Goal: Task Accomplishment & Management: Complete application form

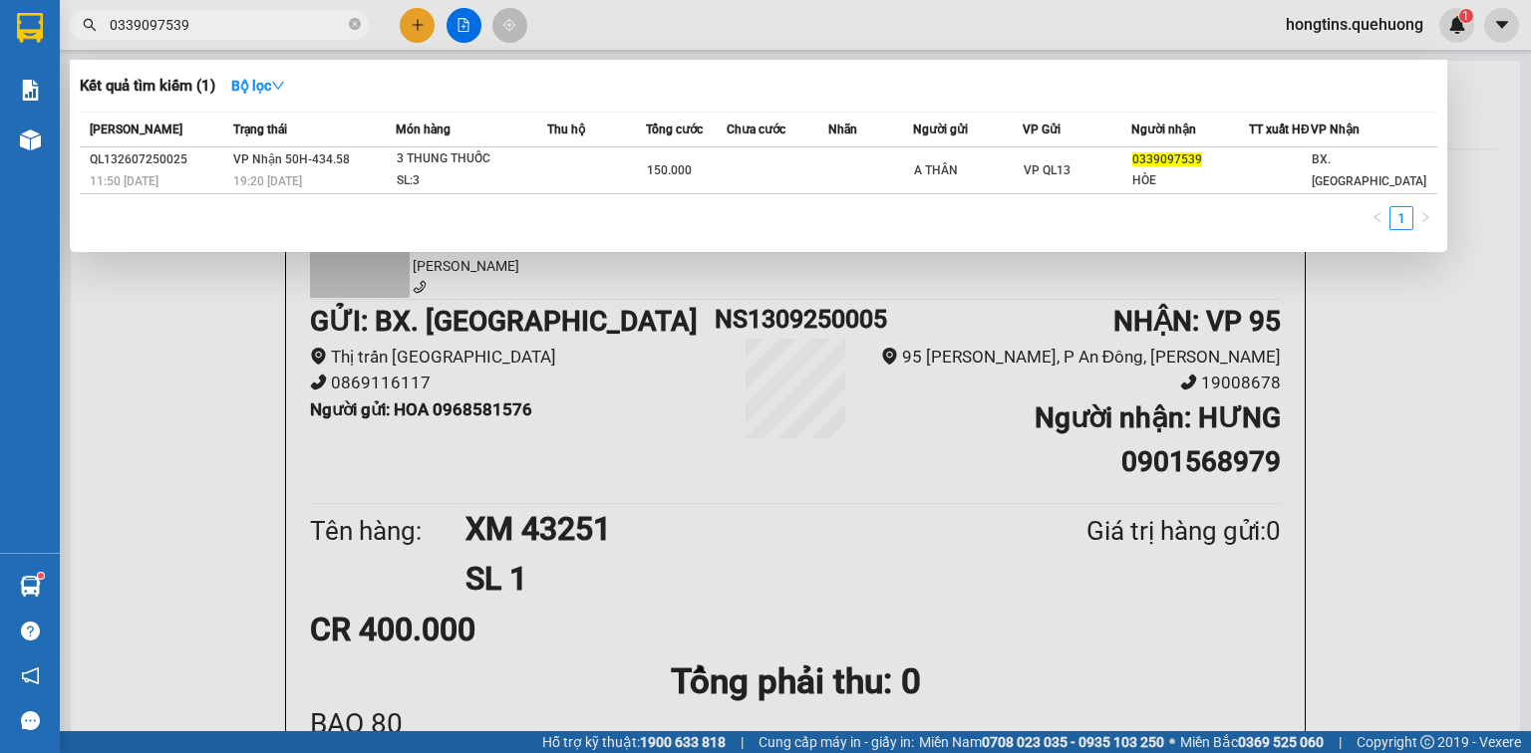
click at [99, 367] on div at bounding box center [765, 376] width 1531 height 753
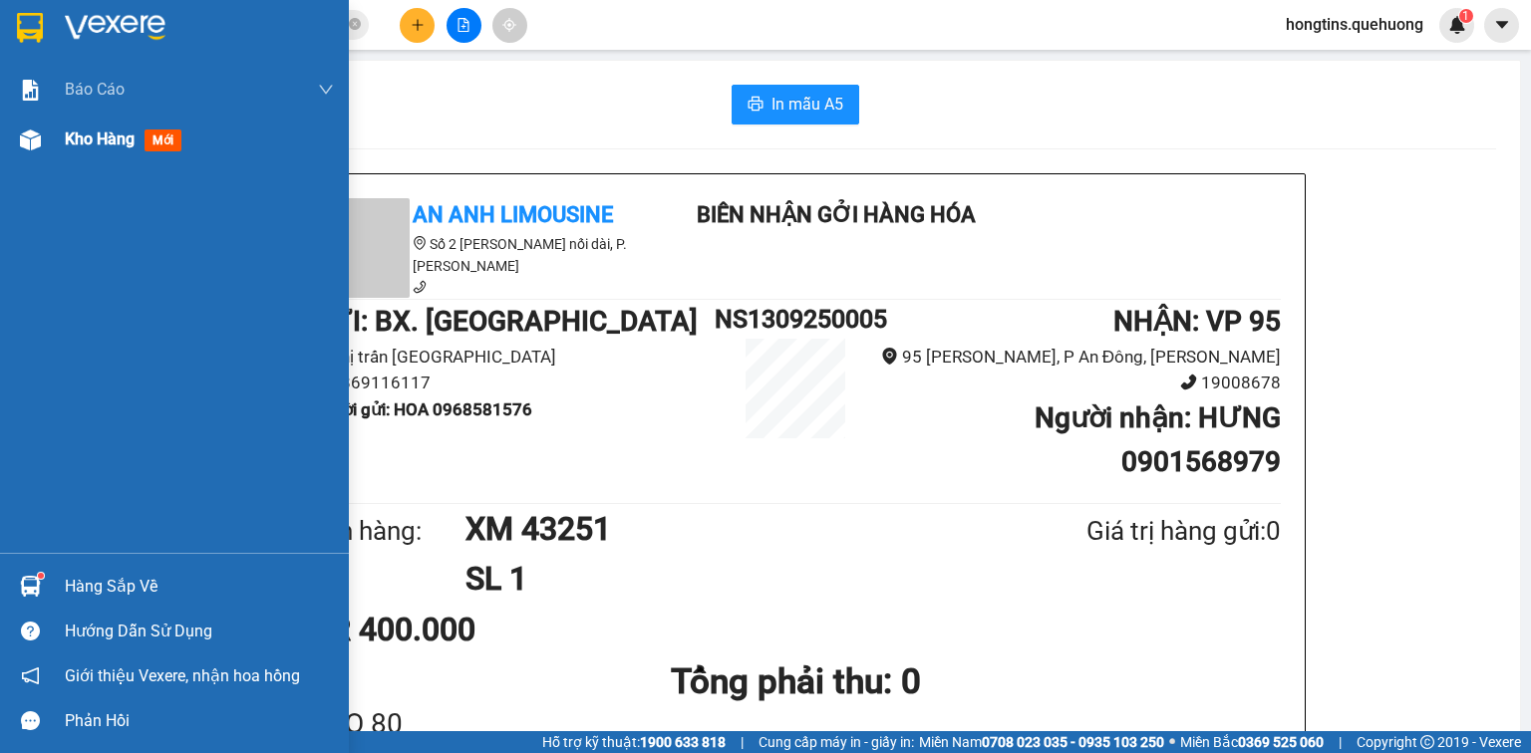
click at [89, 147] on span "Kho hàng" at bounding box center [100, 139] width 70 height 19
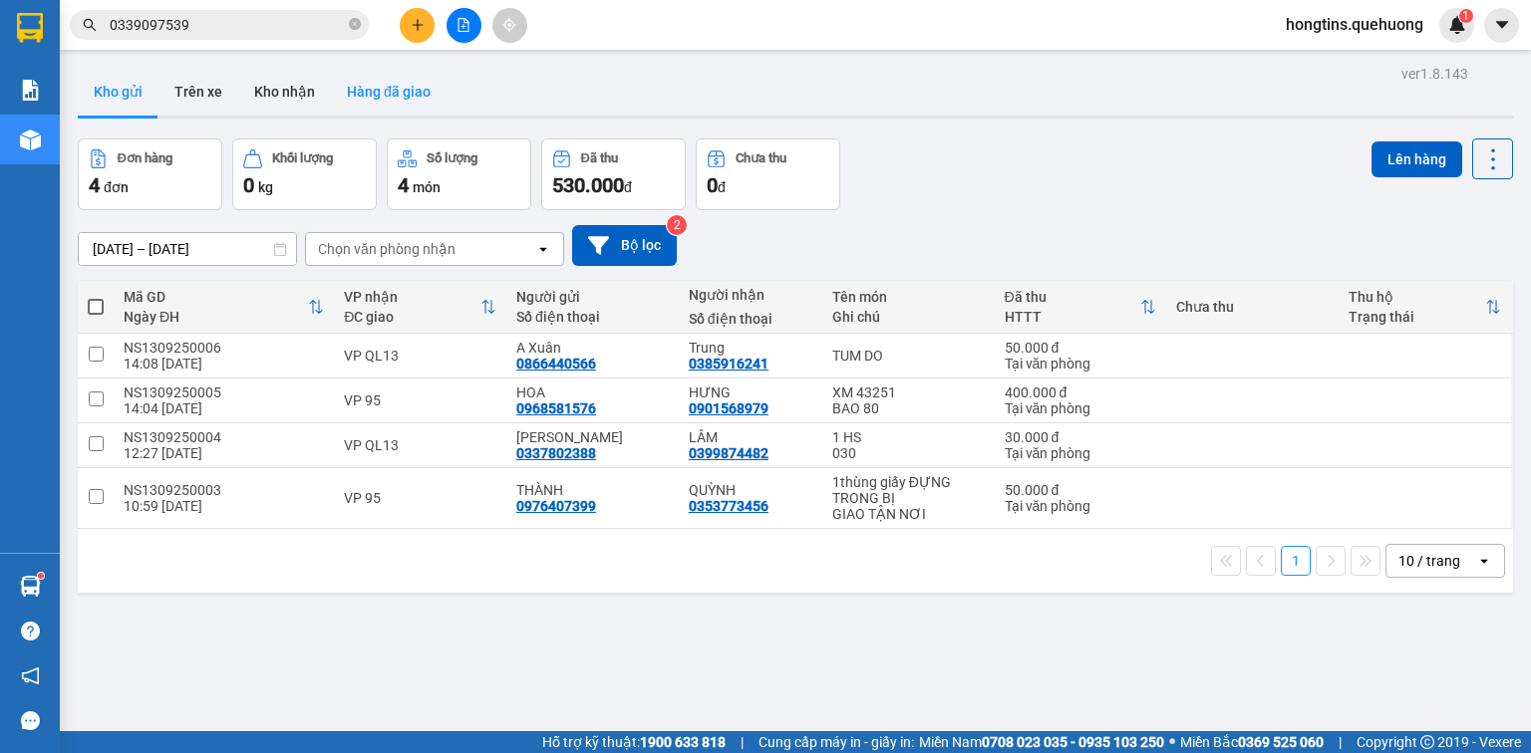
click at [381, 92] on button "Hàng đã giao" at bounding box center [389, 92] width 116 height 48
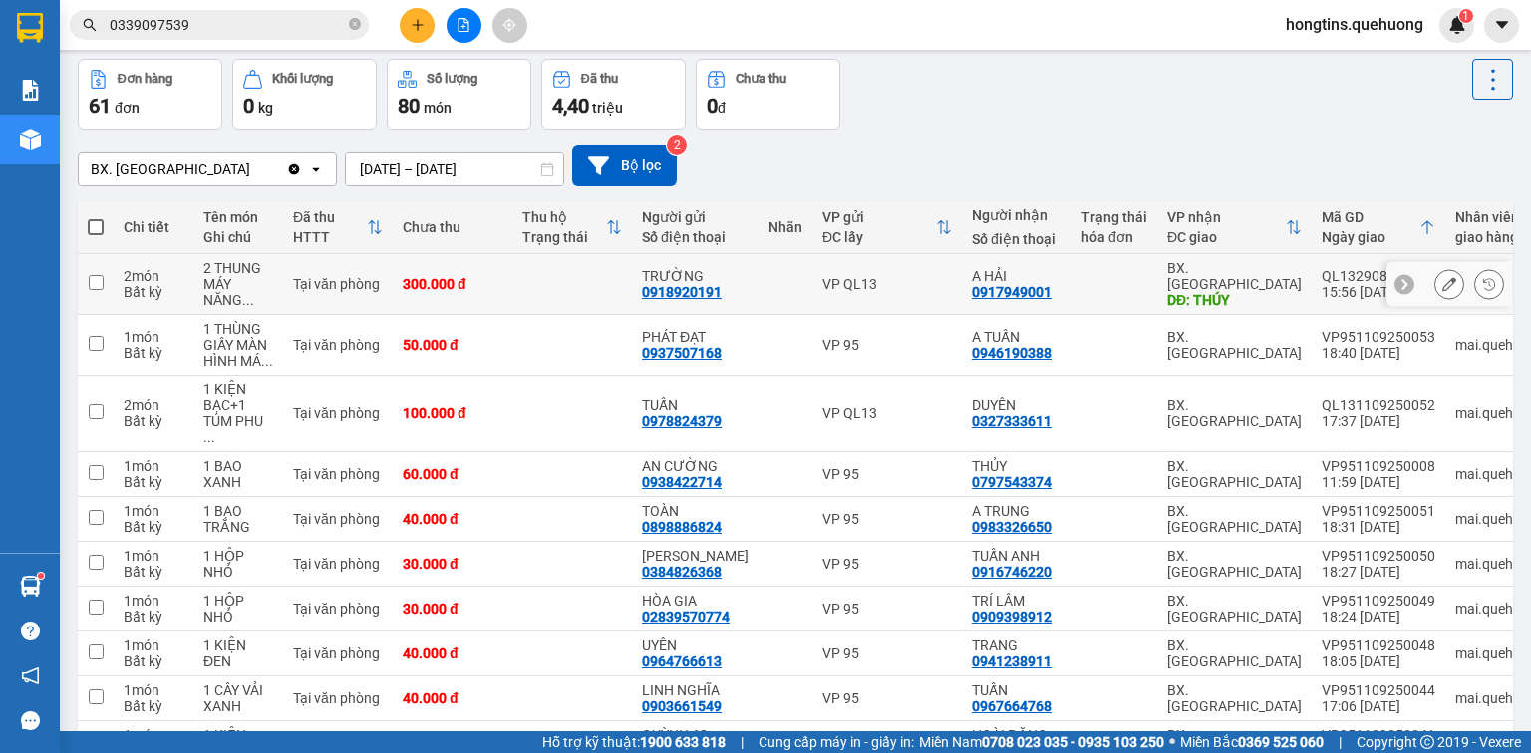
scroll to position [184, 0]
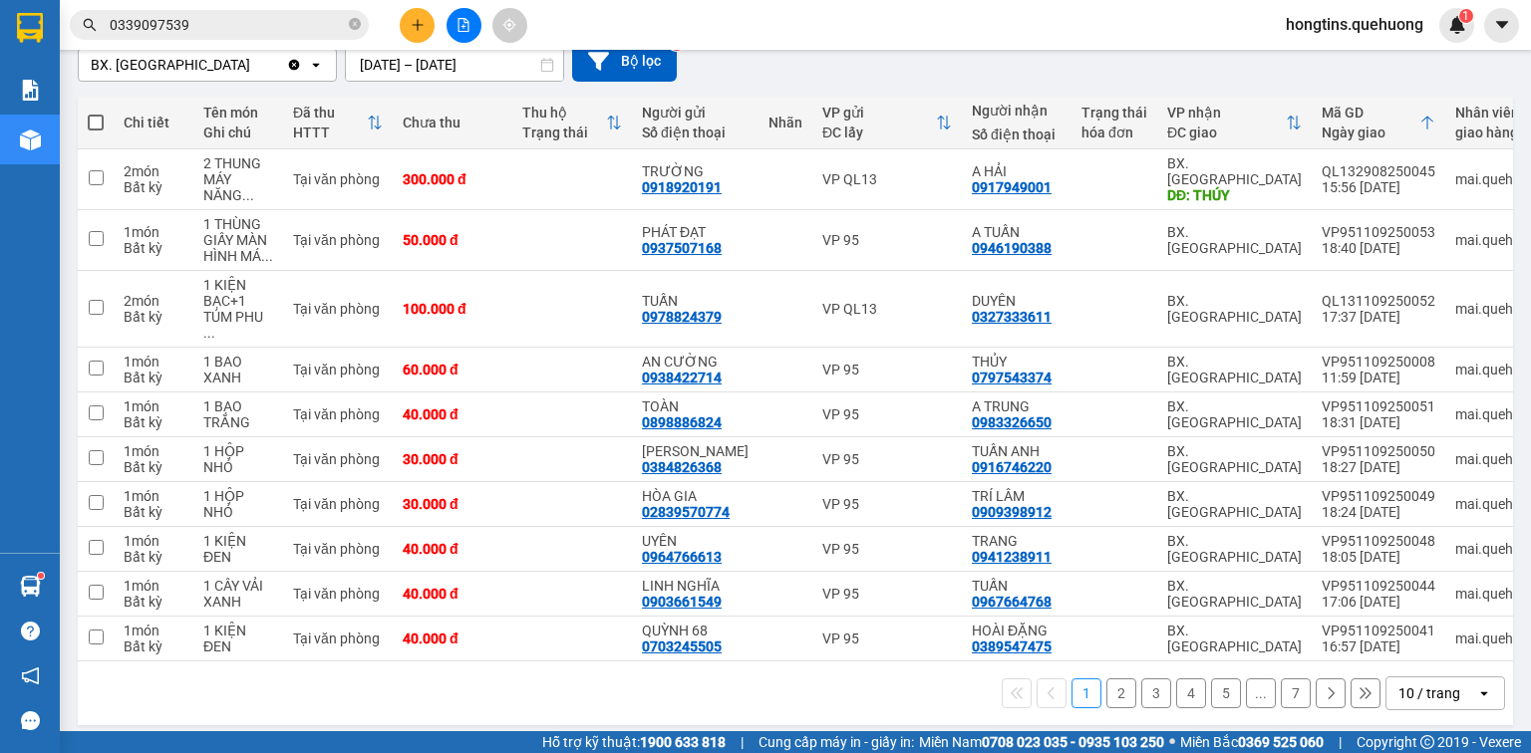
click at [1419, 684] on div "10 / trang" at bounding box center [1429, 694] width 62 height 20
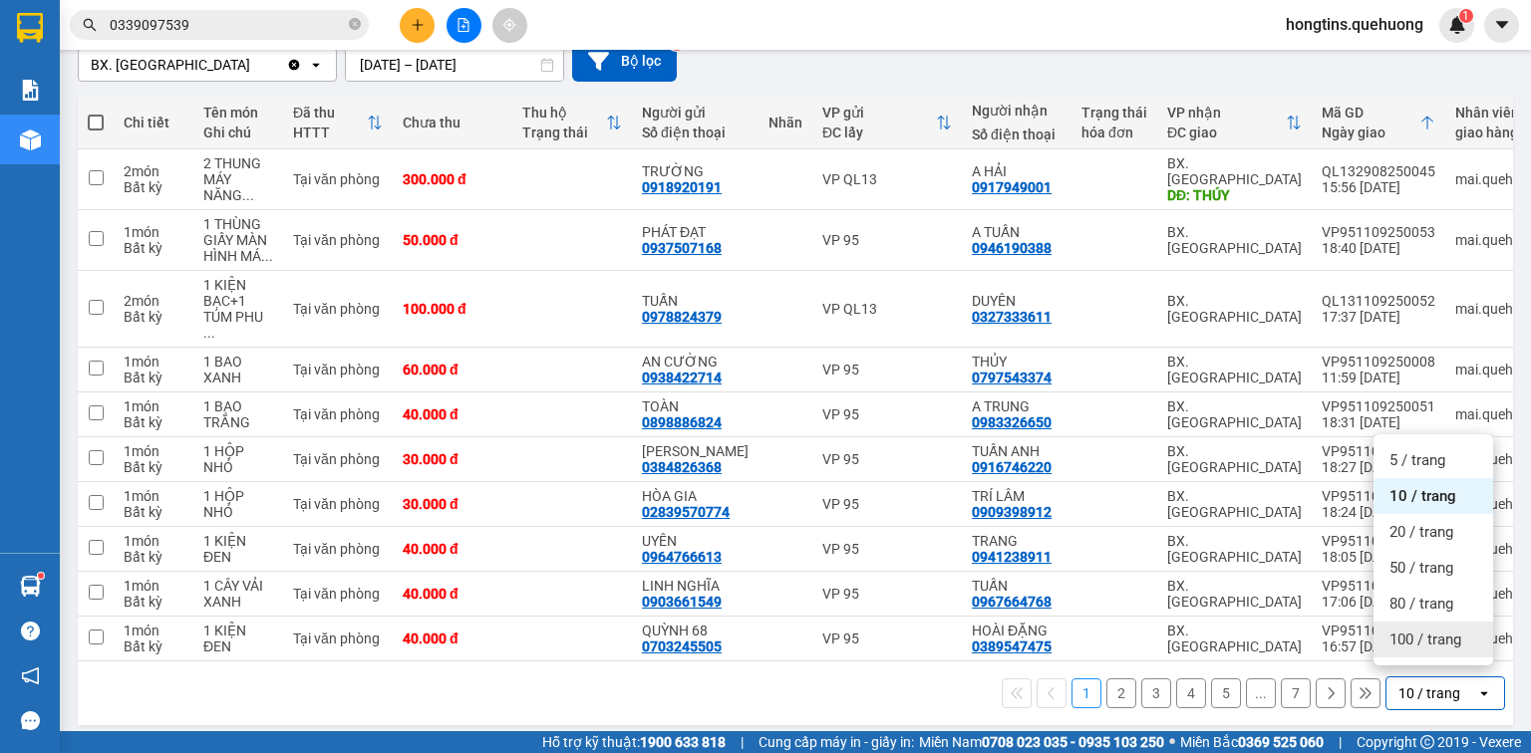
click at [1429, 633] on span "100 / trang" at bounding box center [1425, 640] width 72 height 20
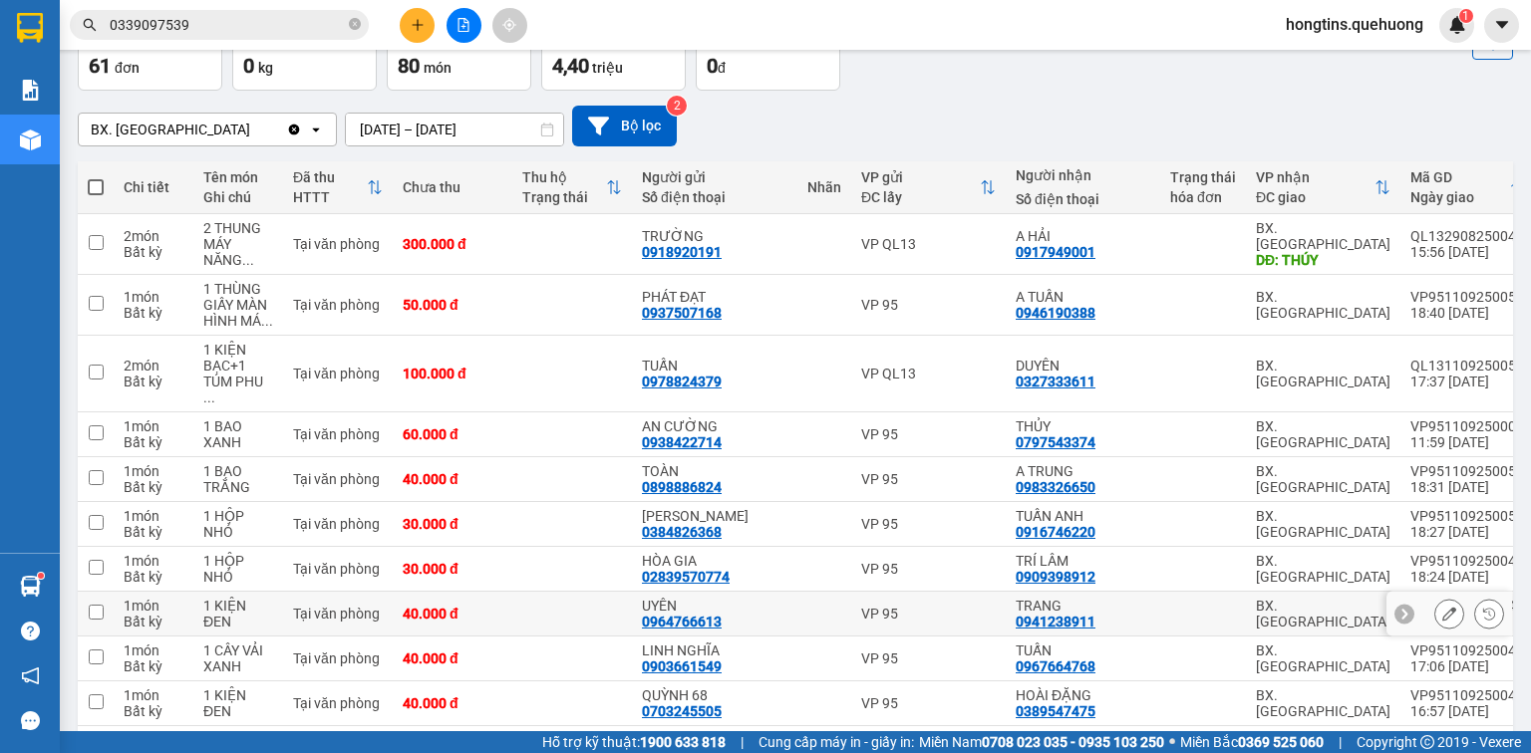
scroll to position [0, 0]
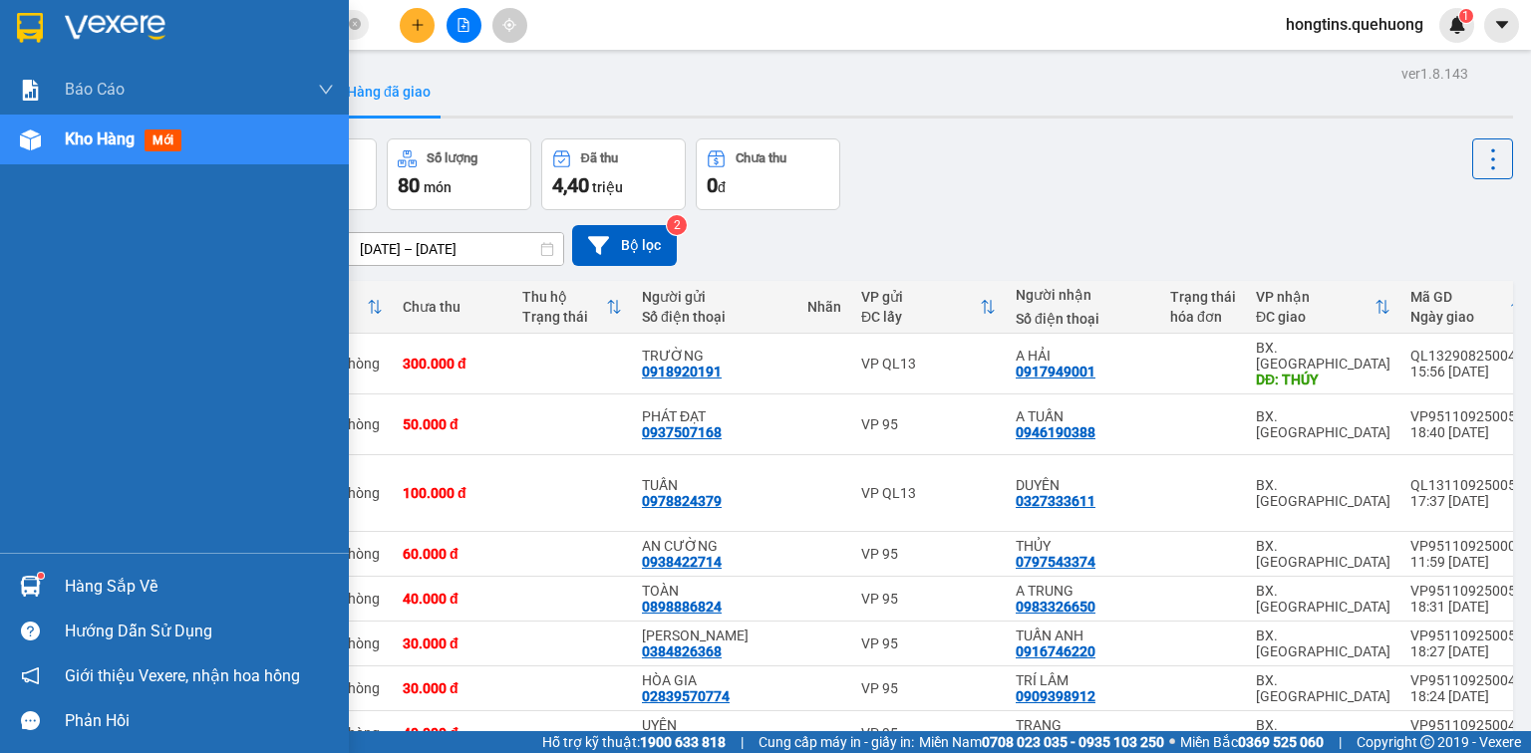
drag, startPoint x: 101, startPoint y: 132, endPoint x: 120, endPoint y: 136, distance: 19.4
click at [107, 133] on span "Kho hàng" at bounding box center [100, 139] width 70 height 19
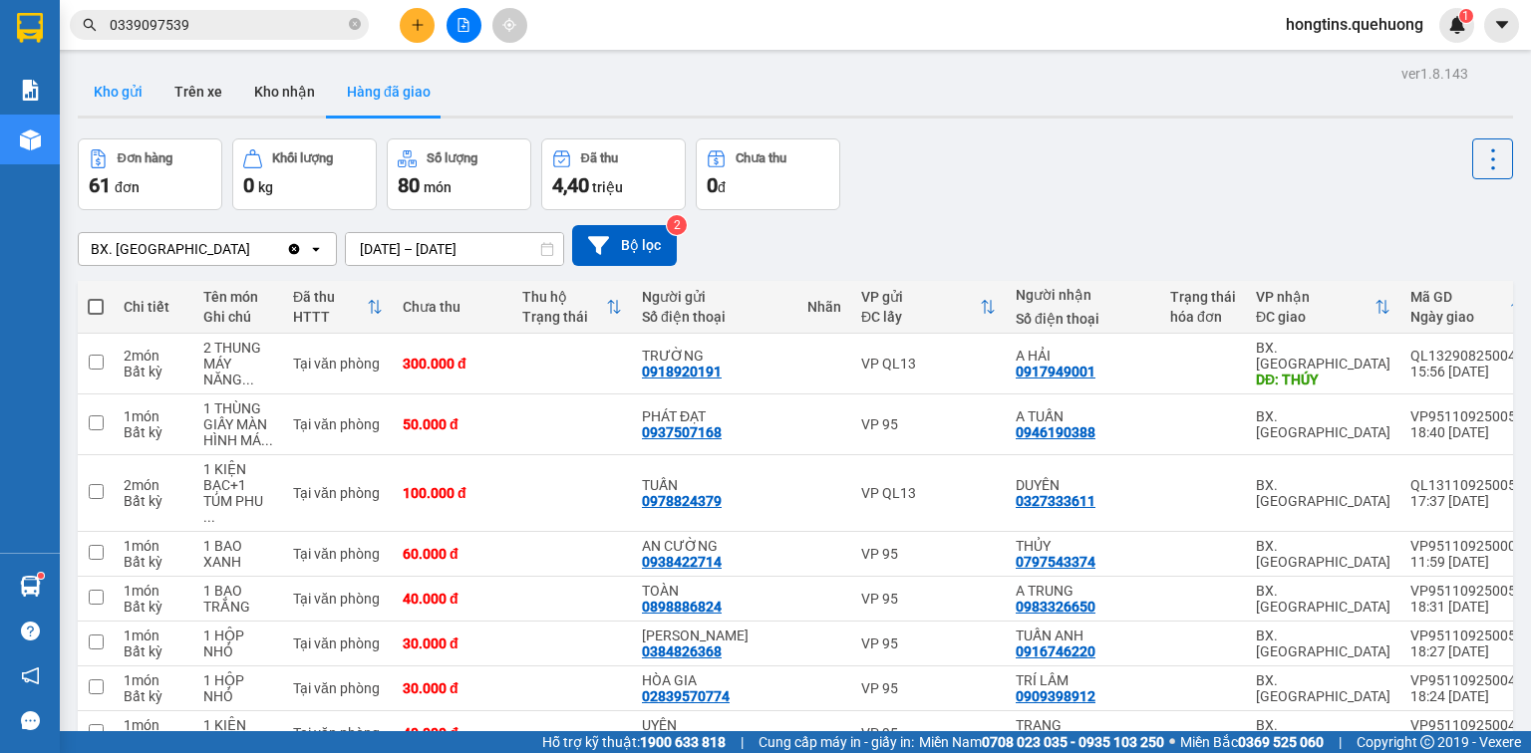
click at [111, 92] on button "Kho gửi" at bounding box center [118, 92] width 81 height 48
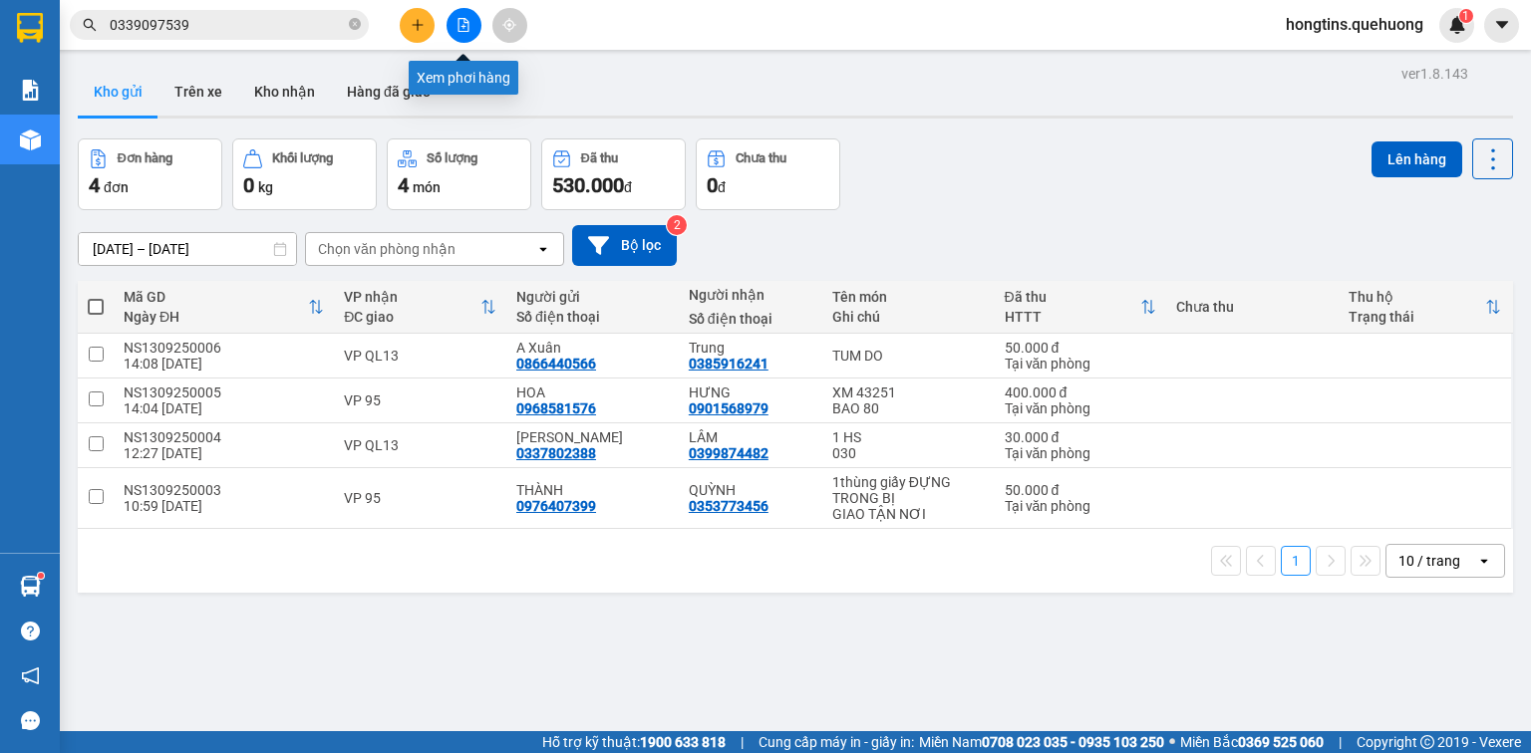
click at [470, 30] on button at bounding box center [464, 25] width 35 height 35
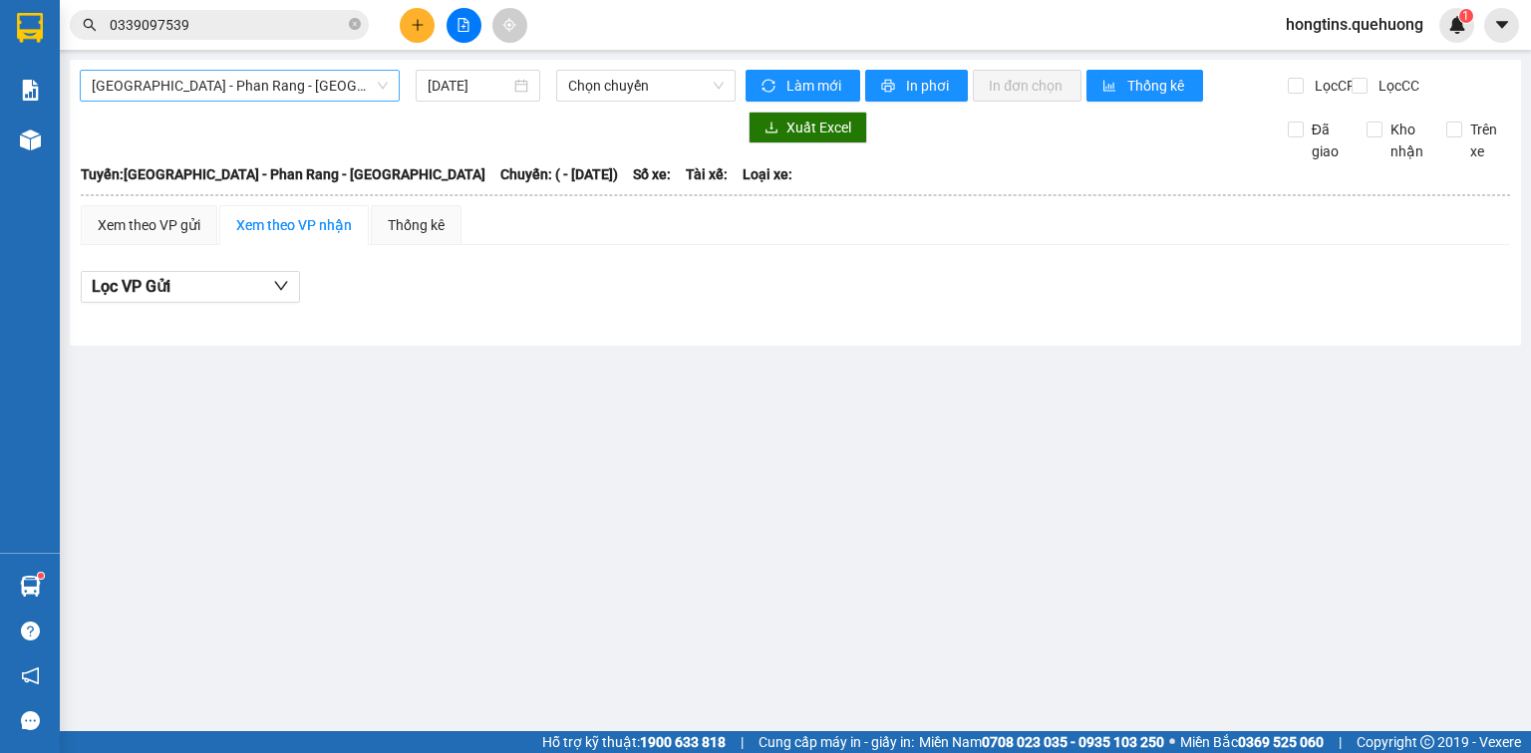
click at [315, 90] on span "Sài Gòn - Phan Rang - Ninh Sơn" at bounding box center [240, 86] width 296 height 30
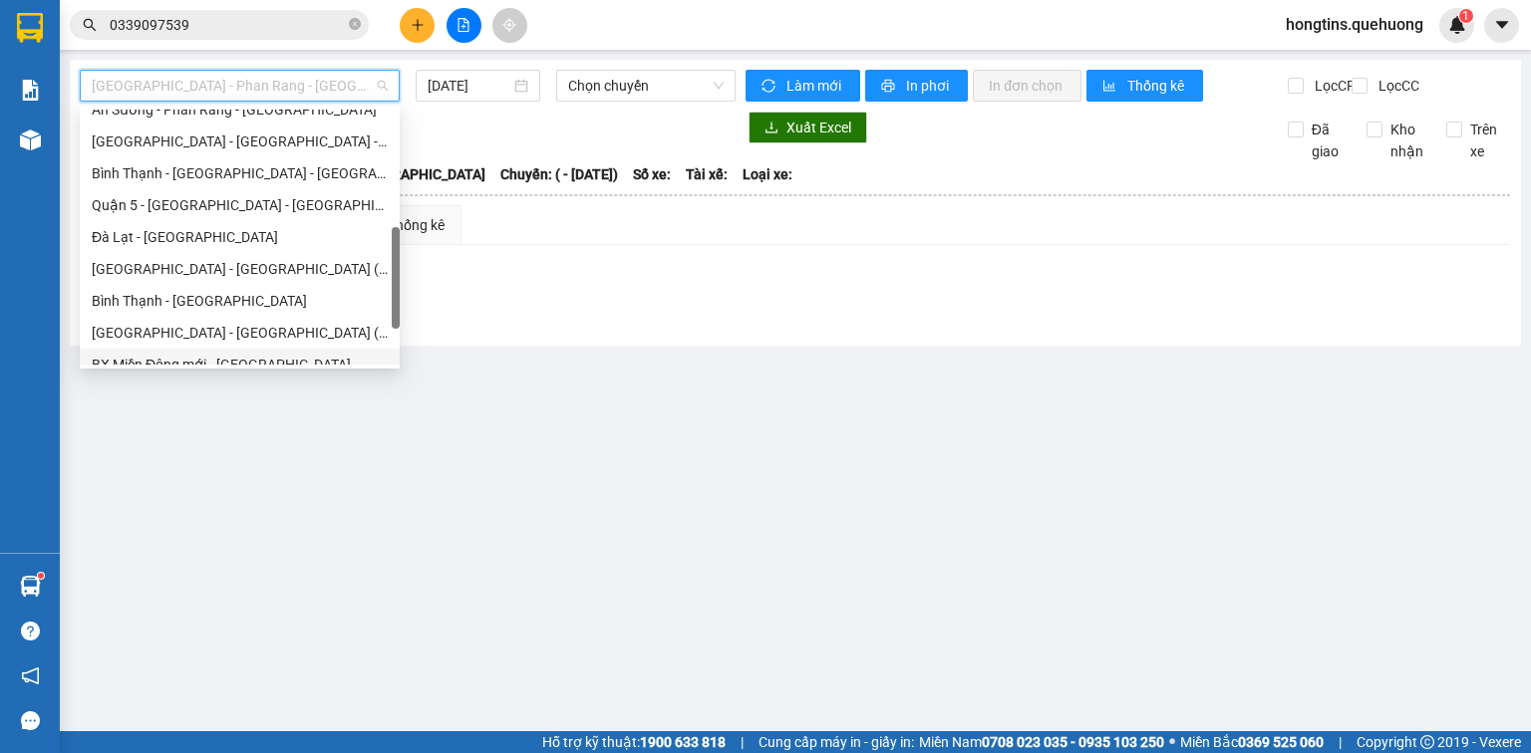
scroll to position [542, 0]
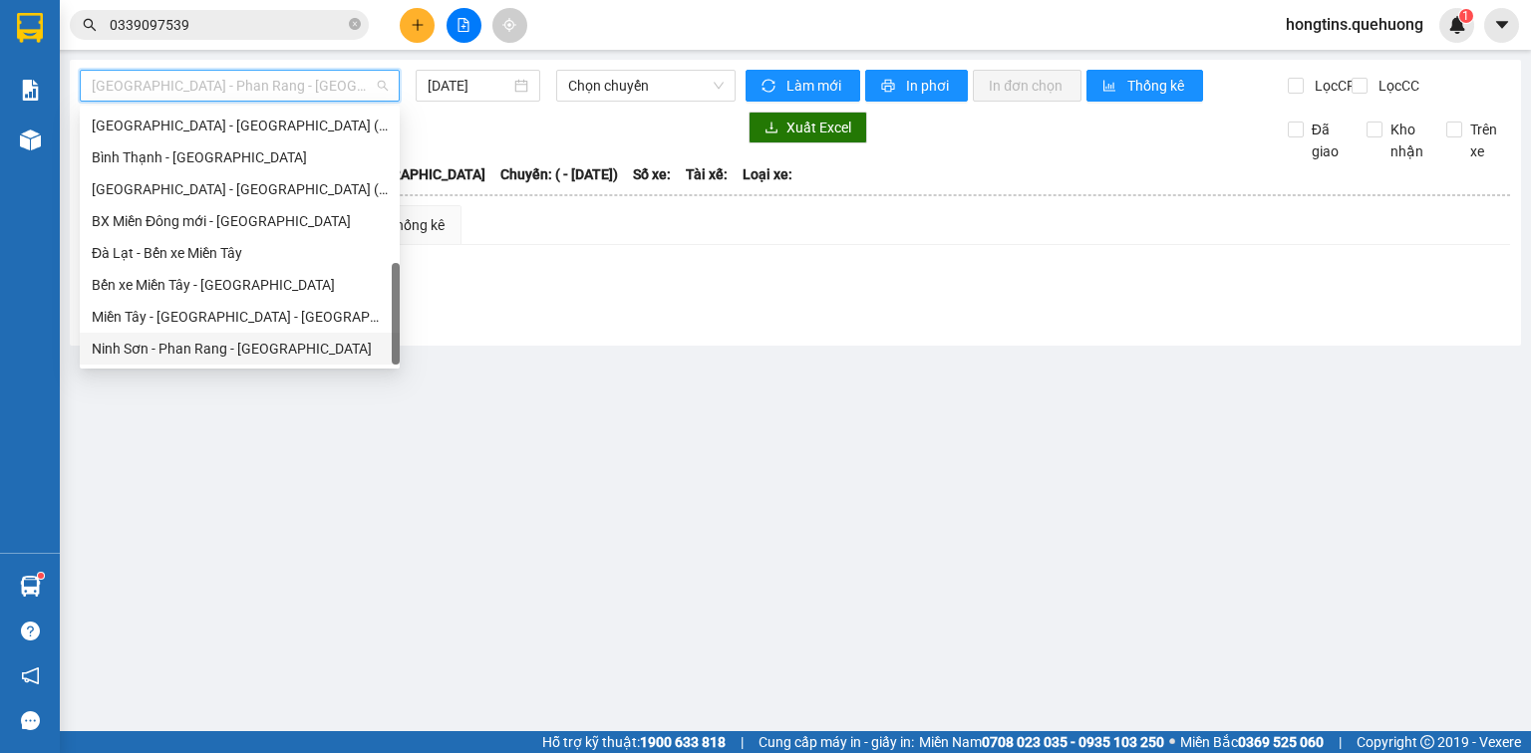
click at [296, 351] on div "Ninh Sơn - Phan Rang - Miền Tây" at bounding box center [240, 349] width 296 height 22
type input "13/09/2025"
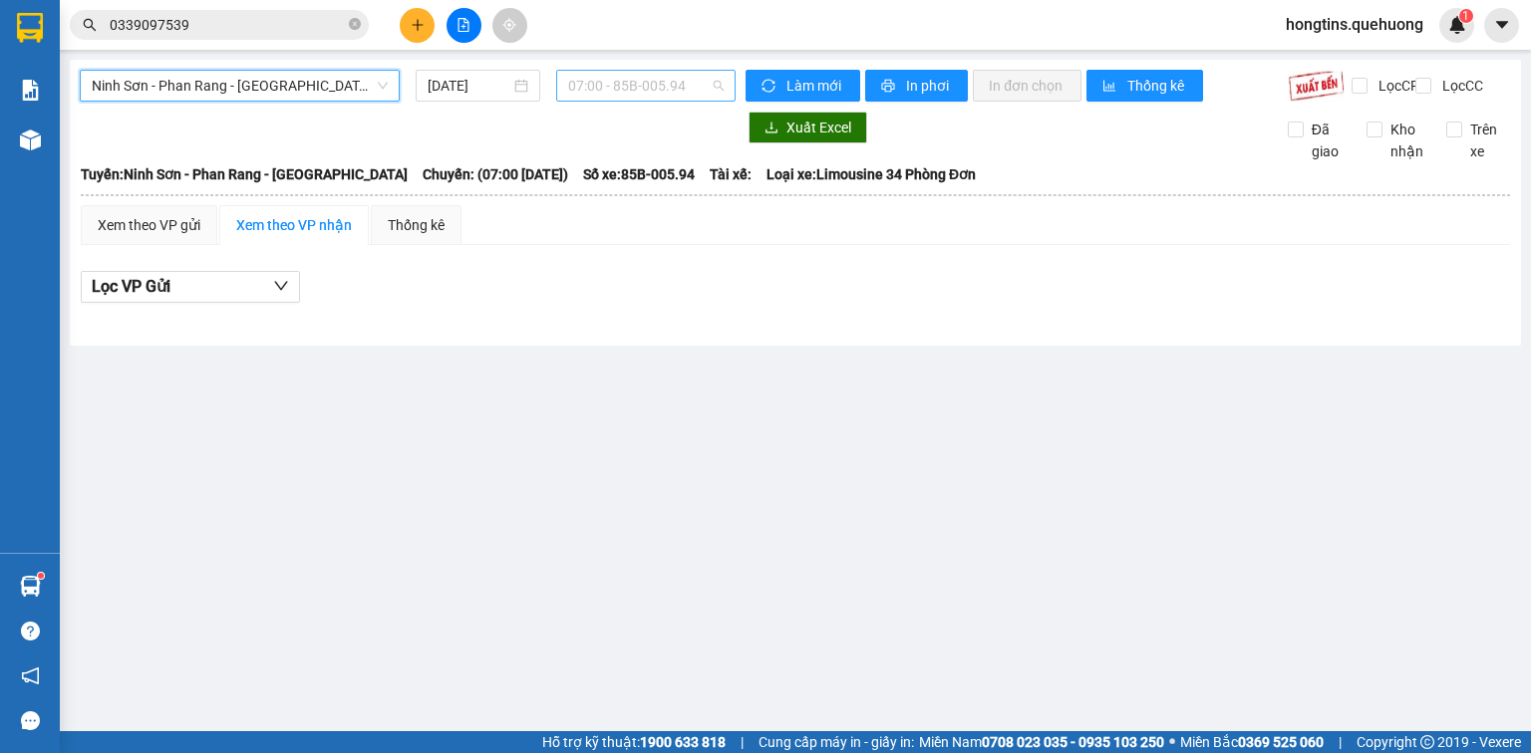
click at [587, 85] on span "07:00 - 85B-005.94" at bounding box center [646, 86] width 156 height 30
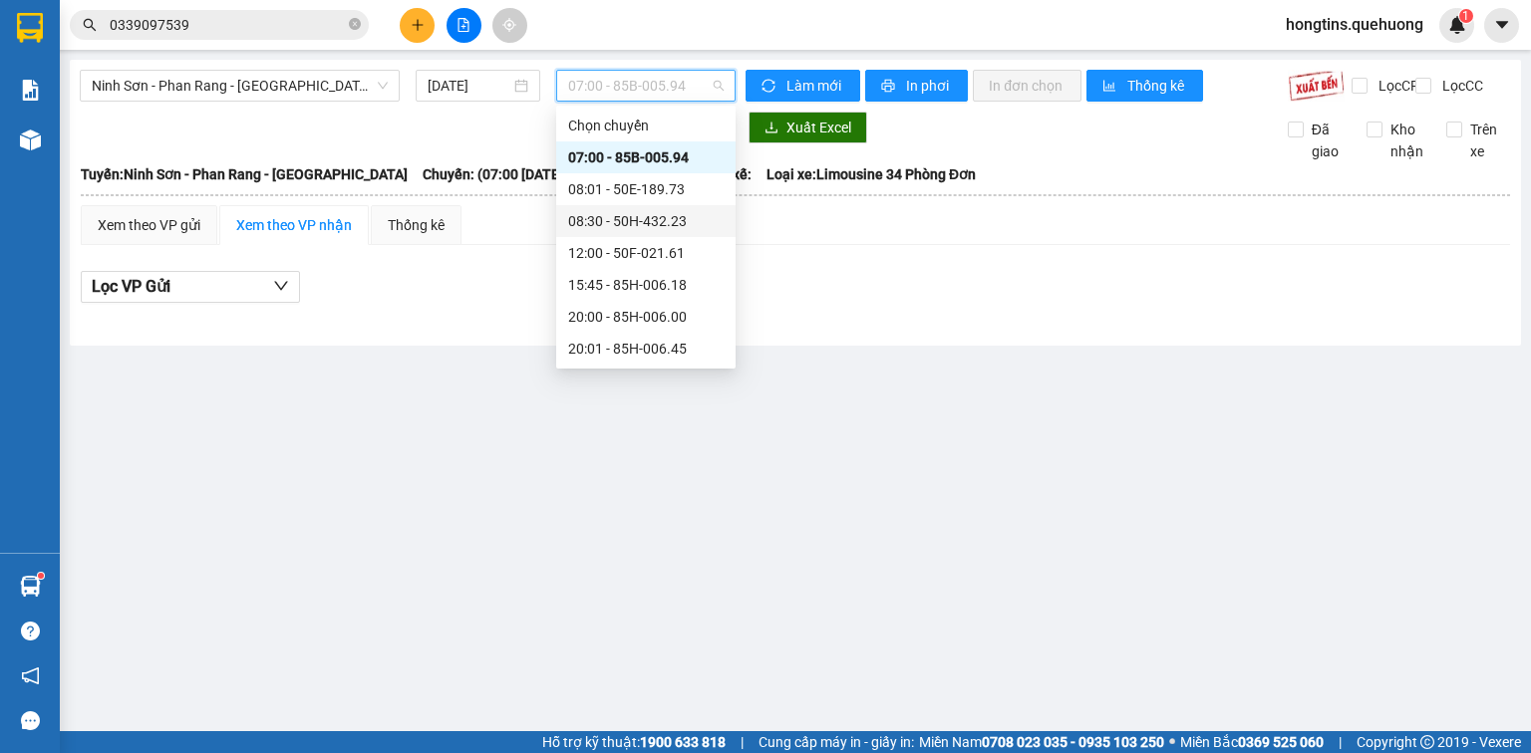
click at [606, 223] on div "08:30 - 50H-432.23" at bounding box center [645, 221] width 155 height 22
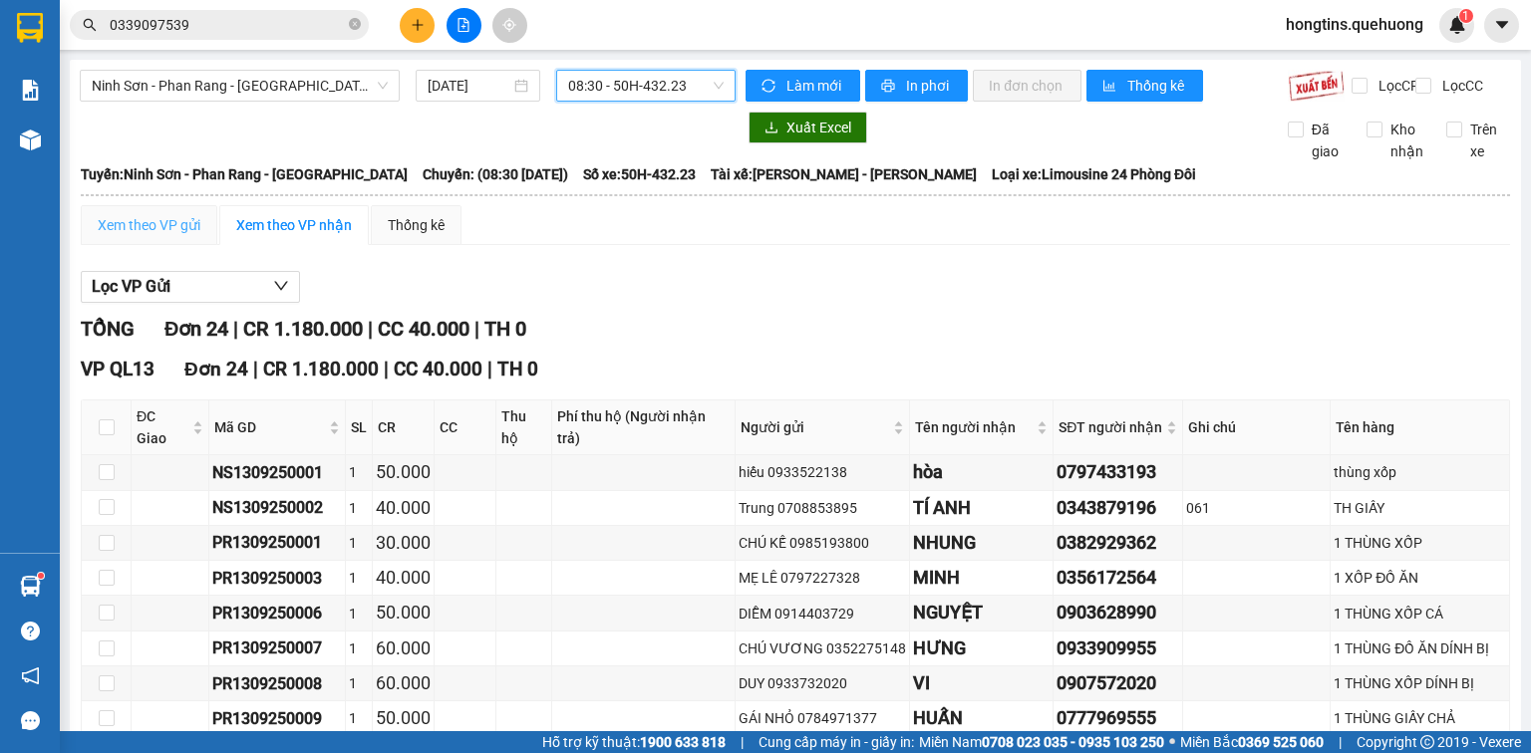
click at [163, 223] on div "Xem theo VP gửi" at bounding box center [149, 225] width 137 height 40
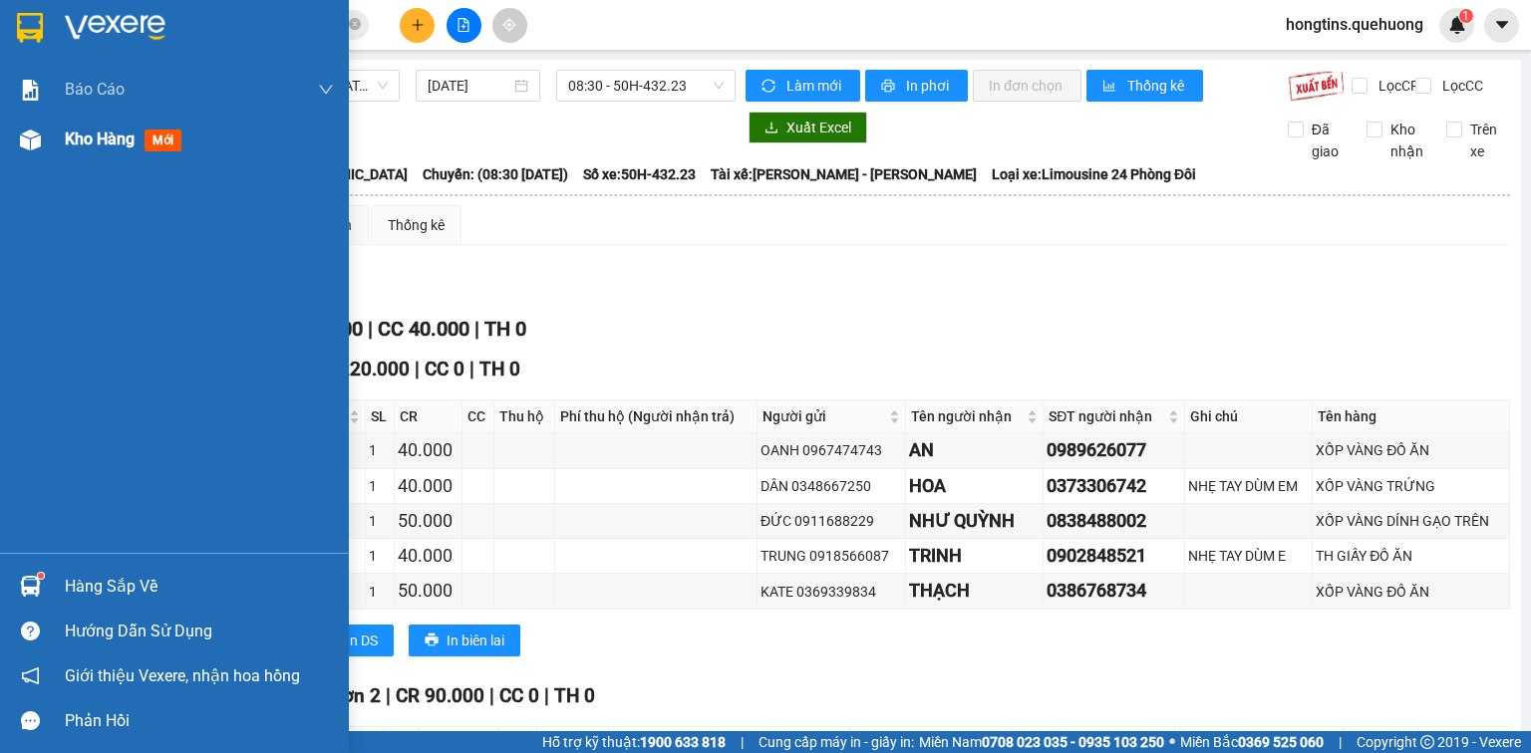
click at [75, 136] on span "Kho hàng" at bounding box center [100, 139] width 70 height 19
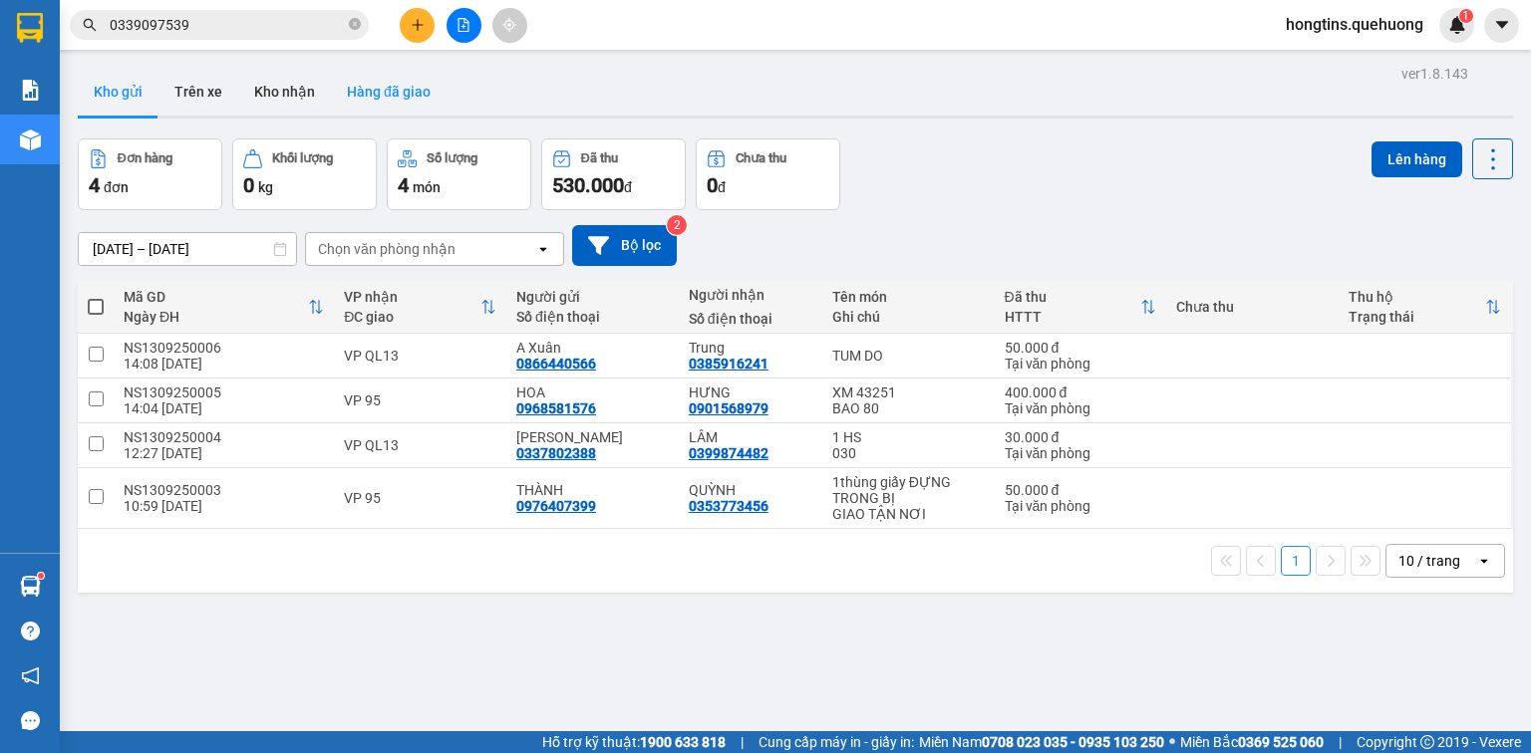
click at [399, 88] on button "Hàng đã giao" at bounding box center [389, 92] width 116 height 48
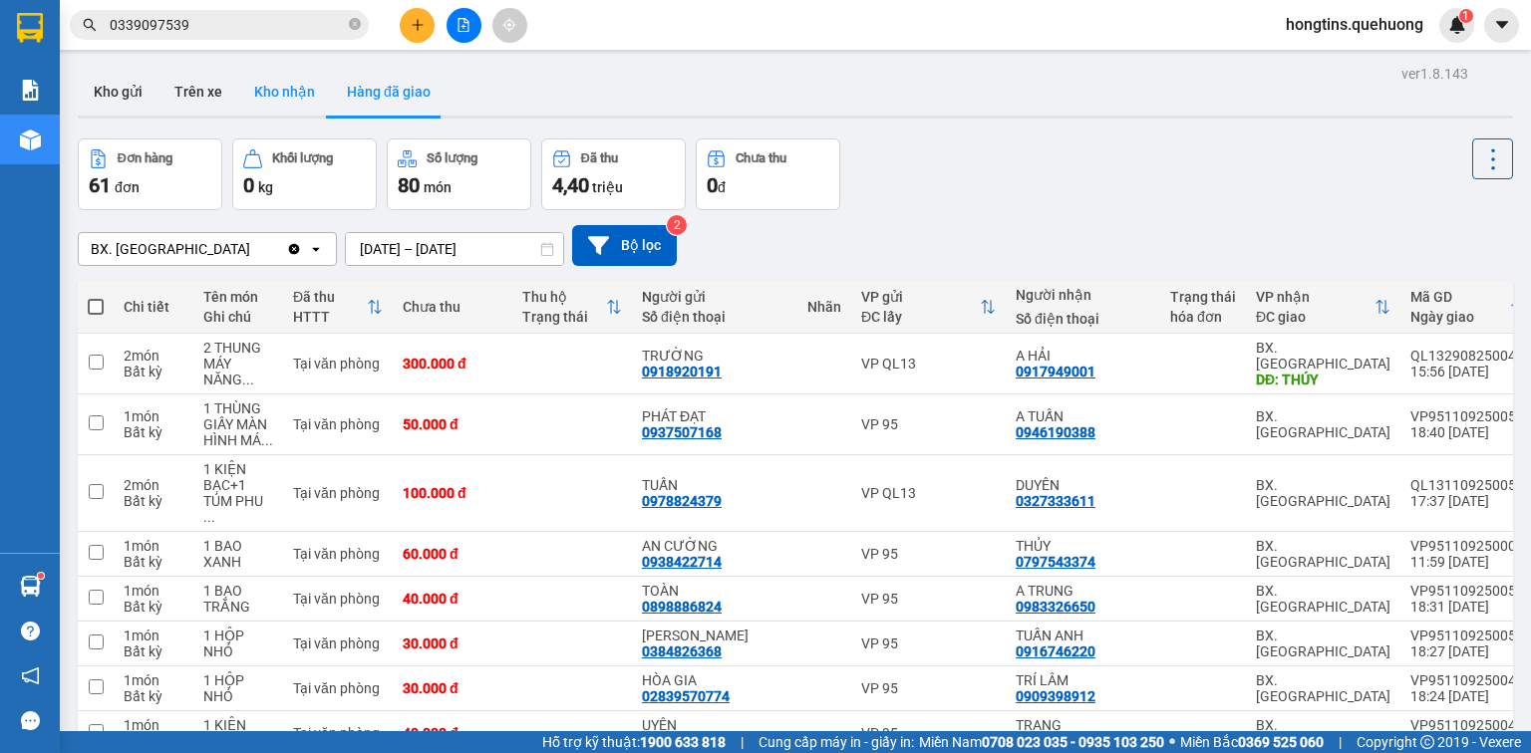
click at [276, 100] on button "Kho nhận" at bounding box center [284, 92] width 93 height 48
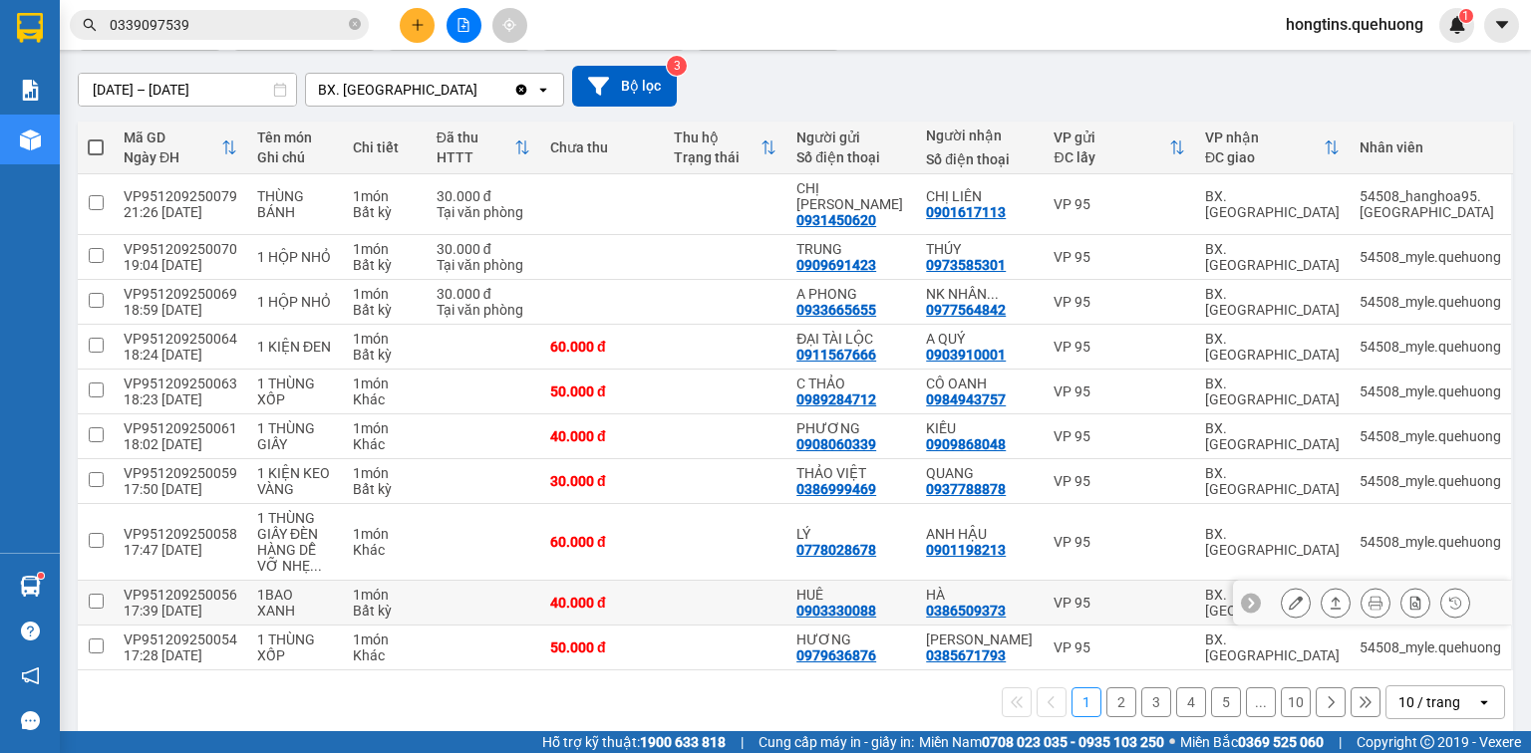
scroll to position [160, 0]
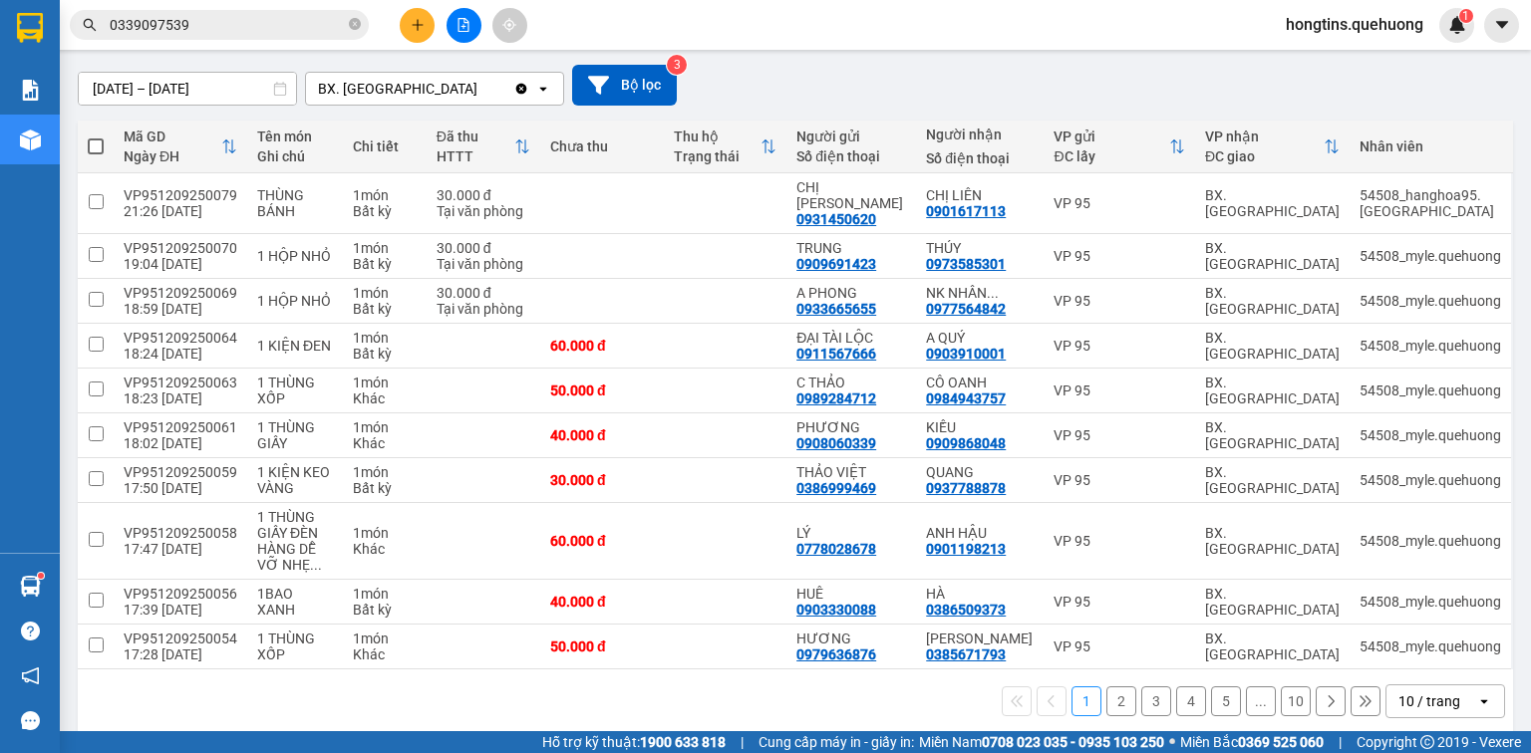
click at [1398, 692] on div "10 / trang" at bounding box center [1429, 702] width 62 height 20
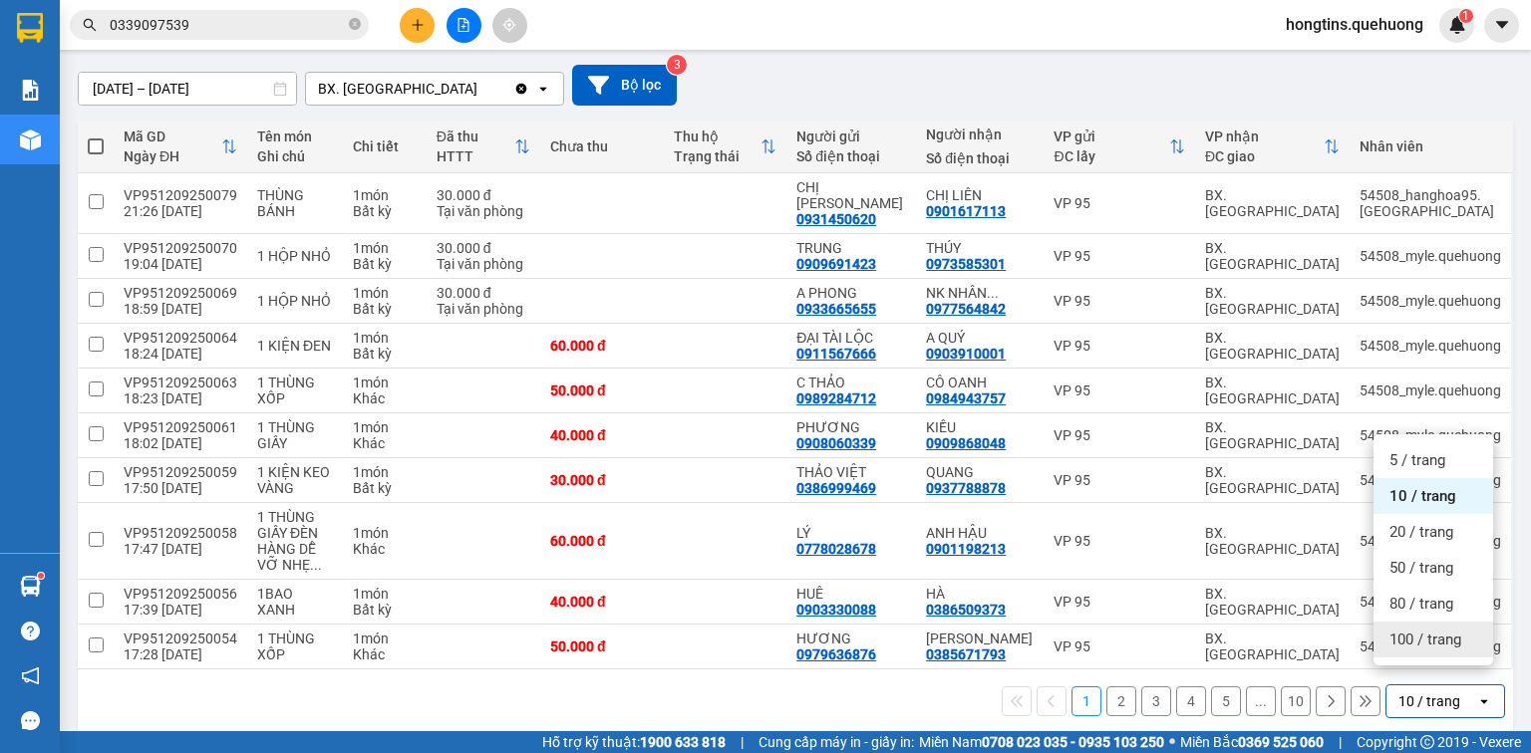
click at [1403, 630] on span "100 / trang" at bounding box center [1425, 640] width 72 height 20
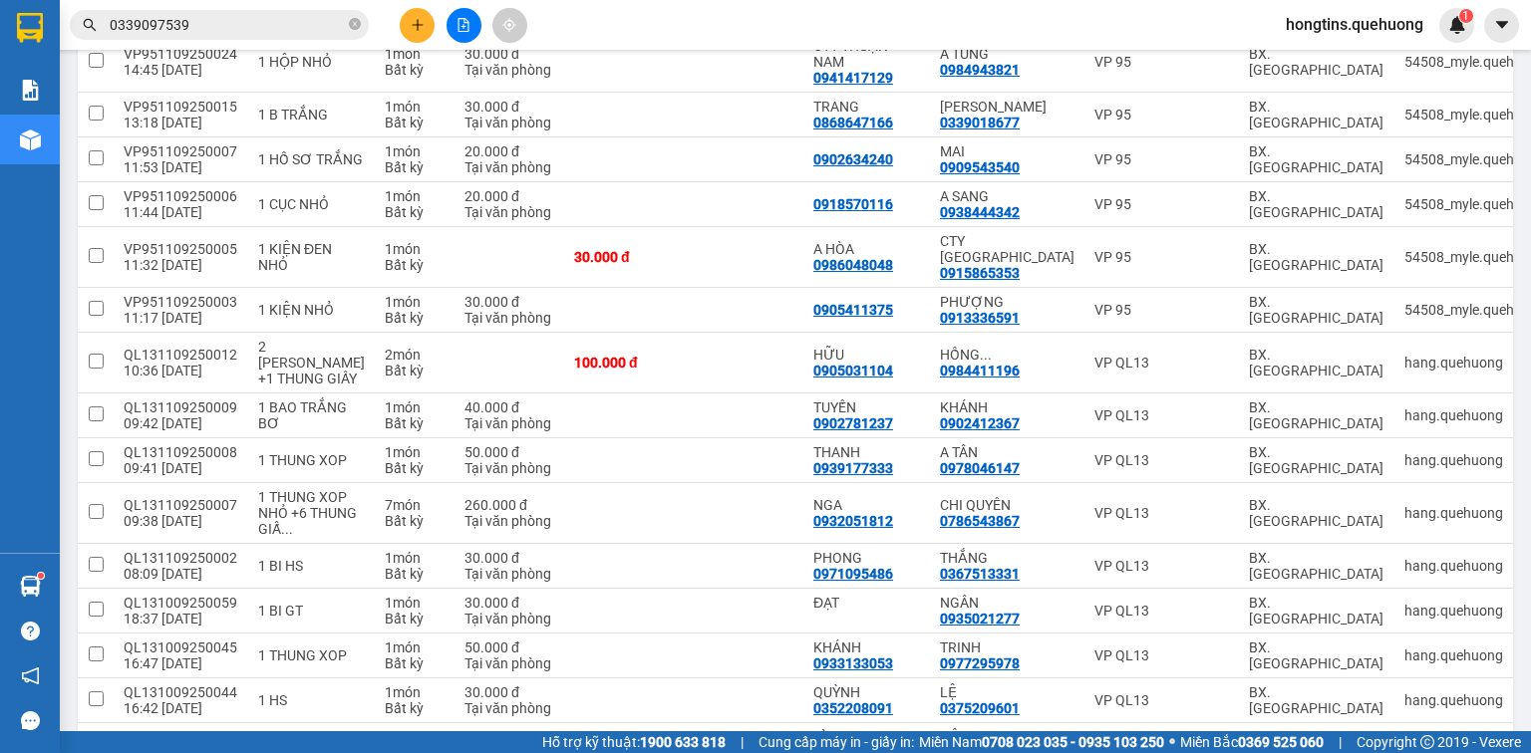
scroll to position [2865, 0]
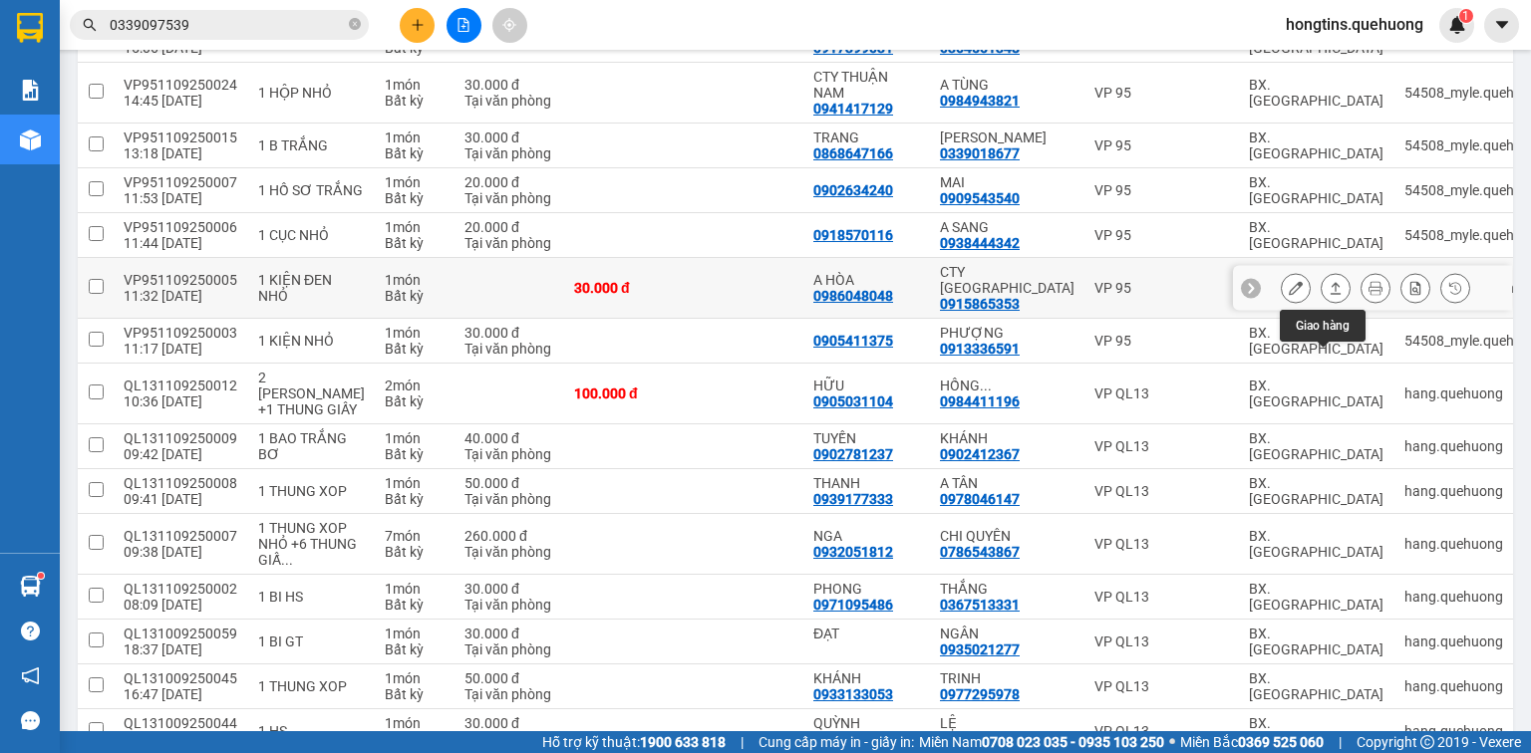
click at [1329, 295] on icon at bounding box center [1336, 288] width 14 height 14
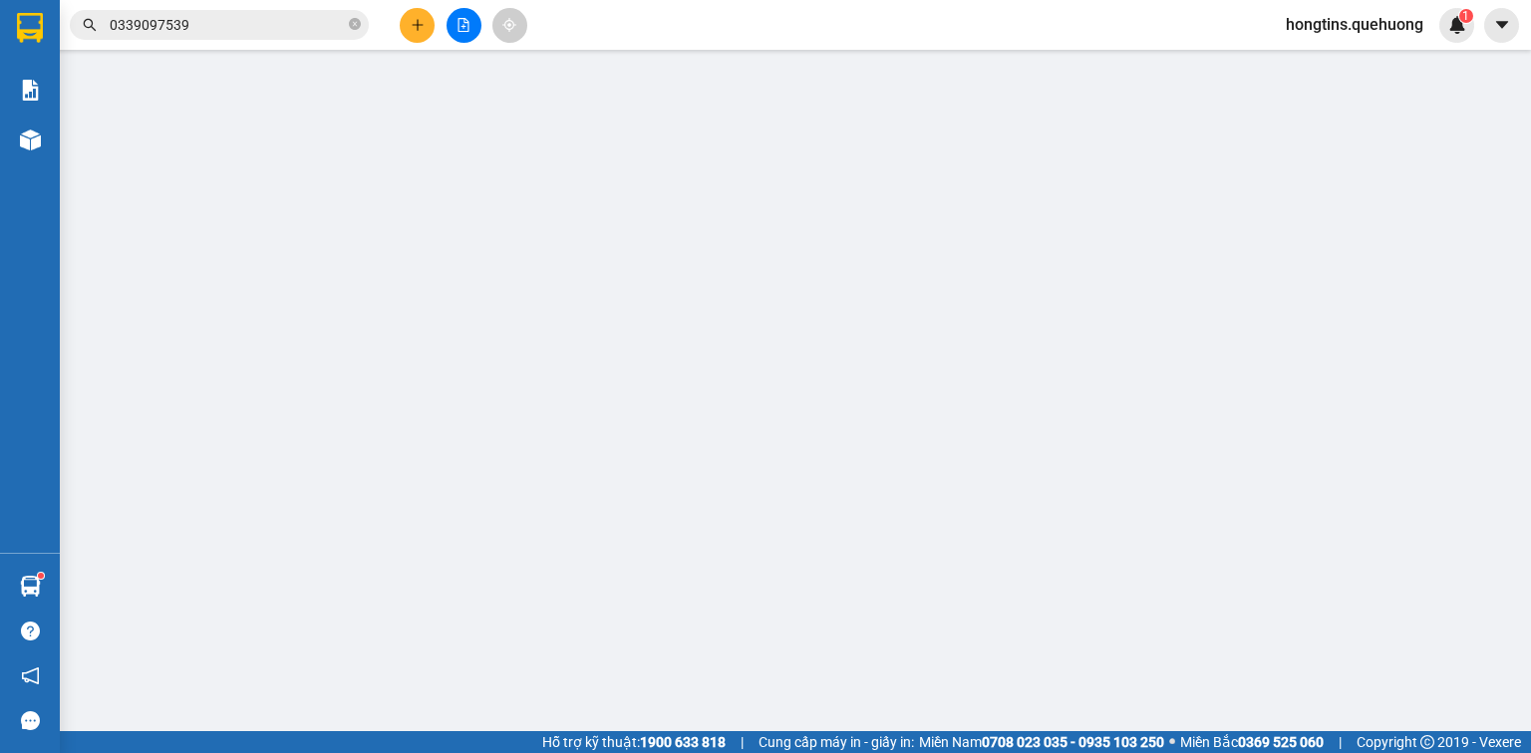
type input "0986048048"
type input "A HÒA"
type input "0915865353"
type input "CTY PHÚ SƠN"
type input "30.000"
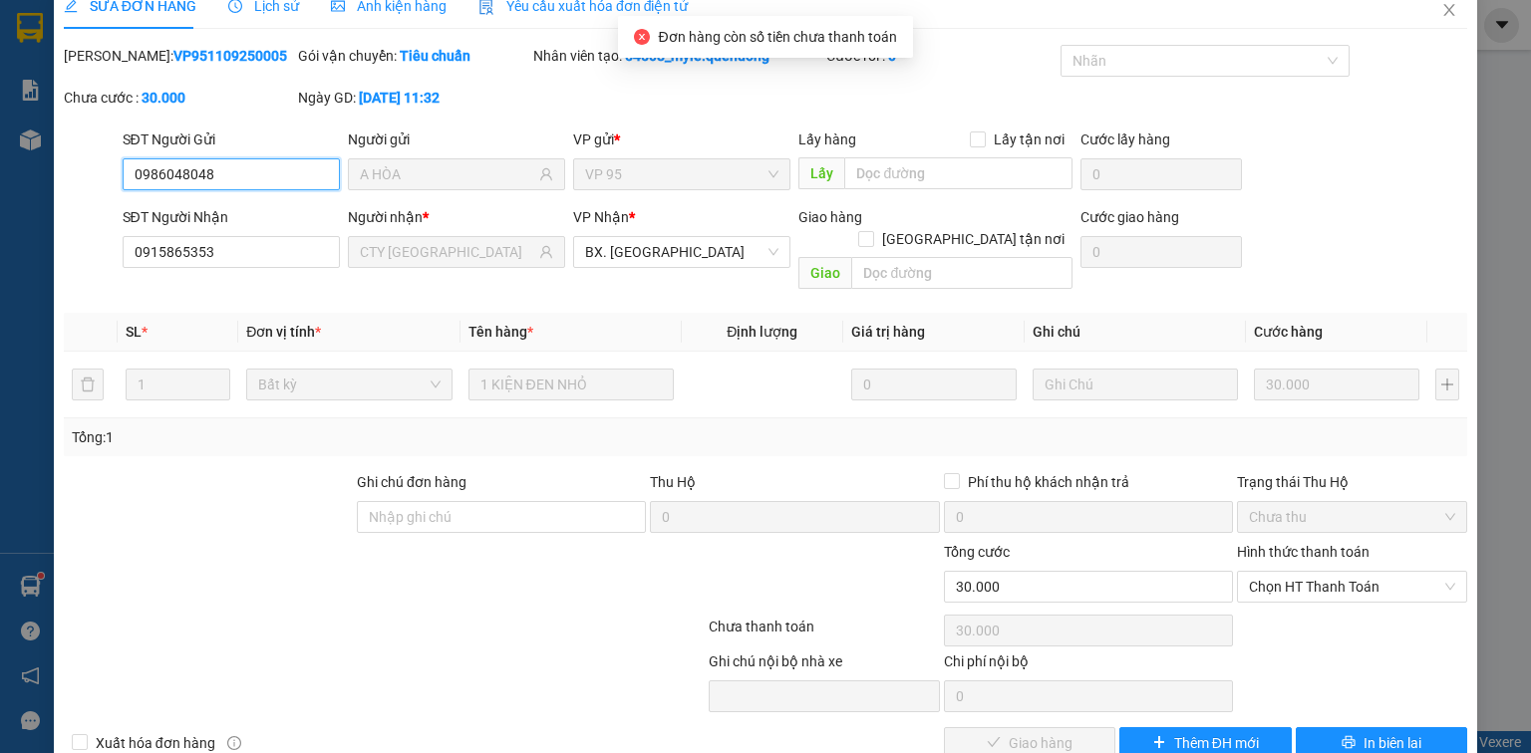
scroll to position [48, 0]
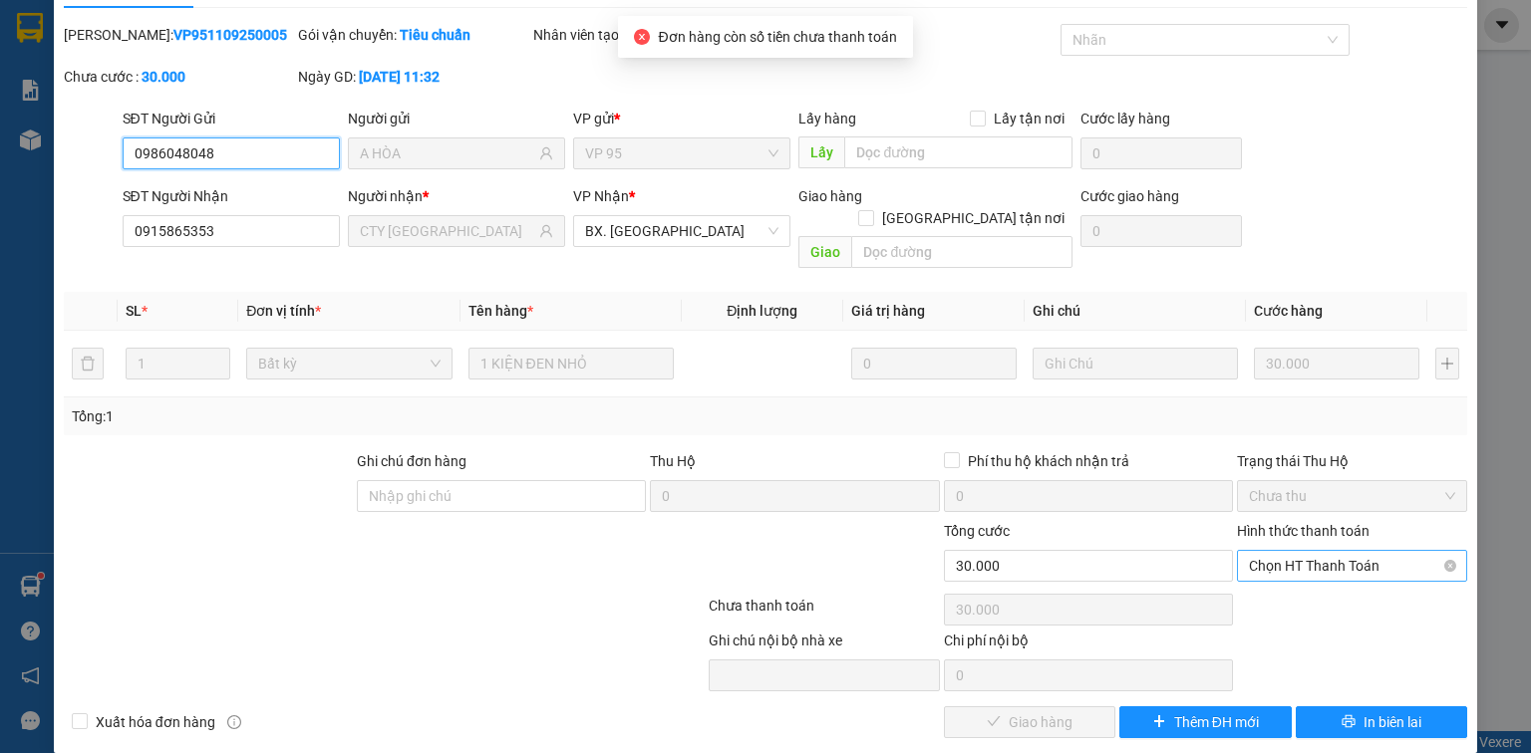
click at [1308, 551] on span "Chọn HT Thanh Toán" at bounding box center [1352, 566] width 206 height 30
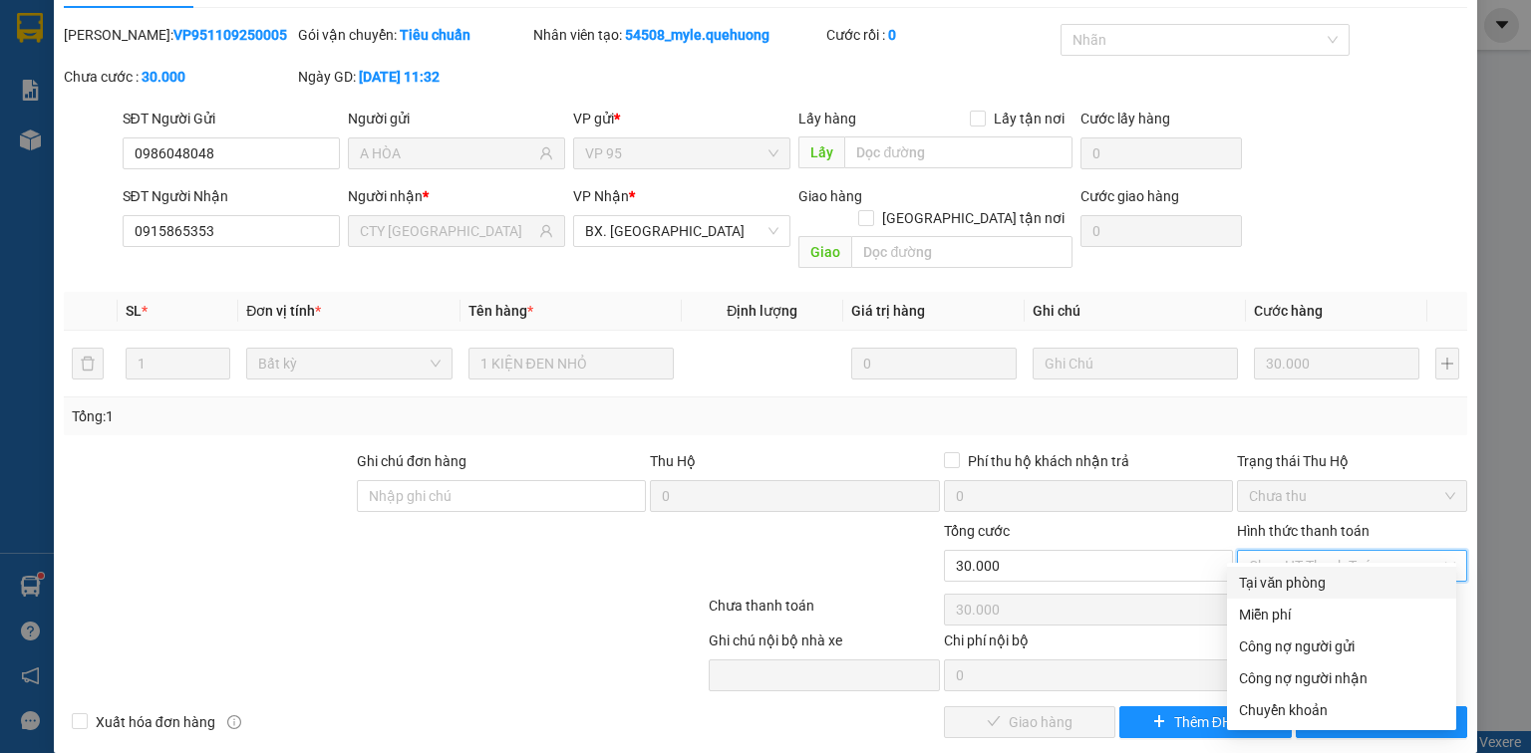
click at [1301, 569] on div "Tại văn phòng" at bounding box center [1341, 583] width 229 height 32
type input "0"
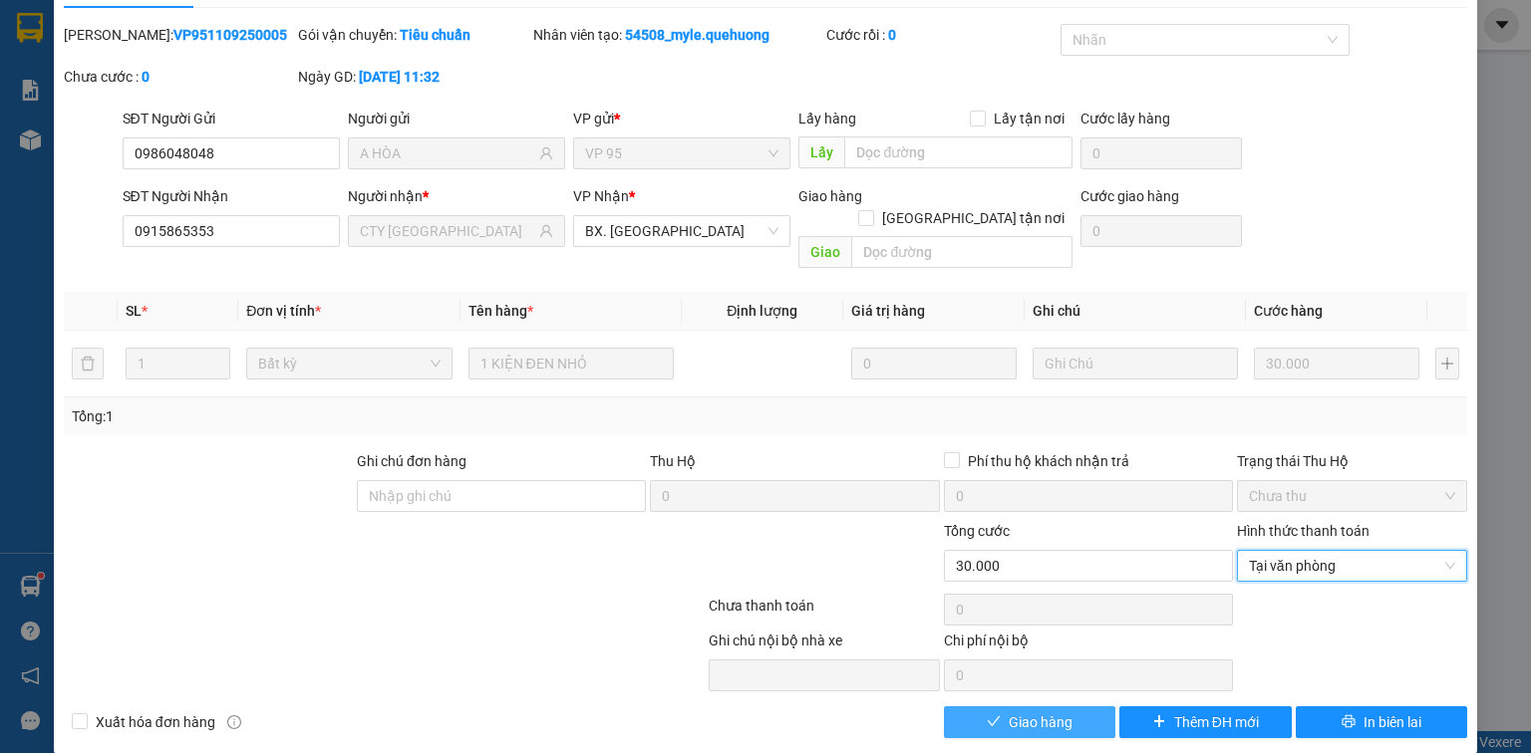
click at [1055, 712] on span "Giao hàng" at bounding box center [1041, 723] width 64 height 22
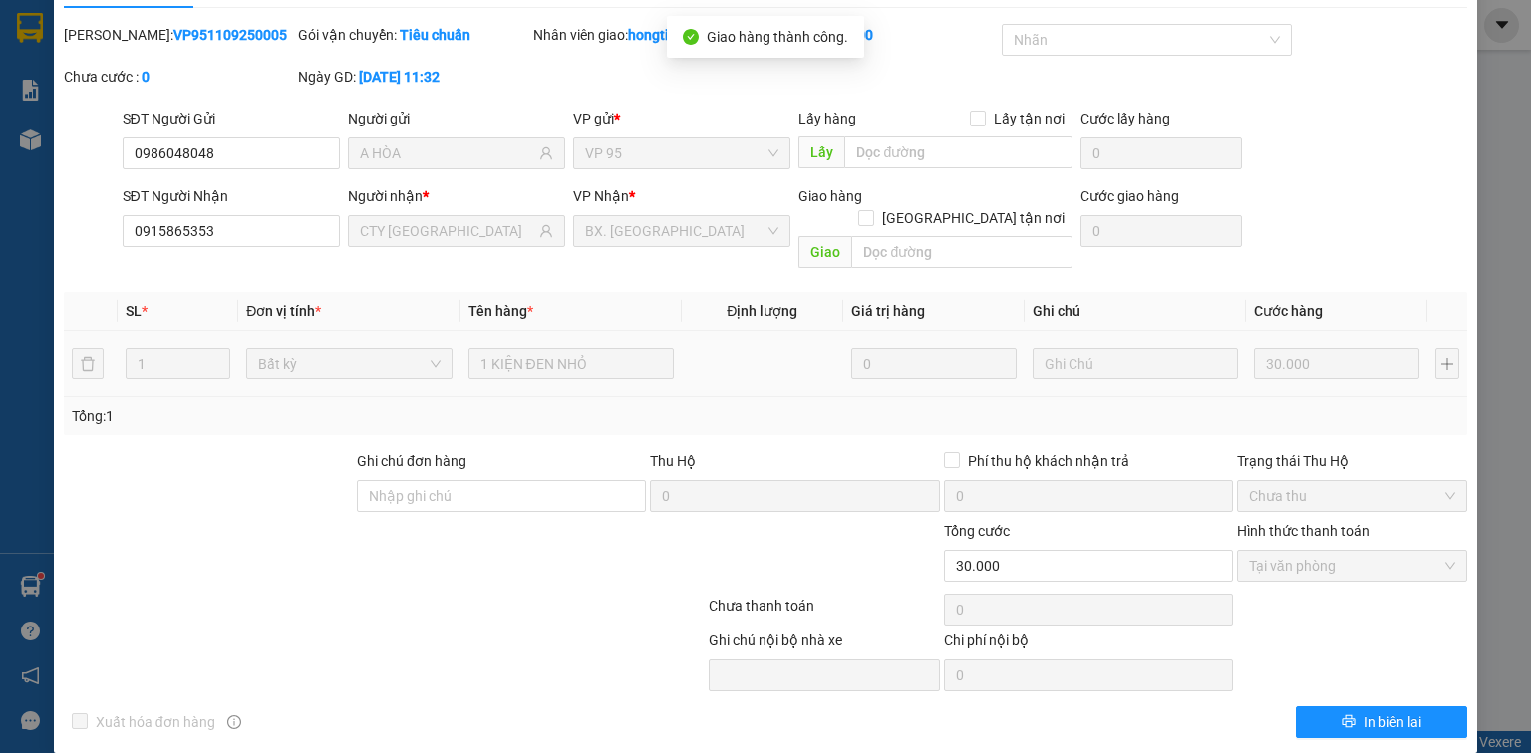
scroll to position [0, 0]
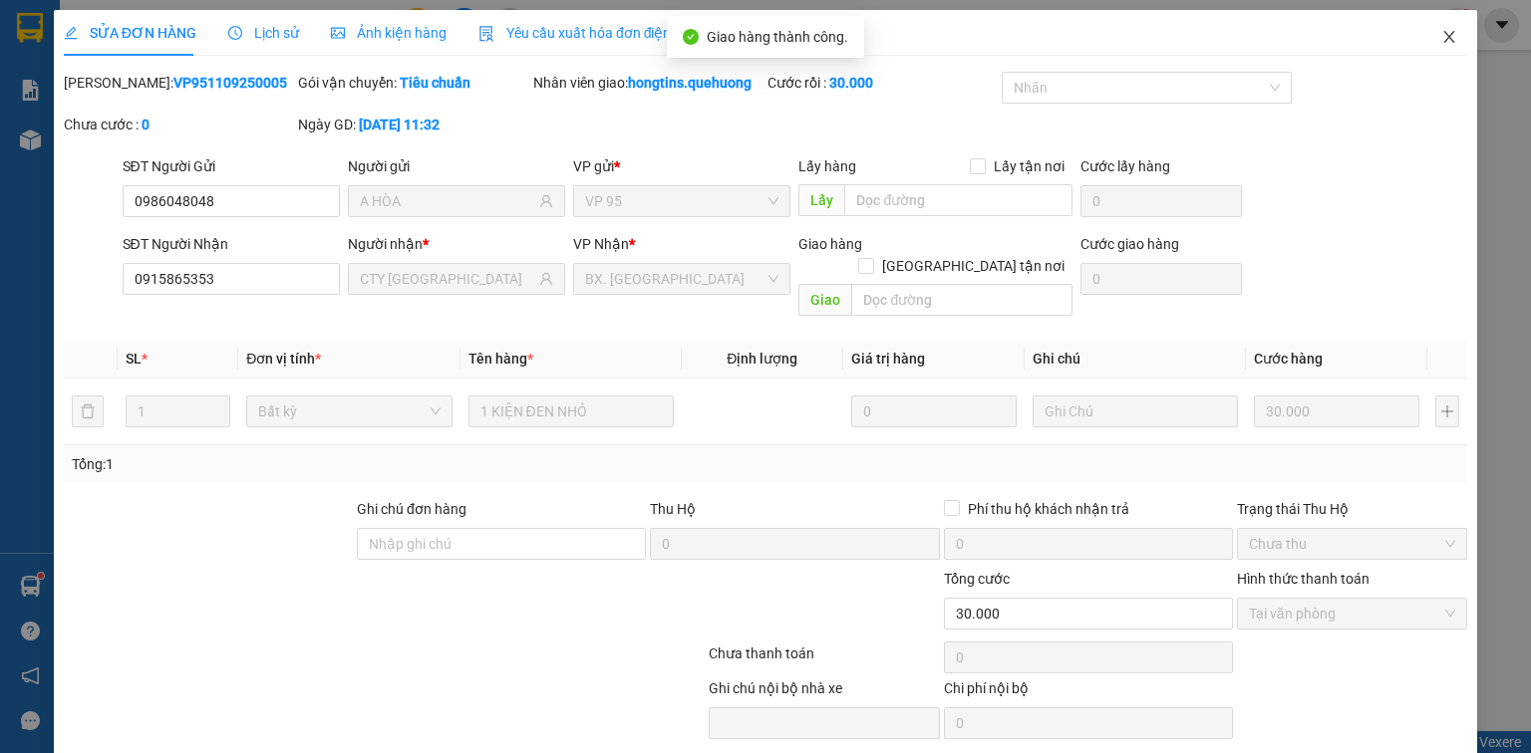
click at [1441, 36] on icon "close" at bounding box center [1449, 37] width 16 height 16
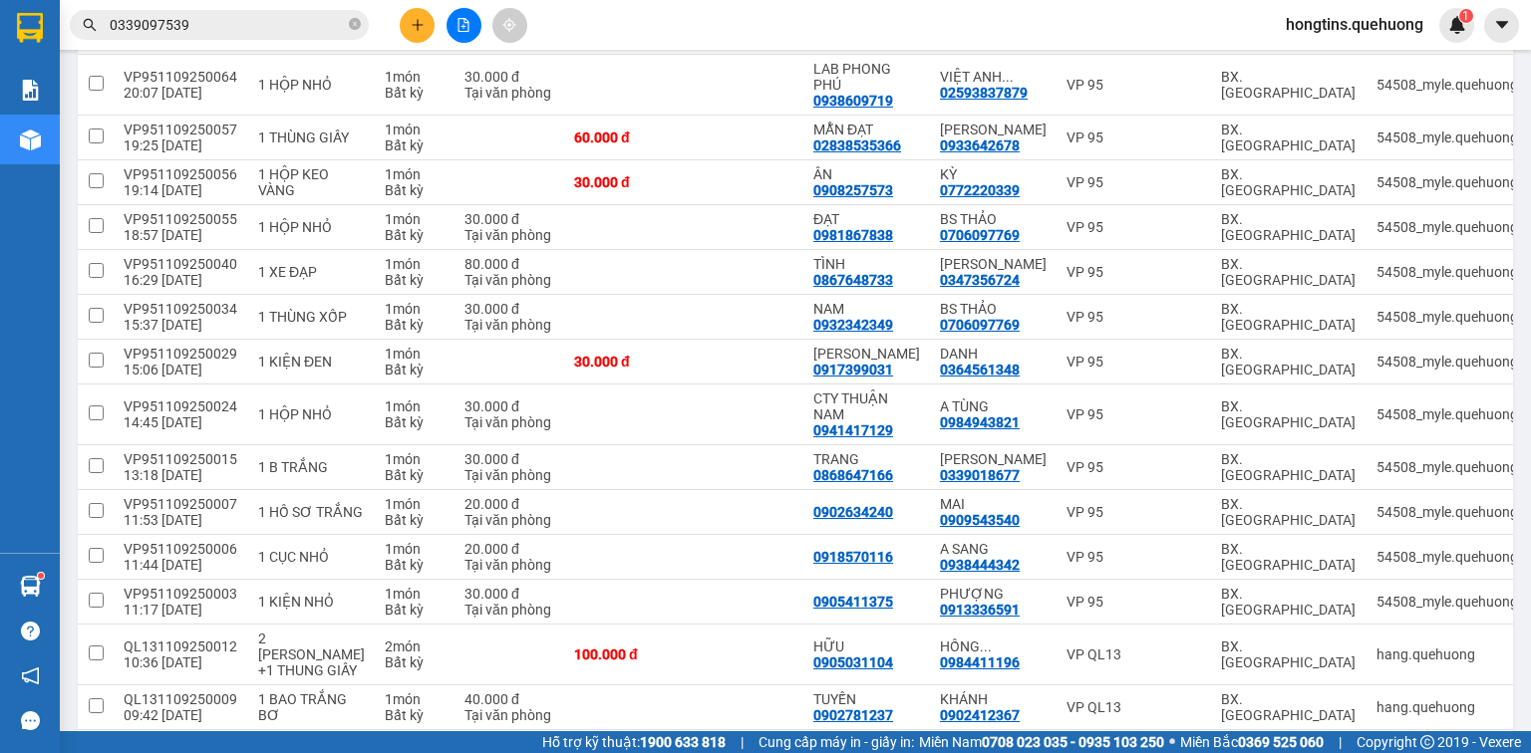
scroll to position [2472, 0]
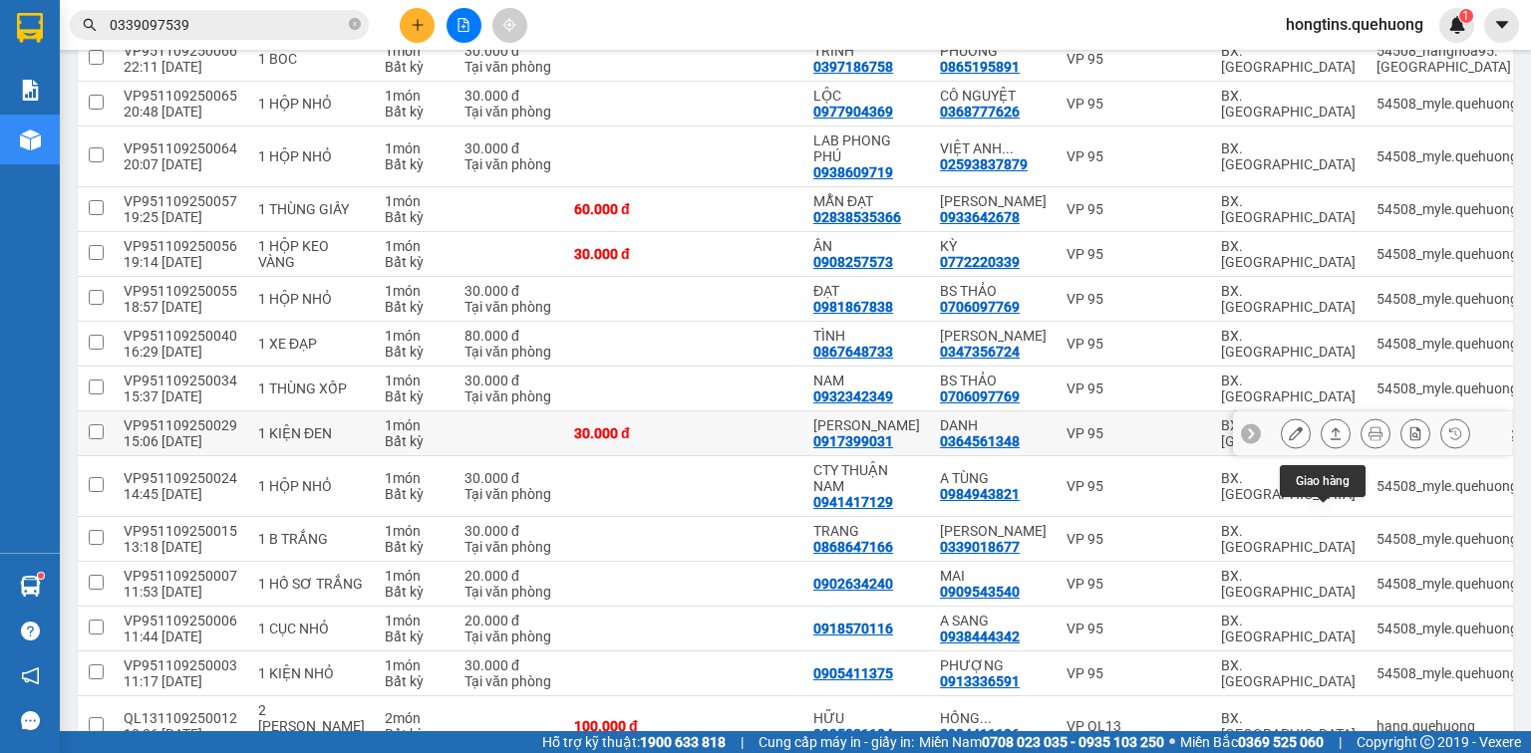
click at [1329, 441] on icon at bounding box center [1336, 434] width 14 height 14
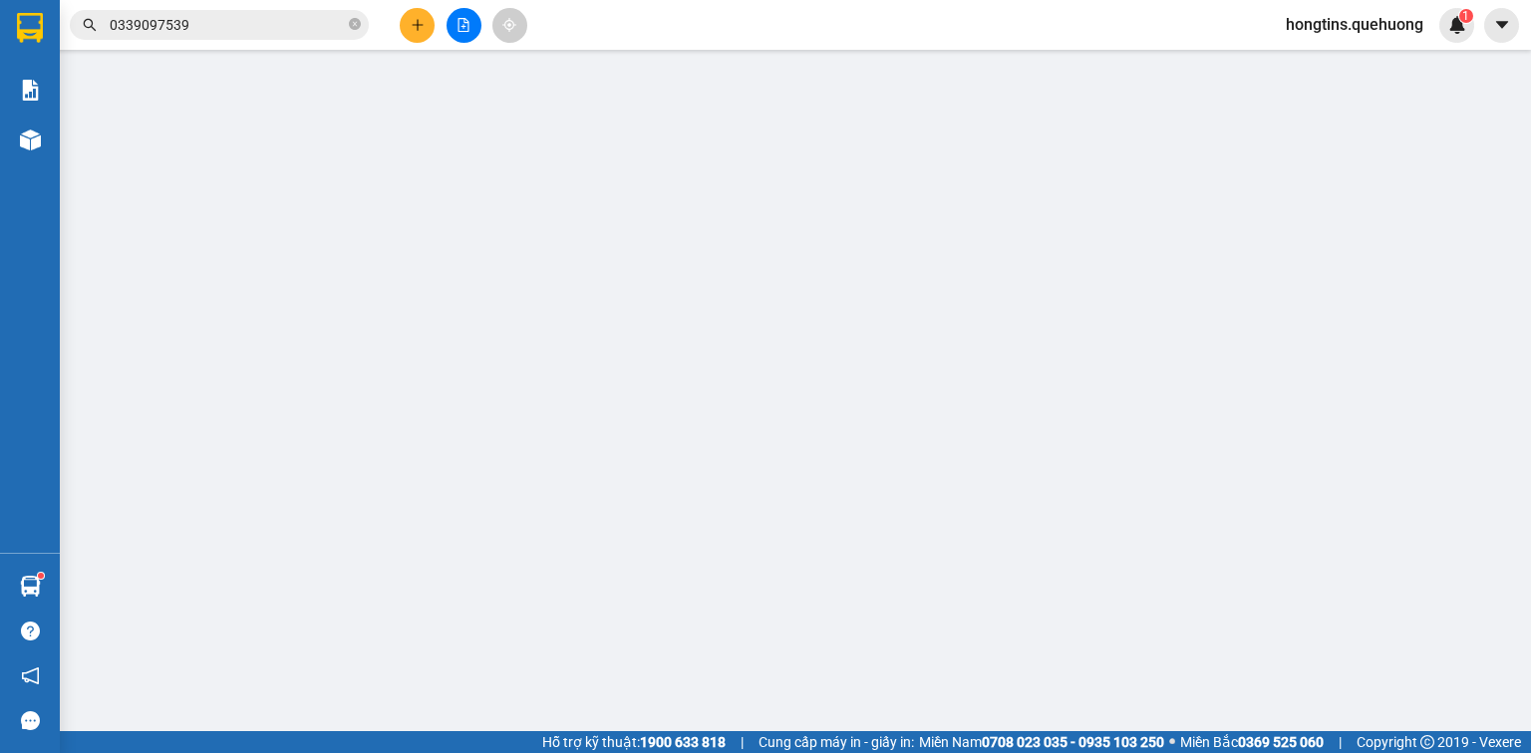
type input "0917399031"
type input "[PERSON_NAME]"
type input "0364561348"
type input "DANH"
type input "30.000"
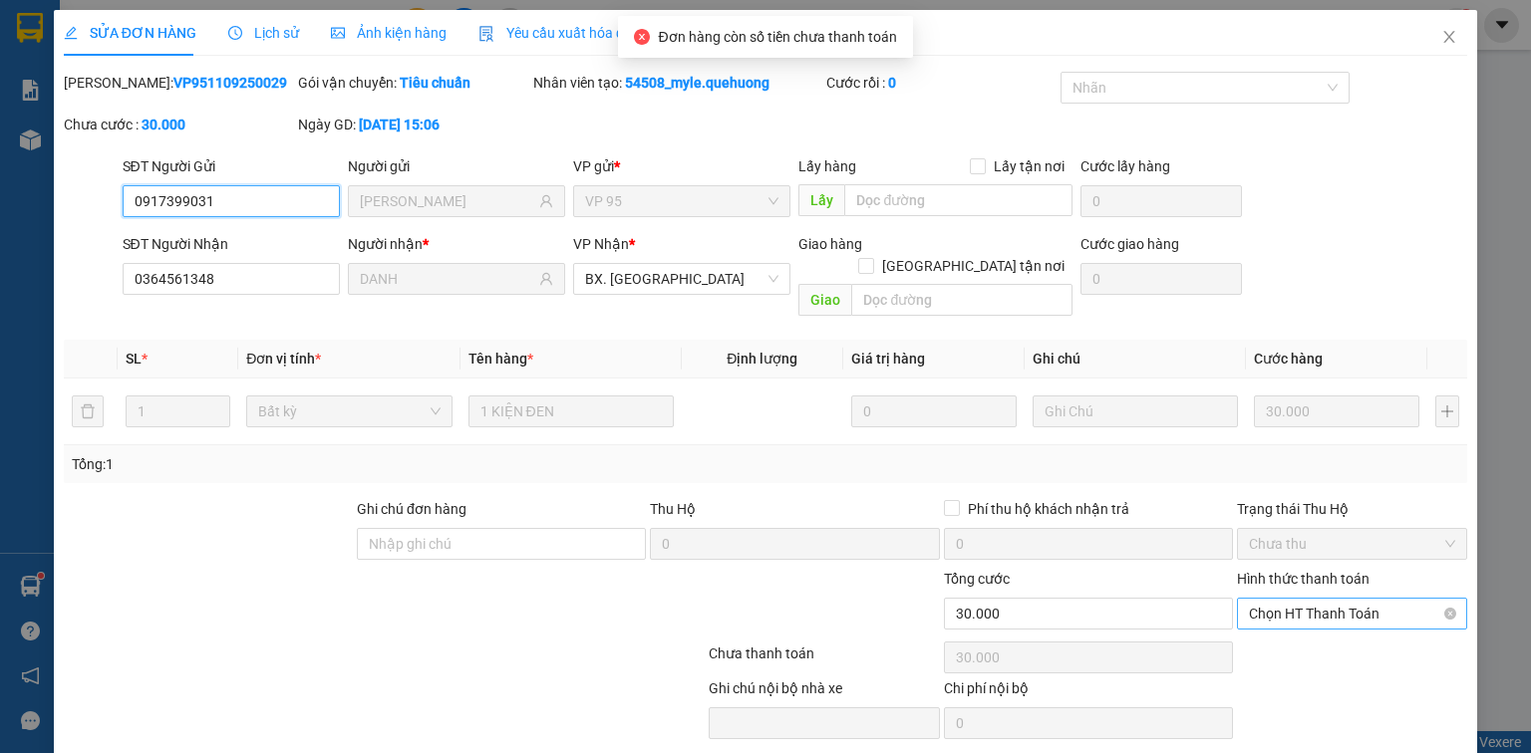
click at [1349, 599] on span "Chọn HT Thanh Toán" at bounding box center [1352, 614] width 206 height 30
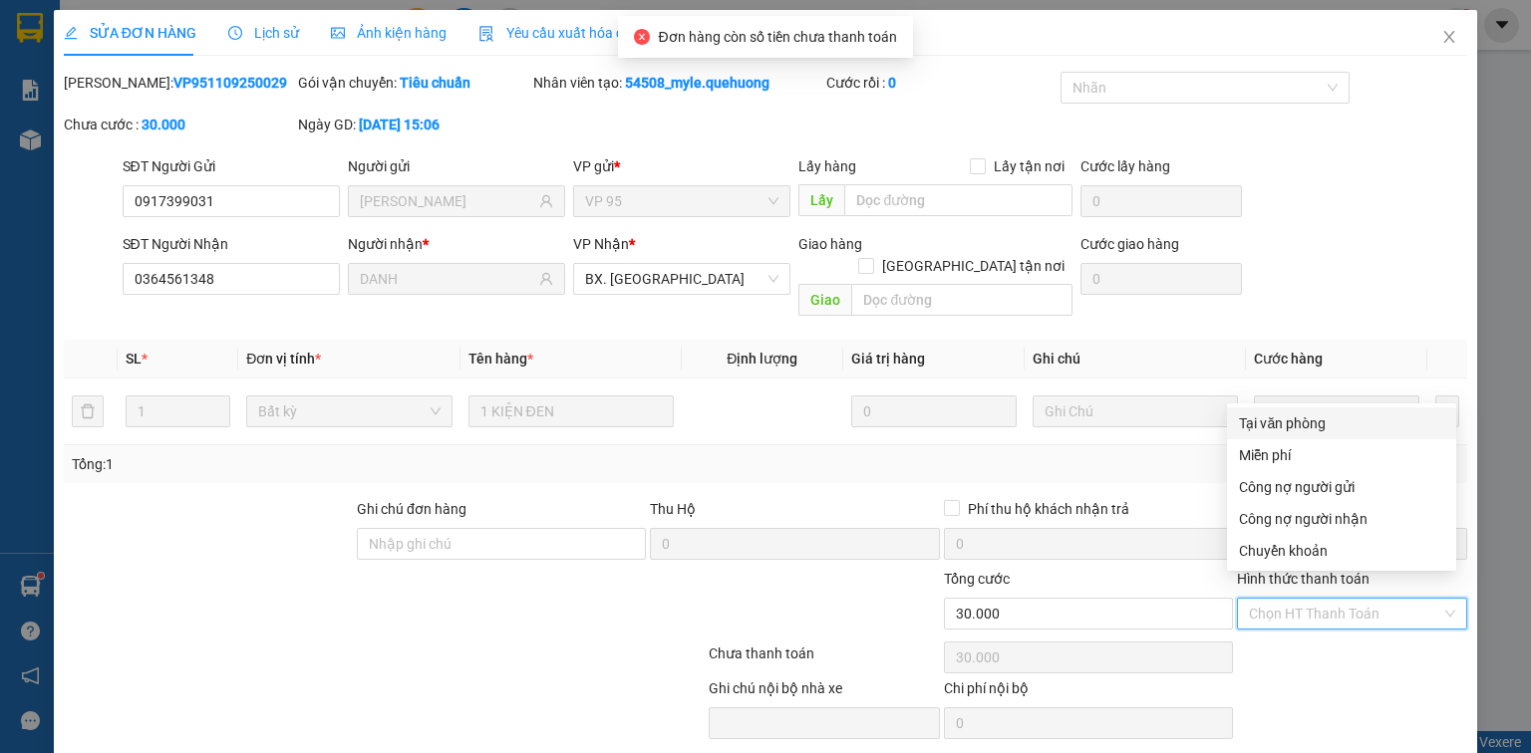
click at [1332, 421] on div "Tại văn phòng" at bounding box center [1341, 424] width 205 height 22
type input "0"
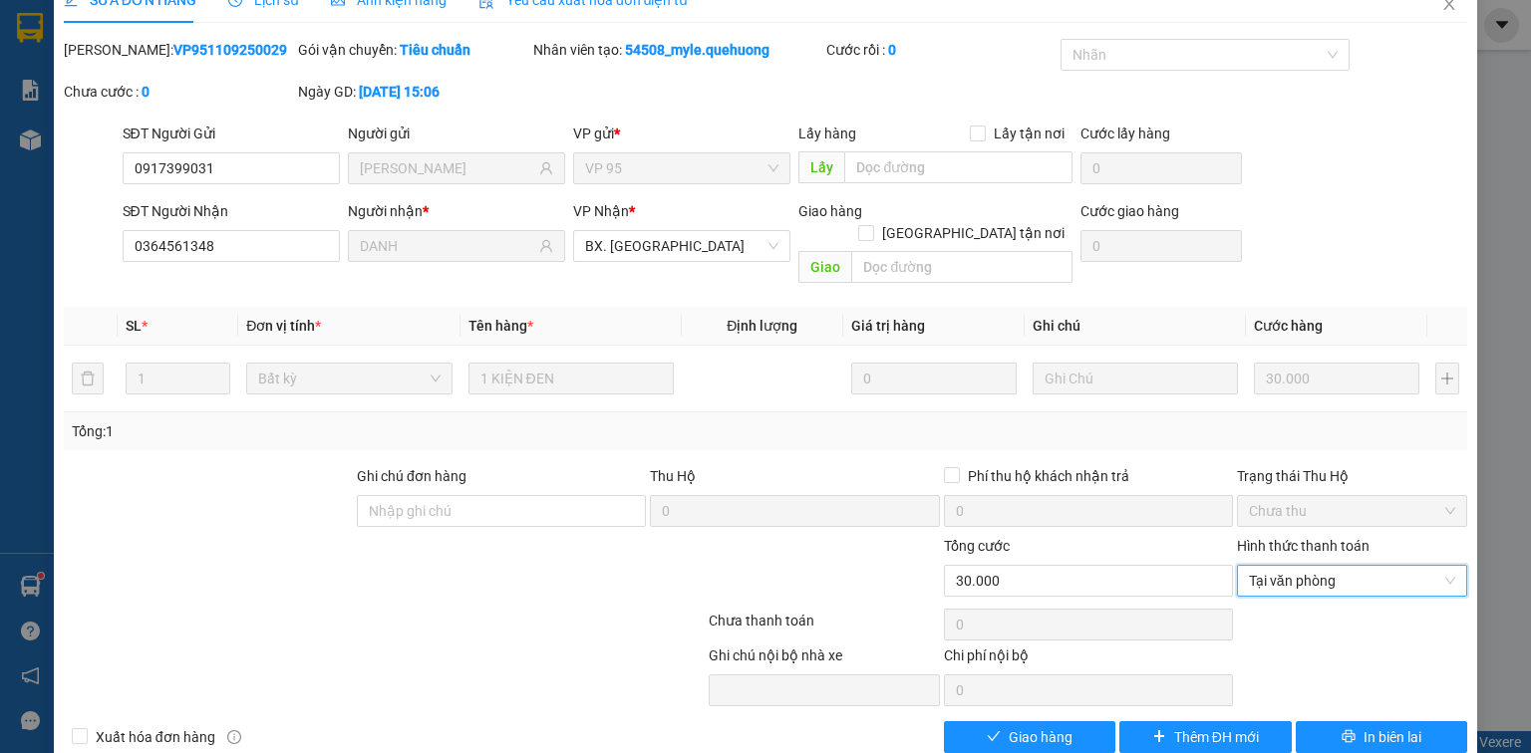
scroll to position [48, 0]
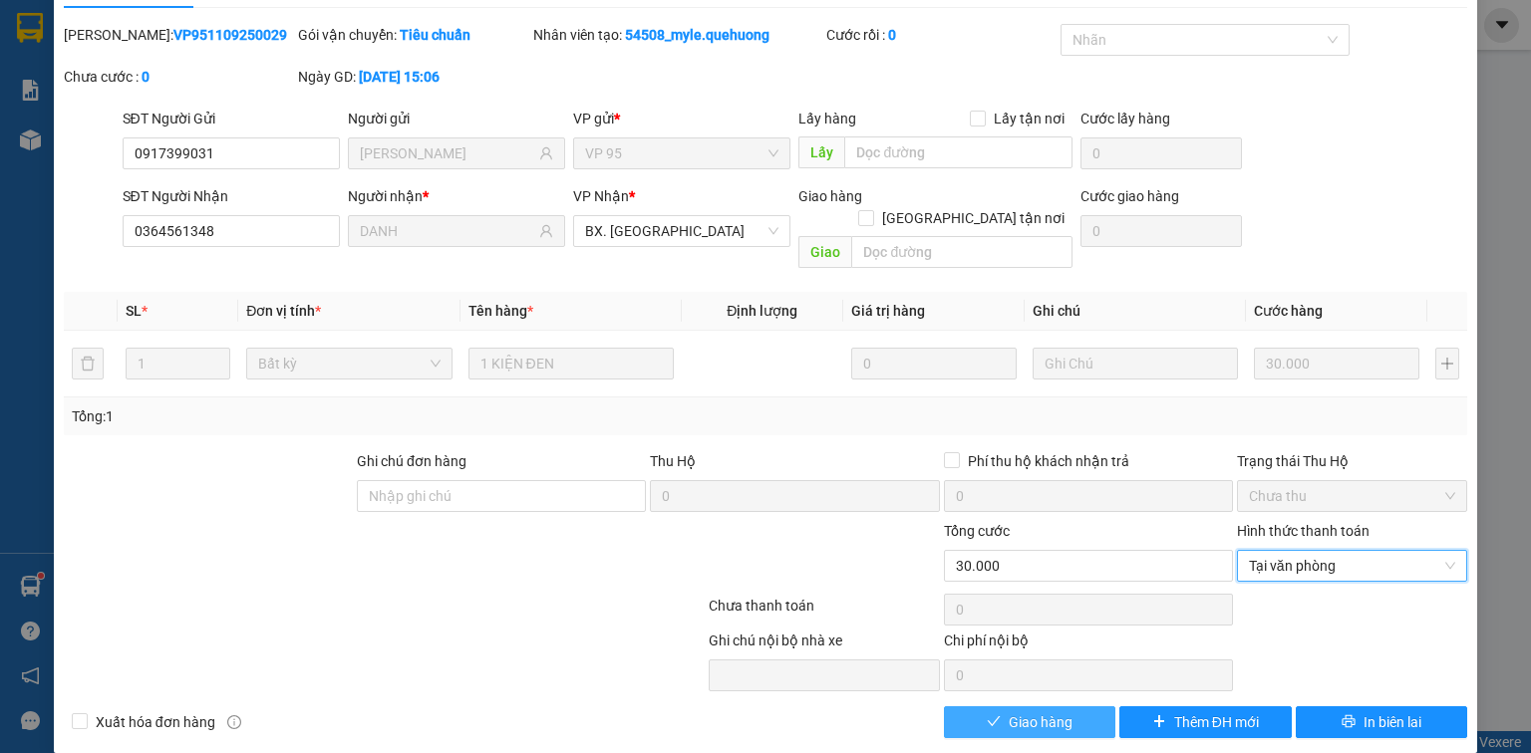
click at [1051, 712] on span "Giao hàng" at bounding box center [1041, 723] width 64 height 22
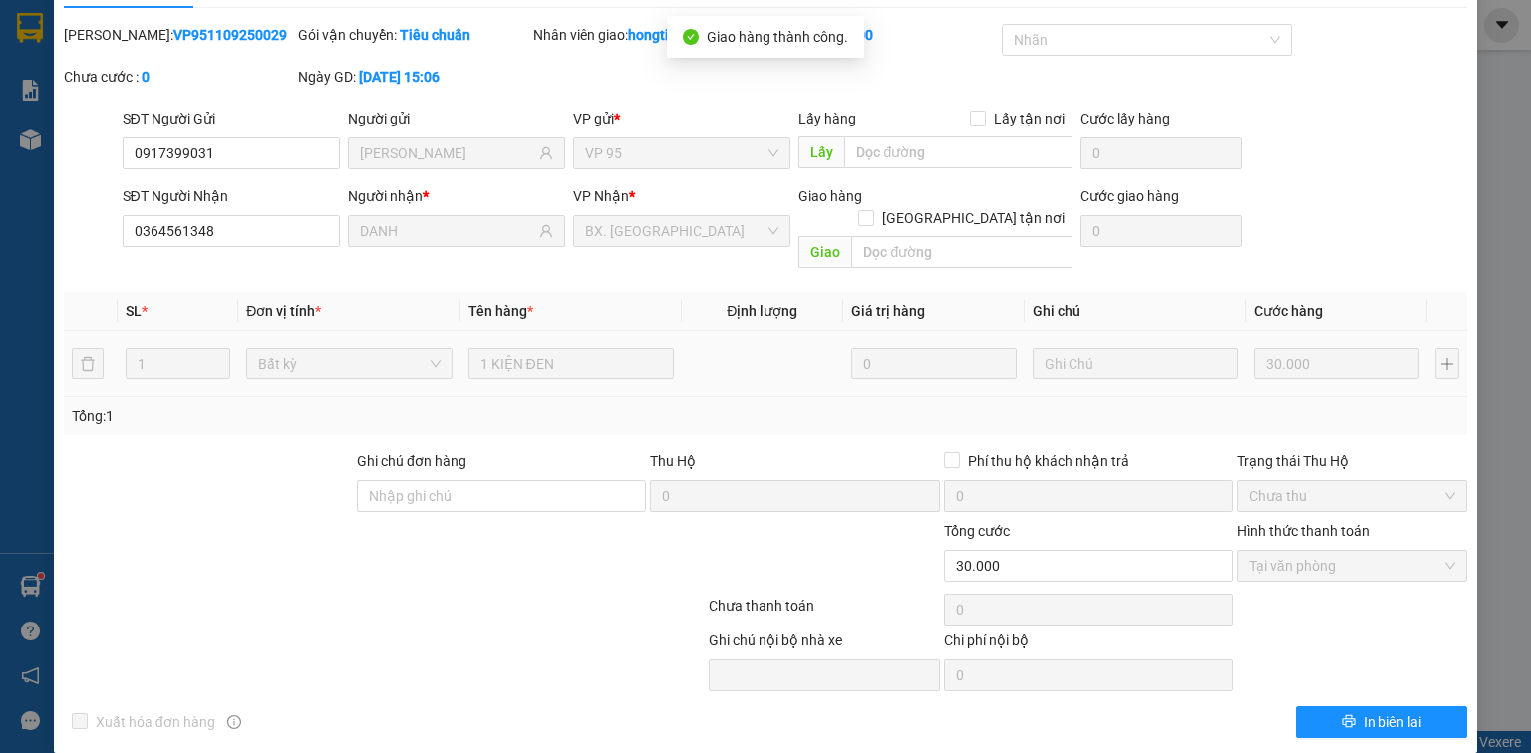
scroll to position [0, 0]
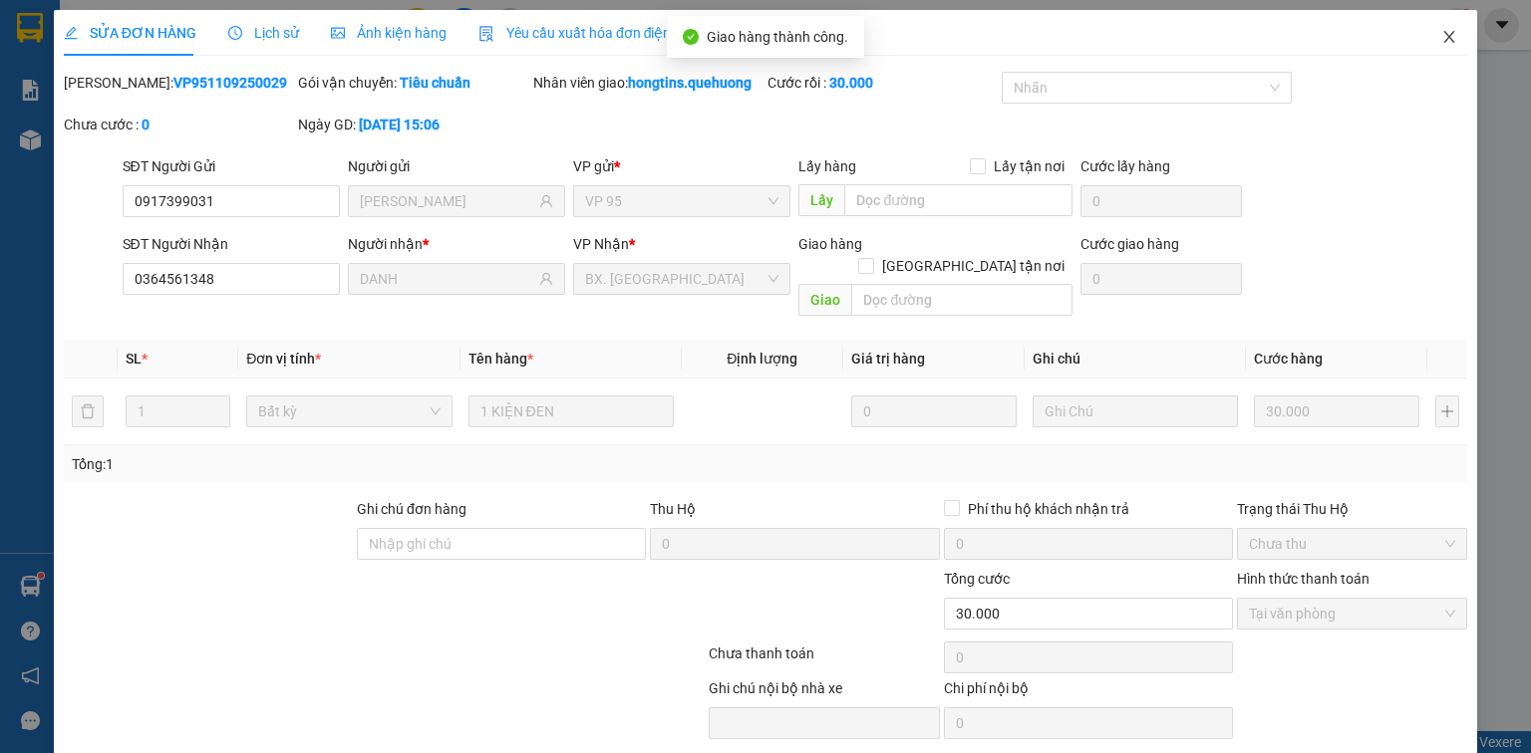
click at [1443, 32] on icon "close" at bounding box center [1449, 37] width 16 height 16
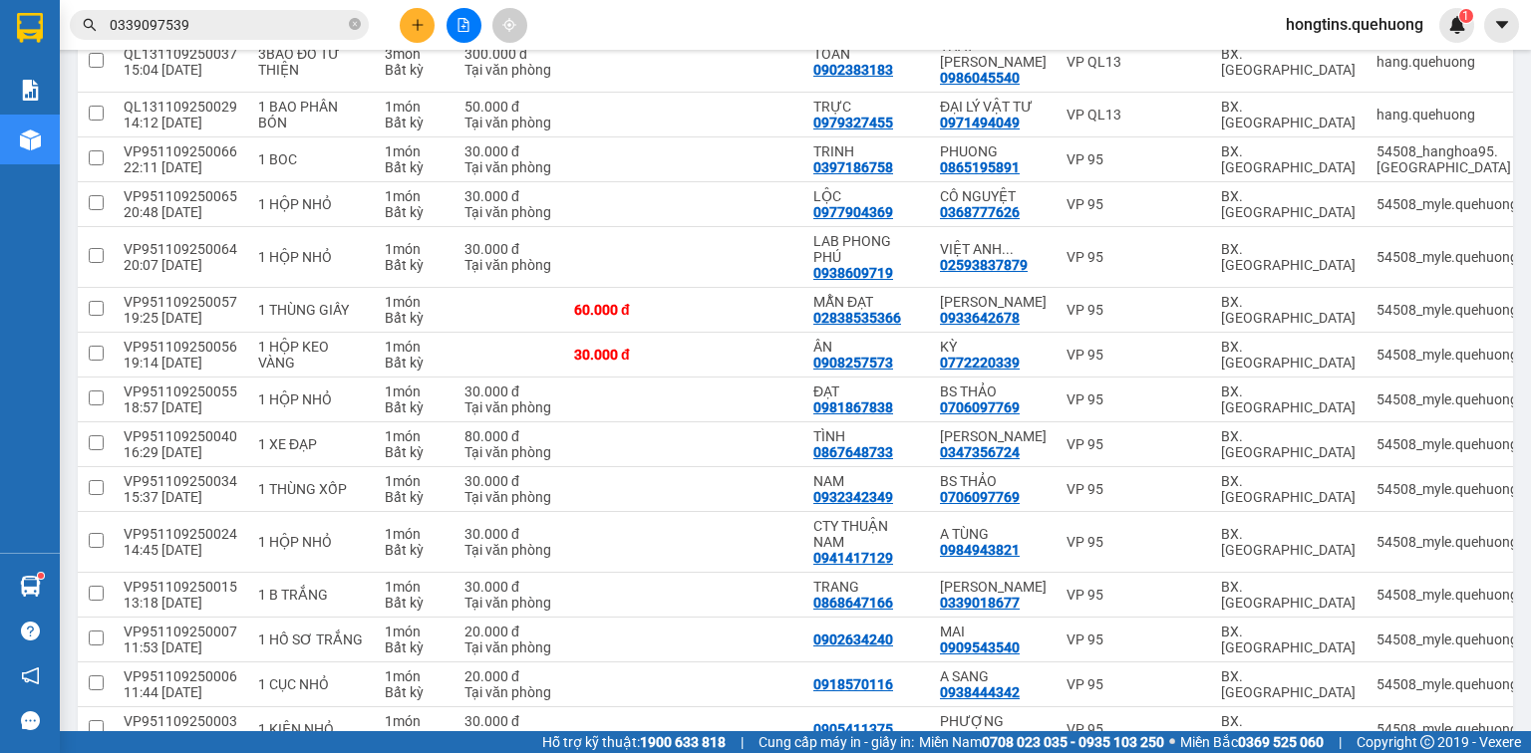
scroll to position [2312, 0]
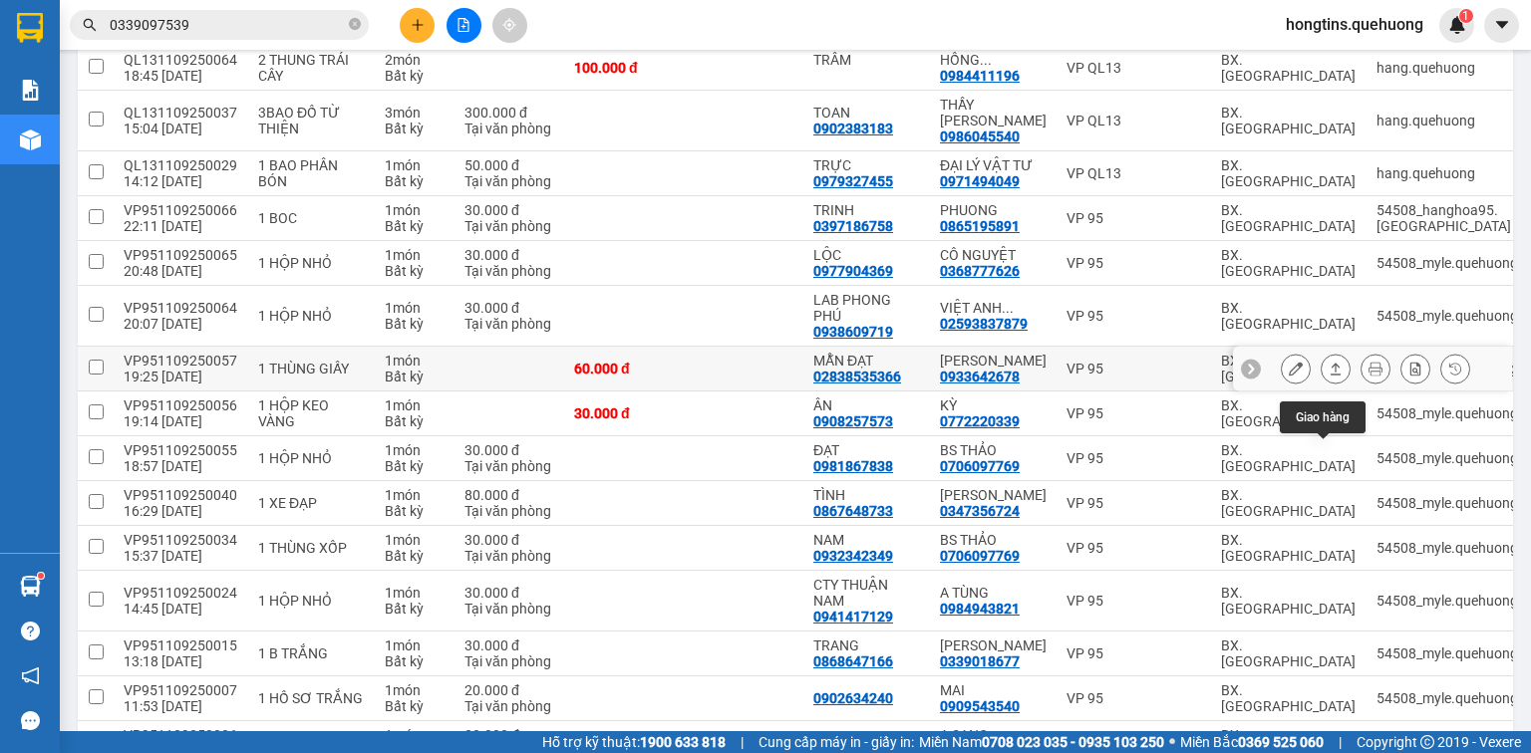
click at [1329, 376] on icon at bounding box center [1336, 369] width 14 height 14
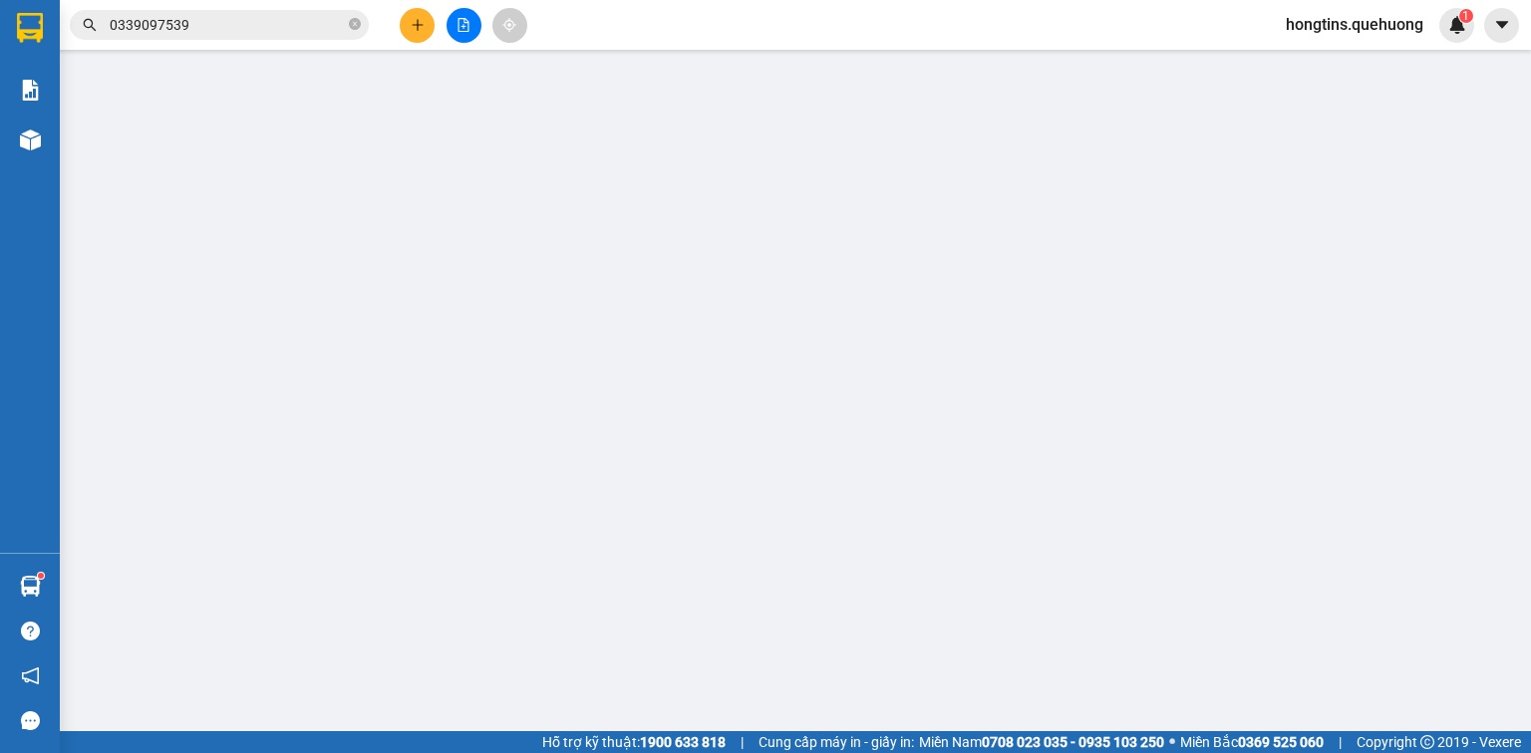
type input "02838535366"
type input "MẪN ĐẠT"
type input "0933642678"
type input "[PERSON_NAME]"
type input "60.000"
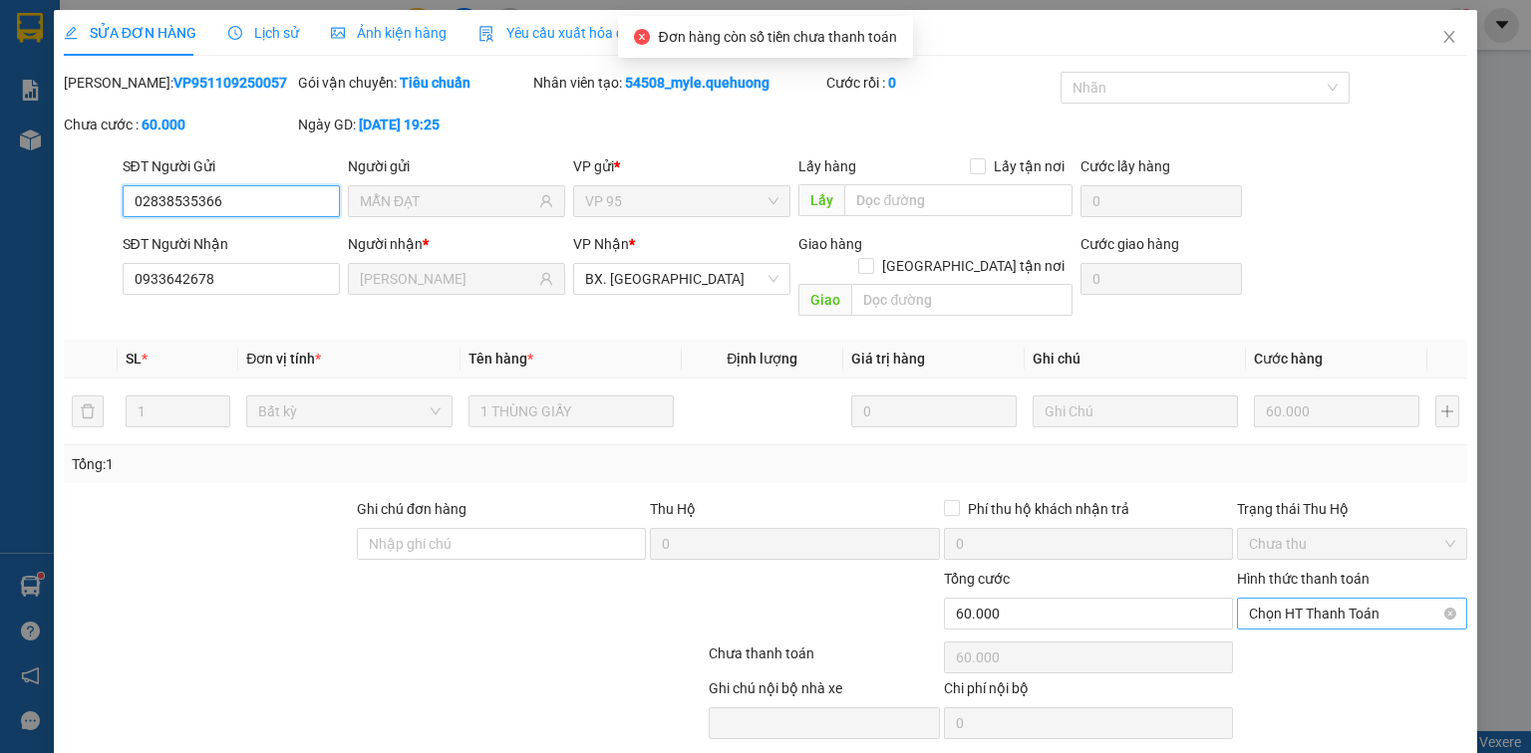
click at [1341, 599] on span "Chọn HT Thanh Toán" at bounding box center [1352, 614] width 206 height 30
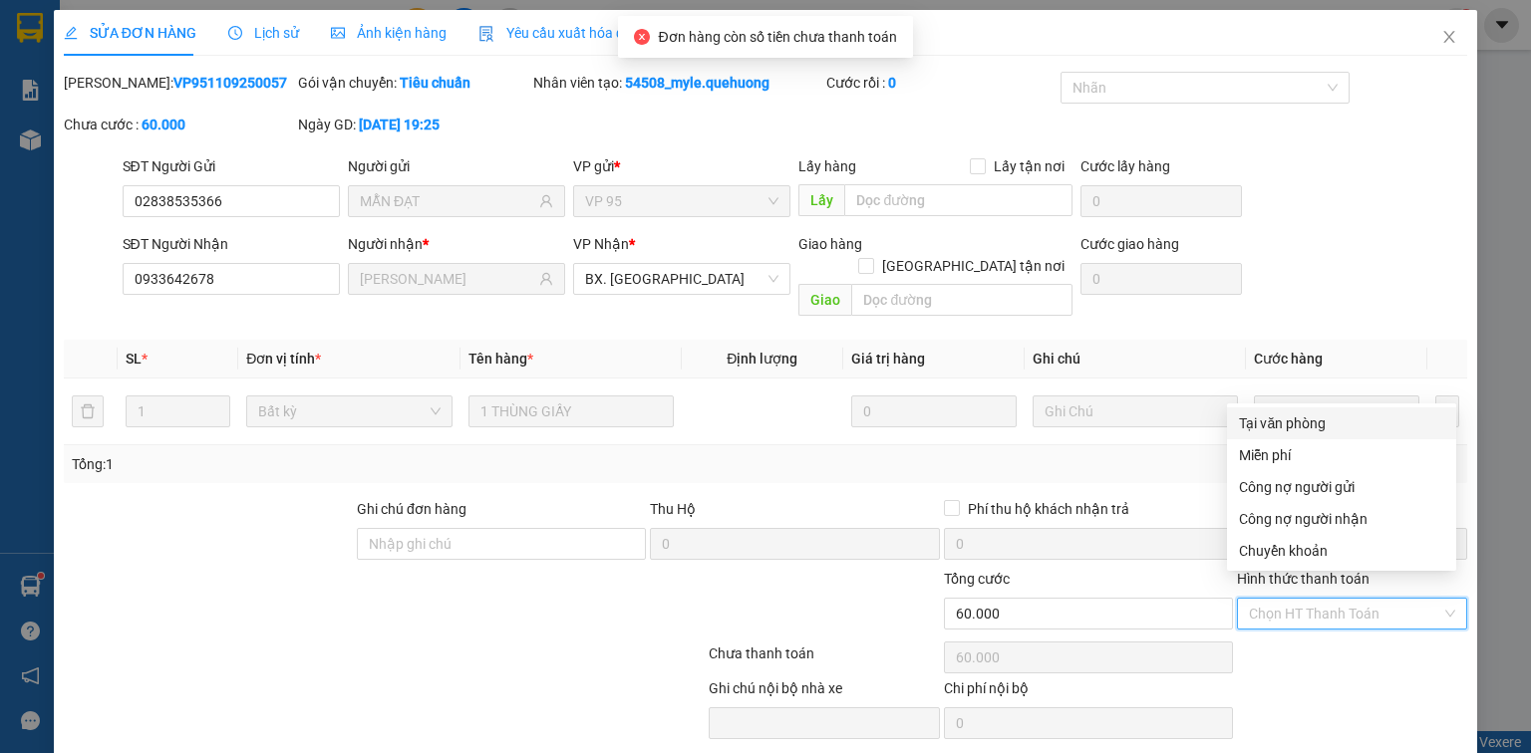
click at [1314, 432] on div "Tại văn phòng" at bounding box center [1341, 424] width 205 height 22
type input "0"
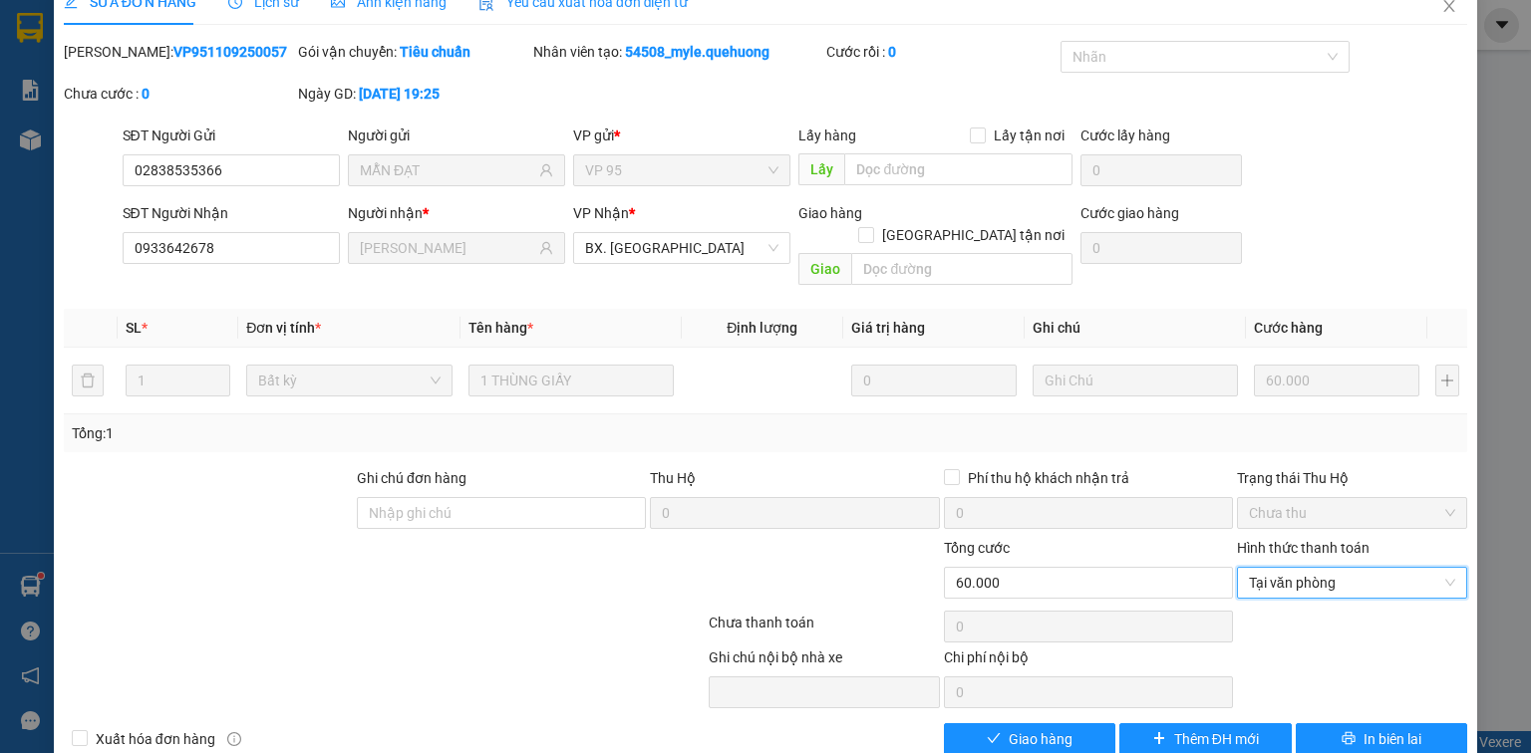
scroll to position [48, 0]
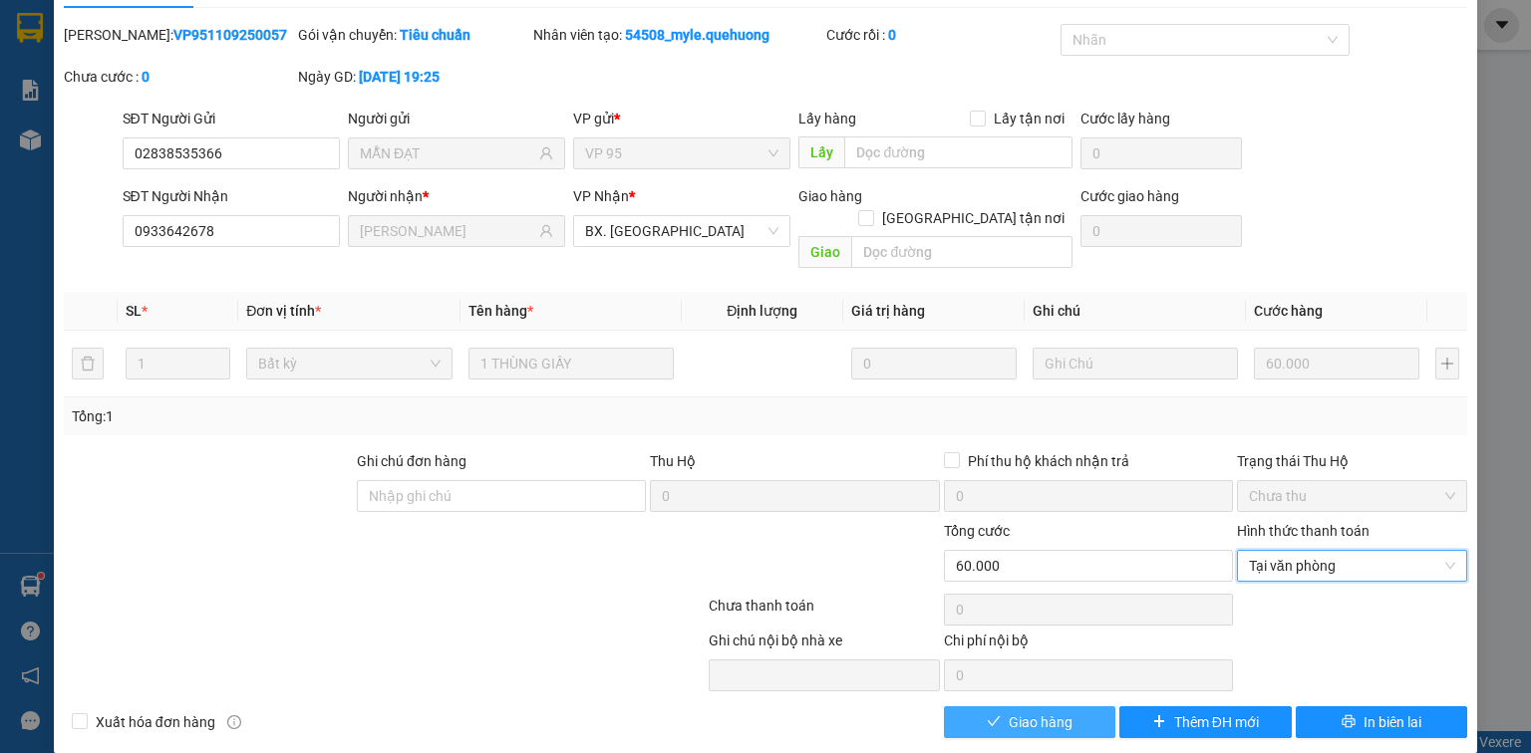
click at [1072, 707] on button "Giao hàng" at bounding box center [1030, 723] width 172 height 32
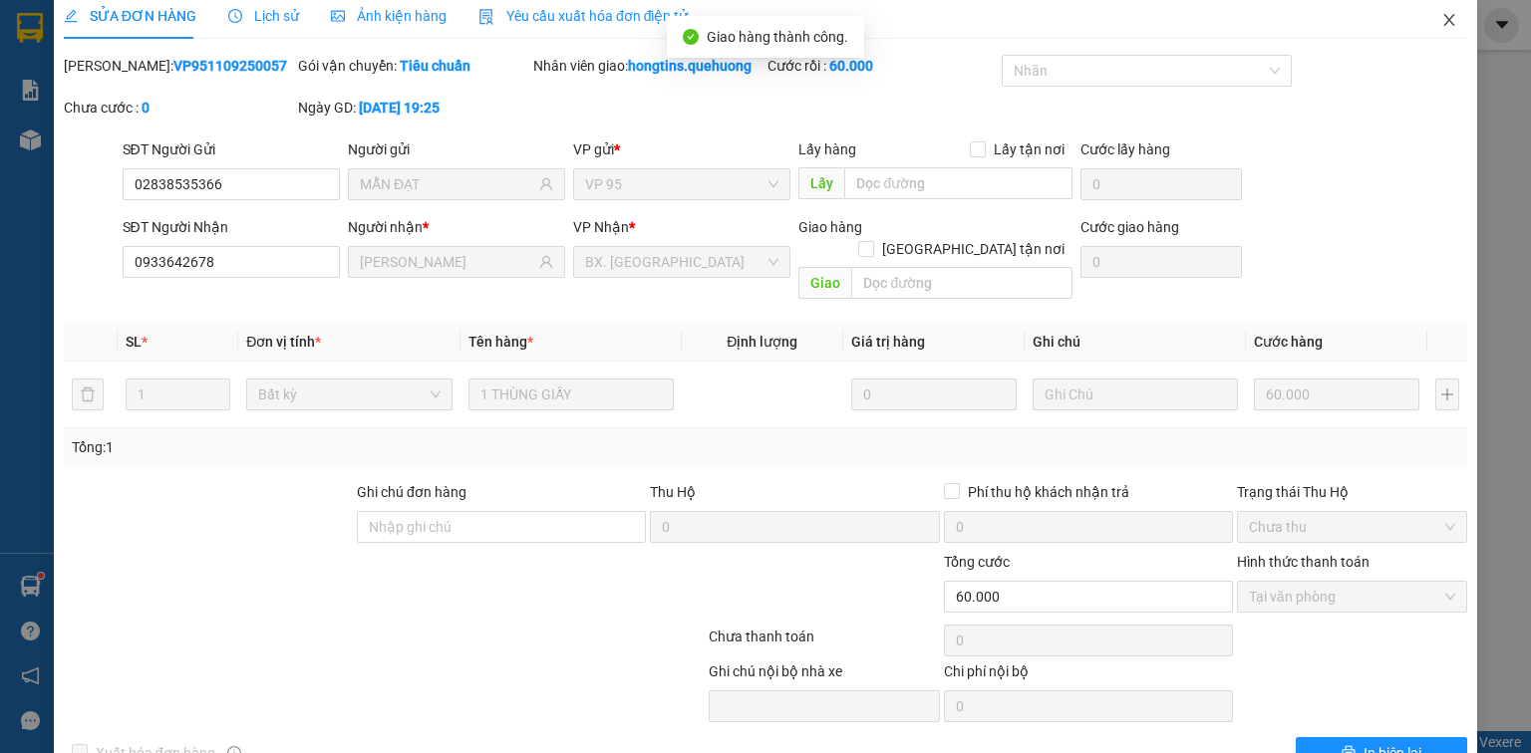
scroll to position [0, 0]
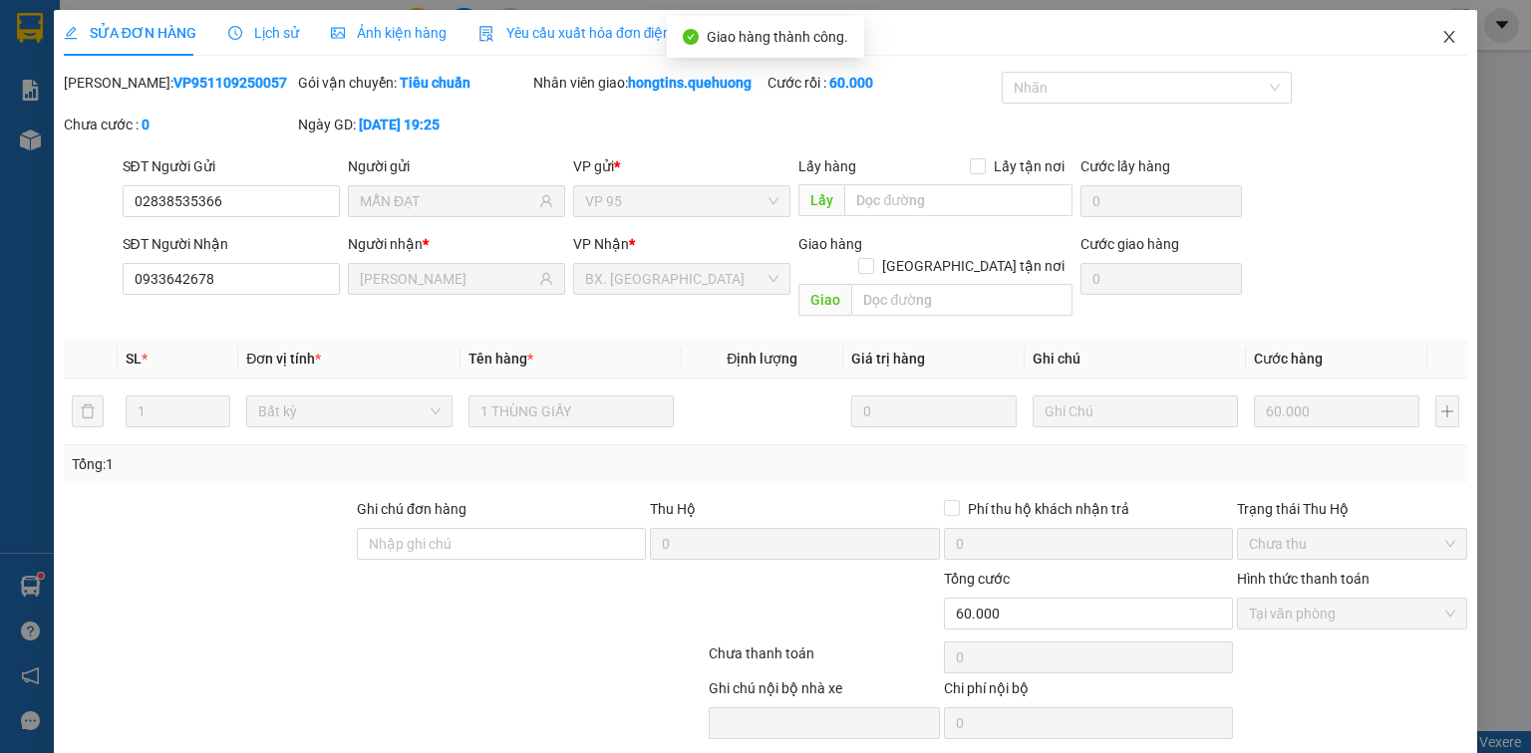
click at [1441, 33] on icon "close" at bounding box center [1449, 37] width 16 height 16
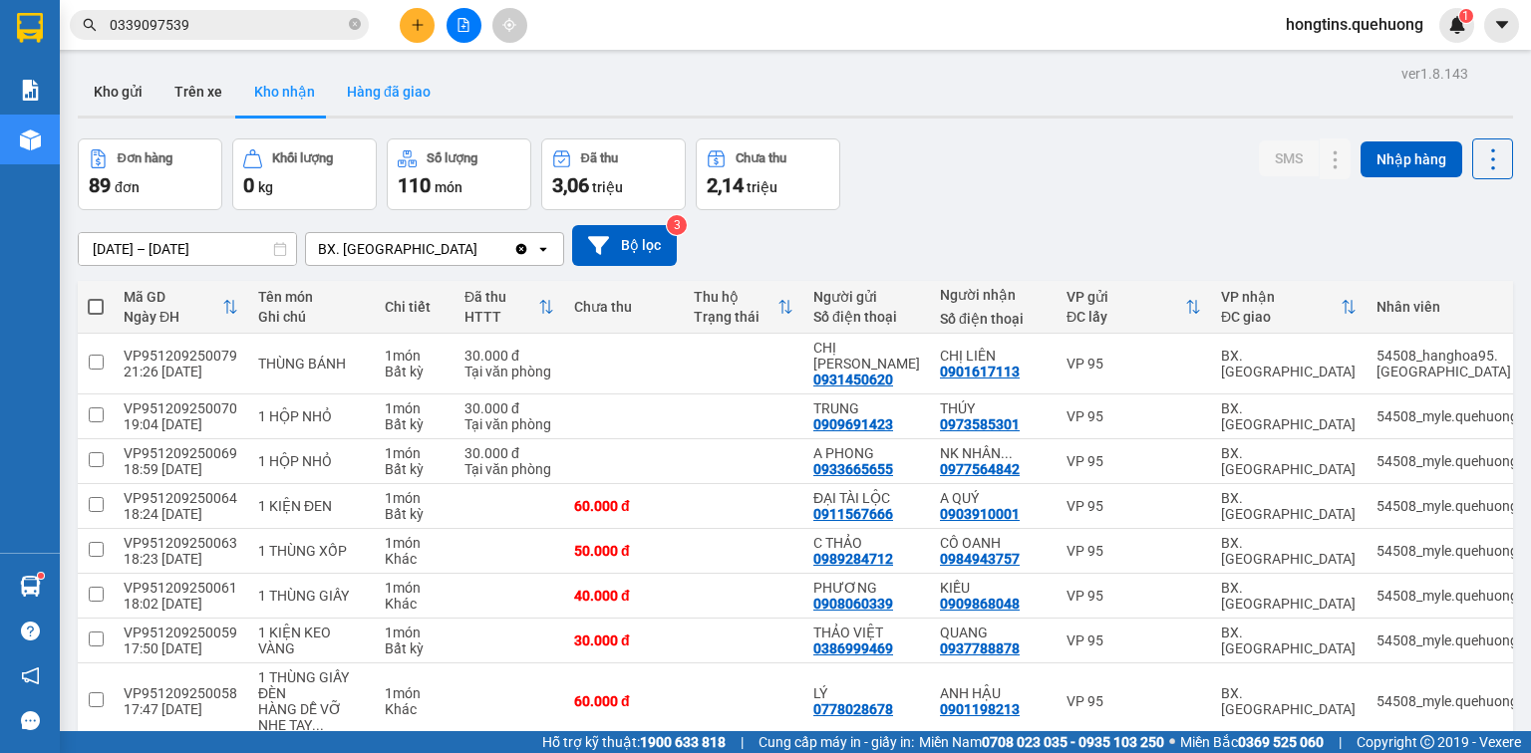
click at [370, 90] on button "Hàng đã giao" at bounding box center [389, 92] width 116 height 48
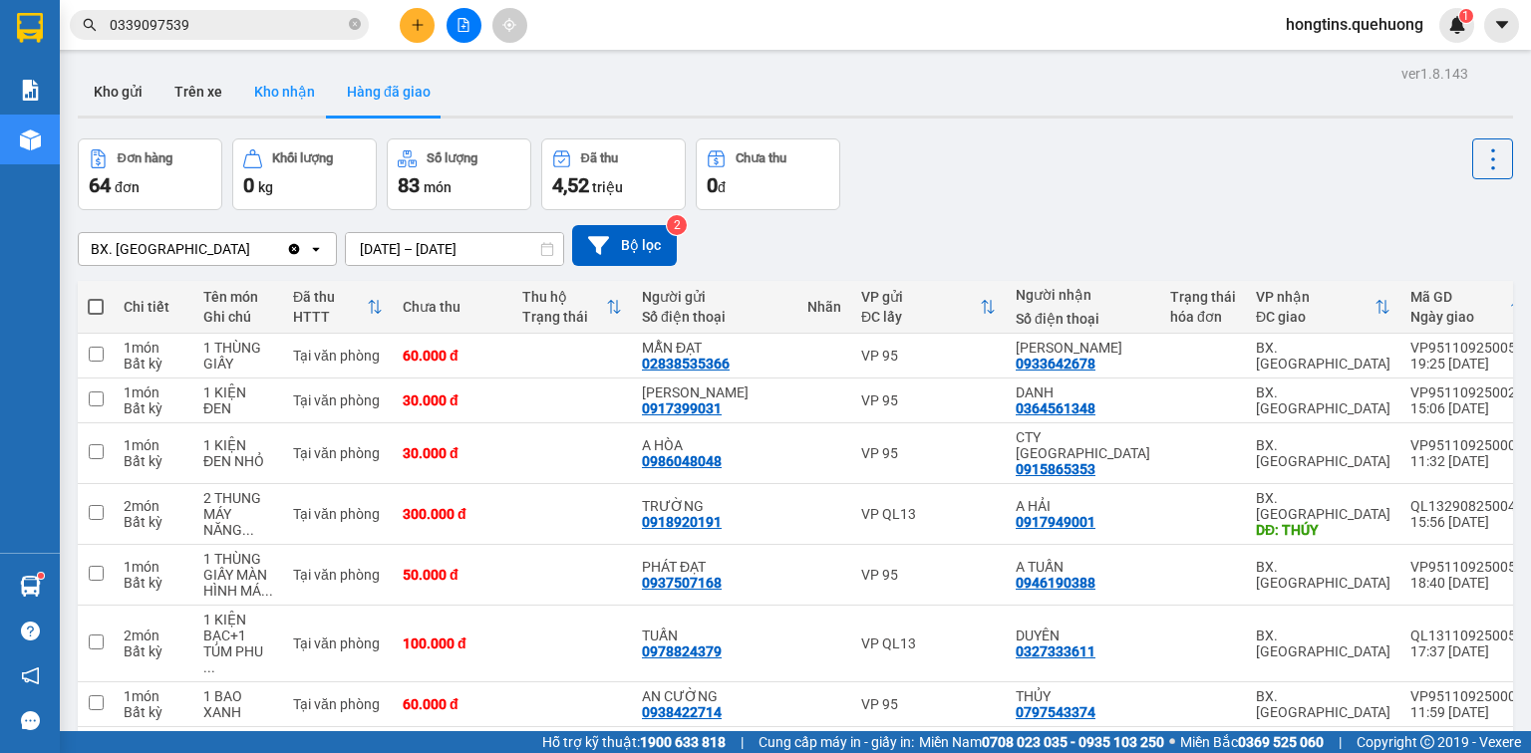
click at [282, 93] on button "Kho nhận" at bounding box center [284, 92] width 93 height 48
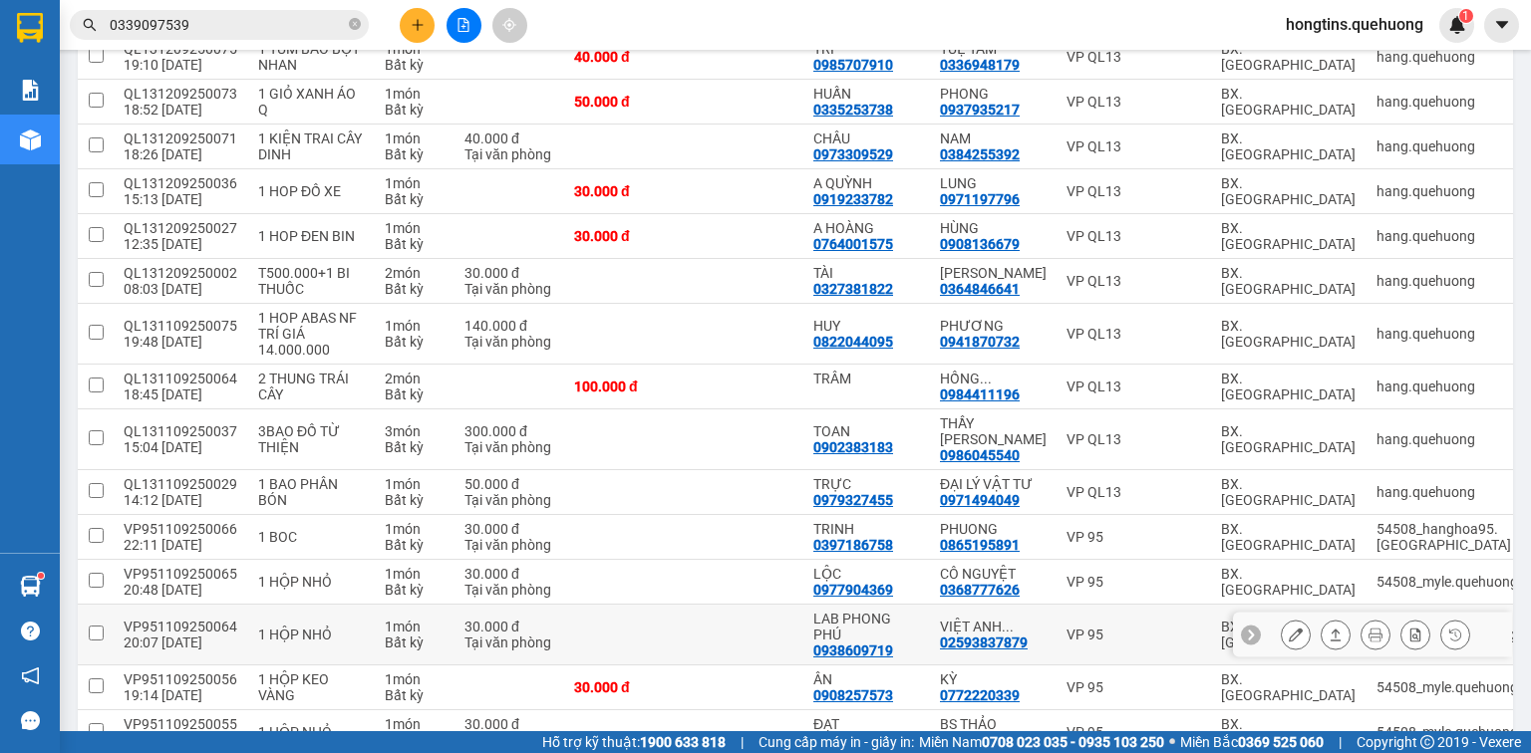
scroll to position [2073, 0]
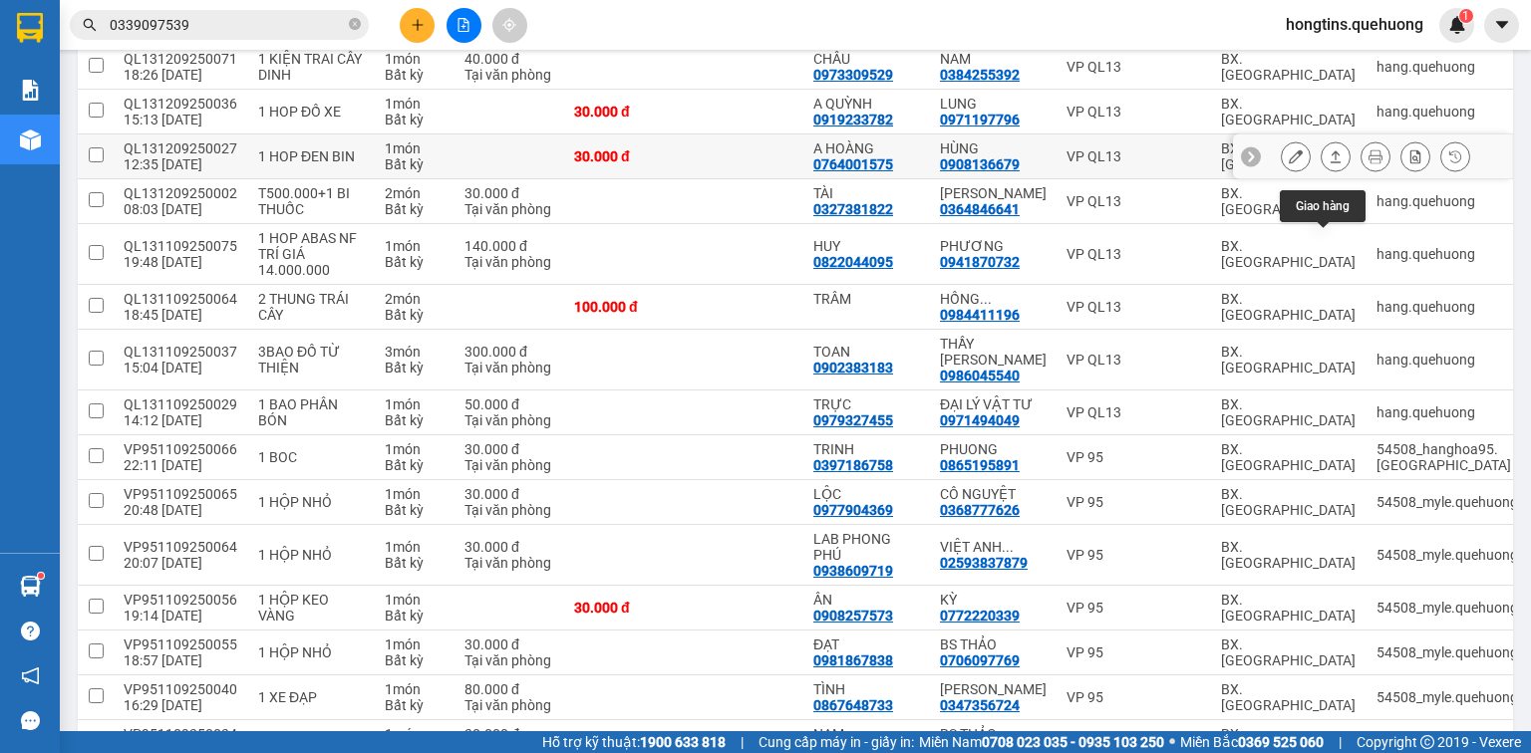
click at [1329, 163] on icon at bounding box center [1336, 156] width 14 height 14
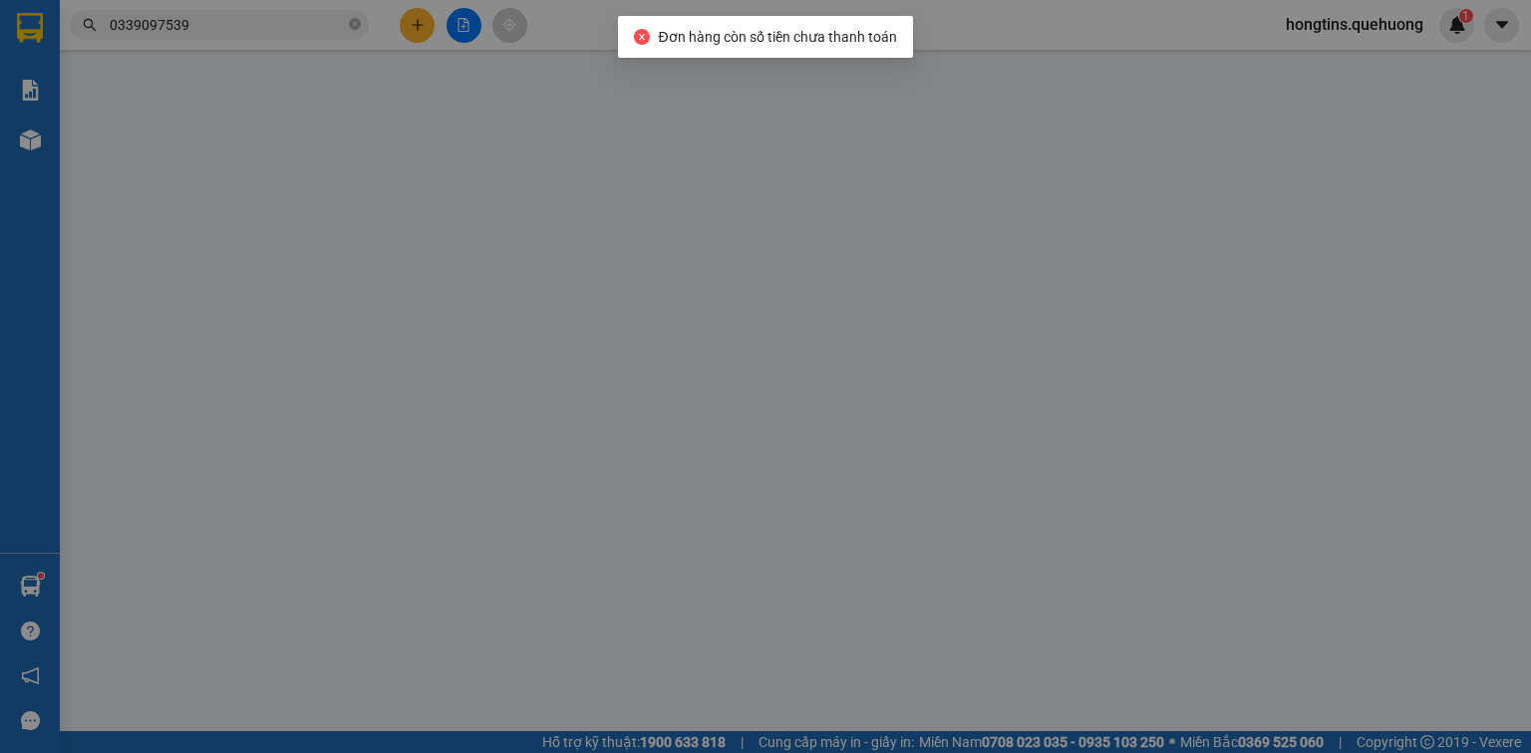
type input "0764001575"
type input "A HOÀNG"
type input "0908136679"
type input "HÙNG"
type input "30.000"
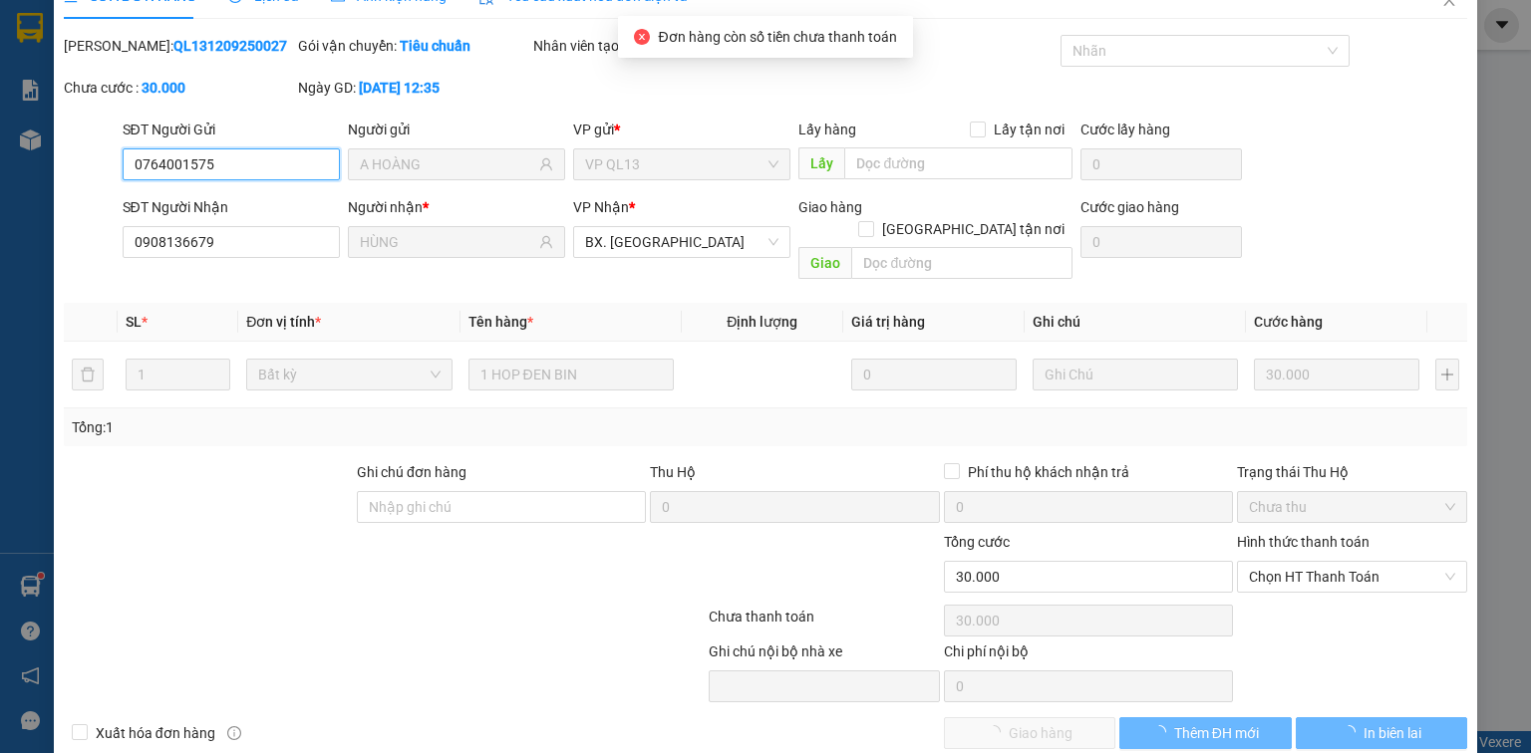
scroll to position [48, 0]
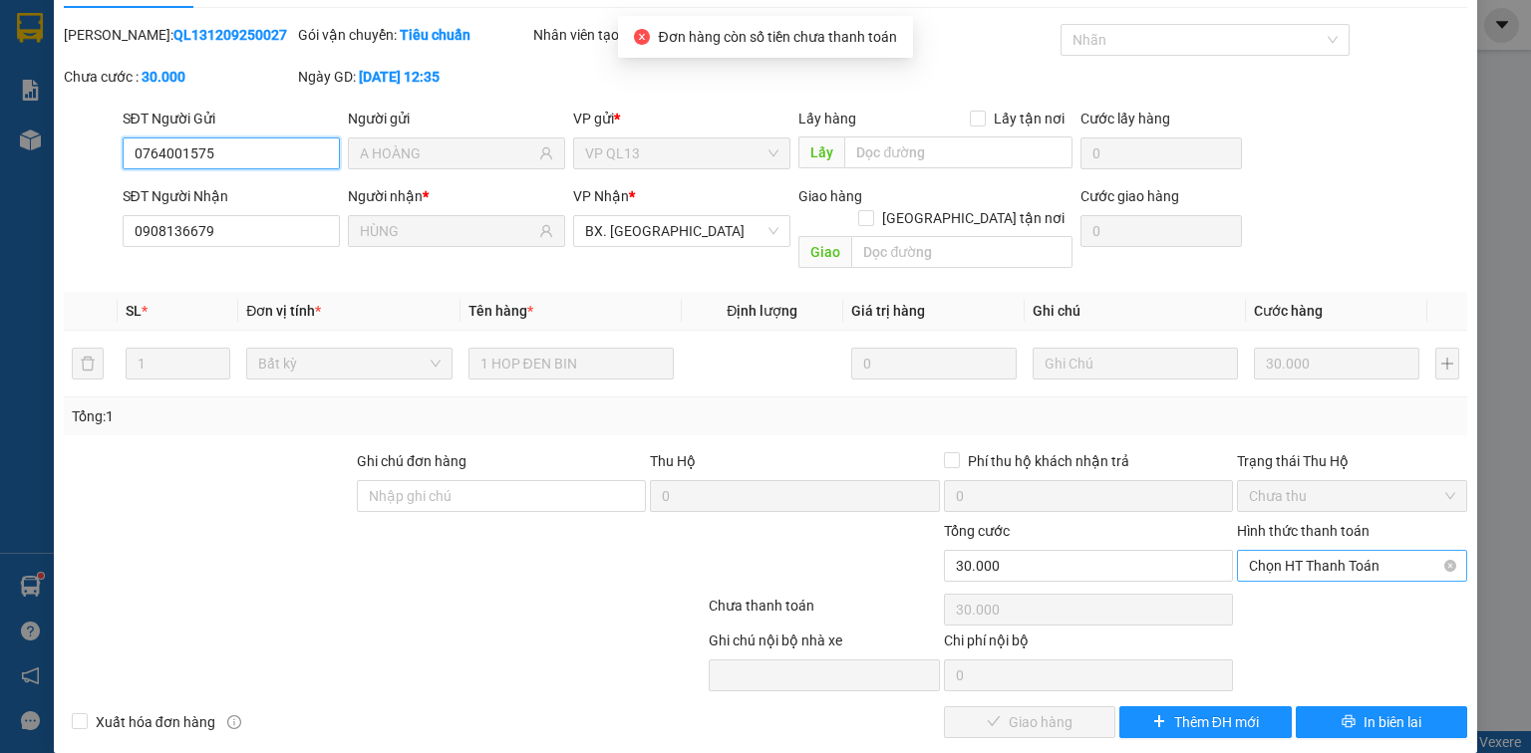
click at [1338, 551] on span "Chọn HT Thanh Toán" at bounding box center [1352, 566] width 206 height 30
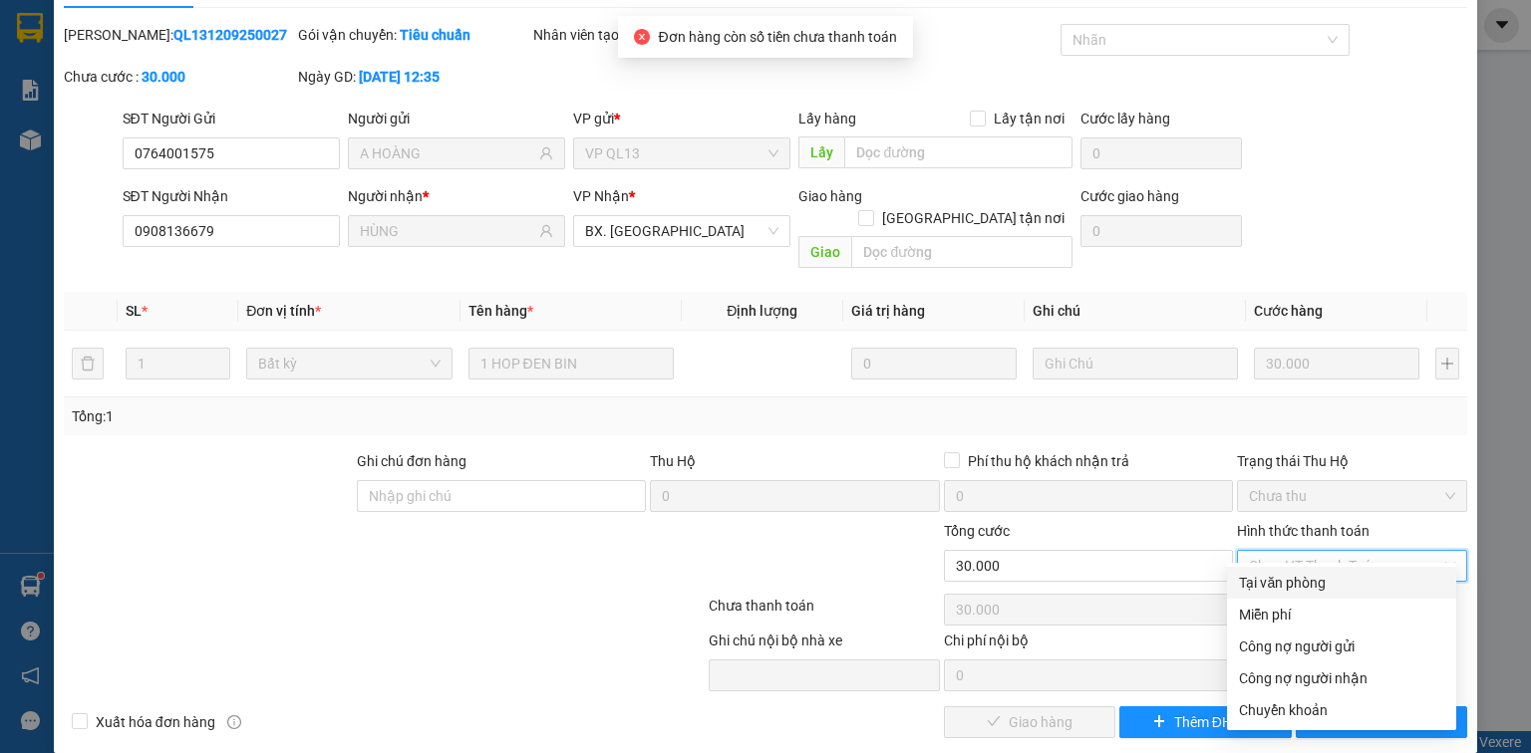
click at [1322, 585] on div "Tại văn phòng" at bounding box center [1341, 583] width 205 height 22
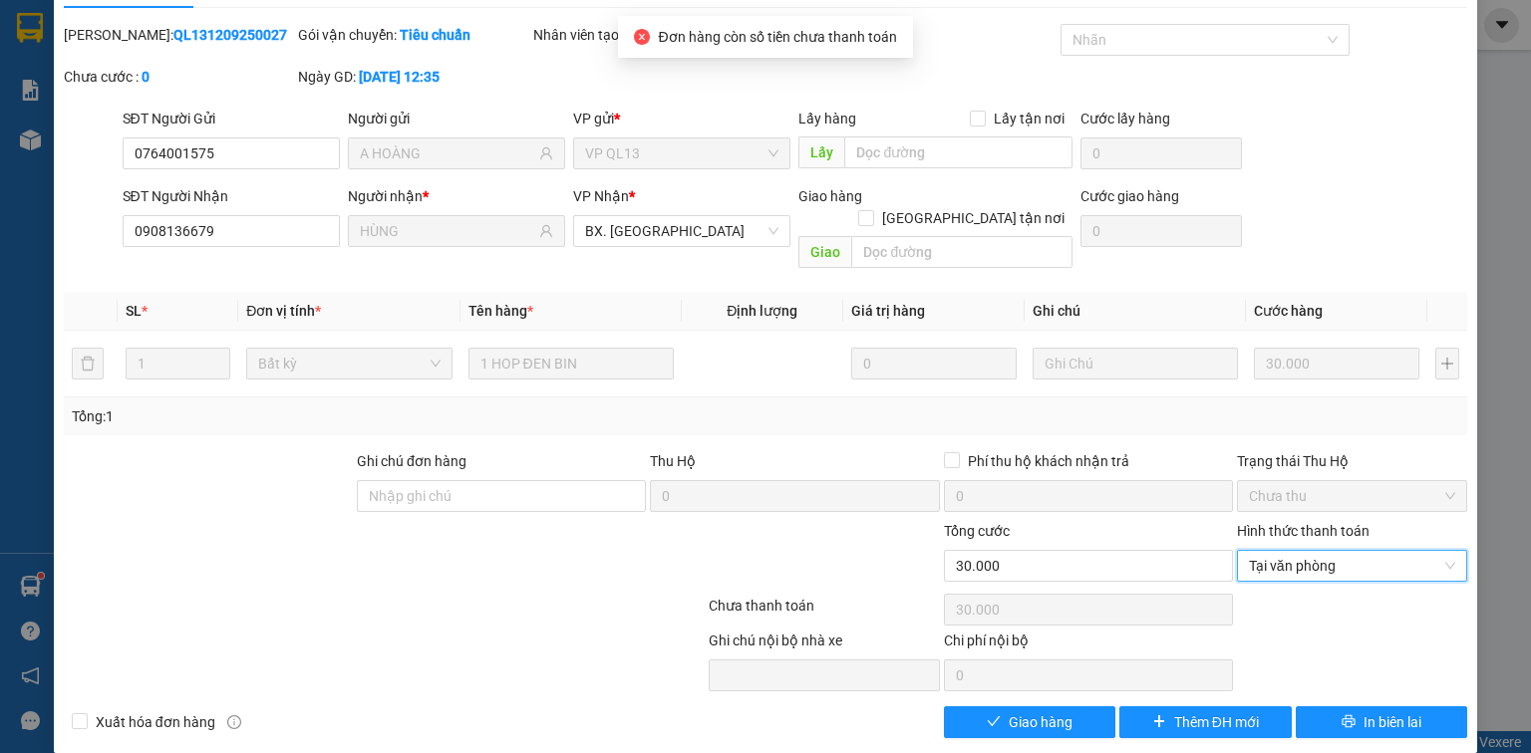
type input "0"
click at [1019, 712] on span "Giao hàng" at bounding box center [1041, 723] width 64 height 22
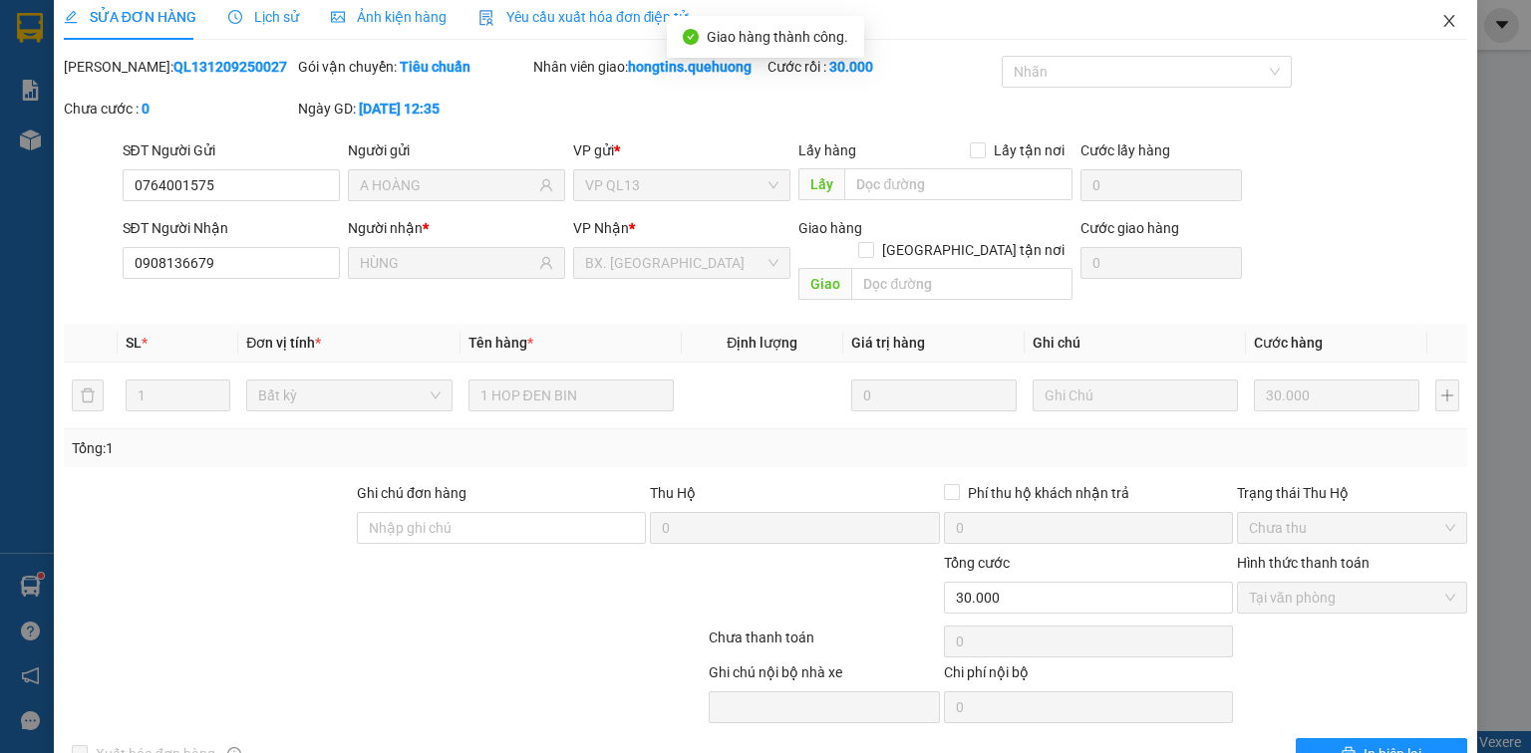
scroll to position [0, 0]
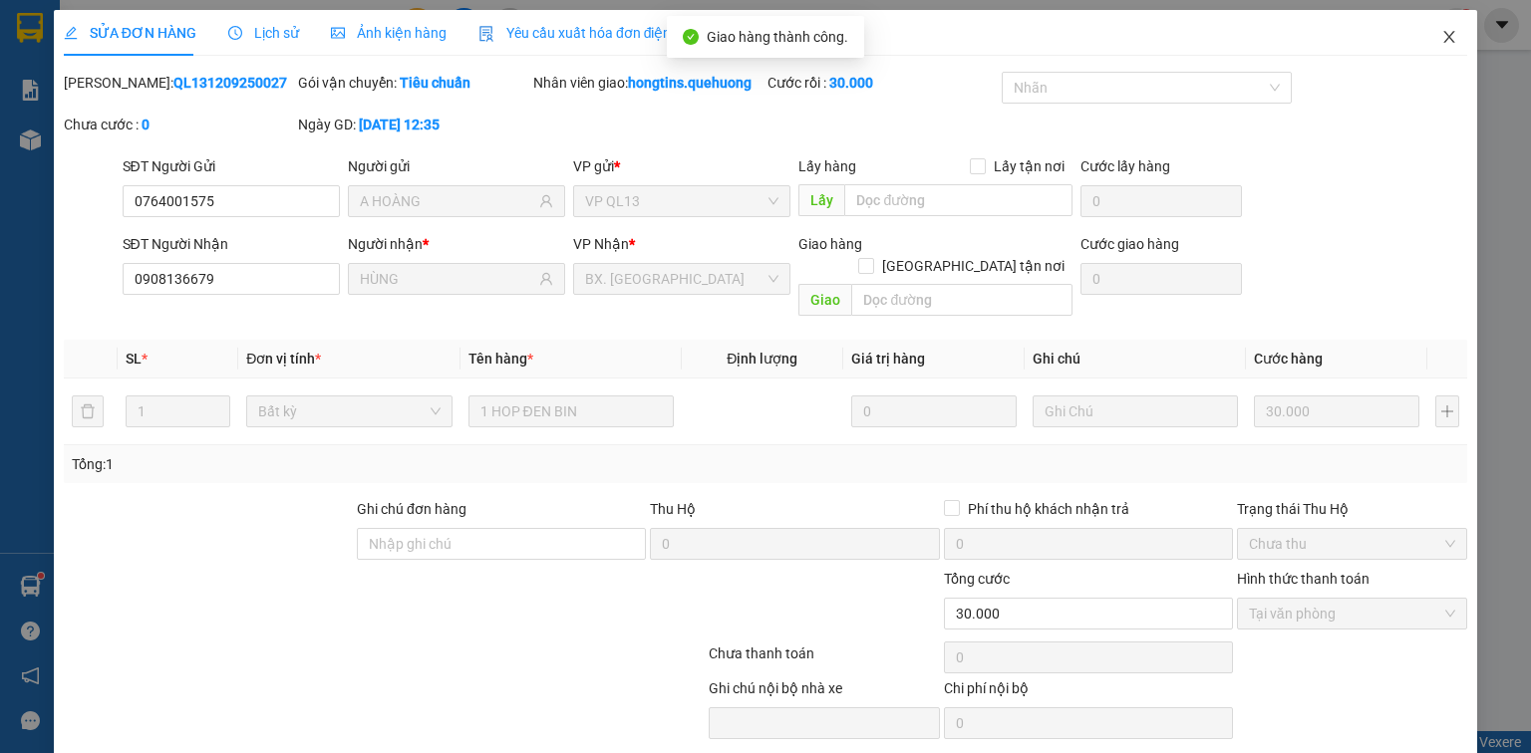
click at [1444, 35] on icon "close" at bounding box center [1449, 37] width 11 height 12
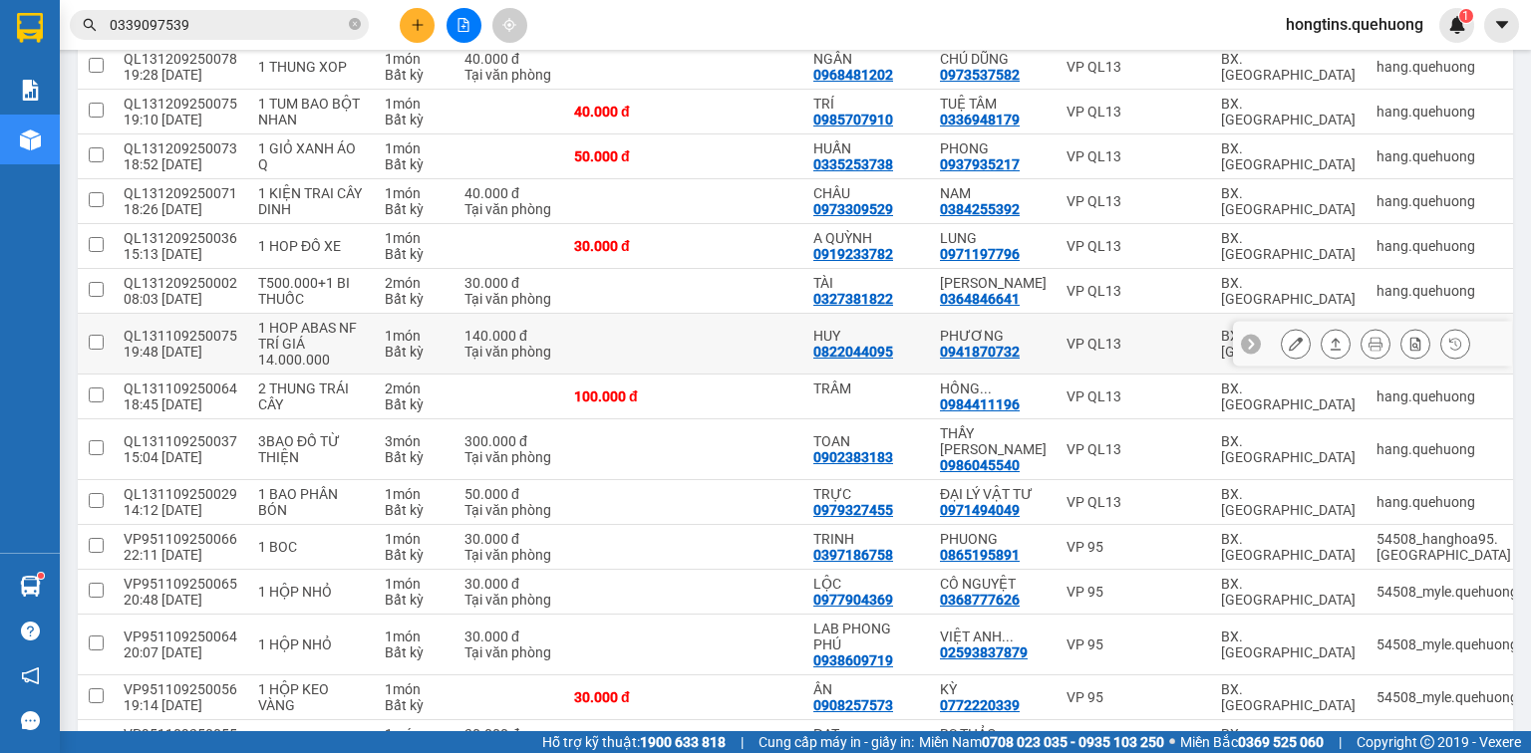
scroll to position [1917, 0]
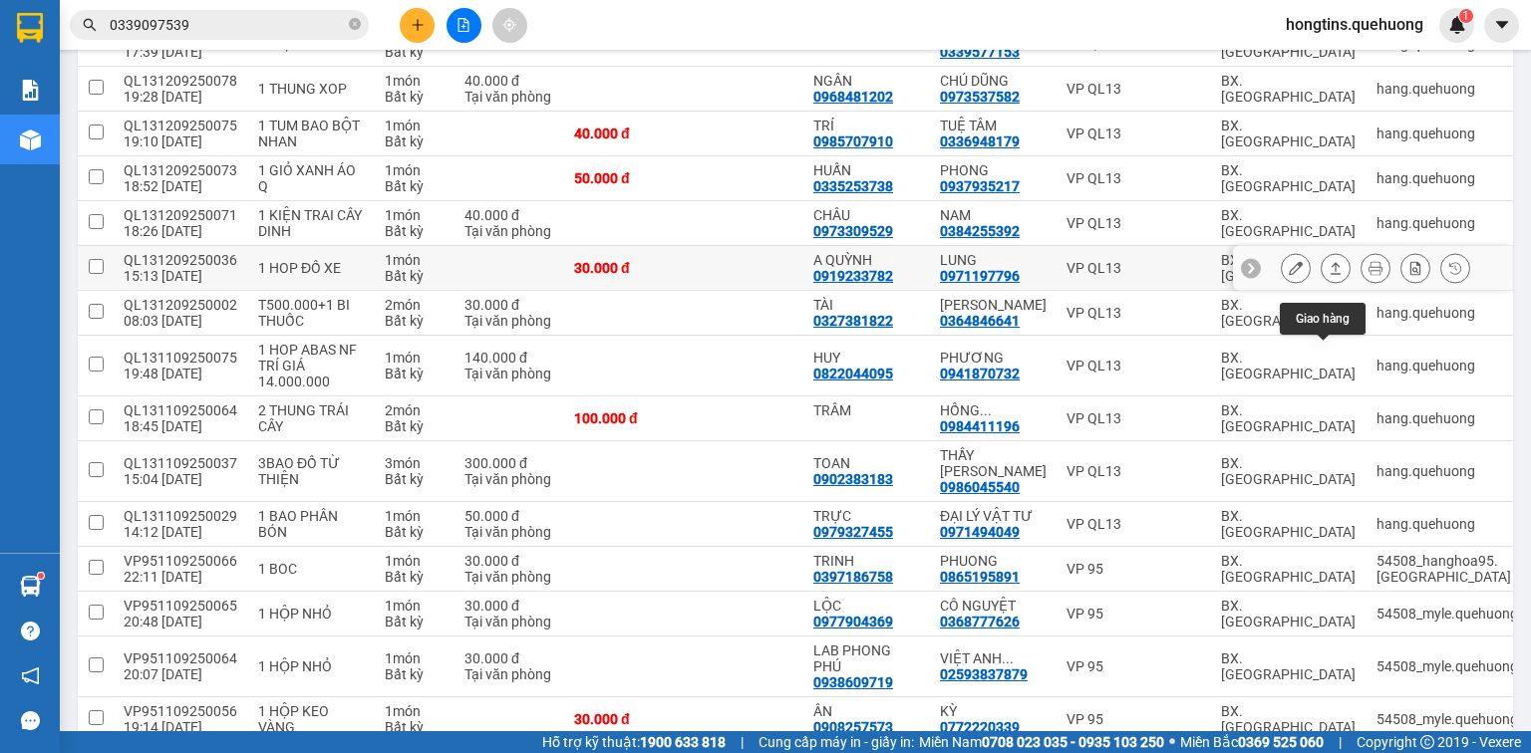
click at [1329, 275] on icon at bounding box center [1336, 268] width 14 height 14
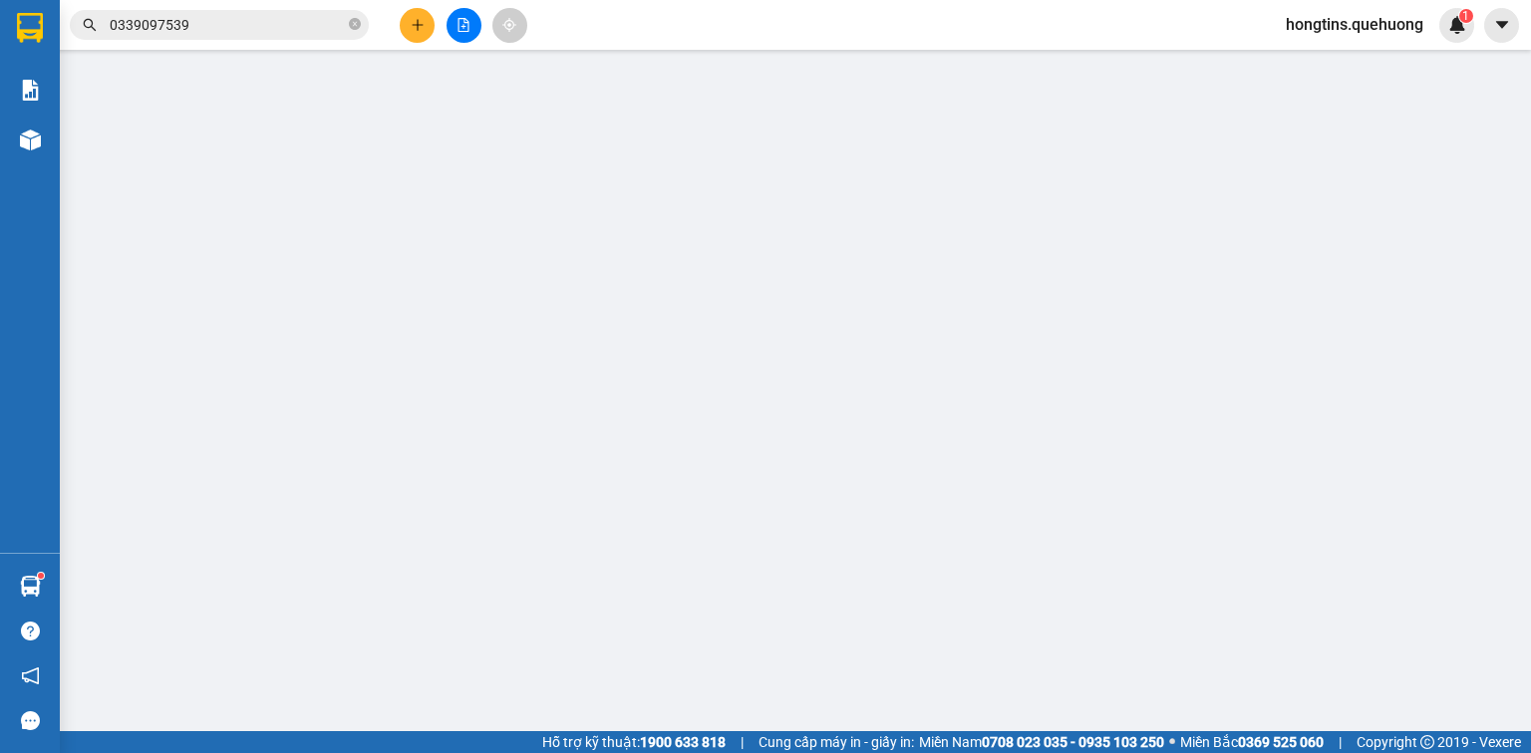
type input "0919233782"
type input "A QUỲNH"
type input "0971197796"
type input "LUNG"
type input "30.000"
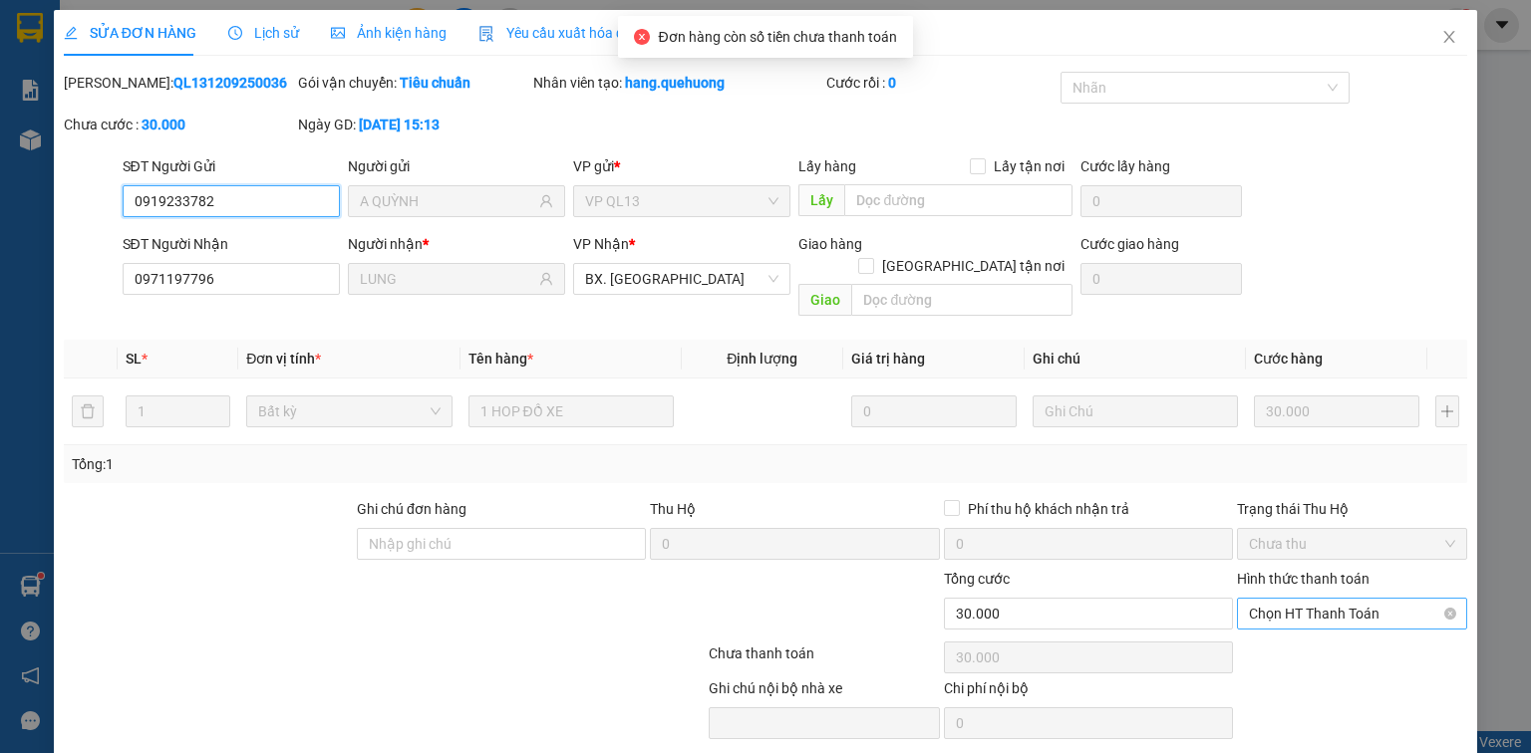
click at [1335, 599] on span "Chọn HT Thanh Toán" at bounding box center [1352, 614] width 206 height 30
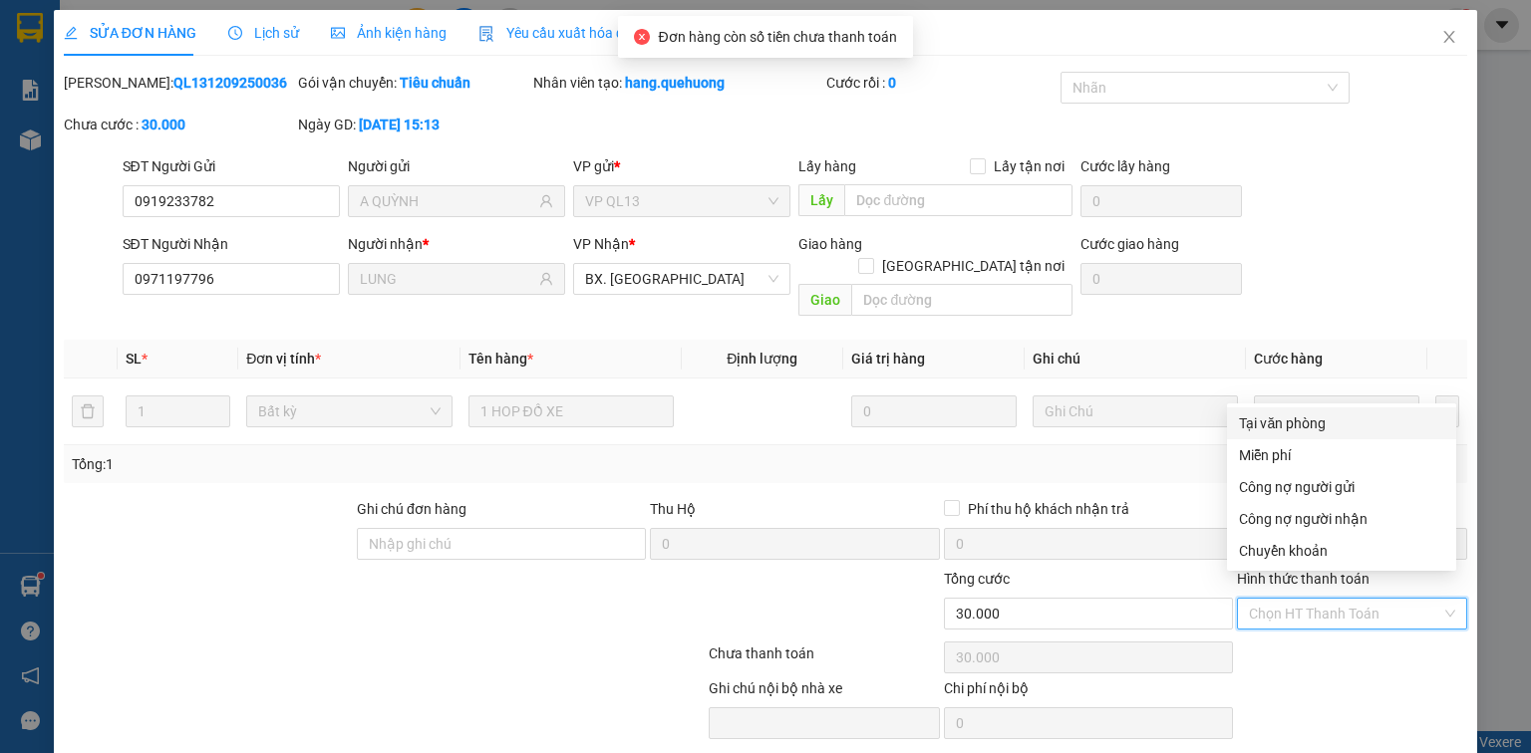
click at [1324, 424] on div "Tại văn phòng" at bounding box center [1341, 424] width 205 height 22
type input "0"
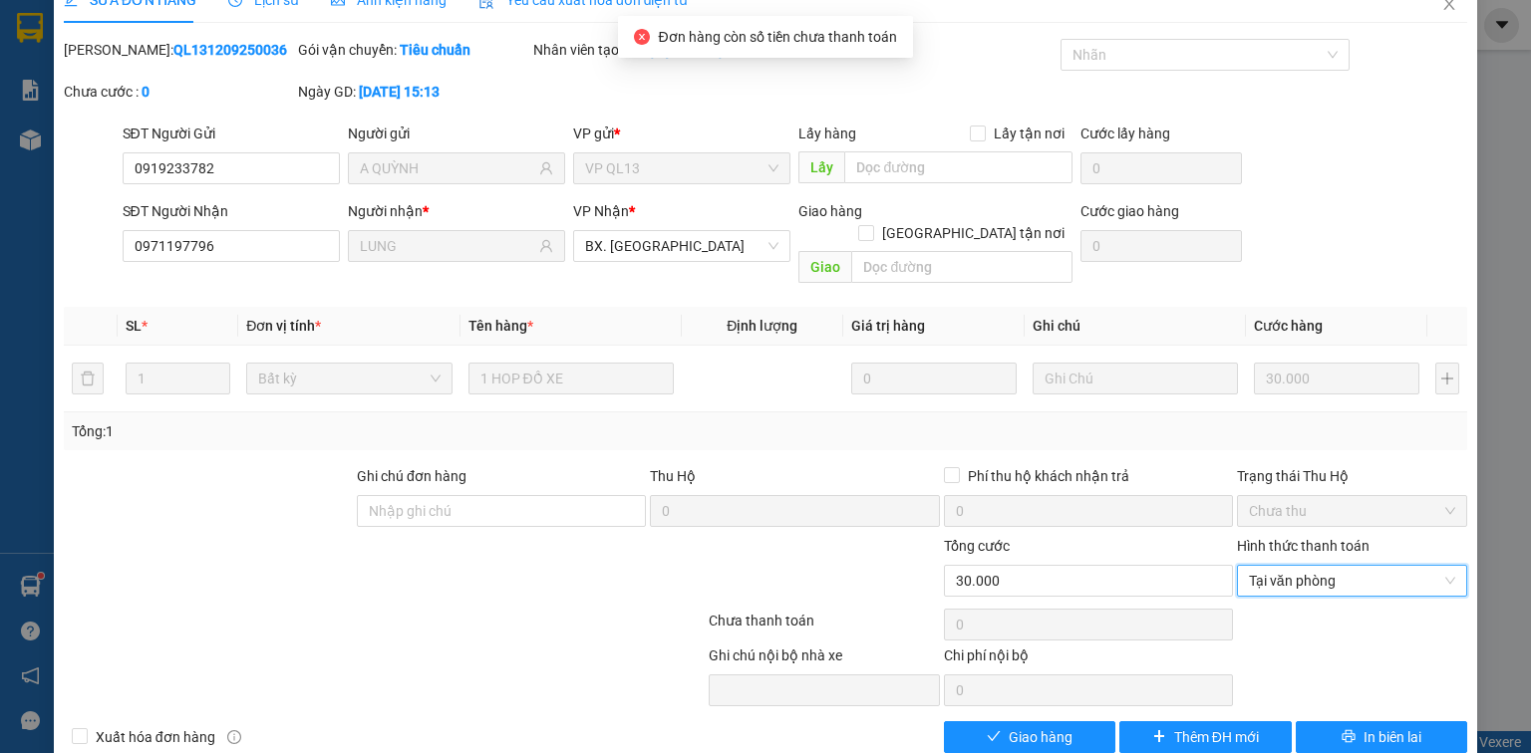
scroll to position [48, 0]
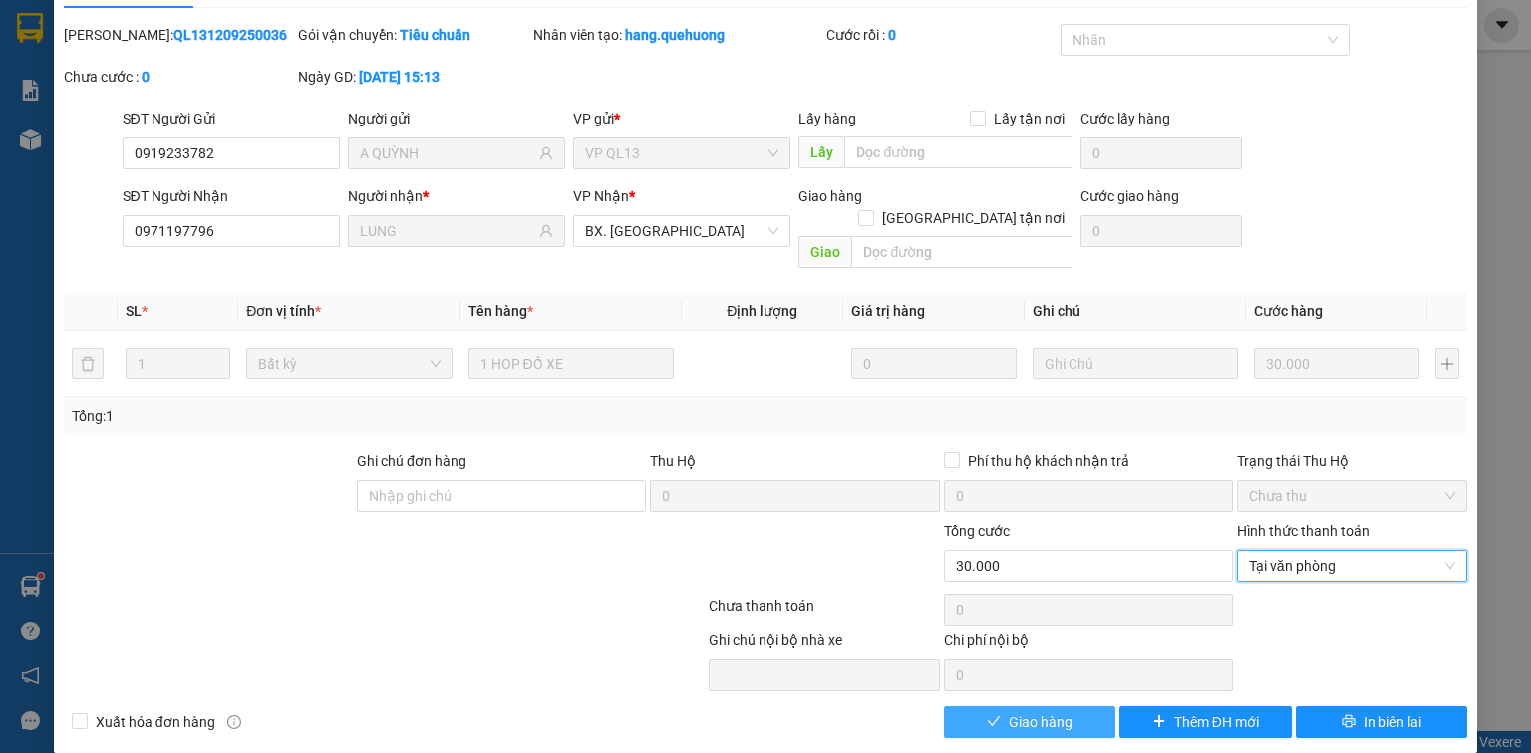
click at [1033, 712] on span "Giao hàng" at bounding box center [1041, 723] width 64 height 22
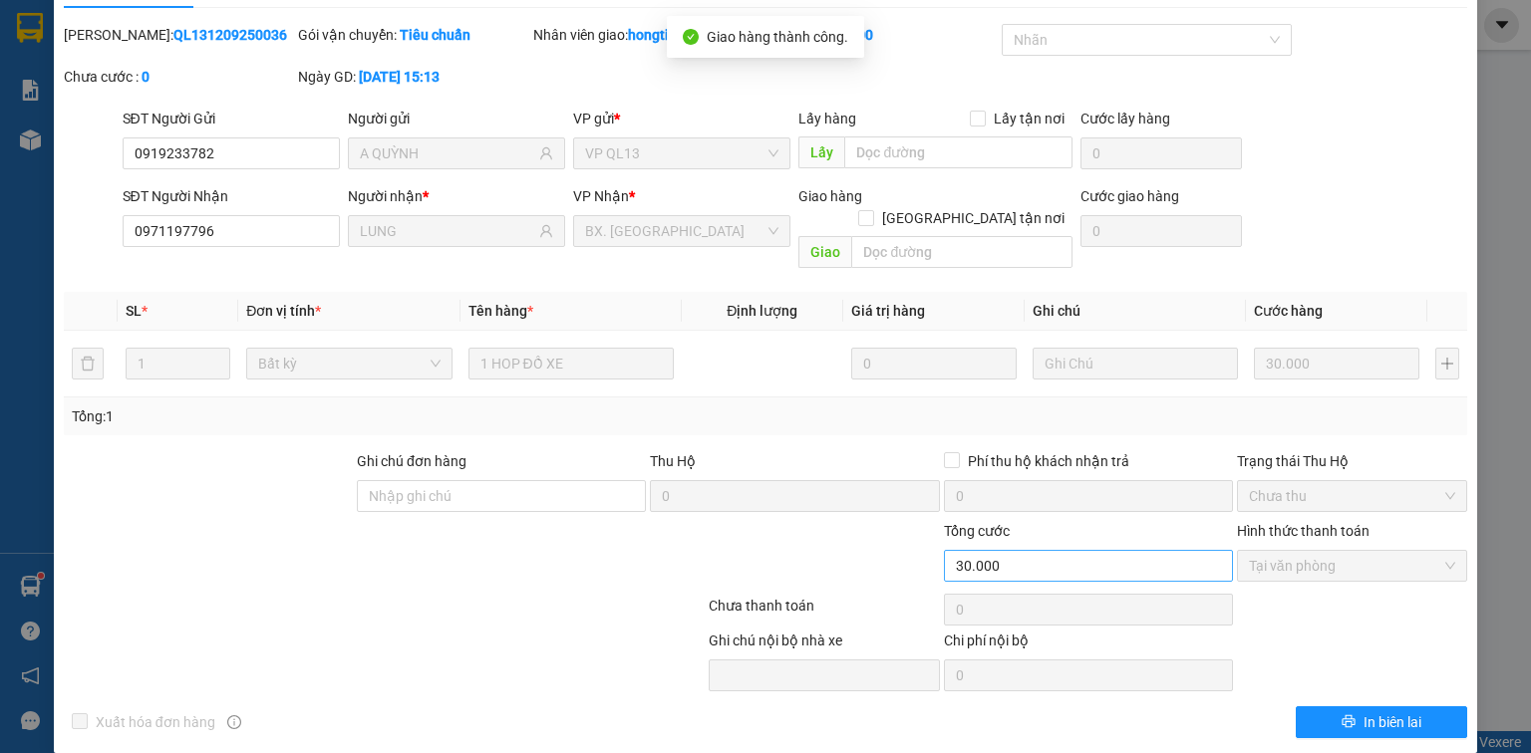
scroll to position [0, 0]
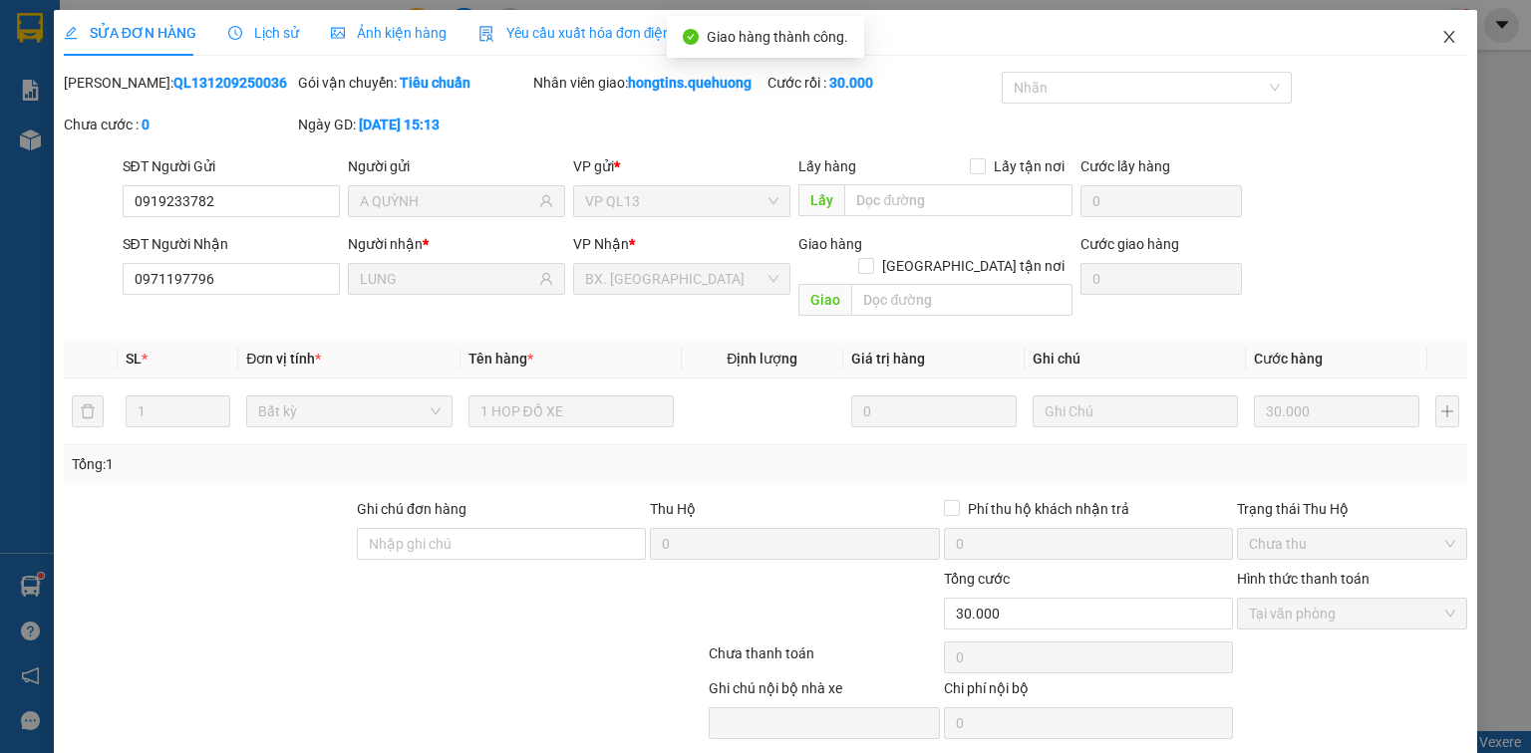
click at [1441, 32] on icon "close" at bounding box center [1449, 37] width 16 height 16
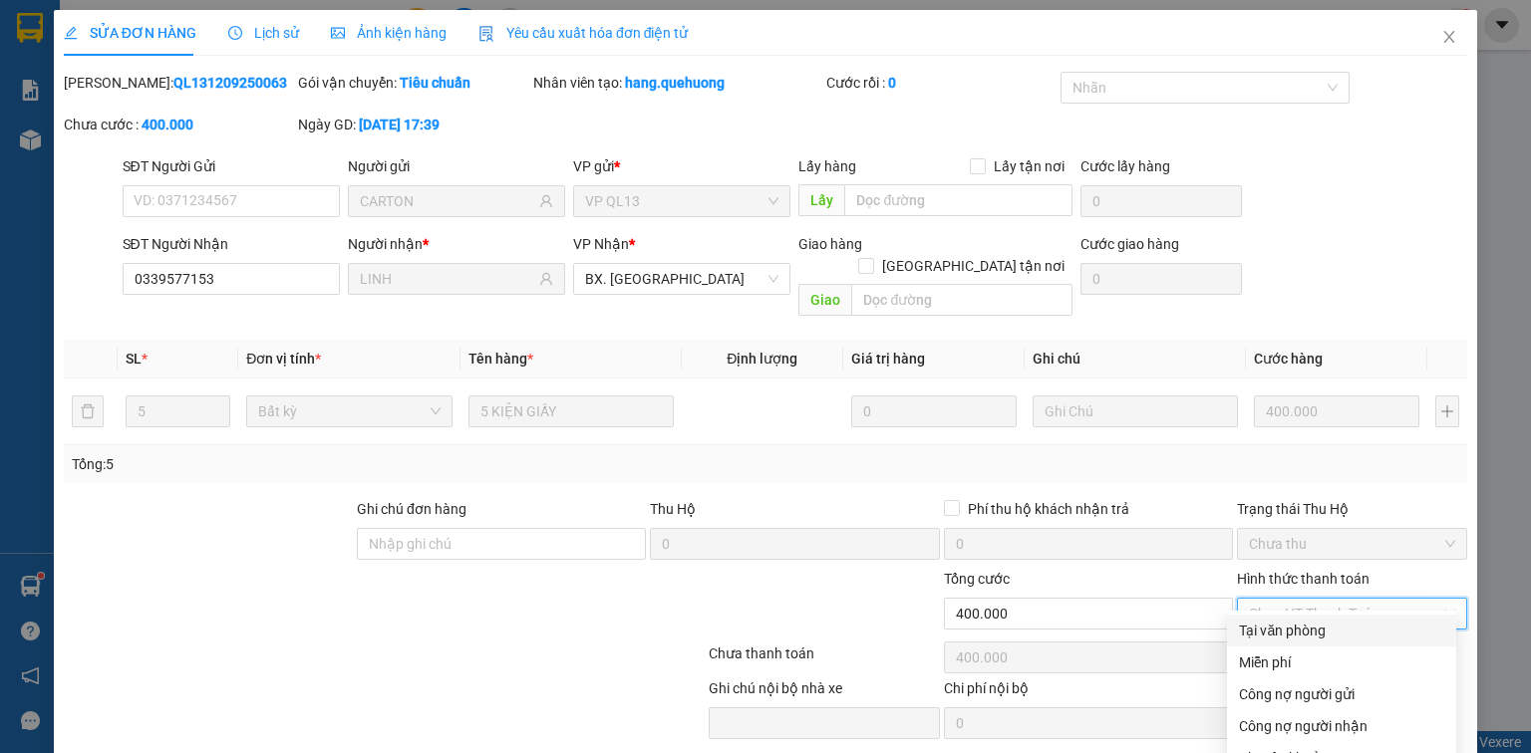
scroll to position [48, 0]
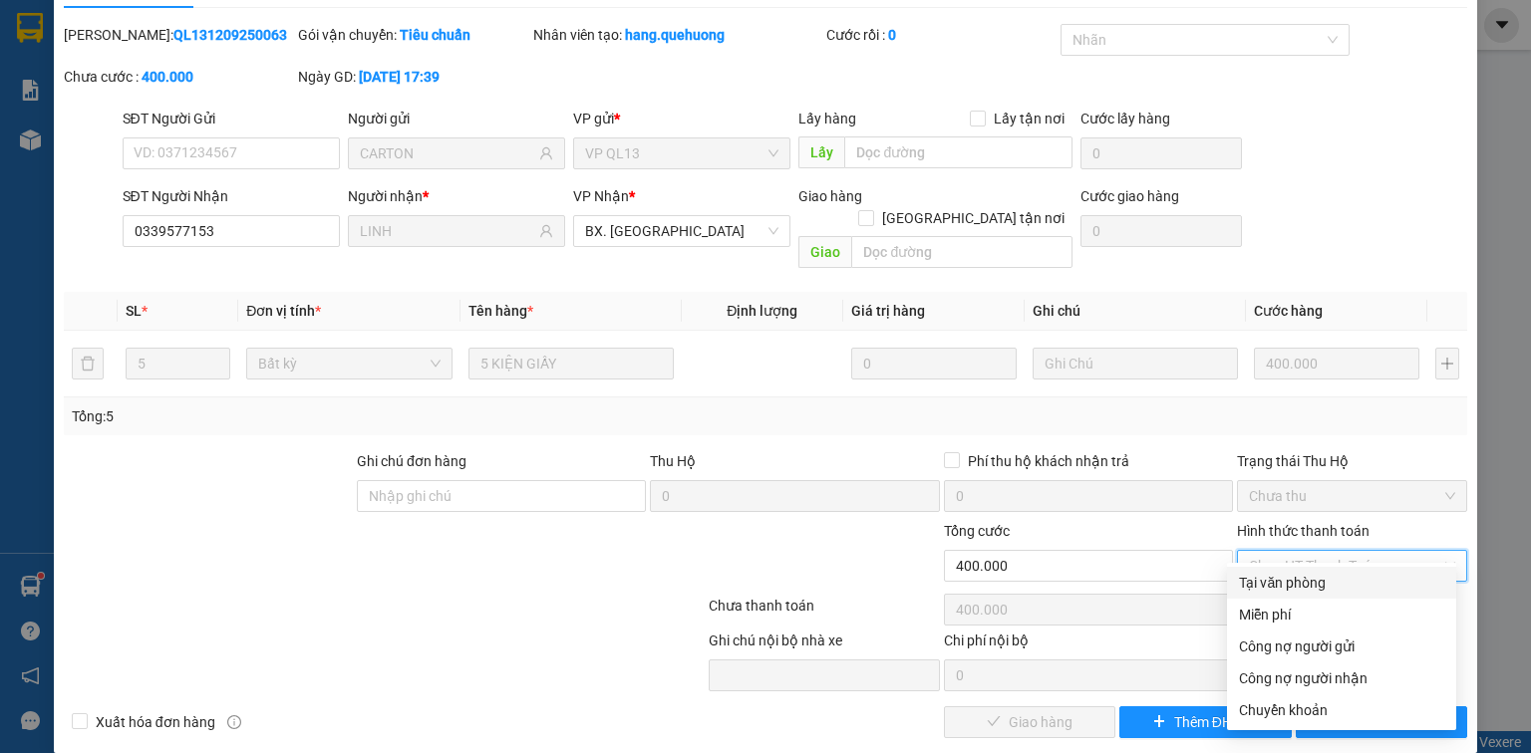
click at [1292, 581] on div "Tại văn phòng" at bounding box center [1341, 583] width 205 height 22
type input "0"
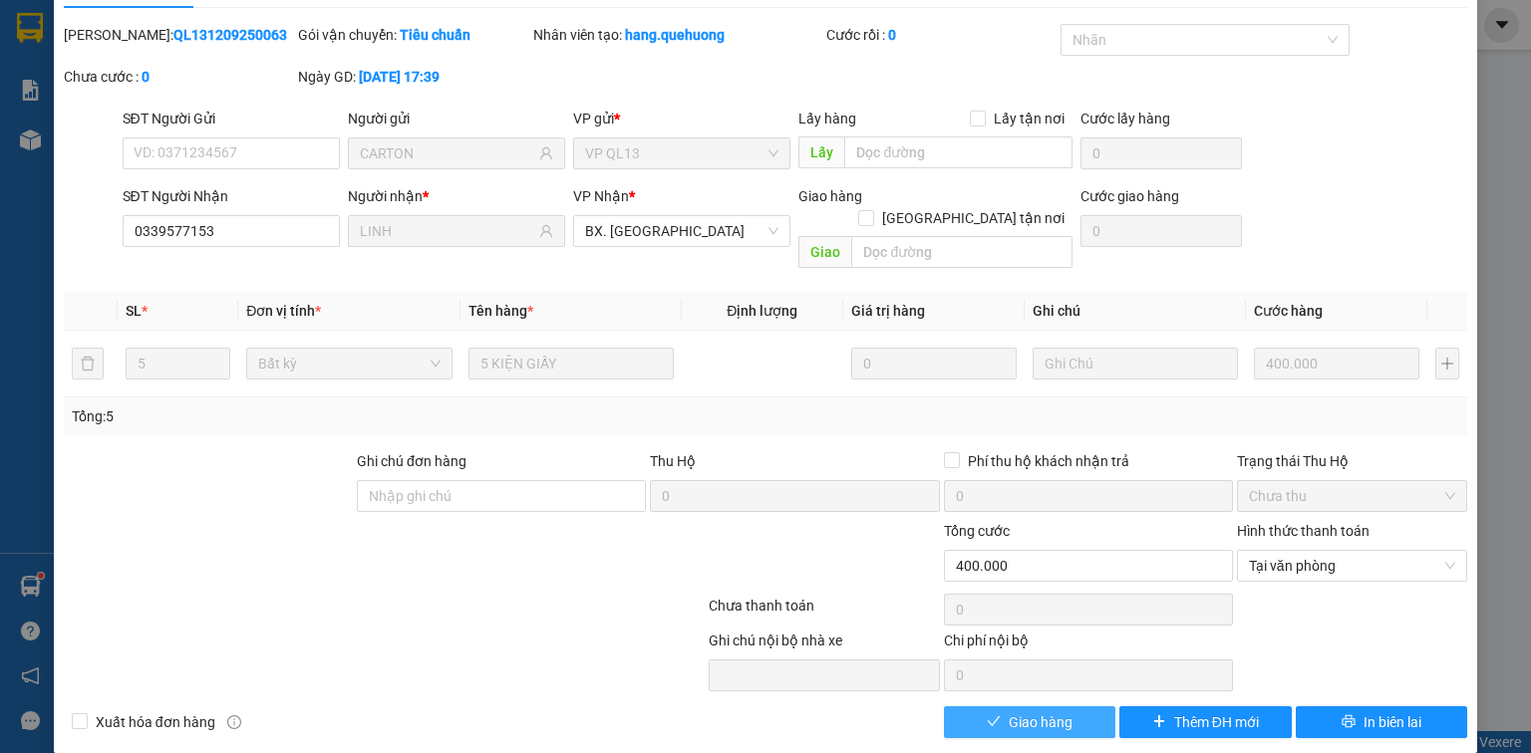
click at [1015, 712] on span "Giao hàng" at bounding box center [1041, 723] width 64 height 22
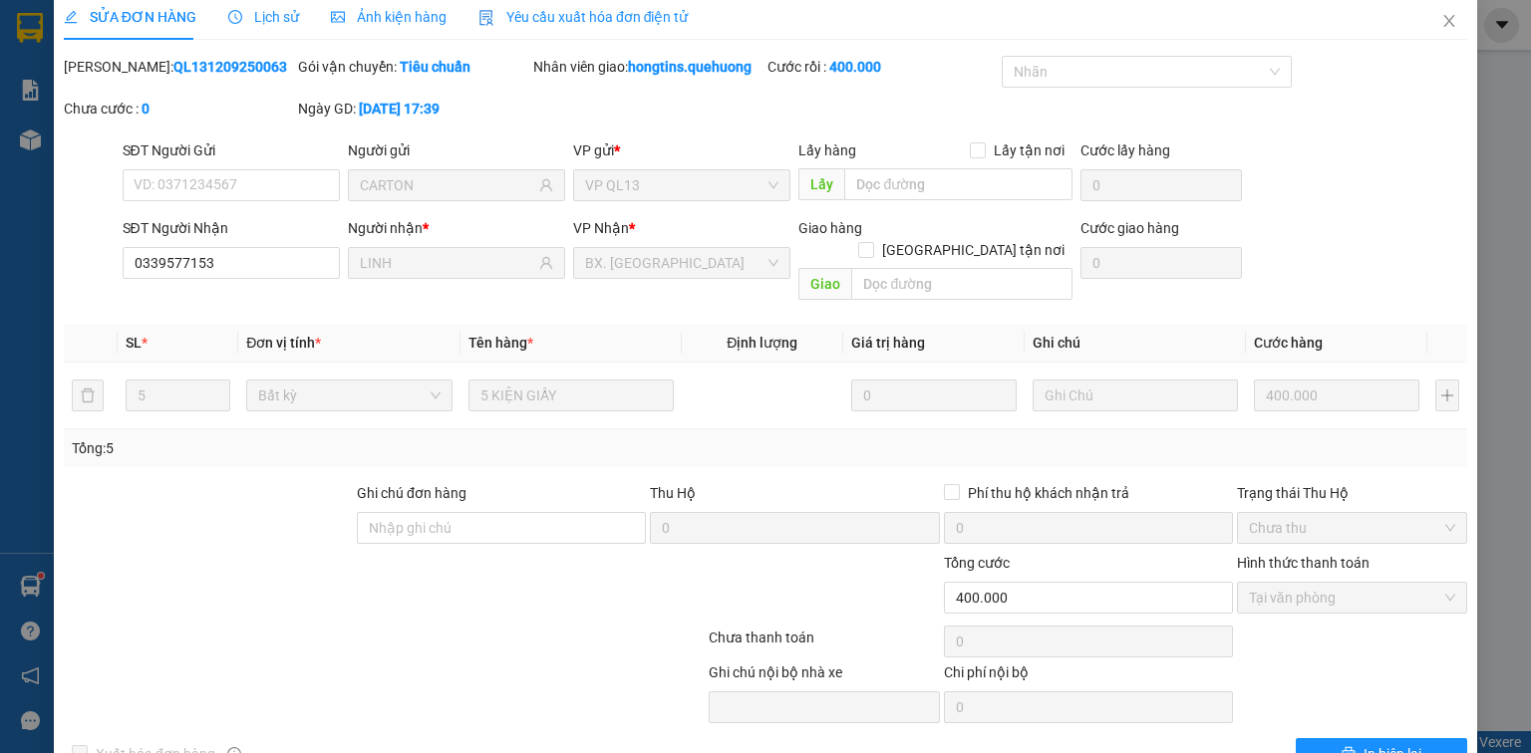
scroll to position [0, 0]
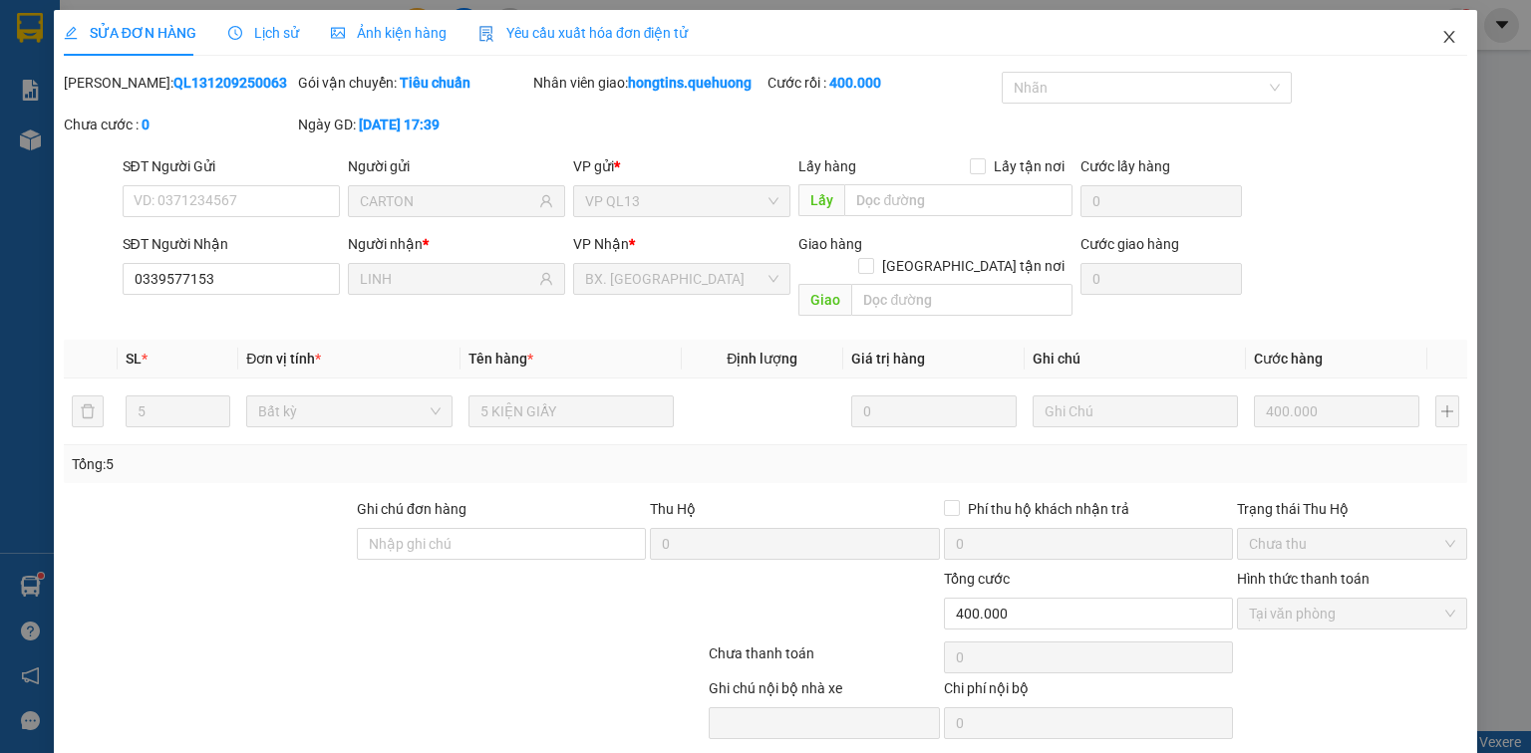
click at [1441, 34] on icon "close" at bounding box center [1449, 37] width 16 height 16
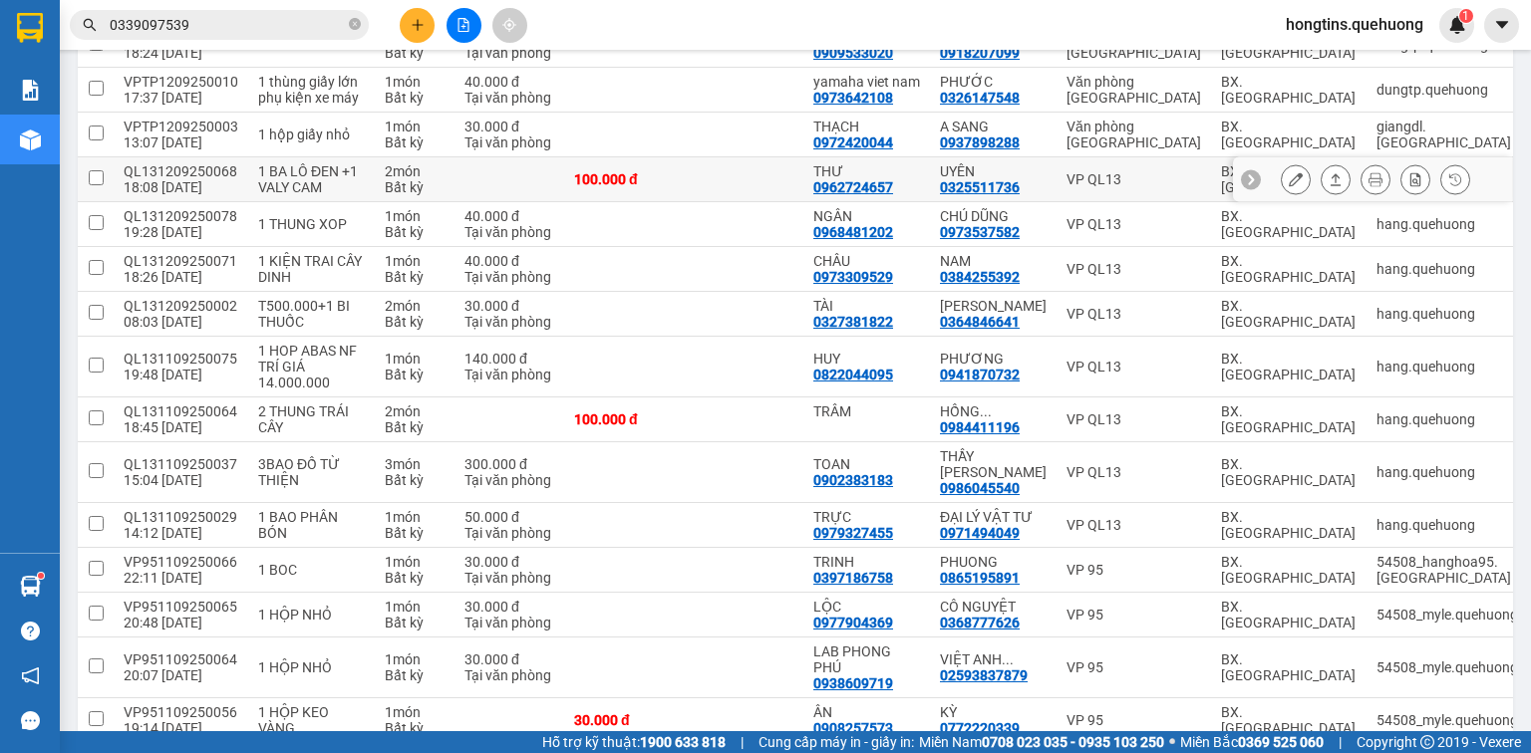
scroll to position [1757, 0]
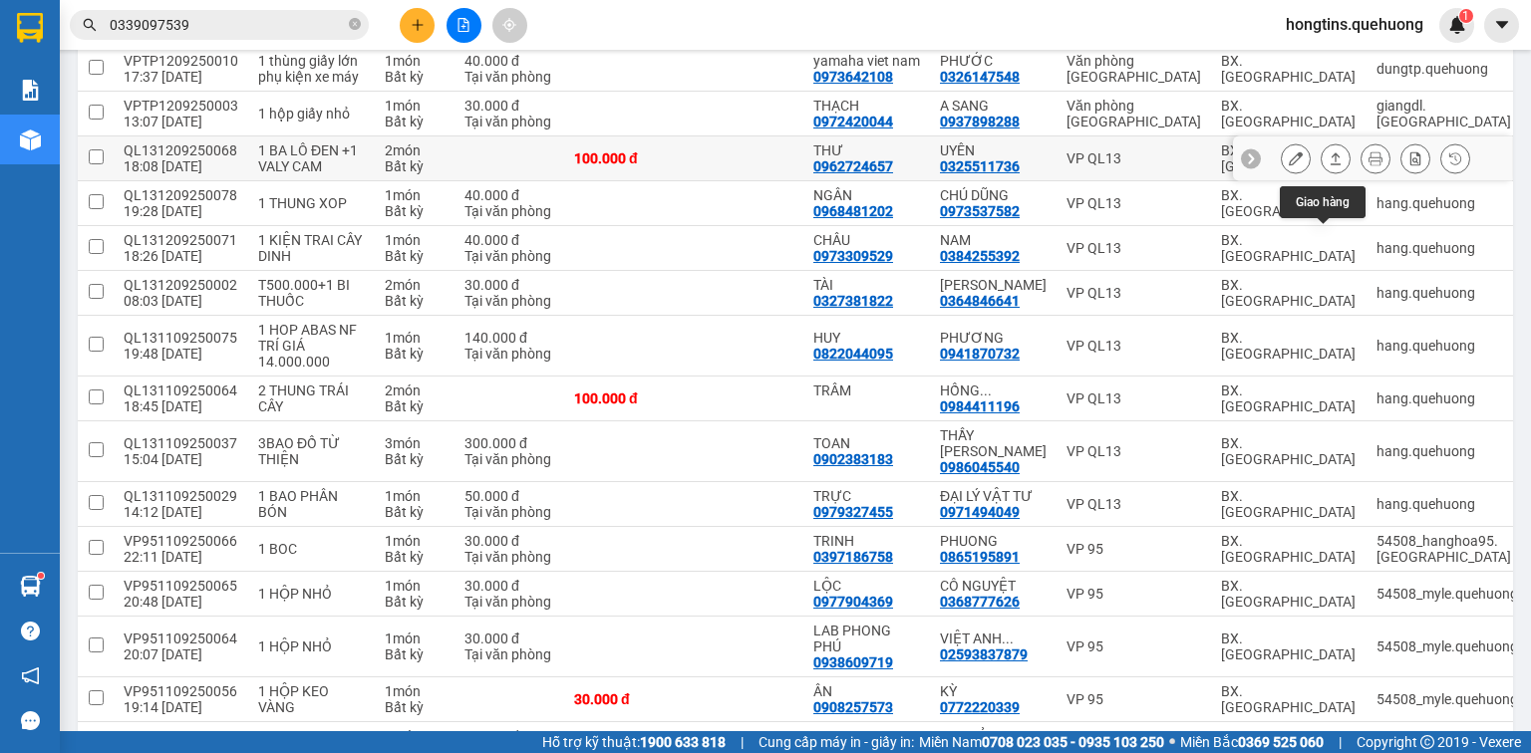
click at [1331, 176] on button at bounding box center [1336, 159] width 28 height 35
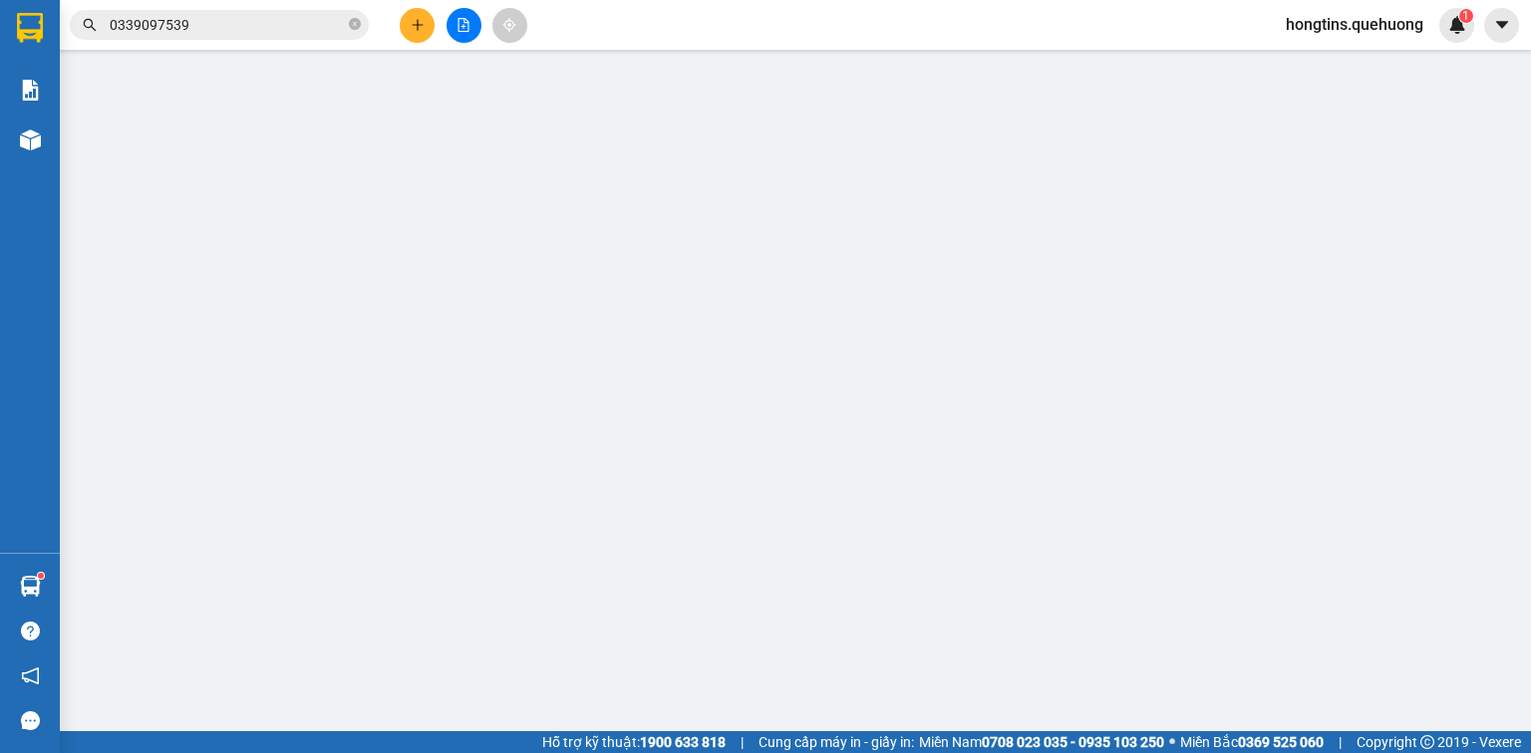
type input "0962724657"
type input "THƯ"
type input "0325511736"
type input "UYÊN"
type input "100.000"
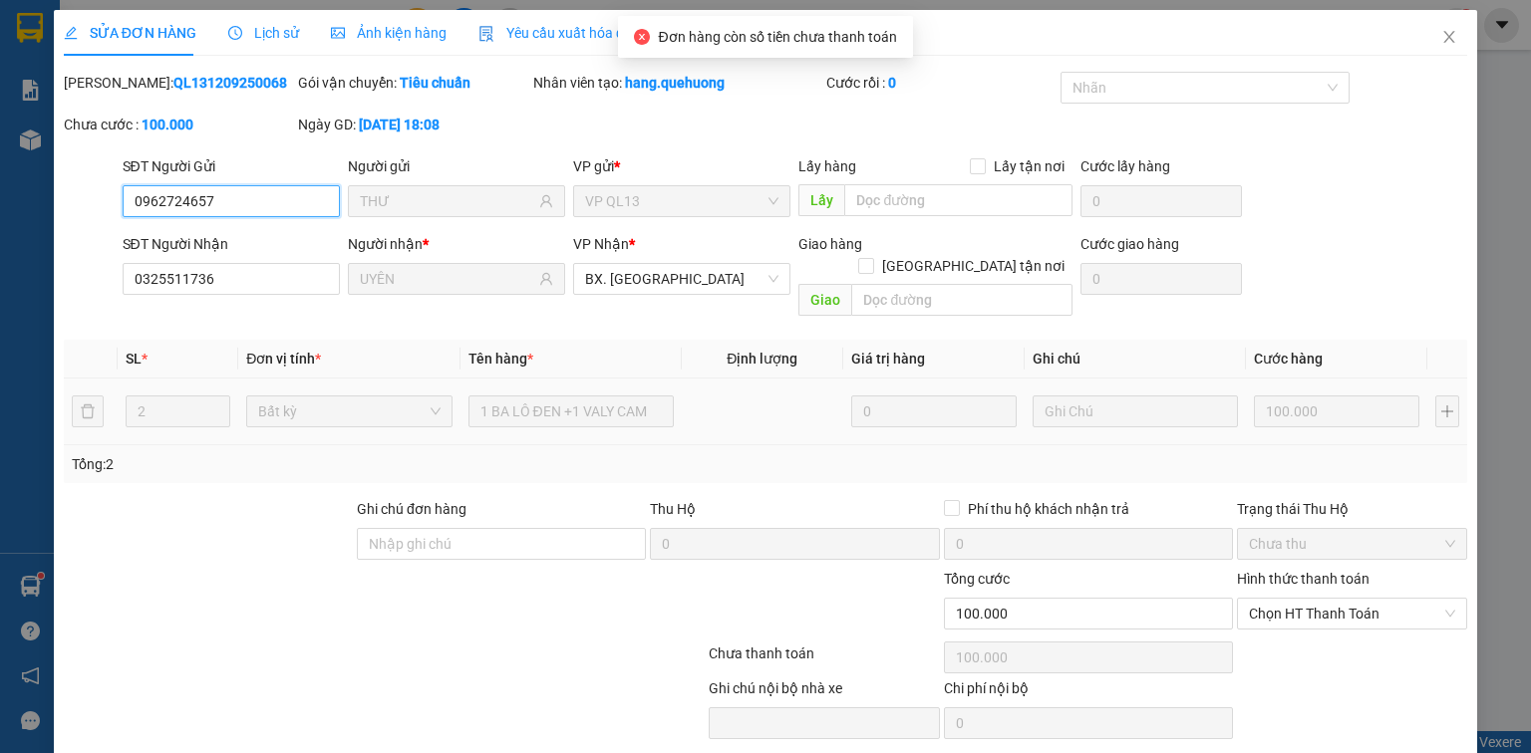
scroll to position [48, 0]
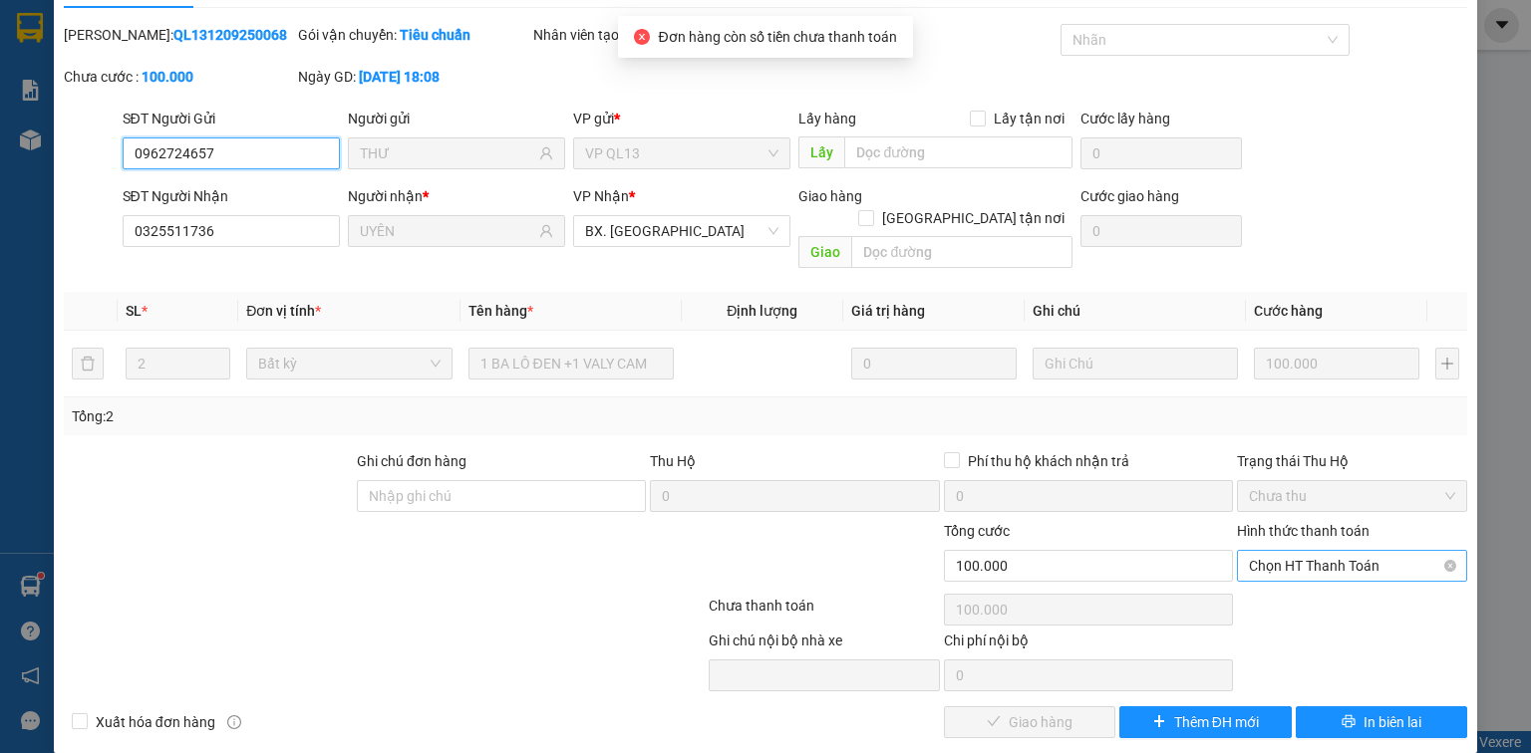
click at [1305, 551] on span "Chọn HT Thanh Toán" at bounding box center [1352, 566] width 206 height 30
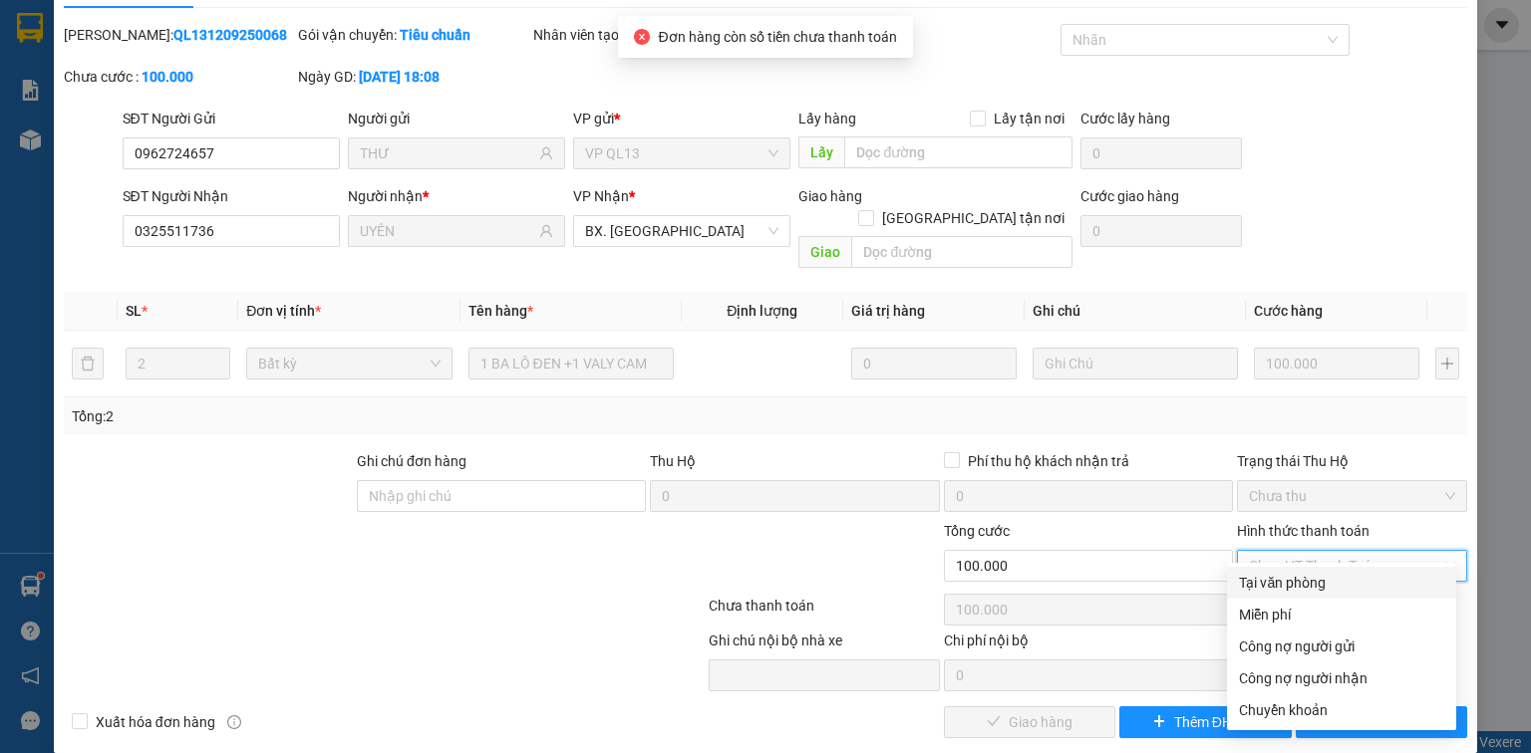
click at [1295, 583] on div "Tại văn phòng" at bounding box center [1341, 583] width 205 height 22
type input "0"
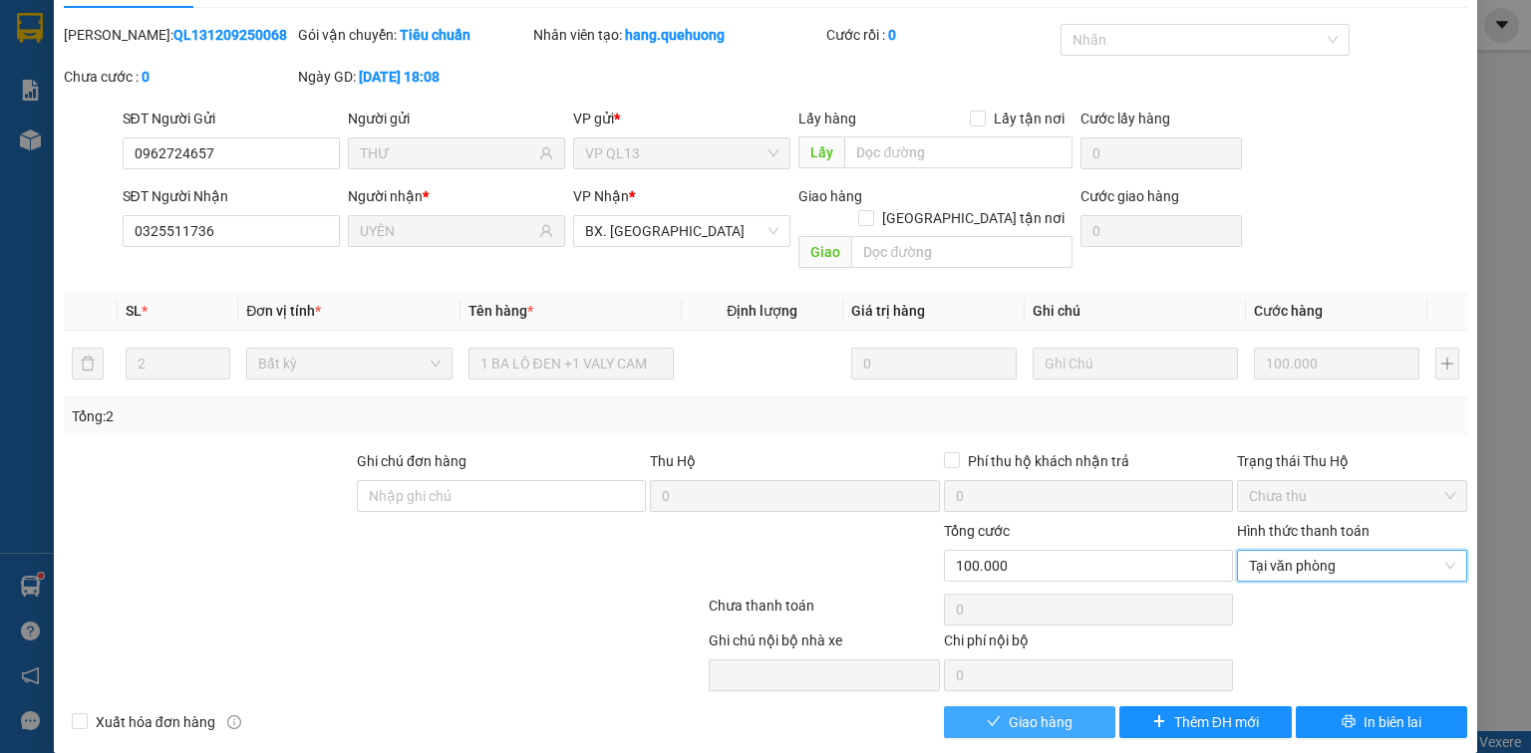
click at [1052, 712] on span "Giao hàng" at bounding box center [1041, 723] width 64 height 22
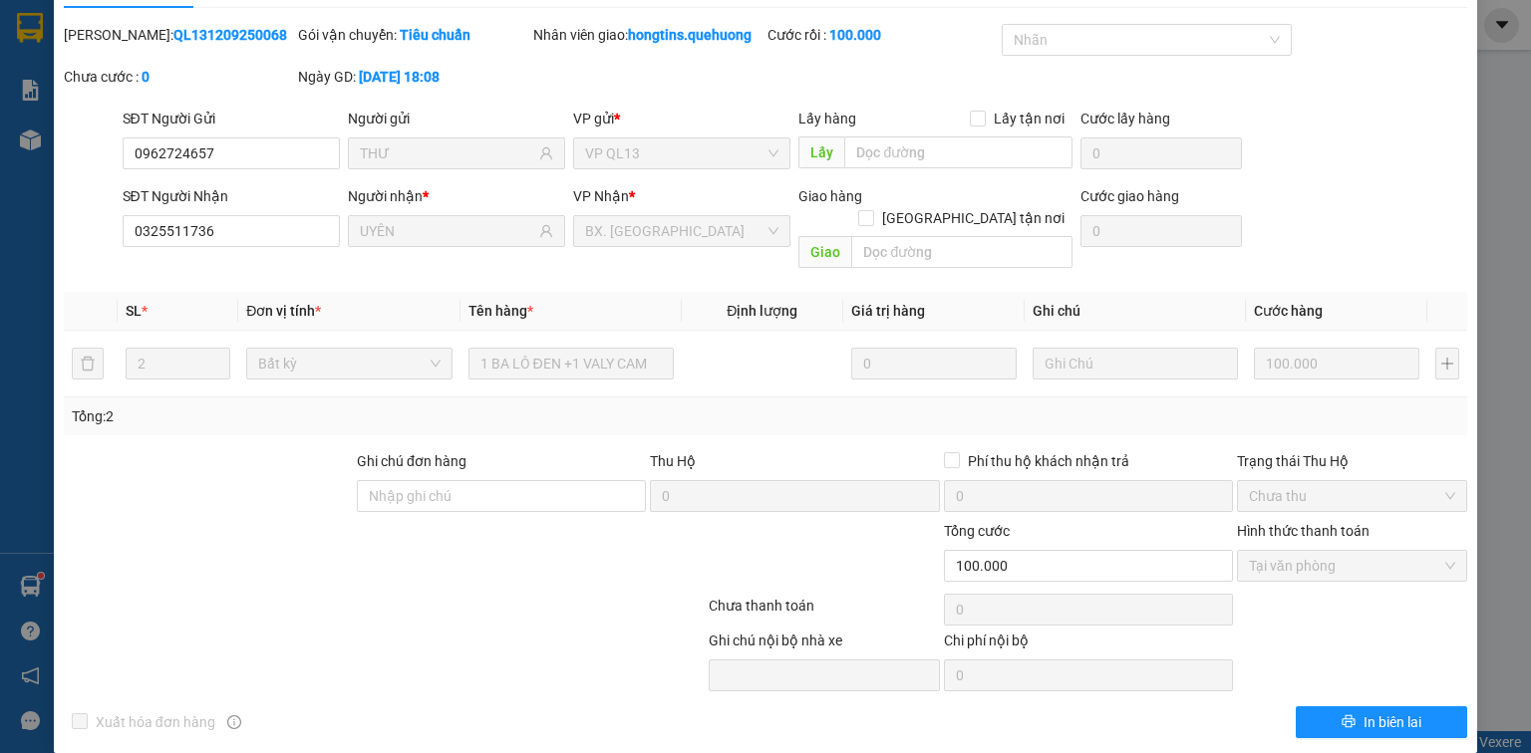
scroll to position [0, 0]
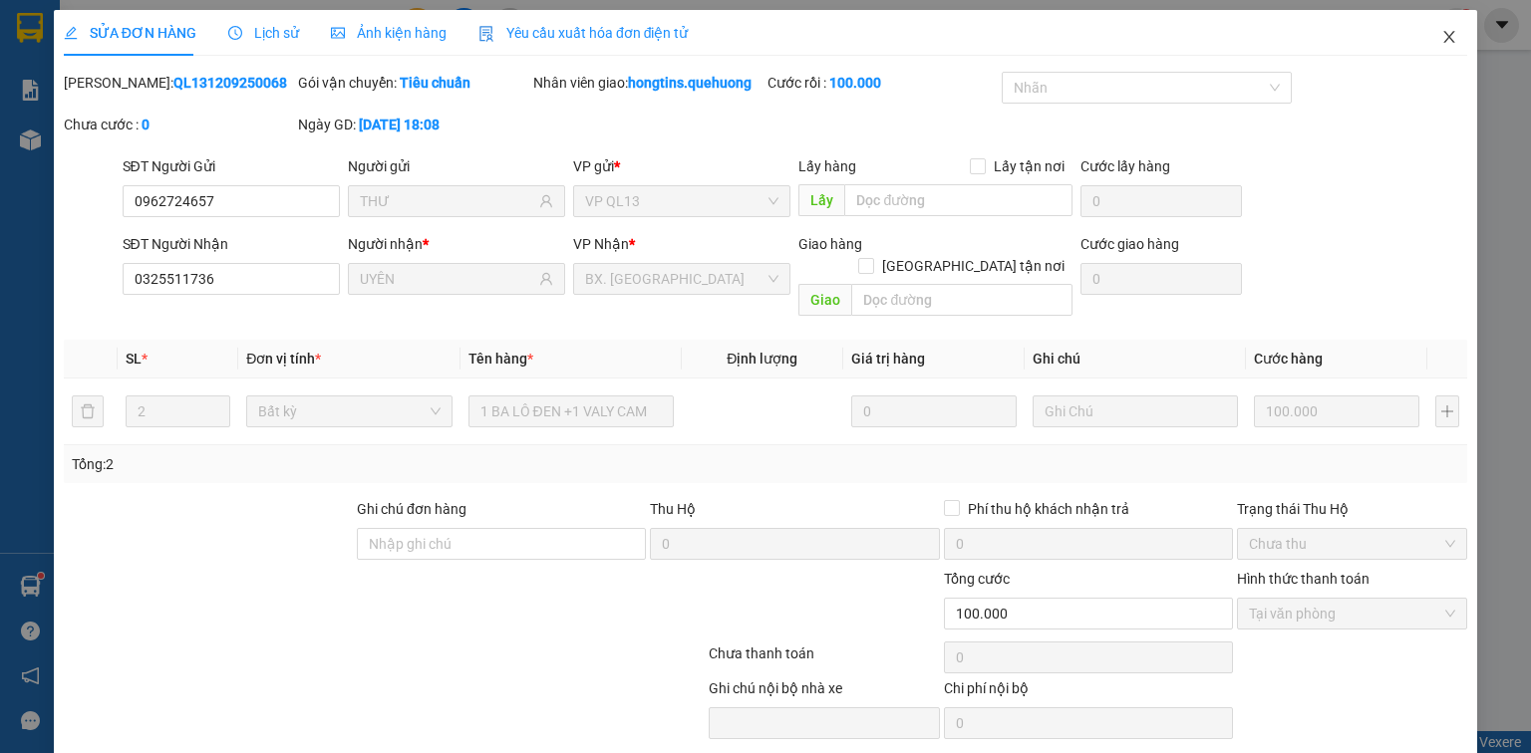
click at [1441, 31] on icon "close" at bounding box center [1449, 37] width 16 height 16
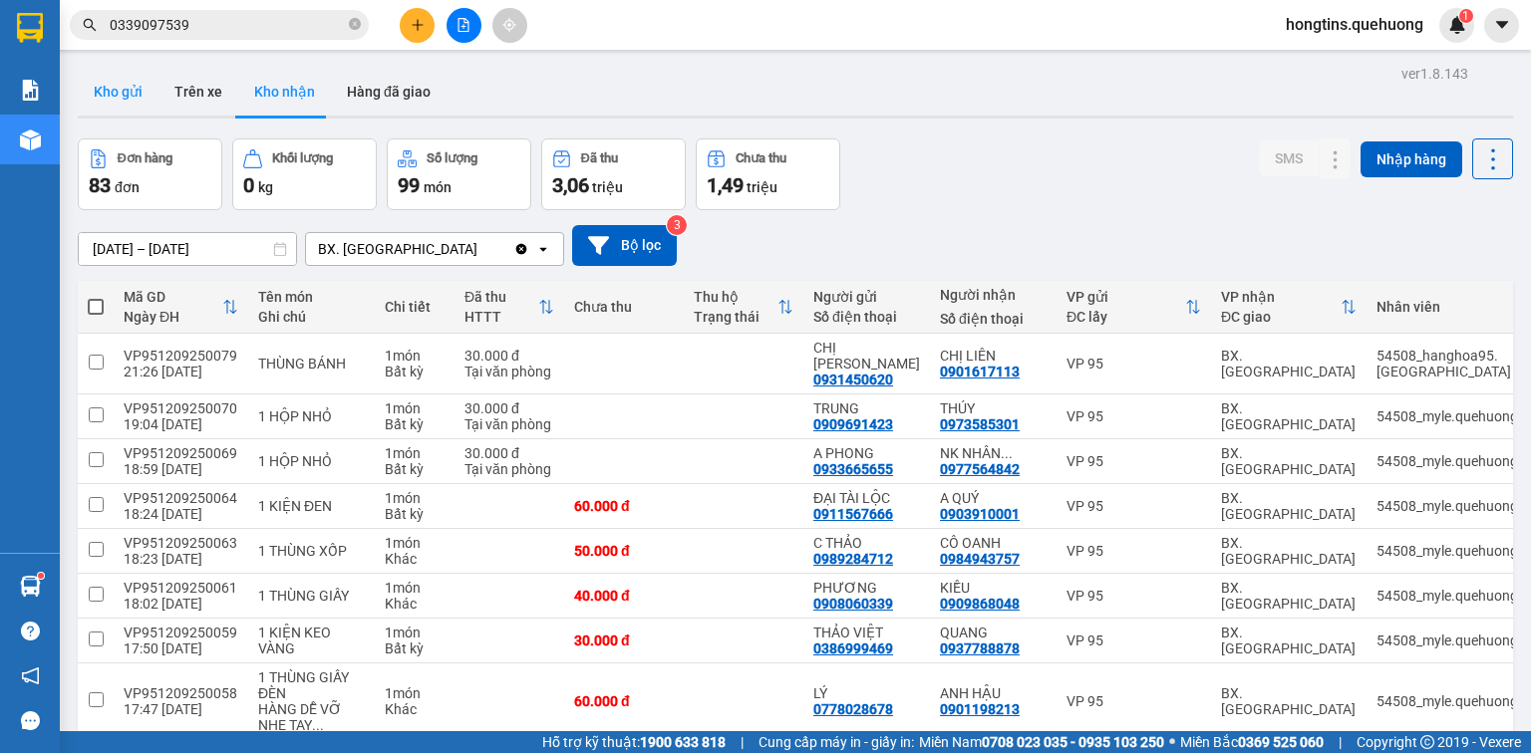
click at [102, 91] on button "Kho gửi" at bounding box center [118, 92] width 81 height 48
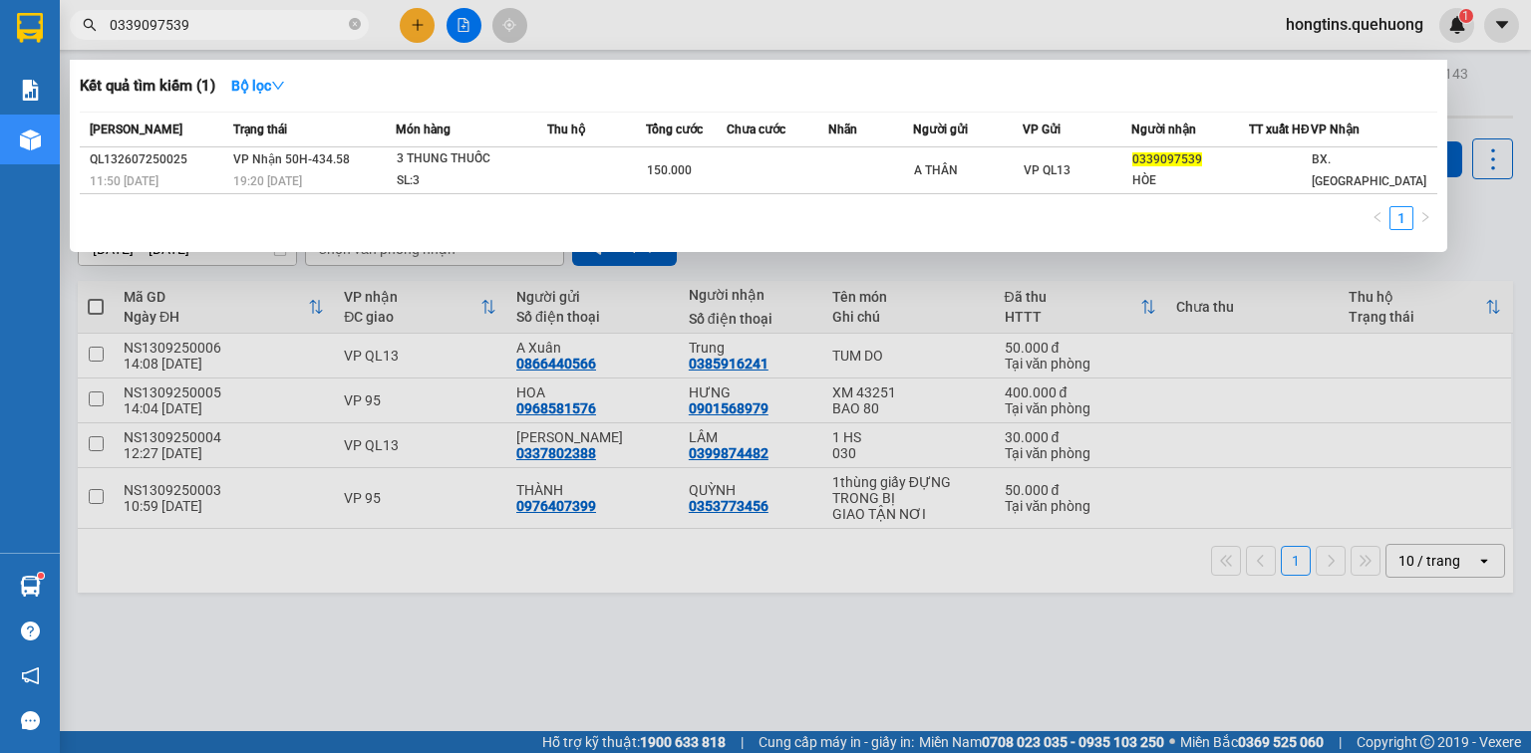
click at [257, 25] on input "0339097539" at bounding box center [227, 25] width 235 height 22
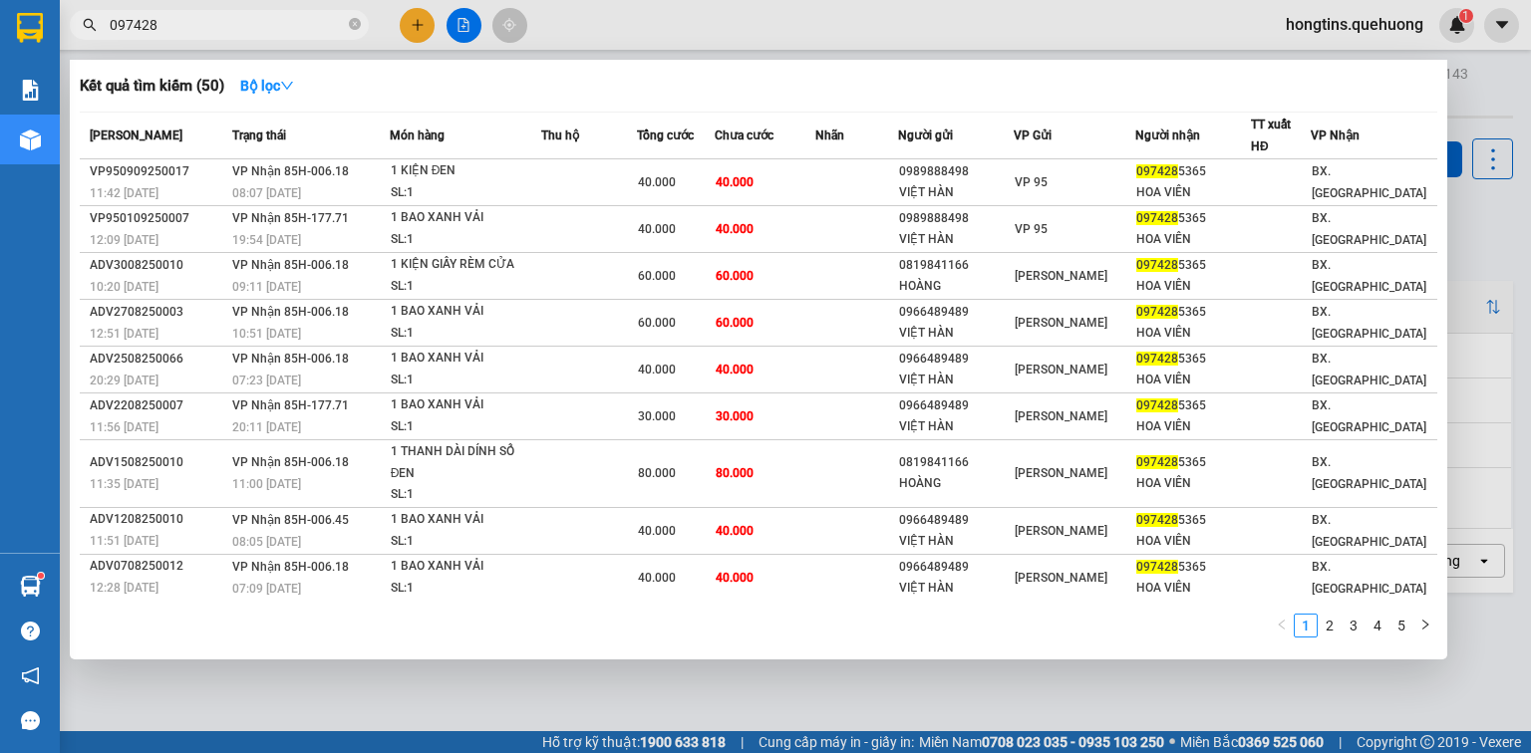
type input "097428"
click at [663, 24] on div at bounding box center [765, 376] width 1531 height 753
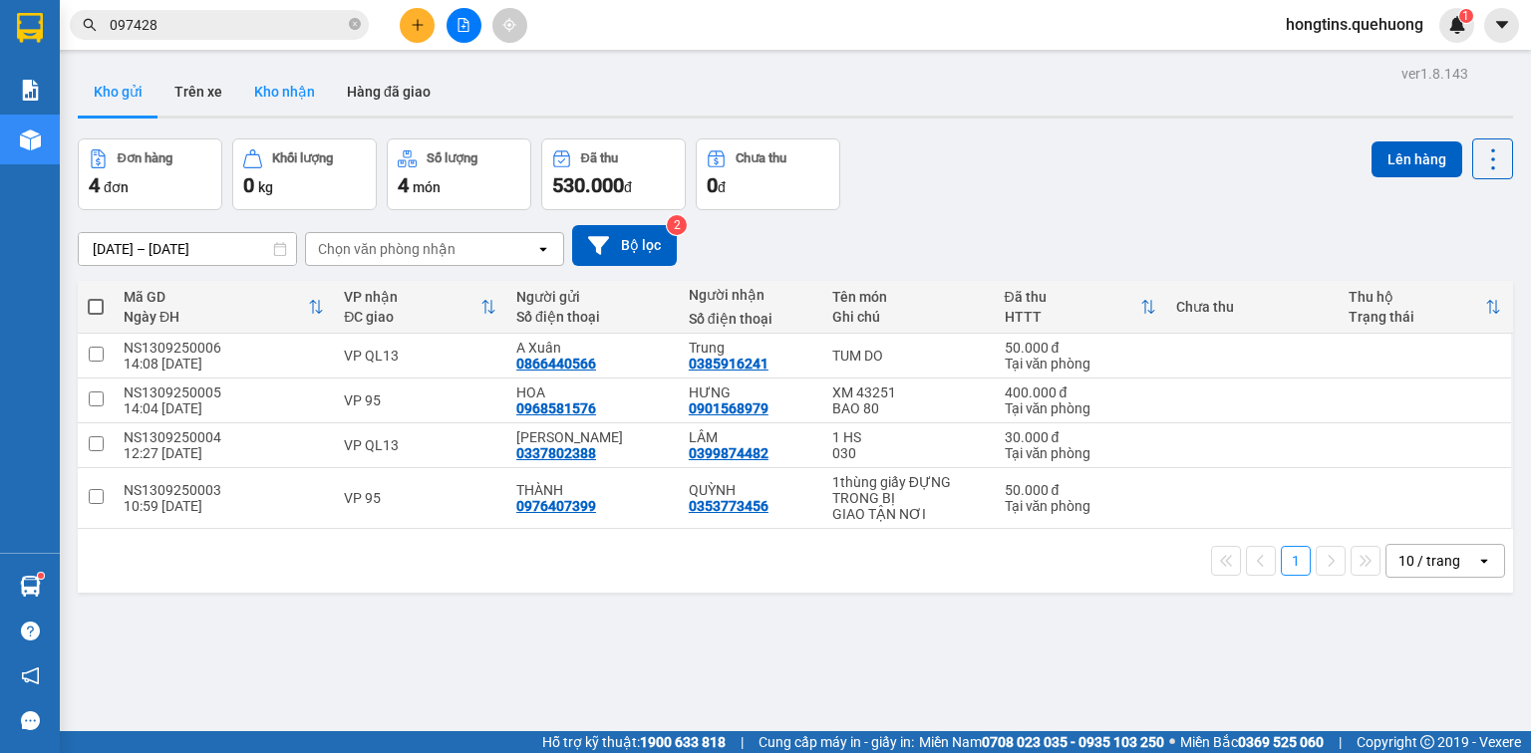
click at [303, 92] on button "Kho nhận" at bounding box center [284, 92] width 93 height 48
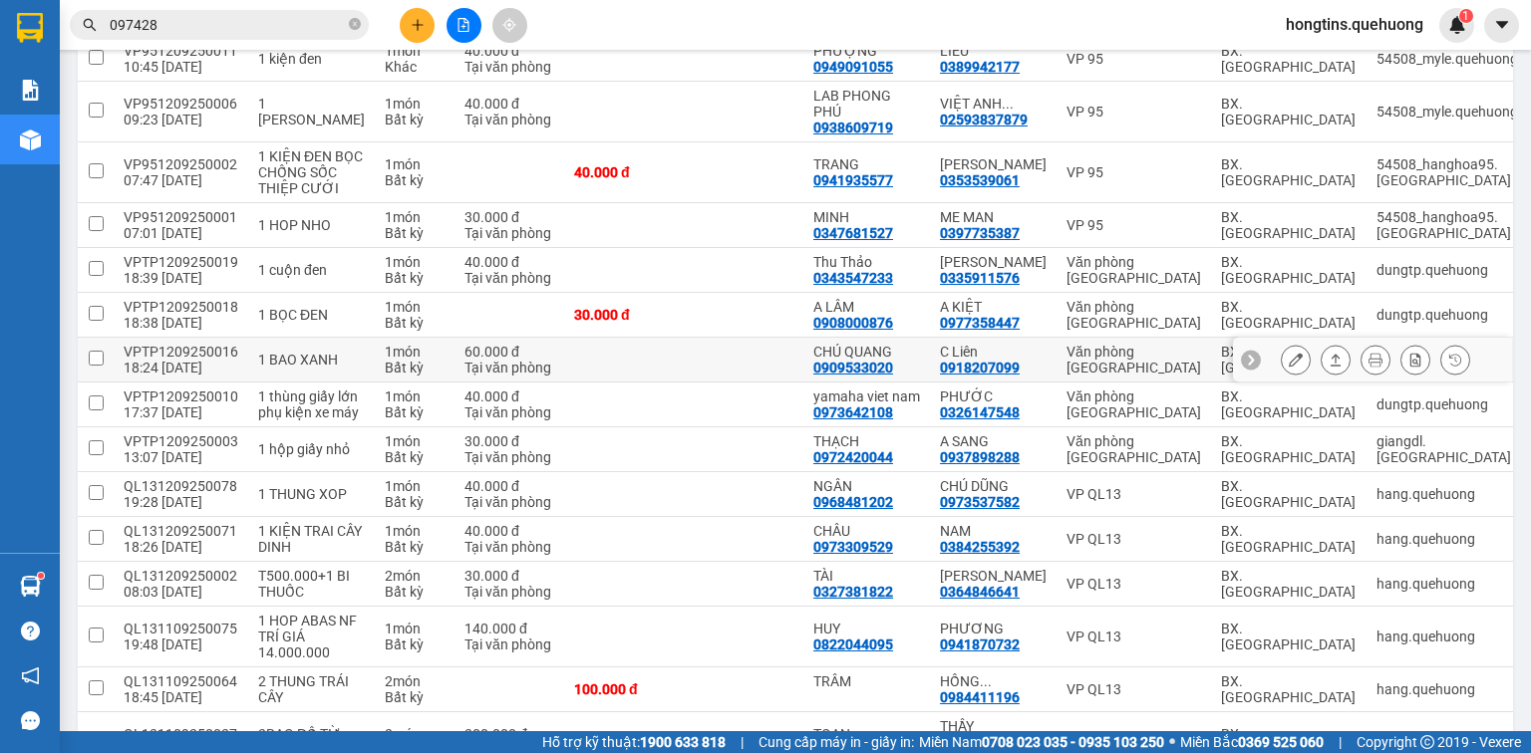
scroll to position [1435, 0]
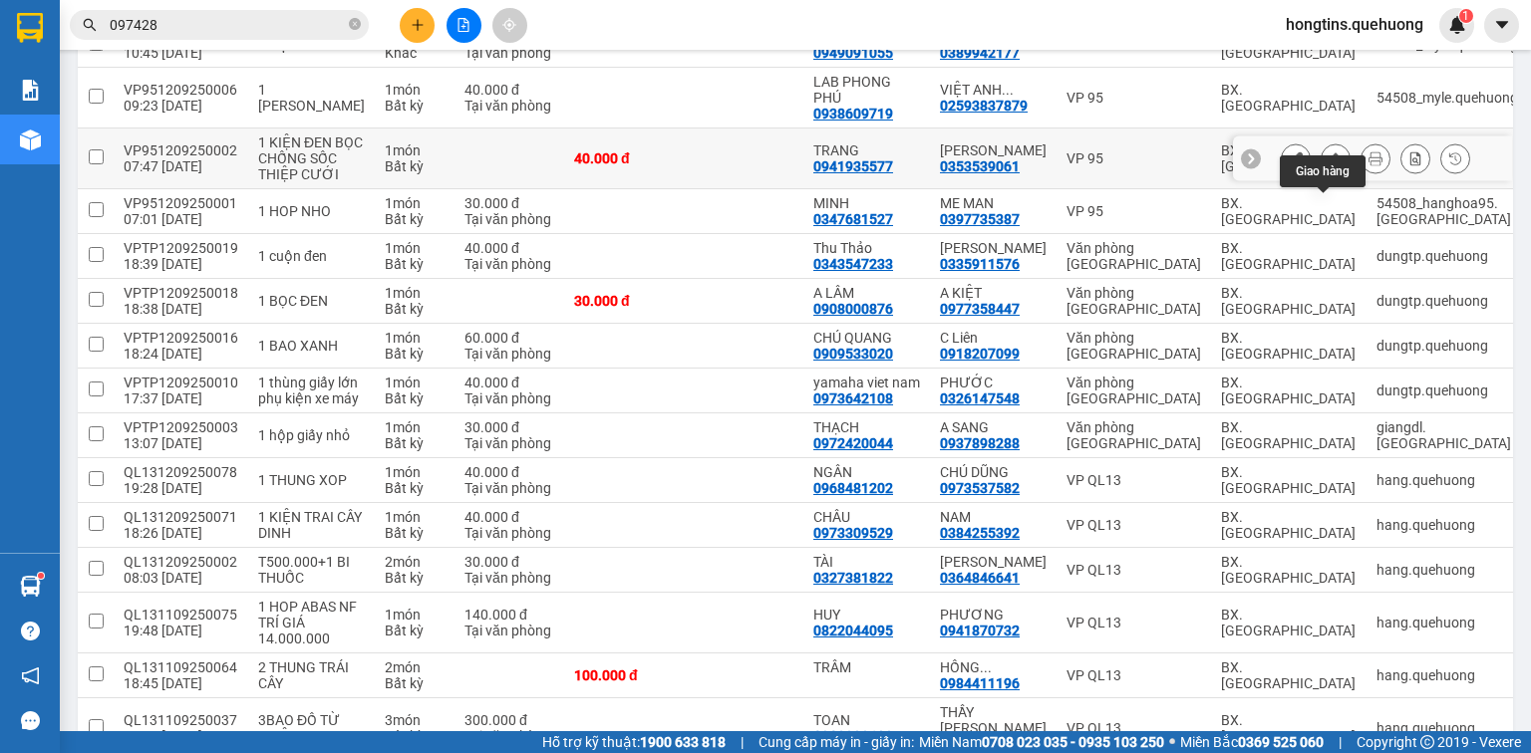
click at [1329, 165] on icon at bounding box center [1336, 158] width 14 height 14
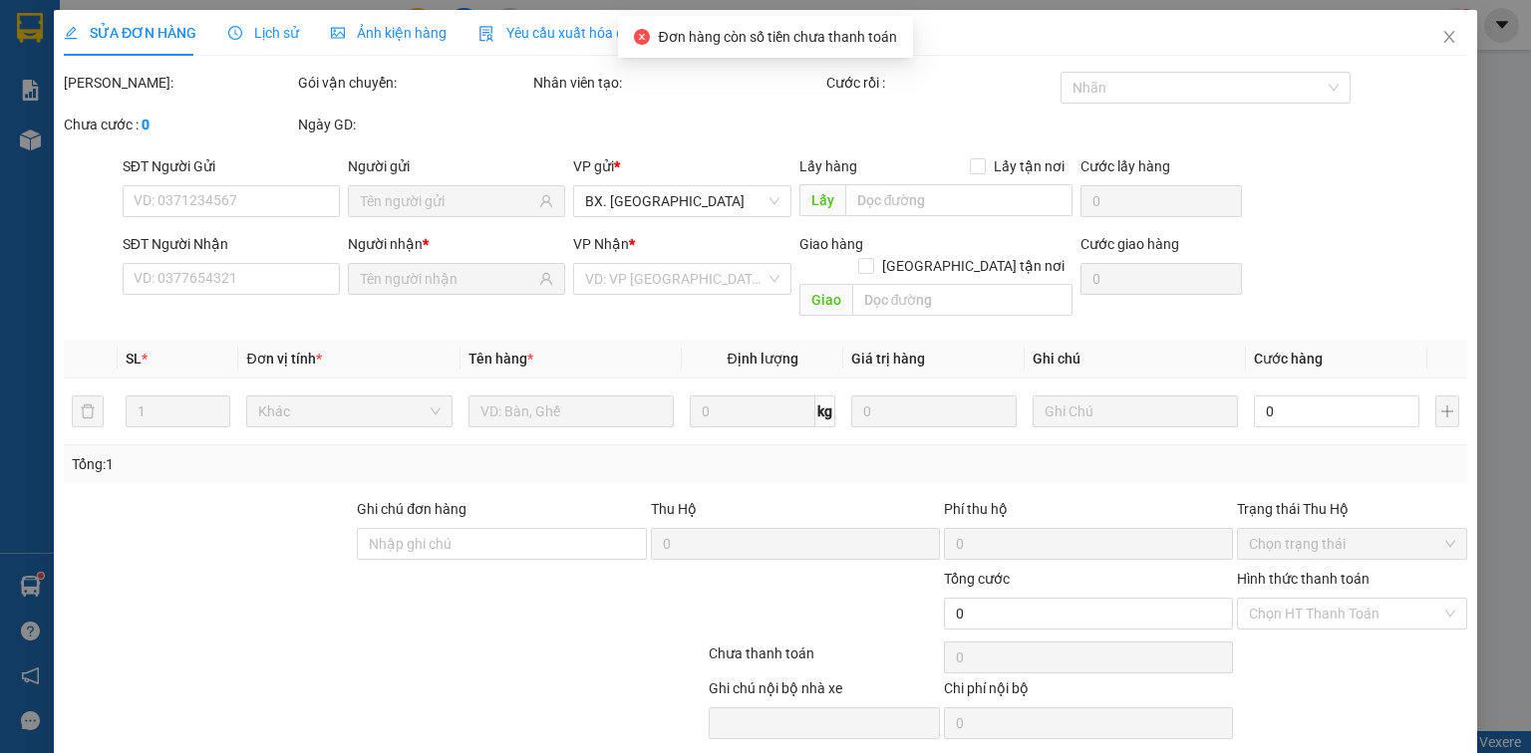
type input "0941935577"
type input "TRANG"
type input "0353539061"
type input "[PERSON_NAME]"
type input "40.000"
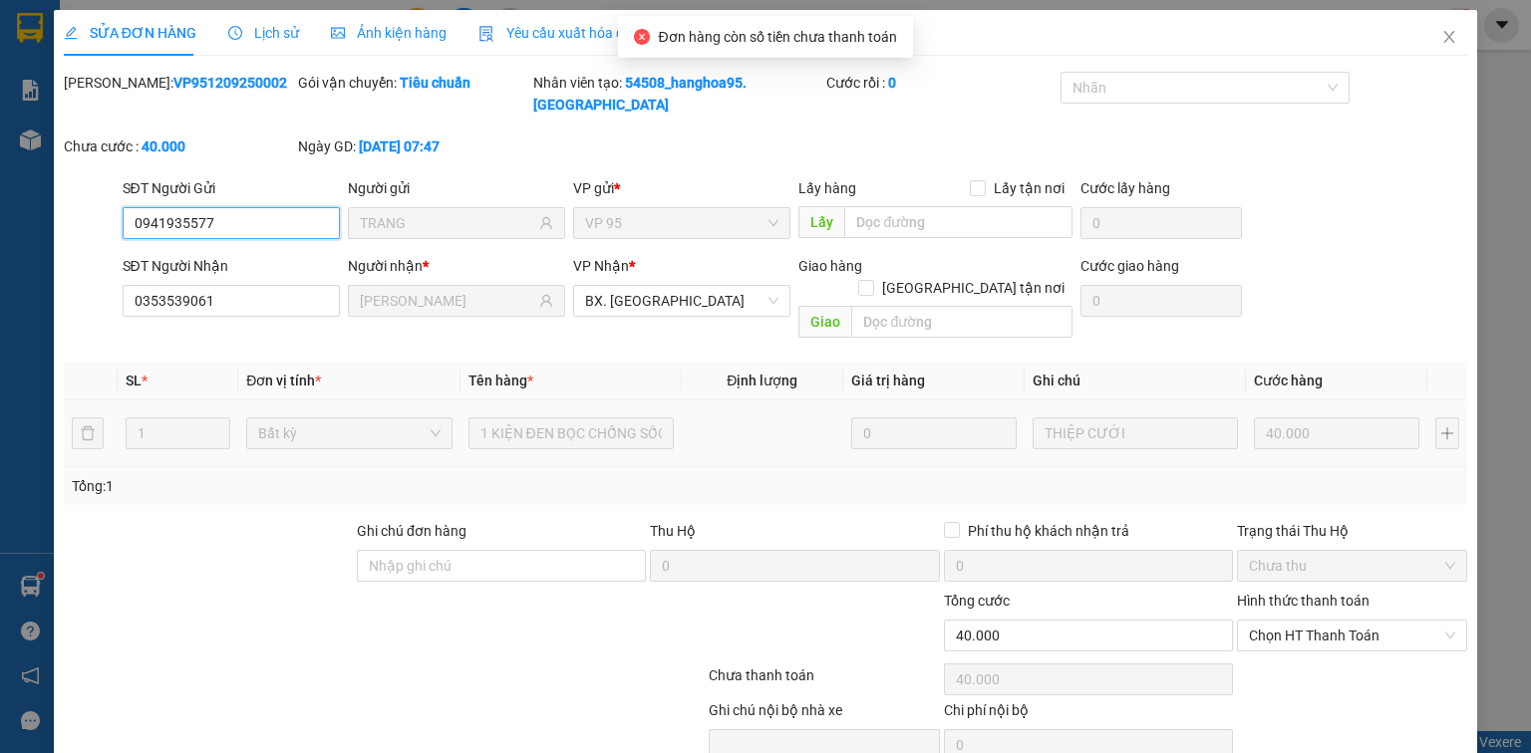
scroll to position [48, 0]
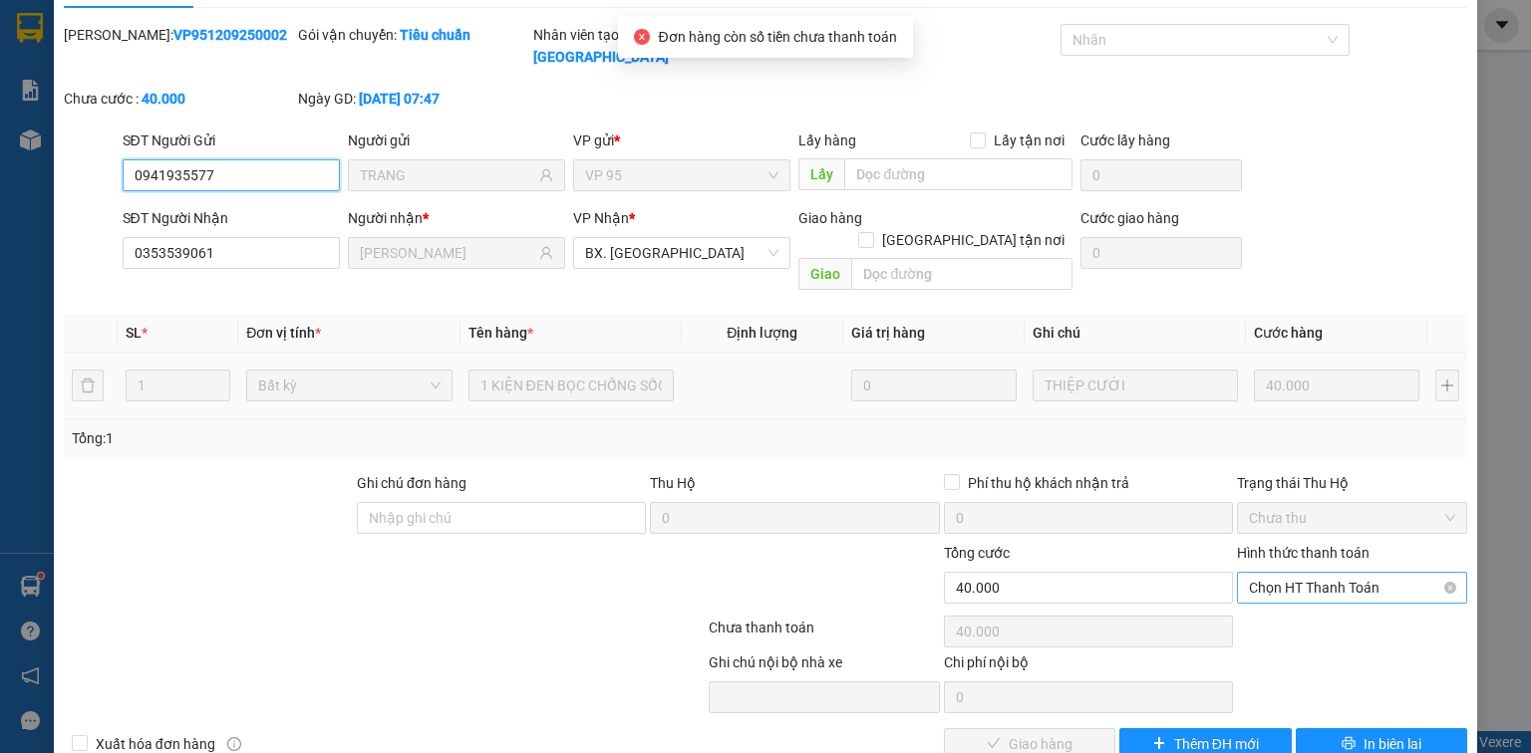
click at [1330, 573] on span "Chọn HT Thanh Toán" at bounding box center [1352, 588] width 206 height 30
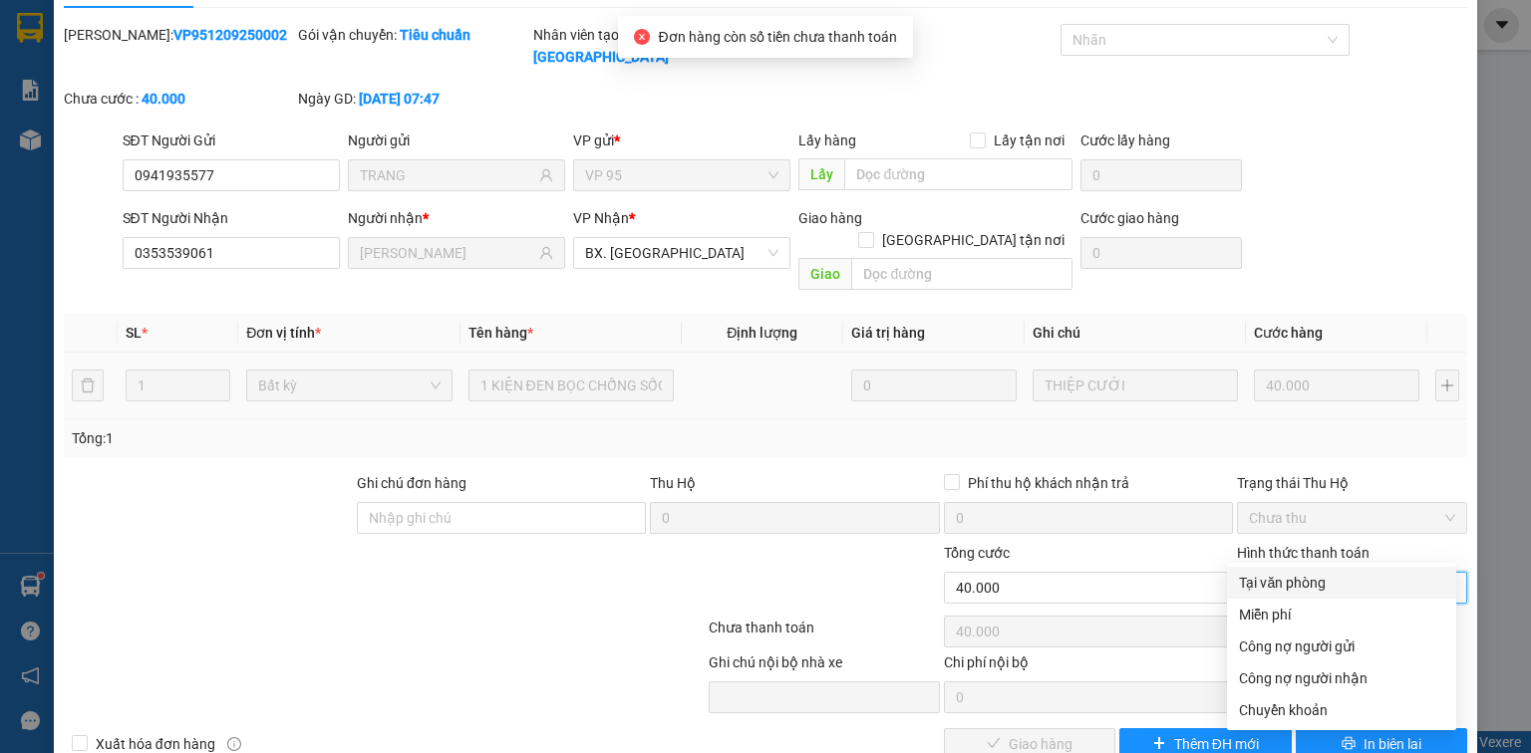
click at [1304, 583] on div "Tại văn phòng" at bounding box center [1341, 583] width 205 height 22
type input "0"
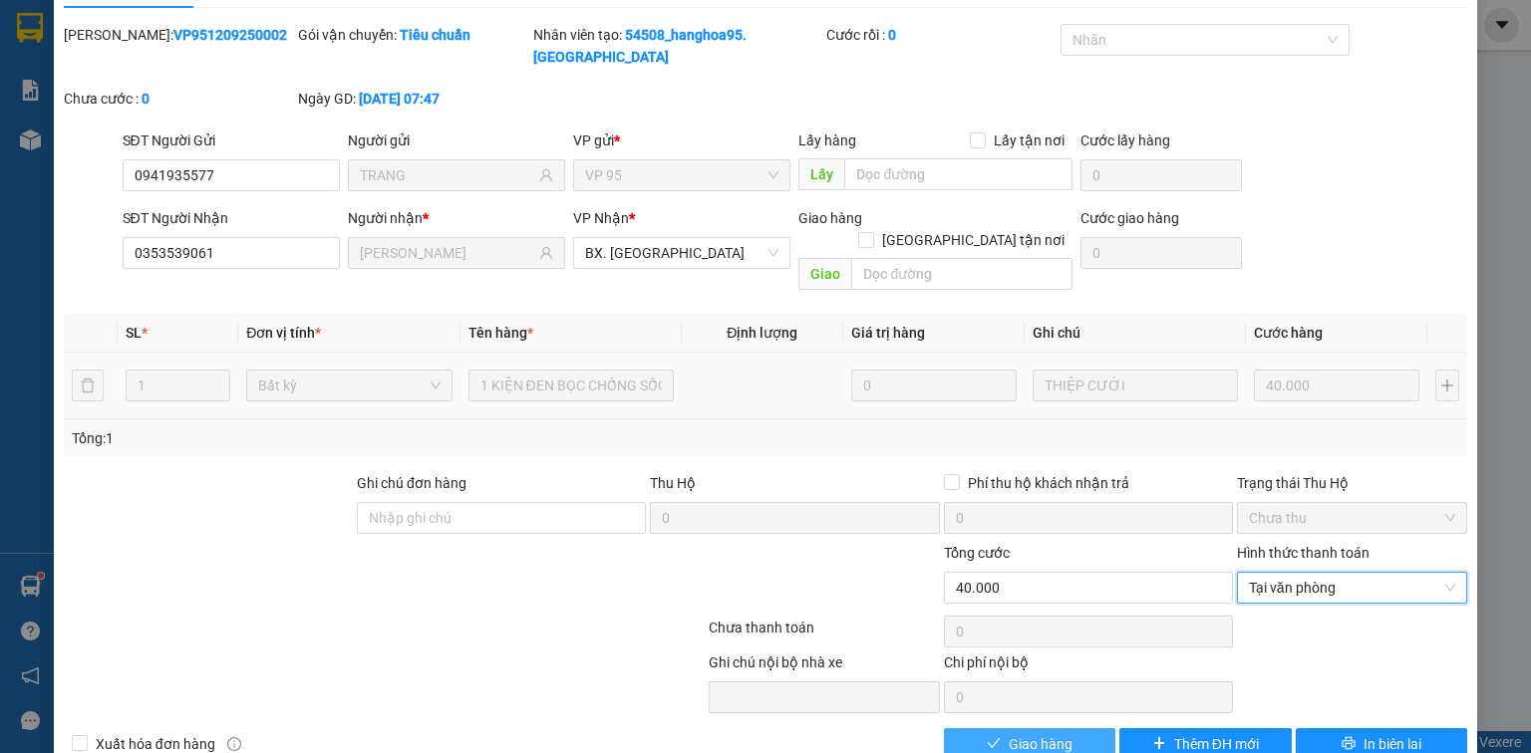
click at [1040, 734] on span "Giao hàng" at bounding box center [1041, 745] width 64 height 22
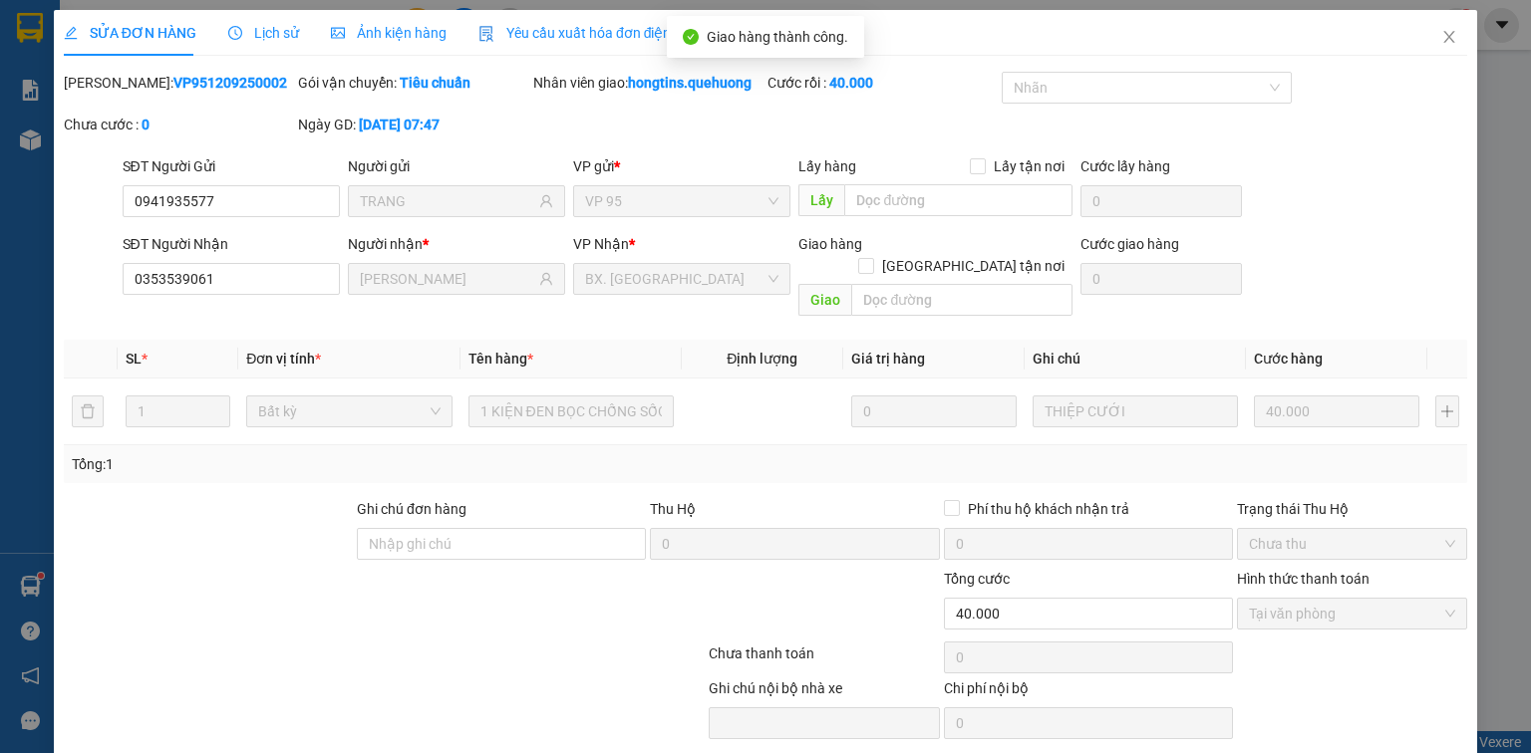
scroll to position [0, 0]
click at [1441, 32] on icon "close" at bounding box center [1449, 37] width 16 height 16
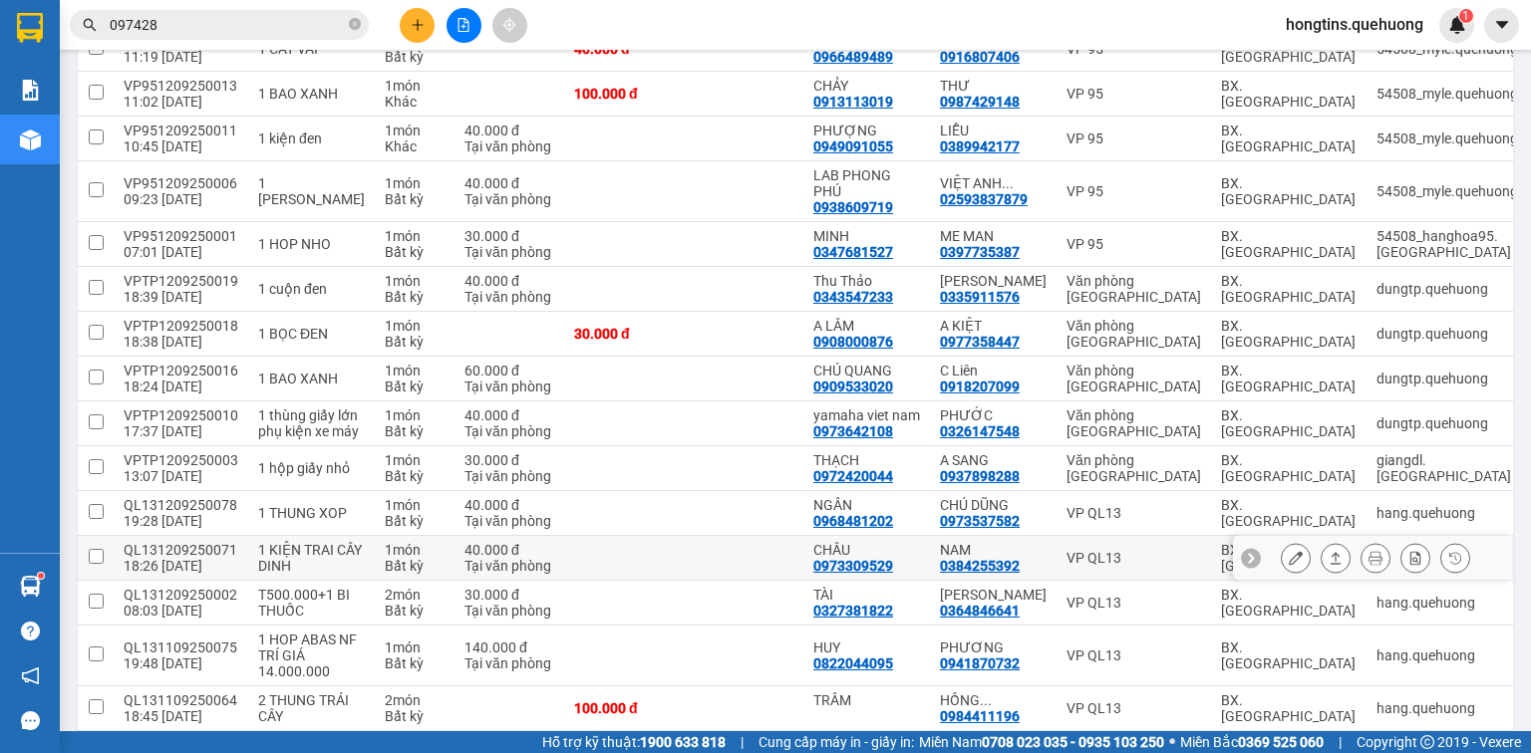
scroll to position [1196, 0]
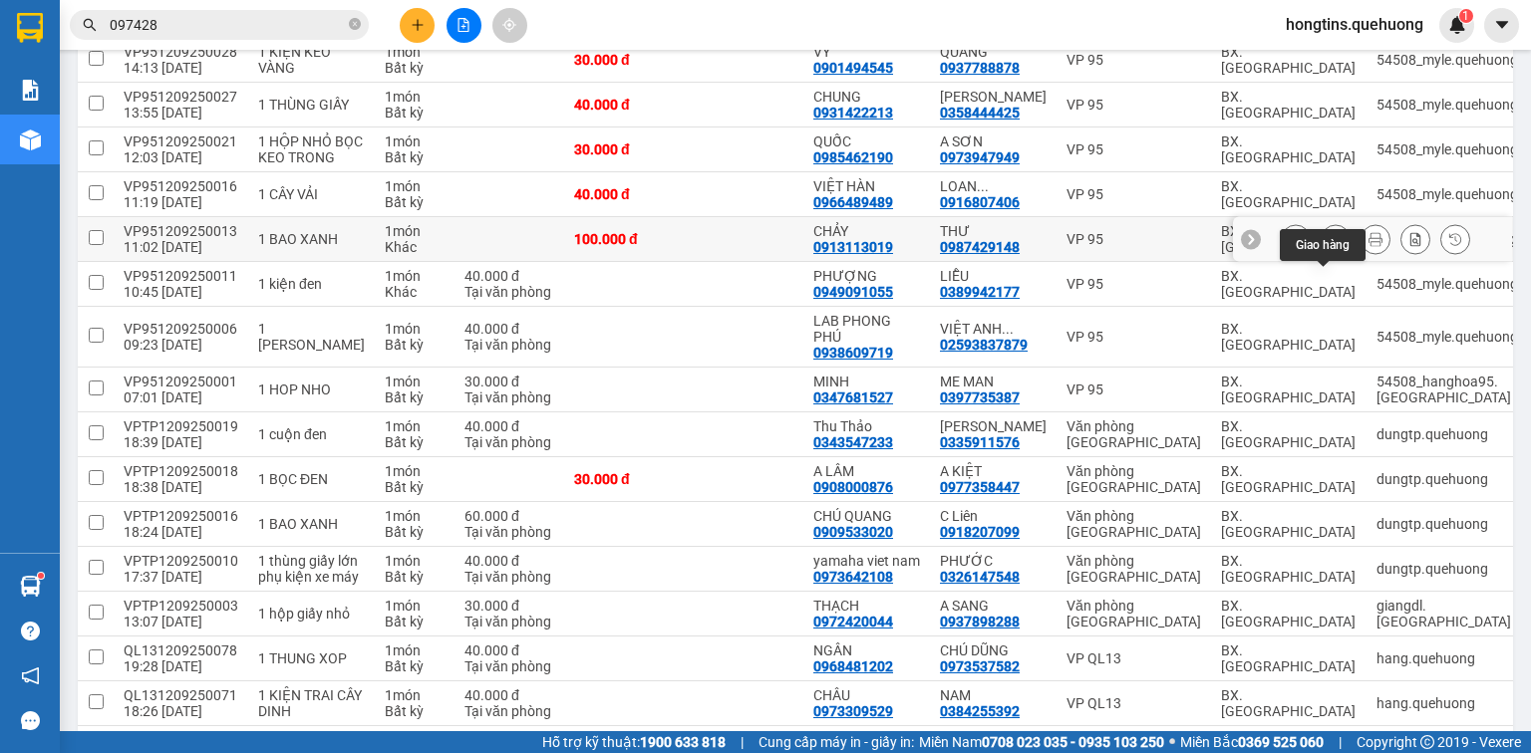
click at [1329, 246] on icon at bounding box center [1336, 239] width 14 height 14
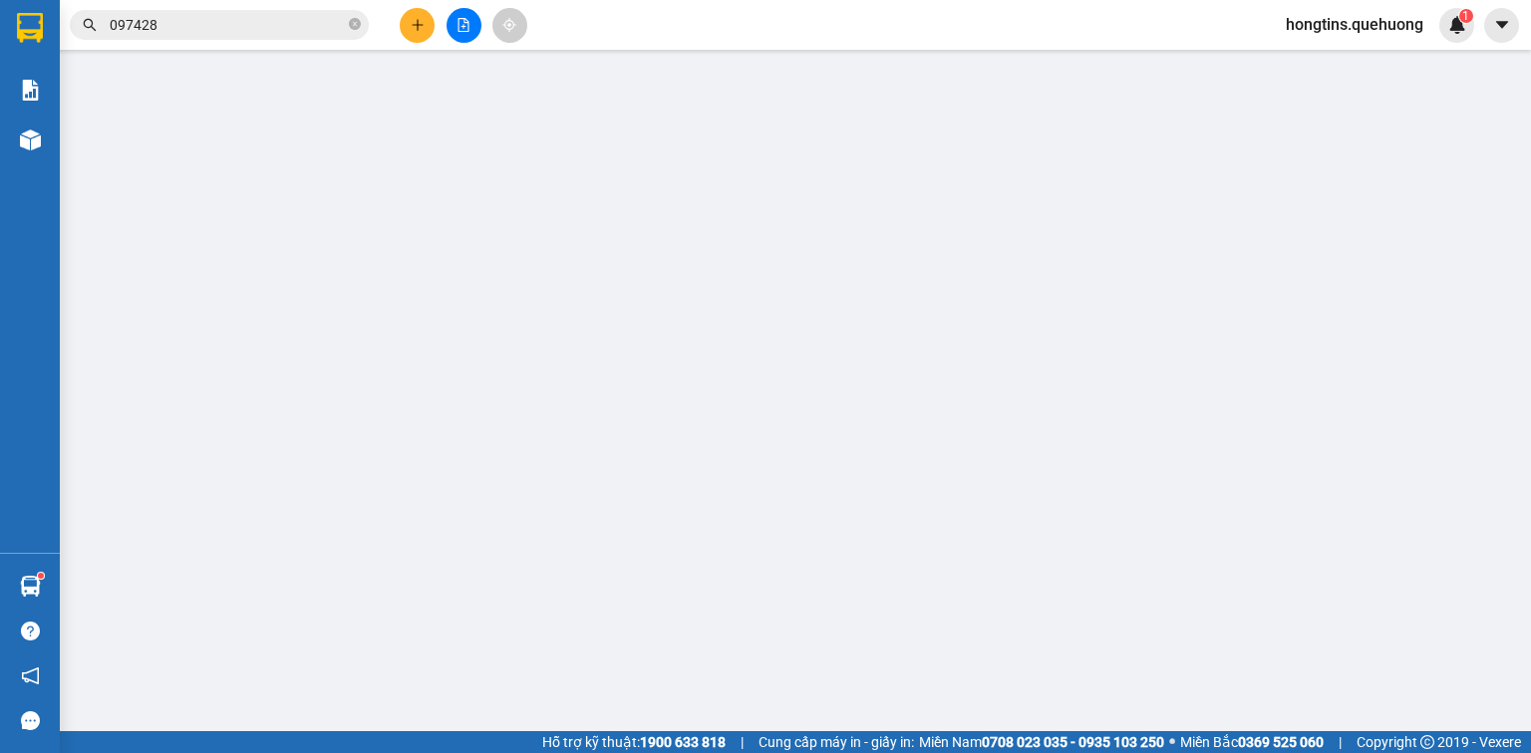
type input "0913113019"
type input "CHẢY"
type input "0987429148"
type input "THƯ"
type input "100.000"
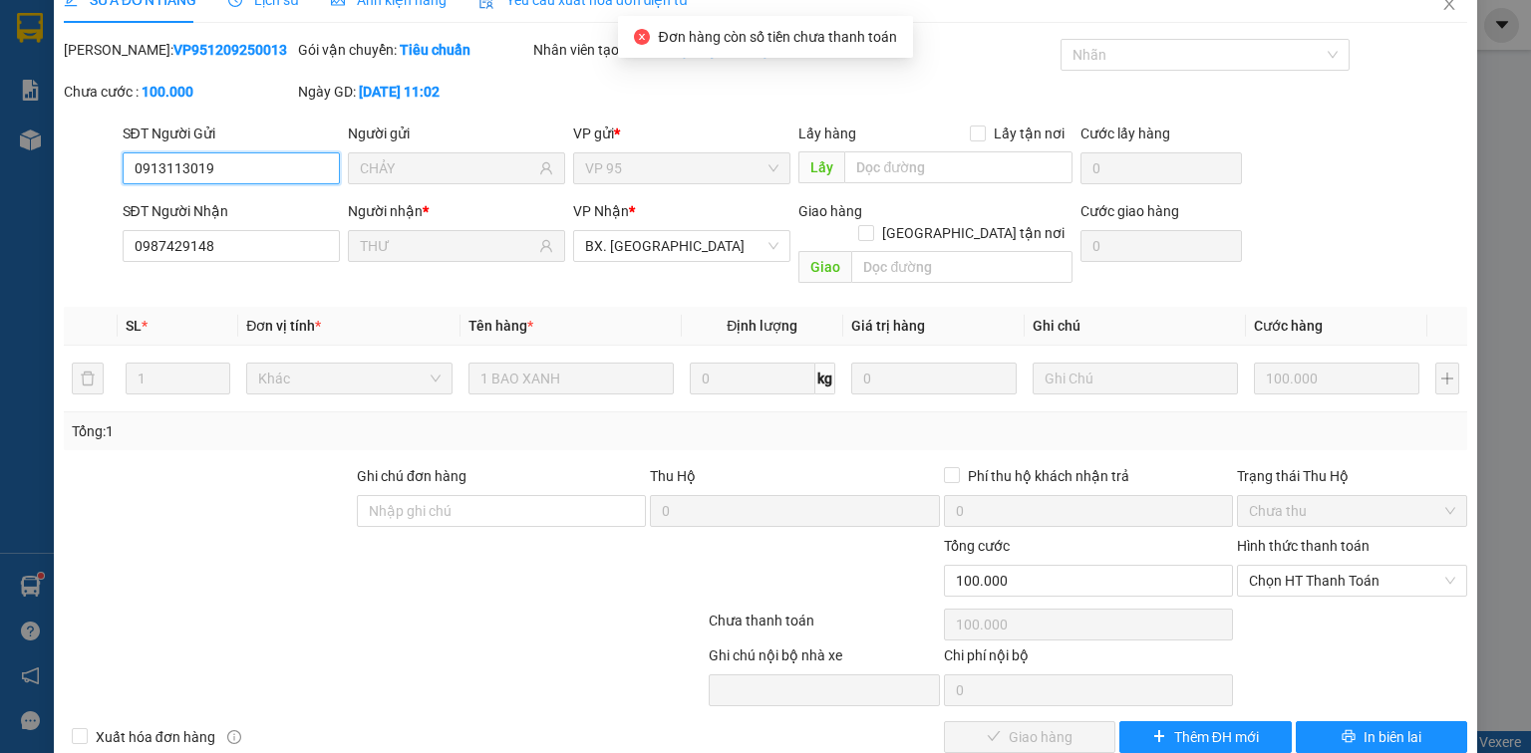
scroll to position [48, 0]
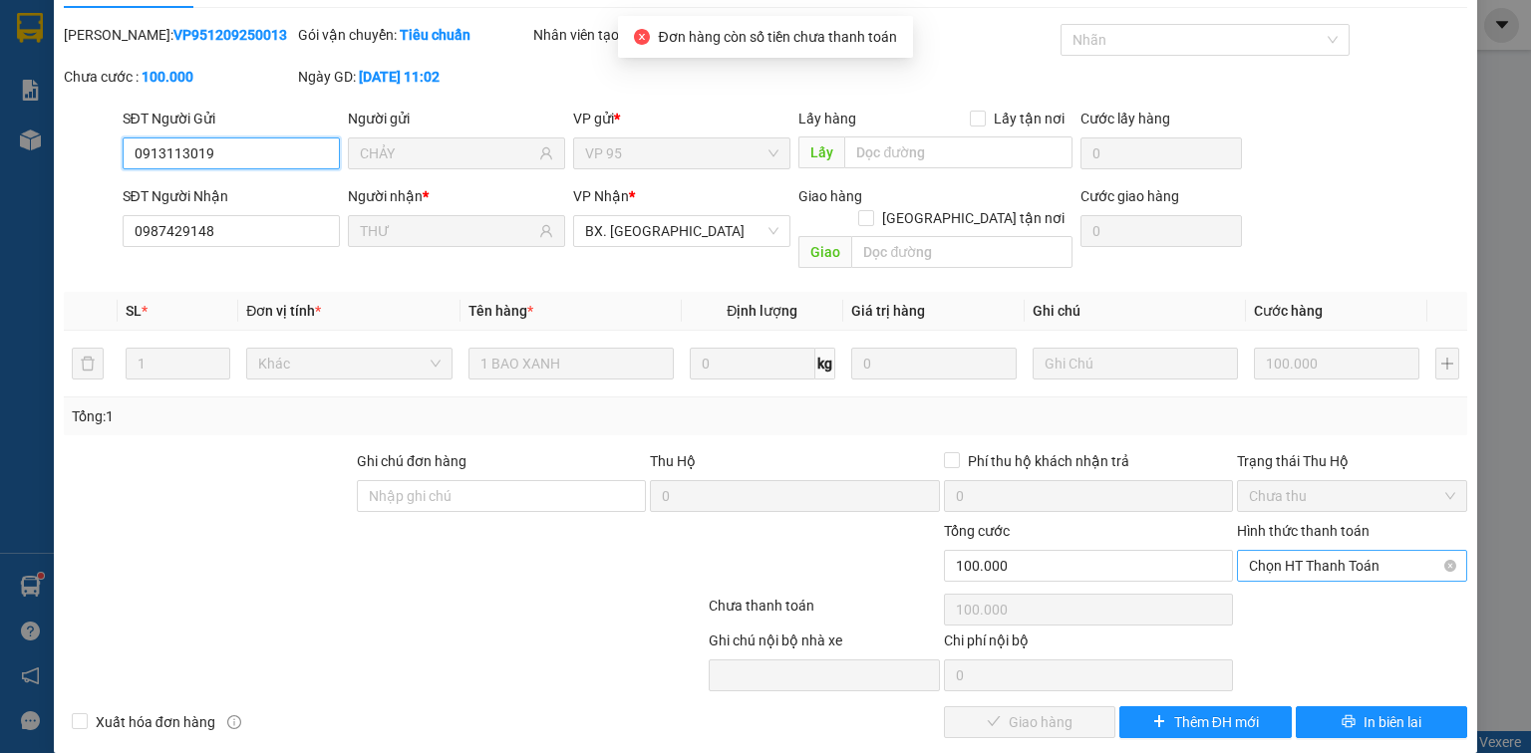
click at [1375, 551] on span "Chọn HT Thanh Toán" at bounding box center [1352, 566] width 206 height 30
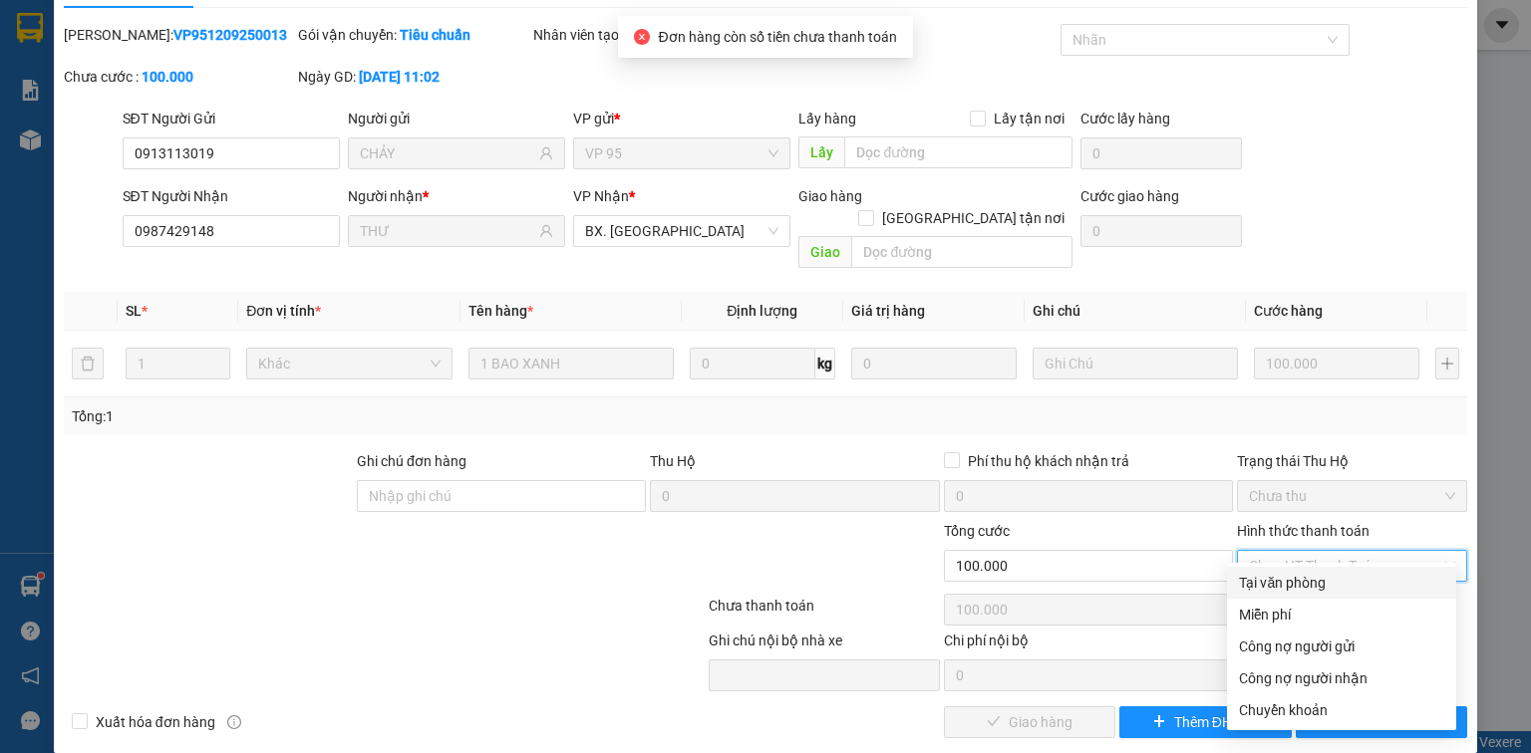
click at [1348, 578] on div "Tại văn phòng" at bounding box center [1341, 583] width 205 height 22
type input "0"
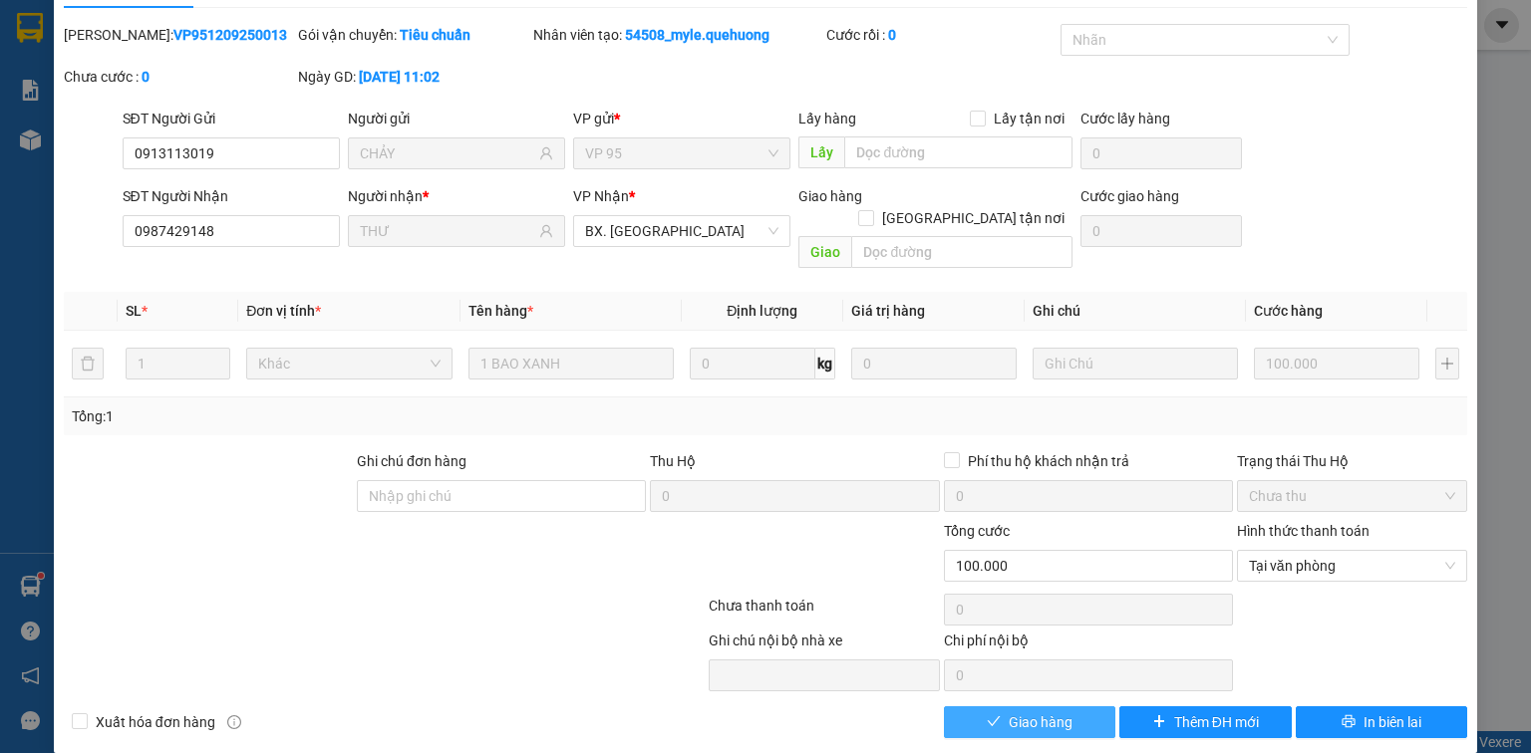
click at [1060, 712] on span "Giao hàng" at bounding box center [1041, 723] width 64 height 22
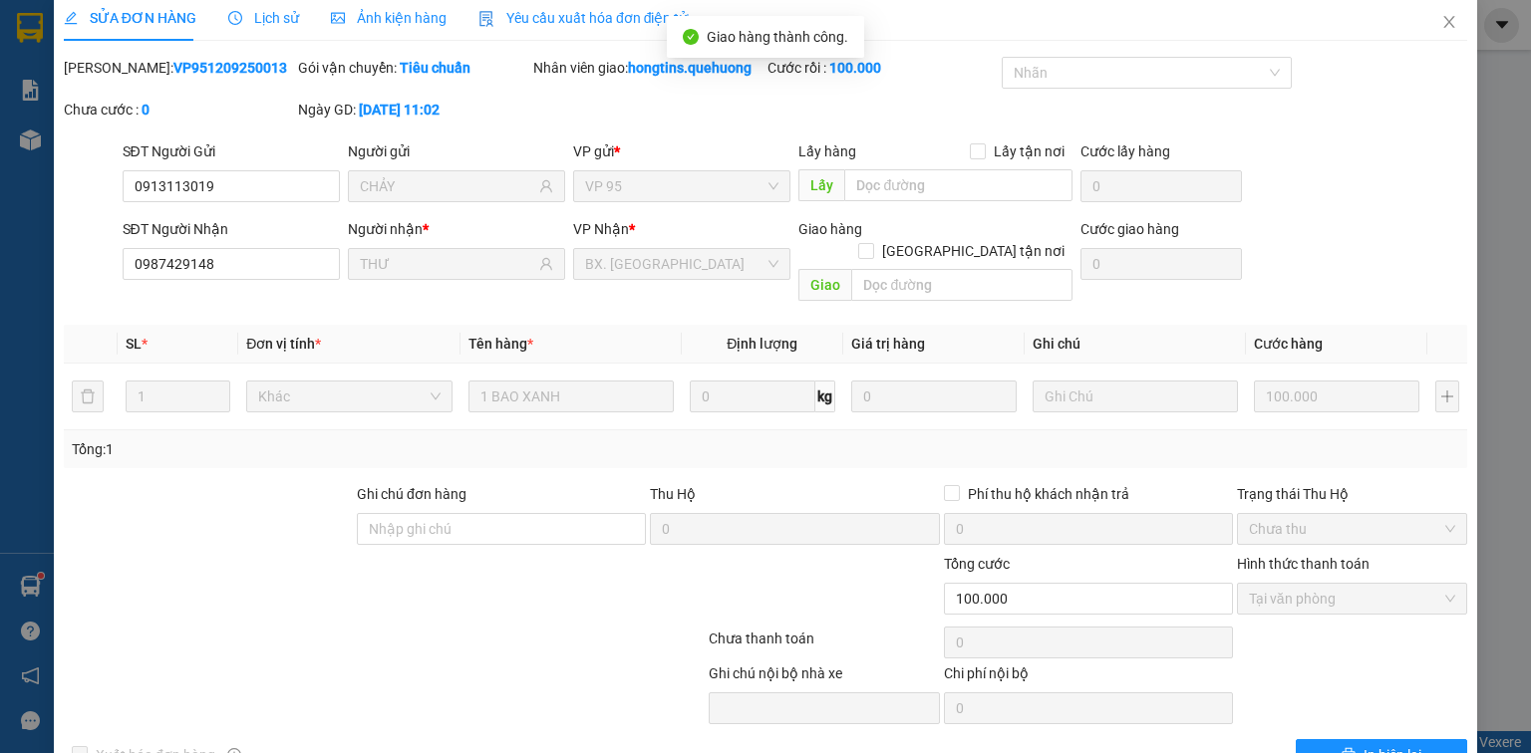
scroll to position [0, 0]
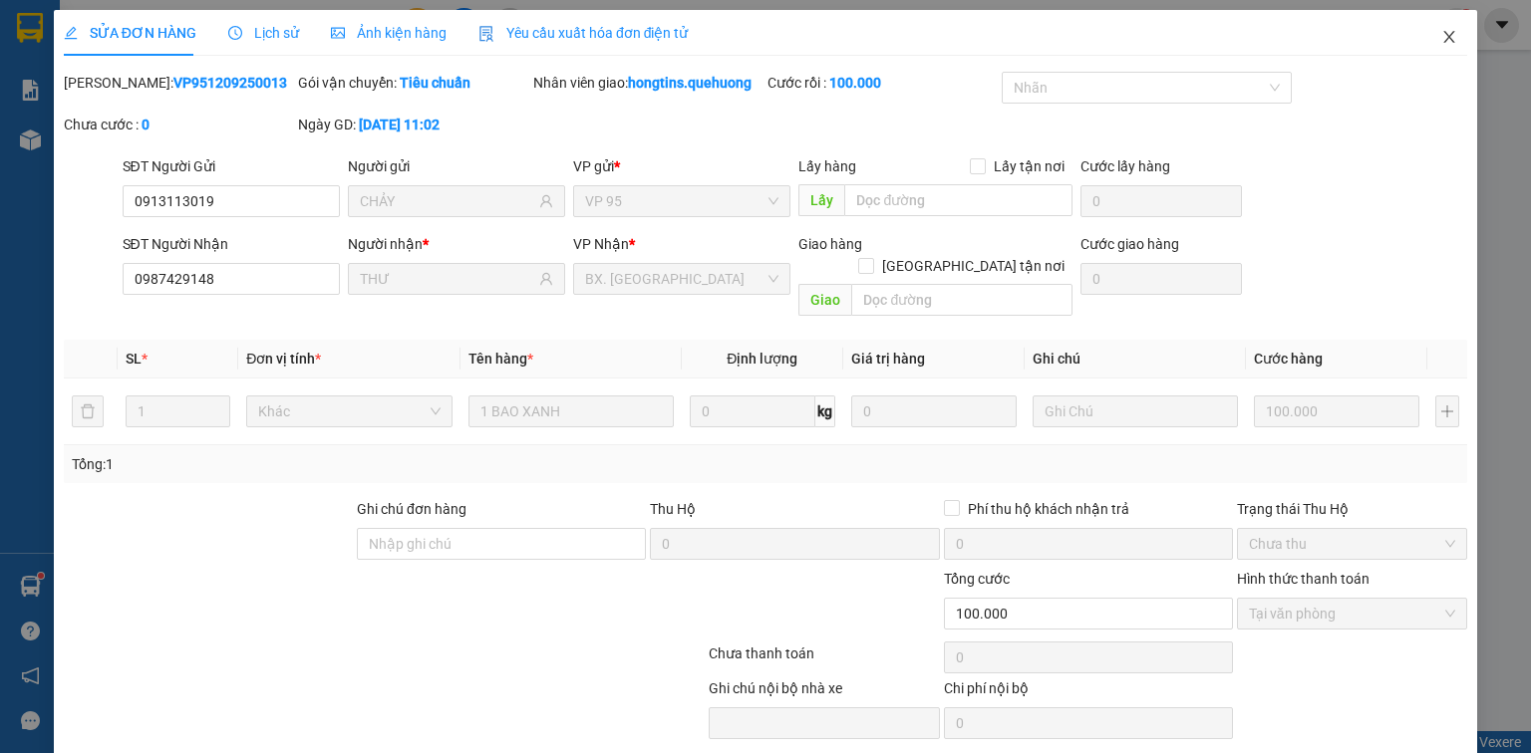
click at [1441, 30] on icon "close" at bounding box center [1449, 37] width 16 height 16
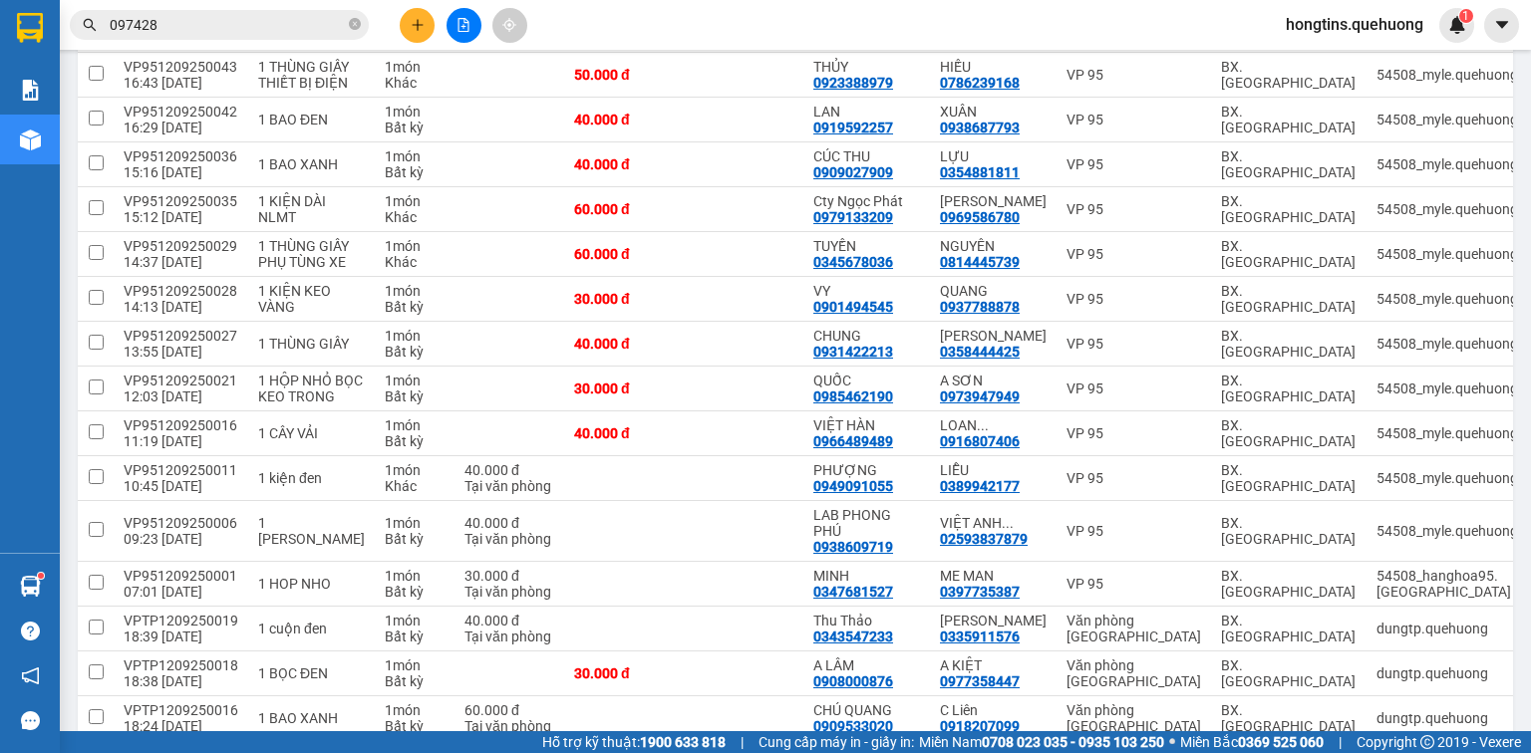
scroll to position [1116, 0]
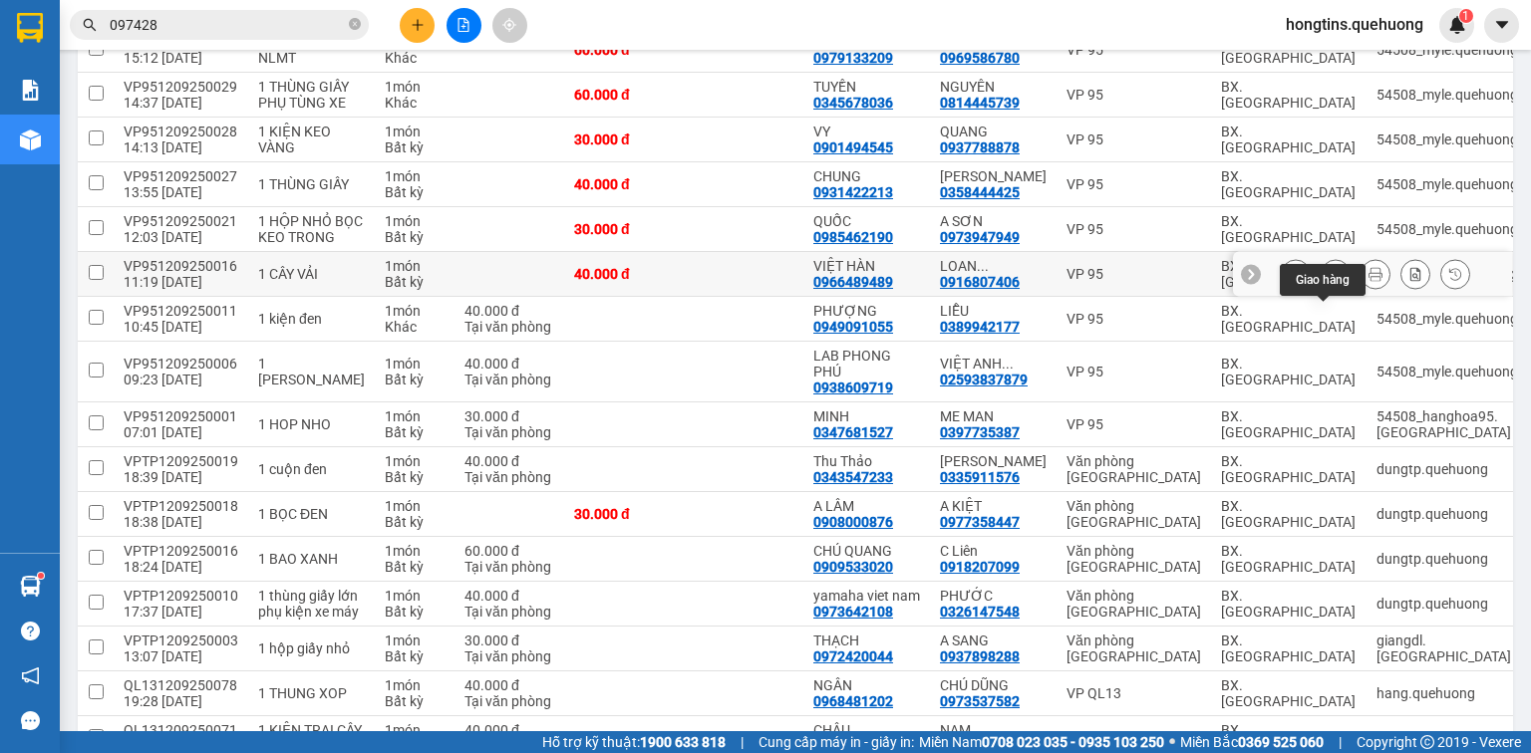
click at [1329, 281] on icon at bounding box center [1336, 274] width 14 height 14
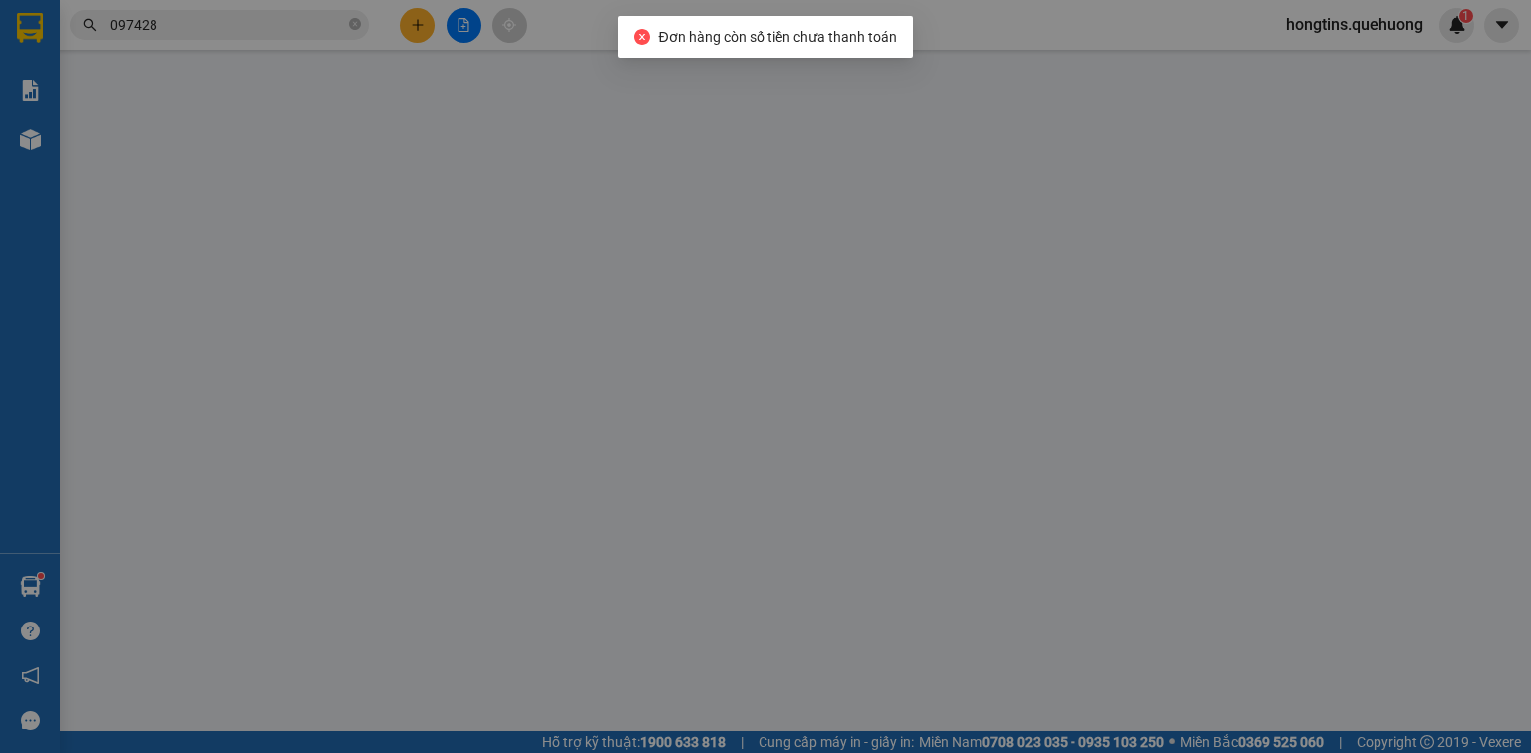
type input "0966489489"
type input "VIỆT HÀN"
type input "0916807406"
type input "LOAN TRƯƠNG"
type input "40.000"
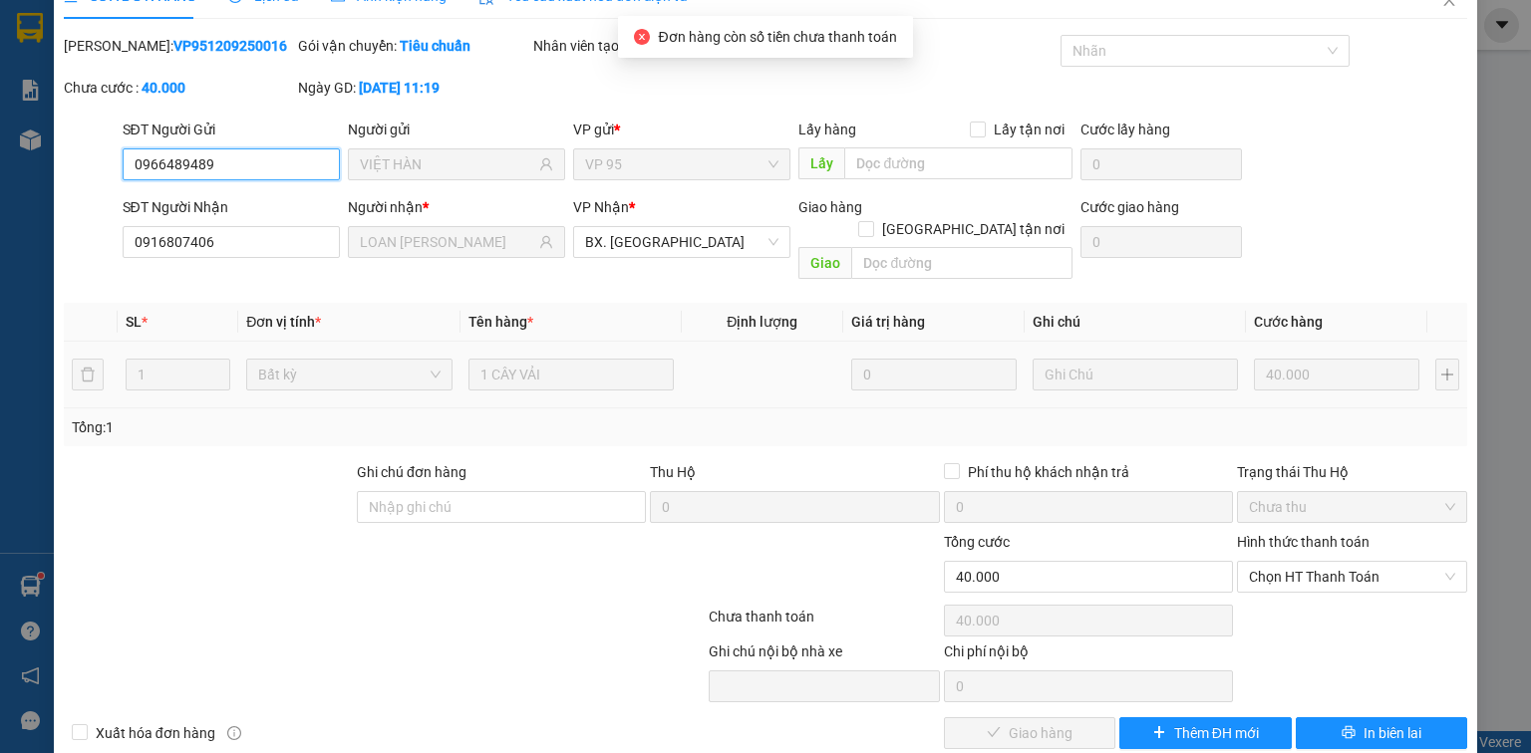
scroll to position [48, 0]
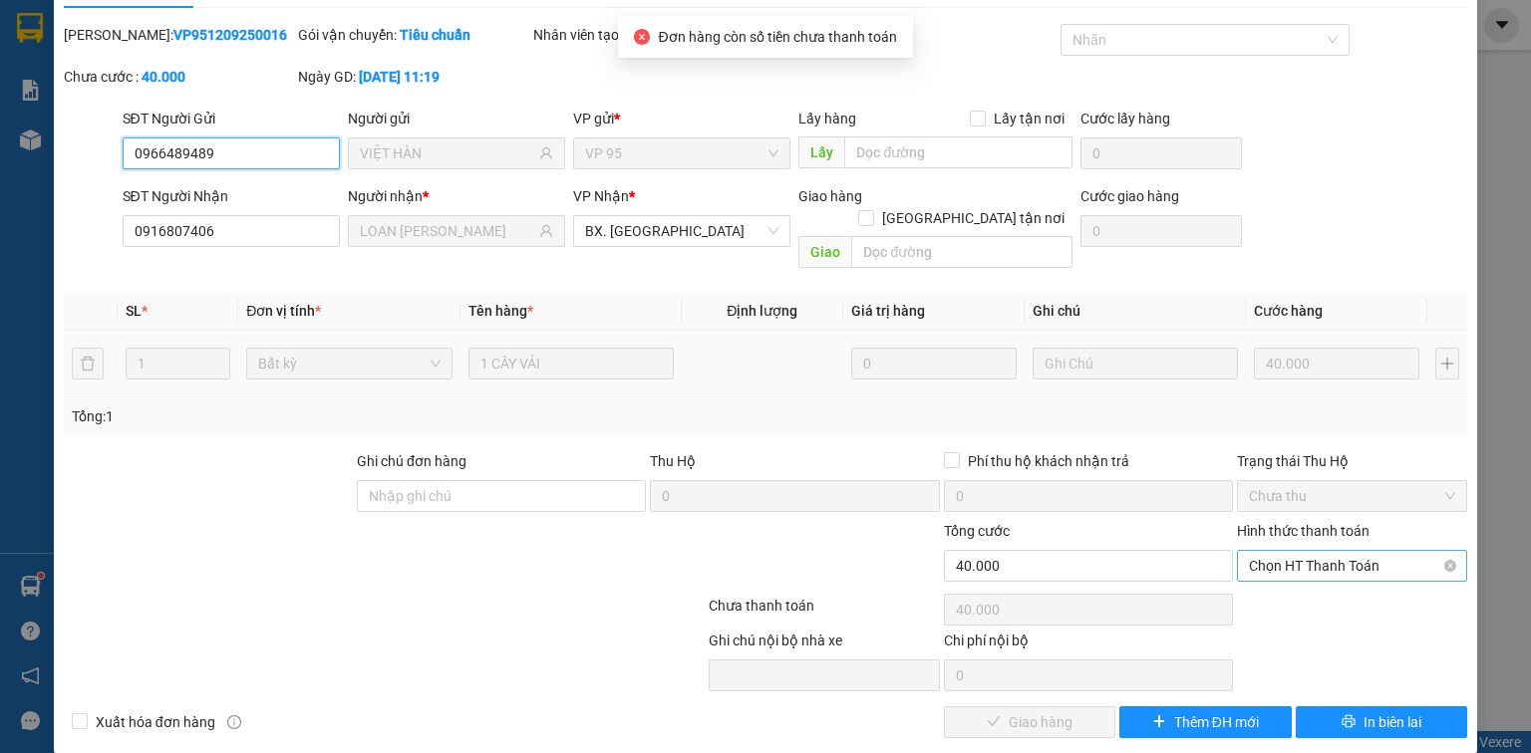
click at [1332, 551] on span "Chọn HT Thanh Toán" at bounding box center [1352, 566] width 206 height 30
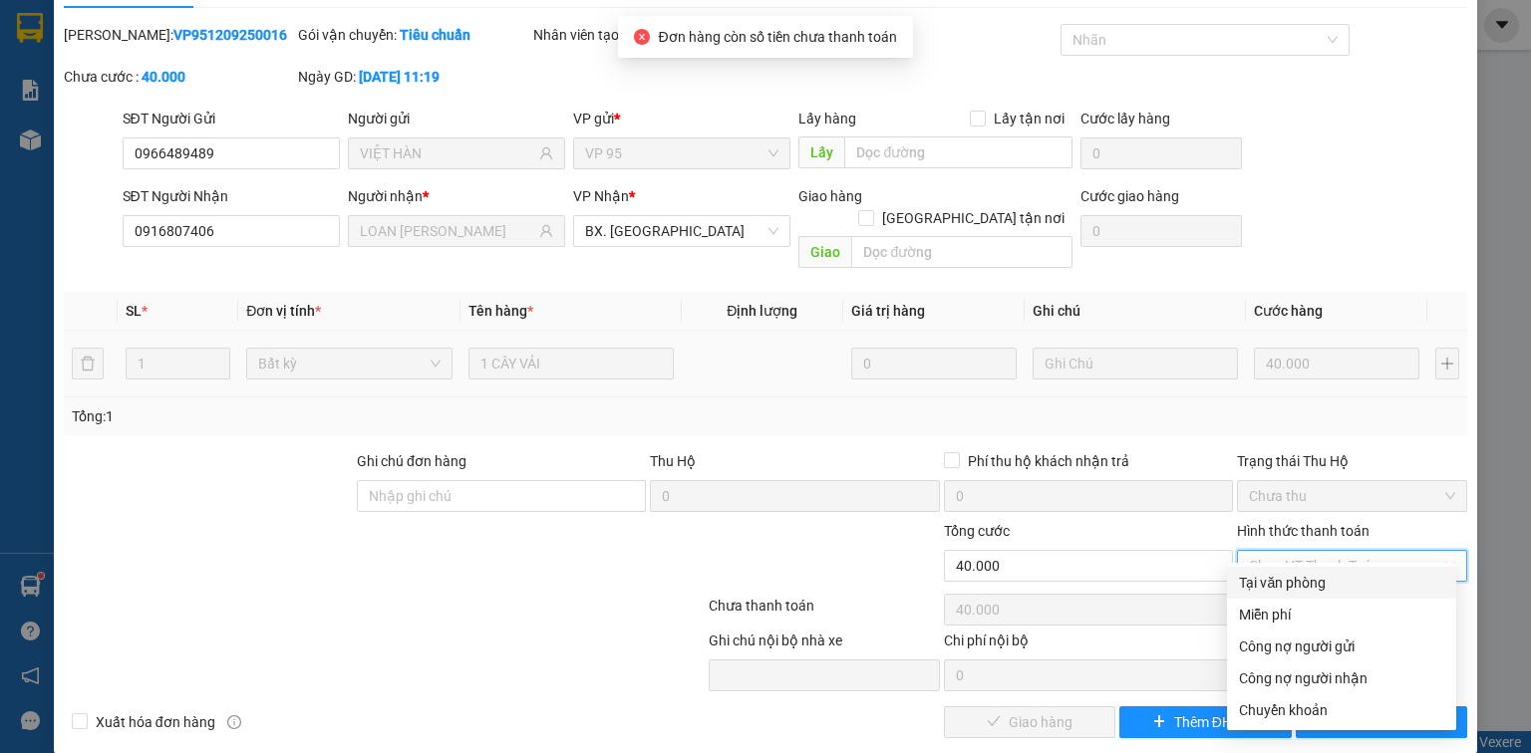
click at [1307, 574] on div "Tại văn phòng" at bounding box center [1341, 583] width 205 height 22
type input "0"
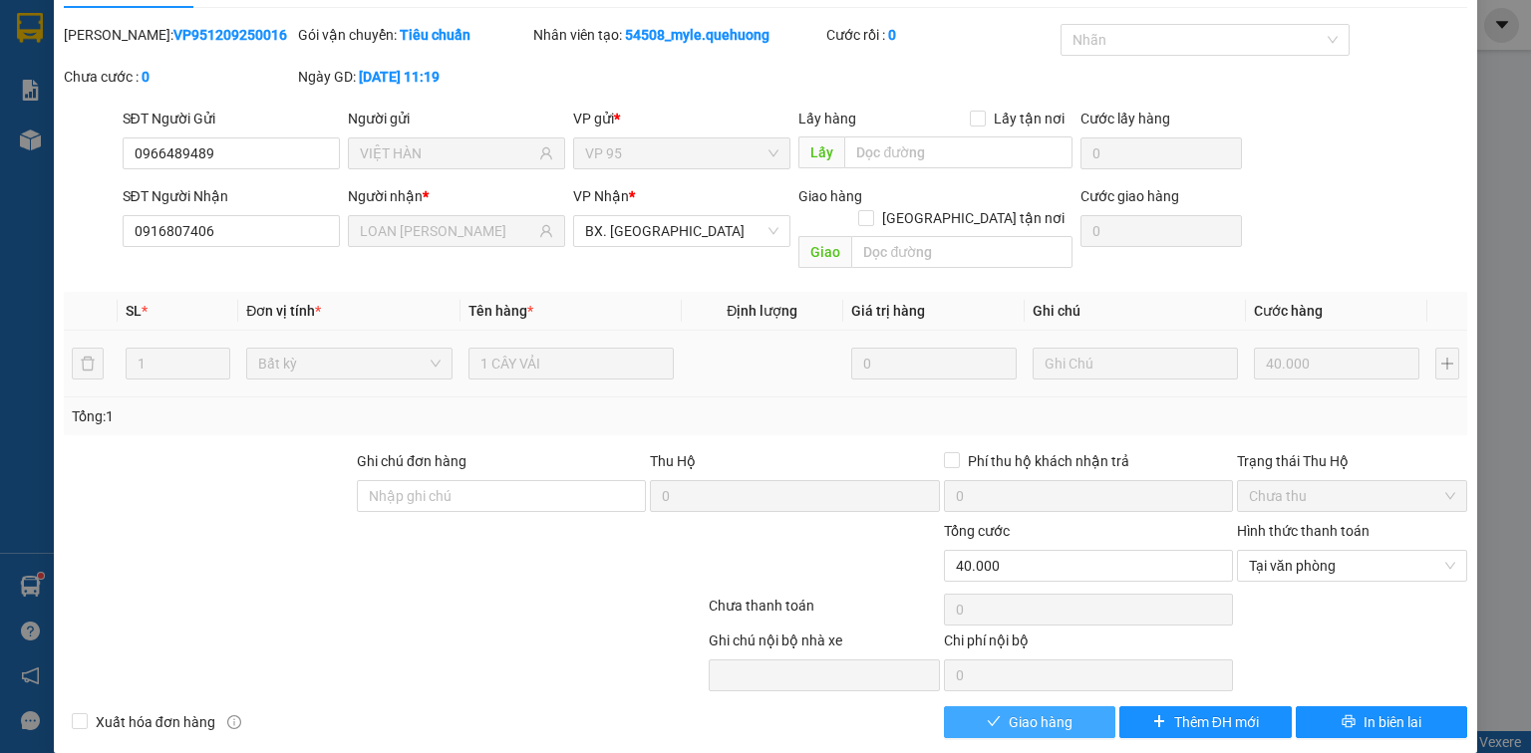
click at [1025, 712] on span "Giao hàng" at bounding box center [1041, 723] width 64 height 22
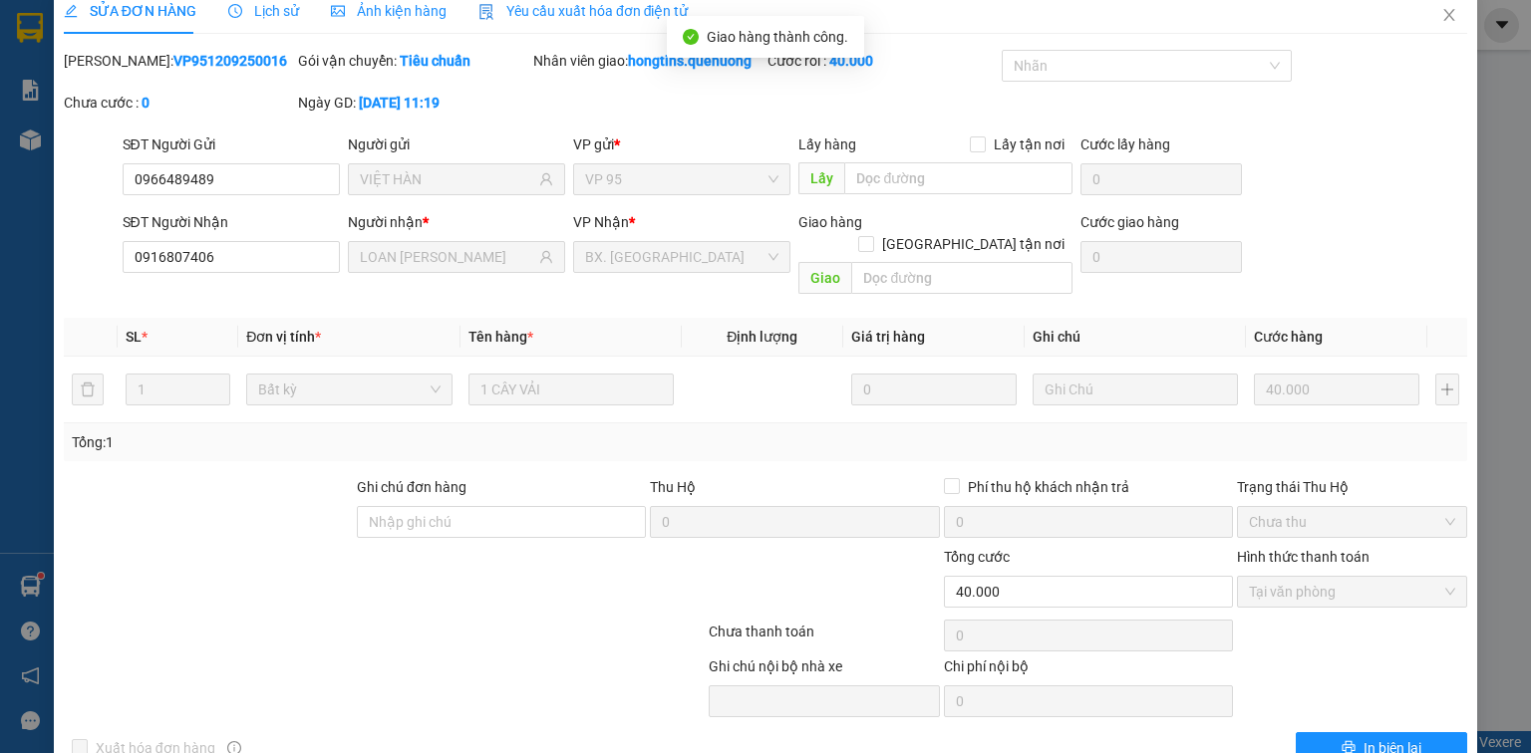
scroll to position [0, 0]
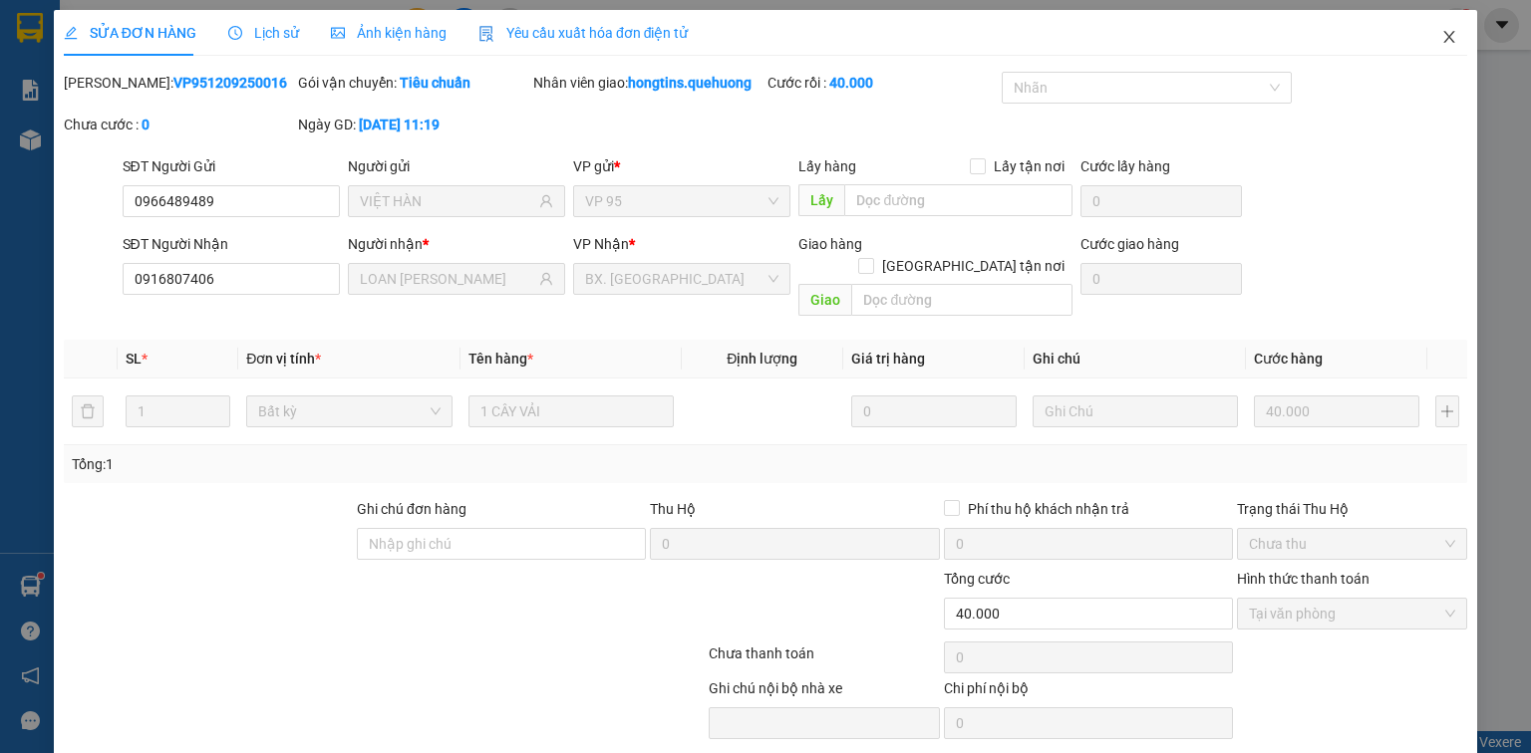
click at [1441, 36] on icon "close" at bounding box center [1449, 37] width 16 height 16
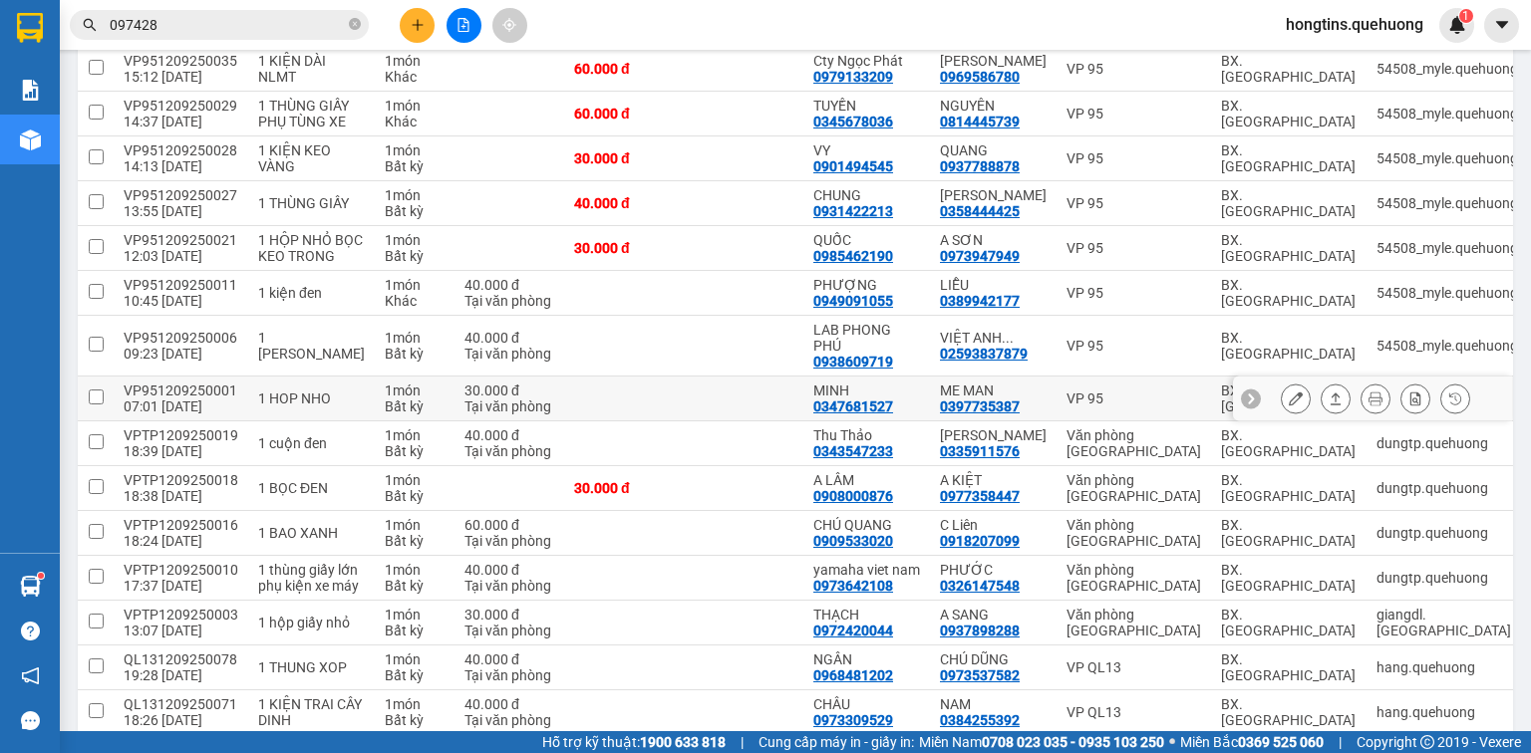
scroll to position [1116, 0]
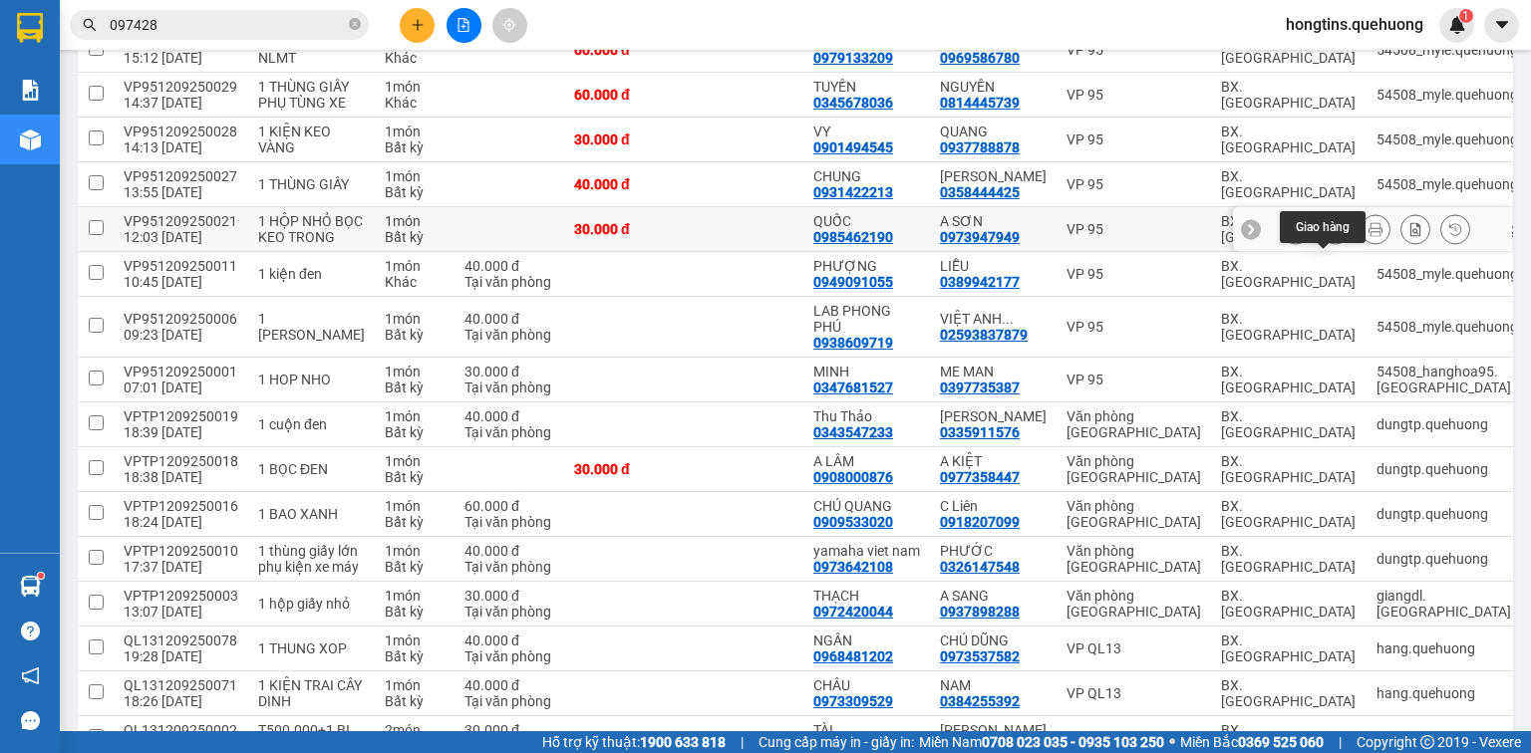
click at [1329, 236] on icon at bounding box center [1336, 229] width 14 height 14
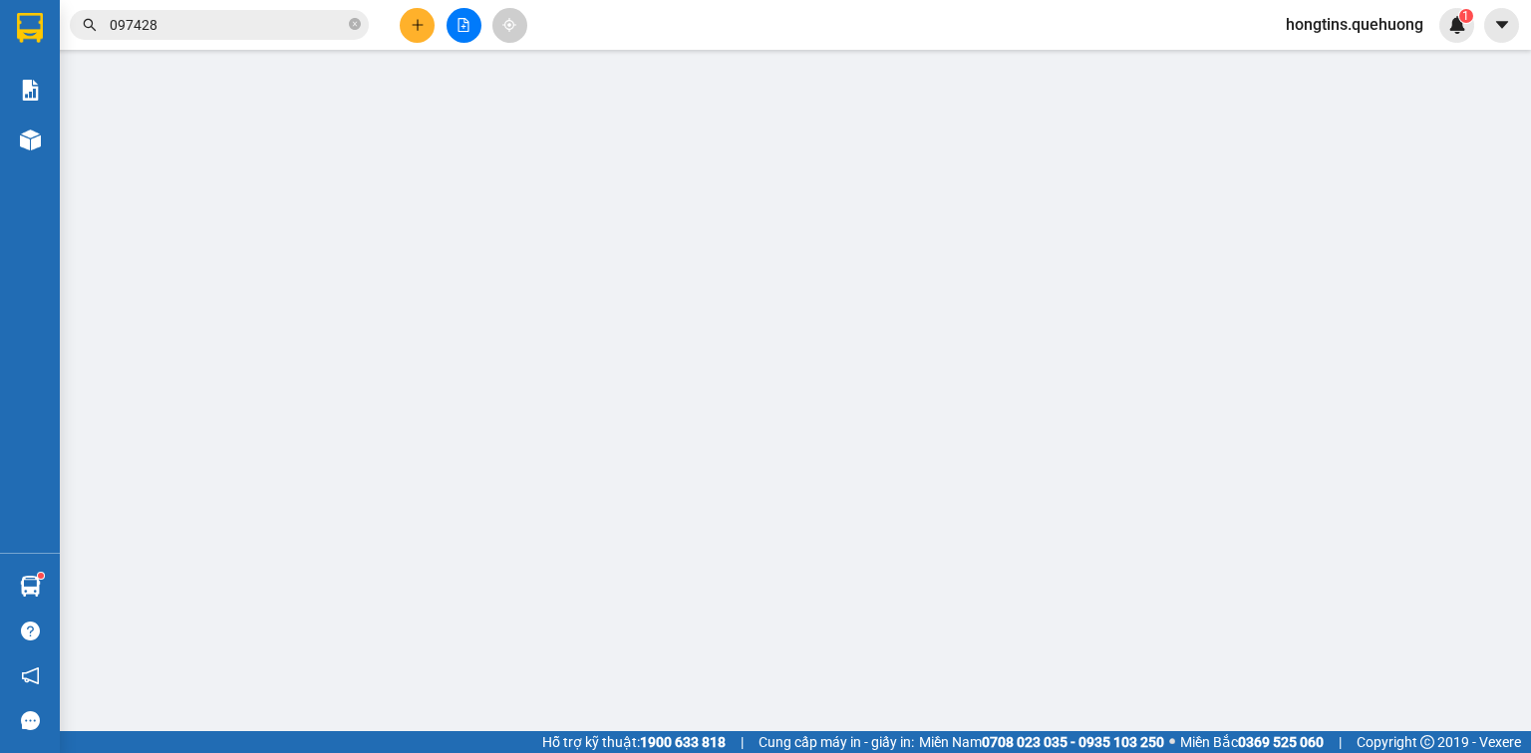
type input "0985462190"
type input "QUỐC"
type input "0973947949"
type input "A SƠN"
type input "30.000"
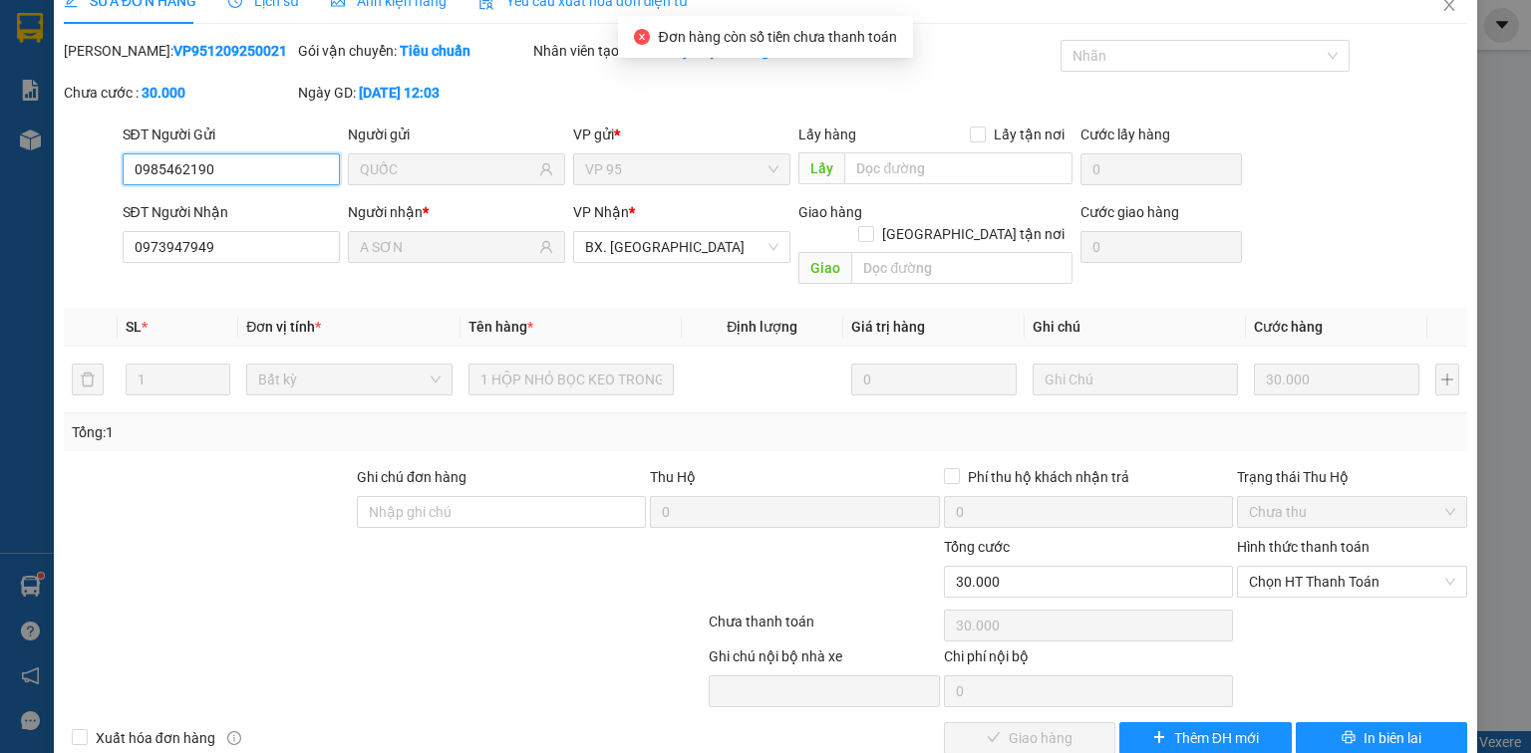
scroll to position [48, 0]
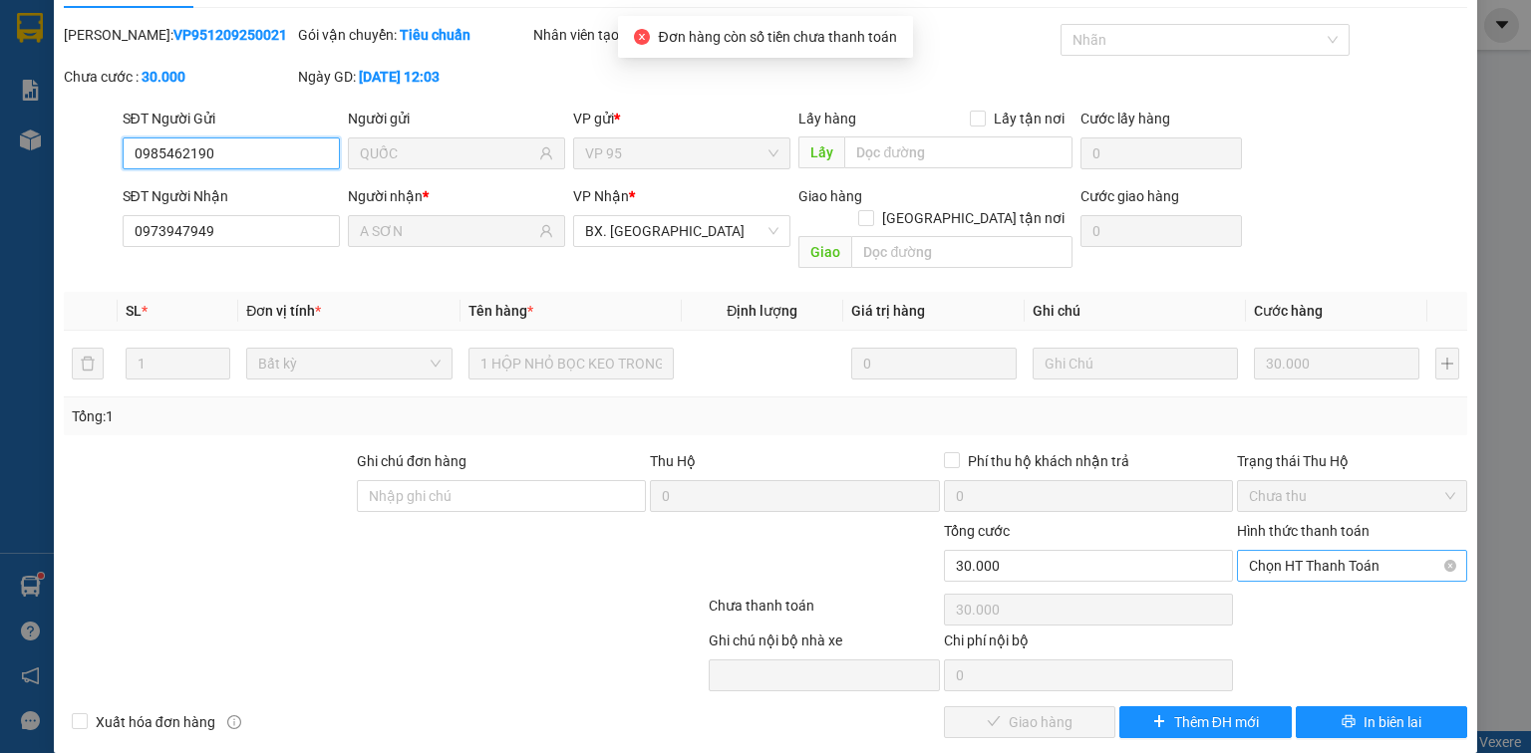
click at [1343, 551] on span "Chọn HT Thanh Toán" at bounding box center [1352, 566] width 206 height 30
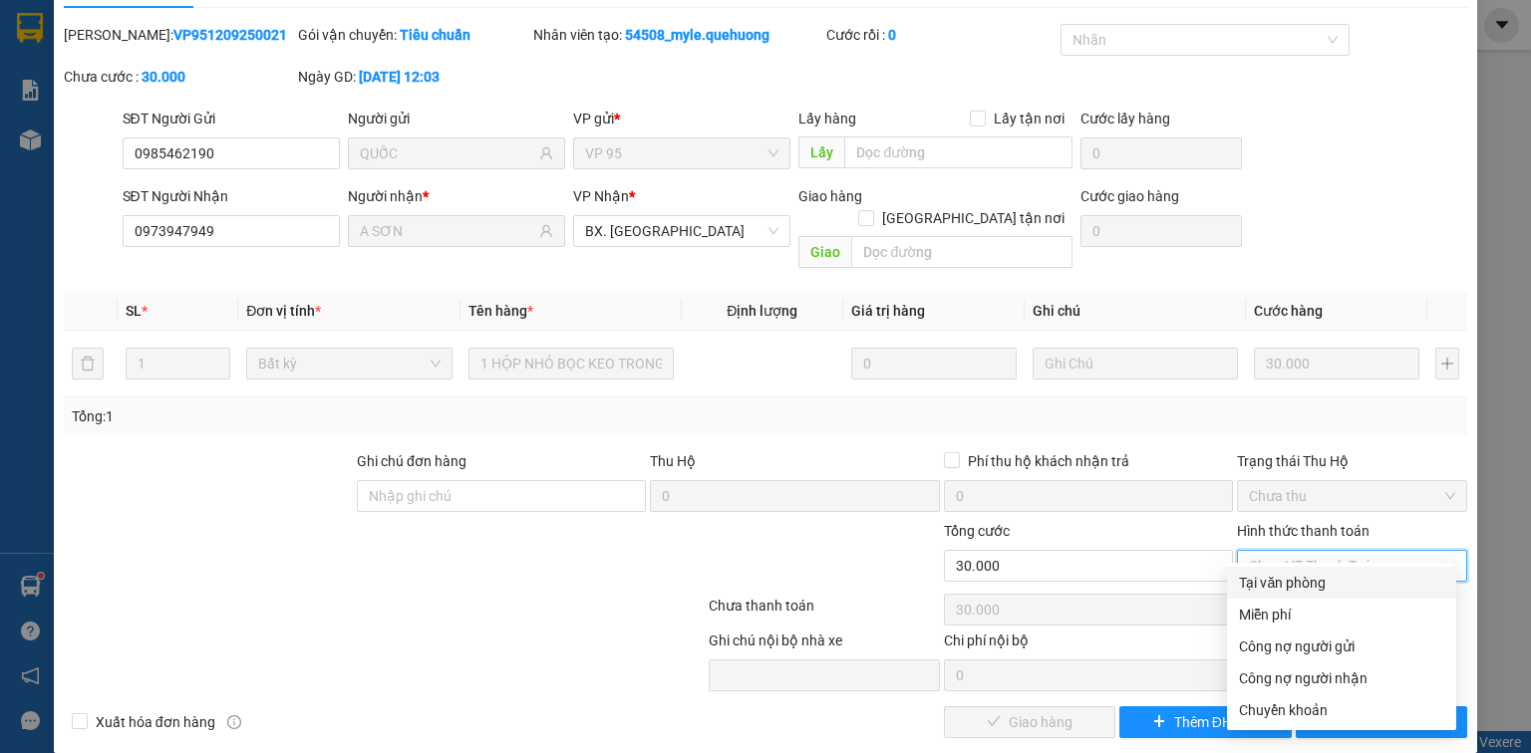
click at [1321, 581] on div "Tại văn phòng" at bounding box center [1341, 583] width 205 height 22
type input "0"
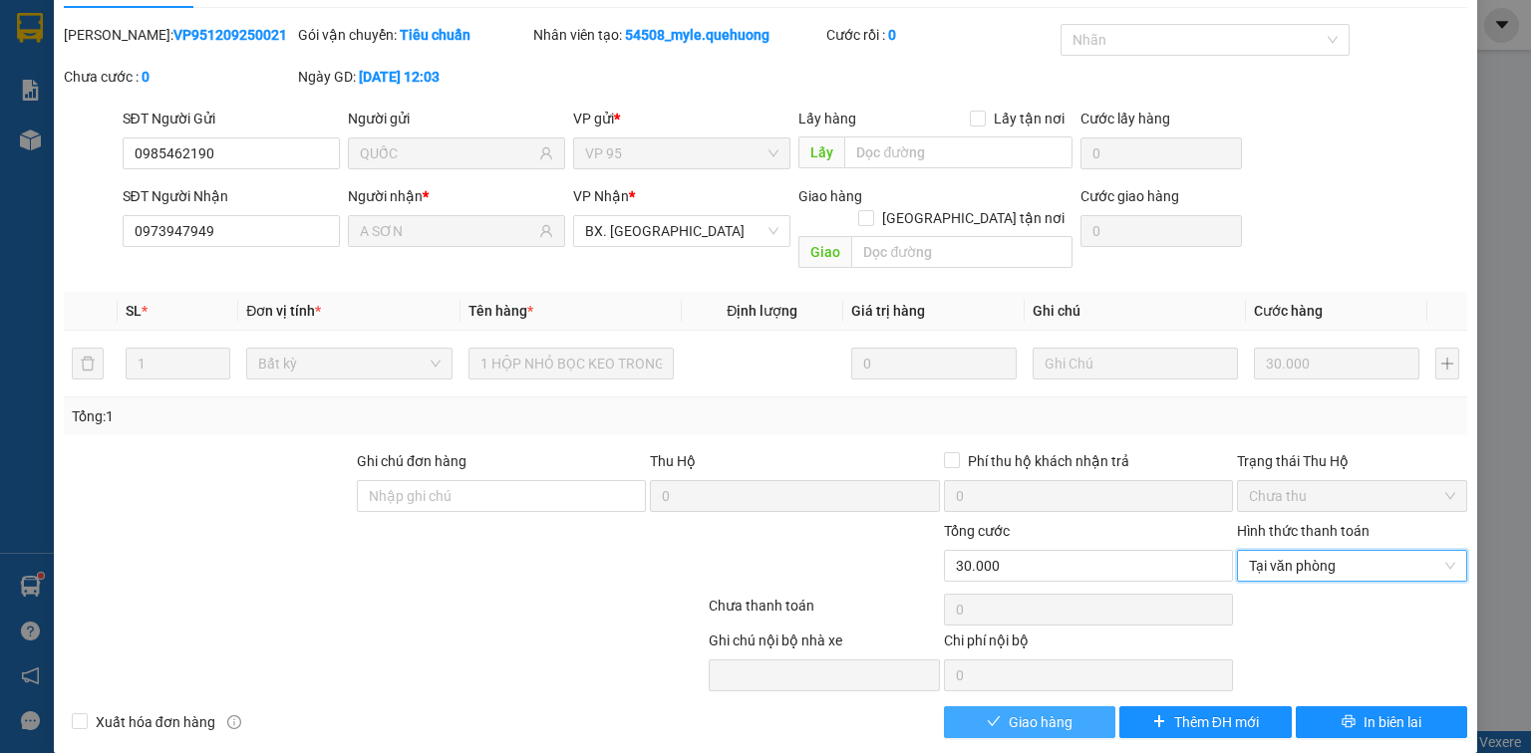
click at [1021, 712] on span "Giao hàng" at bounding box center [1041, 723] width 64 height 22
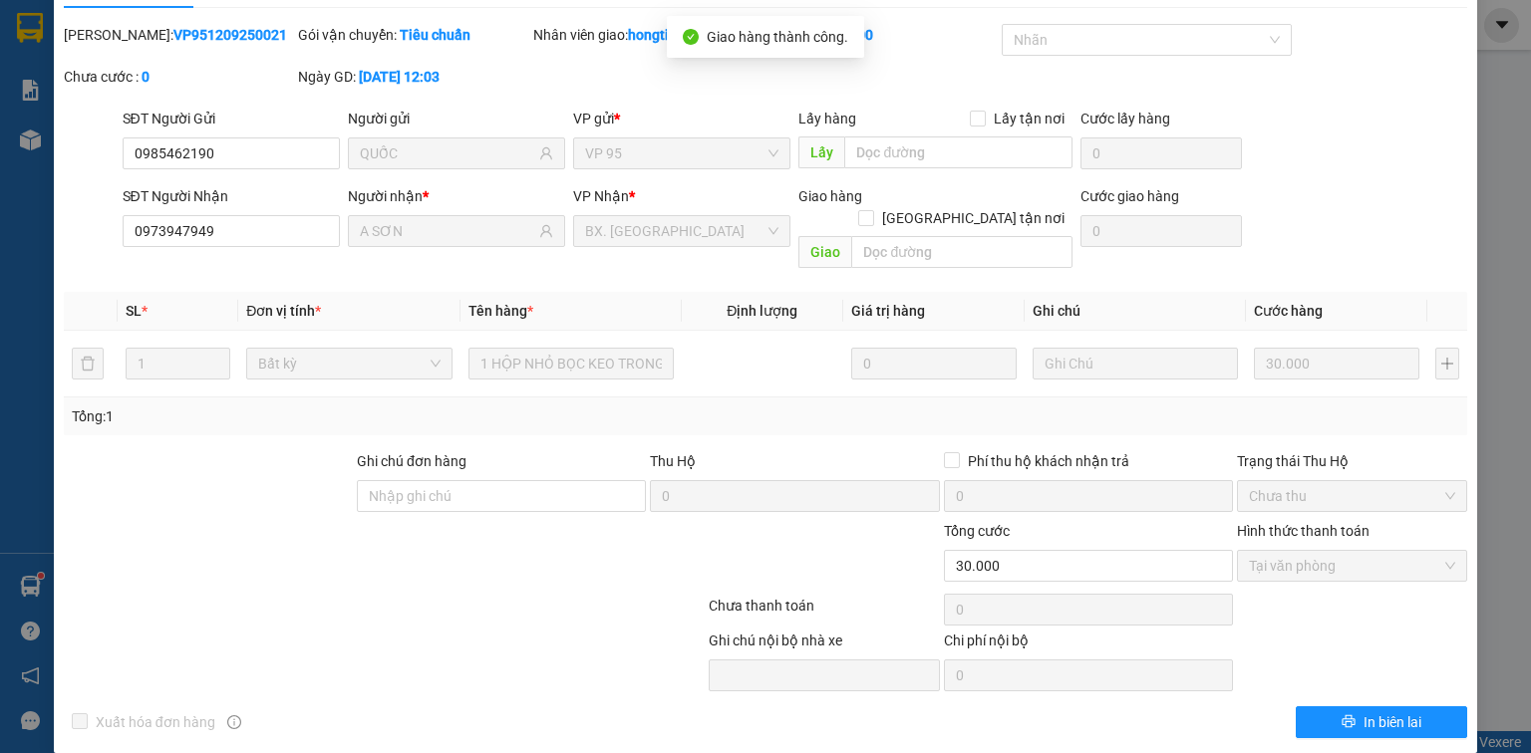
scroll to position [0, 0]
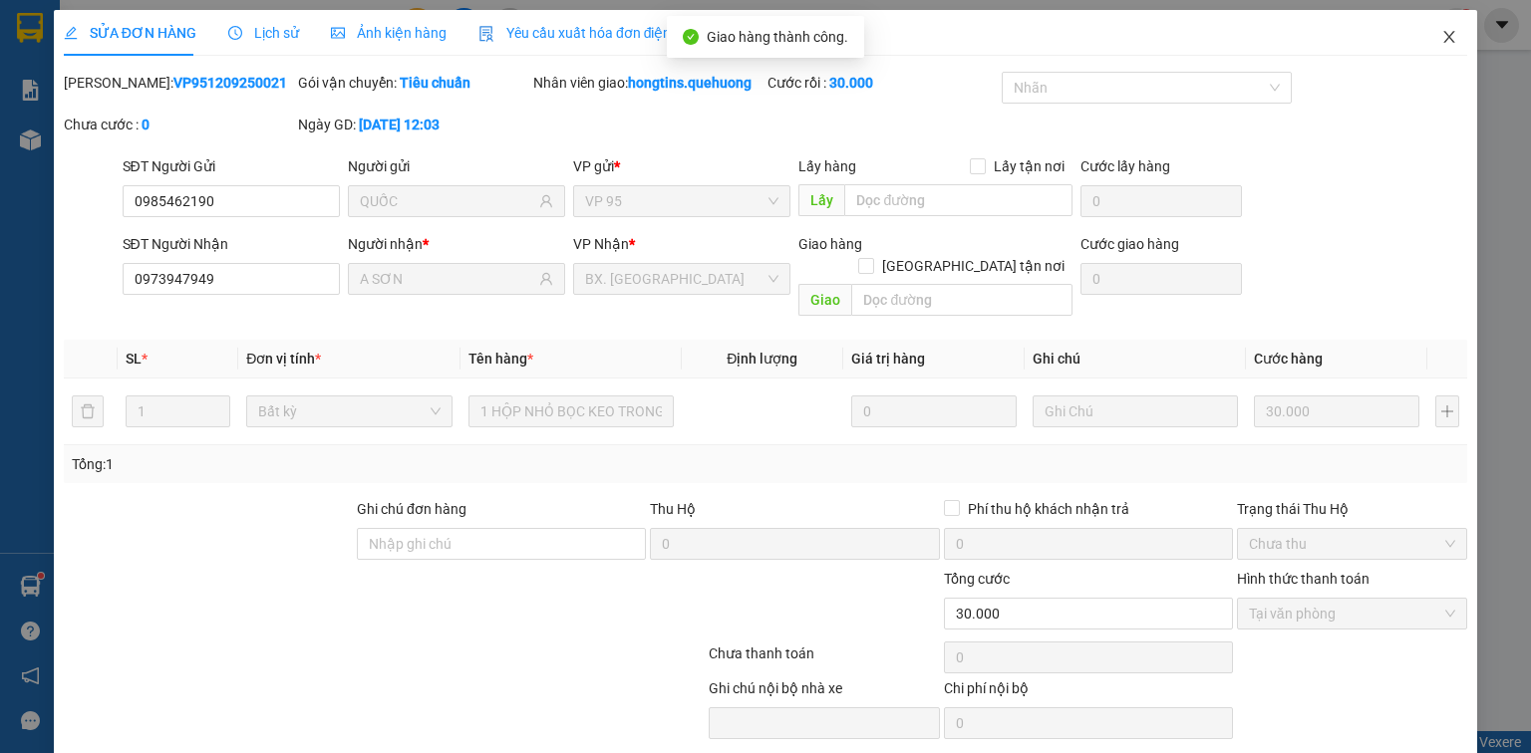
click at [1441, 32] on icon "close" at bounding box center [1449, 37] width 16 height 16
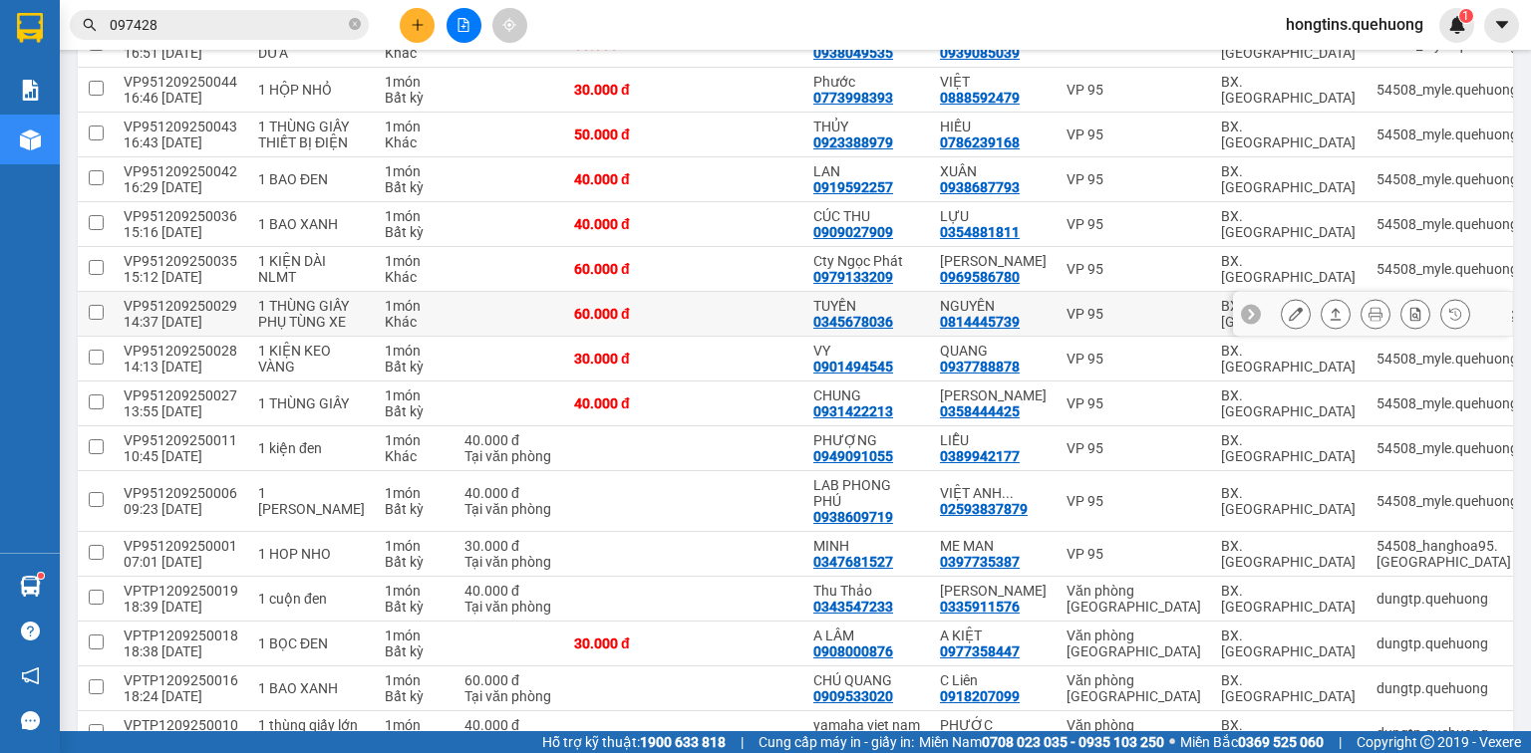
scroll to position [877, 0]
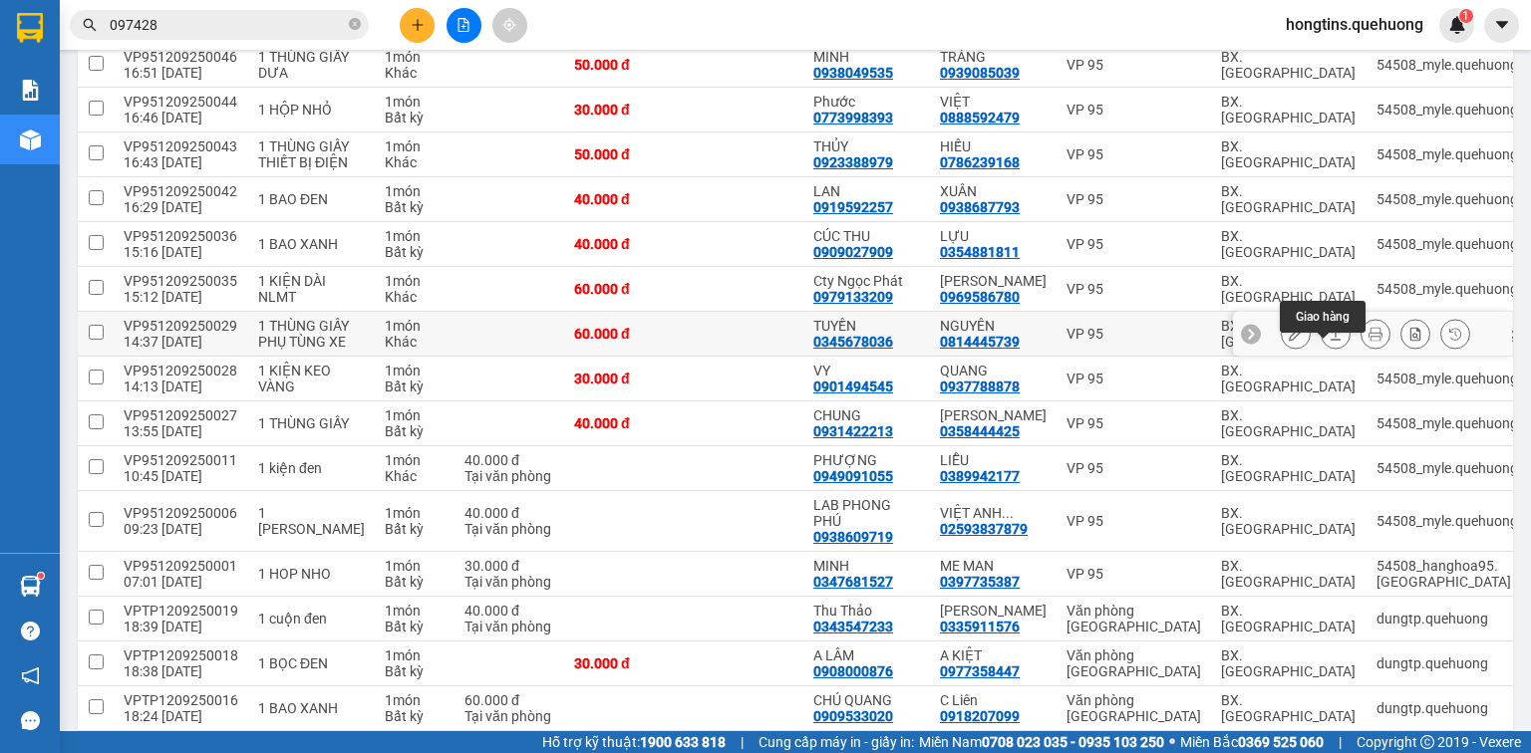
click at [1329, 341] on icon at bounding box center [1336, 334] width 14 height 14
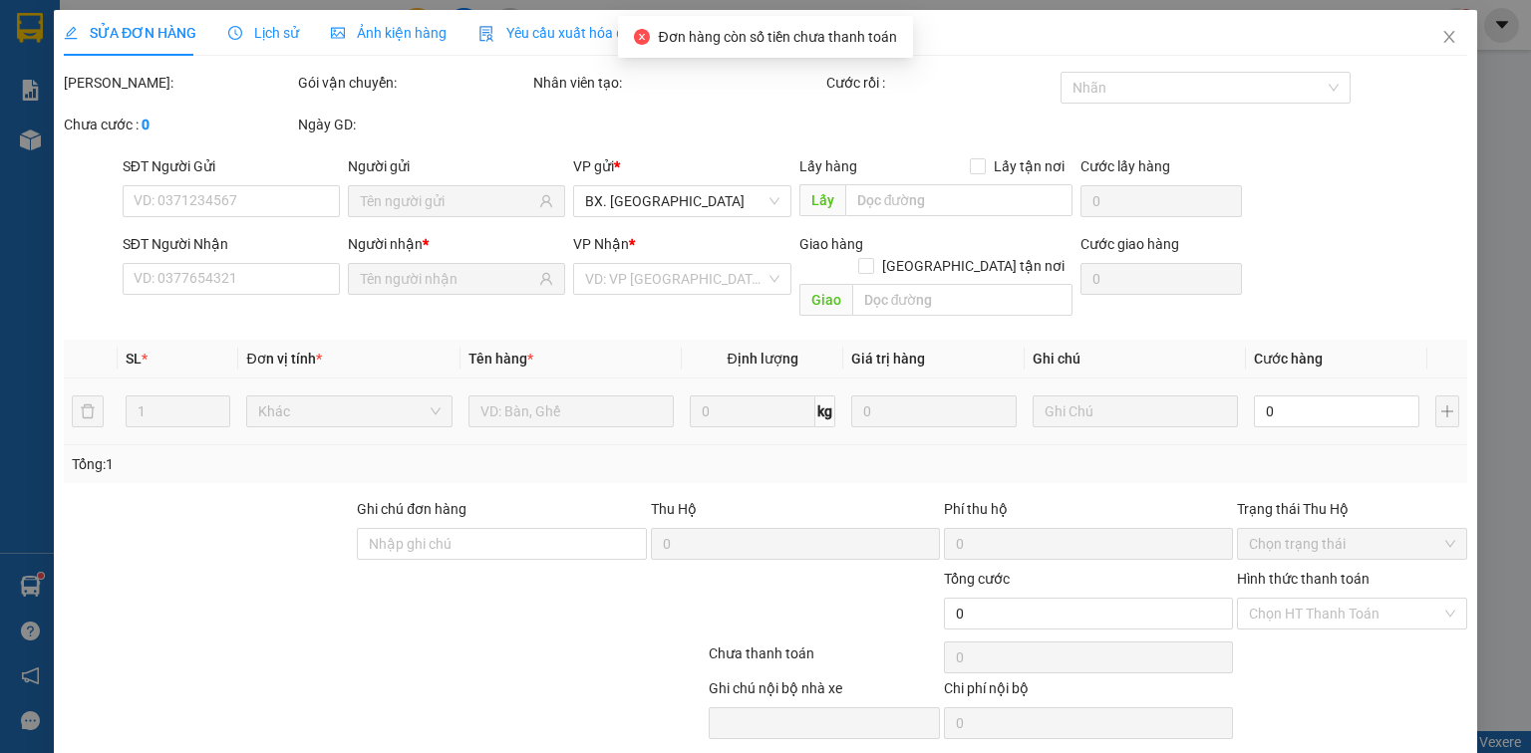
type input "0345678036"
type input "TUYỀN"
type input "0814445739"
type input "NGUYÊN"
type input "60.000"
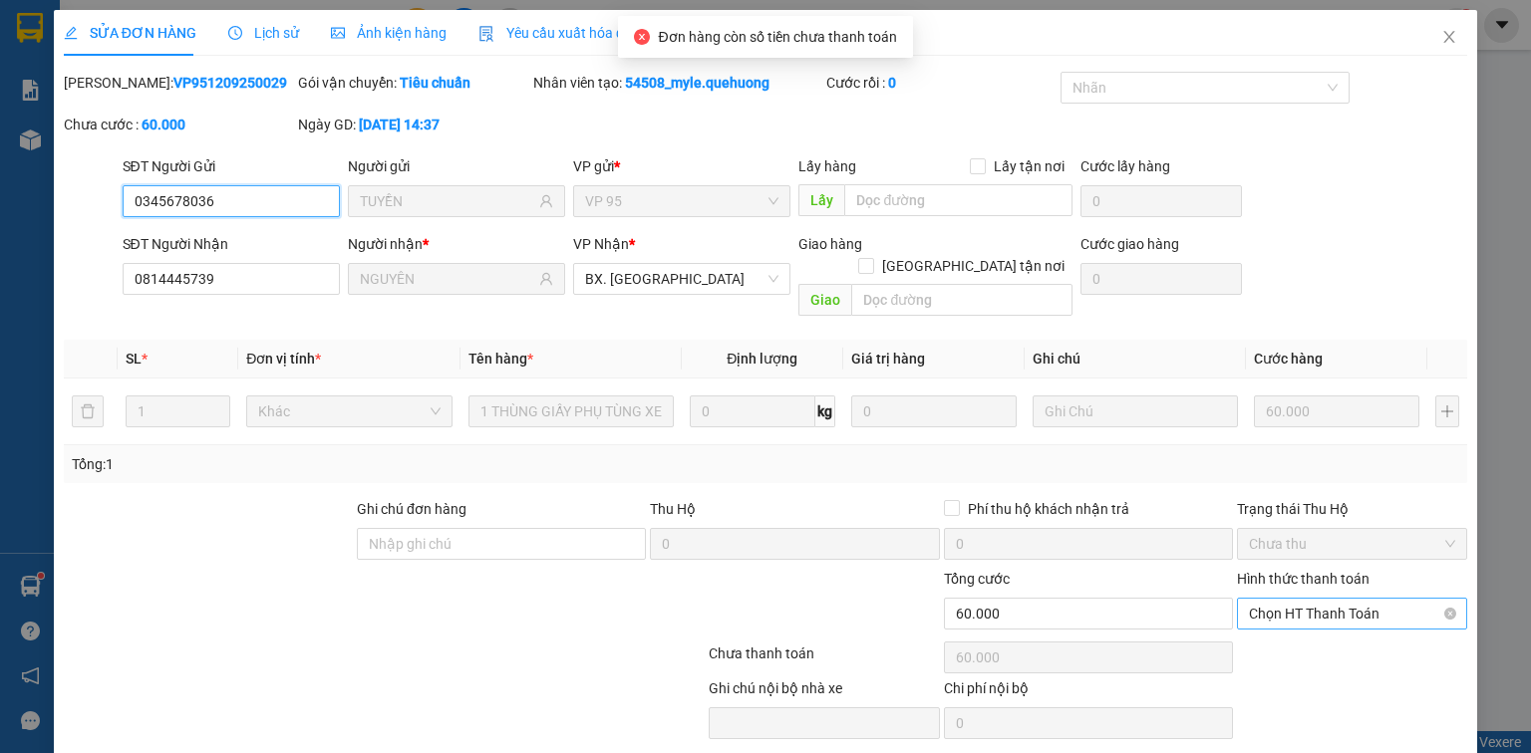
scroll to position [48, 0]
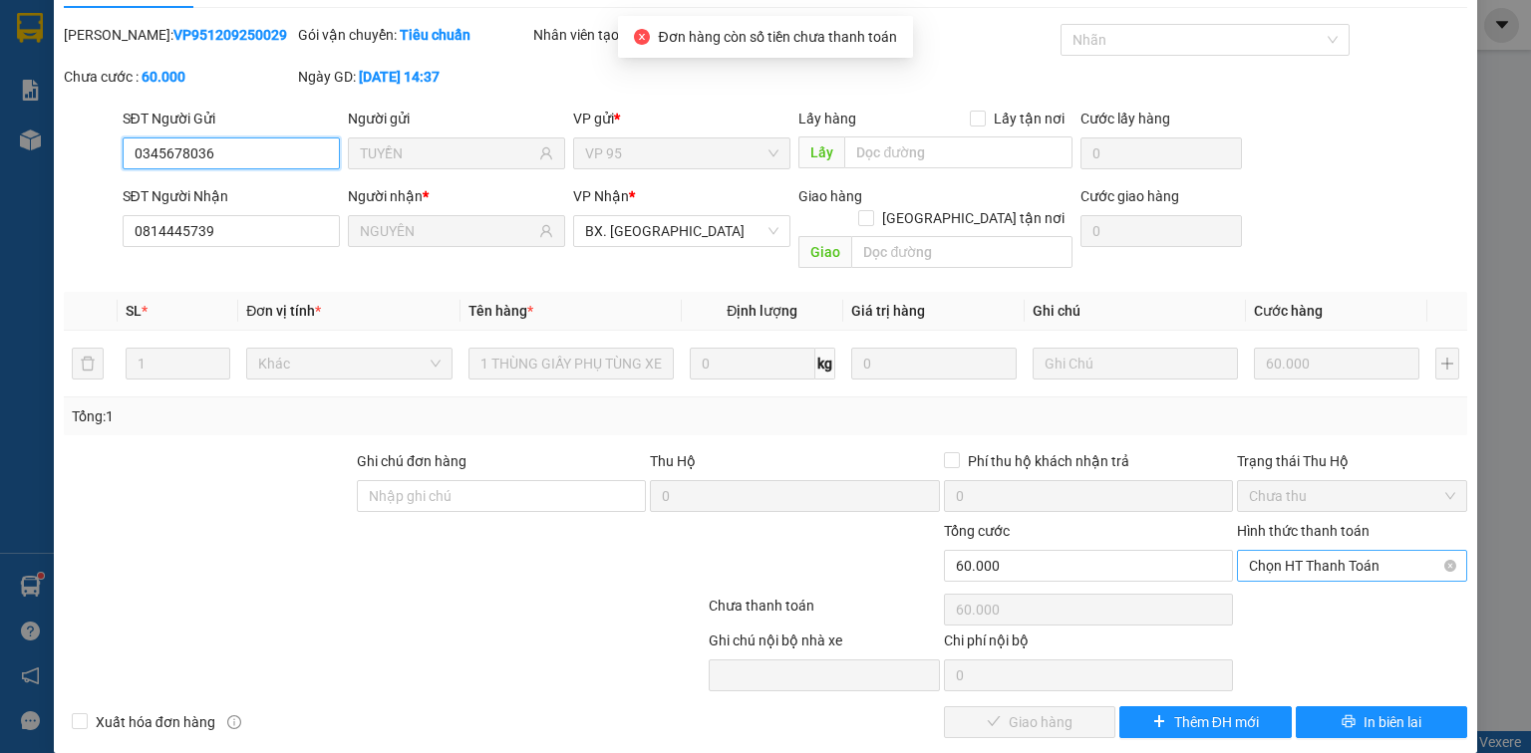
click at [1302, 551] on span "Chọn HT Thanh Toán" at bounding box center [1352, 566] width 206 height 30
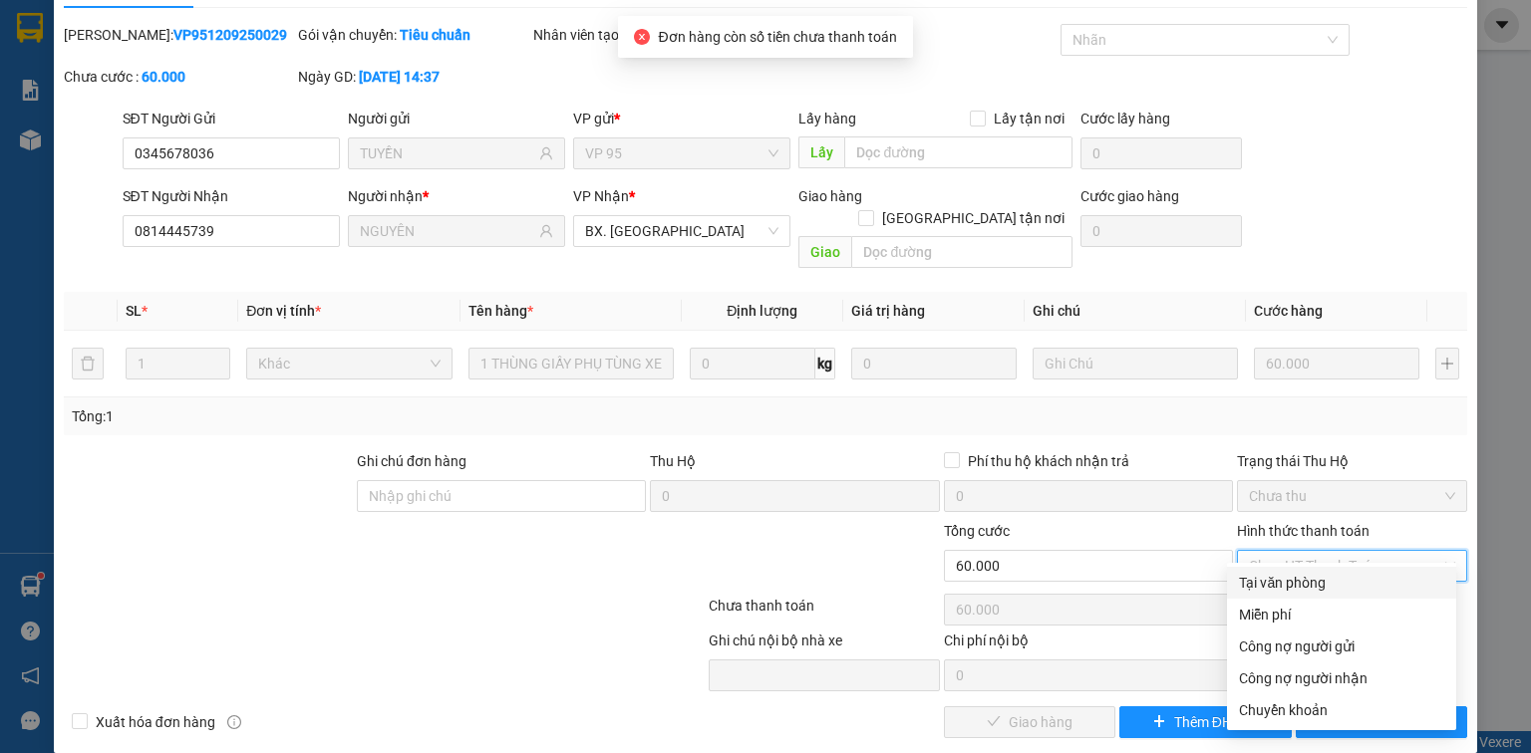
click at [1304, 586] on div "Tại văn phòng" at bounding box center [1341, 583] width 205 height 22
type input "0"
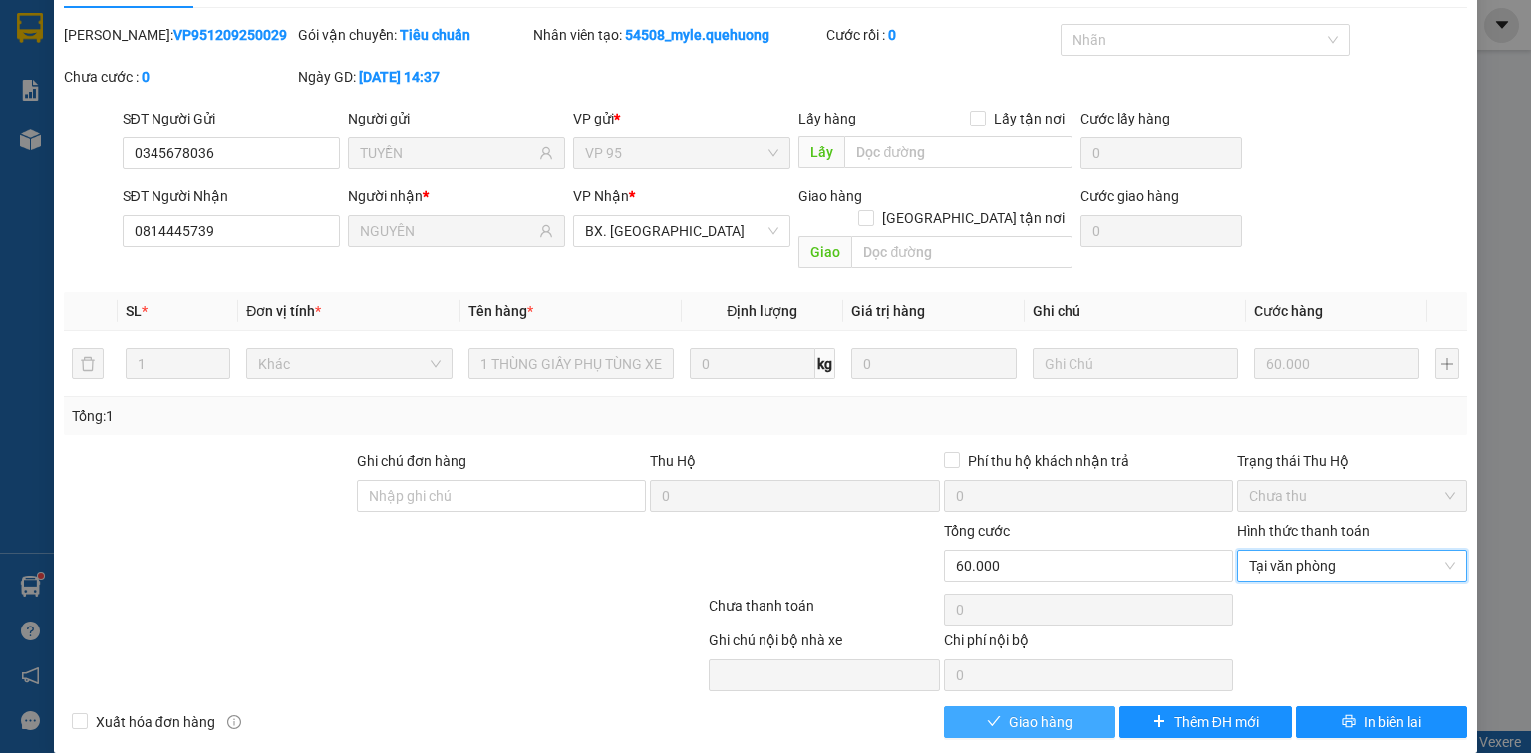
click at [1061, 712] on span "Giao hàng" at bounding box center [1041, 723] width 64 height 22
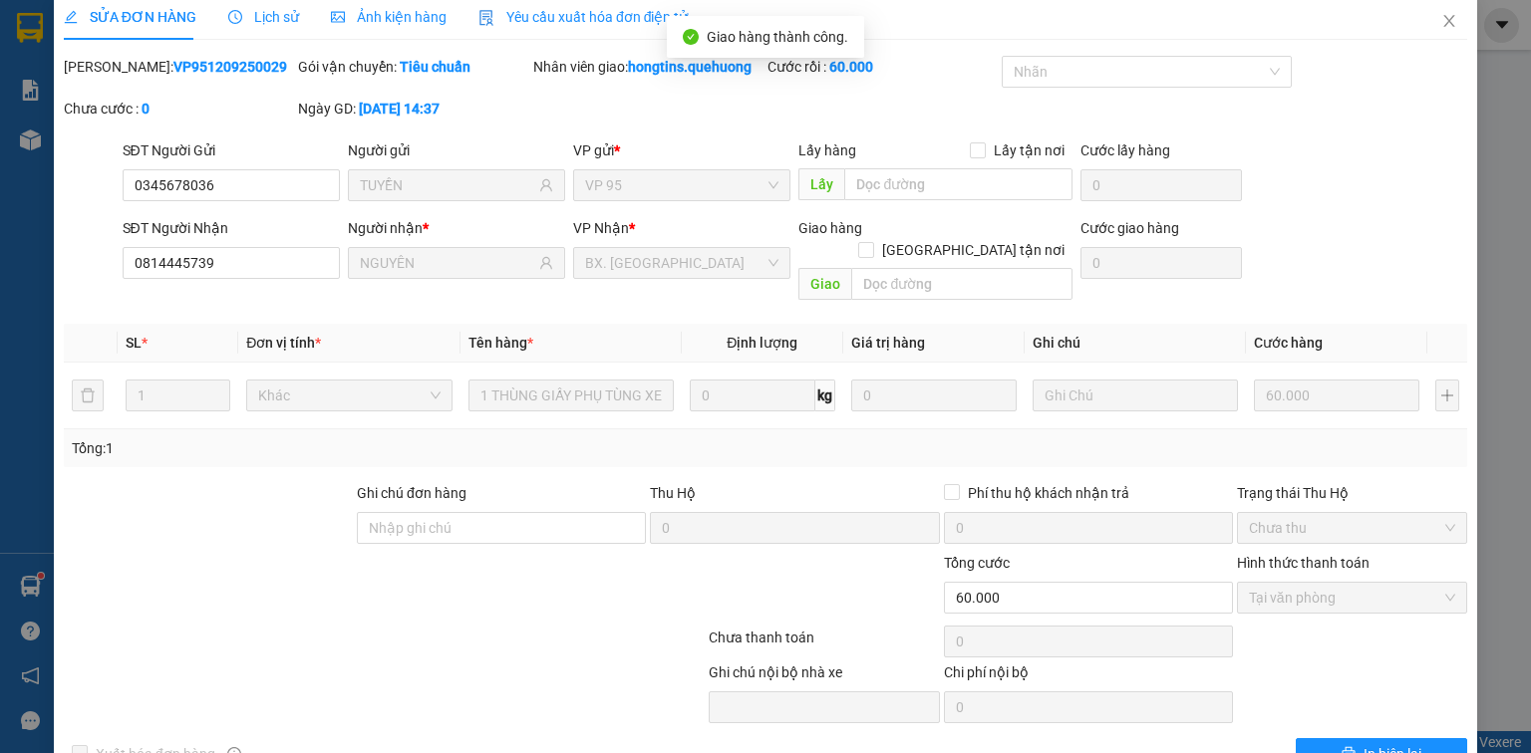
scroll to position [0, 0]
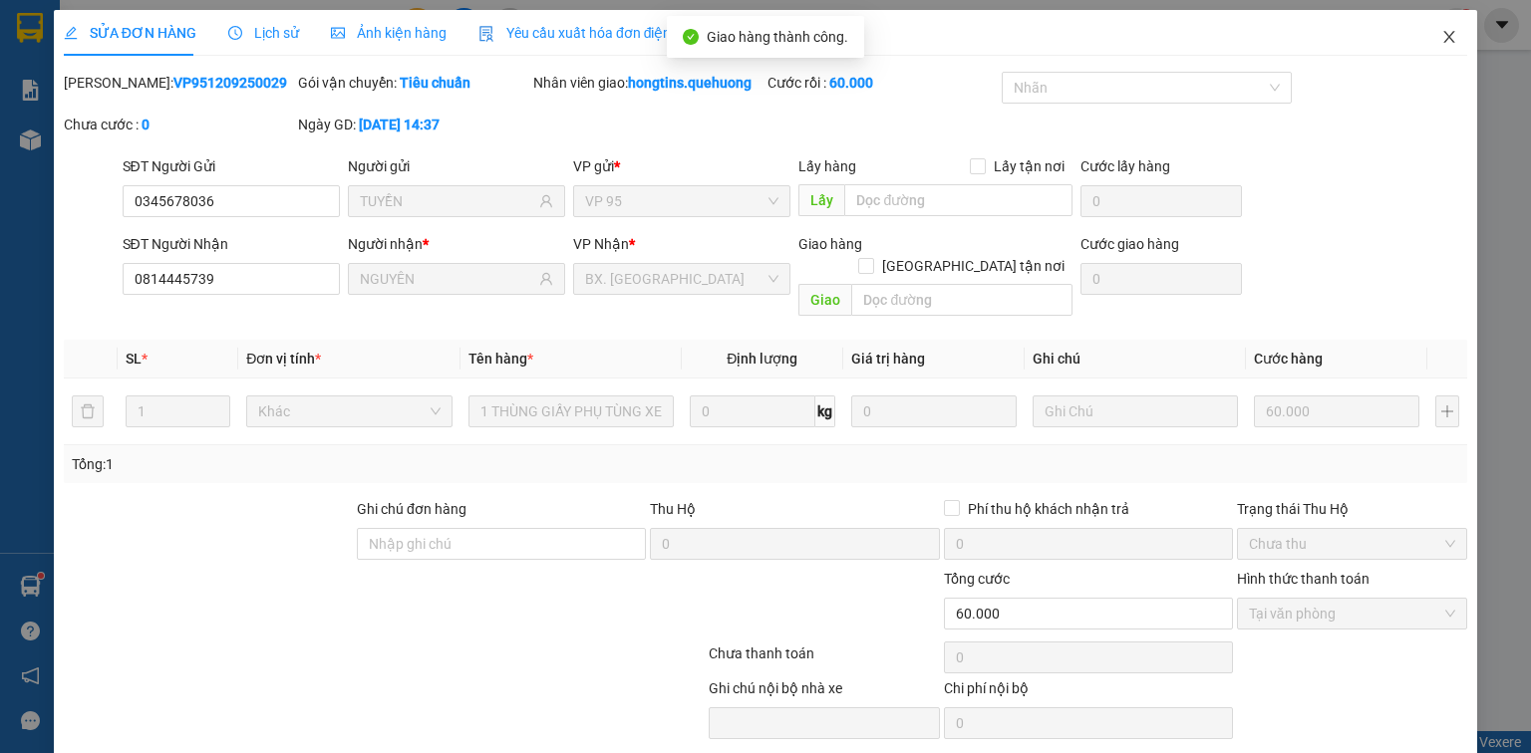
click at [1444, 37] on icon "close" at bounding box center [1449, 37] width 11 height 12
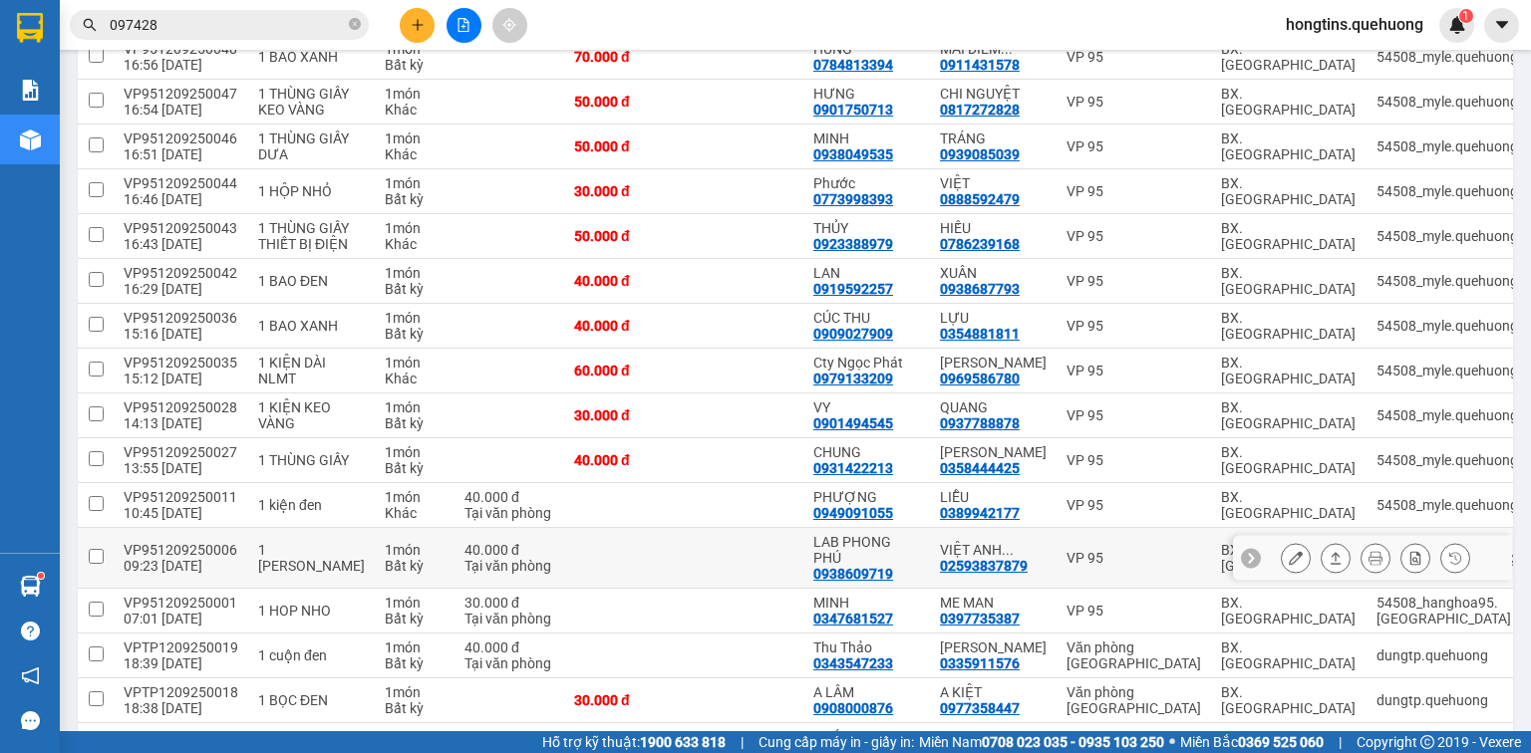
scroll to position [797, 0]
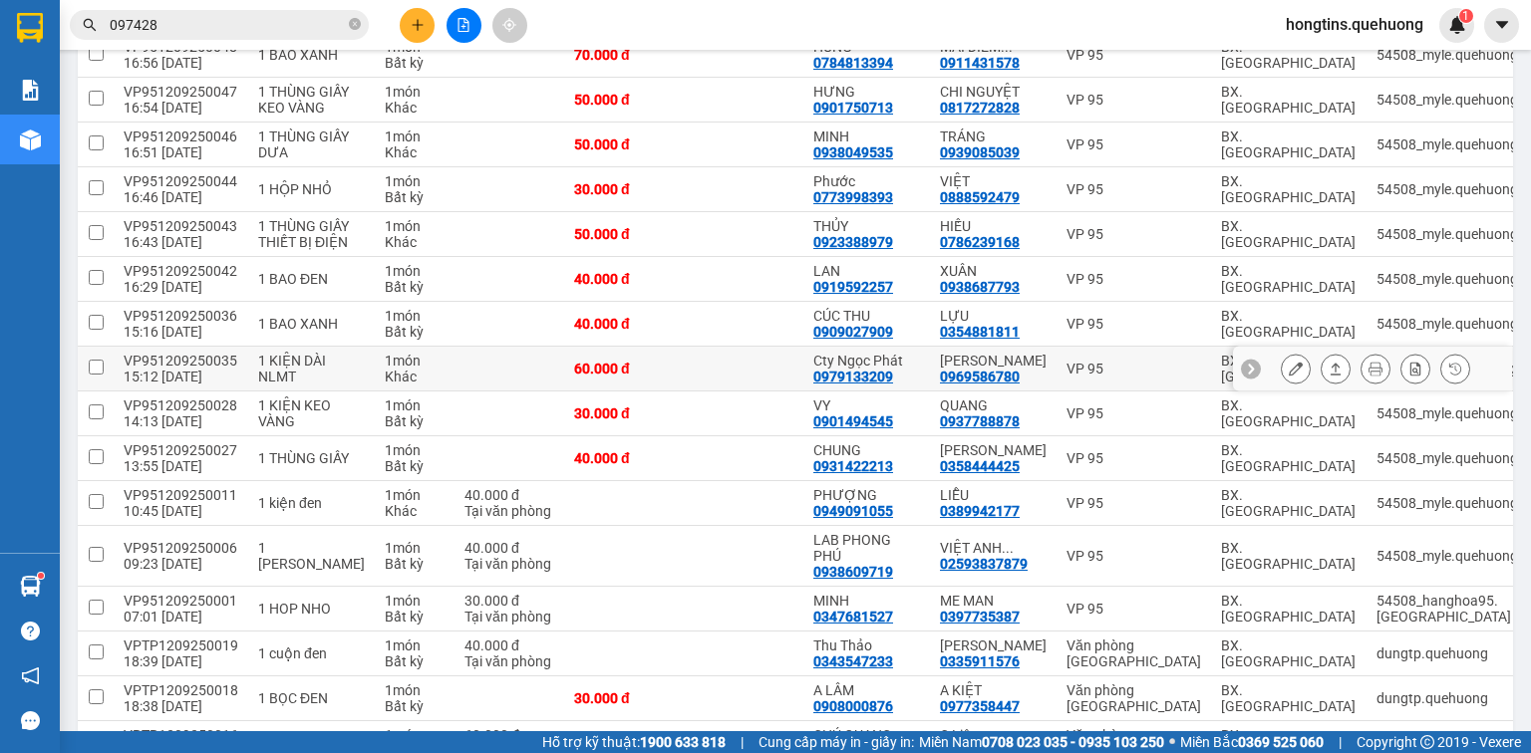
click at [96, 375] on input "checkbox" at bounding box center [96, 367] width 15 height 15
checkbox input "true"
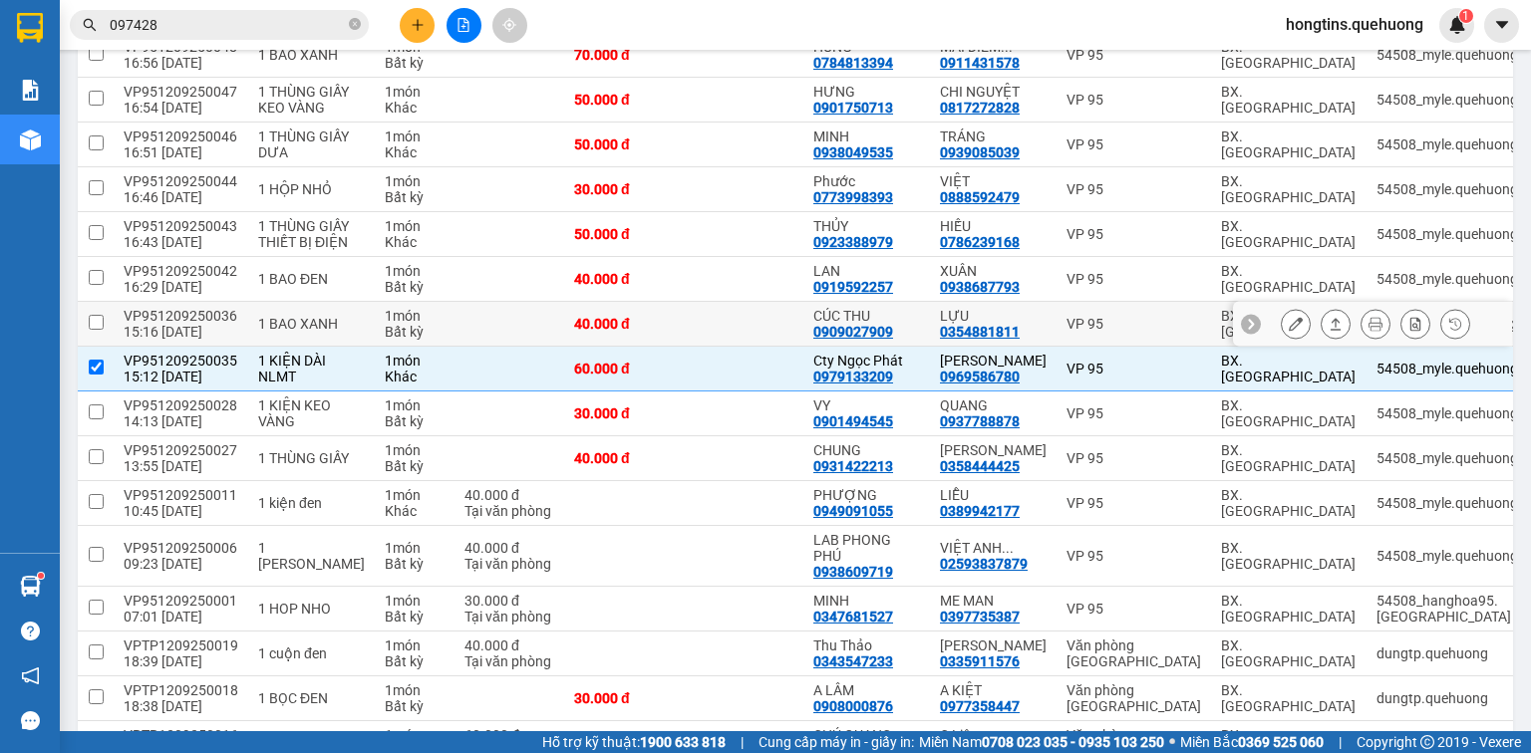
click at [96, 330] on input "checkbox" at bounding box center [96, 322] width 15 height 15
checkbox input "true"
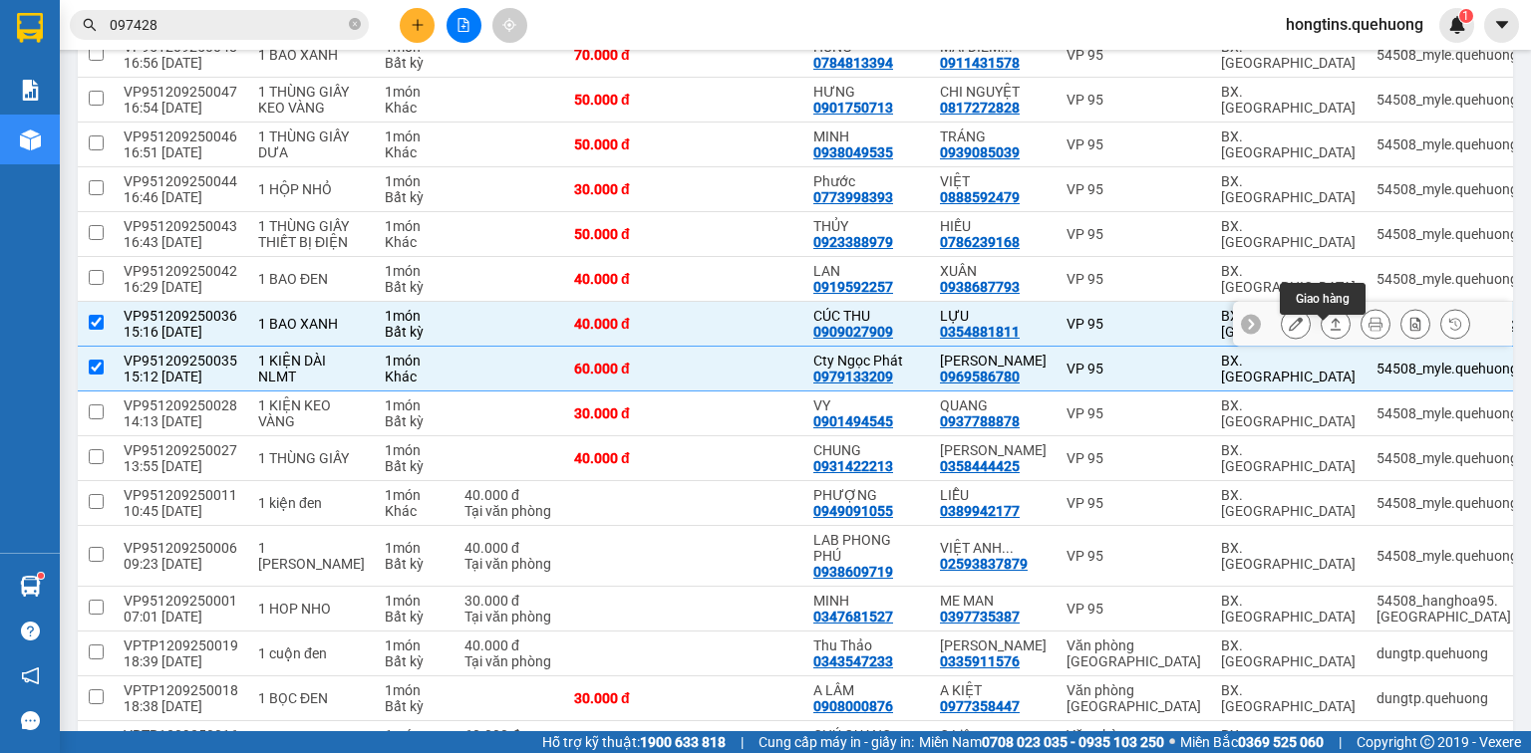
click at [1331, 330] on icon at bounding box center [1336, 324] width 11 height 12
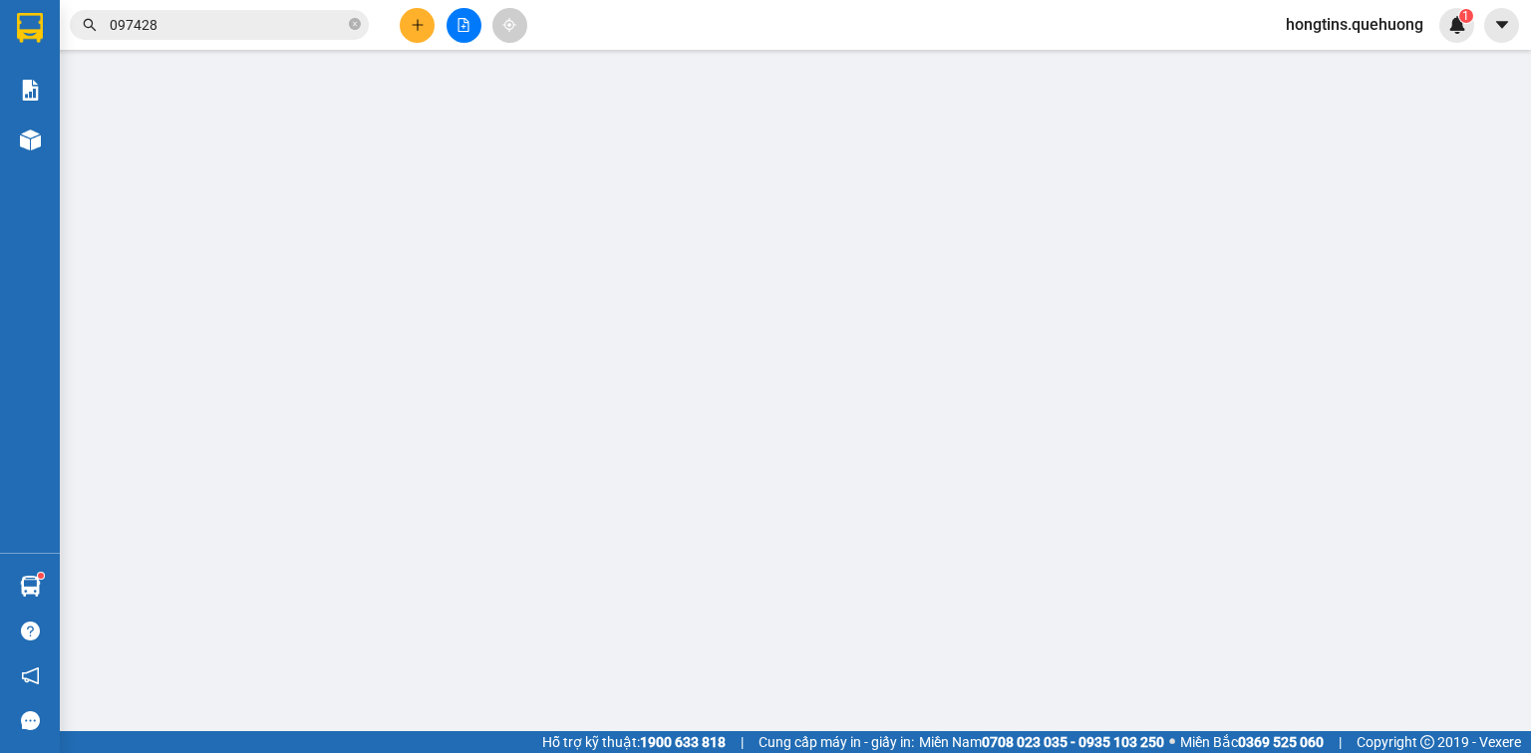
type input "0909027909"
type input "CÚC THU"
type input "0354881811"
type input "LỰU"
type input "40.000"
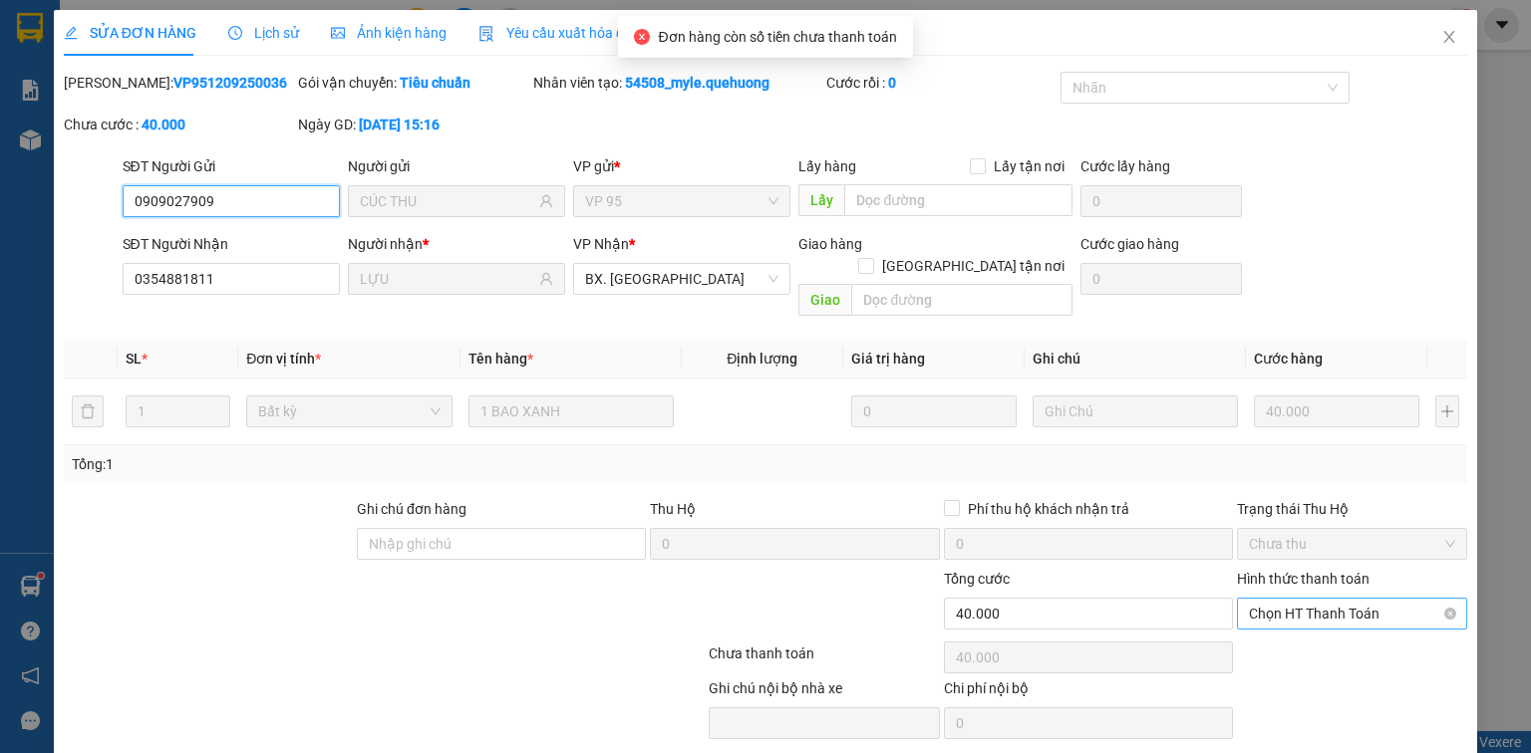
click at [1343, 599] on span "Chọn HT Thanh Toán" at bounding box center [1352, 614] width 206 height 30
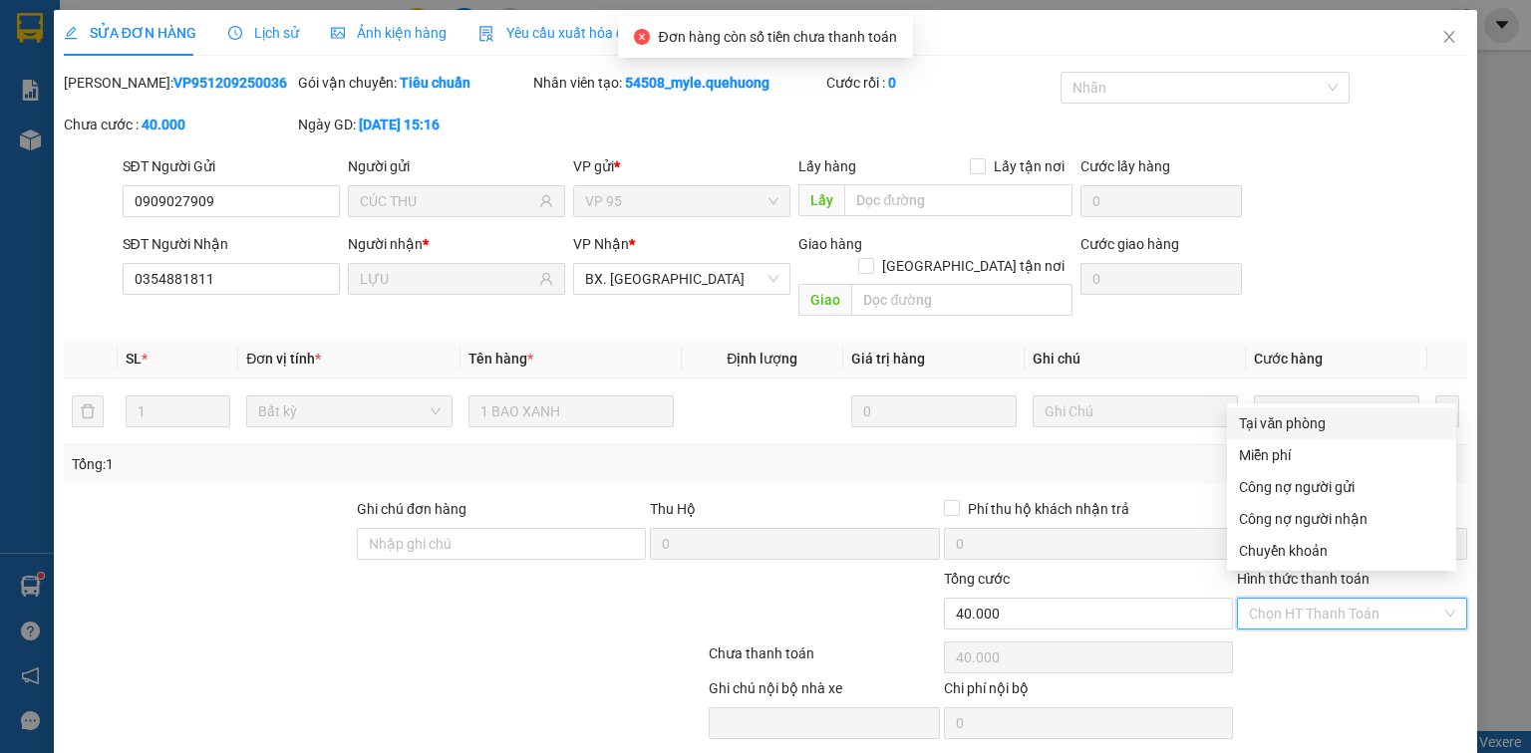
click at [1330, 418] on div "Tại văn phòng" at bounding box center [1341, 424] width 205 height 22
type input "0"
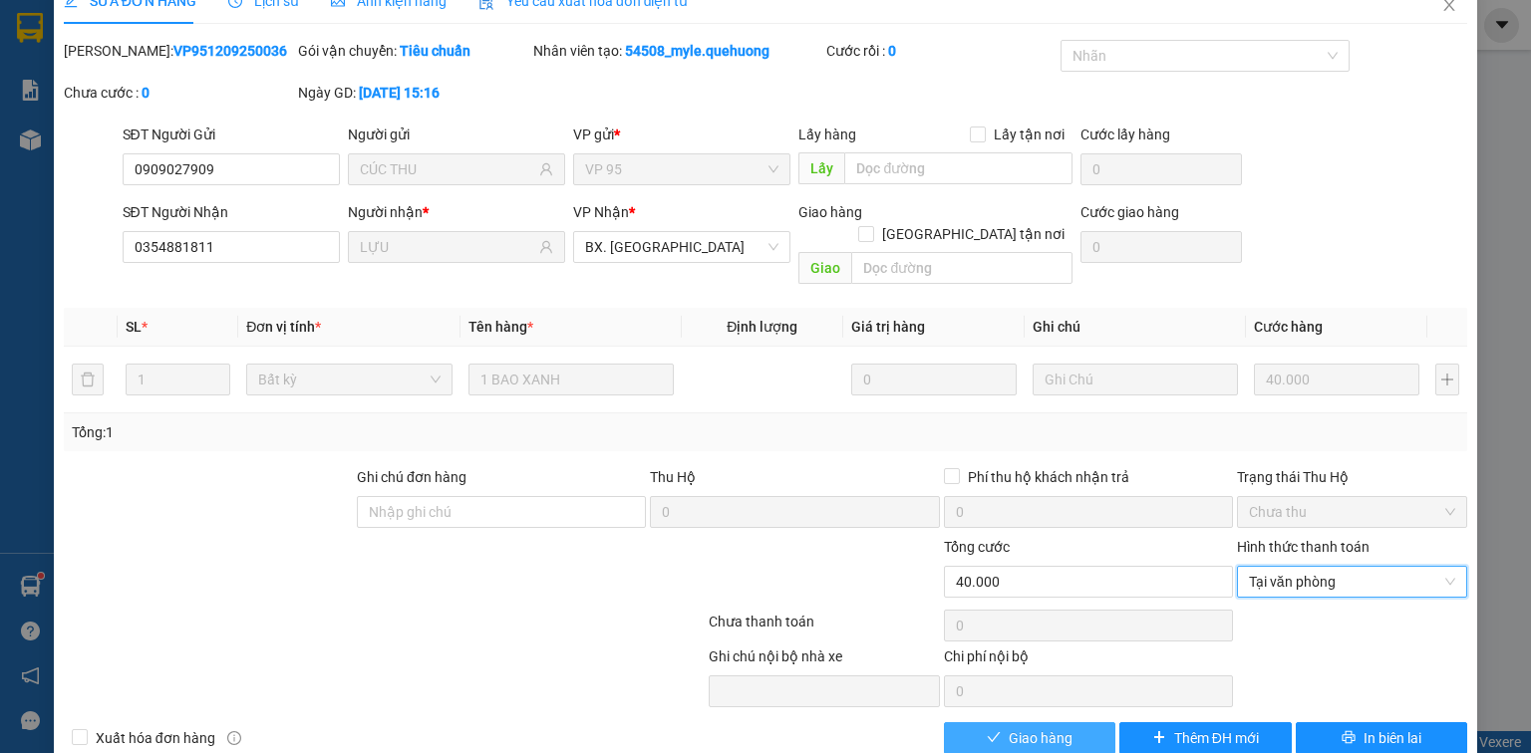
scroll to position [48, 0]
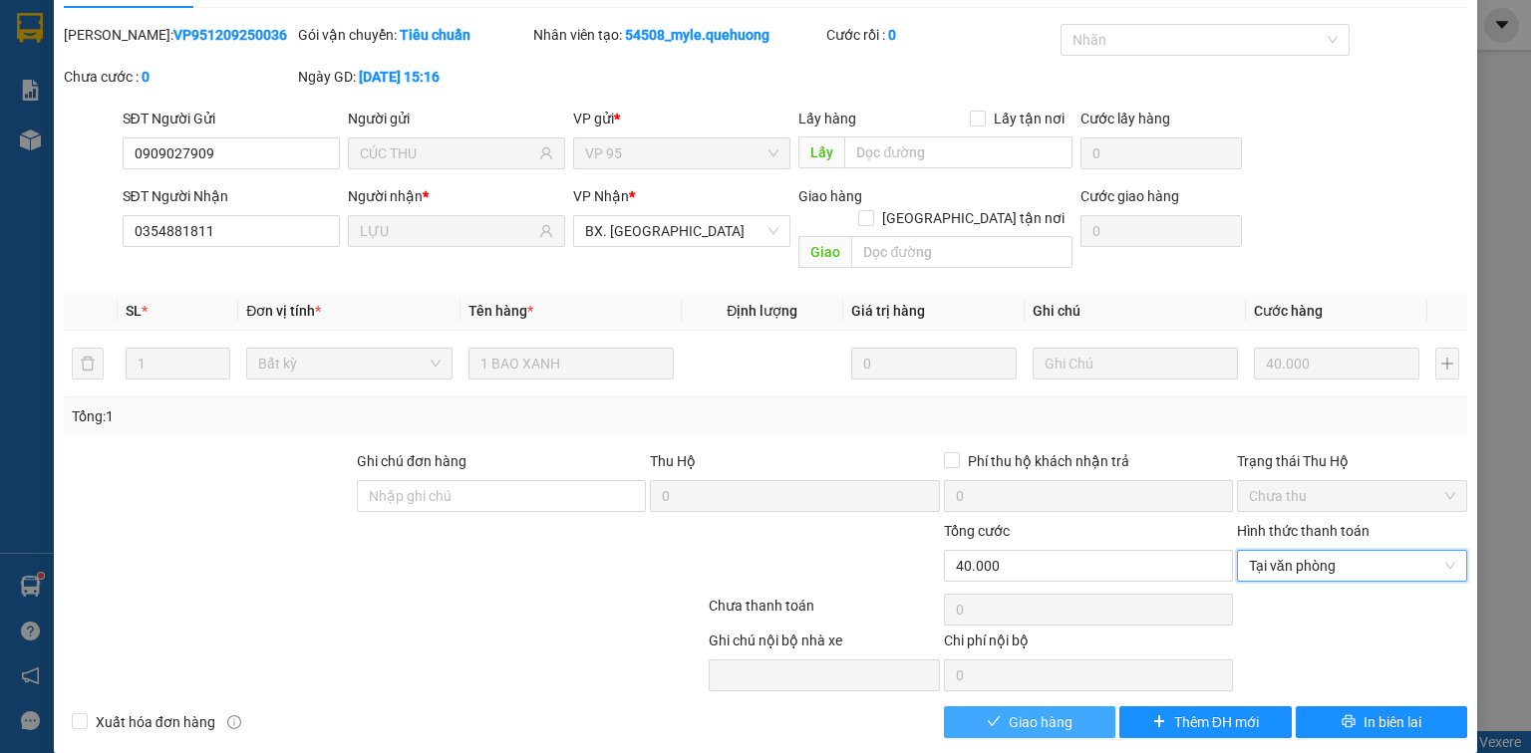
click at [1057, 712] on span "Giao hàng" at bounding box center [1041, 723] width 64 height 22
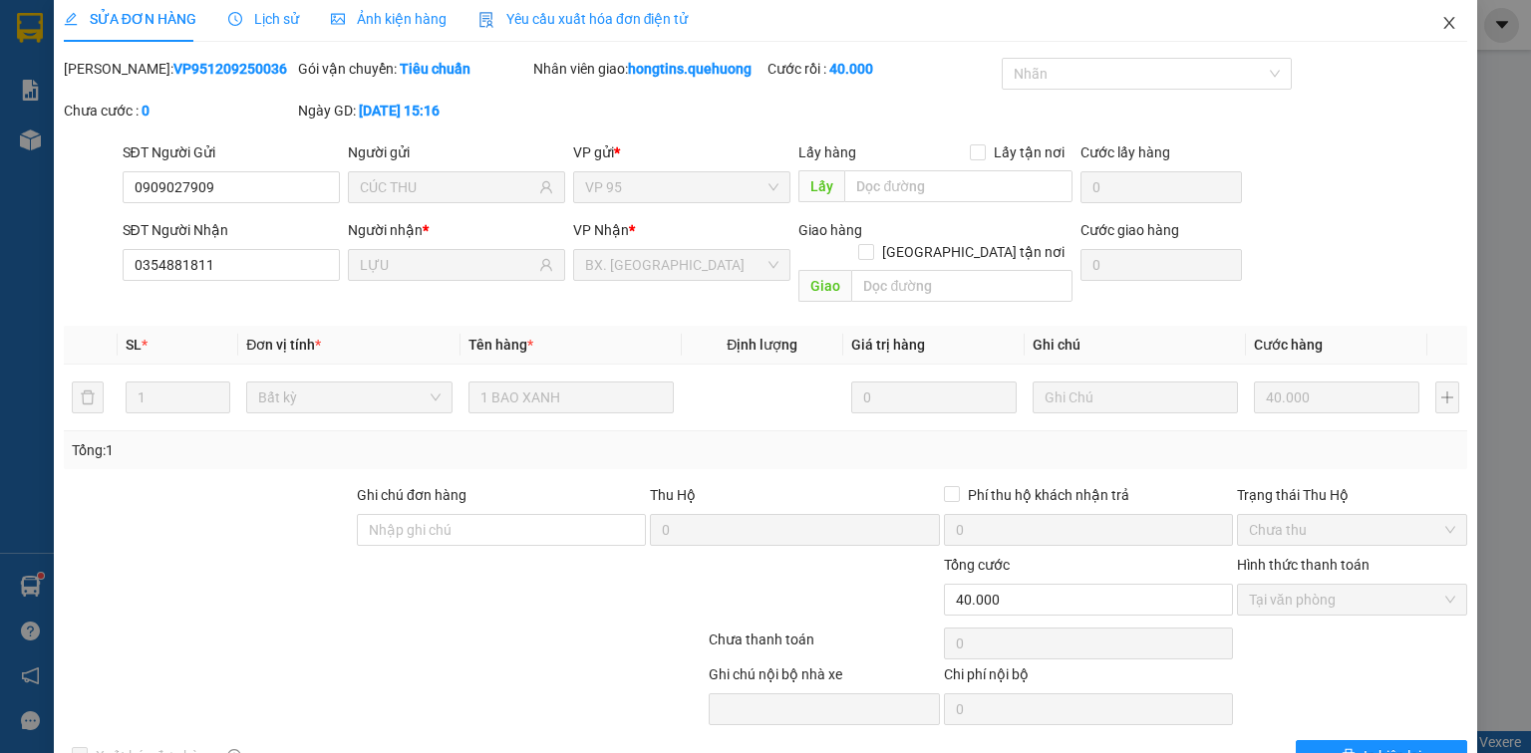
scroll to position [0, 0]
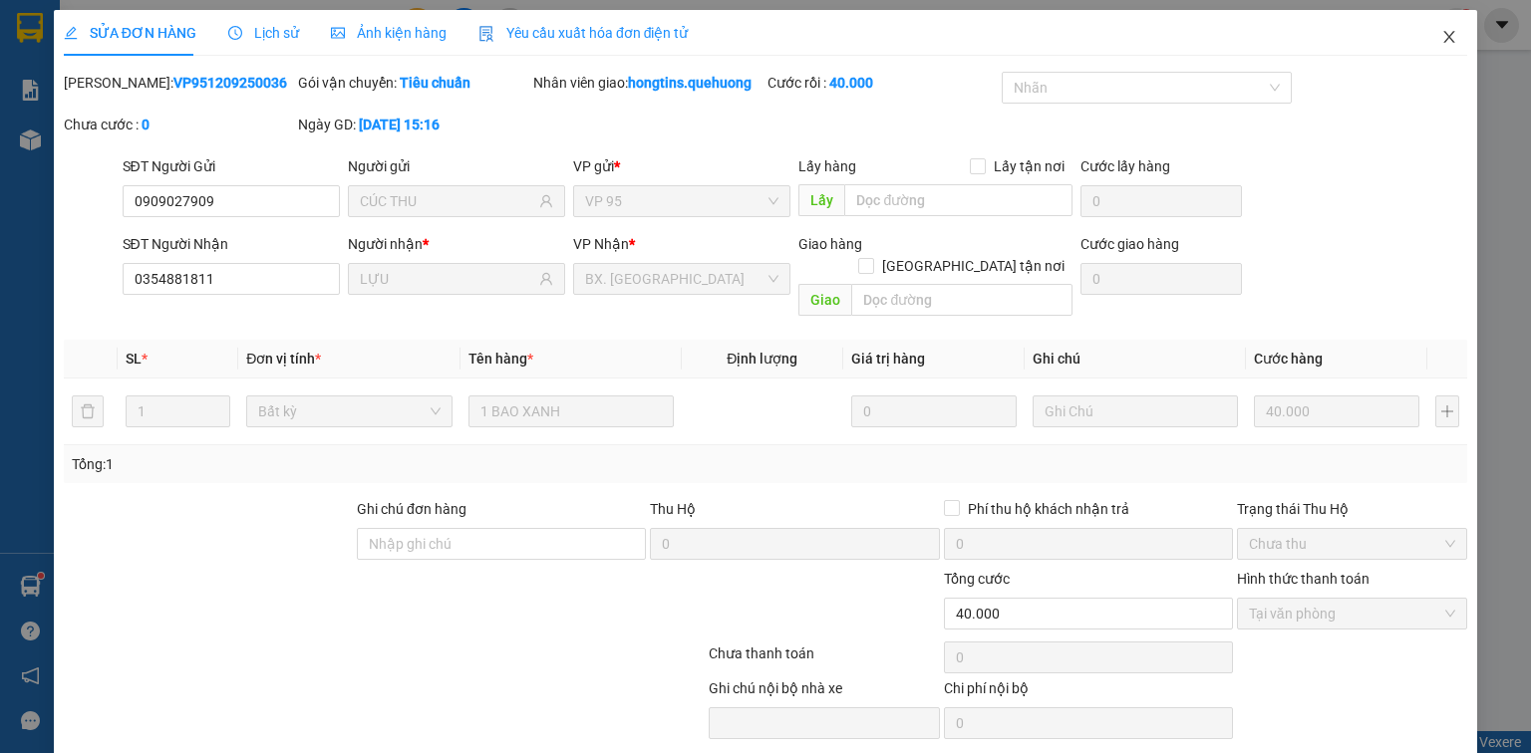
click at [1443, 28] on span "Close" at bounding box center [1449, 38] width 56 height 56
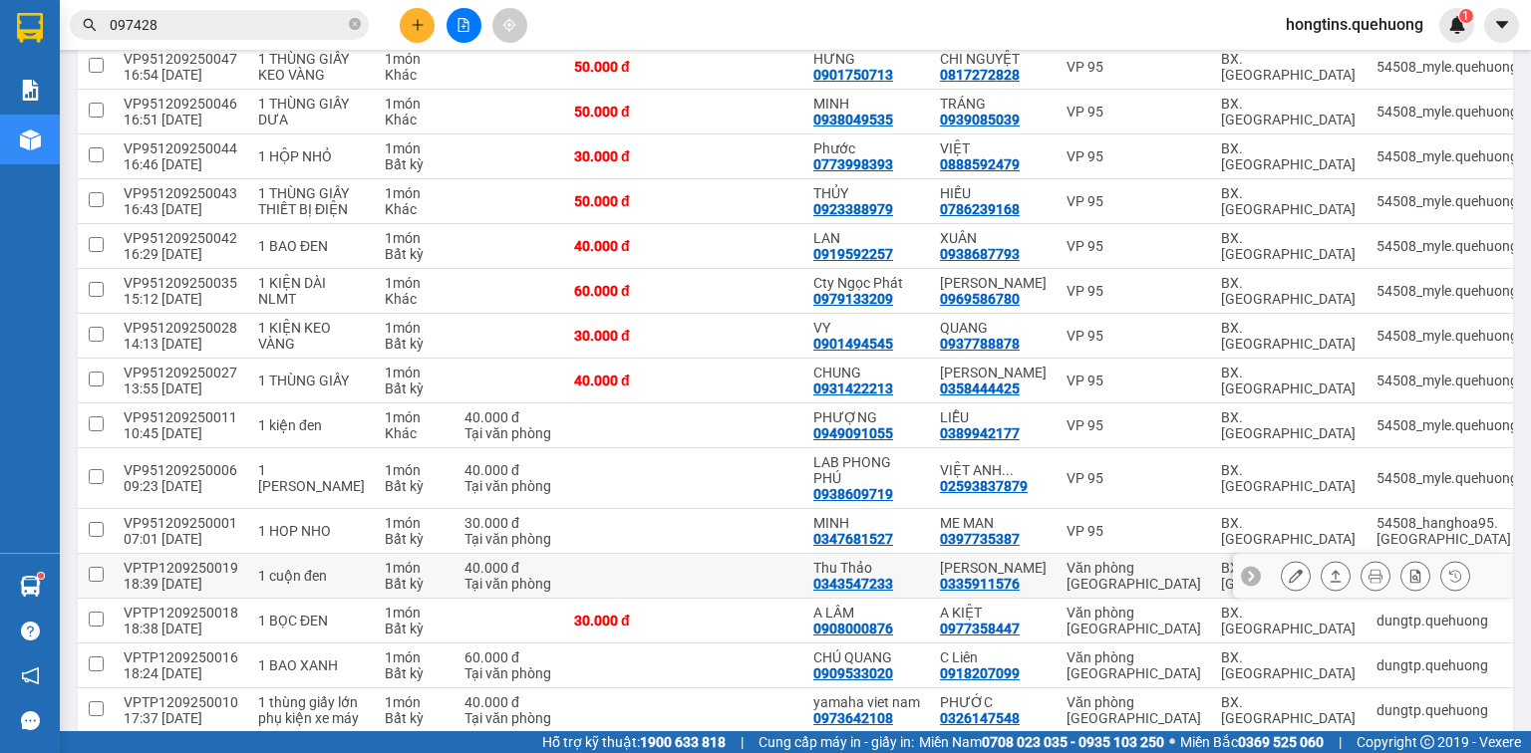
scroll to position [800, 0]
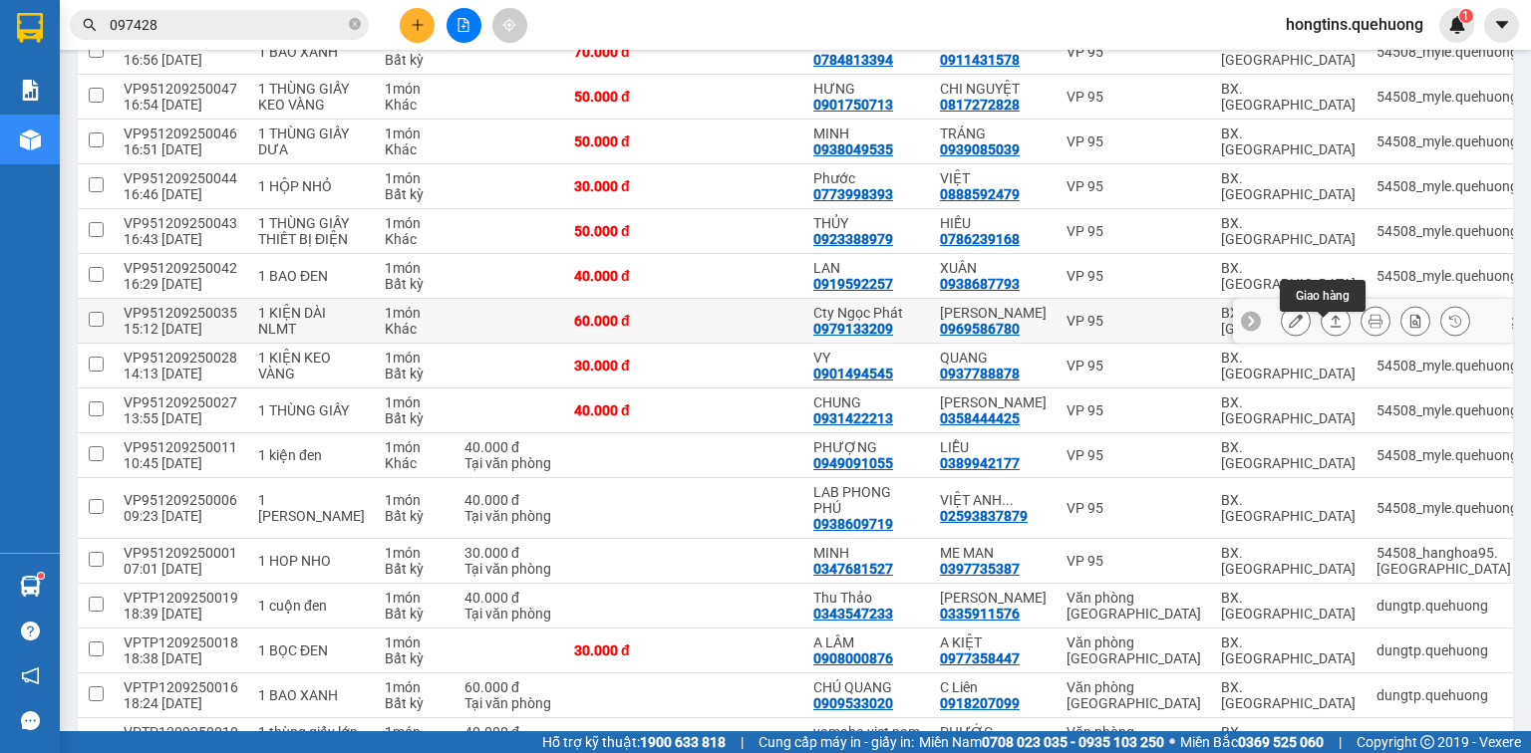
click at [1331, 327] on icon at bounding box center [1336, 321] width 11 height 12
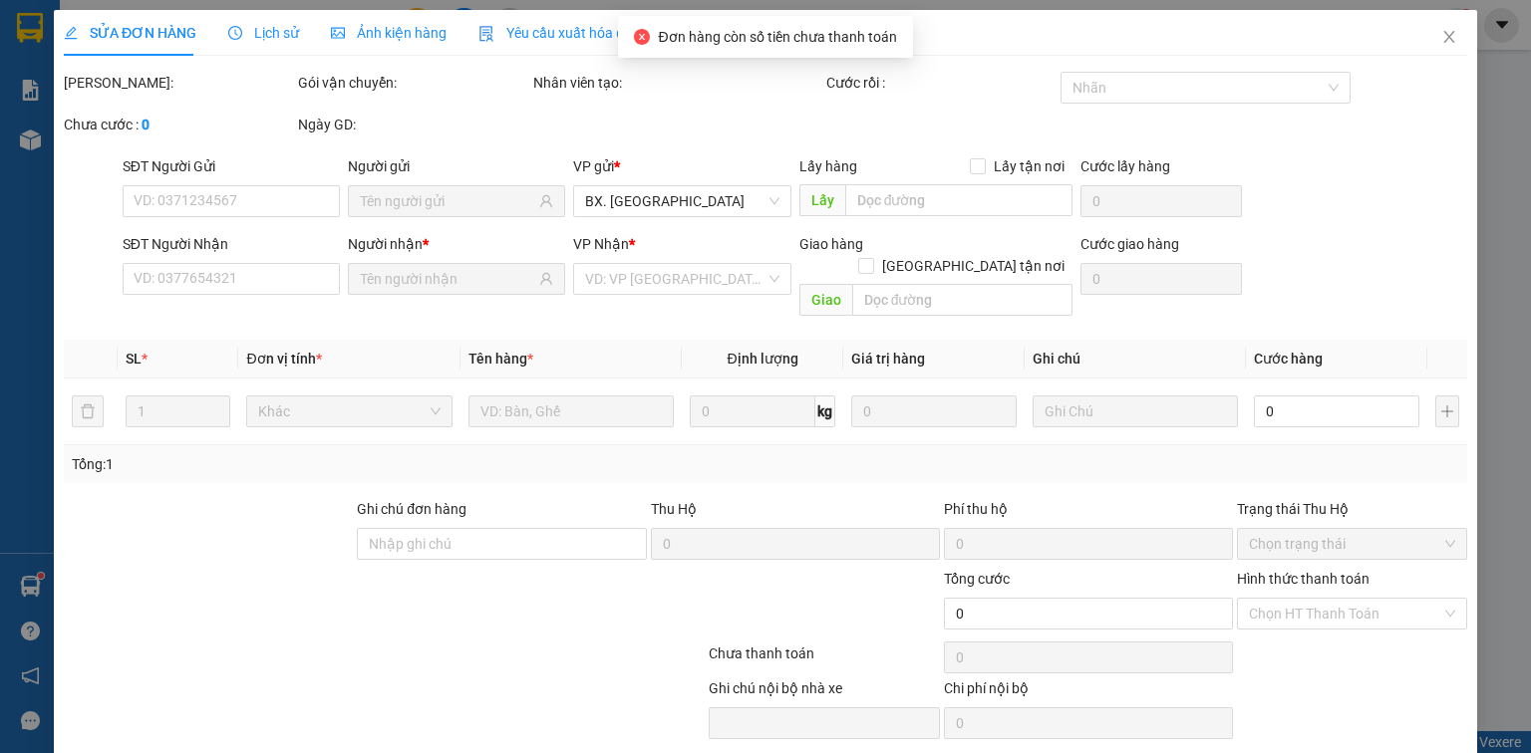
type input "0979133209"
type input "Cty Ngọc Phát"
type input "0969586780"
type input "Phan Thành"
type input "60.000"
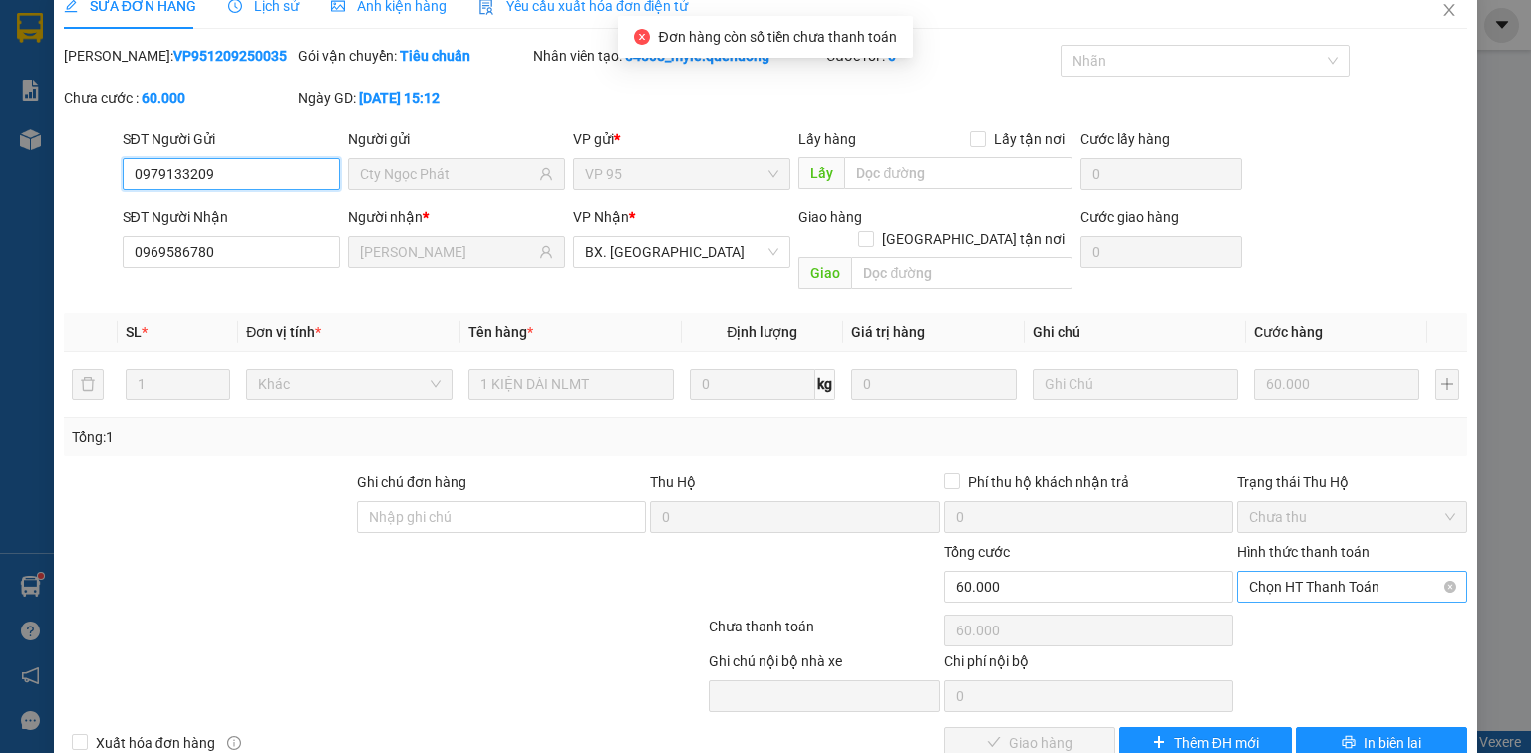
scroll to position [48, 0]
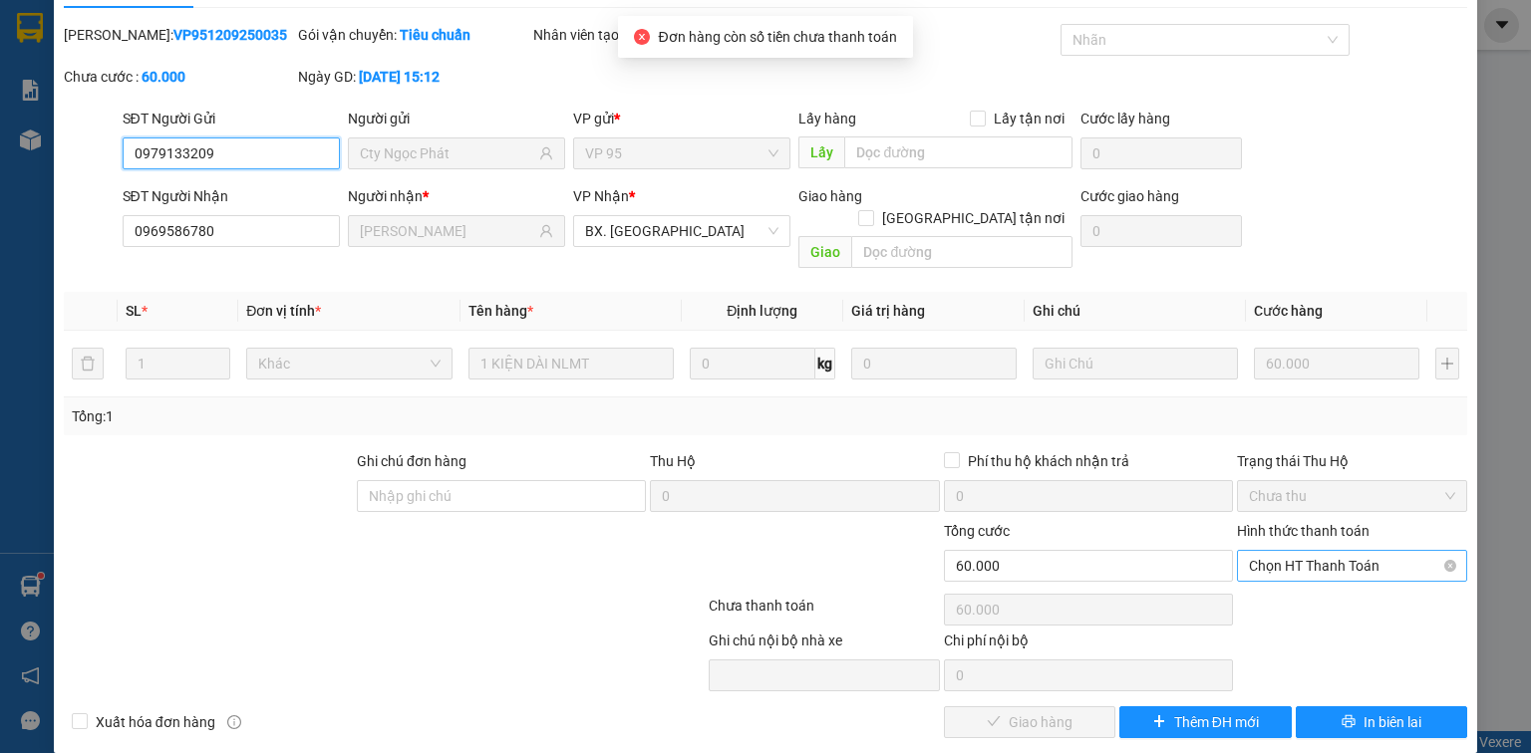
click at [1338, 551] on span "Chọn HT Thanh Toán" at bounding box center [1352, 566] width 206 height 30
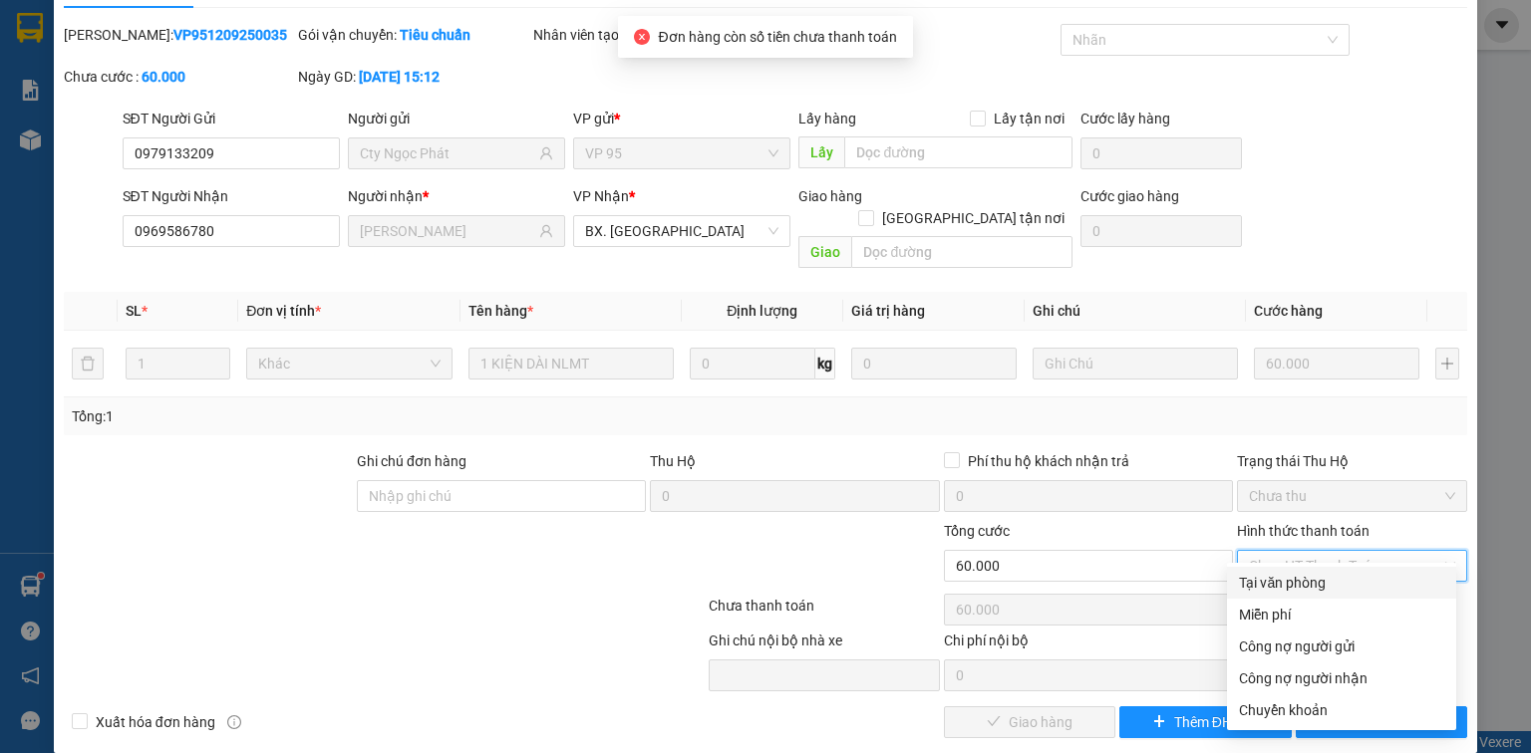
click at [1332, 578] on div "Tại văn phòng" at bounding box center [1341, 583] width 205 height 22
type input "0"
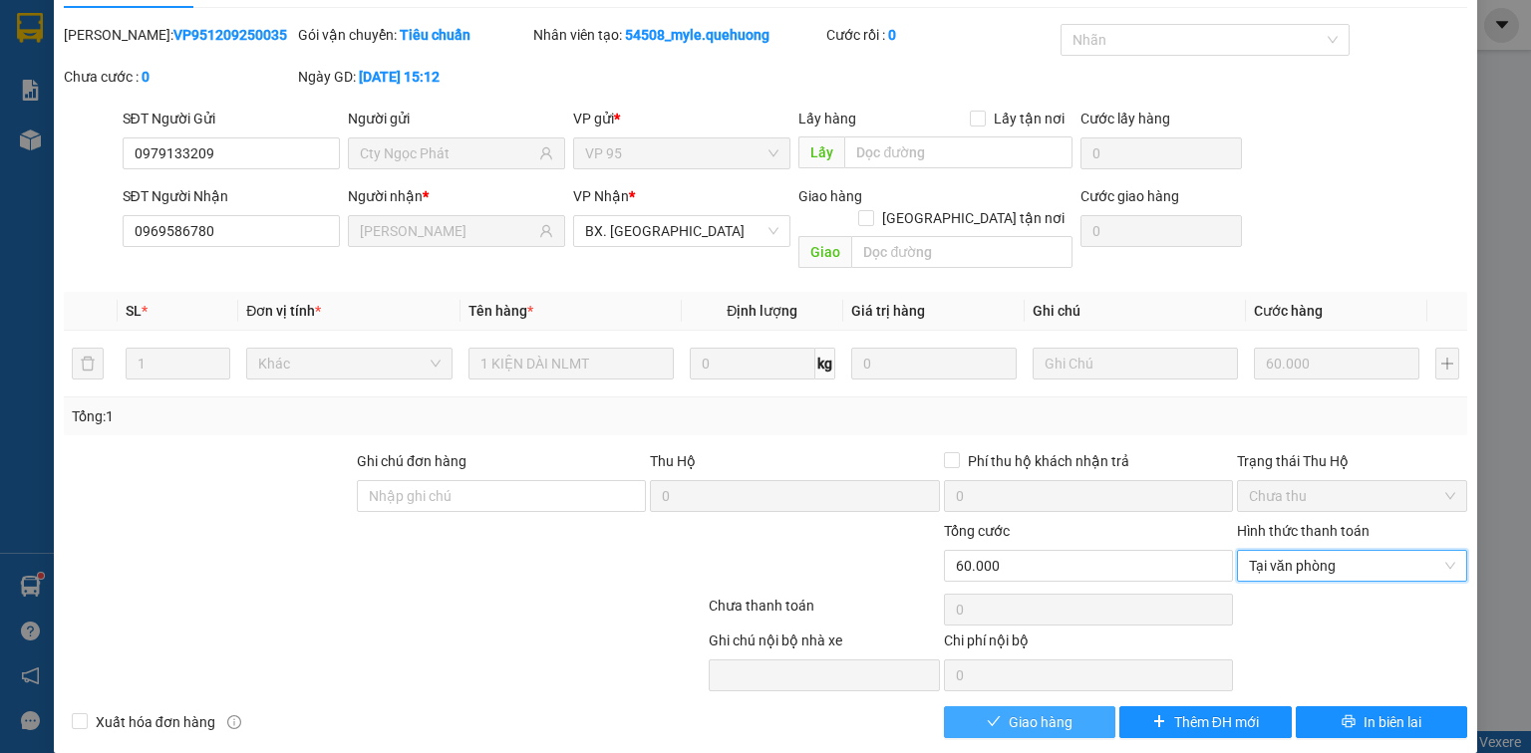
click at [1015, 712] on span "Giao hàng" at bounding box center [1041, 723] width 64 height 22
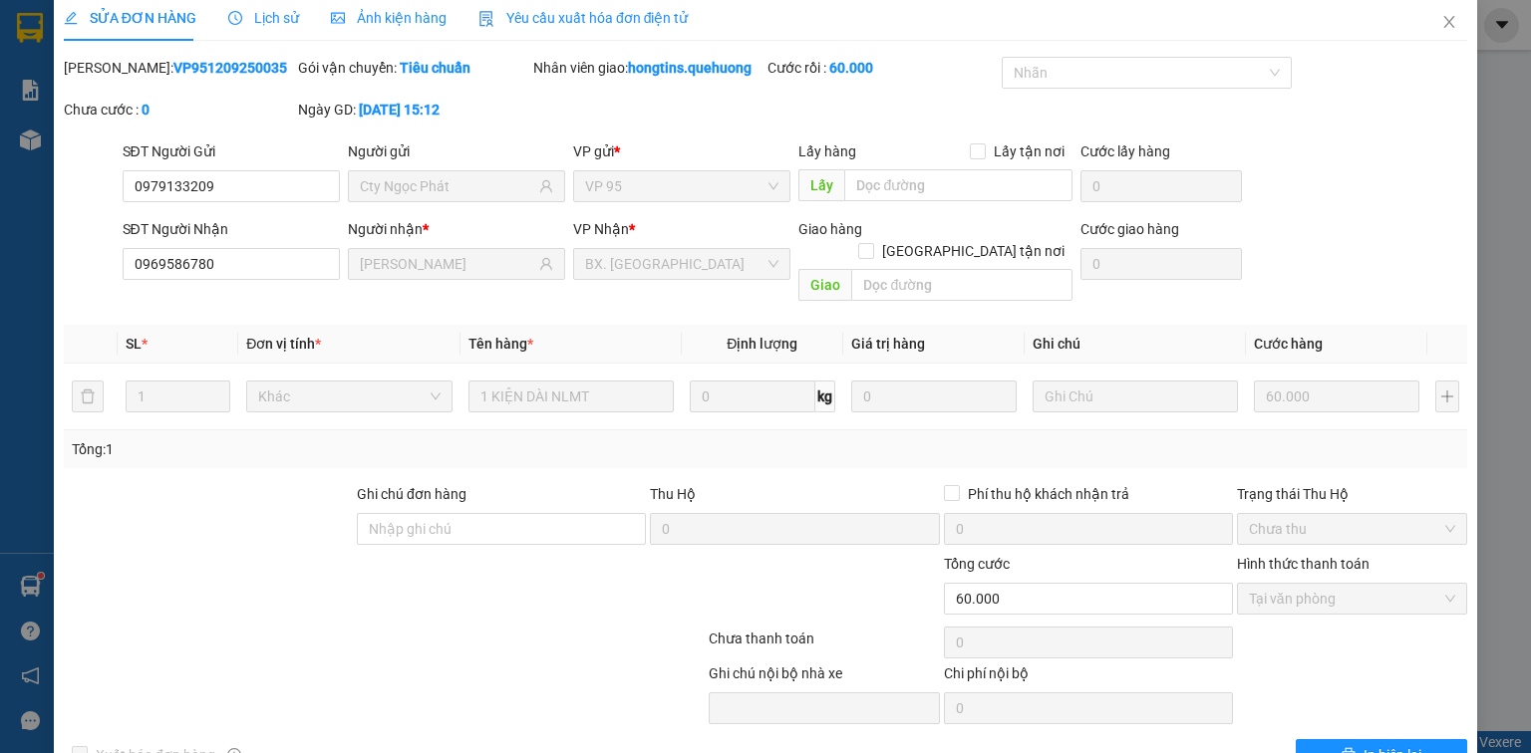
scroll to position [0, 0]
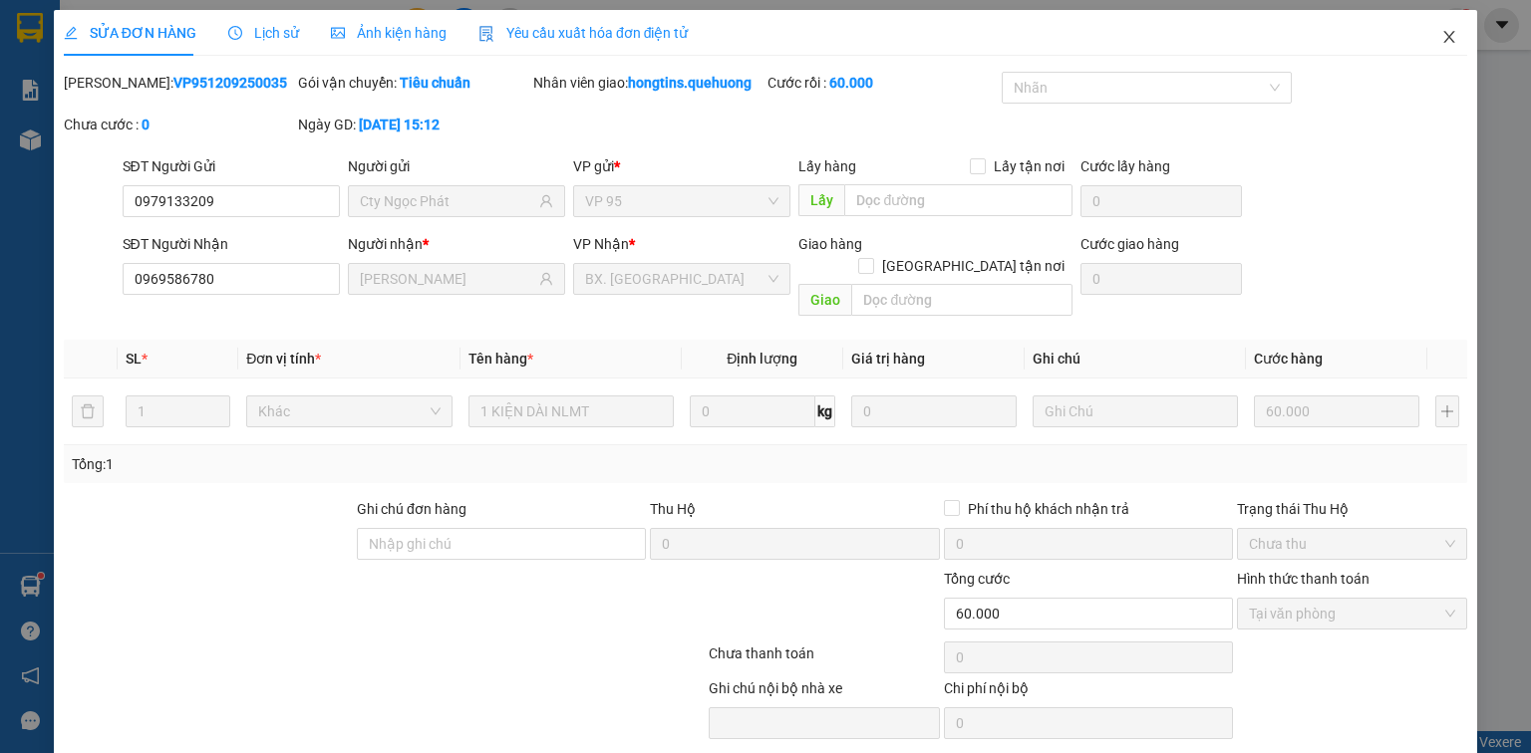
click at [1441, 34] on icon "close" at bounding box center [1449, 37] width 16 height 16
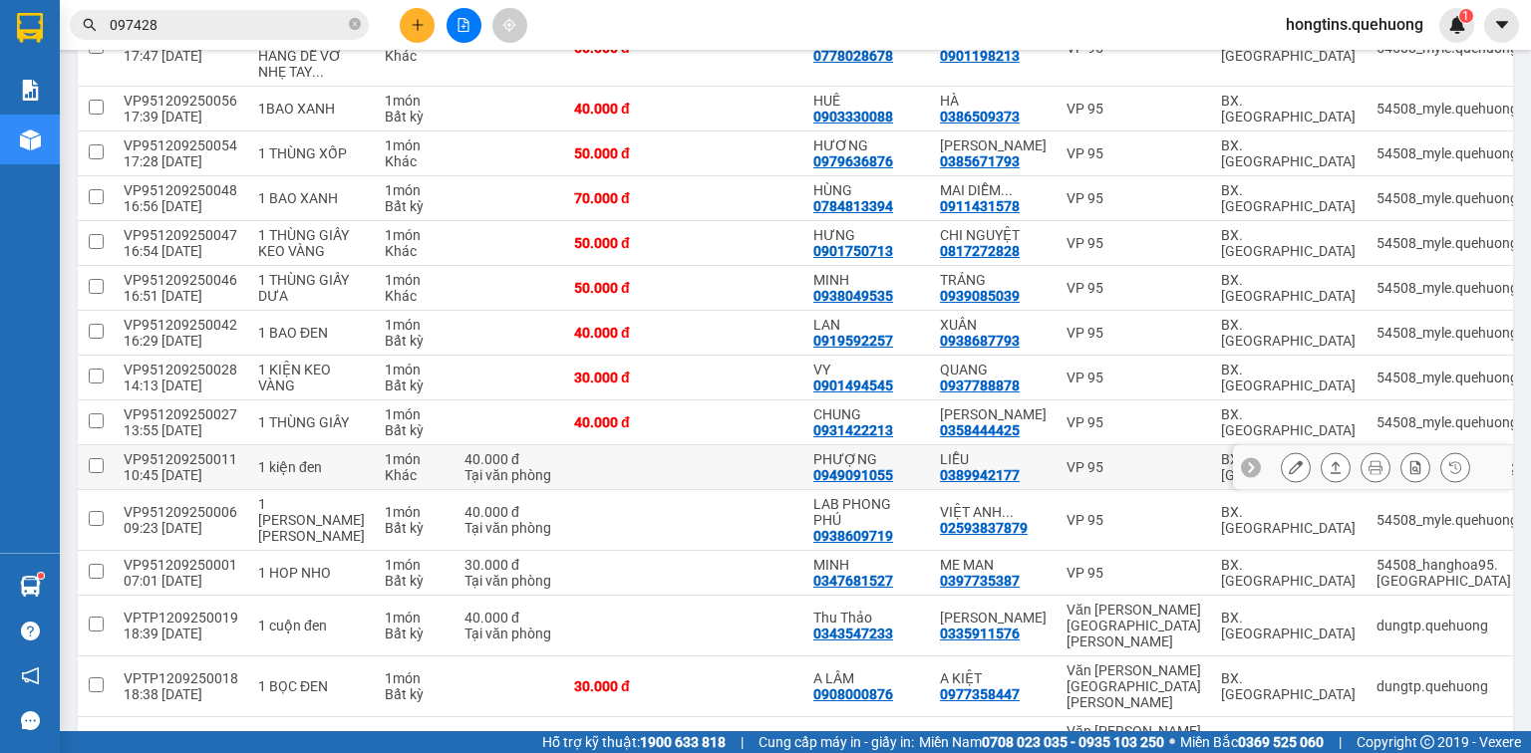
scroll to position [558, 0]
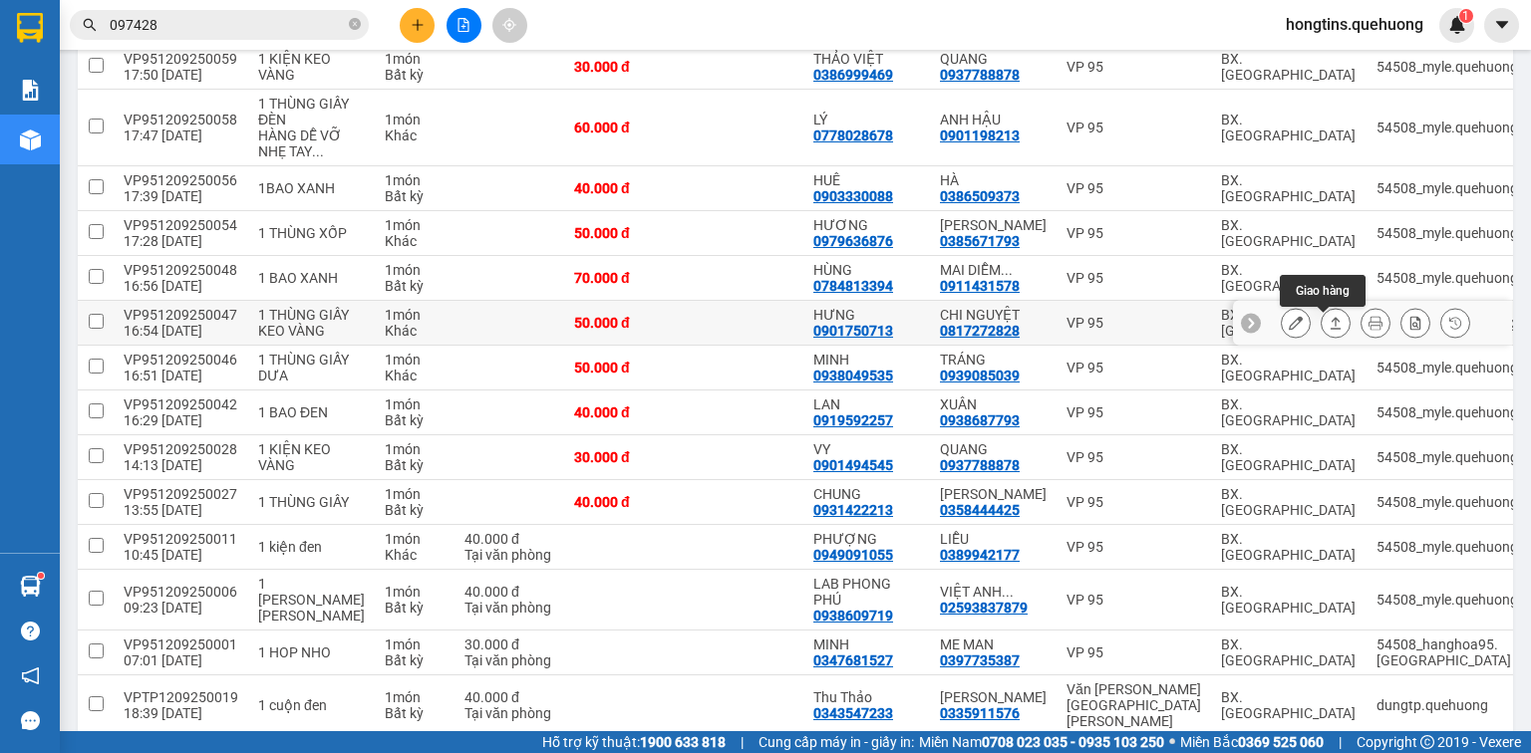
click at [1329, 323] on icon at bounding box center [1336, 323] width 14 height 14
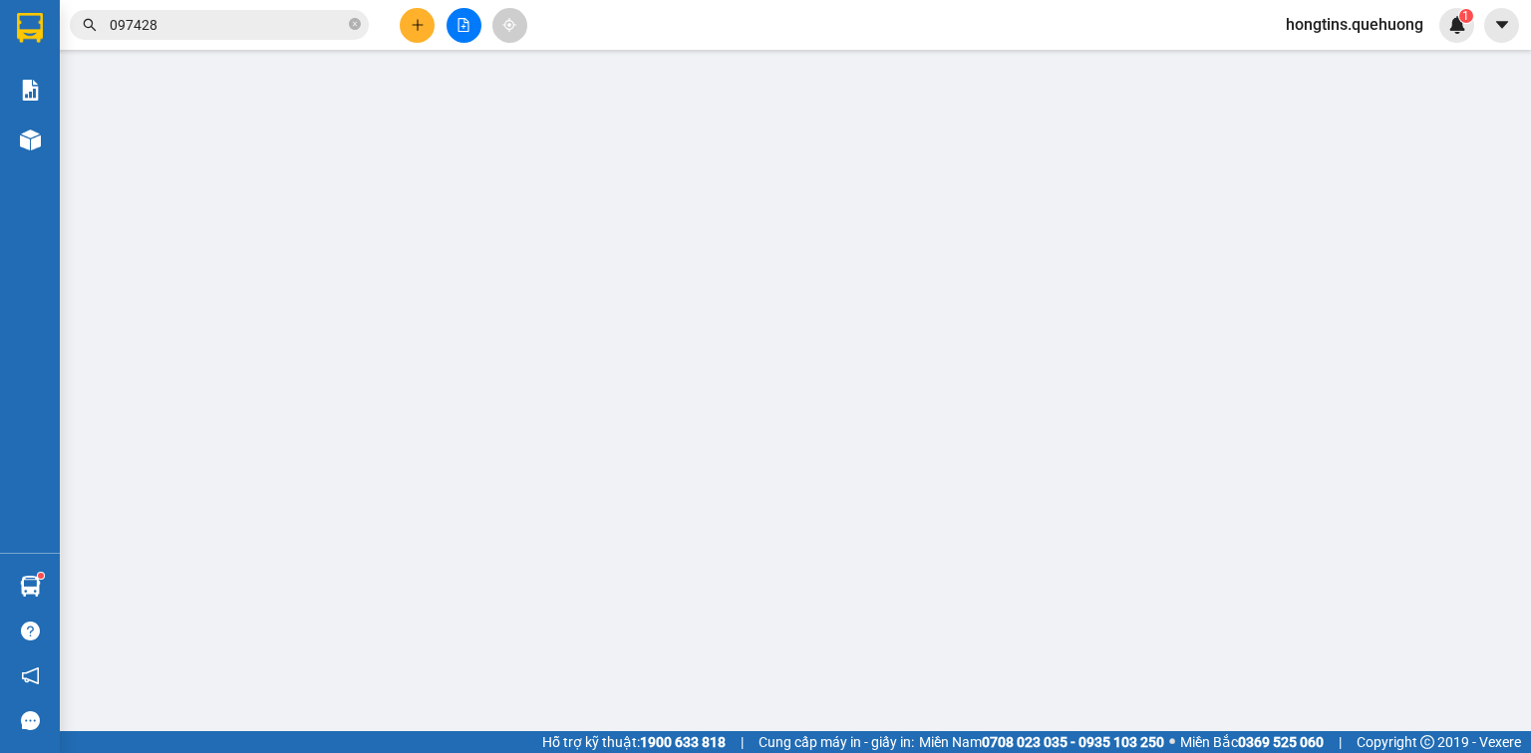
type input "0901750713"
type input "HƯNG"
type input "0817272828"
type input "CHI NGUYỆT"
type input "50.000"
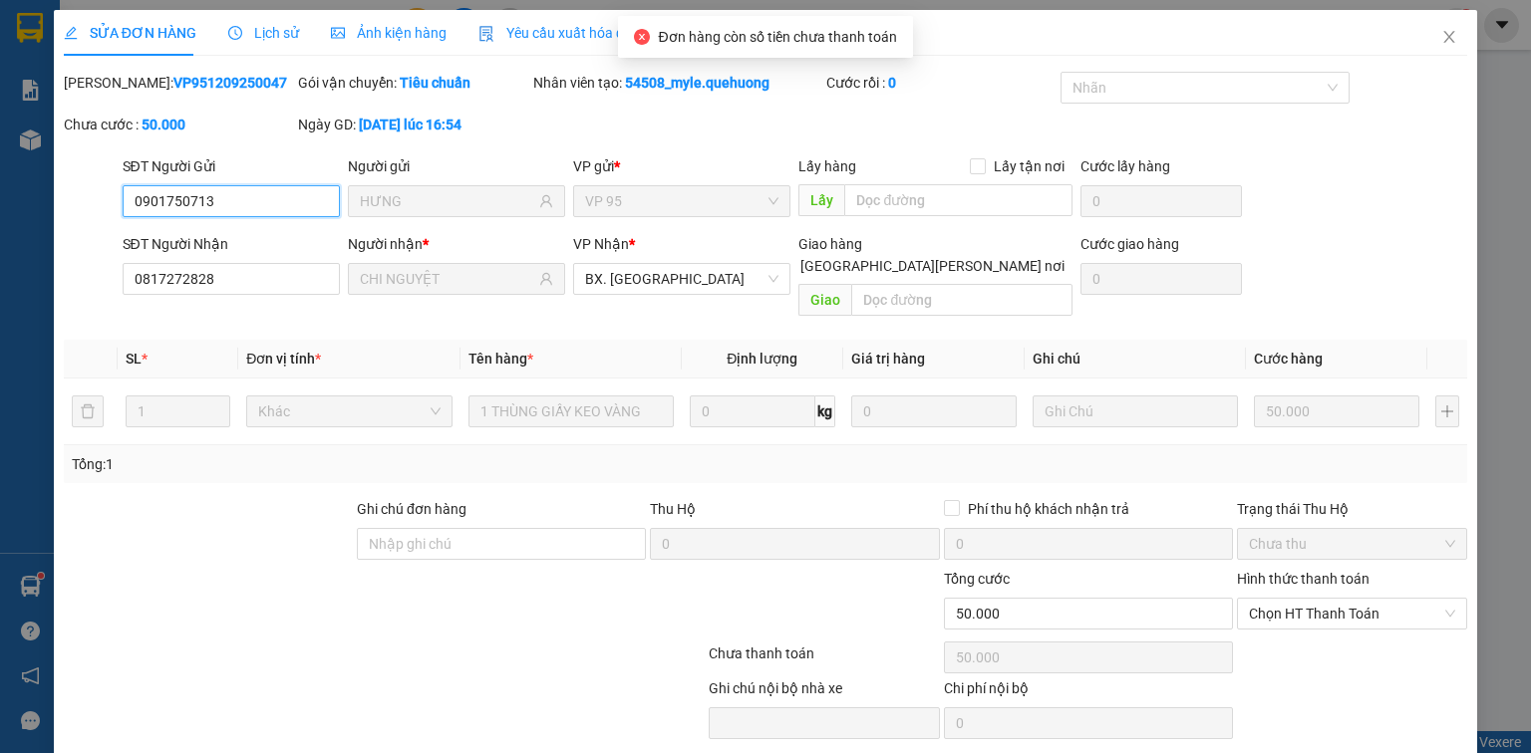
scroll to position [48, 0]
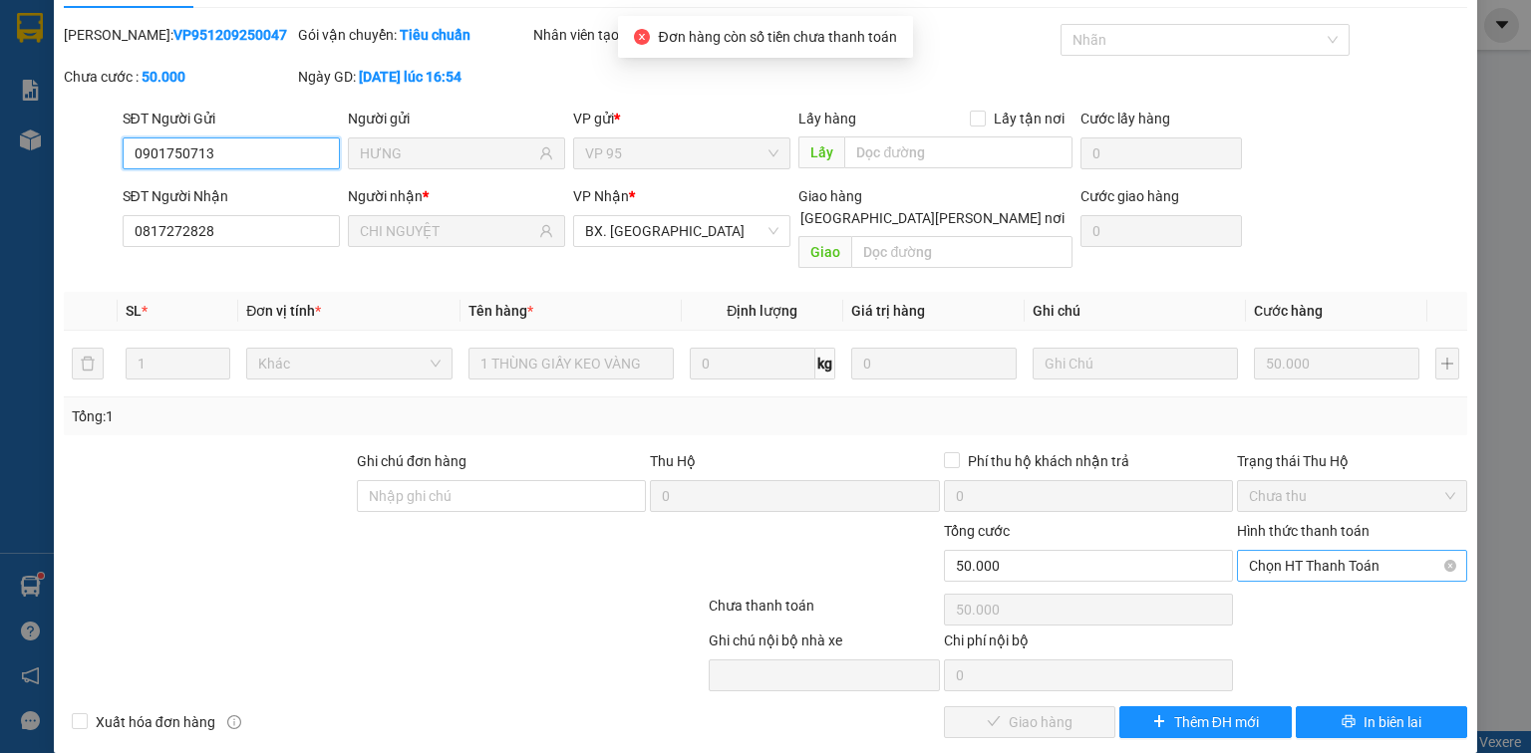
click at [1309, 551] on span "Chọn HT Thanh Toán" at bounding box center [1352, 566] width 206 height 30
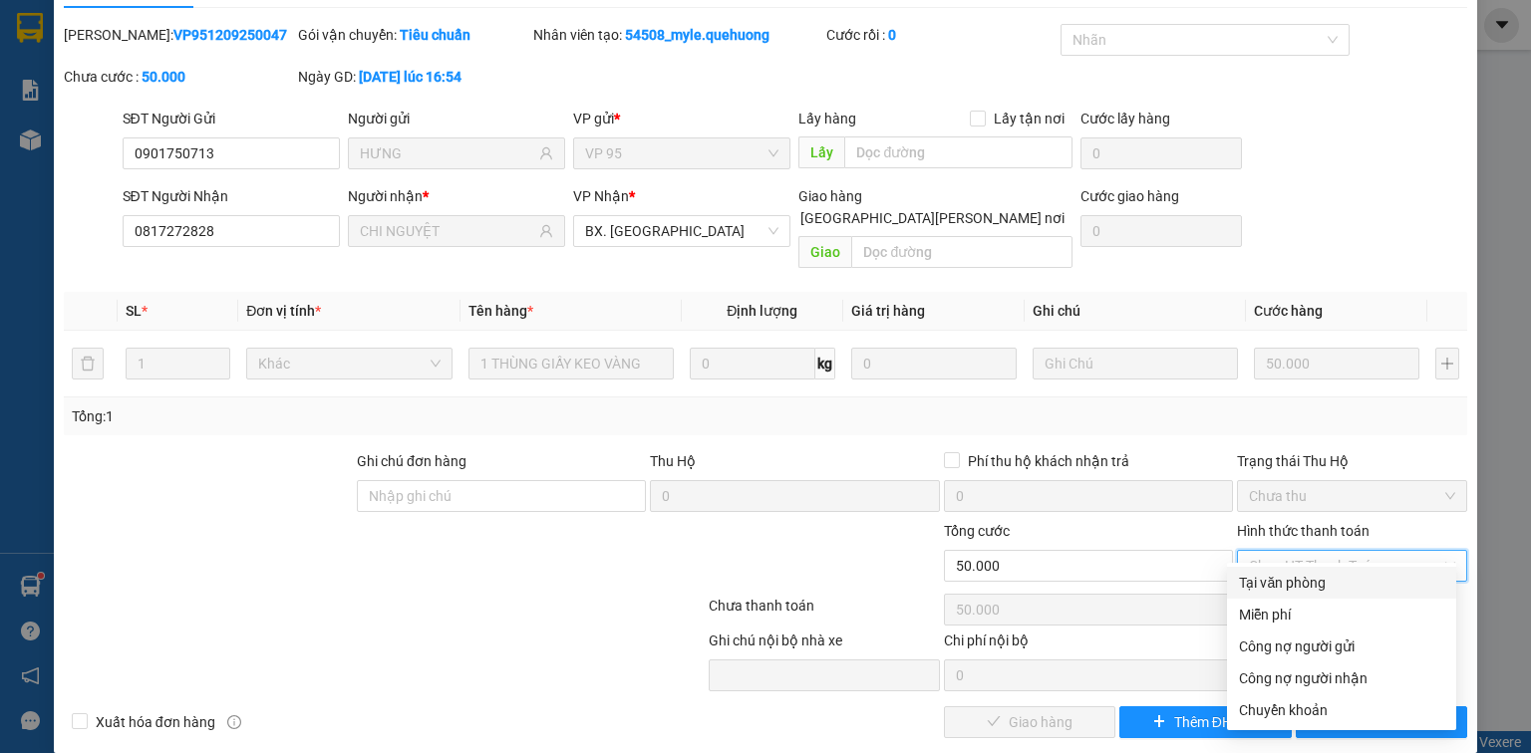
click at [1300, 581] on div "Tại văn phòng" at bounding box center [1341, 583] width 205 height 22
type input "0"
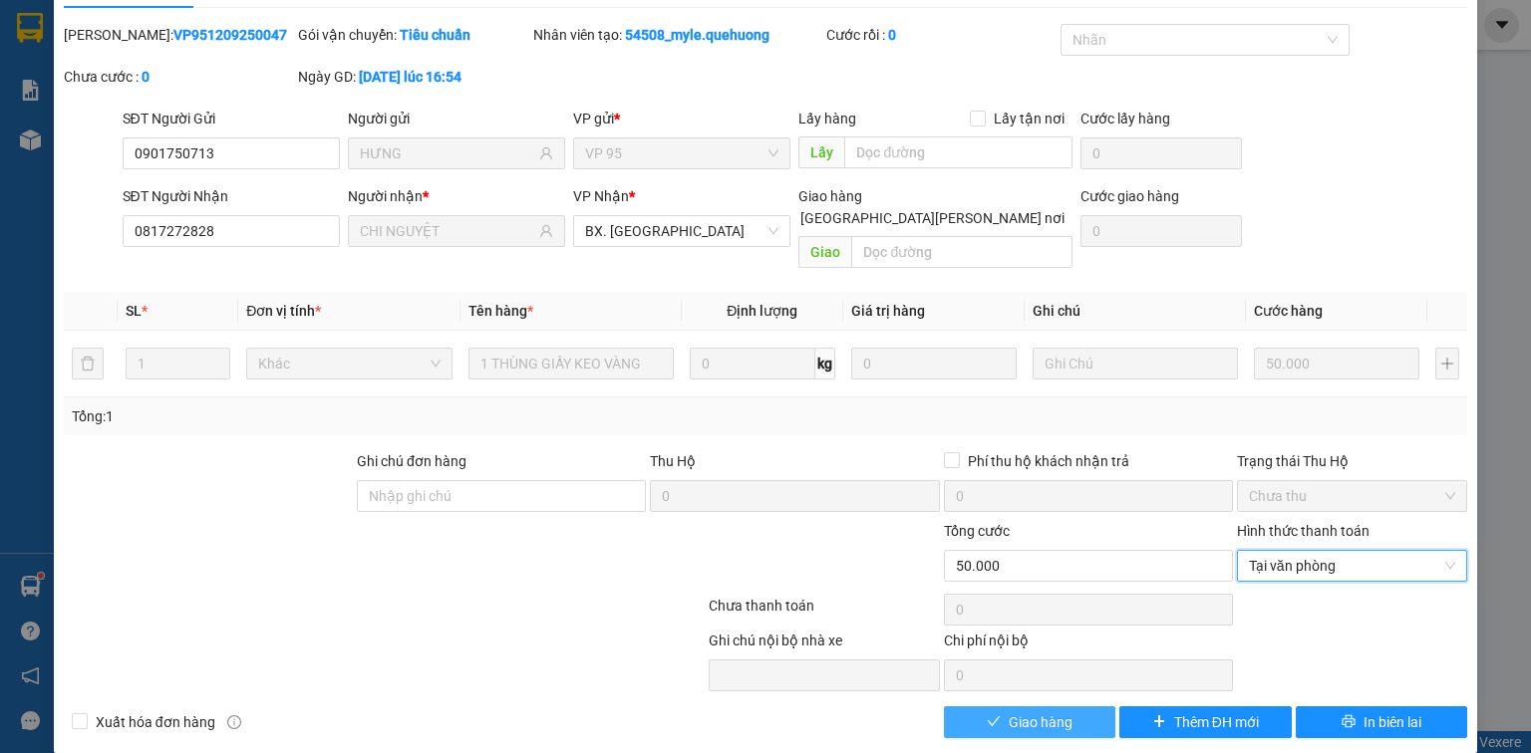
click at [1033, 712] on span "Giao hàng" at bounding box center [1041, 723] width 64 height 22
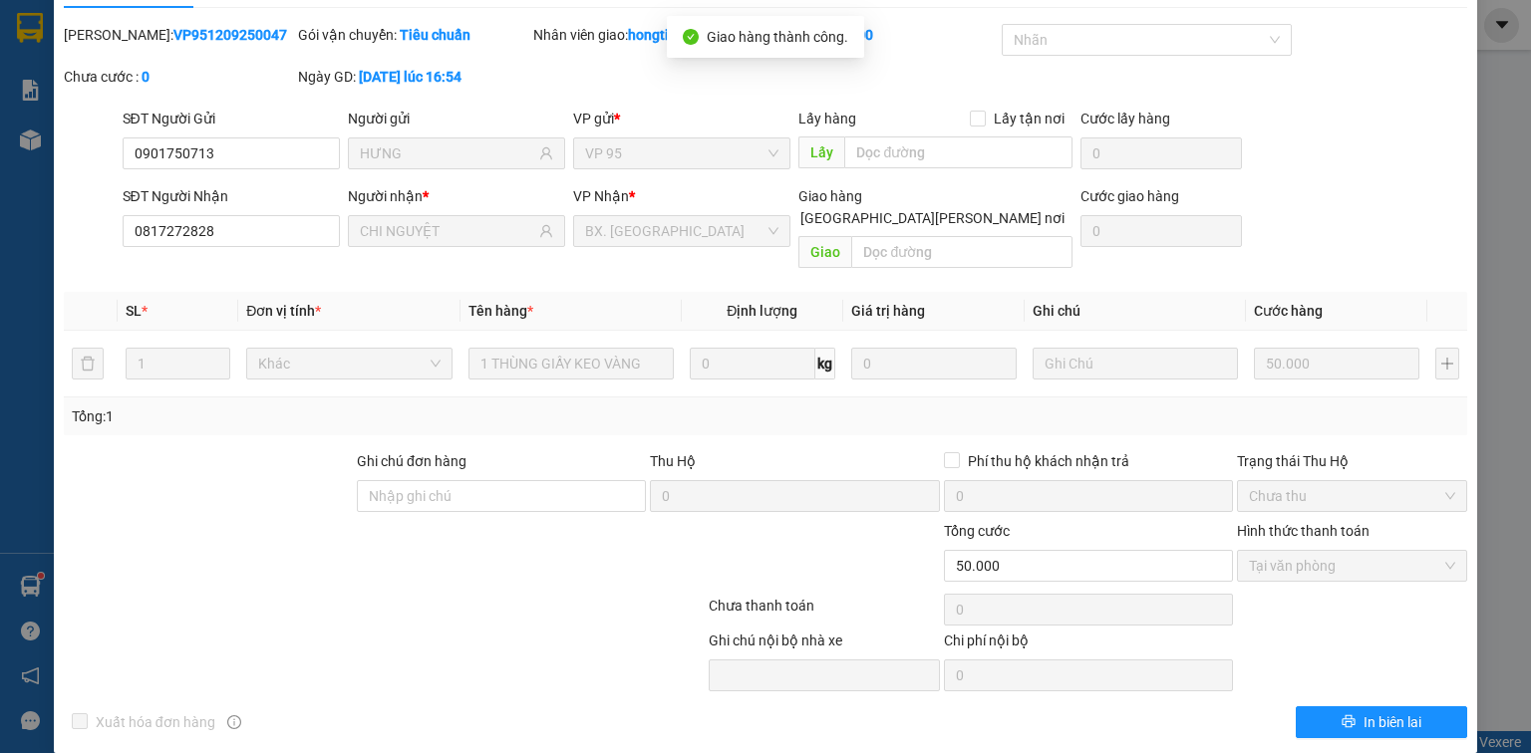
scroll to position [0, 0]
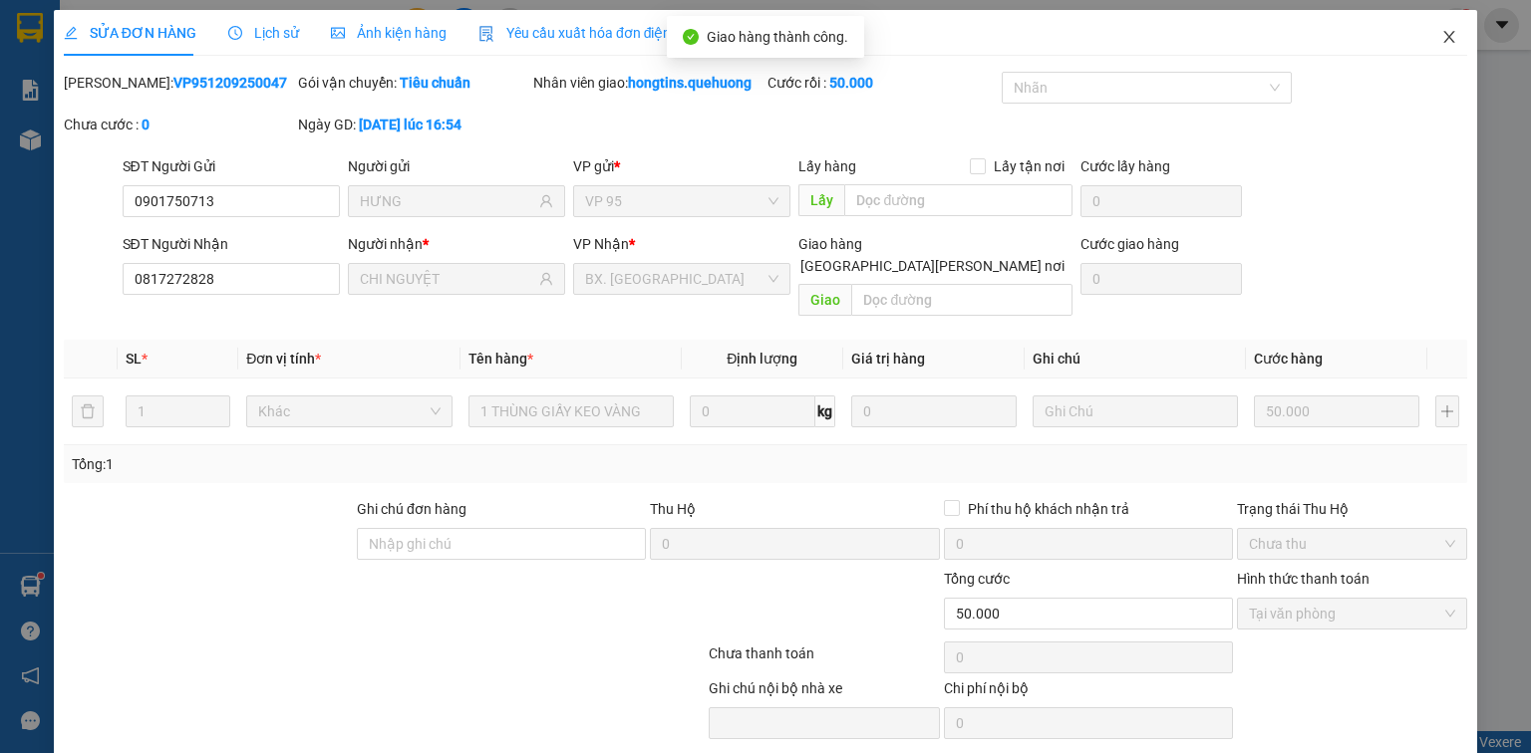
click at [1441, 35] on icon "close" at bounding box center [1449, 37] width 16 height 16
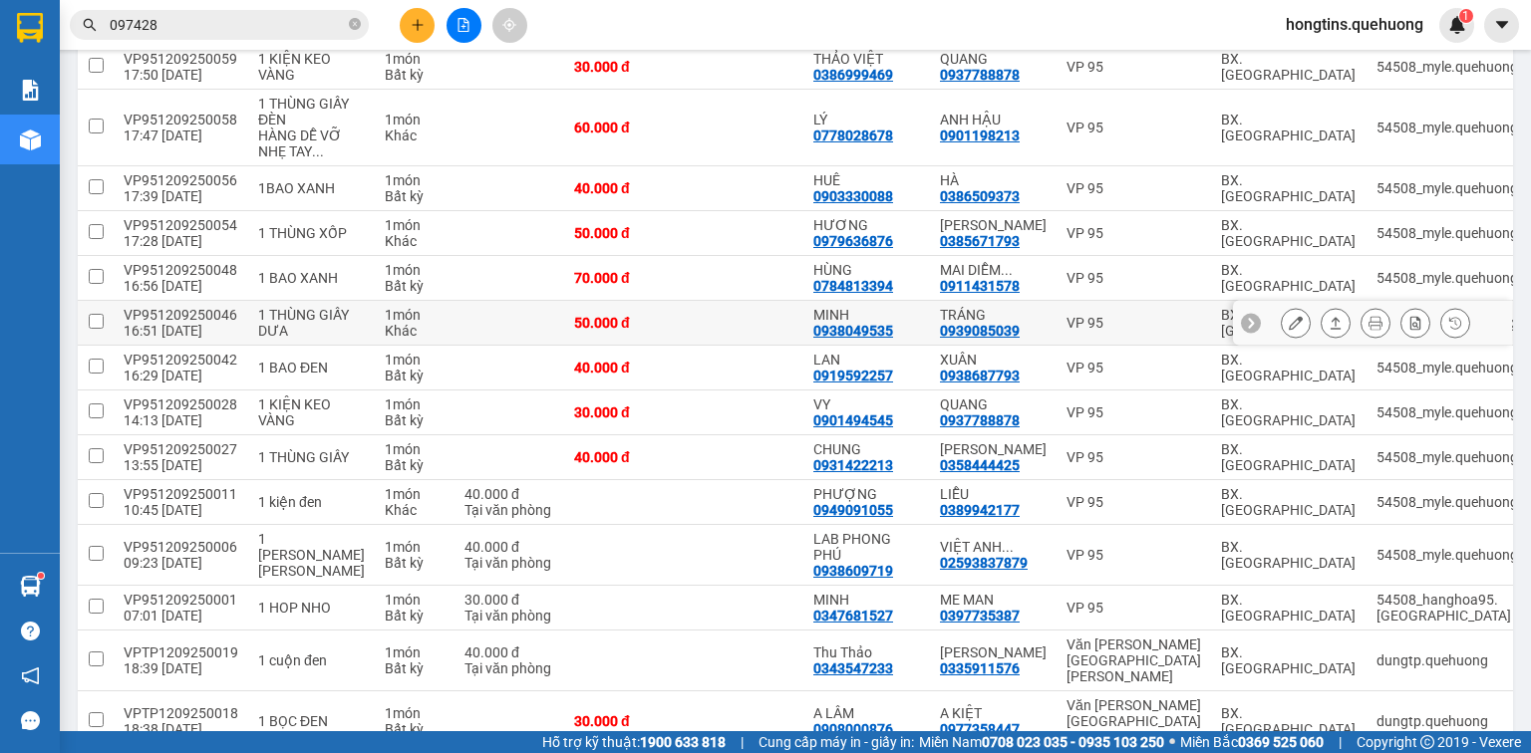
scroll to position [478, 0]
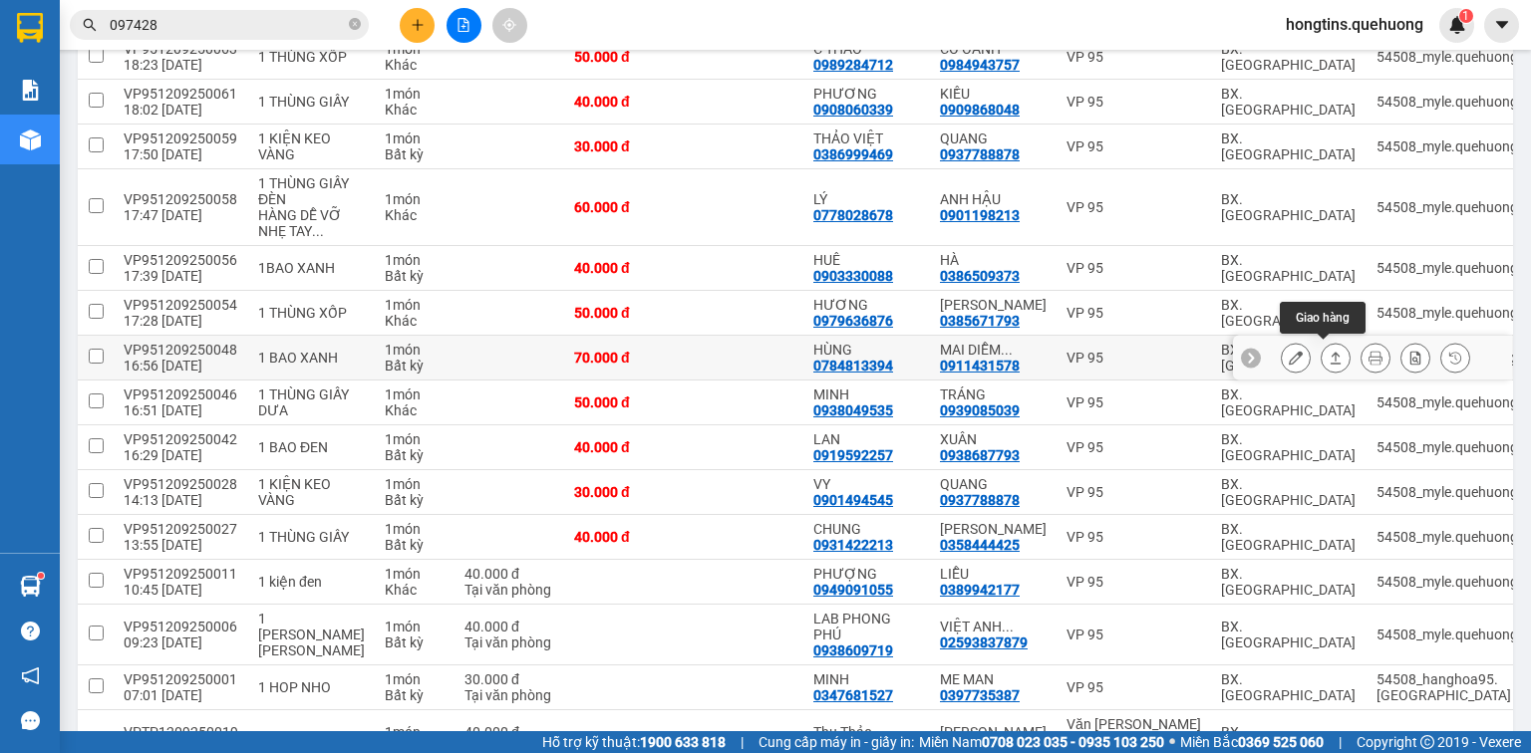
click at [1329, 355] on icon at bounding box center [1336, 358] width 14 height 14
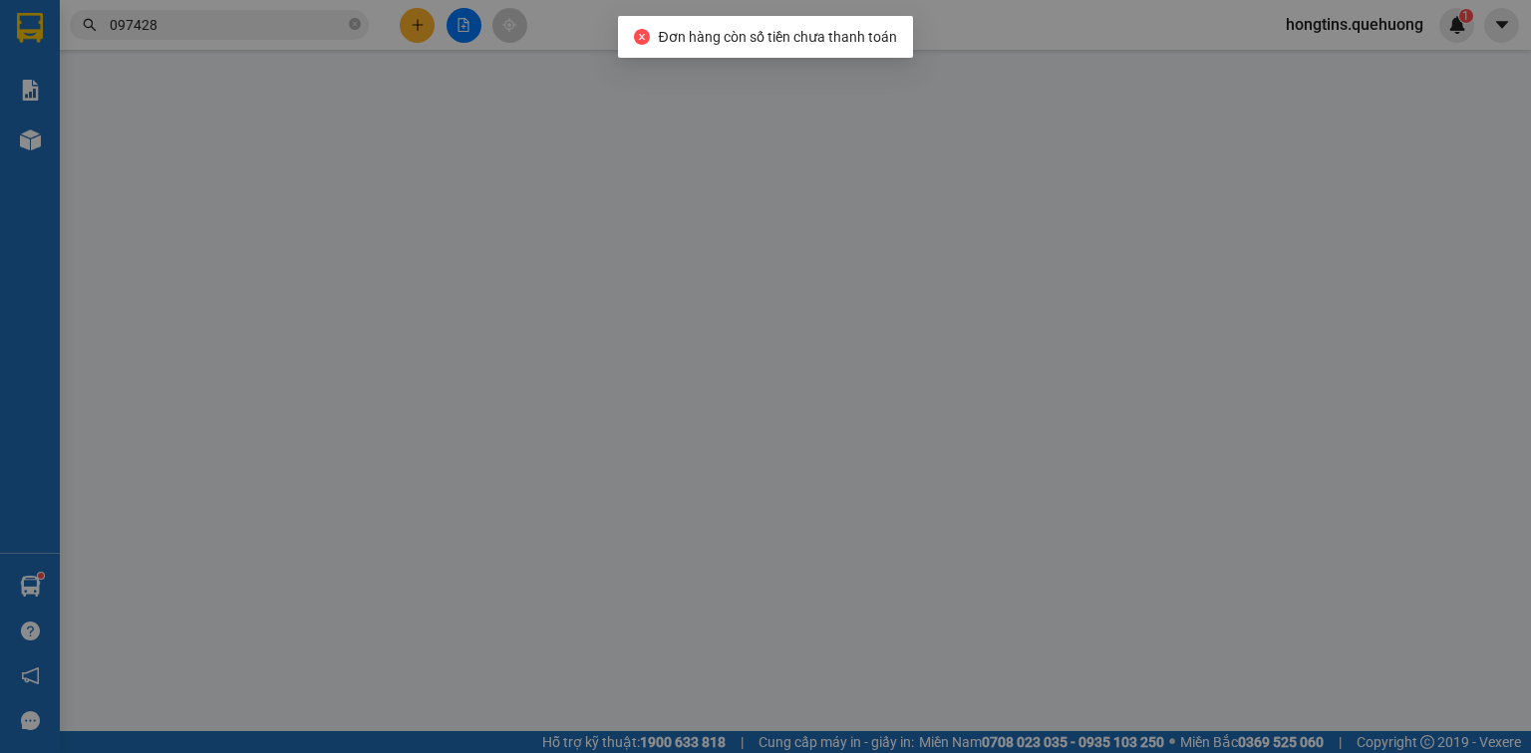
type input "0784813394"
type input "HÙNG"
type input "0911431578"
type input "MAI DIỄM THÚY"
type input "70.000"
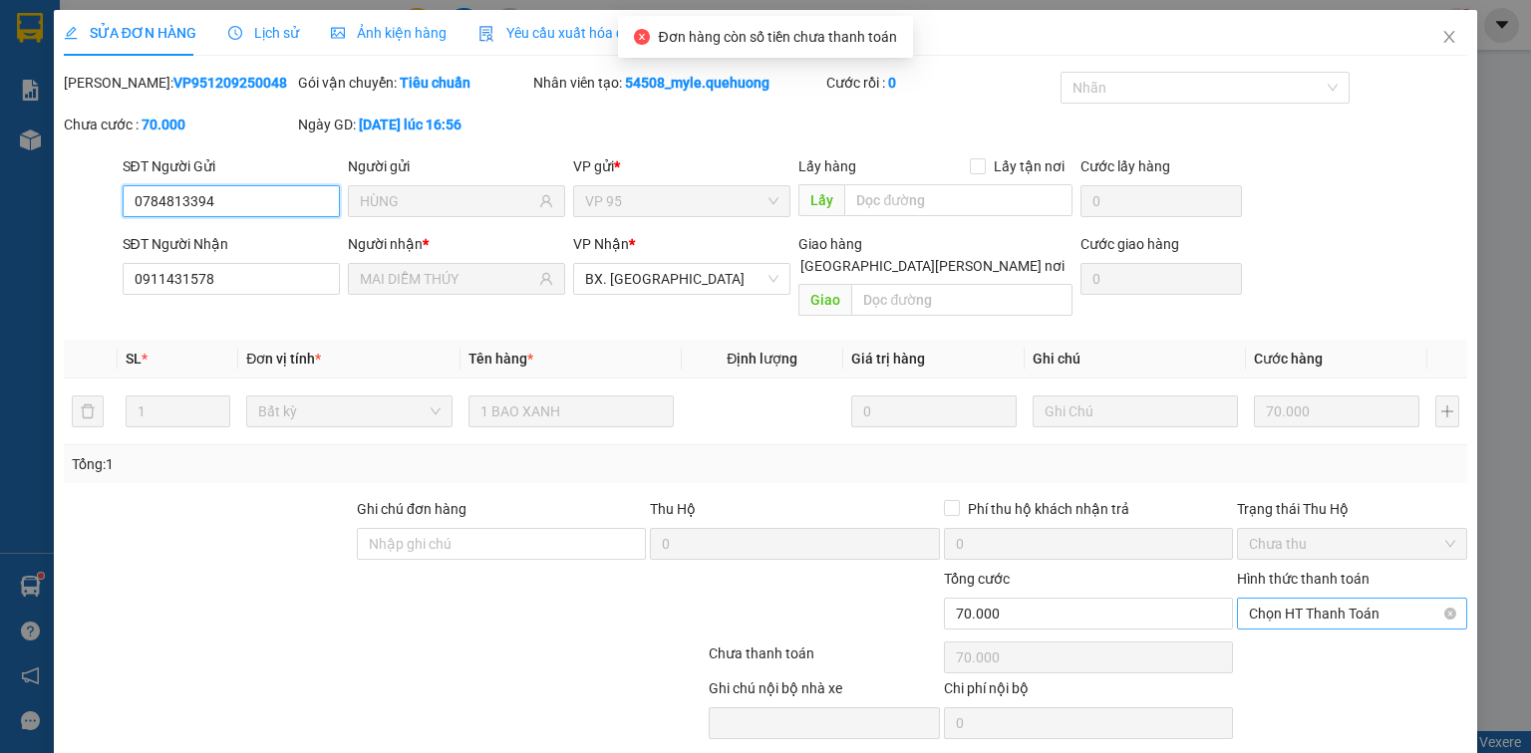
click at [1352, 599] on span "Chọn HT Thanh Toán" at bounding box center [1352, 614] width 206 height 30
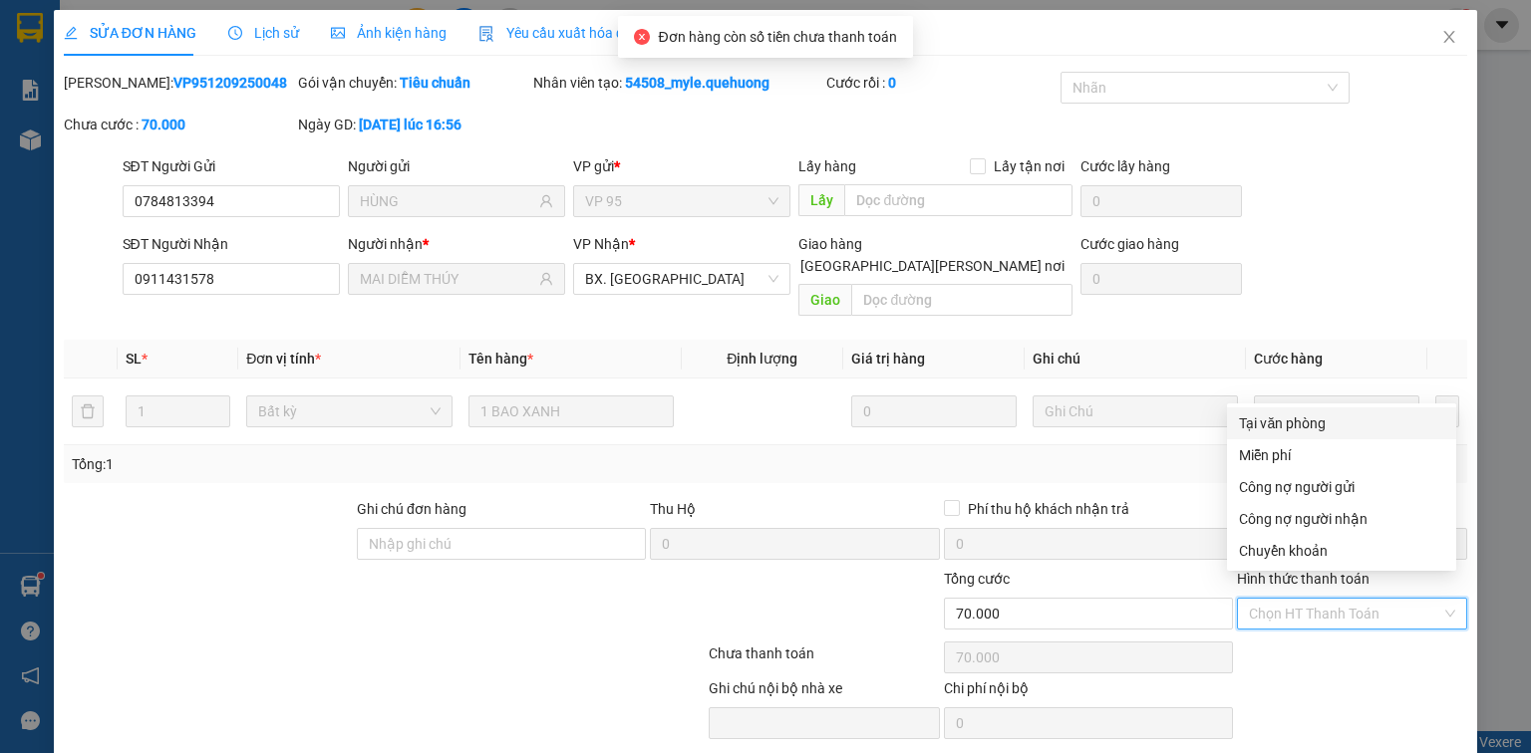
click at [1312, 423] on div "Tại văn phòng" at bounding box center [1341, 424] width 205 height 22
type input "0"
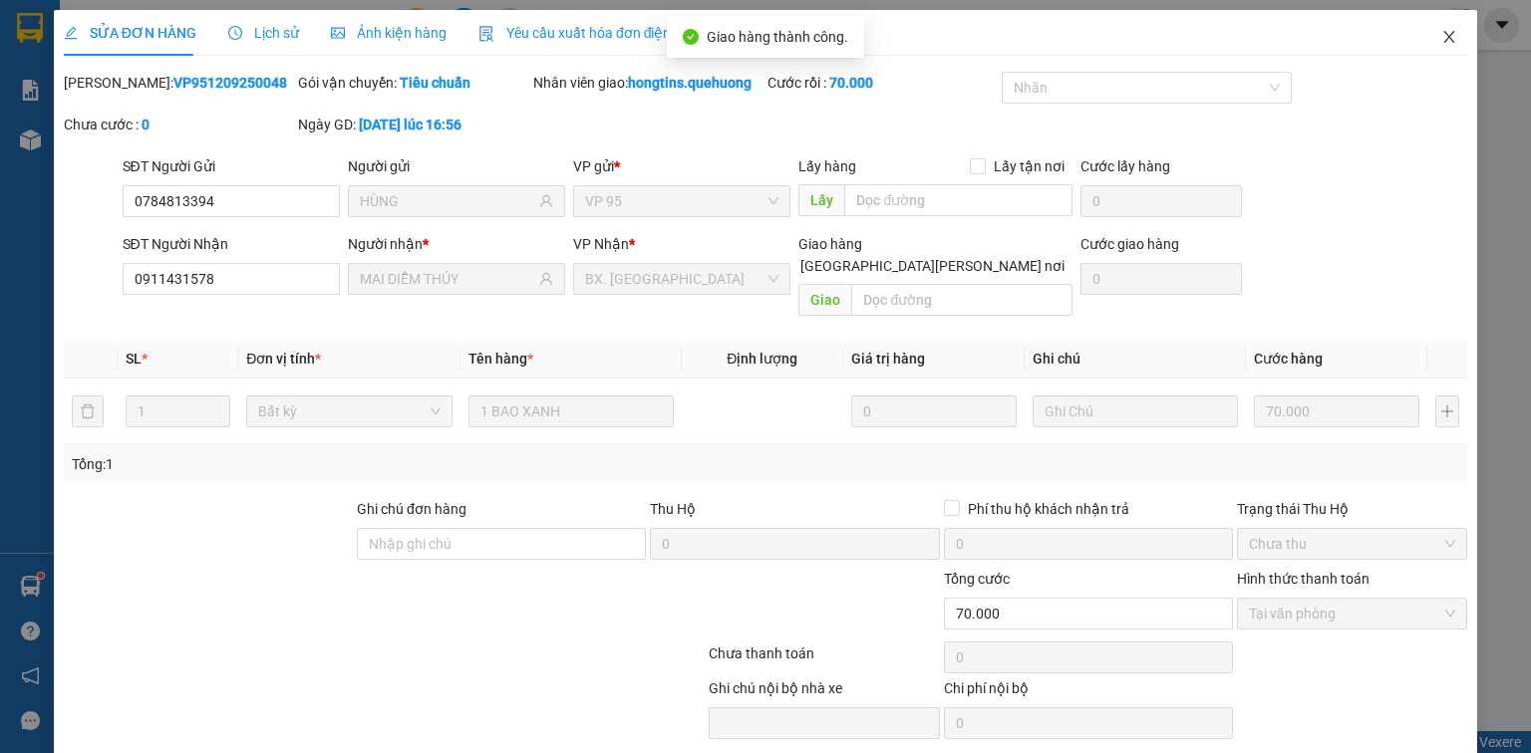
click at [1441, 34] on icon "close" at bounding box center [1449, 37] width 16 height 16
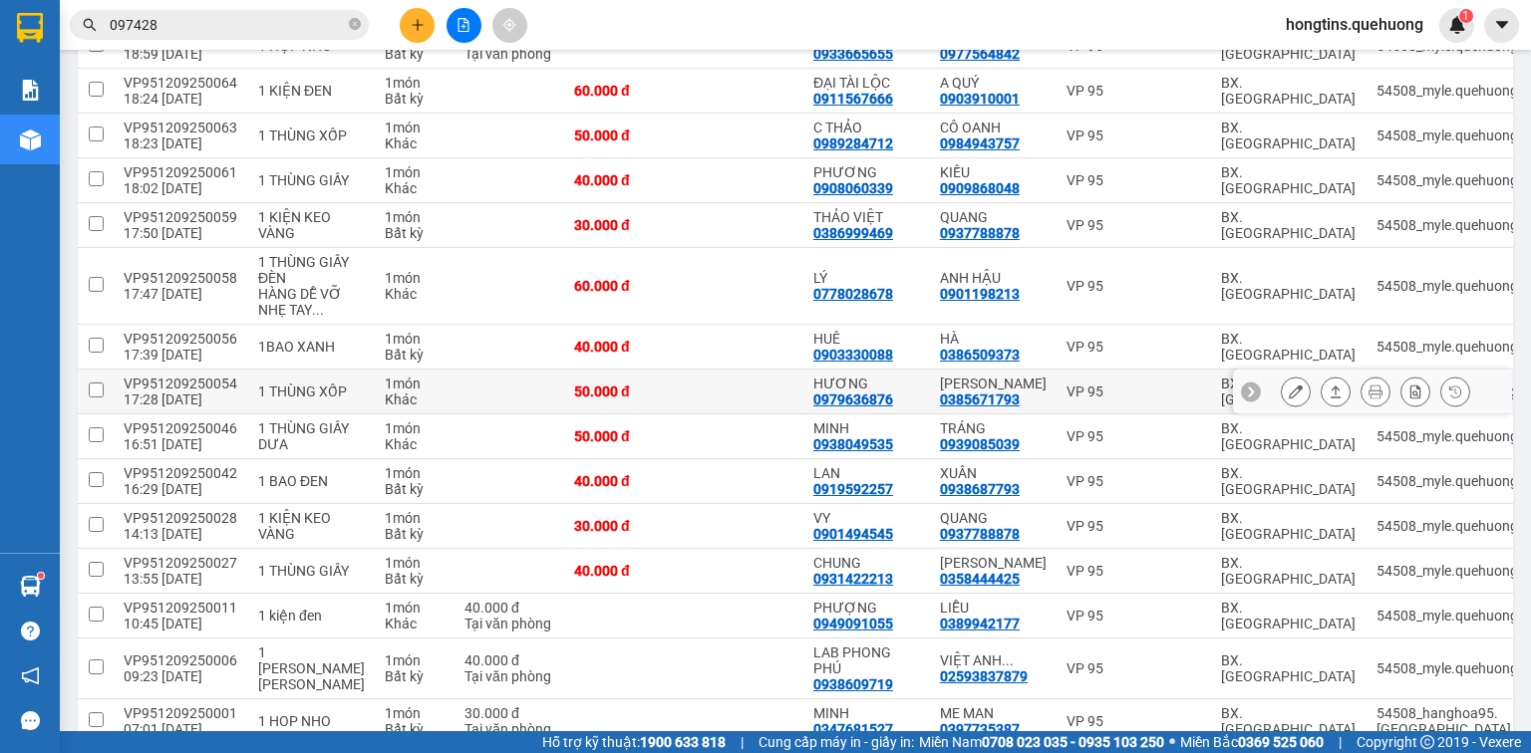
scroll to position [399, 0]
click at [1331, 387] on icon at bounding box center [1336, 393] width 11 height 12
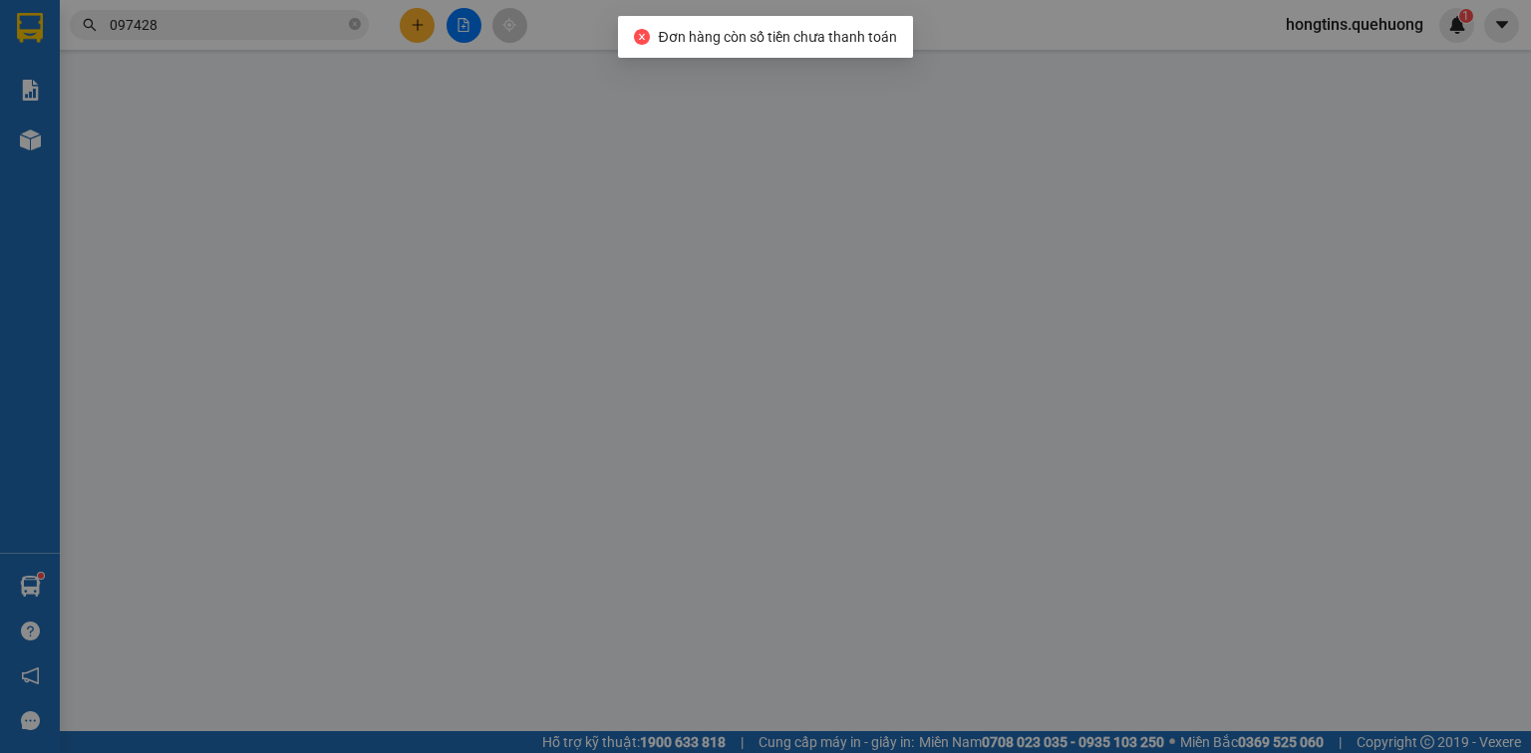
type input "0979636876"
type input "HƯƠNG"
type input "0385671793"
type input "[PERSON_NAME]"
type input "50.000"
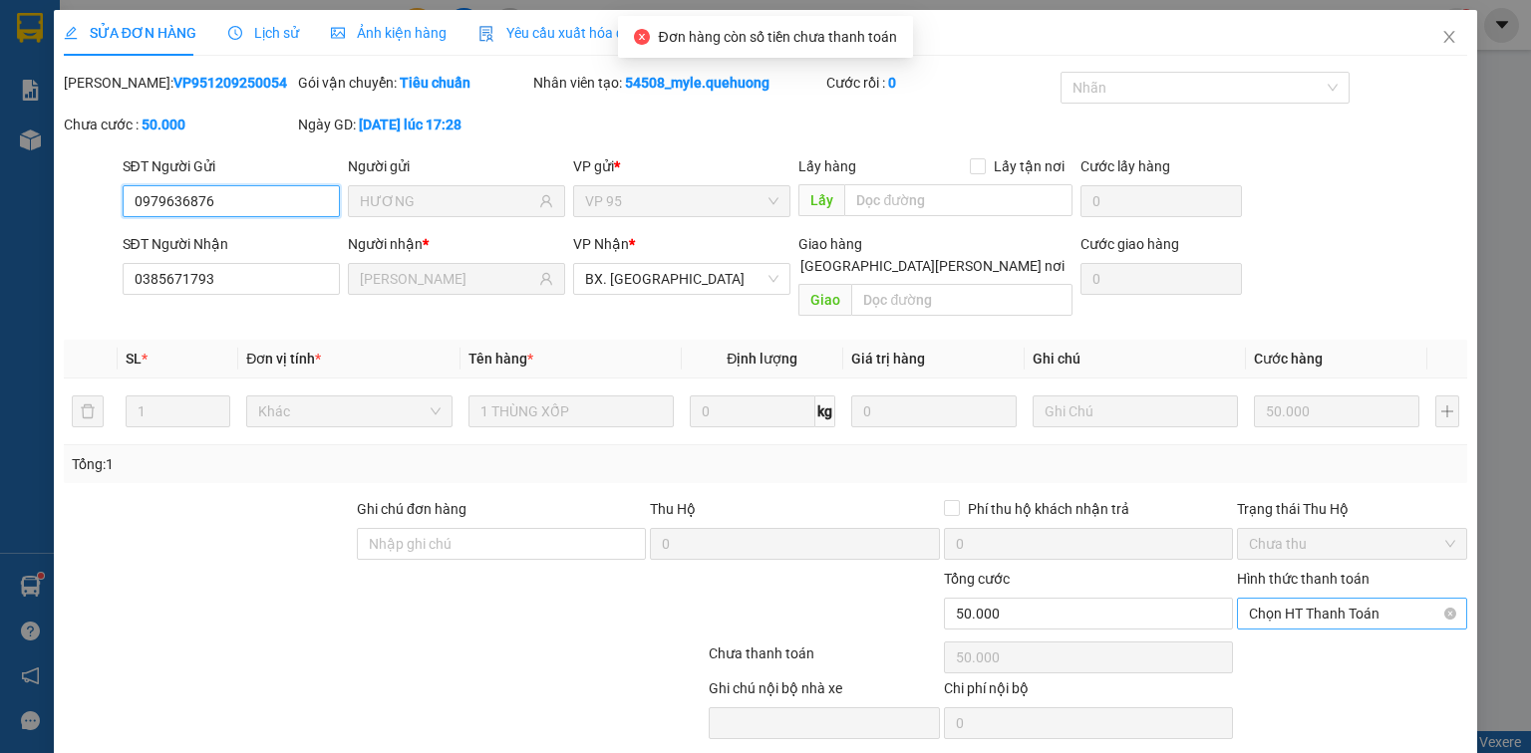
click at [1332, 599] on span "Chọn HT Thanh Toán" at bounding box center [1352, 614] width 206 height 30
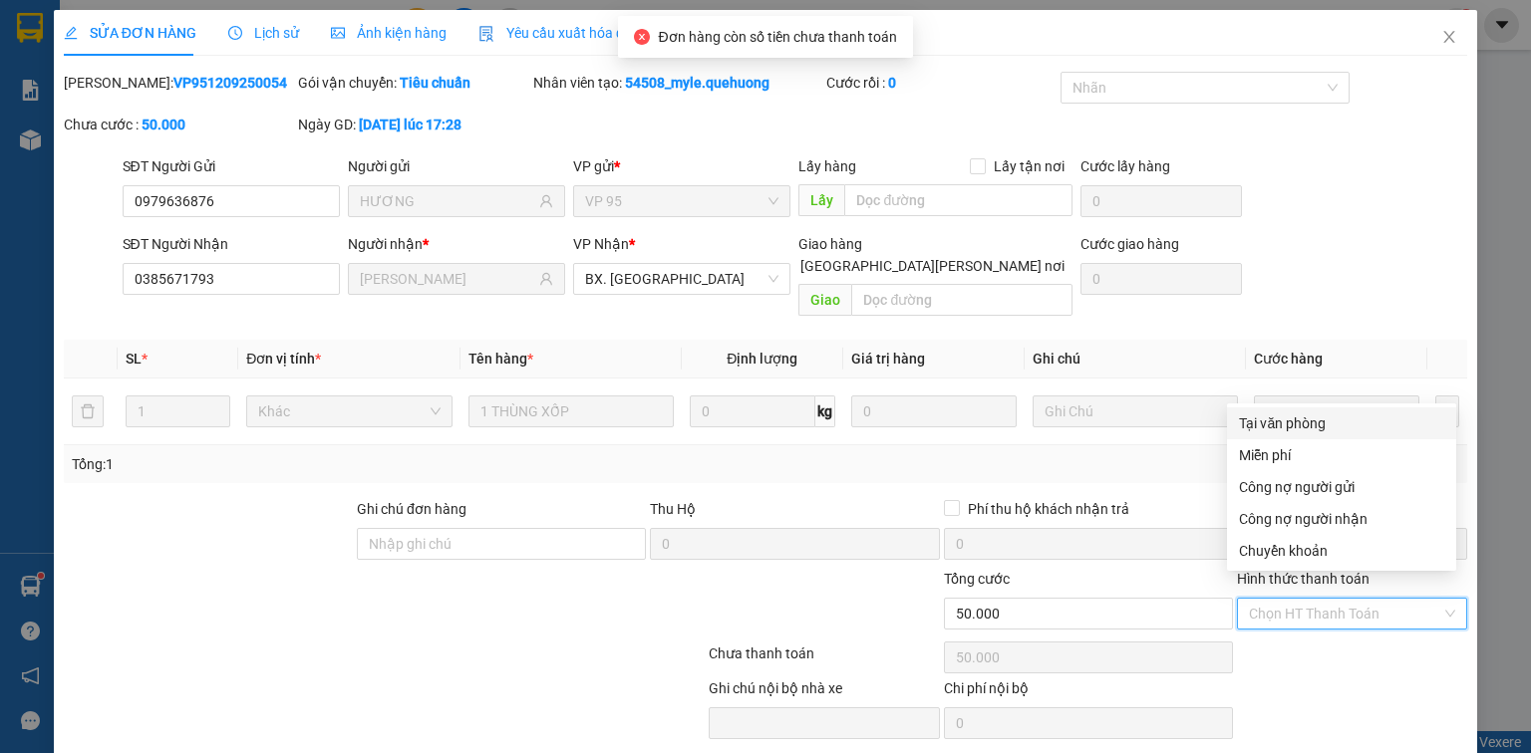
click at [1338, 420] on div "Tại văn phòng" at bounding box center [1341, 424] width 205 height 22
type input "0"
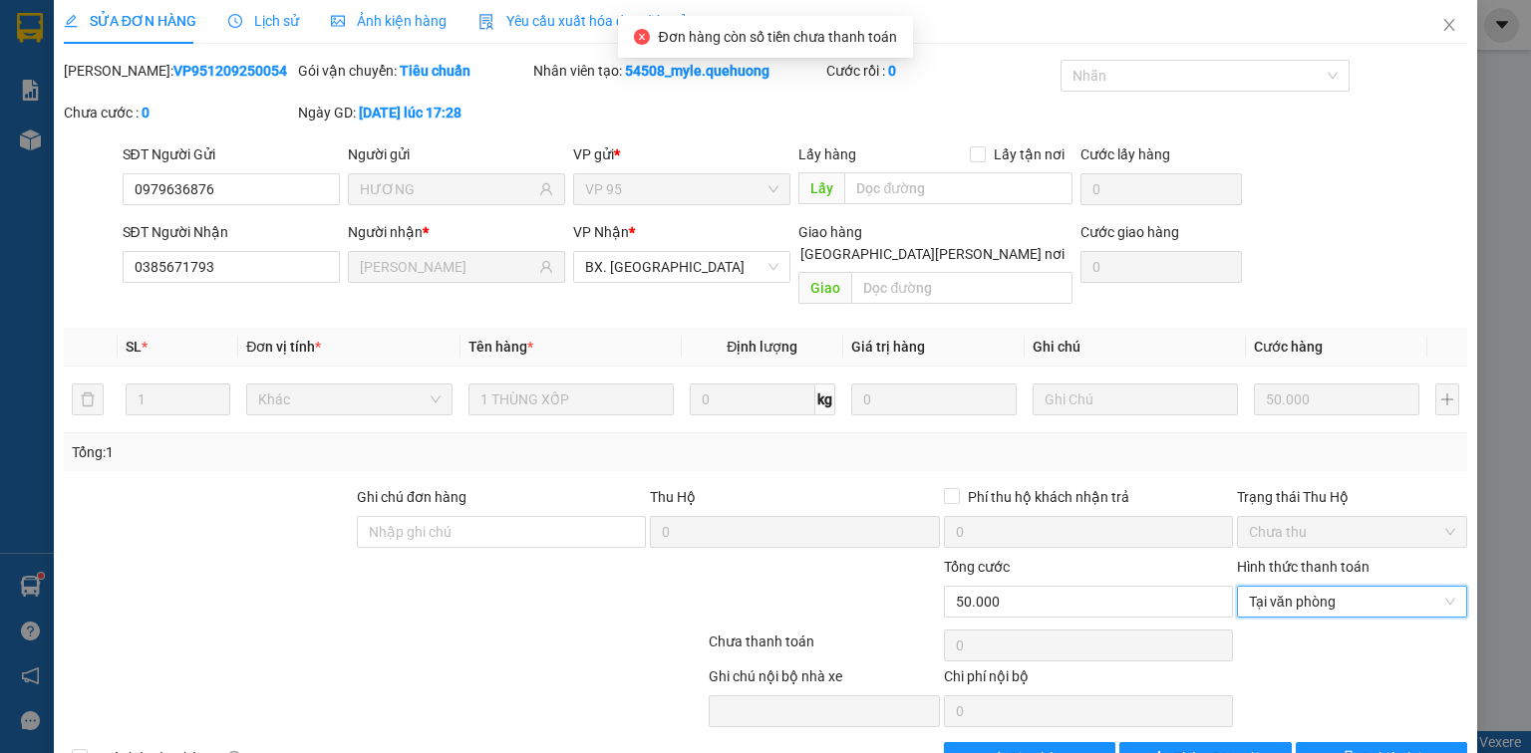
scroll to position [48, 0]
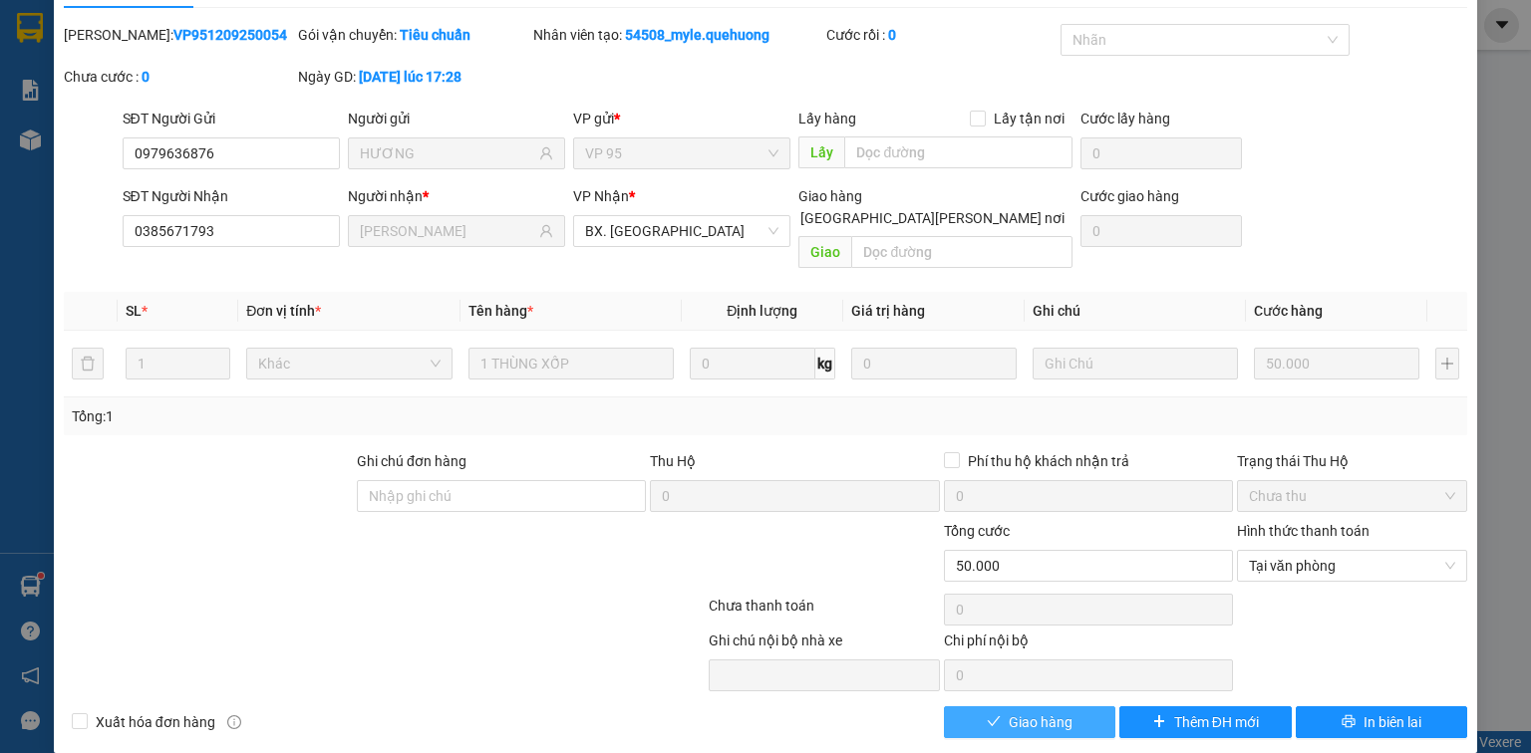
click at [1080, 707] on button "Giao hàng" at bounding box center [1030, 723] width 172 height 32
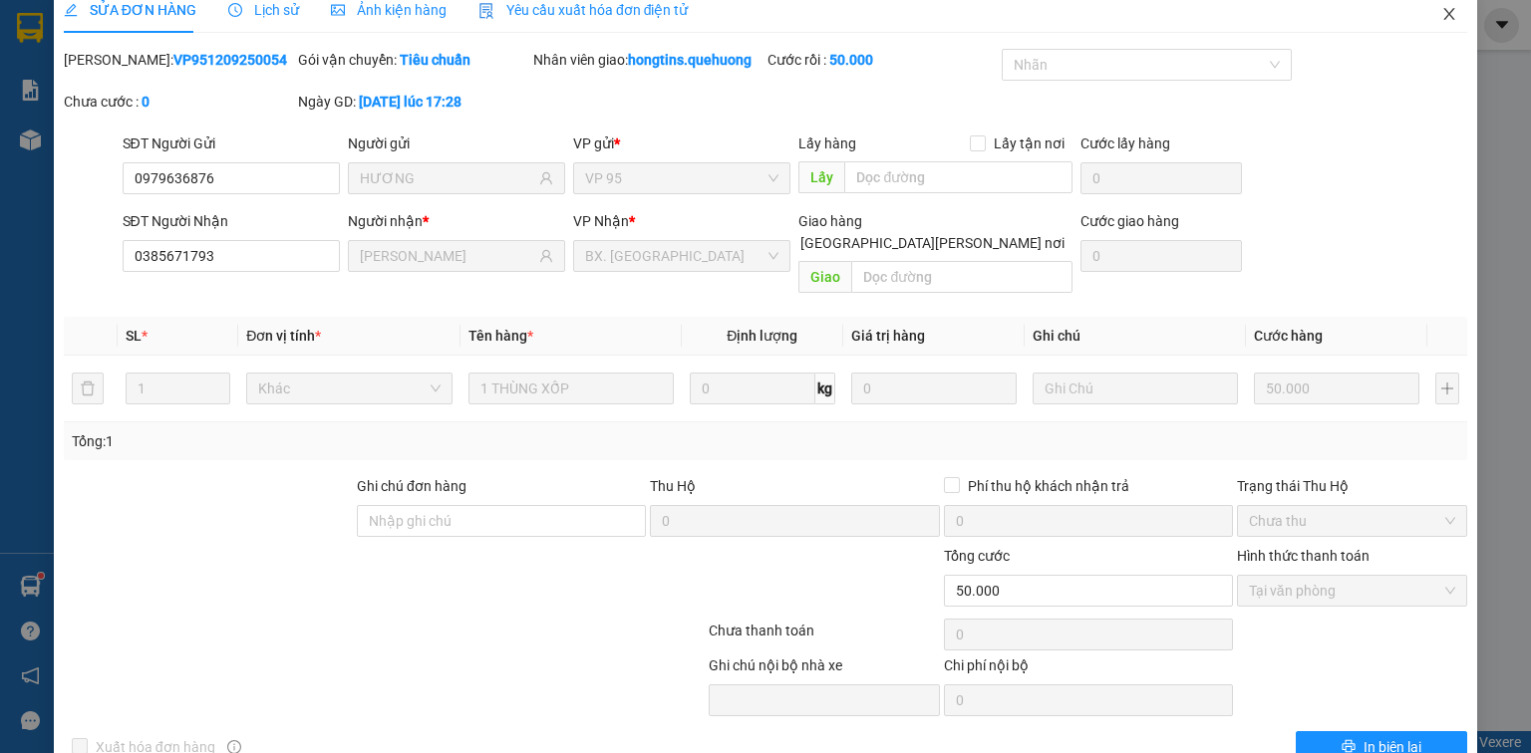
scroll to position [0, 0]
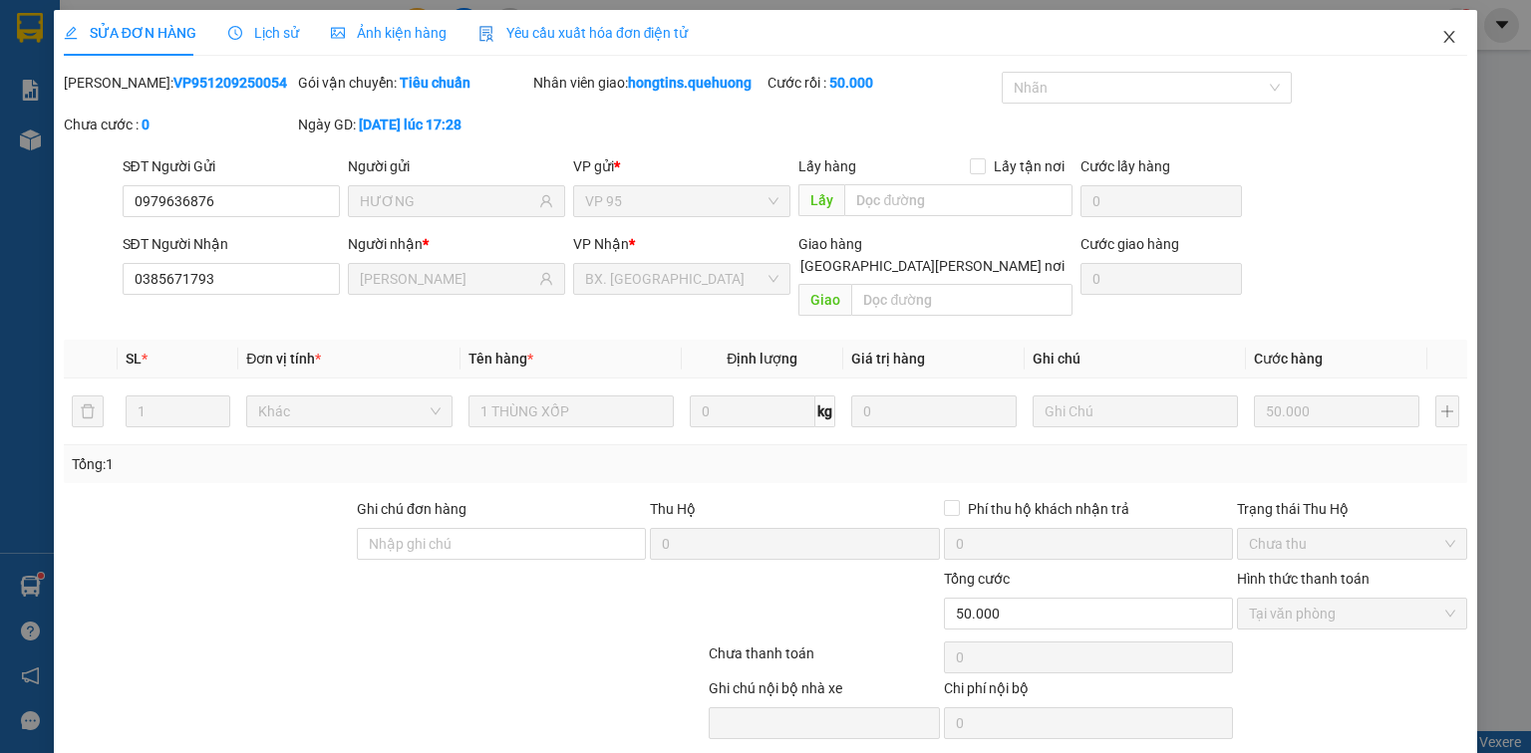
click at [1444, 41] on icon "close" at bounding box center [1449, 37] width 11 height 12
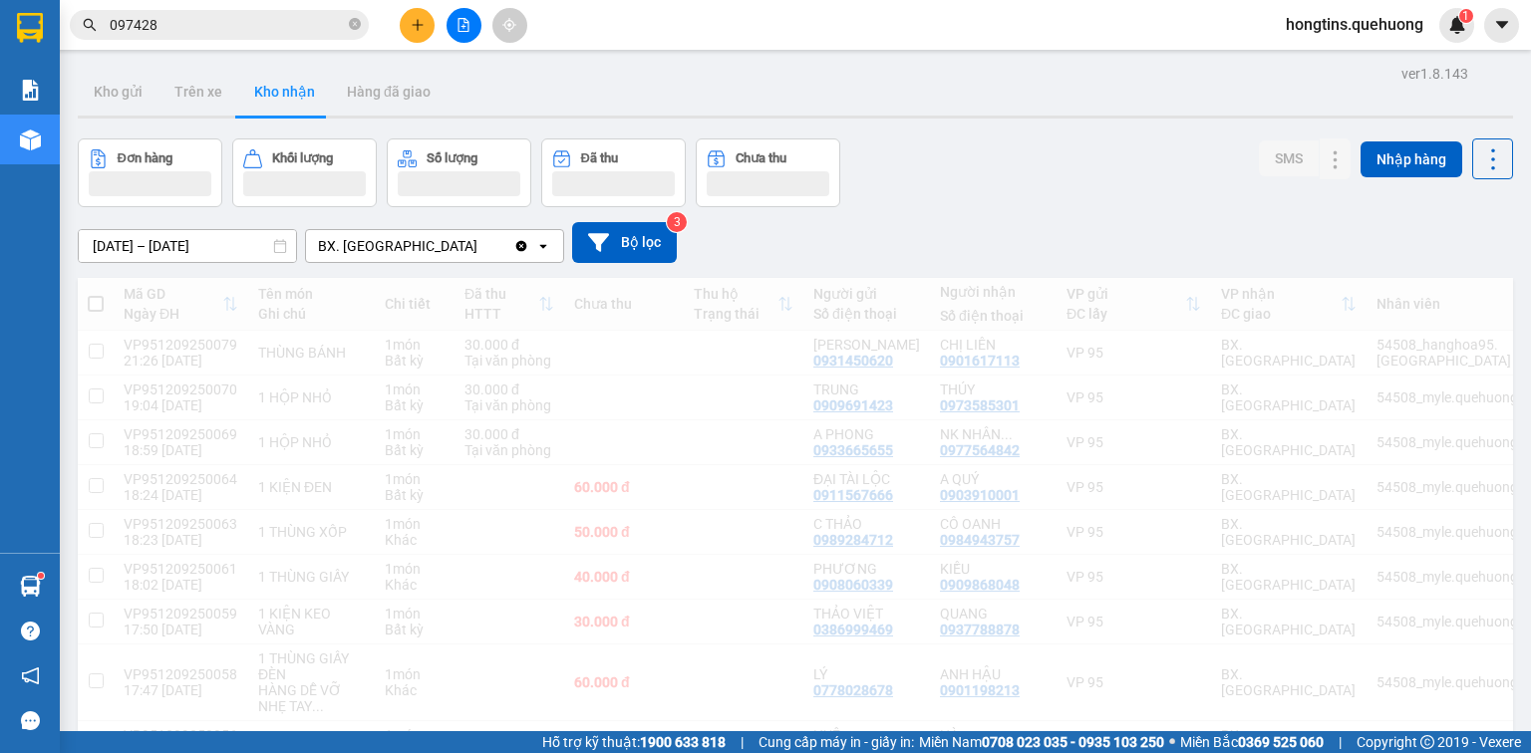
click at [1435, 31] on span "hongtins.quehuong" at bounding box center [1354, 24] width 169 height 25
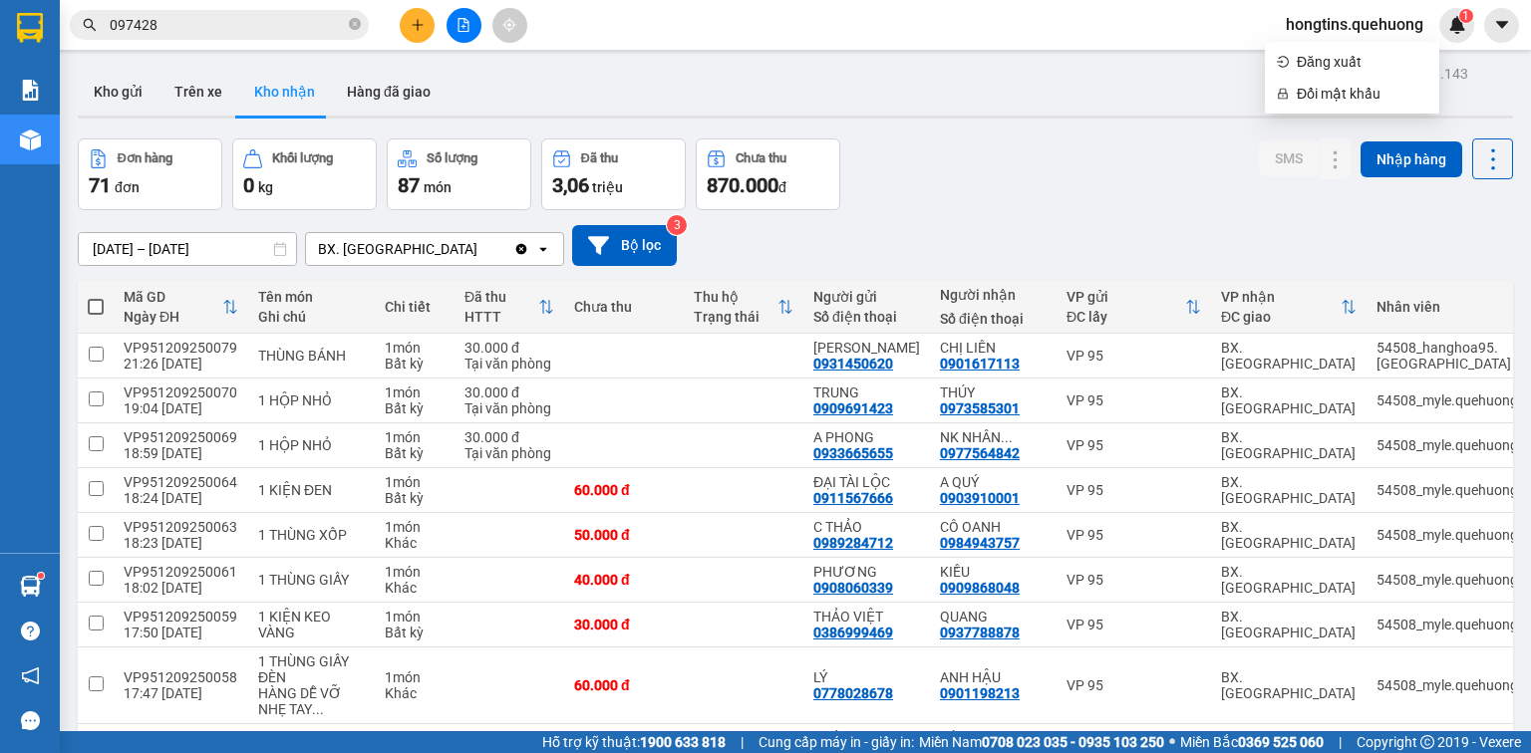
click at [1219, 195] on div "Đơn hàng 71 đơn Khối lượng 0 kg Số lượng 87 món Đã thu 3,06 triệu Chưa thu 870.…" at bounding box center [795, 175] width 1435 height 72
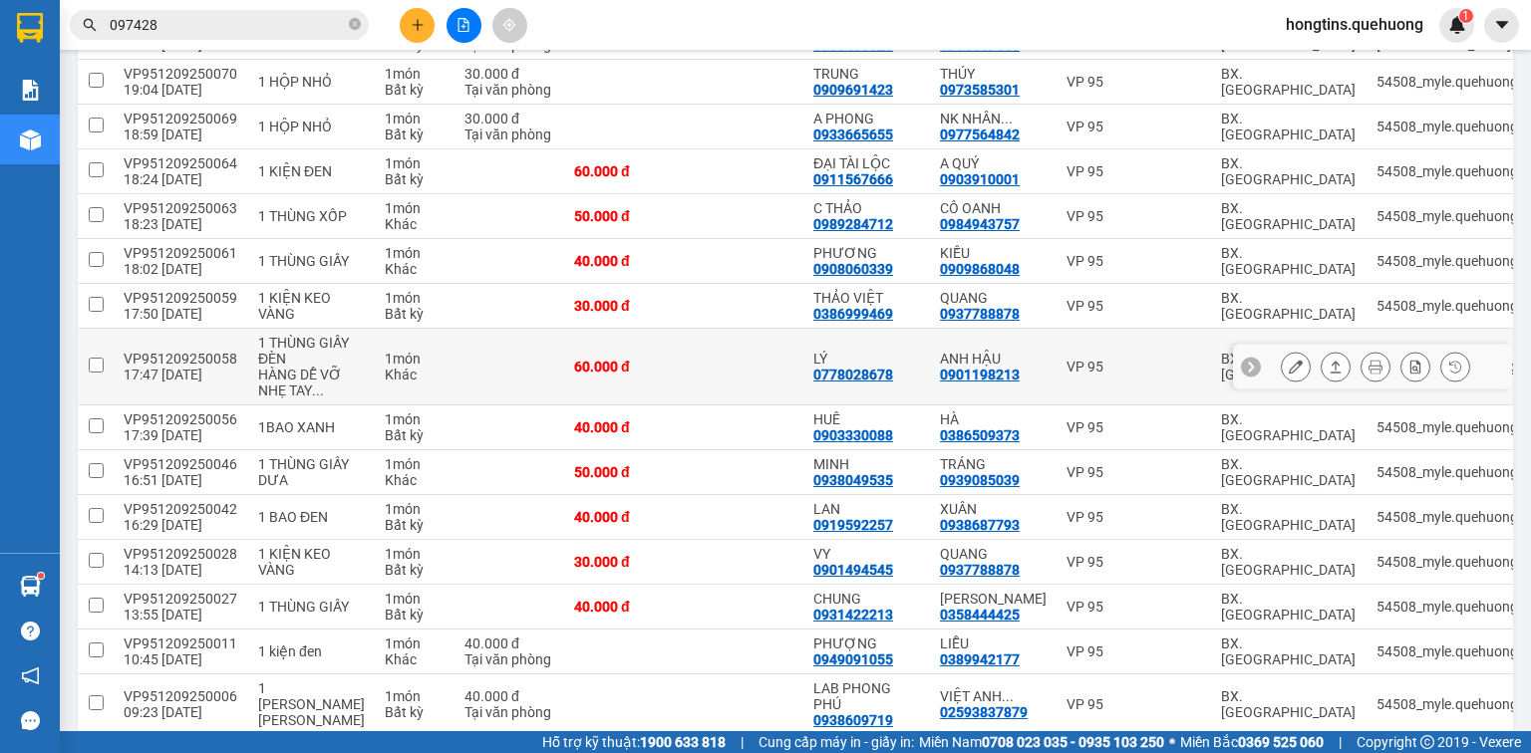
scroll to position [319, 0]
click at [1329, 423] on icon at bounding box center [1336, 428] width 14 height 14
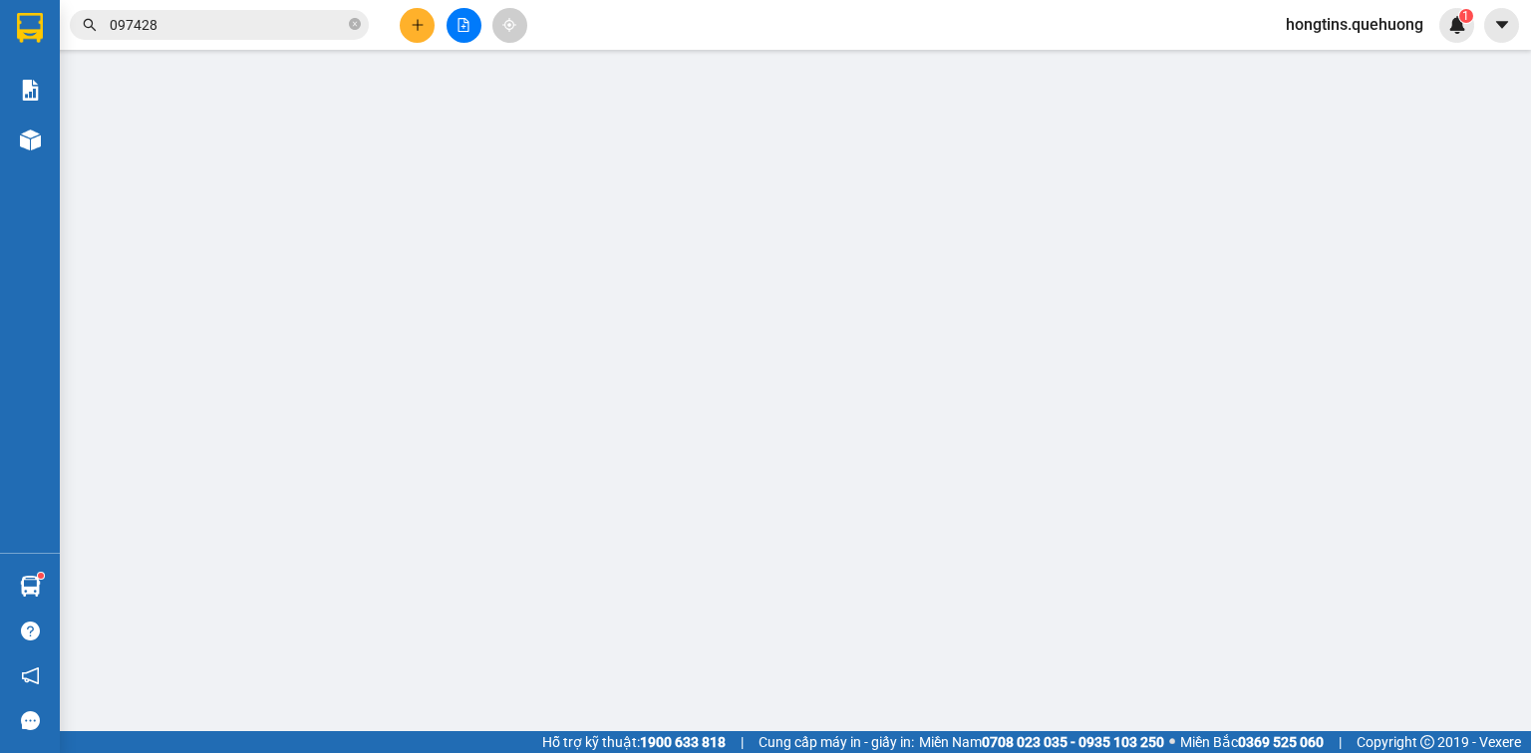
type input "0903330088"
type input "HUÊ"
type input "0386509373"
type input "HÀ"
type input "40.000"
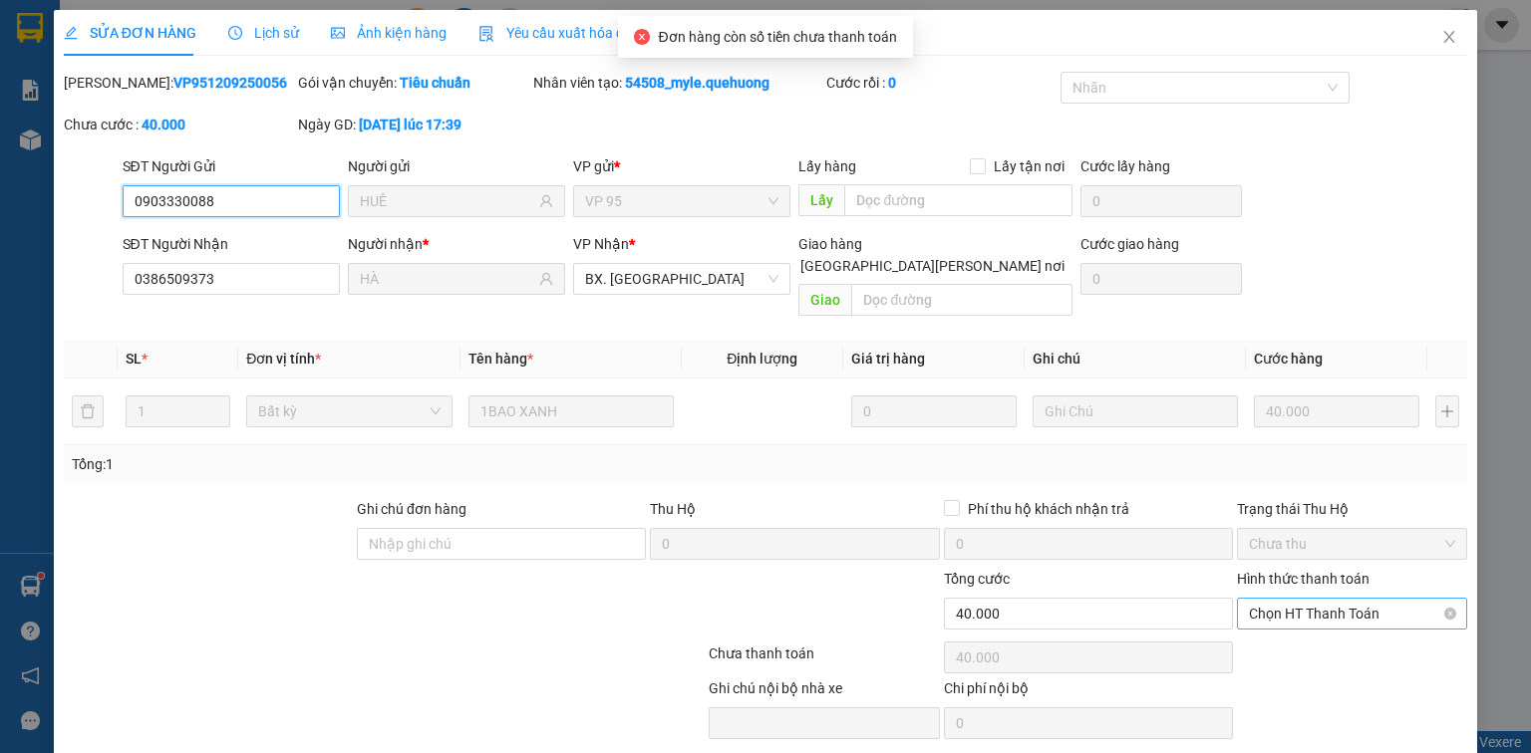
click at [1351, 599] on span "Chọn HT Thanh Toán" at bounding box center [1352, 614] width 206 height 30
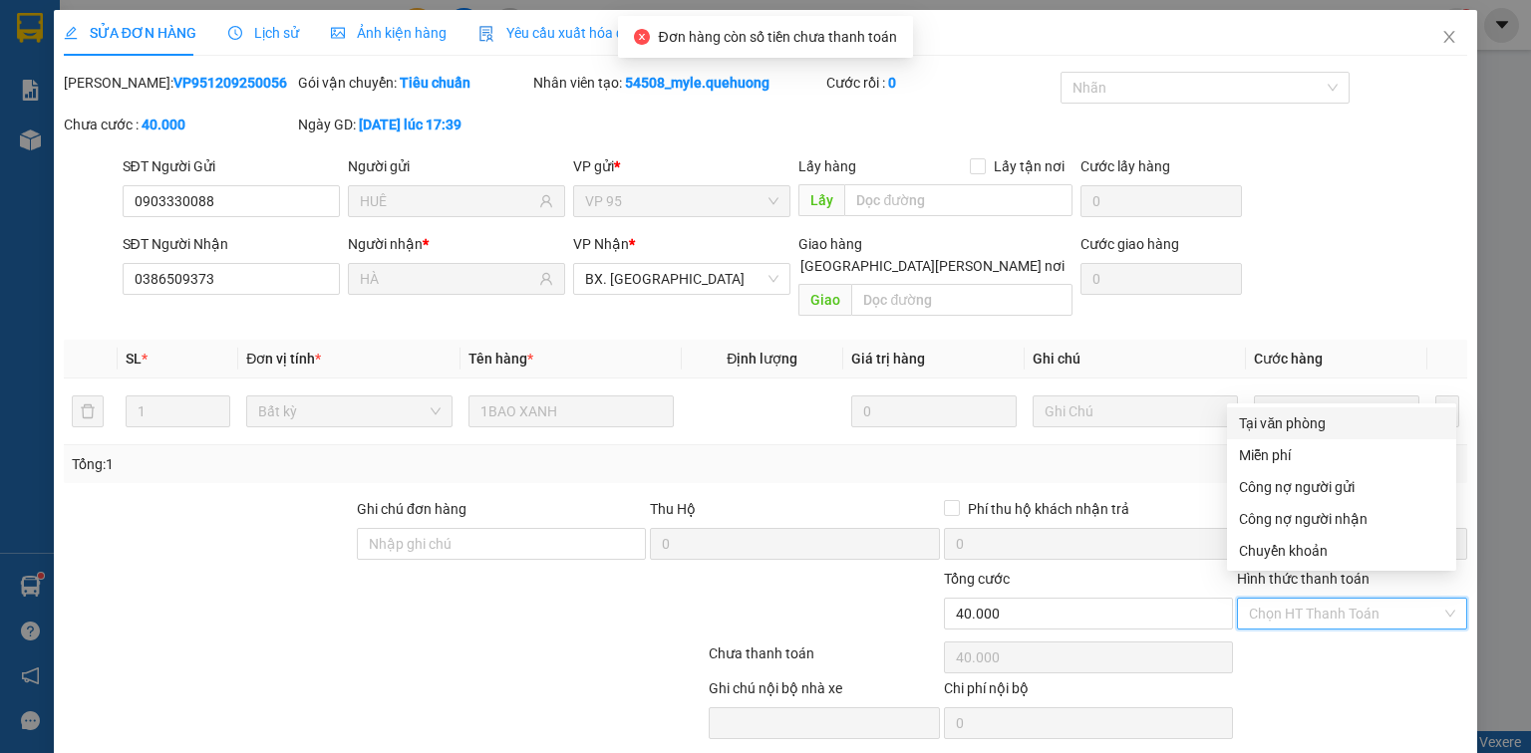
click at [1321, 421] on div "Tại văn phòng" at bounding box center [1341, 424] width 205 height 22
type input "0"
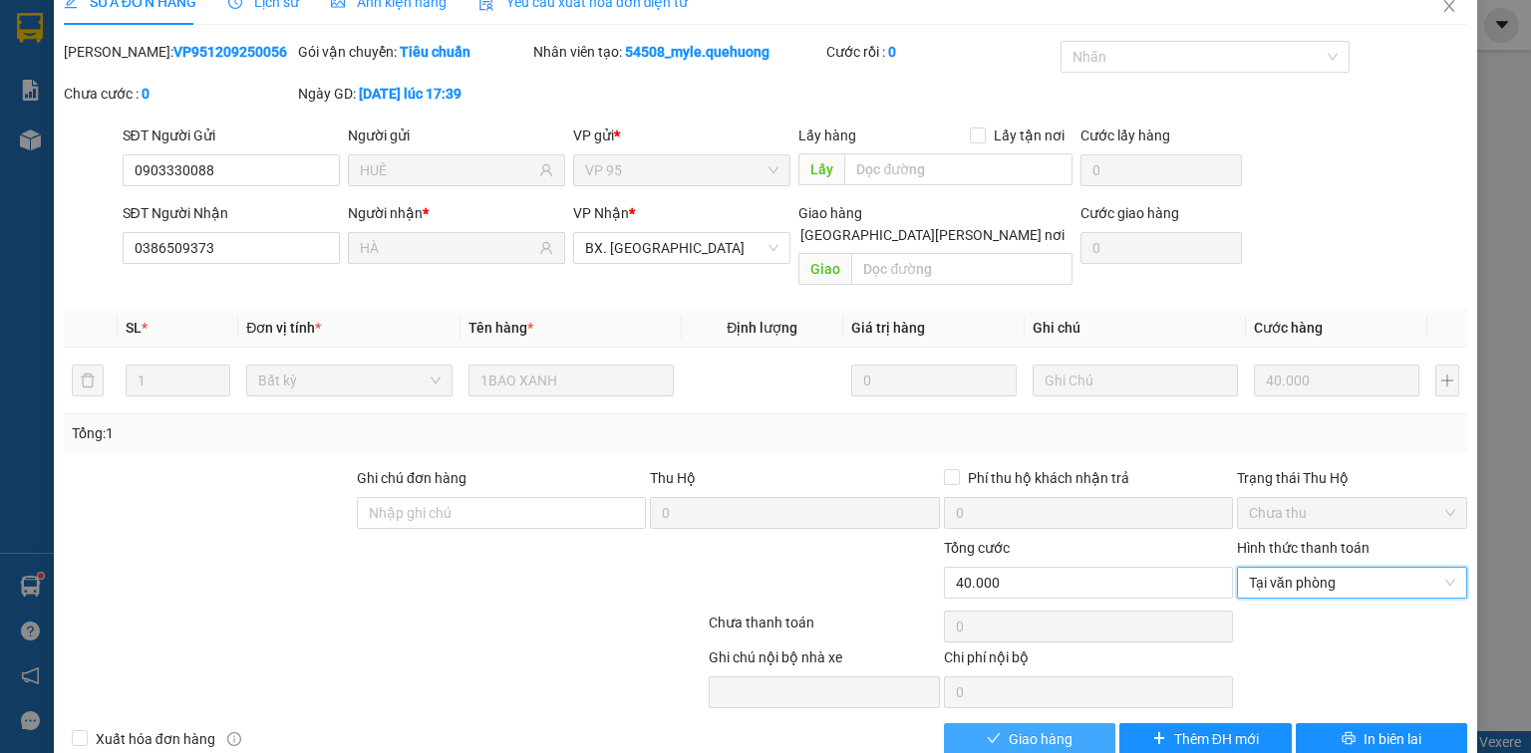
scroll to position [48, 0]
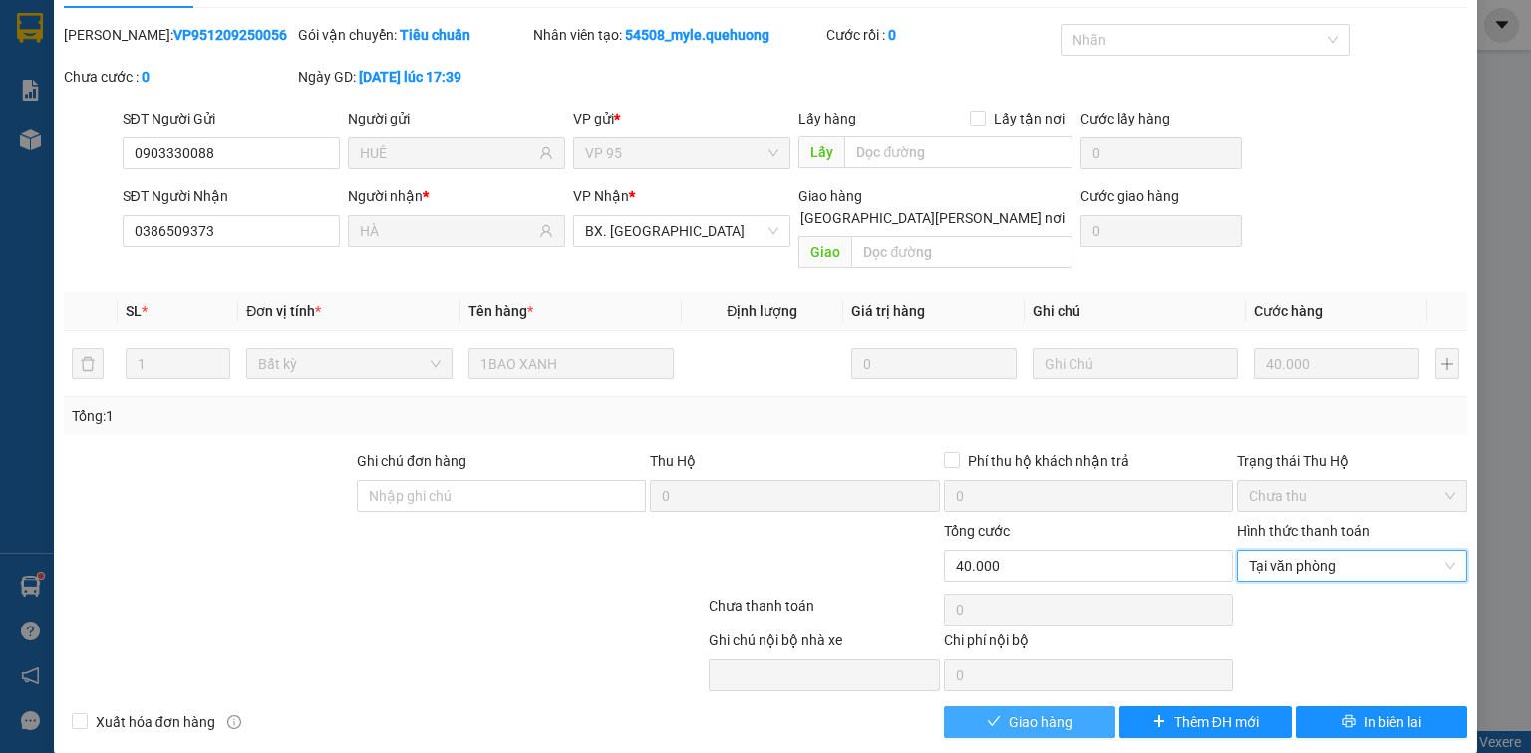
click at [1051, 712] on span "Giao hàng" at bounding box center [1041, 723] width 64 height 22
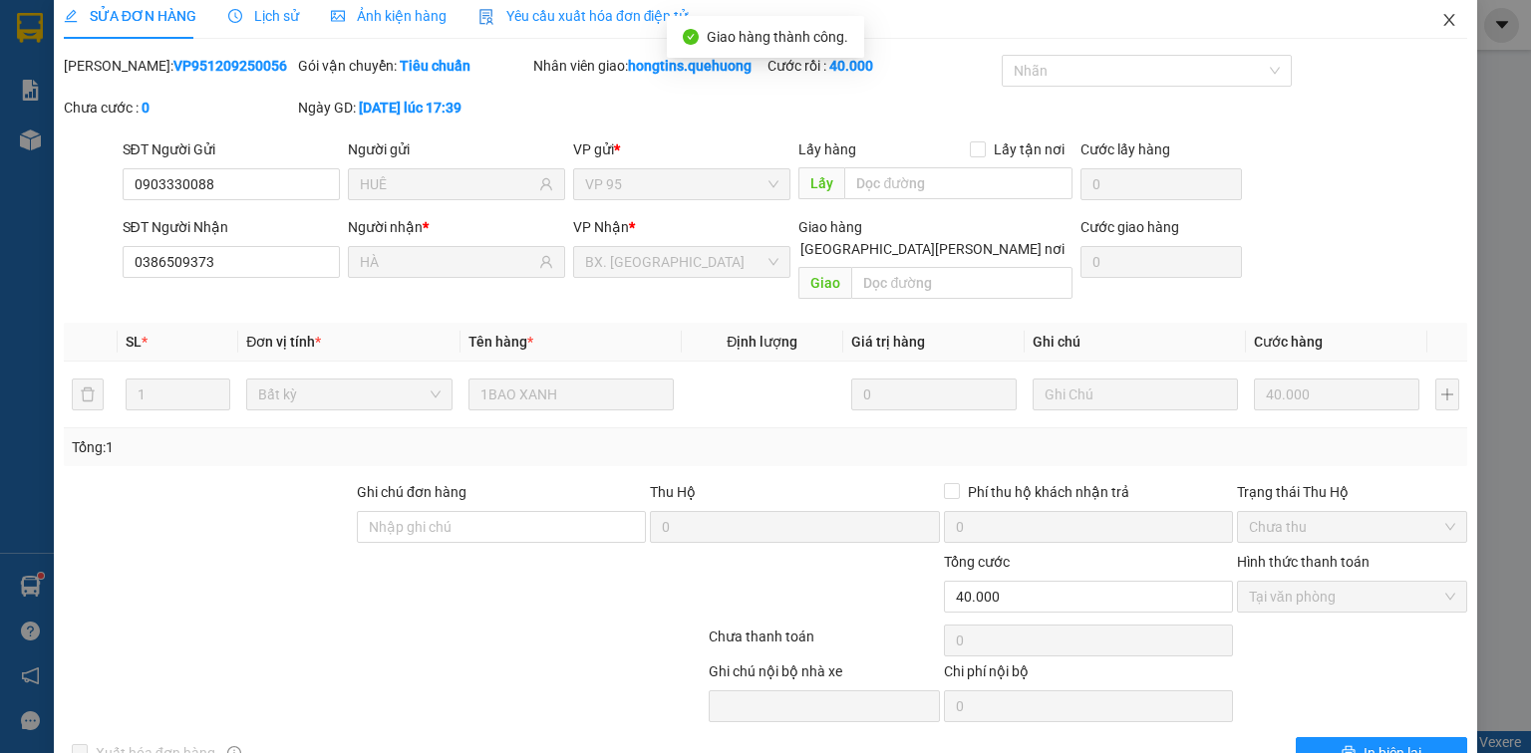
scroll to position [0, 0]
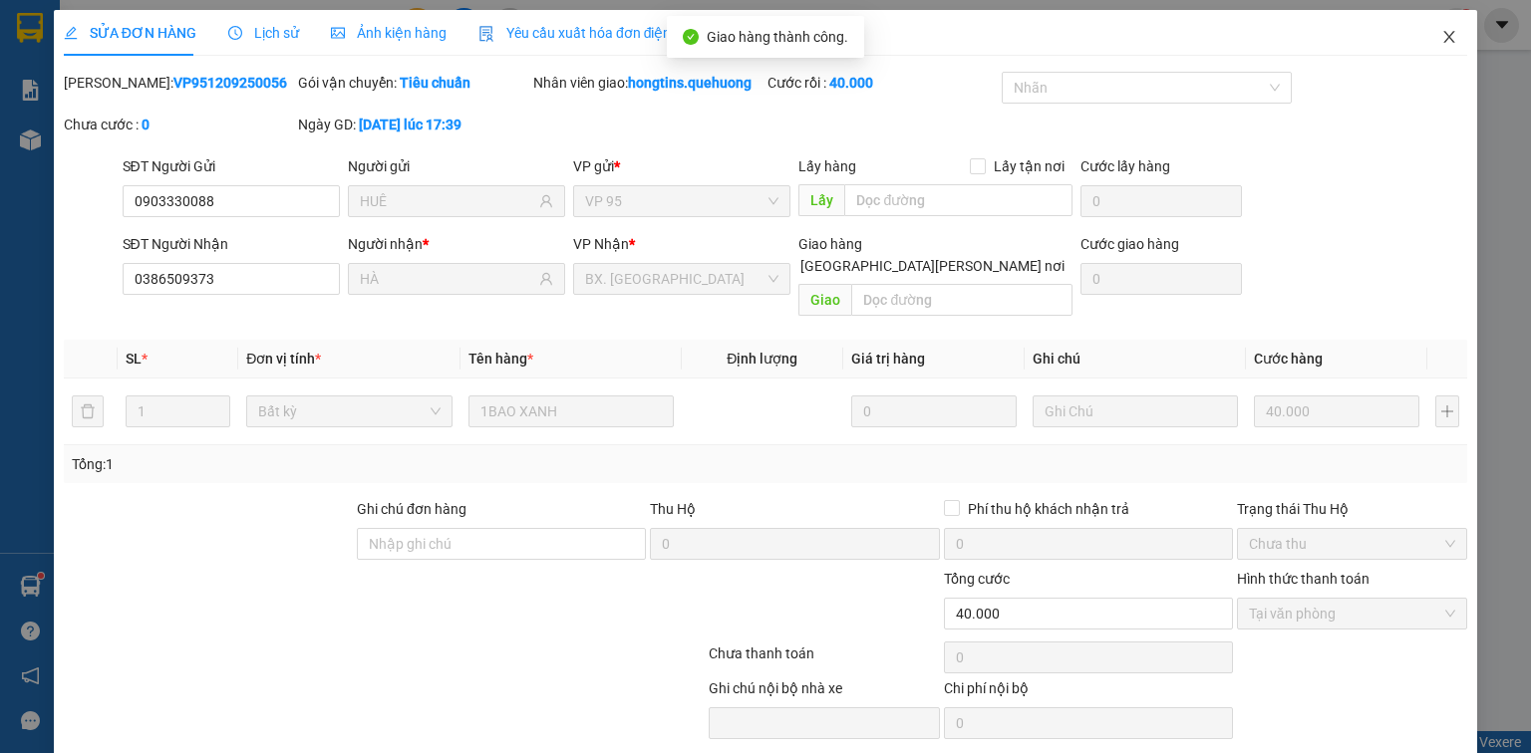
click at [1440, 28] on span "Close" at bounding box center [1449, 38] width 56 height 56
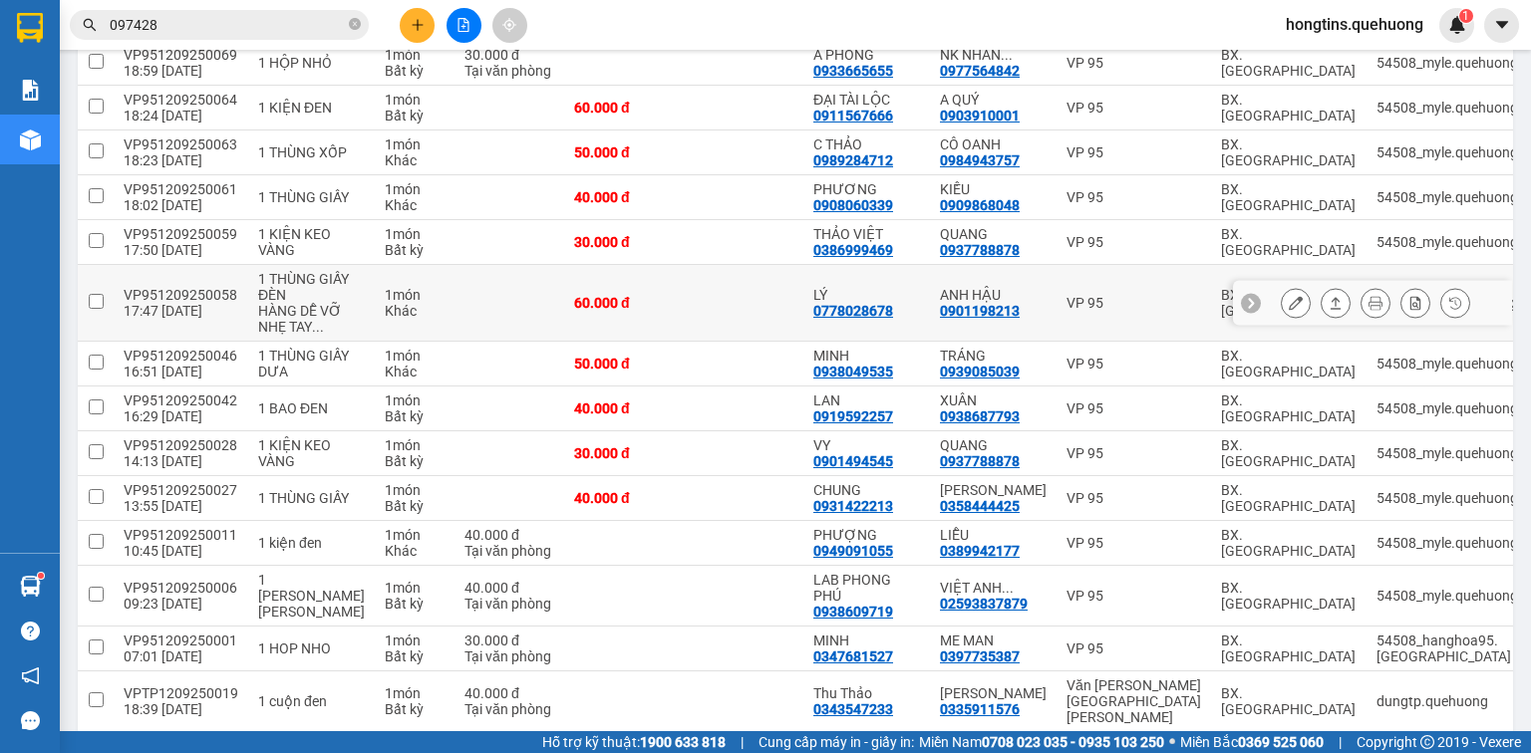
scroll to position [319, 0]
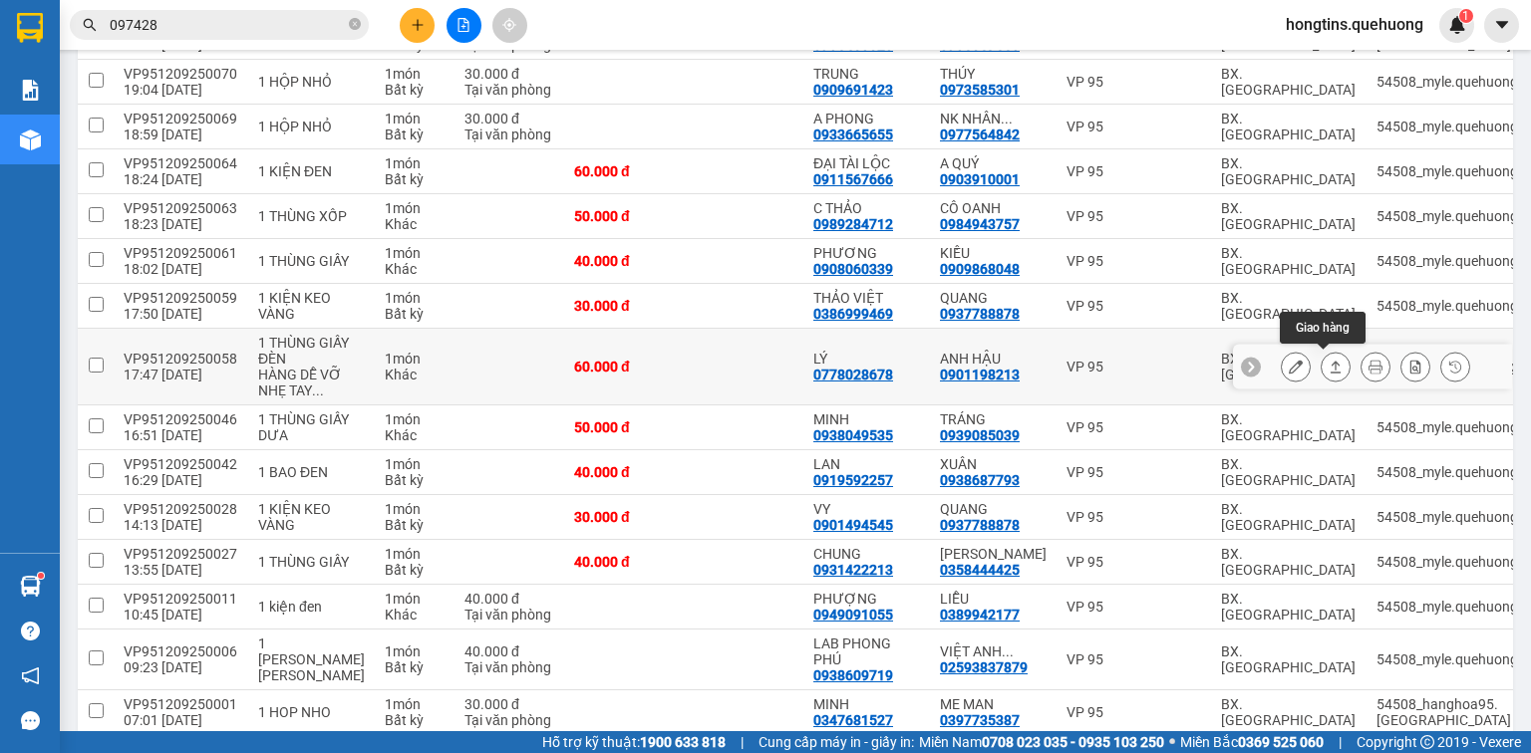
click at [1322, 363] on button at bounding box center [1336, 367] width 28 height 35
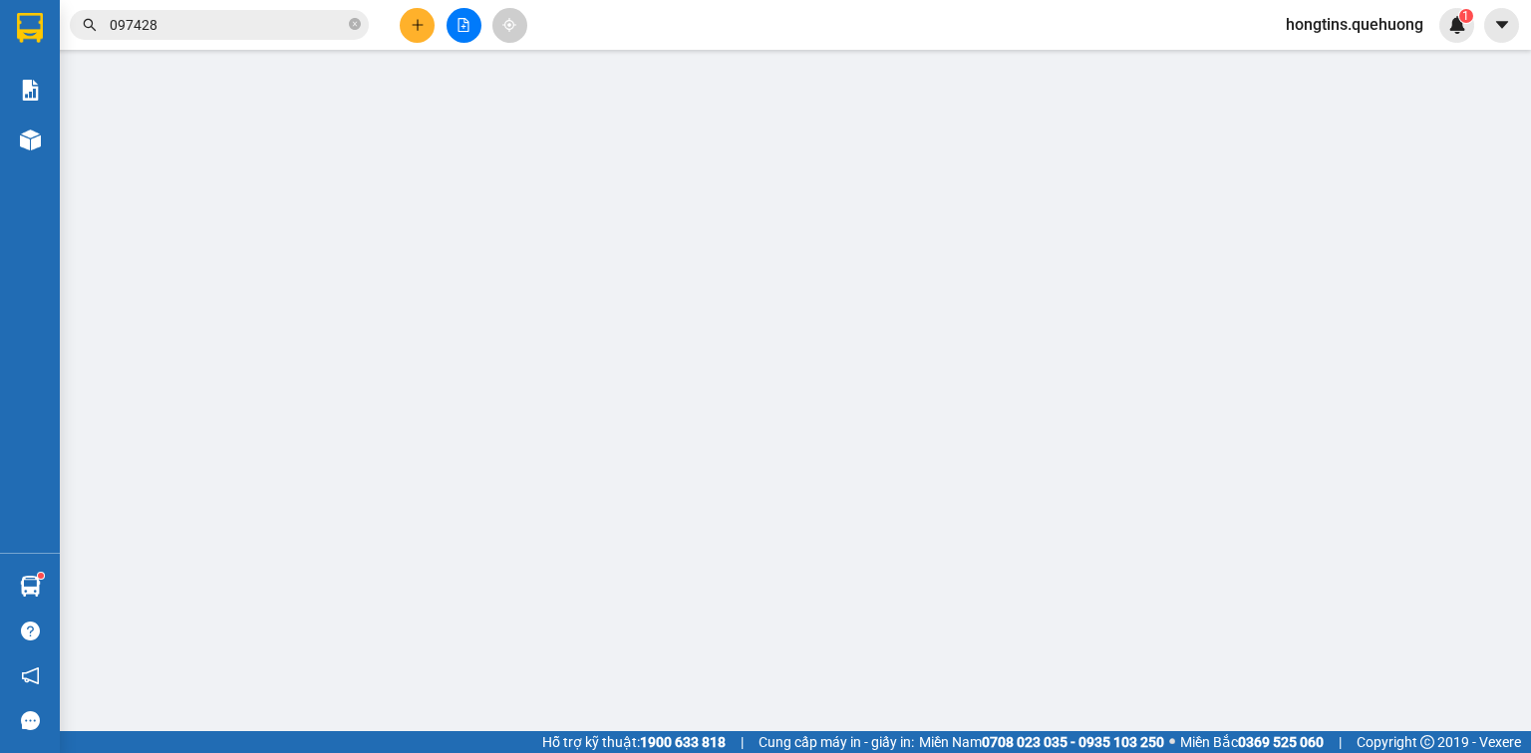
type input "0778028678"
type input "LÝ"
type input "0901198213"
type input "ANH HẬU"
type input "60.000"
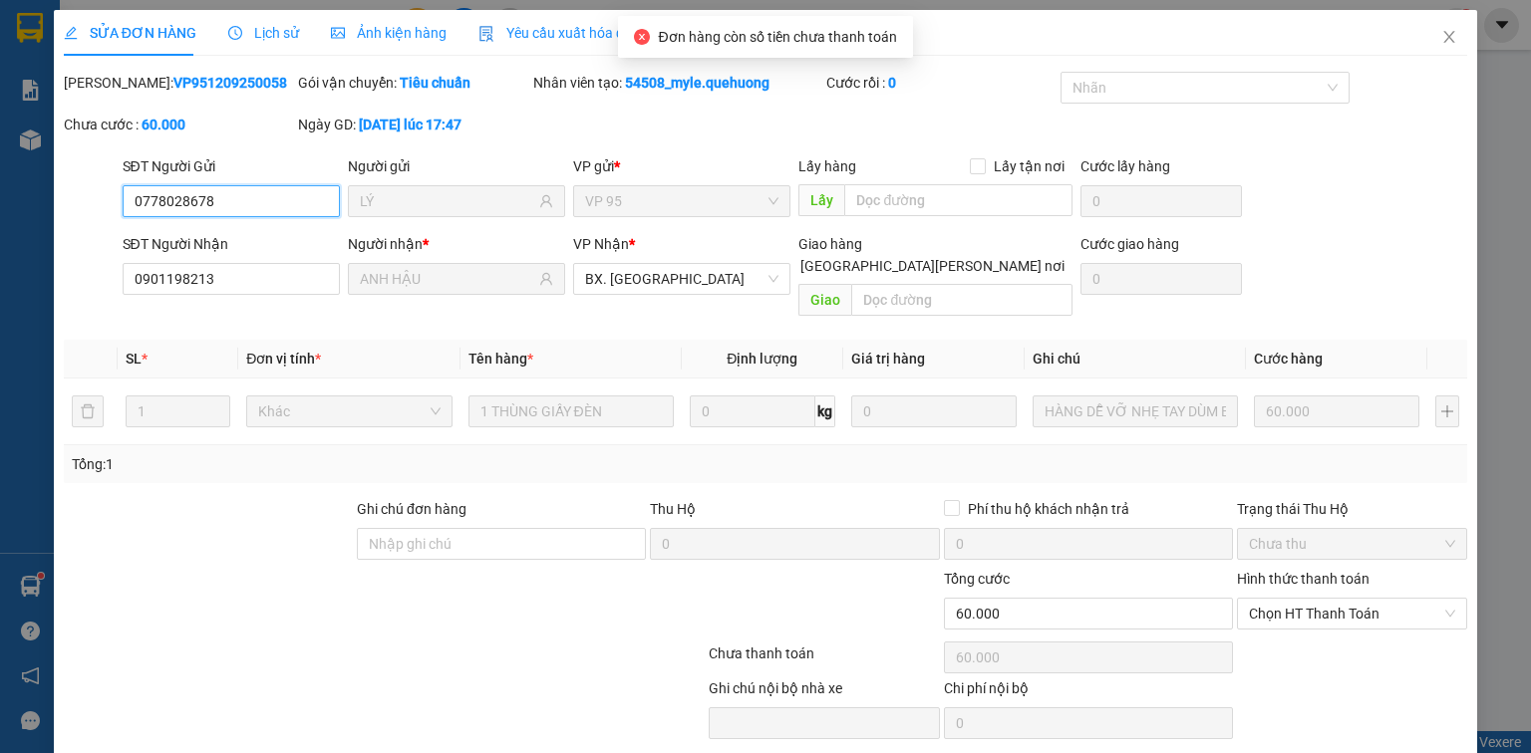
scroll to position [48, 0]
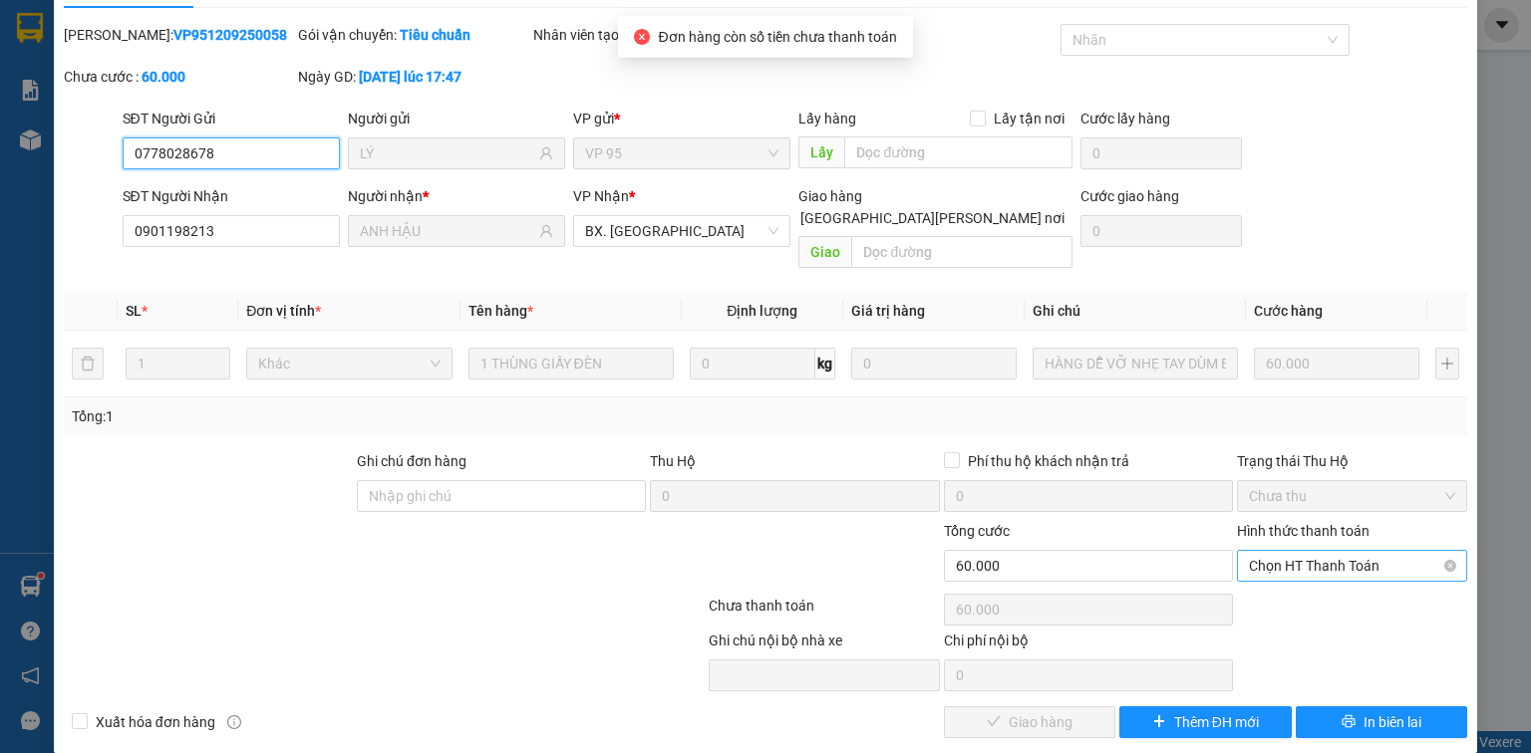
click at [1373, 551] on span "Chọn HT Thanh Toán" at bounding box center [1352, 566] width 206 height 30
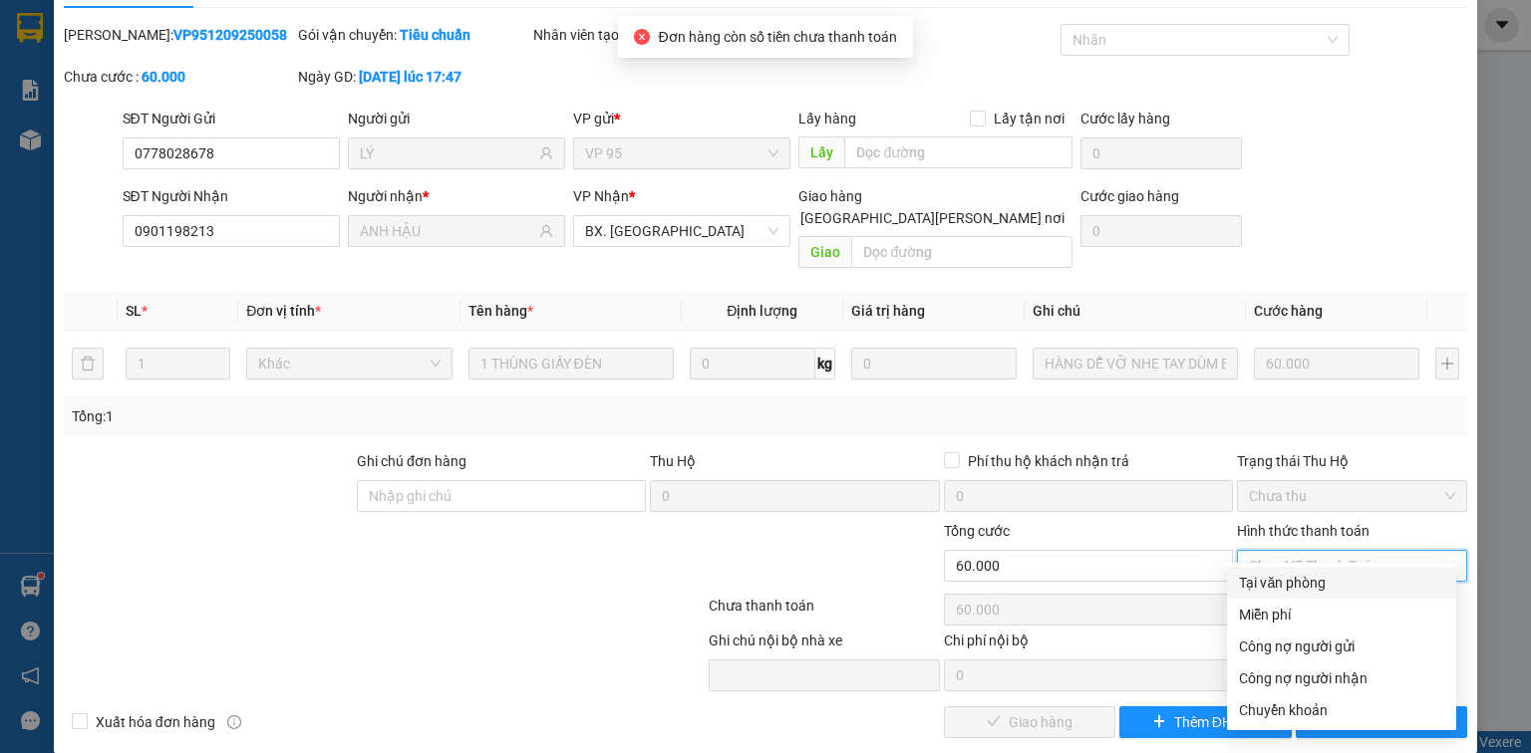
click at [1316, 582] on div "Tại văn phòng" at bounding box center [1341, 583] width 205 height 22
type input "0"
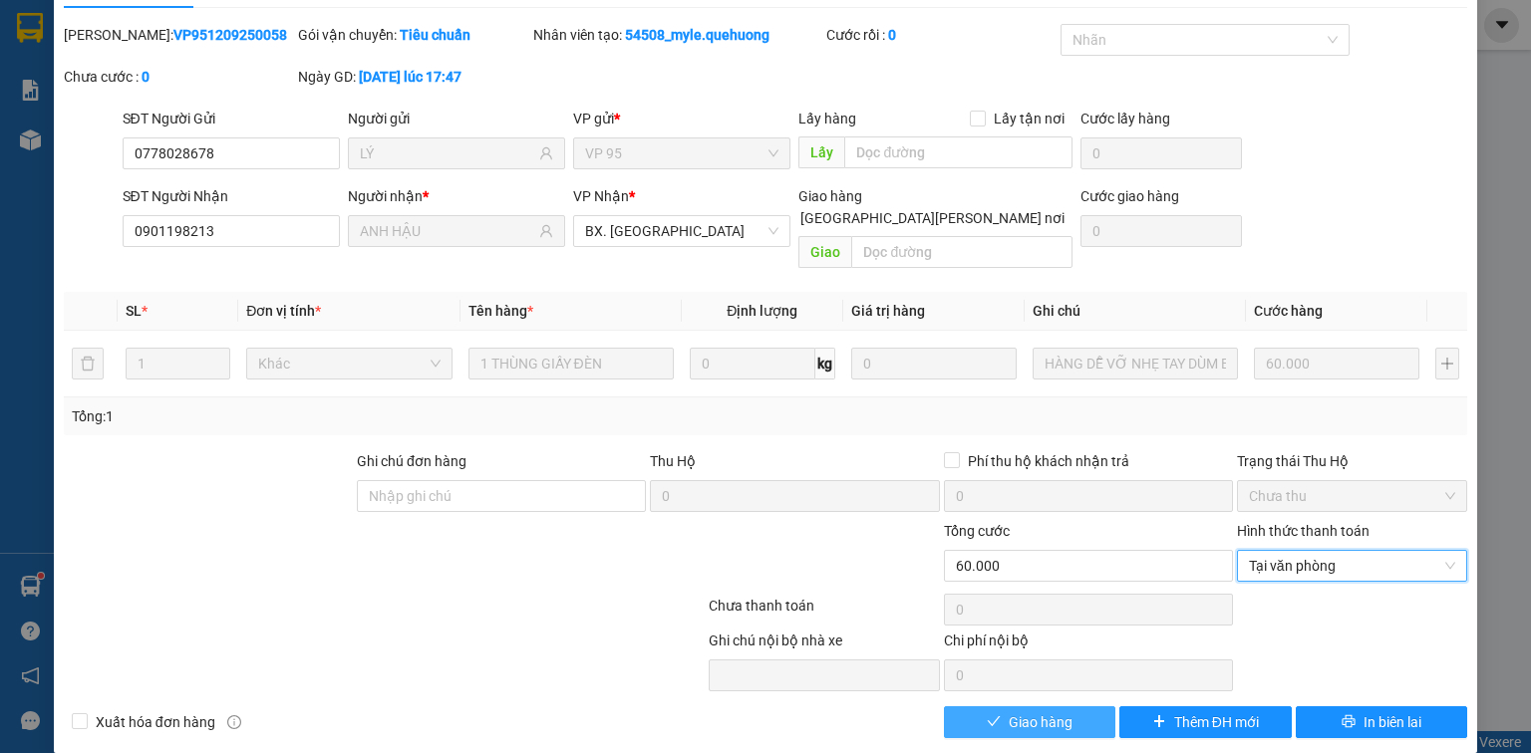
click at [1029, 712] on span "Giao hàng" at bounding box center [1041, 723] width 64 height 22
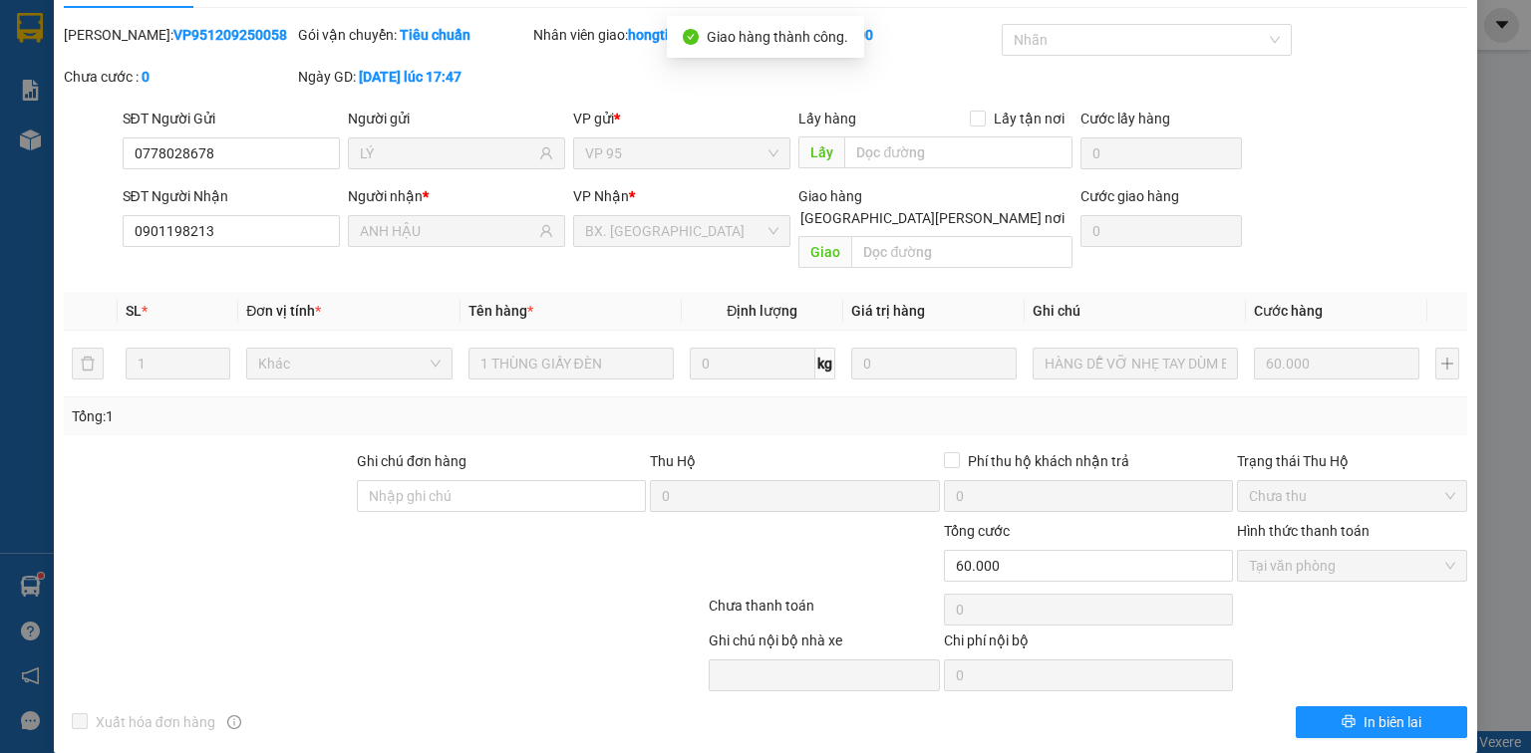
scroll to position [0, 0]
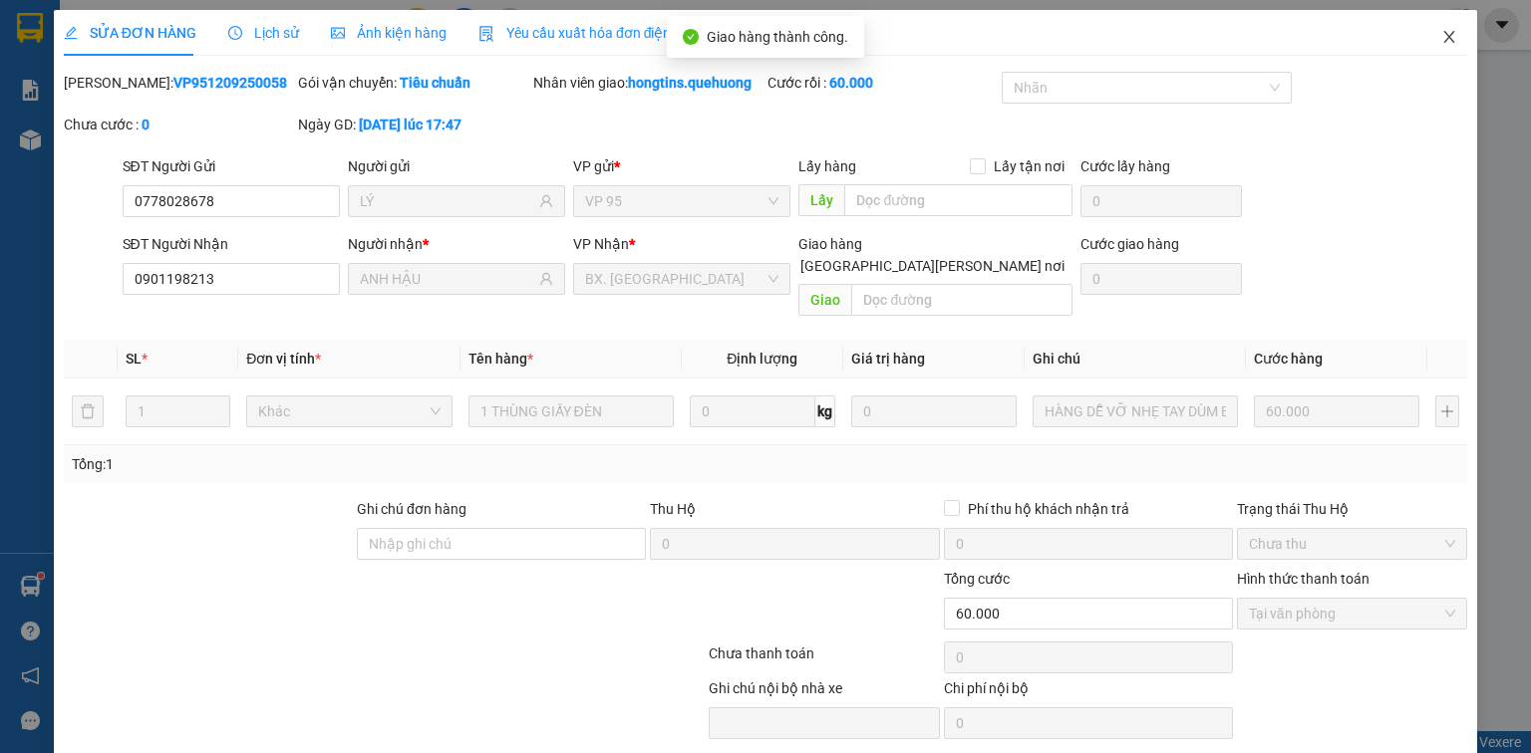
click at [1441, 31] on icon "close" at bounding box center [1449, 37] width 16 height 16
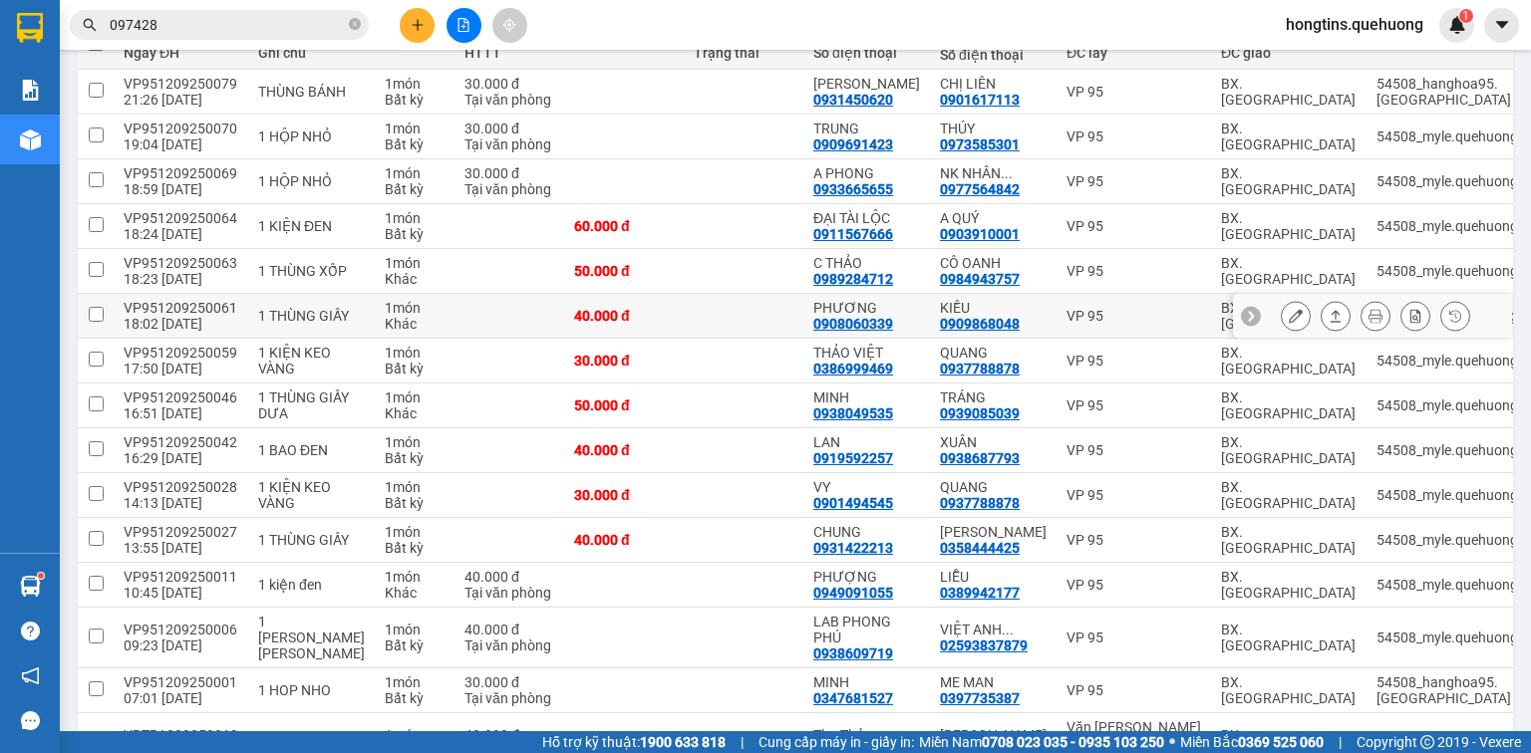
scroll to position [239, 0]
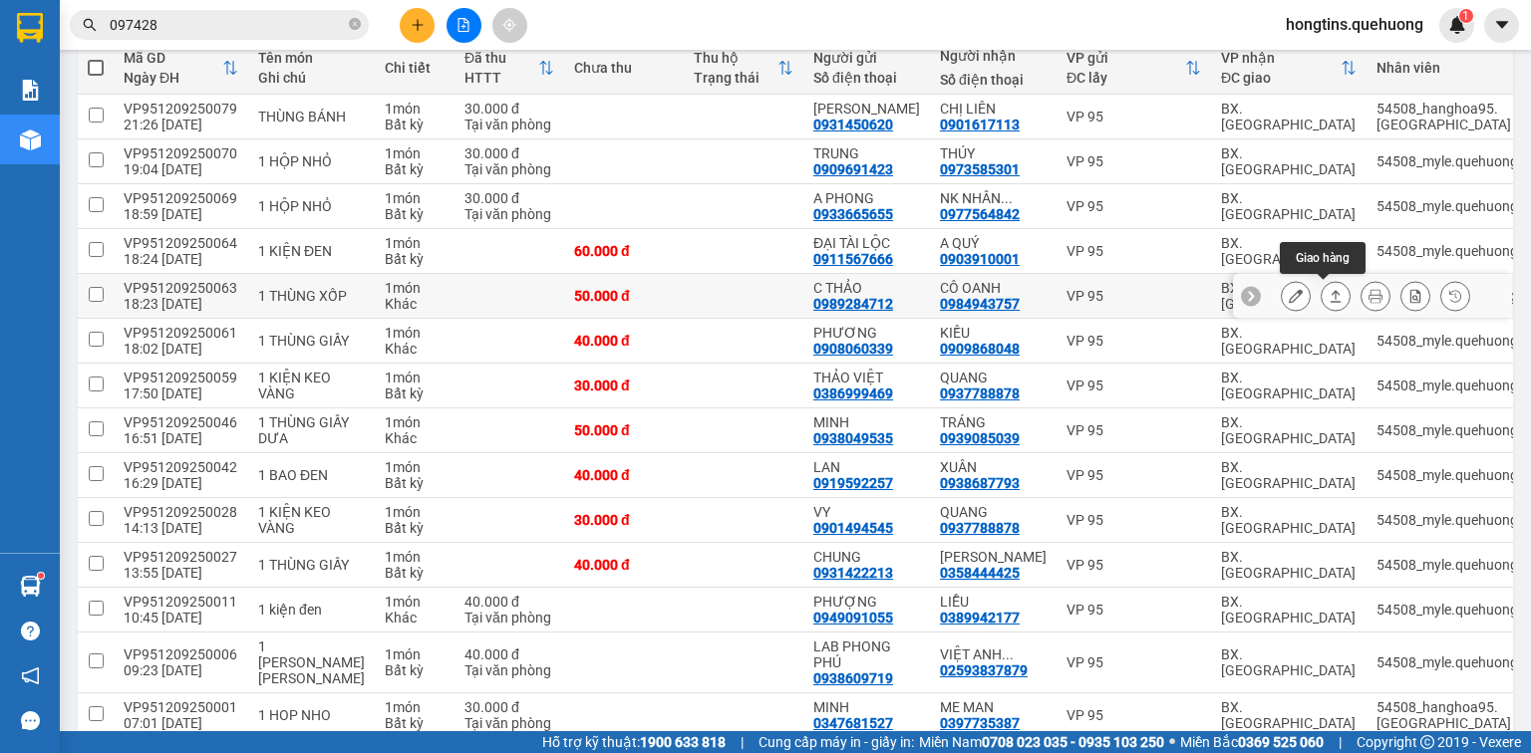
click at [1332, 295] on button at bounding box center [1336, 296] width 28 height 35
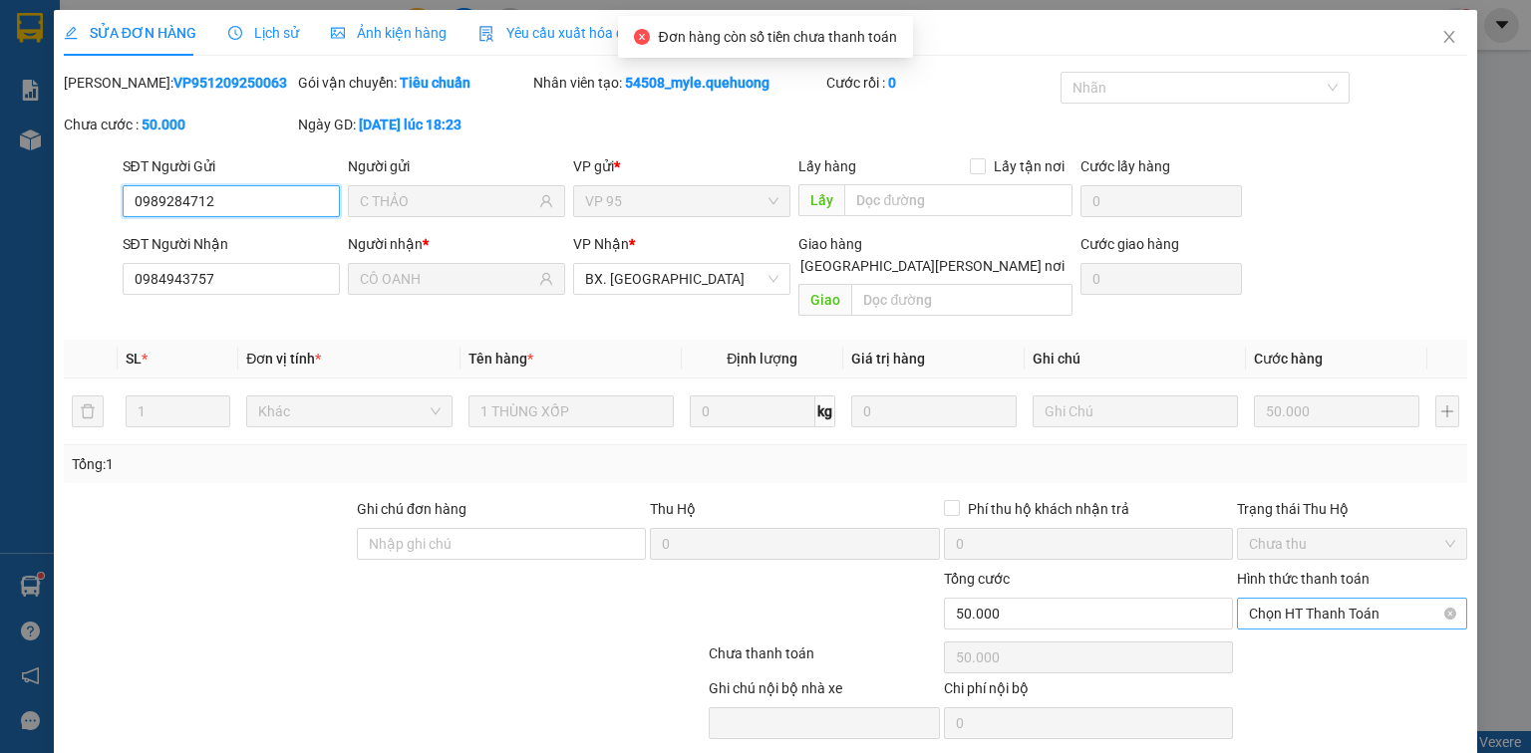
click at [1316, 599] on span "Chọn HT Thanh Toán" at bounding box center [1352, 614] width 206 height 30
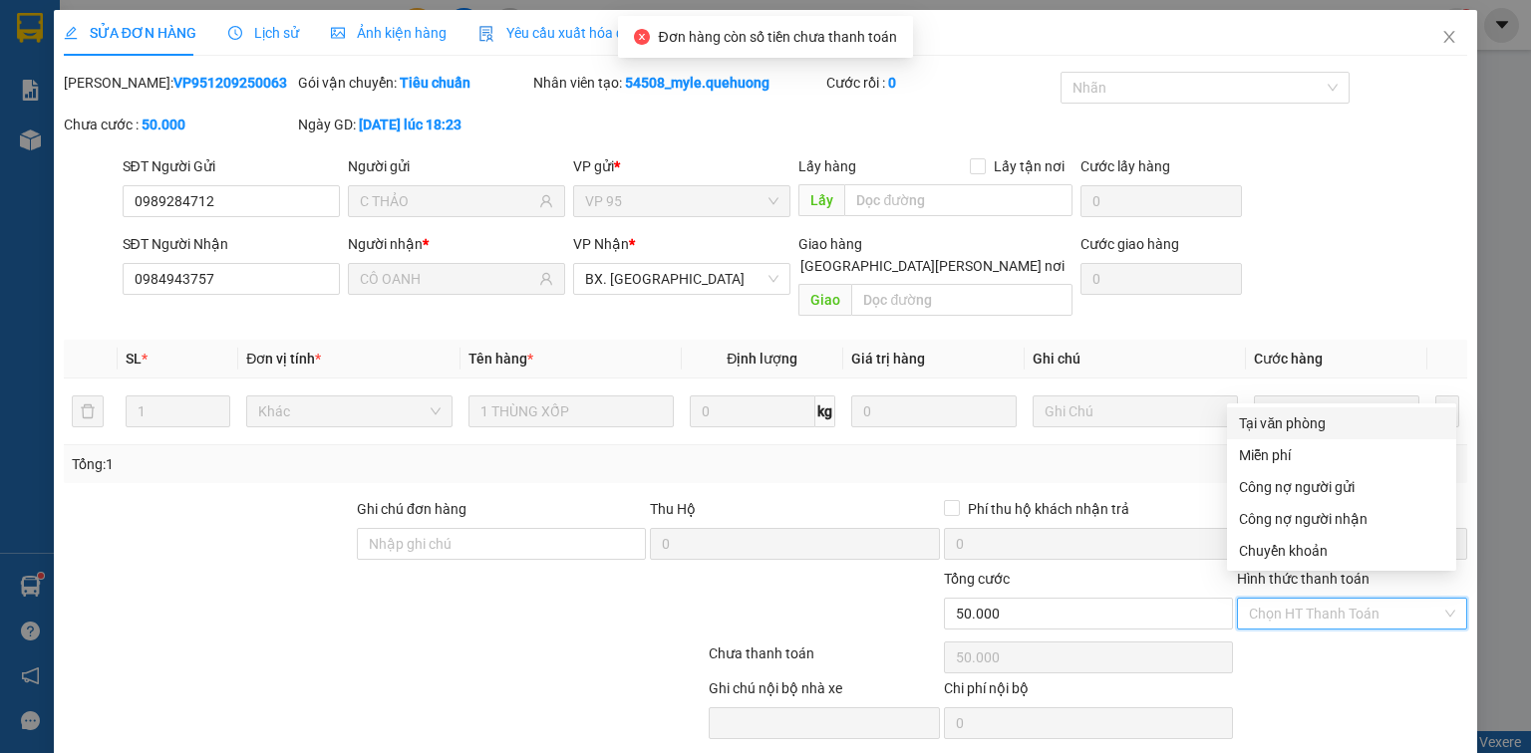
click at [1290, 423] on div "Tại văn phòng" at bounding box center [1341, 424] width 205 height 22
type input "0"
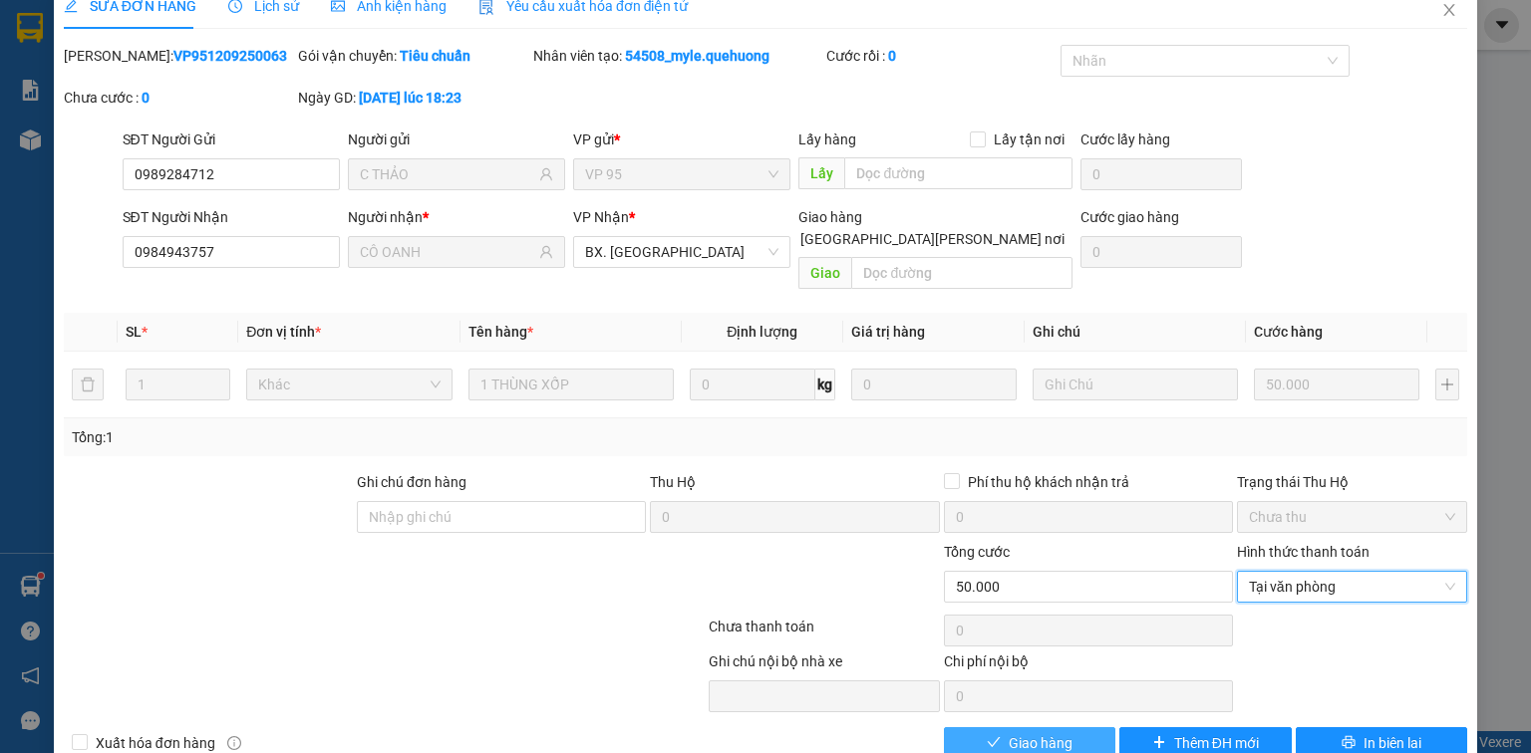
scroll to position [48, 0]
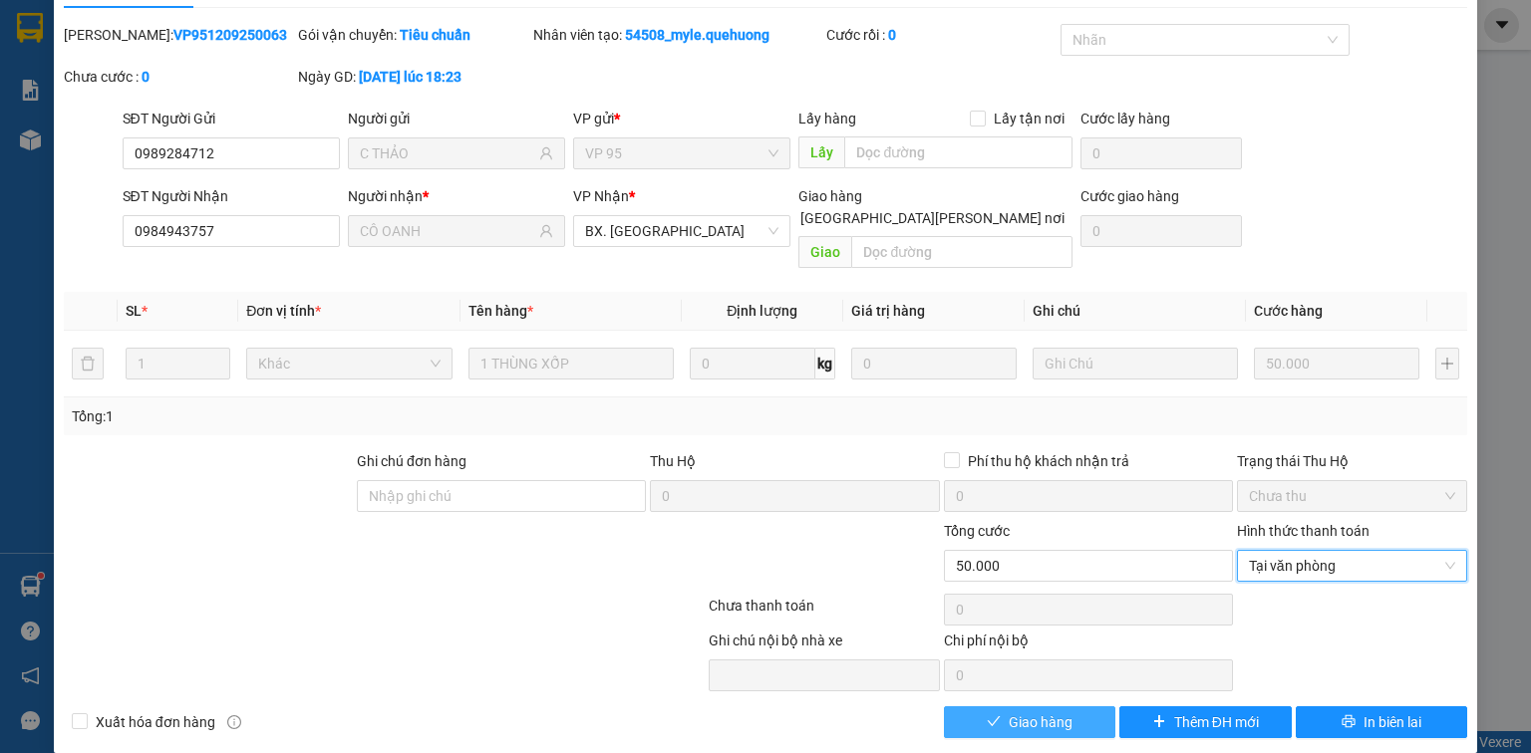
click at [1052, 712] on span "Giao hàng" at bounding box center [1041, 723] width 64 height 22
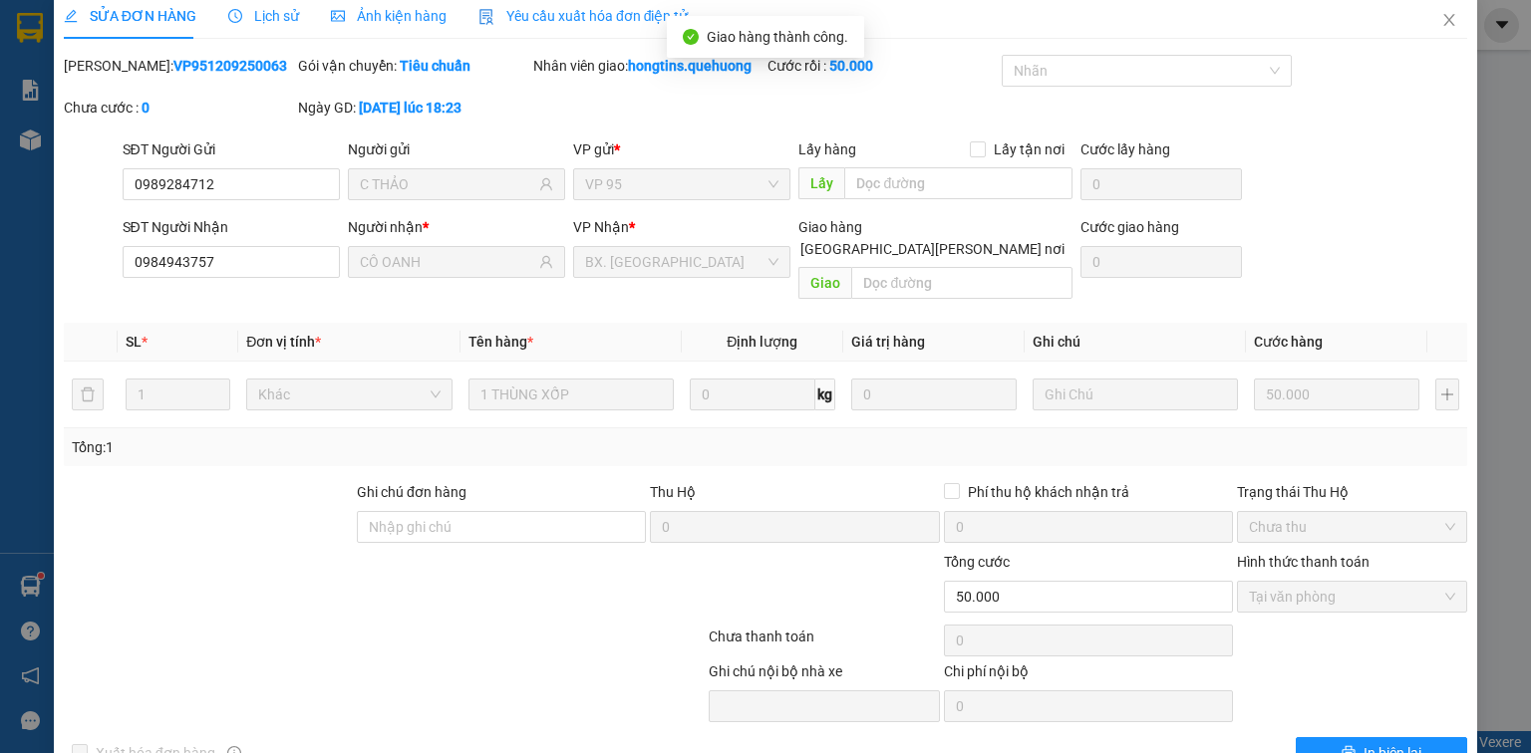
scroll to position [0, 0]
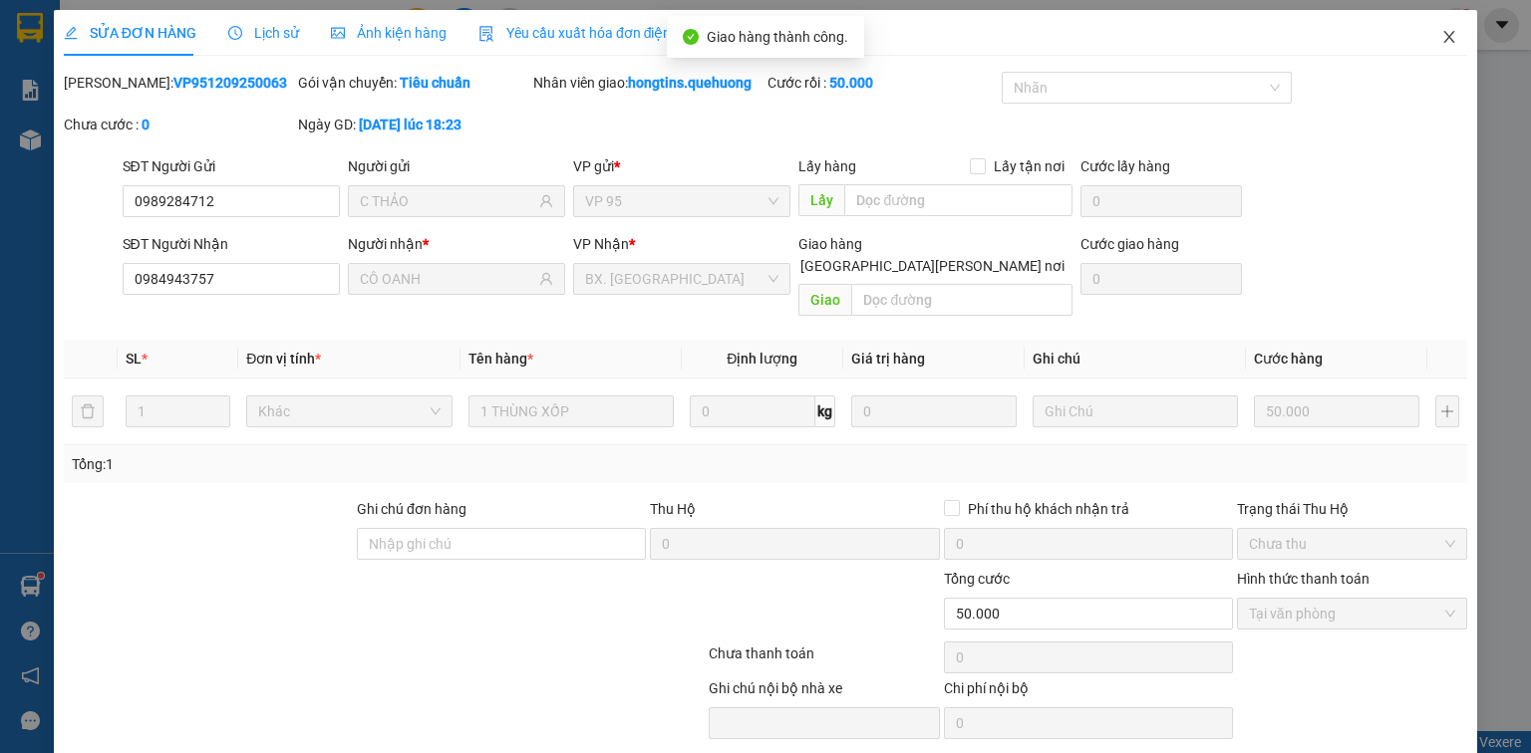
click at [1441, 32] on icon "close" at bounding box center [1449, 37] width 16 height 16
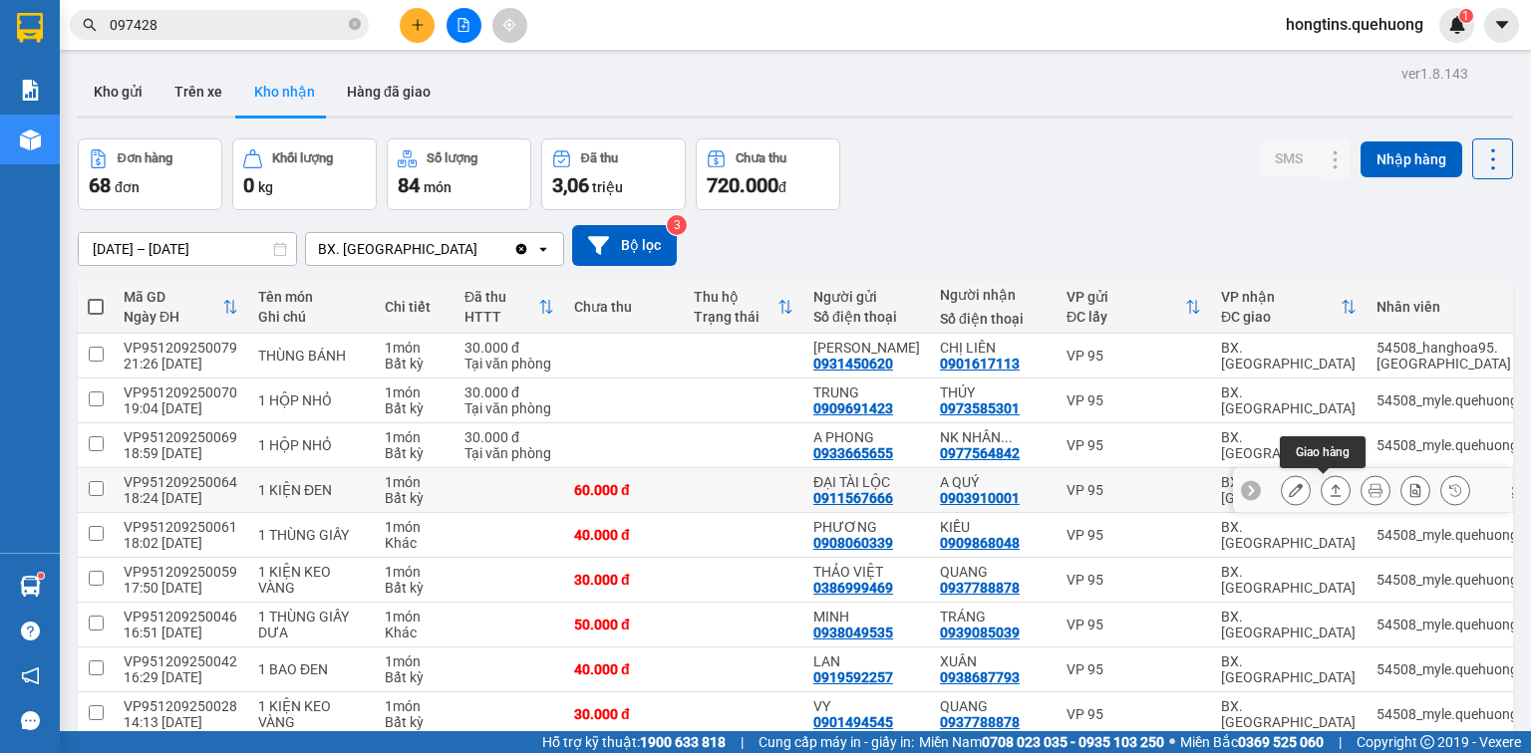
click at [1329, 486] on icon at bounding box center [1336, 490] width 14 height 14
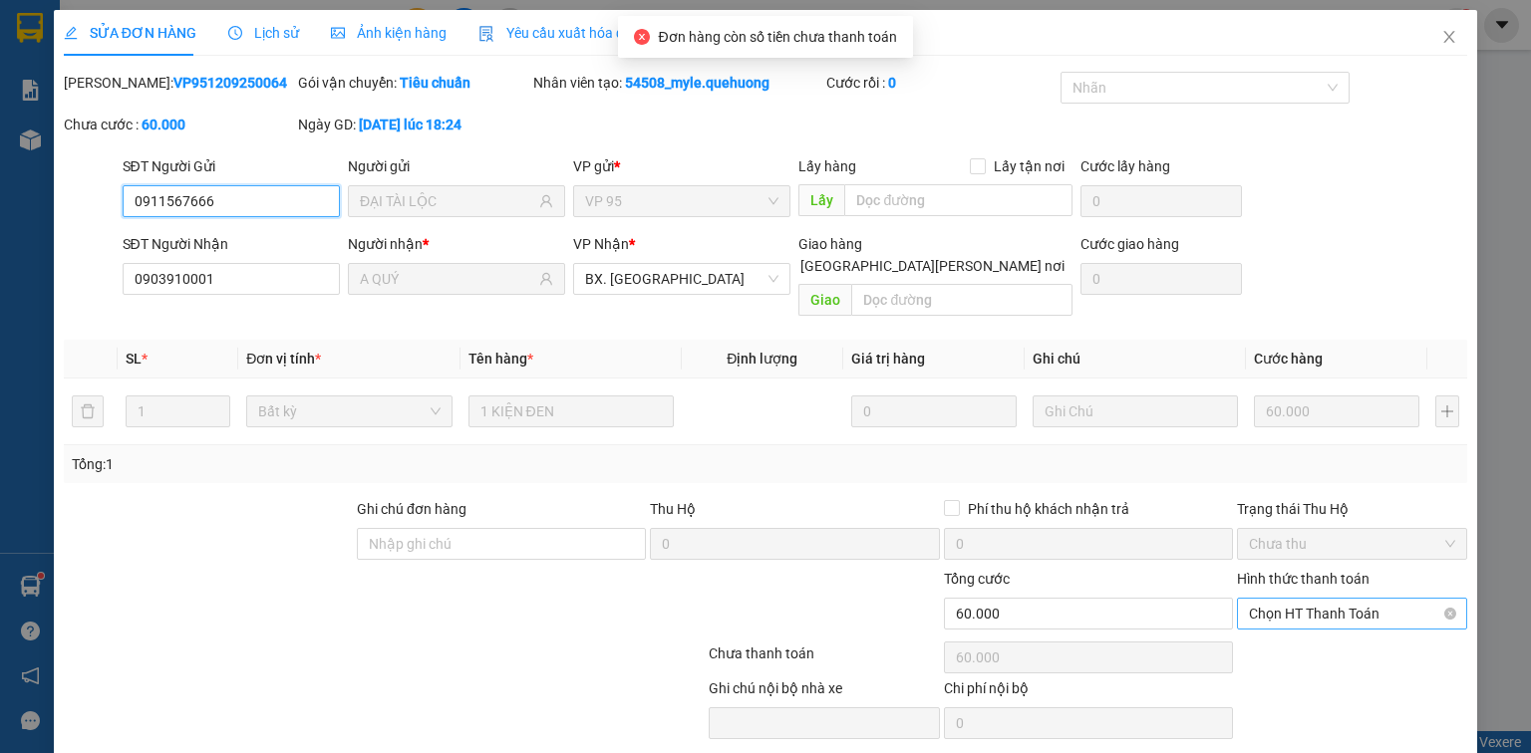
click at [1307, 599] on span "Chọn HT Thanh Toán" at bounding box center [1352, 614] width 206 height 30
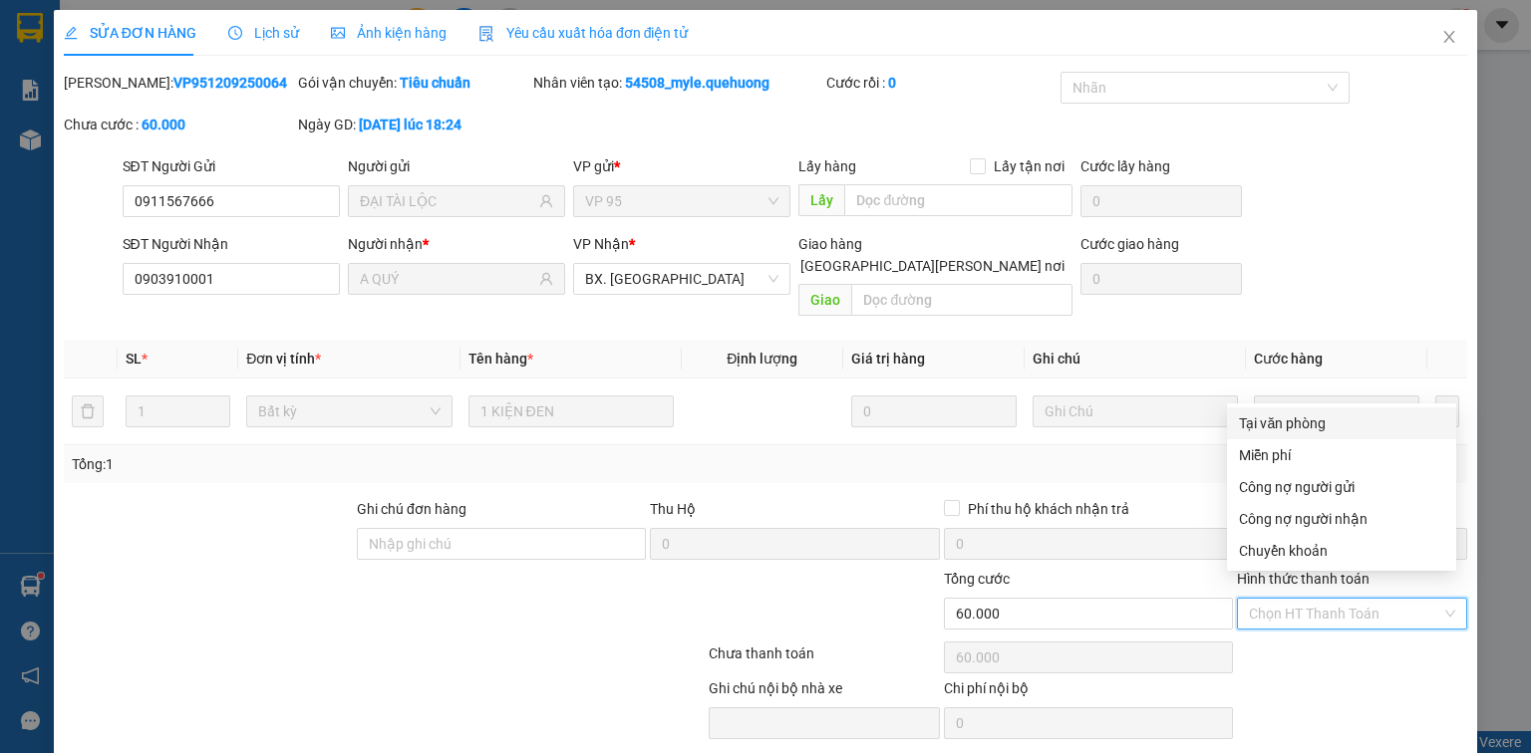
click at [1316, 422] on div "Tại văn phòng" at bounding box center [1341, 424] width 205 height 22
type input "0"
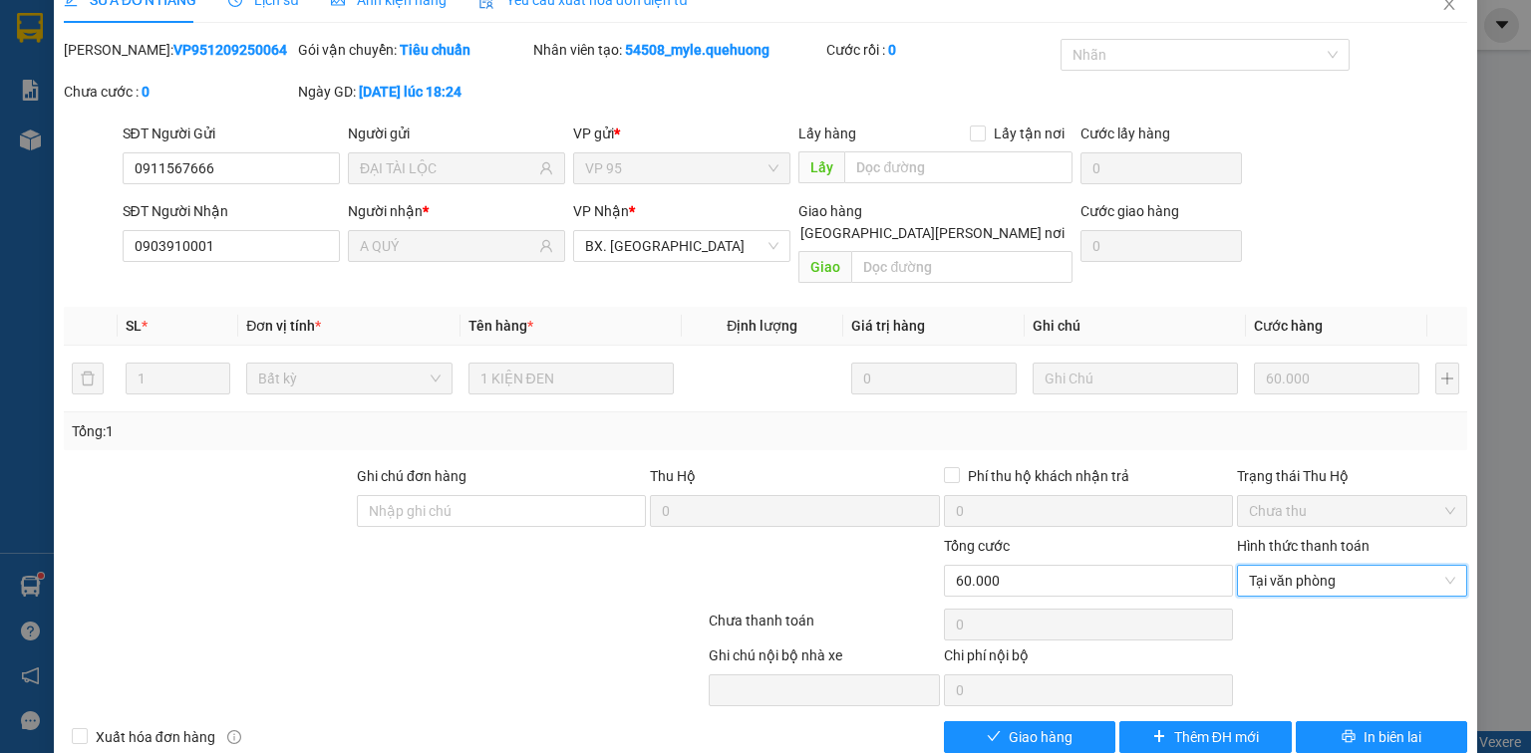
scroll to position [48, 0]
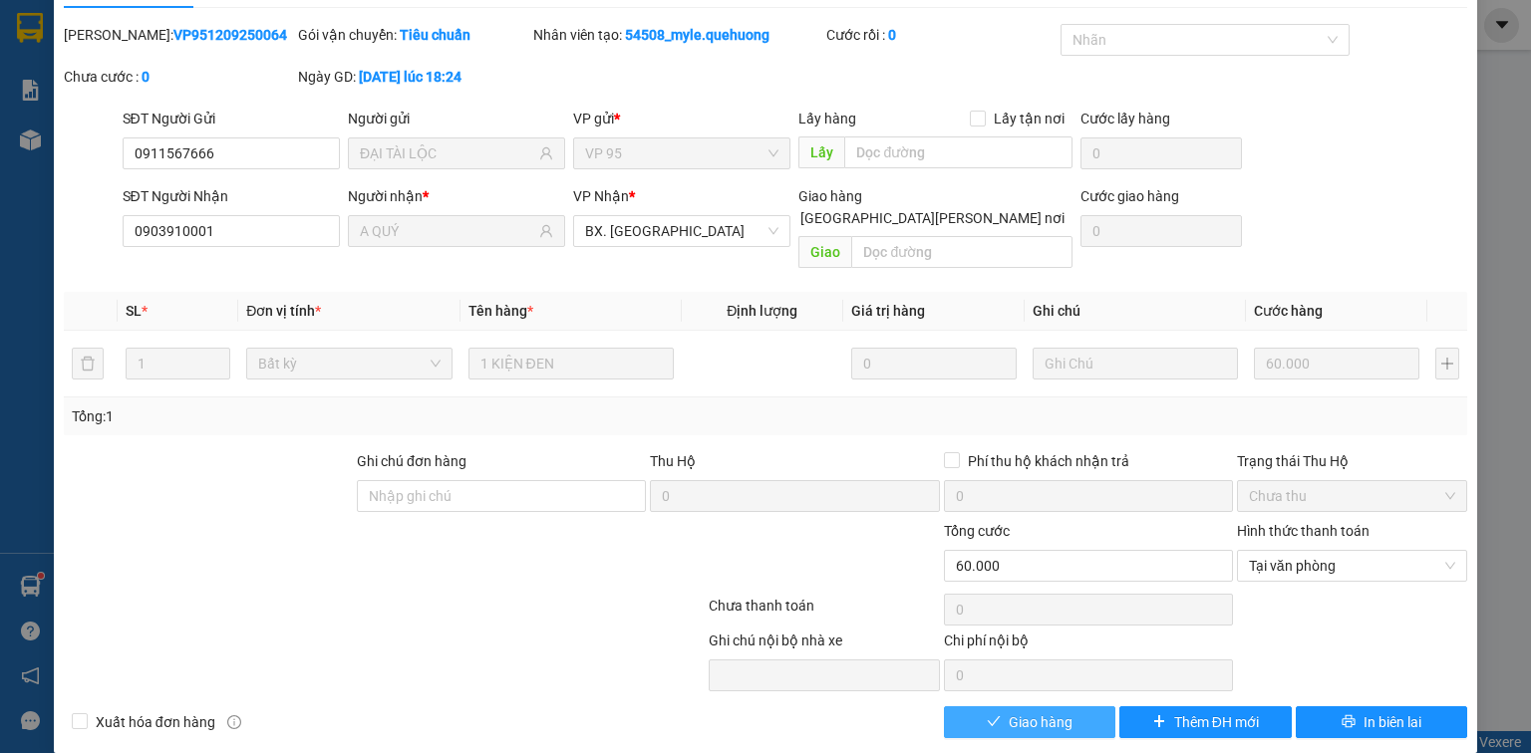
click at [1047, 712] on span "Giao hàng" at bounding box center [1041, 723] width 64 height 22
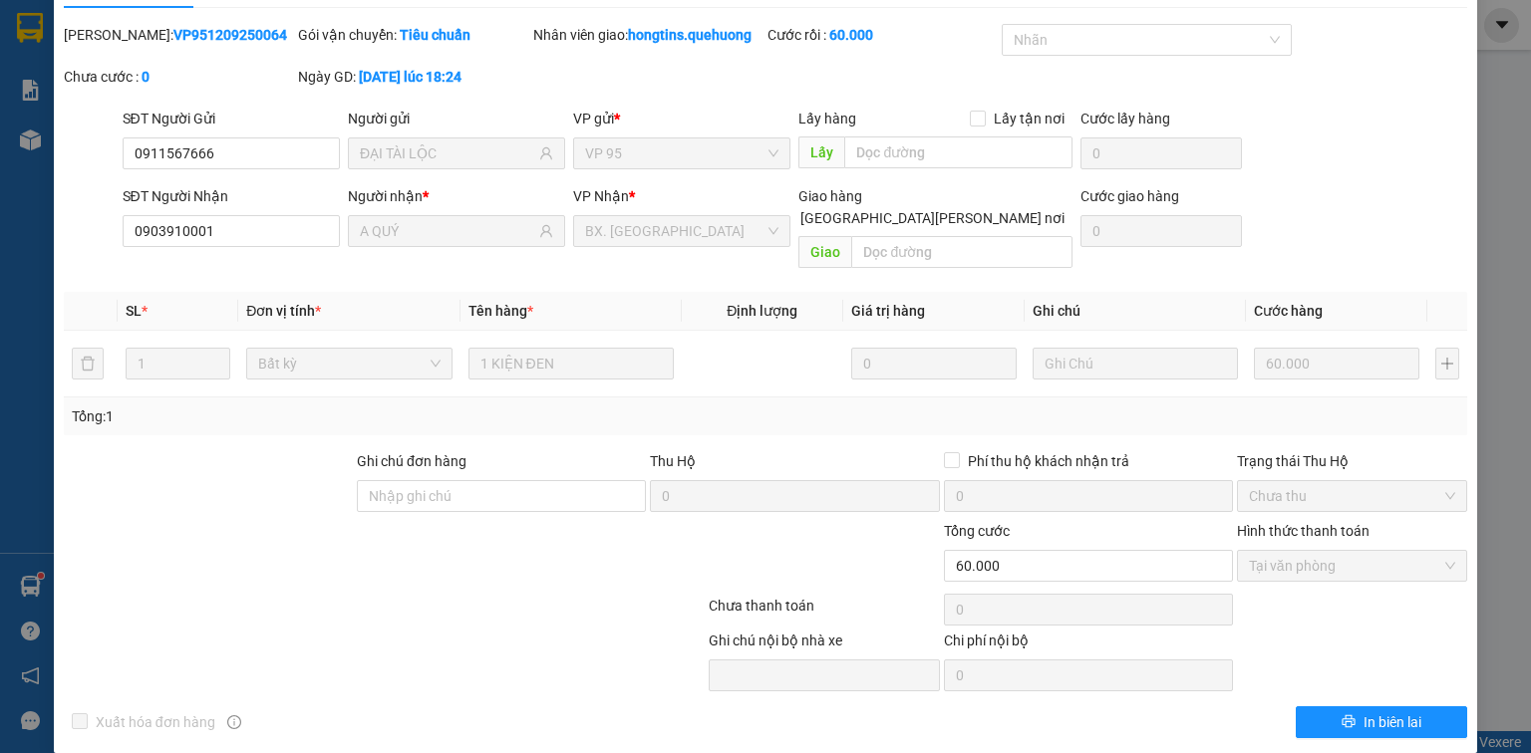
scroll to position [0, 0]
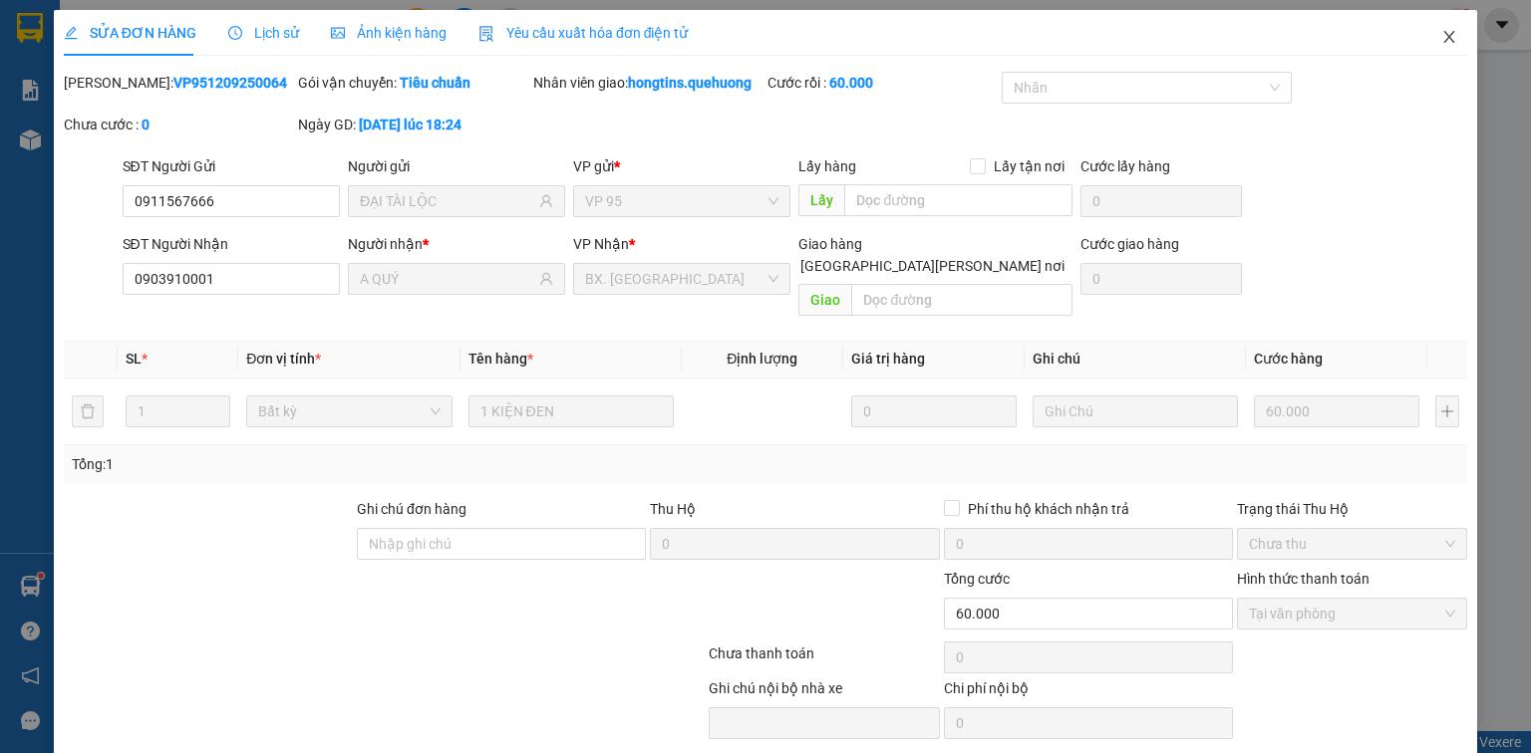
click at [1441, 34] on icon "close" at bounding box center [1449, 37] width 16 height 16
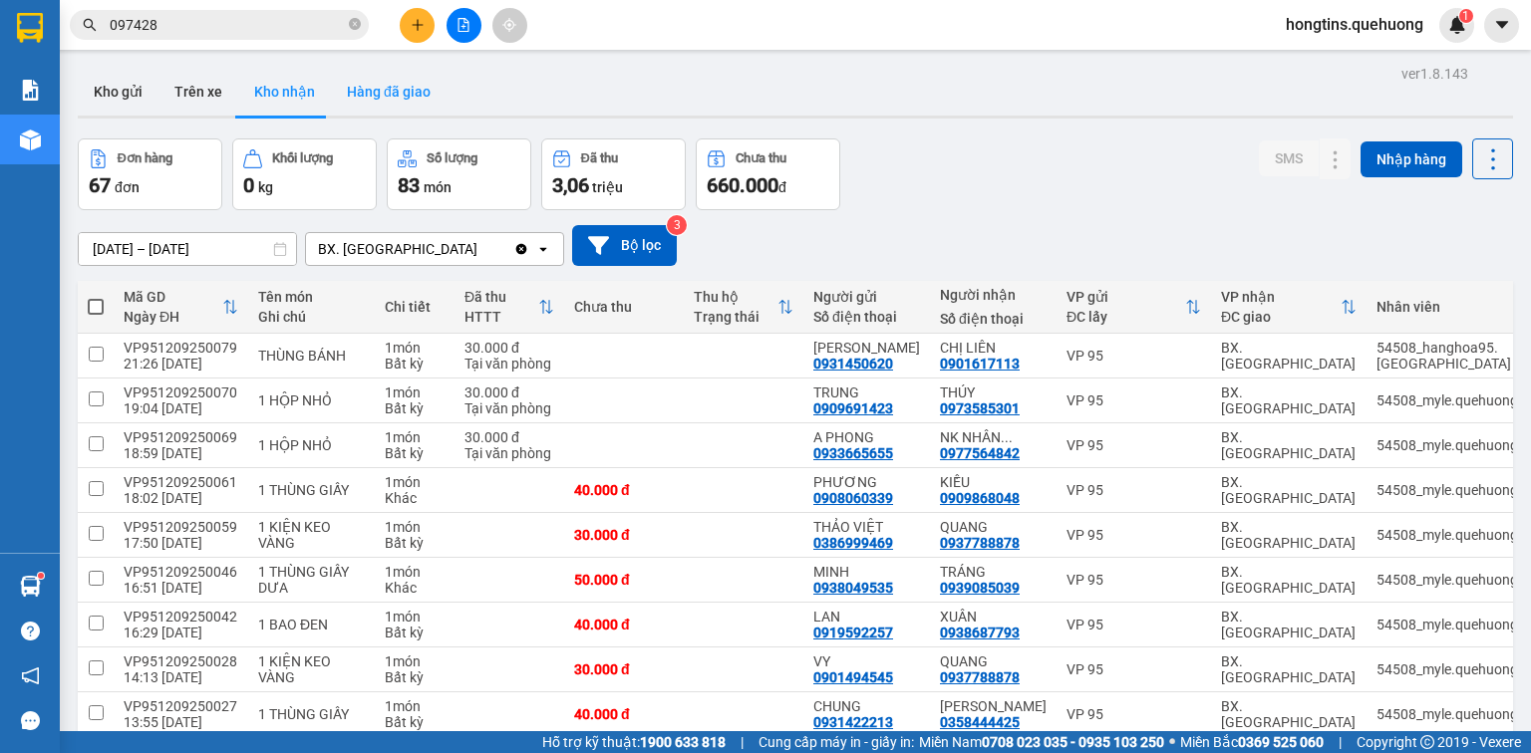
click at [385, 89] on button "Hàng đã giao" at bounding box center [389, 92] width 116 height 48
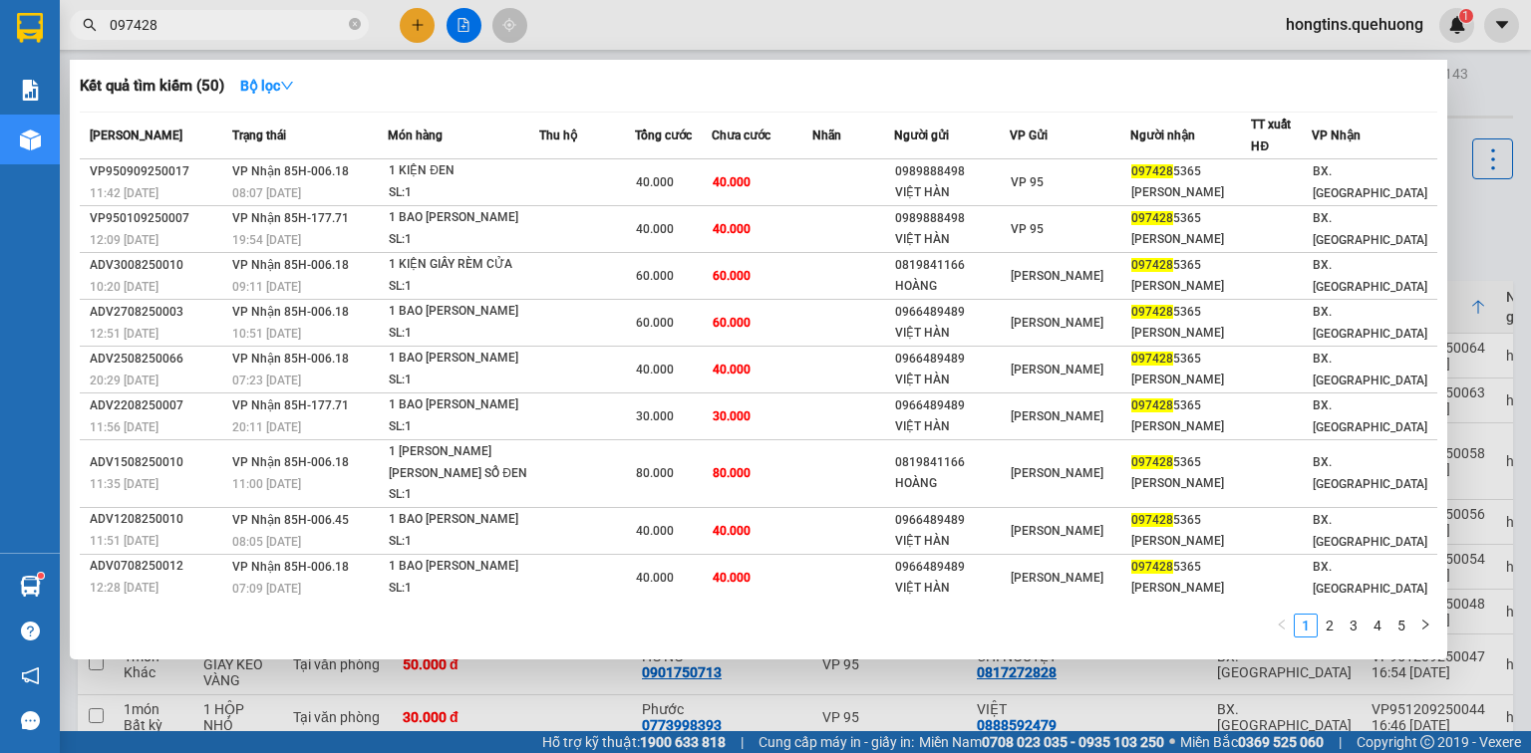
click at [283, 12] on span "097428" at bounding box center [219, 25] width 299 height 30
click at [281, 20] on input "097428" at bounding box center [227, 25] width 235 height 22
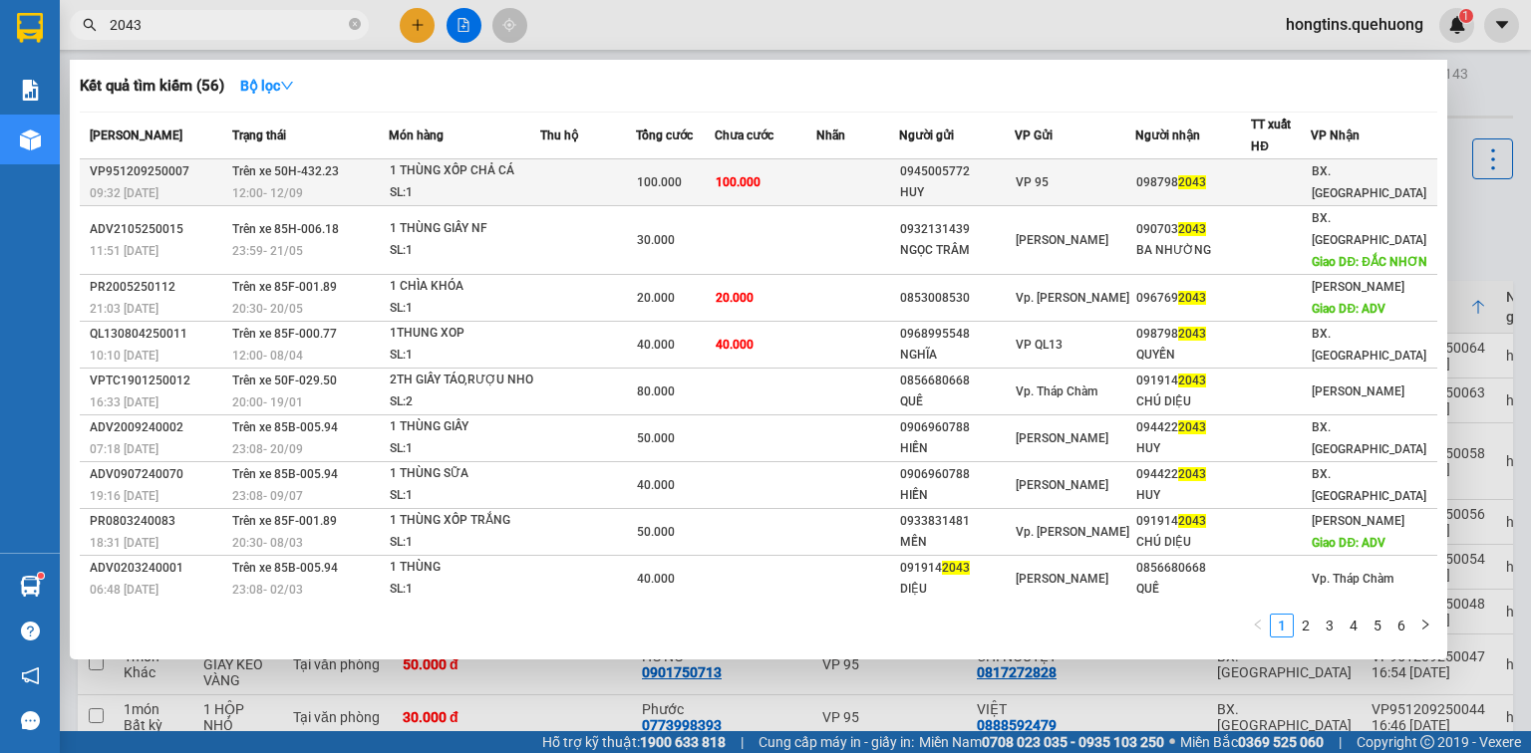
type input "2043"
click at [675, 175] on span "100.000" at bounding box center [659, 182] width 45 height 14
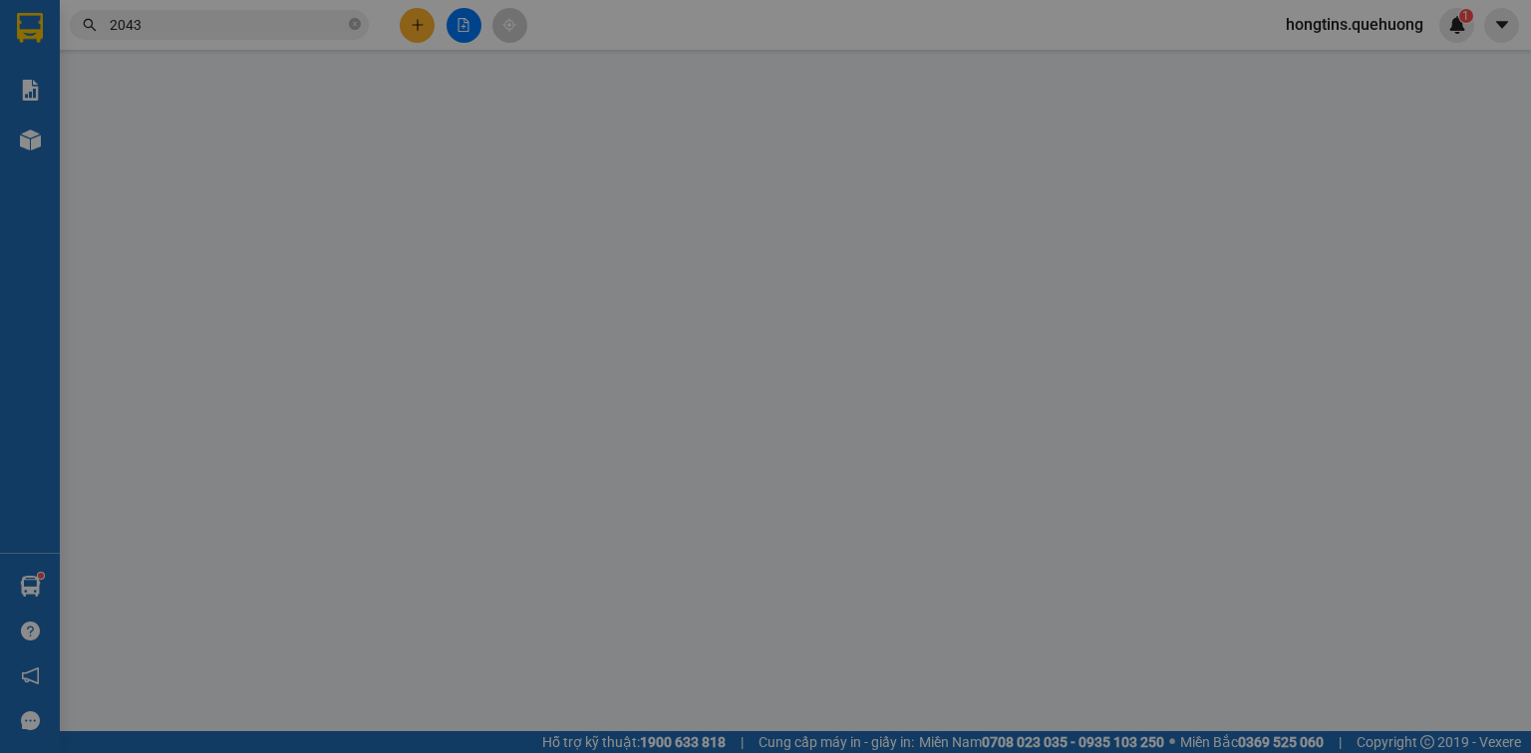
type input "0945005772"
type input "HUY"
type input "0987982043"
type input "100.000"
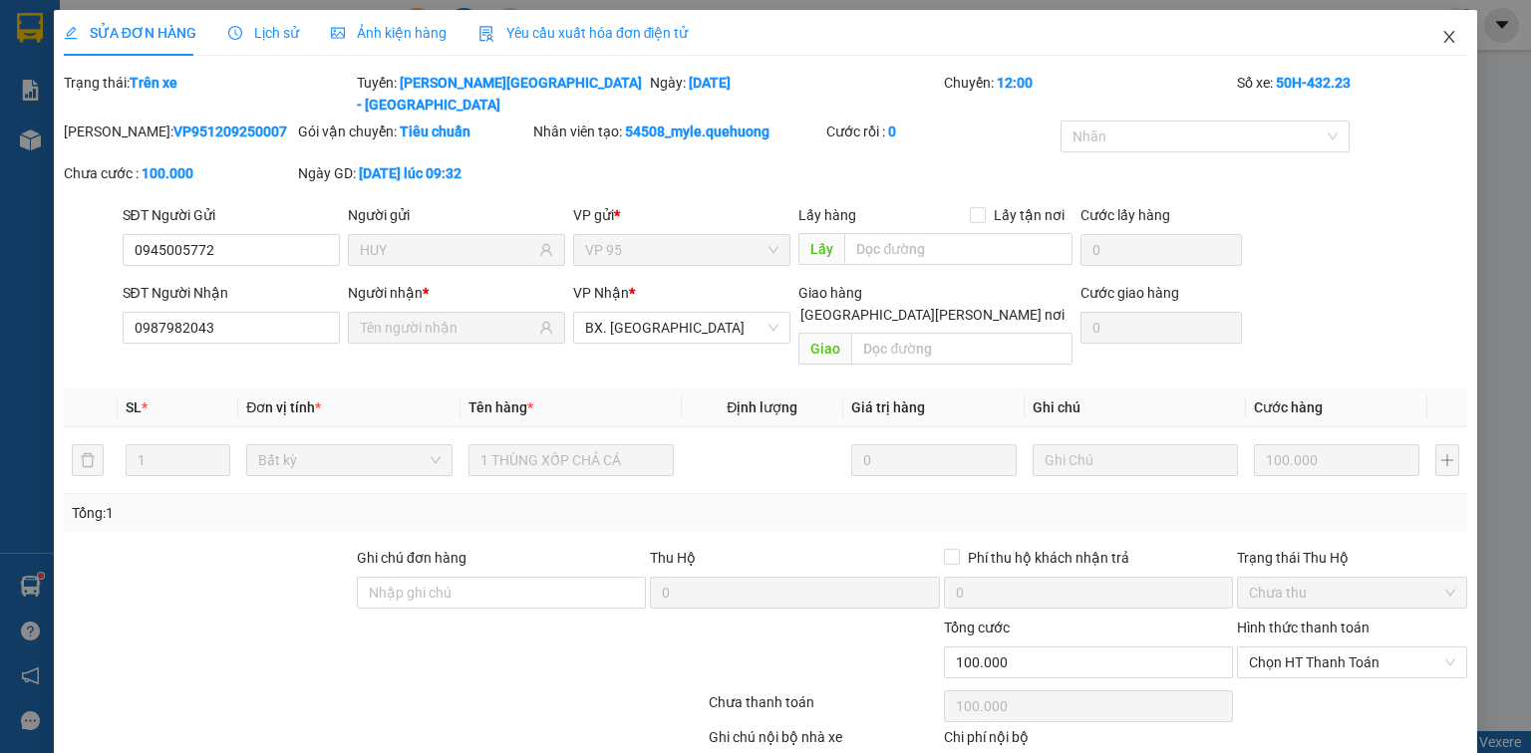
click at [1441, 34] on icon "close" at bounding box center [1449, 37] width 16 height 16
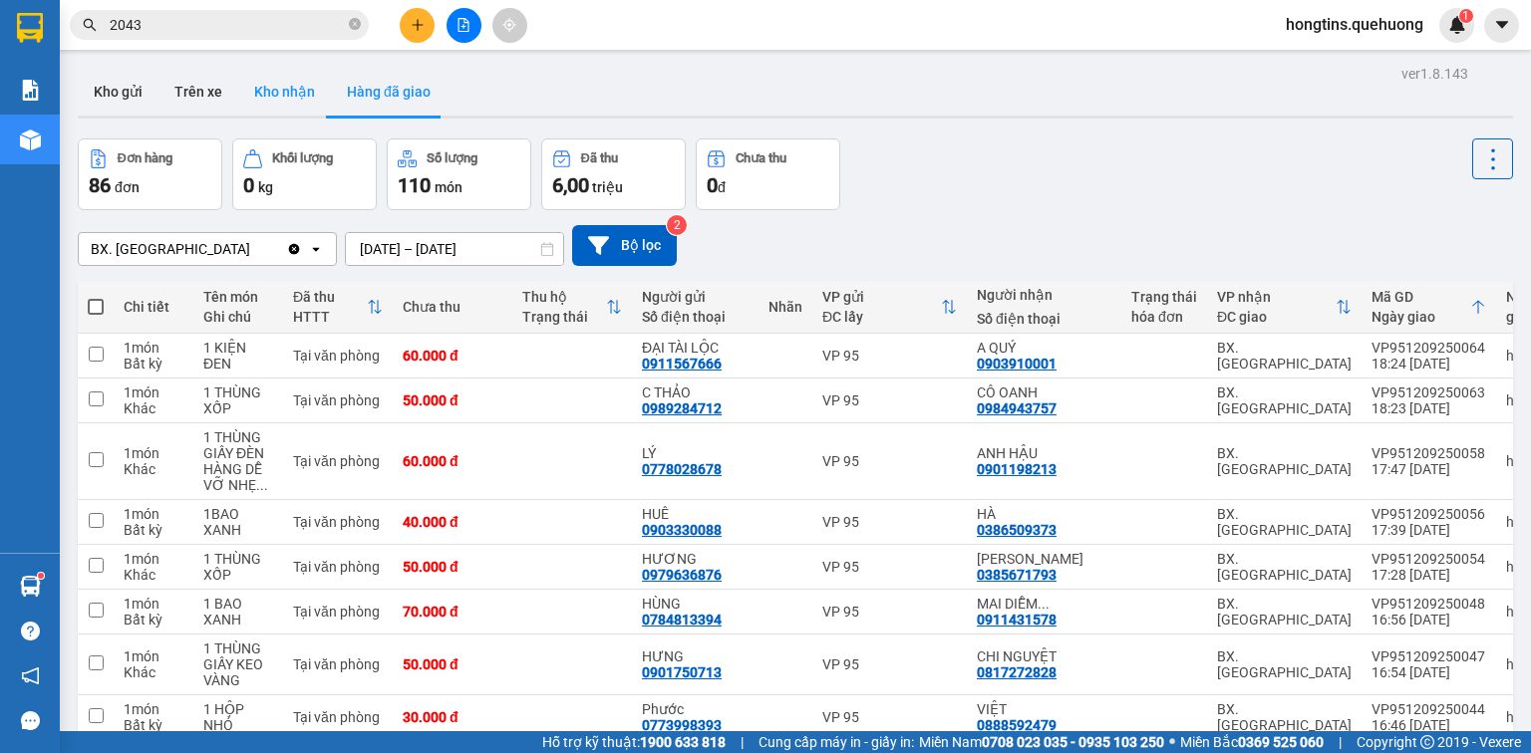
click at [263, 88] on button "Kho nhận" at bounding box center [284, 92] width 93 height 48
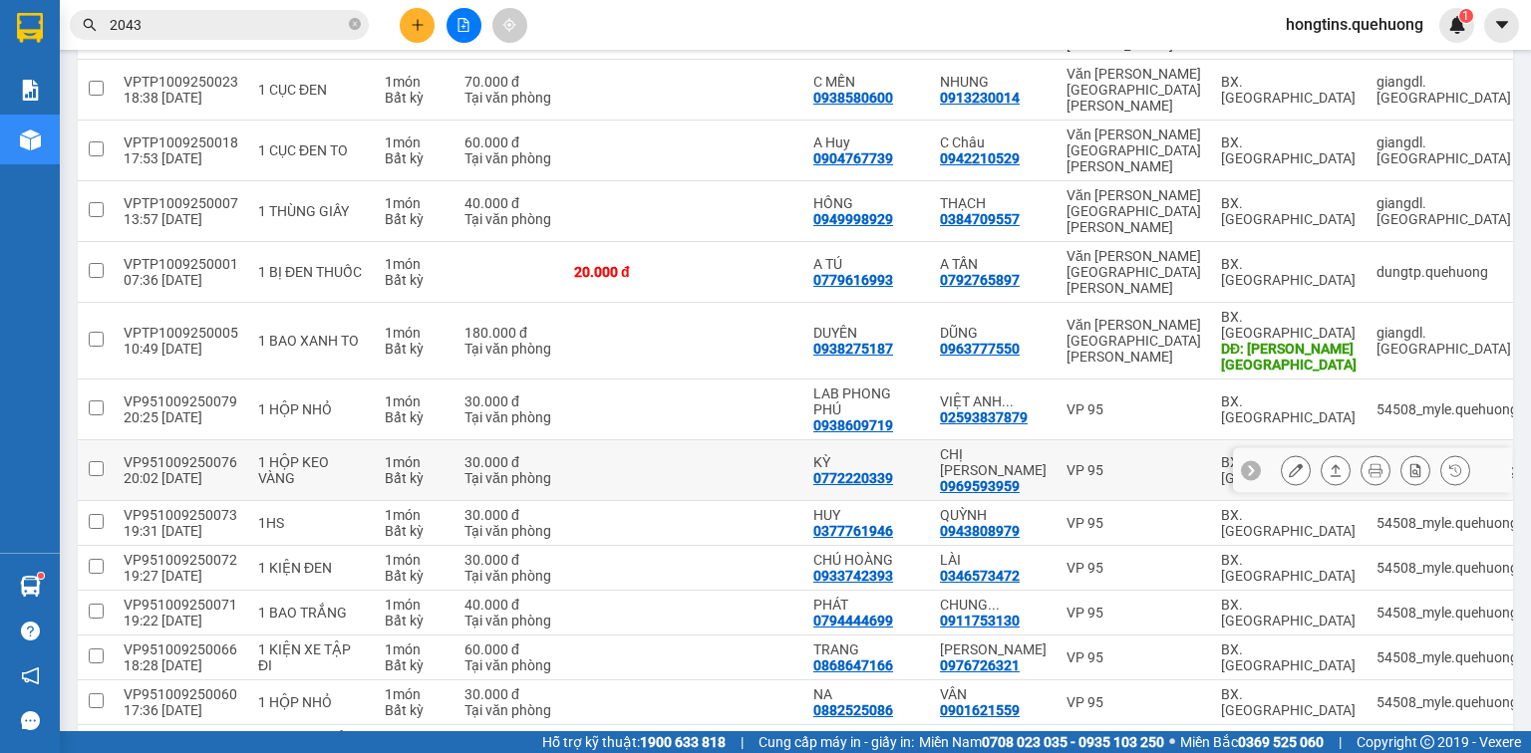
scroll to position [2881, 0]
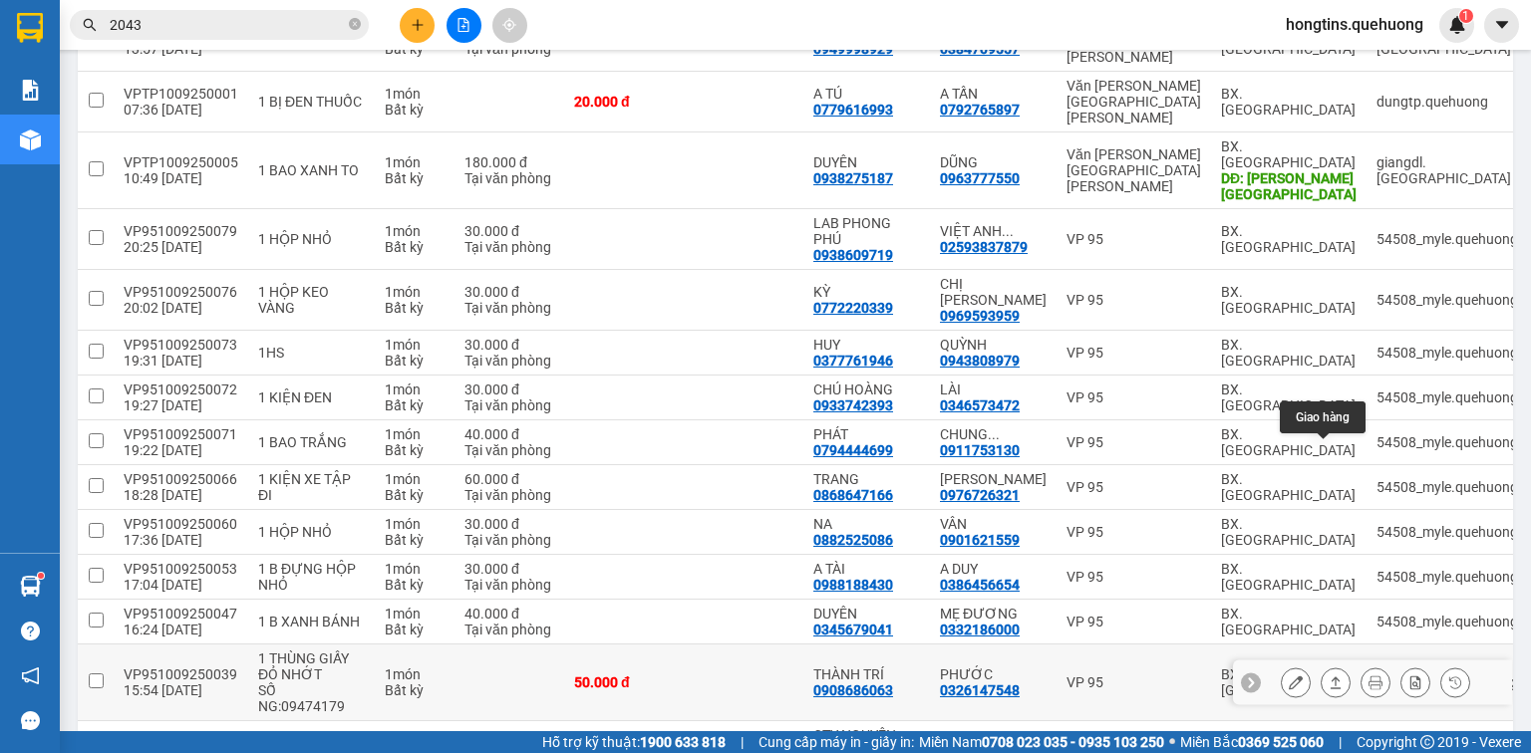
click at [1329, 676] on icon at bounding box center [1336, 683] width 14 height 14
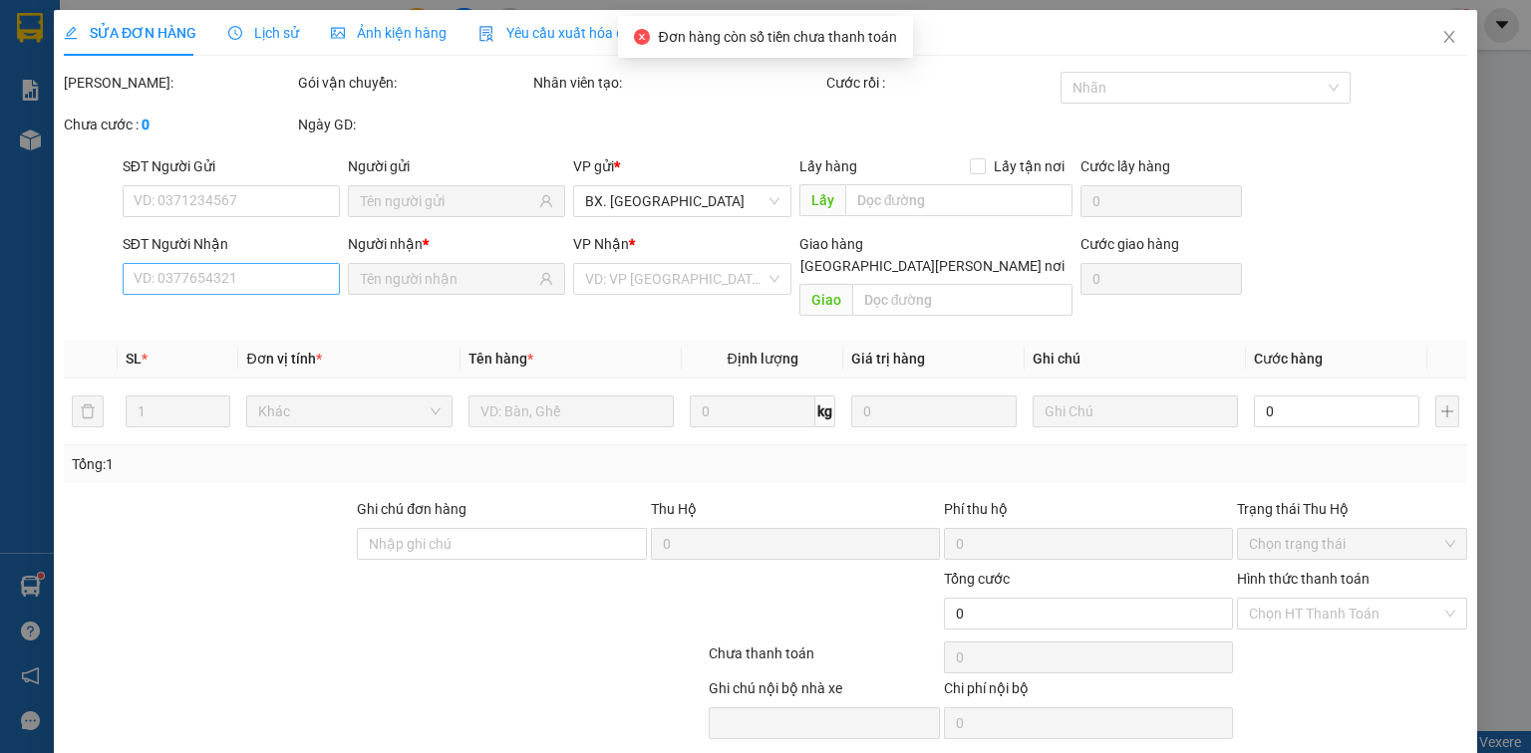
type input "0908686063"
type input "THÀNH TRÍ"
type input "0326147548"
type input "PHƯỚC"
type input "50.000"
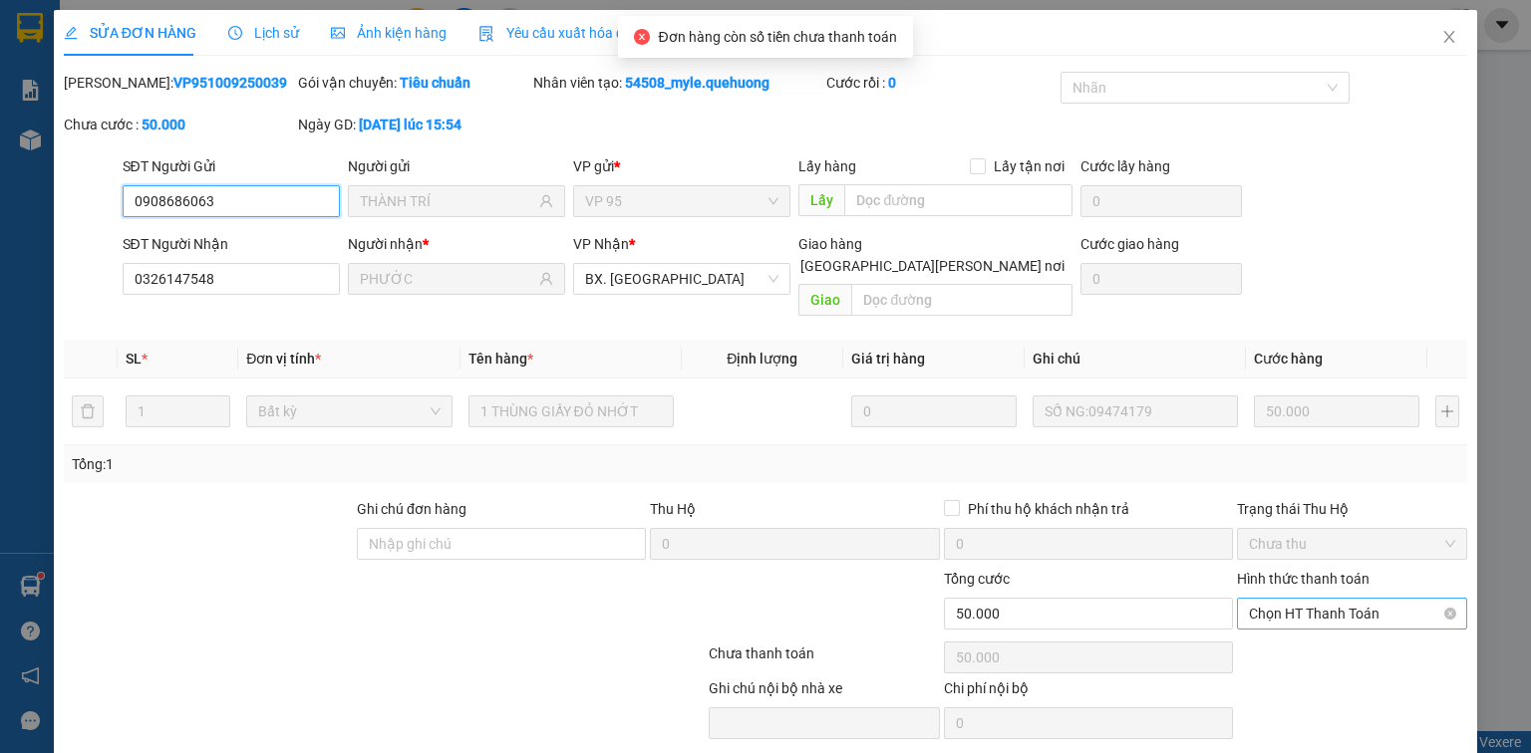
click at [1288, 599] on span "Chọn HT Thanh Toán" at bounding box center [1352, 614] width 206 height 30
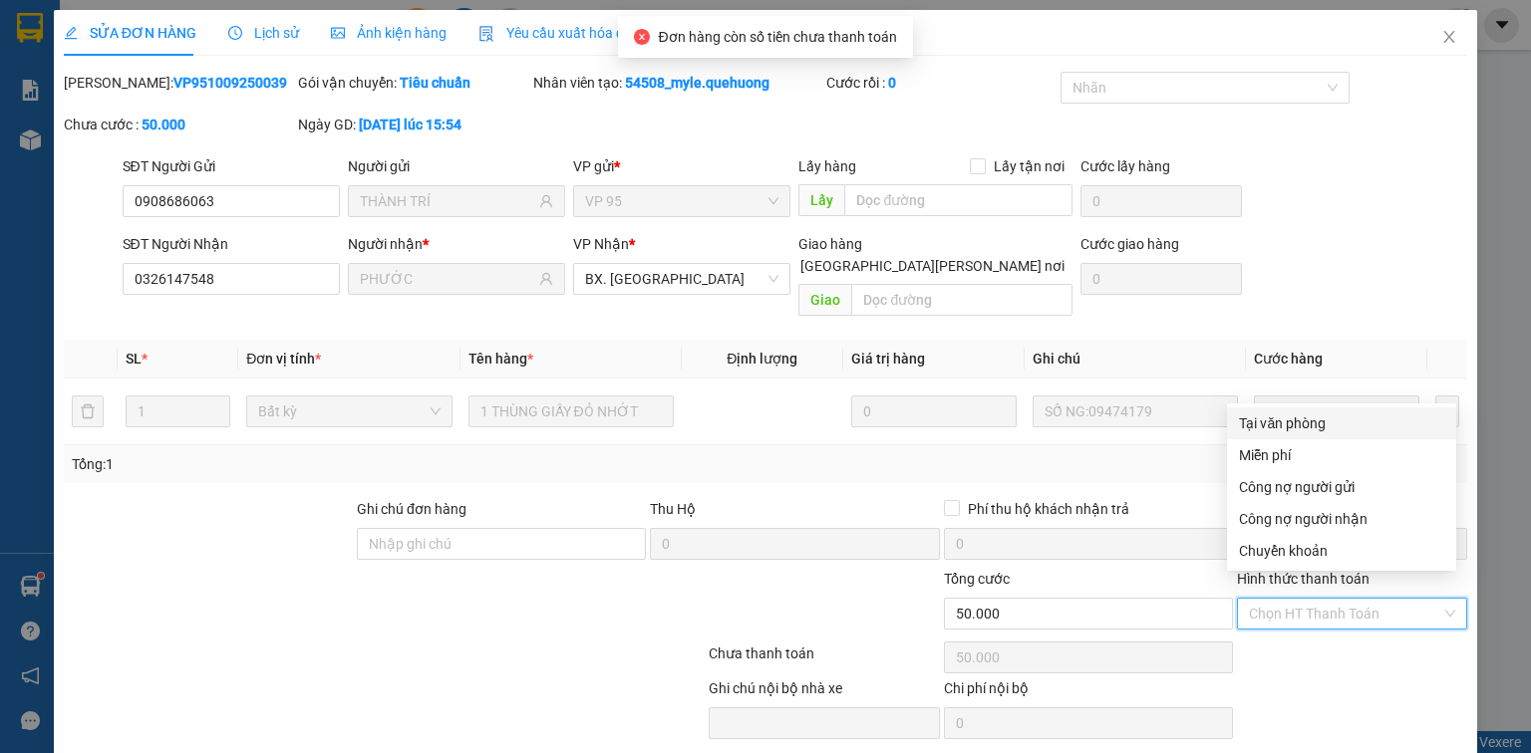
click at [1302, 425] on div "Tại văn phòng" at bounding box center [1341, 424] width 205 height 22
type input "0"
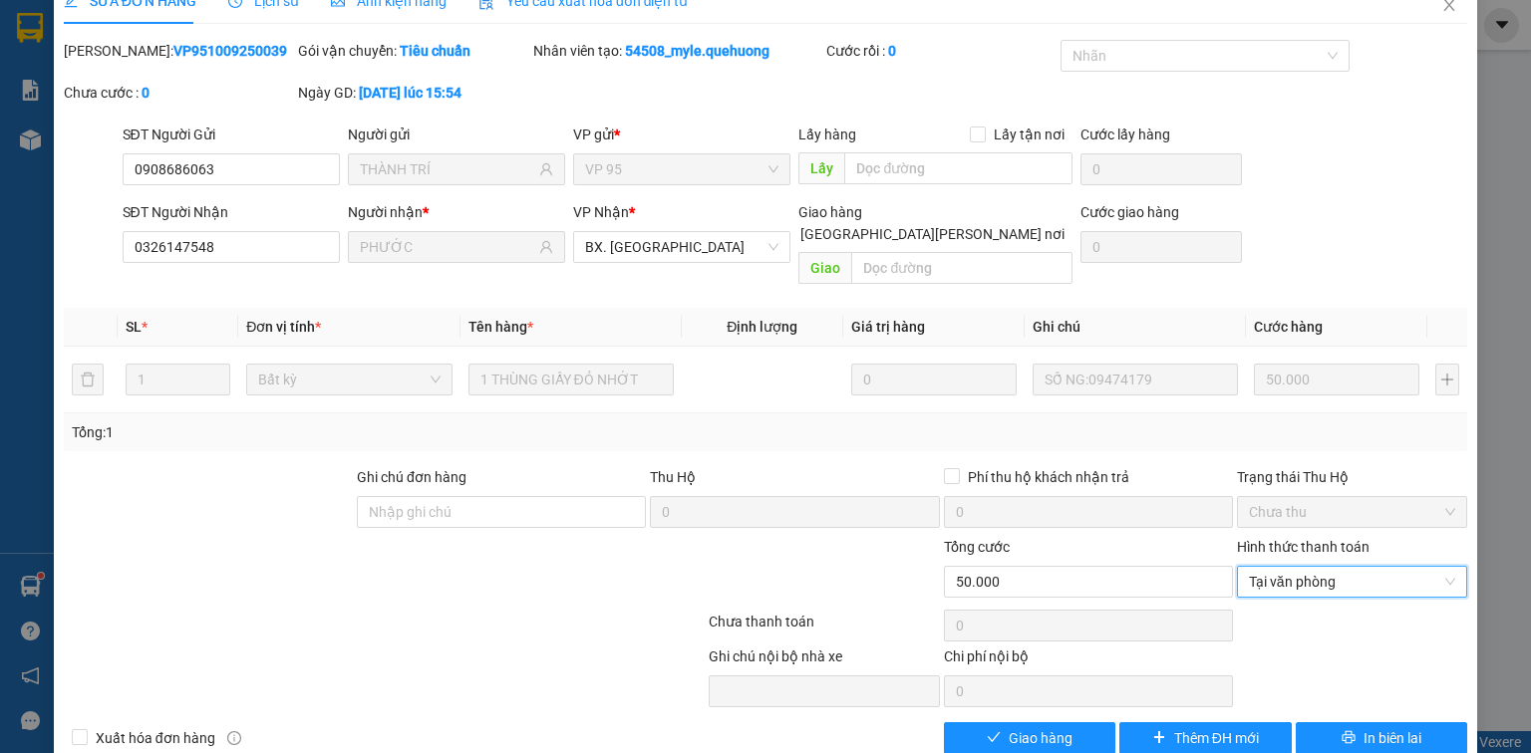
scroll to position [48, 0]
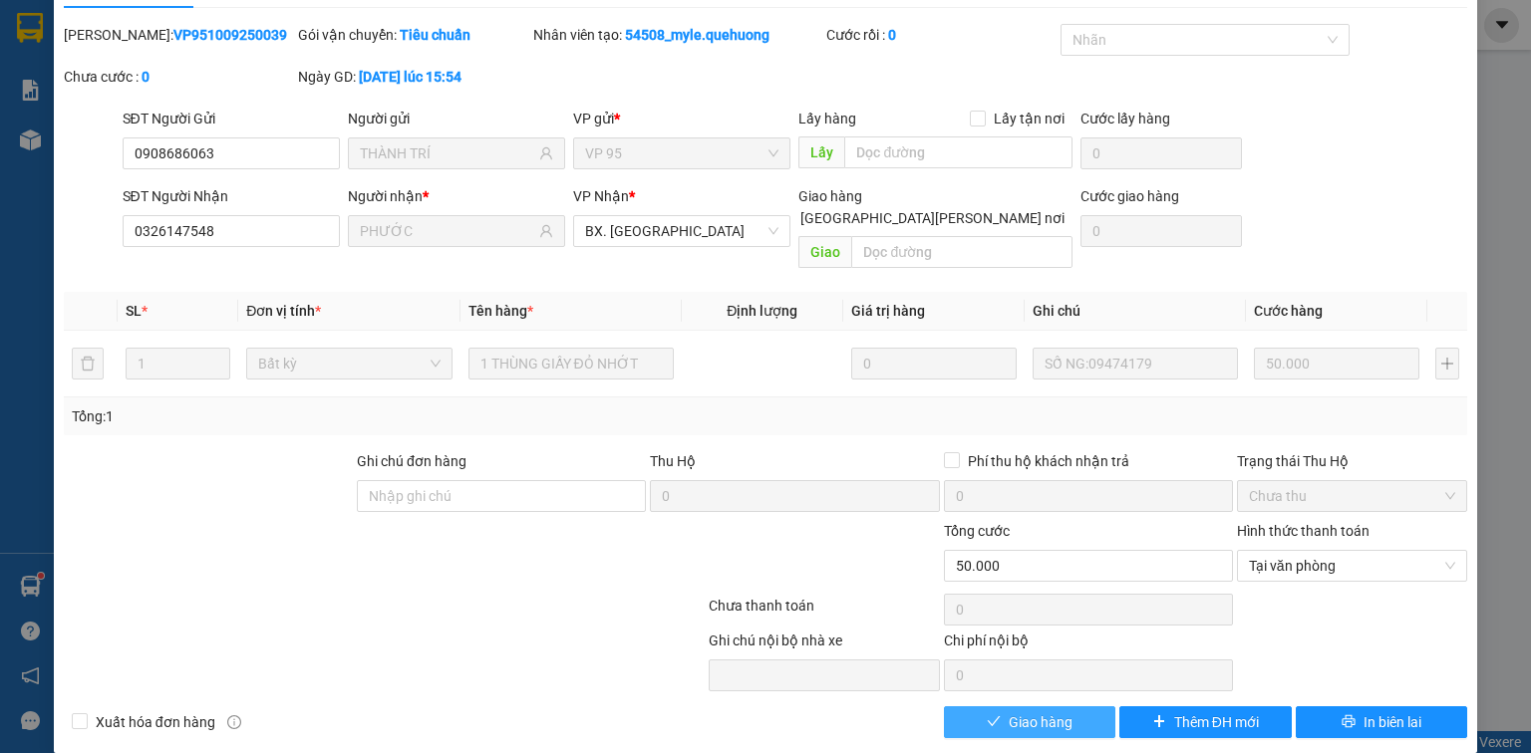
click at [1009, 712] on span "Giao hàng" at bounding box center [1041, 723] width 64 height 22
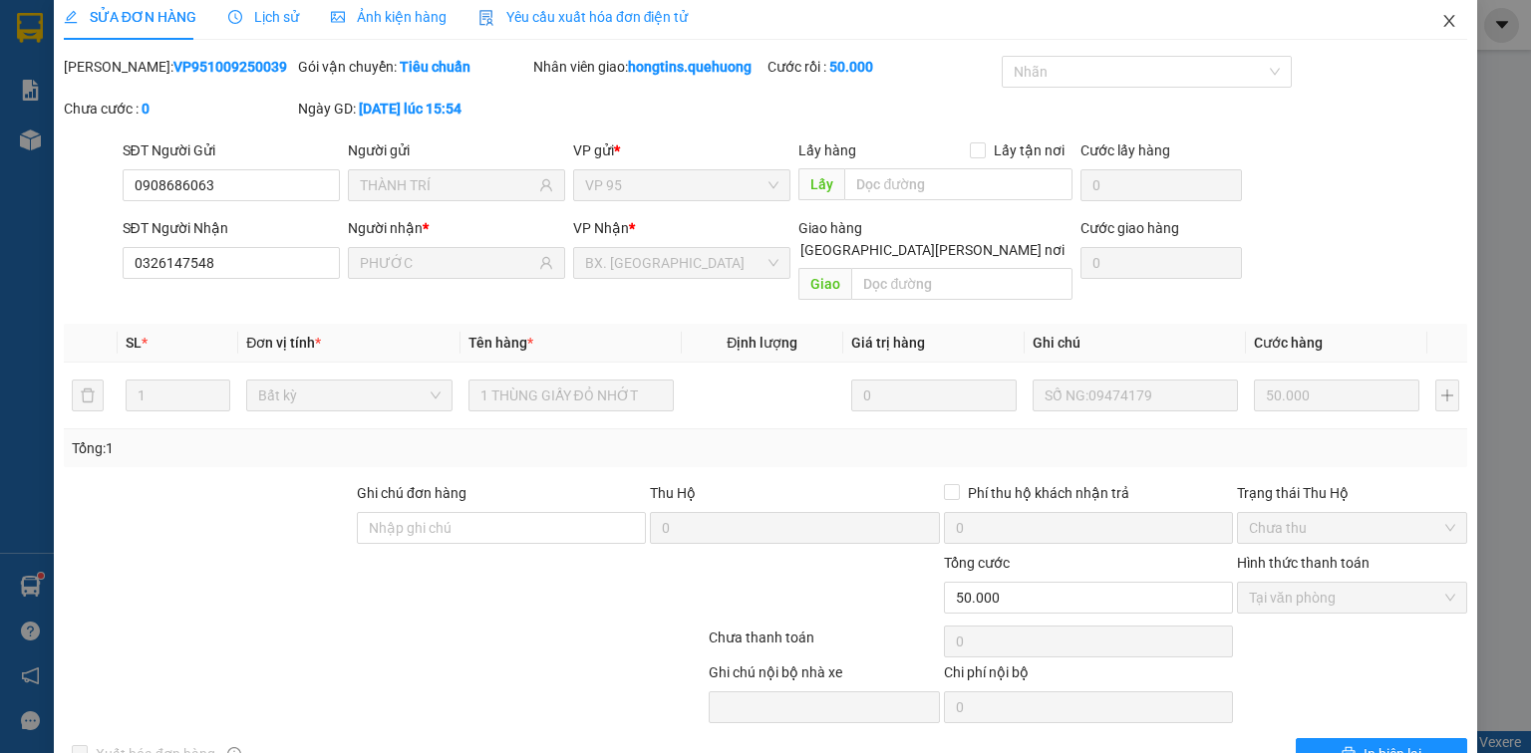
scroll to position [0, 0]
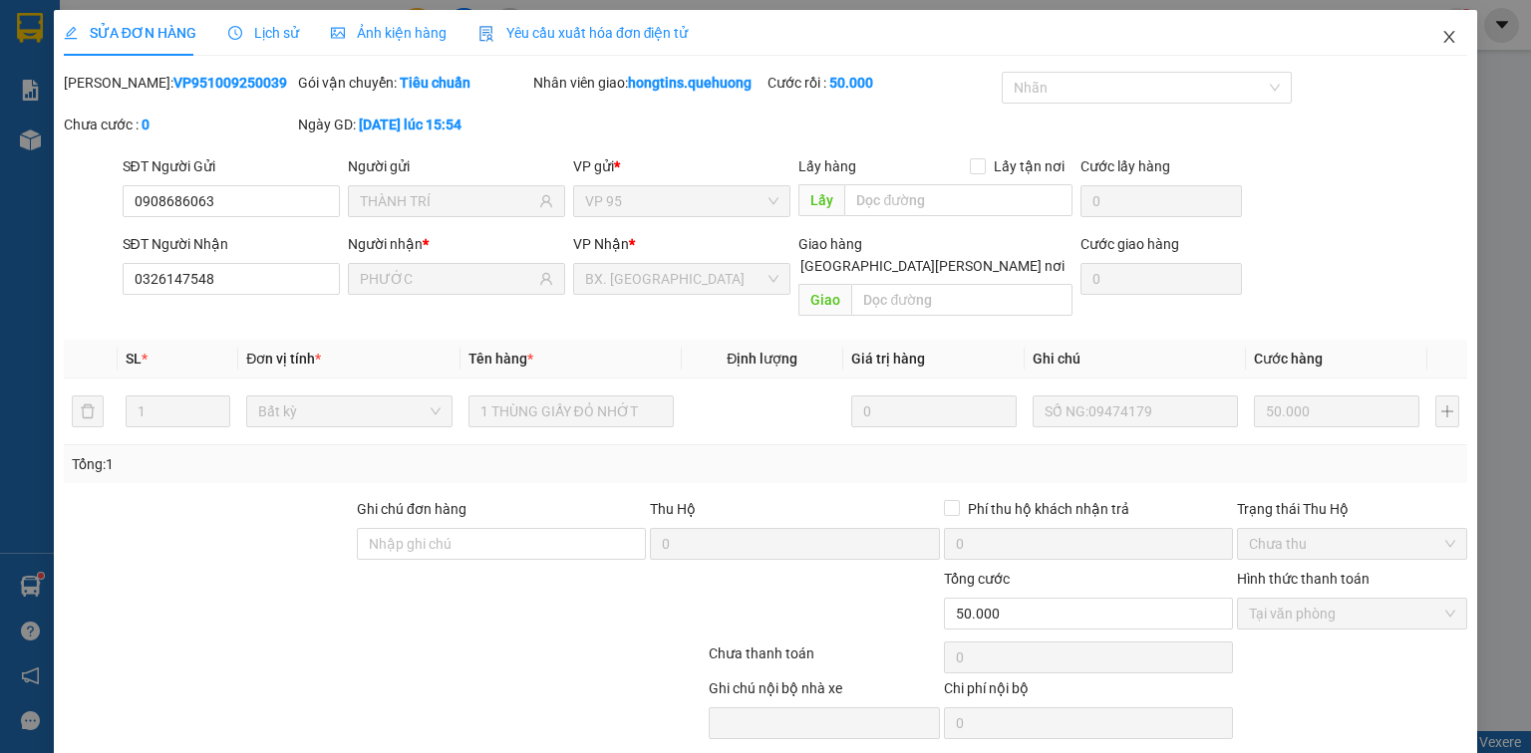
click at [1441, 39] on icon "close" at bounding box center [1449, 37] width 16 height 16
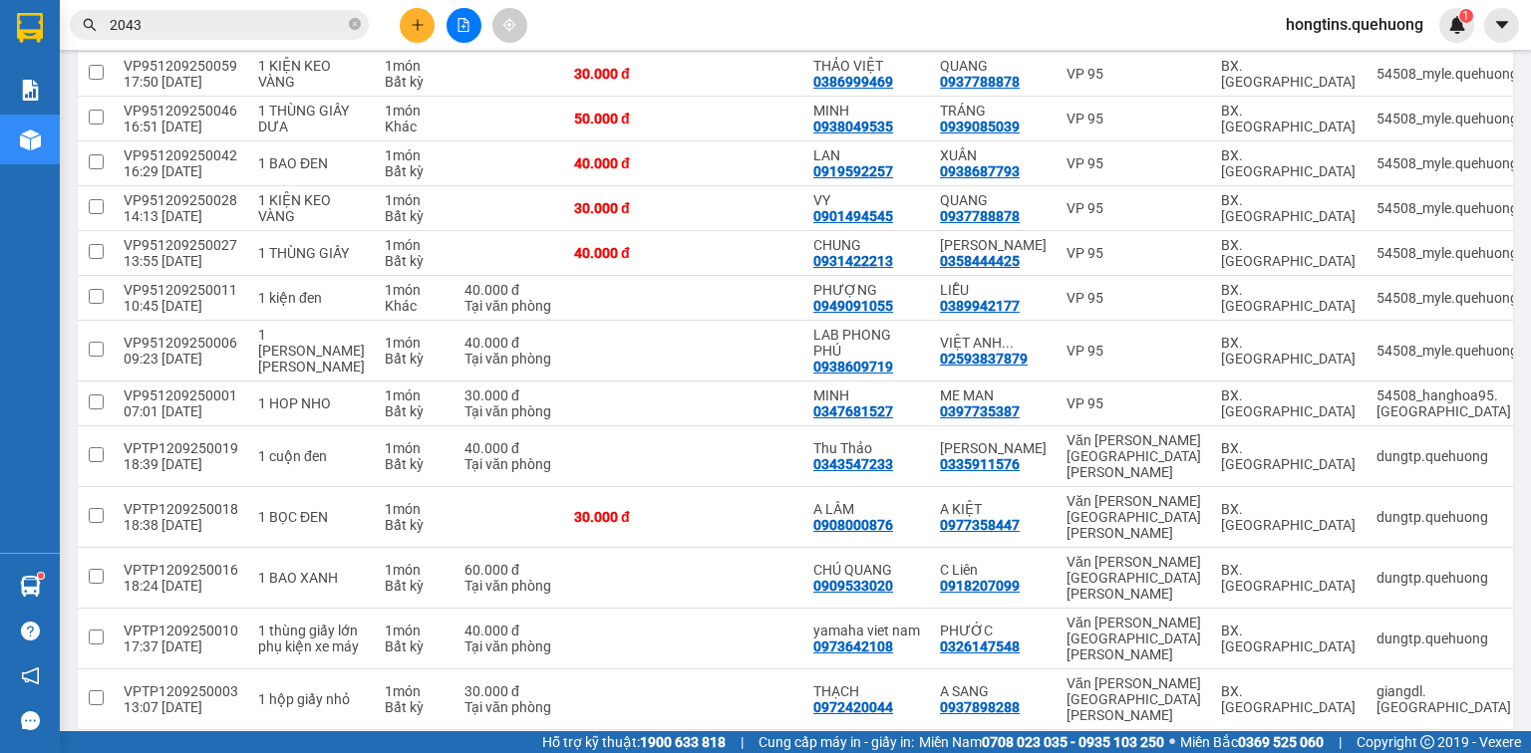
scroll to position [460, 0]
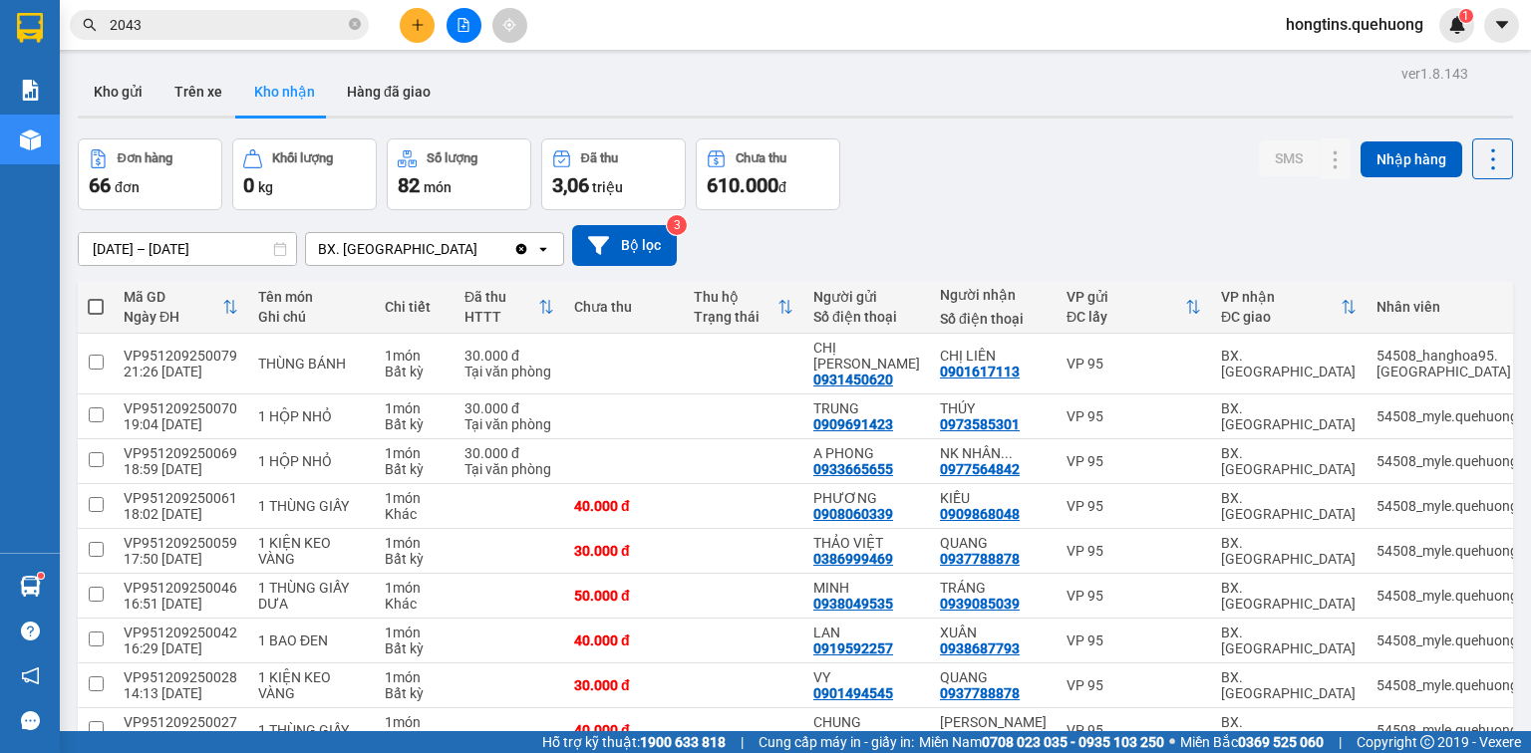
scroll to position [460, 0]
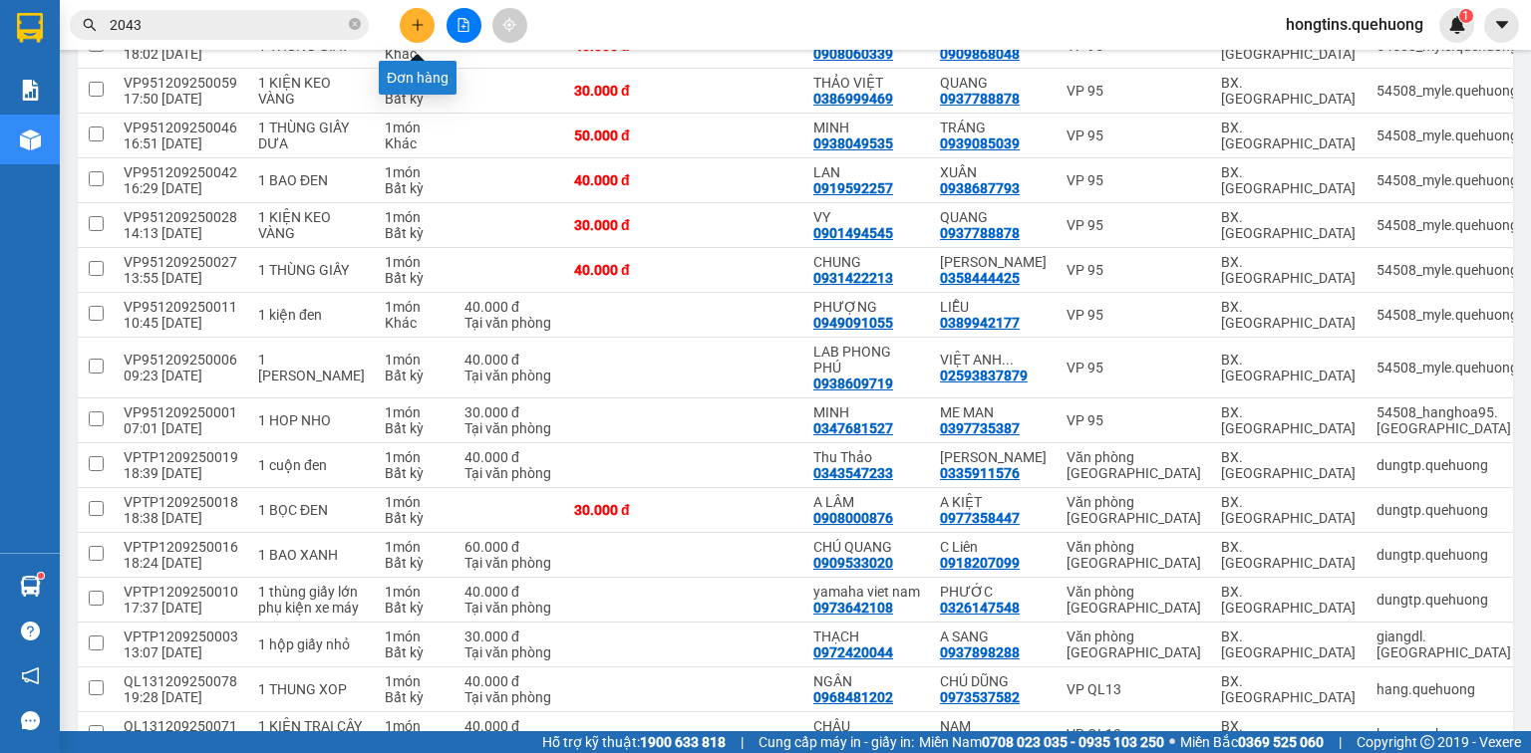
click at [409, 22] on button at bounding box center [417, 25] width 35 height 35
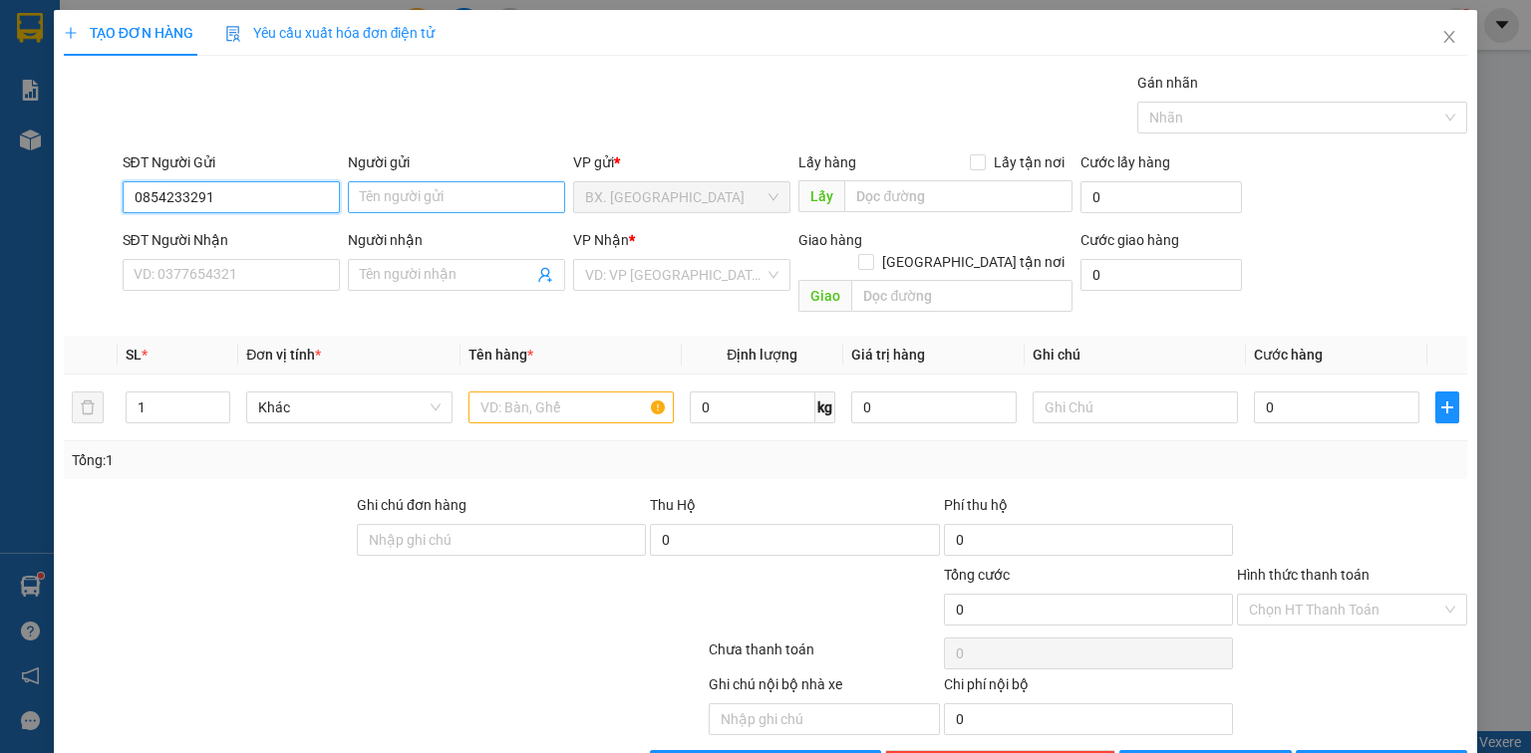
type input "0854233291"
click at [431, 185] on input "Người gửi" at bounding box center [456, 197] width 217 height 32
type input "HAI"
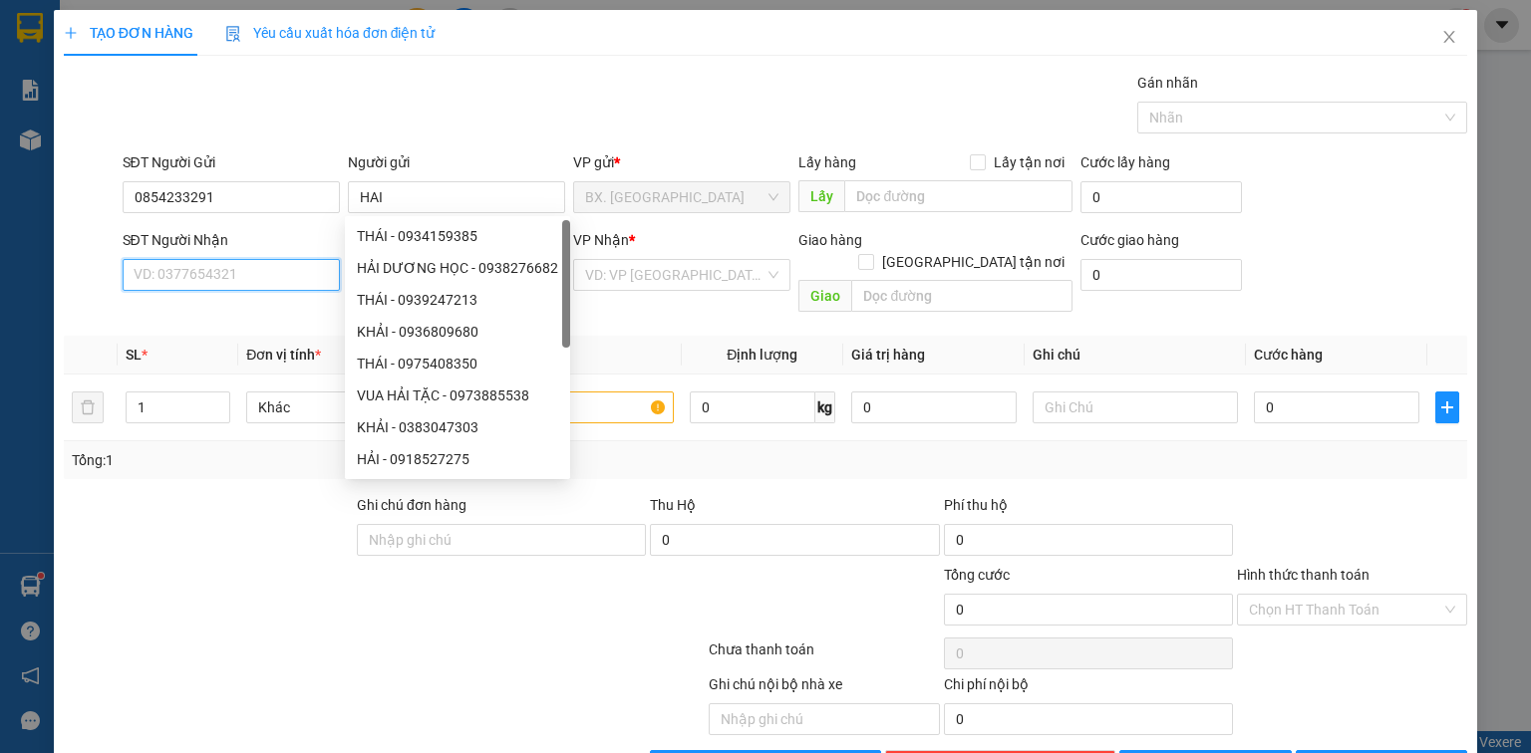
click at [231, 275] on input "SĐT Người Nhận" at bounding box center [231, 275] width 217 height 32
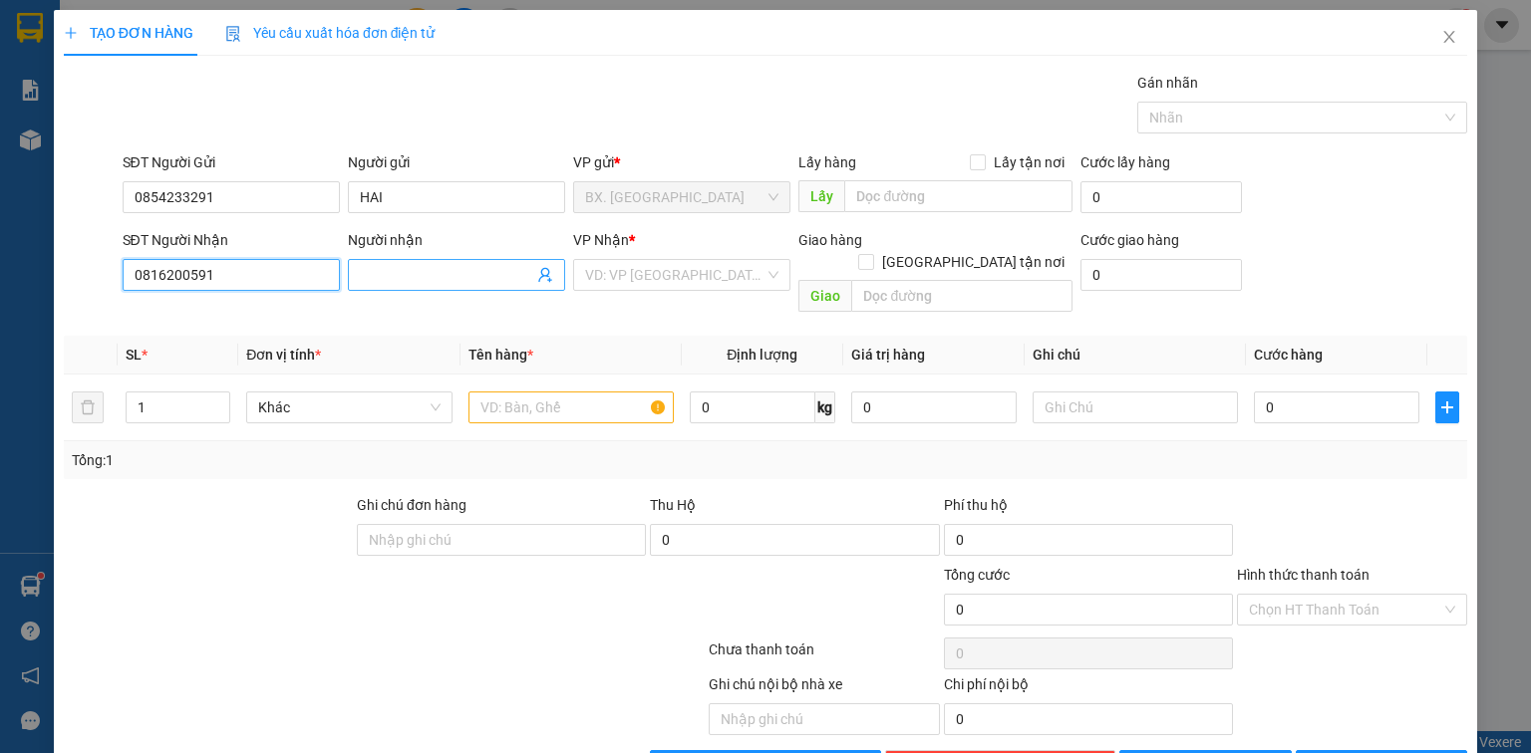
type input "0816200591"
click at [439, 264] on input "Người nhận" at bounding box center [446, 275] width 173 height 22
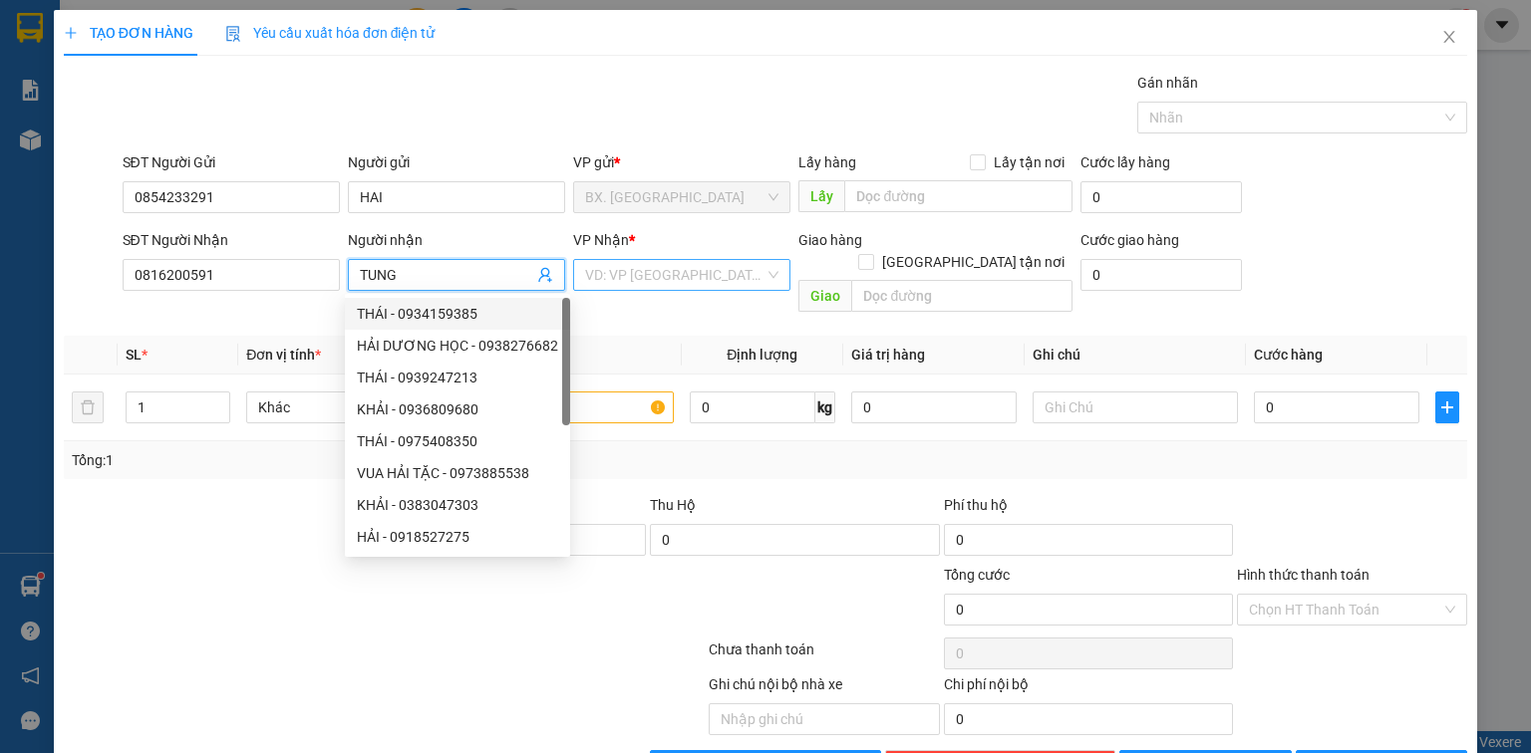
type input "TUNG"
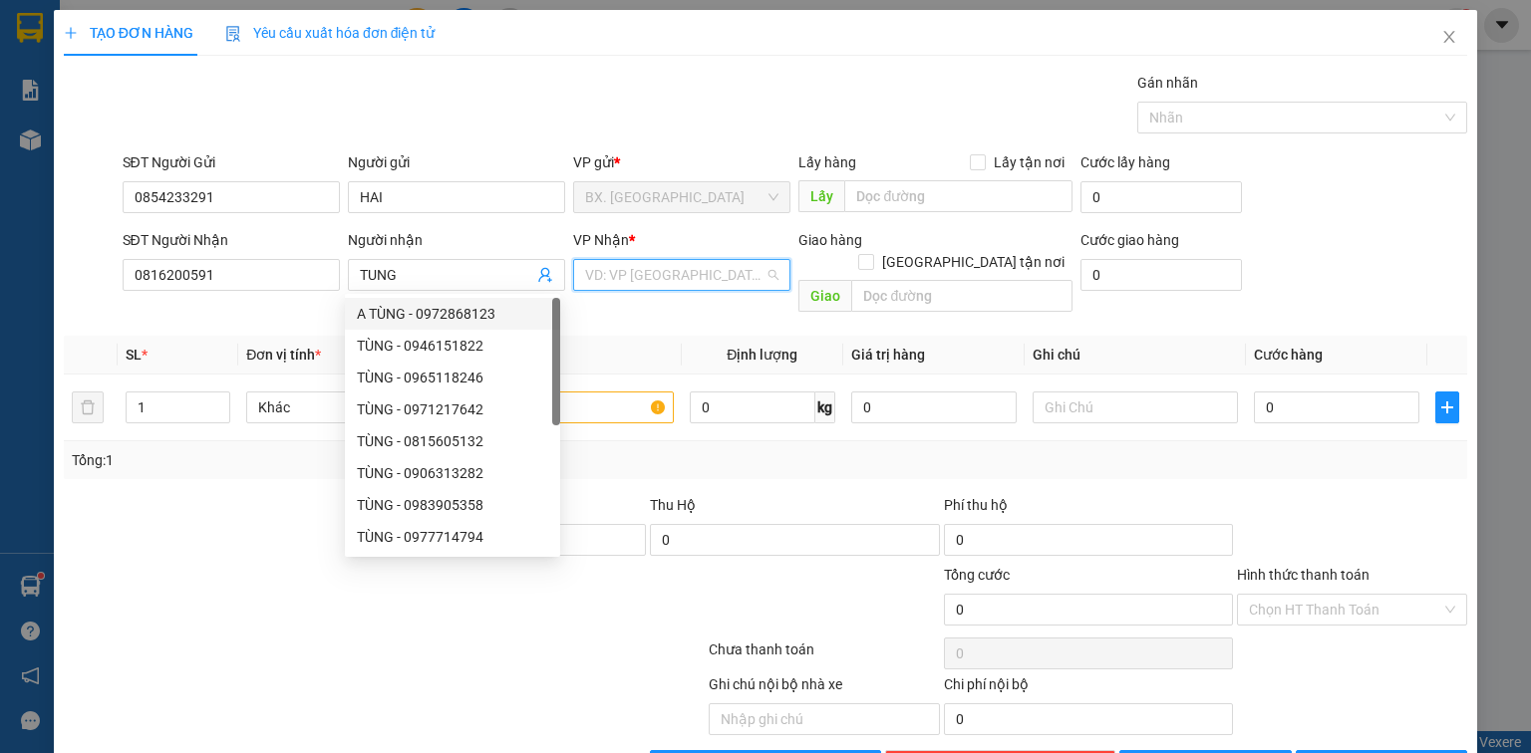
click at [614, 272] on input "search" at bounding box center [674, 275] width 179 height 30
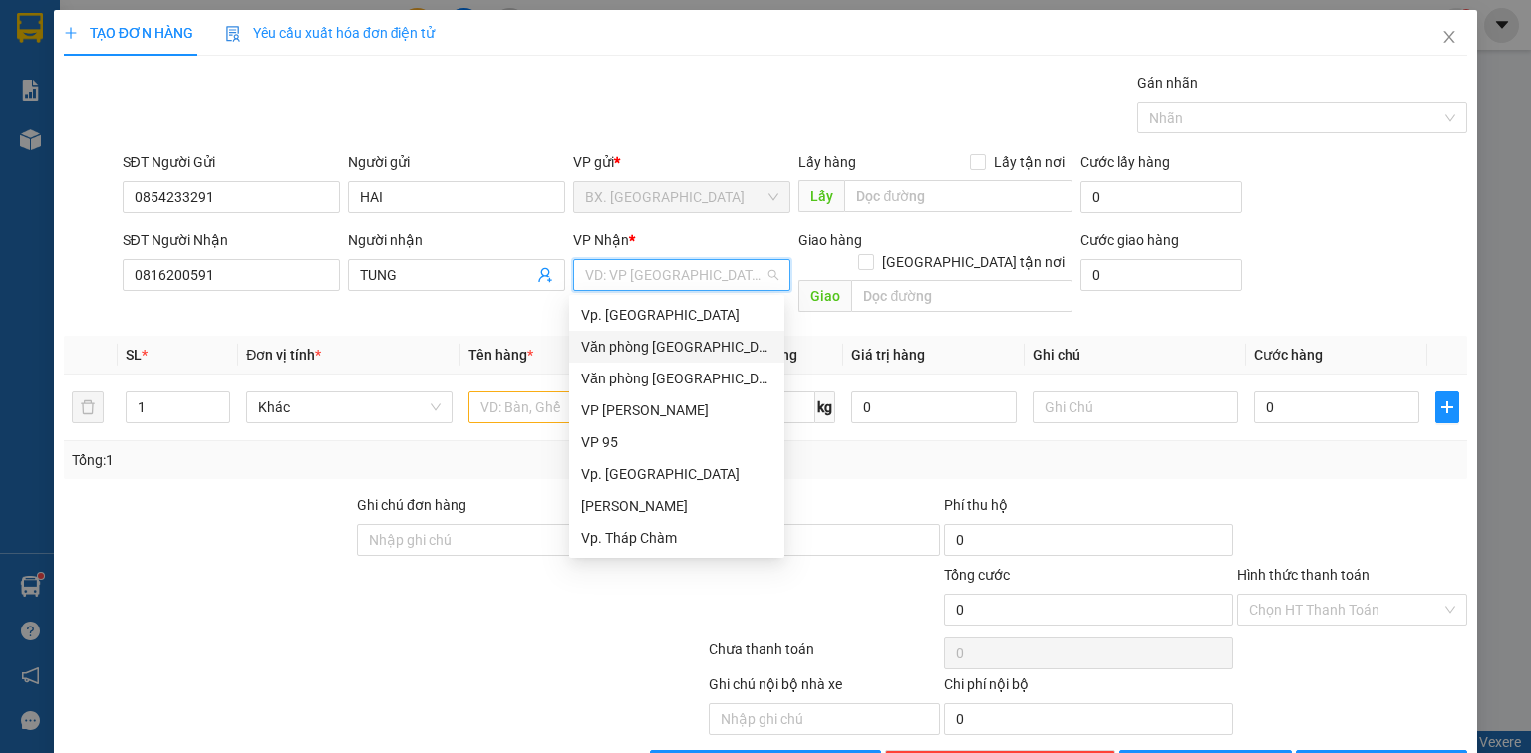
type input "1"
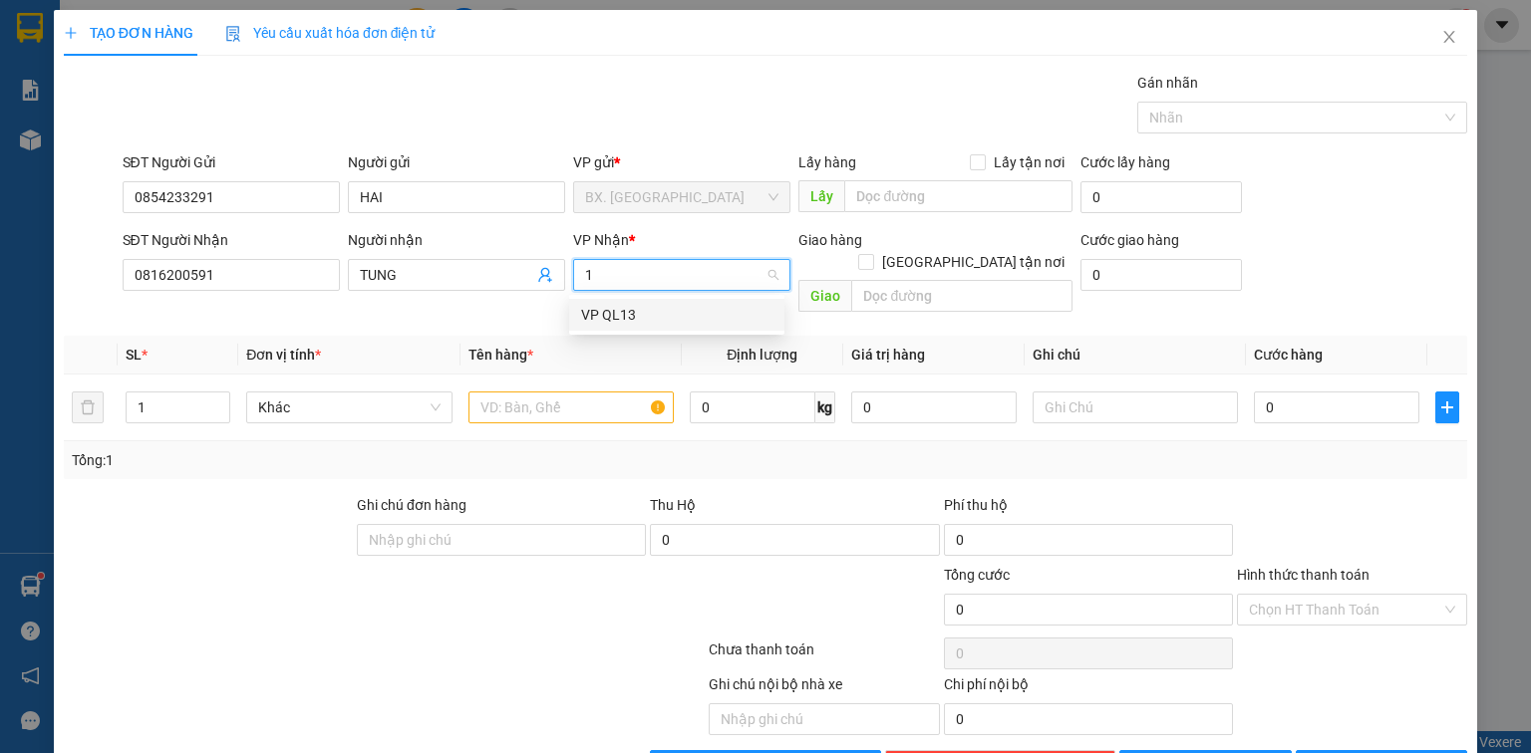
click at [634, 309] on div "VP QL13" at bounding box center [676, 315] width 191 height 22
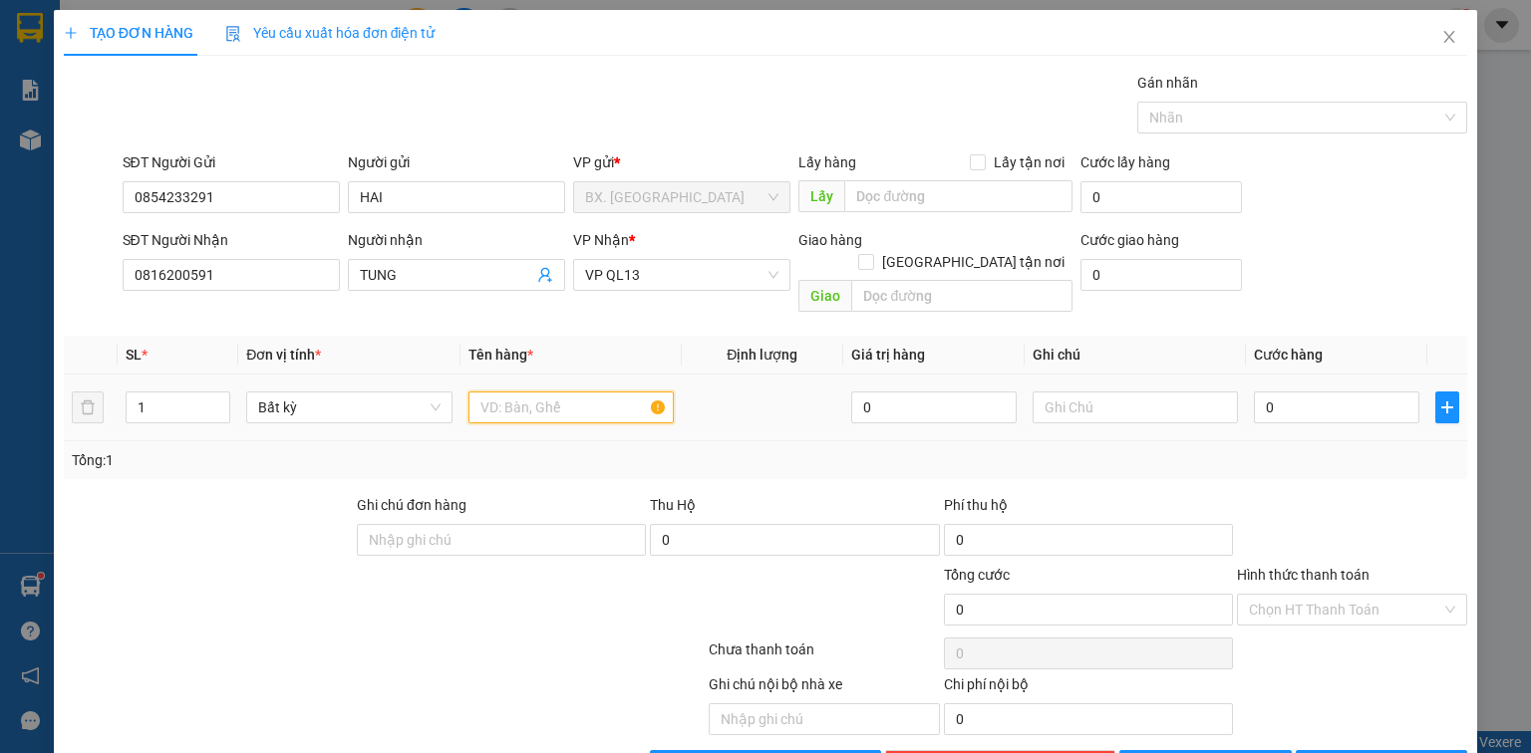
click at [534, 392] on input "text" at bounding box center [570, 408] width 205 height 32
type input "XM 043.00"
click at [1091, 392] on input "text" at bounding box center [1135, 408] width 205 height 32
click at [1352, 392] on input "0" at bounding box center [1336, 408] width 165 height 32
type input "3"
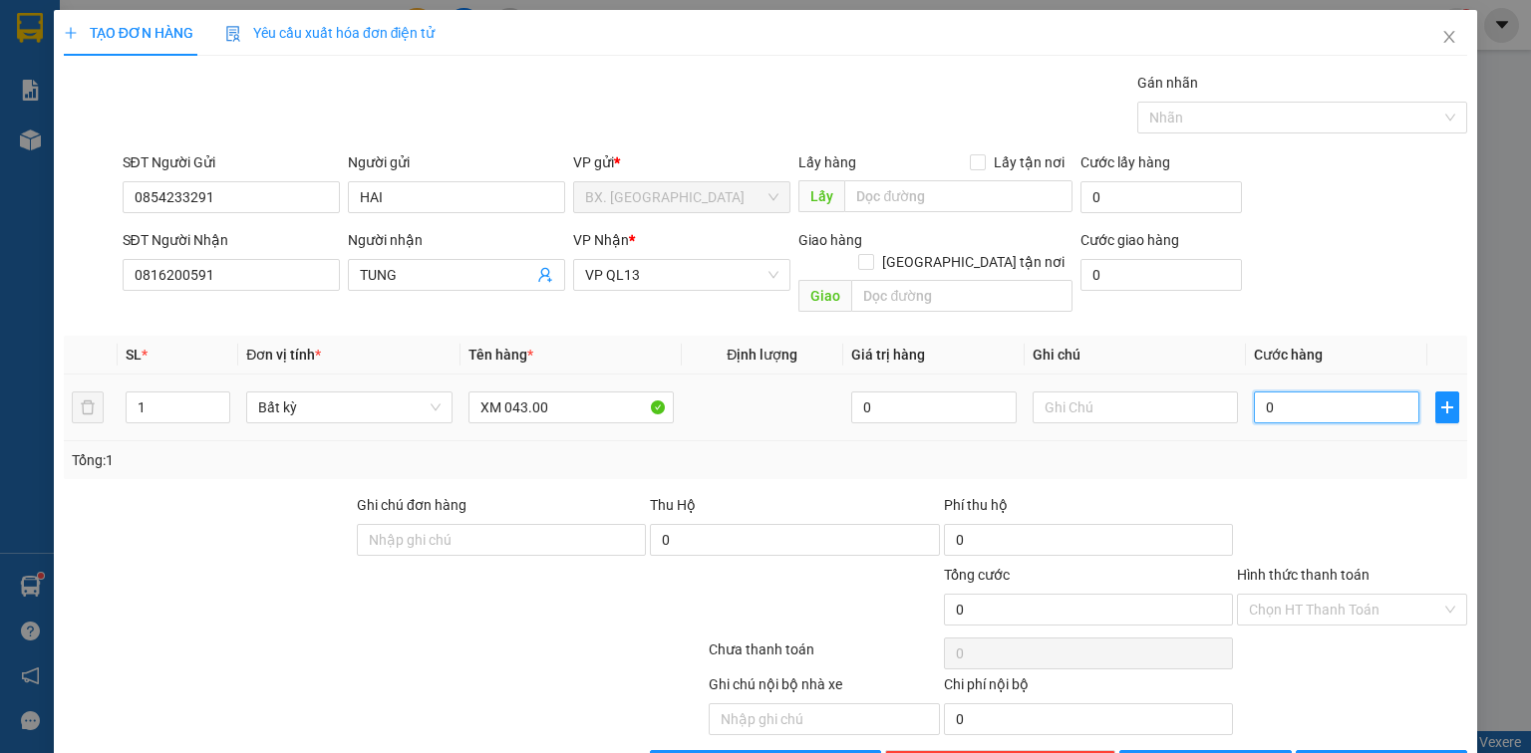
type input "3"
type input "30"
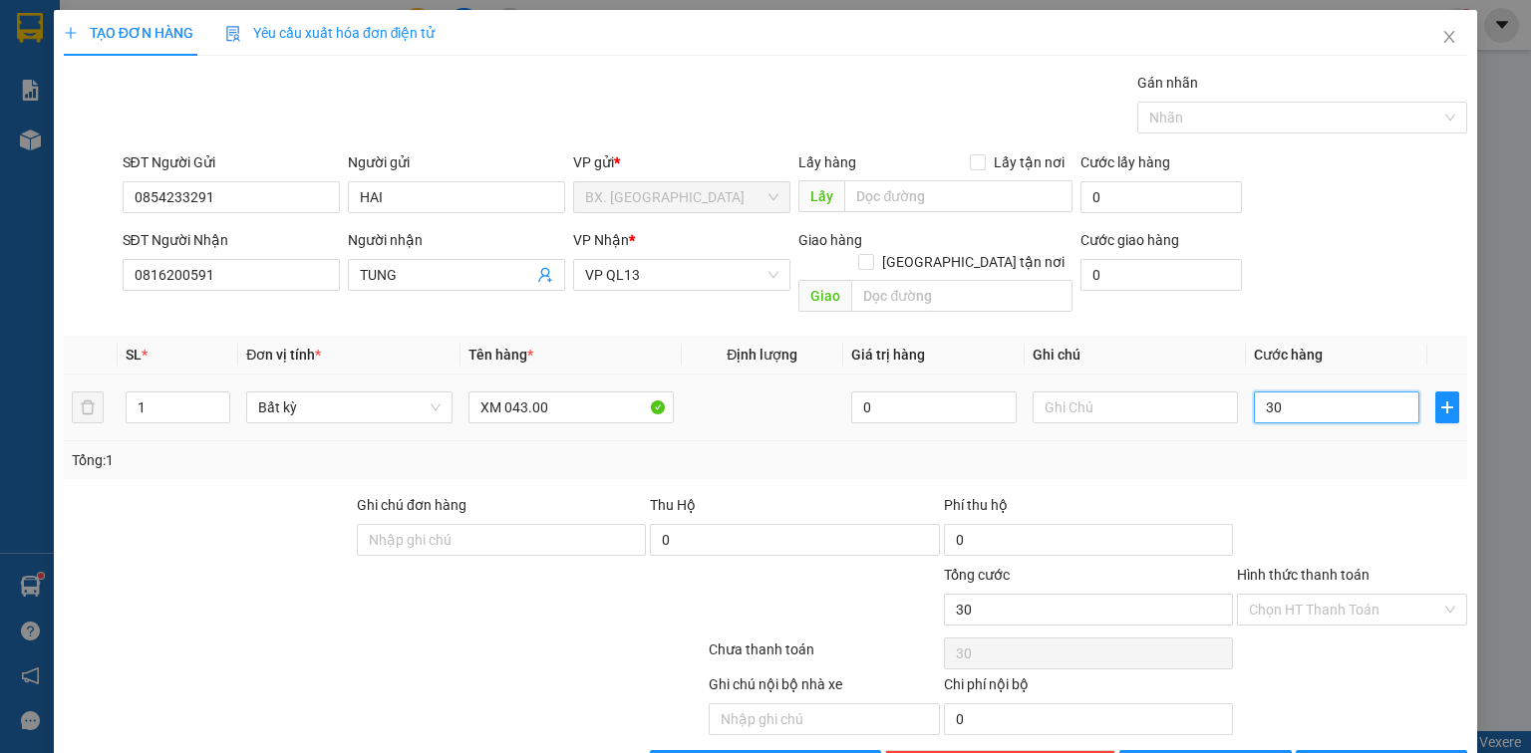
type input "300"
type input "300.000"
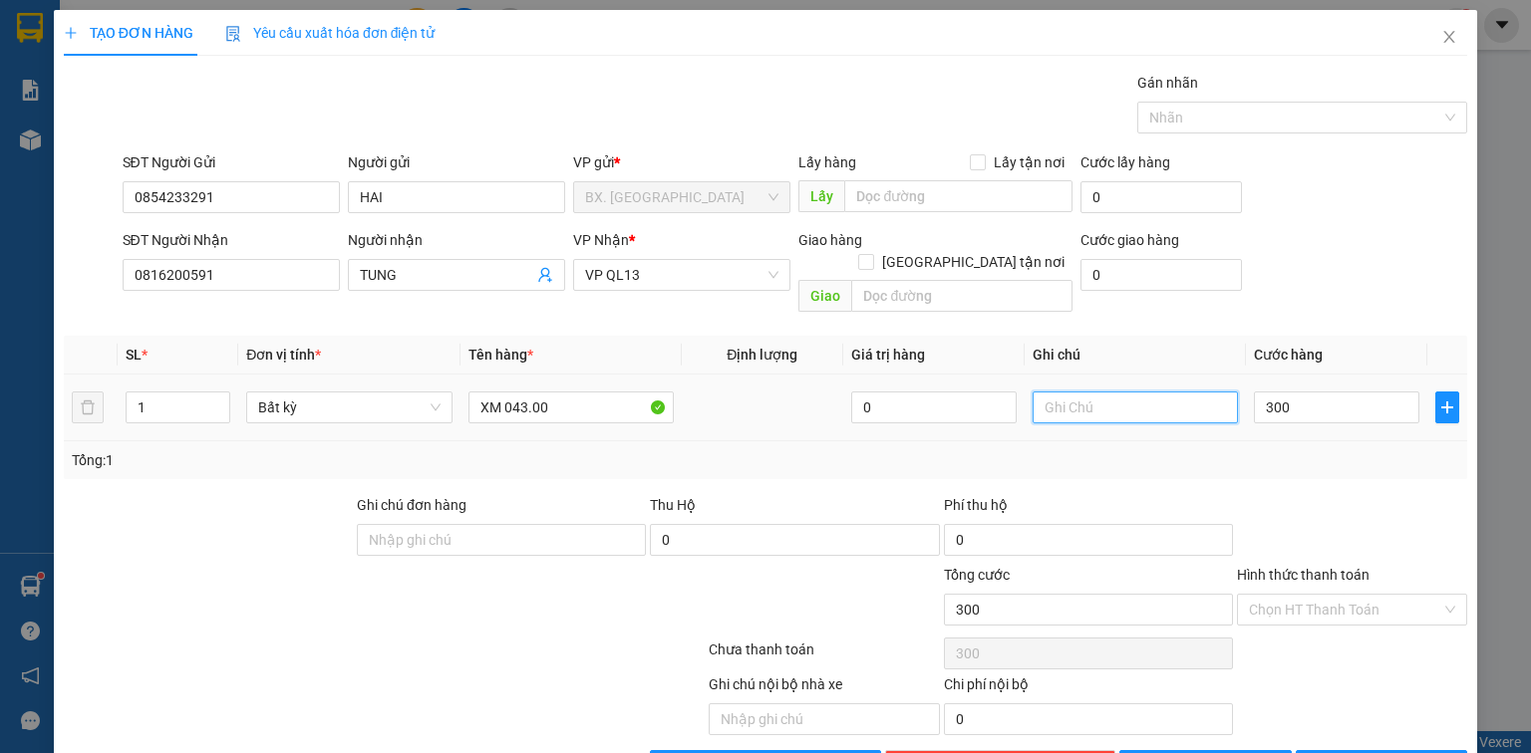
type input "300.000"
click at [1107, 392] on input "text" at bounding box center [1135, 408] width 205 height 32
type input "BAO 50"
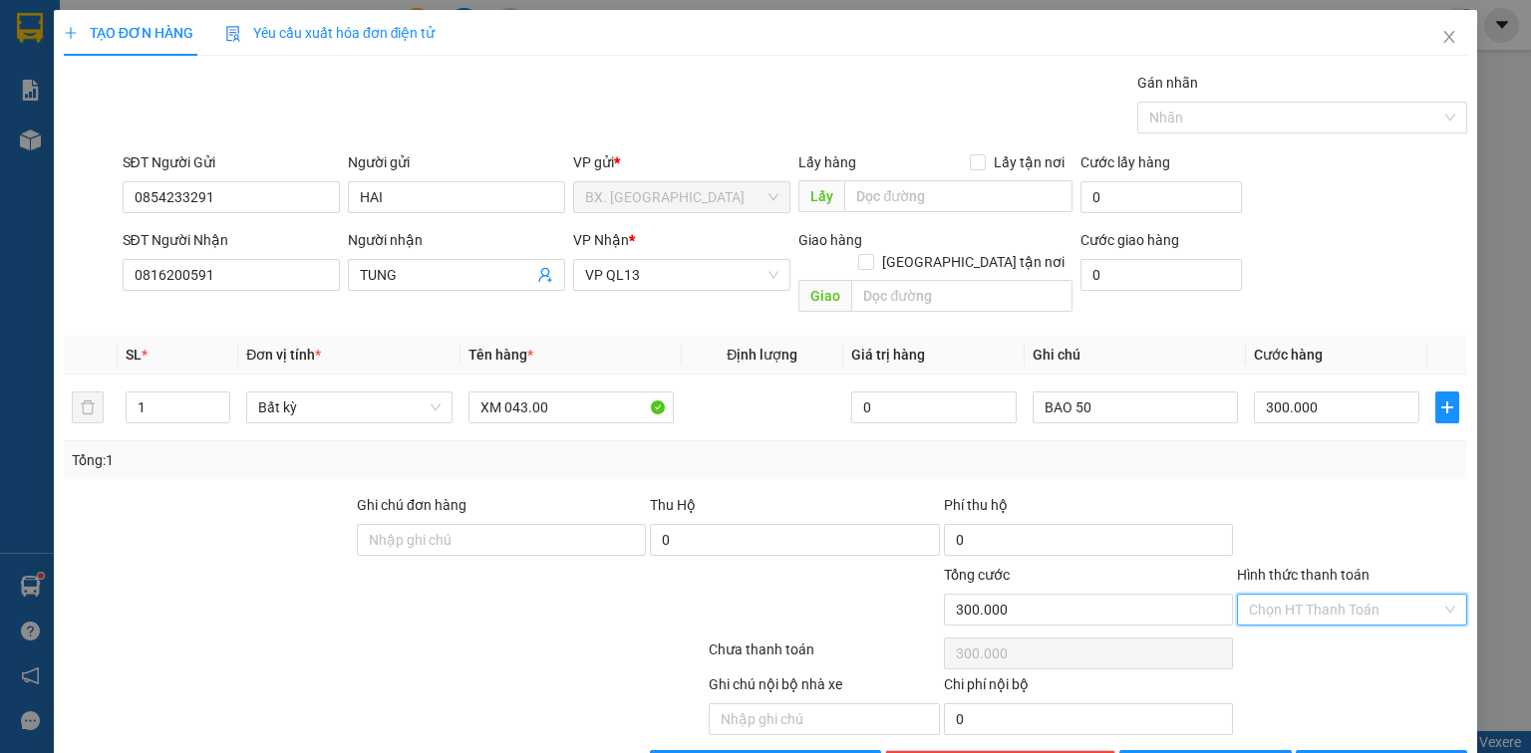
click at [1337, 595] on input "Hình thức thanh toán" at bounding box center [1345, 610] width 192 height 30
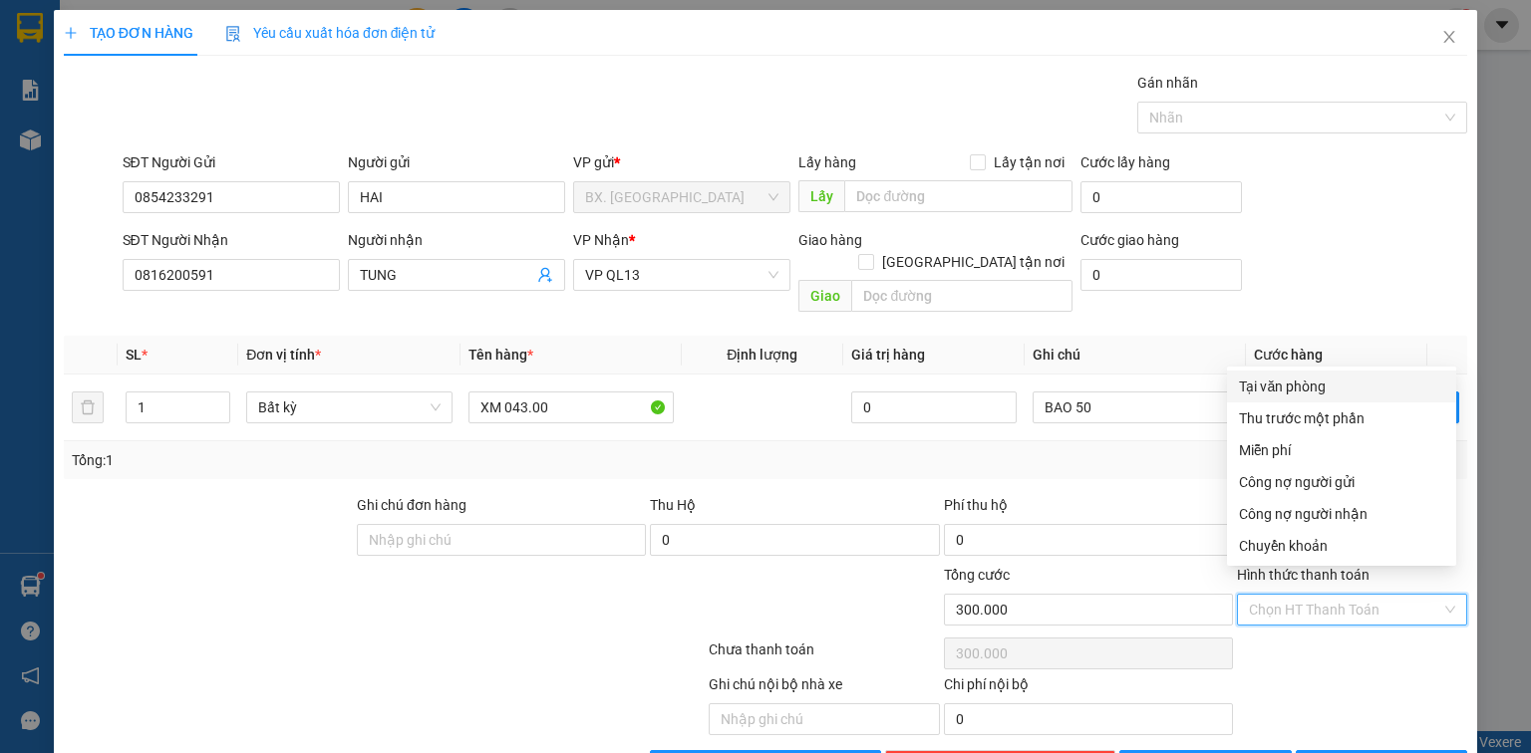
click at [1296, 385] on div "Tại văn phòng" at bounding box center [1341, 387] width 205 height 22
type input "0"
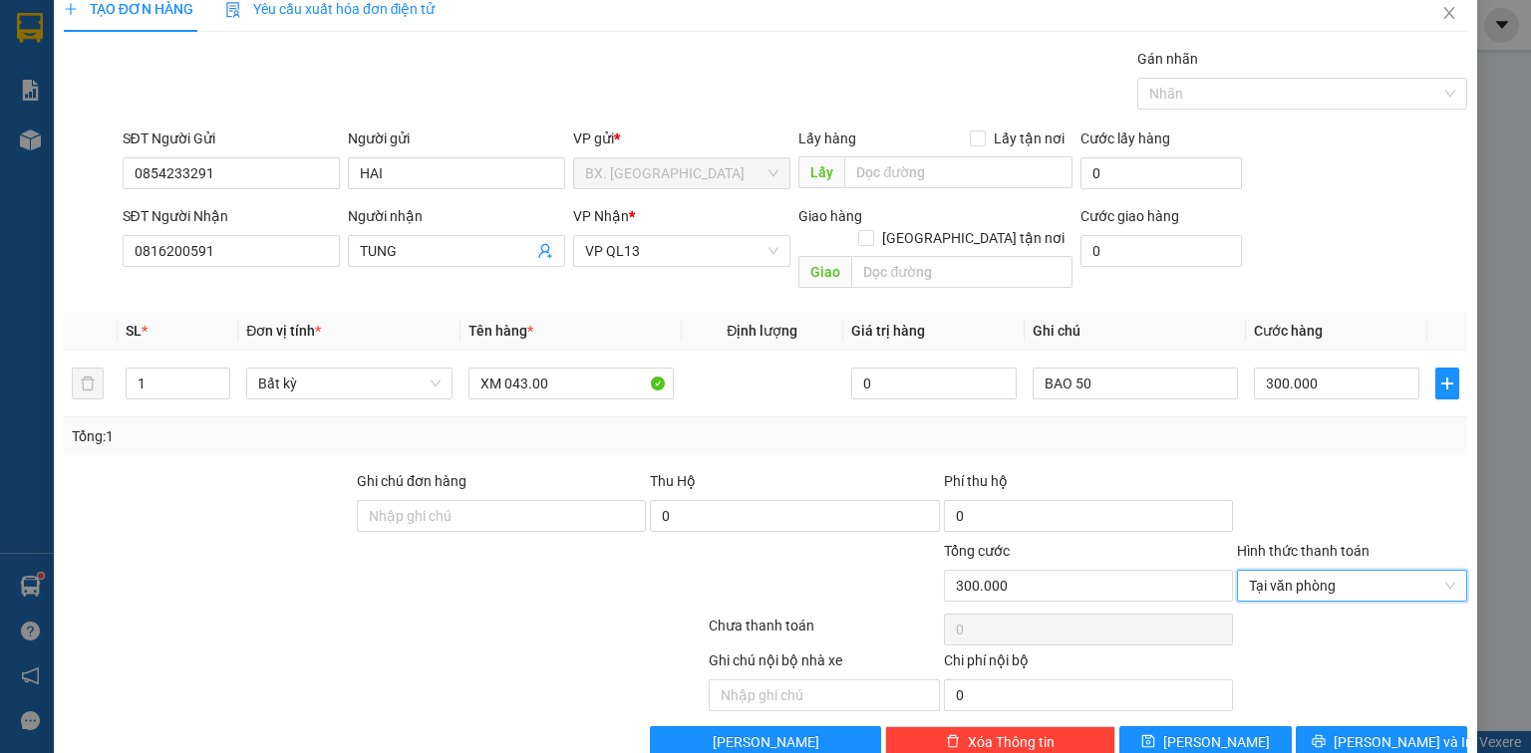
scroll to position [44, 0]
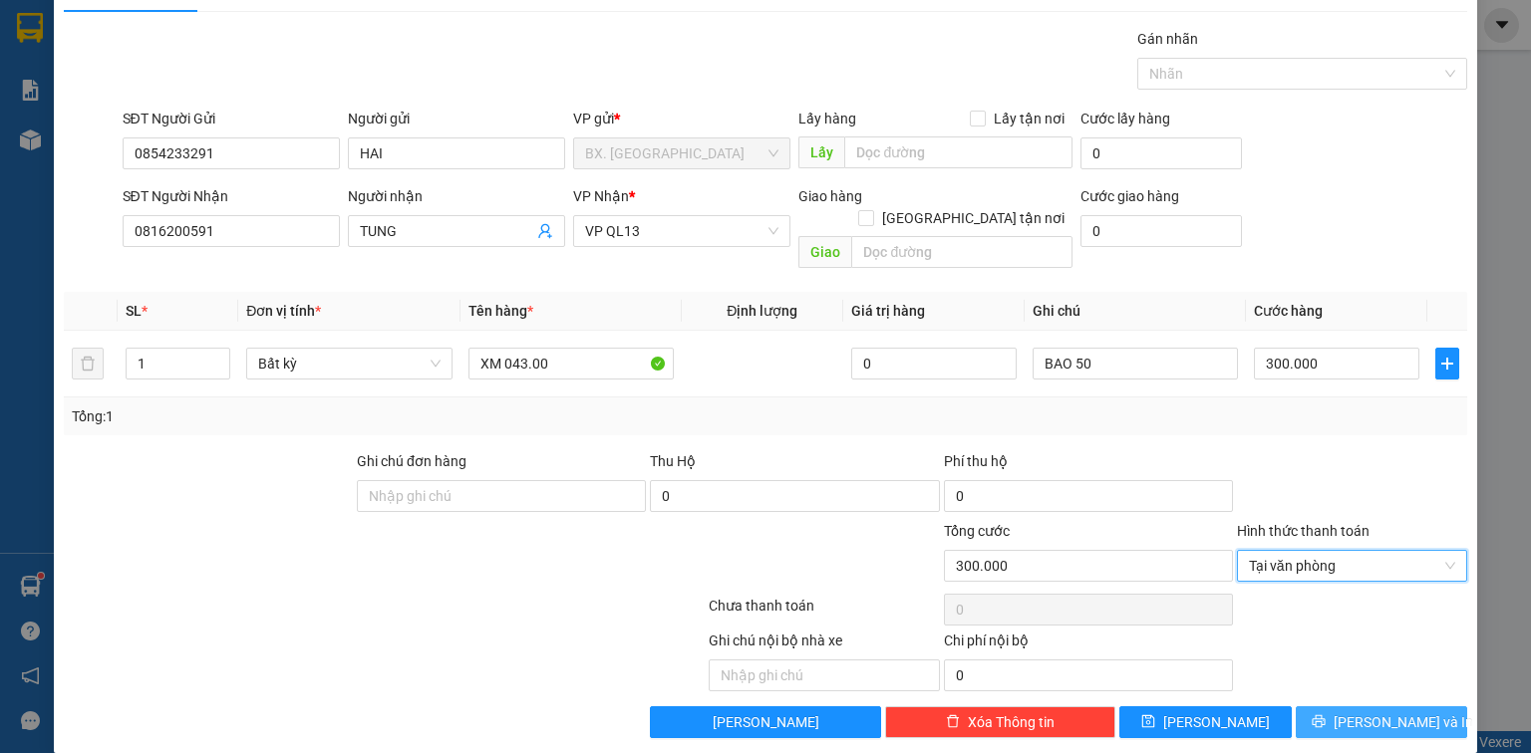
click at [1326, 715] on icon "printer" at bounding box center [1319, 722] width 14 height 14
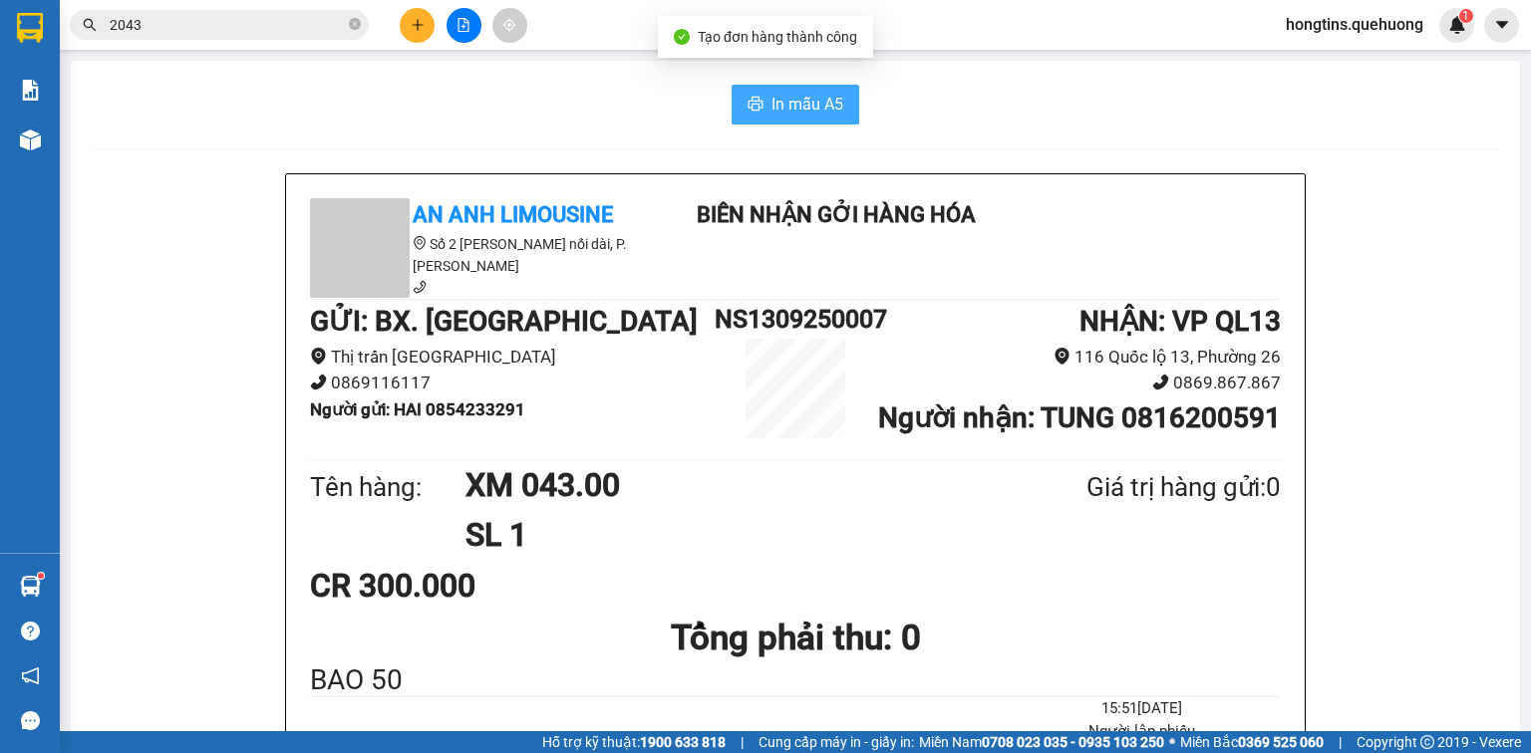
click at [813, 98] on span "In mẫu A5" at bounding box center [807, 104] width 72 height 25
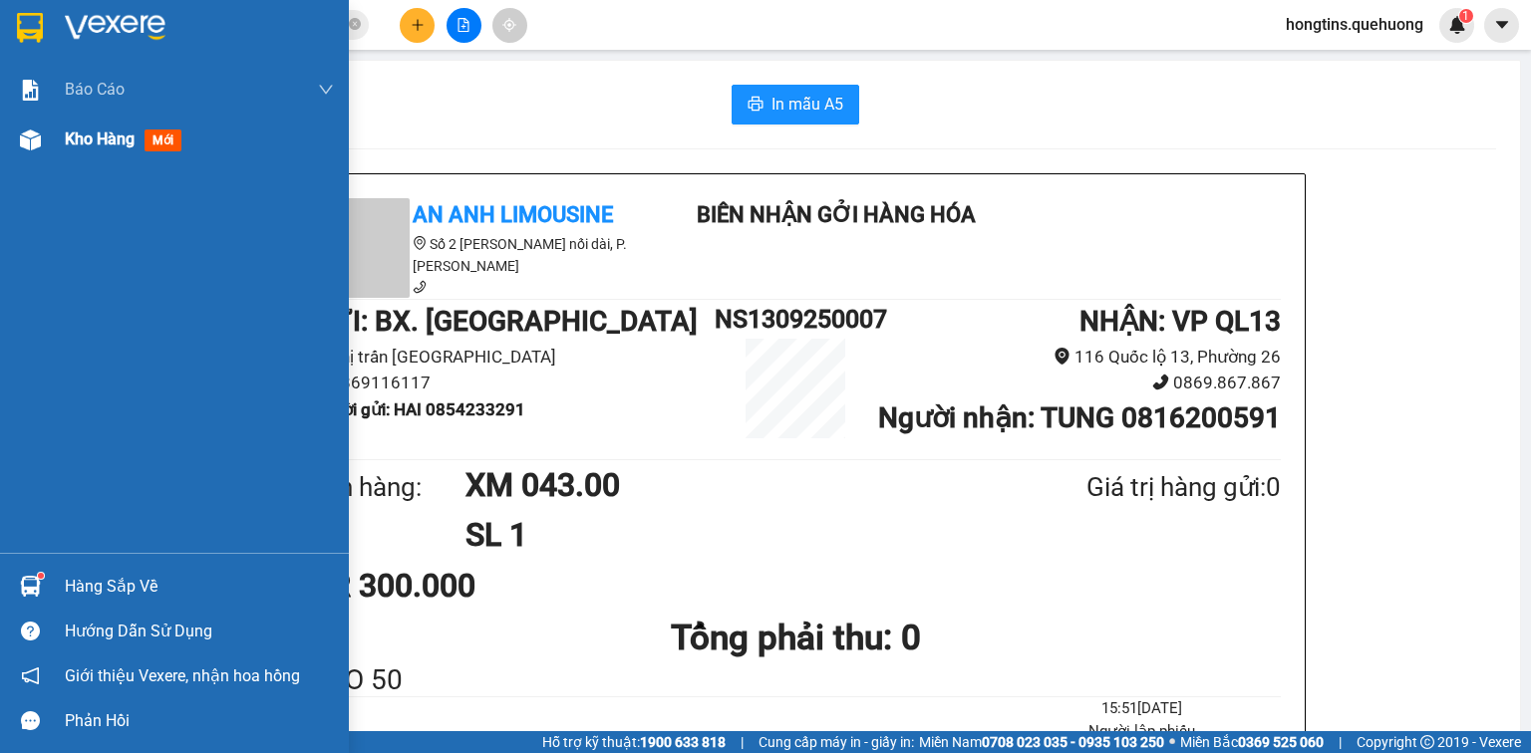
click at [124, 137] on span "Kho hàng" at bounding box center [100, 139] width 70 height 19
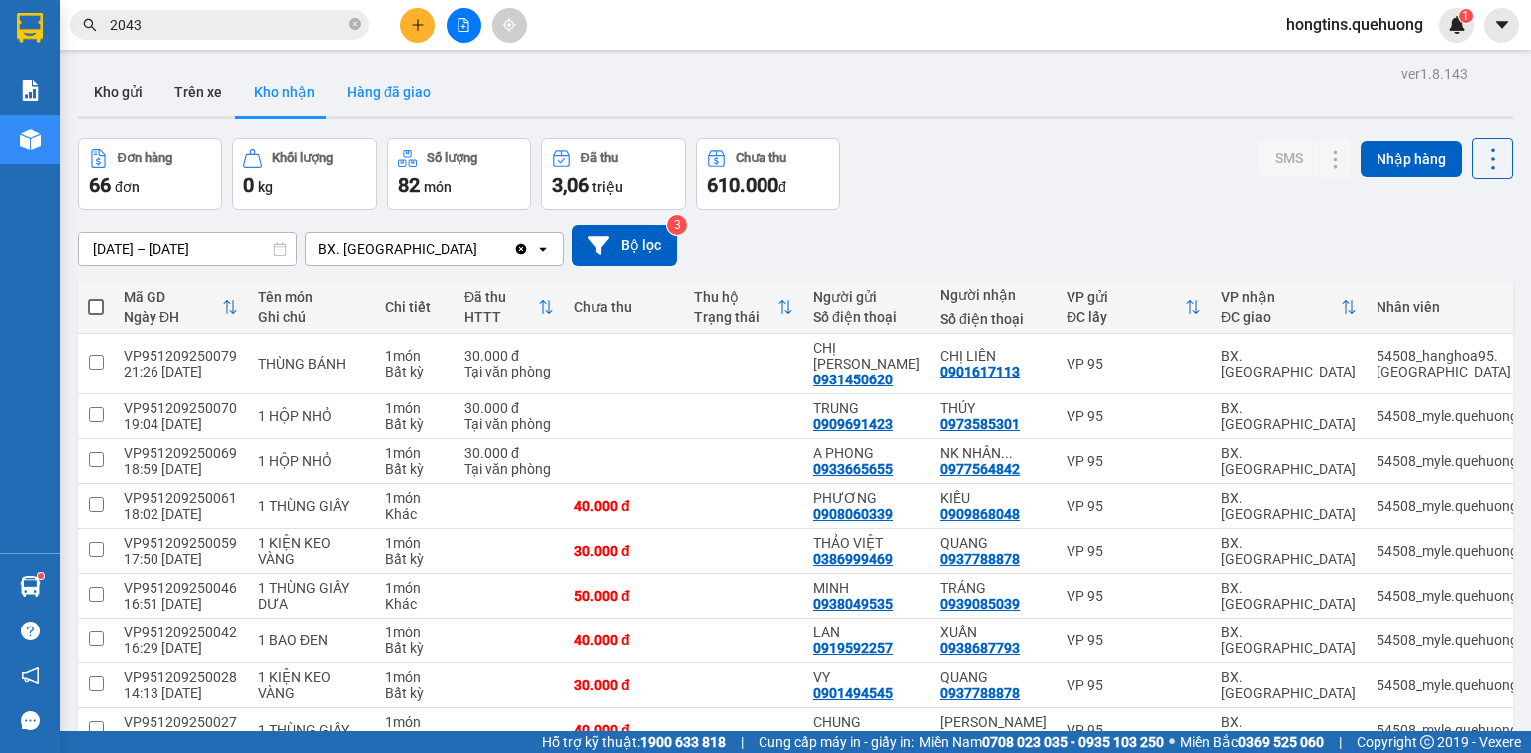
click at [391, 96] on button "Hàng đã giao" at bounding box center [389, 92] width 116 height 48
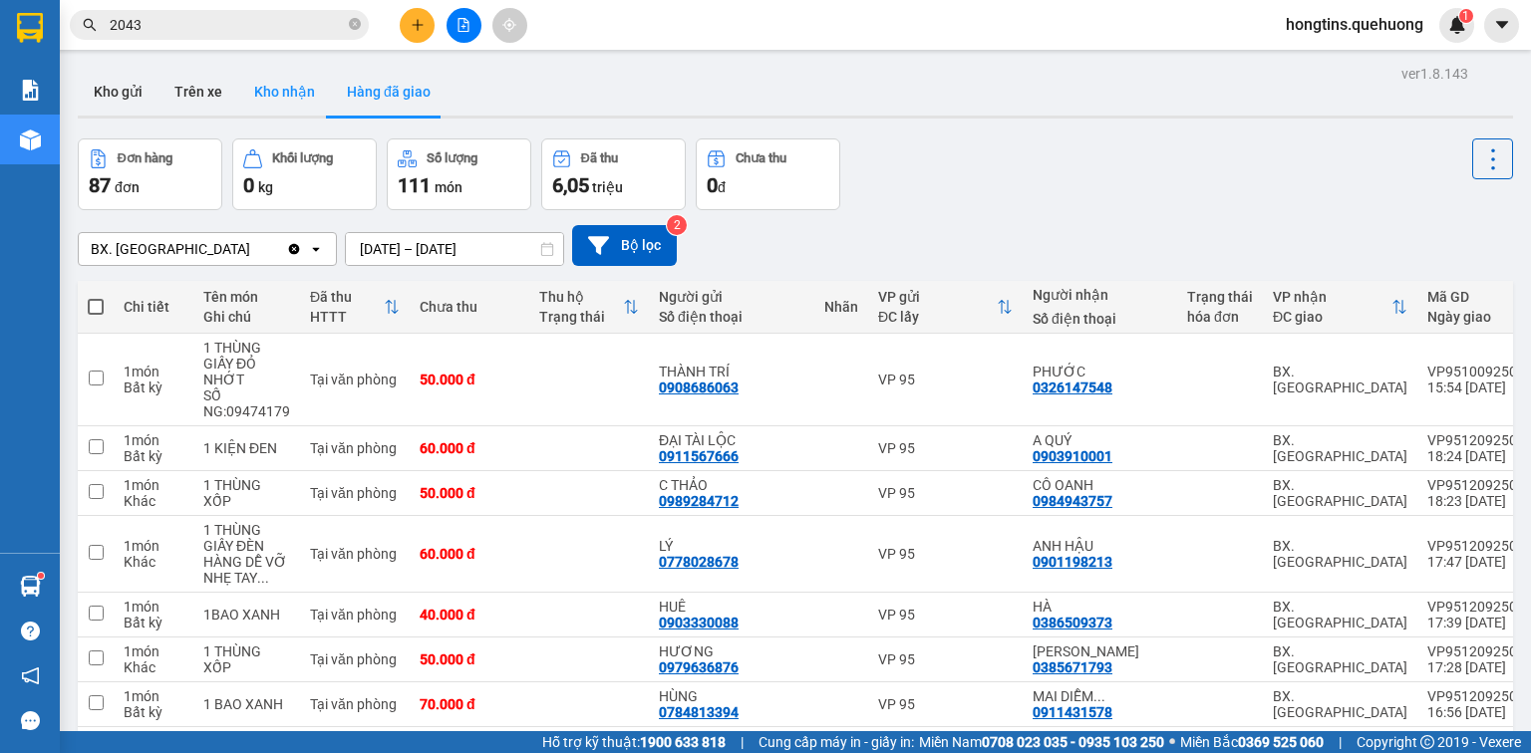
click at [290, 87] on button "Kho nhận" at bounding box center [284, 92] width 93 height 48
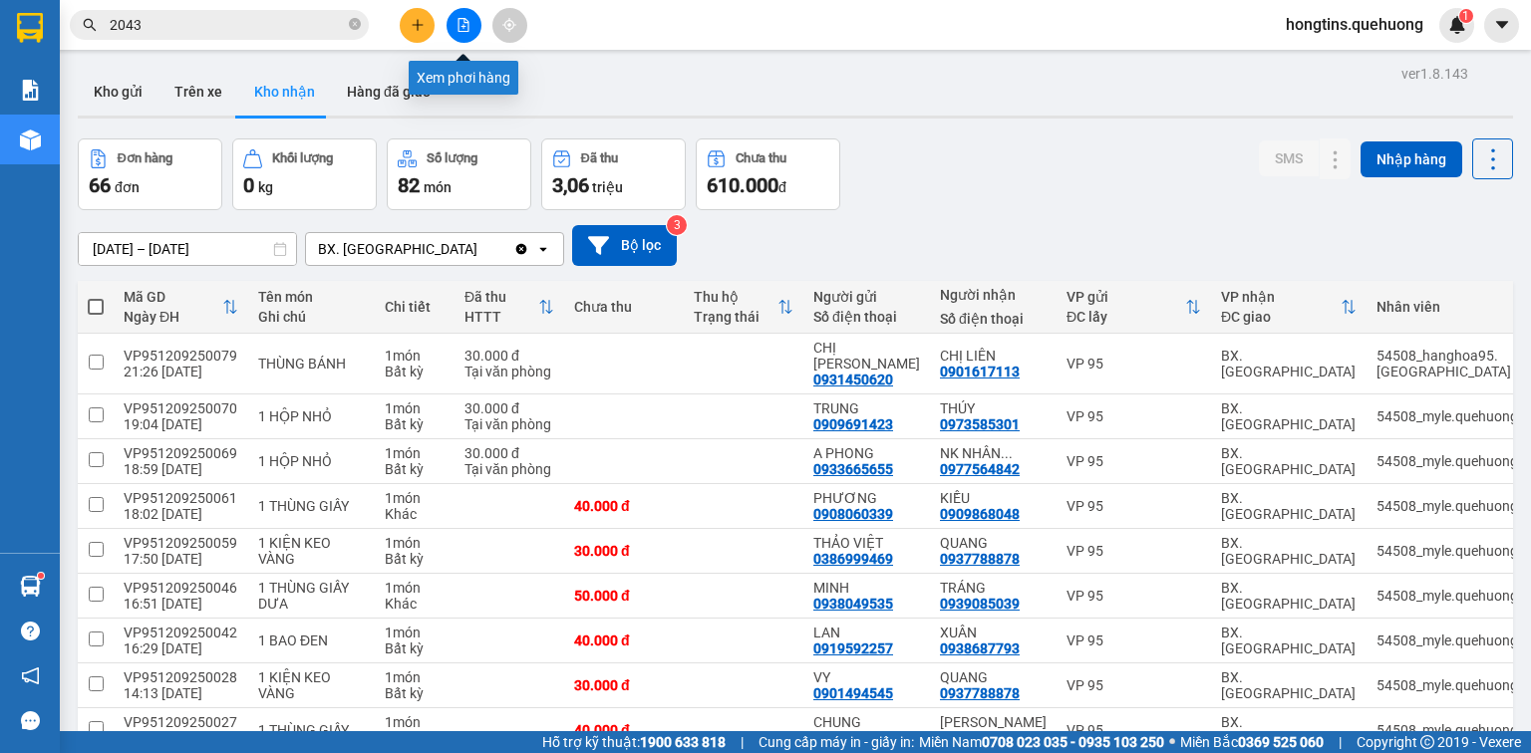
click at [477, 19] on button at bounding box center [464, 25] width 35 height 35
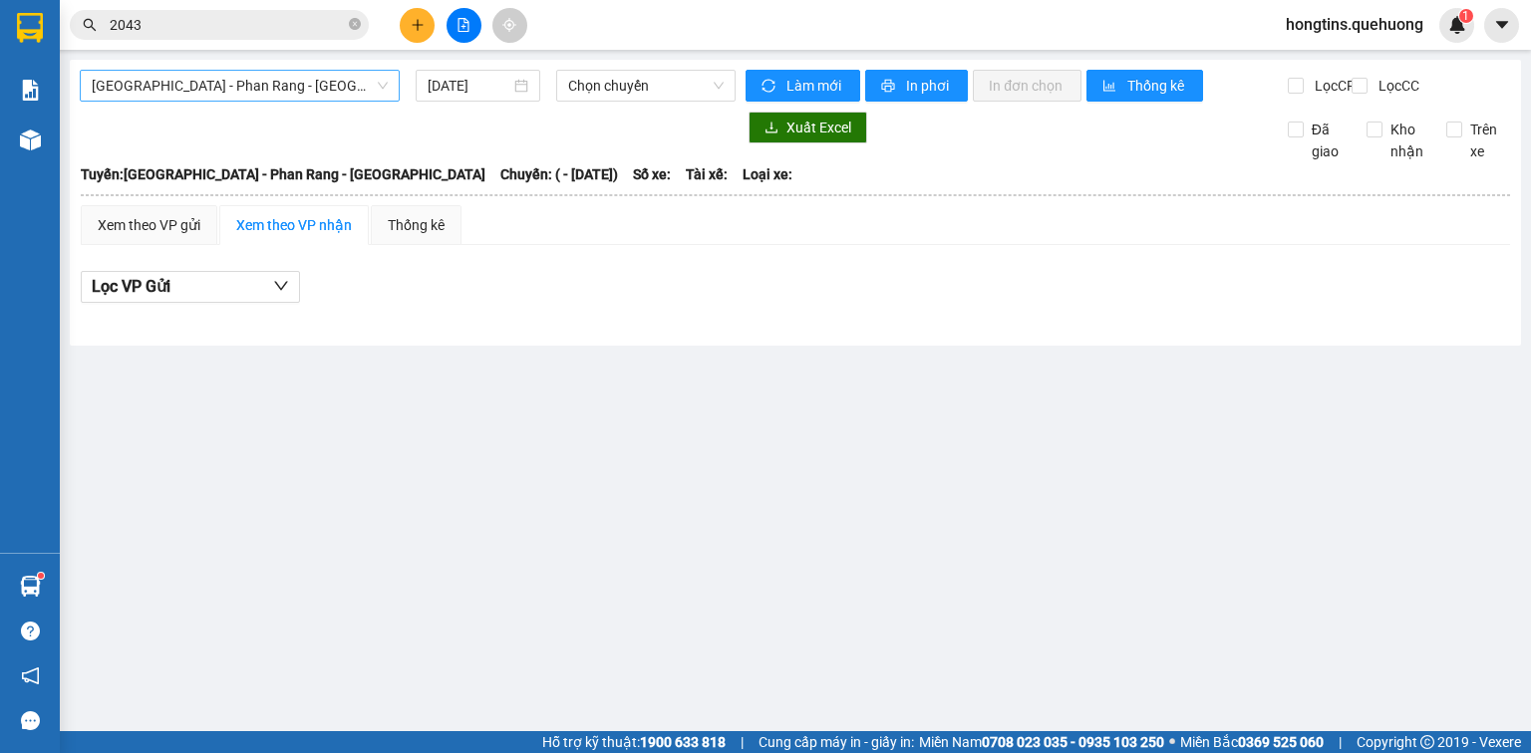
click at [264, 82] on span "Sài Gòn - Phan Rang - Ninh Sơn" at bounding box center [240, 86] width 296 height 30
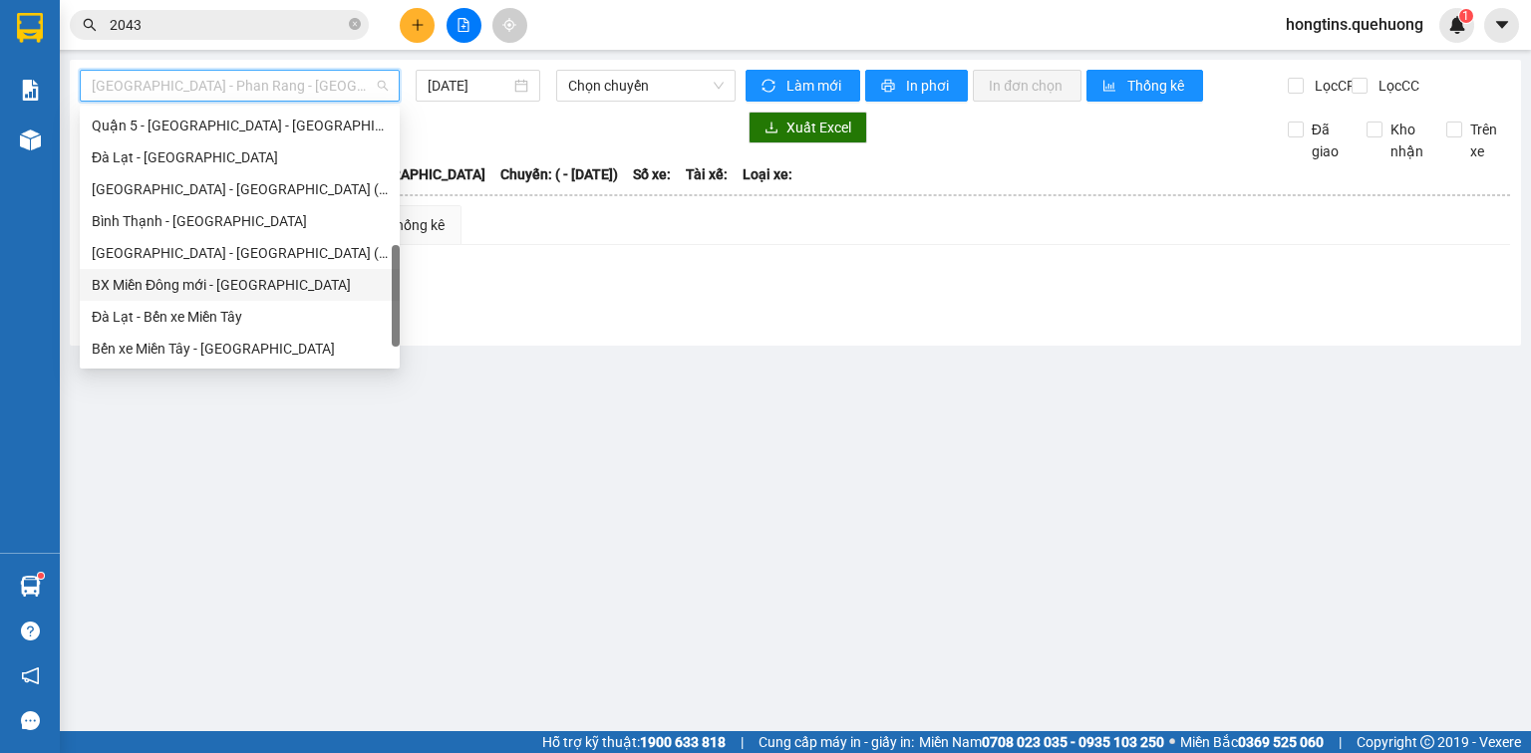
scroll to position [542, 0]
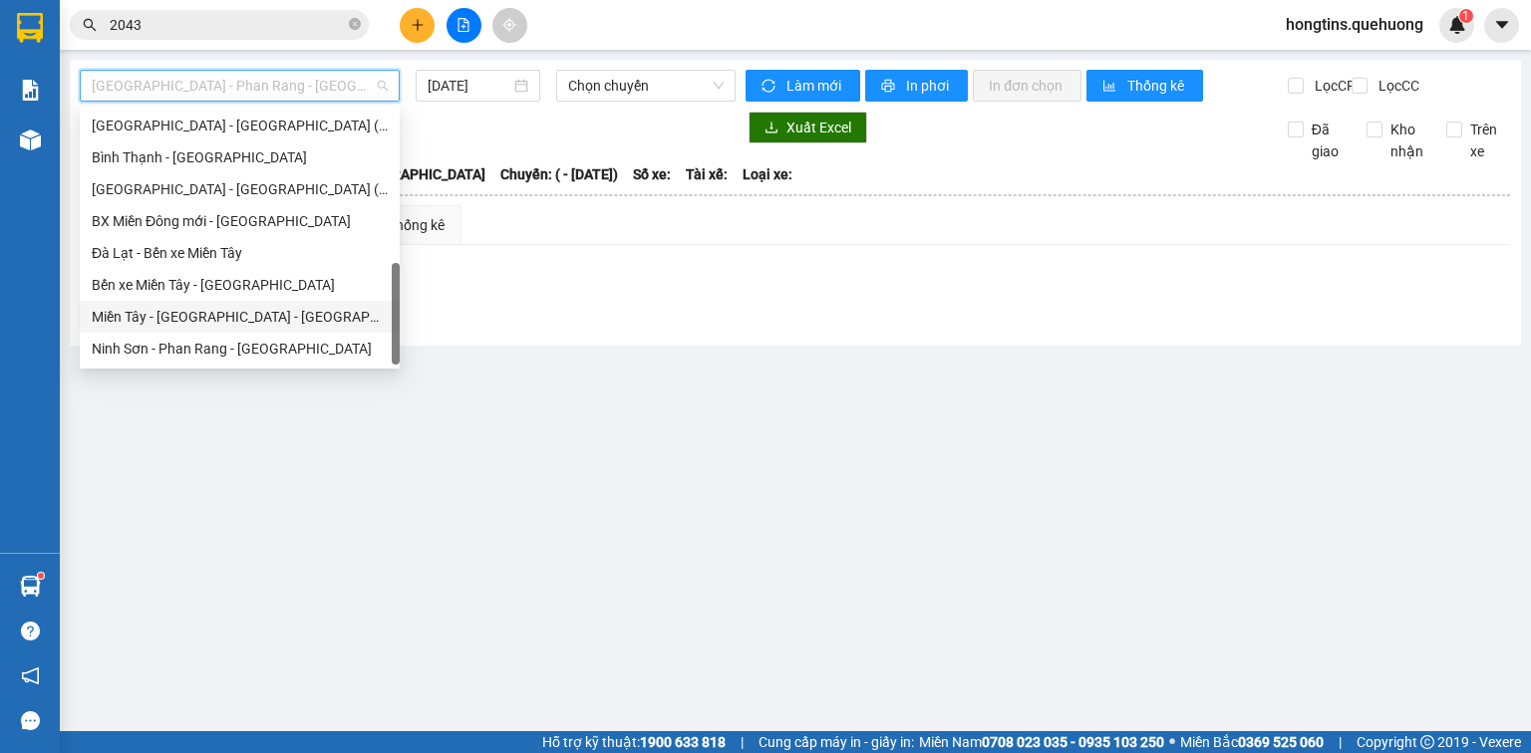
click at [222, 315] on div "Miền Tây - Phan Rang - Ninh Sơn" at bounding box center [240, 317] width 296 height 22
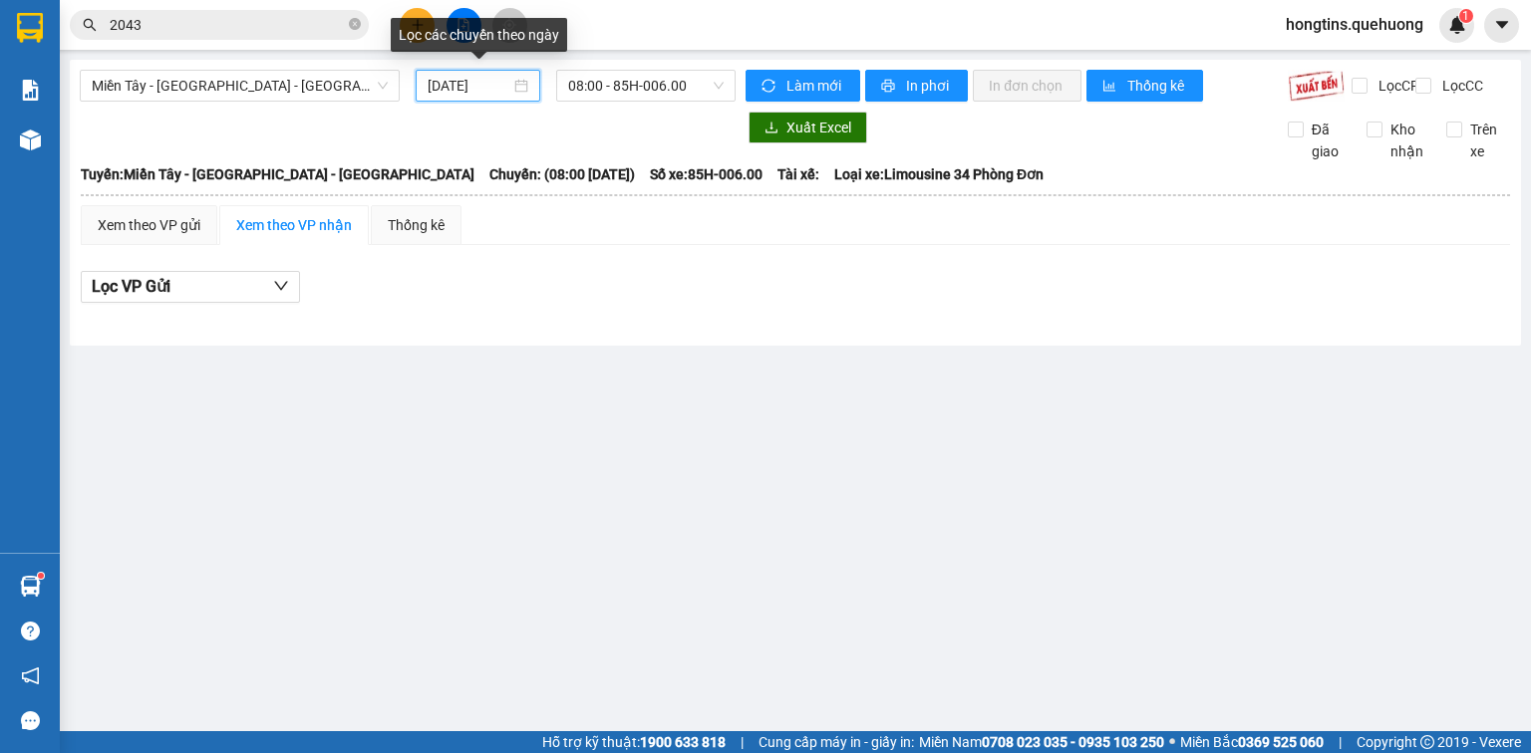
click at [477, 89] on input "13/09/2025" at bounding box center [469, 86] width 82 height 22
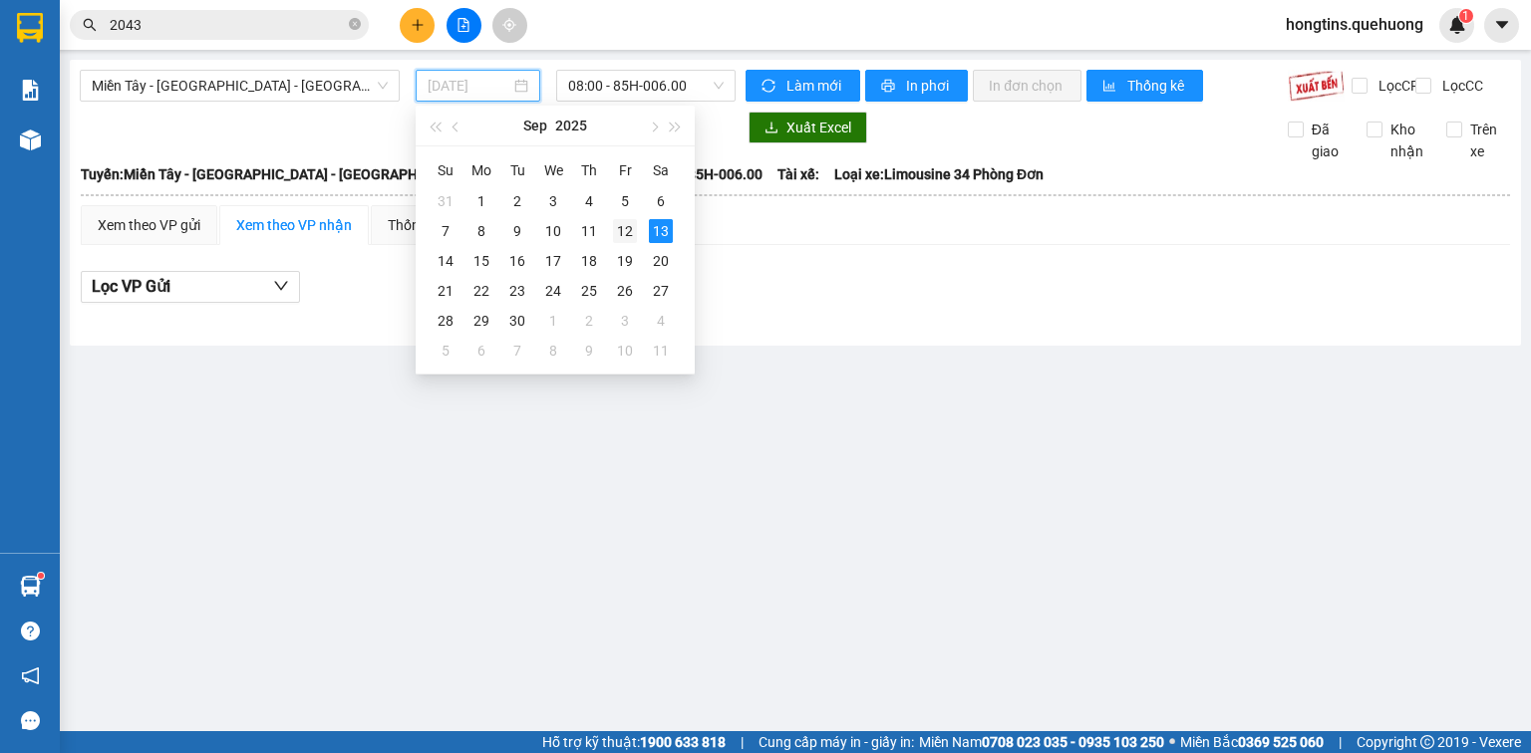
click at [625, 231] on div "12" at bounding box center [625, 231] width 24 height 24
type input "12/09/2025"
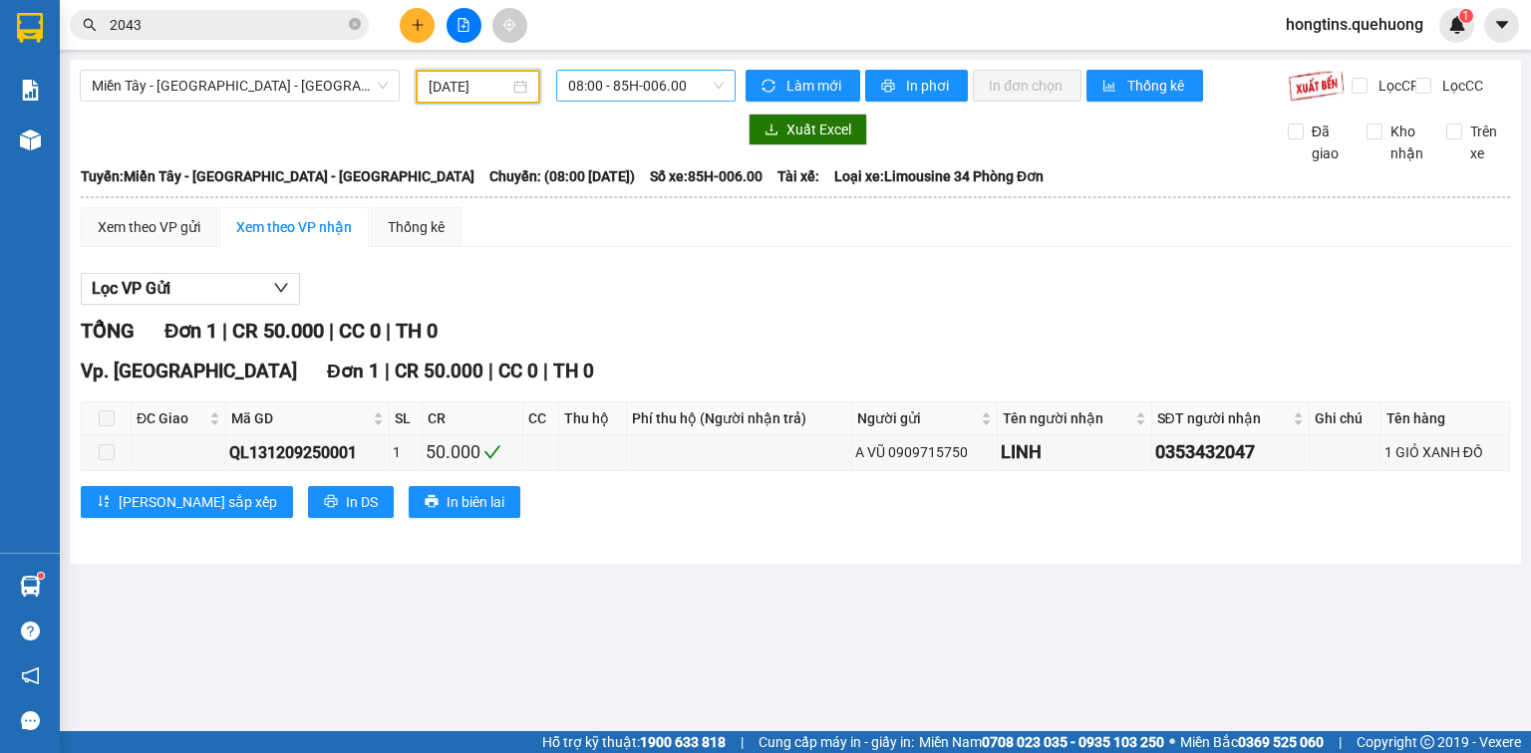
click at [634, 76] on span "08:00 - 85H-006.00" at bounding box center [646, 86] width 156 height 30
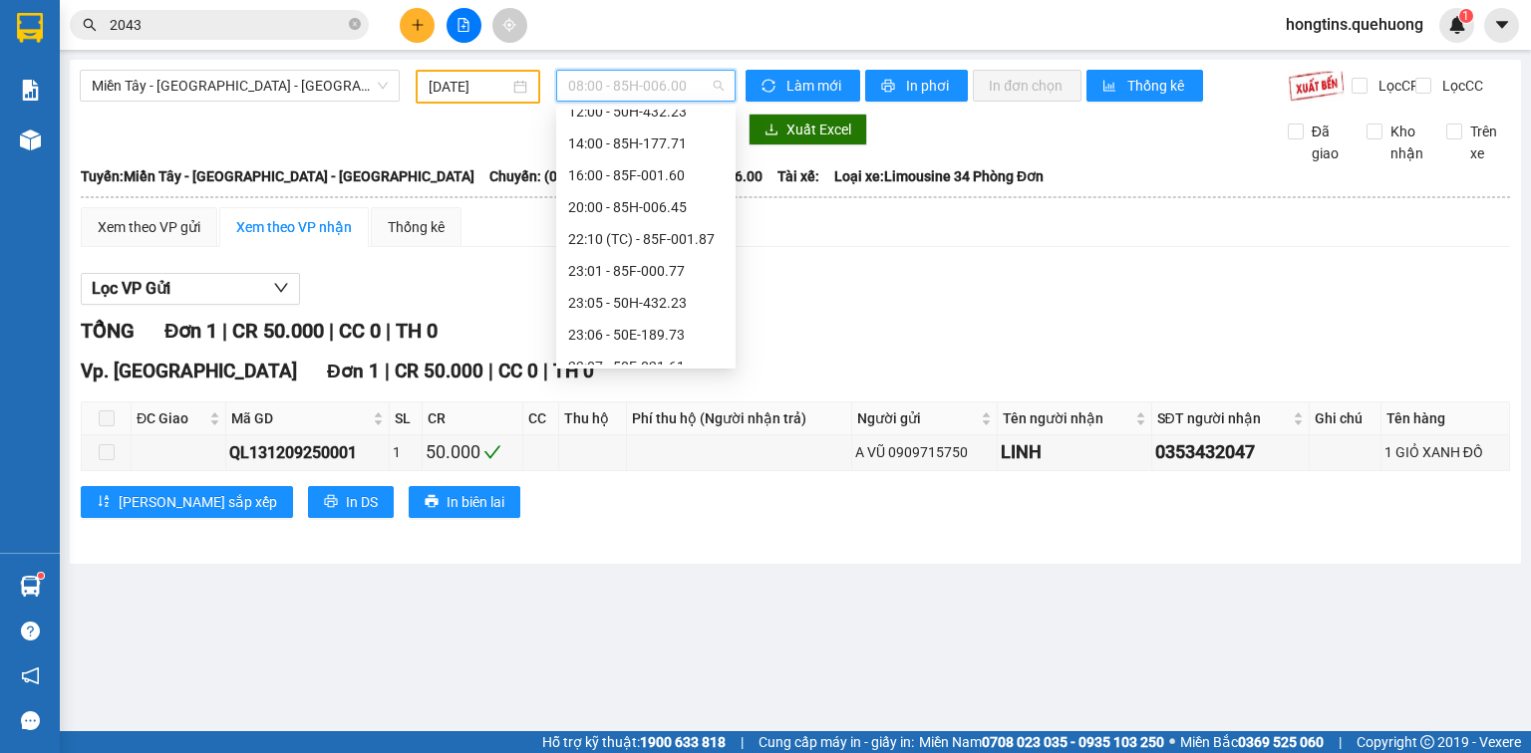
scroll to position [191, 0]
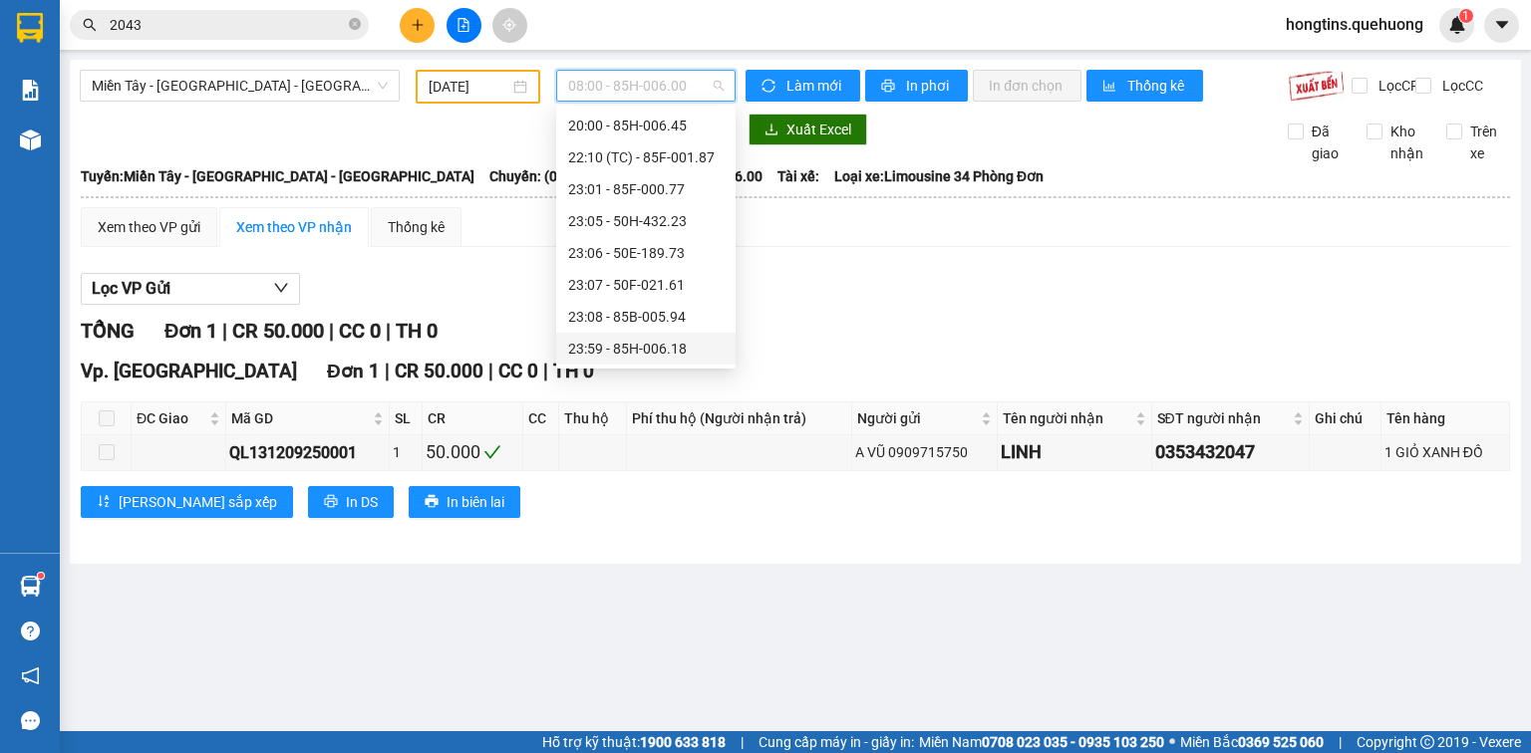
click at [624, 346] on div "23:59 - 85H-006.18" at bounding box center [645, 349] width 155 height 22
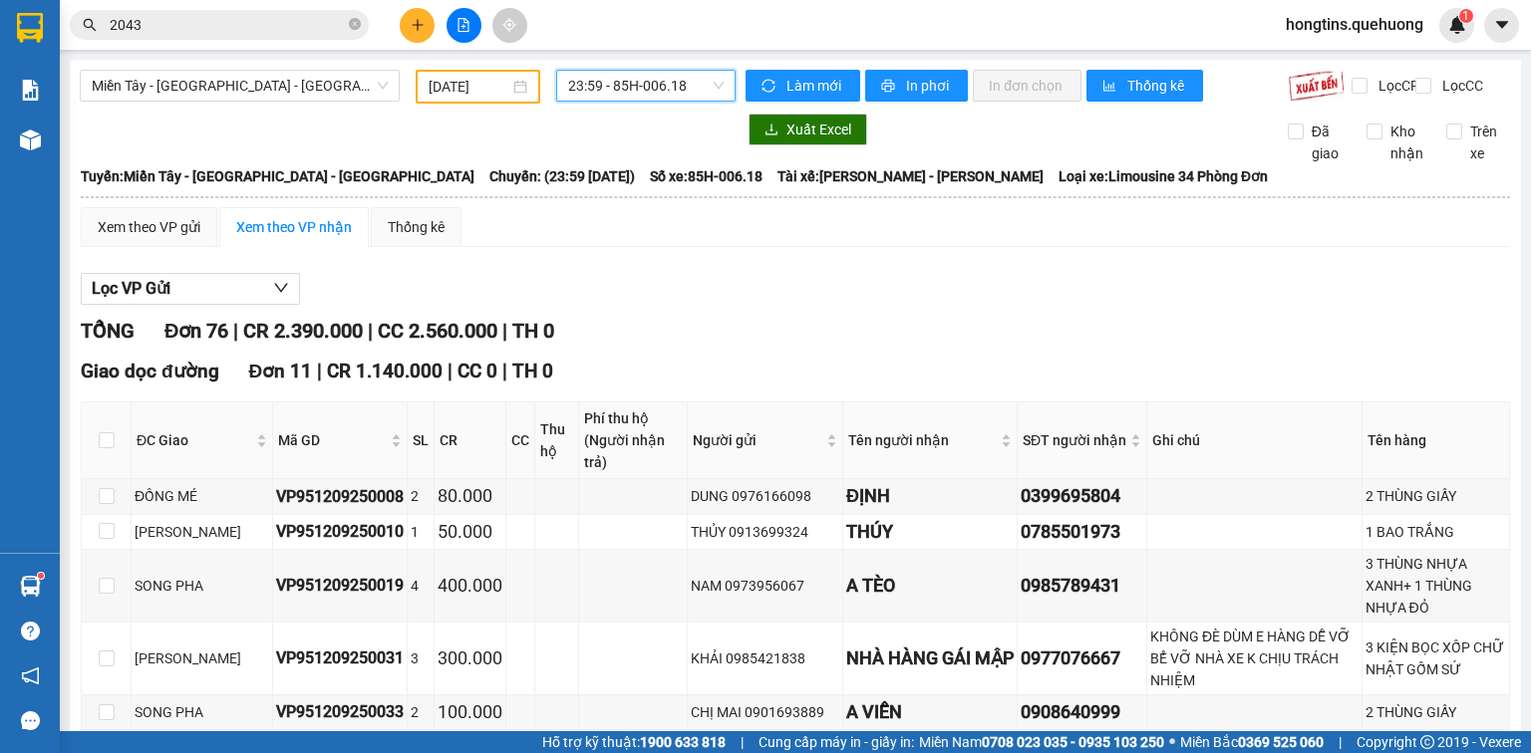
click at [599, 87] on span "23:59 - 85H-006.18" at bounding box center [646, 86] width 156 height 30
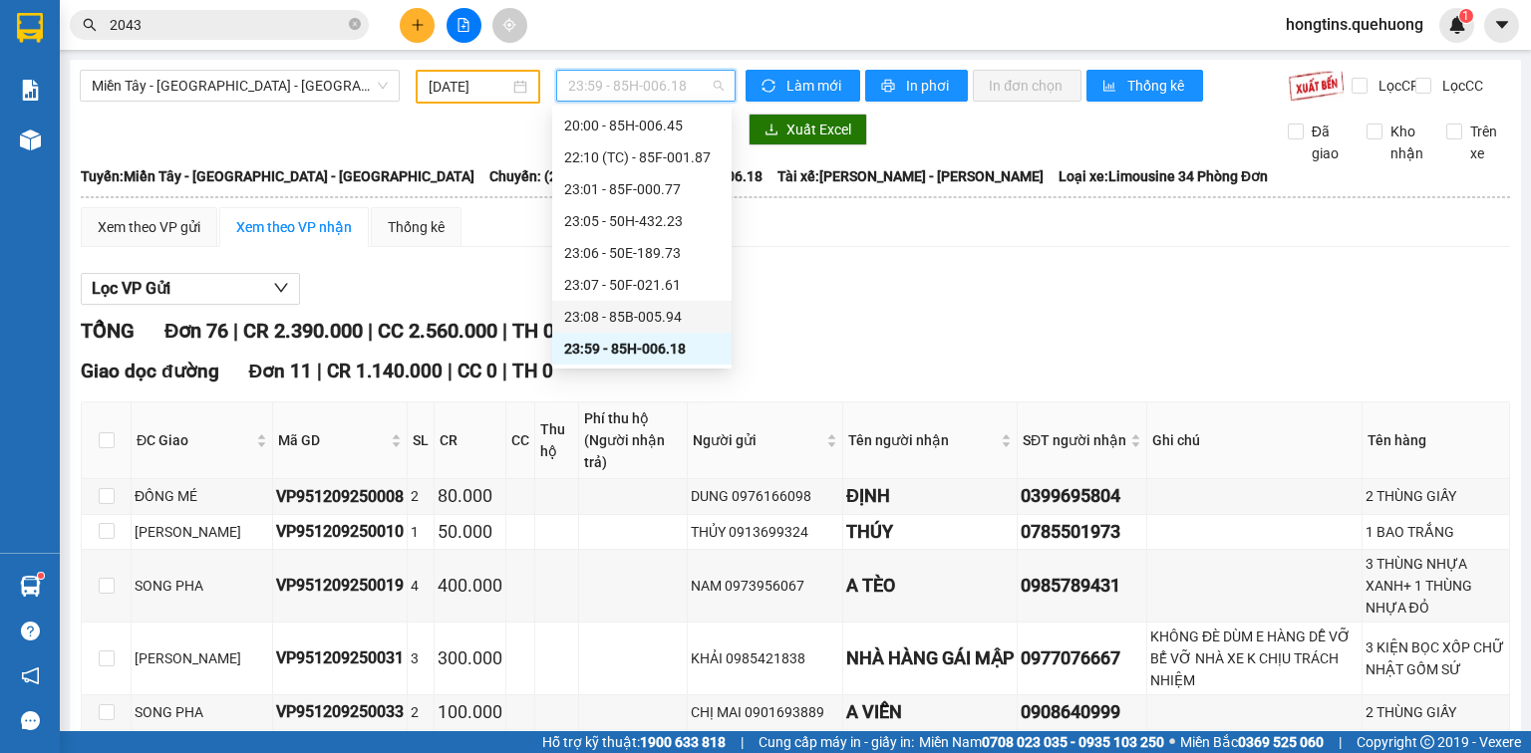
click at [600, 314] on div "23:08 - 85B-005.94" at bounding box center [641, 317] width 155 height 22
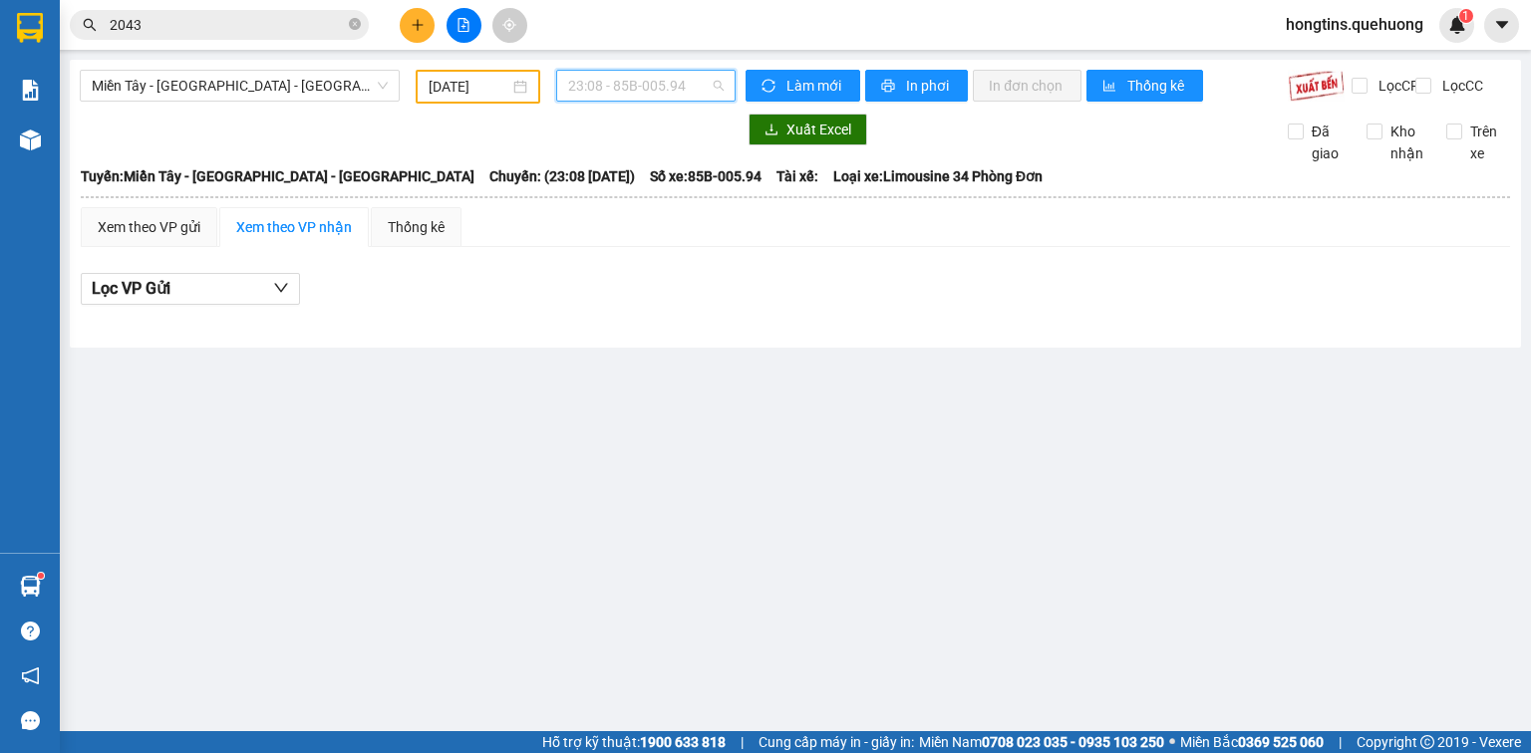
click at [604, 85] on span "23:08 - 85B-005.94" at bounding box center [646, 86] width 156 height 30
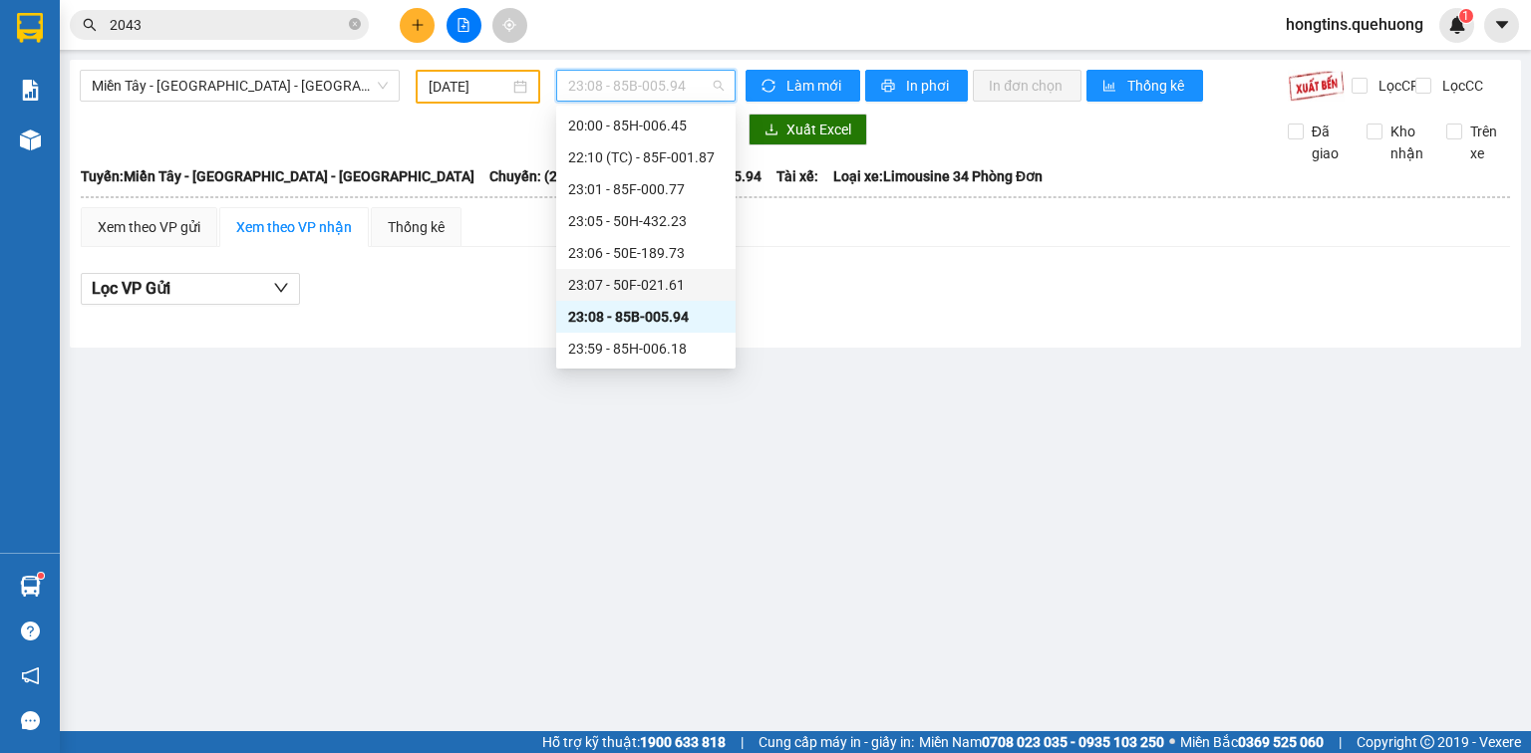
click at [625, 279] on div "23:07 - 50F-021.61" at bounding box center [645, 285] width 155 height 22
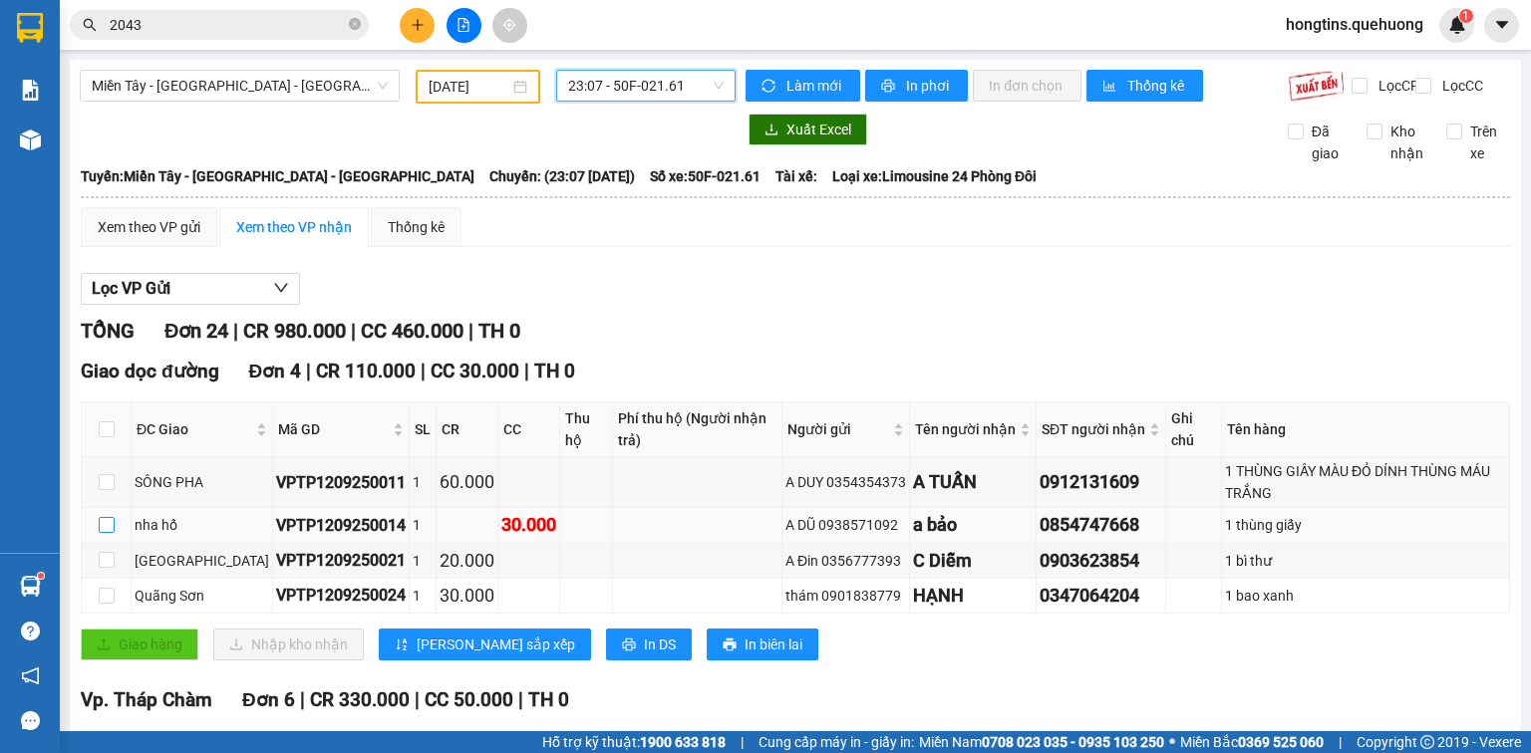
click at [104, 533] on input "checkbox" at bounding box center [107, 525] width 16 height 16
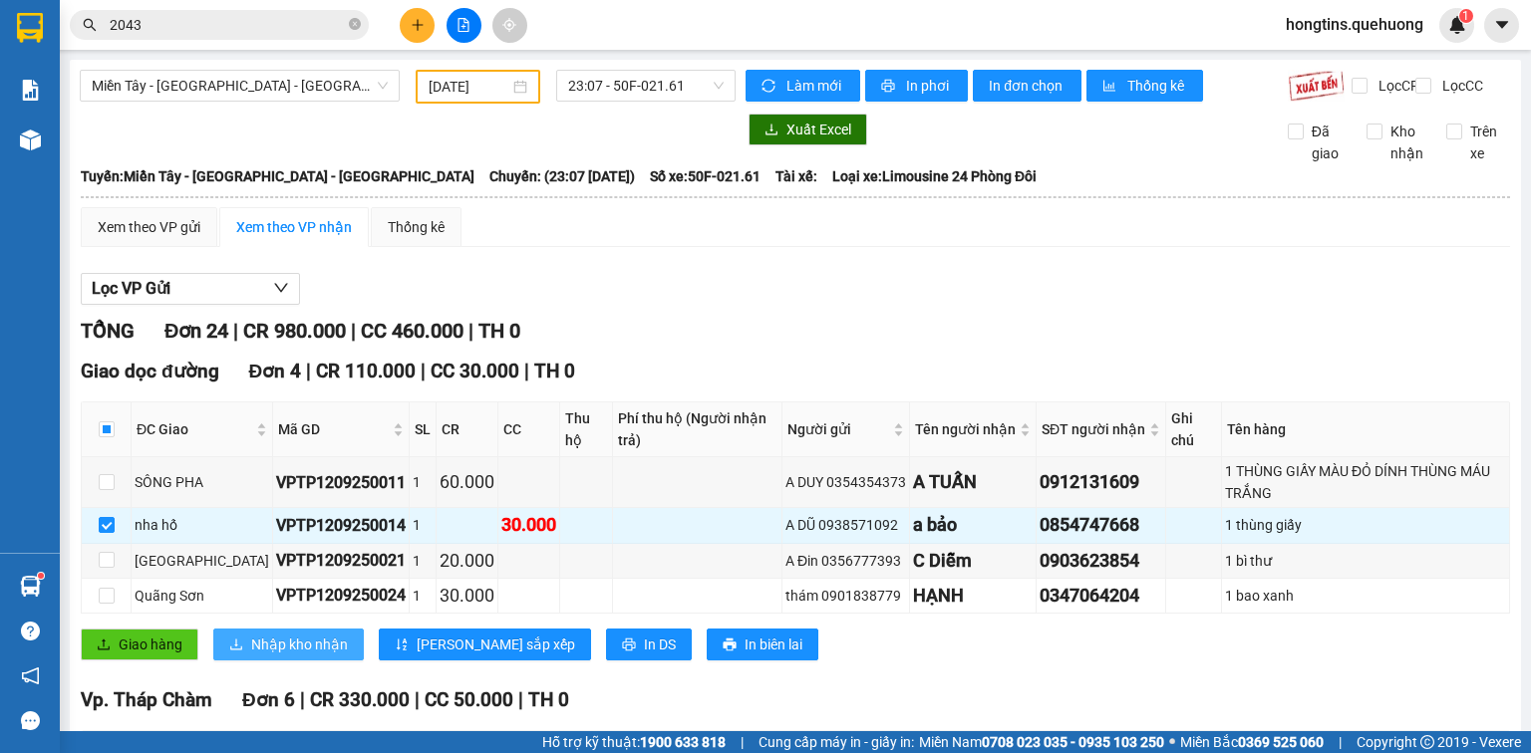
click at [310, 656] on span "Nhập kho nhận" at bounding box center [299, 645] width 97 height 22
checkbox input "false"
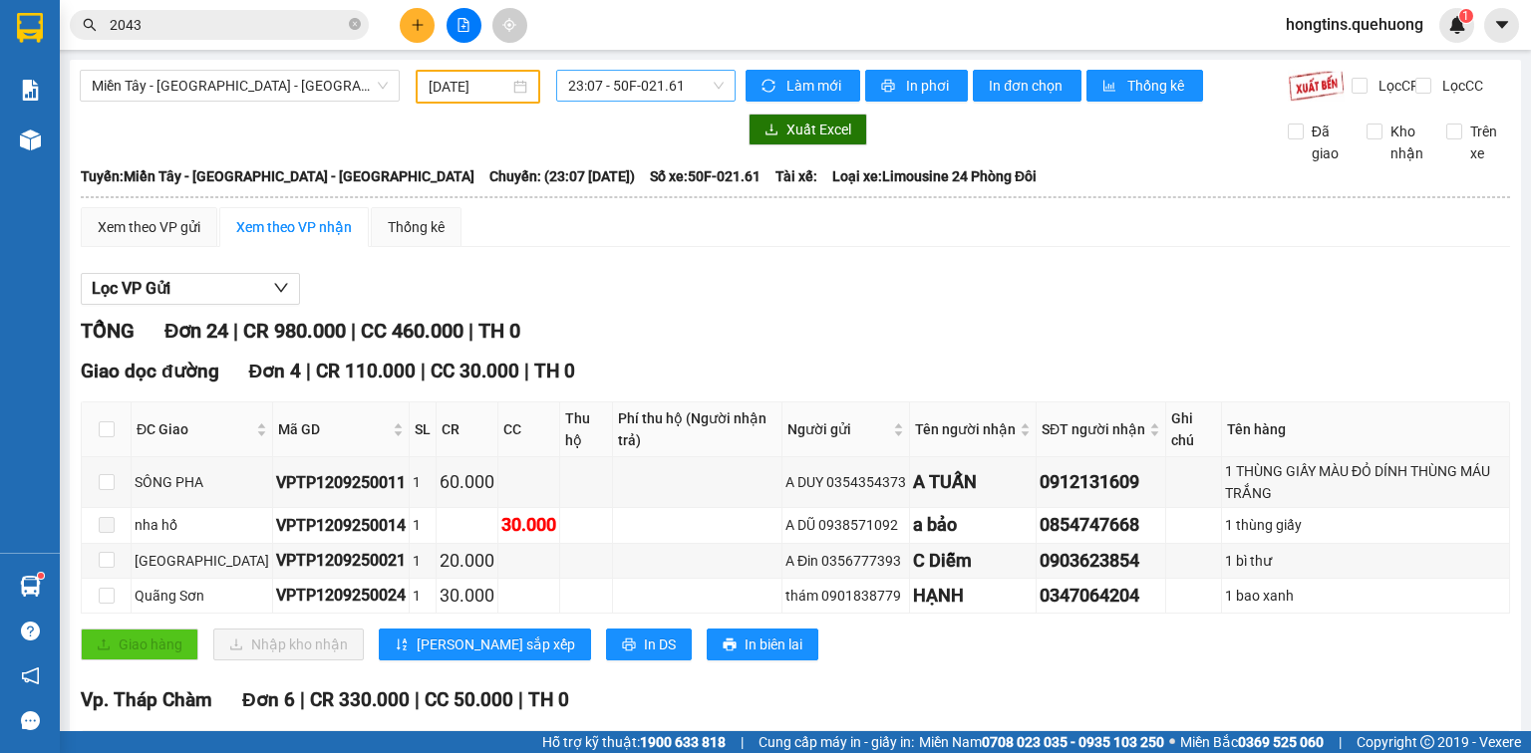
click at [644, 84] on span "23:07 - 50F-021.61" at bounding box center [646, 86] width 156 height 30
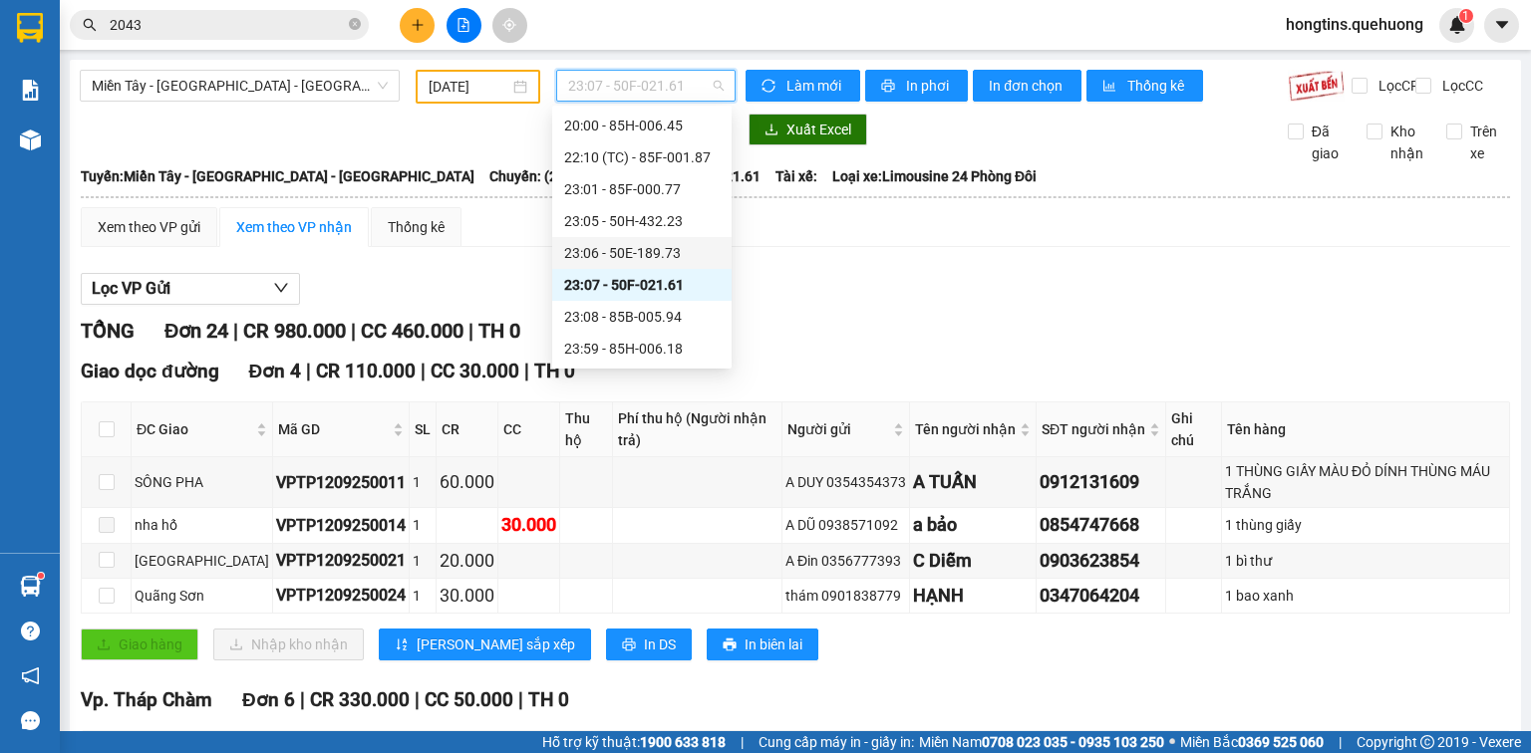
click at [634, 253] on div "23:06 - 50E-189.73" at bounding box center [641, 253] width 155 height 22
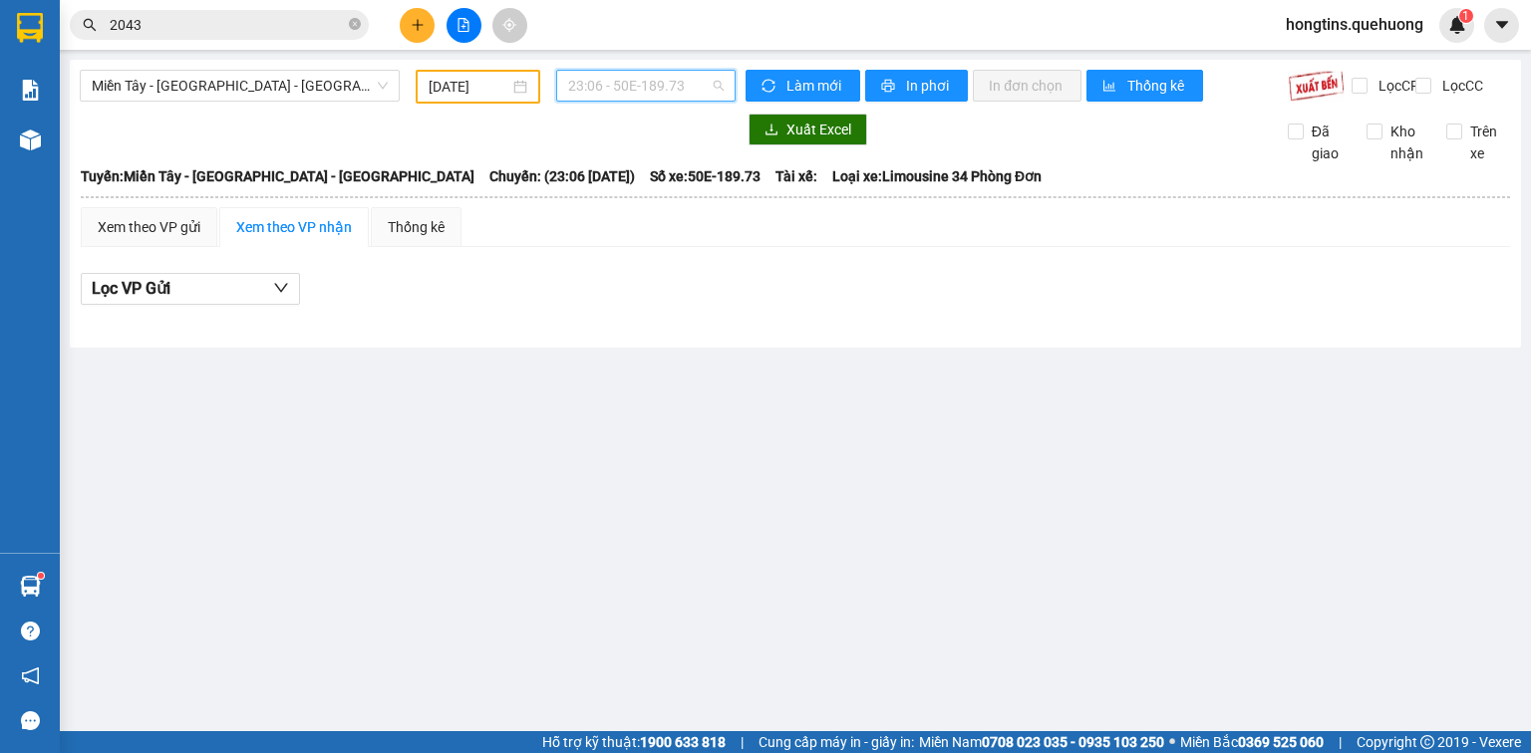
click at [618, 82] on span "23:06 - 50E-189.73" at bounding box center [646, 86] width 156 height 30
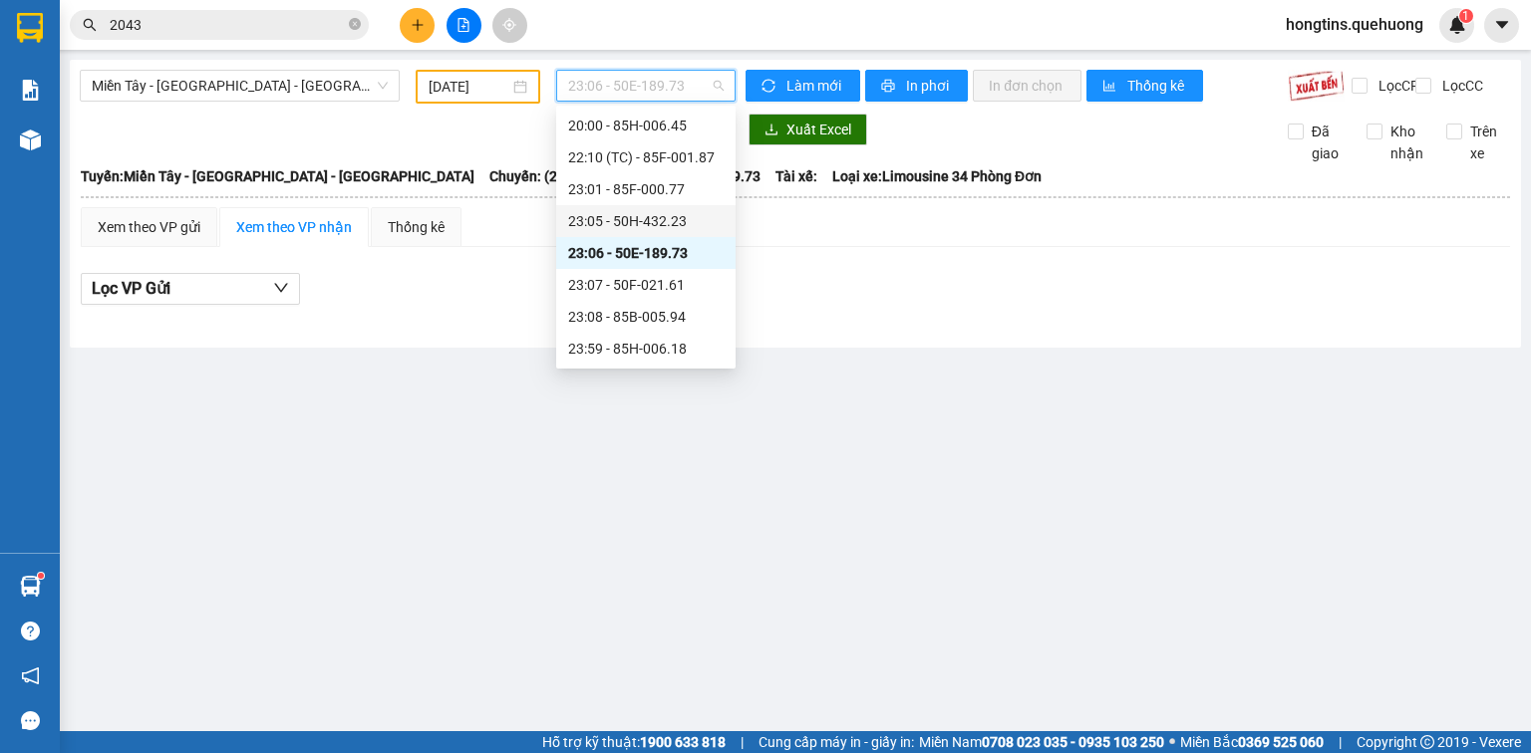
click at [635, 222] on div "23:05 - 50H-432.23" at bounding box center [645, 221] width 155 height 22
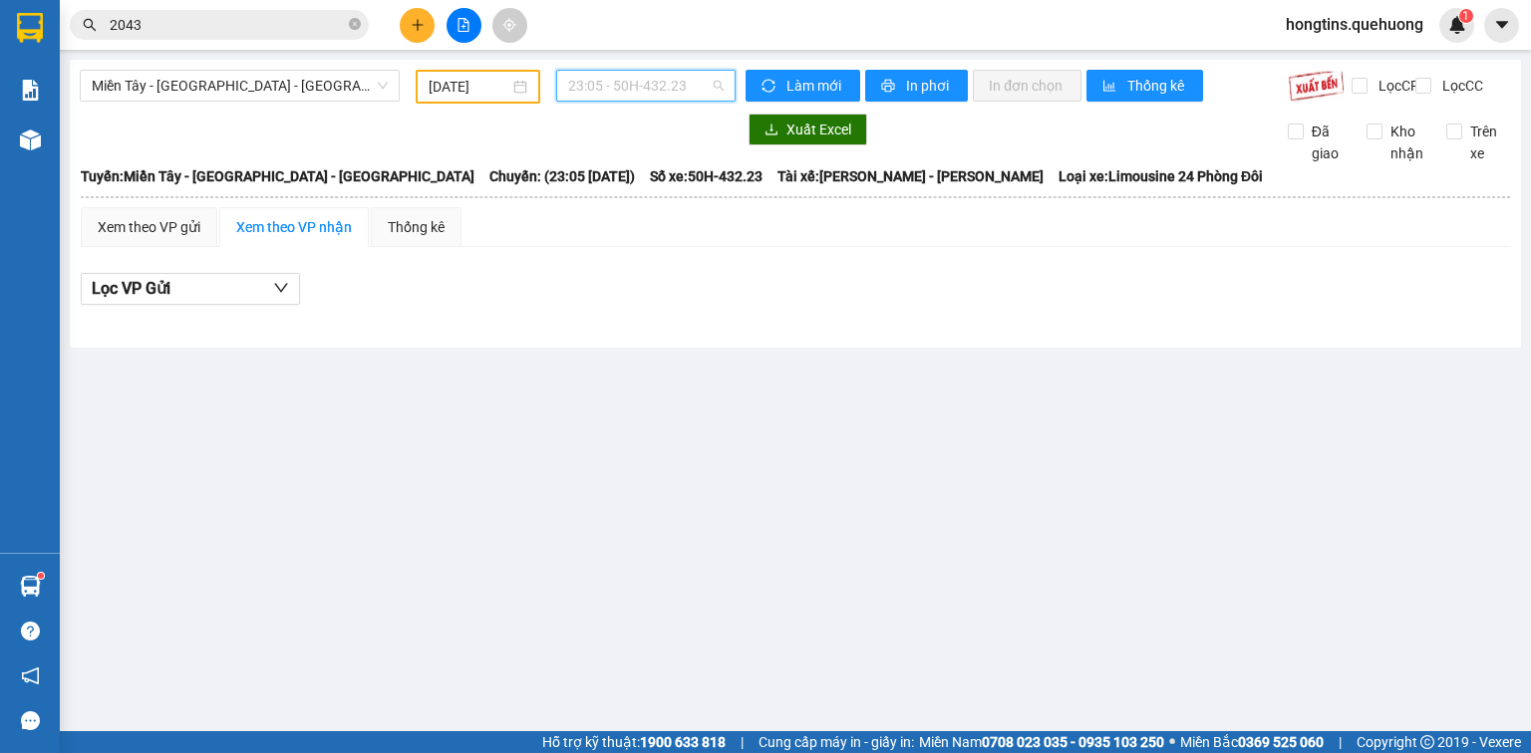
click at [667, 84] on span "23:05 - 50H-432.23" at bounding box center [646, 86] width 156 height 30
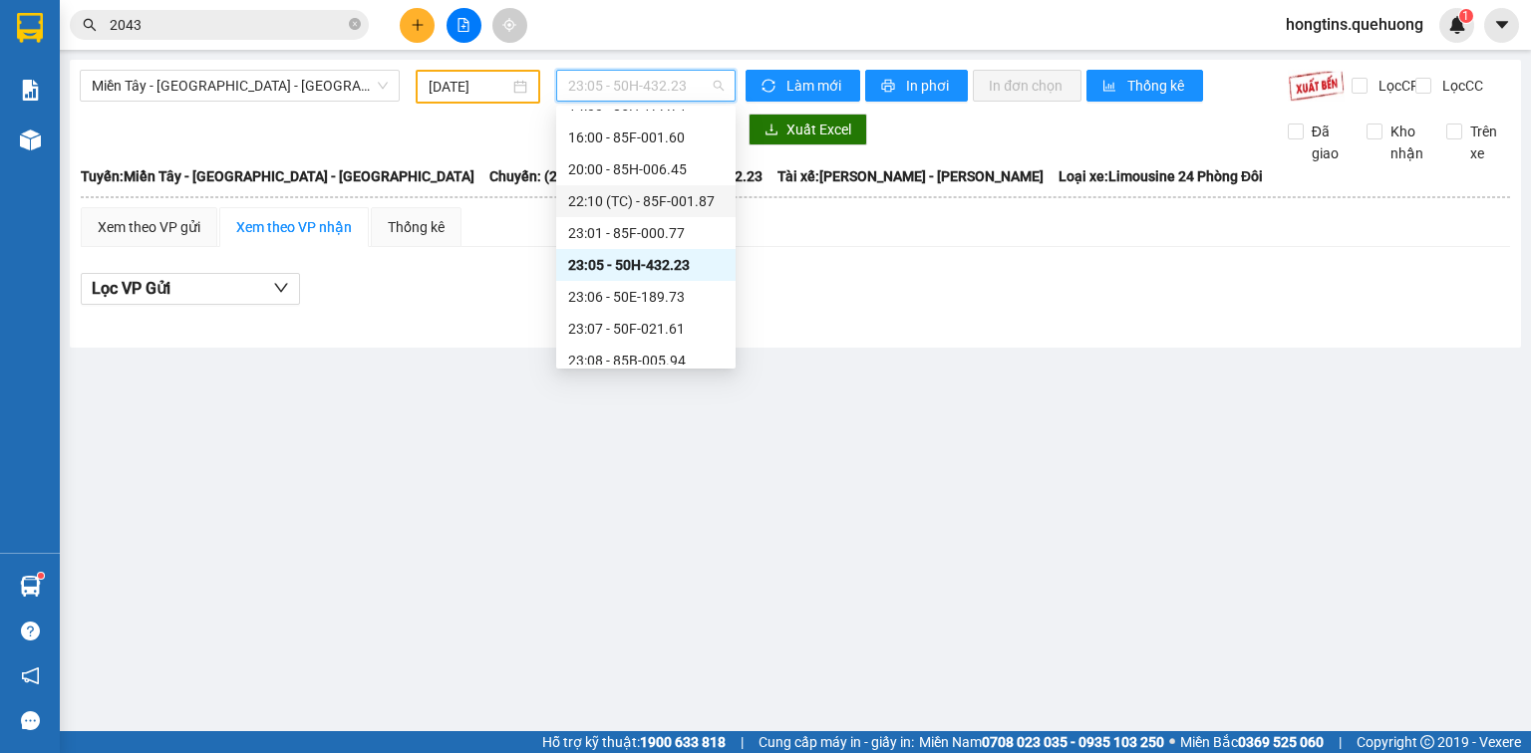
scroll to position [112, 0]
click at [649, 261] on div "23:01 - 85F-000.77" at bounding box center [645, 269] width 155 height 22
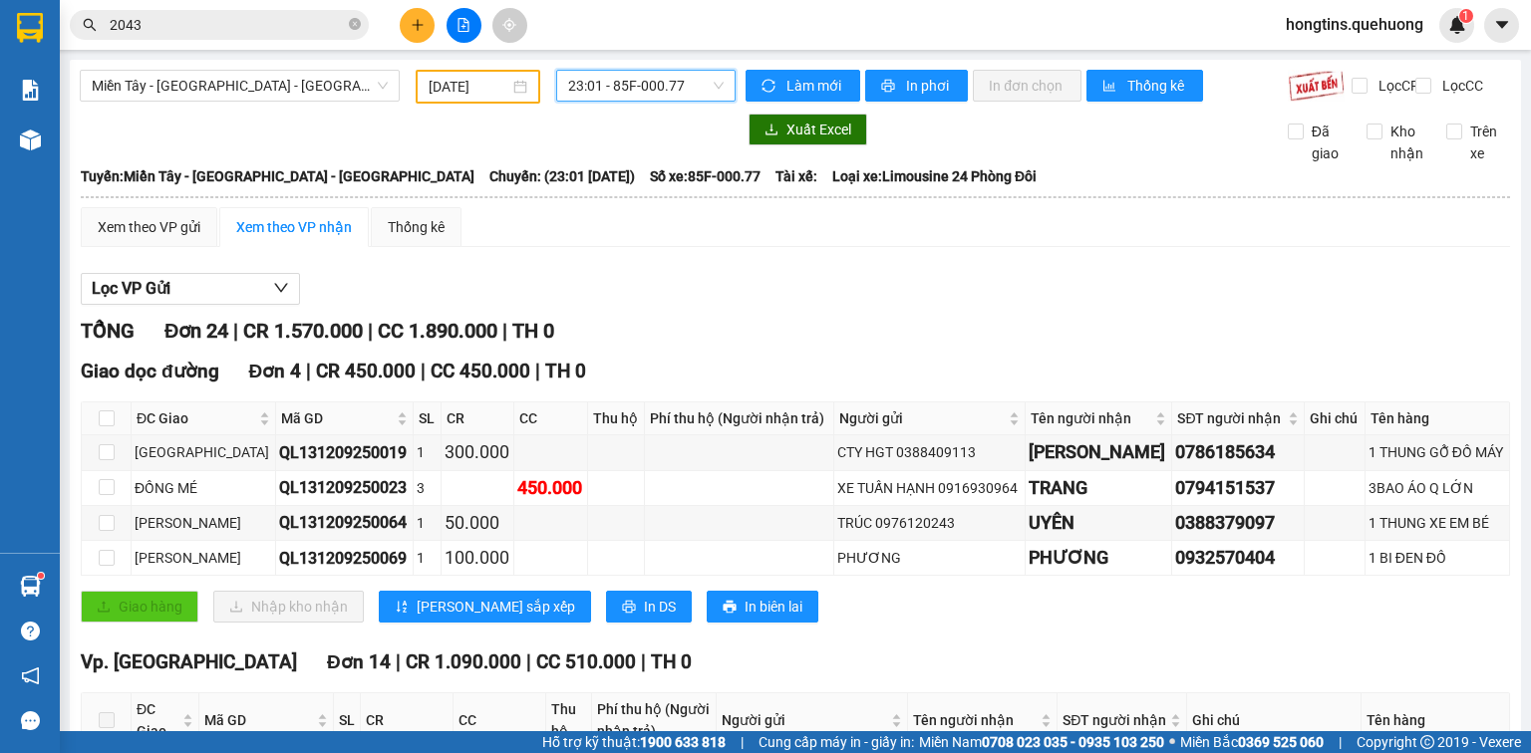
click at [662, 94] on span "23:01 - 85F-000.77" at bounding box center [646, 86] width 156 height 30
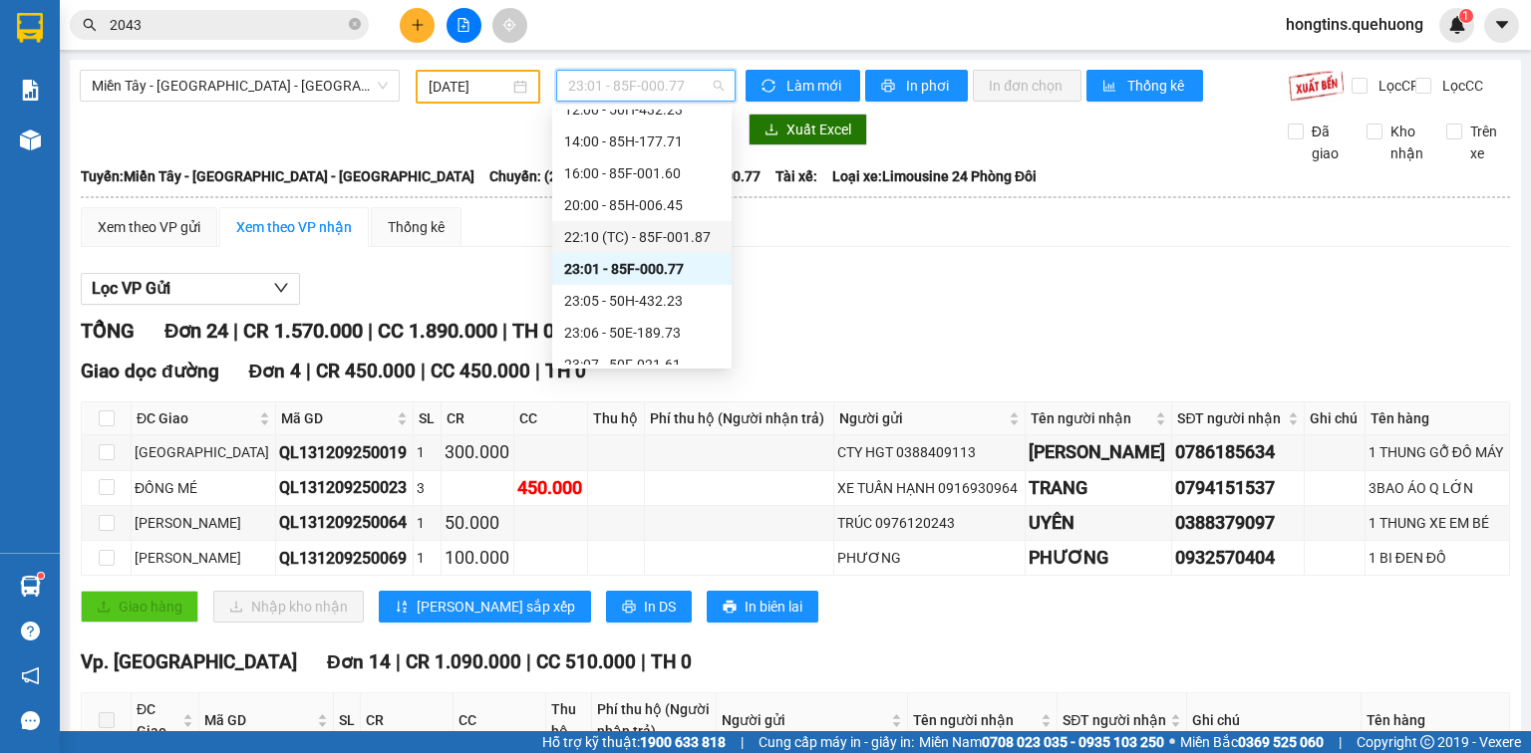
click at [666, 227] on div "22:10 (TC) - 85F-001.87" at bounding box center [641, 237] width 155 height 22
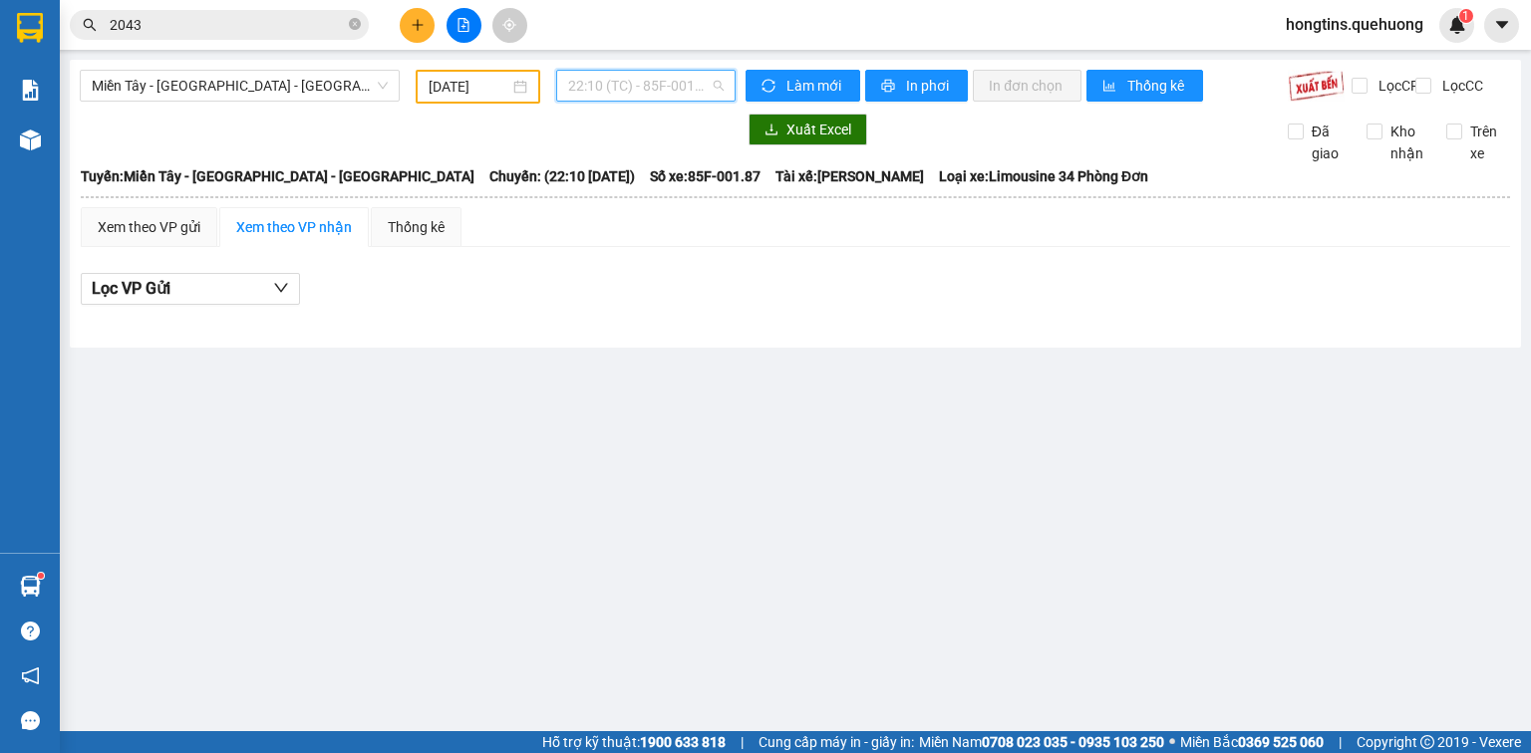
click at [678, 81] on span "22:10 (TC) - 85F-001.87" at bounding box center [646, 86] width 156 height 30
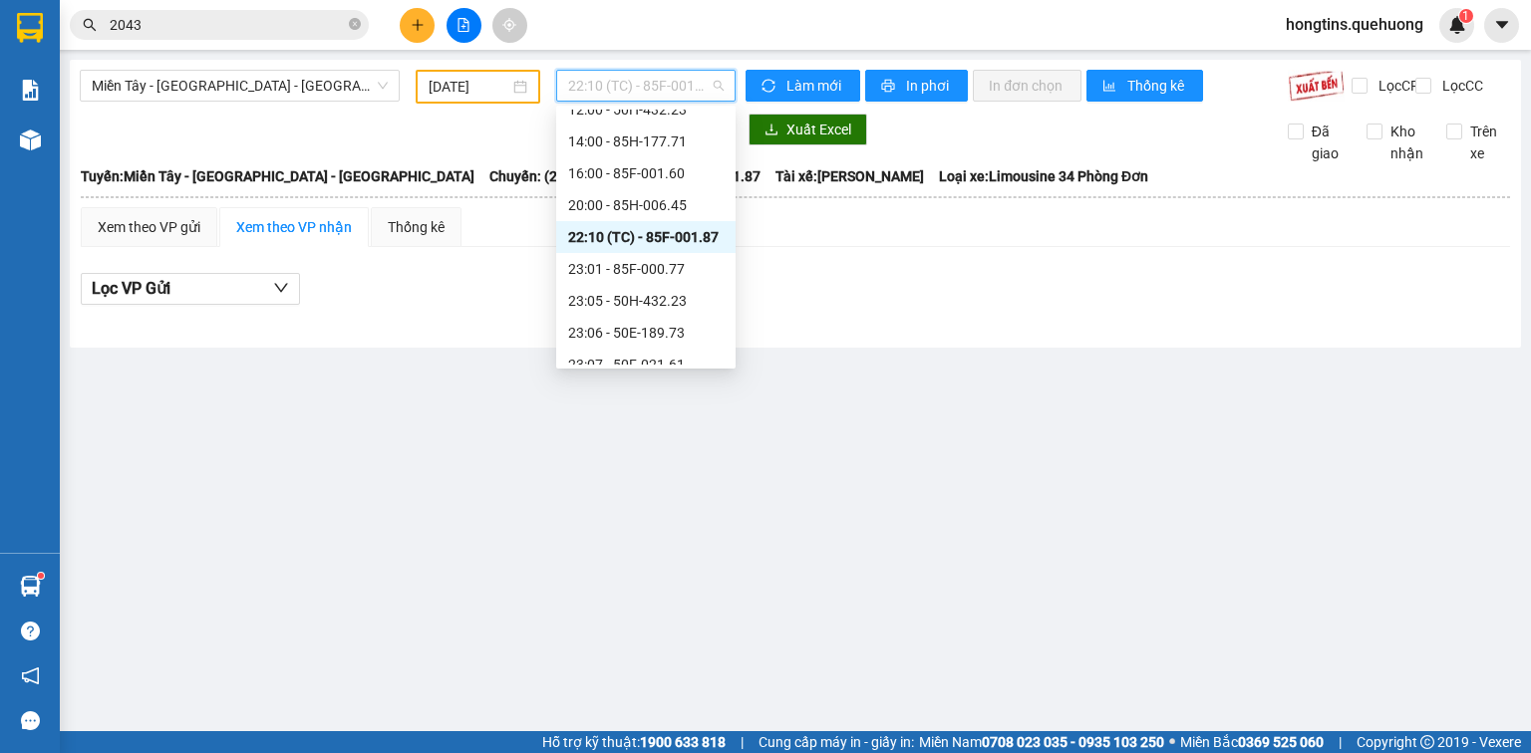
scroll to position [32, 0]
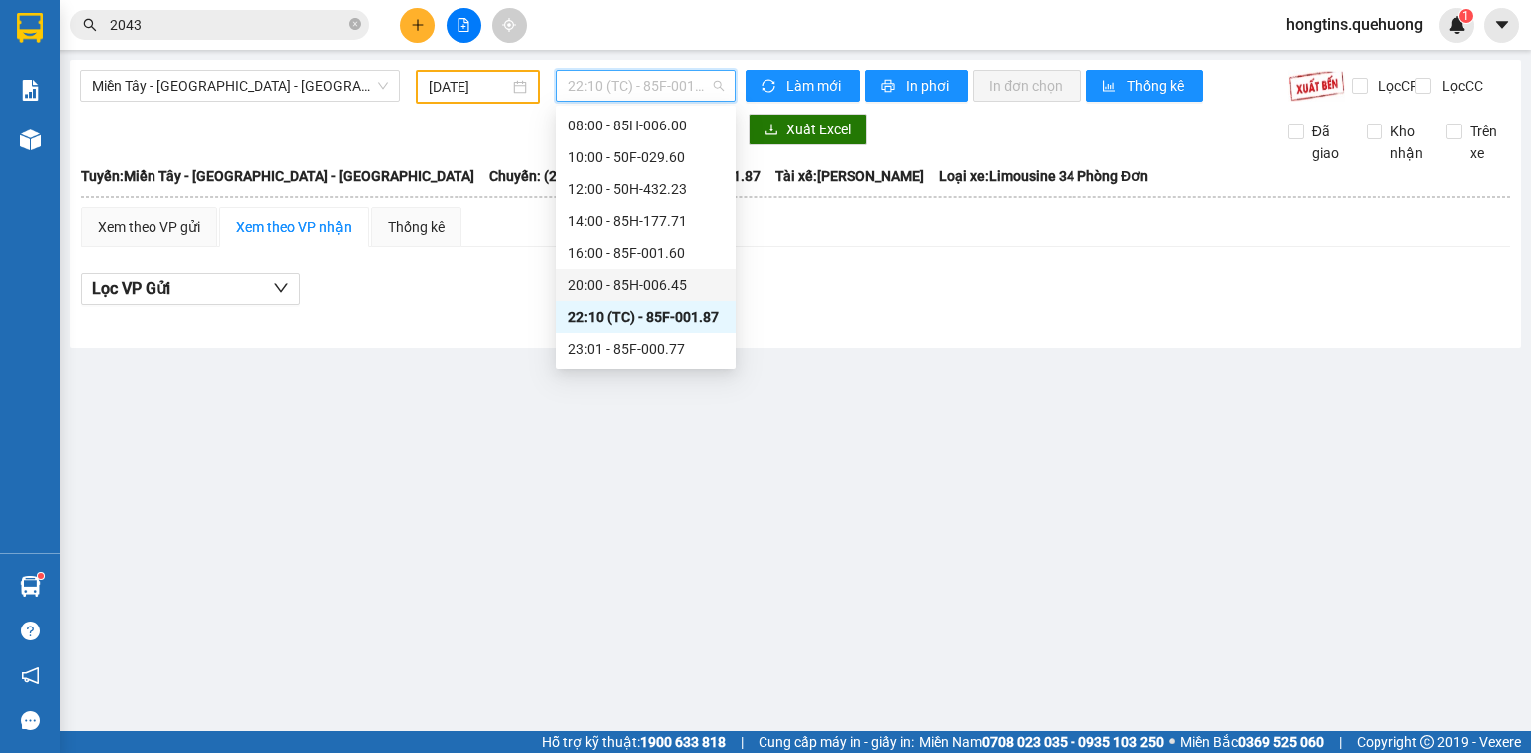
click at [661, 288] on div "20:00 - 85H-006.45" at bounding box center [645, 285] width 155 height 22
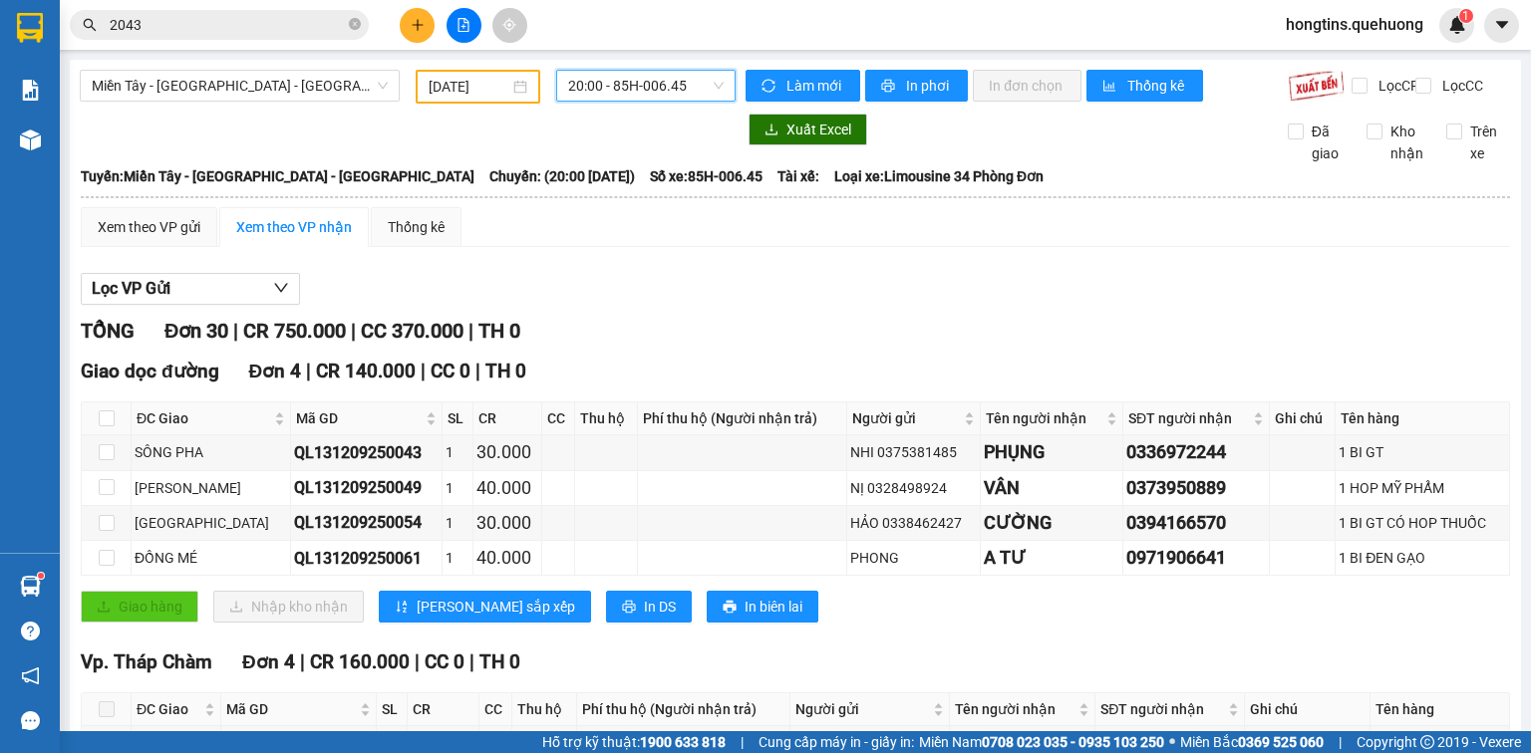
click at [647, 85] on span "20:00 - 85H-006.45" at bounding box center [646, 86] width 156 height 30
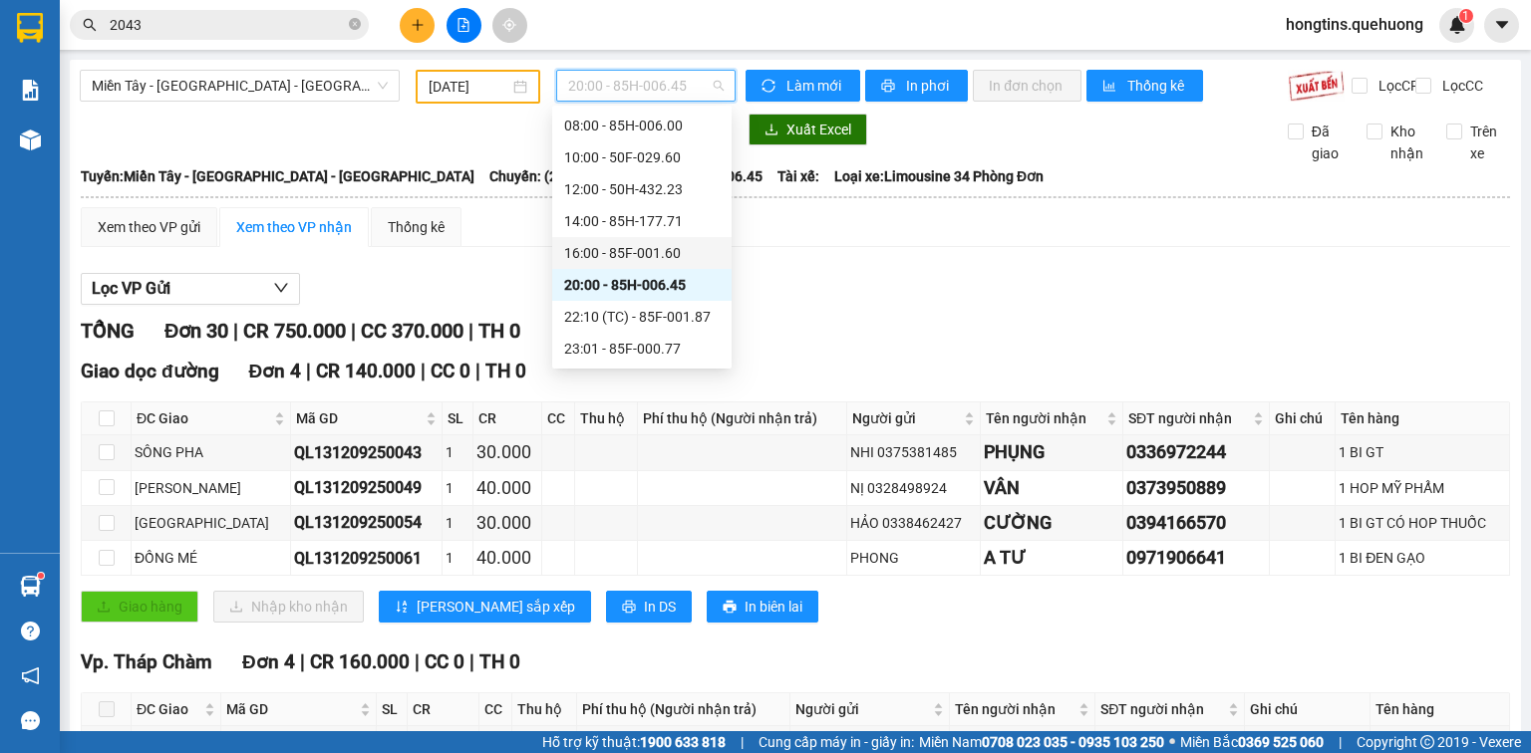
click at [629, 251] on div "16:00 - 85F-001.60" at bounding box center [641, 253] width 155 height 22
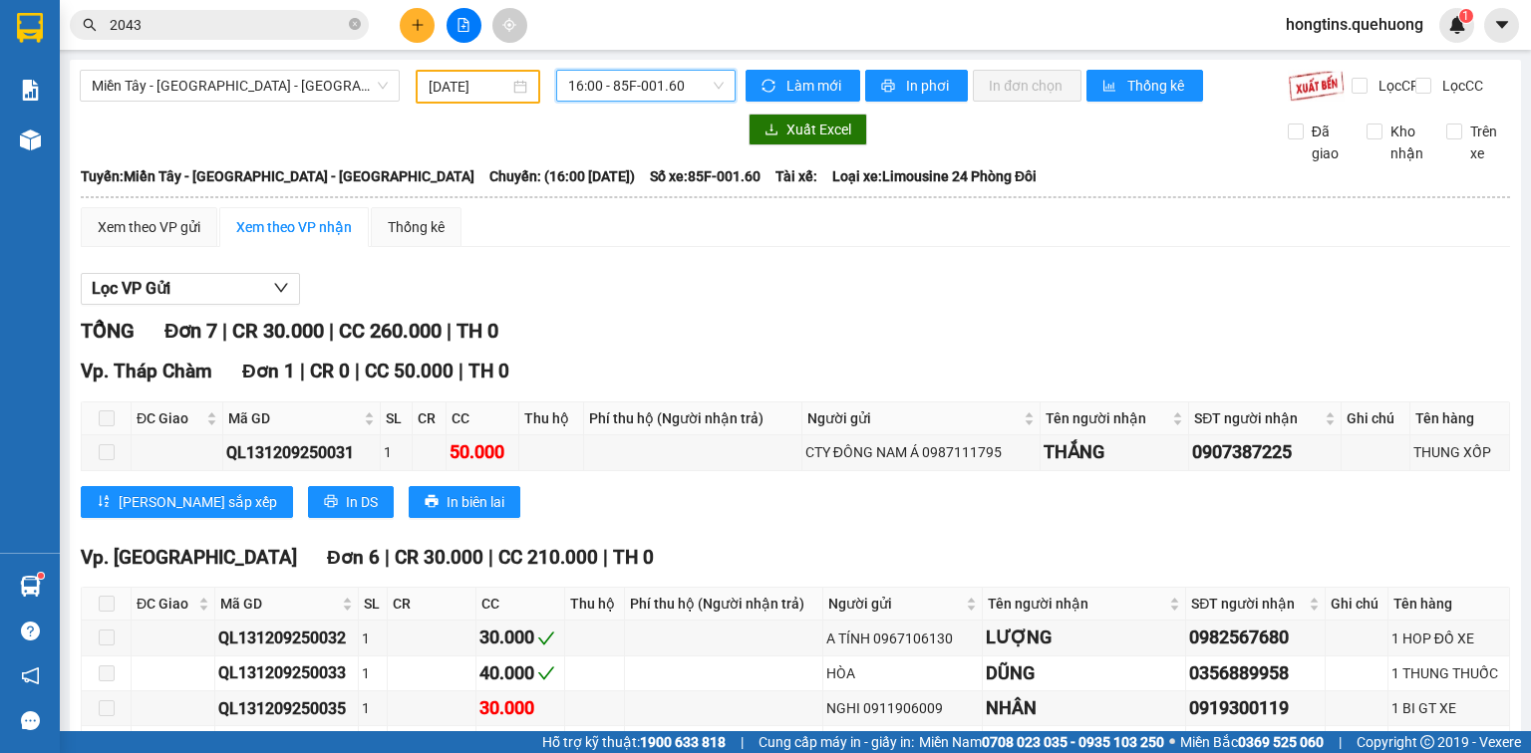
click at [581, 84] on span "16:00 - 85F-001.60" at bounding box center [646, 86] width 156 height 30
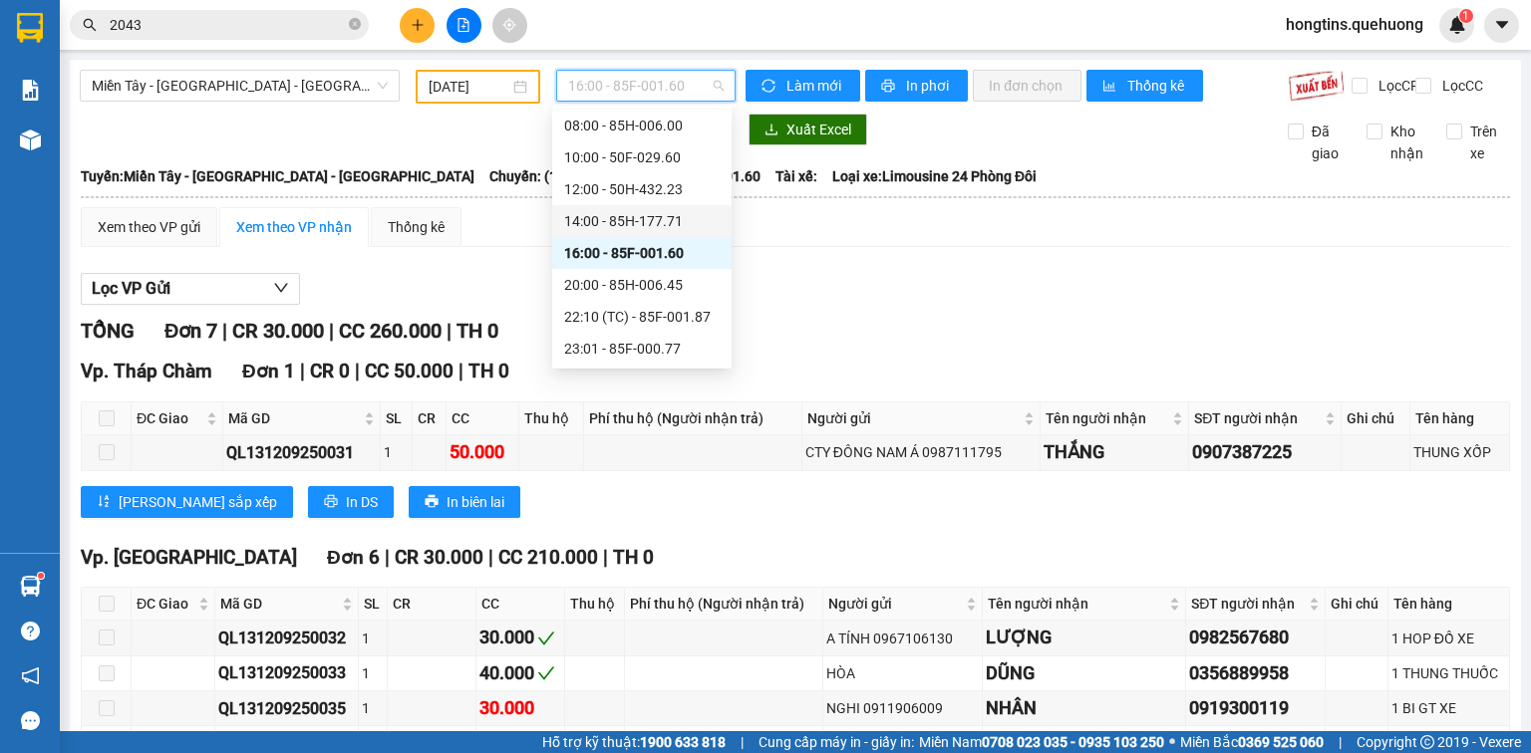
click at [589, 227] on div "14:00 - 85H-177.71" at bounding box center [641, 221] width 155 height 22
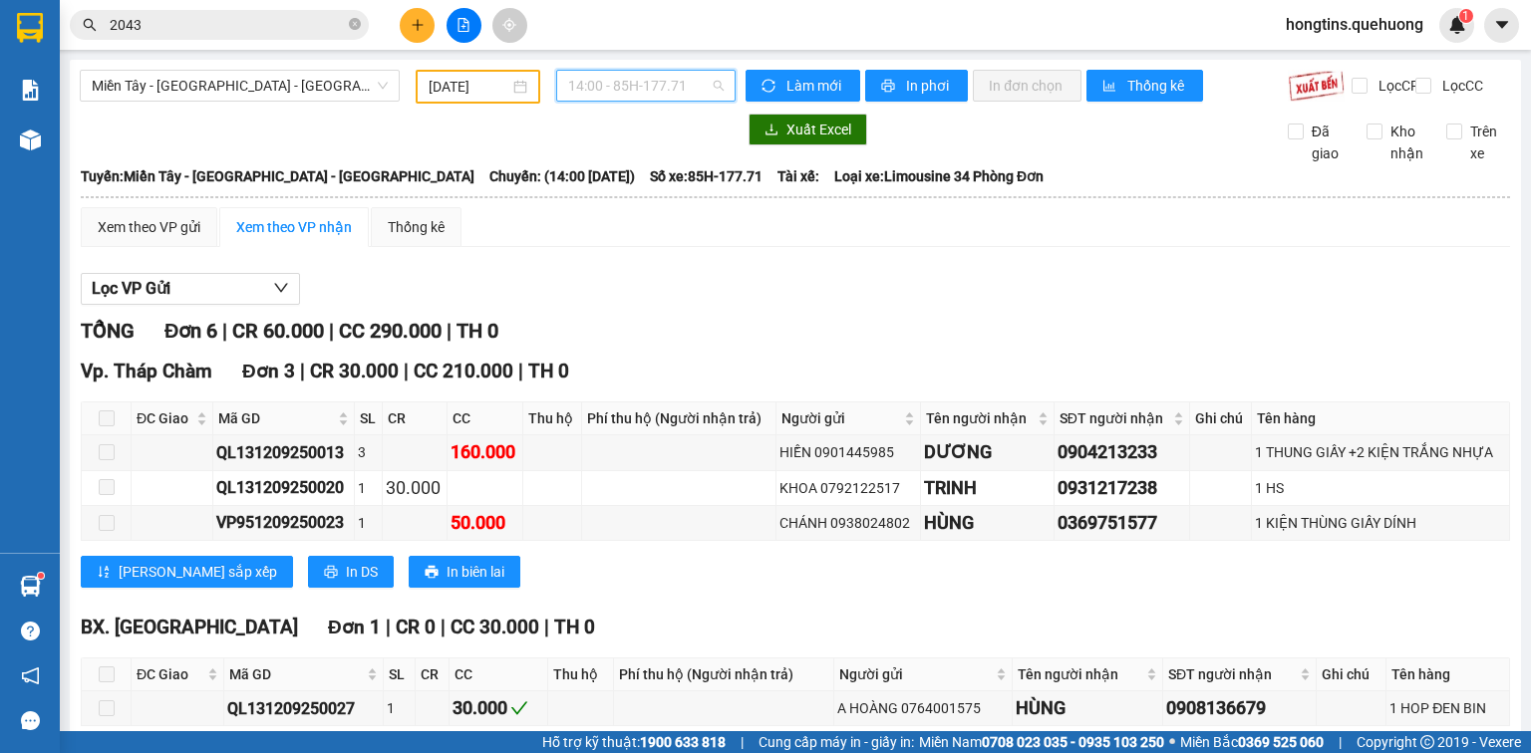
click at [611, 82] on span "14:00 - 85H-177.71" at bounding box center [646, 86] width 156 height 30
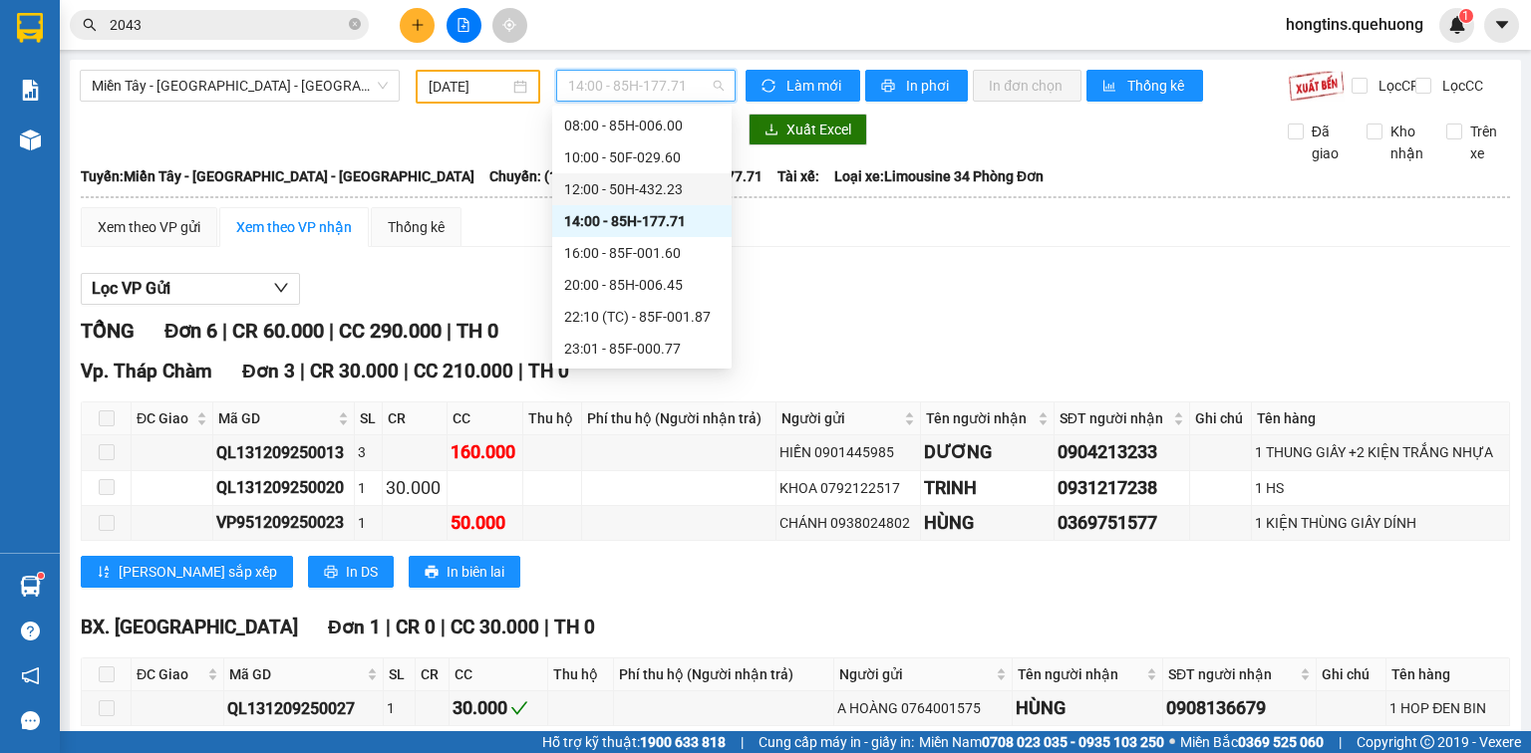
click at [606, 184] on div "12:00 - 50H-432.23" at bounding box center [641, 189] width 155 height 22
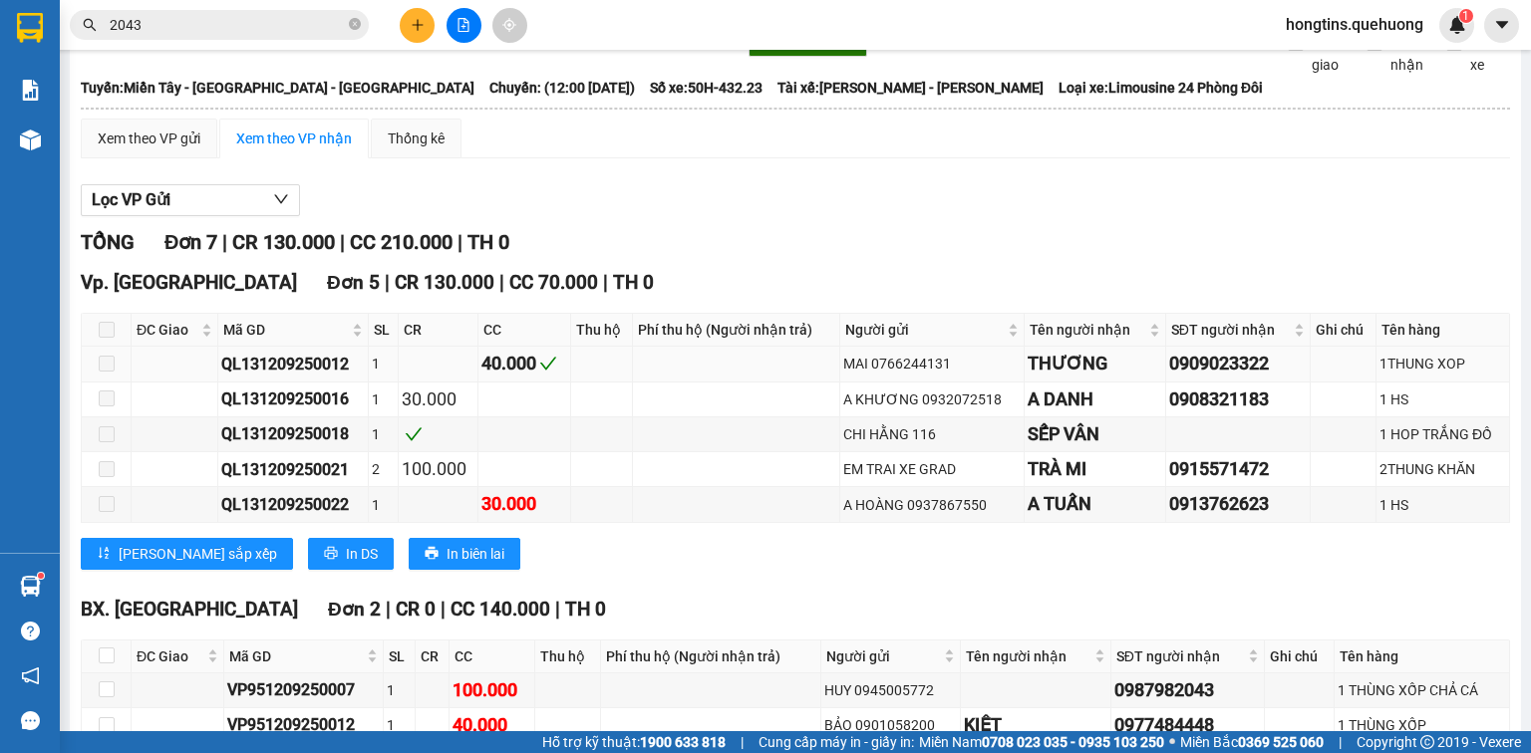
scroll to position [215, 0]
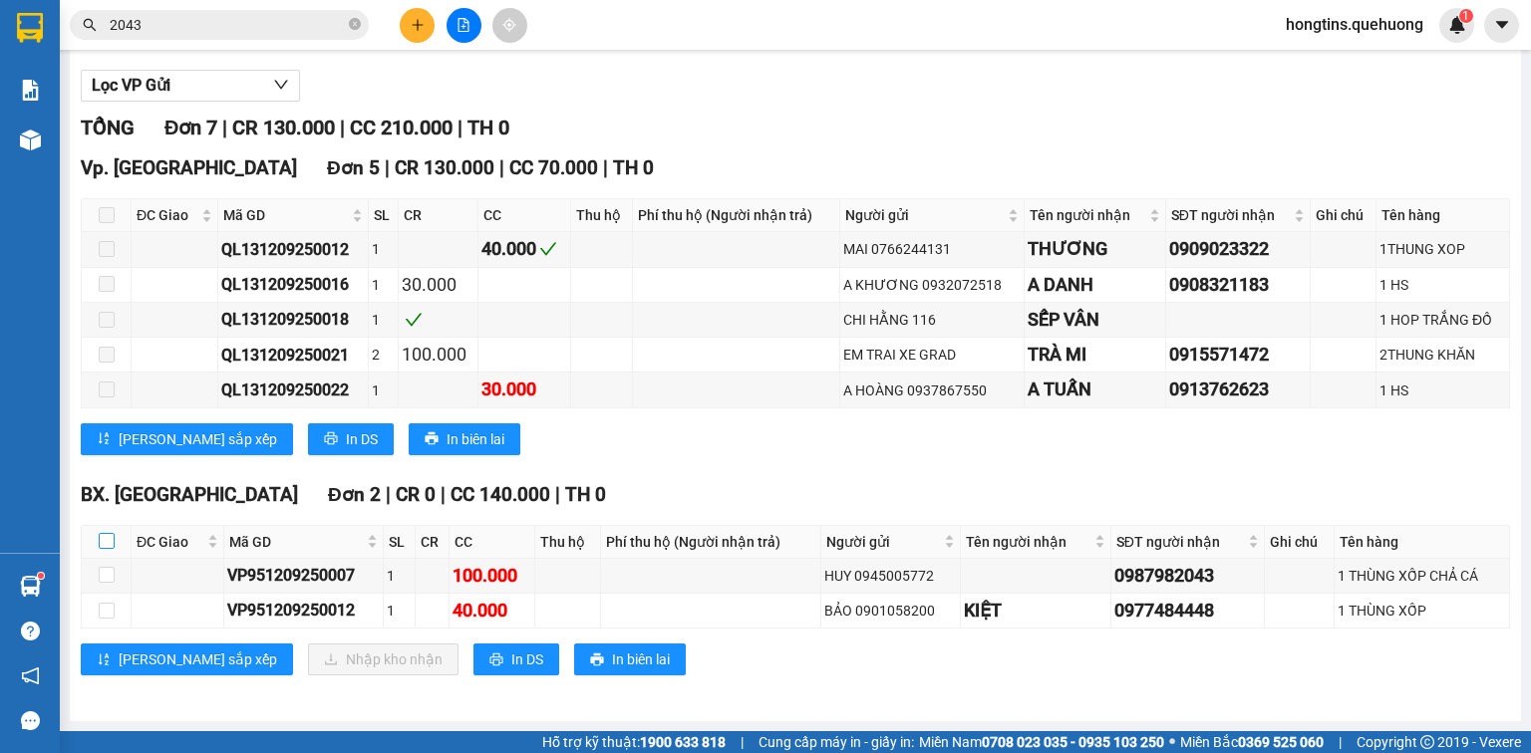
click at [109, 542] on input "checkbox" at bounding box center [107, 541] width 16 height 16
checkbox input "true"
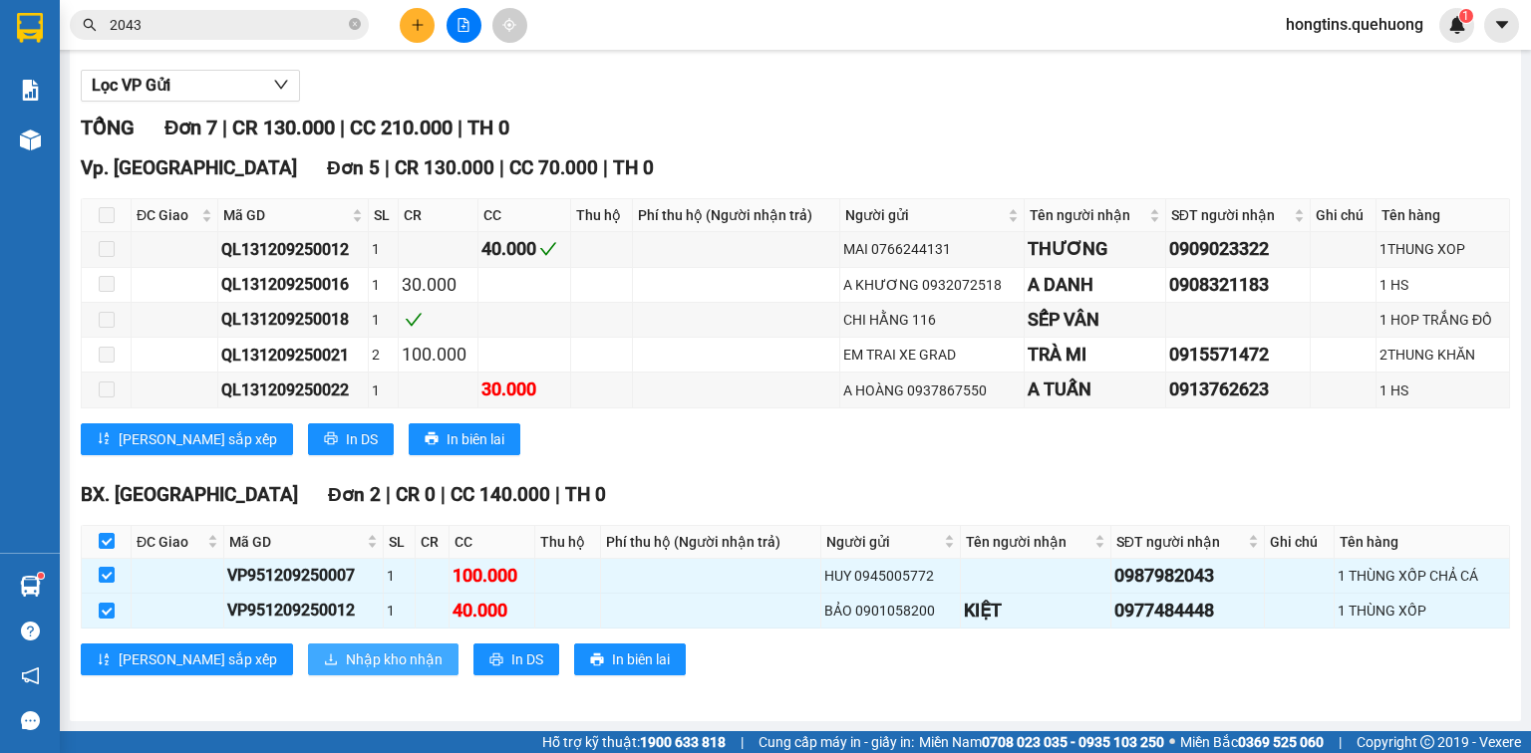
click at [346, 660] on span "Nhập kho nhận" at bounding box center [394, 660] width 97 height 22
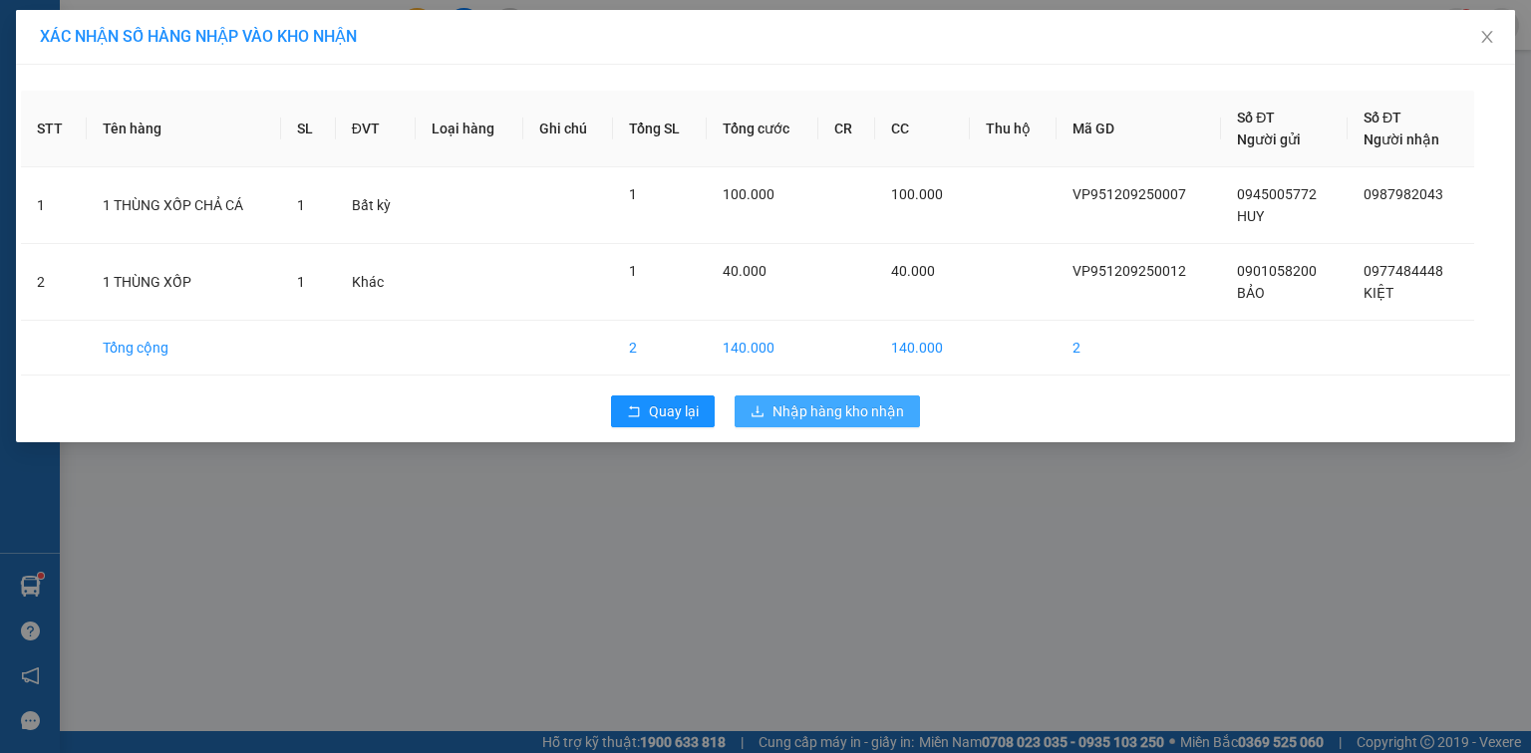
click at [839, 413] on span "Nhập hàng kho nhận" at bounding box center [838, 412] width 132 height 22
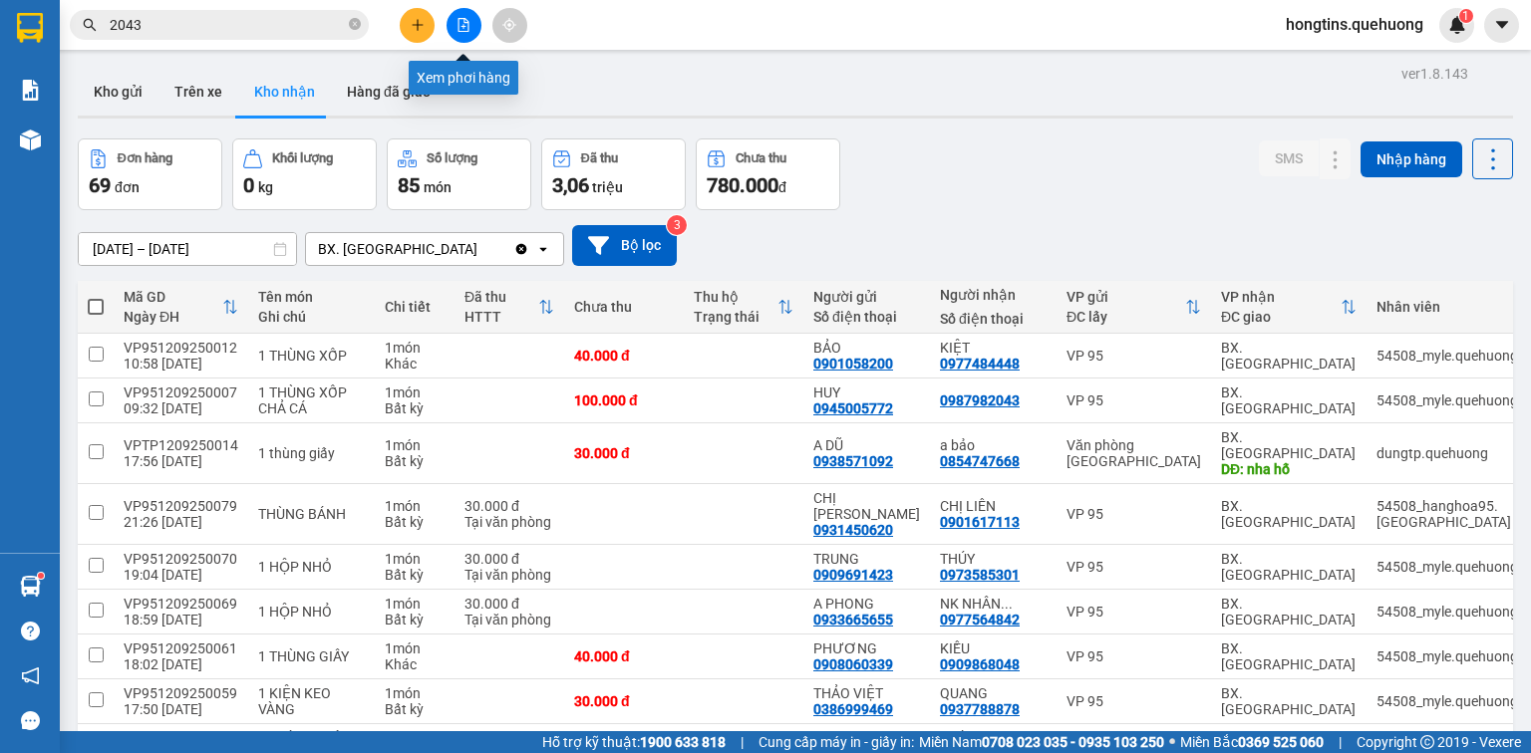
click at [461, 20] on icon "file-add" at bounding box center [463, 25] width 14 height 14
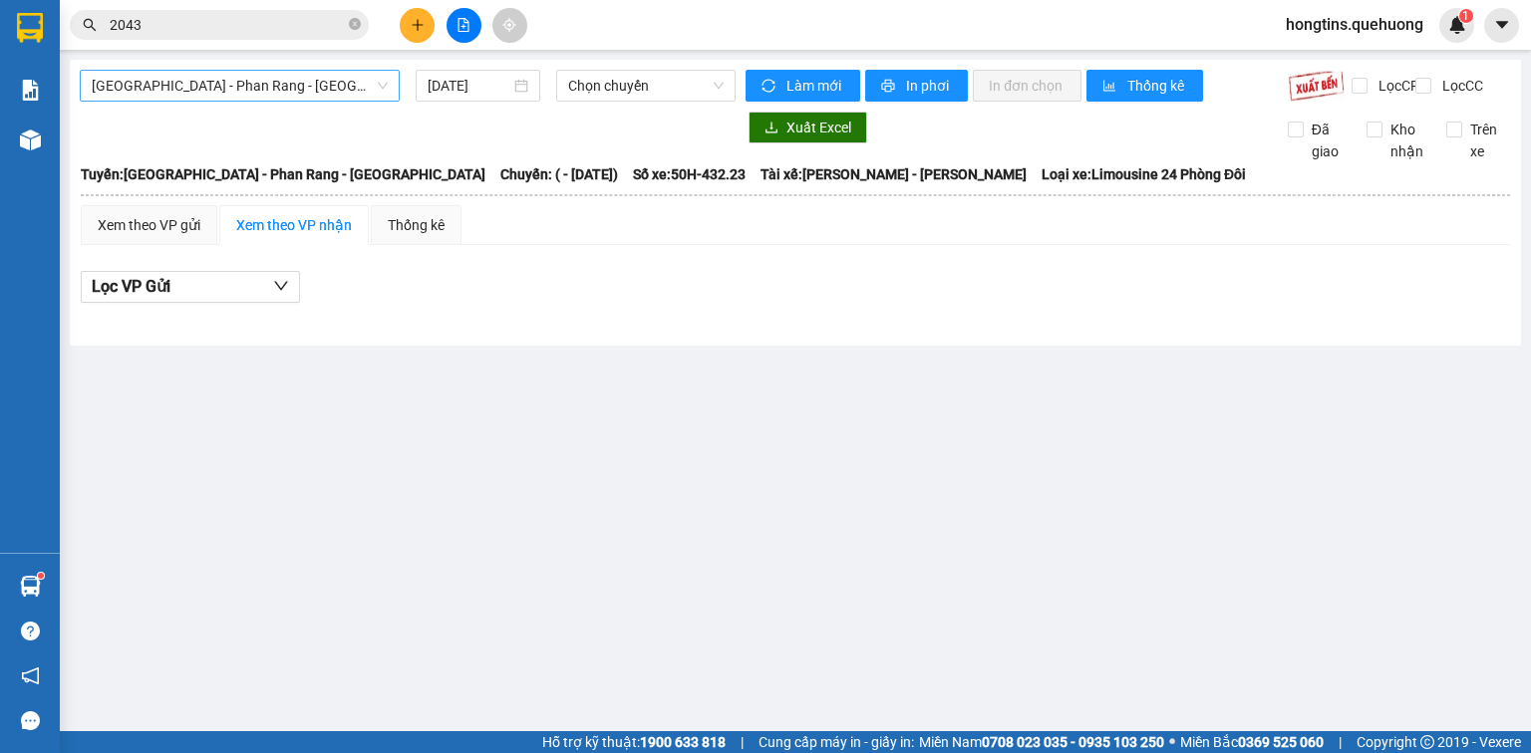
click at [369, 89] on span "Sài Gòn - Phan Rang - Ninh Sơn" at bounding box center [240, 86] width 296 height 30
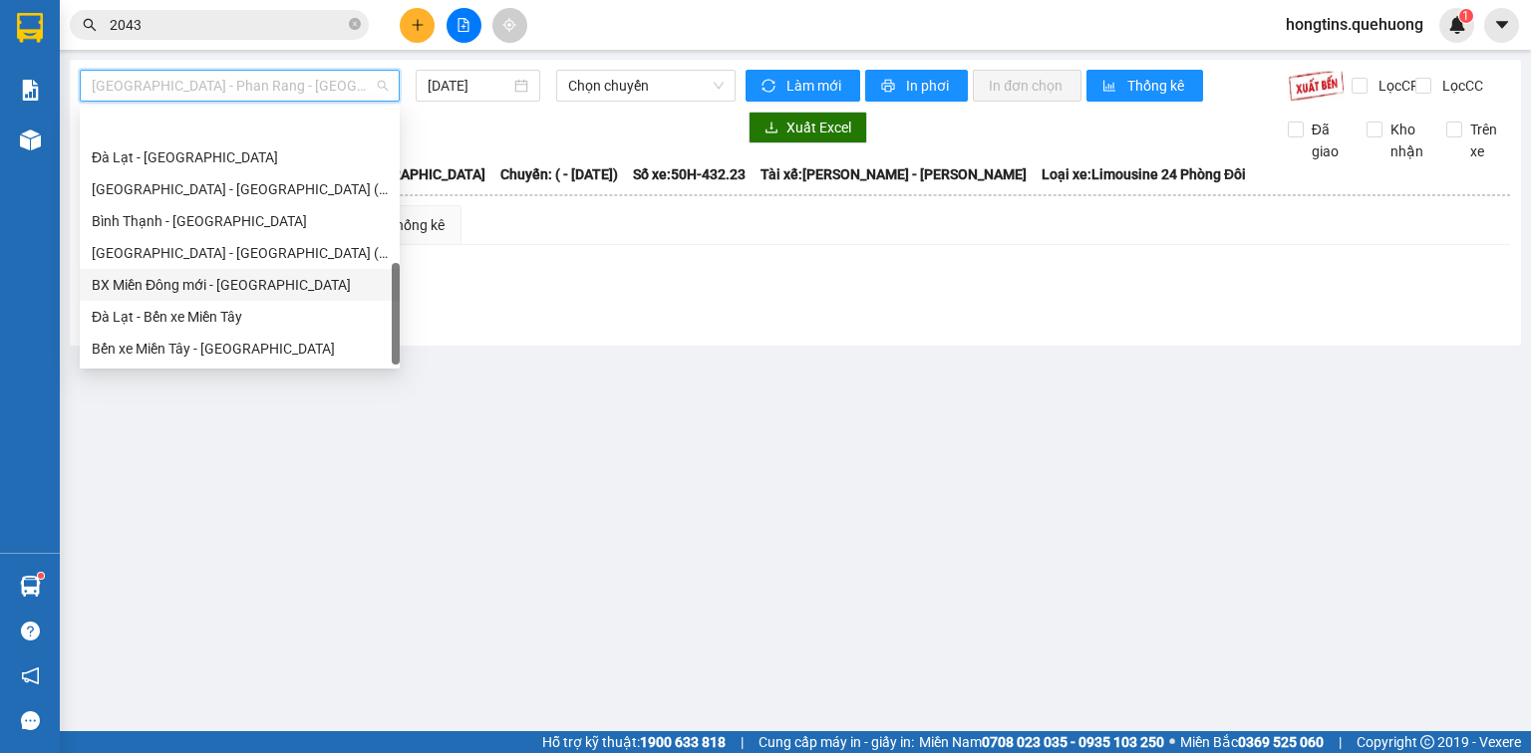
scroll to position [542, 0]
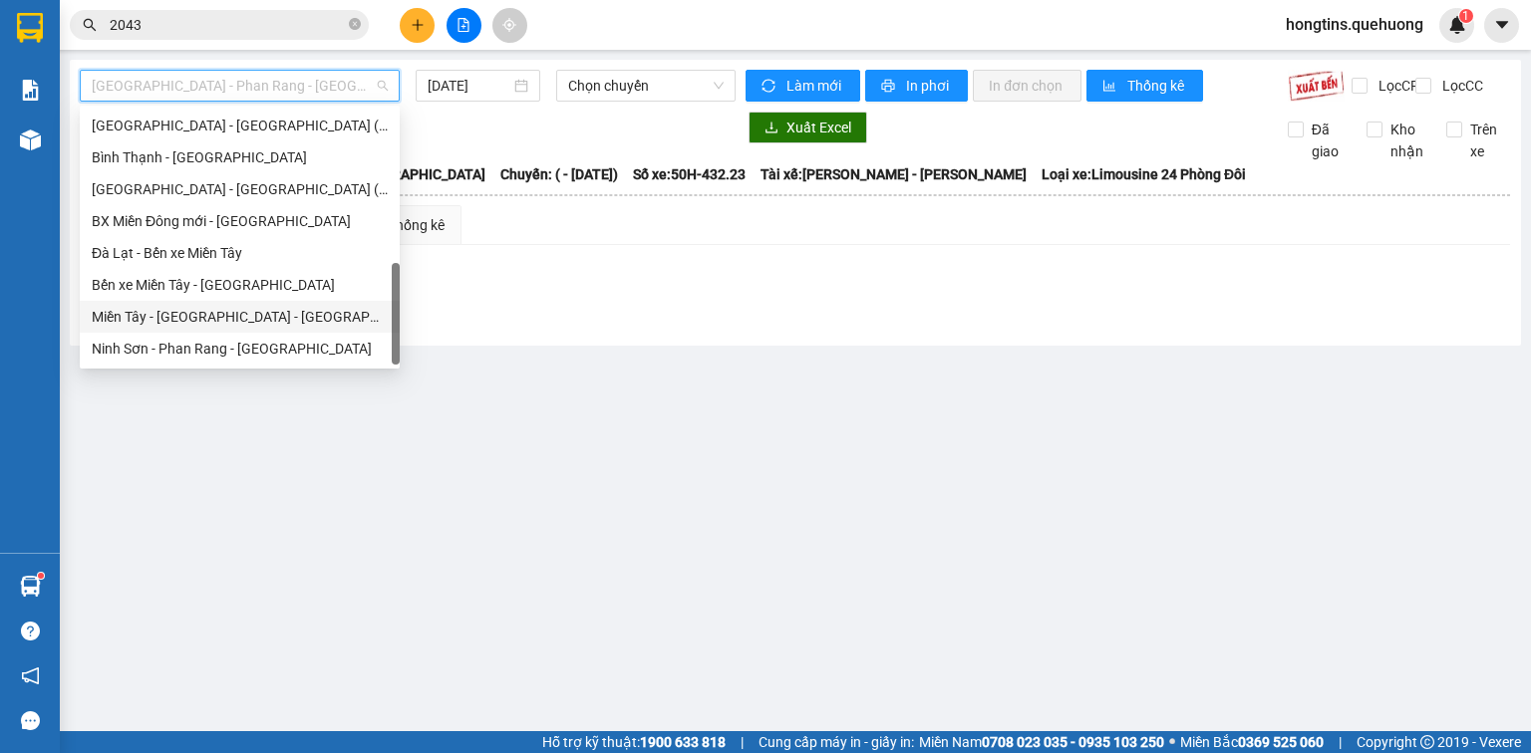
click at [252, 315] on div "Miền Tây - Phan Rang - Ninh Sơn" at bounding box center [240, 317] width 296 height 22
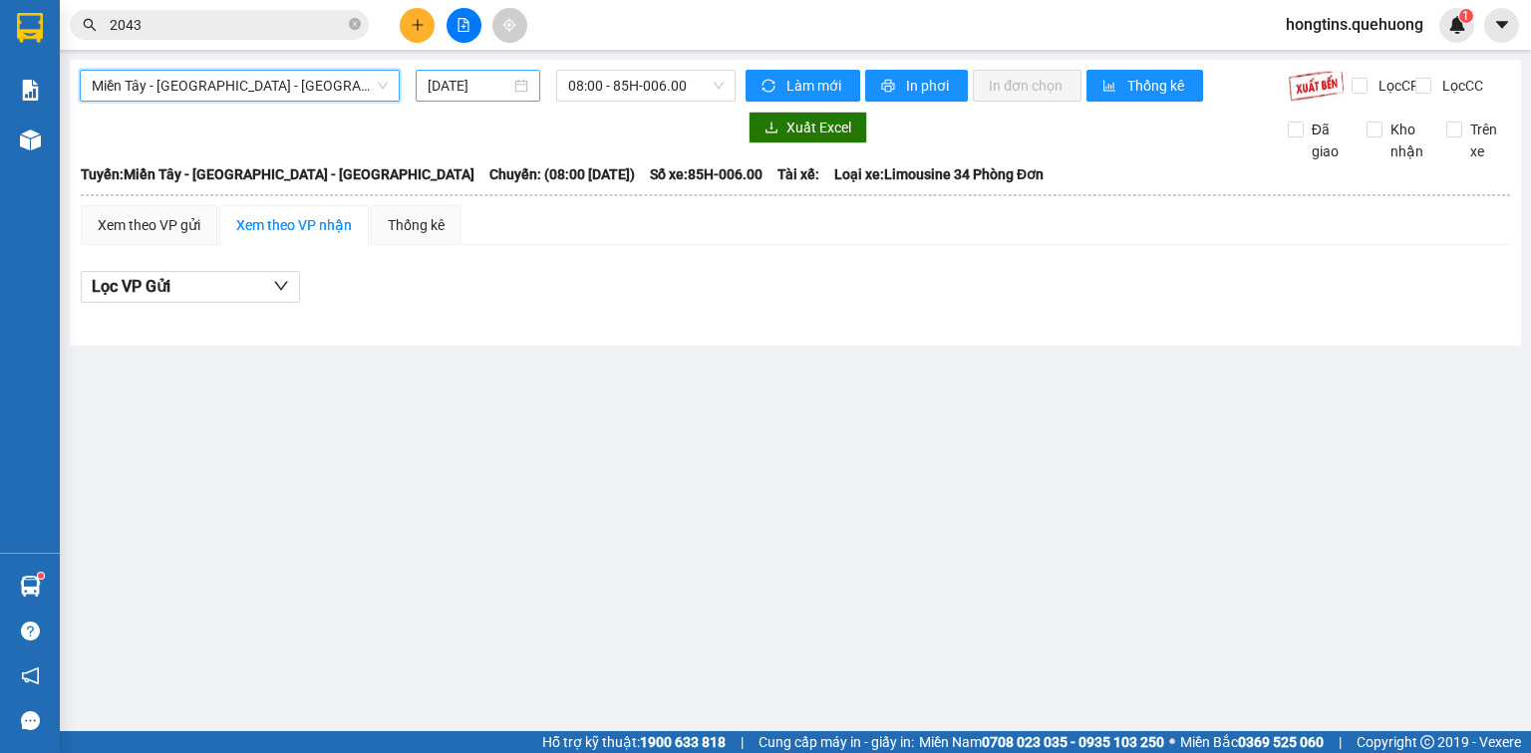
click at [491, 94] on input "13/09/2025" at bounding box center [469, 86] width 82 height 22
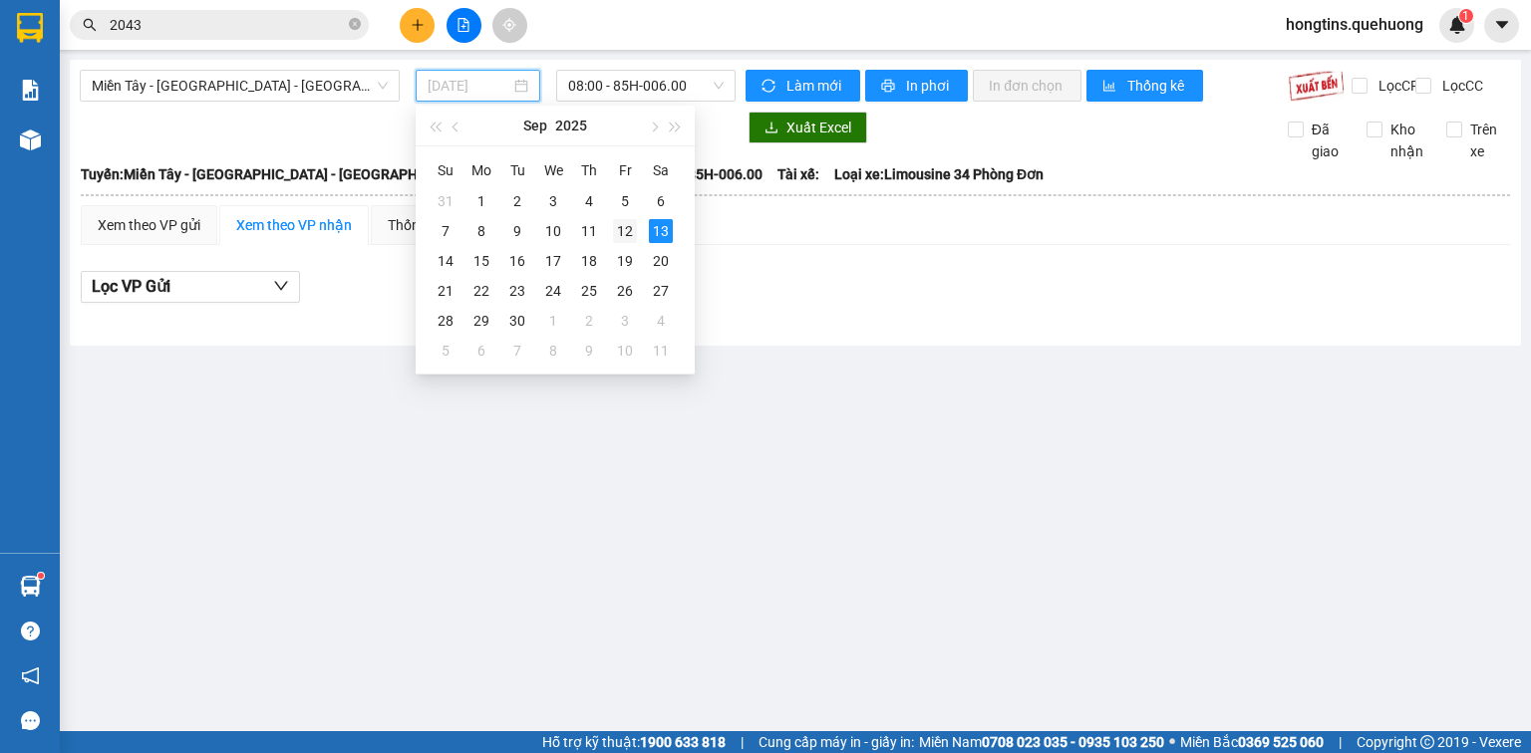
click at [616, 229] on div "12" at bounding box center [625, 231] width 24 height 24
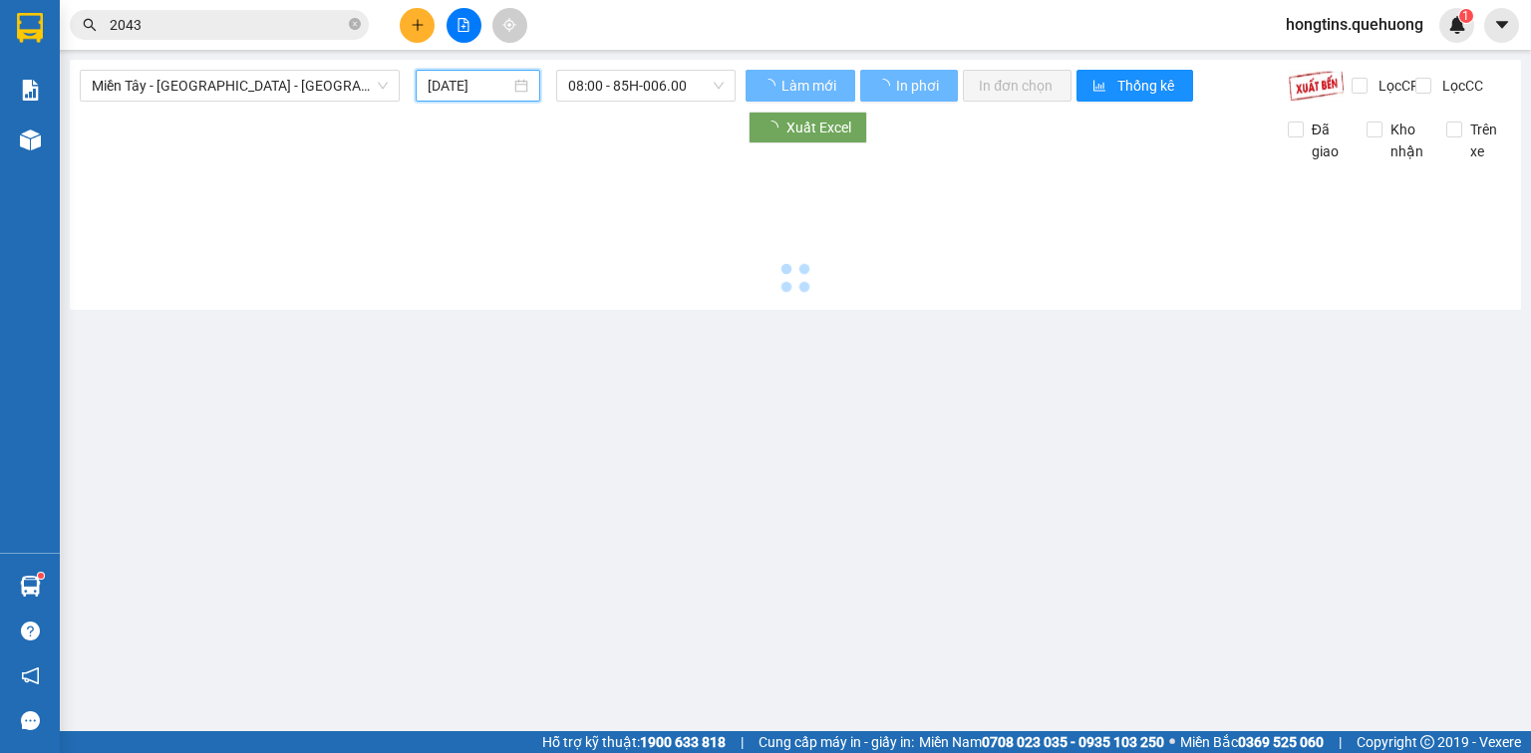
type input "12/09/2025"
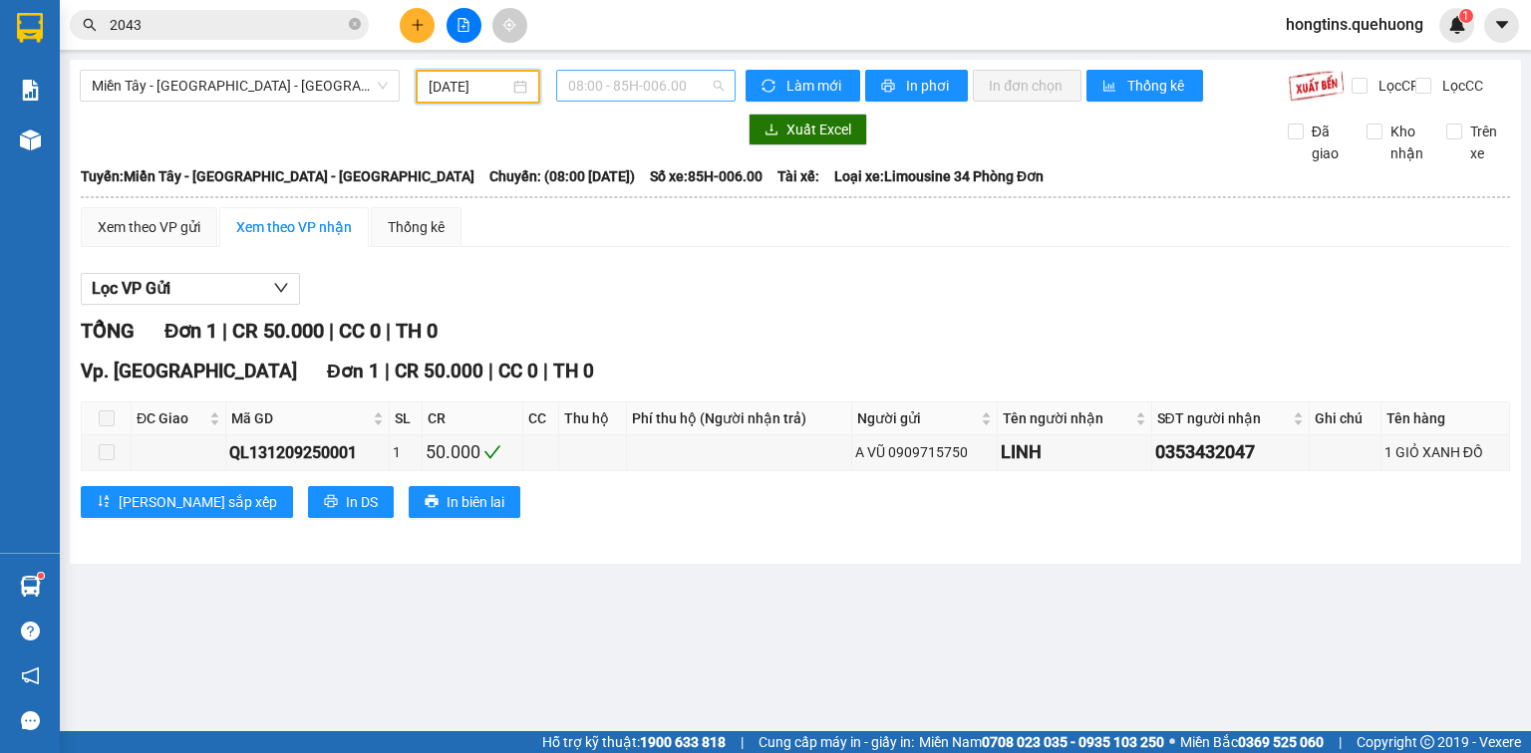
click at [658, 79] on span "08:00 - 85H-006.00" at bounding box center [646, 86] width 156 height 30
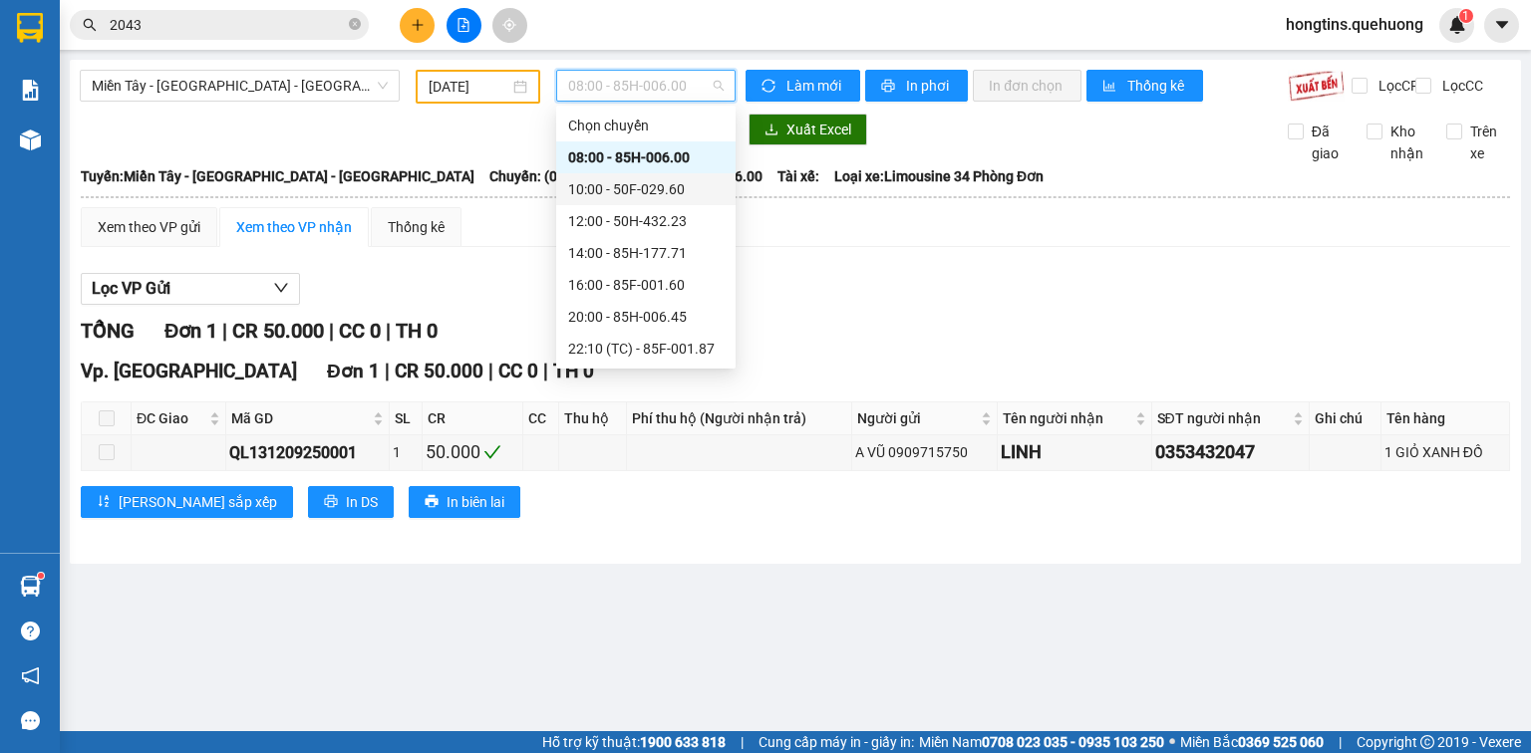
click at [639, 185] on div "10:00 - 50F-029.60" at bounding box center [645, 189] width 155 height 22
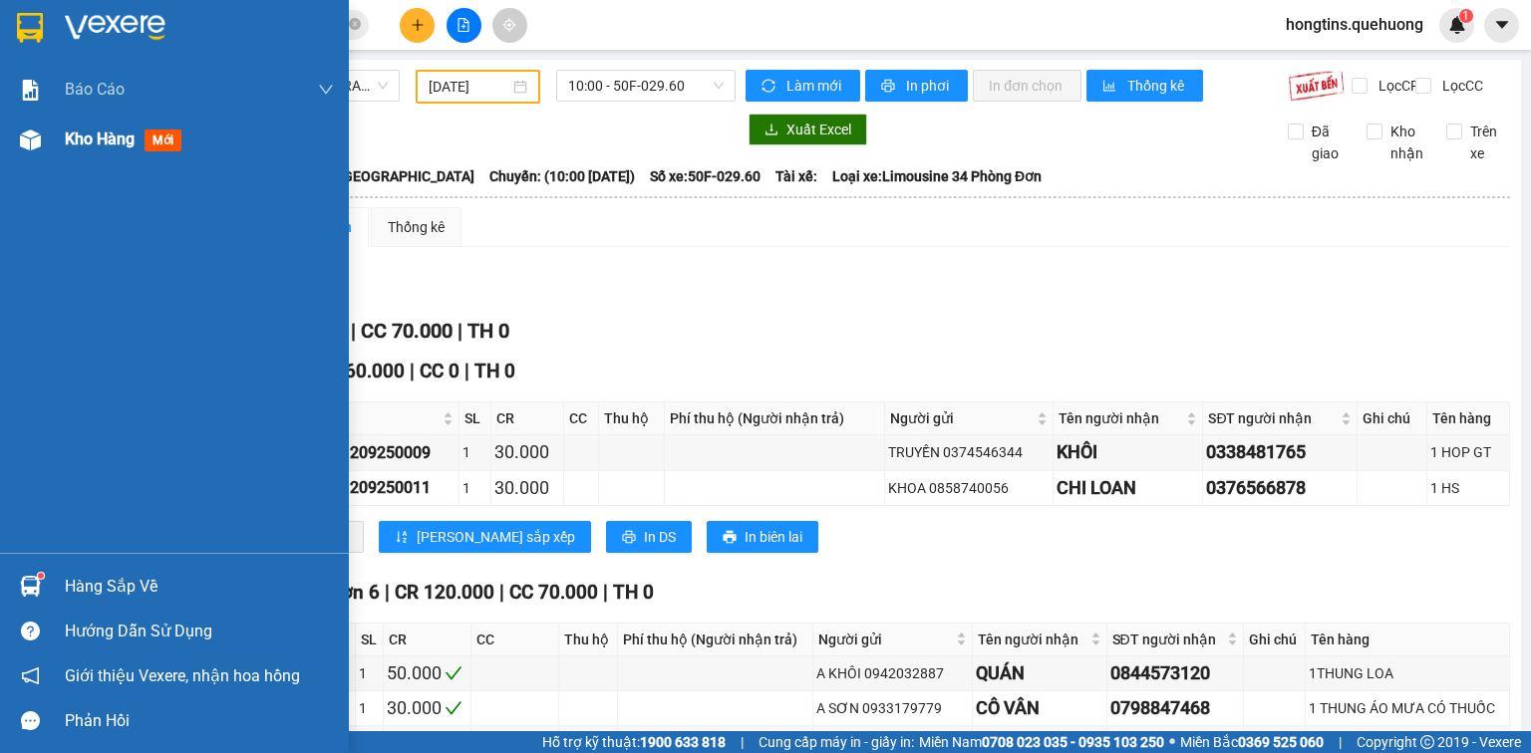
click at [95, 138] on span "Kho hàng" at bounding box center [100, 139] width 70 height 19
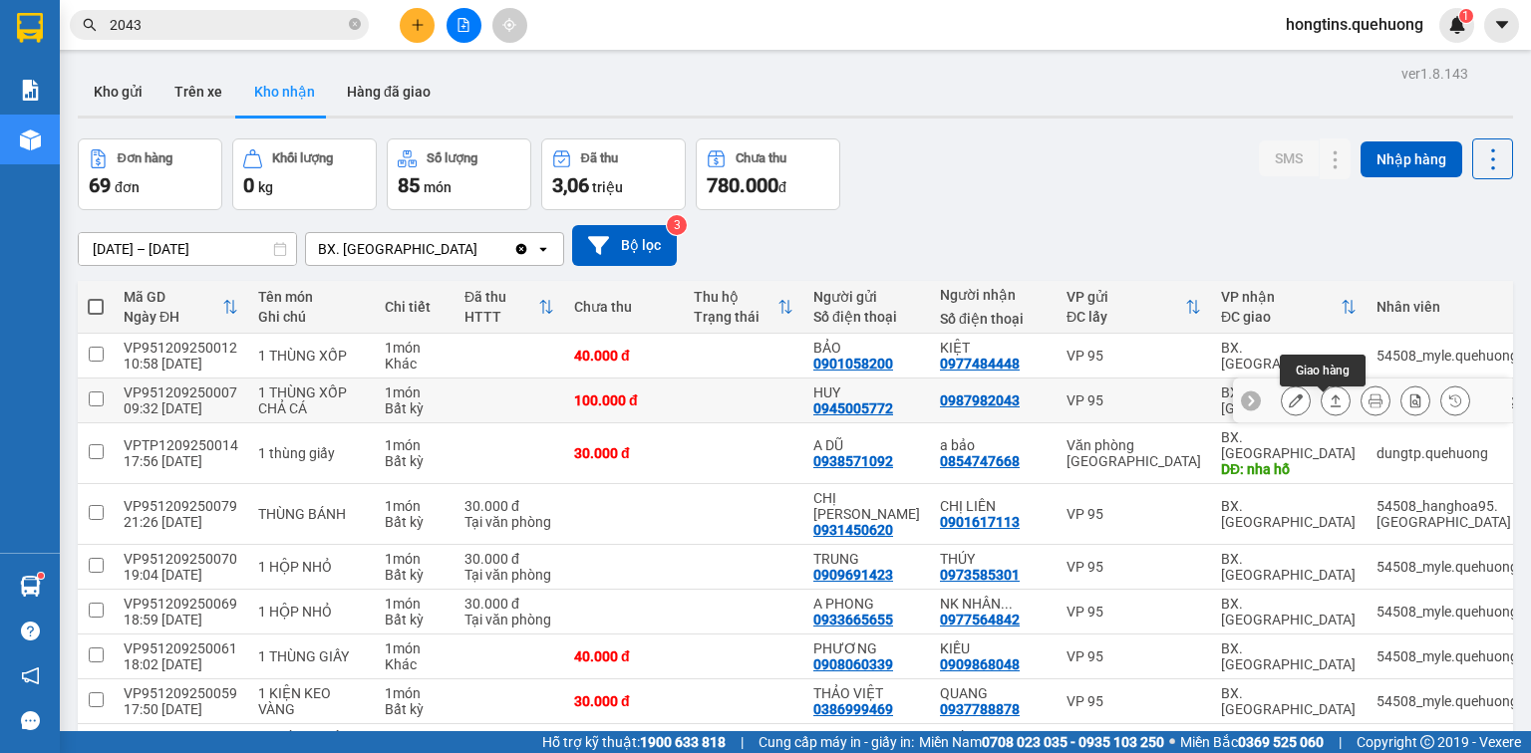
click at [1329, 408] on icon at bounding box center [1336, 401] width 14 height 14
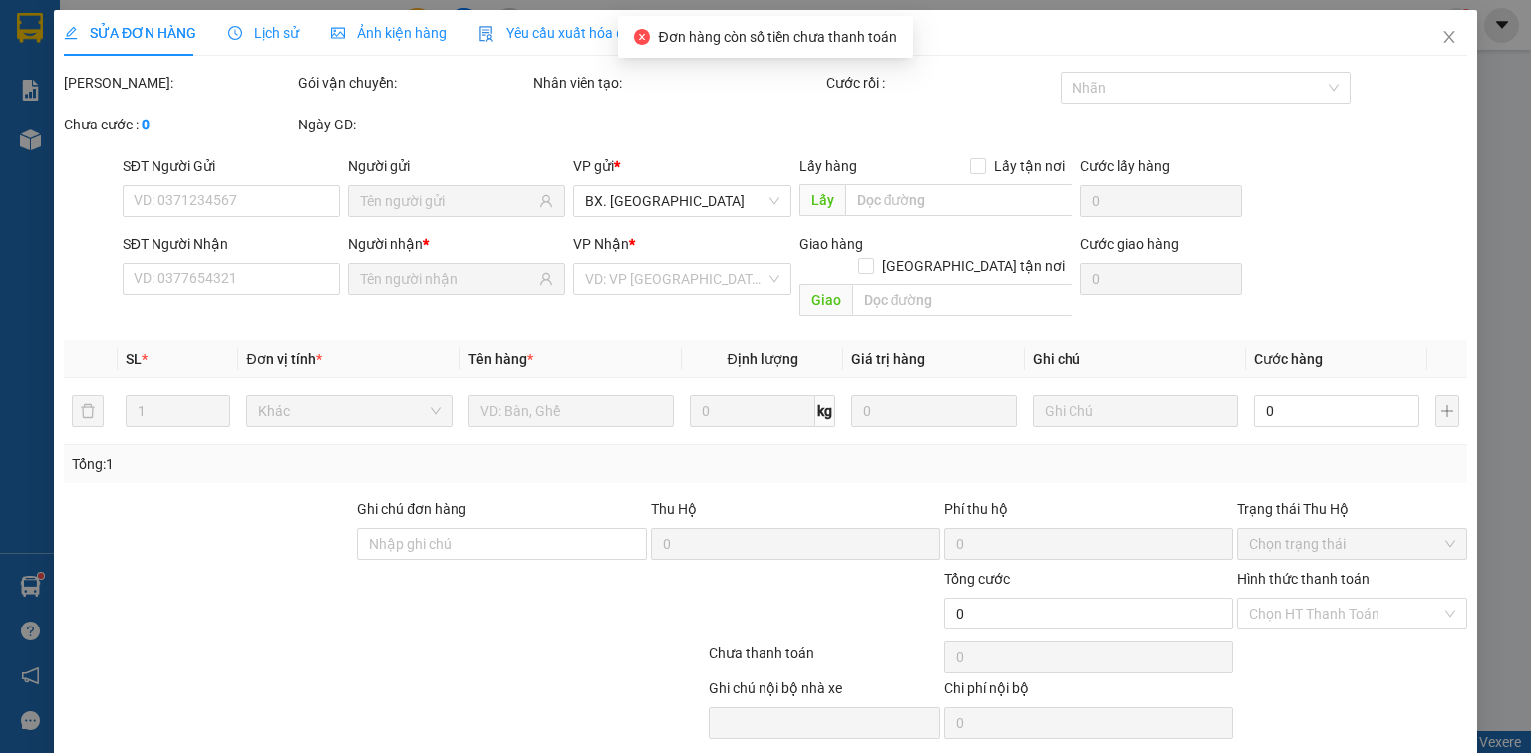
type input "0945005772"
type input "HUY"
type input "0987982043"
type input "100.000"
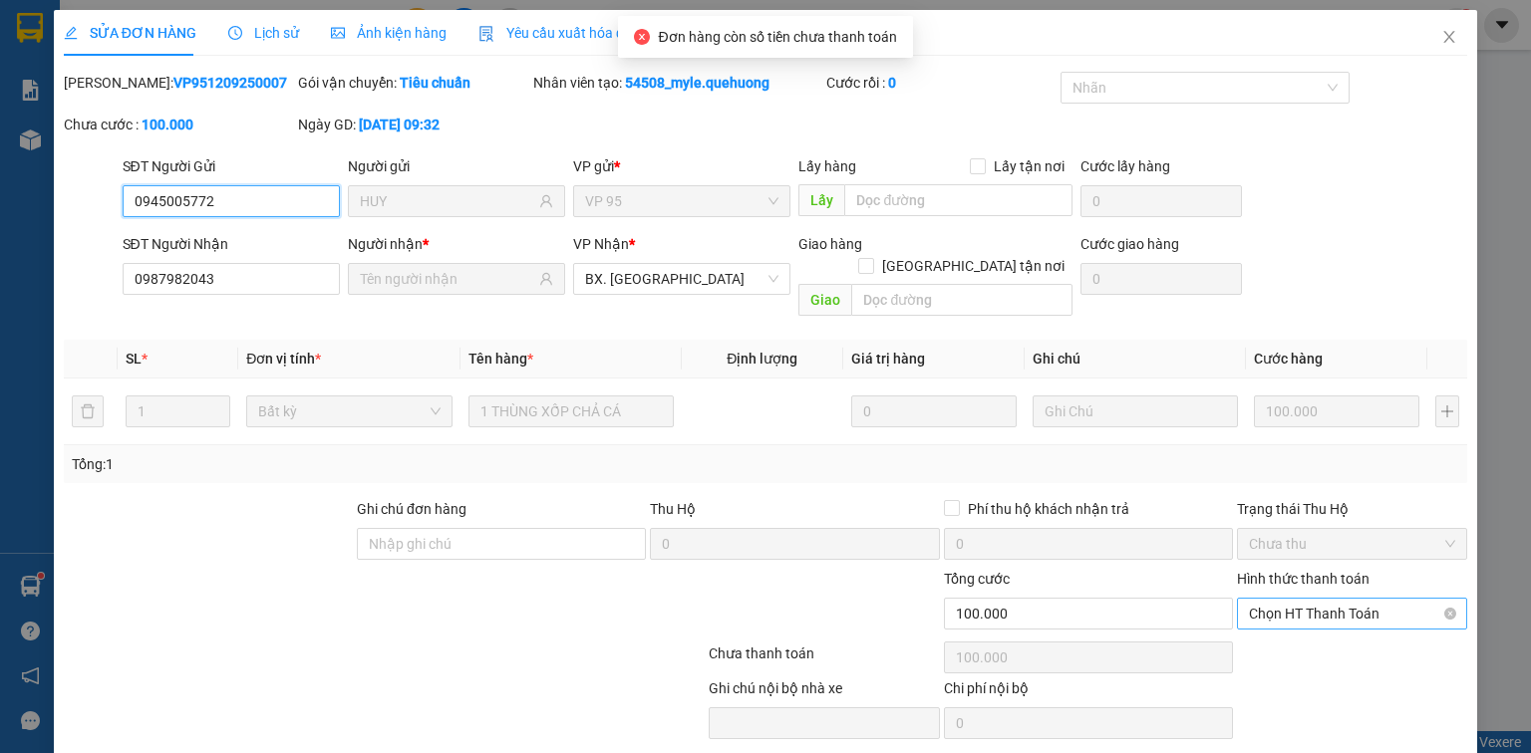
click at [1304, 599] on span "Chọn HT Thanh Toán" at bounding box center [1352, 614] width 206 height 30
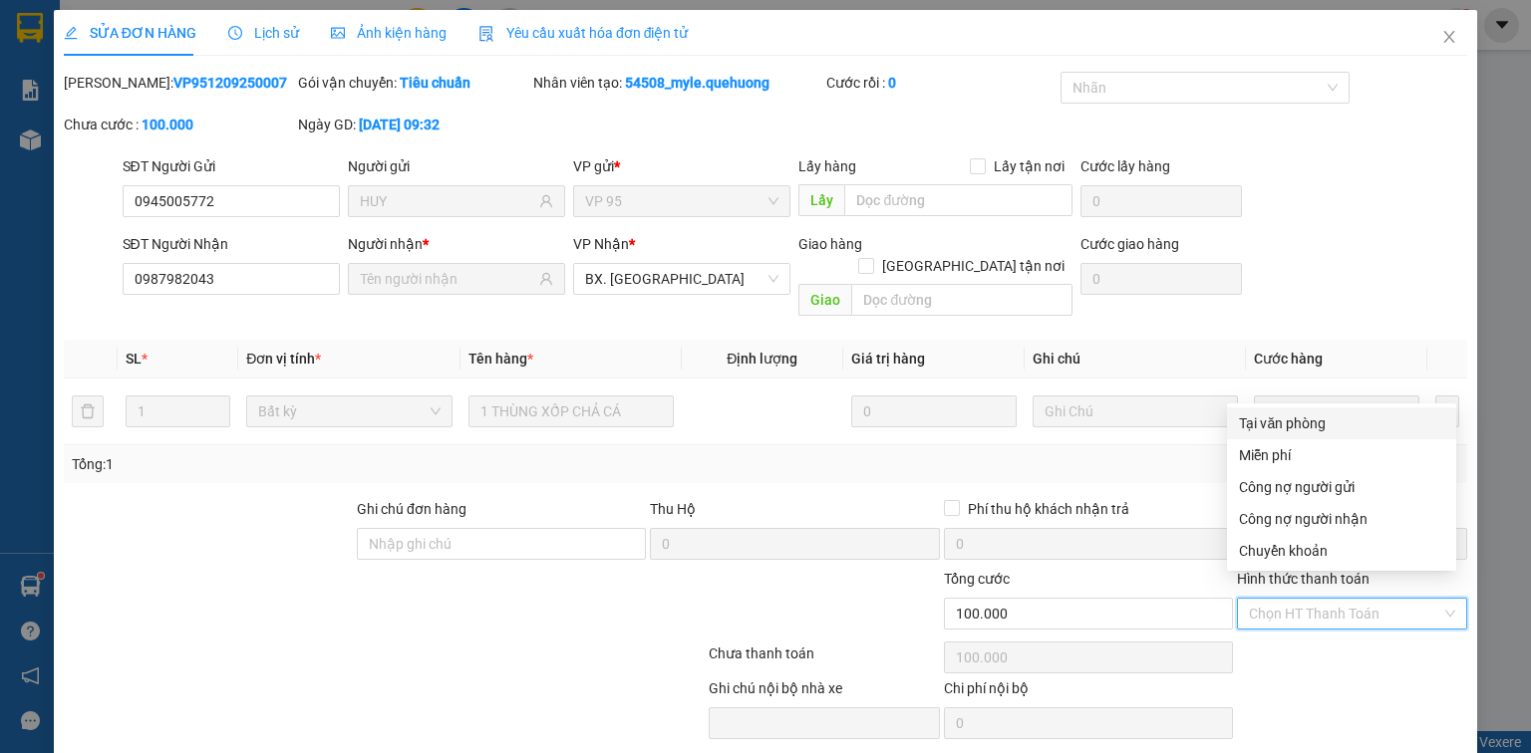
click at [1320, 419] on div "Tại văn phòng" at bounding box center [1341, 424] width 205 height 22
type input "0"
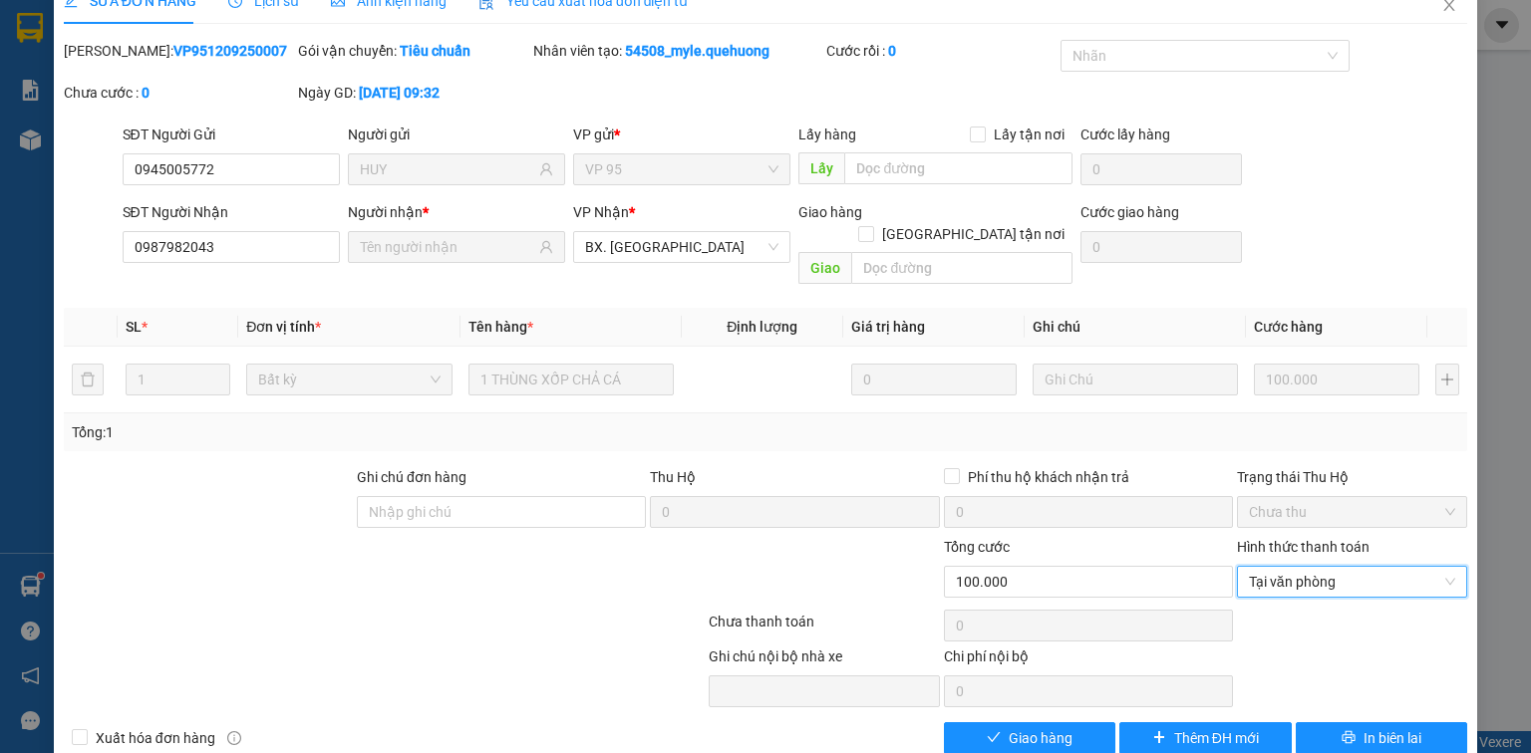
scroll to position [48, 0]
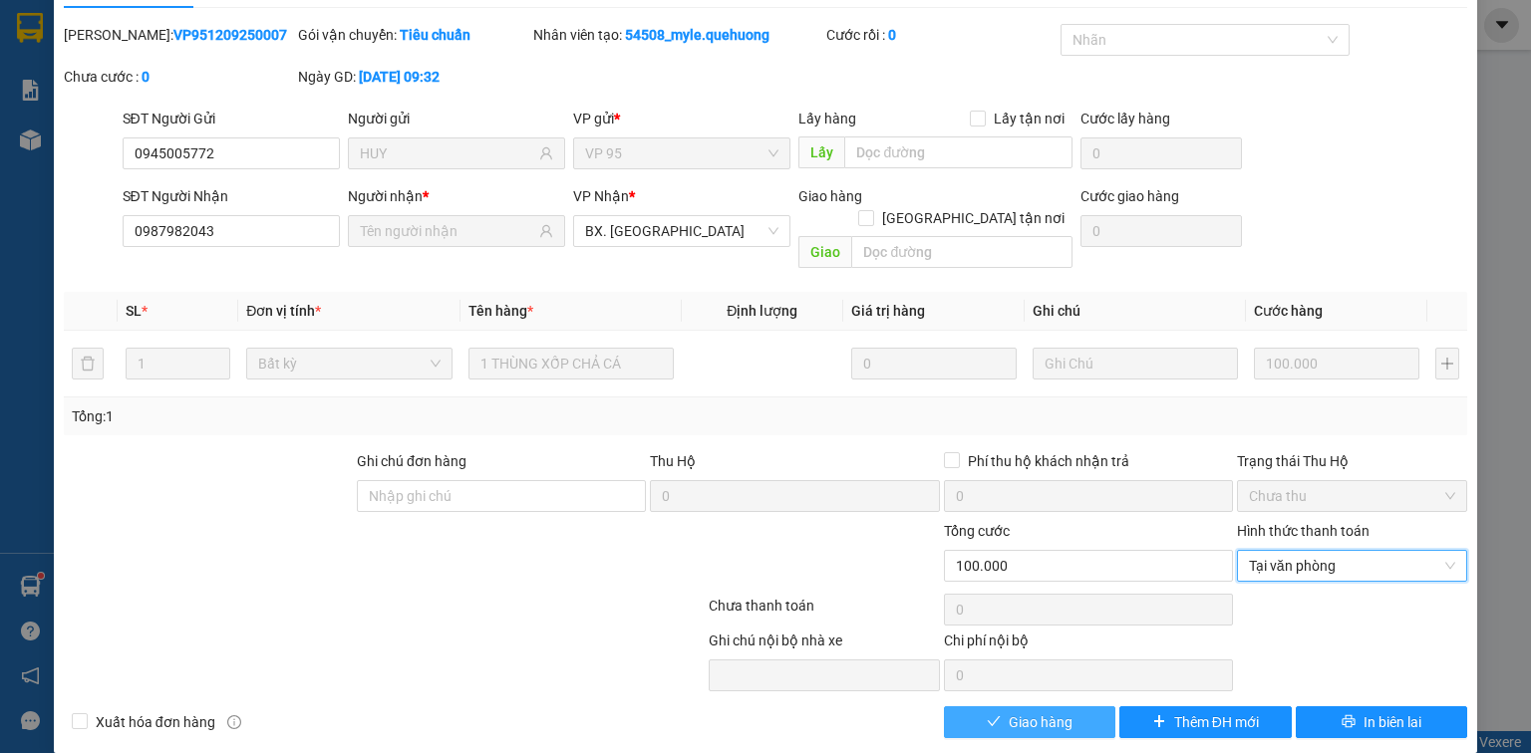
click at [997, 707] on button "Giao hàng" at bounding box center [1030, 723] width 172 height 32
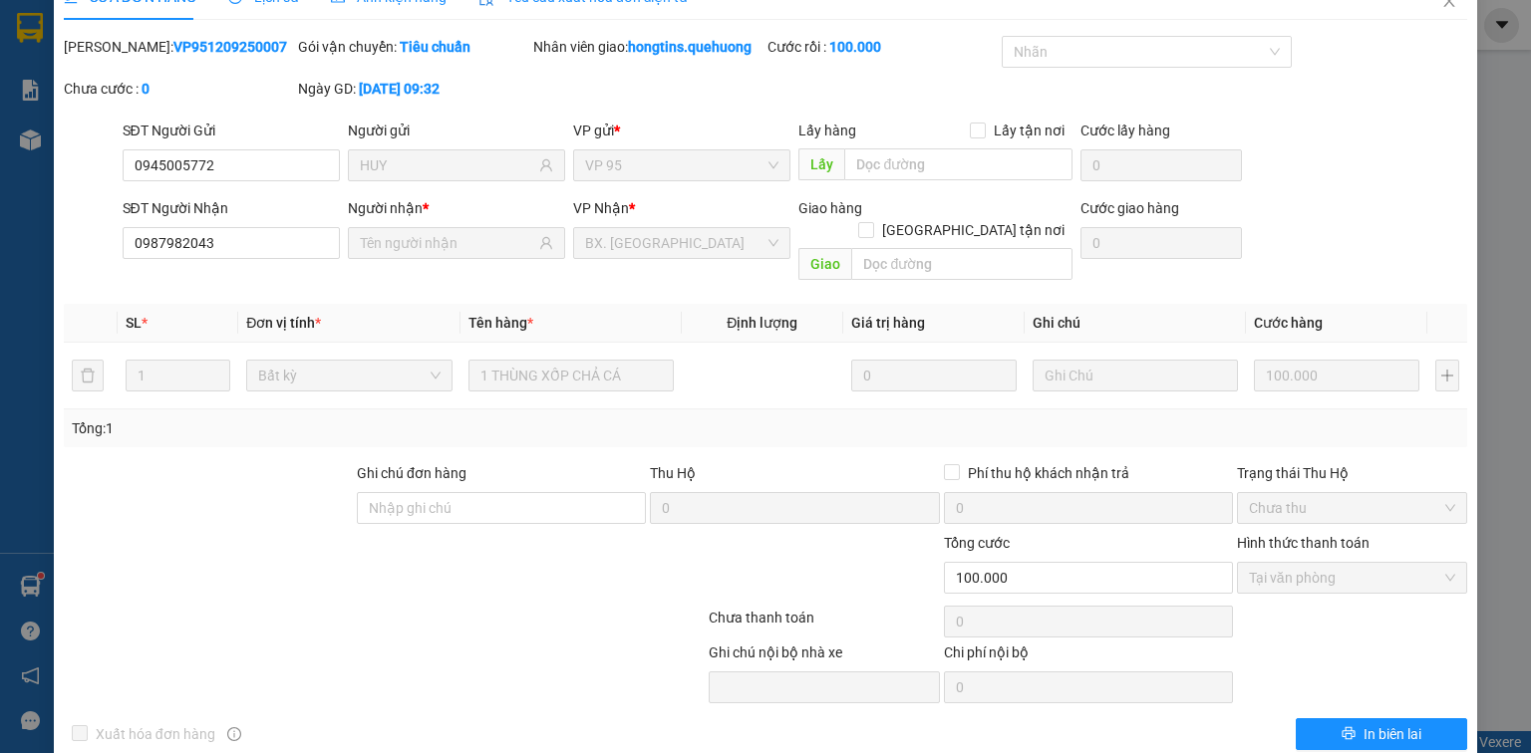
scroll to position [0, 0]
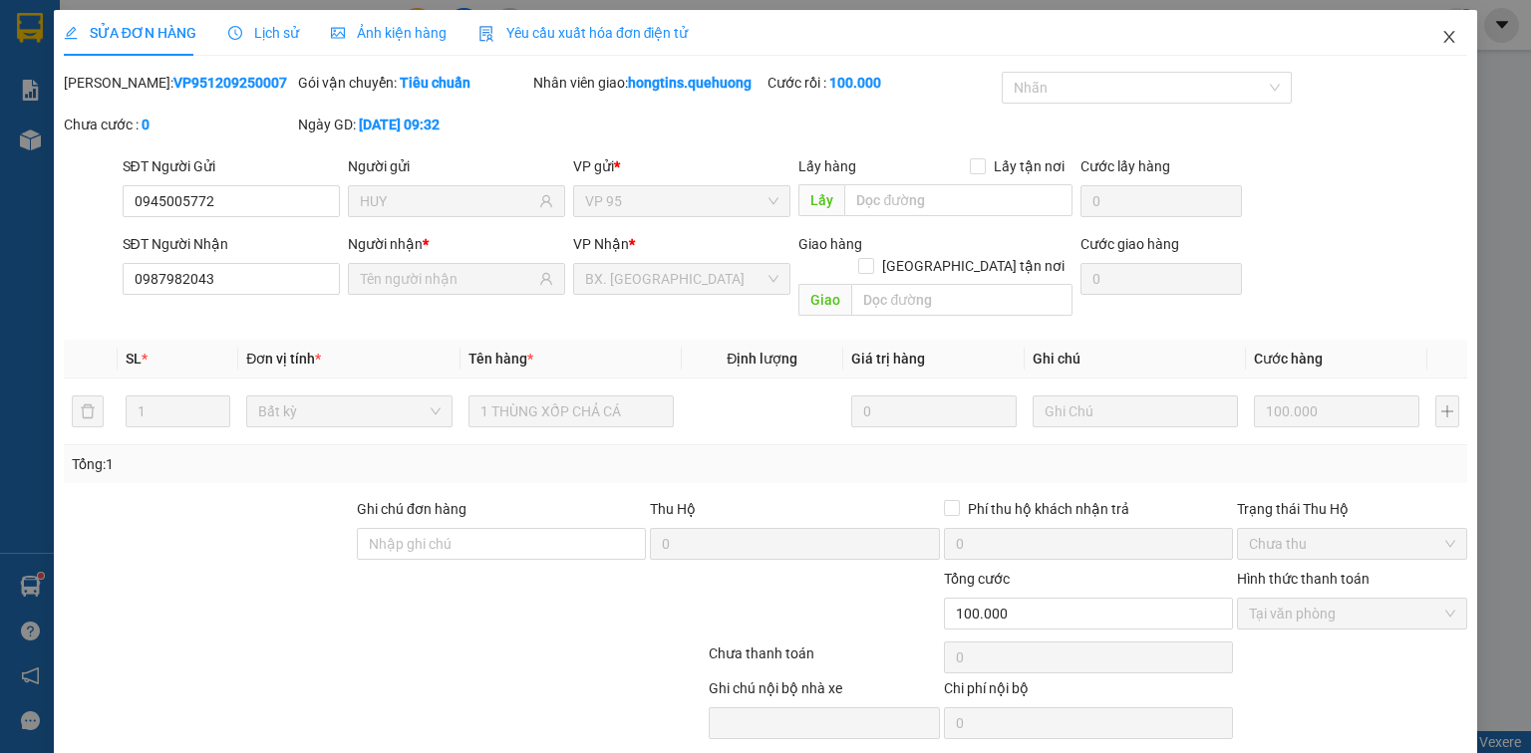
click at [1441, 32] on icon "close" at bounding box center [1449, 37] width 16 height 16
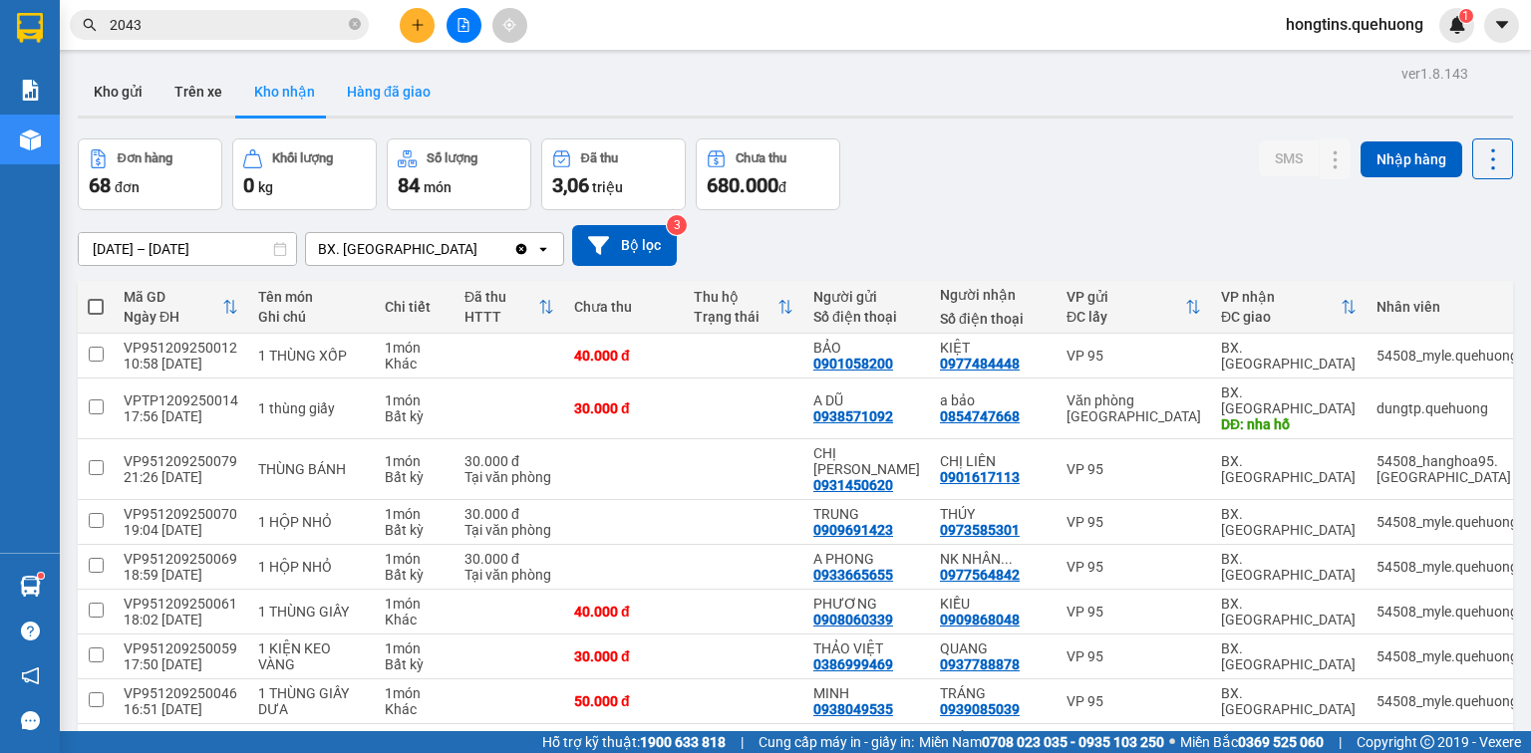
click at [372, 85] on button "Hàng đã giao" at bounding box center [389, 92] width 116 height 48
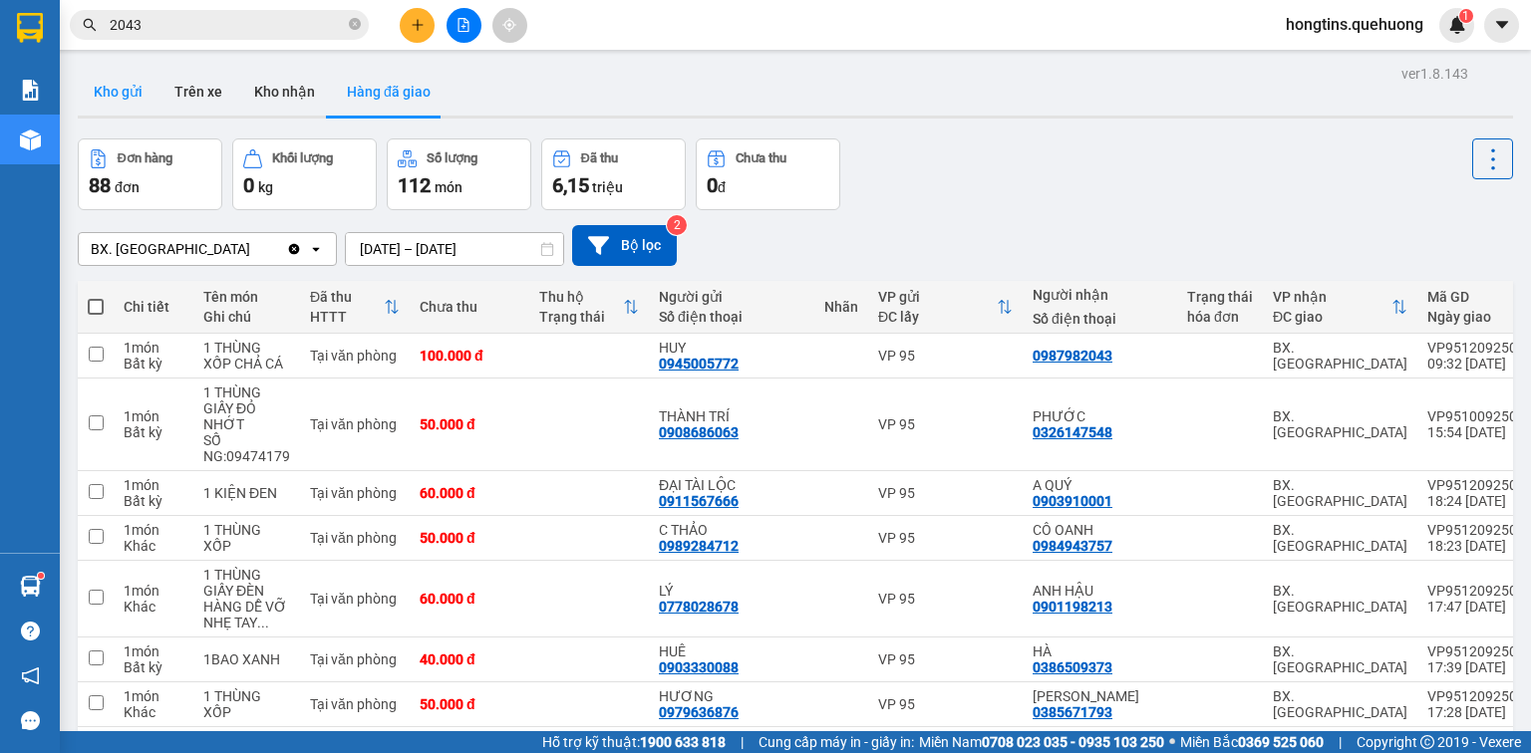
click at [109, 95] on button "Kho gửi" at bounding box center [118, 92] width 81 height 48
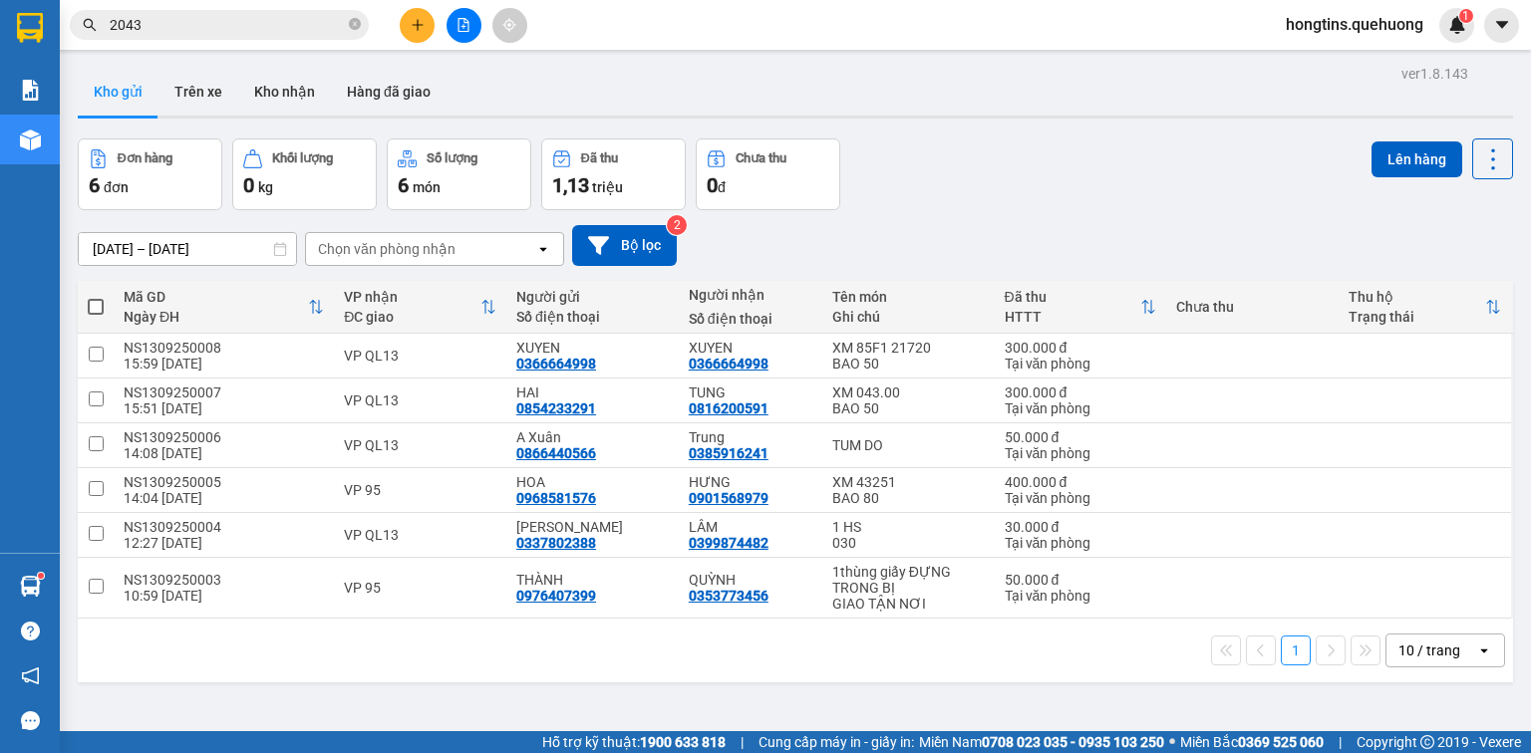
click at [994, 196] on div "Đơn hàng 6 đơn Khối lượng 0 kg Số lượng 6 món Đã thu 1,13 triệu Chưa thu 0 đ Lê…" at bounding box center [795, 175] width 1435 height 72
click at [421, 23] on icon "plus" at bounding box center [418, 25] width 14 height 14
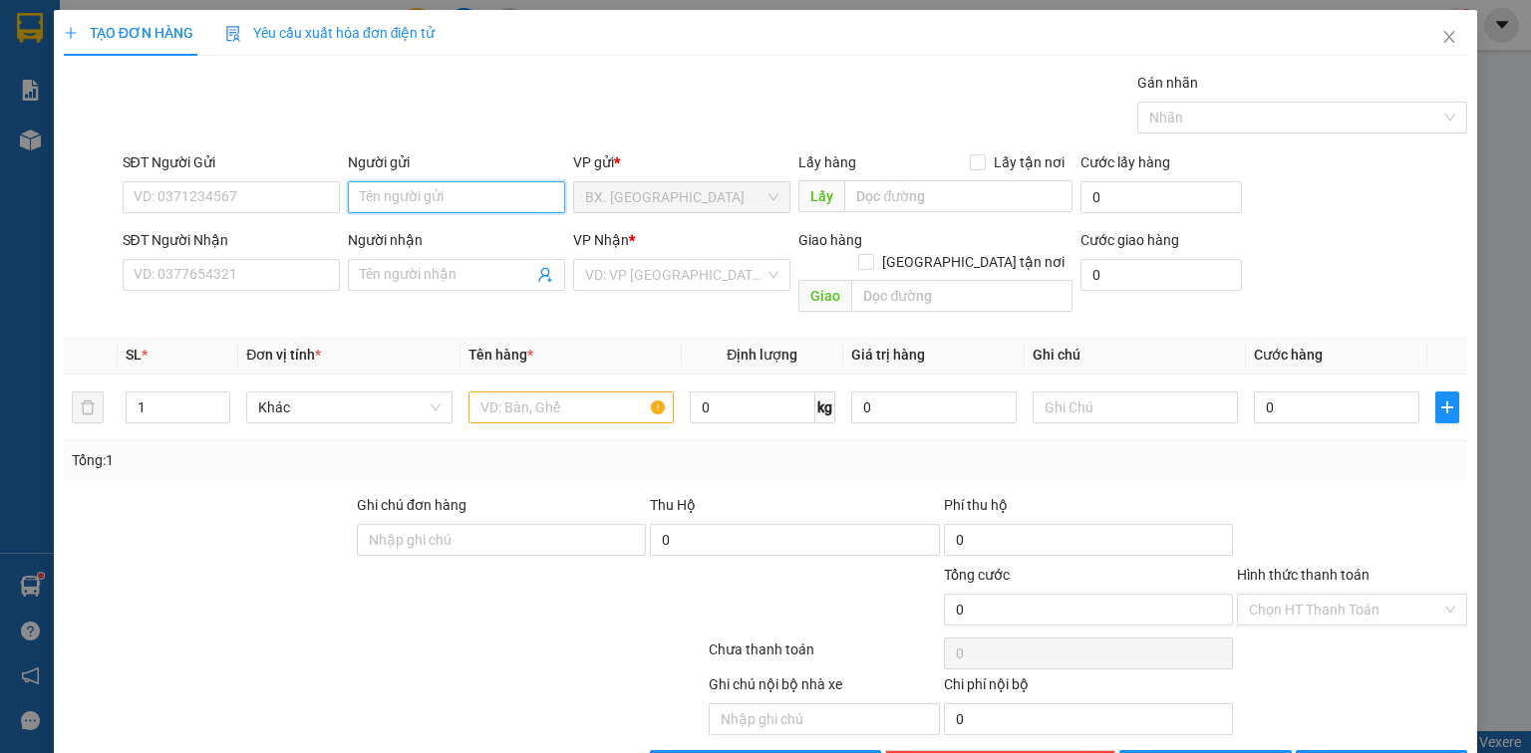
click at [420, 195] on input "Người gửi" at bounding box center [456, 197] width 217 height 32
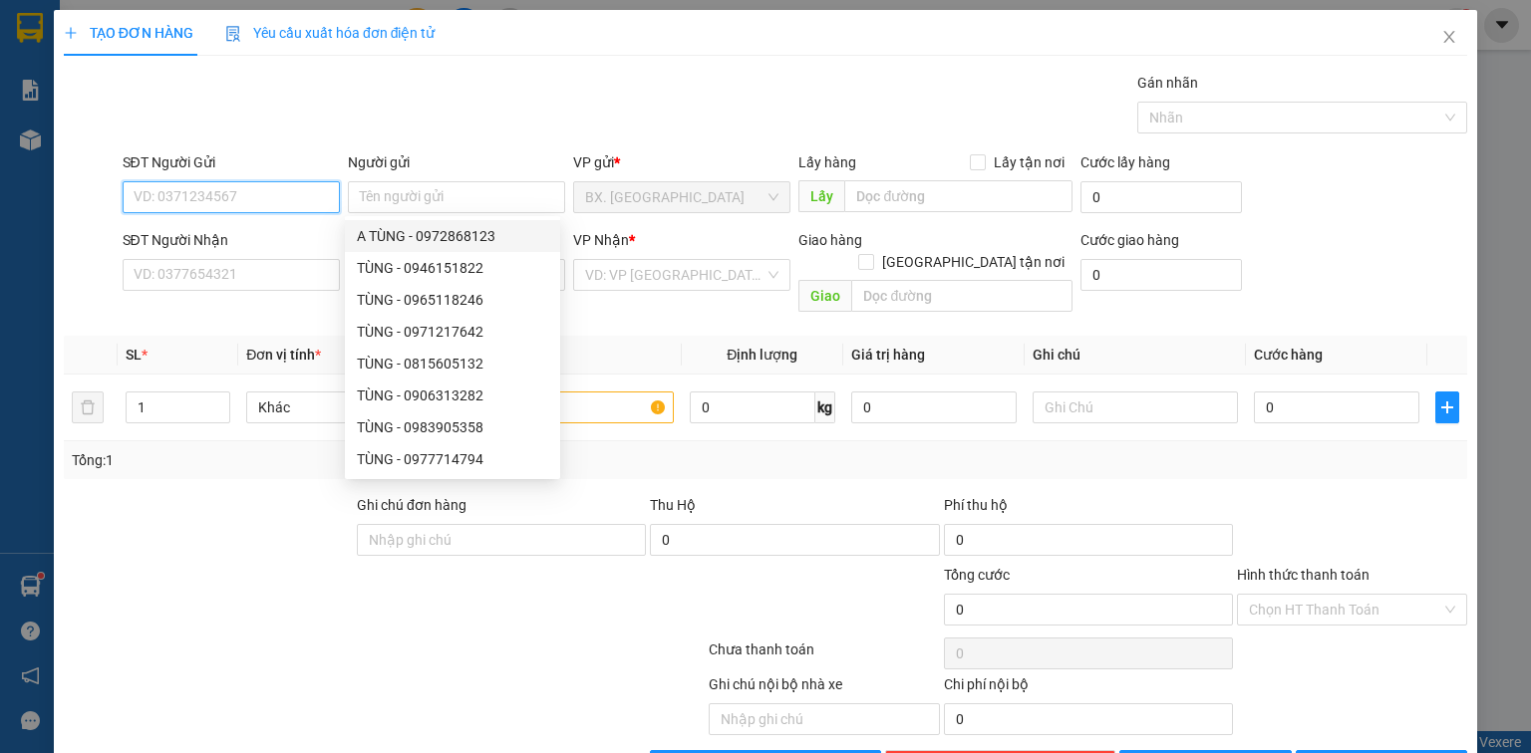
click at [243, 202] on input "SĐT Người Gửi" at bounding box center [231, 197] width 217 height 32
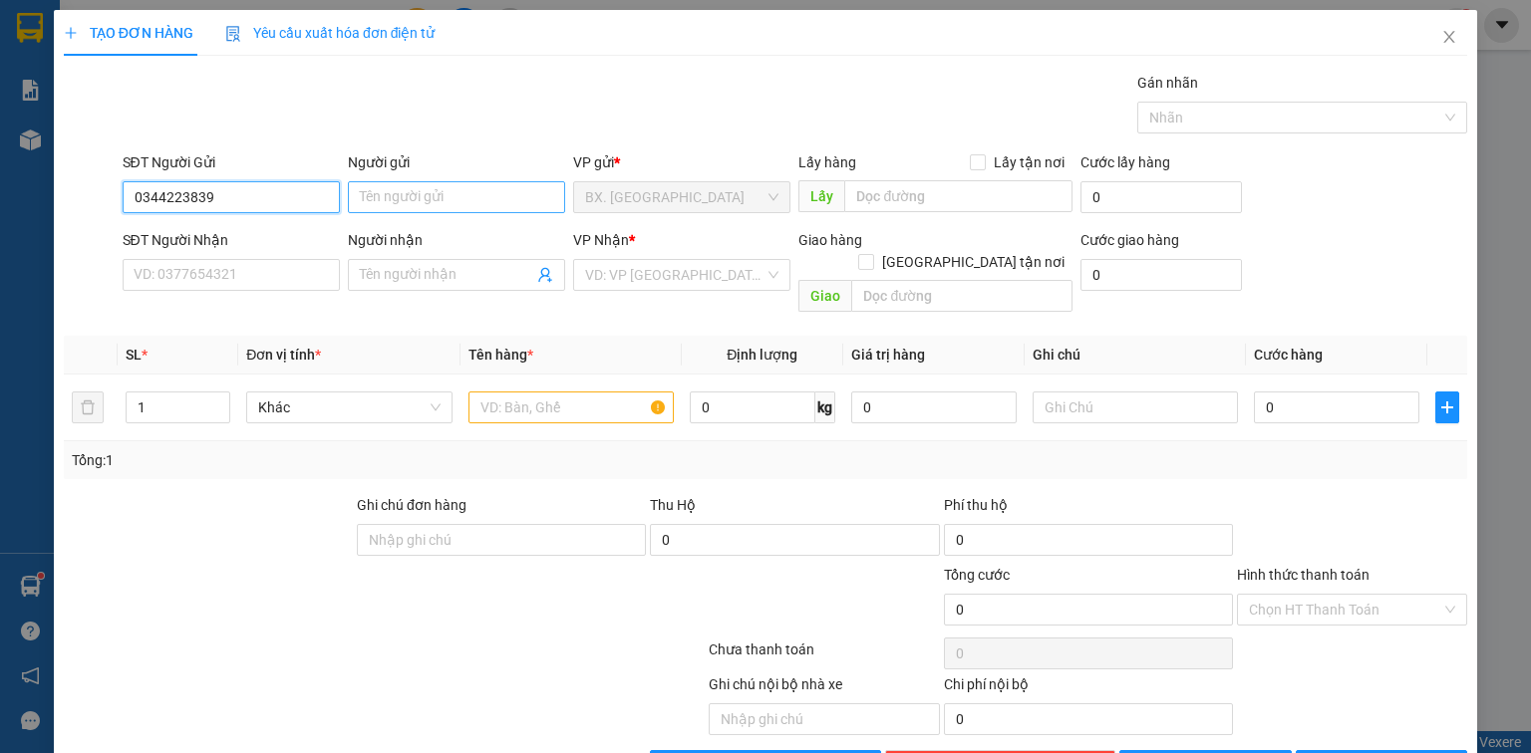
type input "0344223839"
click at [423, 181] on input "Người gửi" at bounding box center [456, 197] width 217 height 32
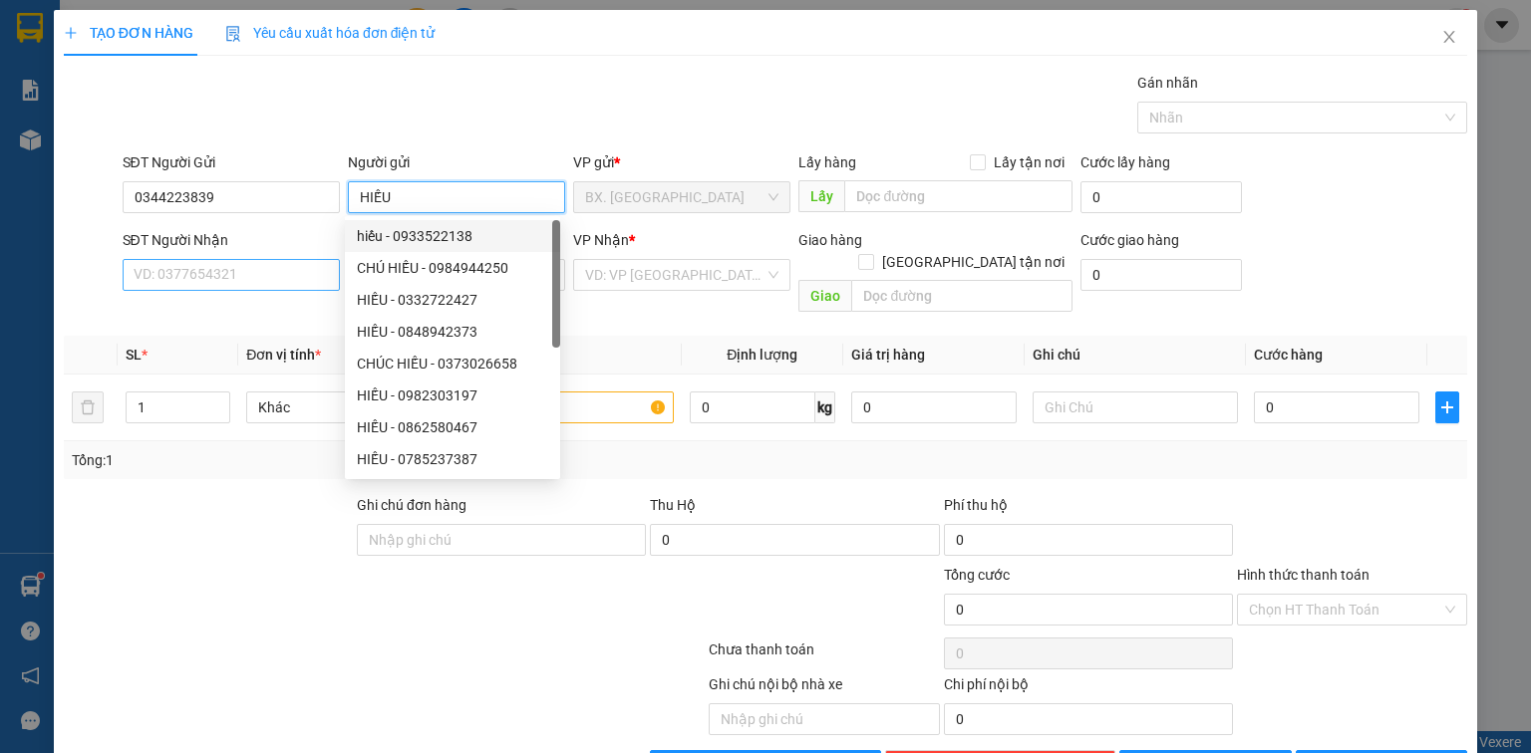
type input "HIẾU"
click at [258, 270] on input "SĐT Người Nhận" at bounding box center [231, 275] width 217 height 32
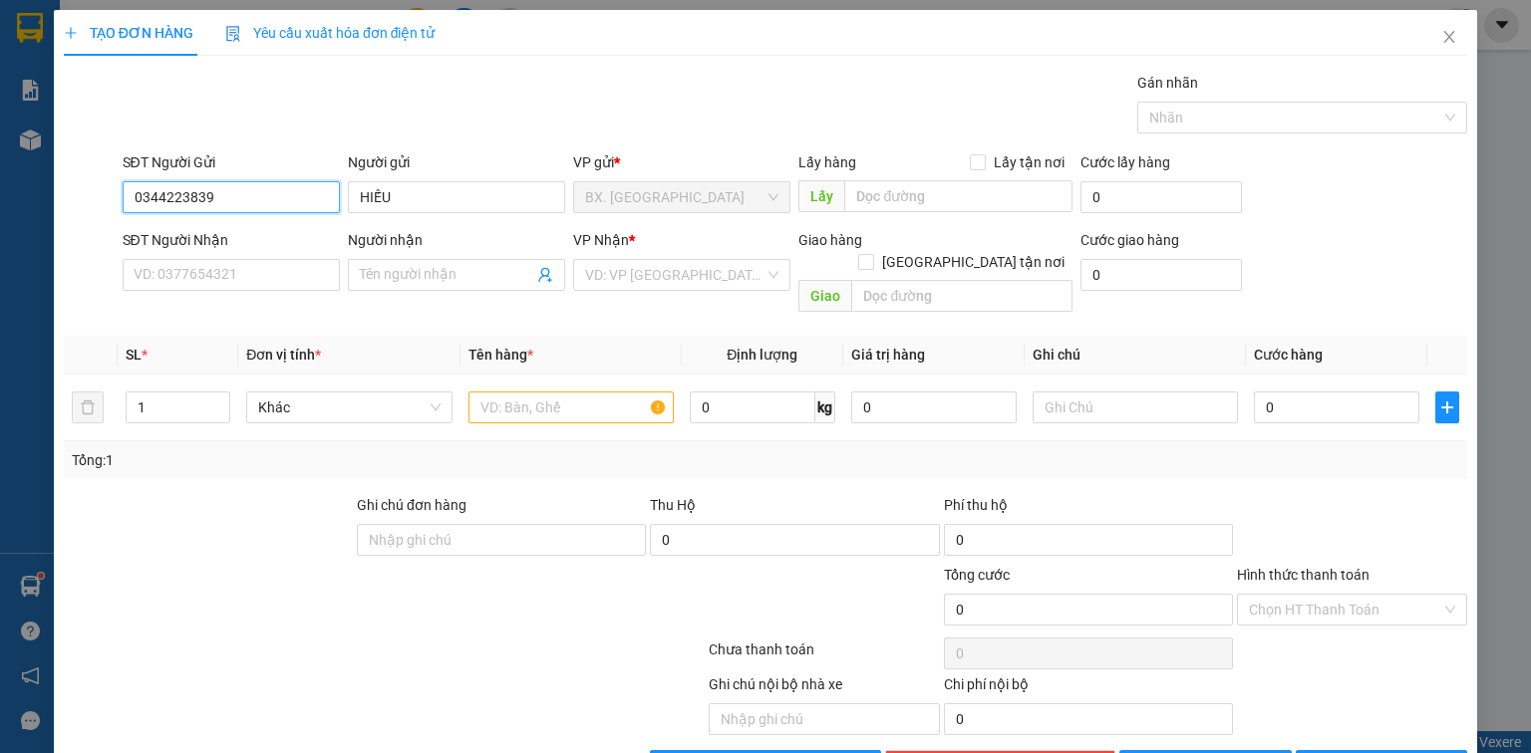
click at [263, 202] on input "0344223839" at bounding box center [231, 197] width 217 height 32
click at [264, 279] on input "SĐT Người Nhận" at bounding box center [231, 275] width 217 height 32
paste input "0344223839"
type input "0344223839"
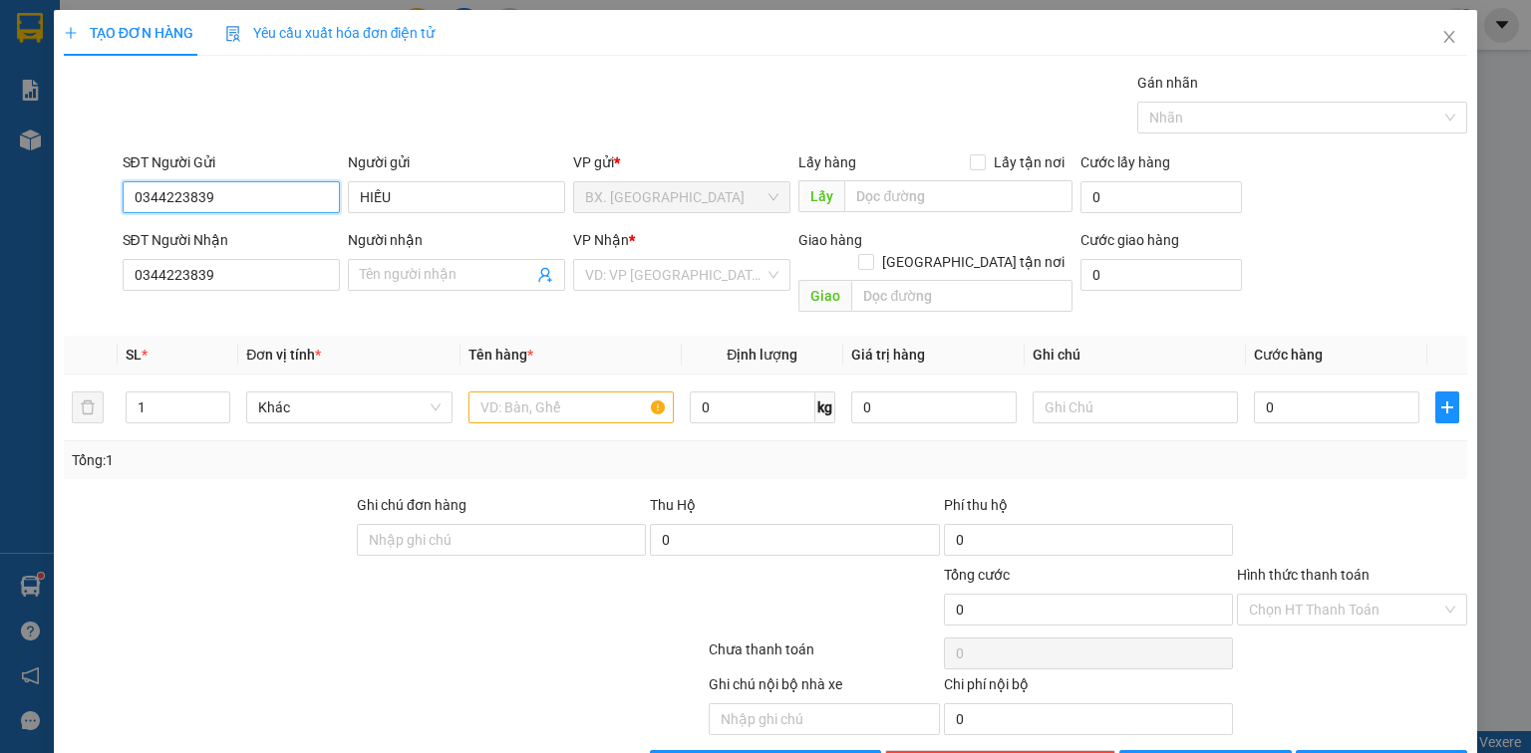
click at [271, 195] on input "0344223839" at bounding box center [231, 197] width 217 height 32
type input "0"
type input "0774941949"
click at [453, 205] on input "HIẾU" at bounding box center [456, 197] width 217 height 32
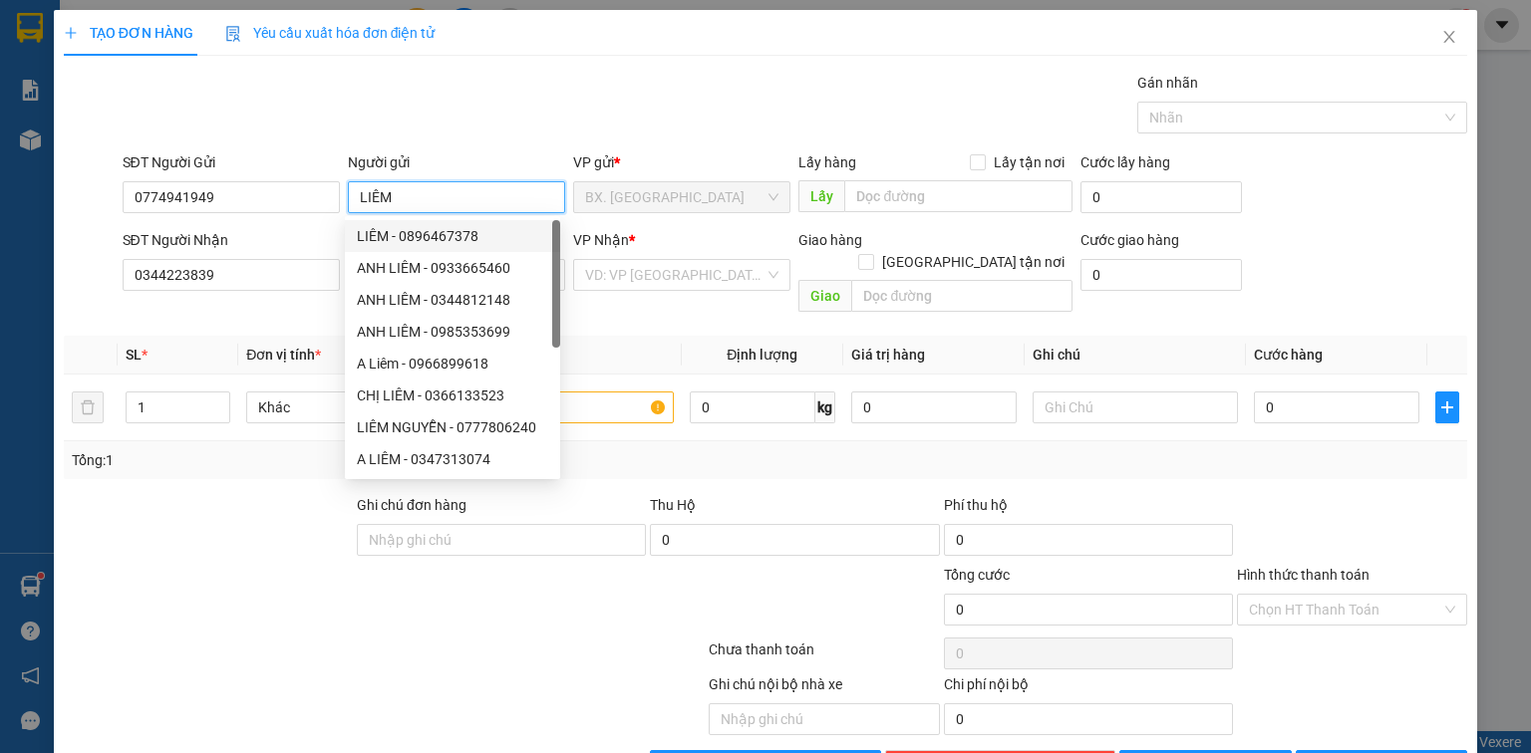
type input "LIÊM"
drag, startPoint x: 123, startPoint y: 494, endPoint x: 215, endPoint y: 458, distance: 99.4
click at [136, 494] on div at bounding box center [208, 529] width 293 height 70
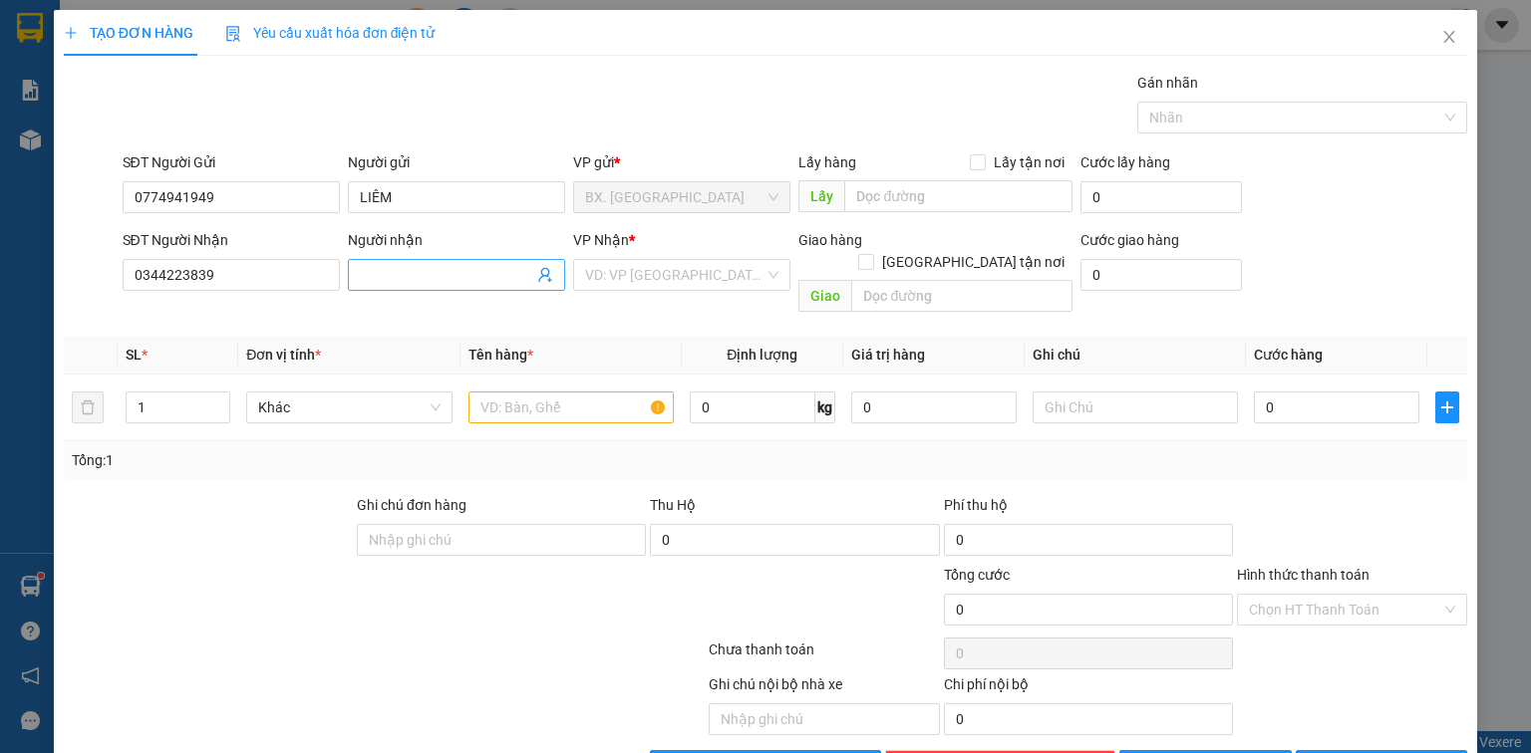
click at [415, 275] on input "Người nhận" at bounding box center [446, 275] width 173 height 22
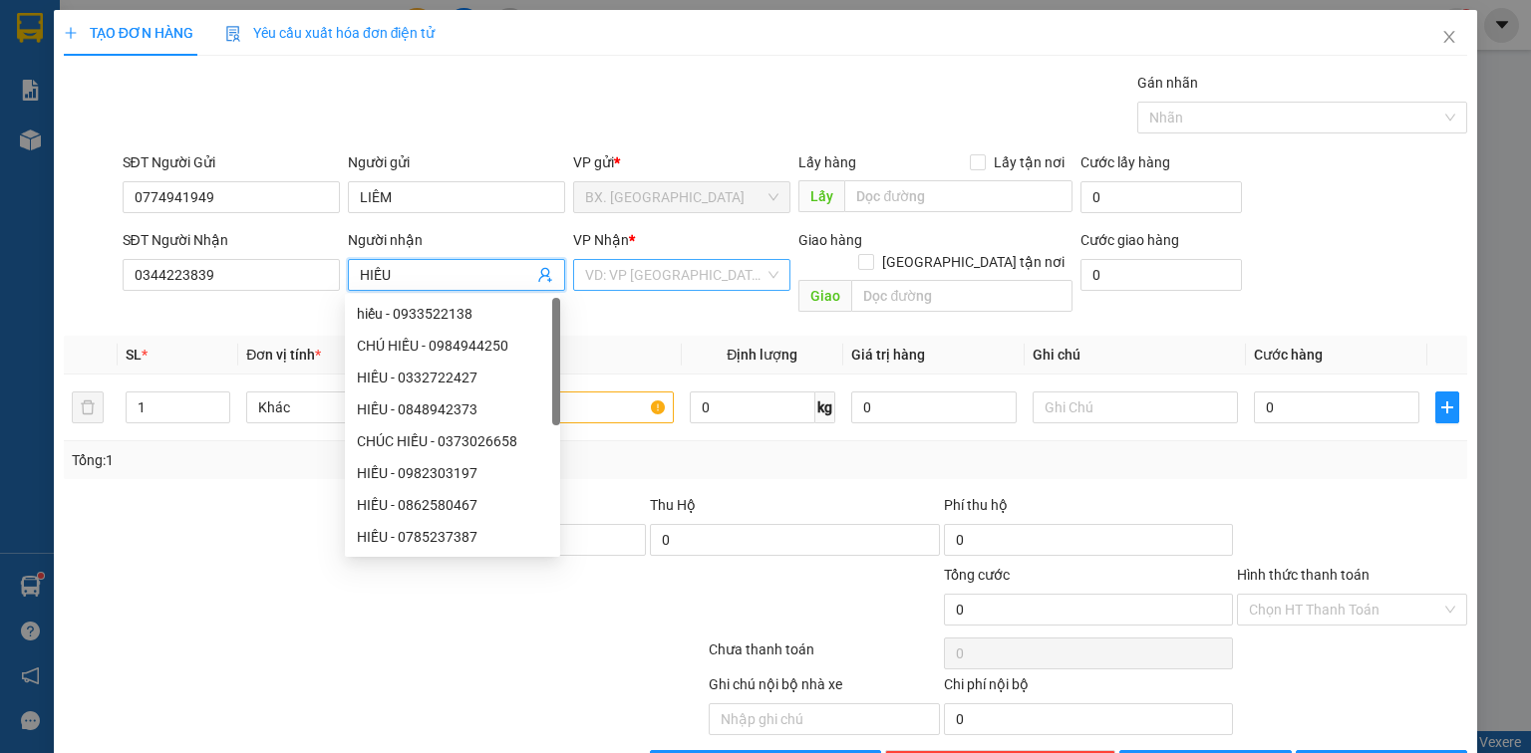
type input "HIẾU"
click at [598, 272] on input "search" at bounding box center [674, 275] width 179 height 30
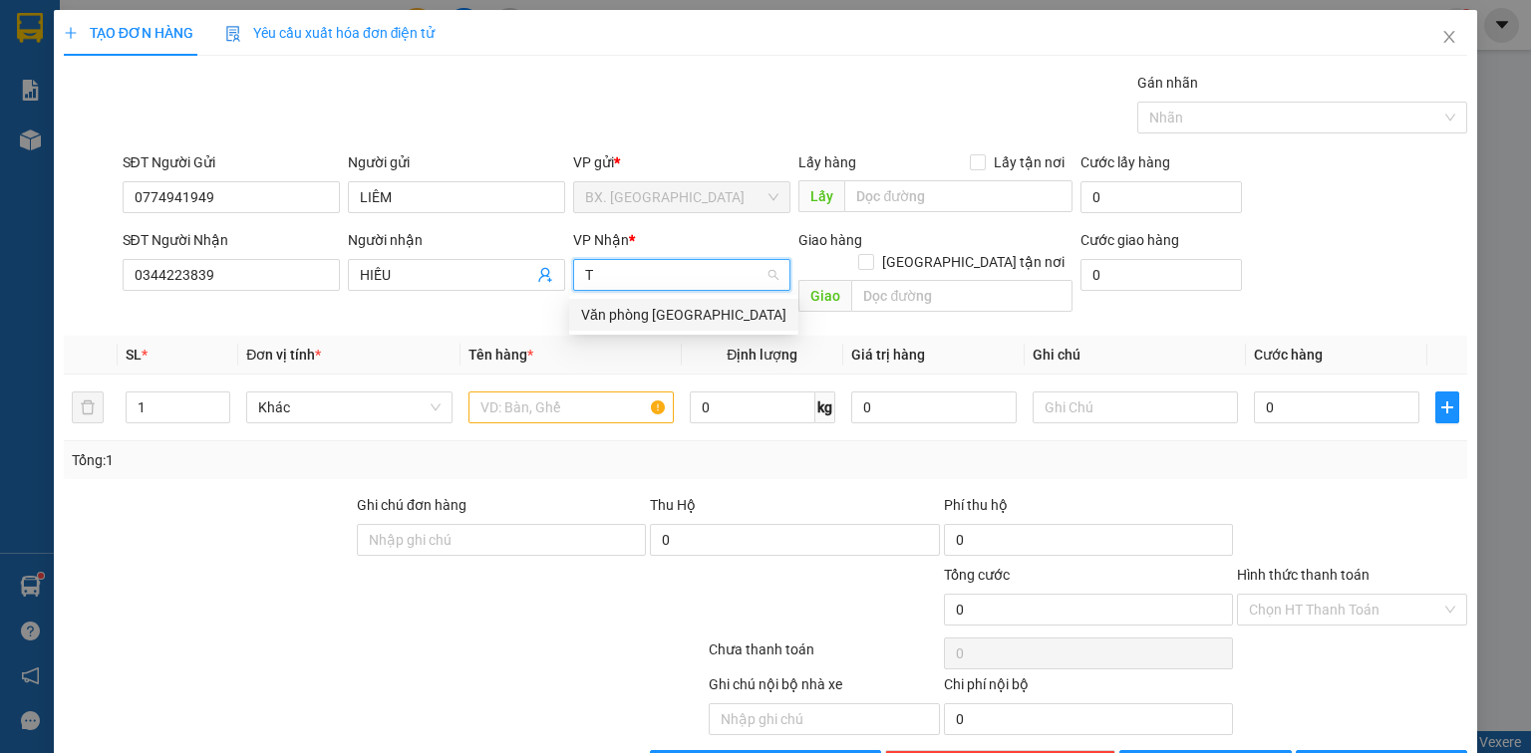
type input "TÂ"
click at [628, 316] on div "Văn phòng [GEOGRAPHIC_DATA]" at bounding box center [683, 315] width 205 height 22
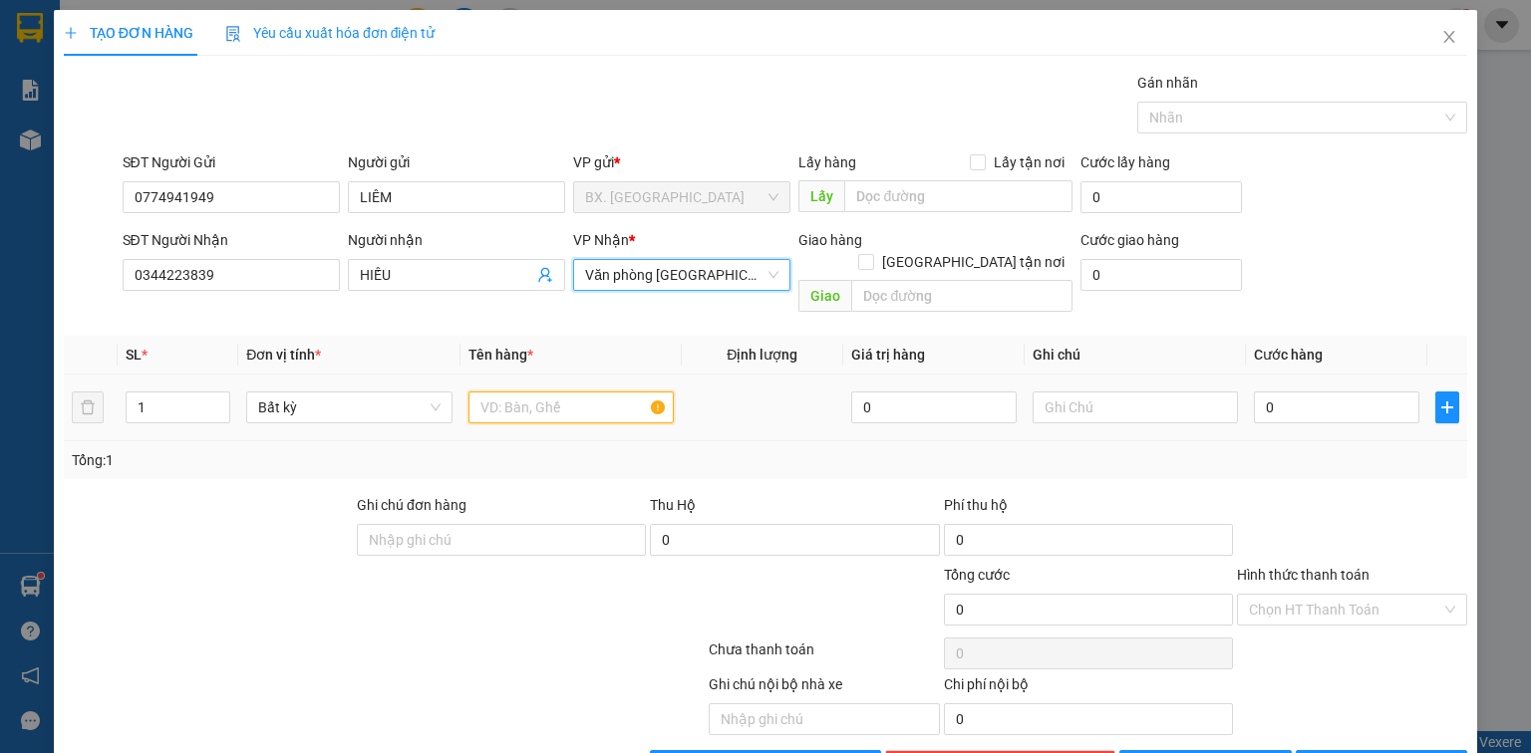
click at [552, 392] on input "text" at bounding box center [570, 408] width 205 height 32
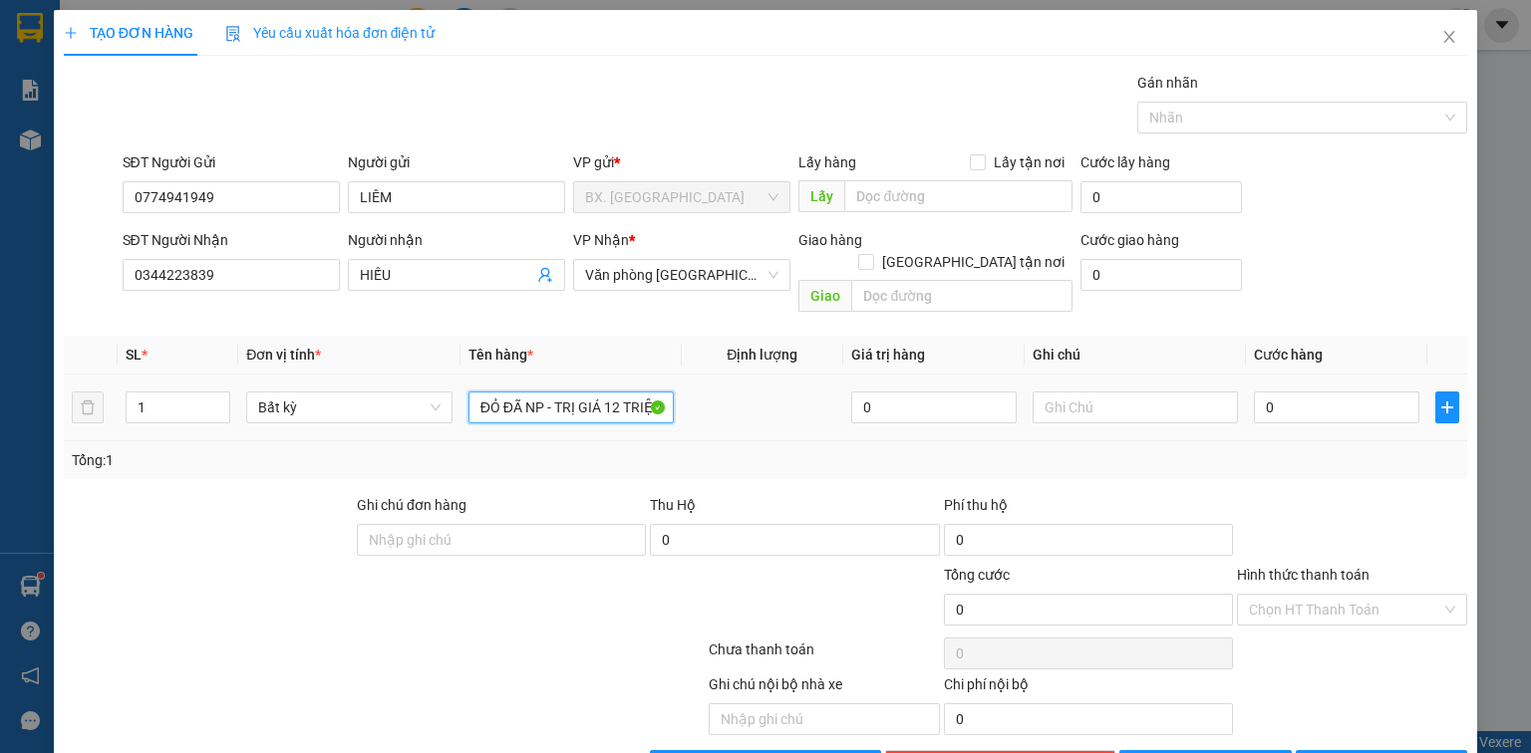
scroll to position [0, 54]
type input "GÓI ĐT ĐỎ ĐÃ NP - TRỊ GIÁ 12 TRIỆU"
click at [1370, 392] on input "0" at bounding box center [1336, 408] width 165 height 32
type input "1"
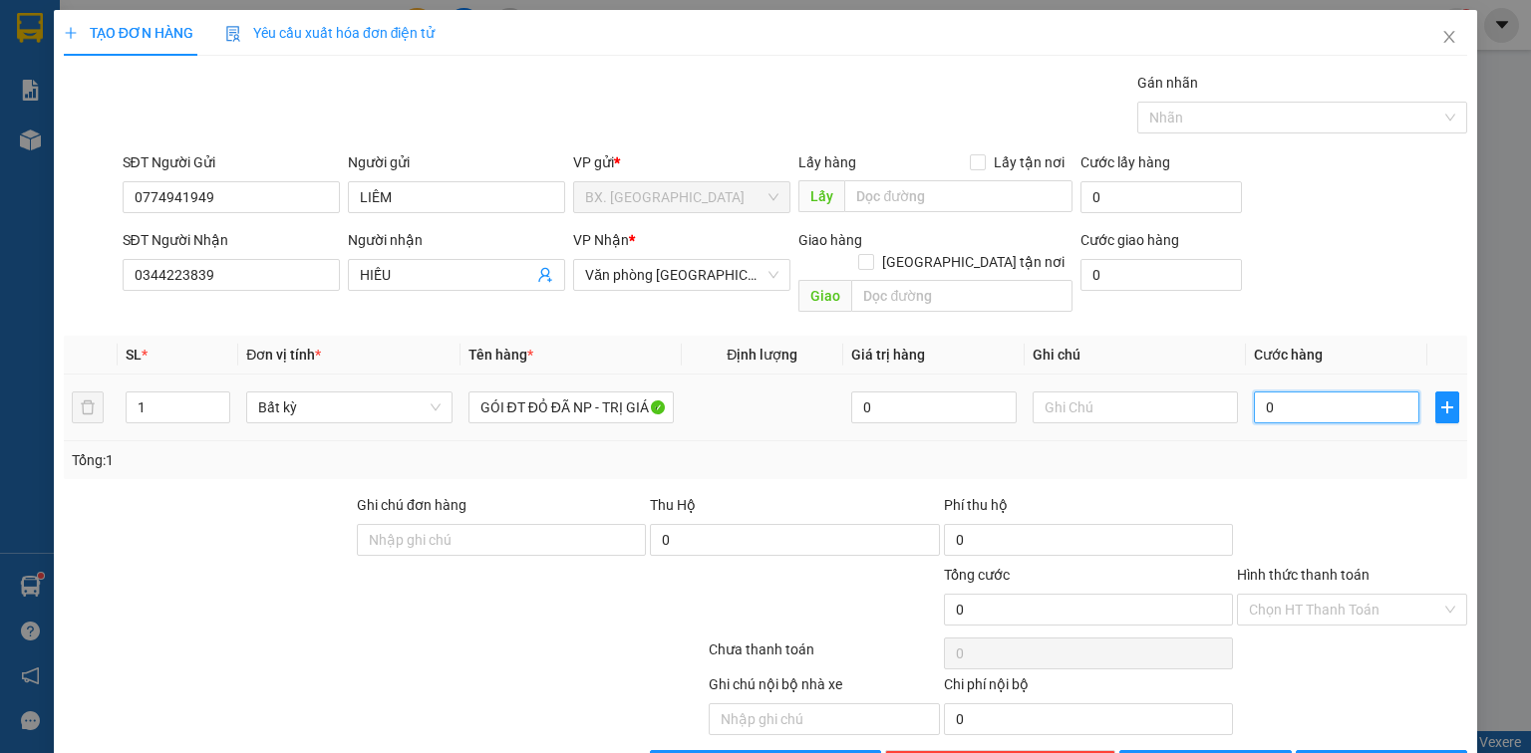
type input "1"
type input "12"
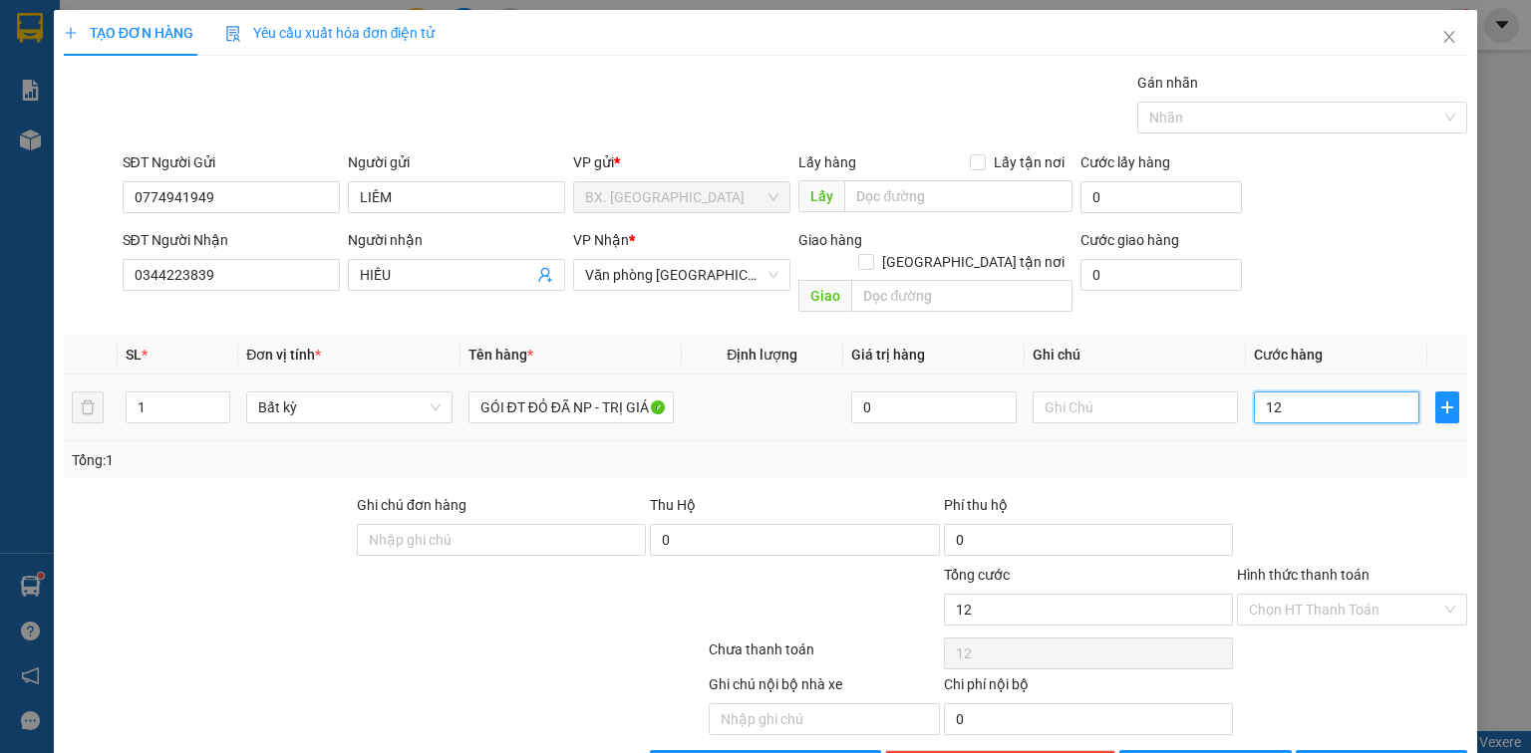
type input "120"
type input "120.000"
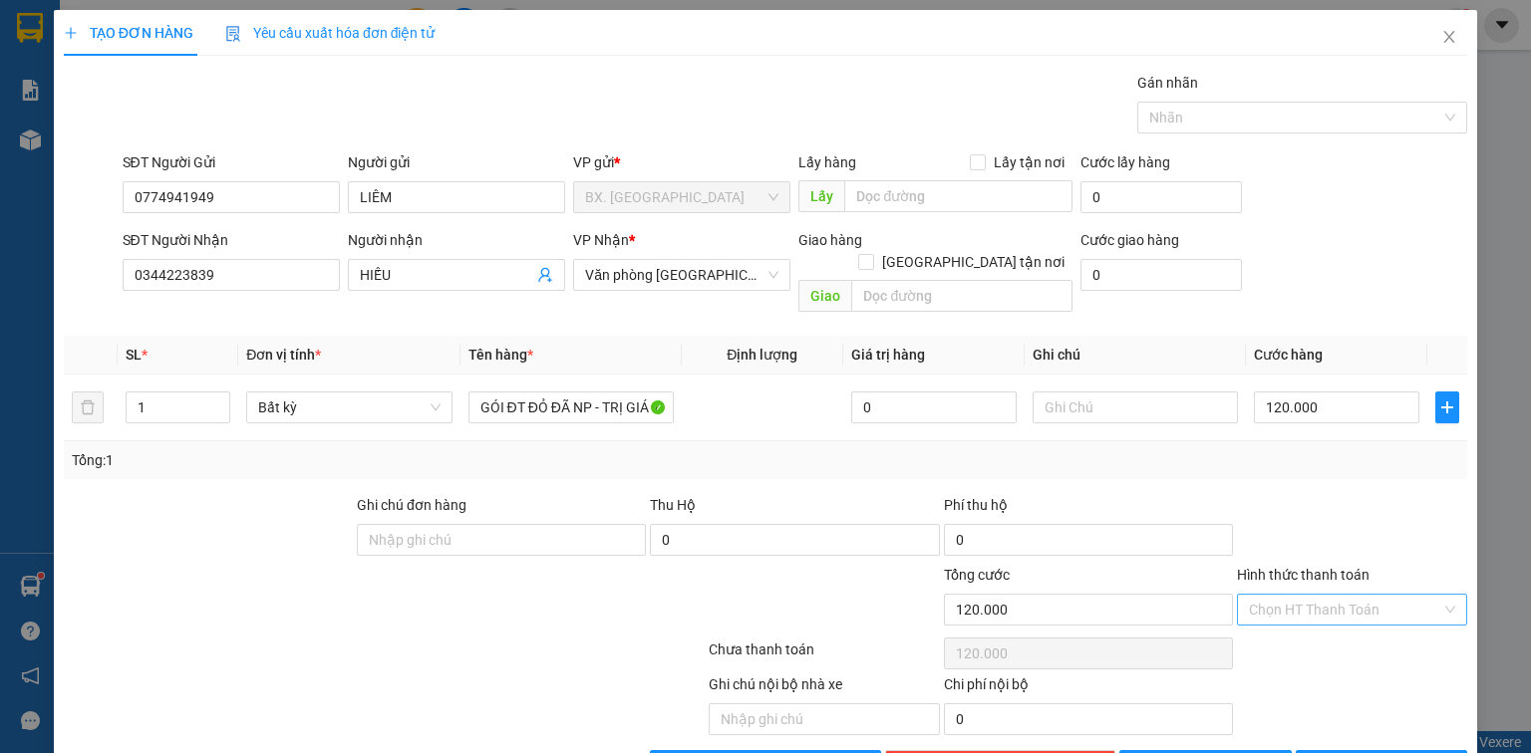
click at [1282, 595] on input "Hình thức thanh toán" at bounding box center [1345, 610] width 192 height 30
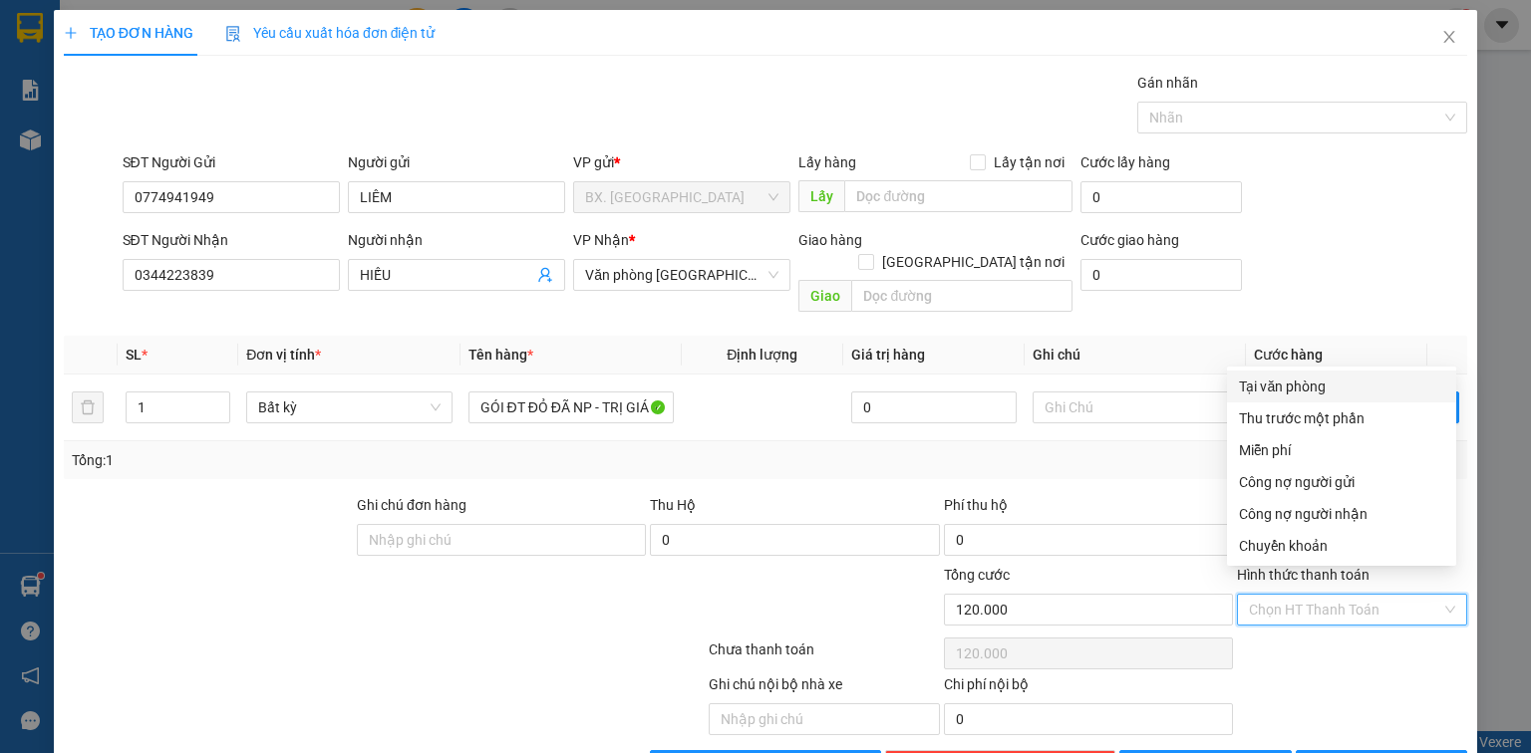
click at [1312, 395] on div "Tại văn phòng" at bounding box center [1341, 387] width 205 height 22
type input "0"
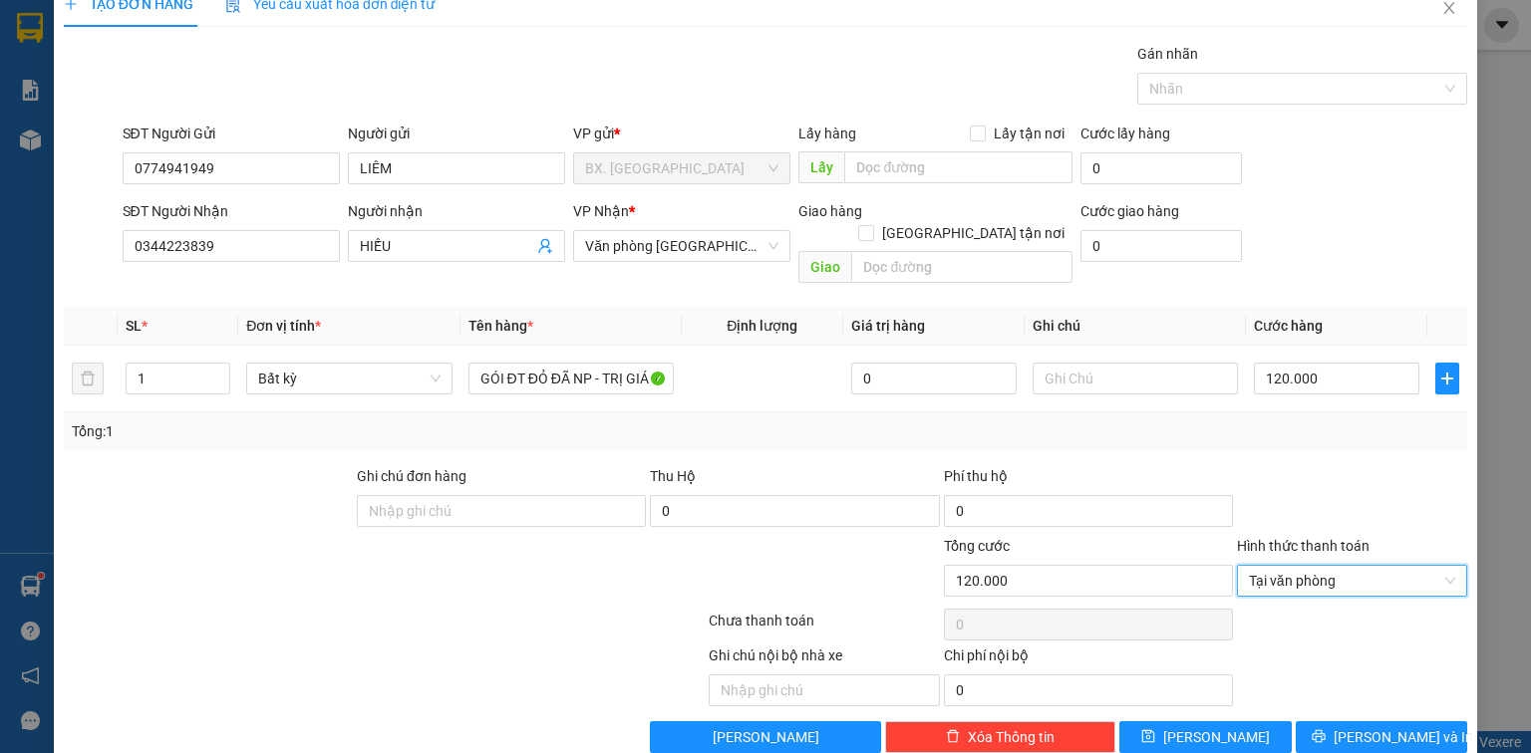
scroll to position [44, 0]
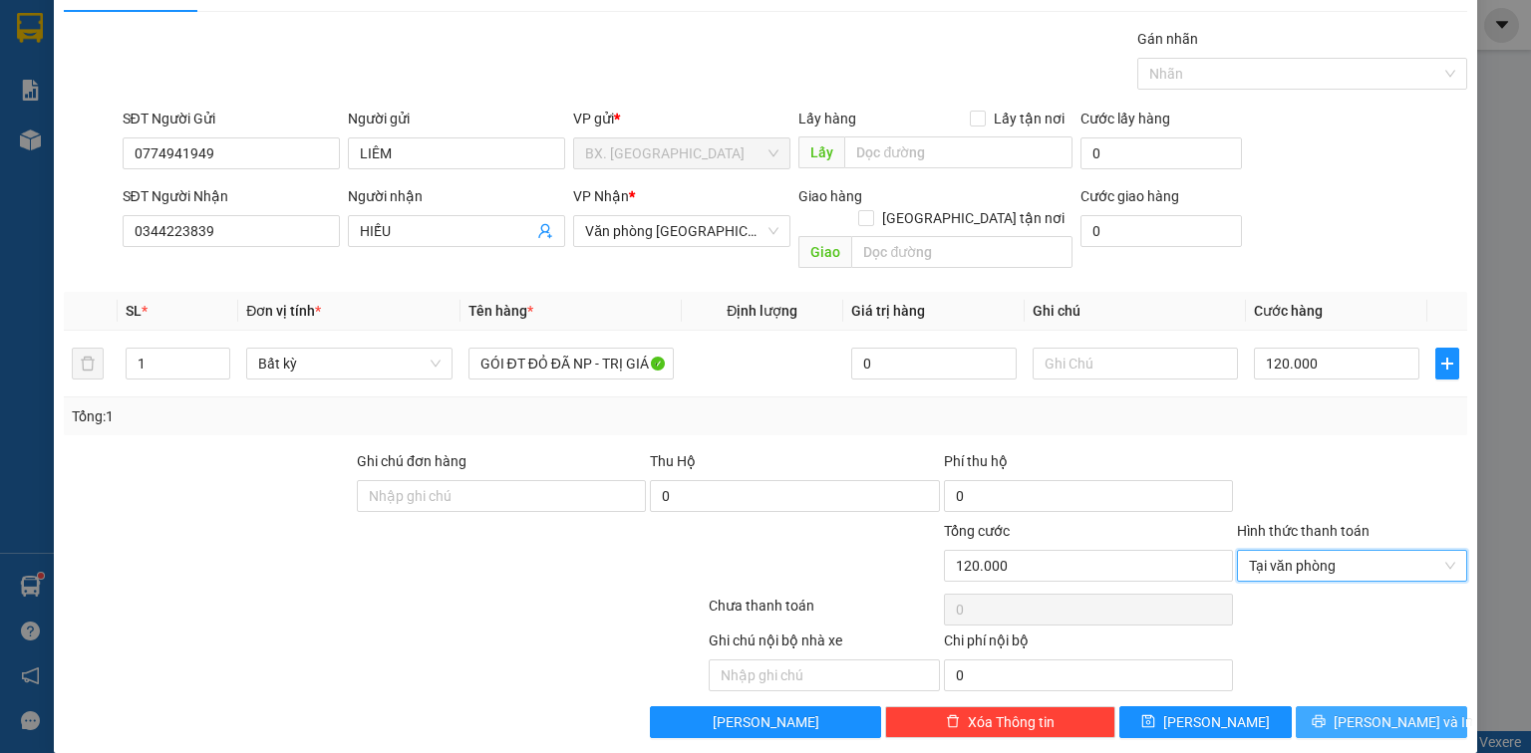
click at [1351, 707] on button "[PERSON_NAME] và In" at bounding box center [1382, 723] width 172 height 32
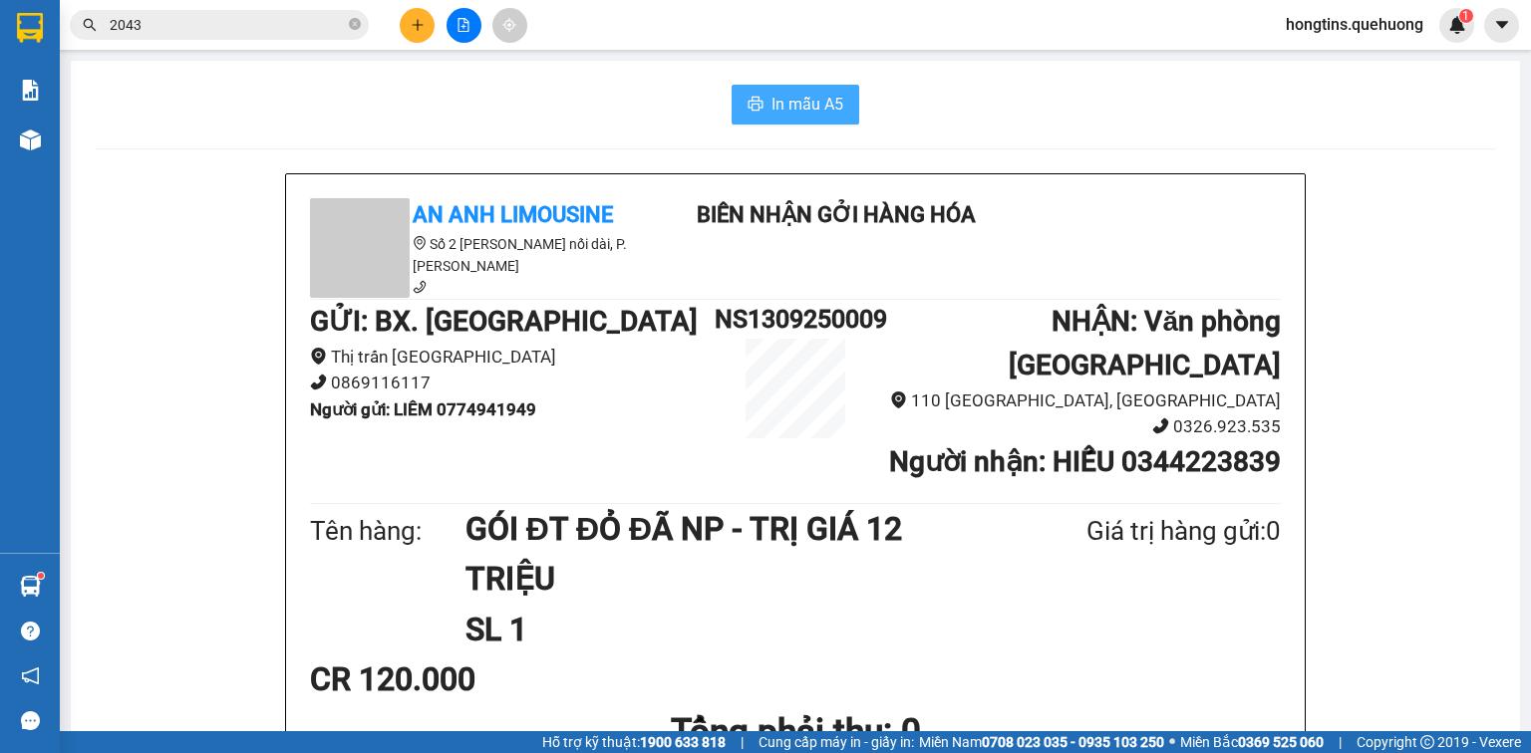
click at [775, 112] on span "In mẫu A5" at bounding box center [807, 104] width 72 height 25
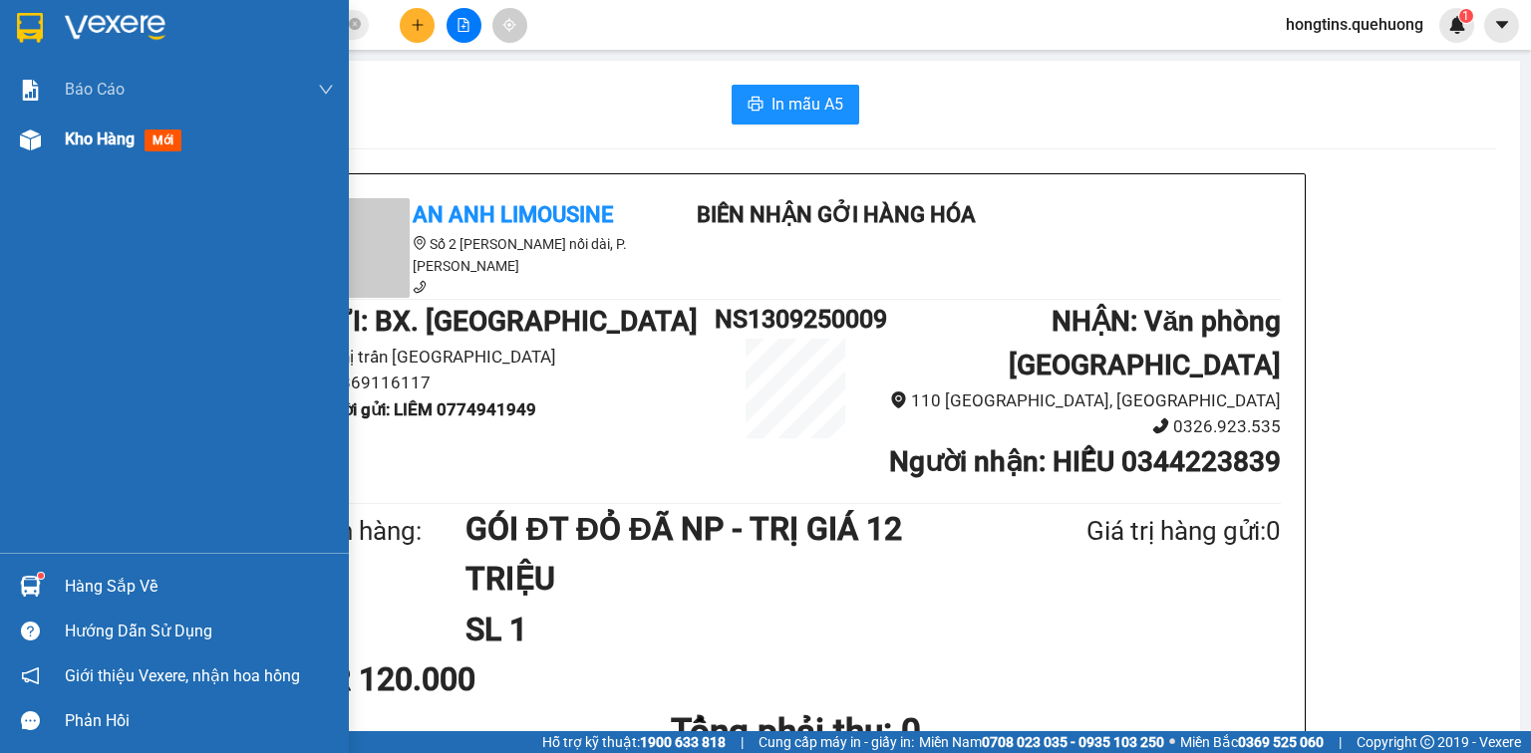
click at [96, 136] on span "Kho hàng" at bounding box center [100, 139] width 70 height 19
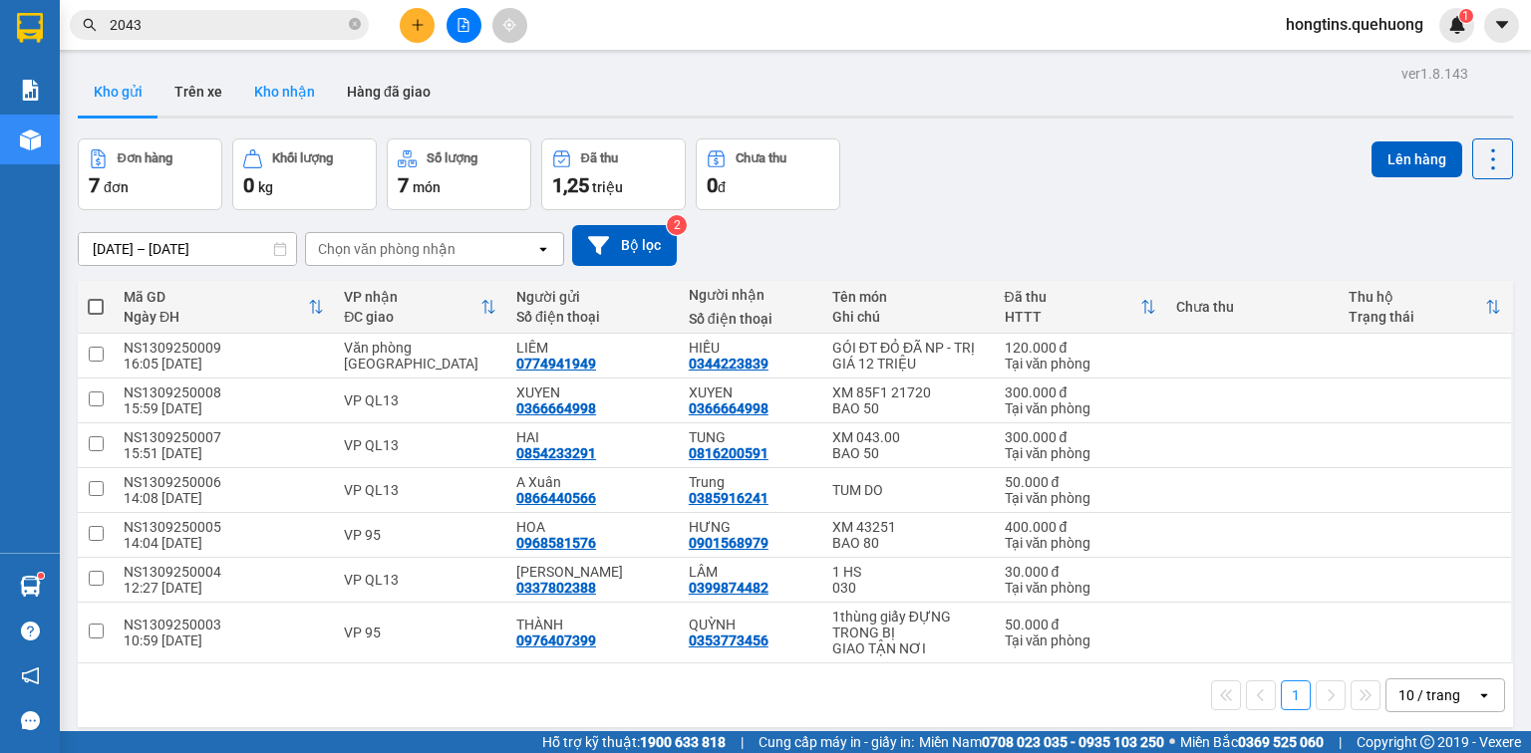
click at [307, 88] on button "Kho nhận" at bounding box center [284, 92] width 93 height 48
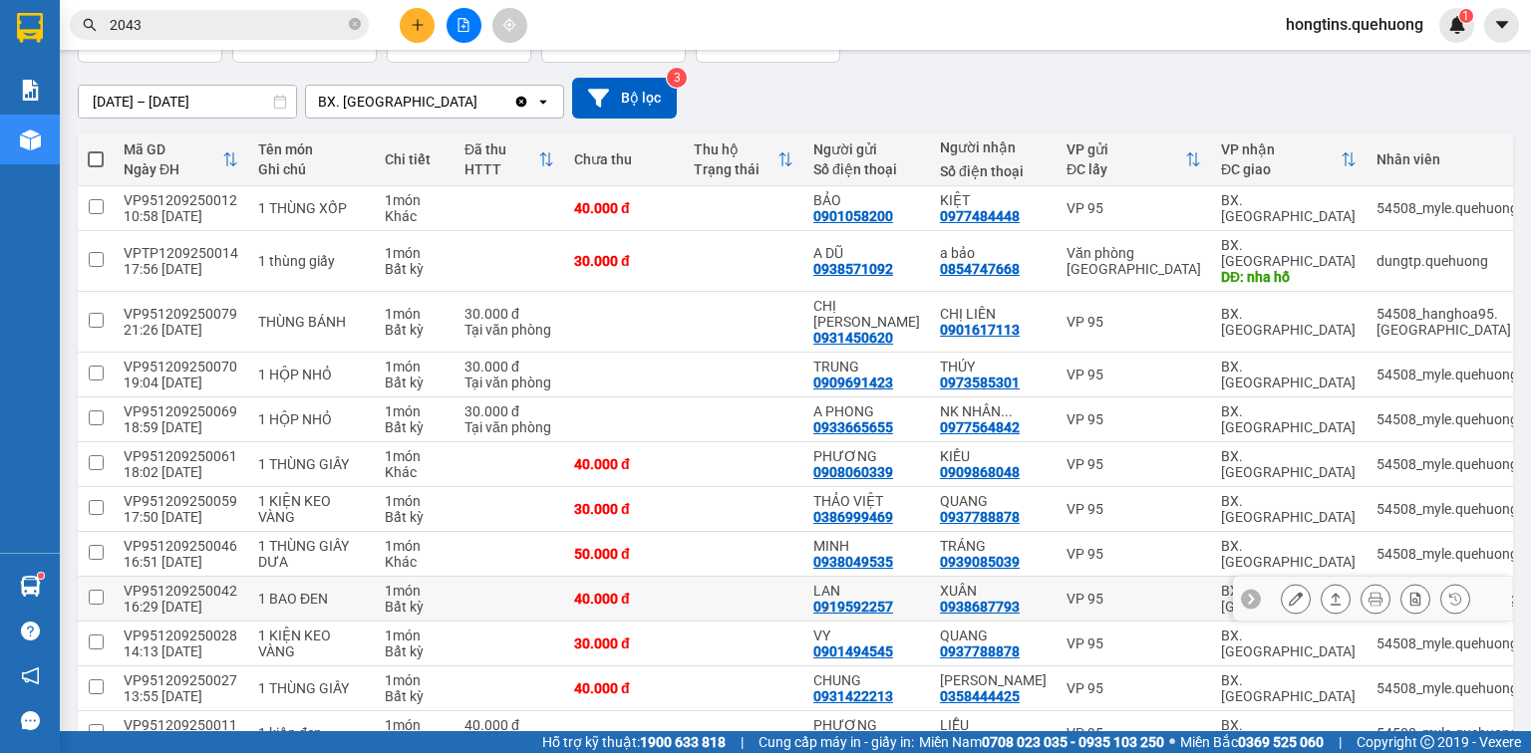
scroll to position [159, 0]
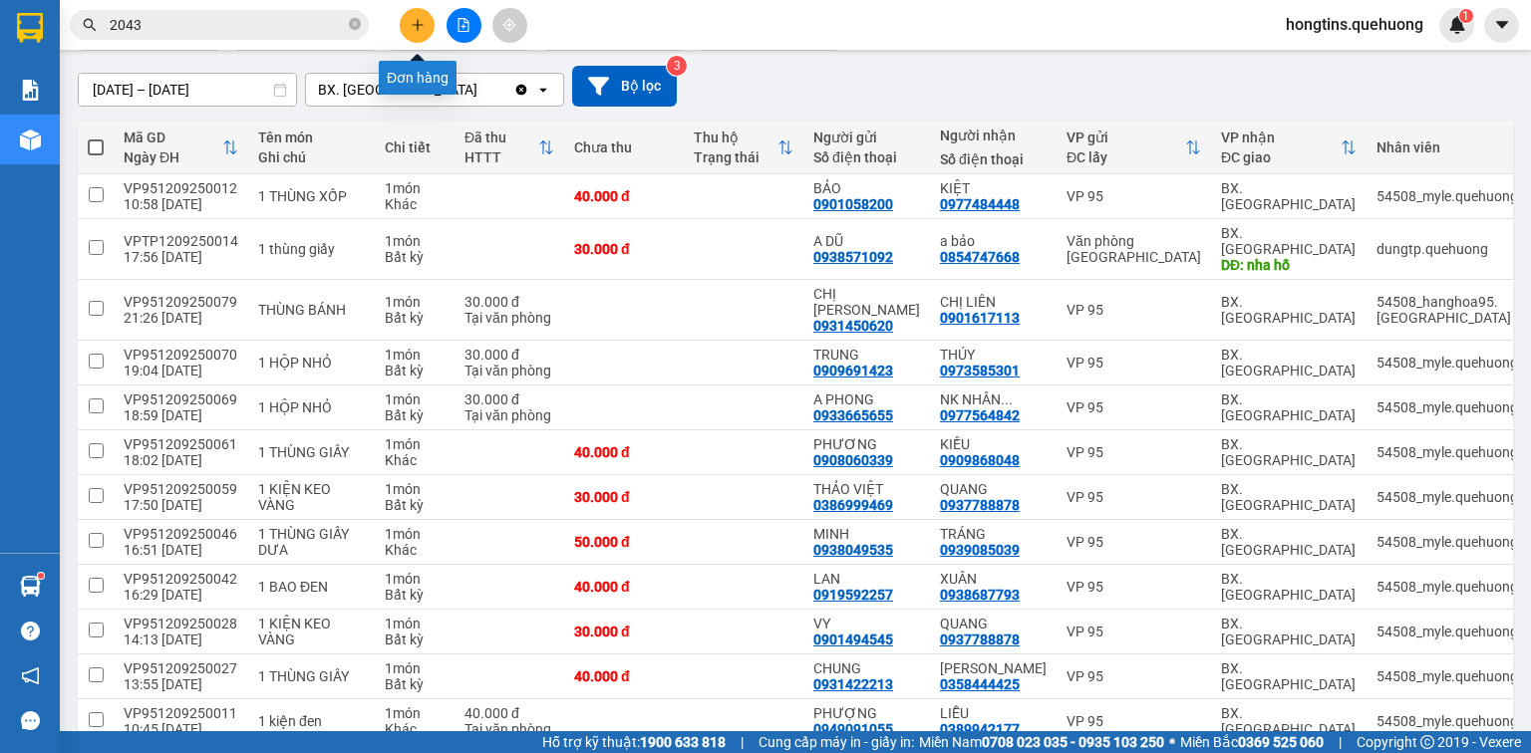
click at [417, 24] on icon "plus" at bounding box center [417, 24] width 11 height 1
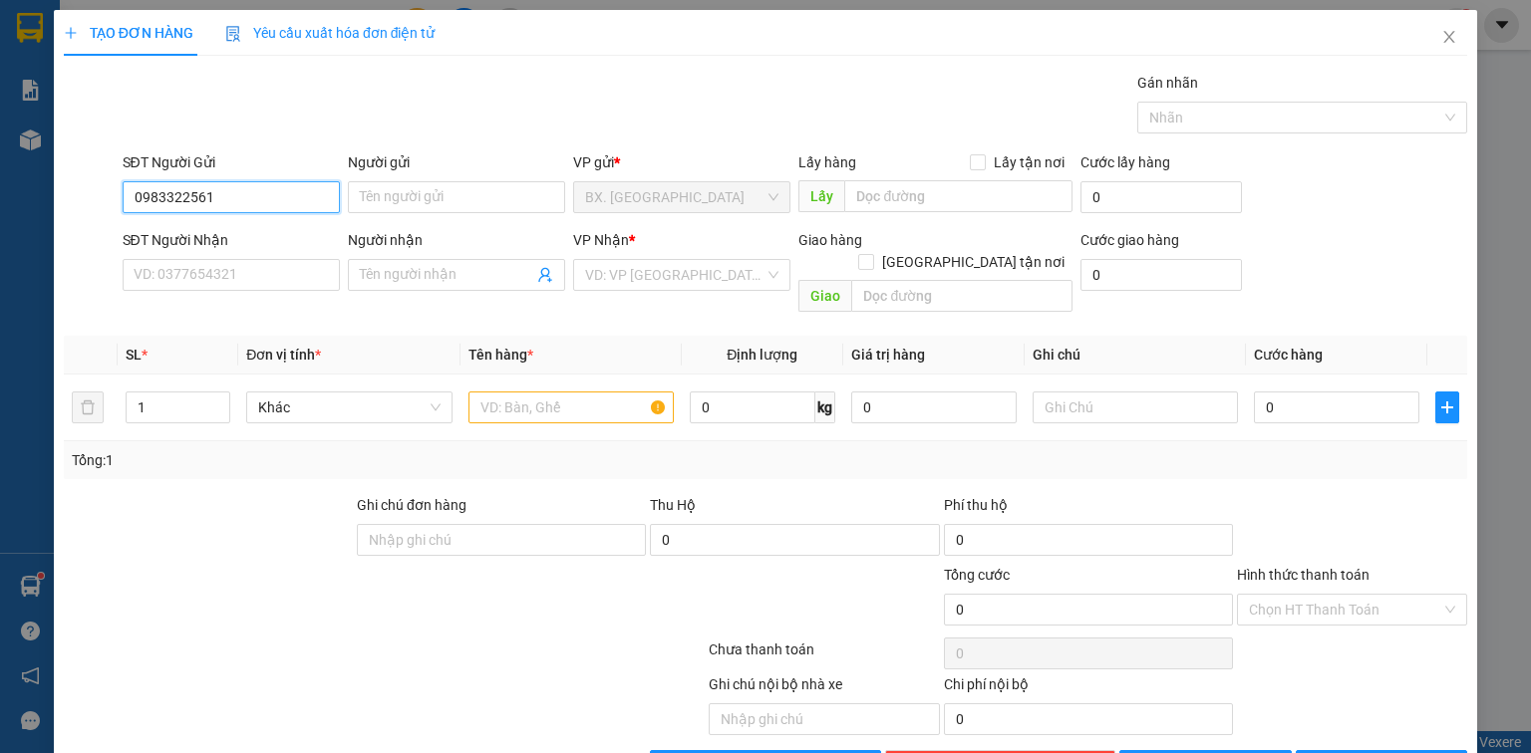
click at [265, 193] on input "0983322561" at bounding box center [231, 197] width 217 height 32
type input "0983322561"
drag, startPoint x: 265, startPoint y: 193, endPoint x: 223, endPoint y: 268, distance: 85.7
click at [223, 268] on input "SĐT Người Nhận" at bounding box center [231, 275] width 217 height 32
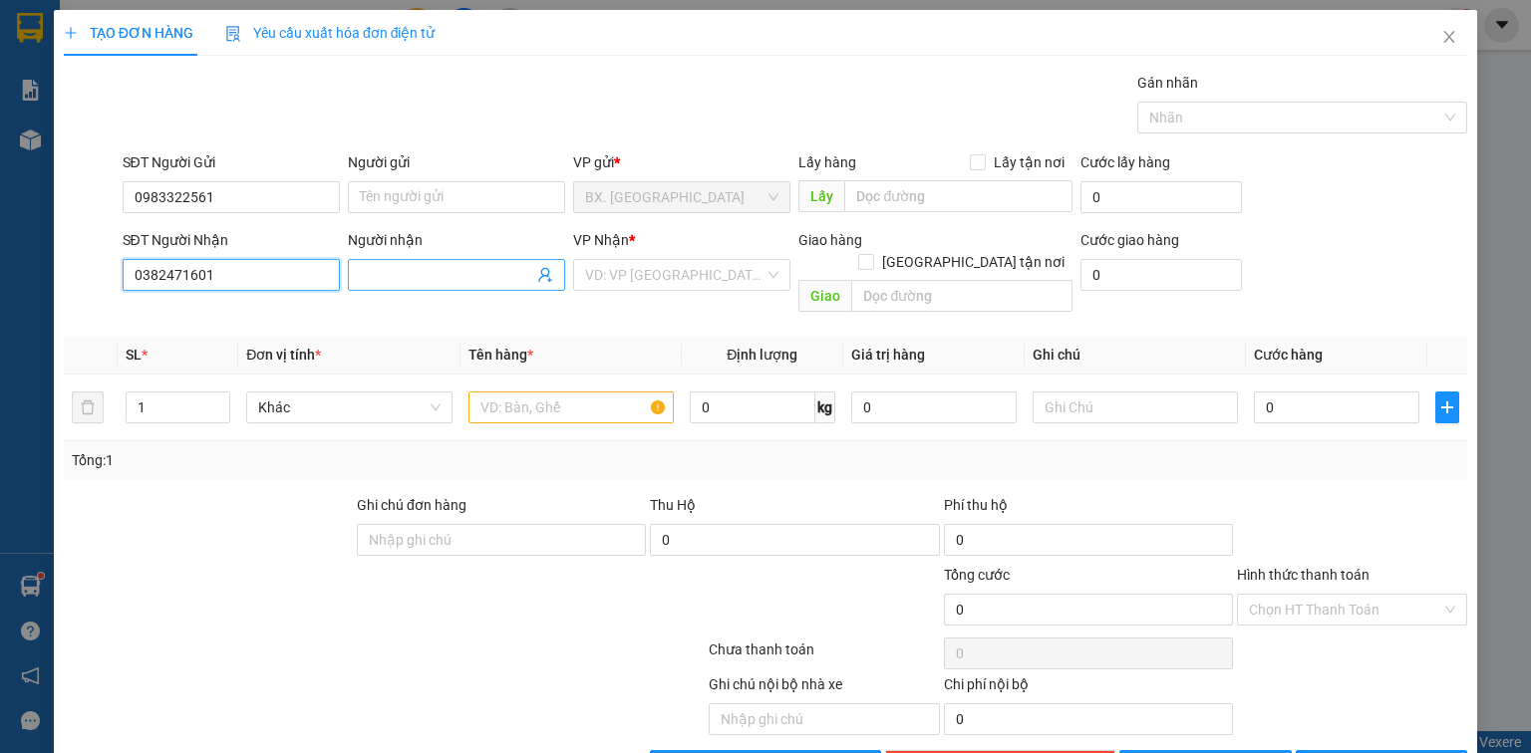
type input "0382471601"
click at [466, 268] on input "Người nhận" at bounding box center [446, 275] width 173 height 22
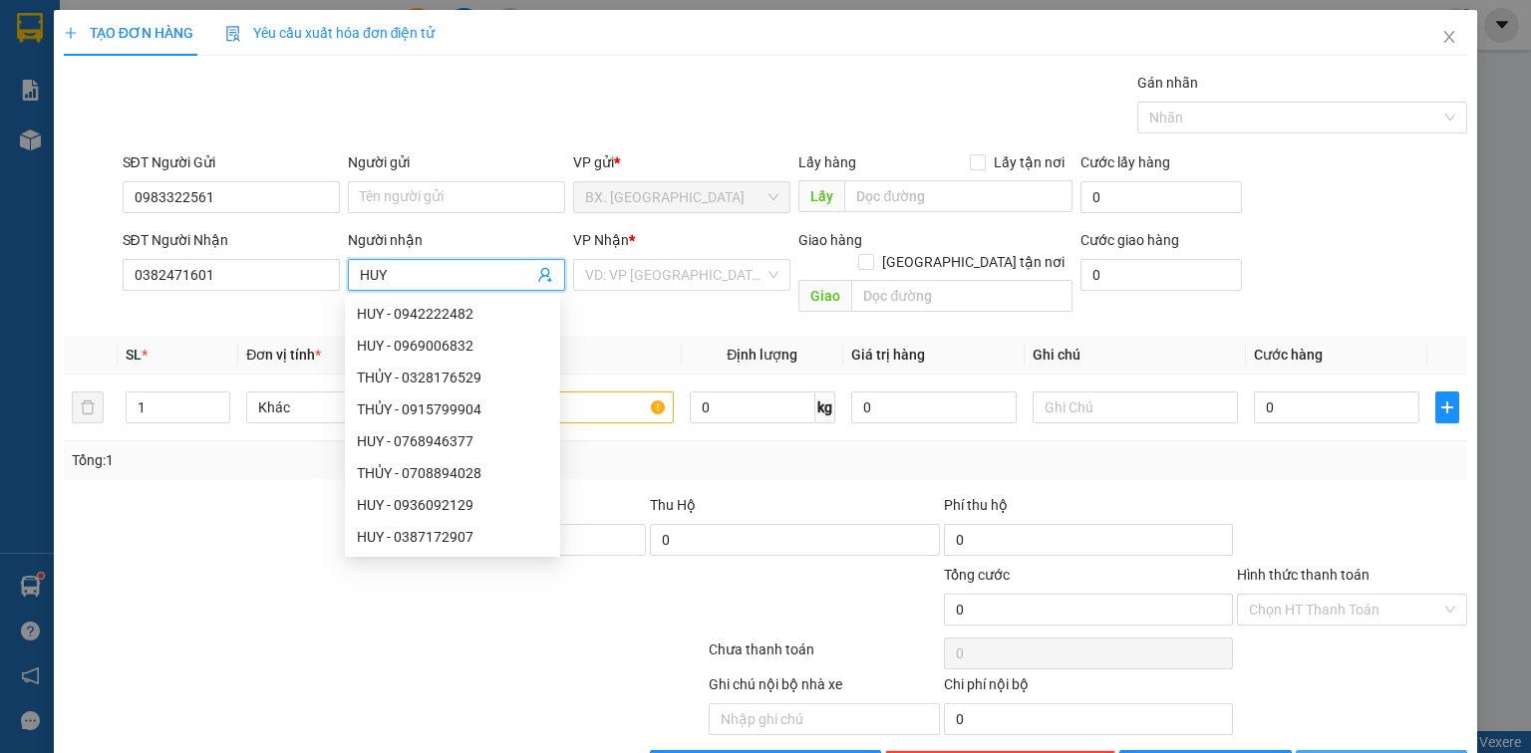
type input "HUY"
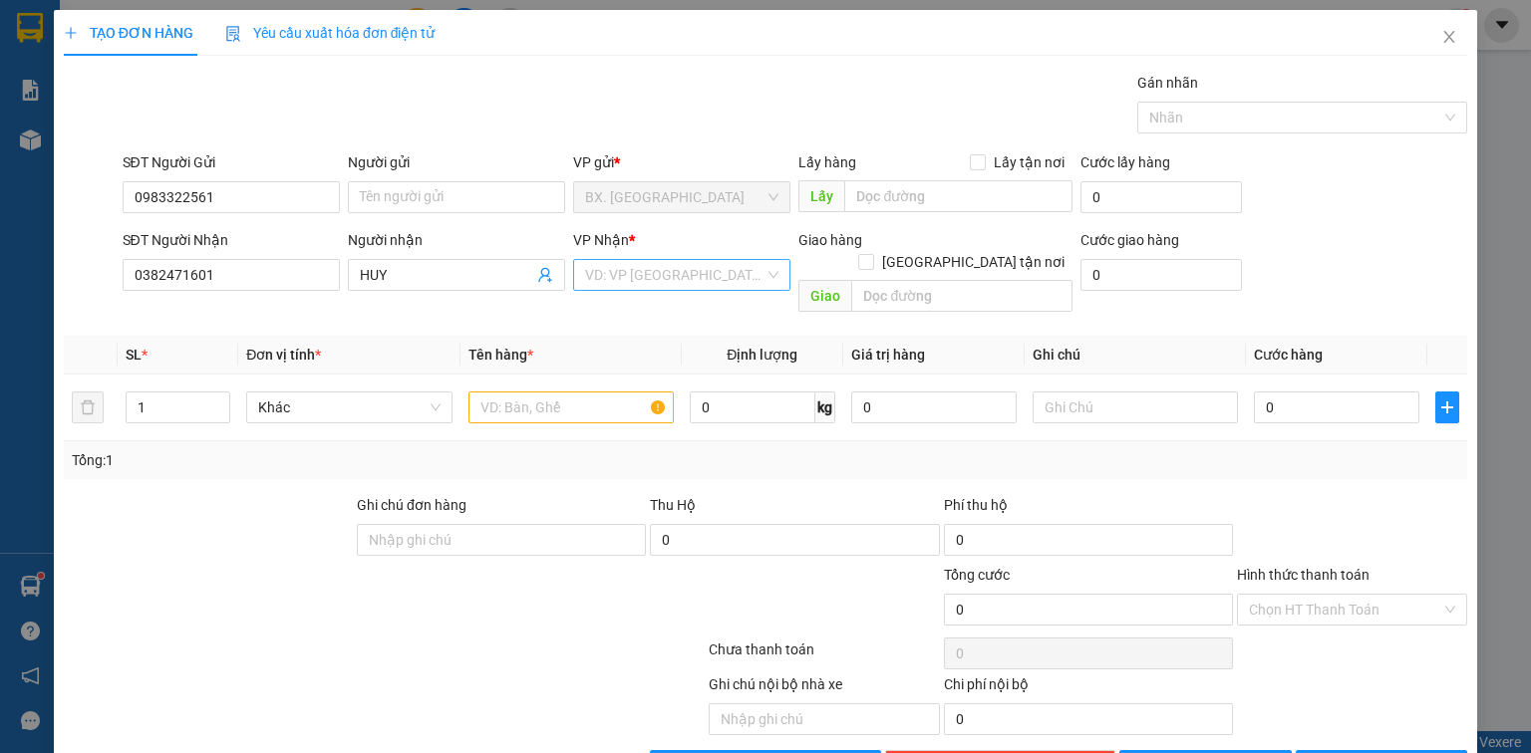
click at [682, 273] on input "search" at bounding box center [674, 275] width 179 height 30
type input "95"
click at [681, 303] on div "VP 95" at bounding box center [676, 315] width 215 height 32
click at [569, 392] on input "text" at bounding box center [570, 408] width 205 height 32
type input "M"
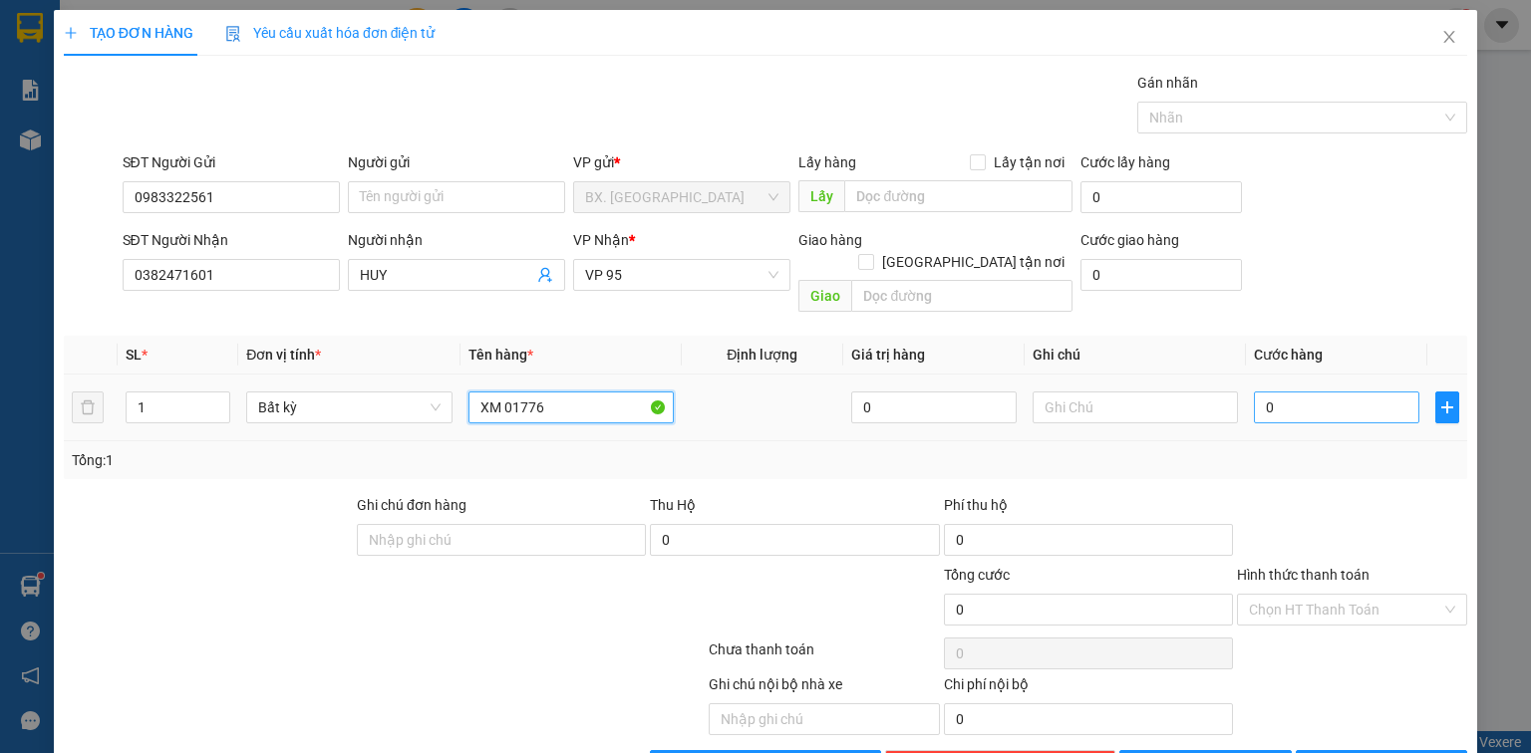
type input "XM 01776"
type input "3"
type input "30"
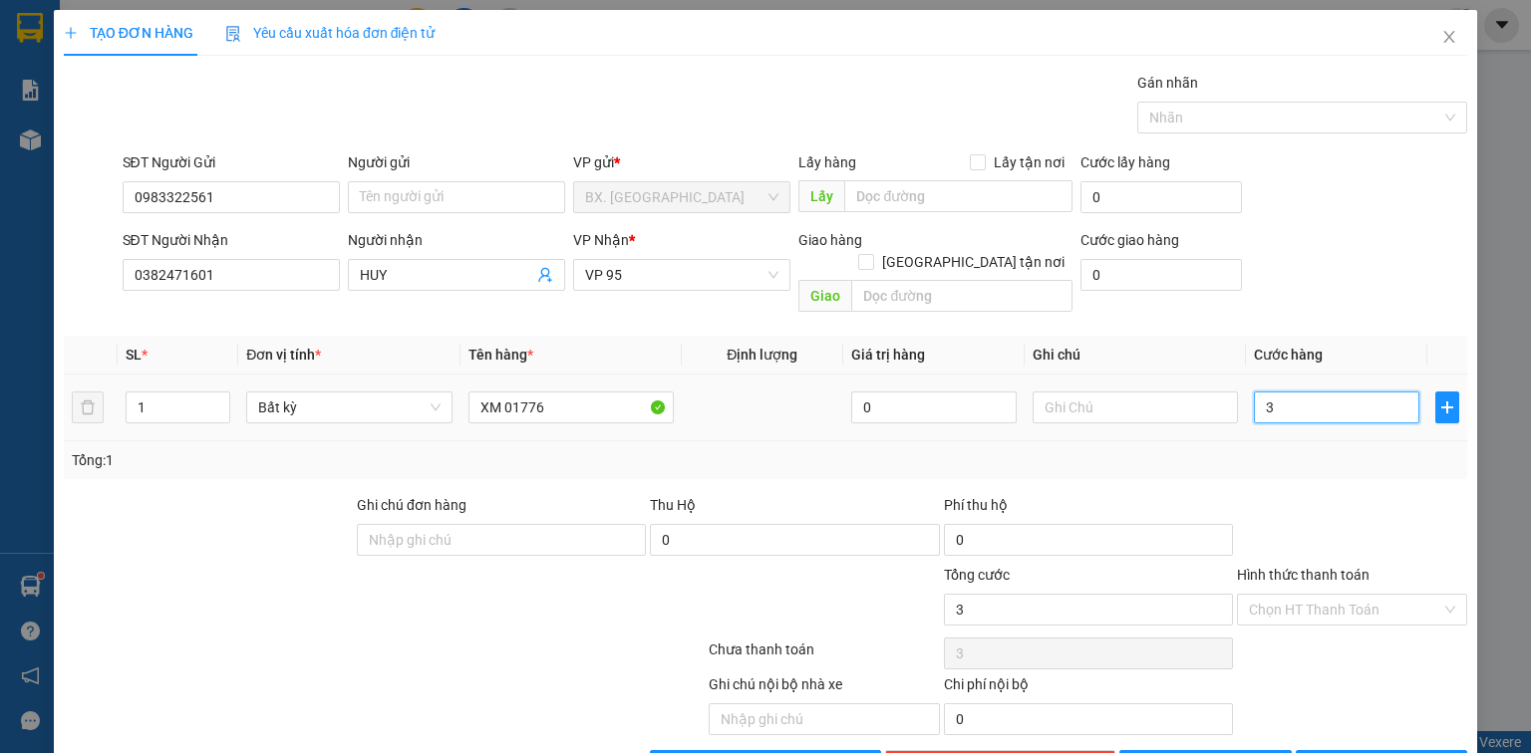
type input "30"
type input "300"
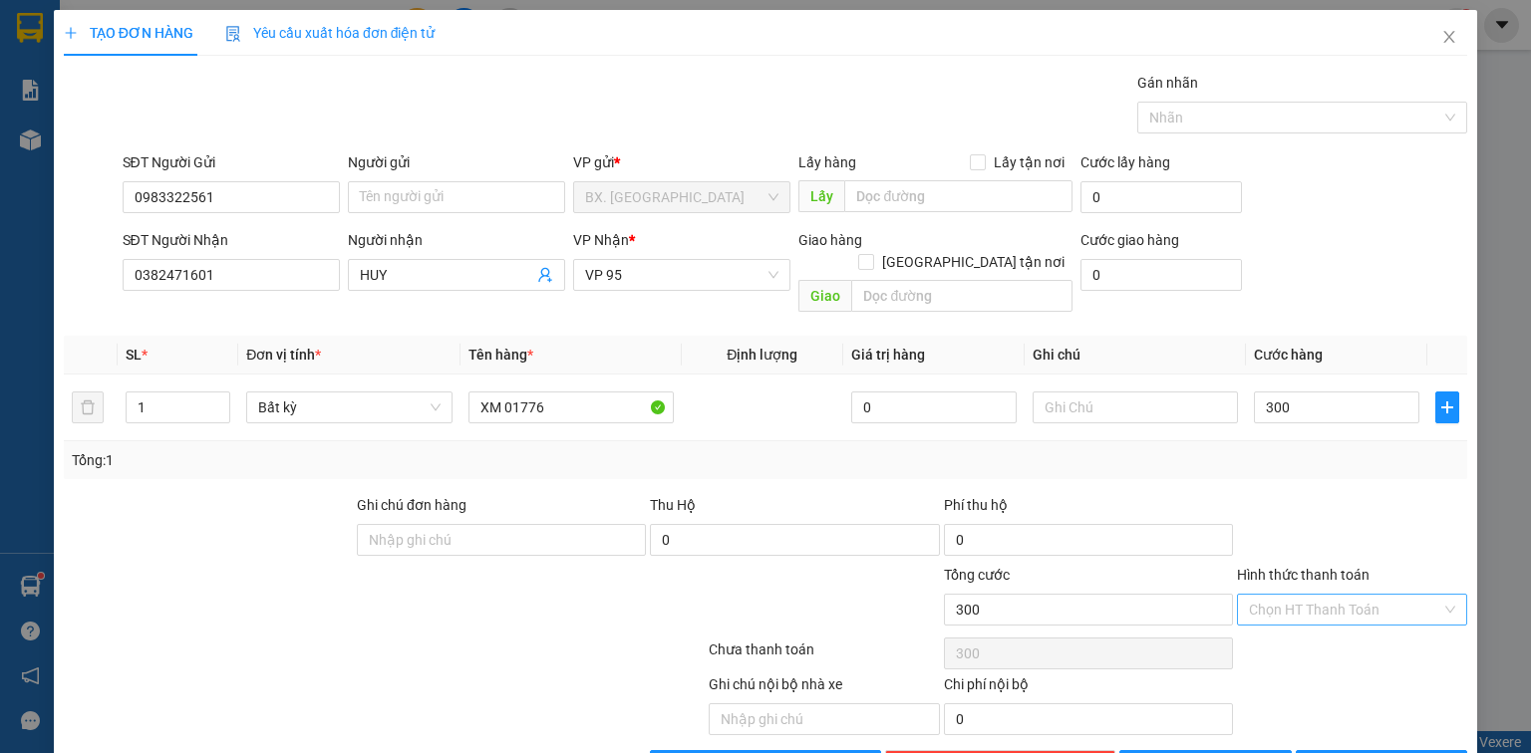
type input "300.000"
click at [1272, 595] on input "Hình thức thanh toán" at bounding box center [1345, 610] width 192 height 30
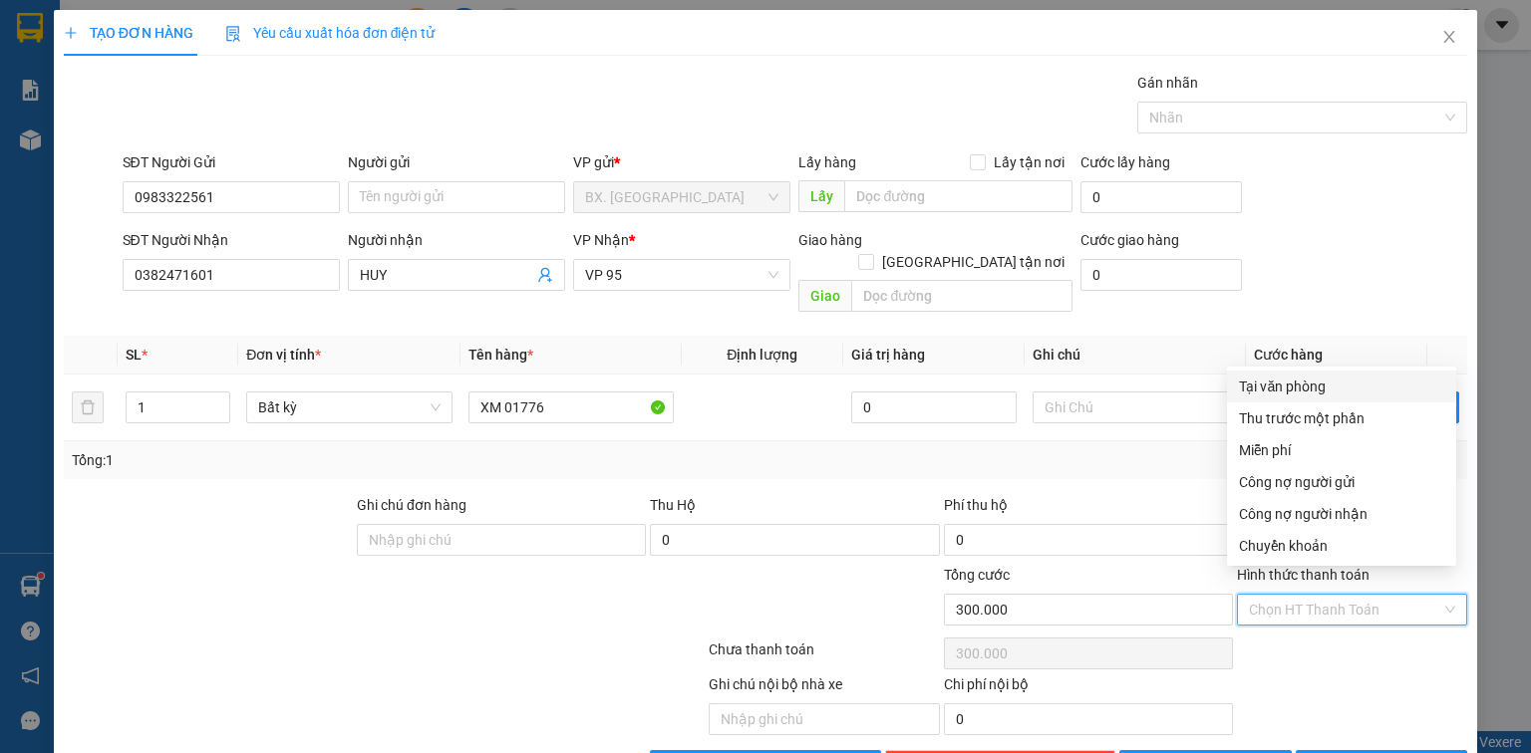
click at [1309, 384] on div "Tại văn phòng" at bounding box center [1341, 387] width 205 height 22
type input "0"
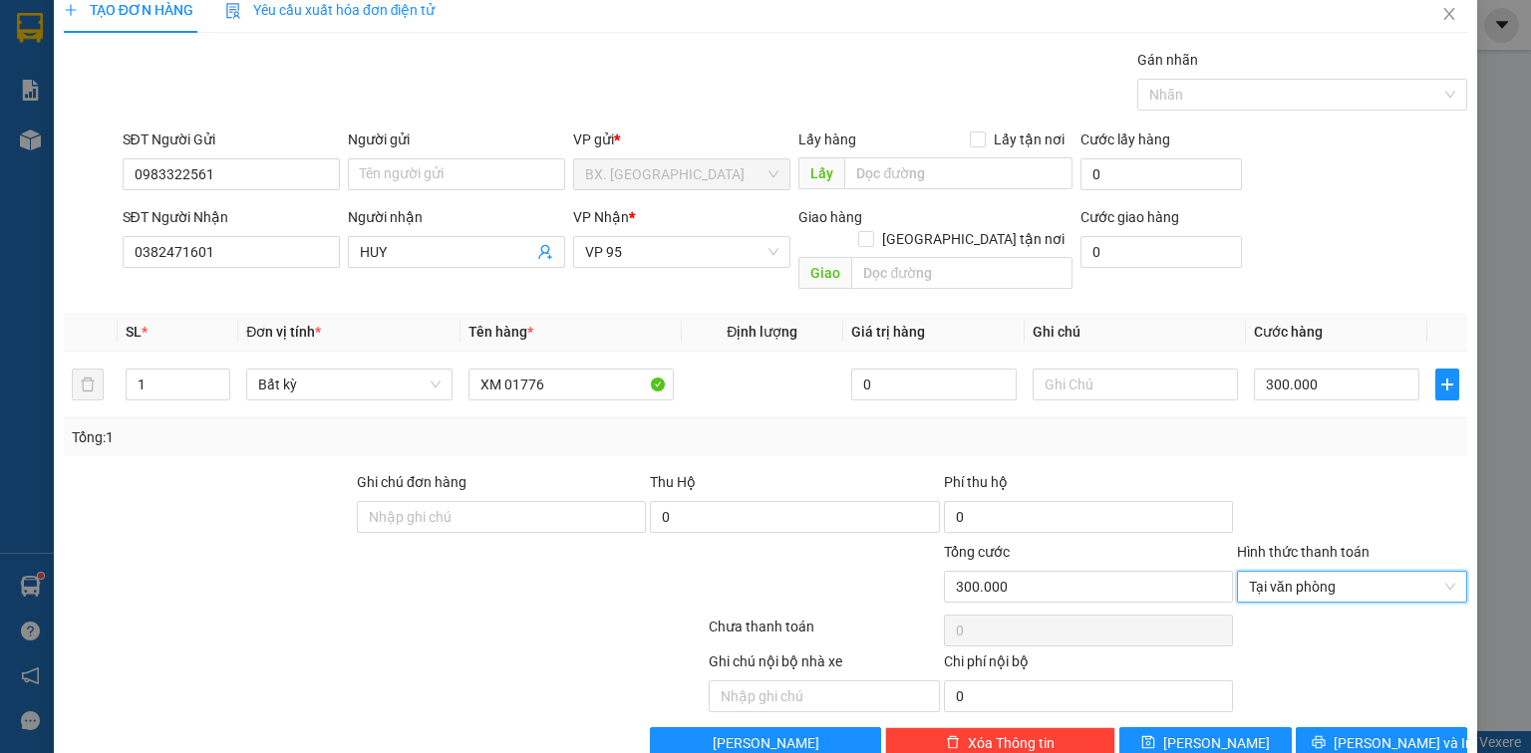
scroll to position [44, 0]
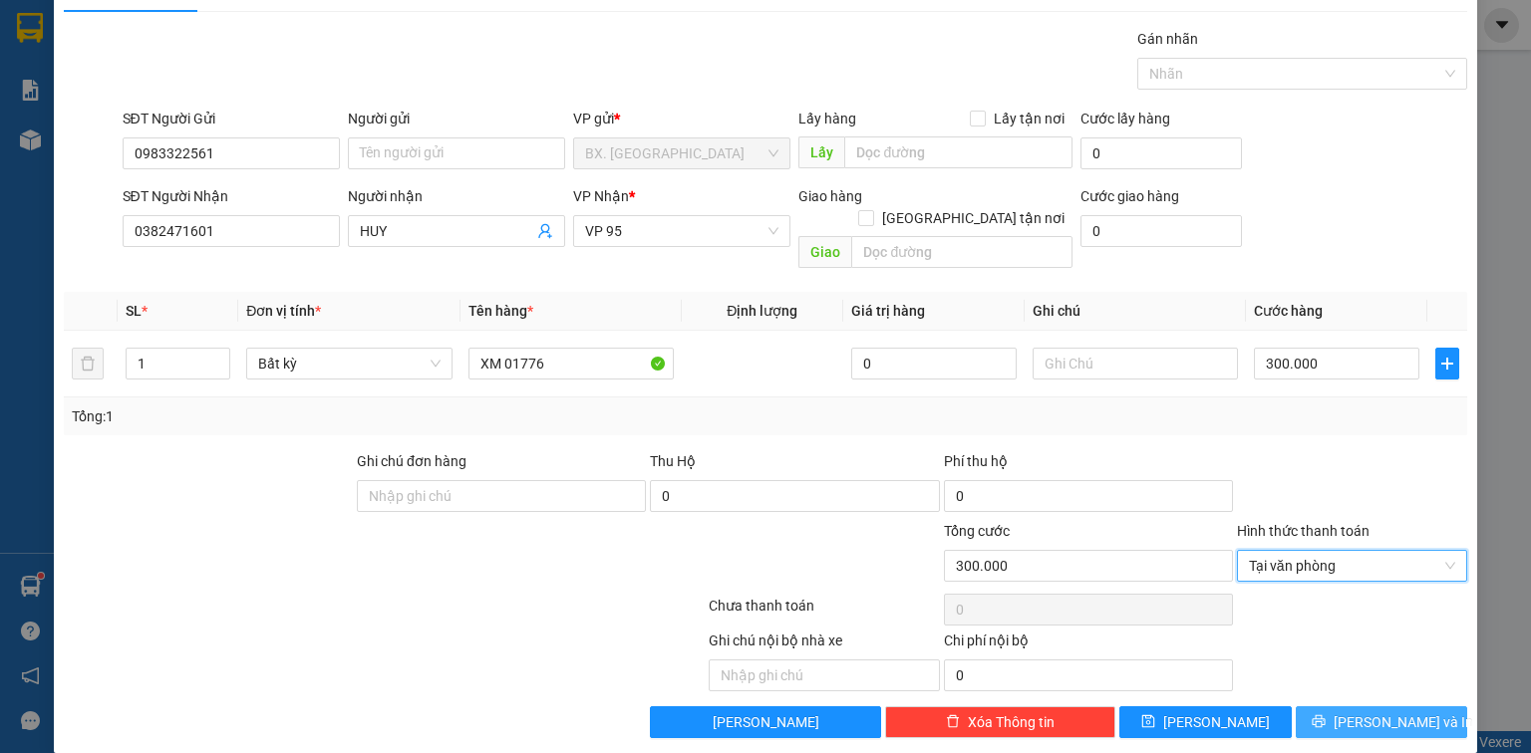
click at [1348, 707] on button "[PERSON_NAME] và In" at bounding box center [1382, 723] width 172 height 32
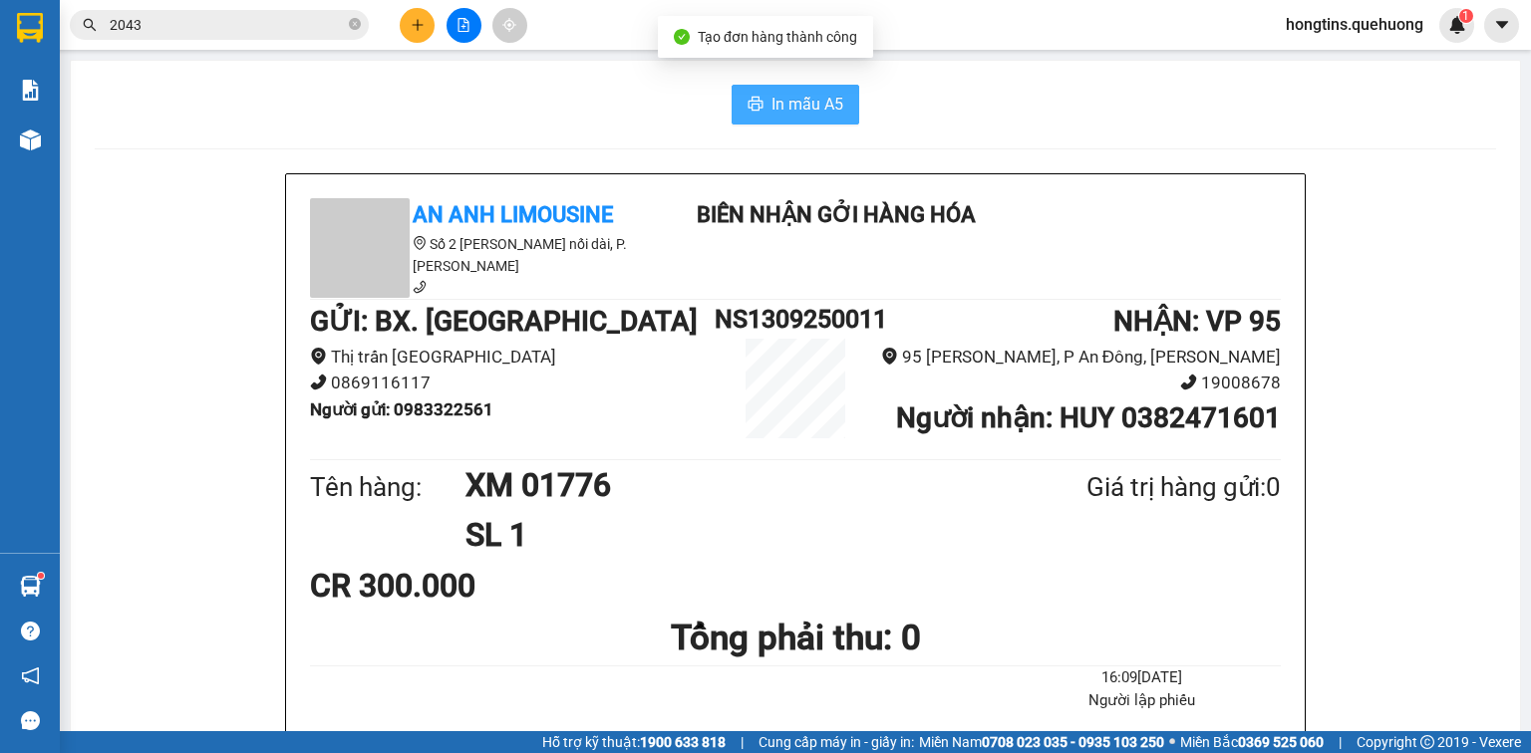
click at [812, 100] on span "In mẫu A5" at bounding box center [807, 104] width 72 height 25
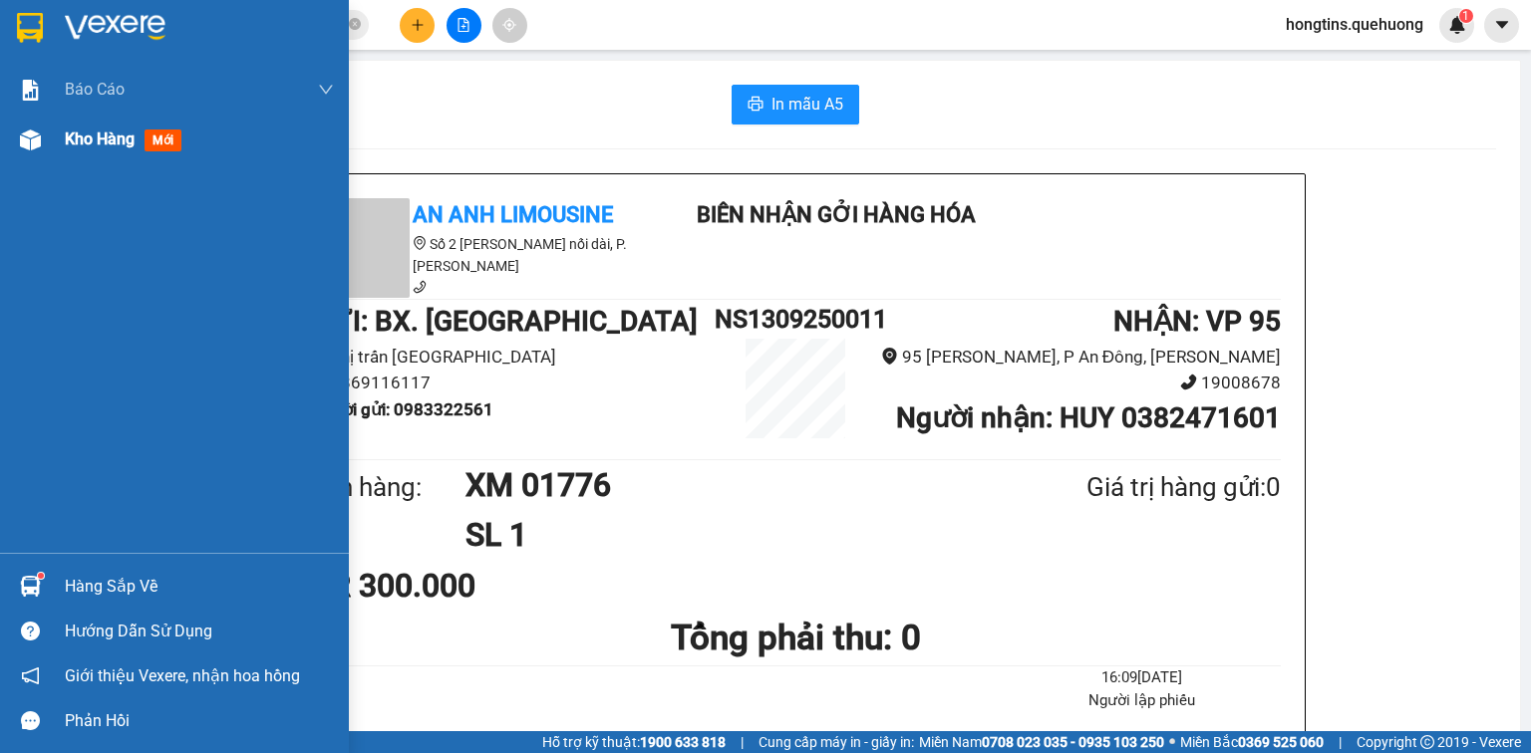
click at [75, 137] on span "Kho hàng" at bounding box center [100, 139] width 70 height 19
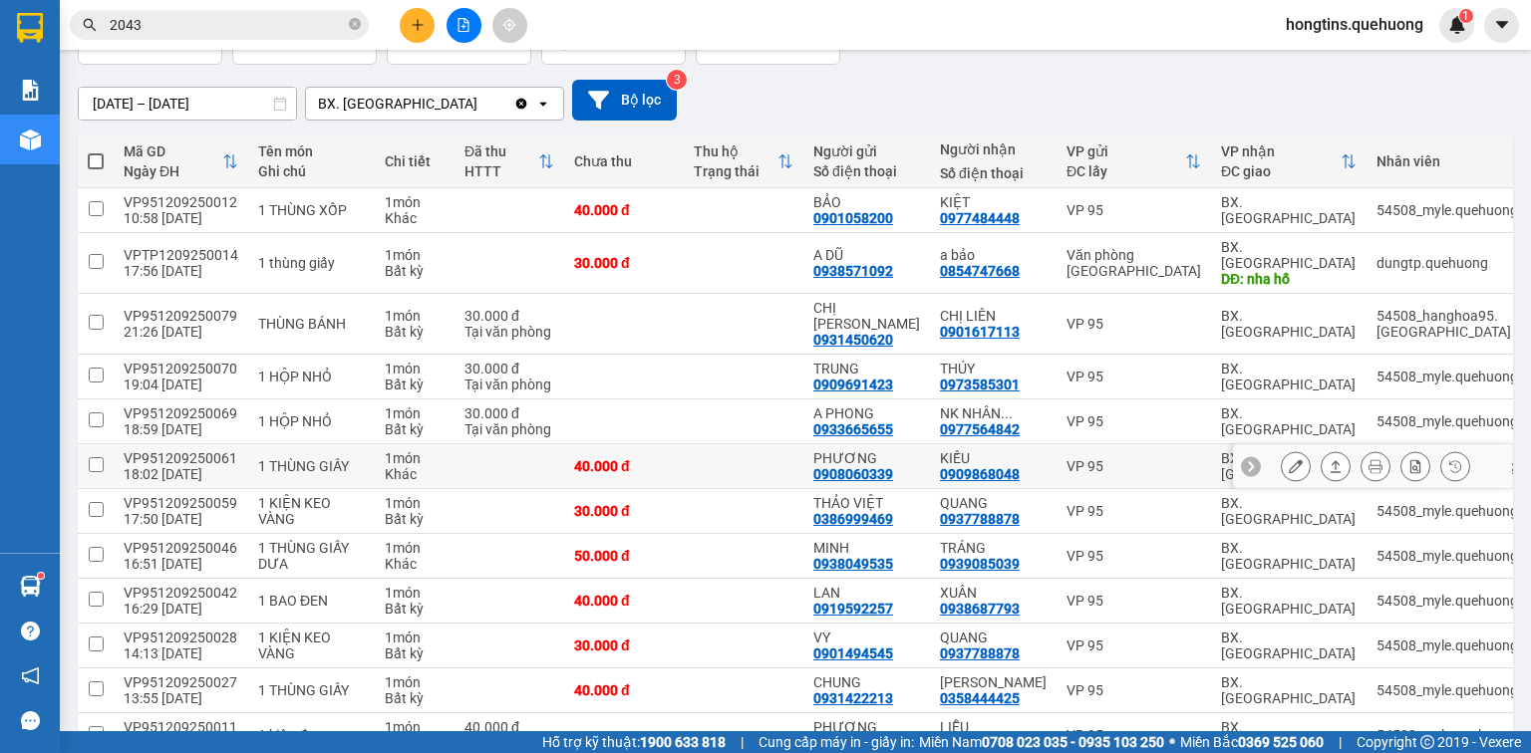
scroll to position [159, 0]
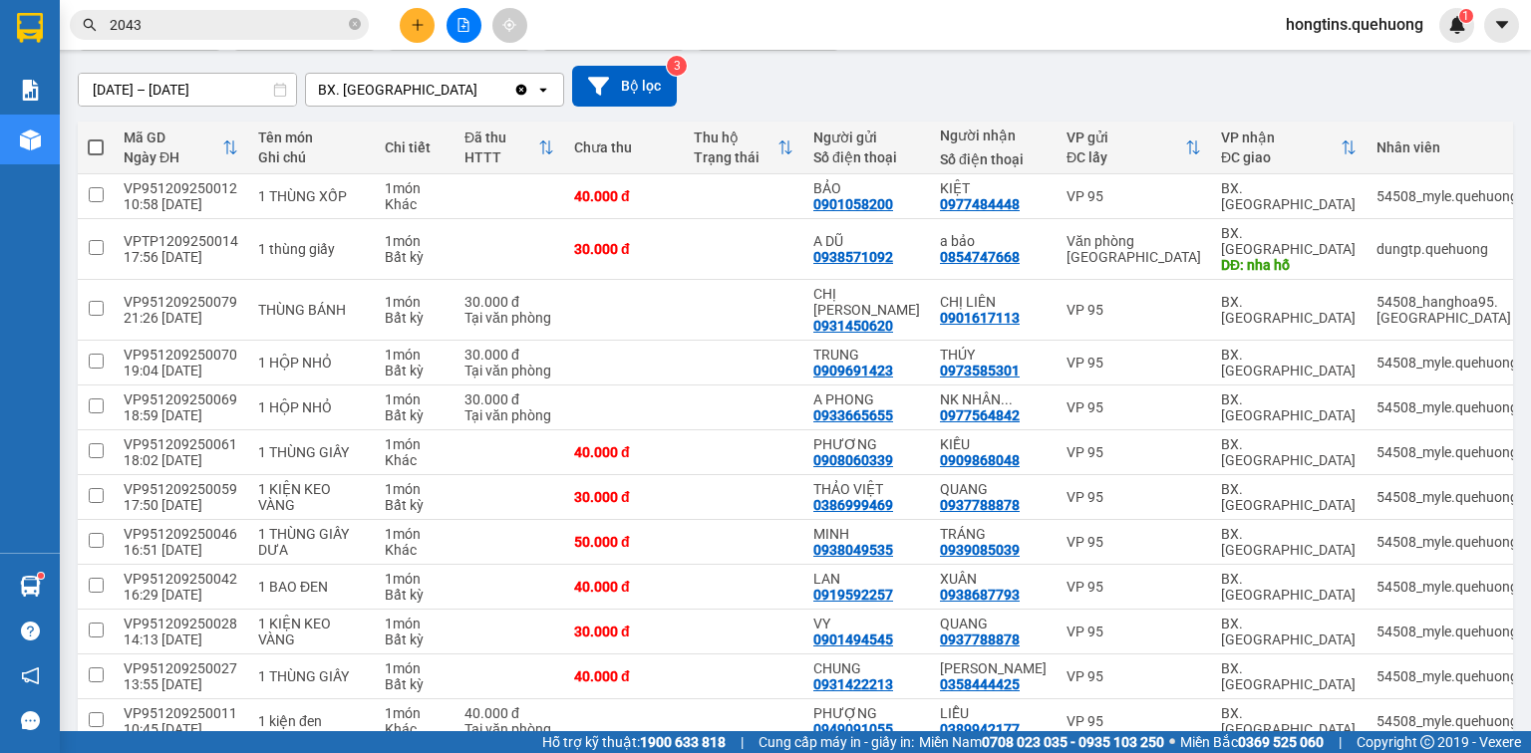
click at [423, 20] on icon "plus" at bounding box center [418, 25] width 14 height 14
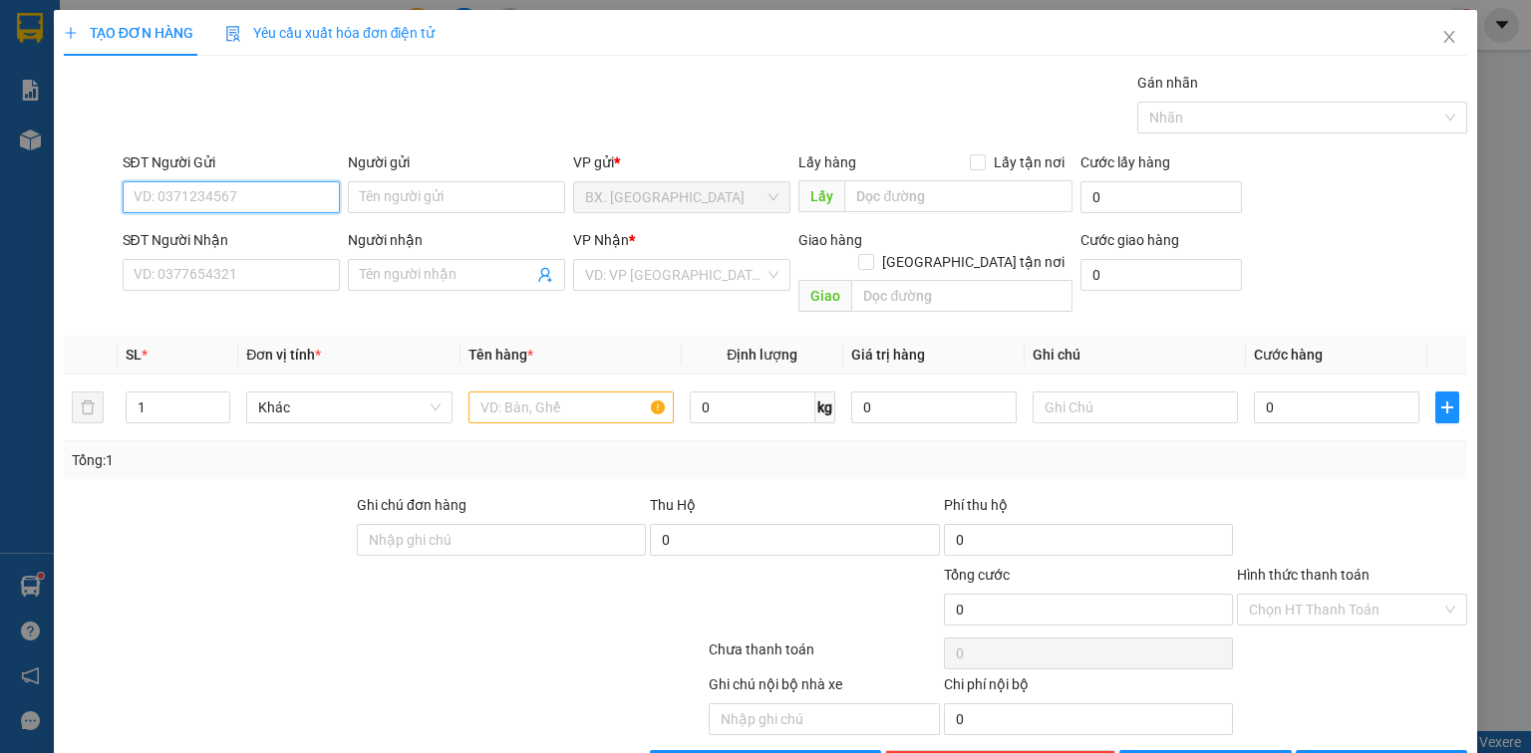
drag, startPoint x: 224, startPoint y: 188, endPoint x: 210, endPoint y: 190, distance: 14.1
click at [223, 188] on input "SĐT Người Gửi" at bounding box center [231, 197] width 217 height 32
type input "0332723002"
click at [197, 239] on div "0332723002 - NGUYÊN" at bounding box center [229, 236] width 191 height 22
type input "NGUYÊN"
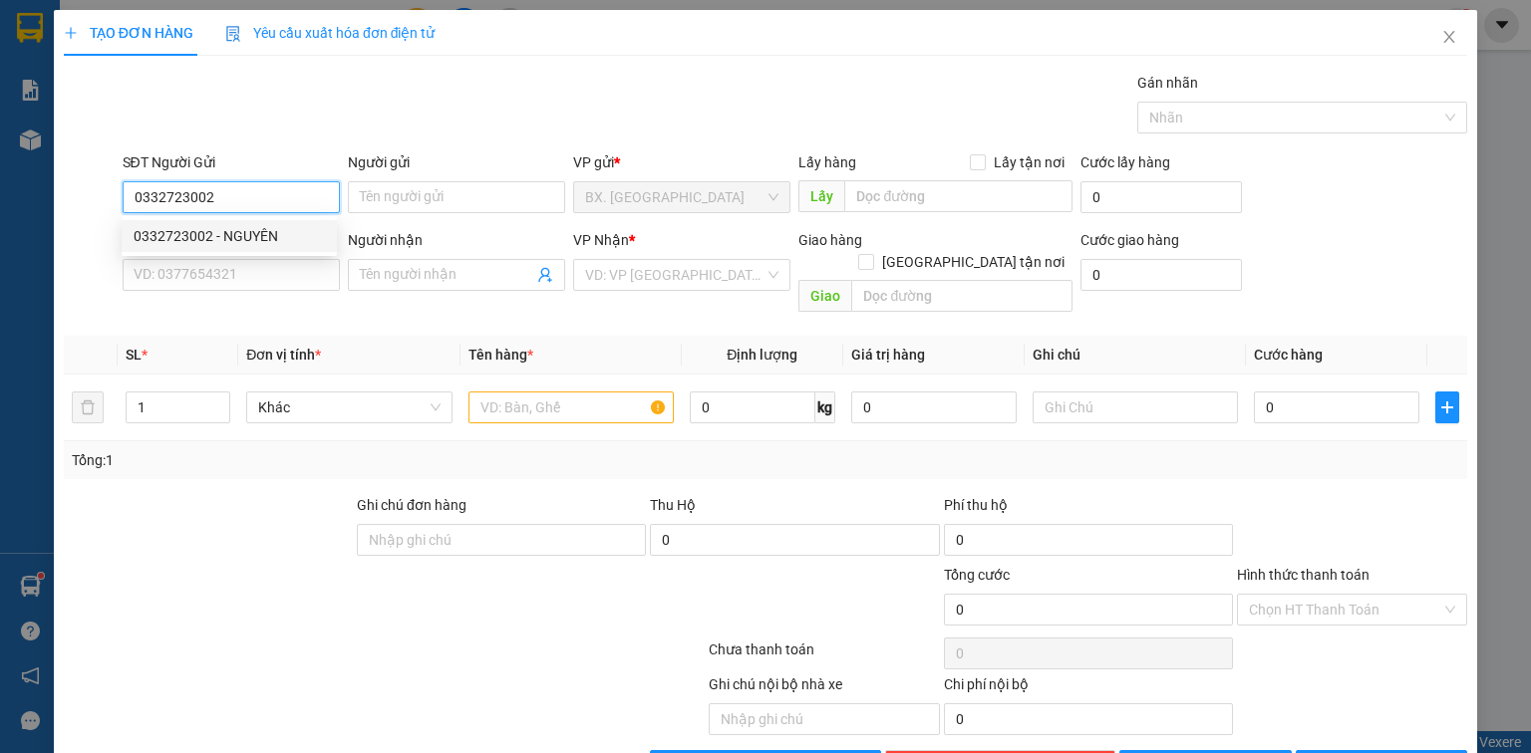
type input "0354985389"
type input "KIỀU"
type input "50.000"
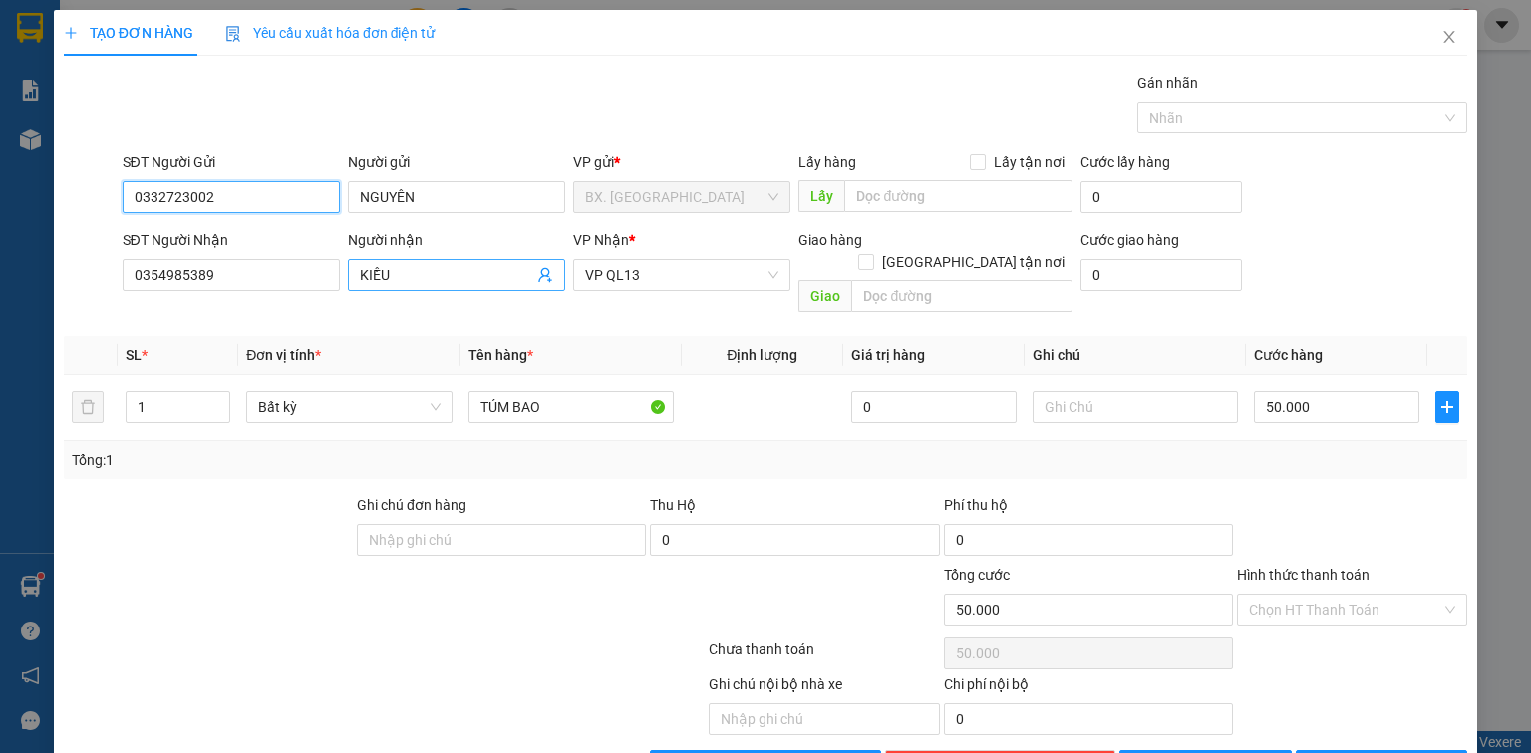
type input "0332723002"
click at [400, 270] on input "KIỀU" at bounding box center [446, 275] width 173 height 22
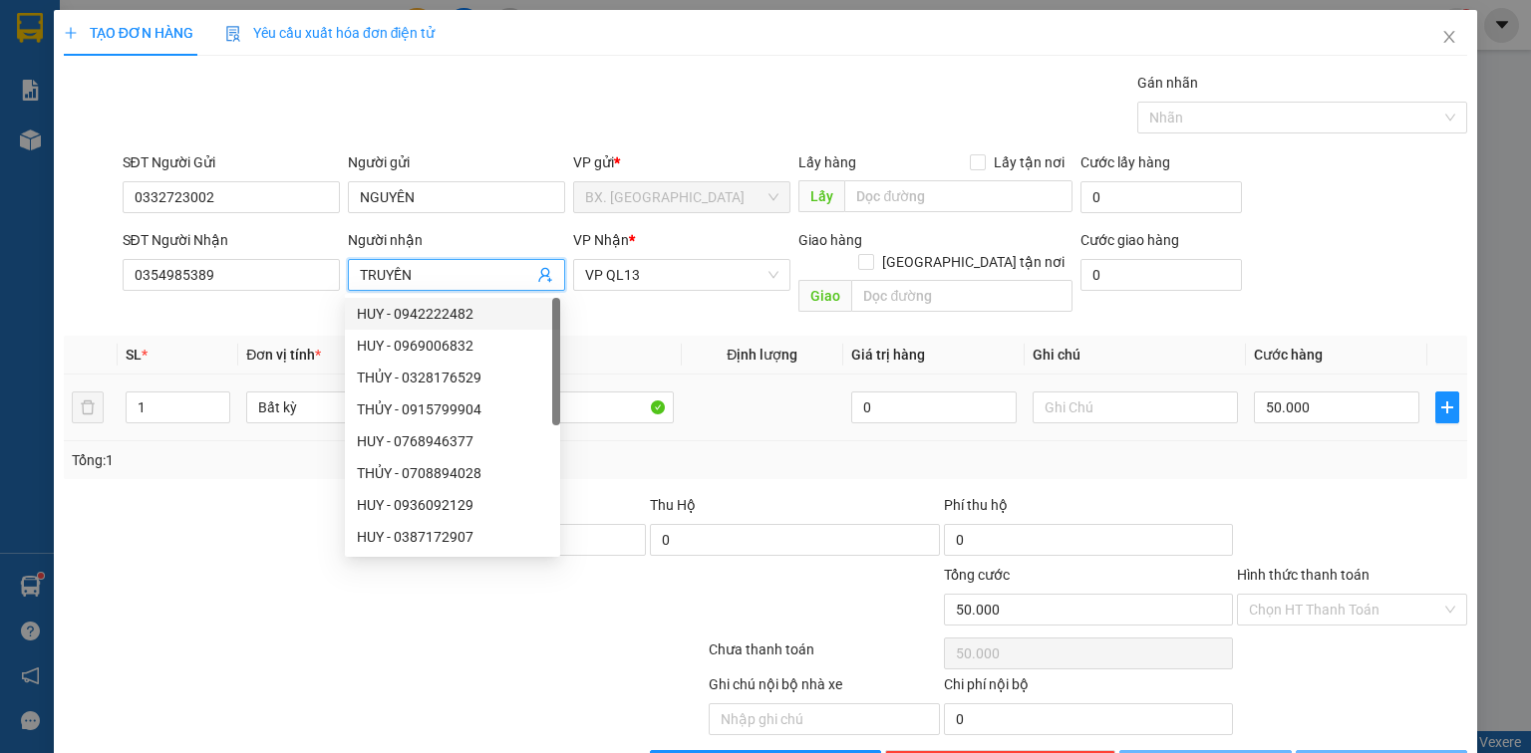
type input "TRUYỀN"
click at [780, 375] on td at bounding box center [762, 408] width 161 height 67
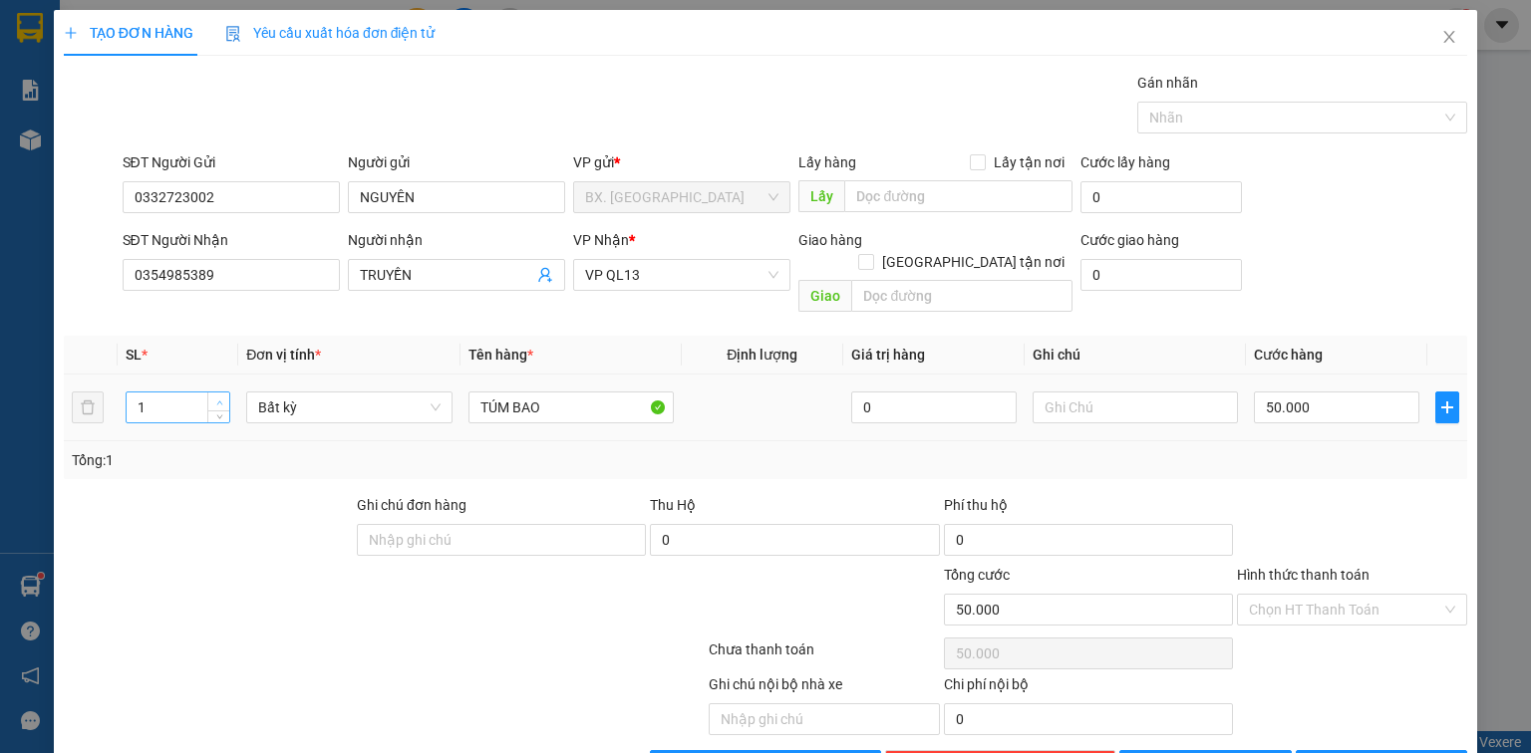
type input "2"
click at [223, 397] on span "up" at bounding box center [219, 403] width 12 height 12
drag, startPoint x: 574, startPoint y: 383, endPoint x: 320, endPoint y: 382, distance: 254.1
click at [315, 381] on tr "2 Bất kỳ TÚM BAO 0 50.000" at bounding box center [765, 408] width 1403 height 67
type input "0"
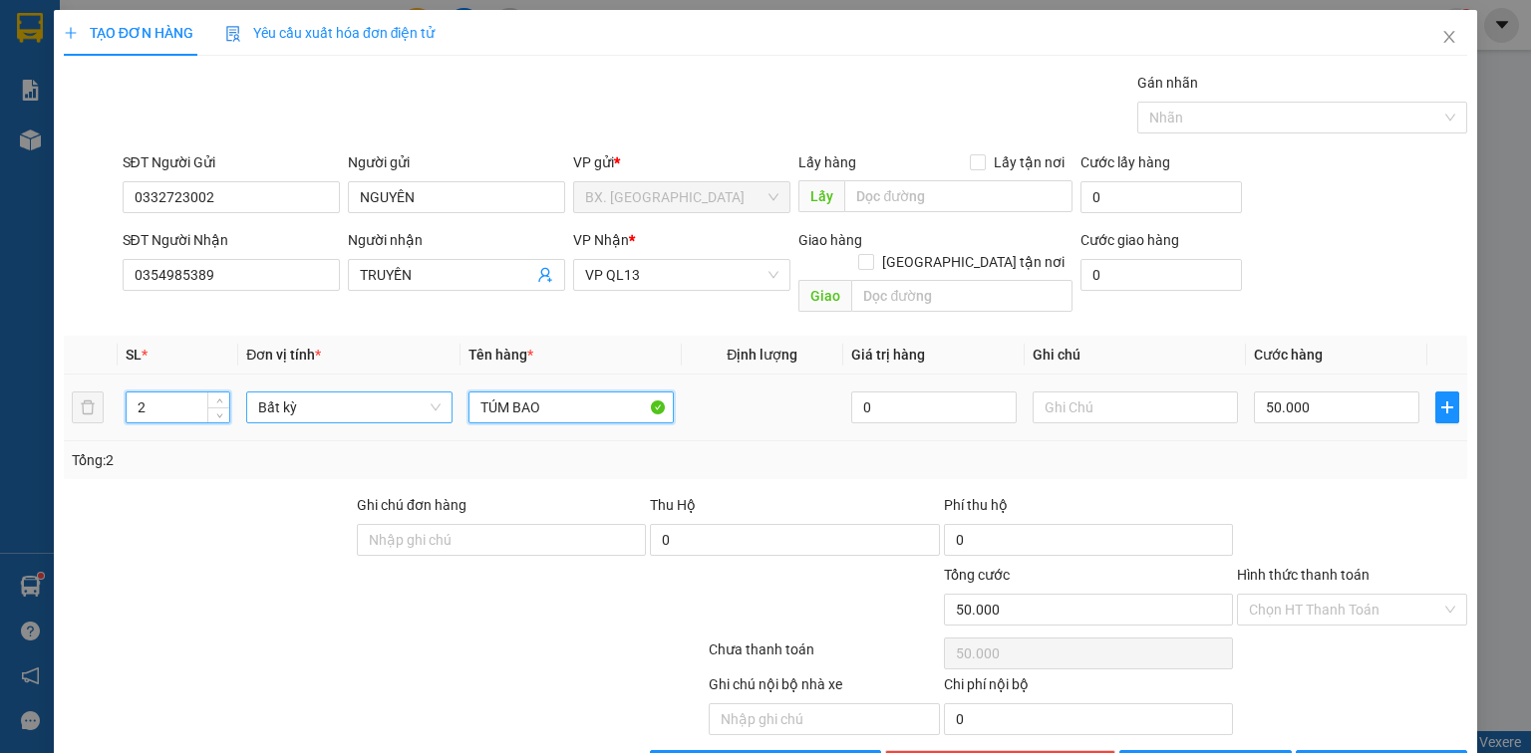
type input "0"
type input "2 THÙNG GIẤY"
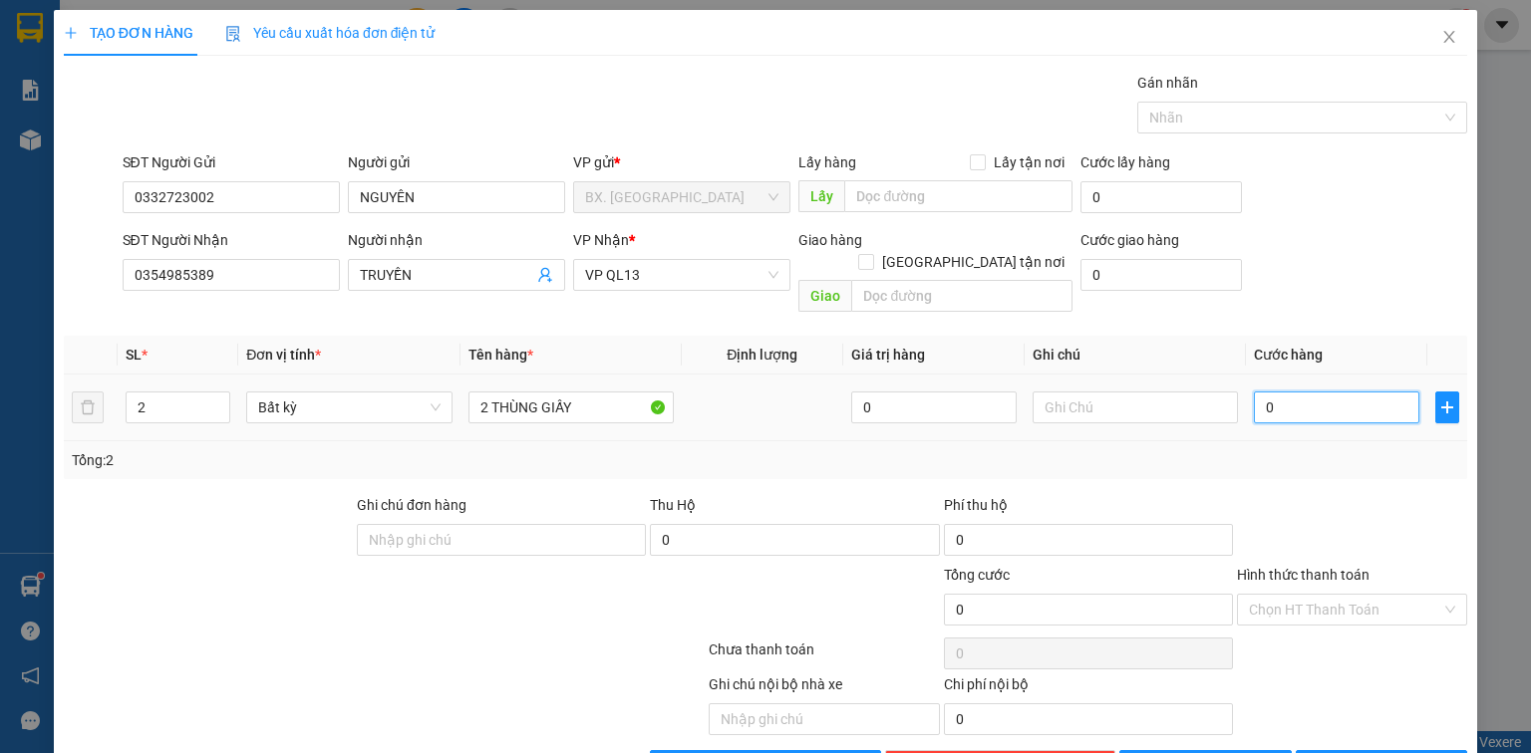
click at [1262, 392] on input "0" at bounding box center [1336, 408] width 165 height 32
type input "1"
type input "10"
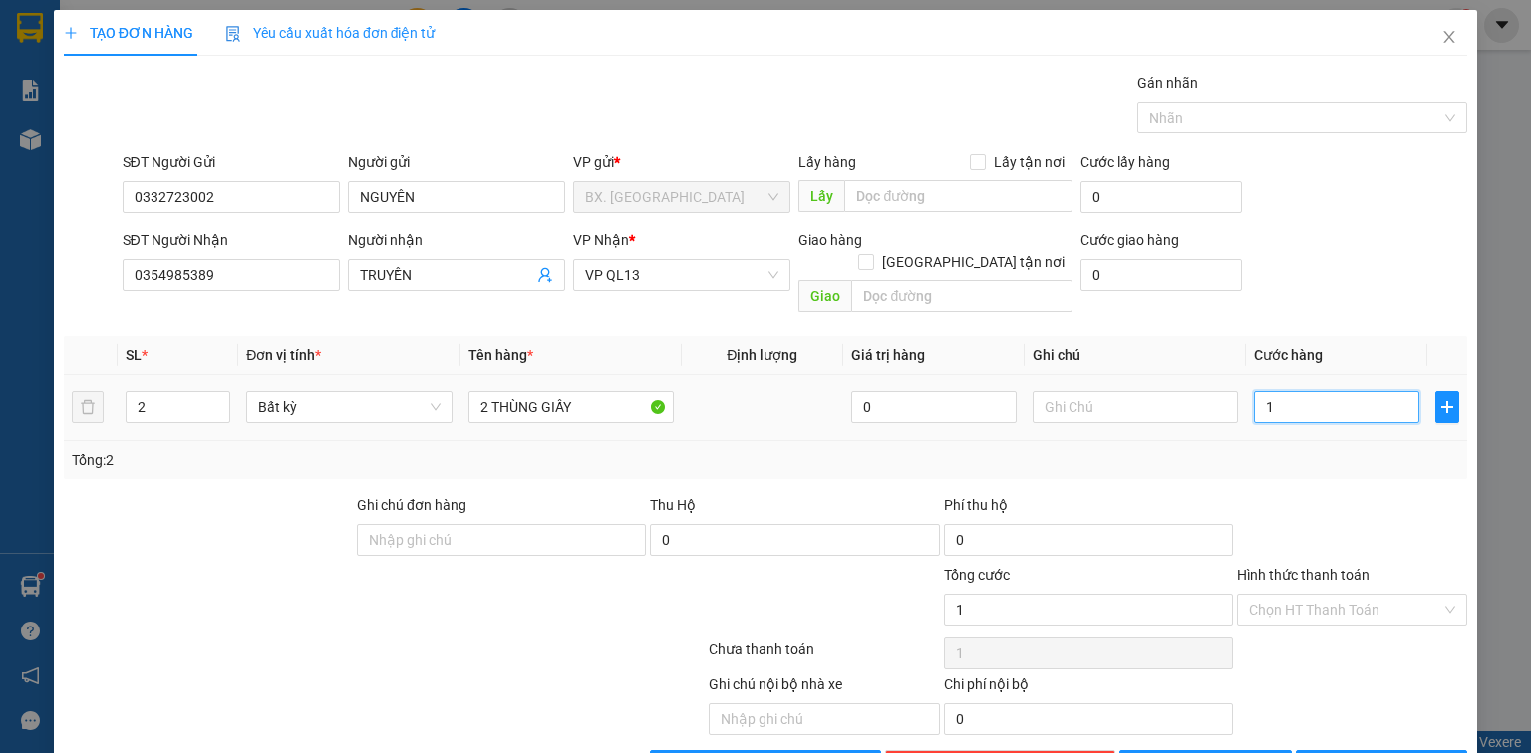
type input "10"
type input "100"
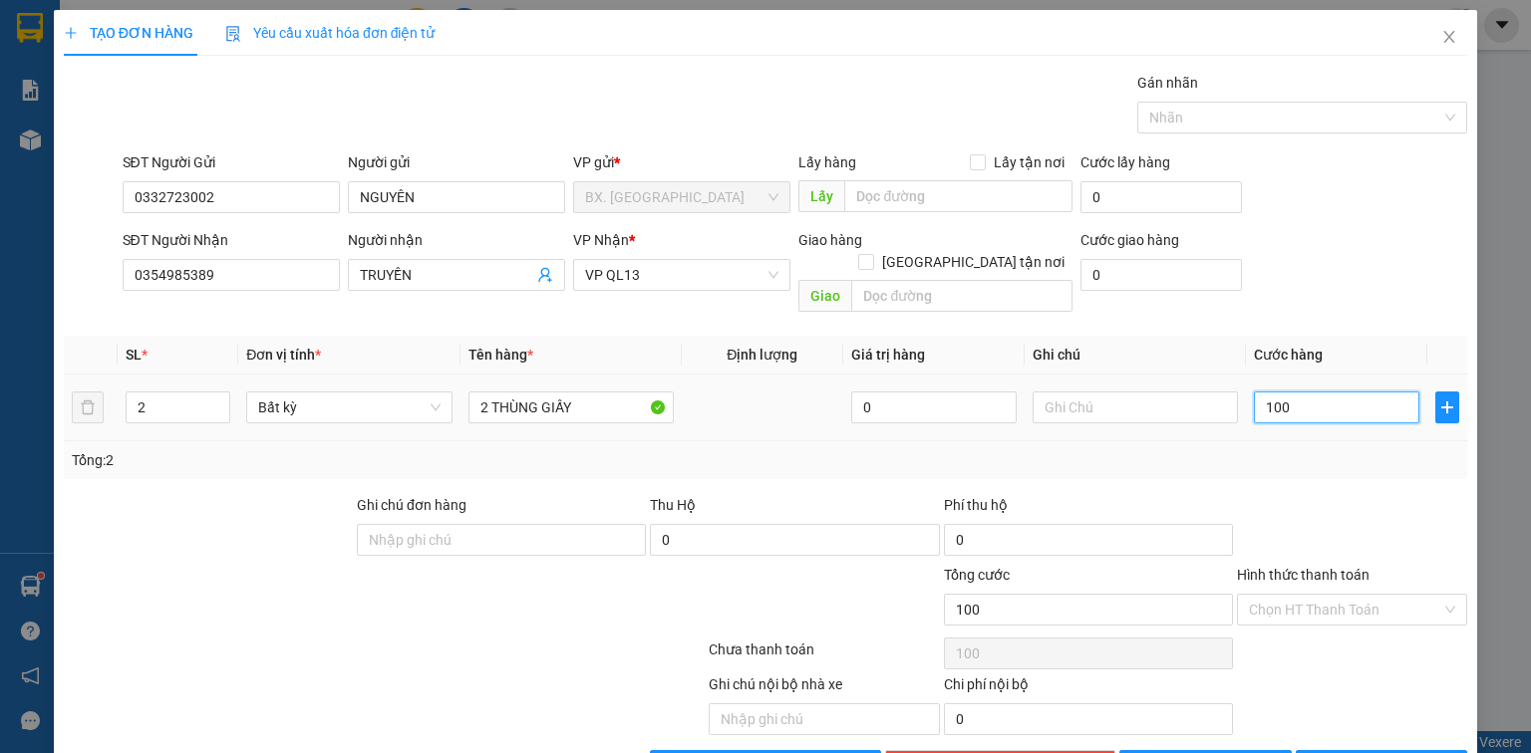
type input "1.000"
type input "10.000"
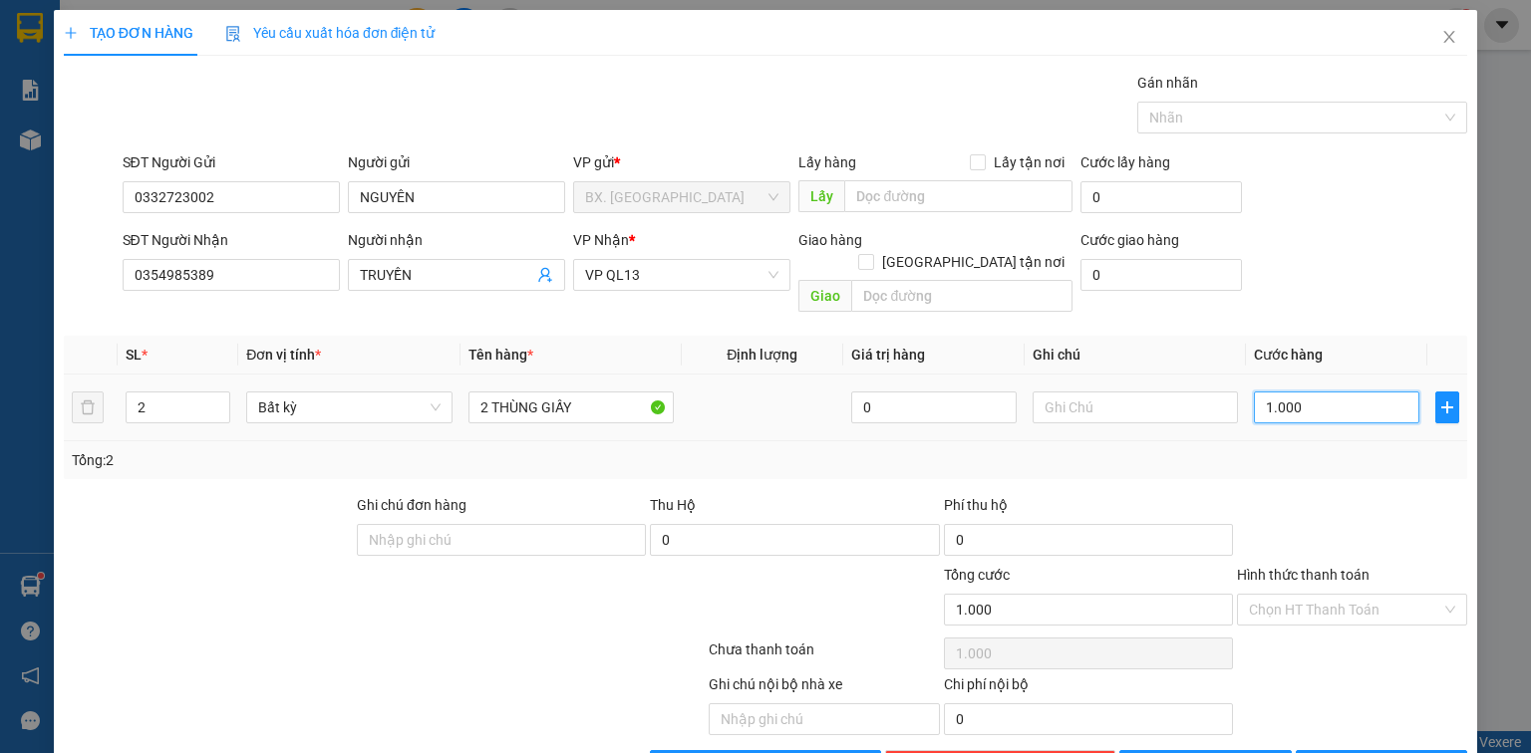
type input "10.000"
type input "100.000"
drag, startPoint x: 1343, startPoint y: 593, endPoint x: 1316, endPoint y: 502, distance: 94.9
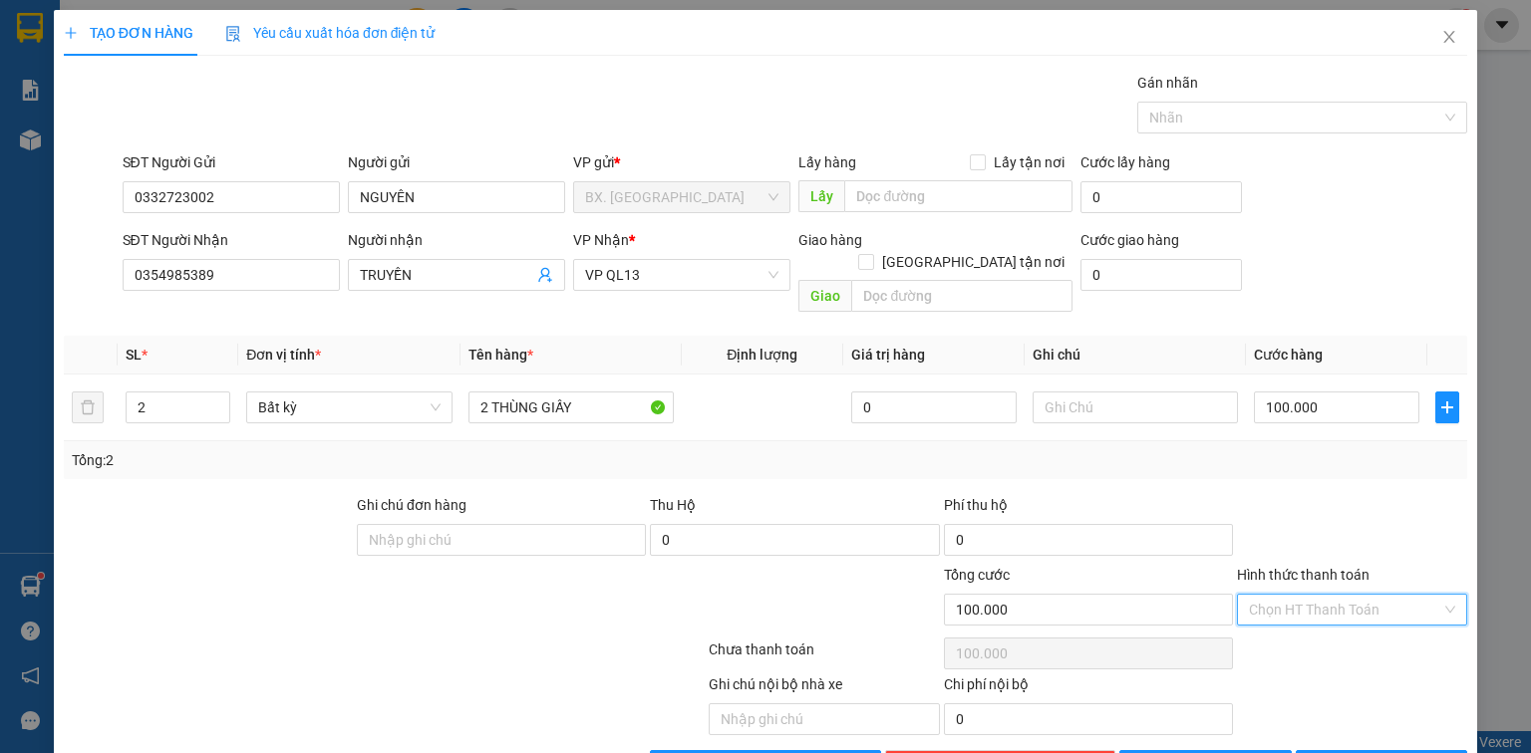
click at [1342, 595] on input "Hình thức thanh toán" at bounding box center [1345, 610] width 192 height 30
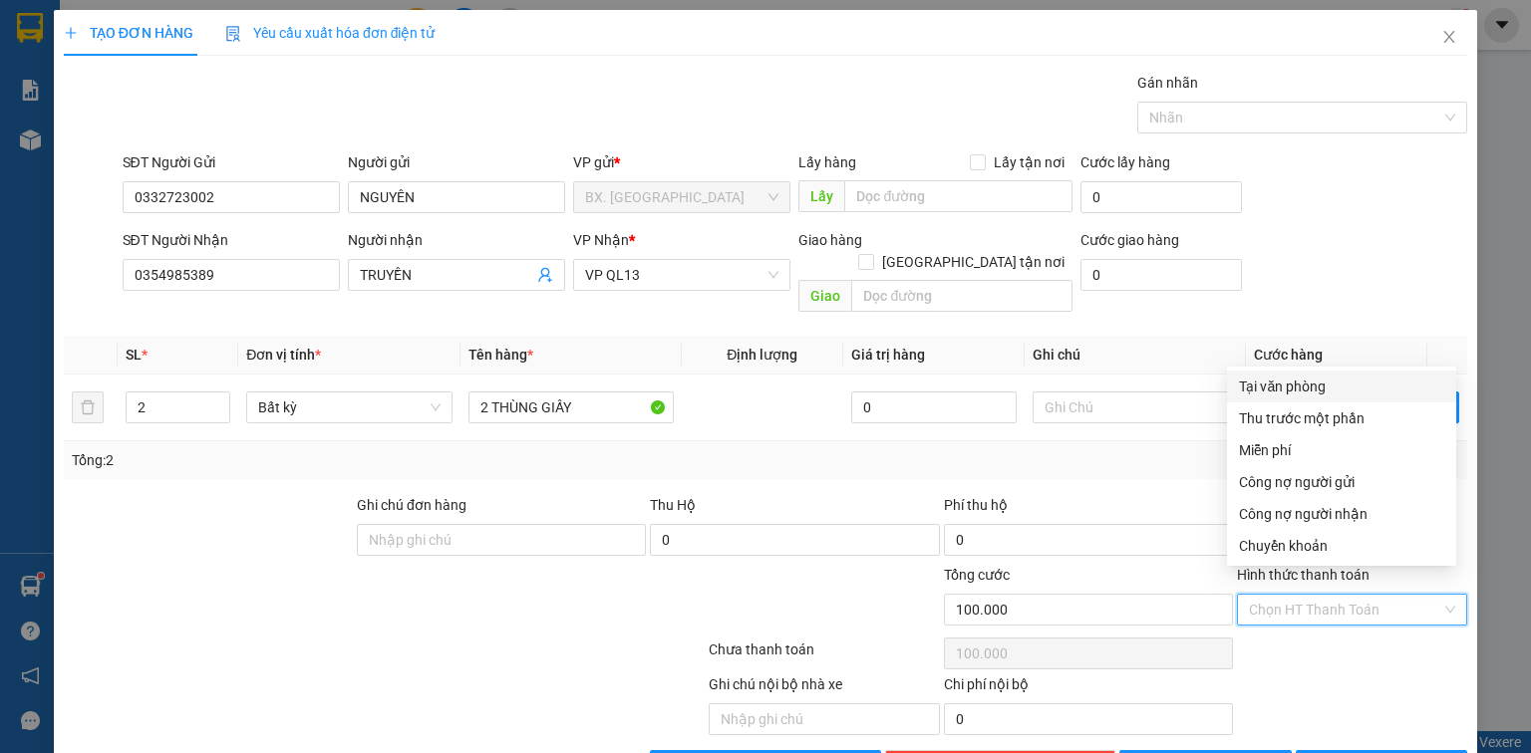
click at [1307, 398] on div "Tại văn phòng" at bounding box center [1341, 387] width 229 height 32
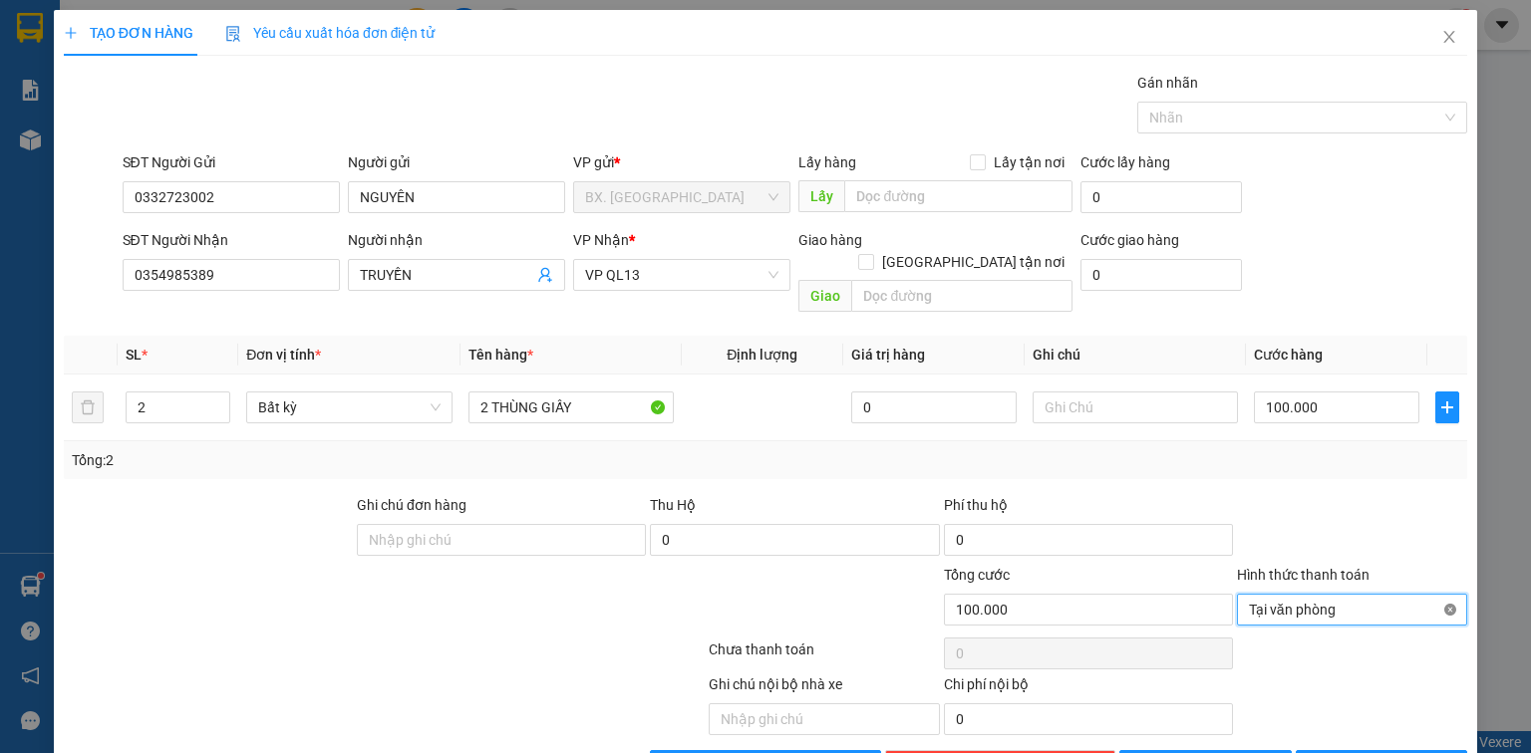
type input "100.000"
drag, startPoint x: 1439, startPoint y: 587, endPoint x: 1404, endPoint y: 640, distance: 63.3
click at [1374, 752] on span "[PERSON_NAME] và In" at bounding box center [1404, 766] width 140 height 22
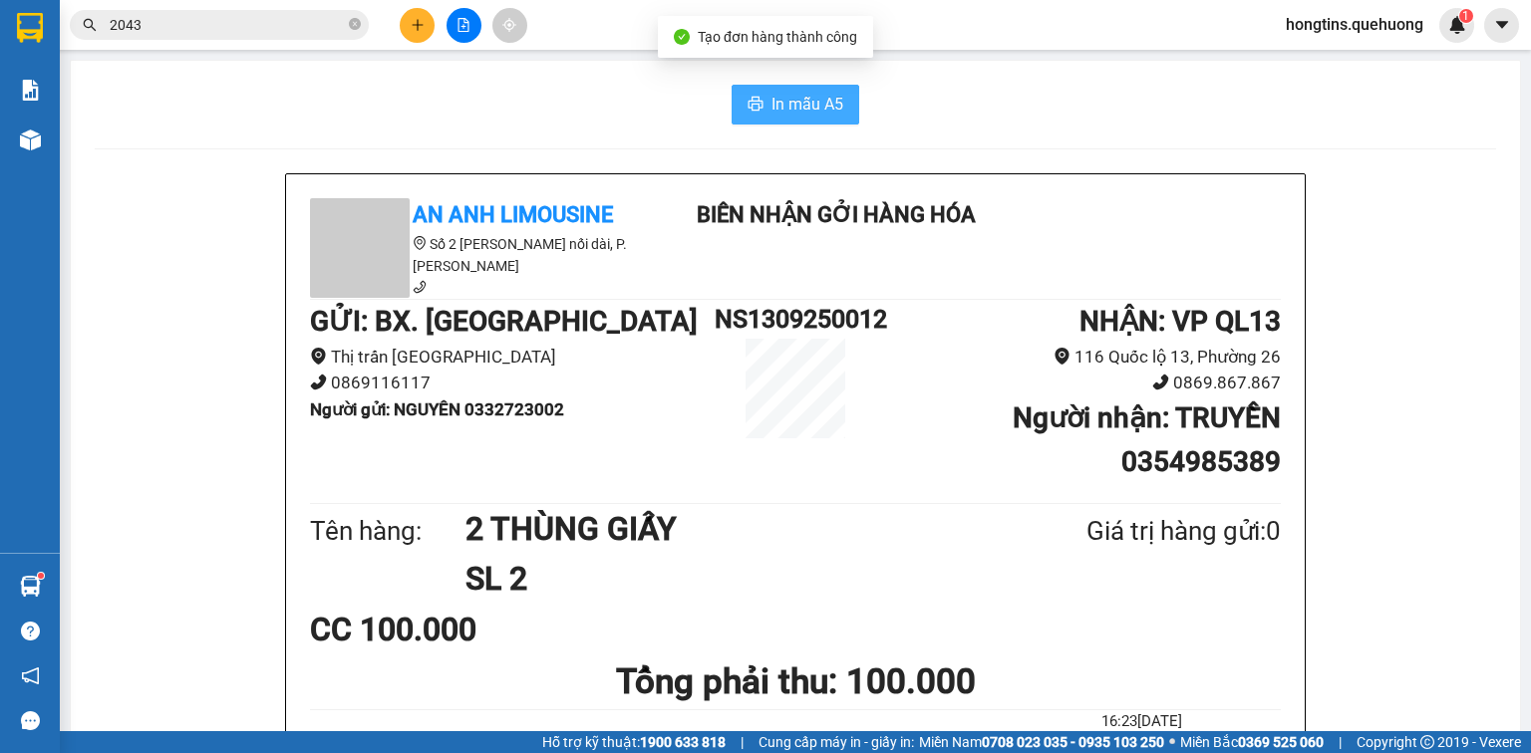
click at [760, 106] on button "In mẫu A5" at bounding box center [796, 105] width 128 height 40
click at [803, 107] on span "In mẫu A5" at bounding box center [807, 104] width 72 height 25
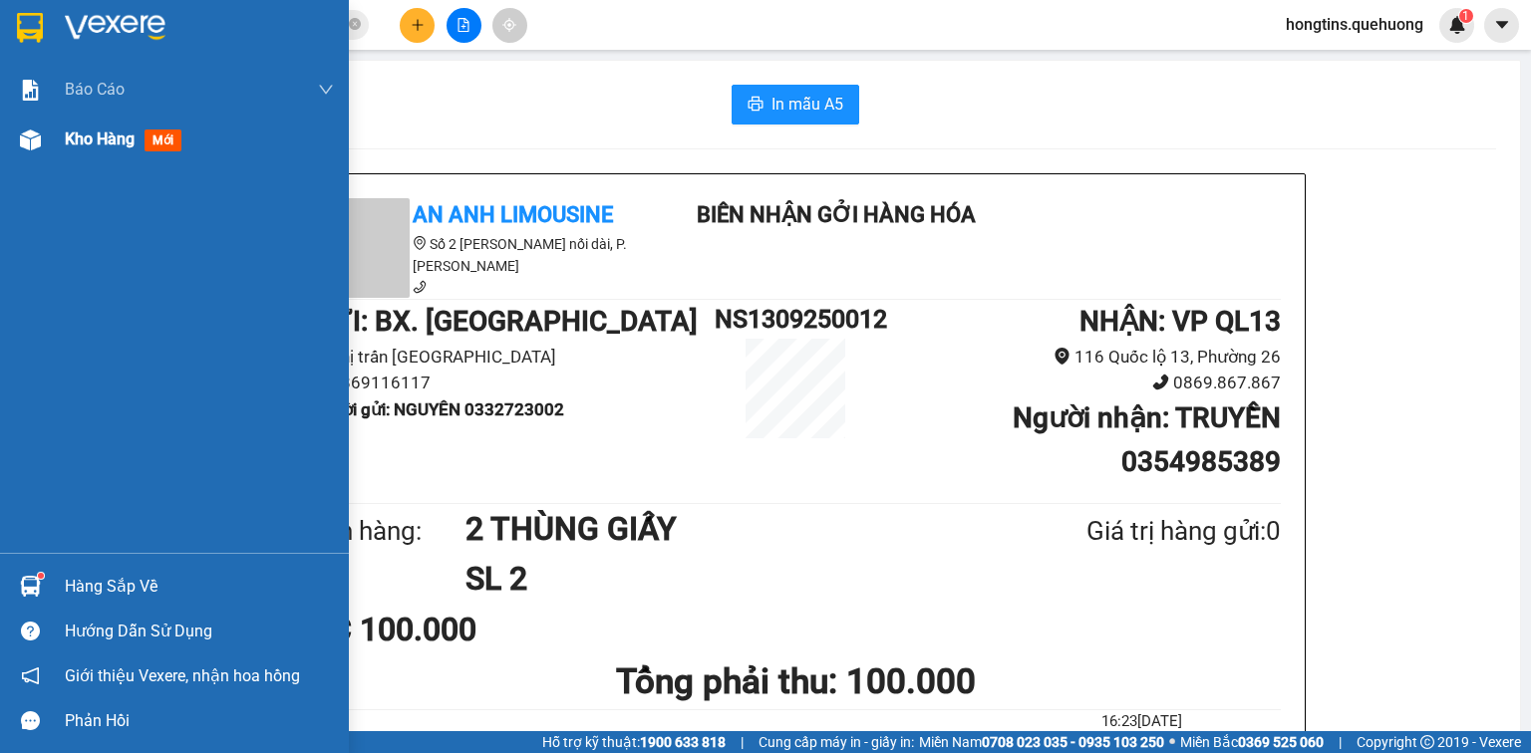
click at [81, 135] on span "Kho hàng" at bounding box center [100, 139] width 70 height 19
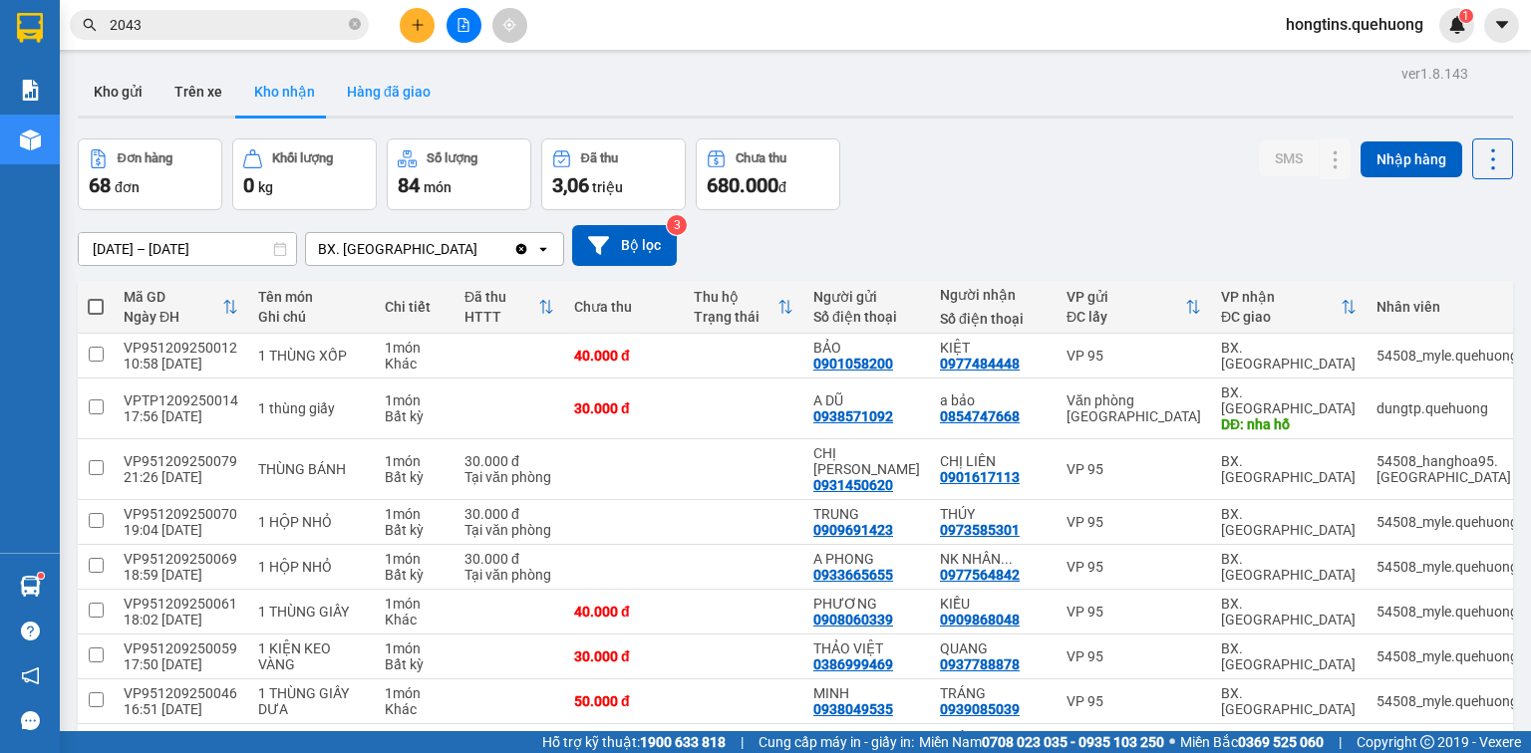
click at [404, 92] on button "Hàng đã giao" at bounding box center [389, 92] width 116 height 48
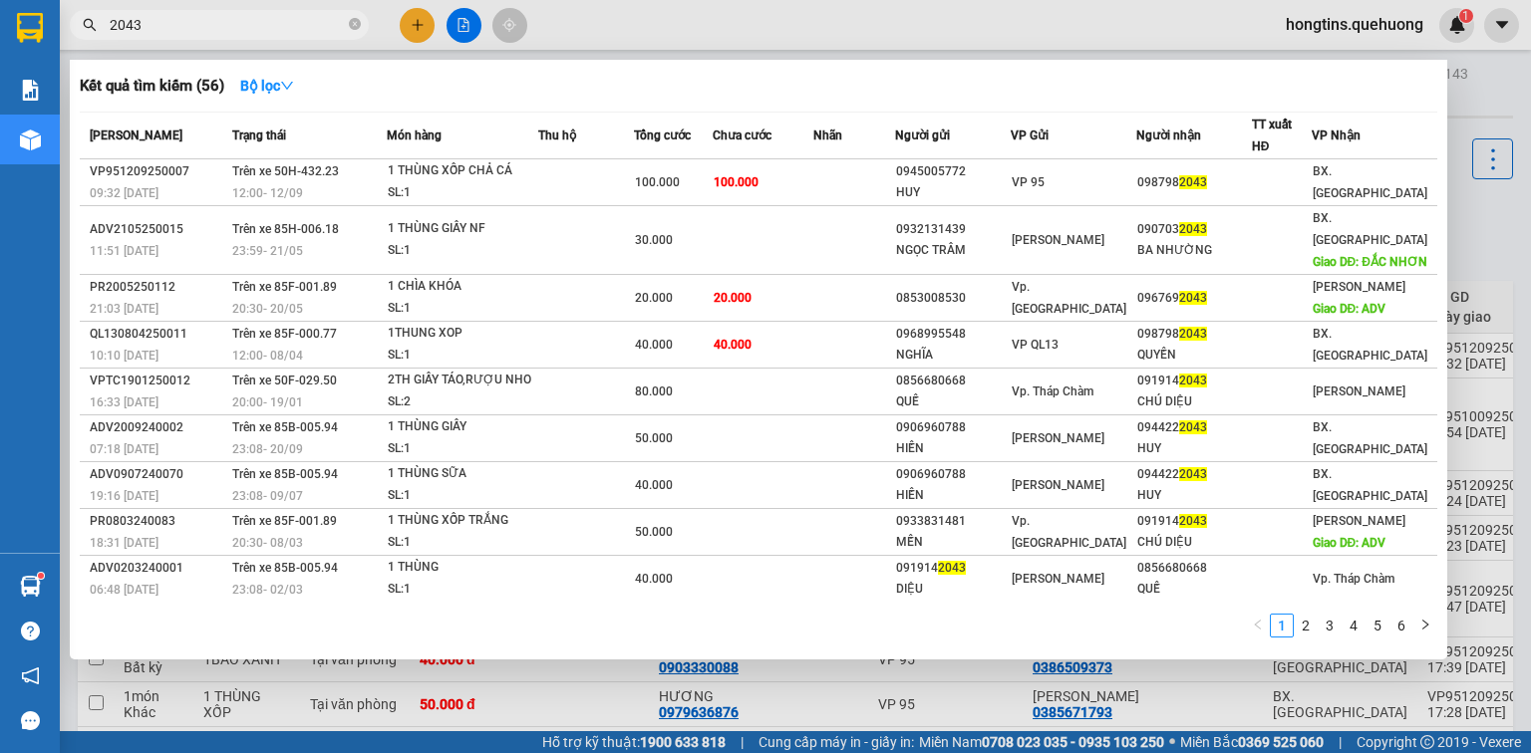
click at [239, 20] on input "2043" at bounding box center [227, 25] width 235 height 22
drag, startPoint x: 268, startPoint y: 30, endPoint x: 257, endPoint y: 28, distance: 11.1
click at [260, 30] on input "2043" at bounding box center [227, 25] width 235 height 22
click at [257, 28] on input "2043" at bounding box center [227, 25] width 235 height 22
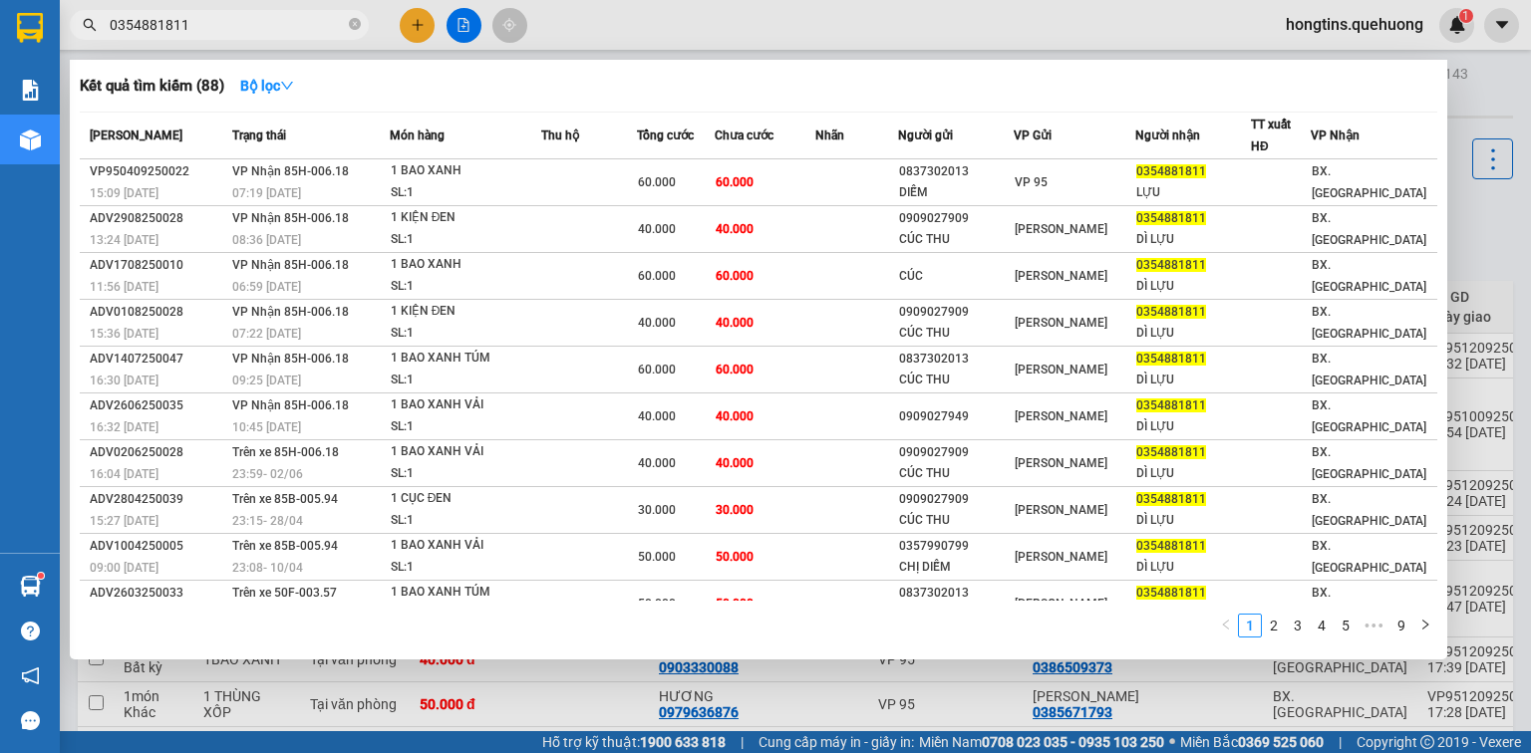
type input "0354881811"
drag, startPoint x: 401, startPoint y: 12, endPoint x: 412, endPoint y: 21, distance: 14.2
click at [402, 12] on div at bounding box center [765, 376] width 1531 height 753
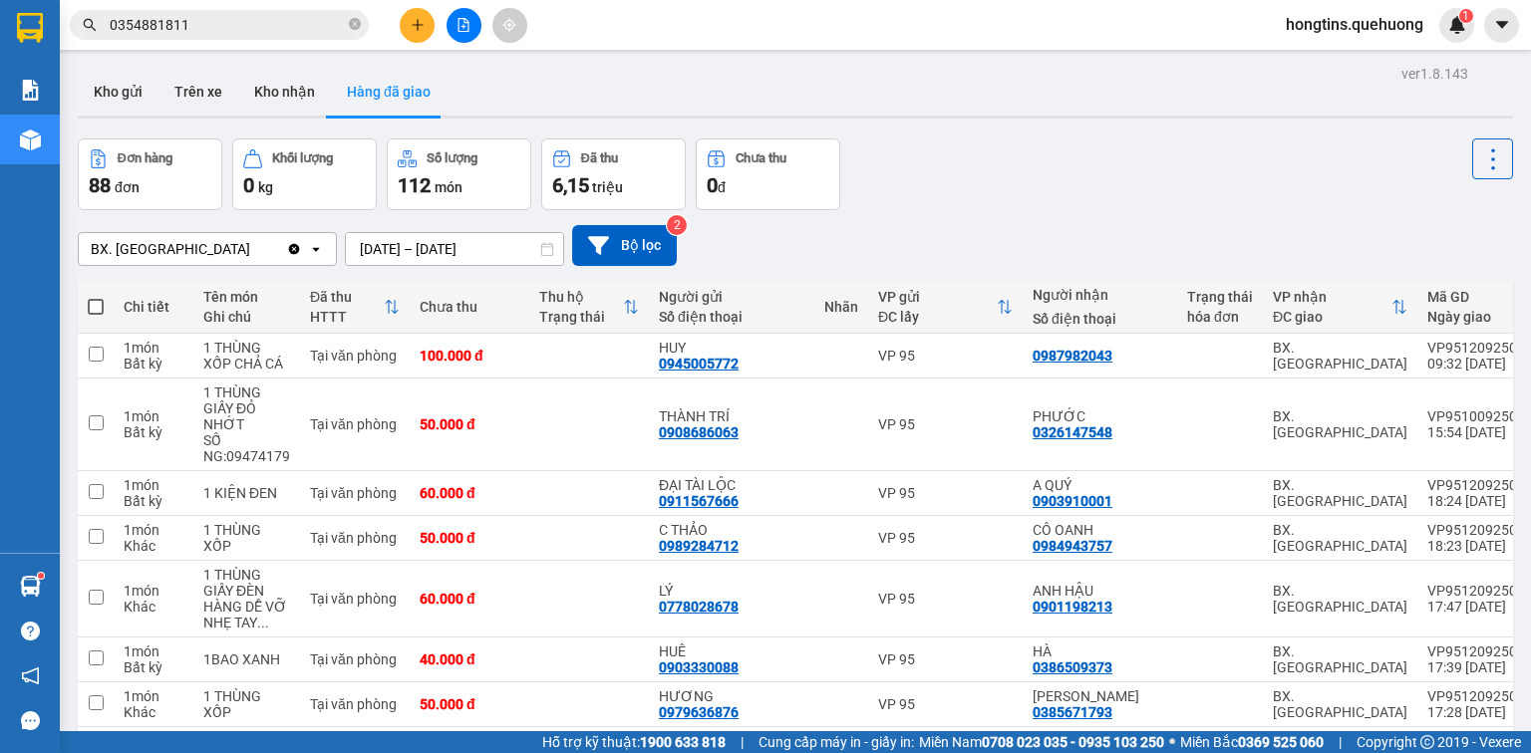
click at [412, 21] on icon "plus" at bounding box center [418, 25] width 14 height 14
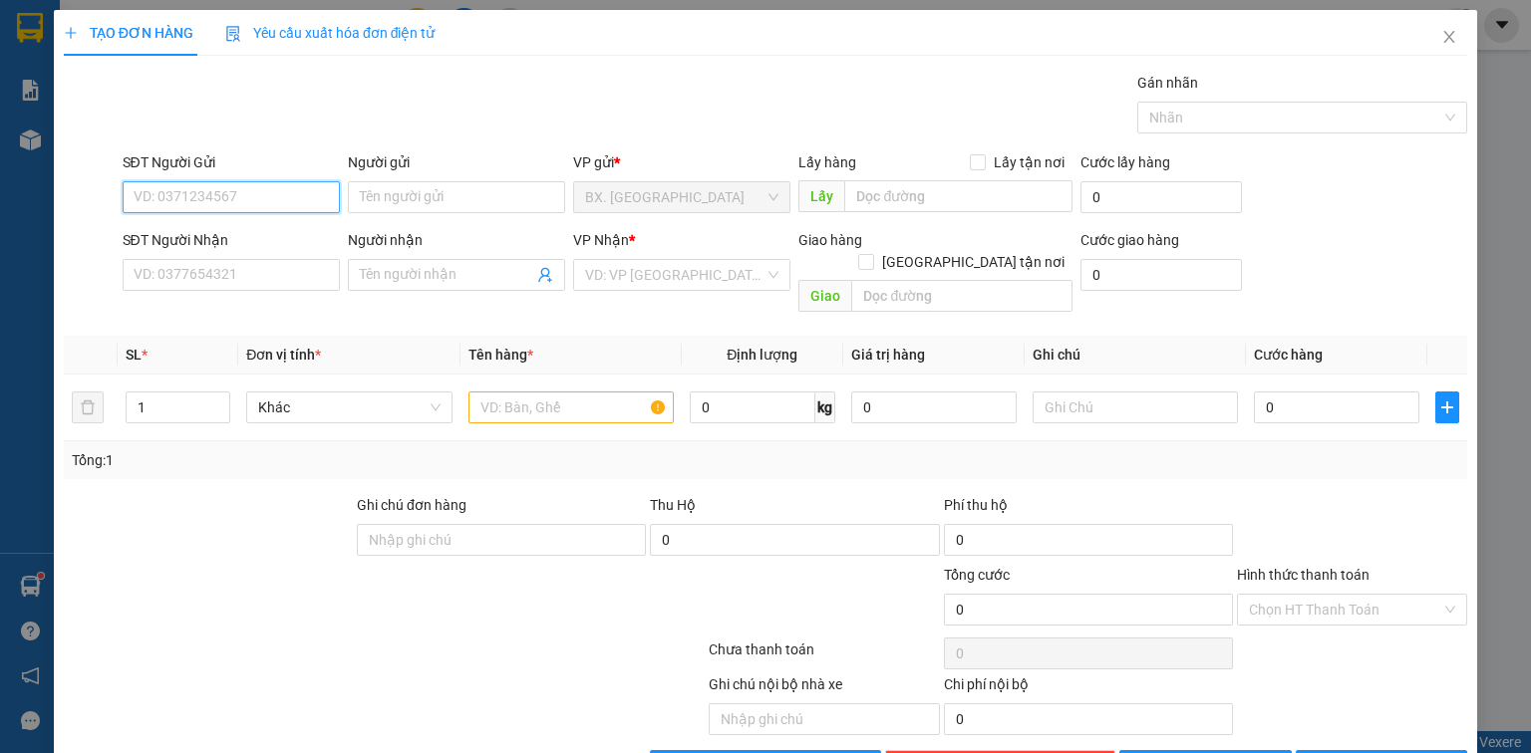
click at [207, 198] on input "SĐT Người Gửi" at bounding box center [231, 197] width 217 height 32
click at [178, 203] on input "SĐT Người Gửi" at bounding box center [231, 197] width 217 height 32
type input "0967440516"
click at [420, 208] on input "Người gửi" at bounding box center [456, 197] width 217 height 32
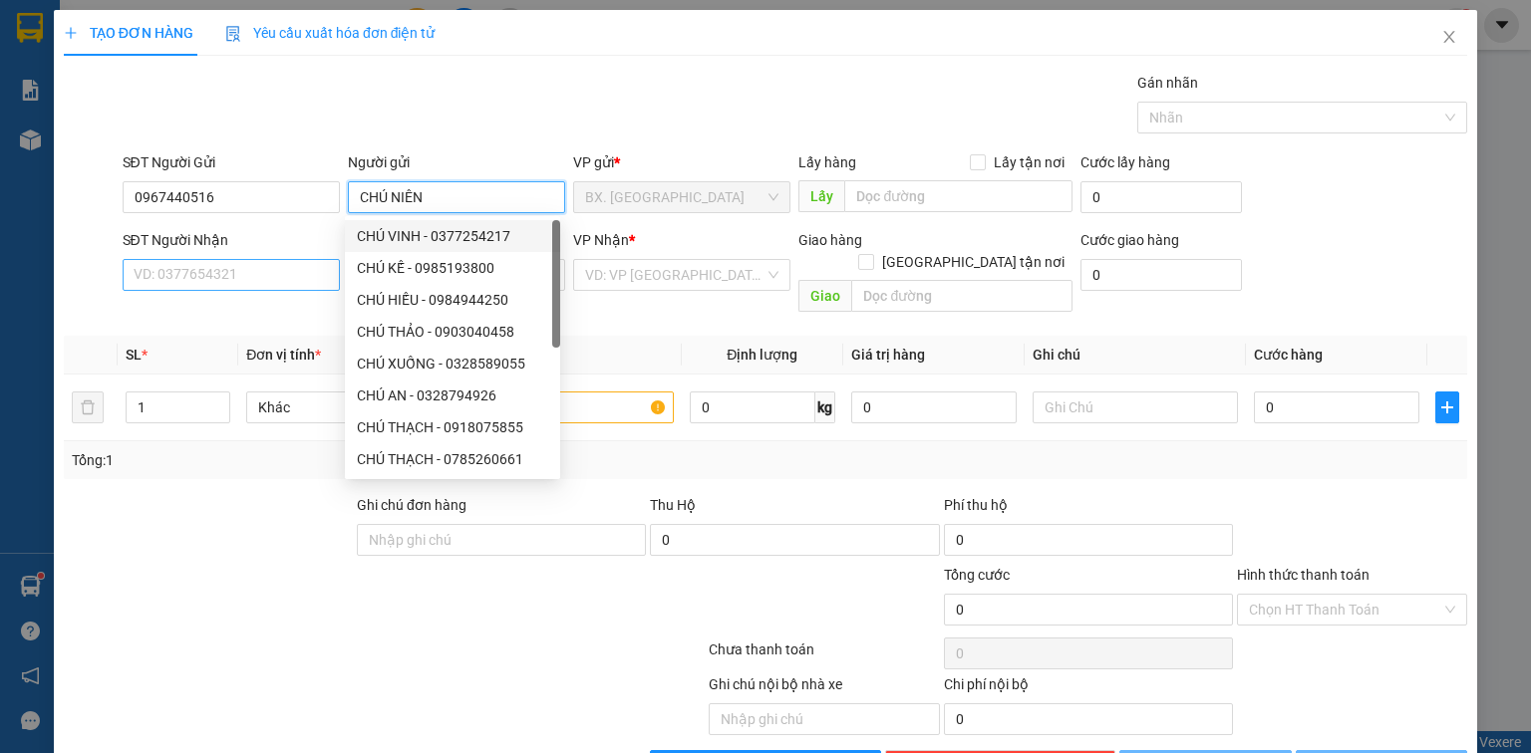
type input "CHÚ NIÊN"
click at [243, 282] on input "SĐT Người Nhận" at bounding box center [231, 275] width 217 height 32
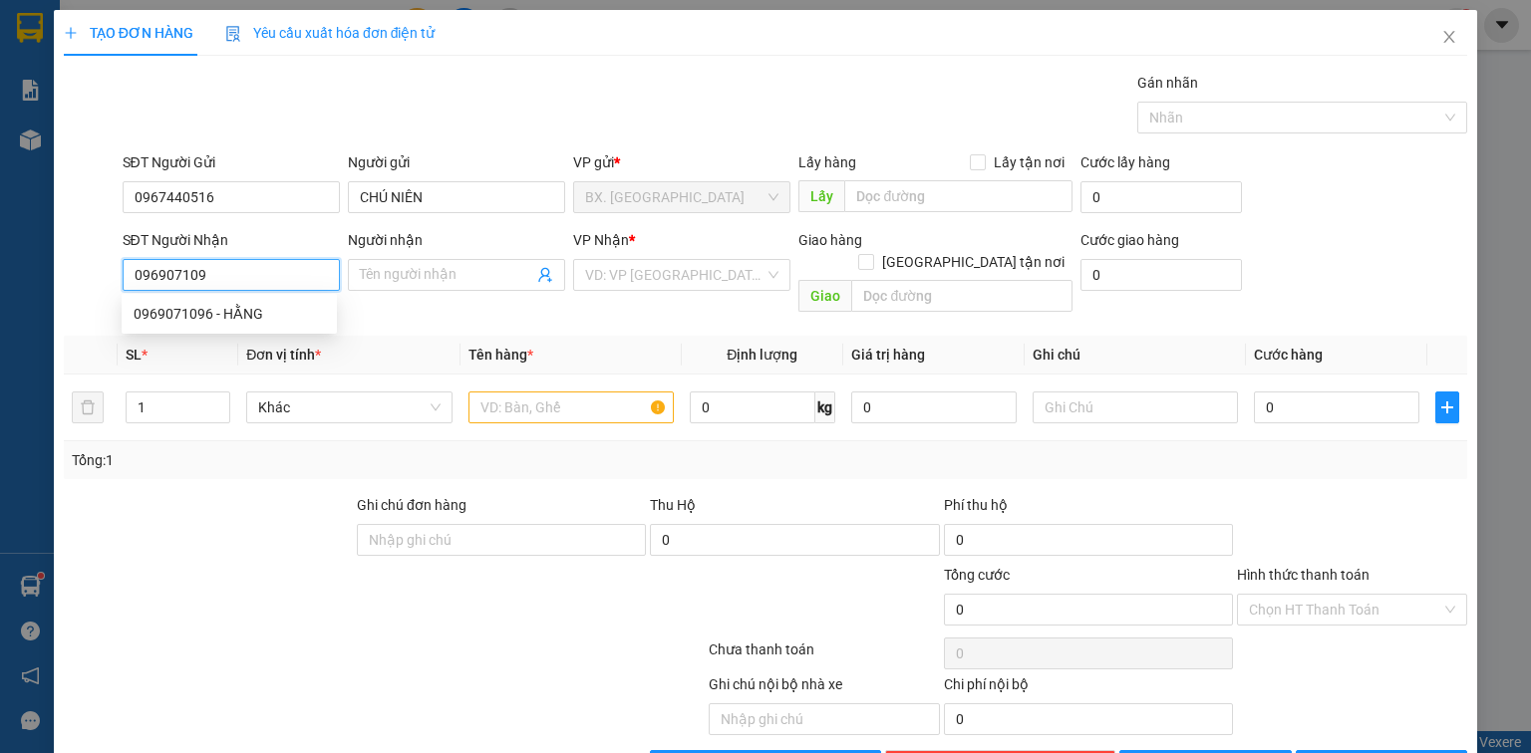
type input "0969071096"
click at [267, 302] on div "0969071096 - HẰNG" at bounding box center [229, 314] width 215 height 32
type input "HẰNG"
type input "60.000"
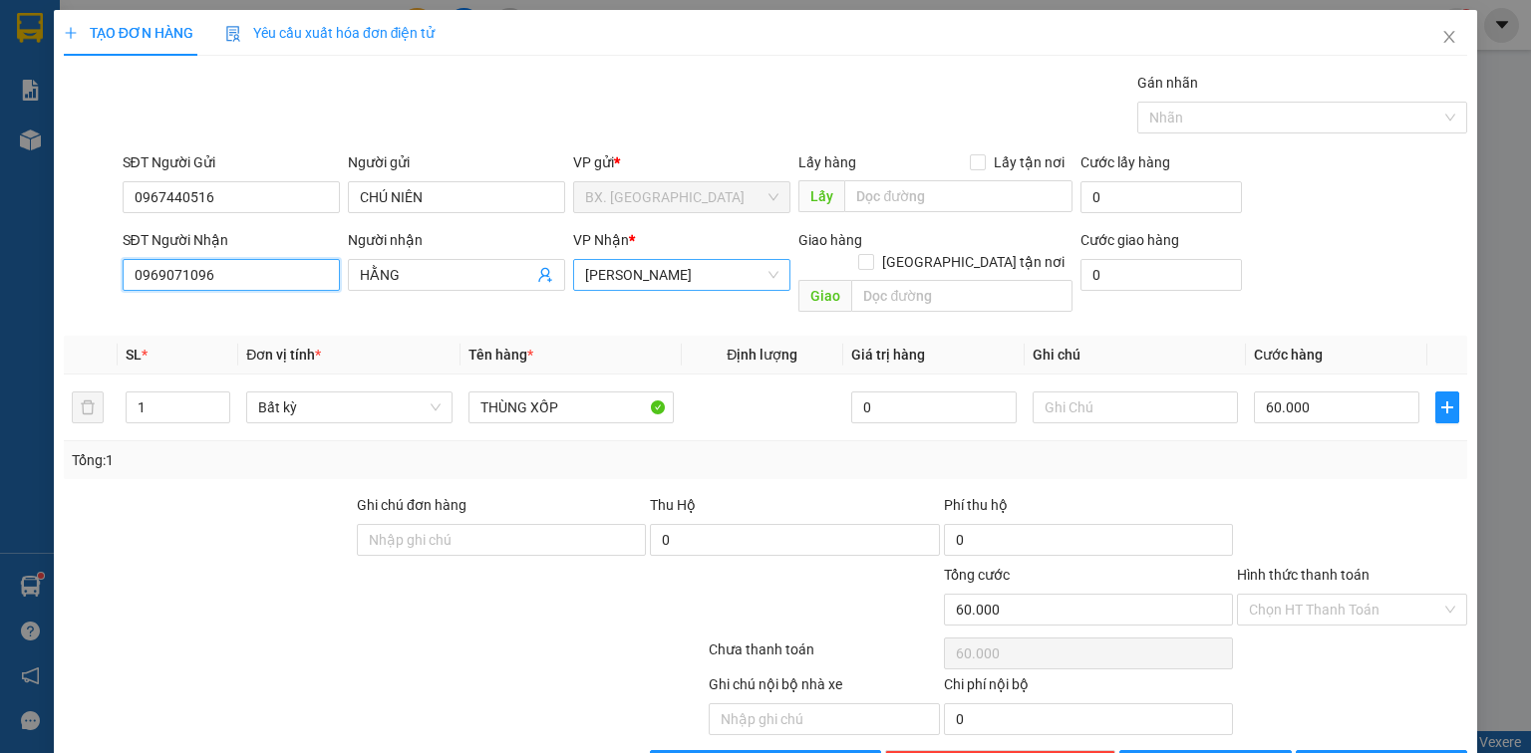
click at [698, 265] on span "[PERSON_NAME]" at bounding box center [681, 275] width 193 height 30
type input "0969071096"
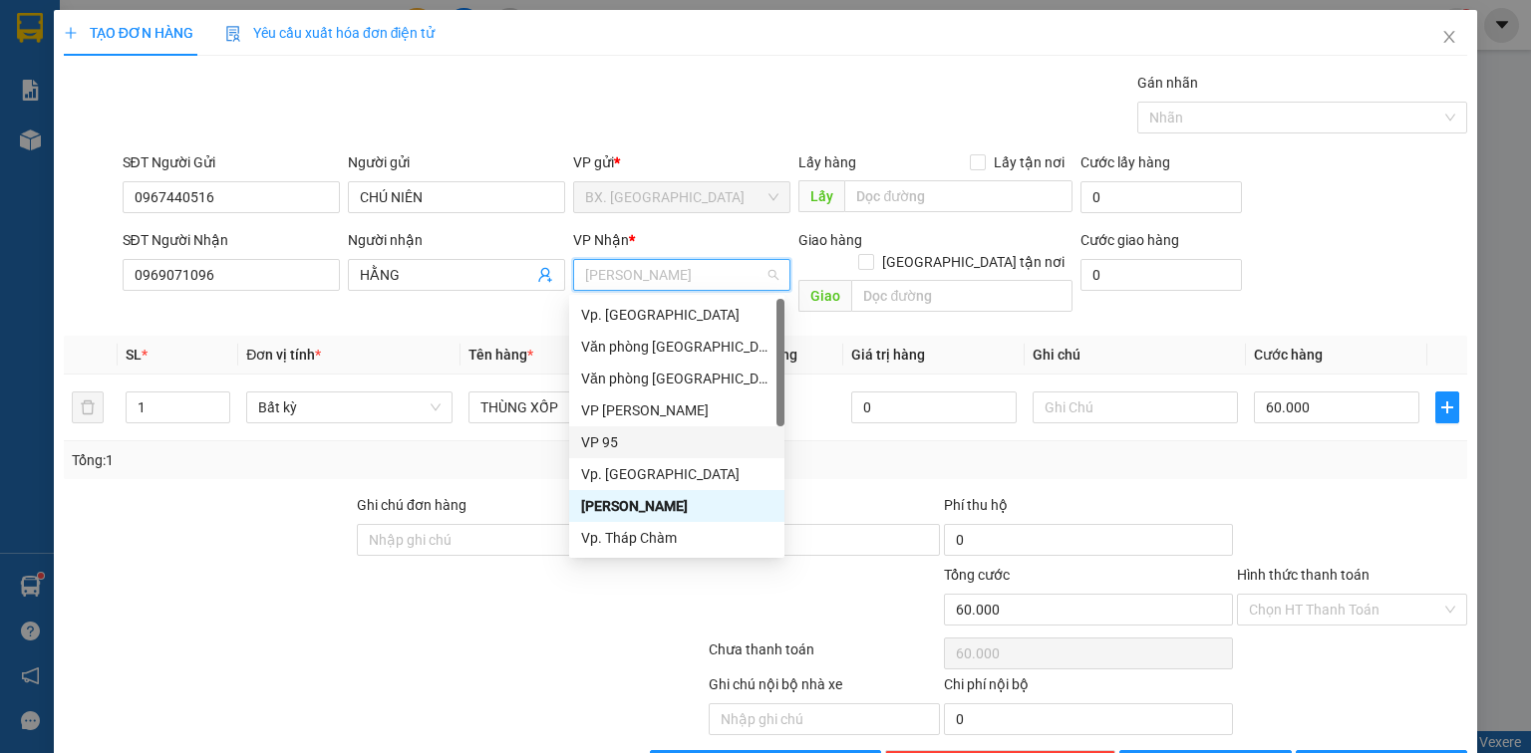
click at [606, 447] on div "VP 95" at bounding box center [676, 443] width 191 height 22
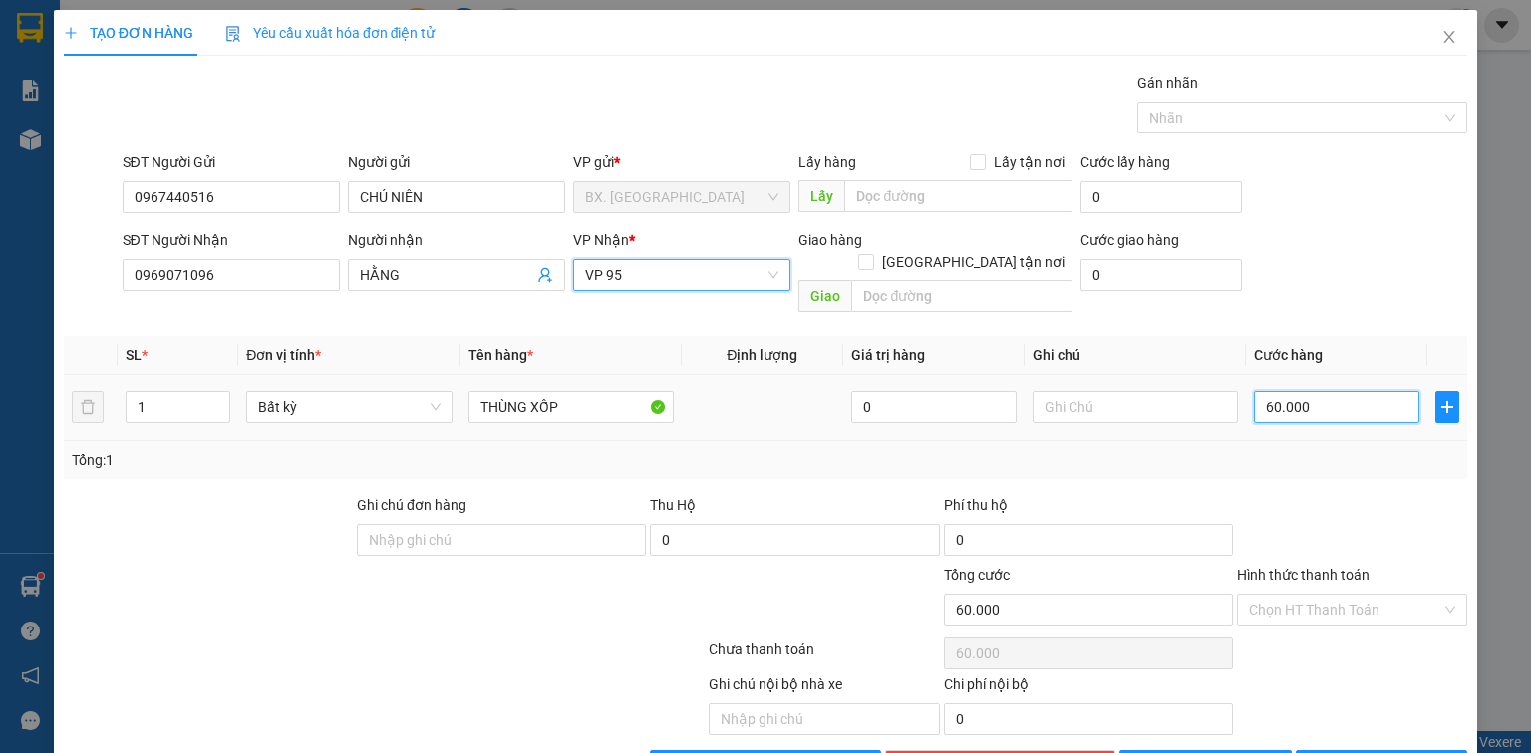
click at [1313, 392] on input "60.000" at bounding box center [1336, 408] width 165 height 32
type input "5"
type input "50"
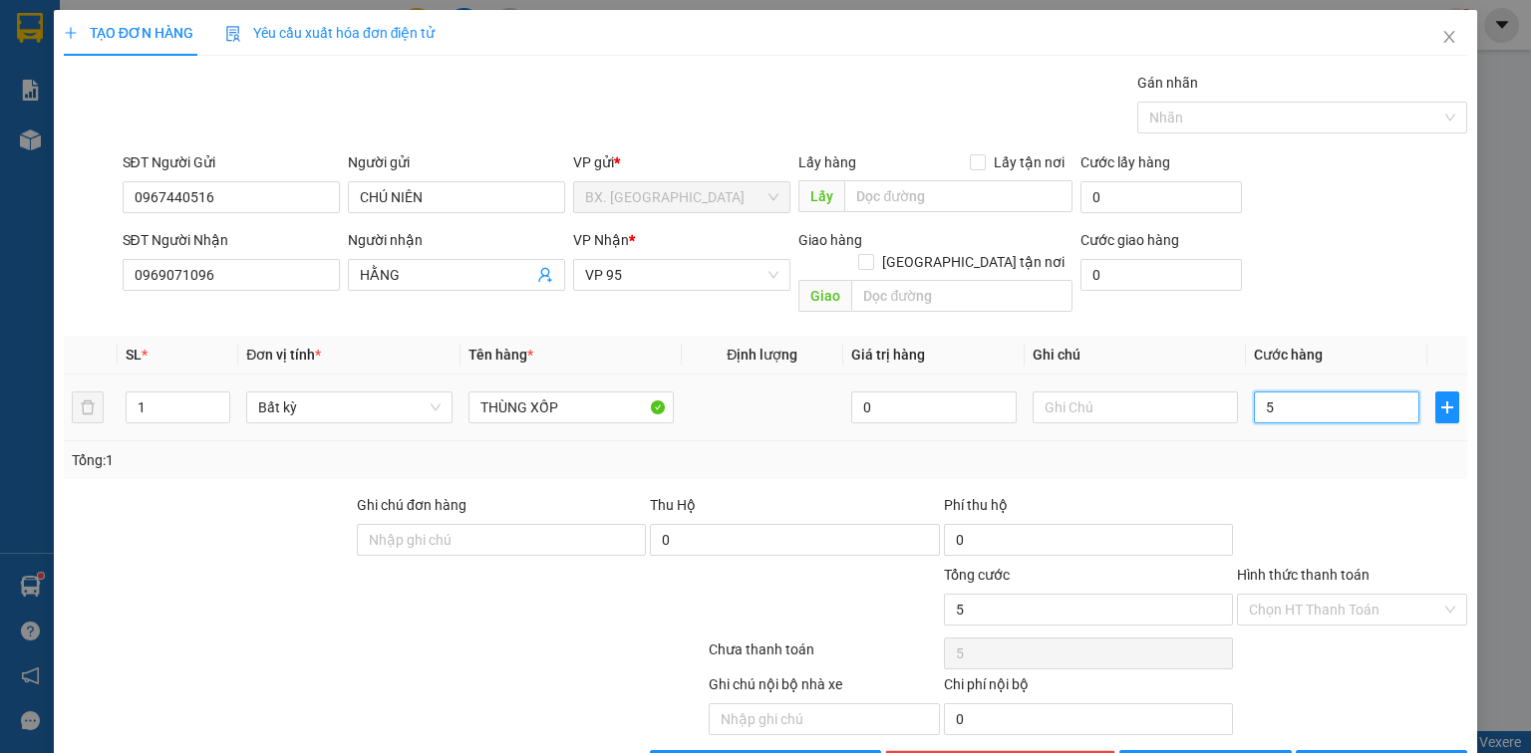
type input "50"
type input "500"
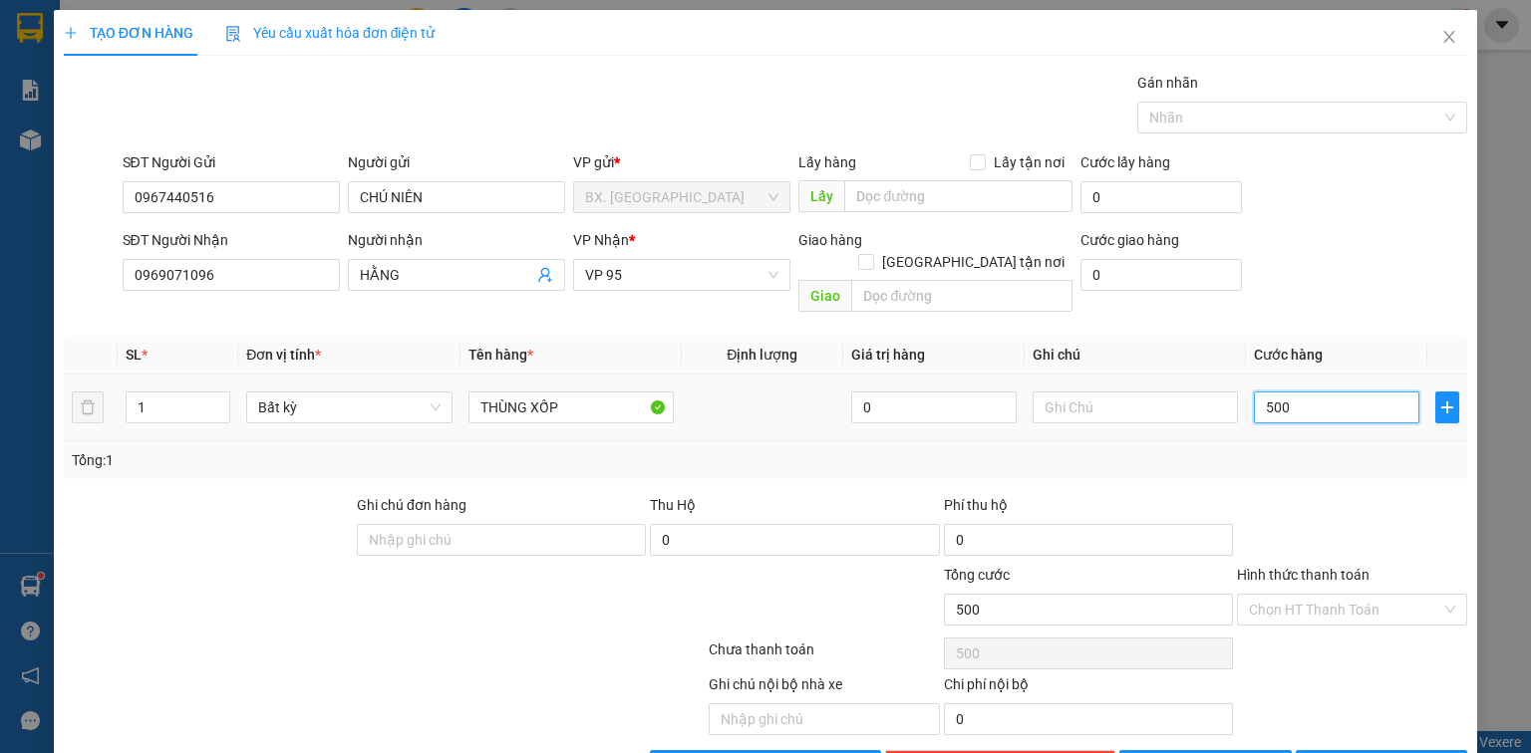
type input "5.000"
type input "50.000"
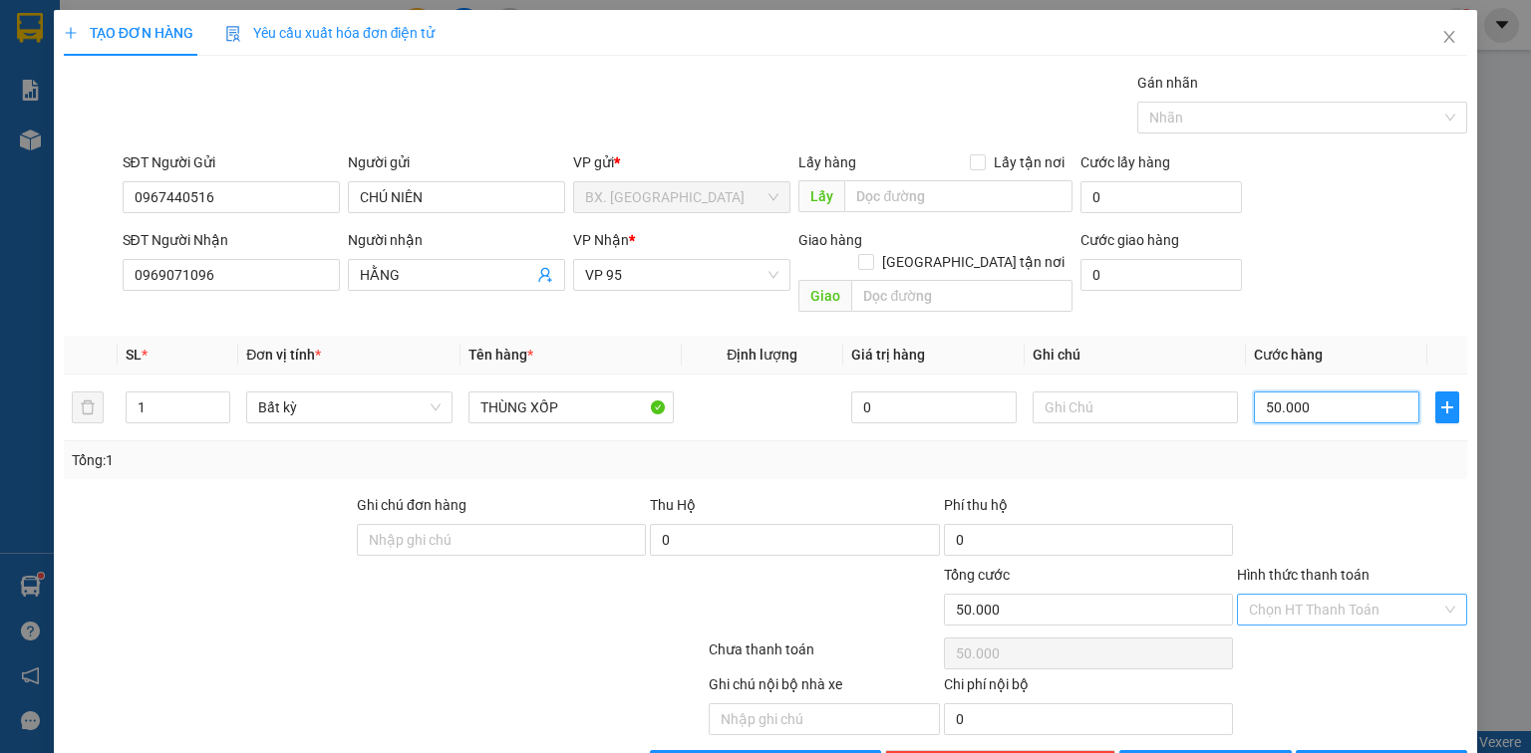
type input "50.000"
click at [1337, 595] on input "Hình thức thanh toán" at bounding box center [1345, 610] width 192 height 30
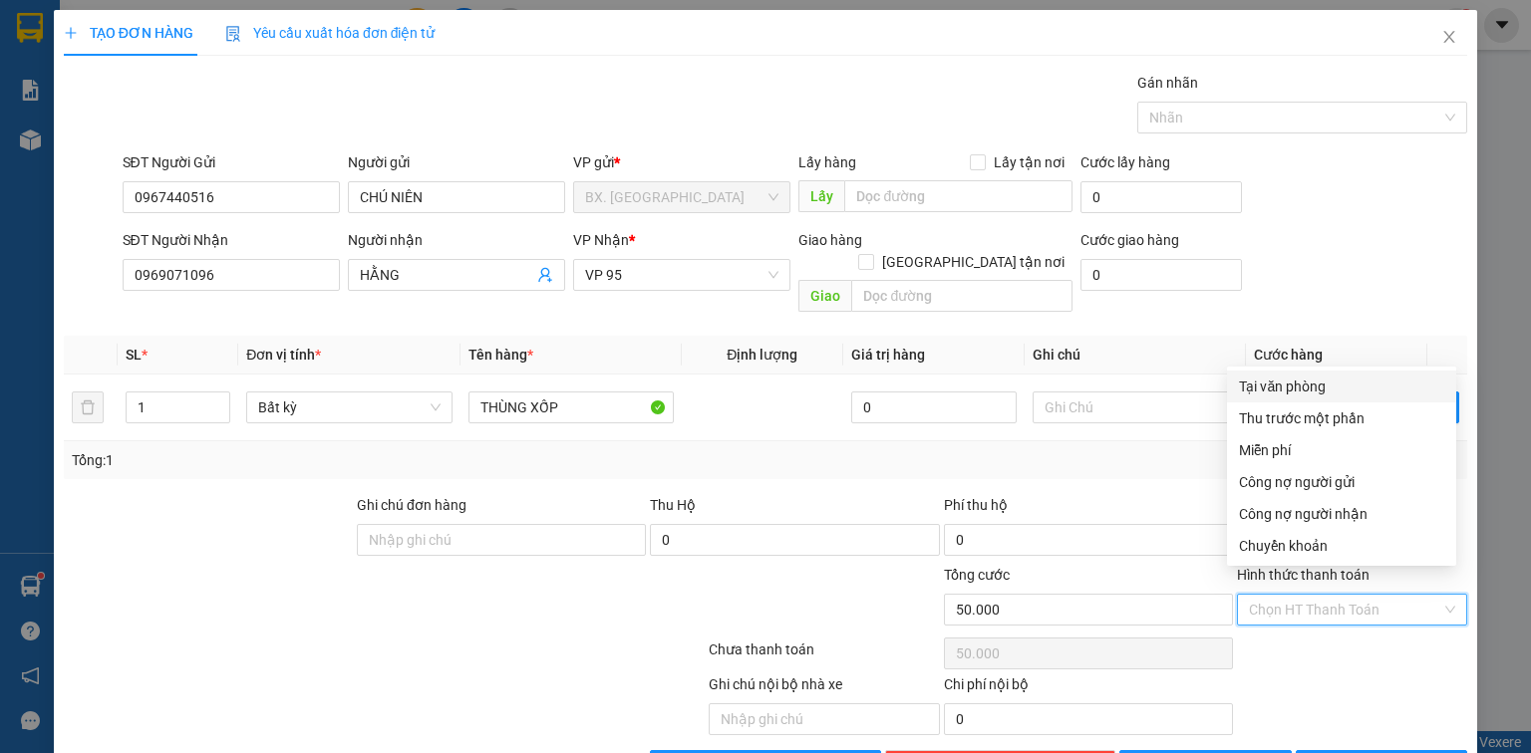
click at [1332, 380] on div "Tại văn phòng" at bounding box center [1341, 387] width 205 height 22
type input "0"
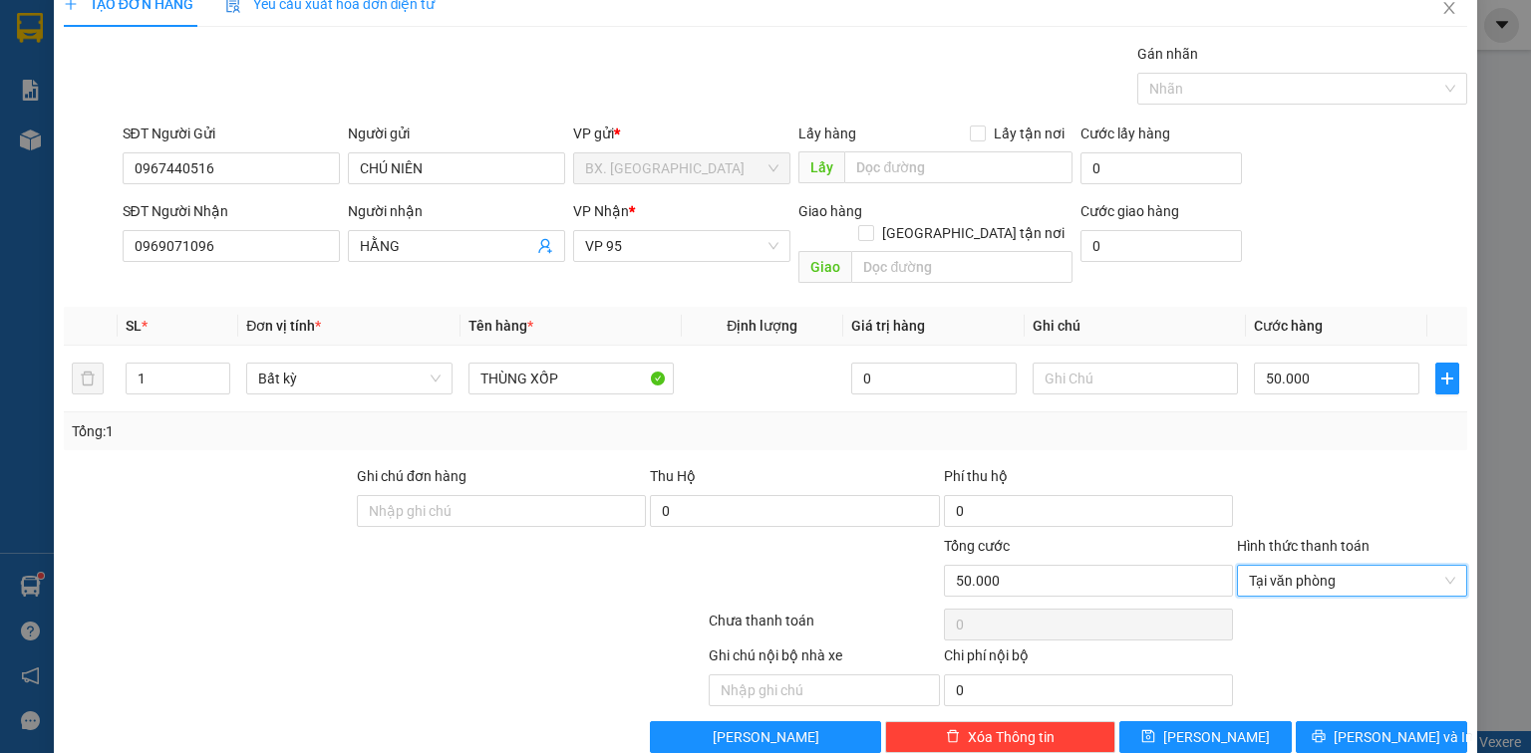
scroll to position [44, 0]
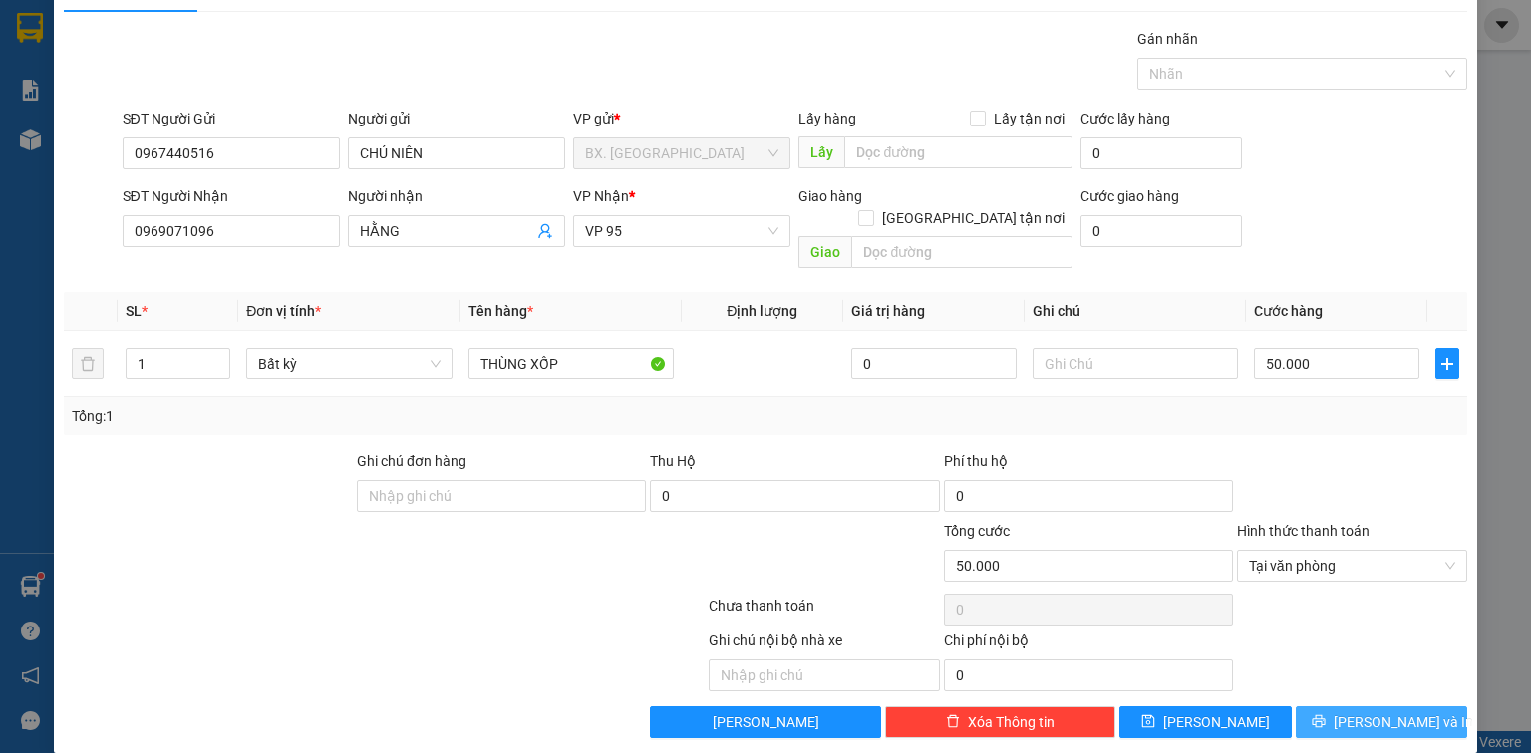
click at [1380, 712] on span "[PERSON_NAME] và In" at bounding box center [1404, 723] width 140 height 22
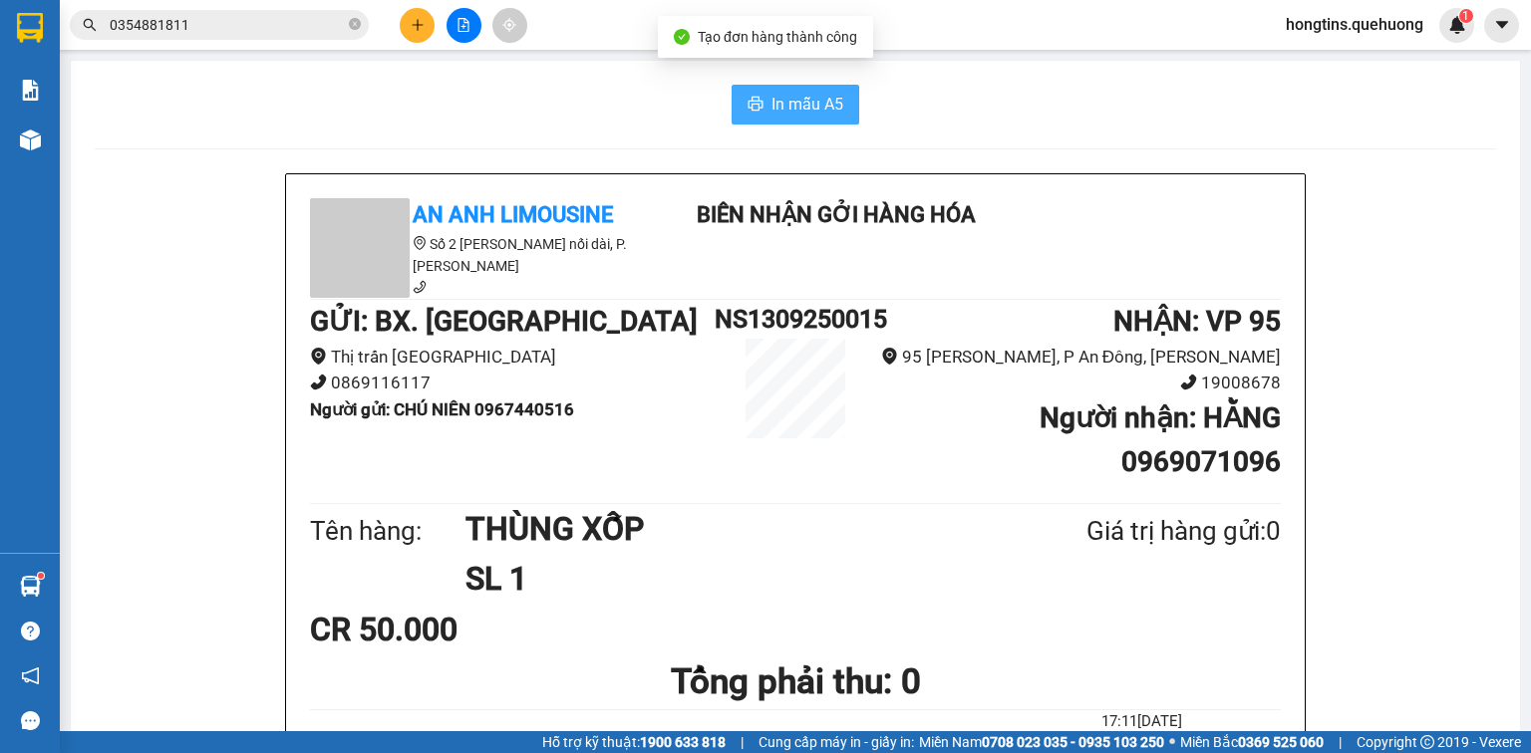
click at [781, 104] on span "In mẫu A5" at bounding box center [807, 104] width 72 height 25
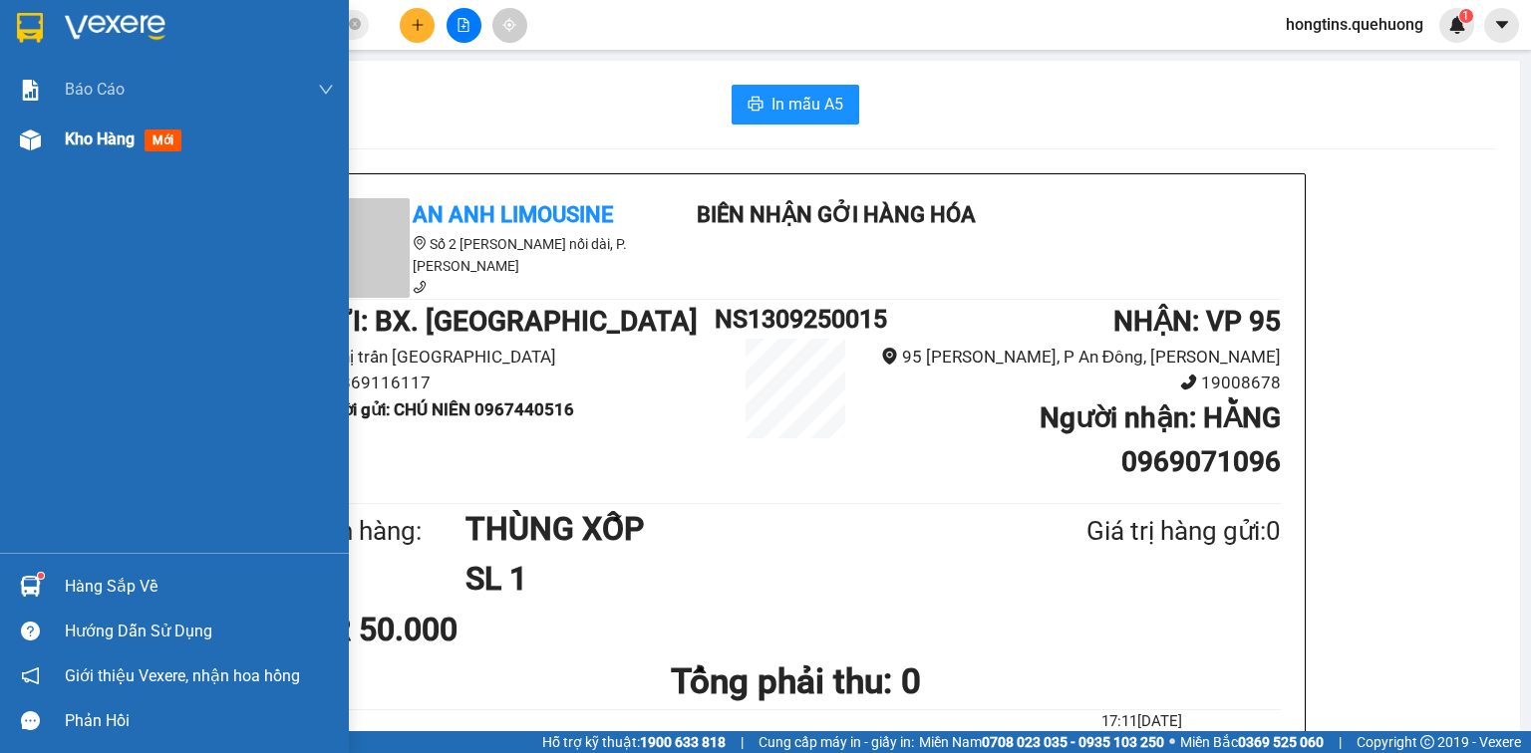
click at [52, 146] on div "Kho hàng mới" at bounding box center [174, 140] width 349 height 50
click at [96, 135] on span "Kho hàng" at bounding box center [100, 139] width 70 height 19
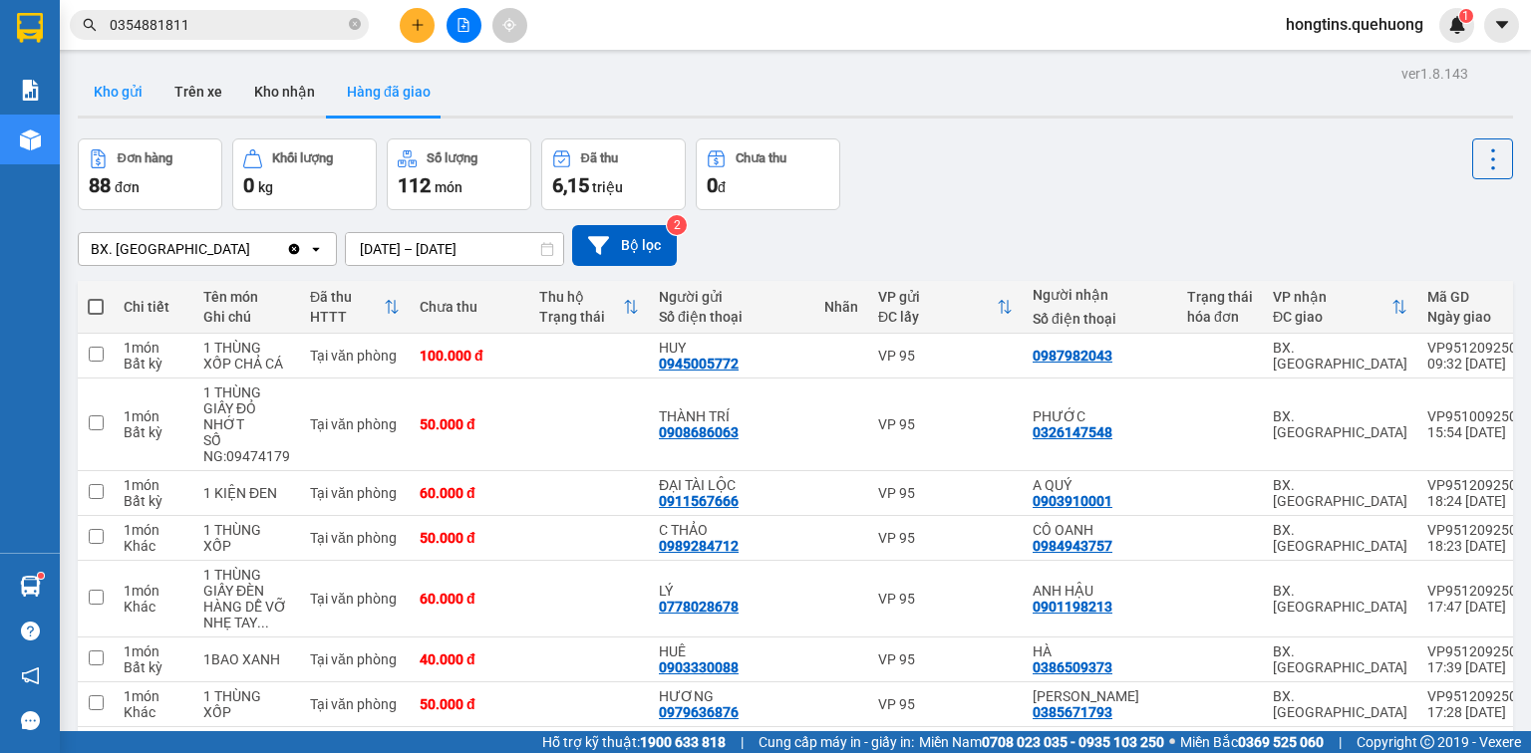
click at [101, 93] on button "Kho gửi" at bounding box center [118, 92] width 81 height 48
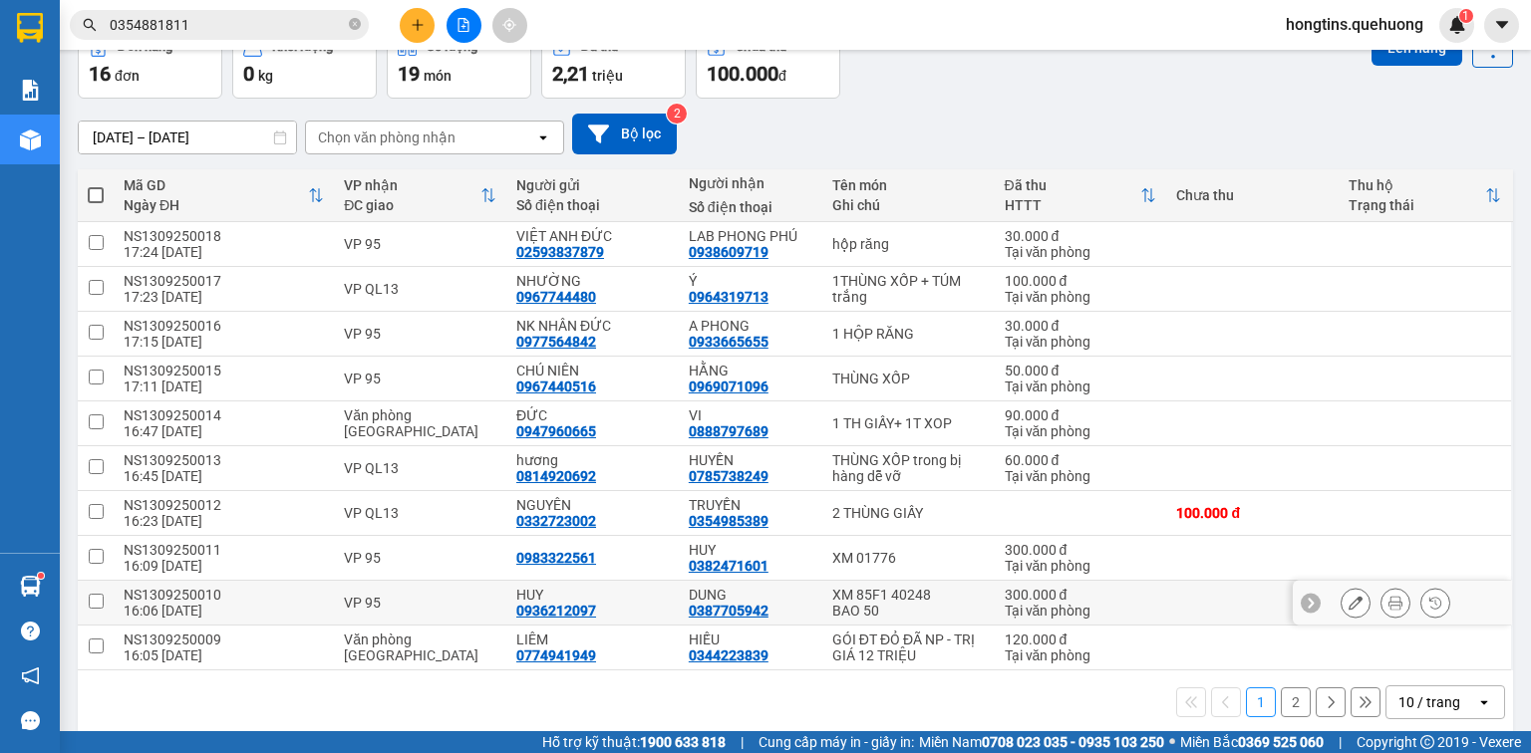
scroll to position [129, 0]
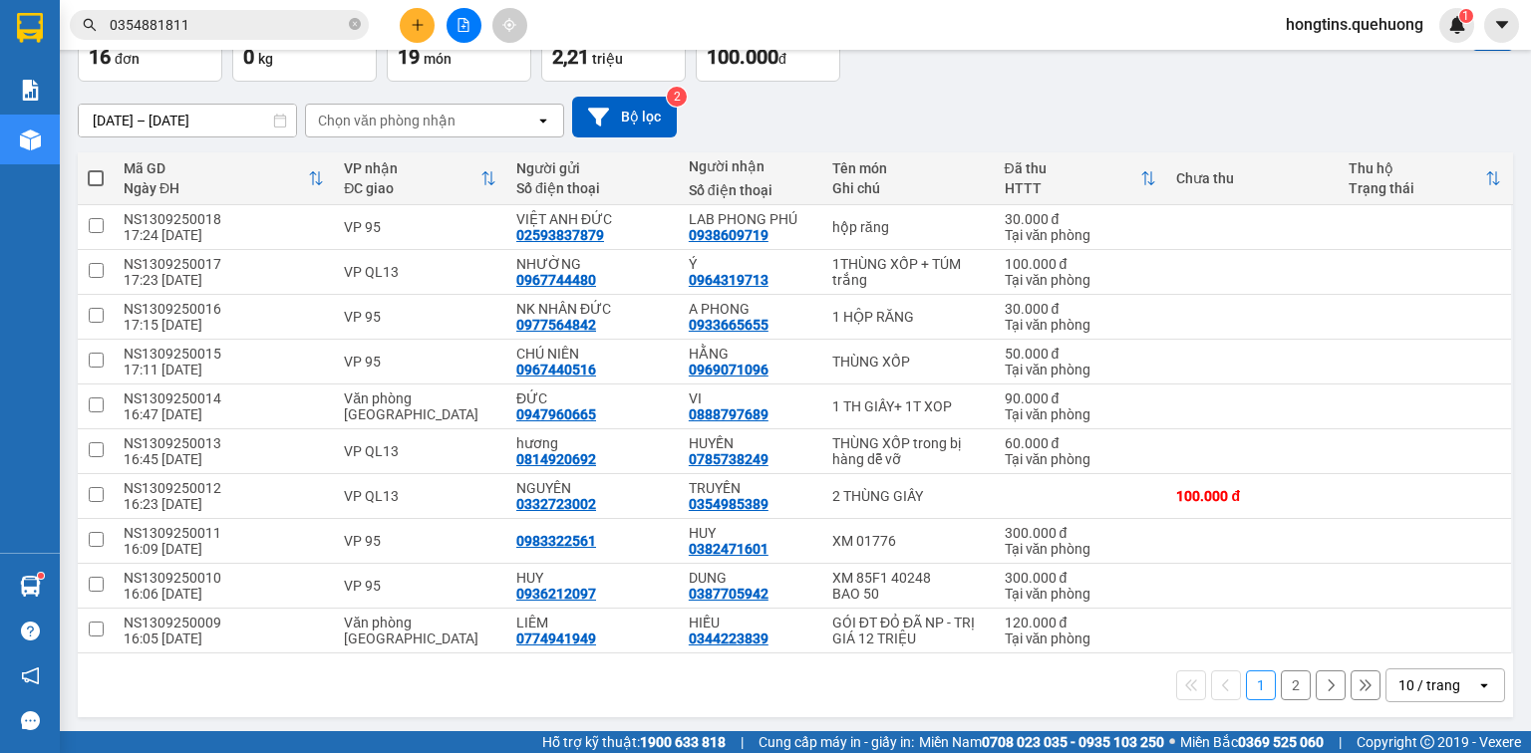
click at [1419, 681] on div "10 / trang" at bounding box center [1429, 686] width 62 height 20
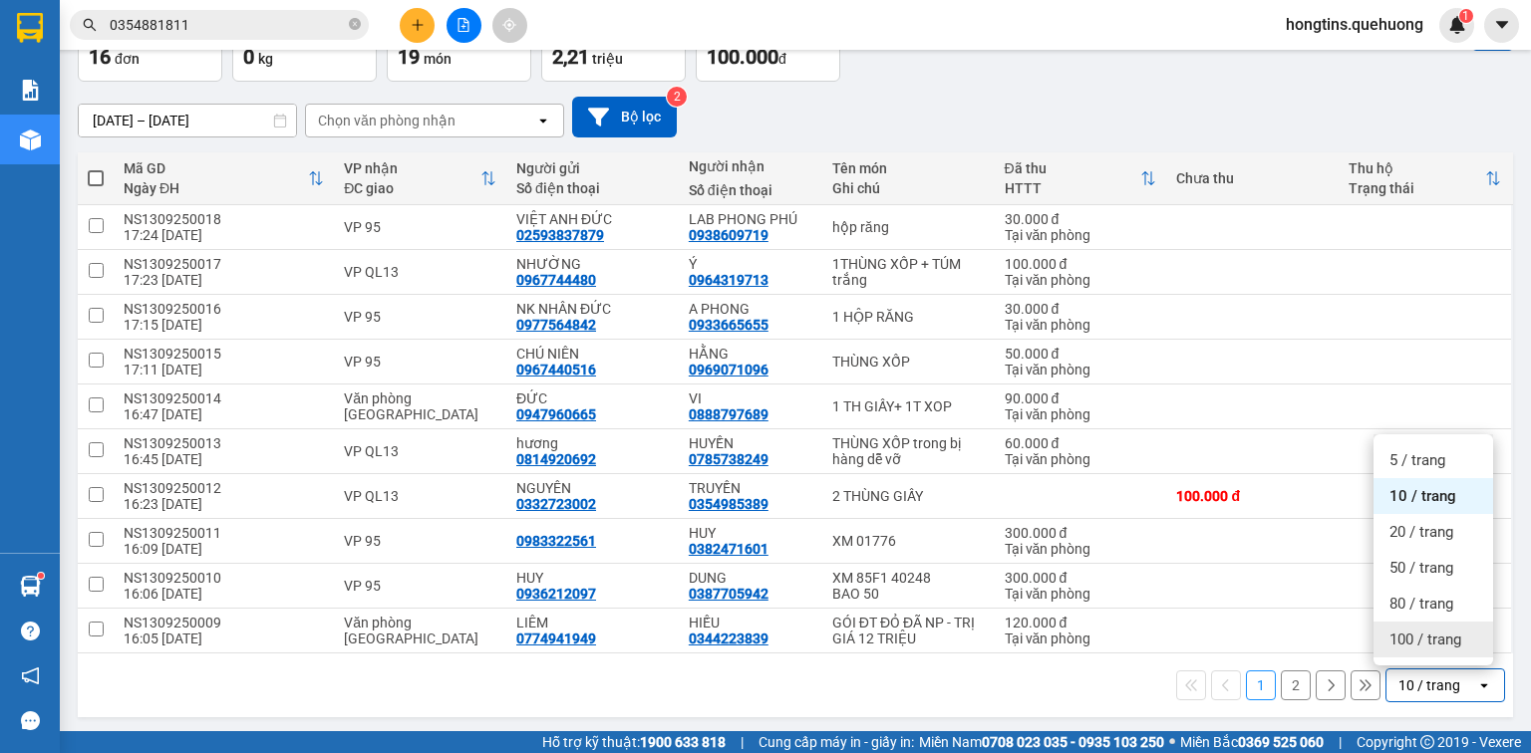
click at [1425, 630] on span "100 / trang" at bounding box center [1425, 640] width 72 height 20
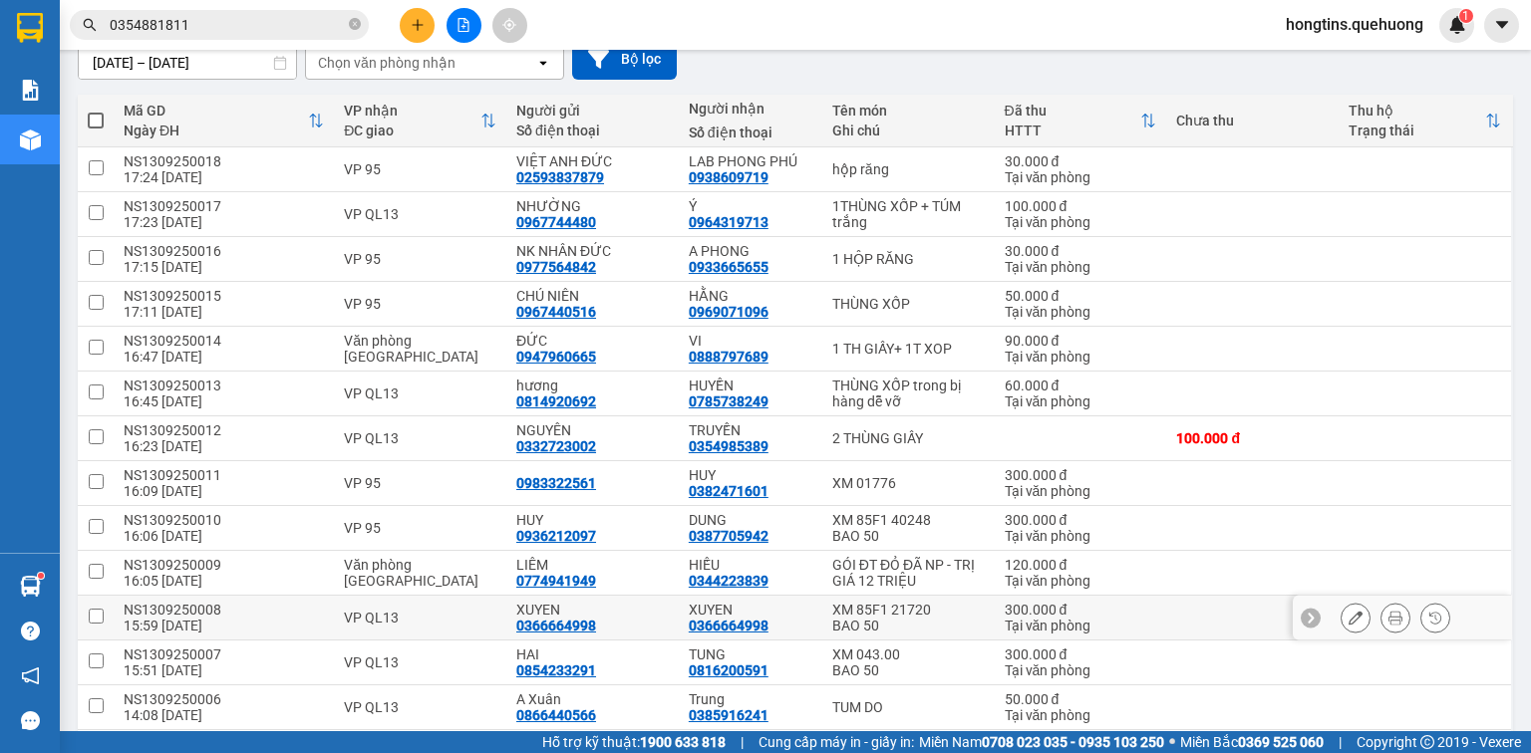
scroll to position [94, 0]
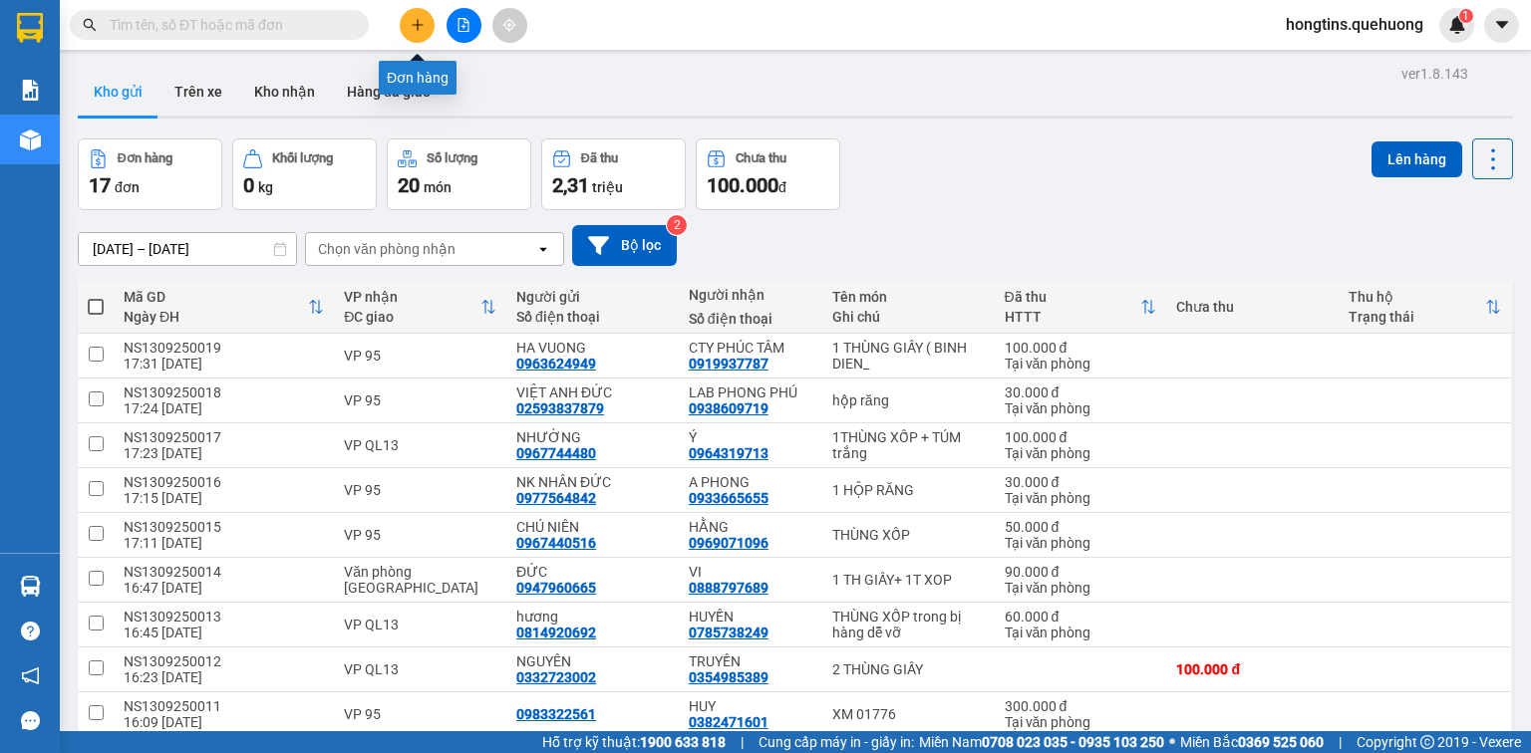
click at [419, 24] on icon "plus" at bounding box center [417, 24] width 11 height 1
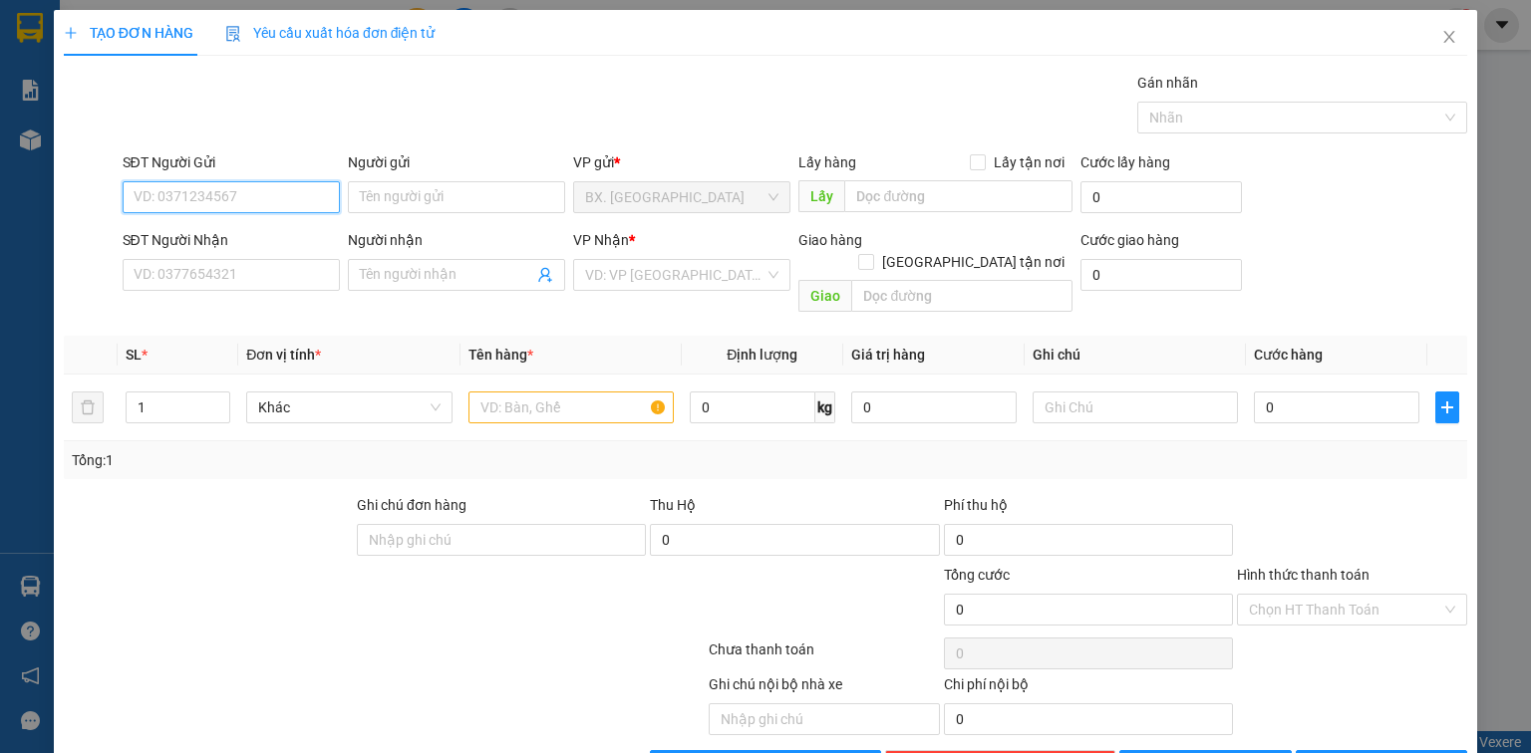
click at [210, 196] on input "SĐT Người Gửi" at bounding box center [231, 197] width 217 height 32
click at [212, 227] on div "0346909551 - tĩnh" at bounding box center [229, 236] width 191 height 22
type input "0346909551"
type input "tĩnh"
type input "0901313545"
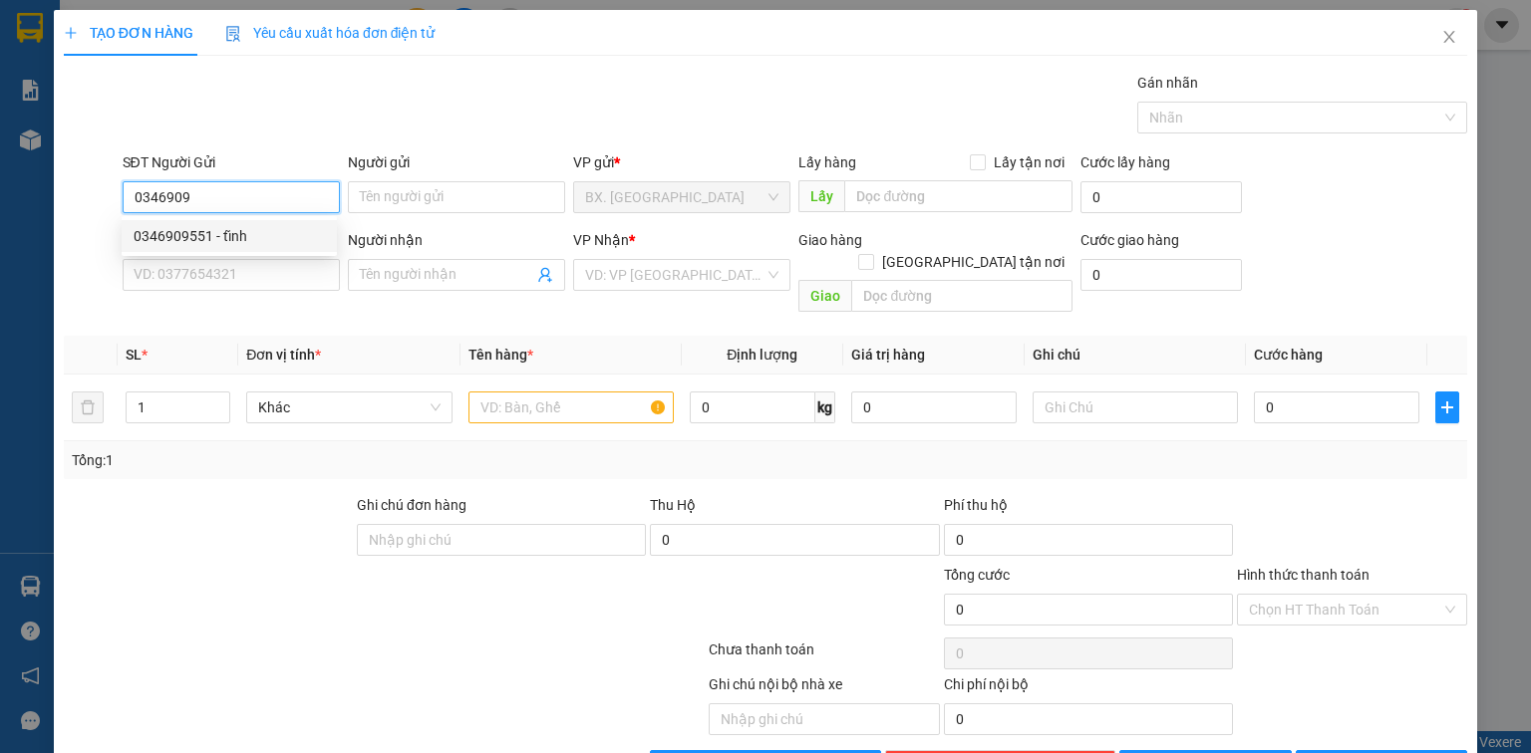
type input "TRỌNG"
type input "40.000"
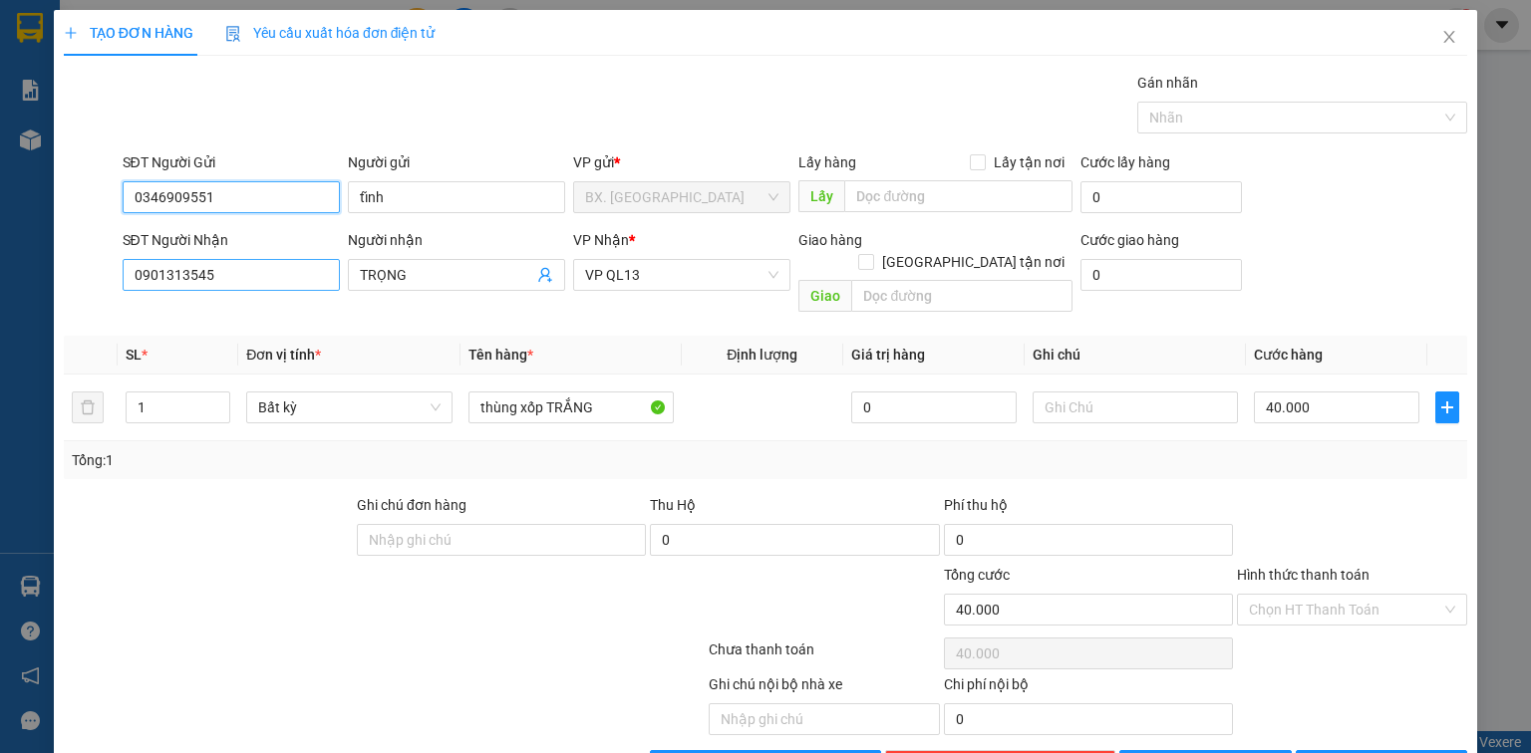
type input "0346909551"
click at [275, 280] on input "0901313545" at bounding box center [231, 275] width 217 height 32
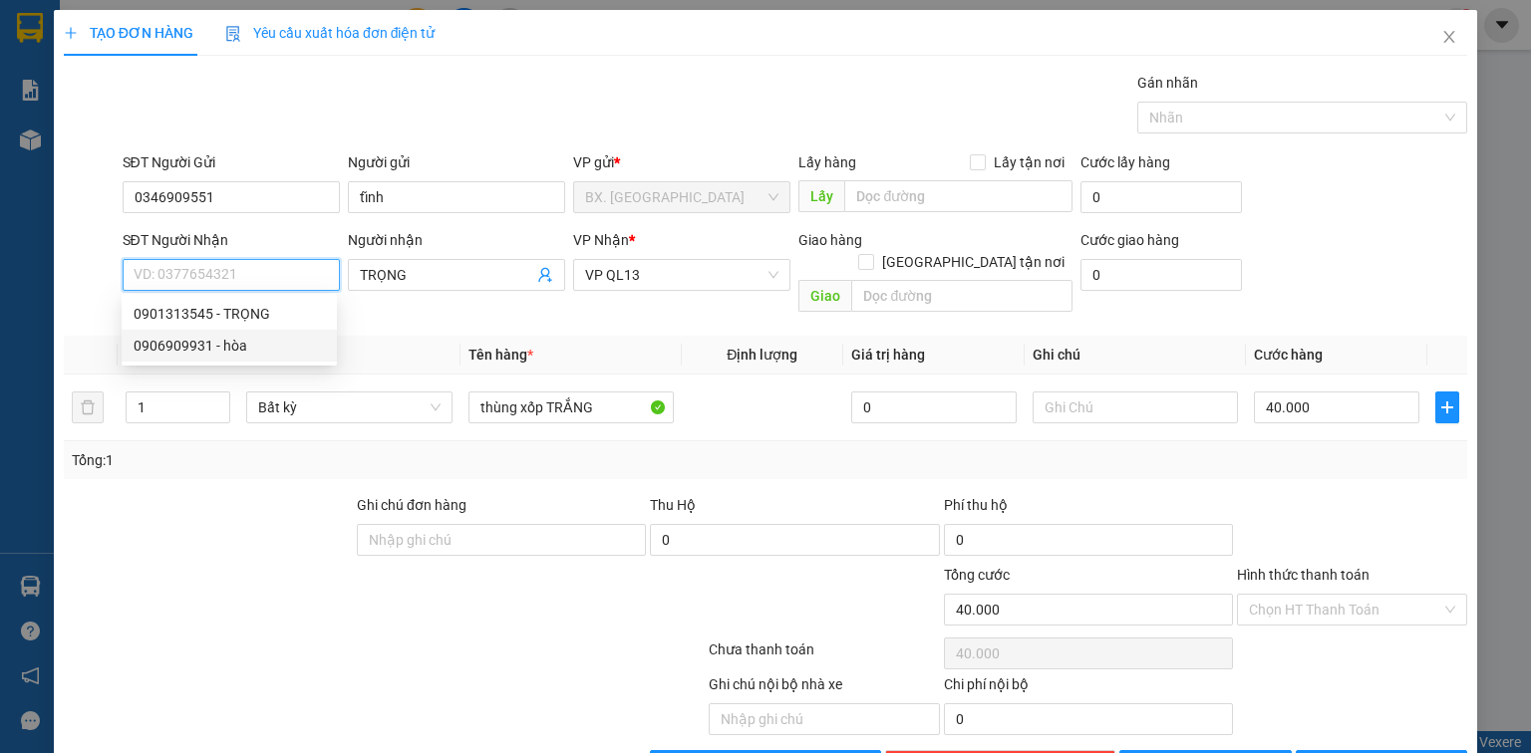
click at [220, 351] on div "0906909931 - hòa" at bounding box center [229, 346] width 191 height 22
type input "0906909931"
type input "hòa"
type input "50.000"
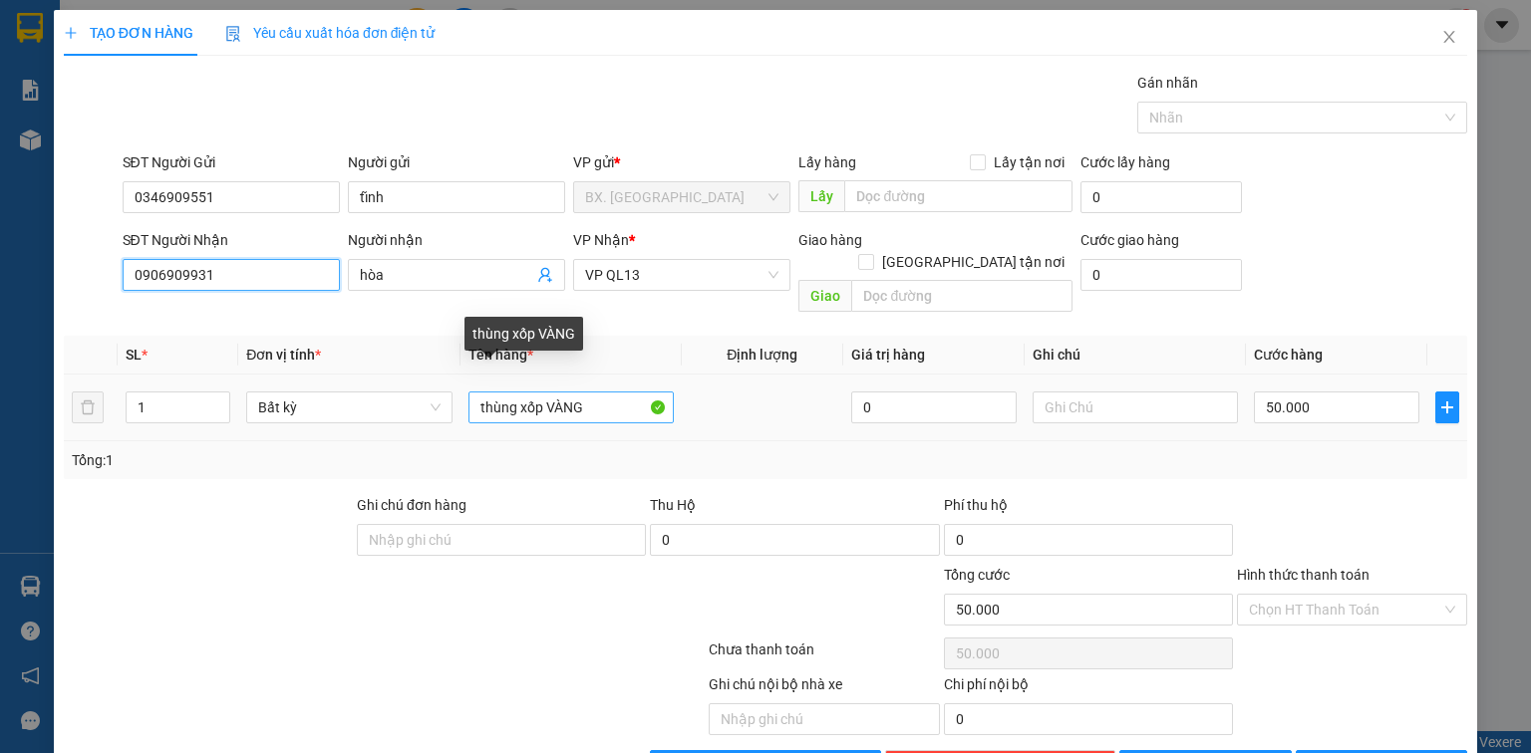
type input "0906909931"
click at [607, 392] on input "thùng xốp VÀNG" at bounding box center [570, 408] width 205 height 32
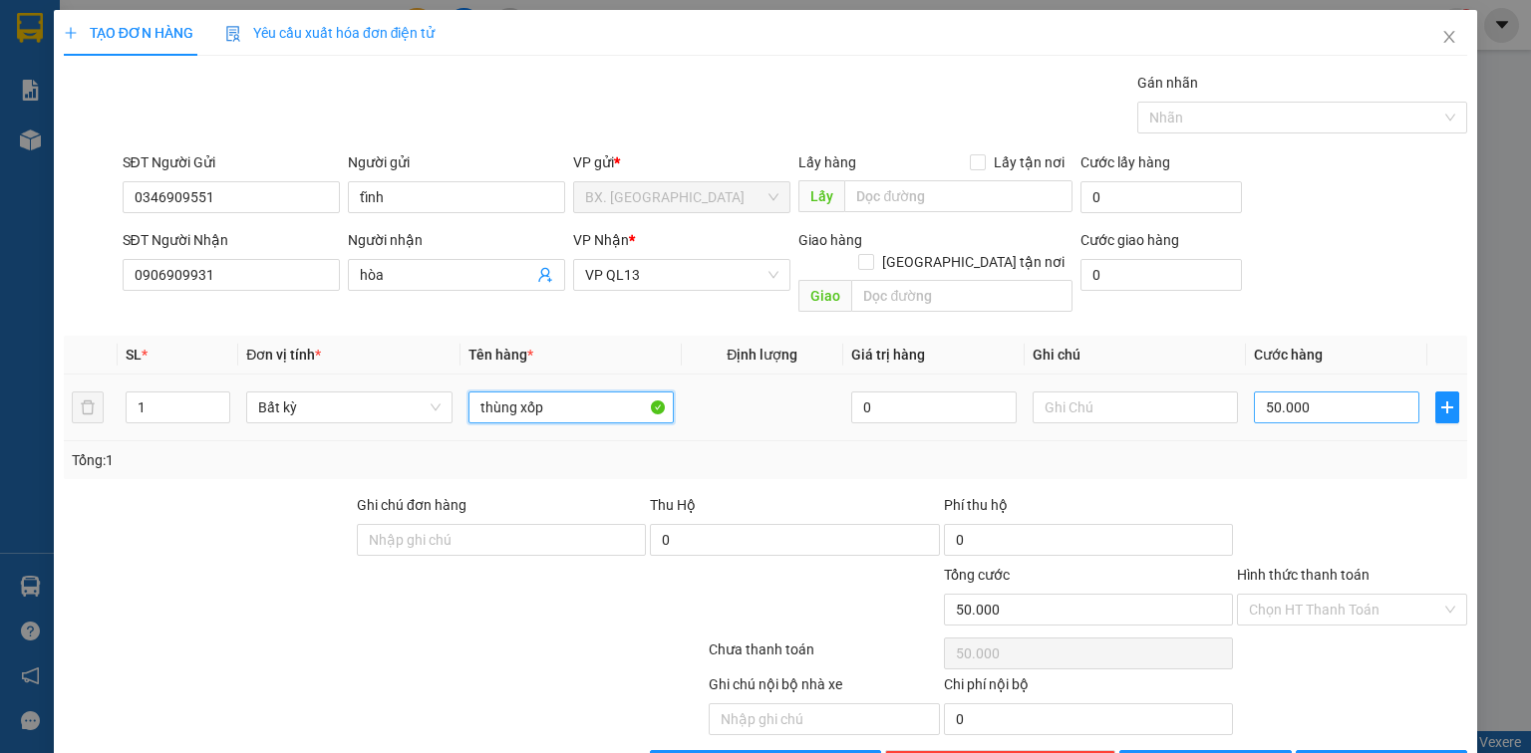
type input "thùng xốp"
click at [1329, 392] on input "50.000" at bounding box center [1336, 408] width 165 height 32
type input "4"
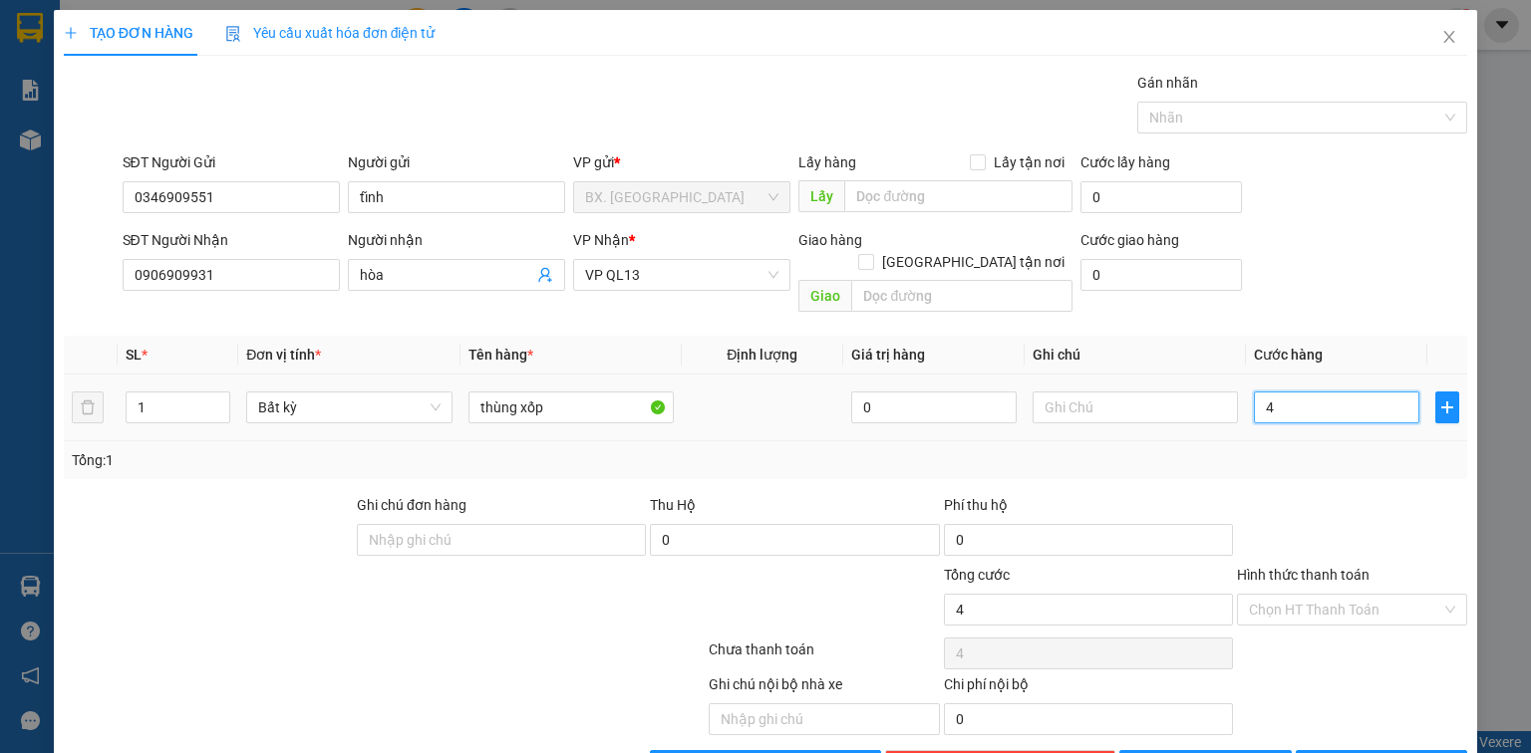
type input "40"
type input "40.000"
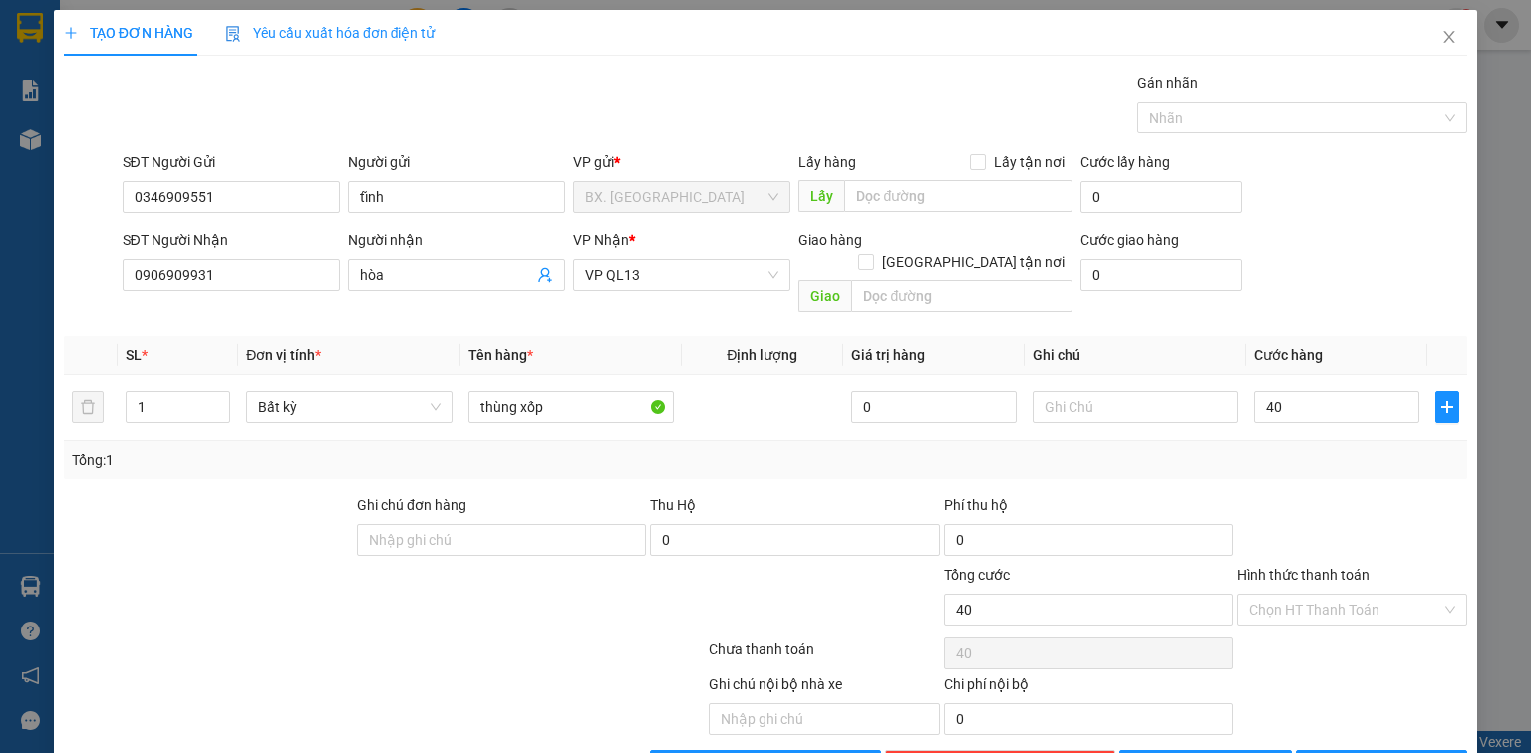
type input "40.000"
click at [1329, 509] on div at bounding box center [1352, 529] width 234 height 70
click at [1332, 595] on input "Hình thức thanh toán" at bounding box center [1345, 610] width 192 height 30
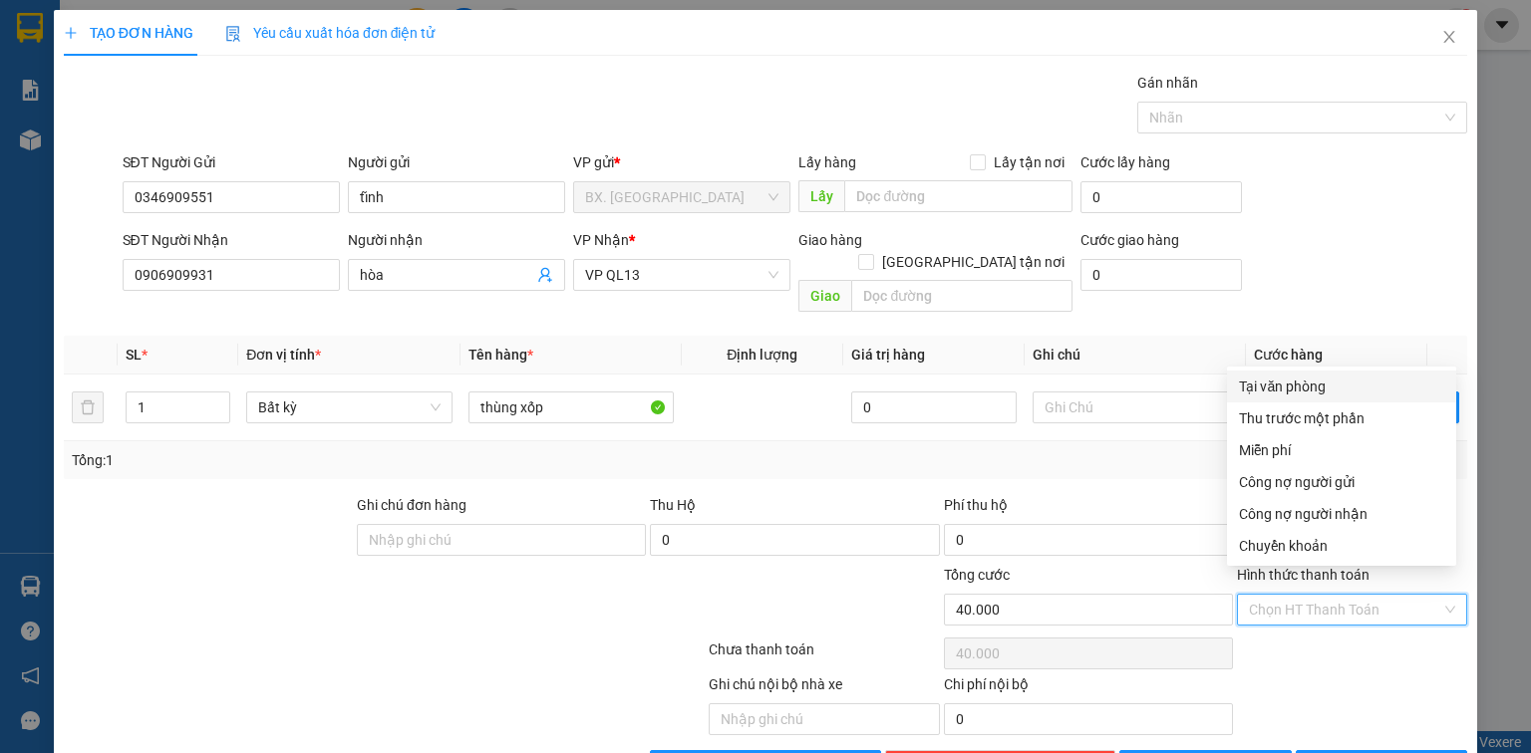
click at [1340, 376] on div "Tại văn phòng" at bounding box center [1341, 387] width 205 height 22
type input "0"
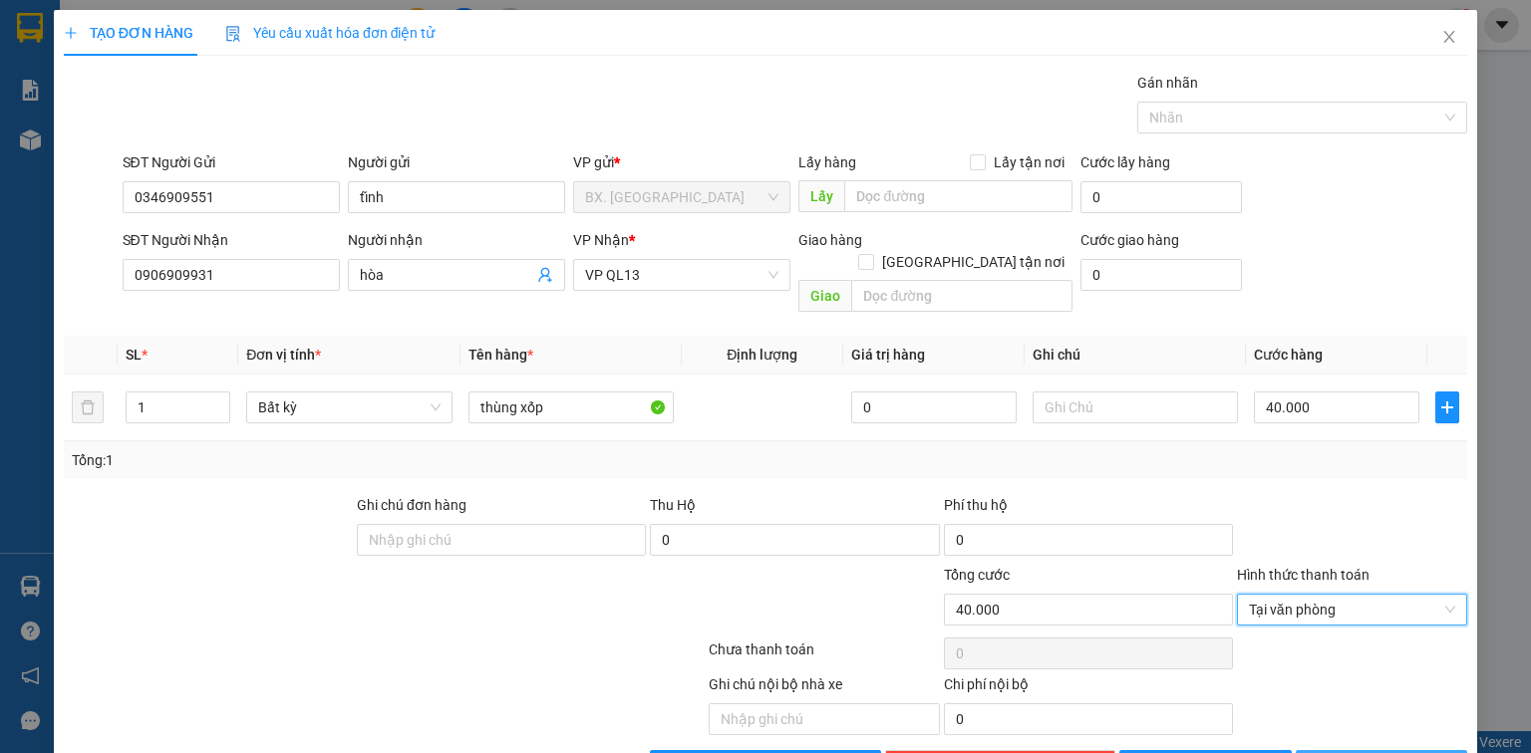
click at [1395, 750] on button "[PERSON_NAME] và In" at bounding box center [1382, 766] width 172 height 32
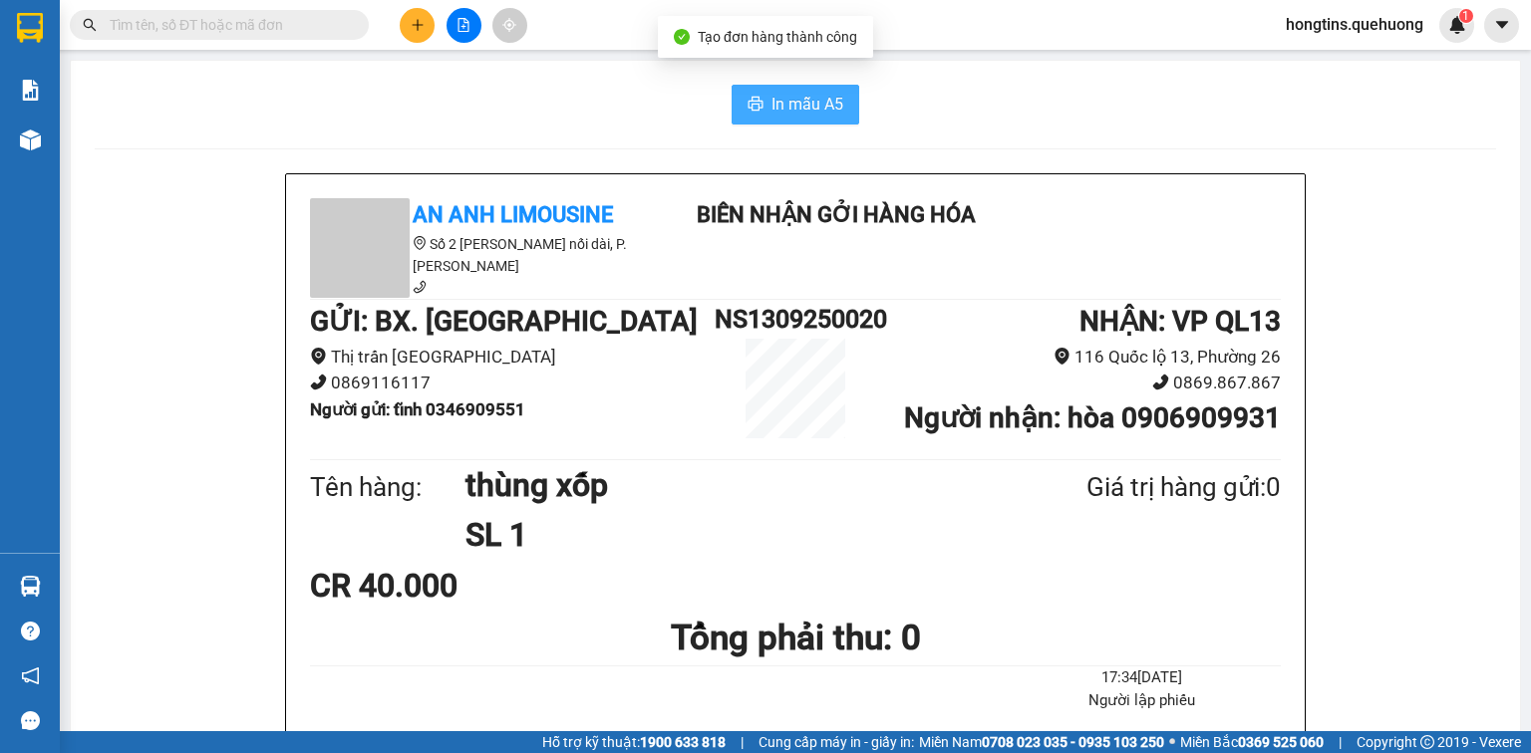
click at [782, 96] on span "In mẫu A5" at bounding box center [807, 104] width 72 height 25
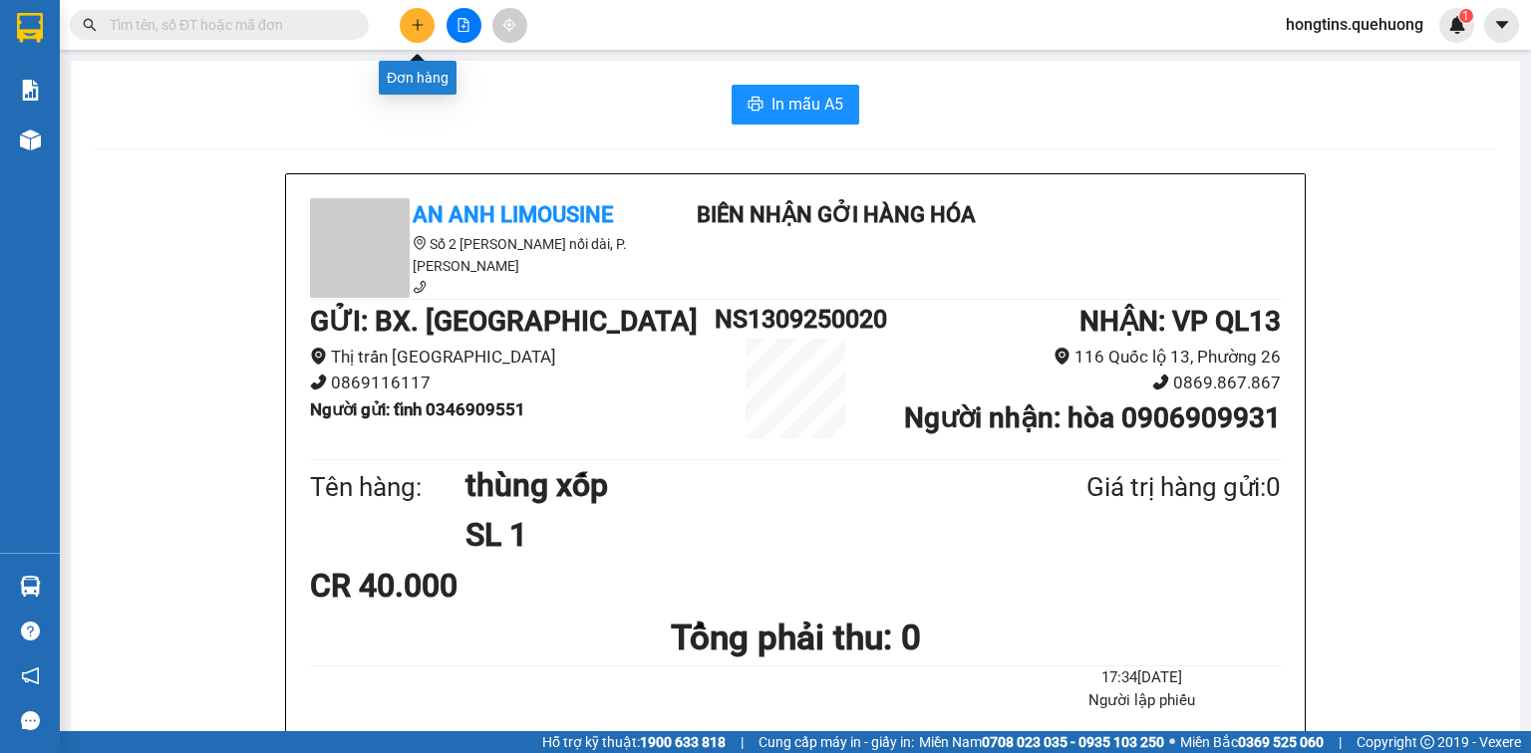
click at [415, 24] on icon "plus" at bounding box center [417, 24] width 11 height 1
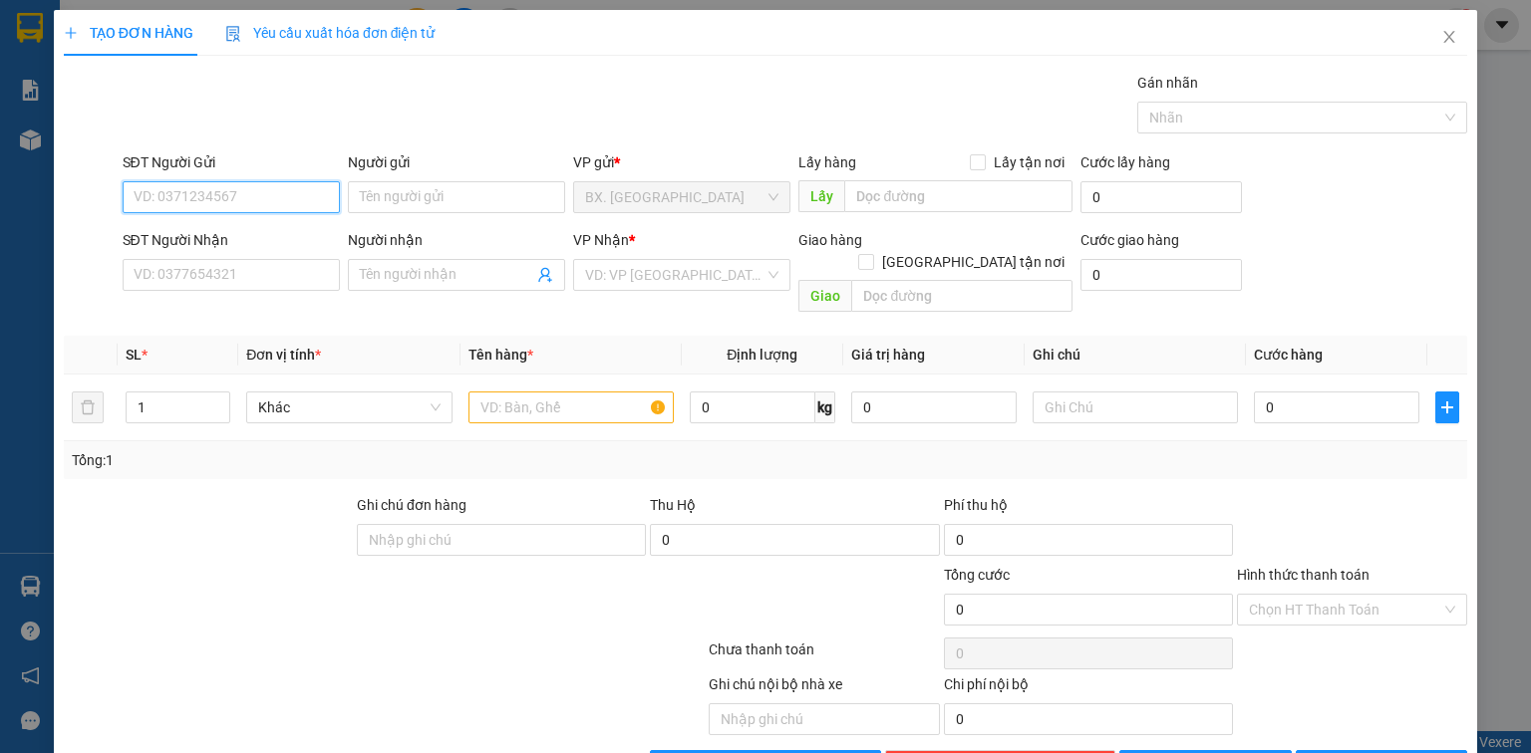
click at [289, 207] on input "SĐT Người Gửi" at bounding box center [231, 197] width 217 height 32
type input "0986083227"
click at [458, 211] on input "Người gửi" at bounding box center [456, 197] width 217 height 32
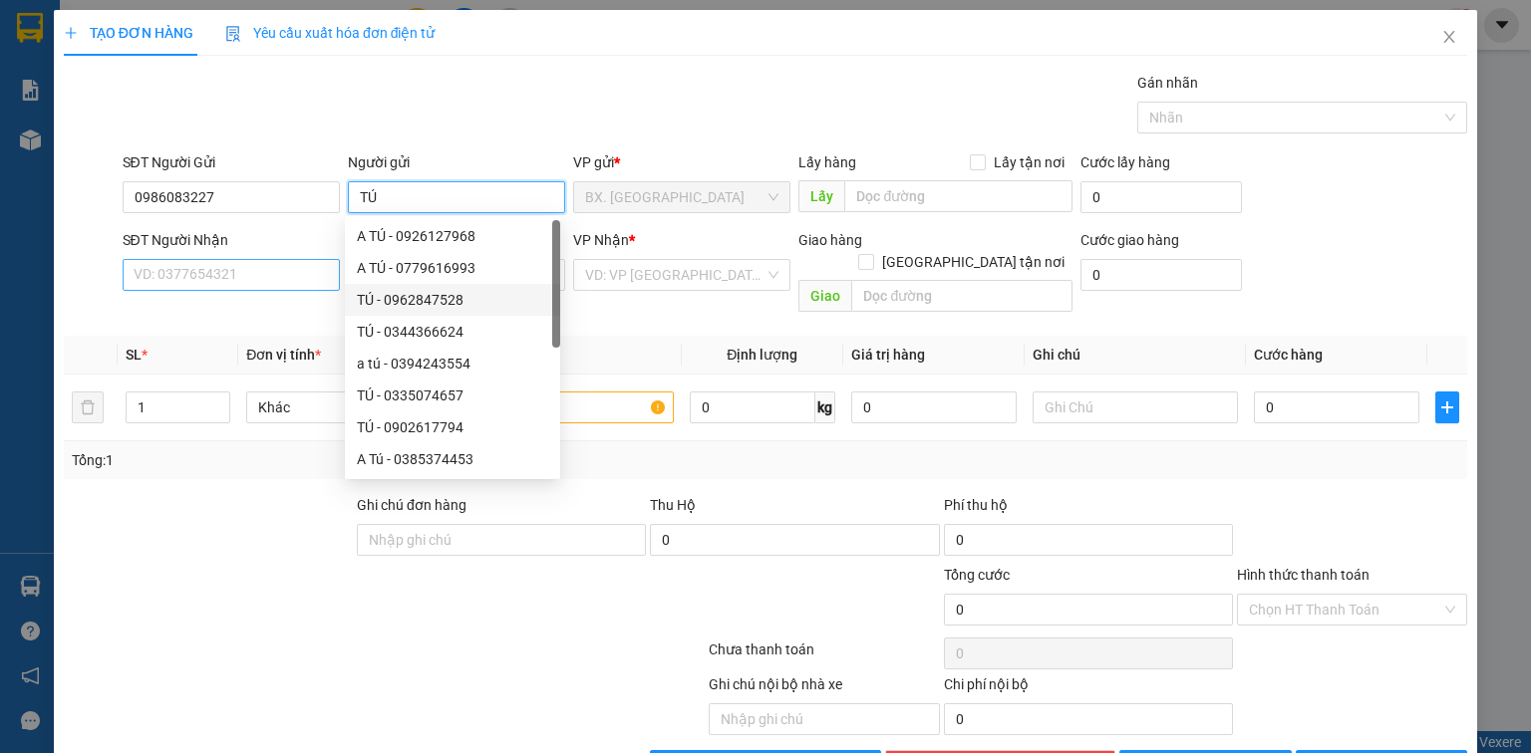
type input "TÚ"
click at [174, 263] on input "SĐT Người Nhận" at bounding box center [231, 275] width 217 height 32
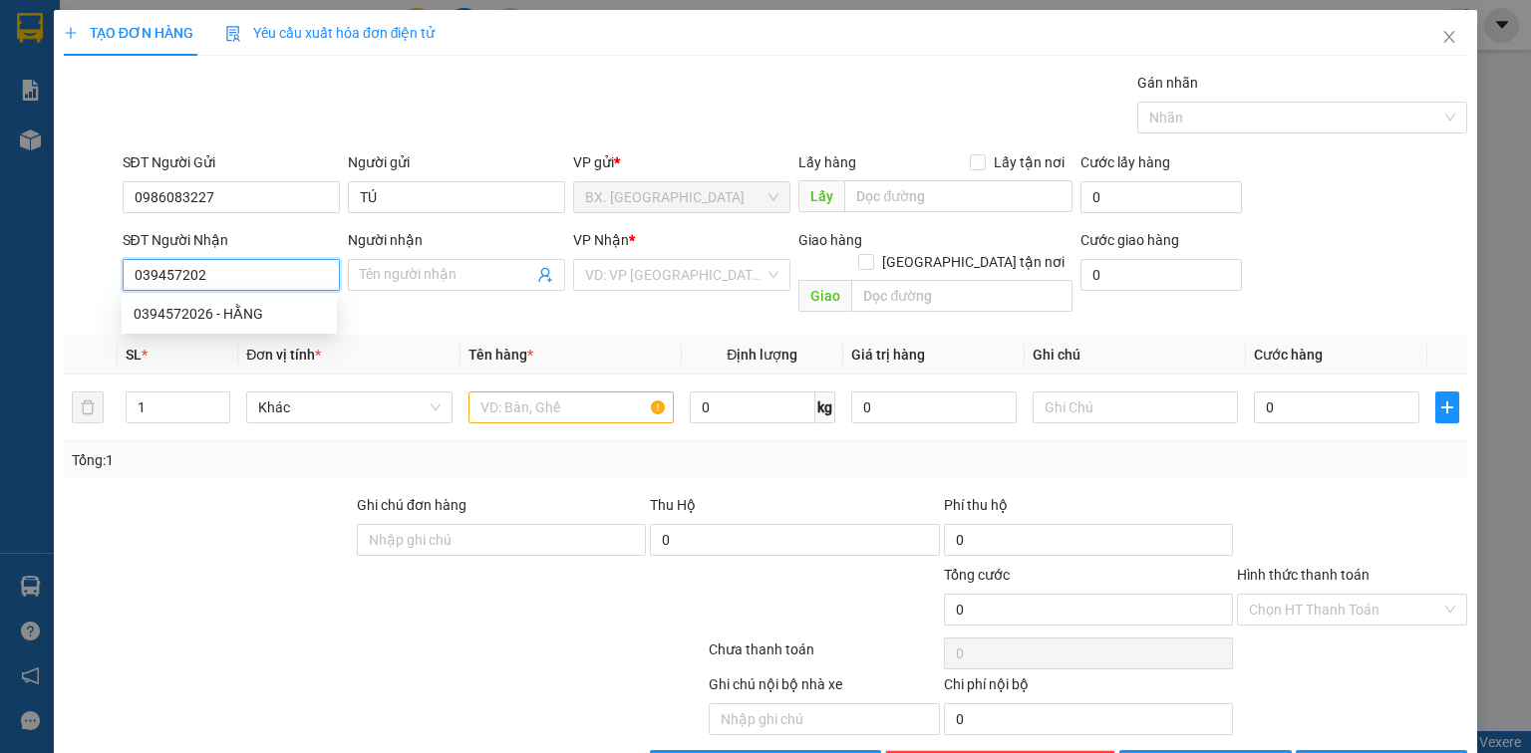
type input "0394572026"
click at [259, 328] on div "0394572026 - HẰNG" at bounding box center [229, 314] width 215 height 32
type input "HẰNG"
type input "400.000"
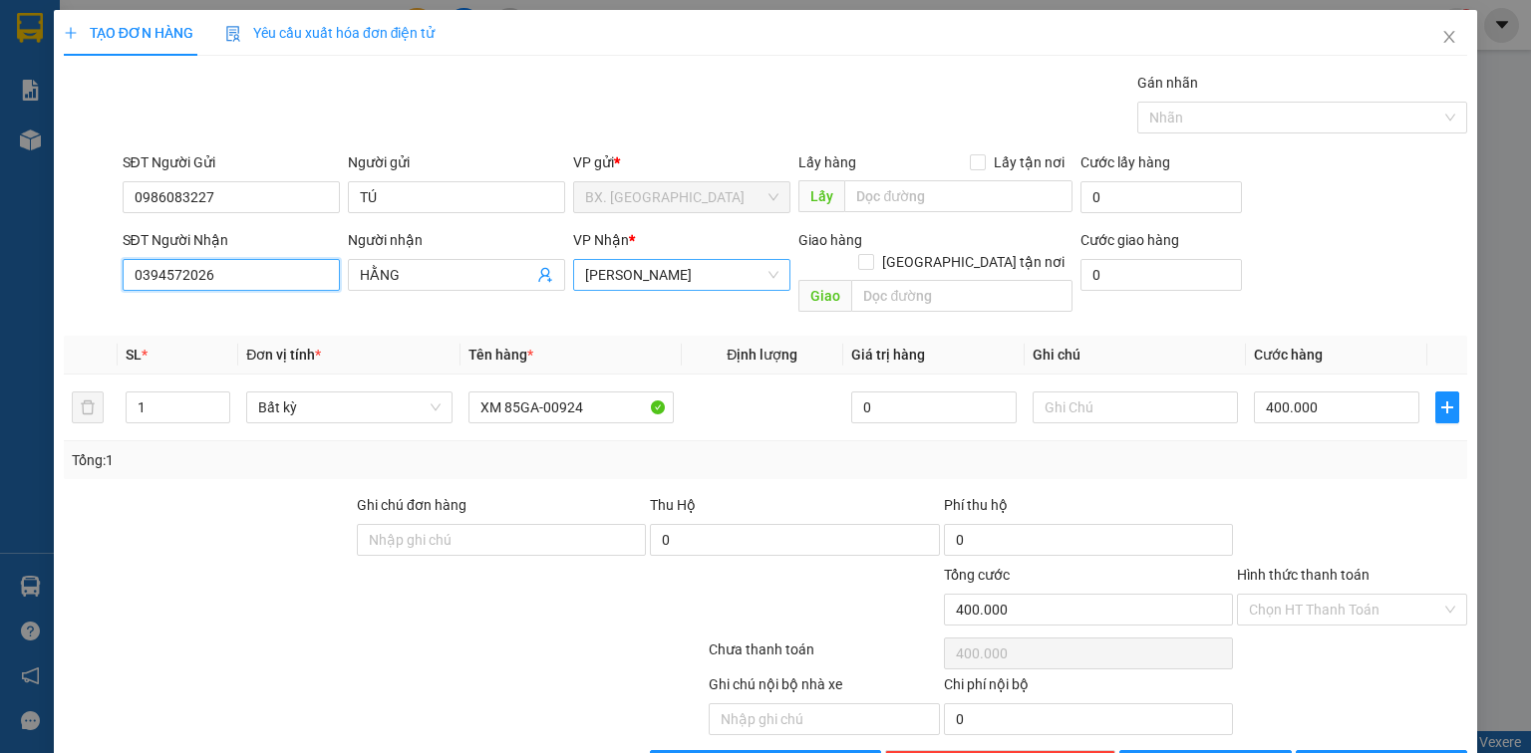
click at [687, 285] on span "[PERSON_NAME]" at bounding box center [681, 275] width 193 height 30
type input "0394572026"
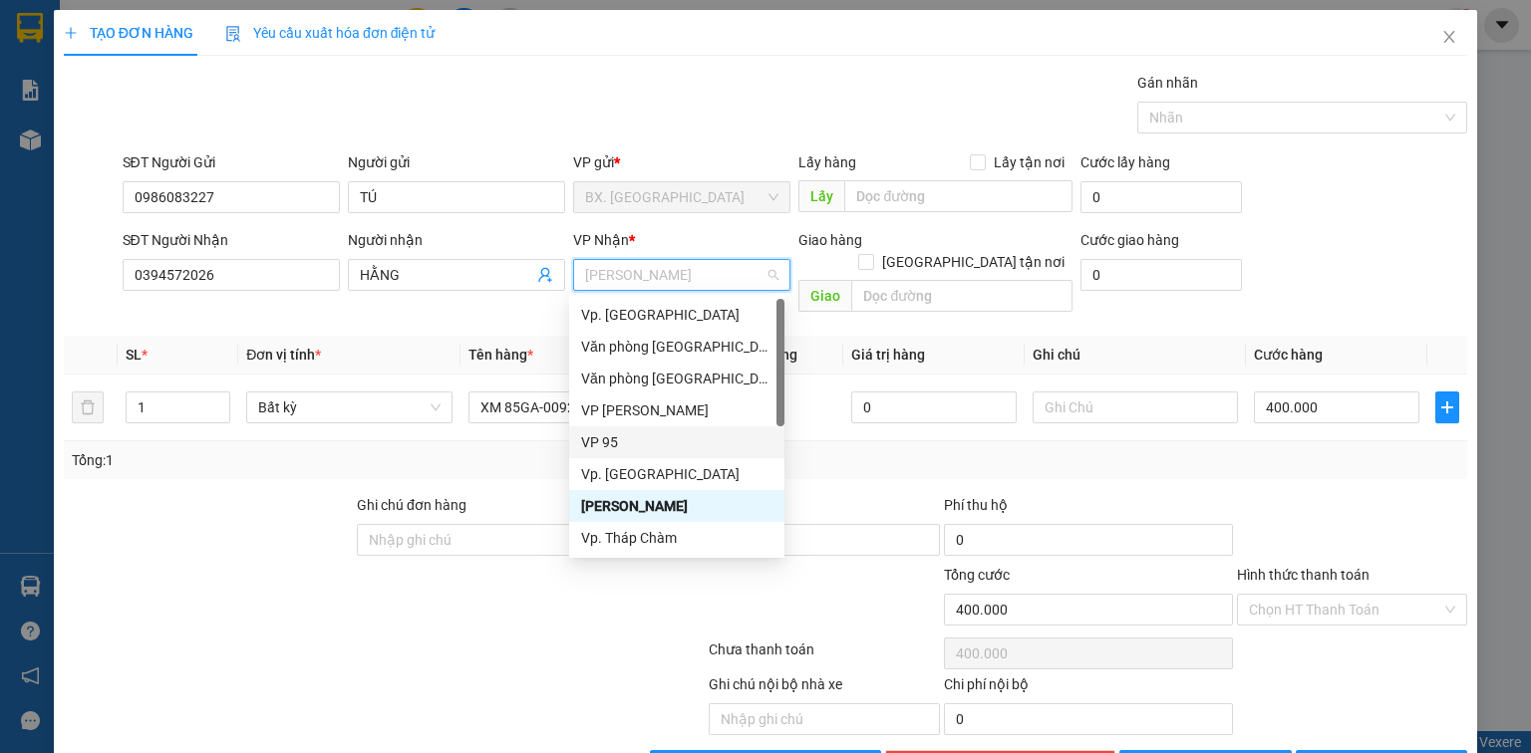
click at [630, 446] on div "VP 95" at bounding box center [676, 443] width 191 height 22
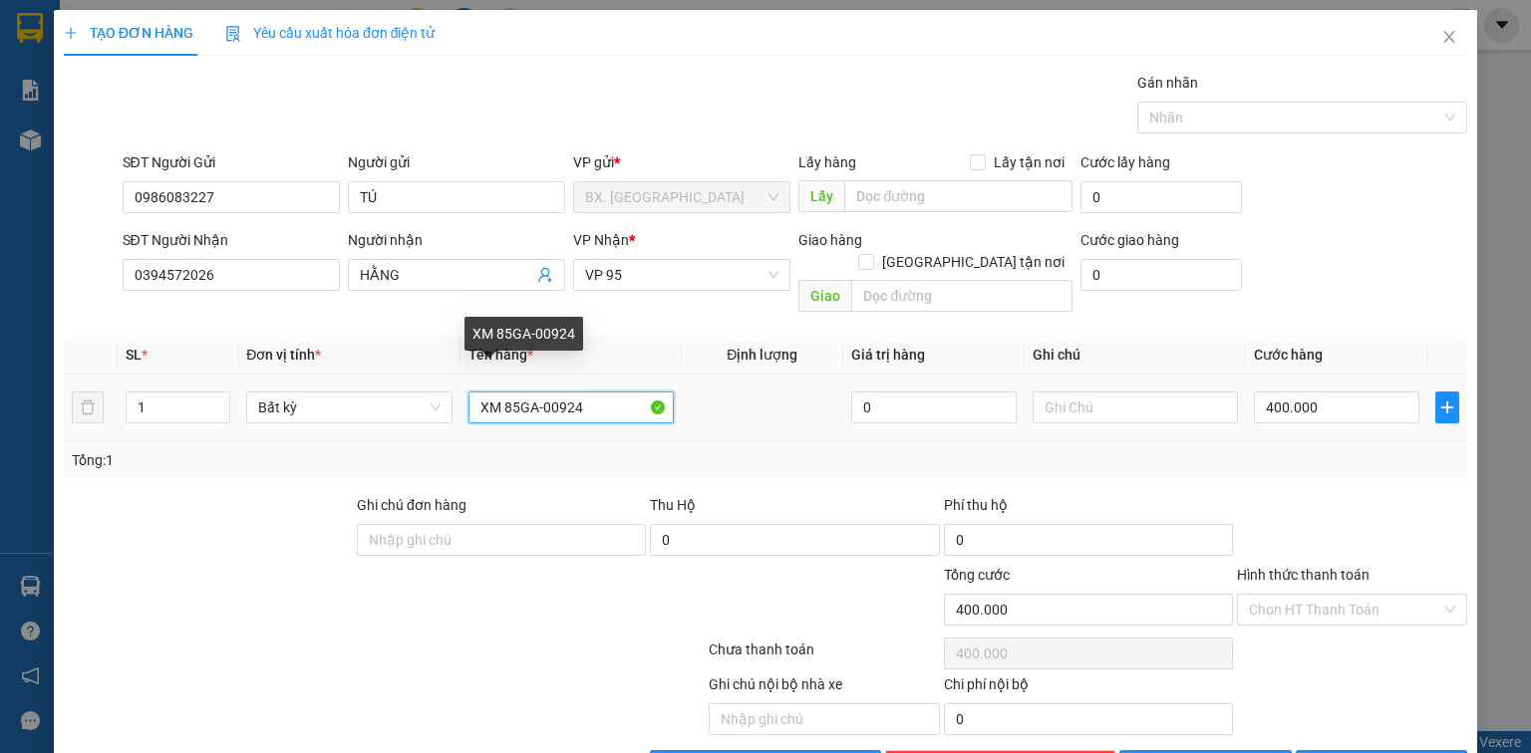
drag, startPoint x: 594, startPoint y: 384, endPoint x: 383, endPoint y: 403, distance: 212.1
click at [383, 403] on tr "1 Bất kỳ XM 85GA-00924 0 400.000" at bounding box center [765, 408] width 1403 height 67
type input "1T GIẤY TC"
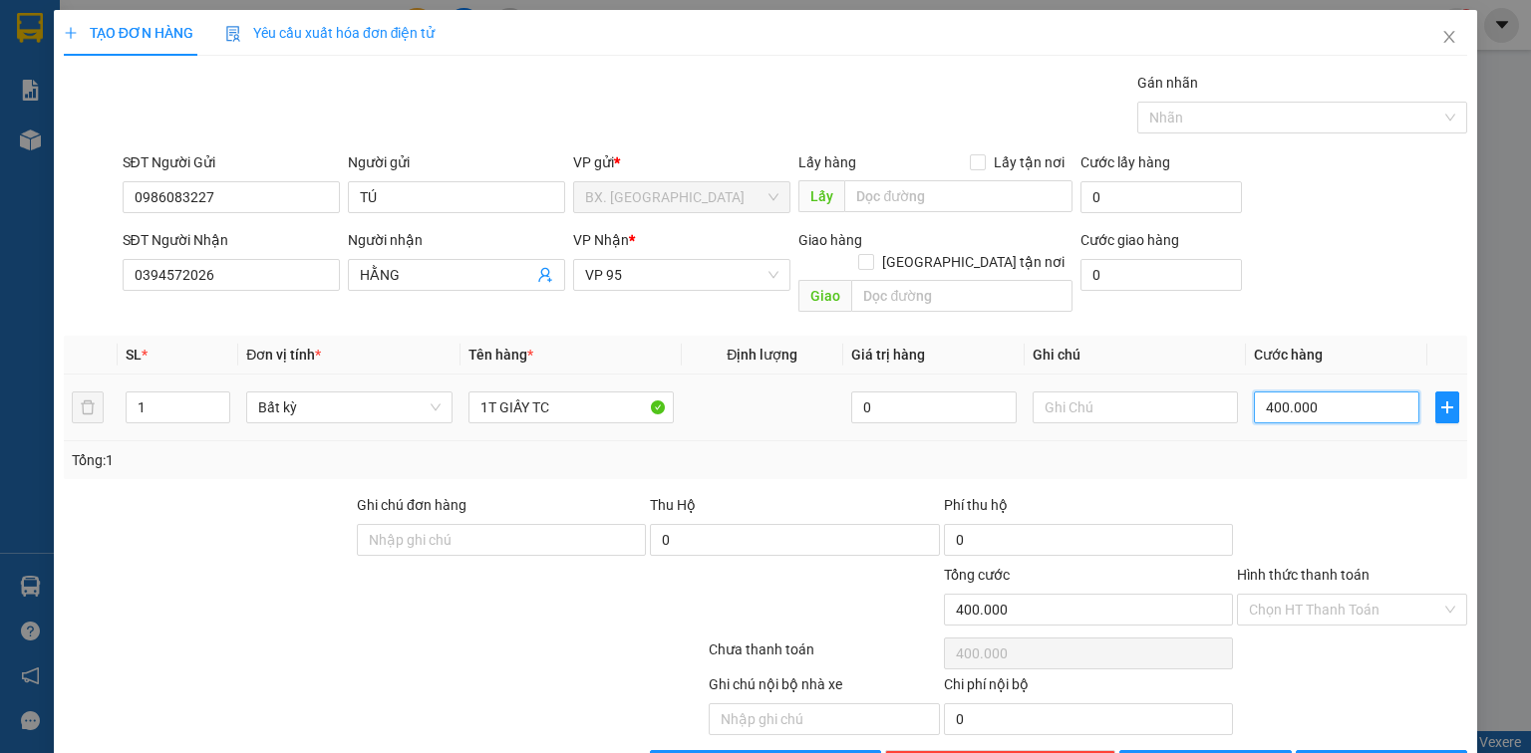
click at [1345, 392] on input "400.000" at bounding box center [1336, 408] width 165 height 32
type input "5"
type input "50"
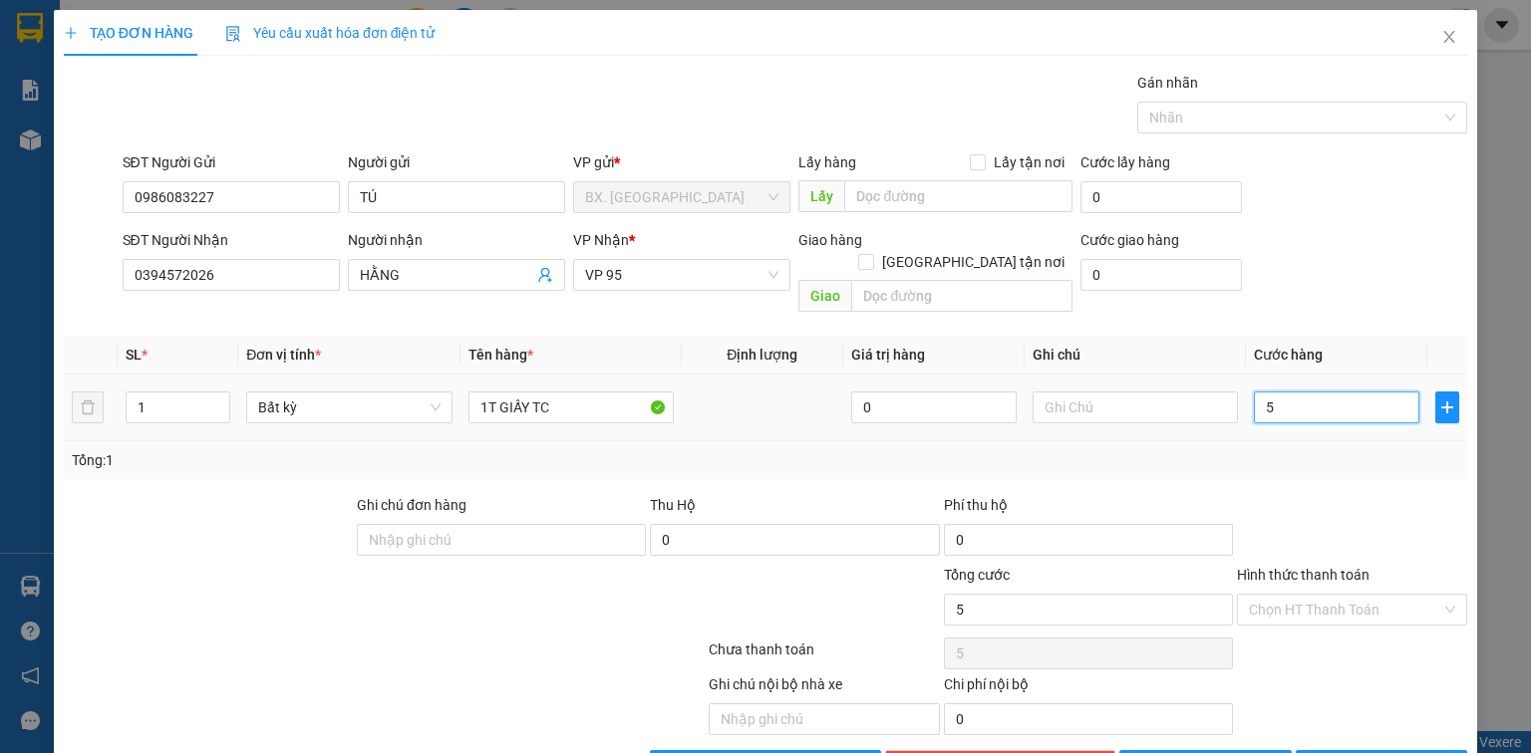
type input "50"
type input "500"
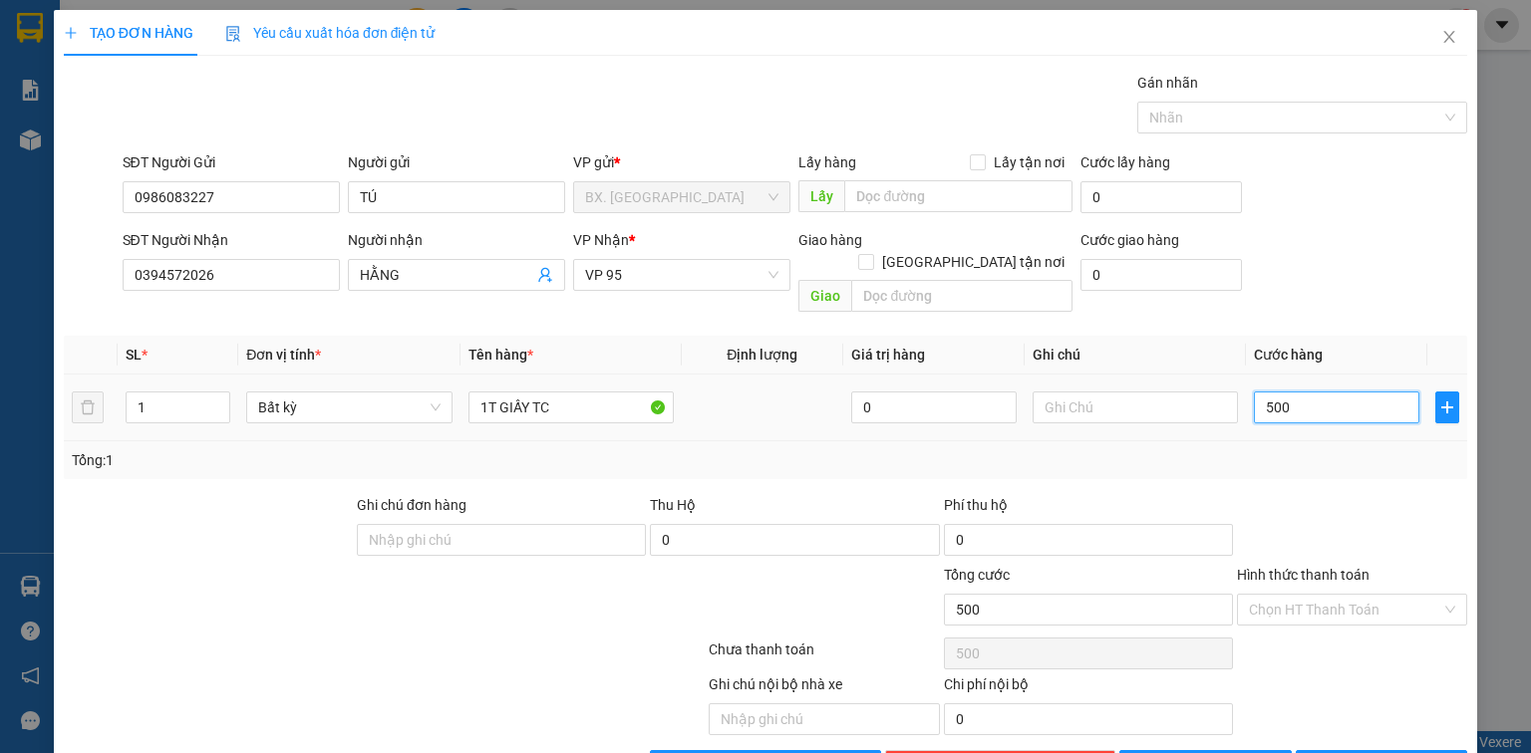
type input "5.000"
type input "50.000"
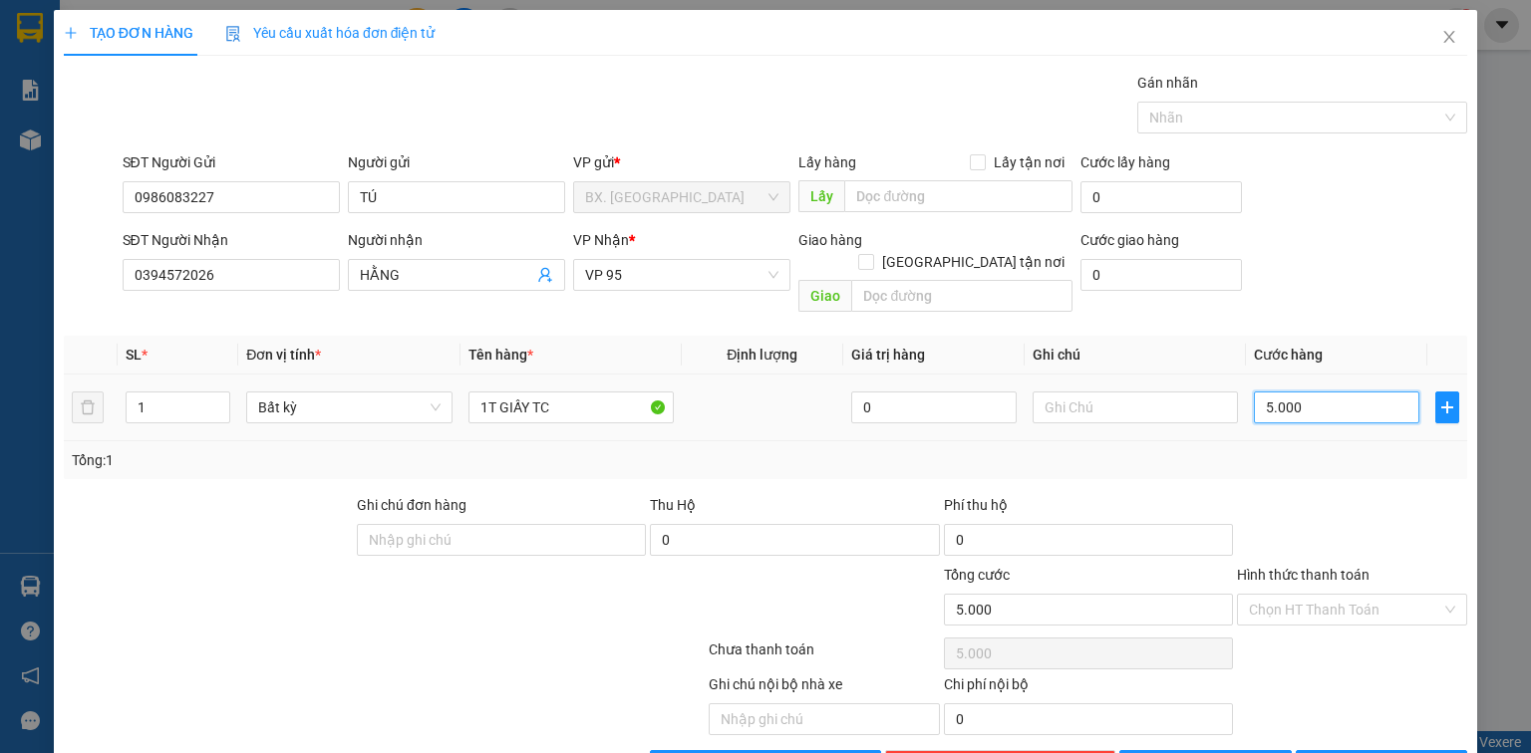
type input "50.000"
type input "500.000"
type input "50.000"
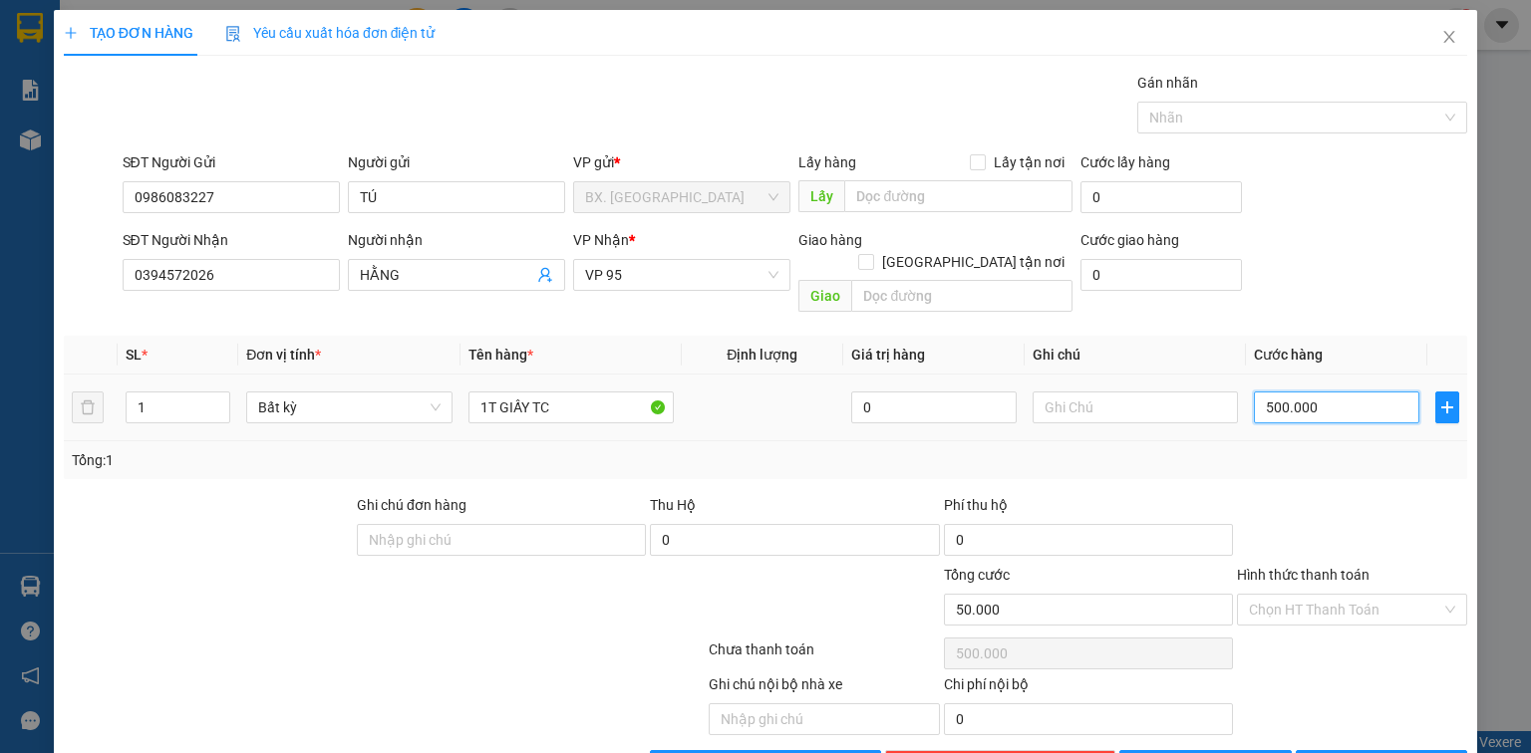
type input "50.000"
click at [1383, 595] on input "Hình thức thanh toán" at bounding box center [1345, 610] width 192 height 30
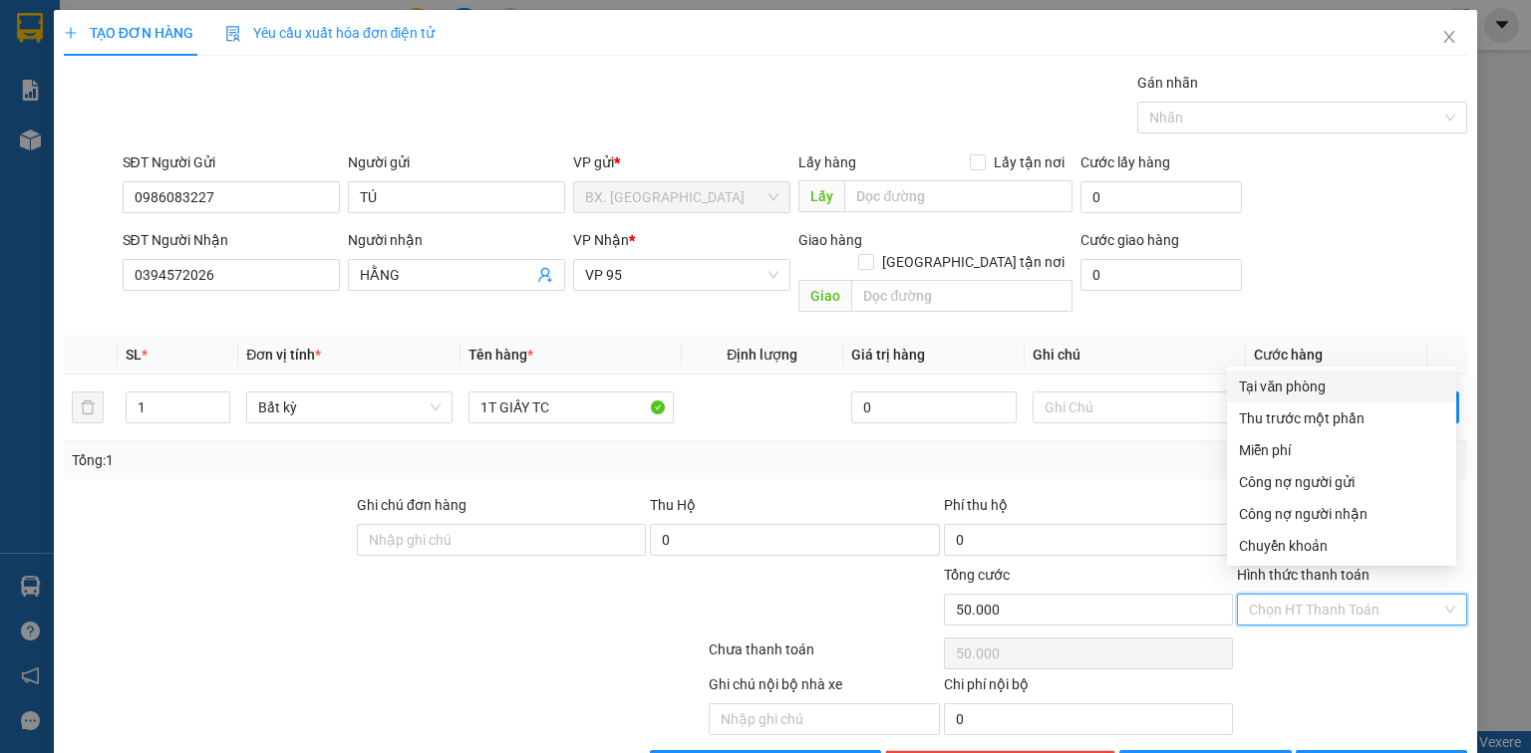
click at [1324, 393] on div "Tại văn phòng" at bounding box center [1341, 387] width 205 height 22
type input "0"
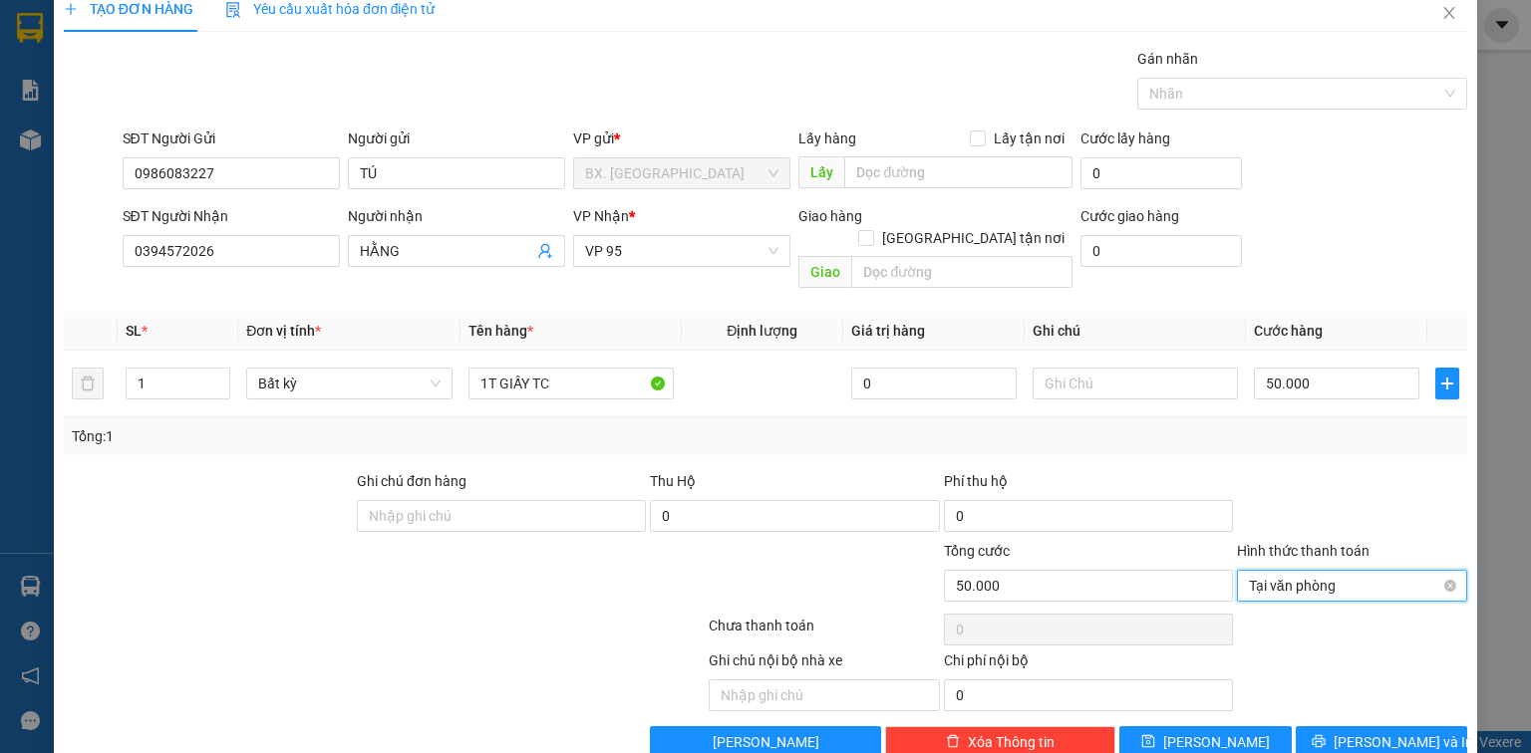
scroll to position [44, 0]
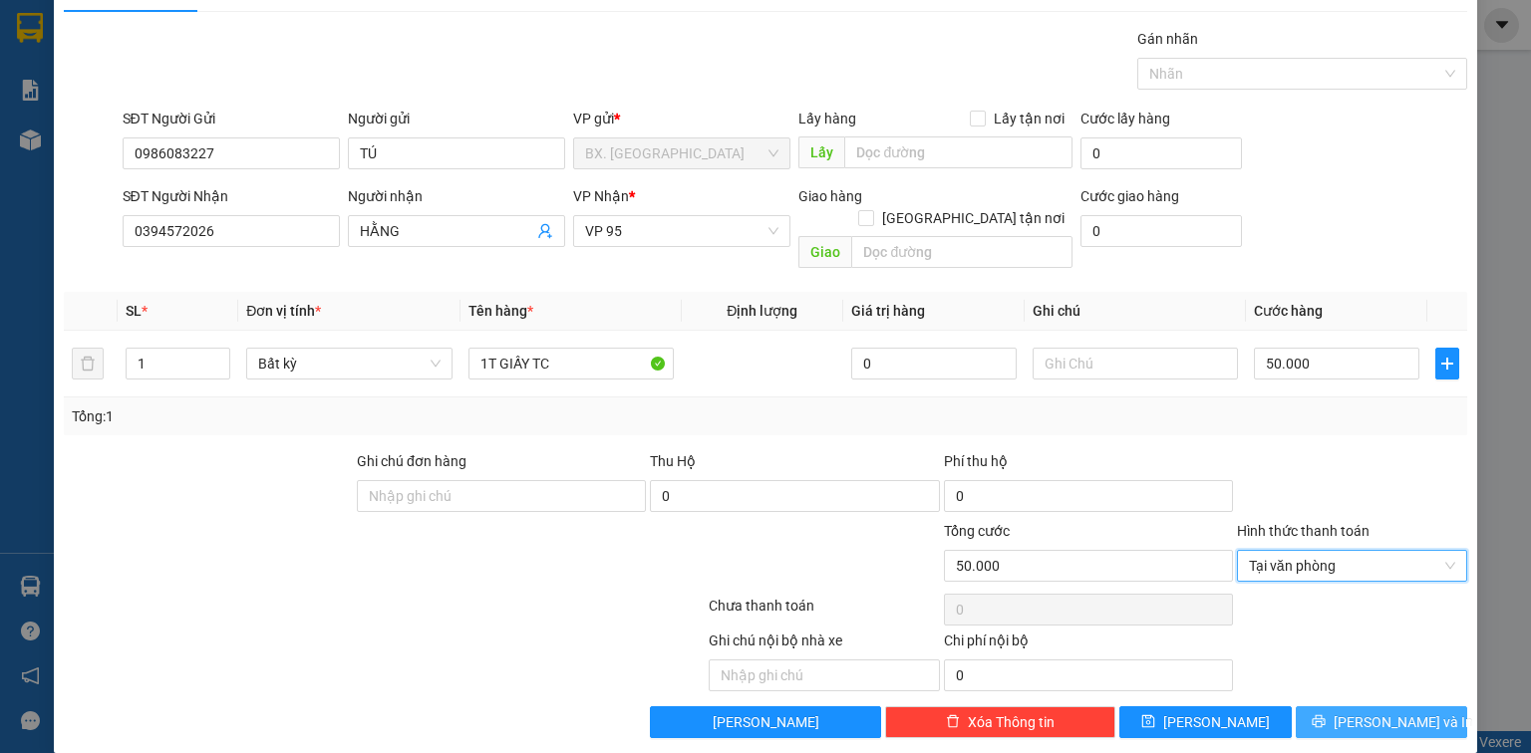
click at [1400, 712] on span "[PERSON_NAME] và In" at bounding box center [1404, 723] width 140 height 22
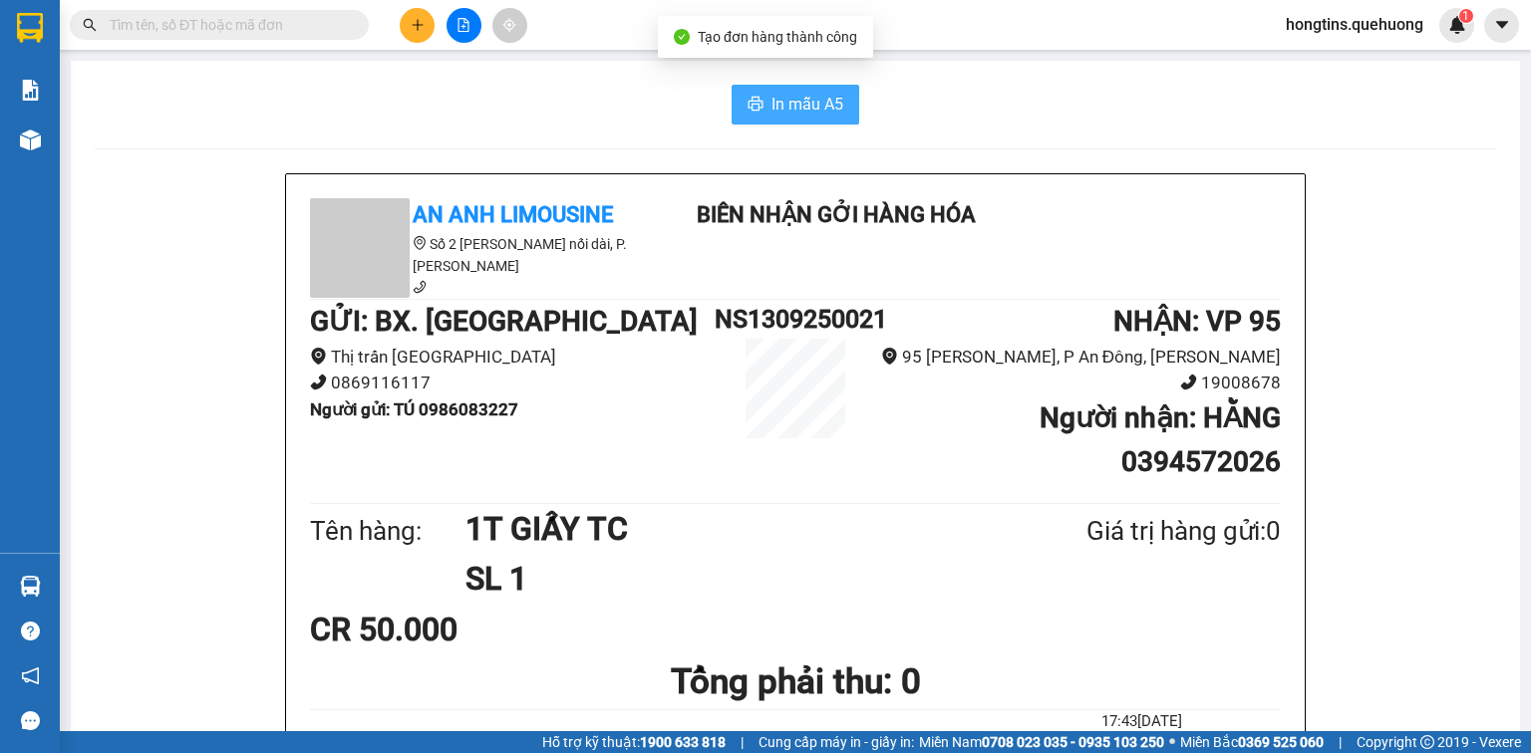
click at [777, 100] on span "In mẫu A5" at bounding box center [807, 104] width 72 height 25
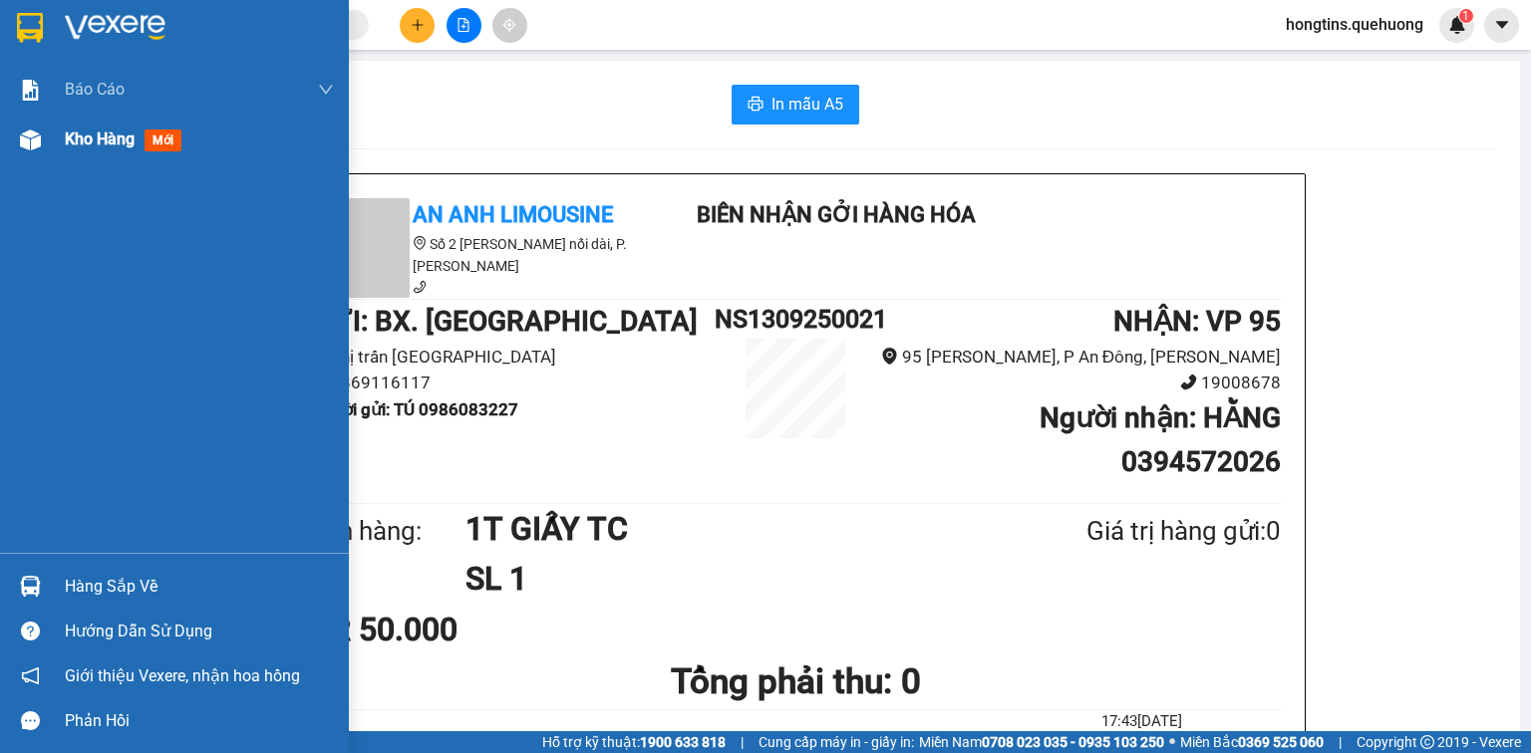
click at [90, 140] on span "Kho hàng" at bounding box center [100, 139] width 70 height 19
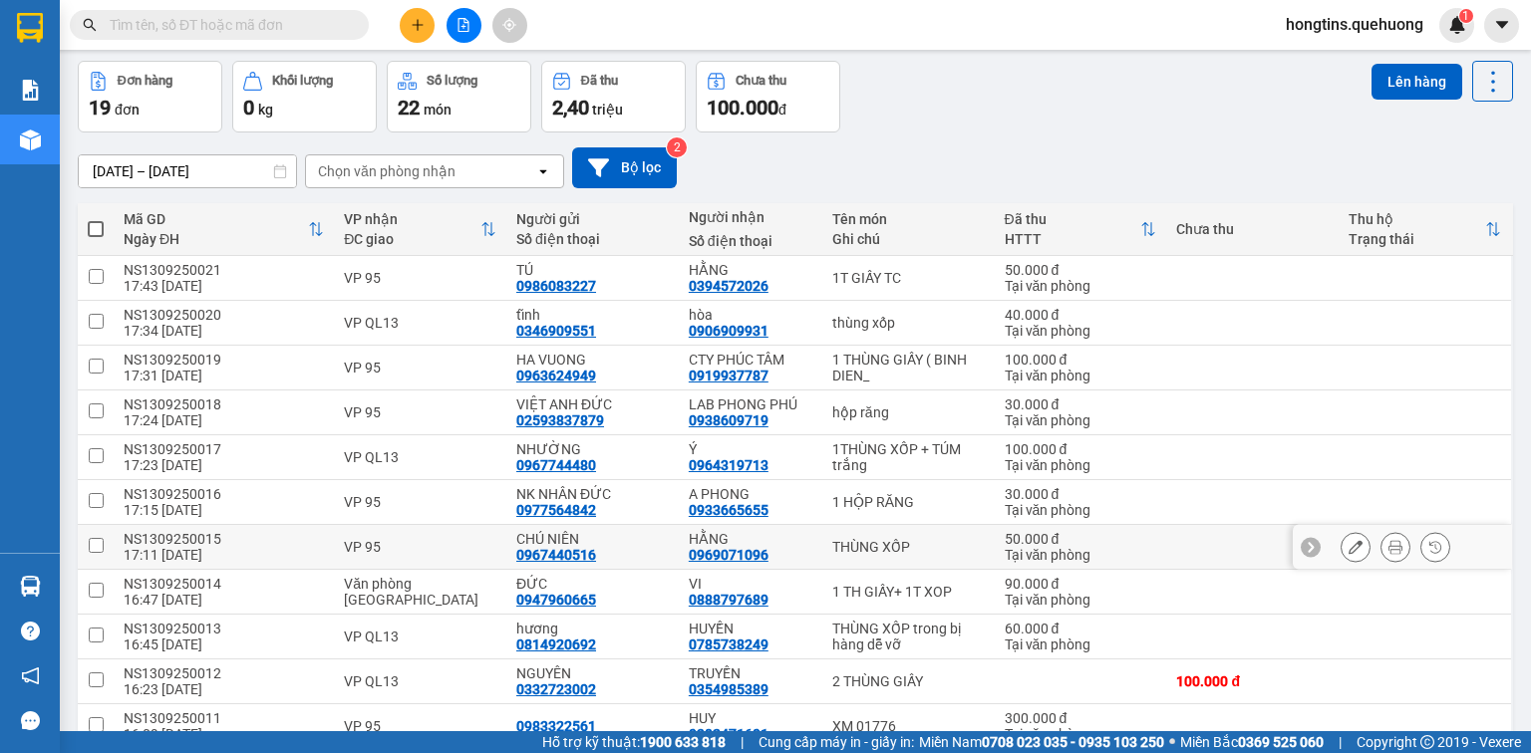
scroll to position [159, 0]
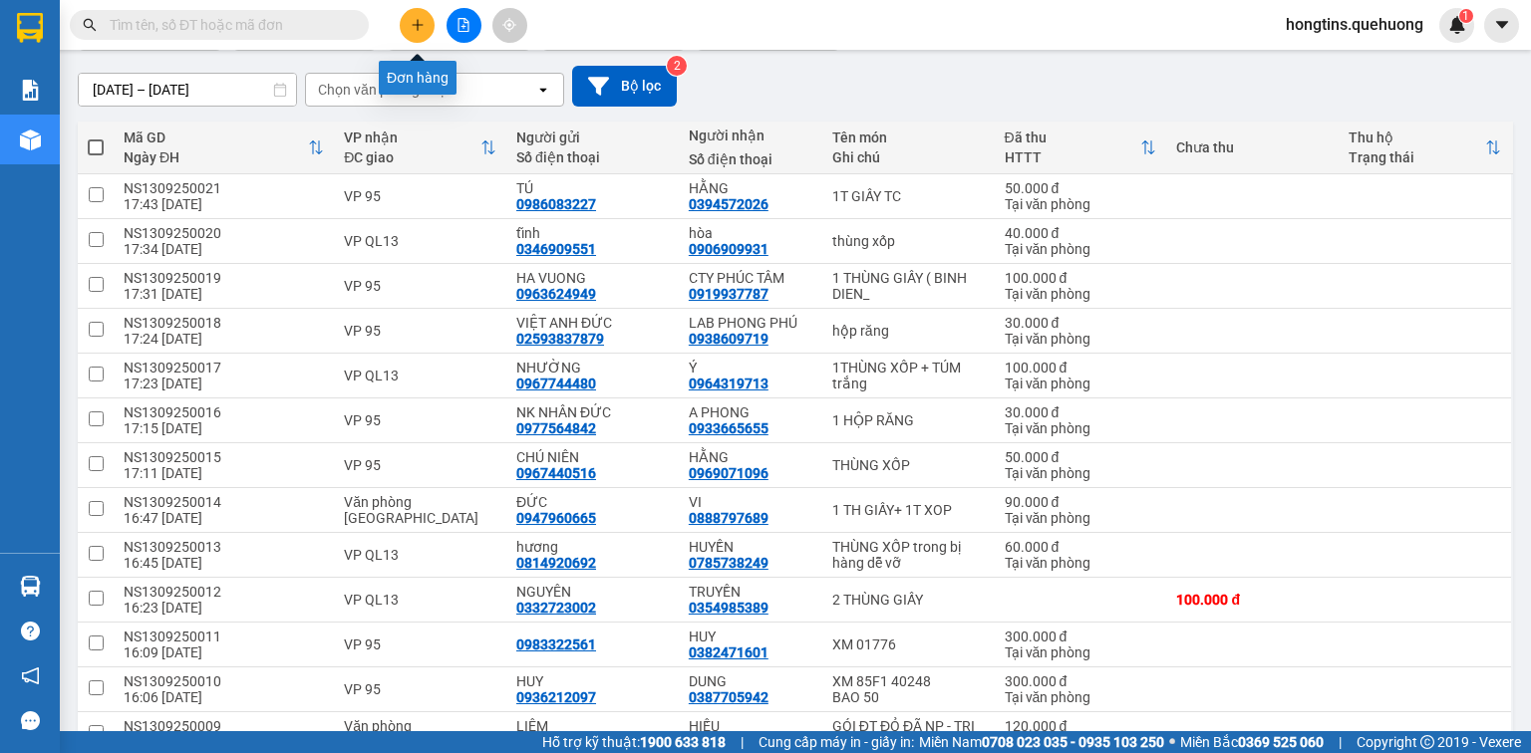
click at [405, 28] on button at bounding box center [417, 25] width 35 height 35
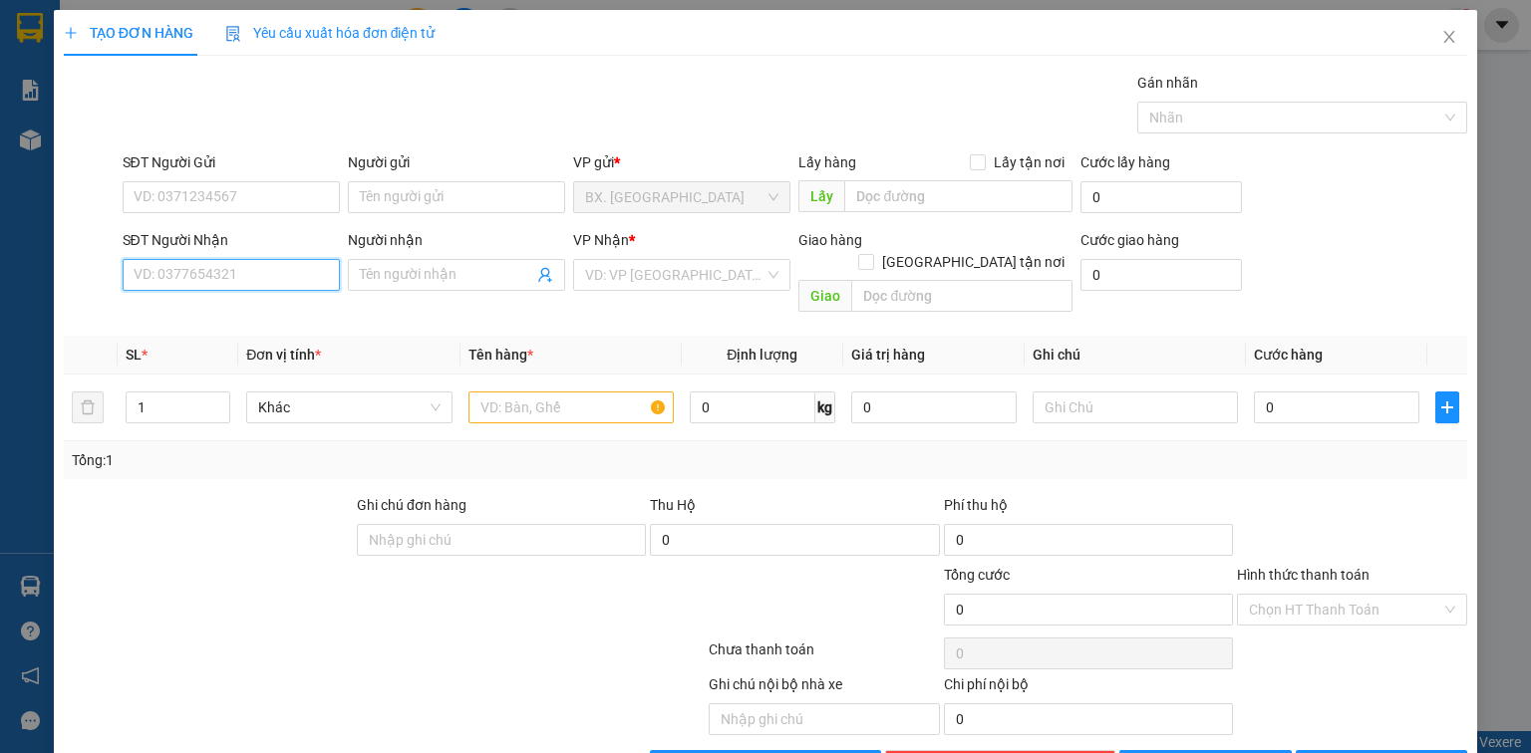
click at [257, 265] on input "SĐT Người Nhận" at bounding box center [231, 275] width 217 height 32
click at [210, 315] on div "0909533020 - CHÚ QUANG" at bounding box center [229, 314] width 191 height 22
type input "0909533020"
type input "CHÚ QUANG"
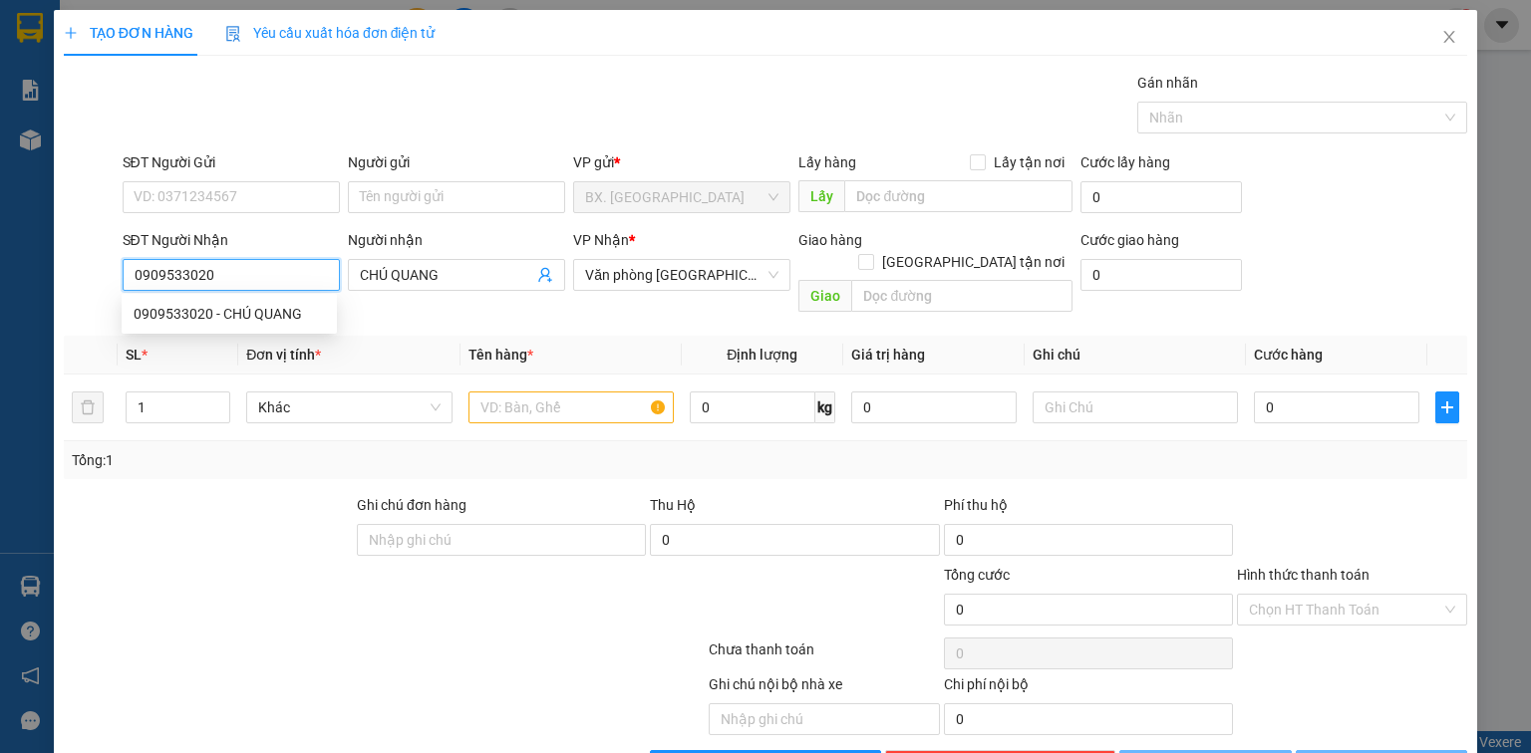
type input "50.000"
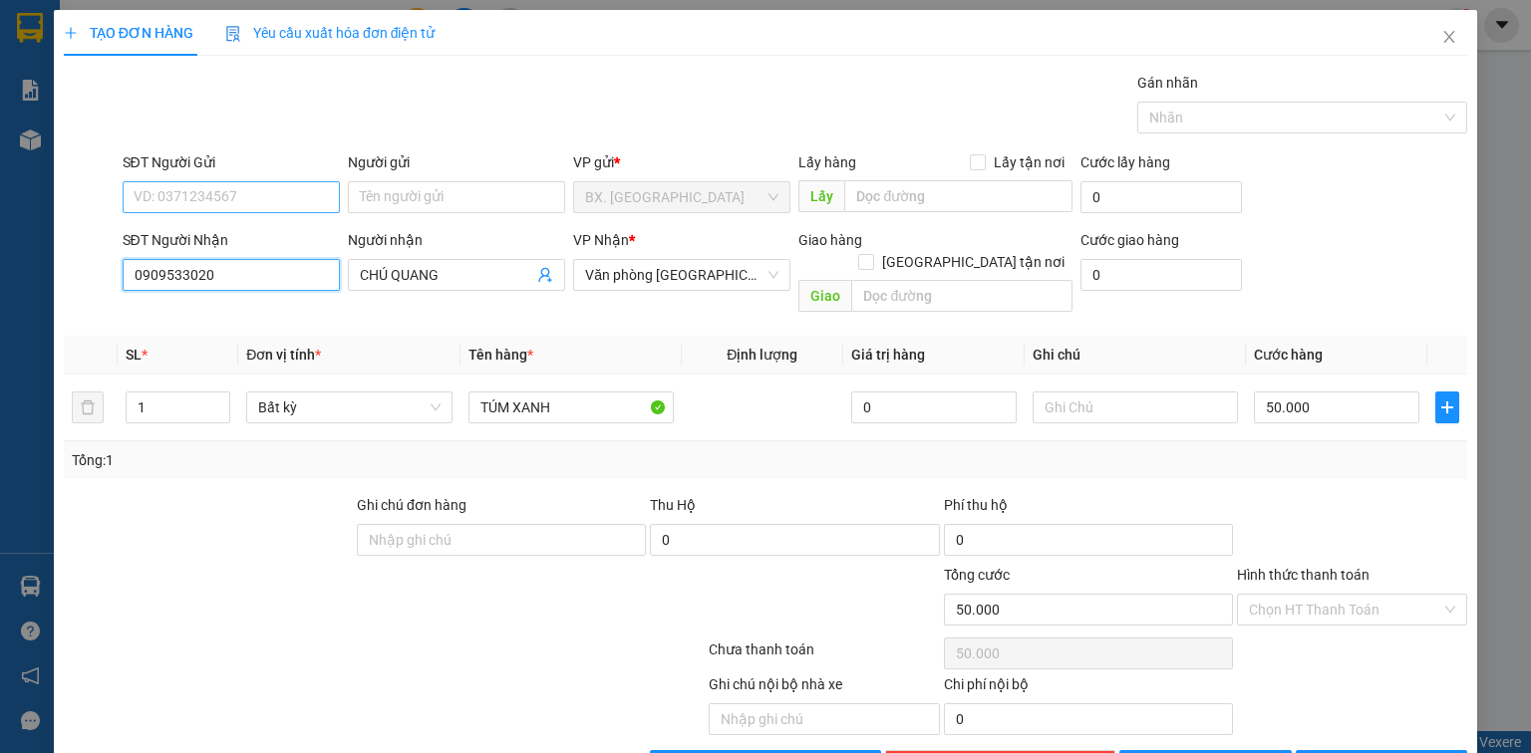
type input "0909533020"
click at [250, 191] on input "SĐT Người Gửi" at bounding box center [231, 197] width 217 height 32
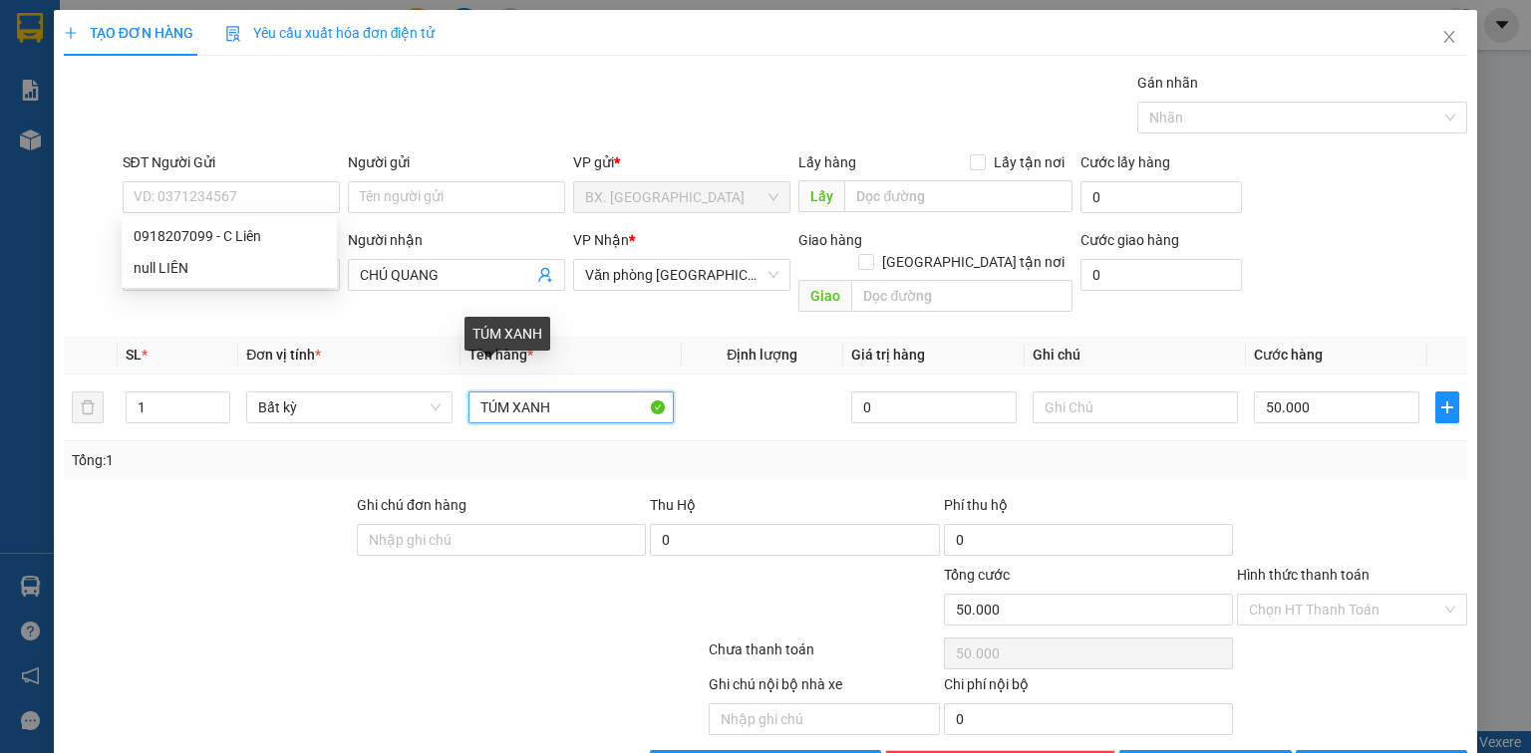
drag, startPoint x: 582, startPoint y: 394, endPoint x: 295, endPoint y: 448, distance: 292.2
click at [295, 448] on div "SL * Đơn vị tính * Tên hàng * Định lượng Giá trị hàng Ghi chú Cước hàng 1 Bất k…" at bounding box center [765, 408] width 1403 height 144
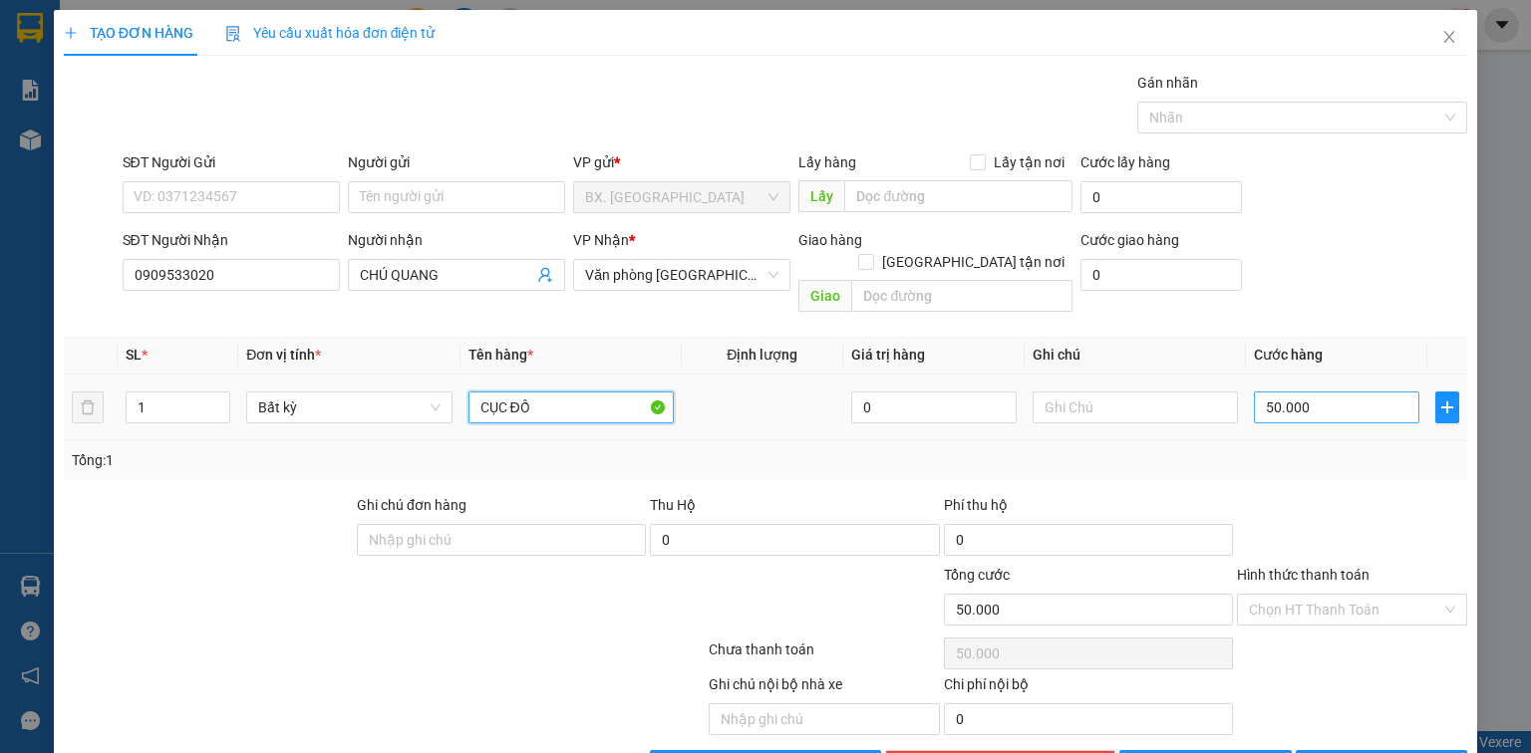
type input "CỤC ĐỒ"
click at [1354, 392] on input "50.000" at bounding box center [1336, 408] width 165 height 32
type input "3"
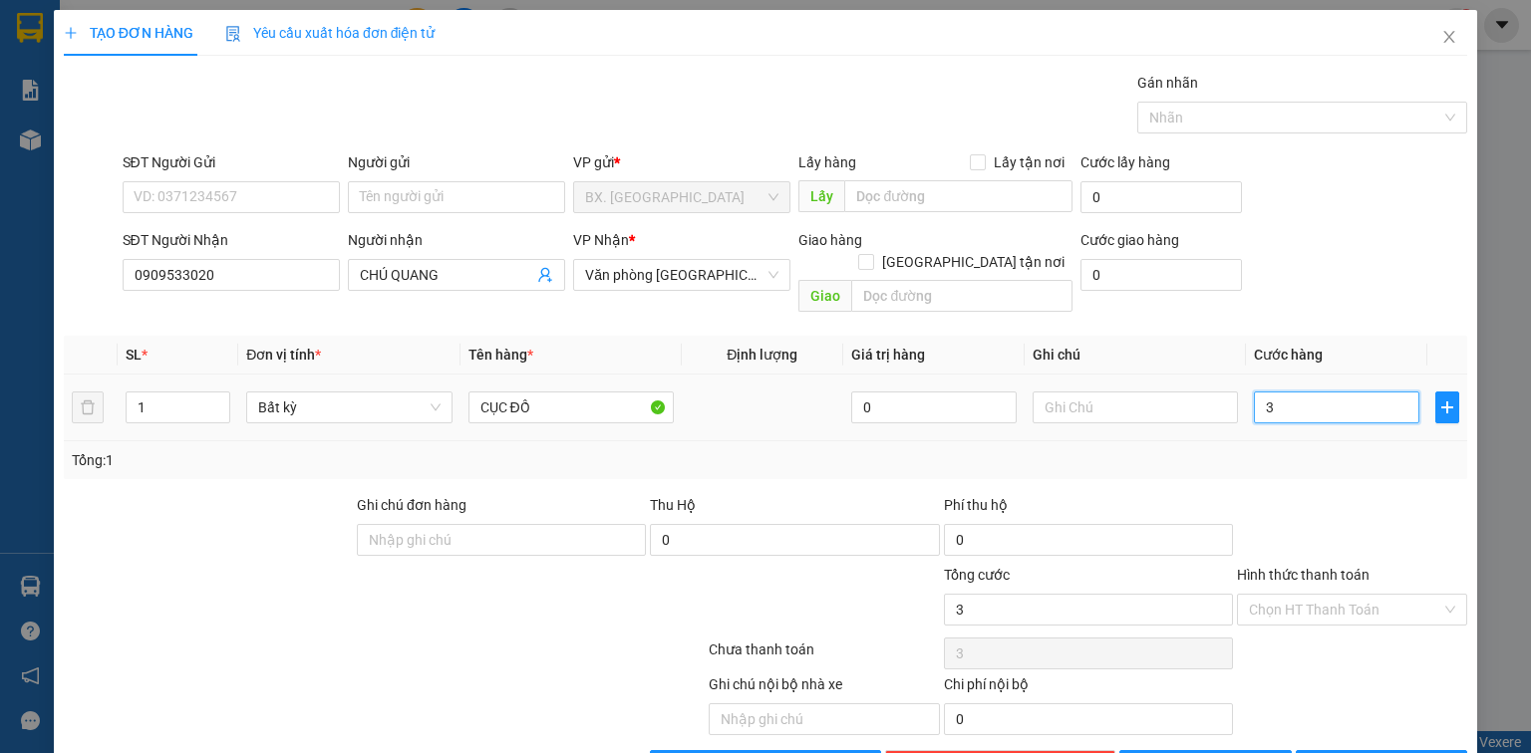
type input "30"
type input "30.000"
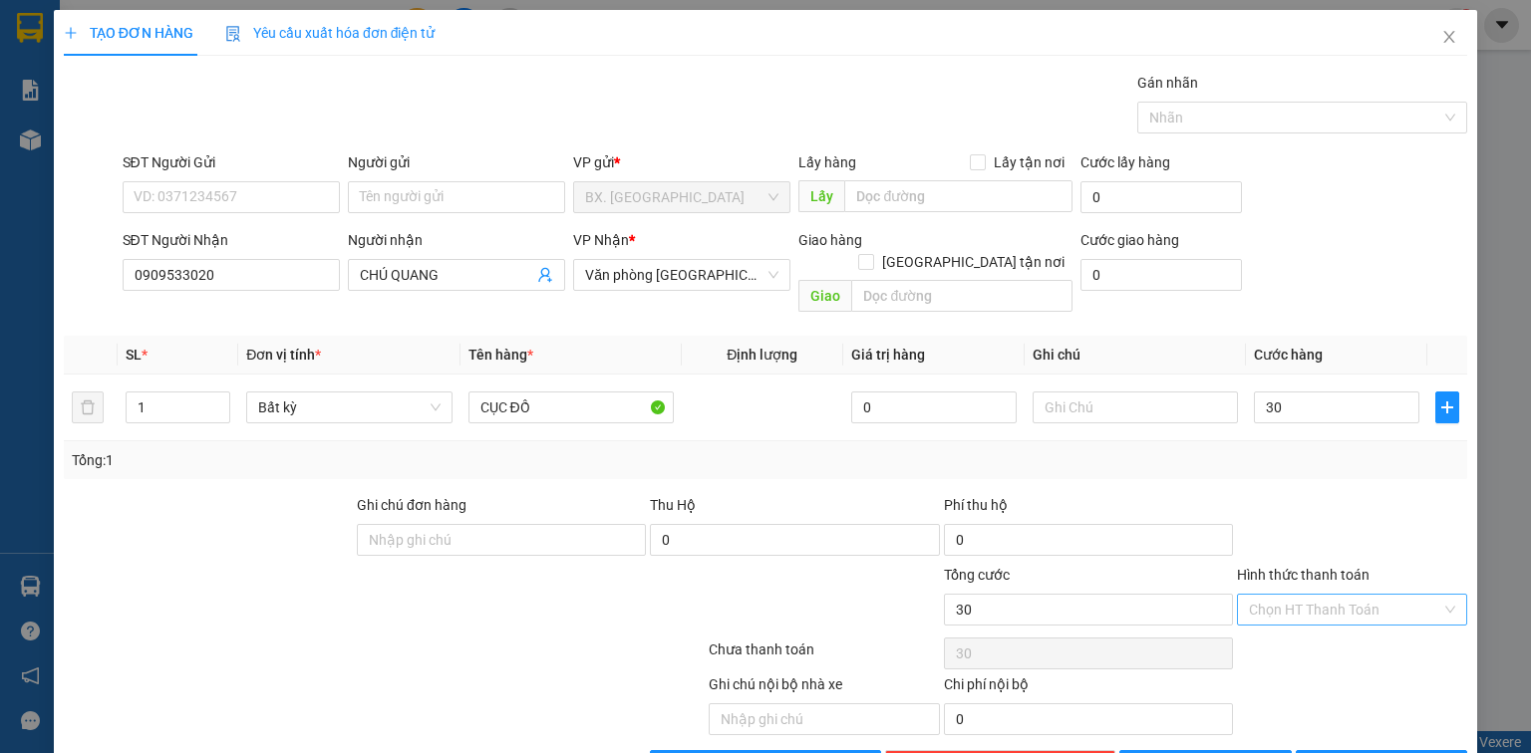
type input "30.000"
click at [1300, 595] on input "Hình thức thanh toán" at bounding box center [1345, 610] width 192 height 30
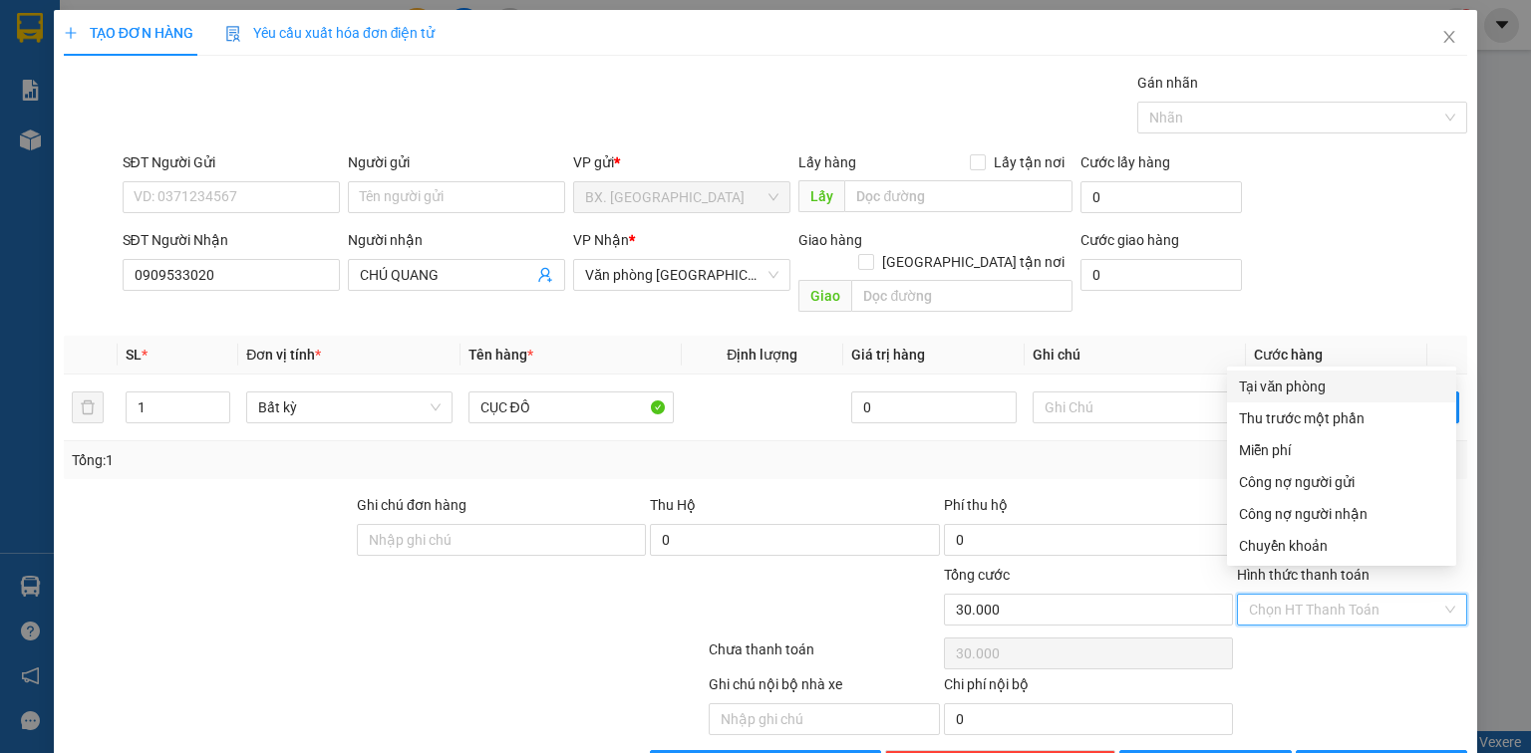
click at [1305, 391] on div "Tại văn phòng" at bounding box center [1341, 387] width 205 height 22
type input "0"
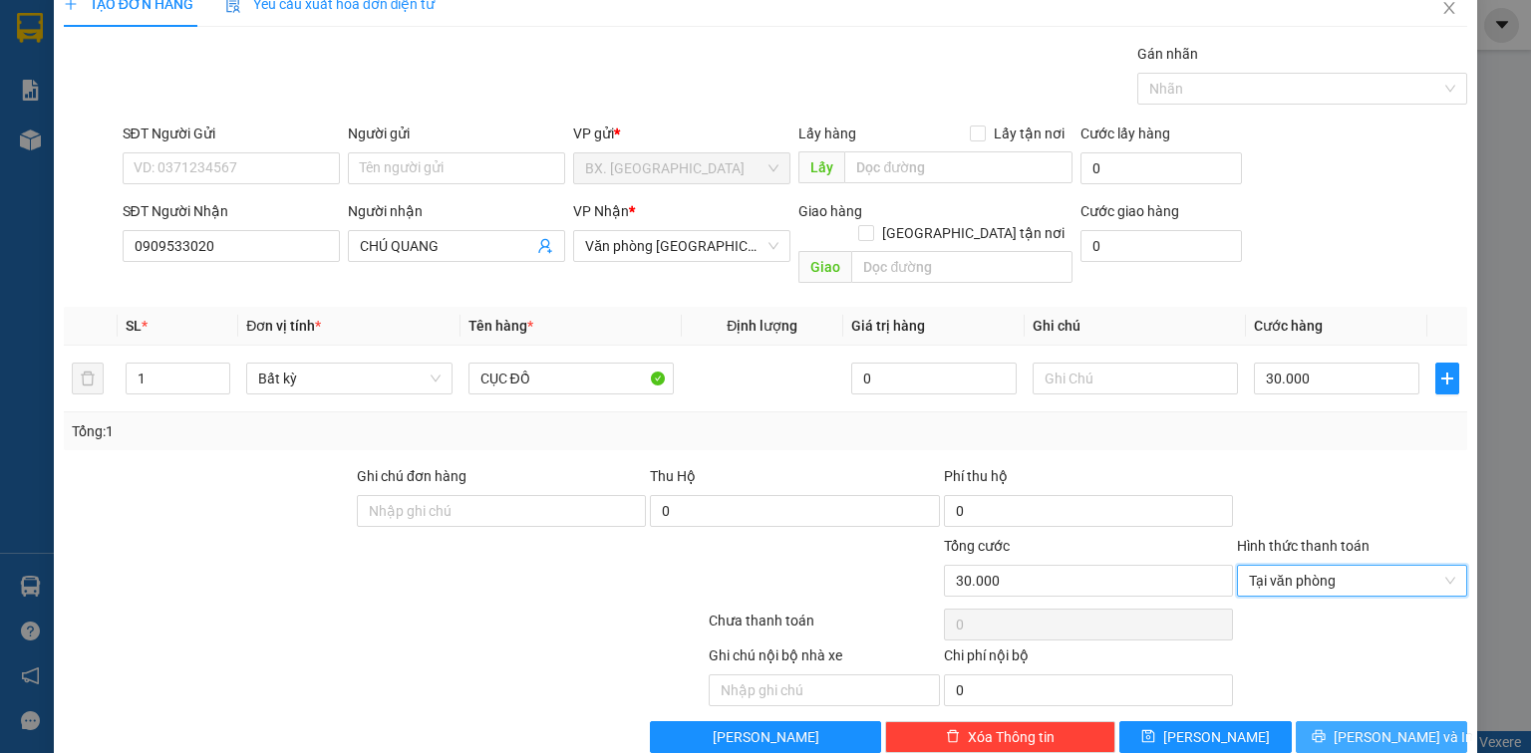
scroll to position [44, 0]
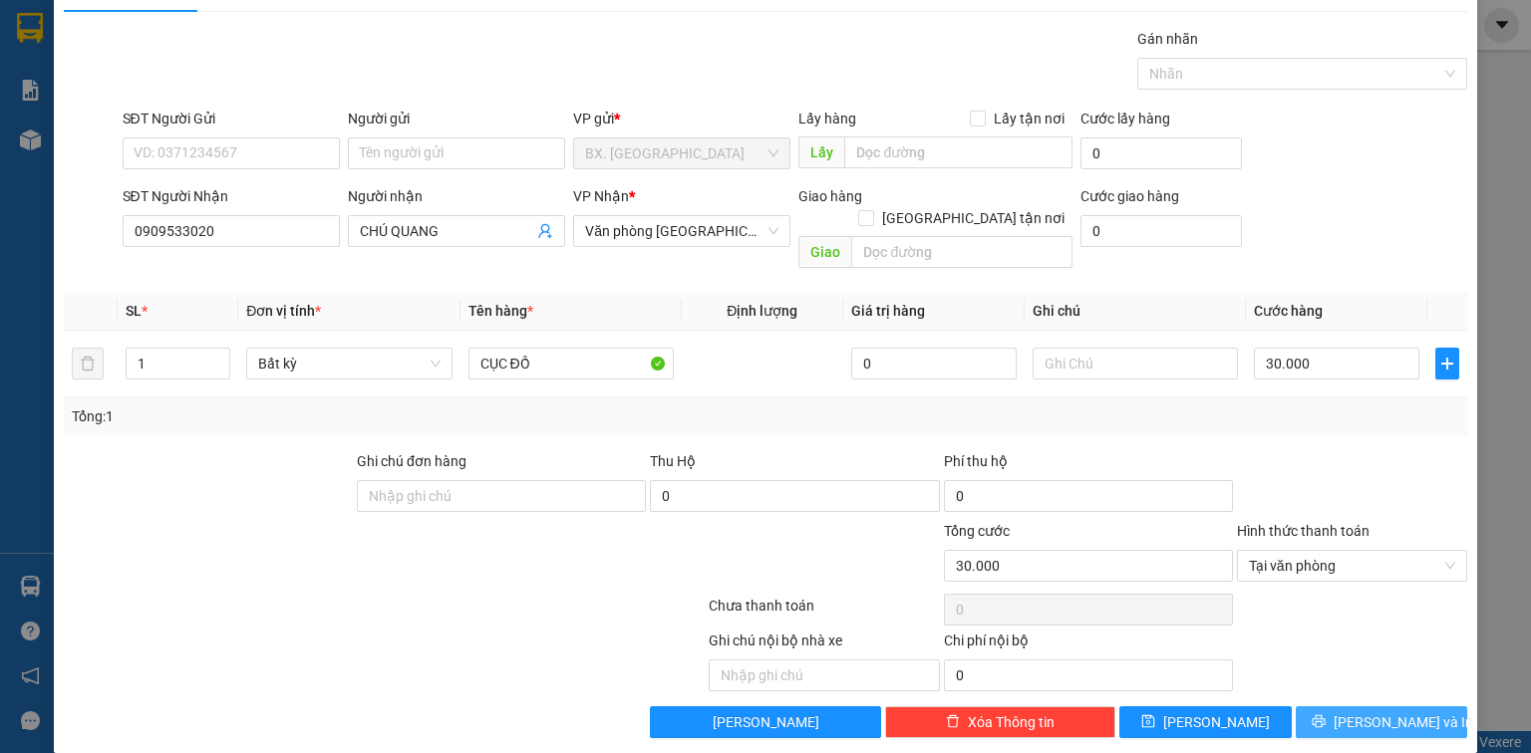
click at [1375, 712] on span "[PERSON_NAME] và In" at bounding box center [1404, 723] width 140 height 22
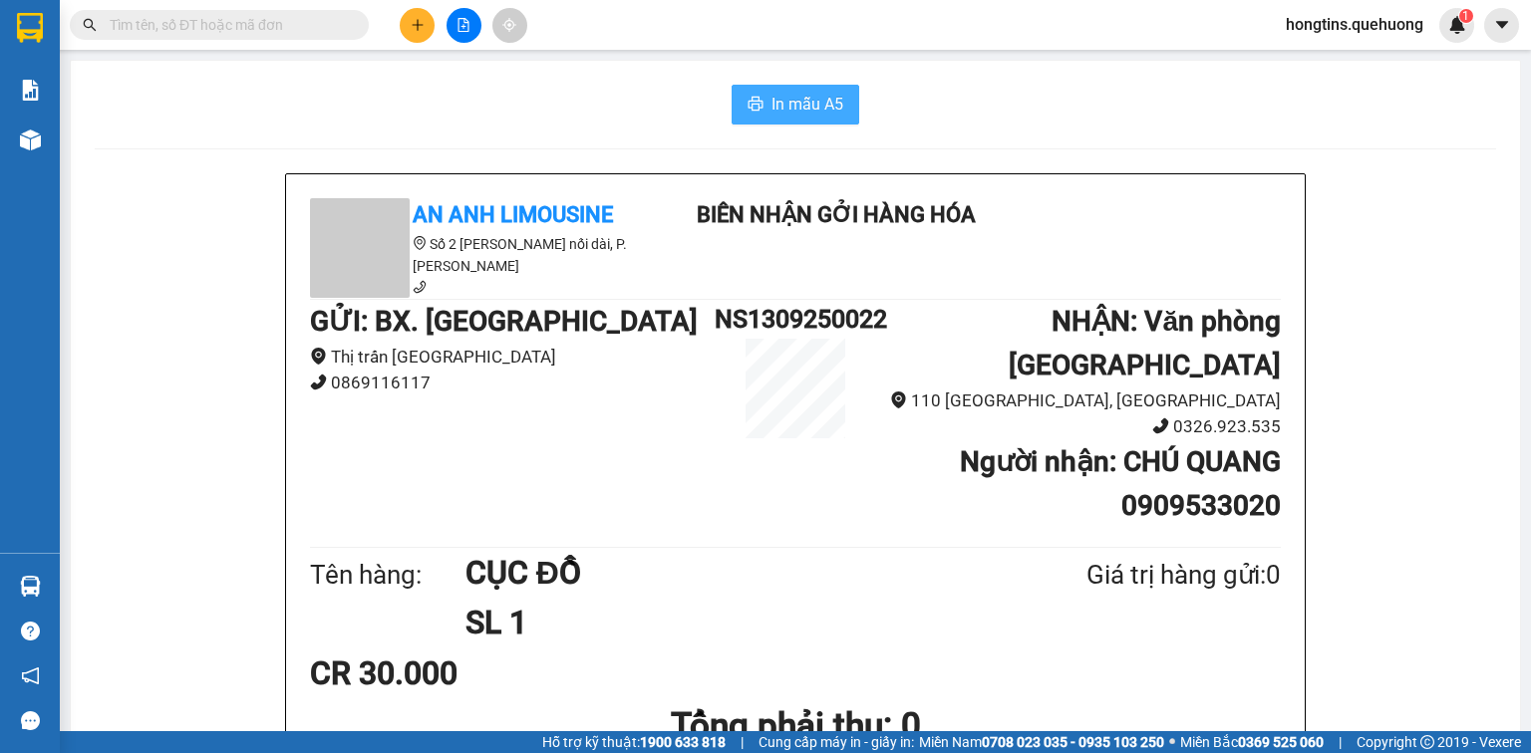
click at [785, 94] on span "In mẫu A5" at bounding box center [807, 104] width 72 height 25
click at [423, 24] on icon "plus" at bounding box center [418, 25] width 14 height 14
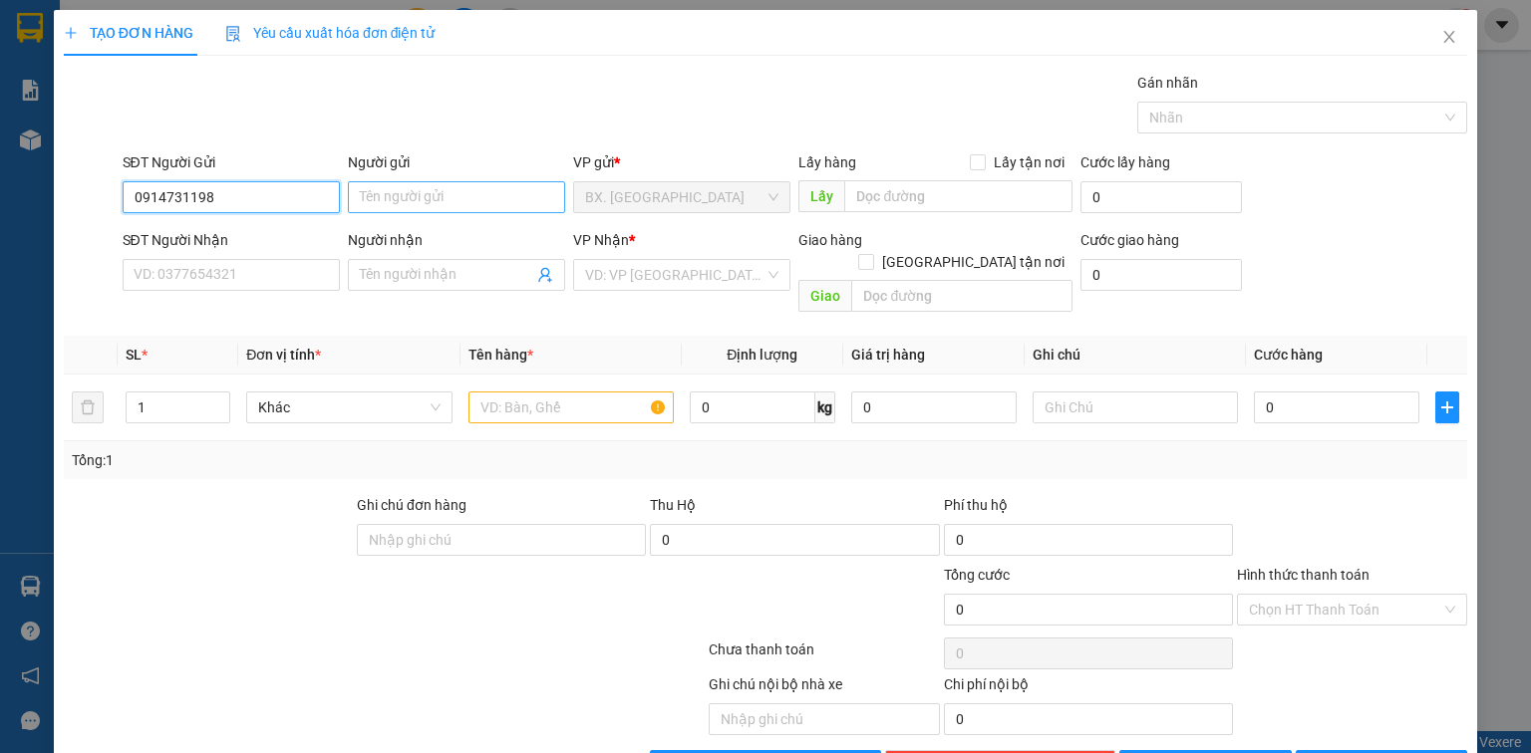
type input "0914731198"
click at [400, 199] on input "Người gửi" at bounding box center [456, 197] width 217 height 32
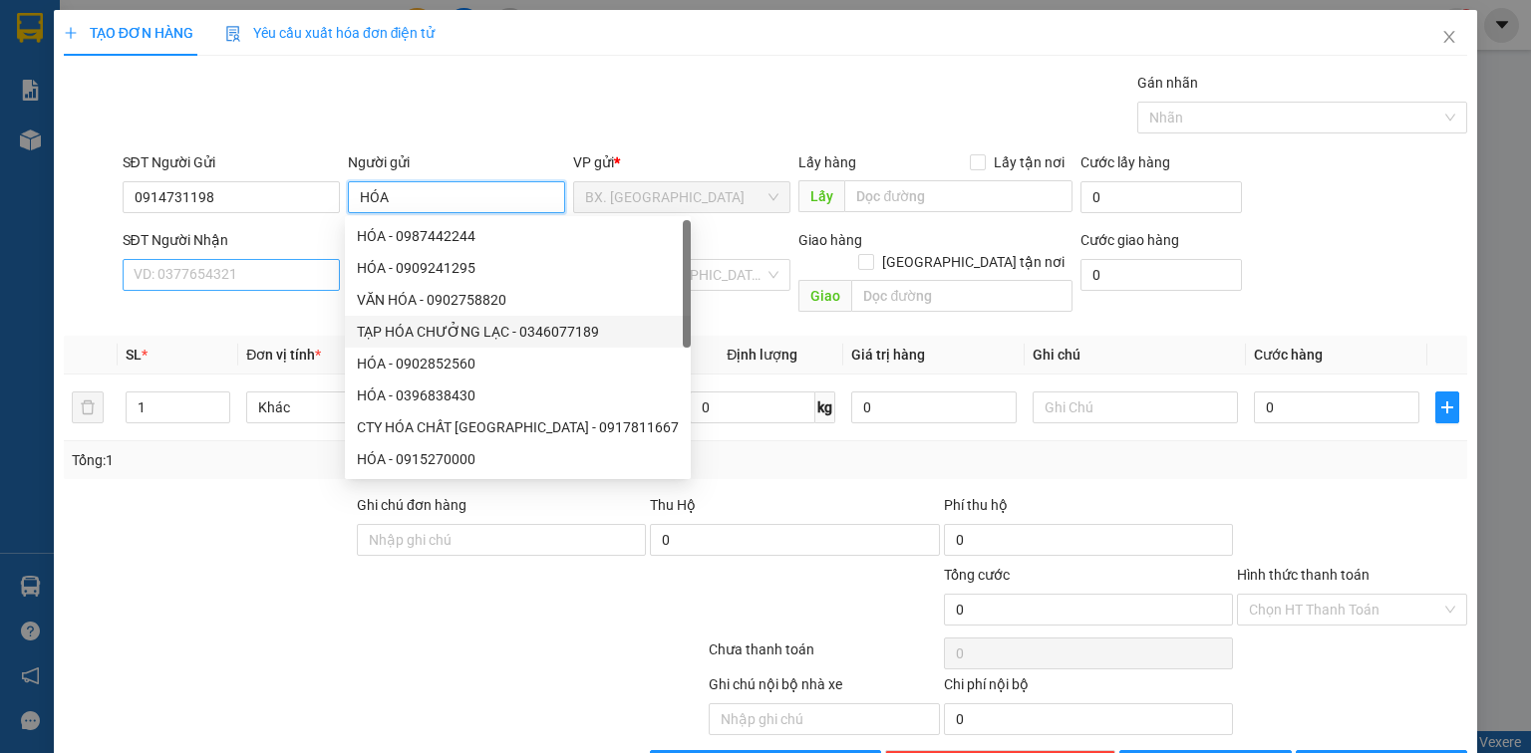
type input "HÓA"
click at [305, 265] on input "SĐT Người Nhận" at bounding box center [231, 275] width 217 height 32
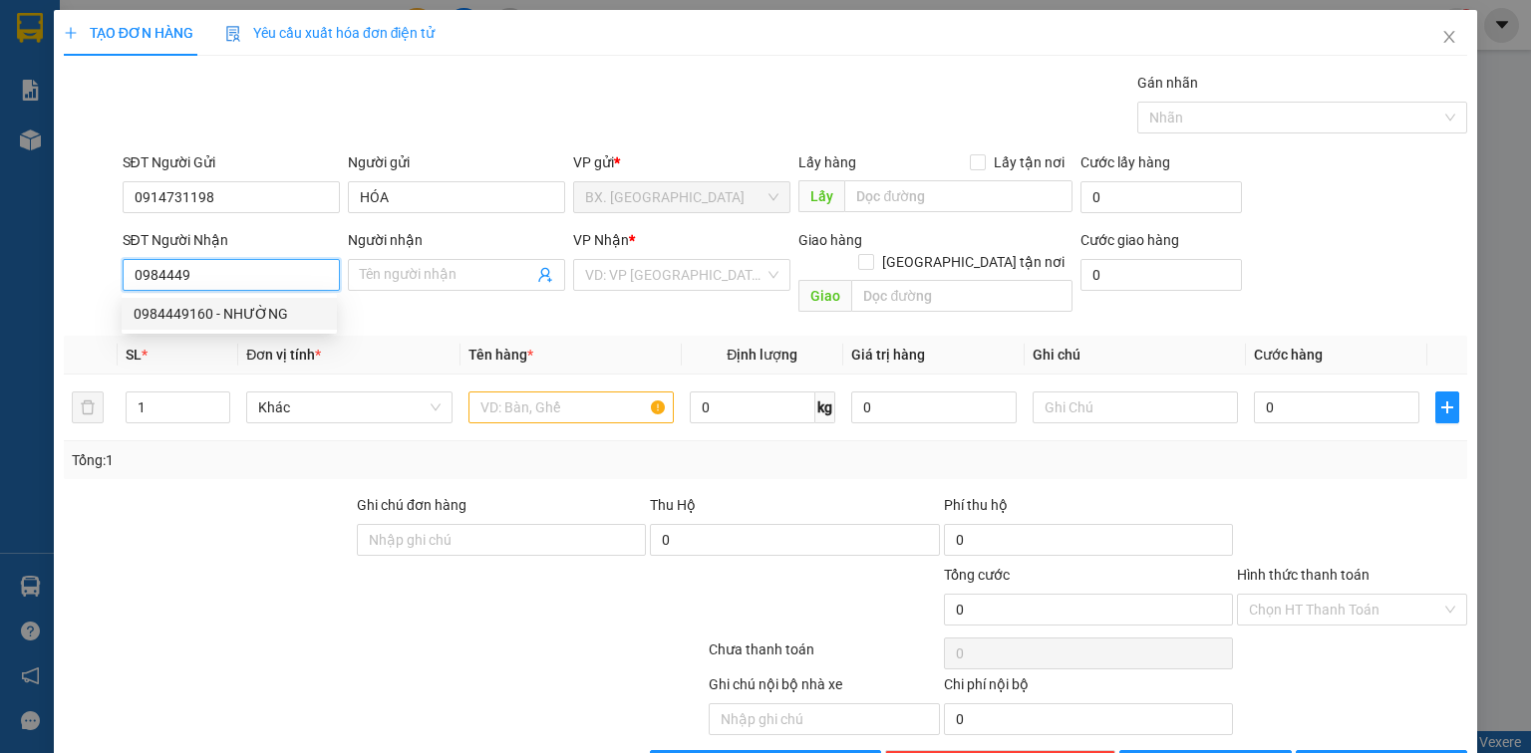
click at [285, 306] on div "0984449160 - NHƯỜNG" at bounding box center [229, 314] width 191 height 22
type input "0984449160"
type input "NHƯỜNG"
type input "40.000"
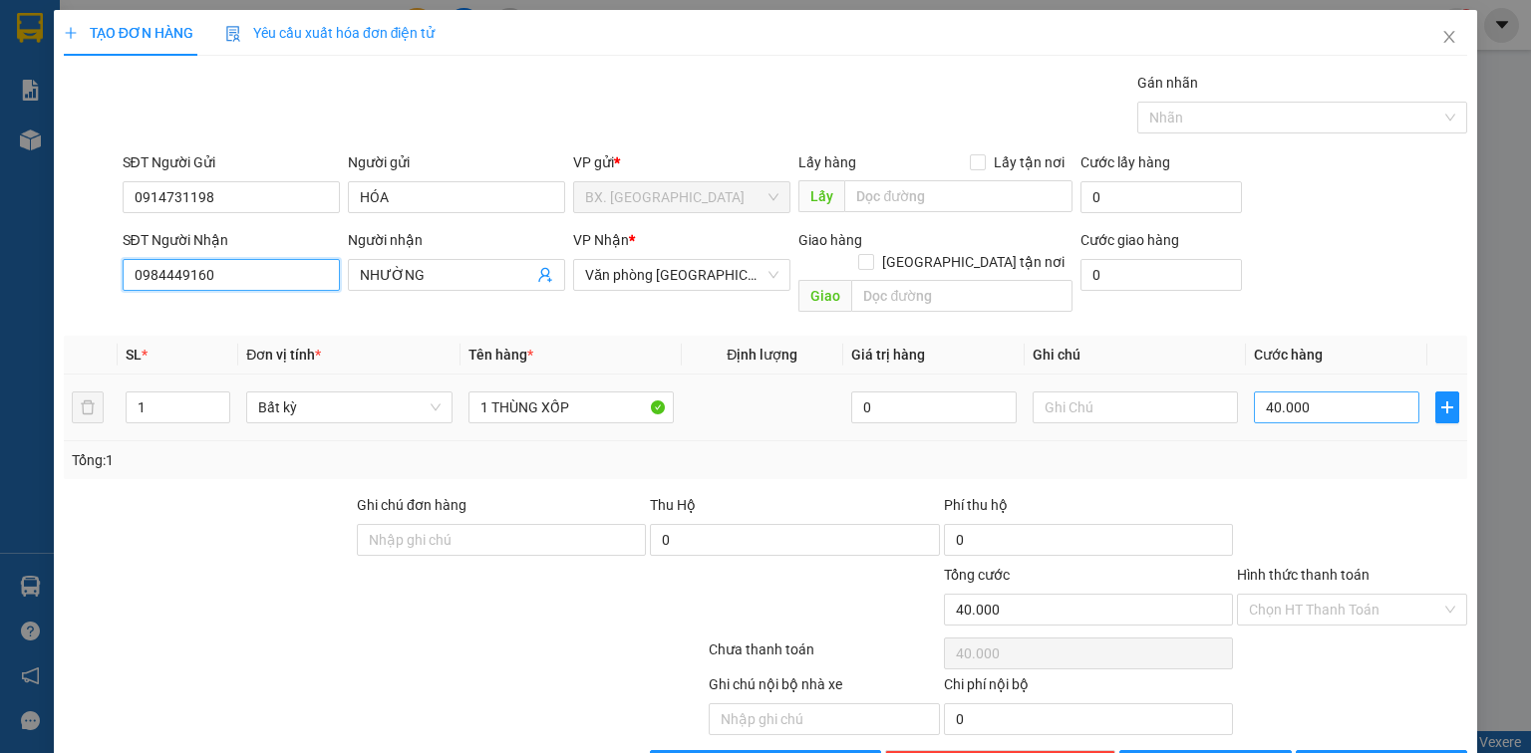
type input "0984449160"
click at [1299, 392] on input "40.000" at bounding box center [1336, 408] width 165 height 32
type input "5"
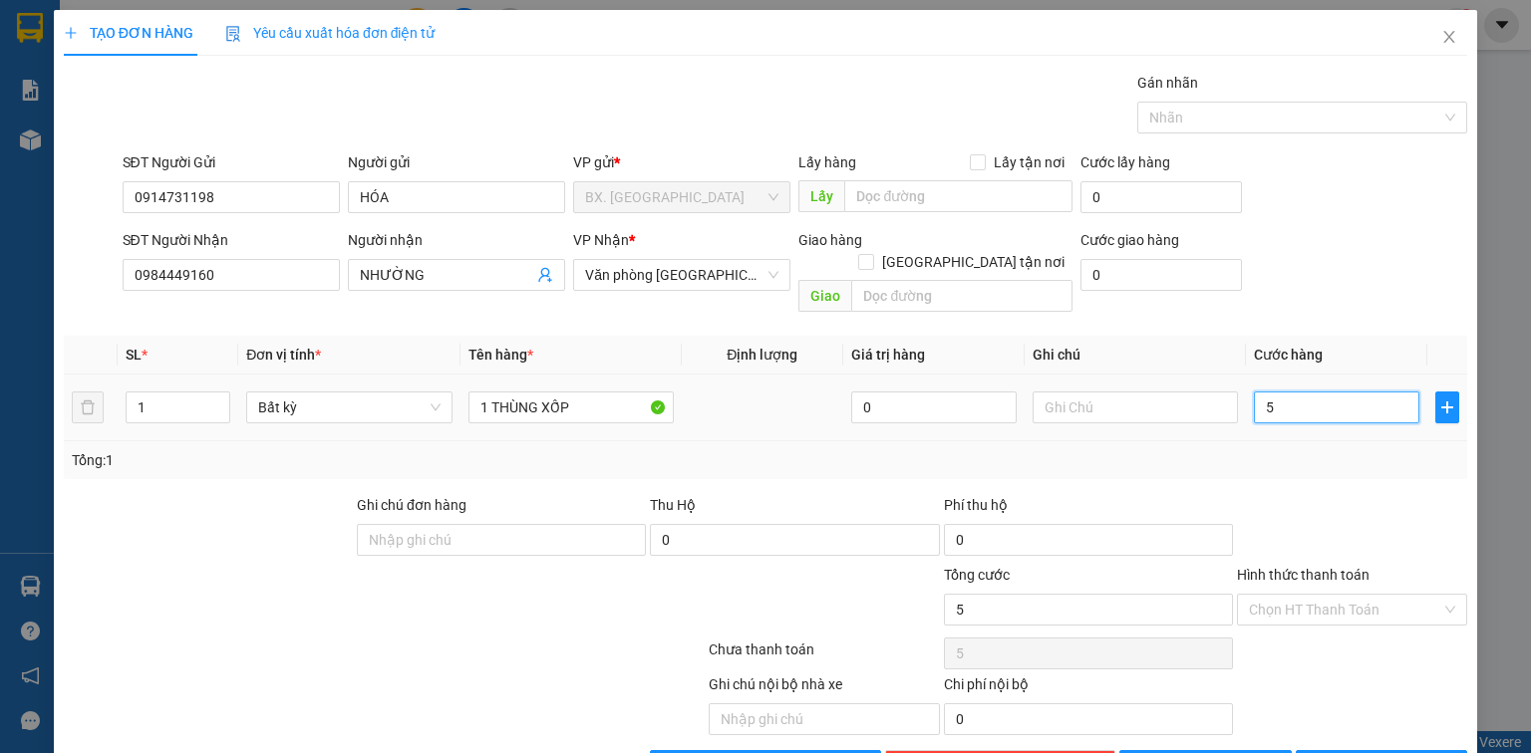
type input "50"
type input "50.000"
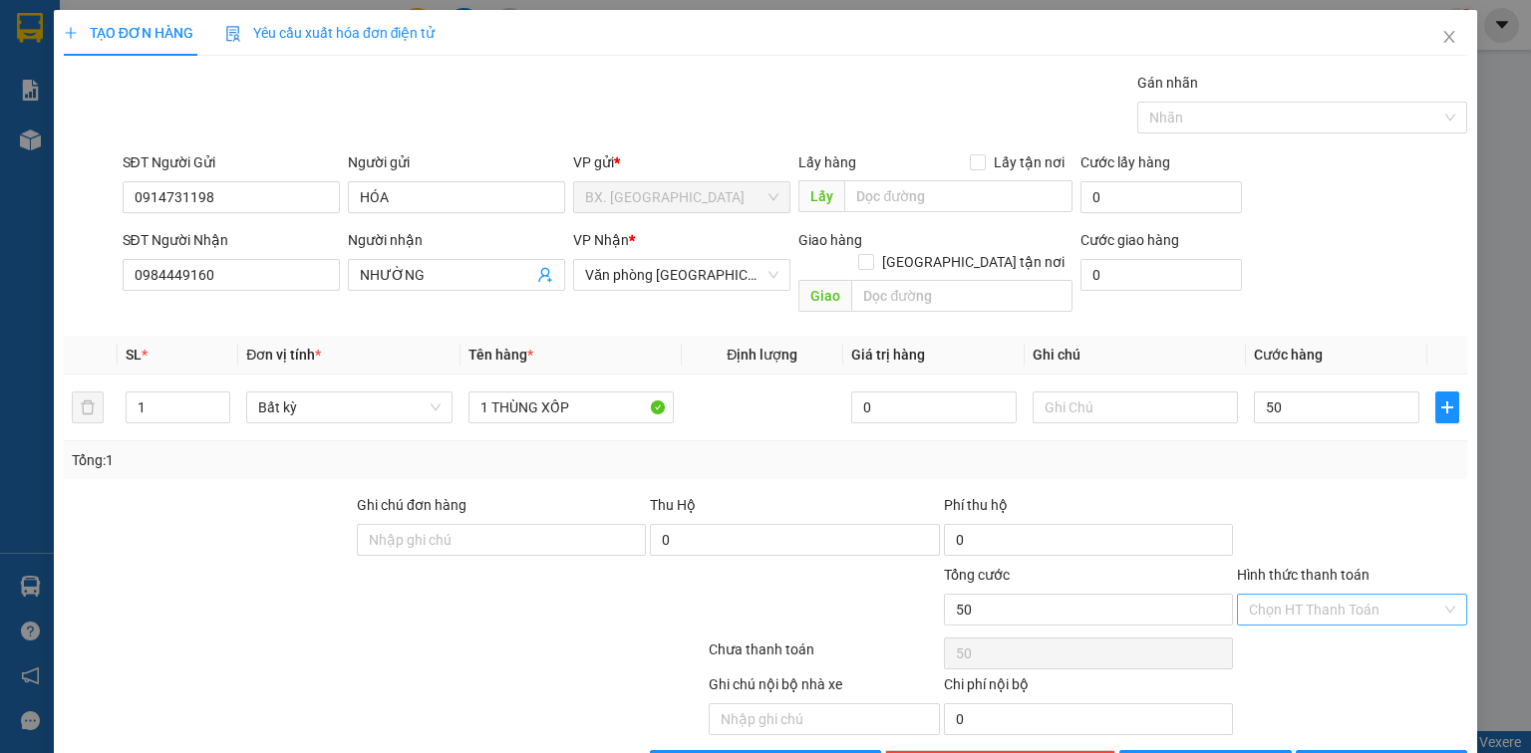
type input "50.000"
click at [1318, 595] on input "Hình thức thanh toán" at bounding box center [1345, 610] width 192 height 30
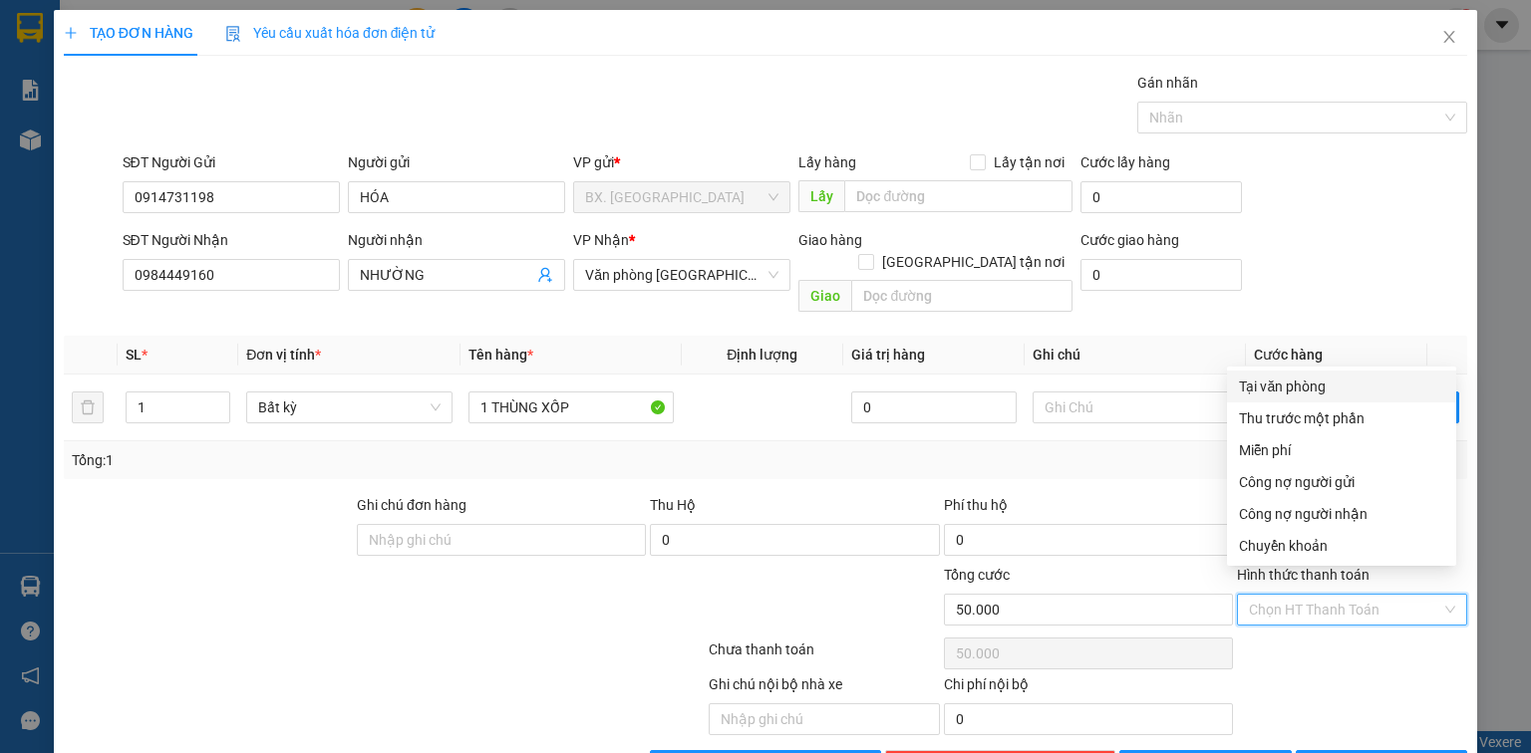
click at [1337, 390] on div "Tại văn phòng" at bounding box center [1341, 387] width 205 height 22
type input "0"
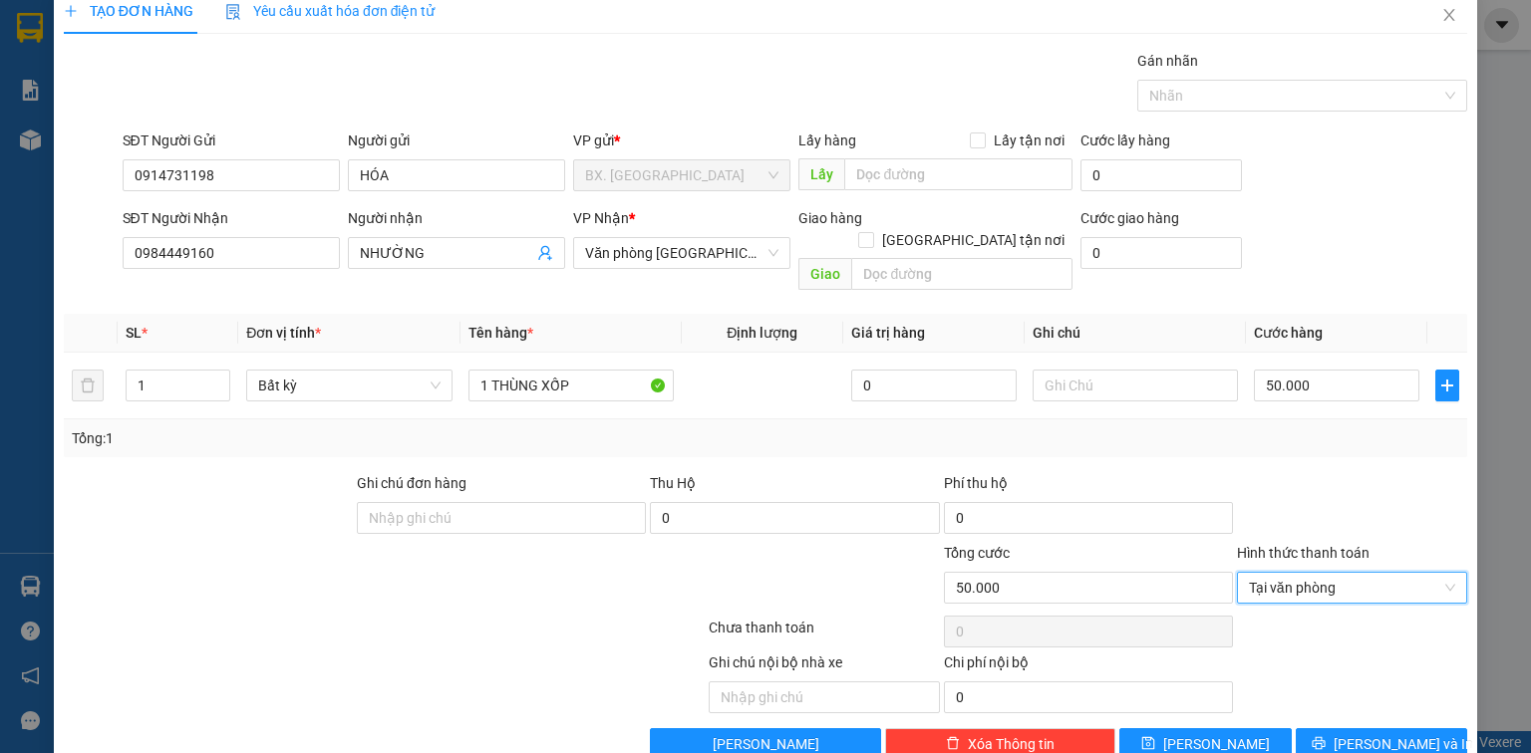
scroll to position [44, 0]
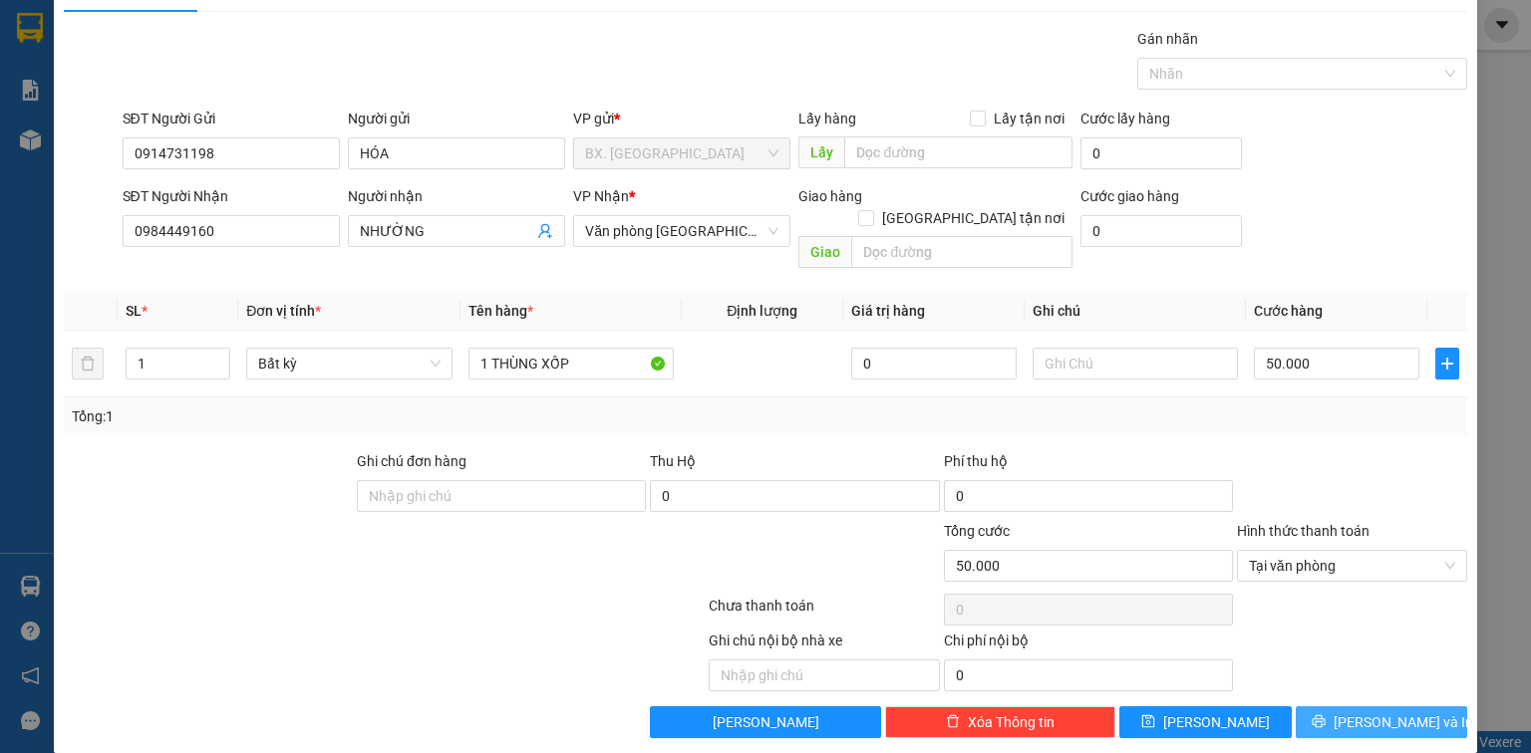
drag, startPoint x: 1371, startPoint y: 702, endPoint x: 1225, endPoint y: 548, distance: 212.2
click at [1369, 712] on span "[PERSON_NAME] và In" at bounding box center [1404, 723] width 140 height 22
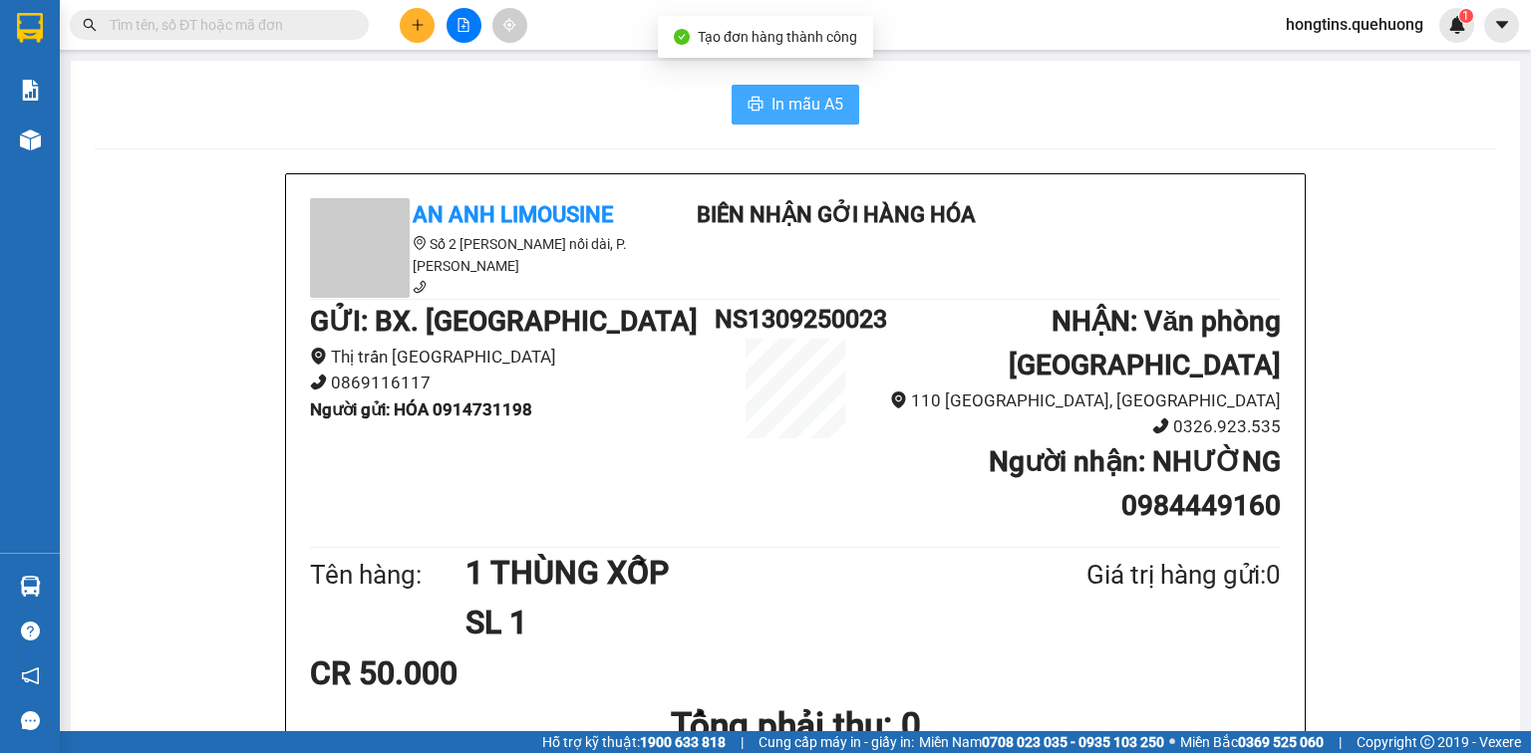
click at [774, 112] on span "In mẫu A5" at bounding box center [807, 104] width 72 height 25
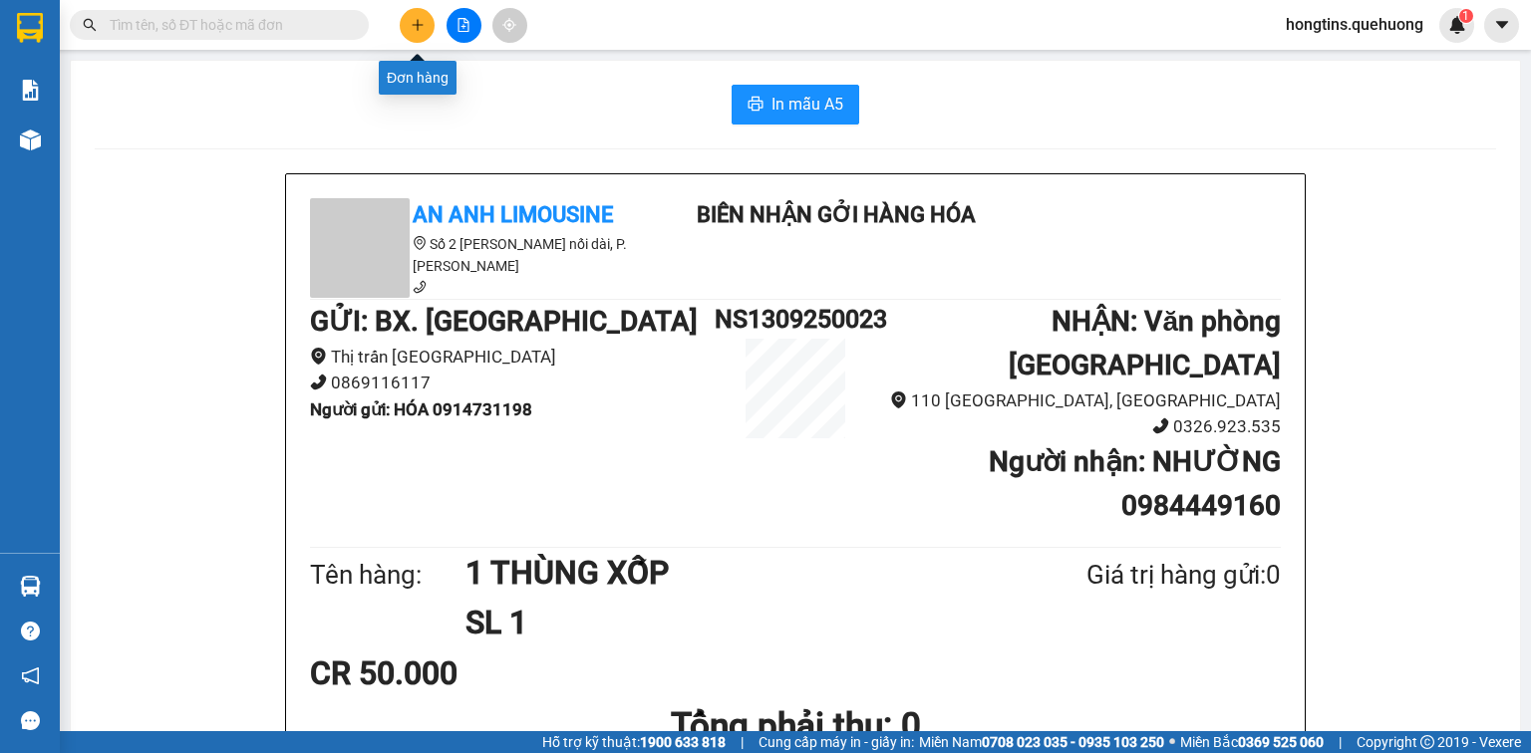
click at [416, 18] on icon "plus" at bounding box center [418, 25] width 14 height 14
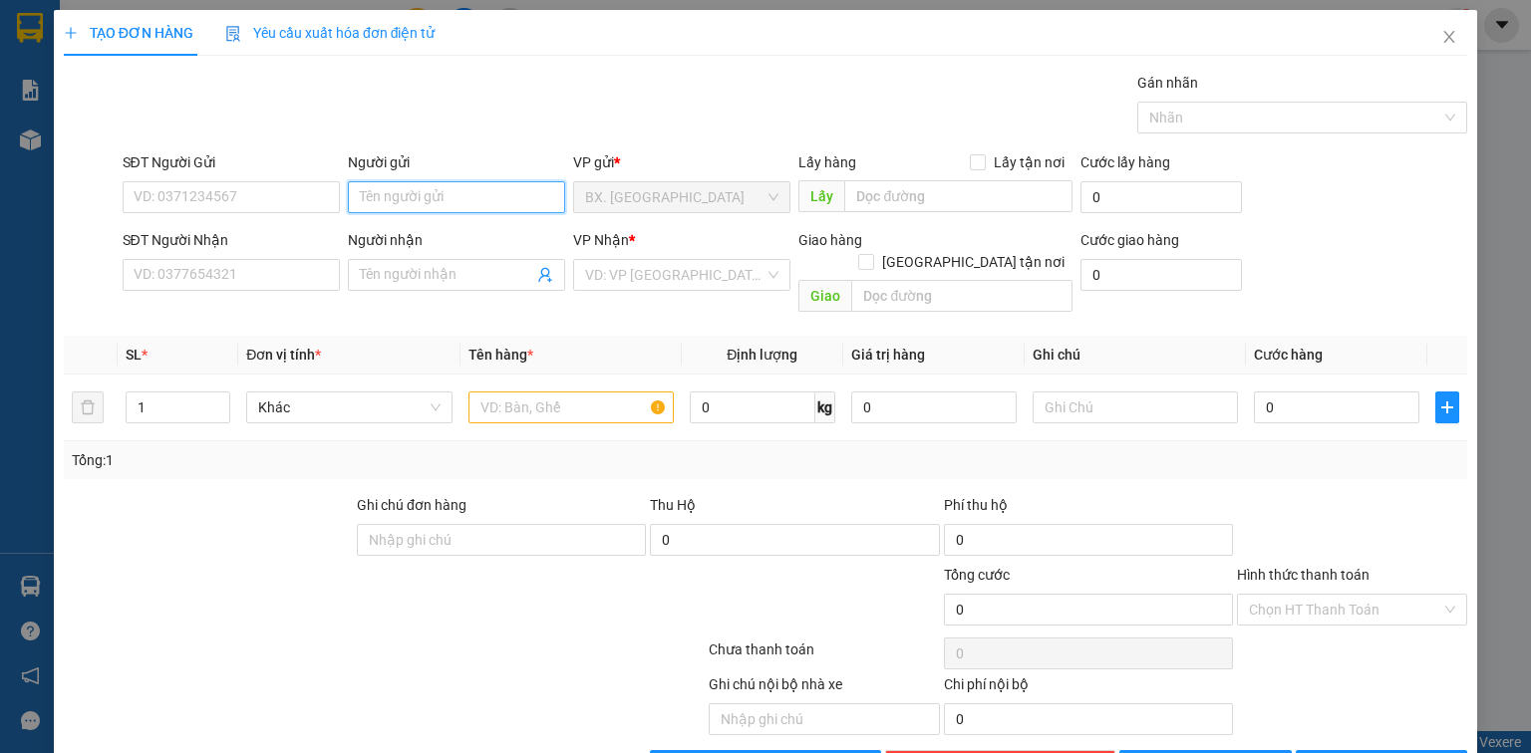
click at [460, 195] on input "Người gửi" at bounding box center [456, 197] width 217 height 32
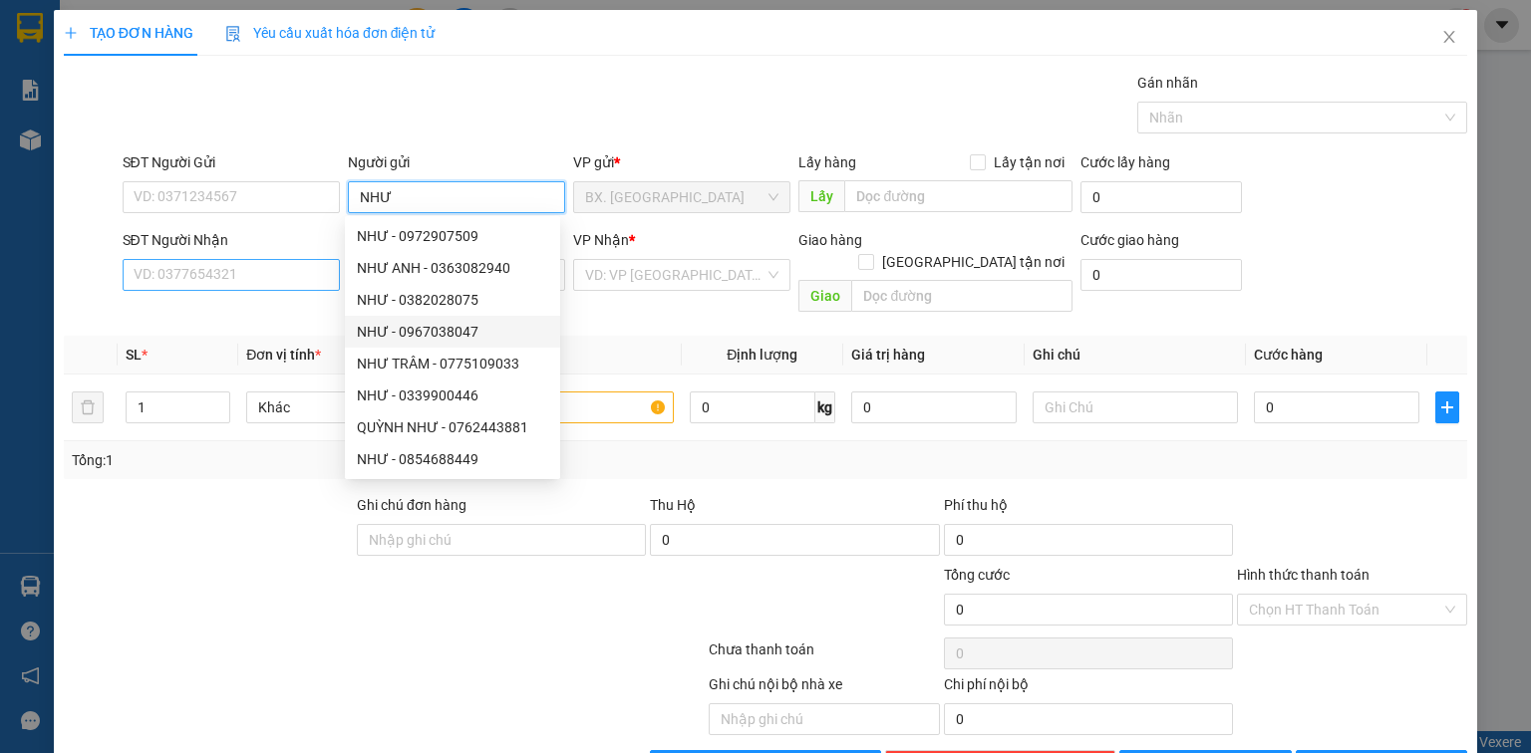
type input "NHƯ"
click at [245, 278] on input "SĐT Người Nhận" at bounding box center [231, 275] width 217 height 32
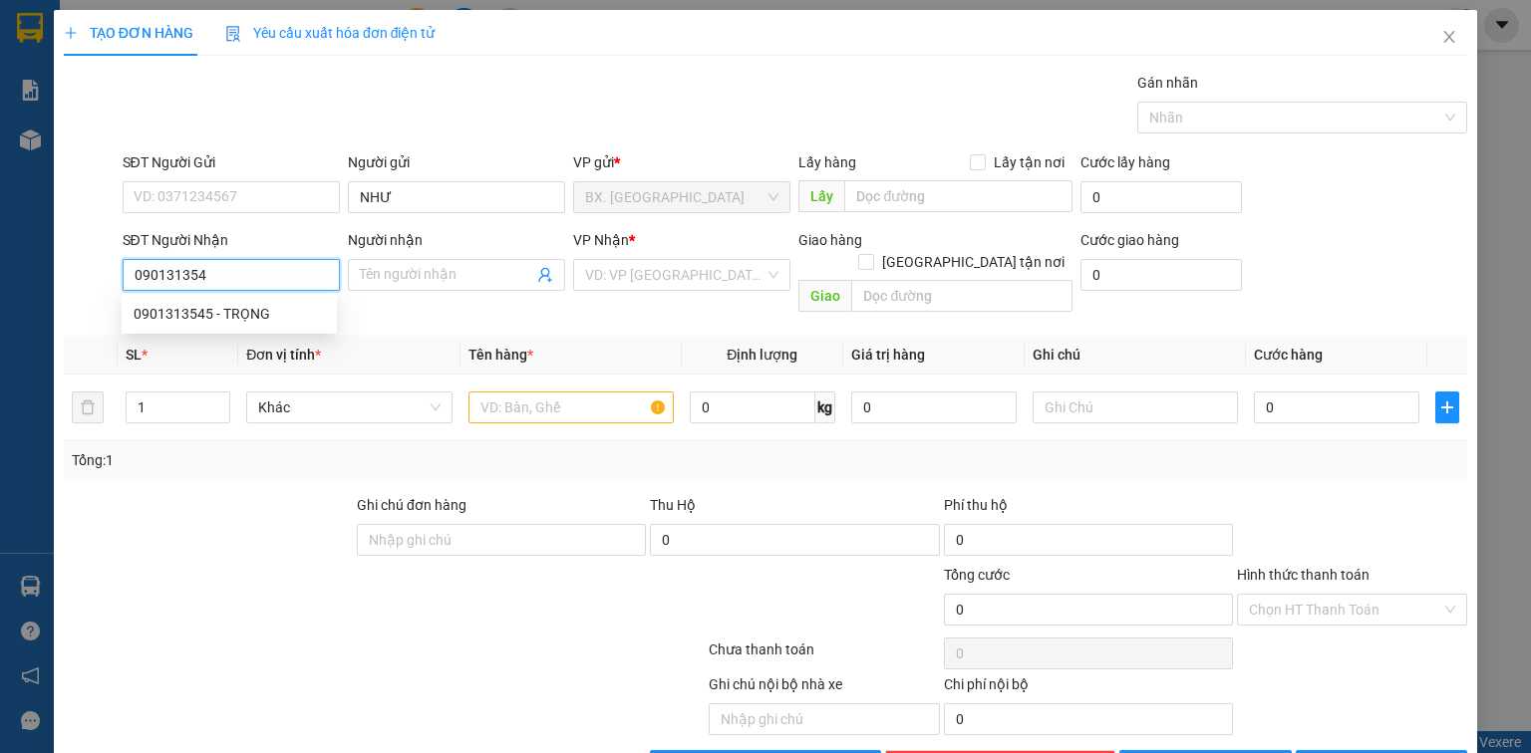
type input "0901313545"
drag, startPoint x: 253, startPoint y: 310, endPoint x: 268, endPoint y: 310, distance: 14.9
click at [259, 310] on div "0901313545 - TRỌNG" at bounding box center [229, 314] width 191 height 22
type input "TRỌNG"
type input "40.000"
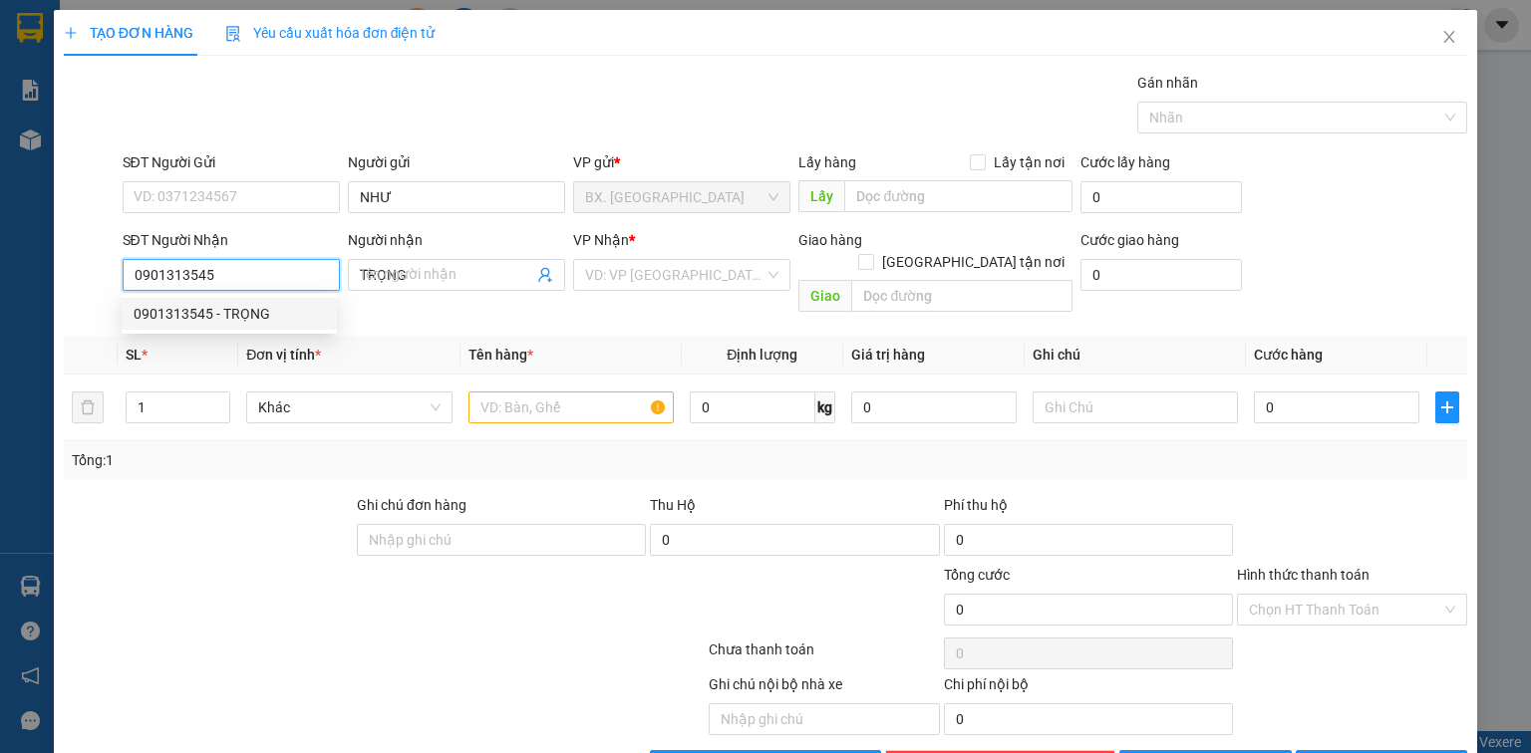
type input "40.000"
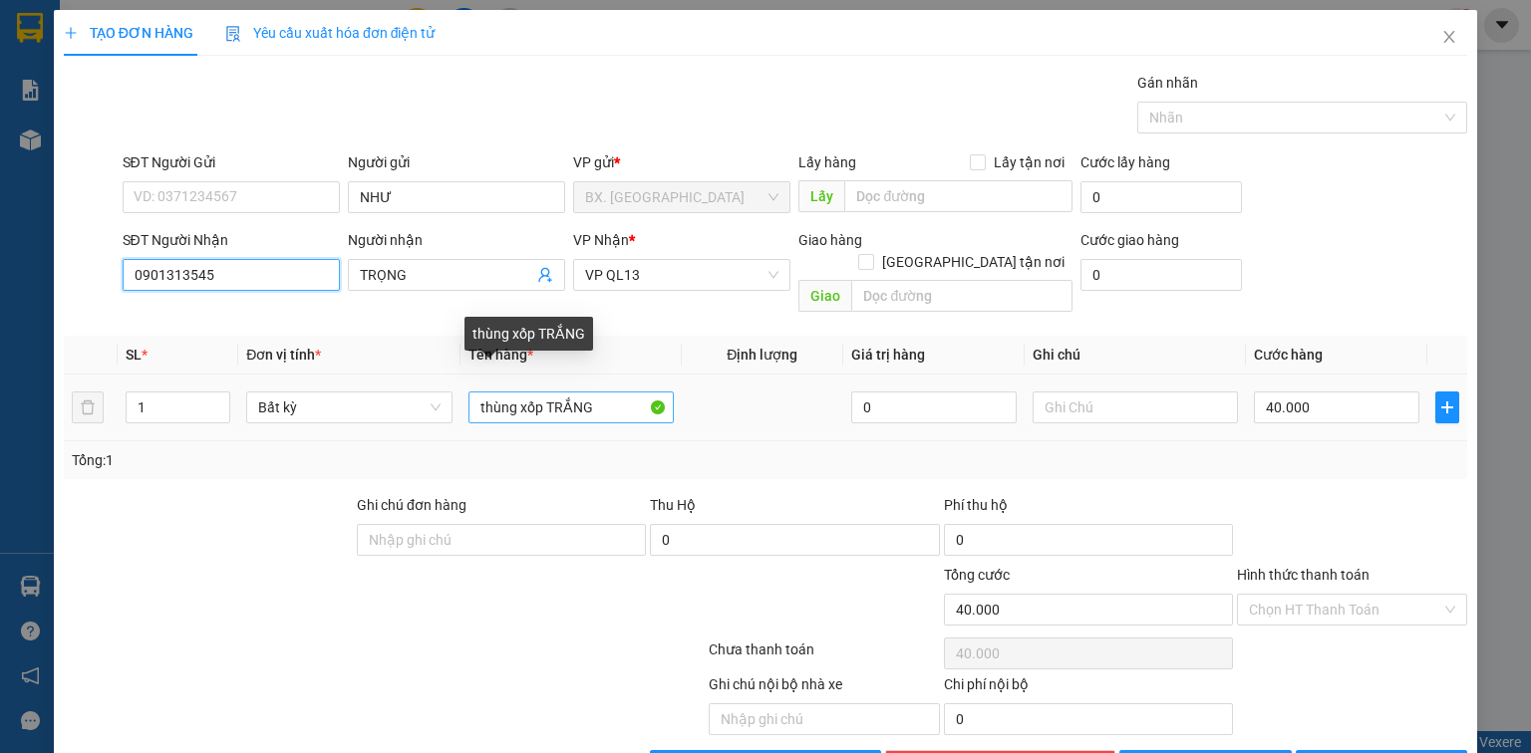
type input "0901313545"
drag, startPoint x: 598, startPoint y: 387, endPoint x: 407, endPoint y: 418, distance: 193.8
click at [407, 418] on tr "1 Bất kỳ thùng xốp TRẮNG 0 40.000" at bounding box center [765, 408] width 1403 height 67
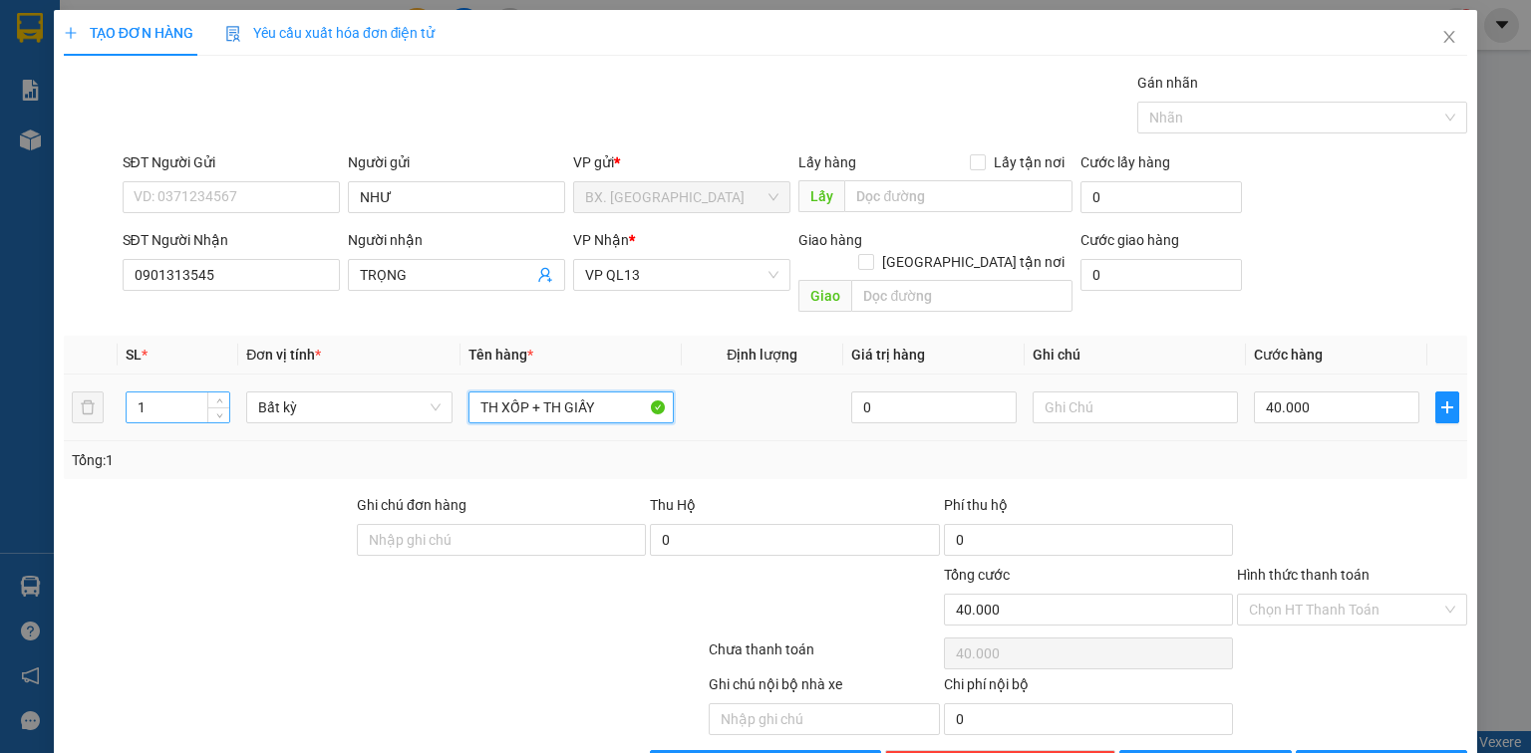
type input "TH XỐP + TH GIẤY"
click at [182, 393] on input "1" at bounding box center [178, 408] width 103 height 30
type input "2"
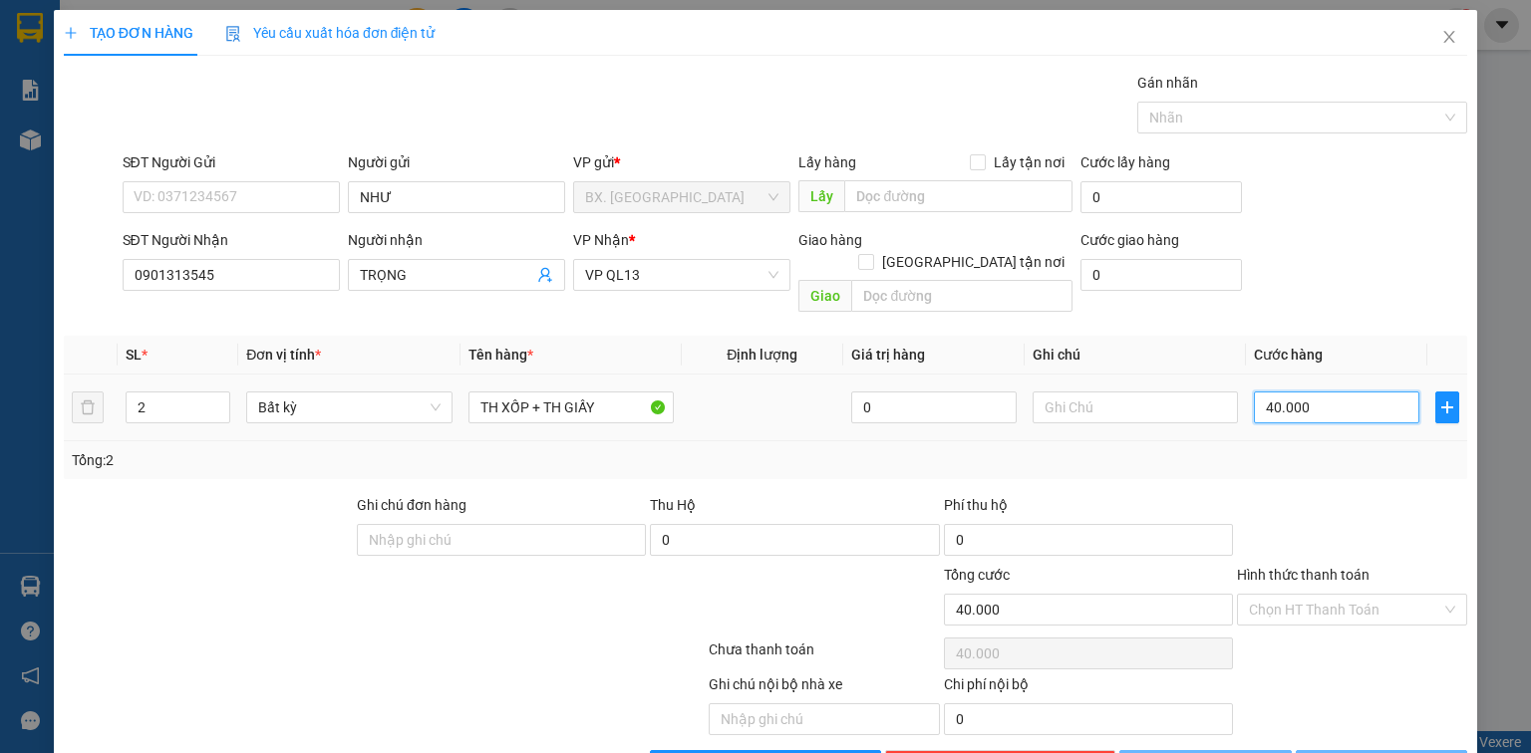
click at [1320, 392] on input "40.000" at bounding box center [1336, 408] width 165 height 32
type input "0"
type input "9"
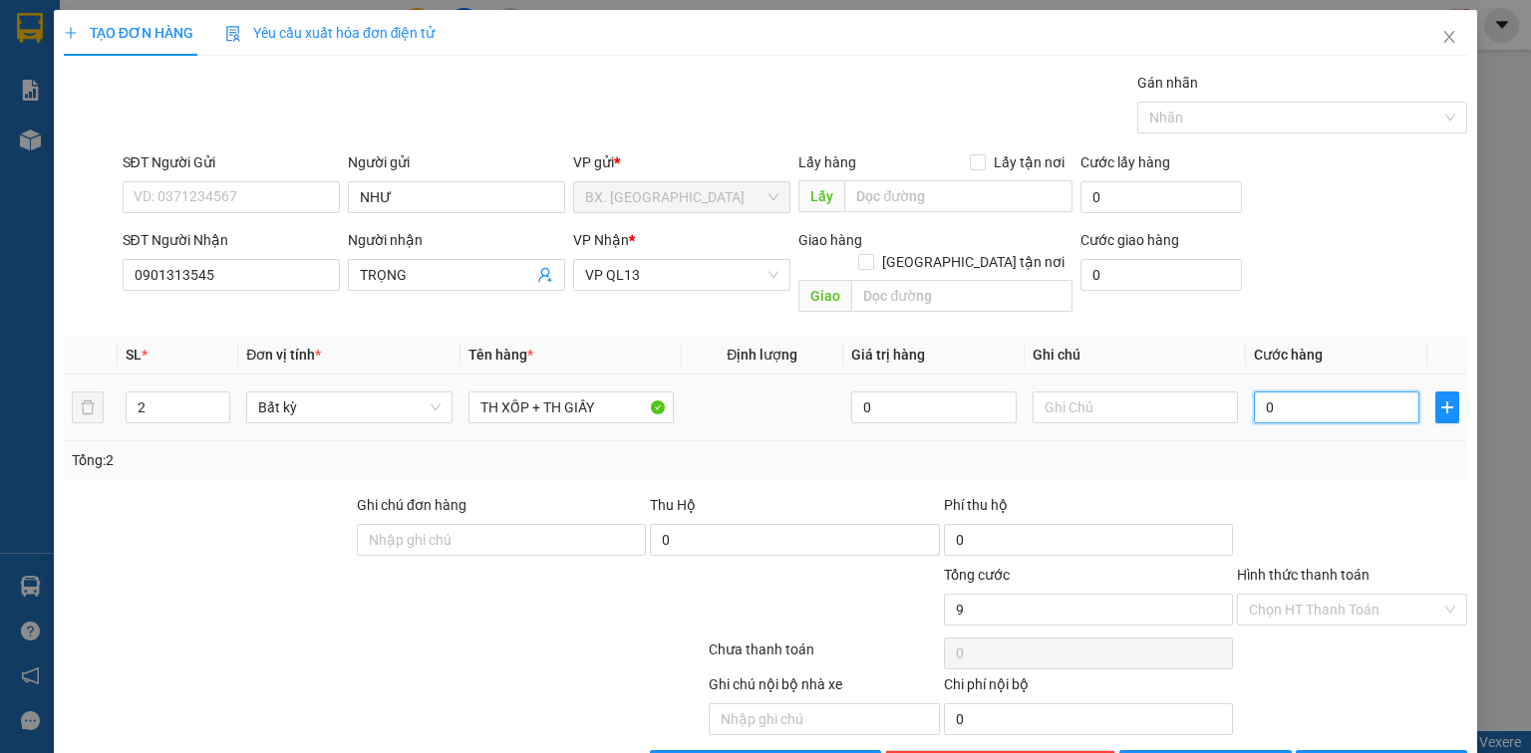
type input "9"
type input "09"
type input "90"
type input "090"
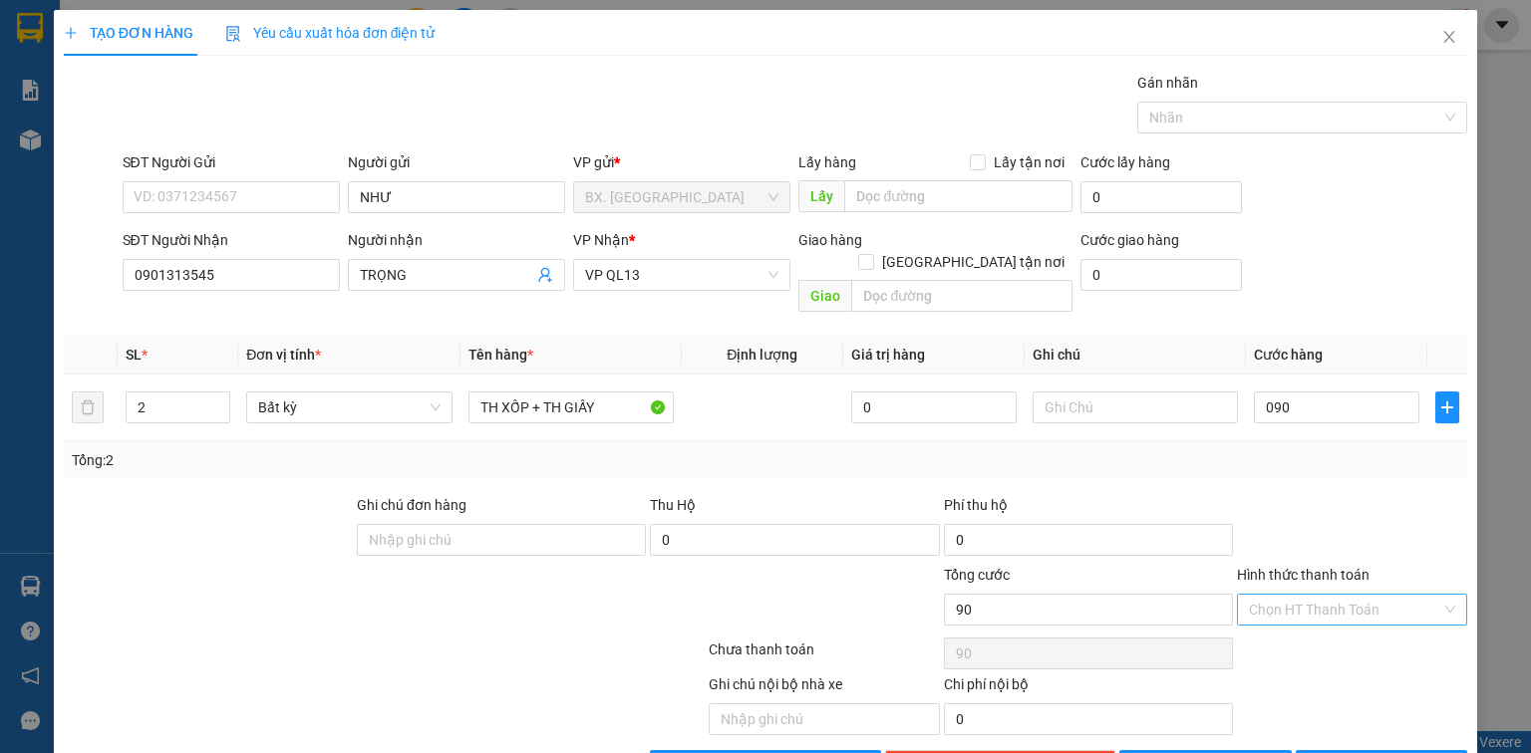
type input "90.000"
click at [1328, 595] on input "Hình thức thanh toán" at bounding box center [1345, 610] width 192 height 30
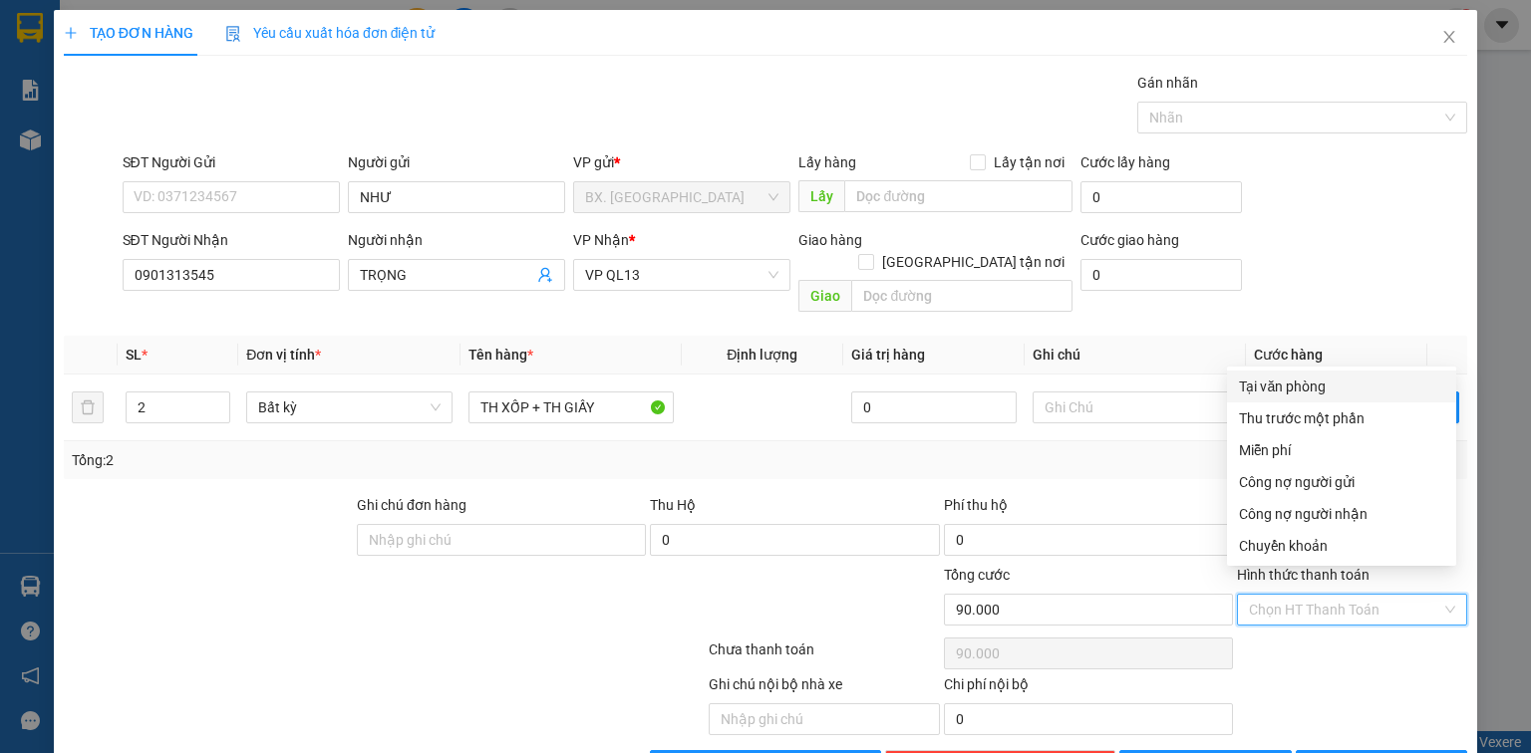
click at [1308, 378] on div "Tại văn phòng" at bounding box center [1341, 387] width 205 height 22
type input "0"
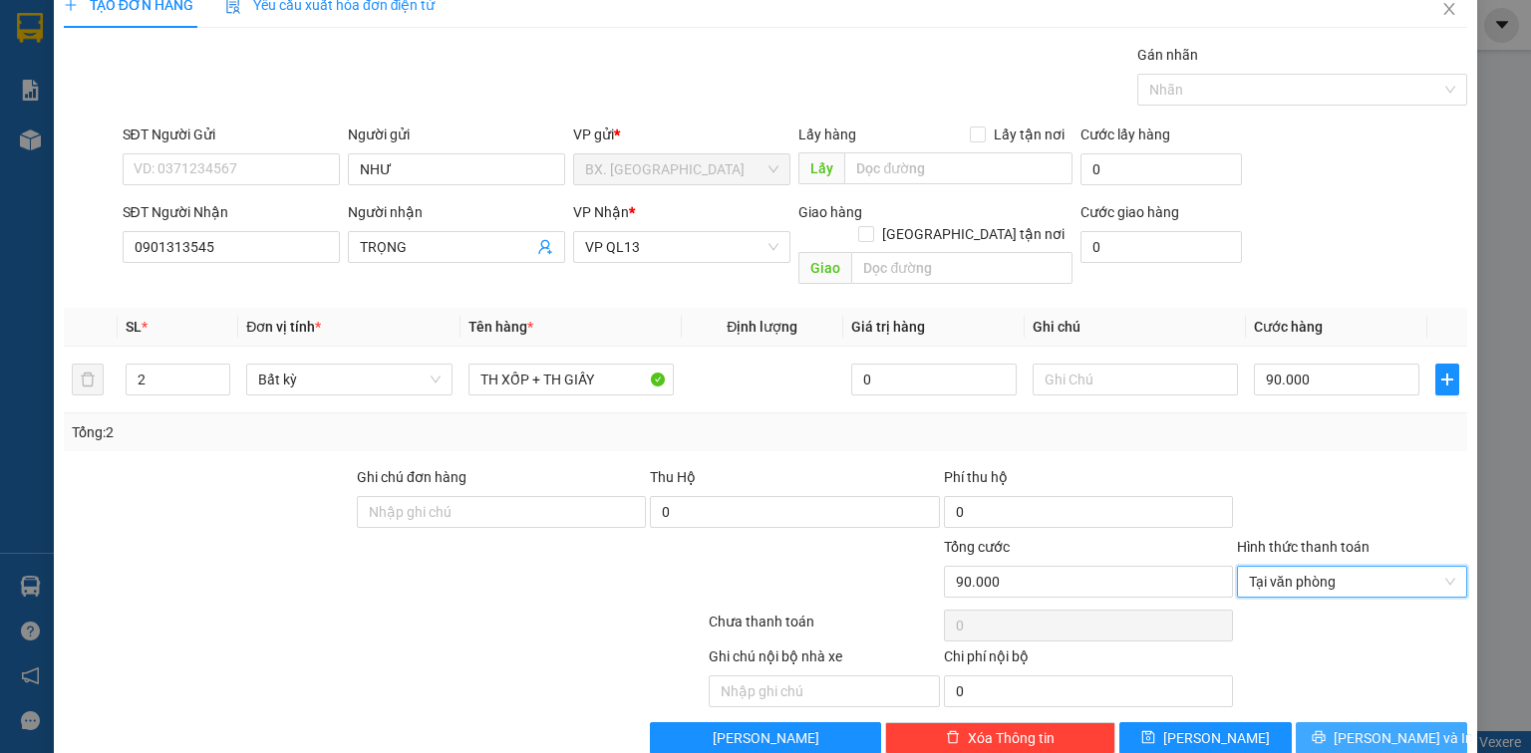
scroll to position [44, 0]
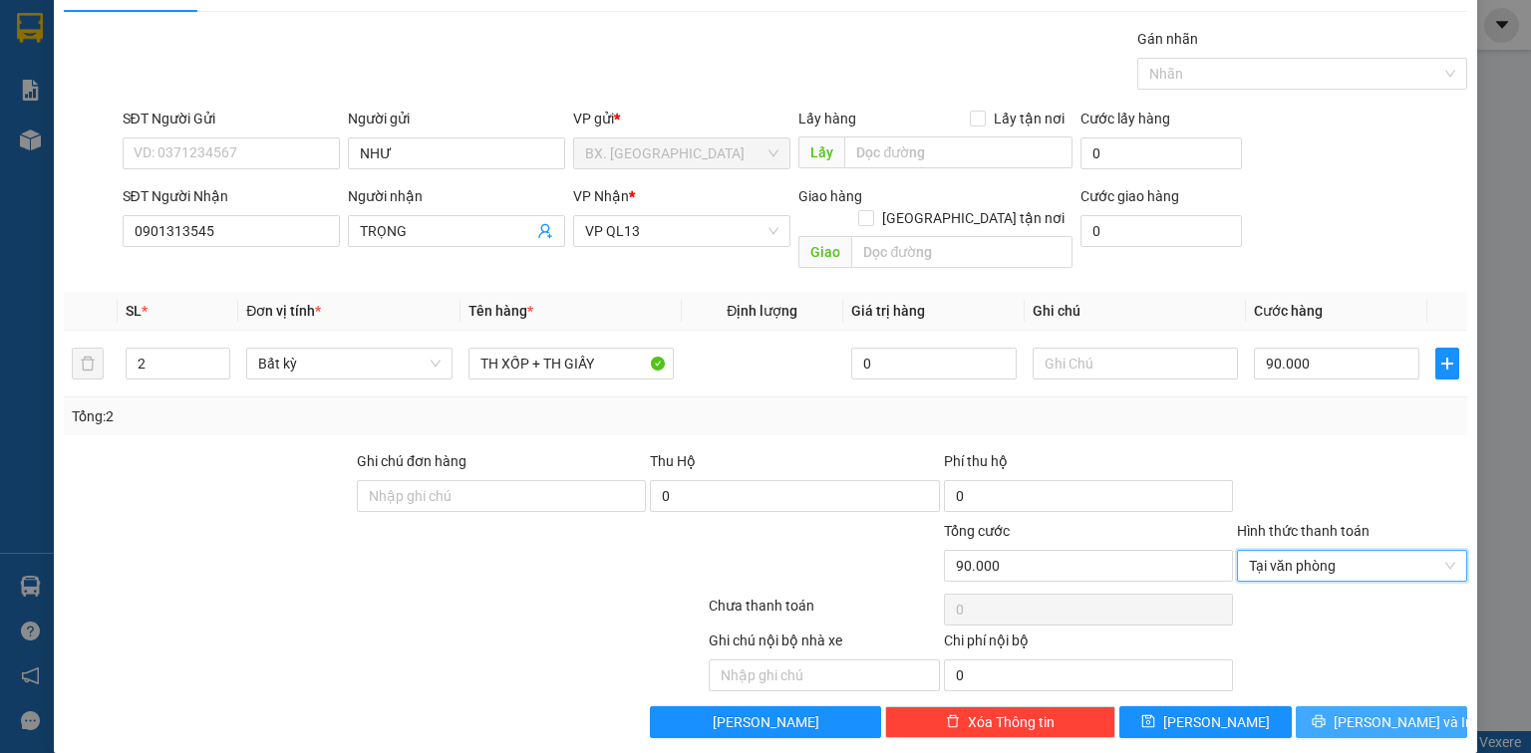
click at [1371, 712] on span "[PERSON_NAME] và In" at bounding box center [1404, 723] width 140 height 22
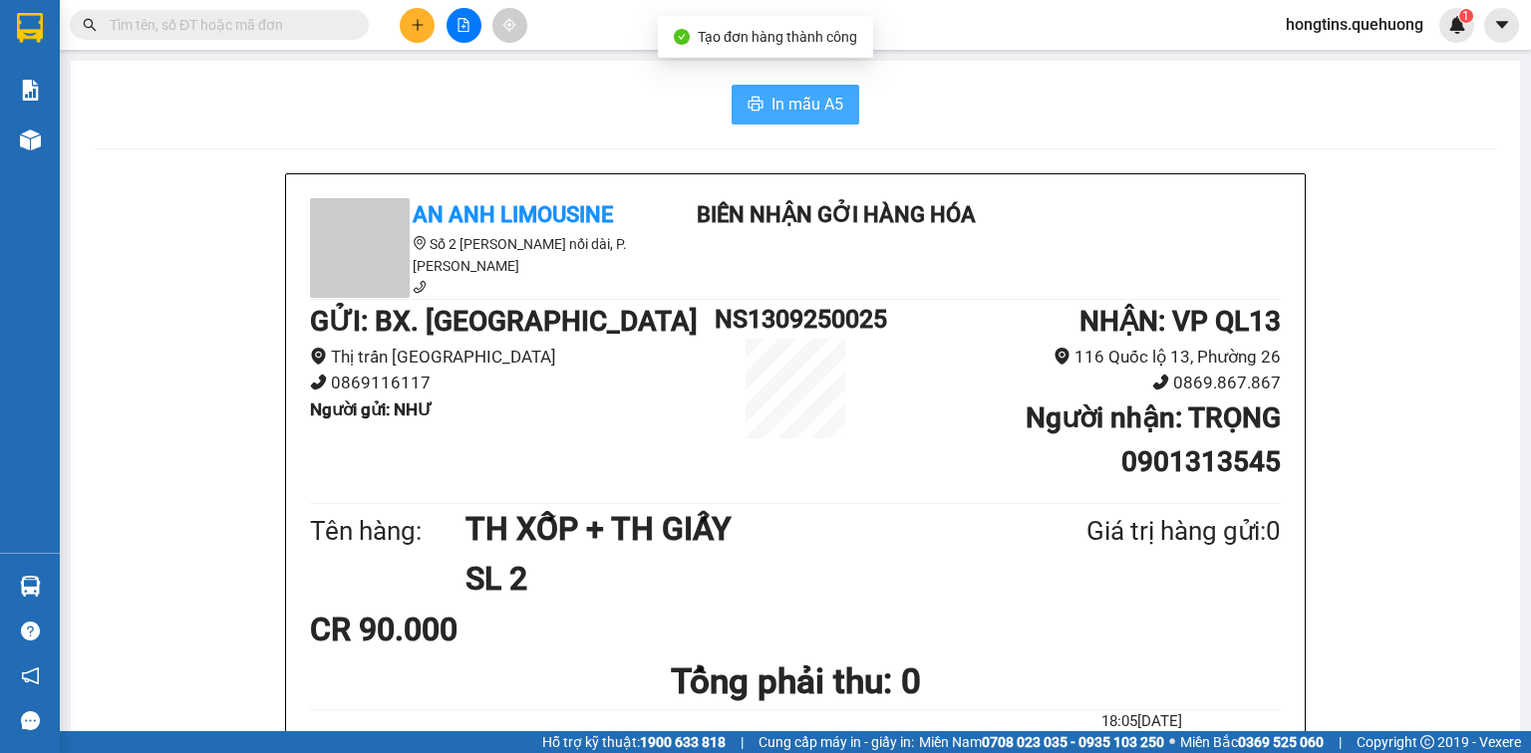
click at [804, 95] on span "In mẫu A5" at bounding box center [807, 104] width 72 height 25
click at [760, 88] on button "In mẫu A5" at bounding box center [796, 105] width 128 height 40
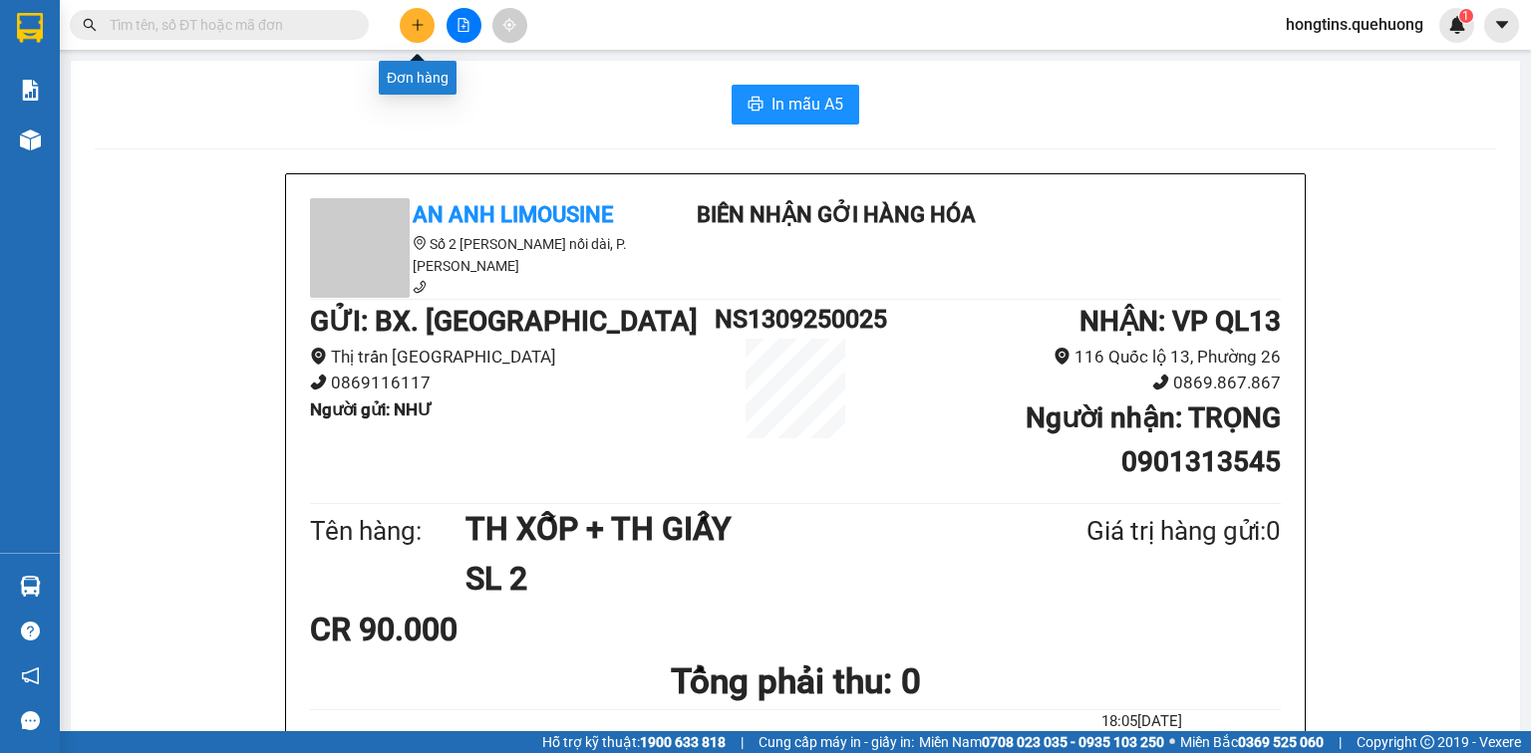
click at [423, 23] on icon "plus" at bounding box center [418, 25] width 14 height 14
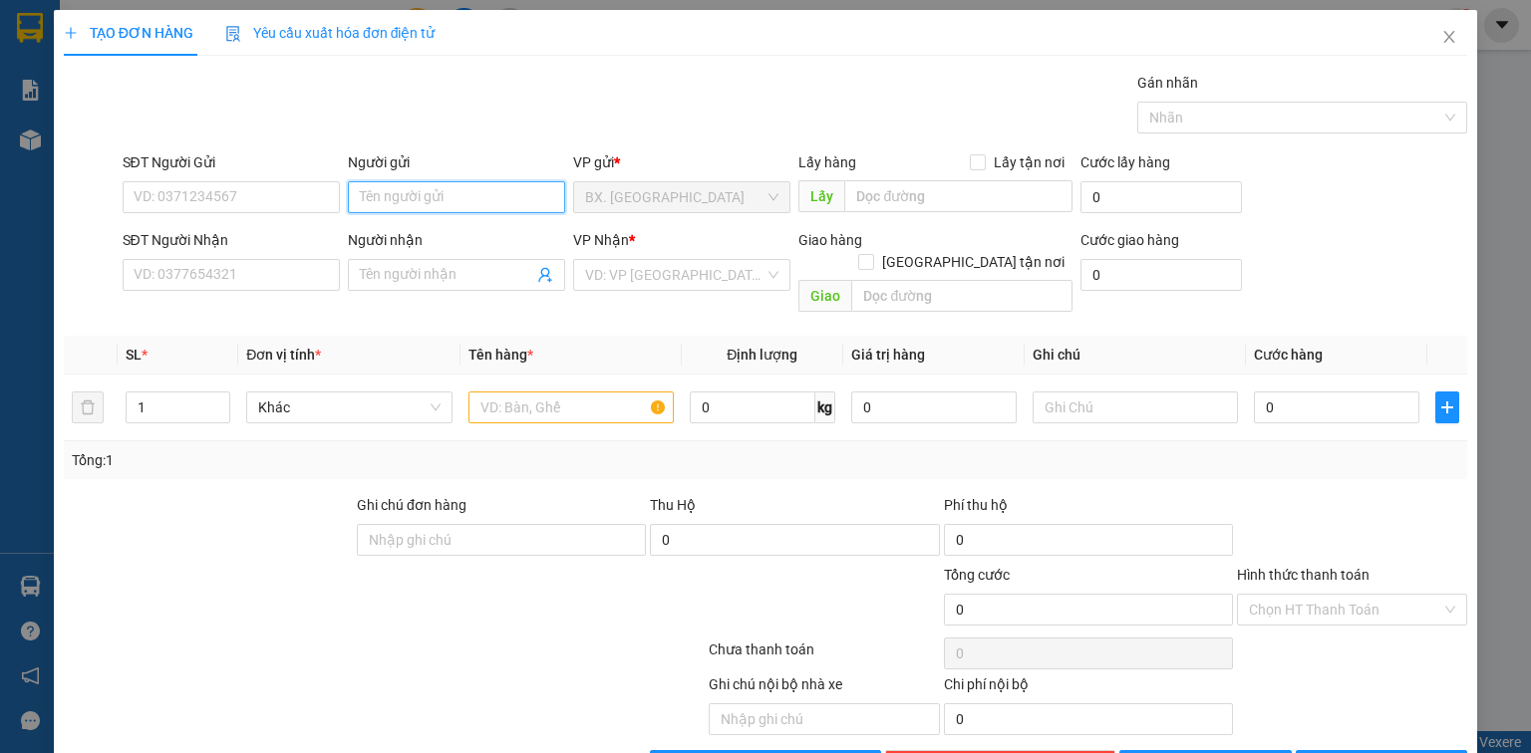
click at [411, 198] on input "Người gửi" at bounding box center [456, 197] width 217 height 32
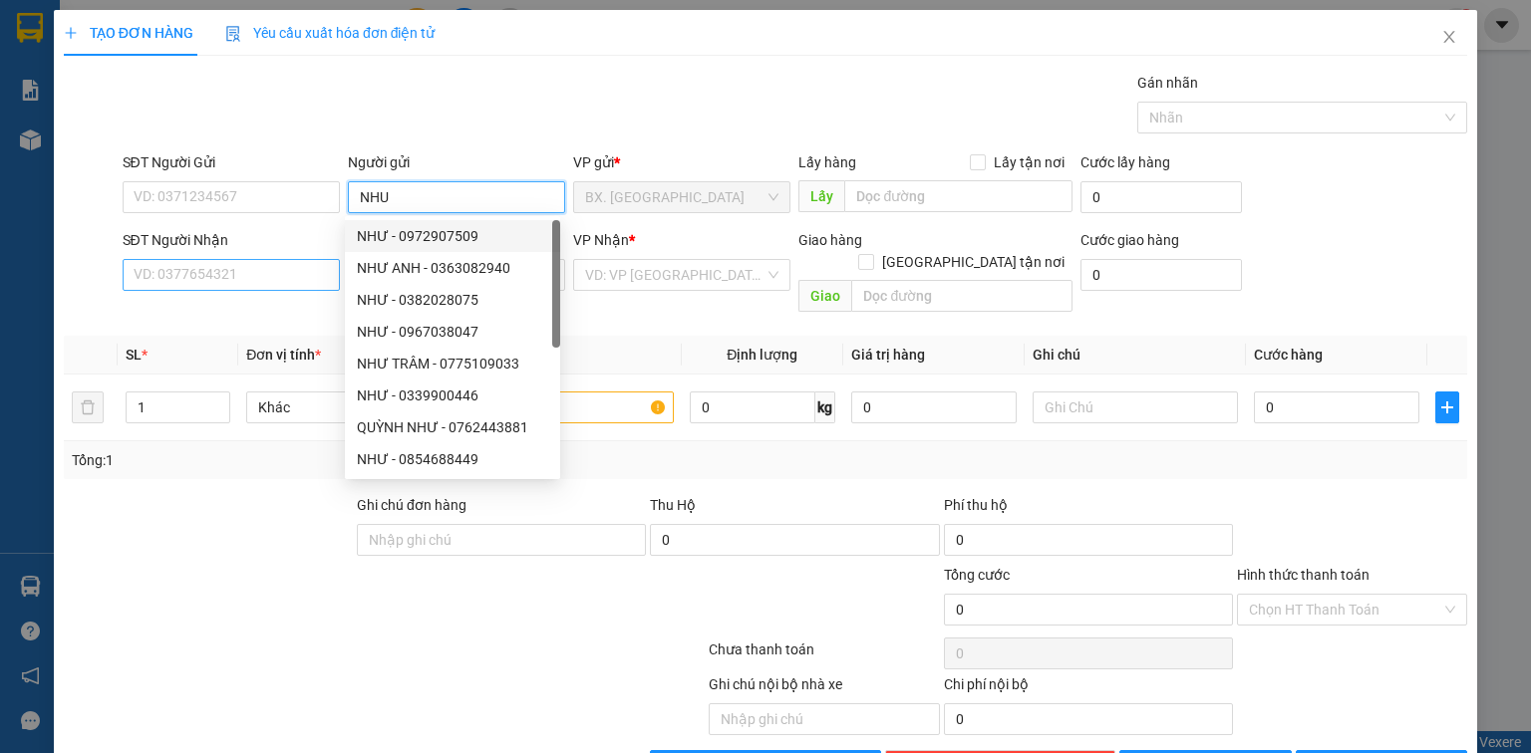
type input "NHU"
click at [238, 271] on input "SĐT Người Nhận" at bounding box center [231, 275] width 217 height 32
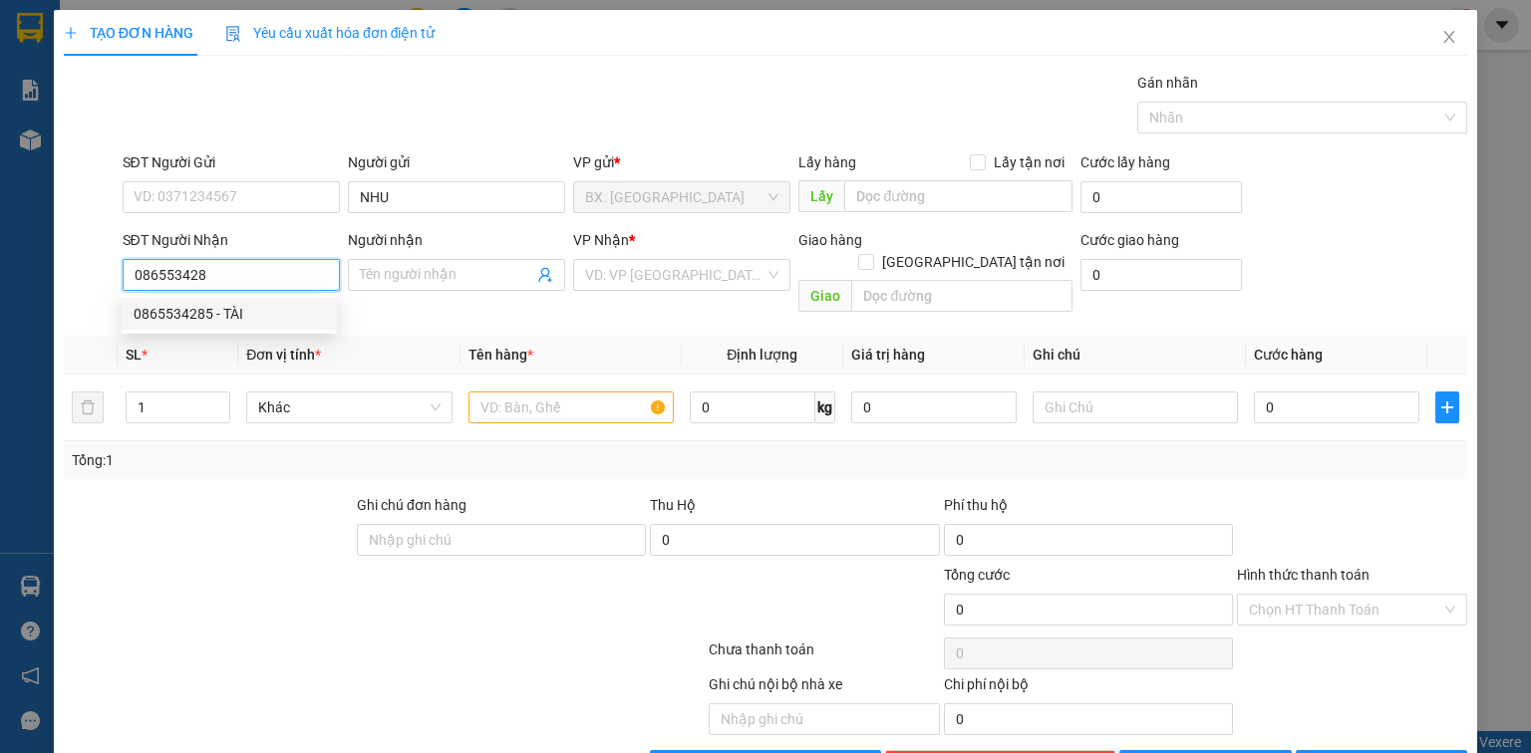
click at [264, 310] on div "0865534285 - TÀI" at bounding box center [229, 314] width 191 height 22
type input "0865534285"
type input "TÀI"
type input "40.000"
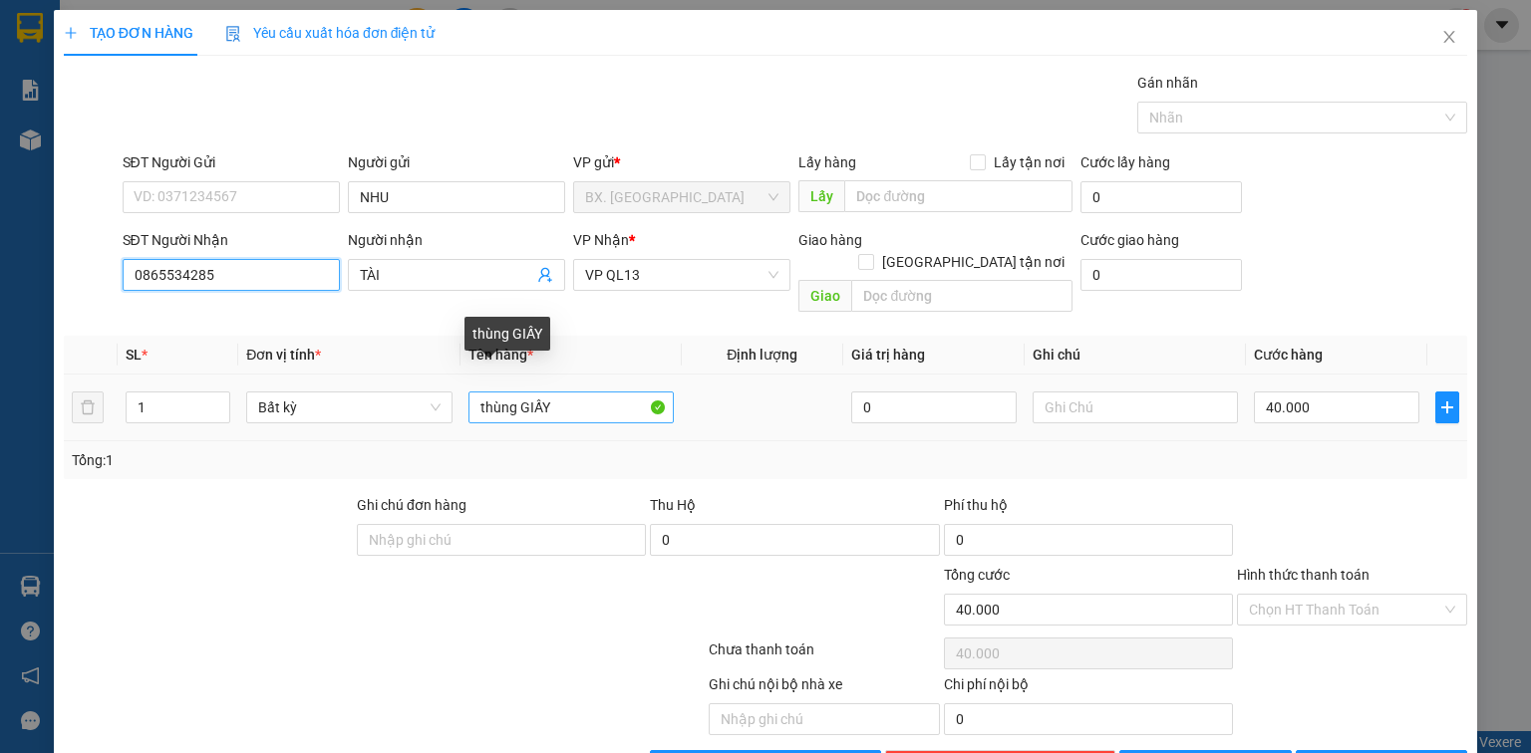
type input "0865534285"
click at [564, 392] on input "thùng GIẤY" at bounding box center [570, 408] width 205 height 32
type input "thùng XỐP"
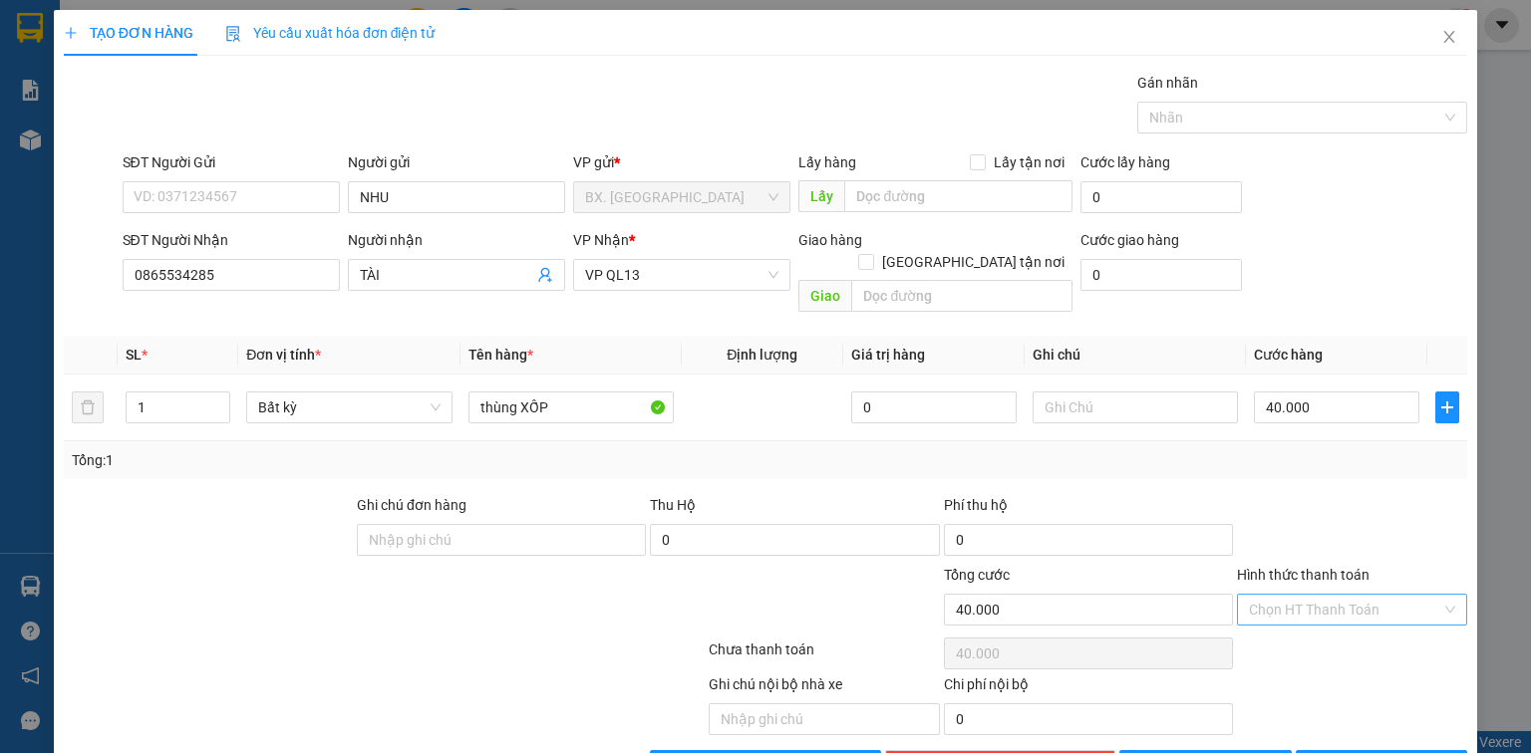
click at [1298, 595] on input "Hình thức thanh toán" at bounding box center [1345, 610] width 192 height 30
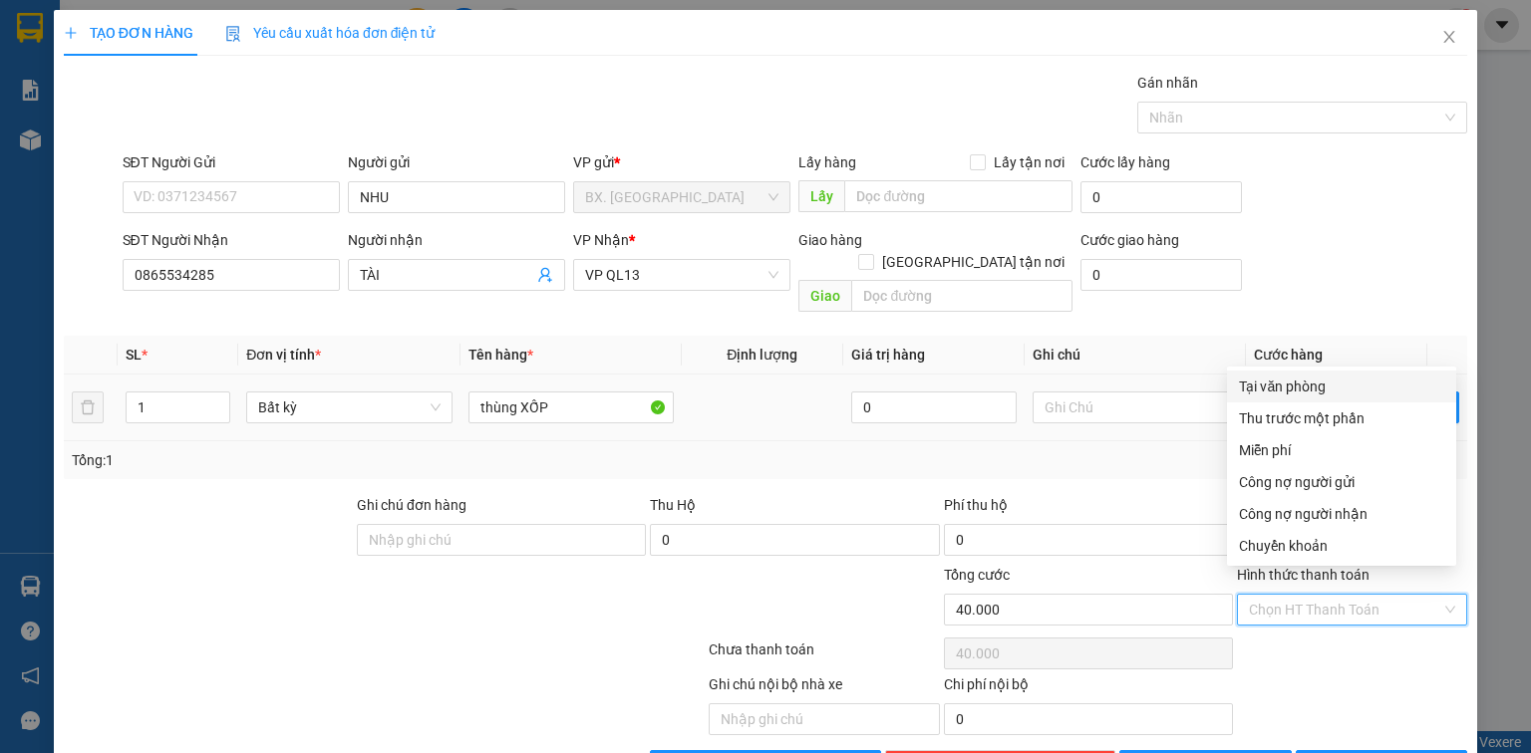
drag, startPoint x: 1292, startPoint y: 377, endPoint x: 1297, endPoint y: 390, distance: 13.9
click at [1292, 379] on div "Tại văn phòng" at bounding box center [1341, 387] width 205 height 22
type input "0"
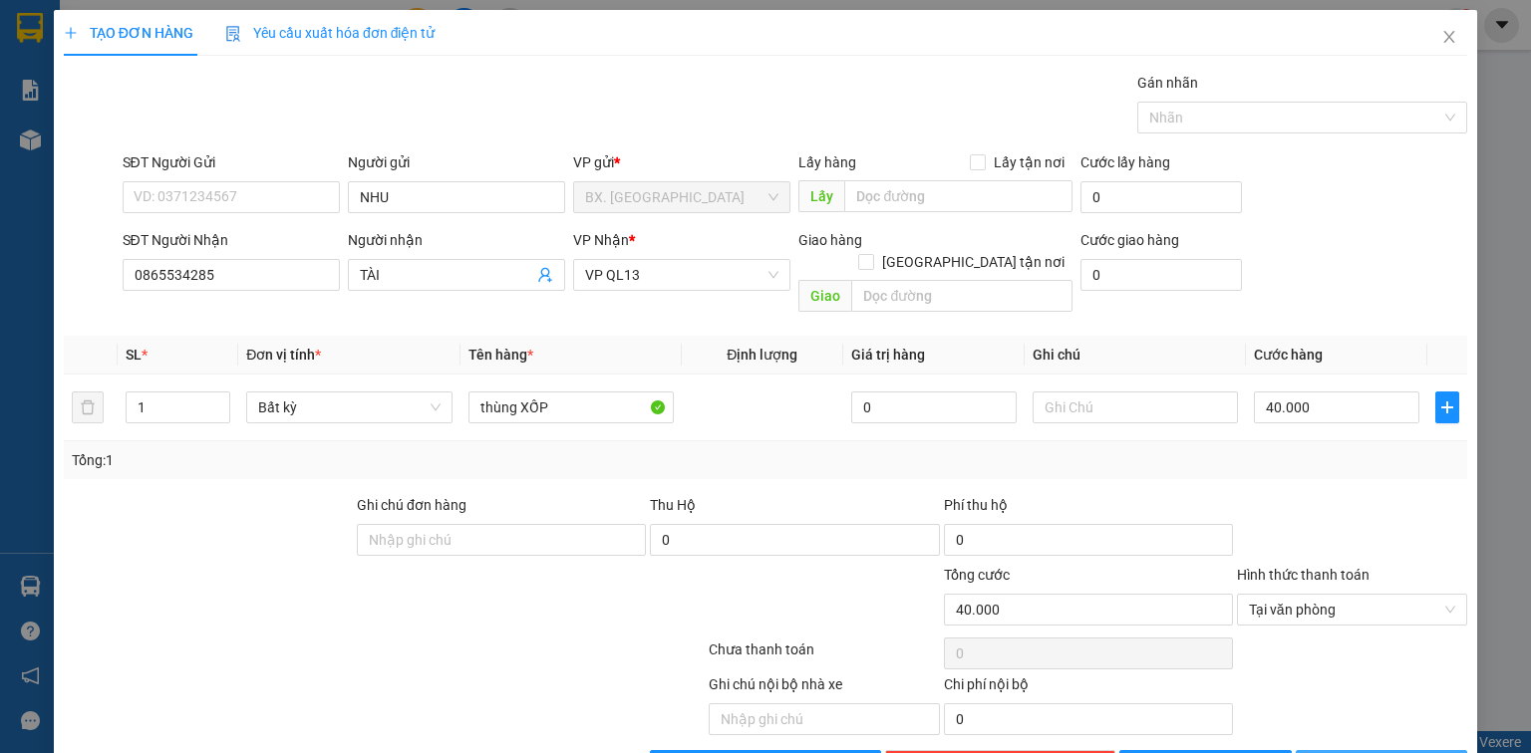
click at [1324, 750] on button "[PERSON_NAME] và In" at bounding box center [1382, 766] width 172 height 32
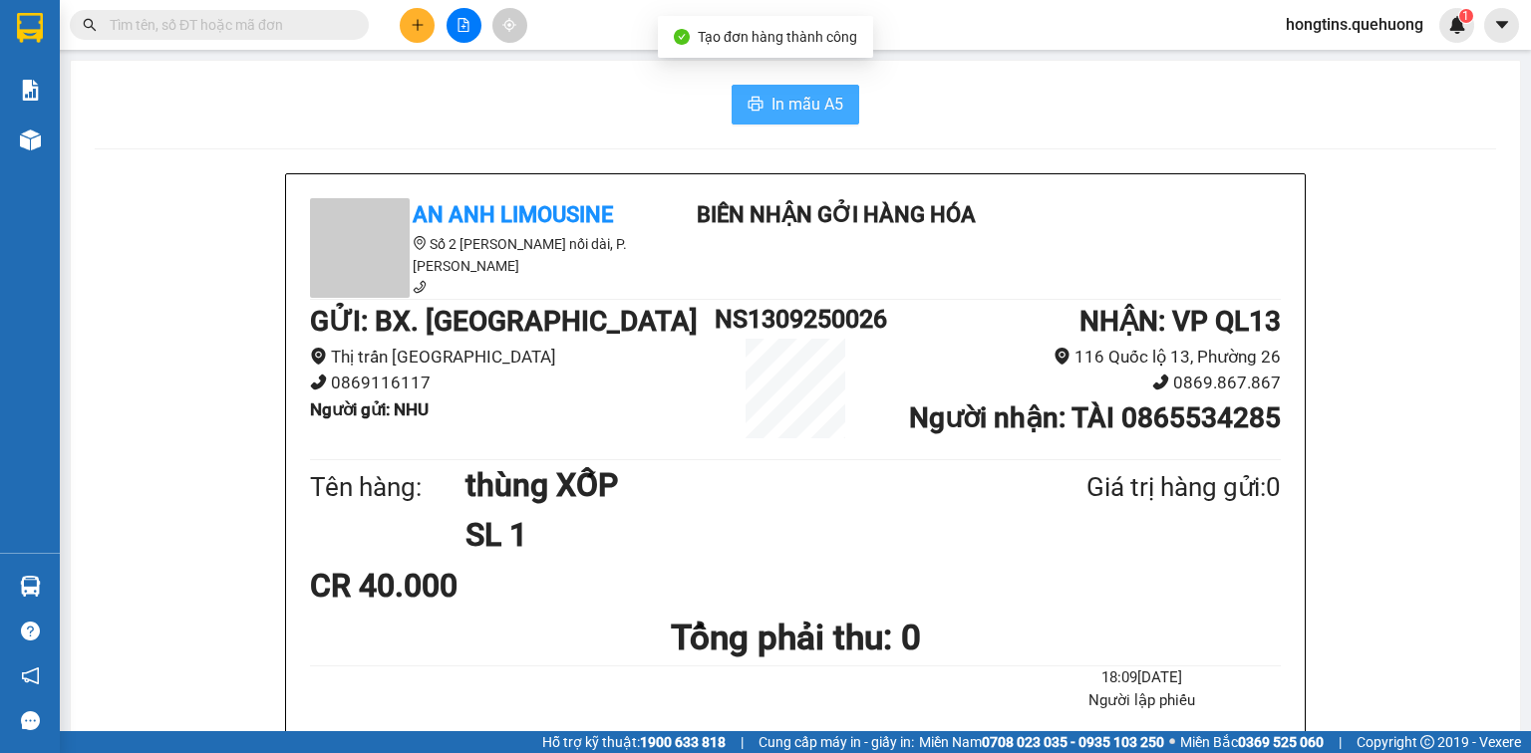
click at [813, 100] on span "In mẫu A5" at bounding box center [807, 104] width 72 height 25
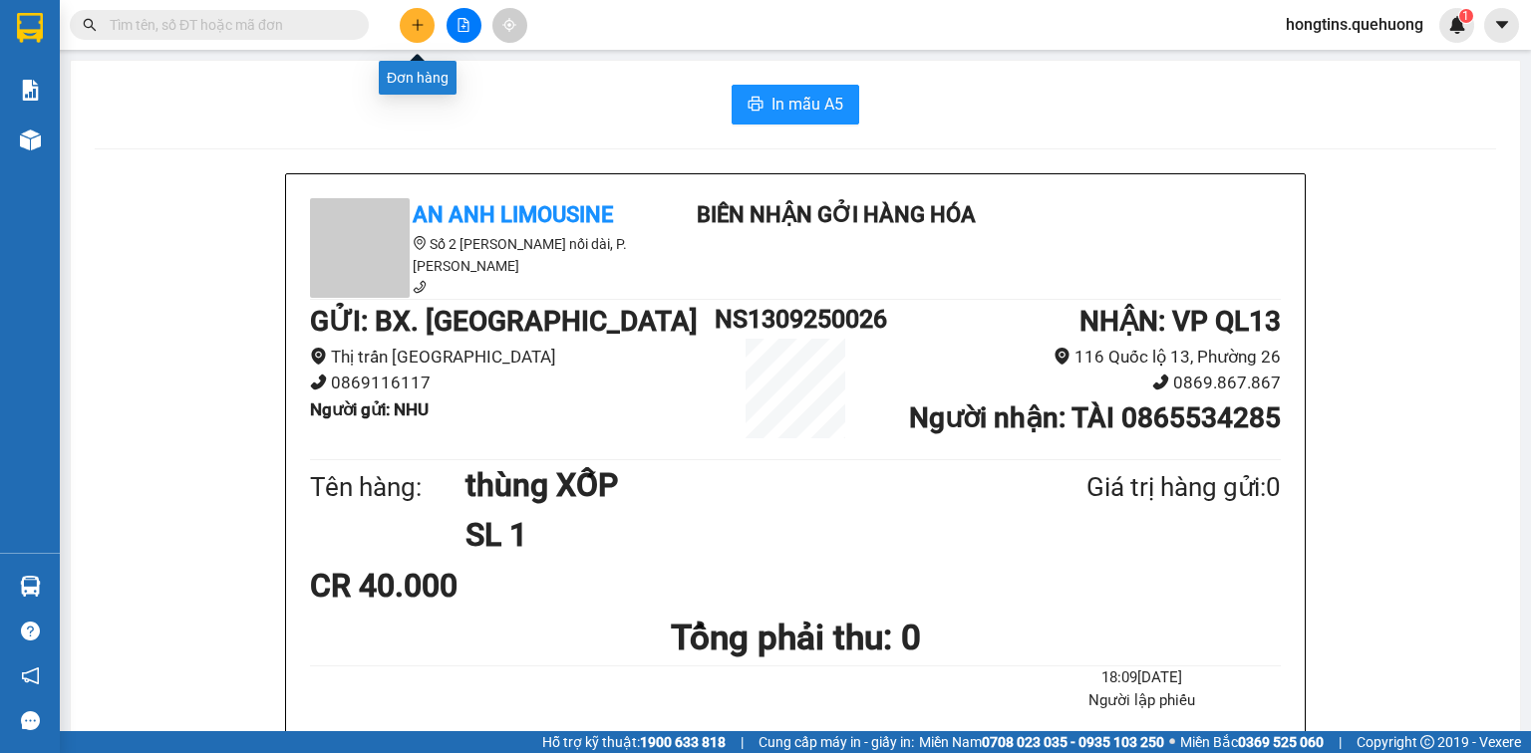
click at [411, 24] on icon "plus" at bounding box center [418, 25] width 14 height 14
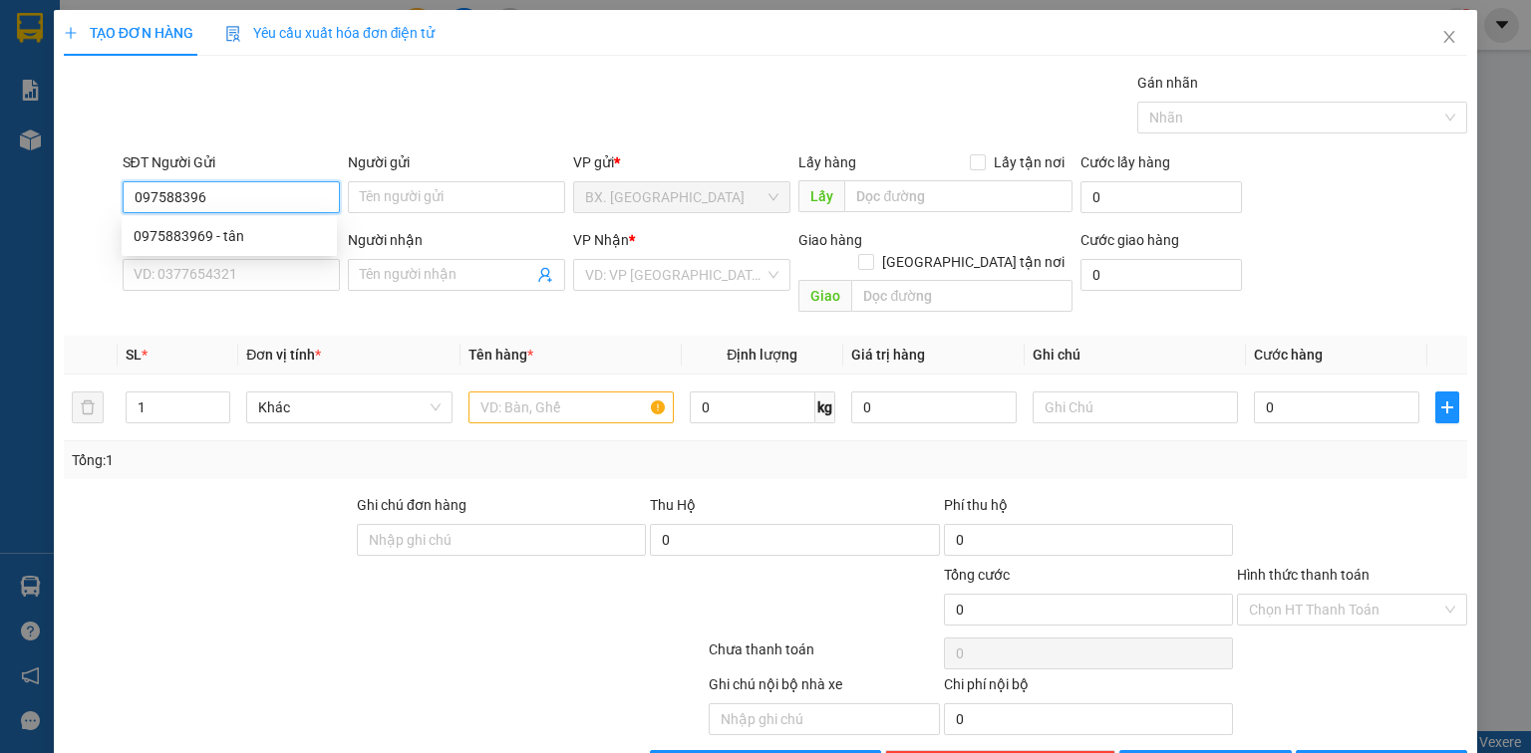
type input "0975883969"
click at [276, 230] on div "0975883969 - tân" at bounding box center [229, 236] width 191 height 22
type input "tân"
type input "0828062362"
type input "trung"
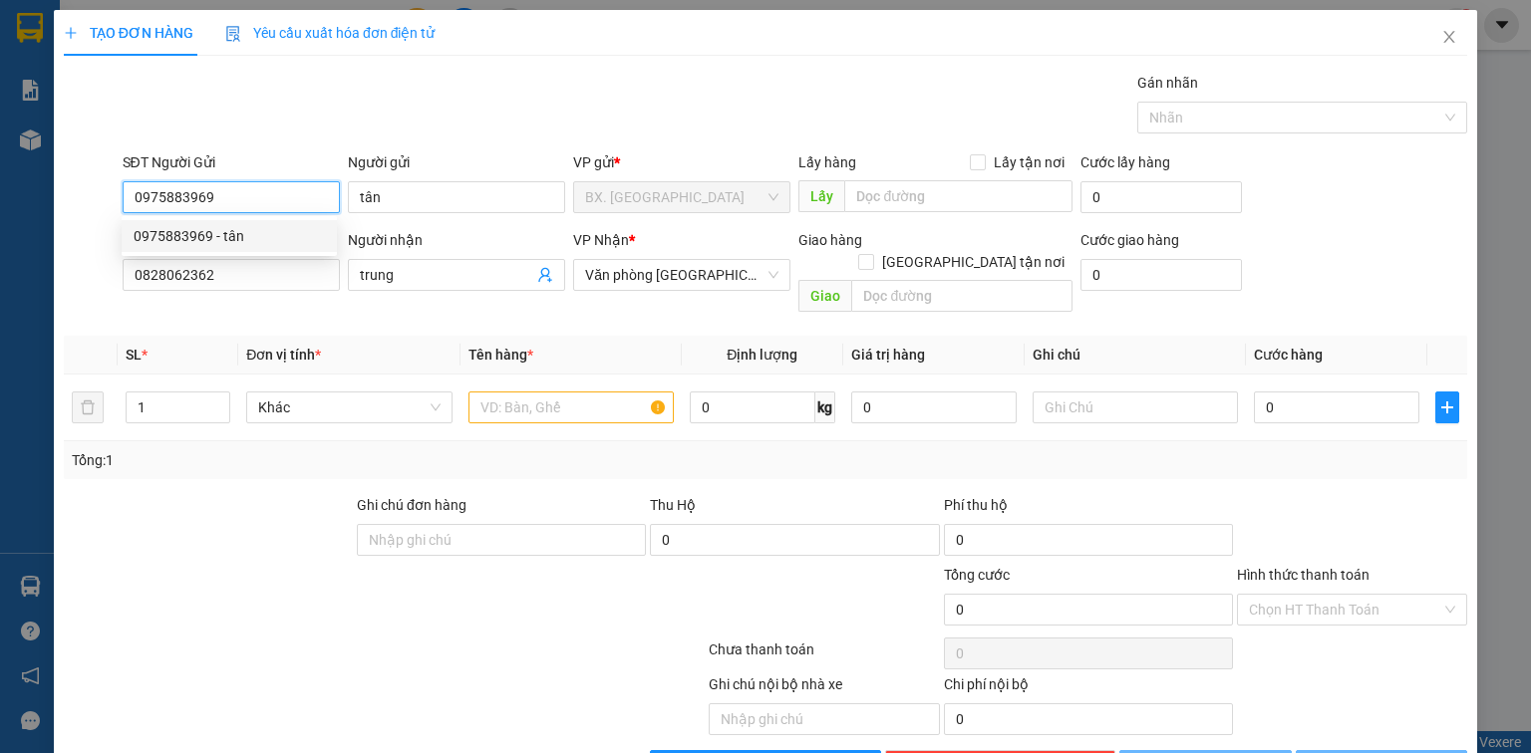
type input "50.000"
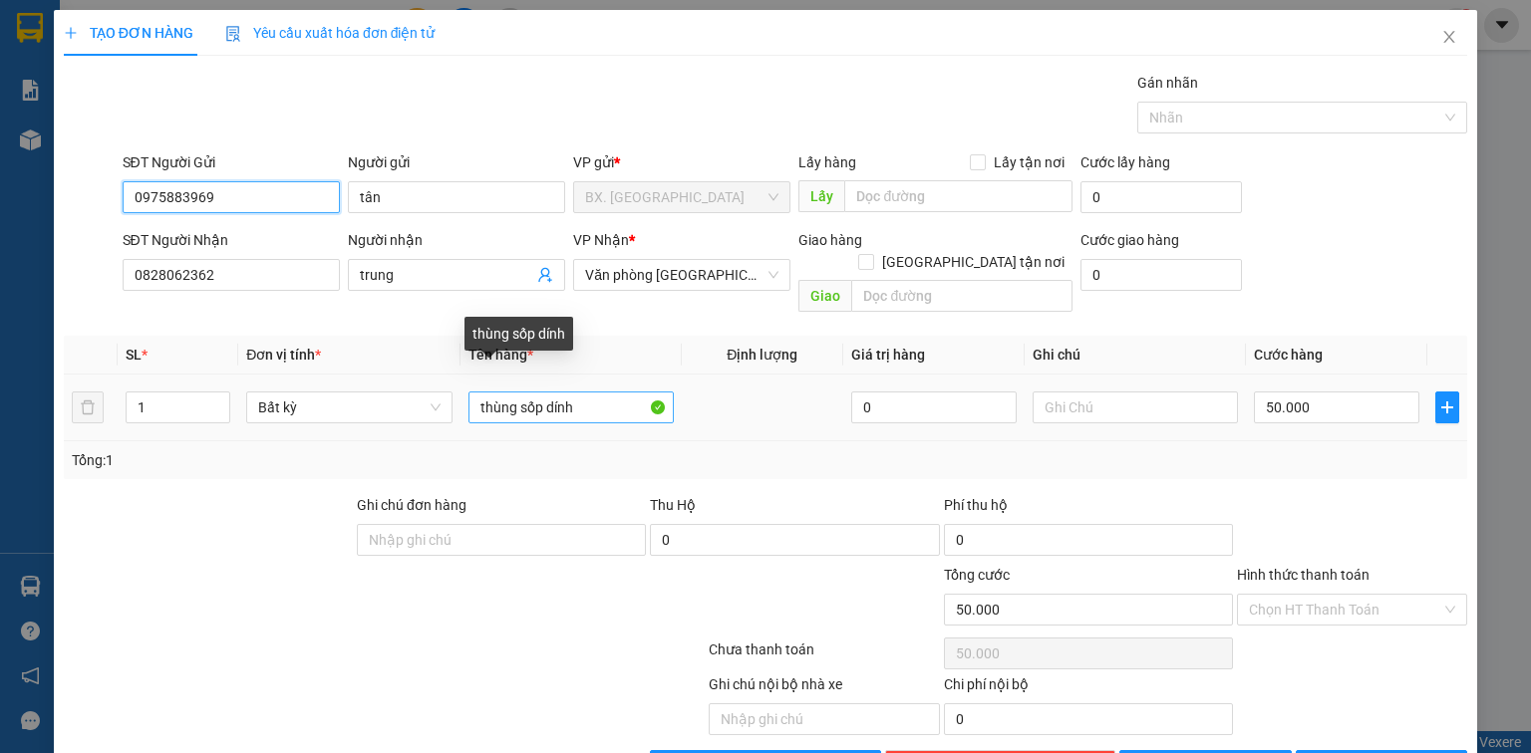
type input "0975883969"
drag, startPoint x: 602, startPoint y: 382, endPoint x: 414, endPoint y: 392, distance: 188.6
click at [414, 392] on tr "1 Bất kỳ thùng sốp dính 0 50.000" at bounding box center [765, 408] width 1403 height 67
type input "TH GIẤY"
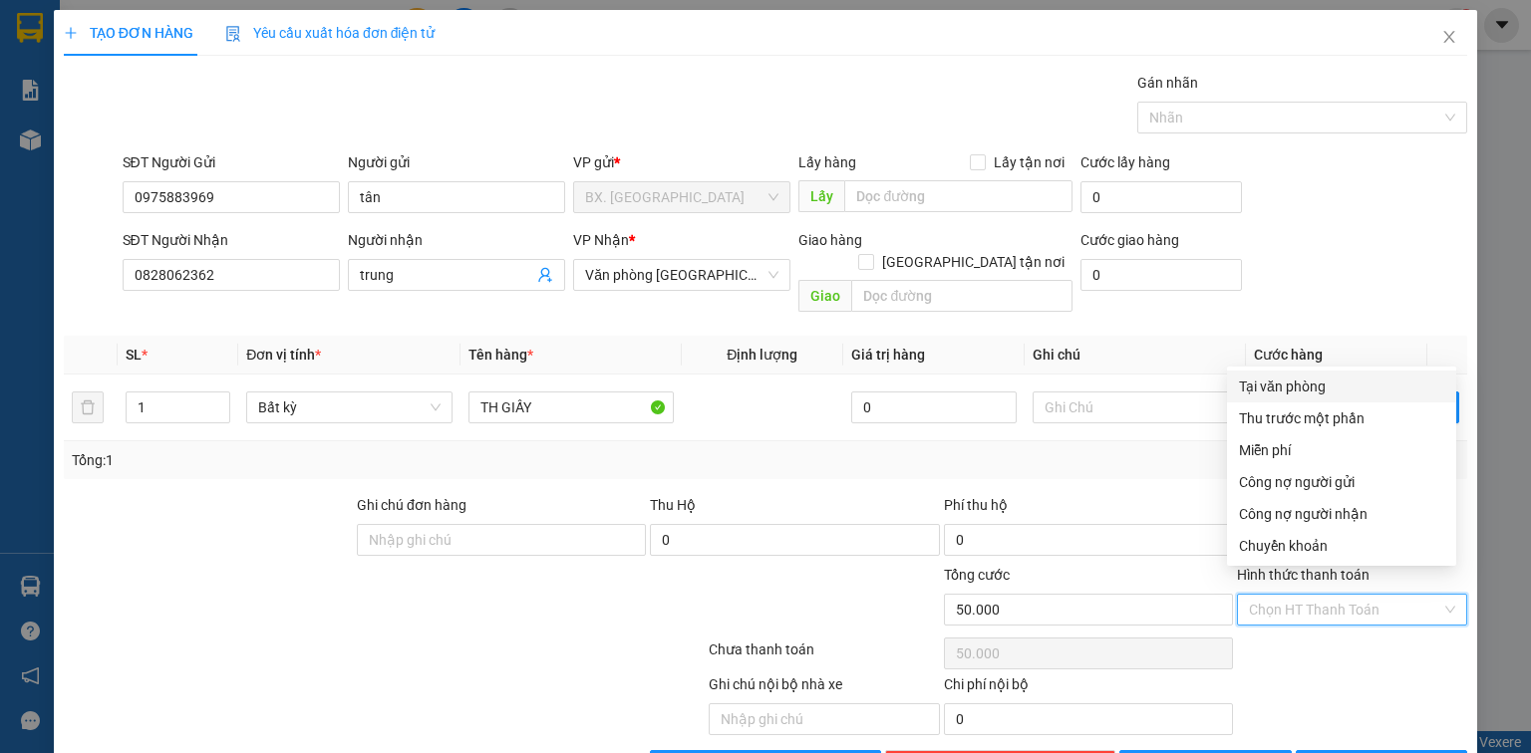
click at [1328, 595] on input "Hình thức thanh toán" at bounding box center [1345, 610] width 192 height 30
click at [1321, 392] on div "Tại văn phòng" at bounding box center [1341, 387] width 205 height 22
type input "0"
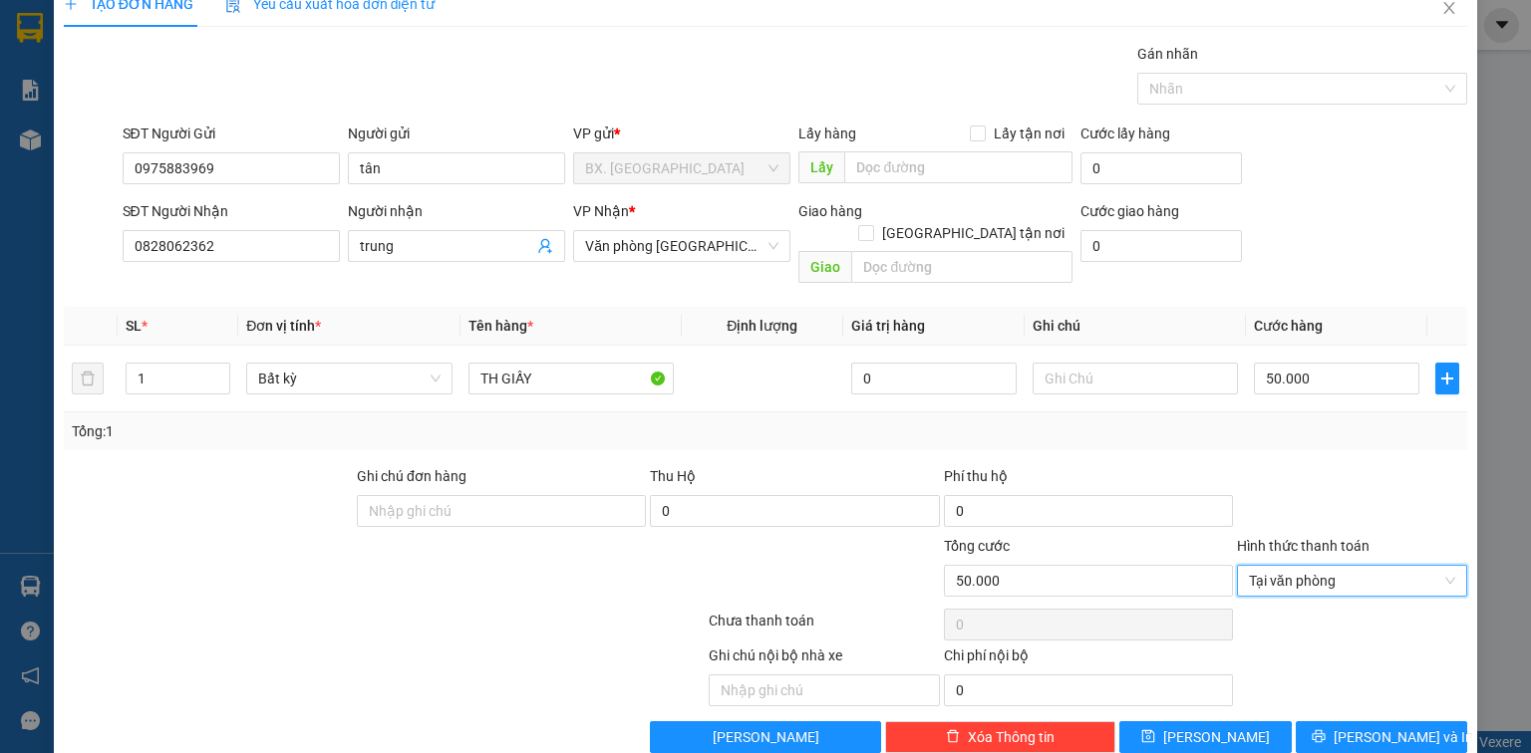
scroll to position [44, 0]
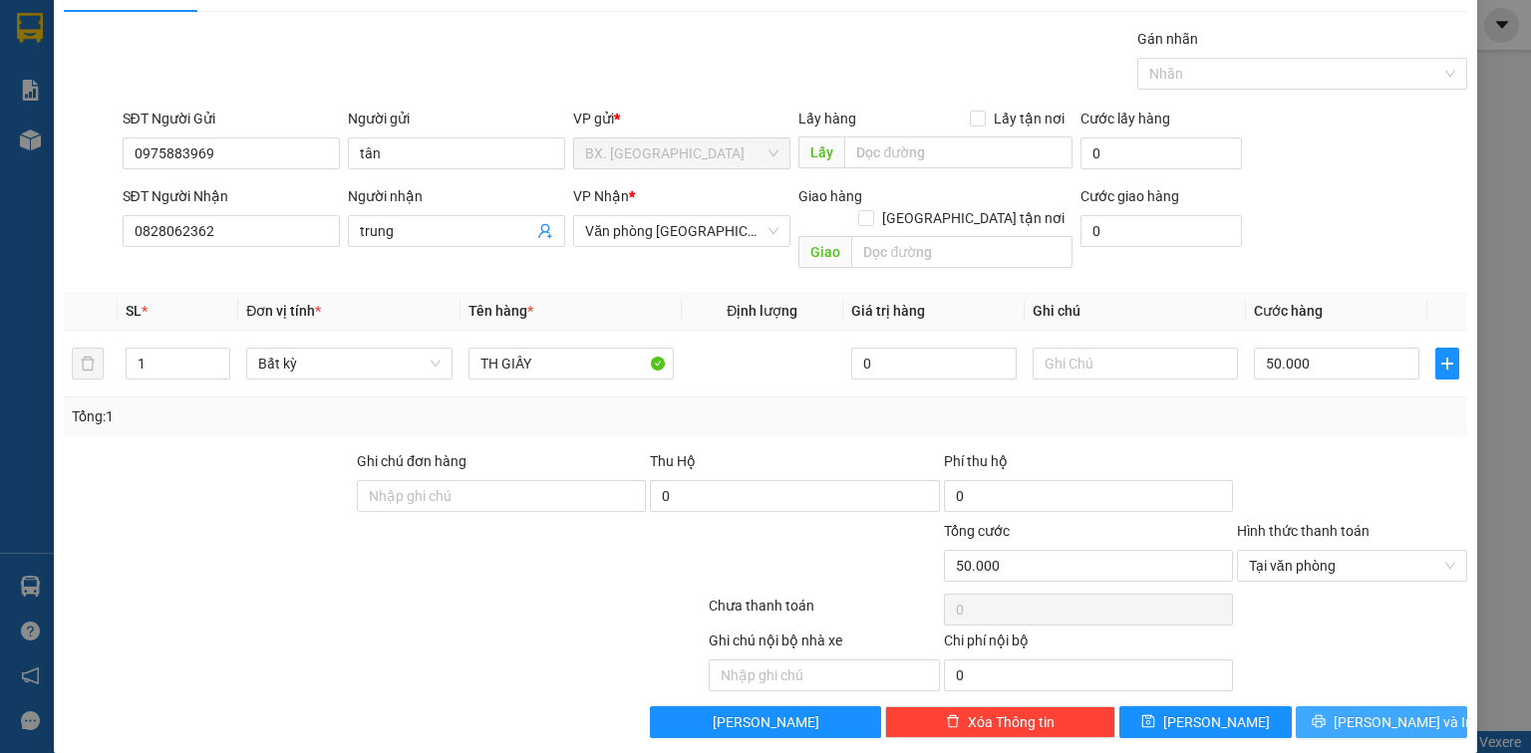
click at [1326, 715] on icon "printer" at bounding box center [1319, 722] width 14 height 14
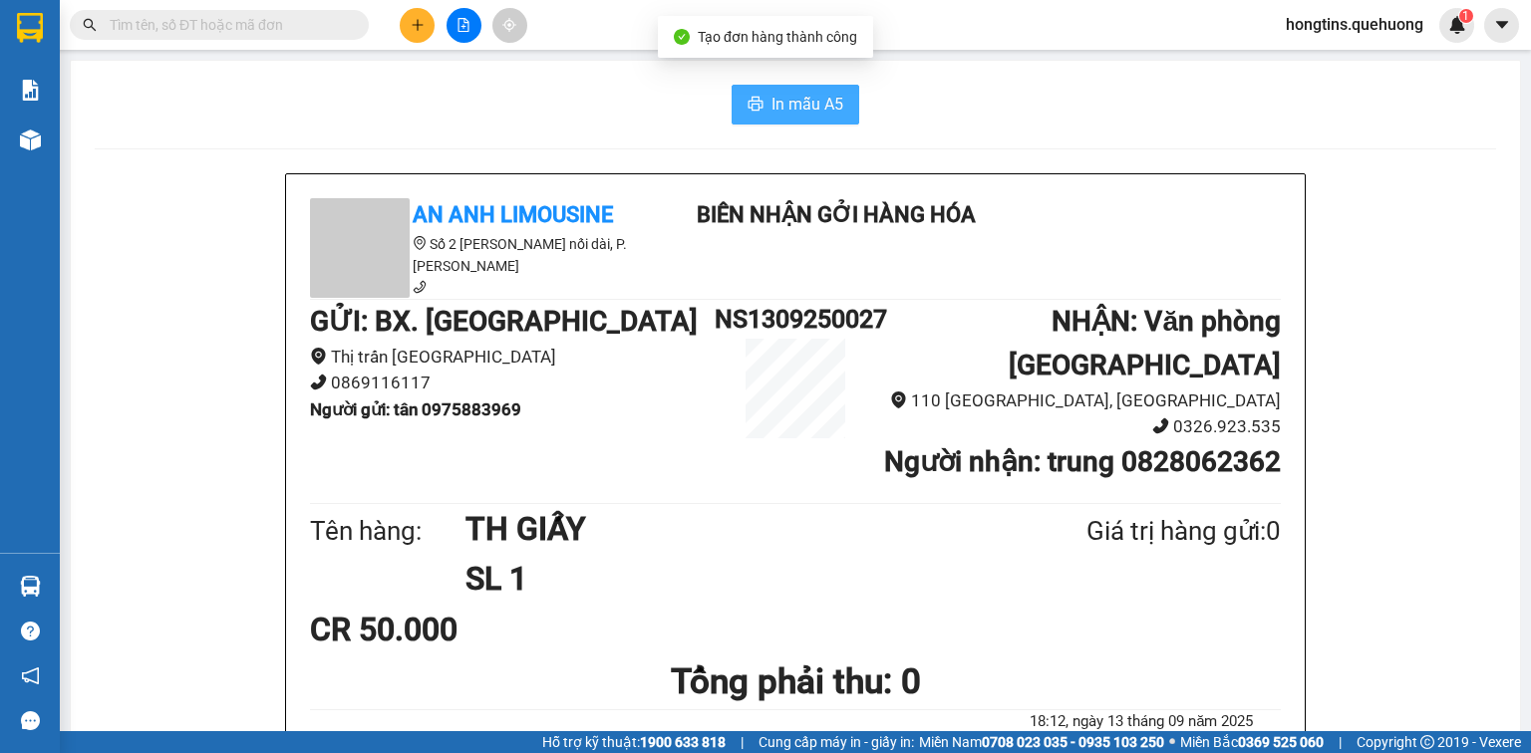
click at [805, 97] on span "In mẫu A5" at bounding box center [807, 104] width 72 height 25
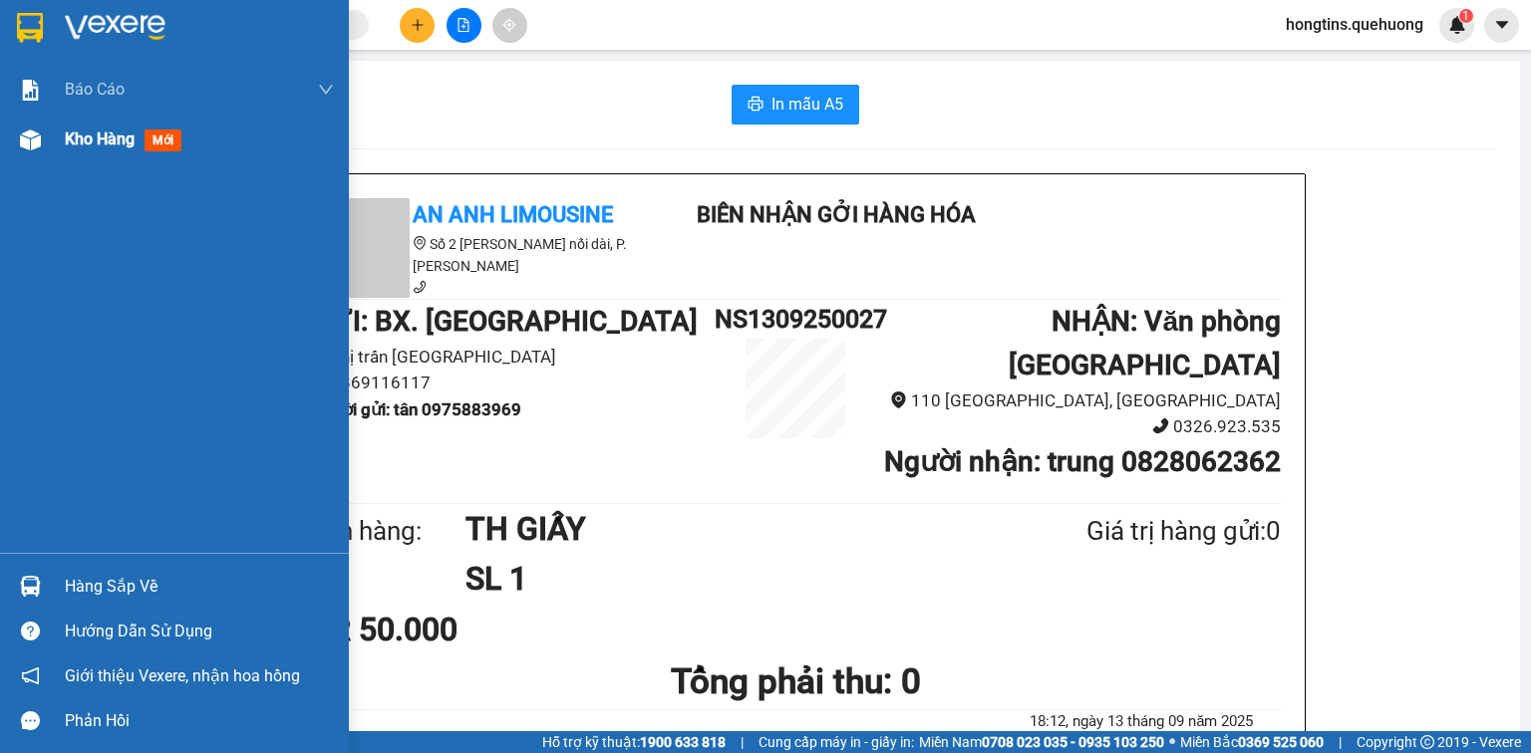
click at [98, 144] on span "Kho hàng" at bounding box center [100, 139] width 70 height 19
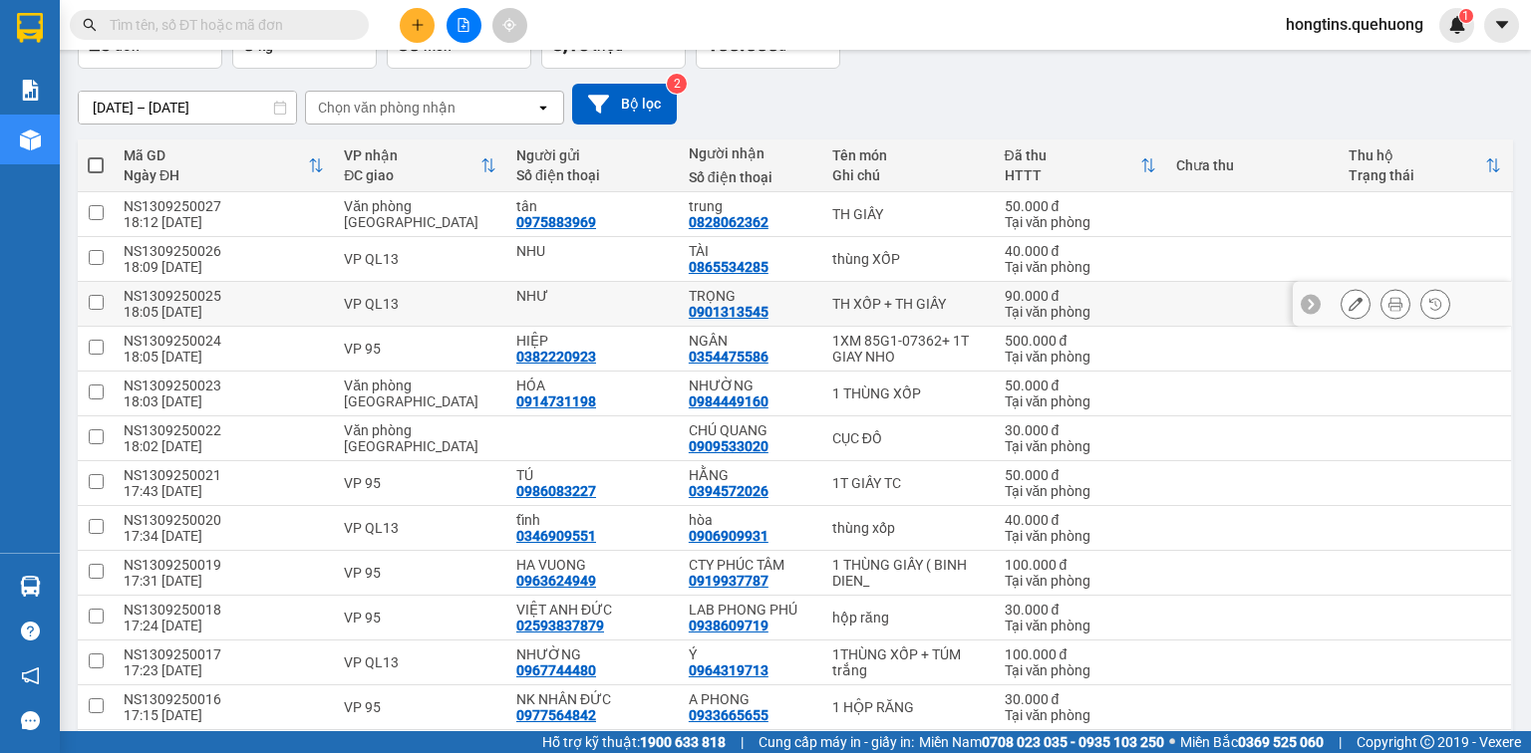
scroll to position [159, 0]
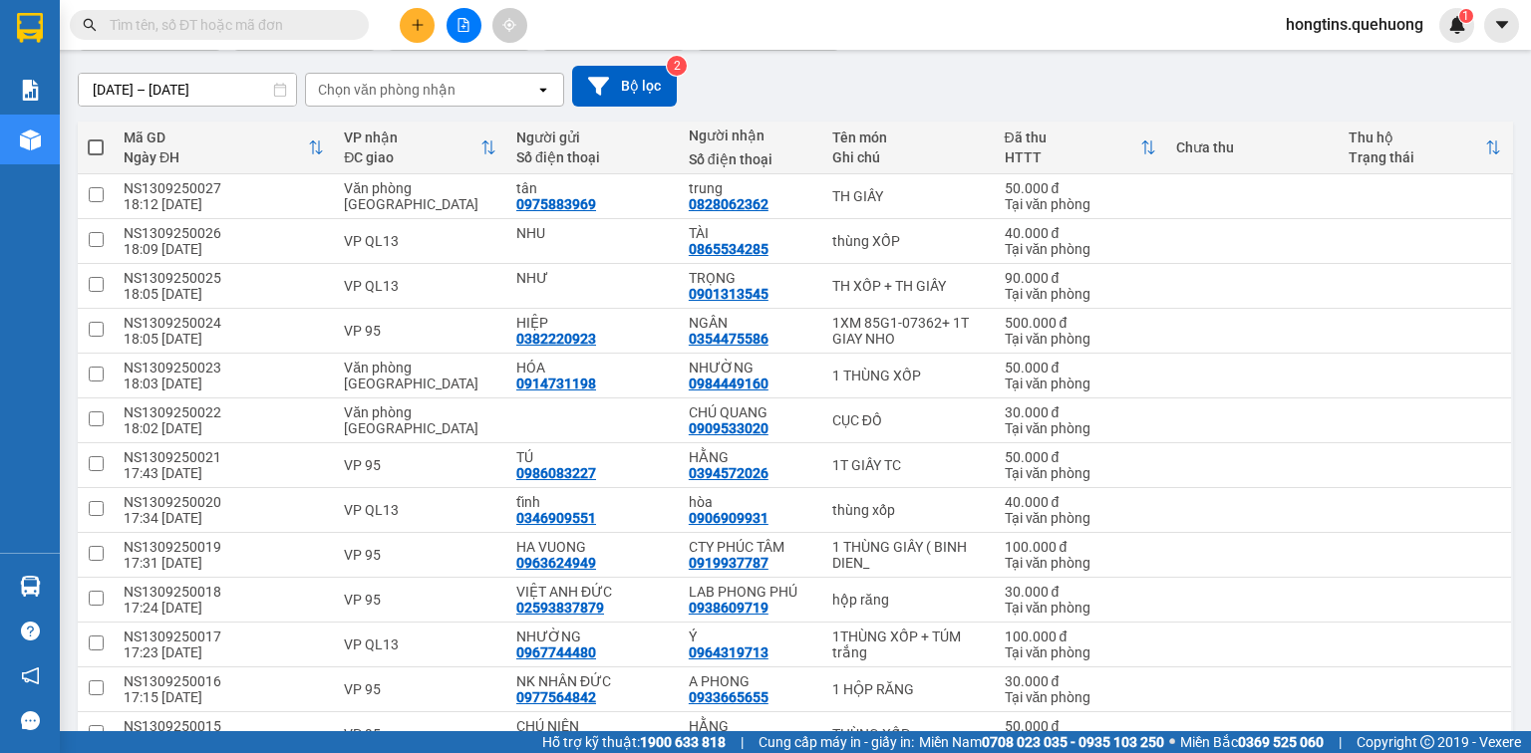
click at [1379, 32] on span "hongtins.quehuong" at bounding box center [1354, 24] width 169 height 25
click at [1358, 62] on span "Đăng xuất" at bounding box center [1362, 62] width 131 height 22
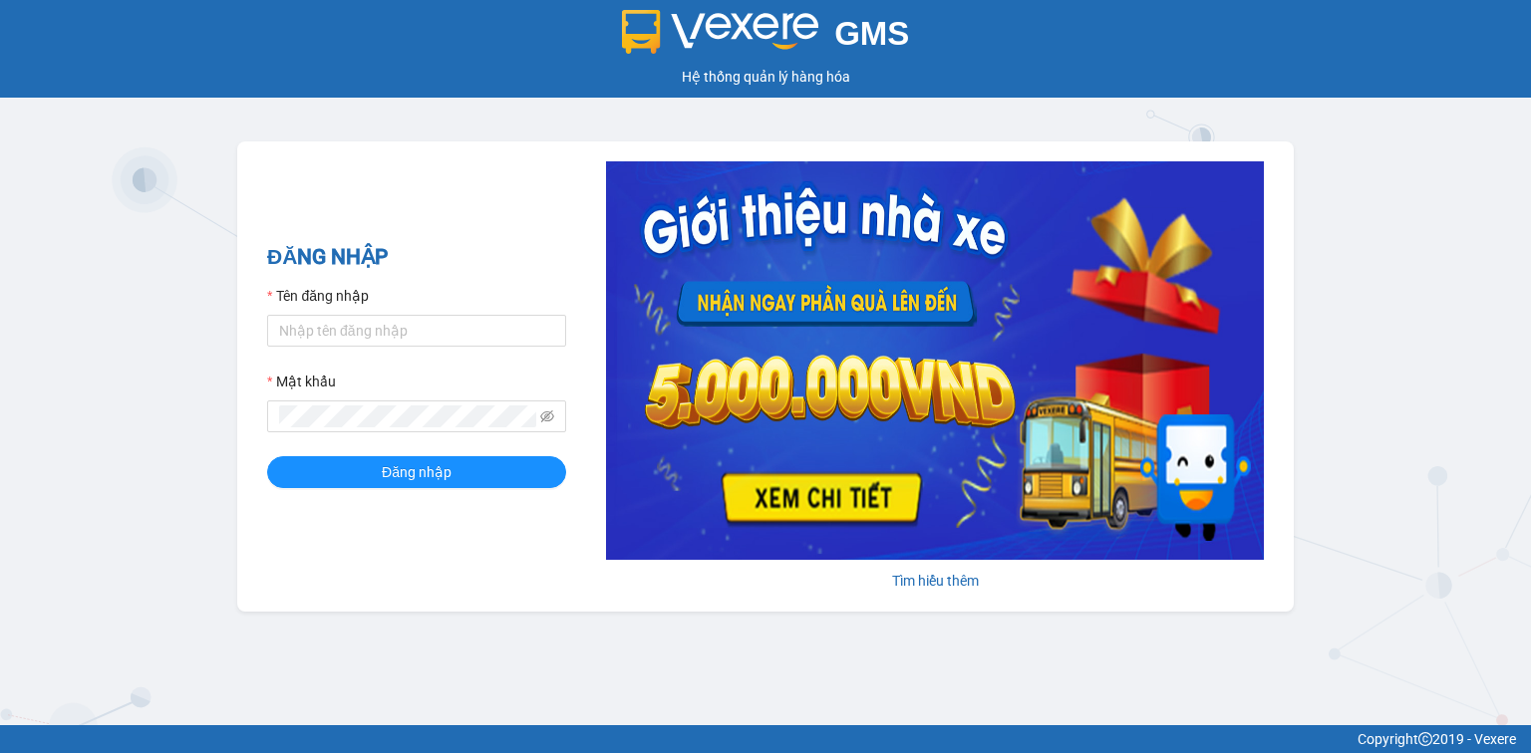
click at [464, 312] on div "Tên đăng nhập" at bounding box center [416, 300] width 299 height 30
click at [453, 326] on input "Tên đăng nhập" at bounding box center [416, 331] width 299 height 32
type input "mai.quehuong"
click at [410, 403] on span at bounding box center [416, 417] width 299 height 32
click at [267, 456] on button "Đăng nhập" at bounding box center [416, 472] width 299 height 32
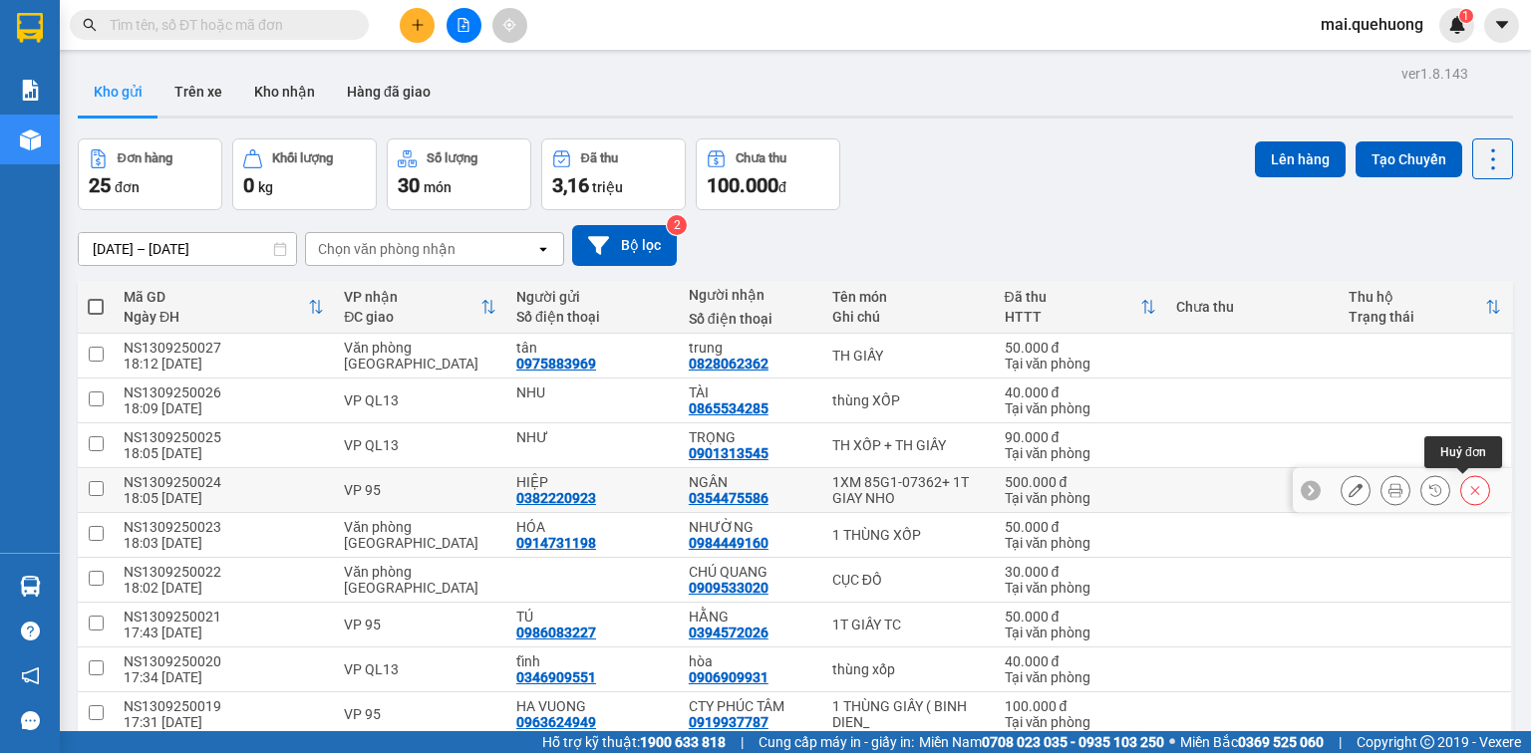
click at [1468, 486] on icon at bounding box center [1475, 490] width 14 height 14
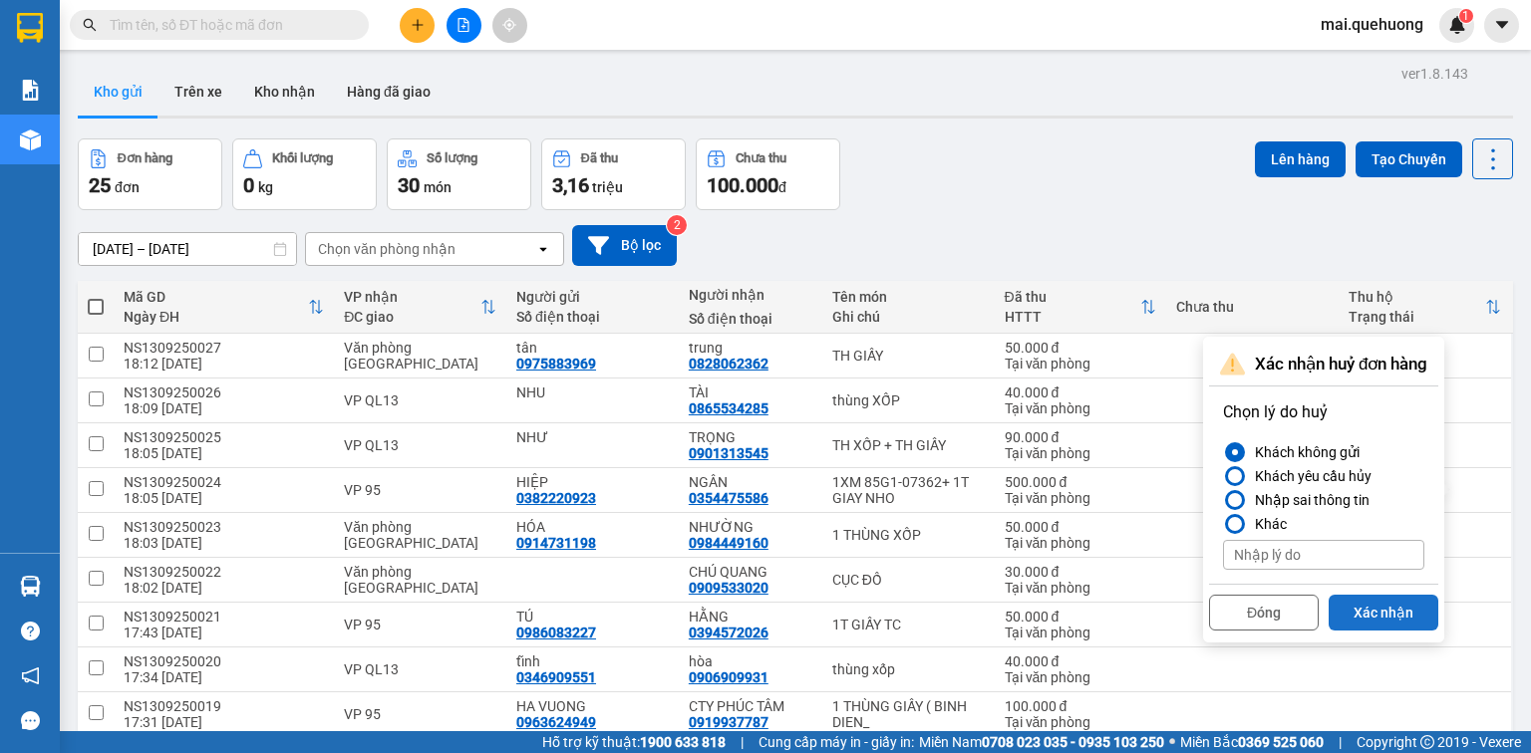
click at [1377, 606] on button "Xác nhận" at bounding box center [1384, 613] width 110 height 36
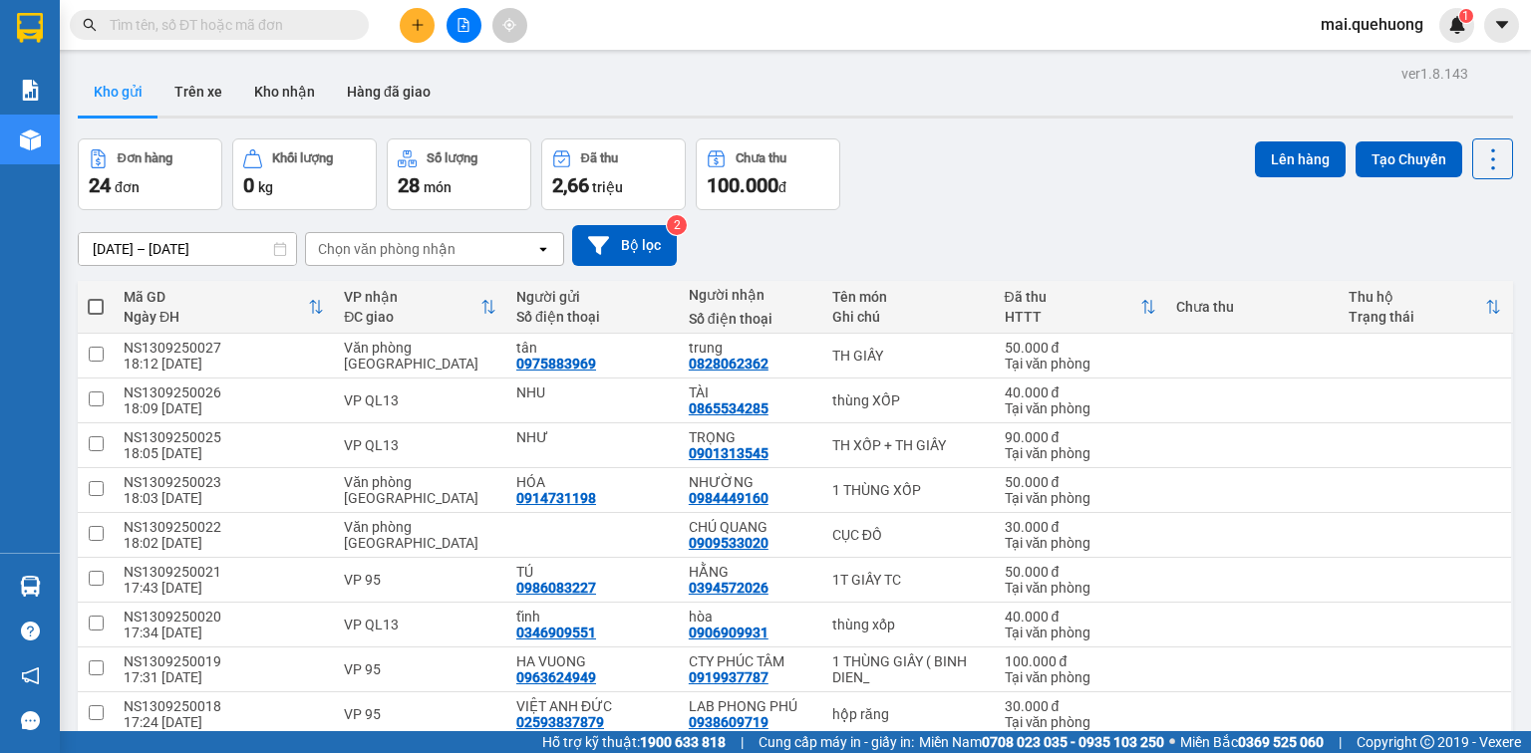
click at [433, 28] on button at bounding box center [417, 25] width 35 height 35
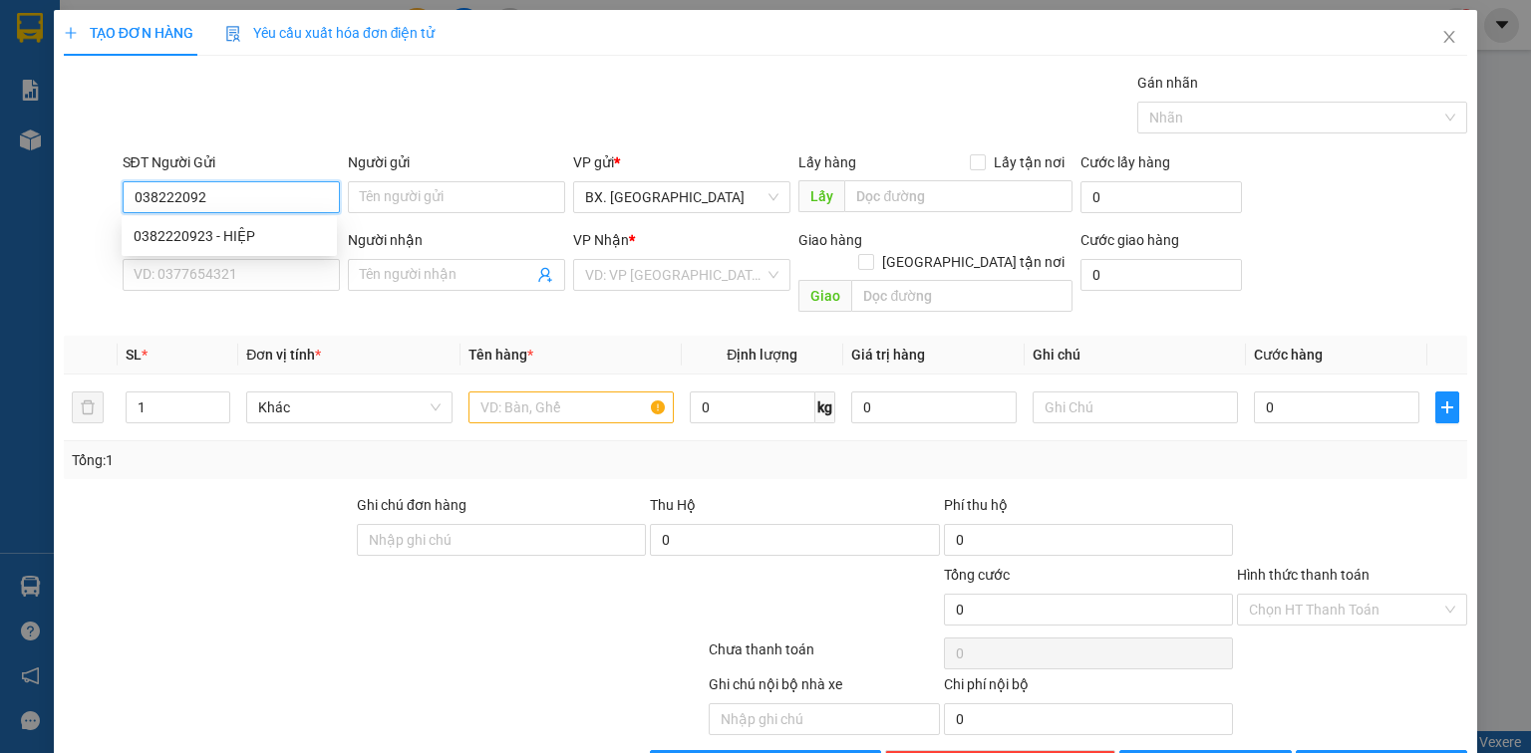
type input "0382220923"
click at [259, 221] on div "0382220923 - HIỆP" at bounding box center [229, 236] width 215 height 32
type input "HIỆP"
type input "0354475586"
type input "NGÂN"
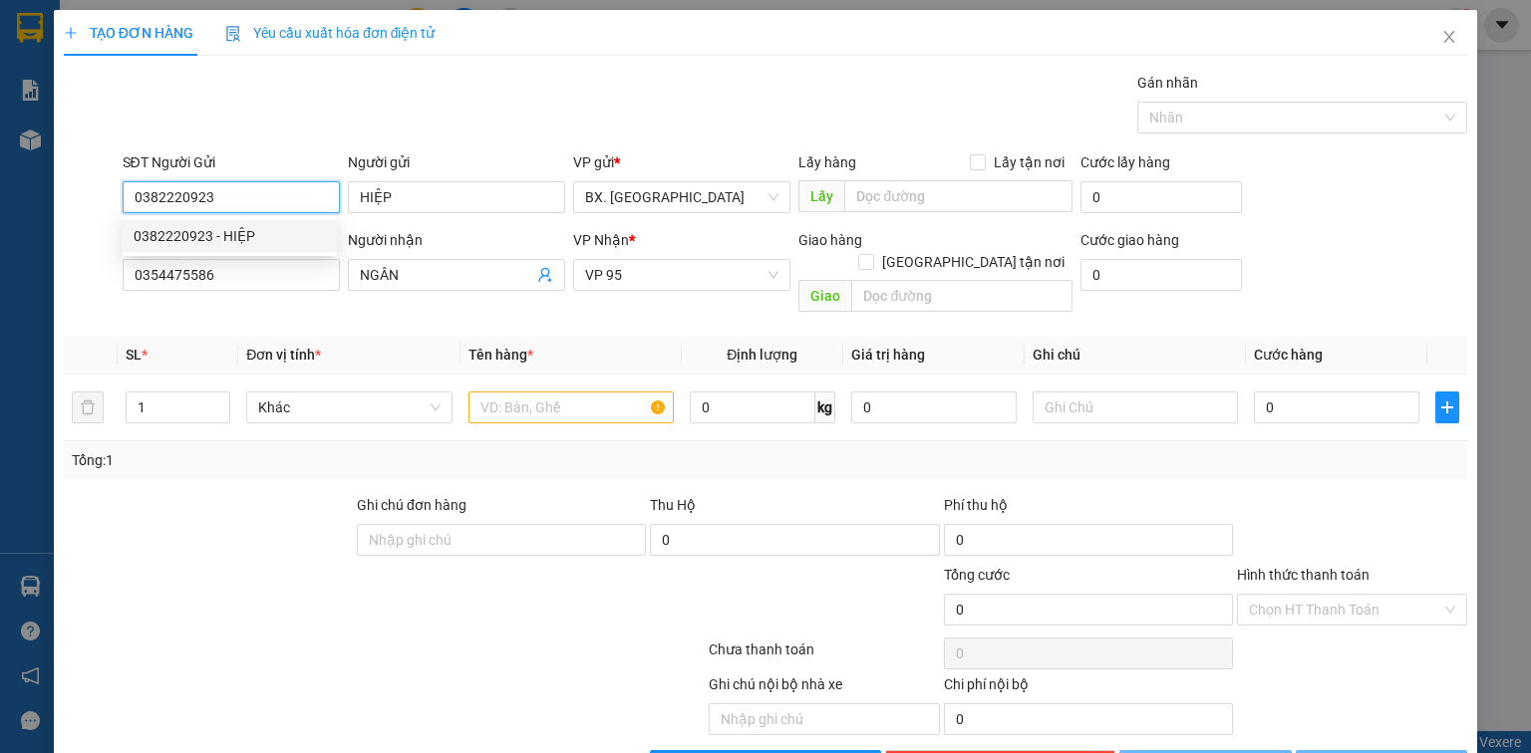
type input "50.000"
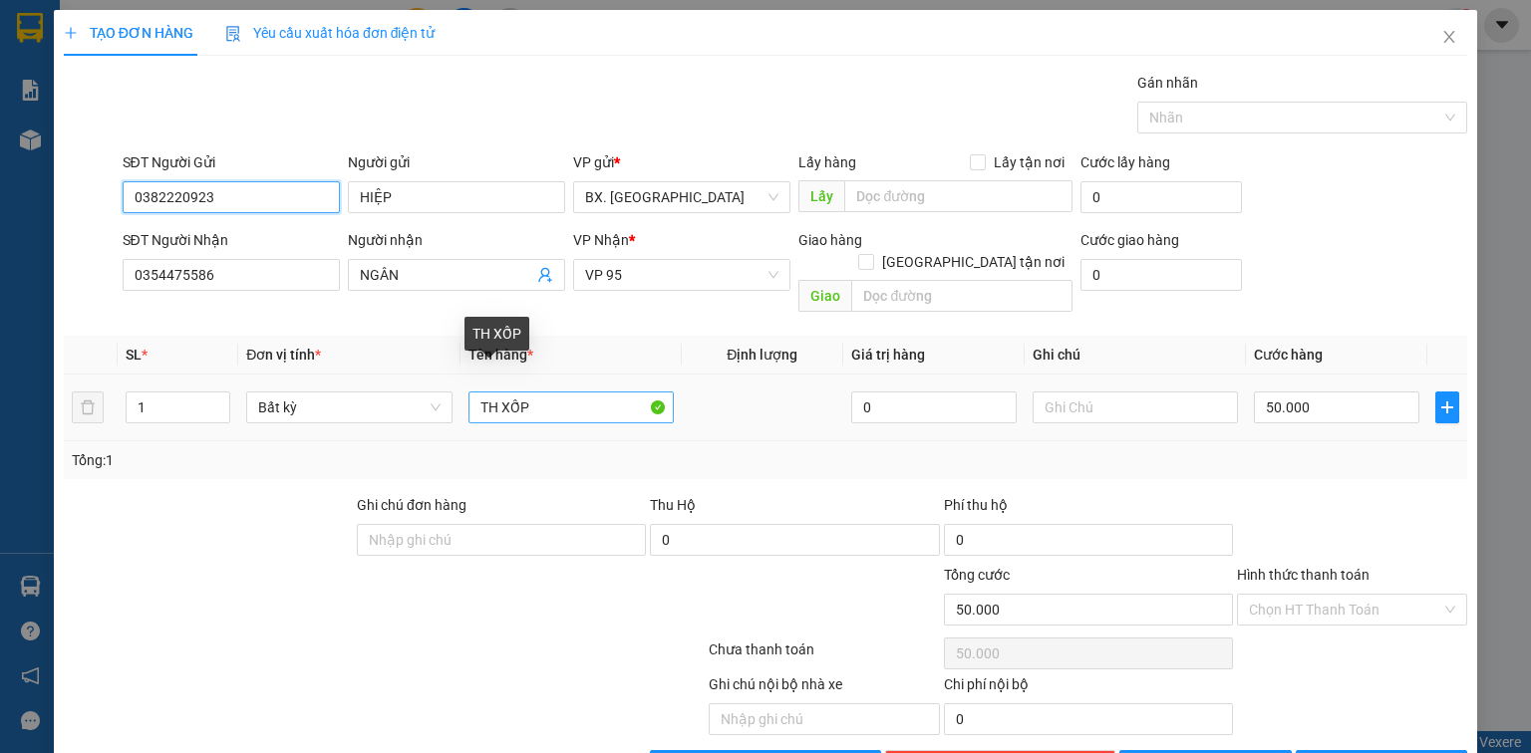
type input "0382220923"
click at [589, 392] on input "TH XỐP" at bounding box center [570, 408] width 205 height 32
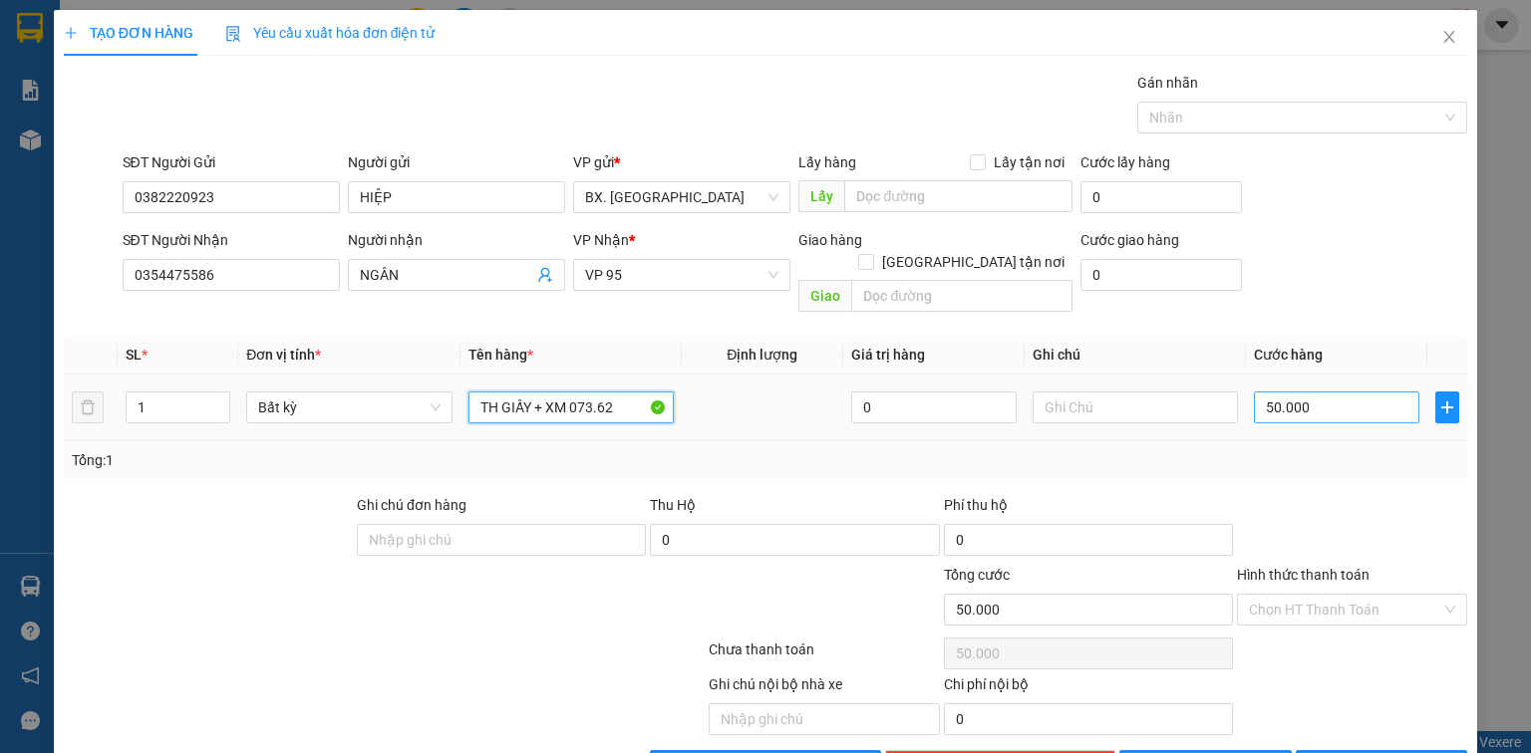
type input "TH GIẤY + XM 073.62"
click at [1300, 392] on input "50.000" at bounding box center [1336, 408] width 165 height 32
type input "4"
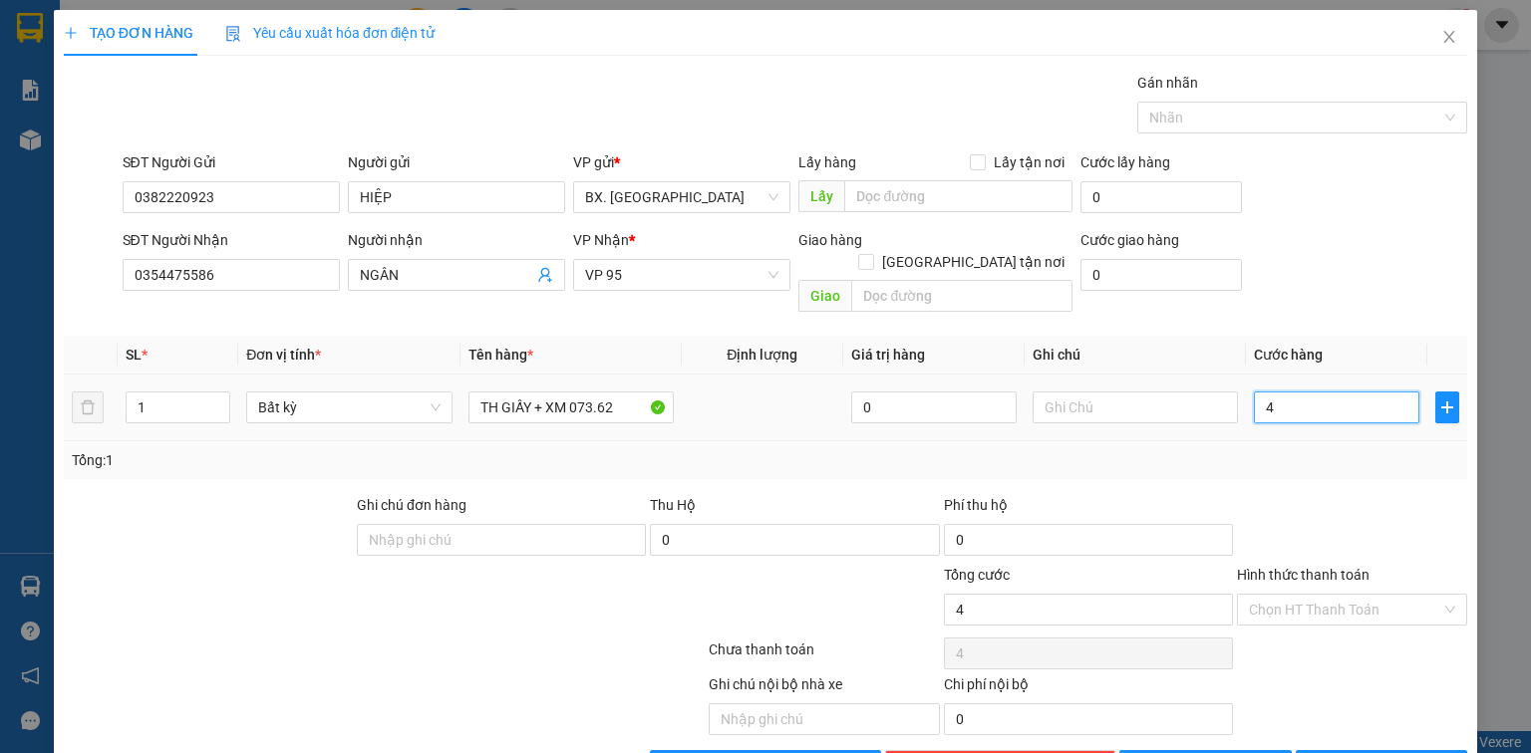
type input "43"
type input "430"
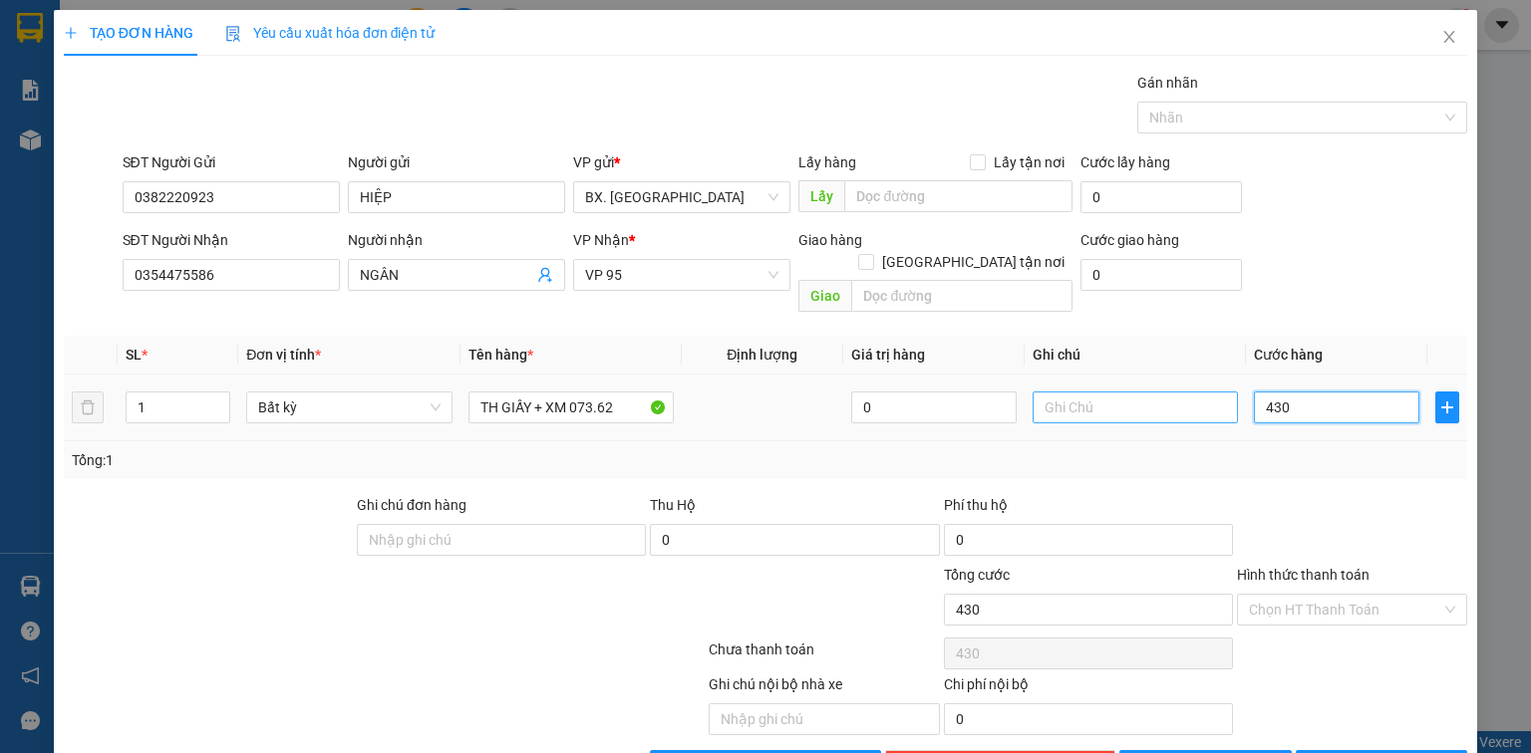
type input "430"
type input "430.000"
click at [1128, 392] on input "text" at bounding box center [1135, 408] width 205 height 32
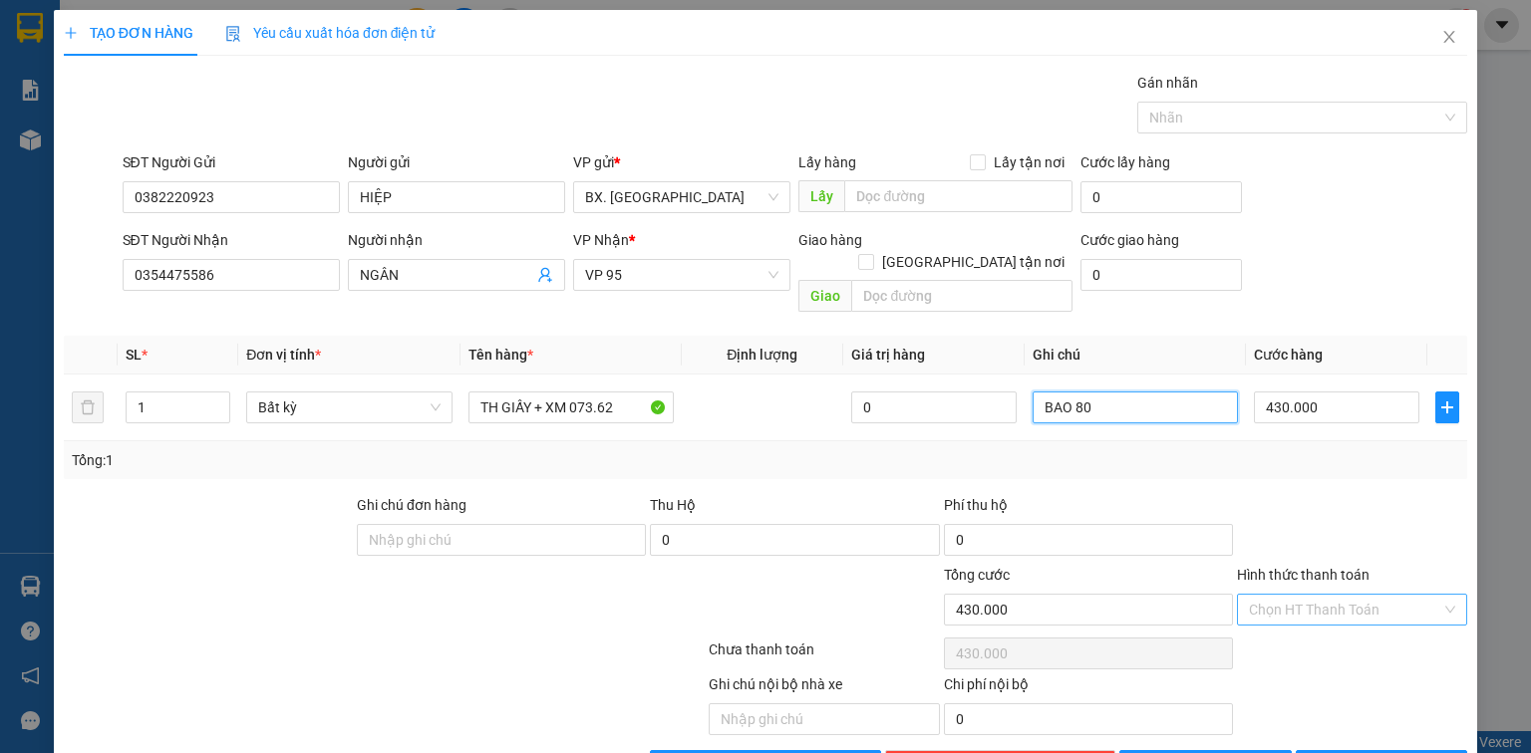
type input "BAO 80"
click at [1332, 595] on input "Hình thức thanh toán" at bounding box center [1345, 610] width 192 height 30
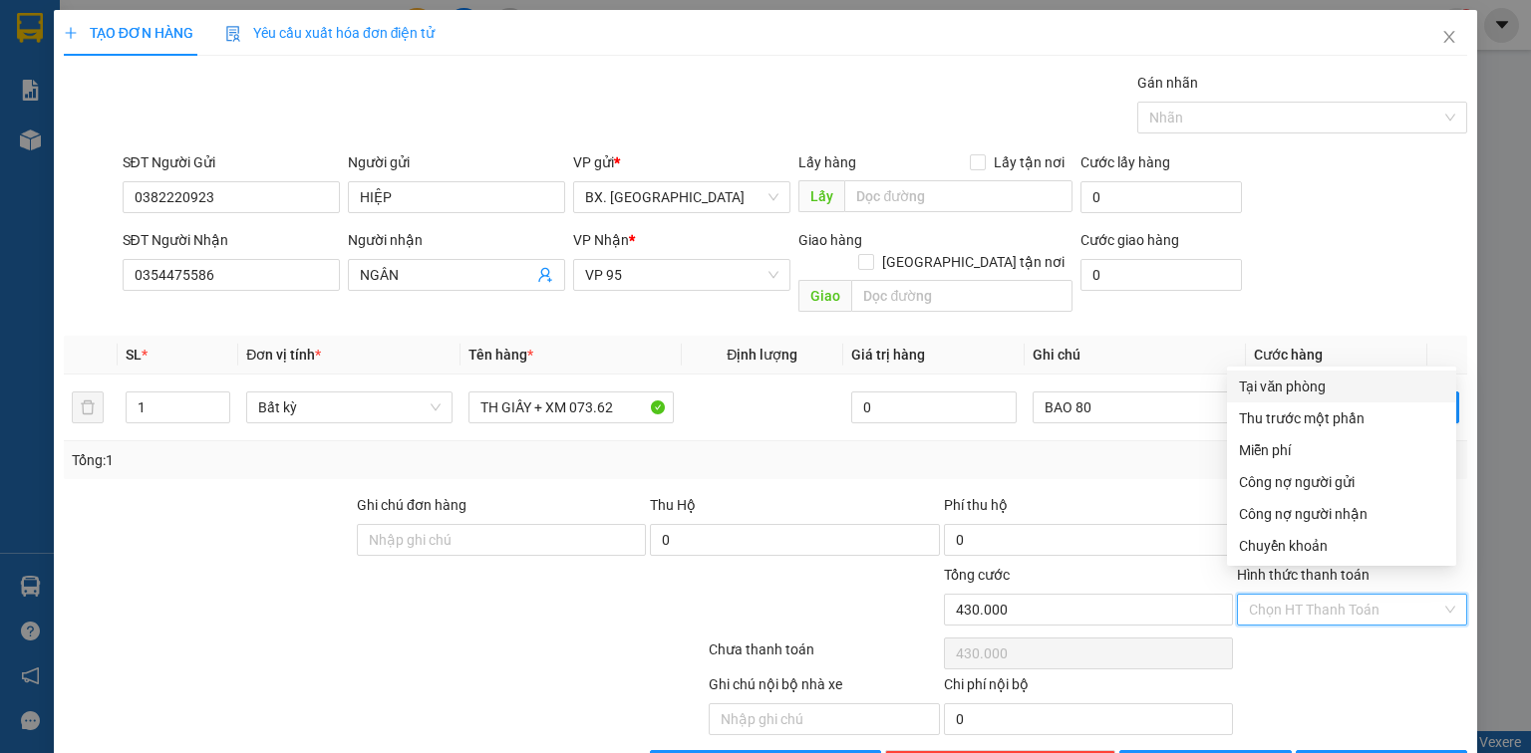
click at [1324, 388] on div "Tại văn phòng" at bounding box center [1341, 387] width 205 height 22
type input "0"
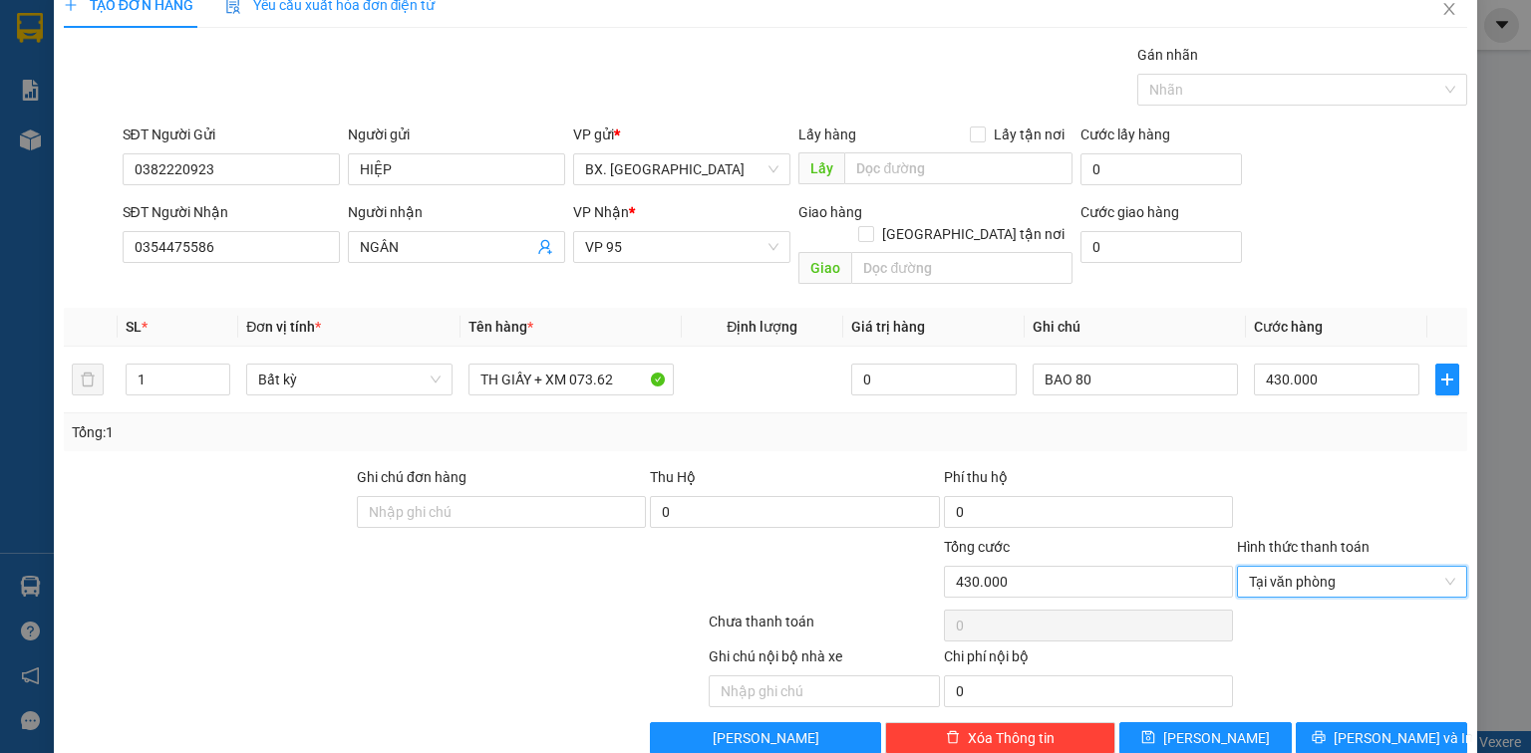
scroll to position [44, 0]
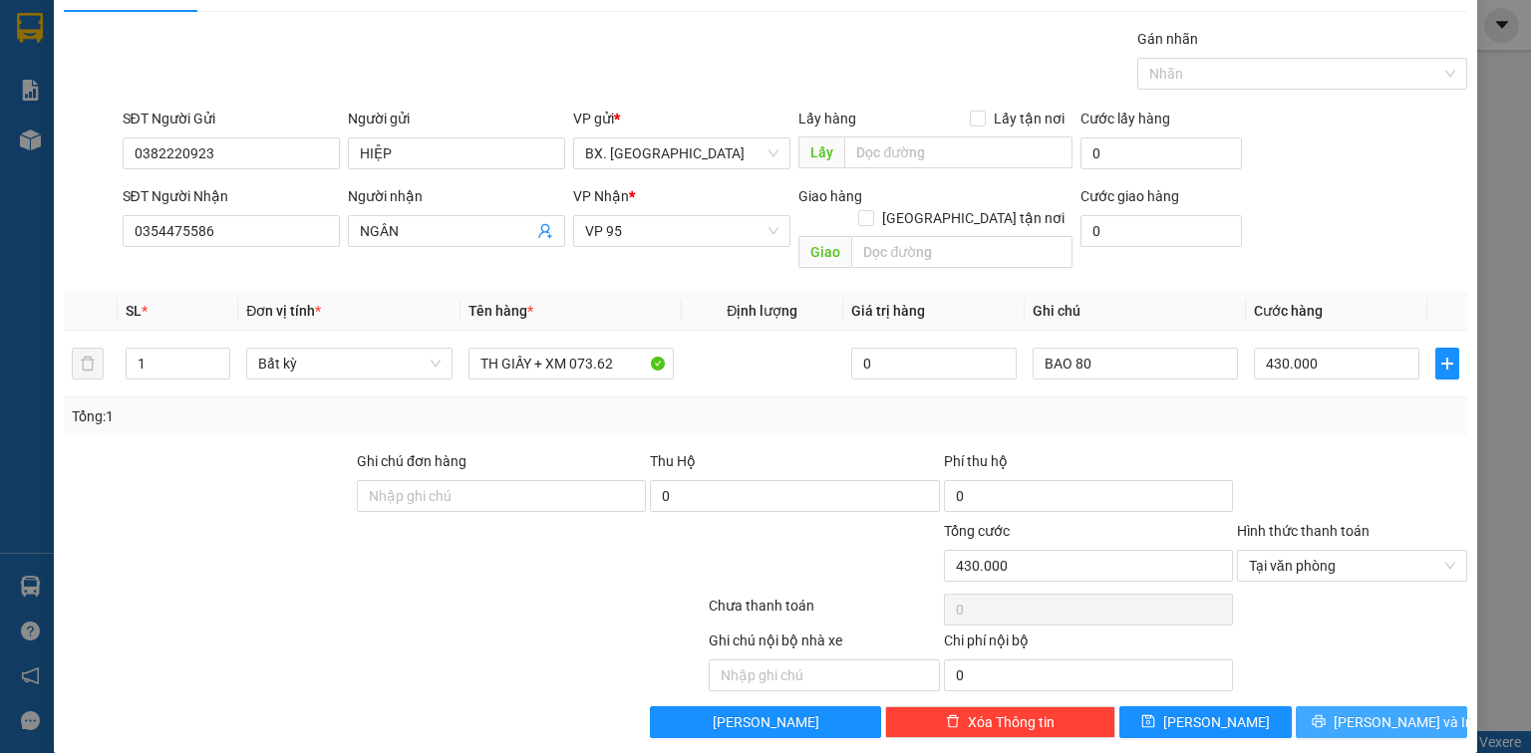
click at [1354, 712] on span "[PERSON_NAME] và In" at bounding box center [1404, 723] width 140 height 22
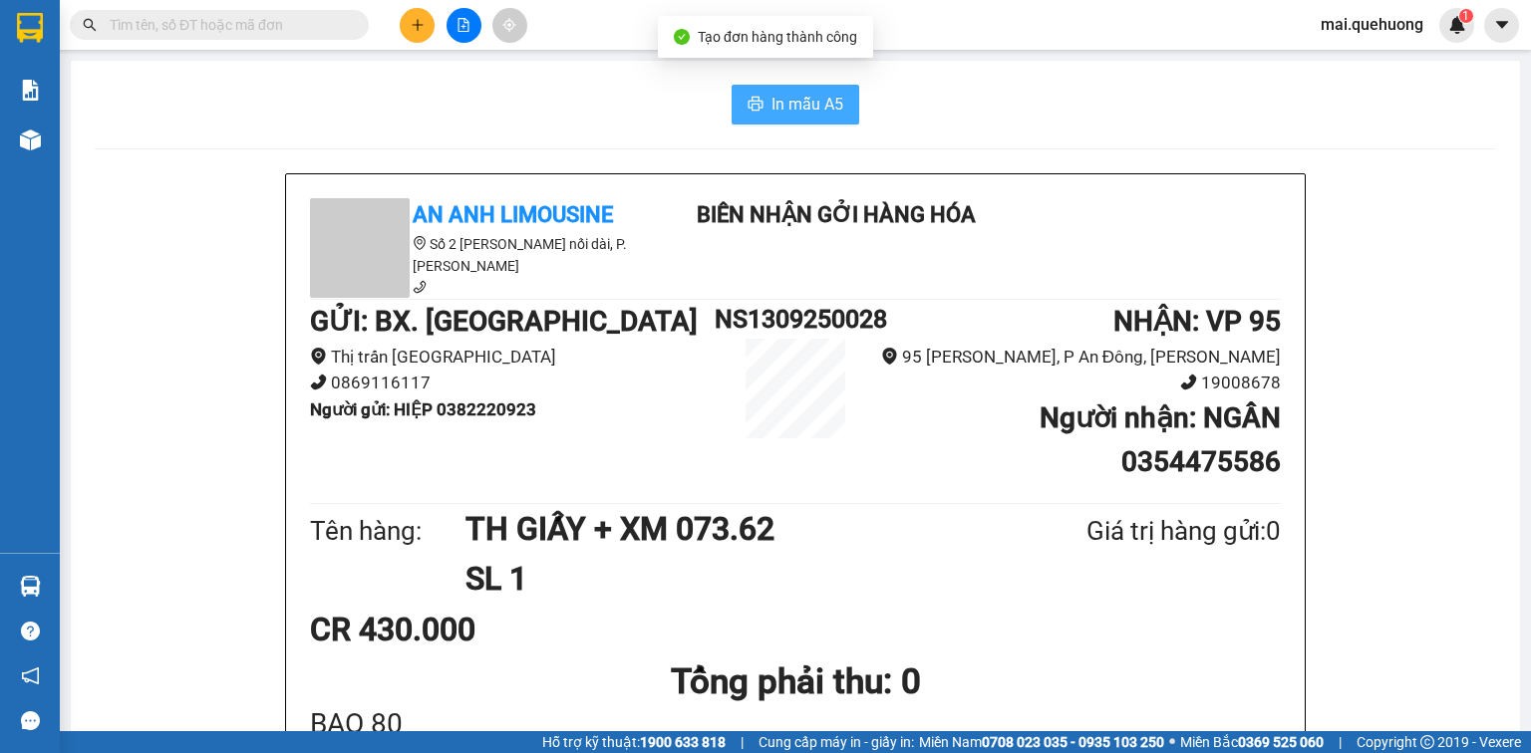
drag, startPoint x: 821, startPoint y: 108, endPoint x: 844, endPoint y: 136, distance: 36.1
click at [781, 110] on span "In mẫu A5" at bounding box center [807, 104] width 72 height 25
click at [756, 96] on icon "printer" at bounding box center [755, 104] width 16 height 16
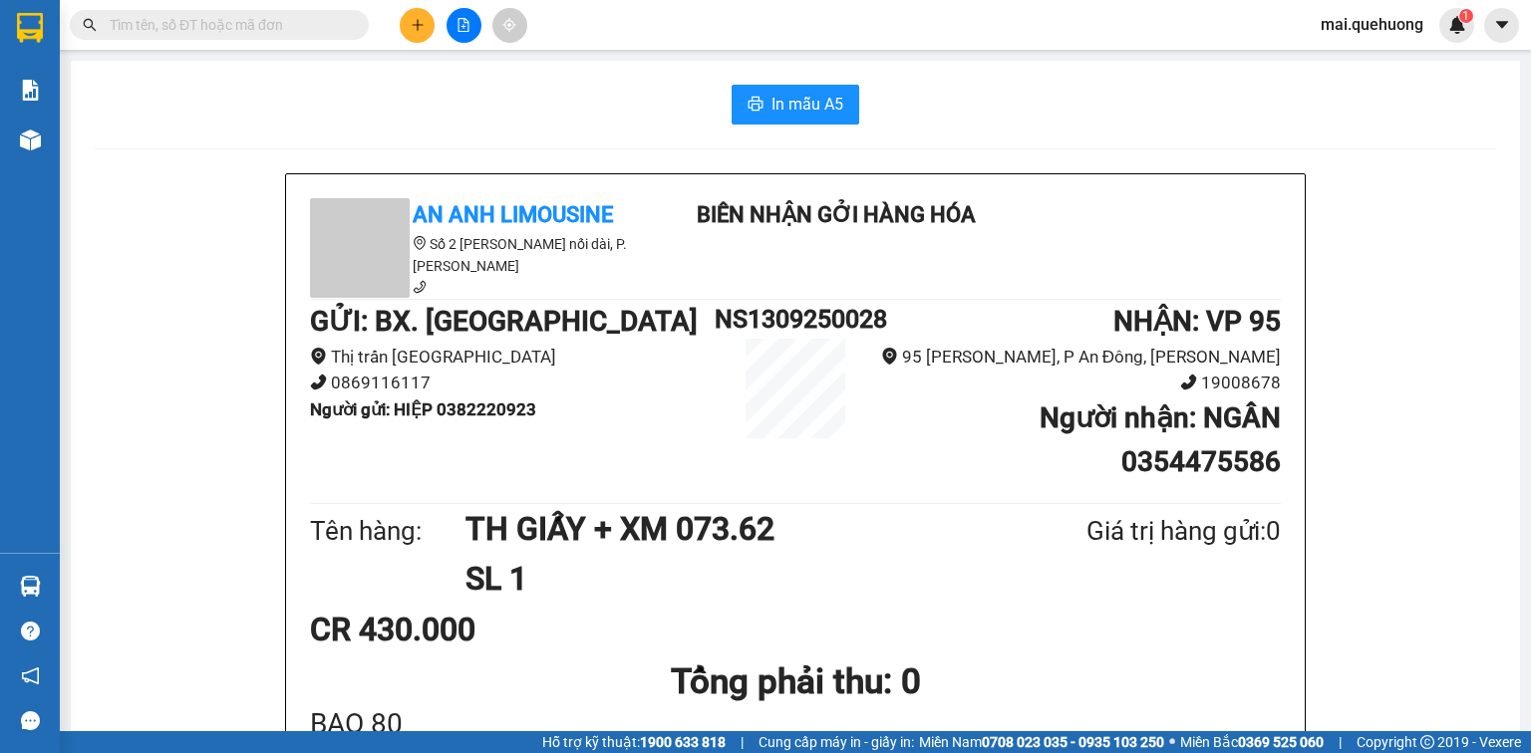
click at [415, 19] on icon "plus" at bounding box center [418, 25] width 14 height 14
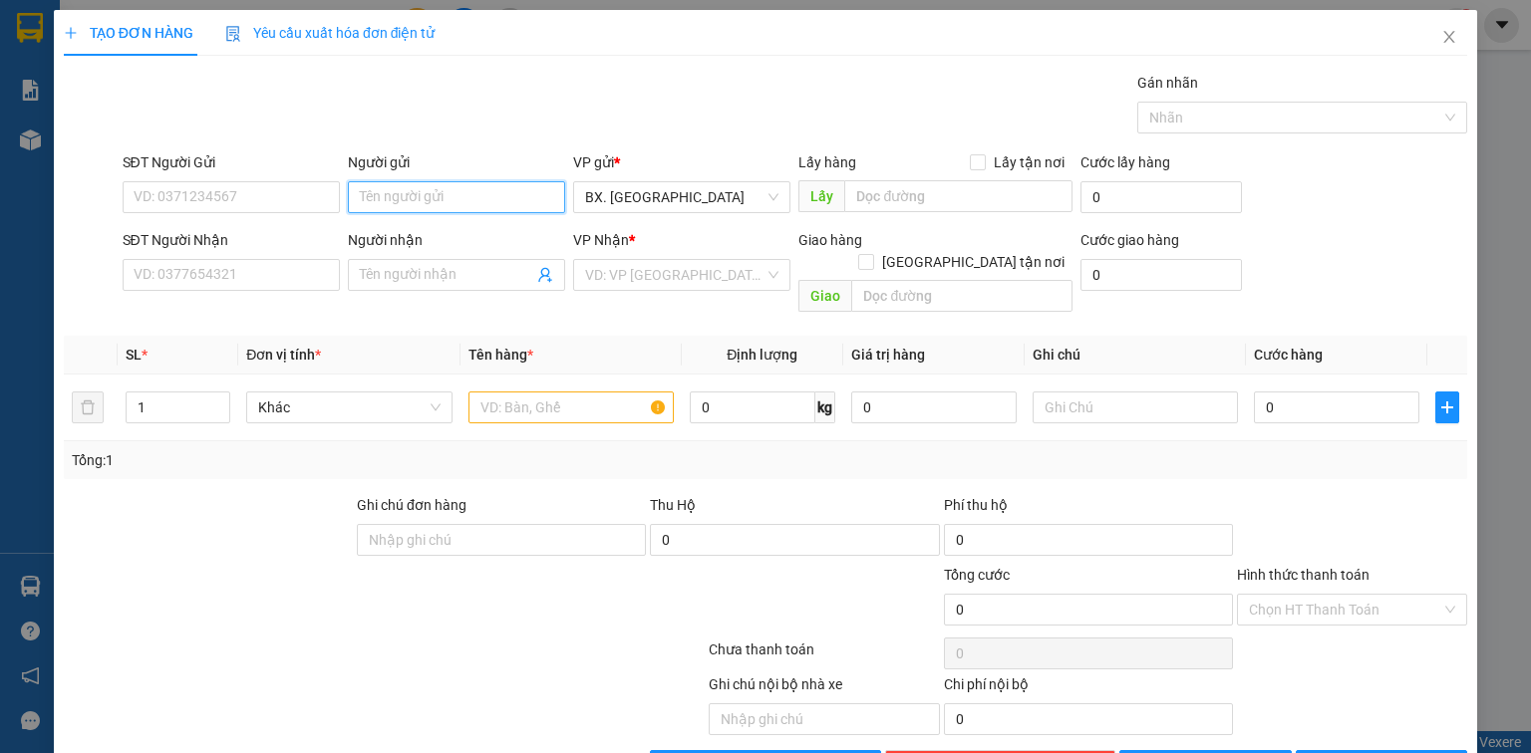
click at [431, 190] on input "Người gửi" at bounding box center [456, 197] width 217 height 32
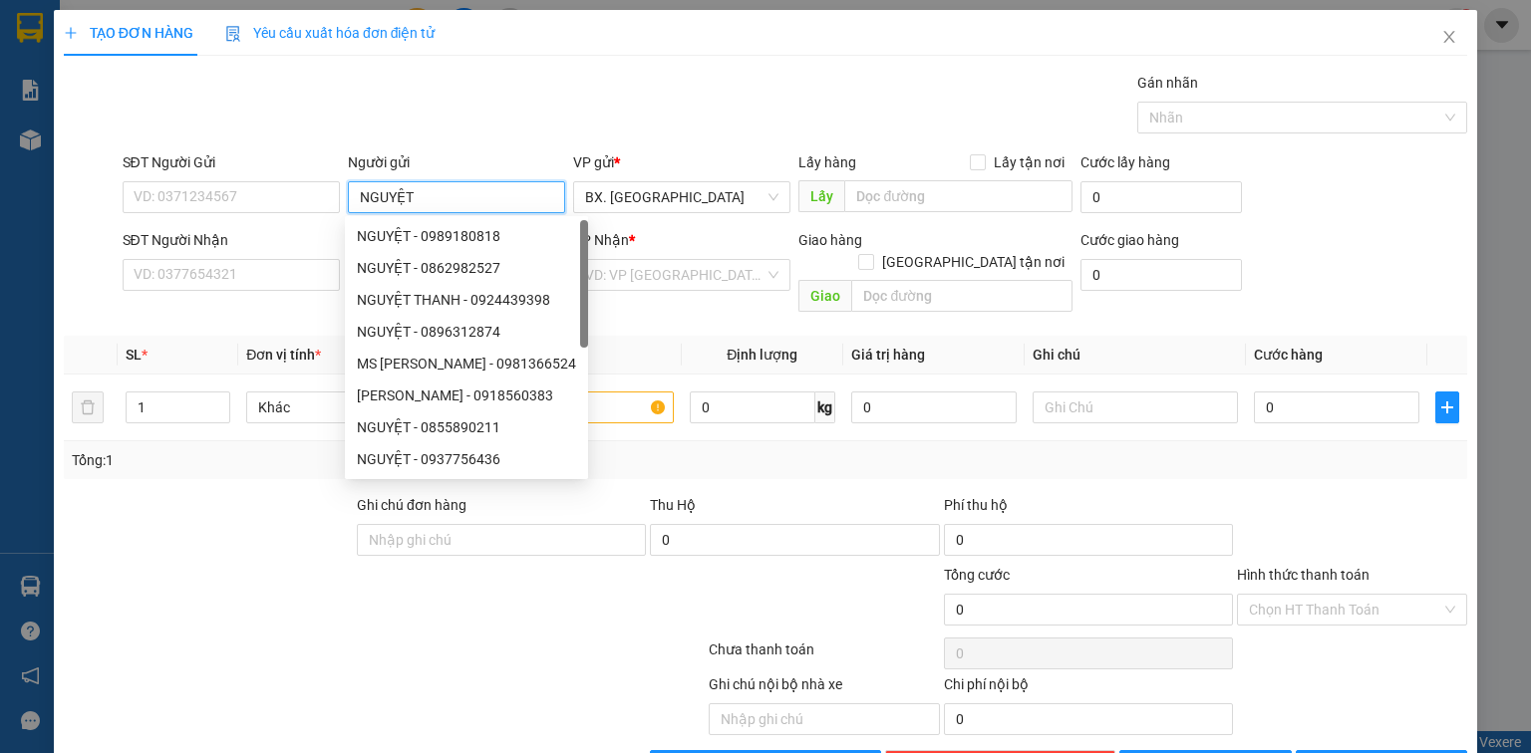
type input "NGUYỆT"
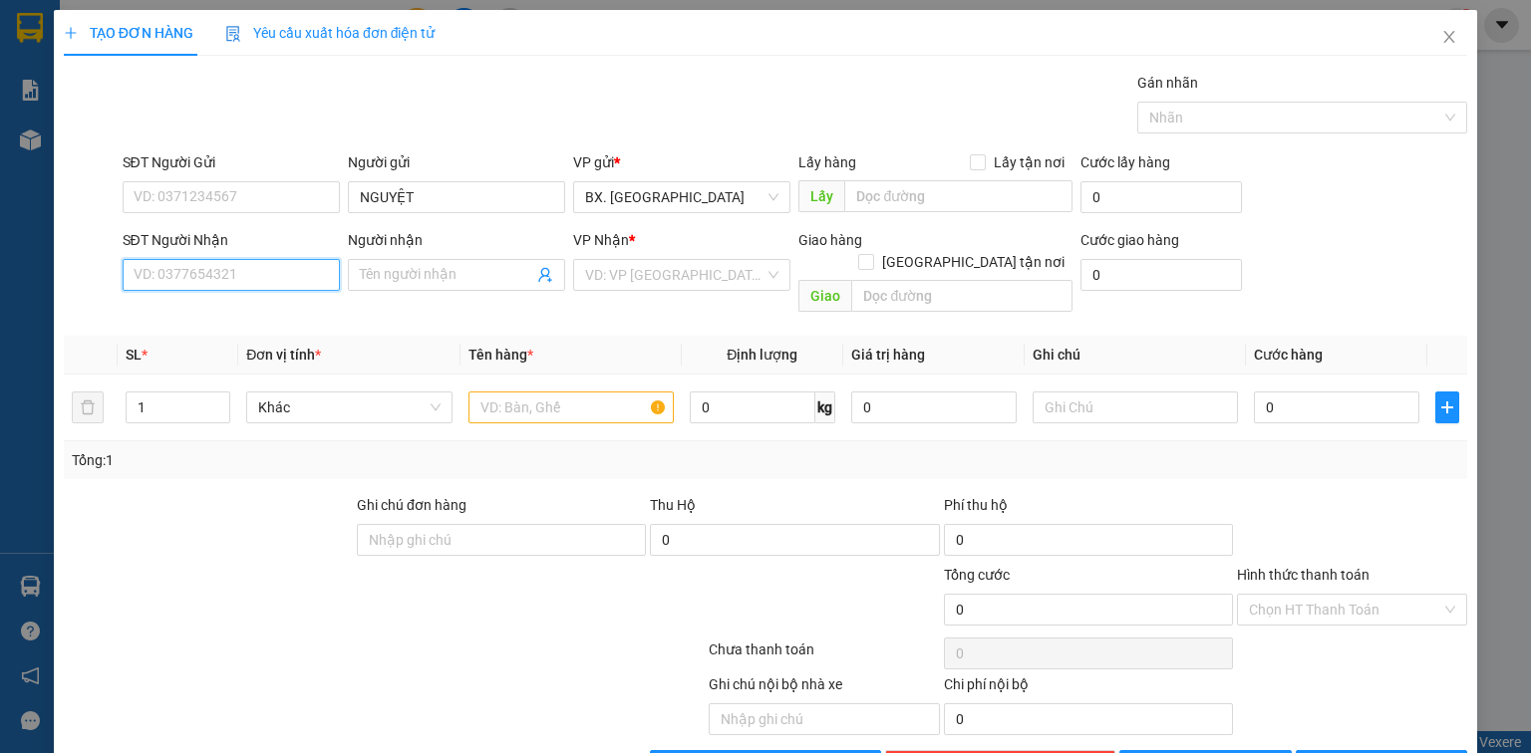
click at [214, 280] on input "SĐT Người Nhận" at bounding box center [231, 275] width 217 height 32
click at [228, 308] on div "0933445613 - NHUNG" at bounding box center [229, 314] width 191 height 22
type input "0933445613"
type input "NHUNG"
type input "40.000"
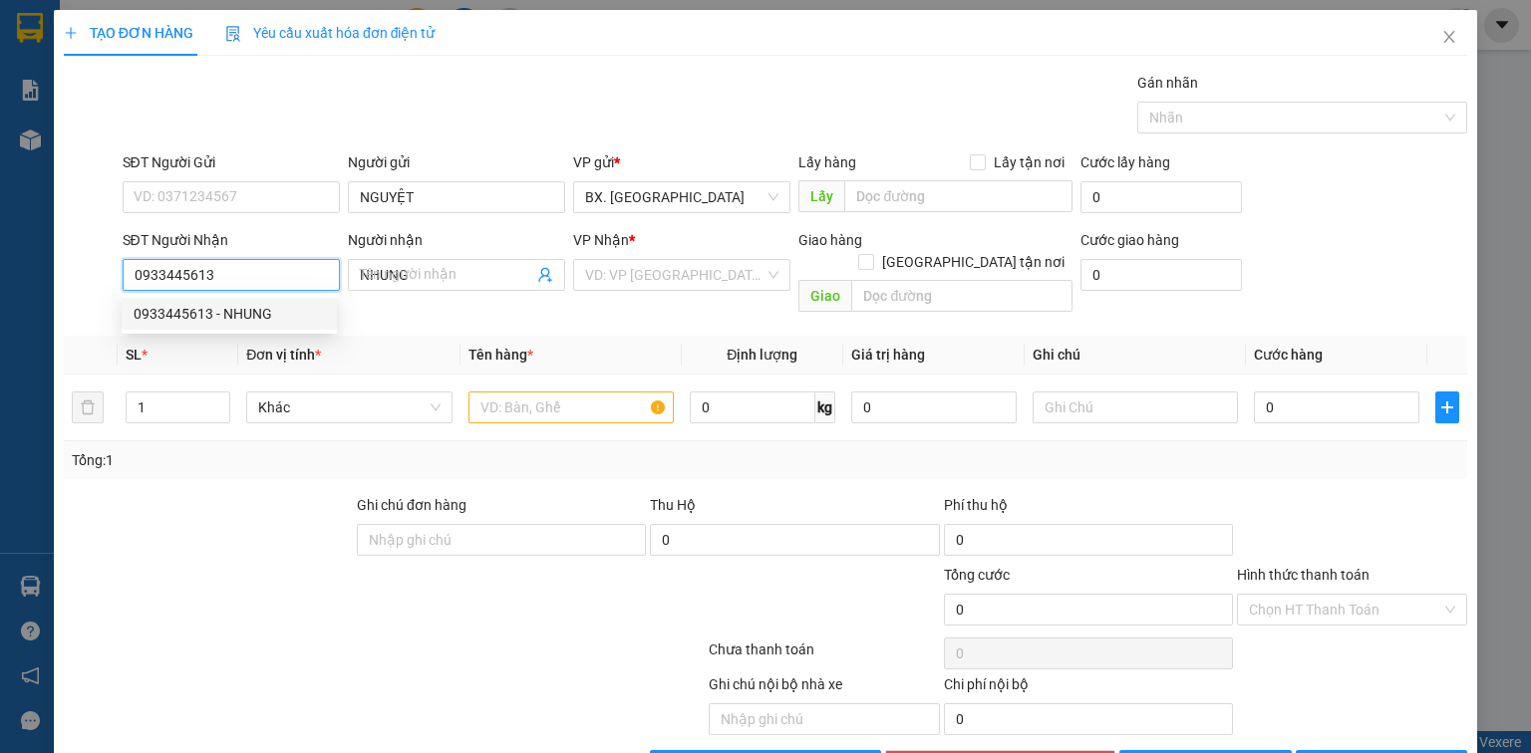
type input "40.000"
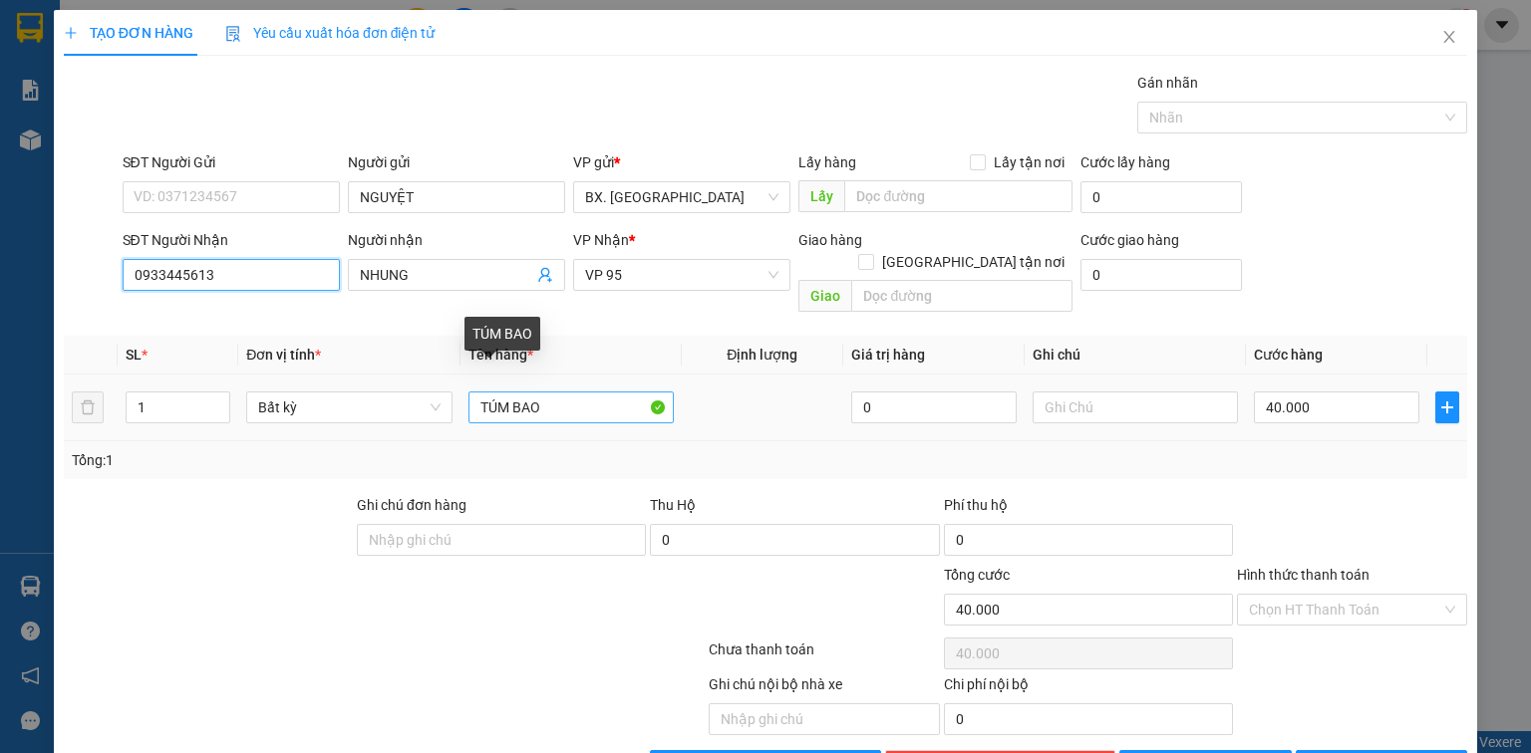
type input "0933445613"
drag, startPoint x: 577, startPoint y: 392, endPoint x: 325, endPoint y: 387, distance: 252.2
click at [325, 387] on tr "1 Bất kỳ TÚM BAO 0 40.000" at bounding box center [765, 408] width 1403 height 67
type input "TH XỐP DÍNH"
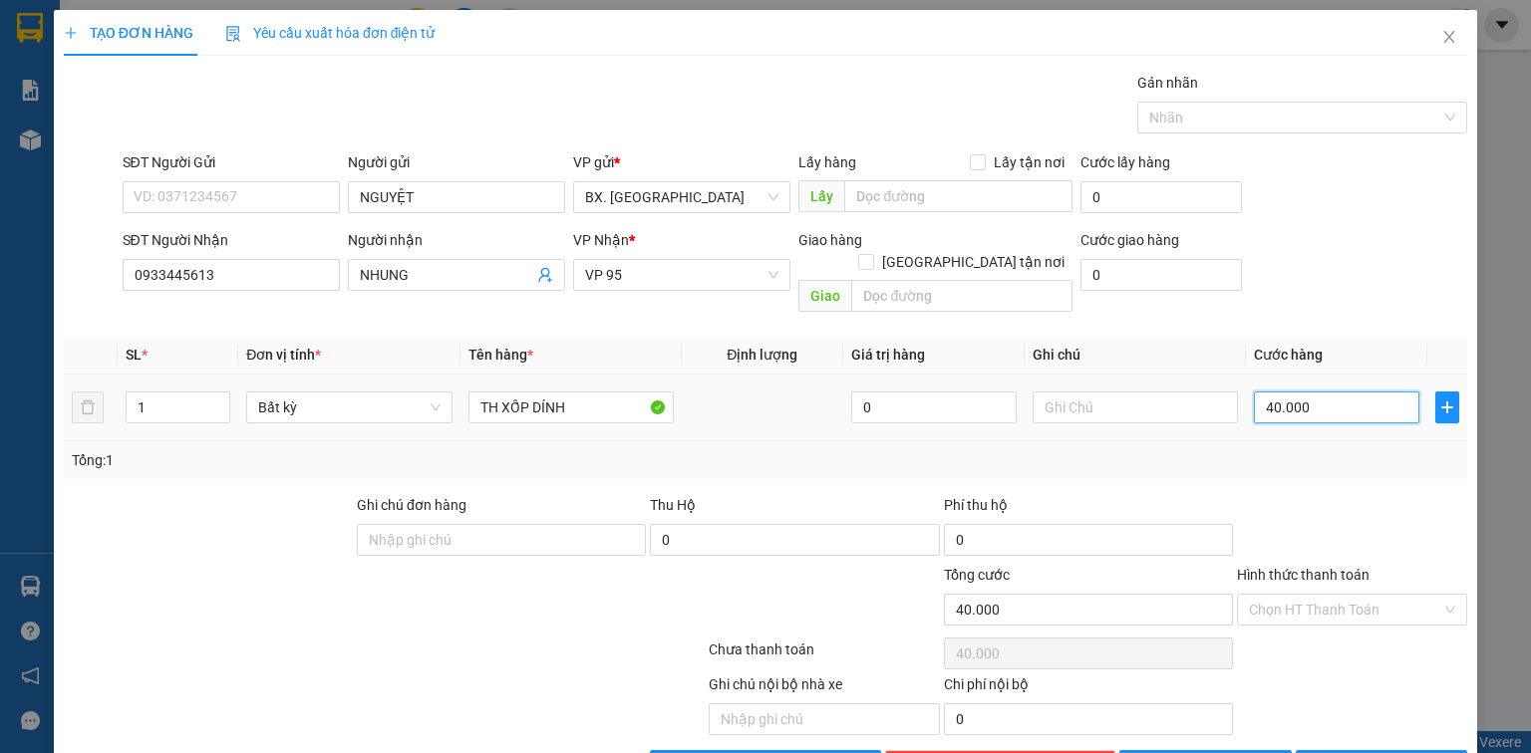
click at [1291, 392] on input "40.000" at bounding box center [1336, 408] width 165 height 32
type input "6"
type input "60"
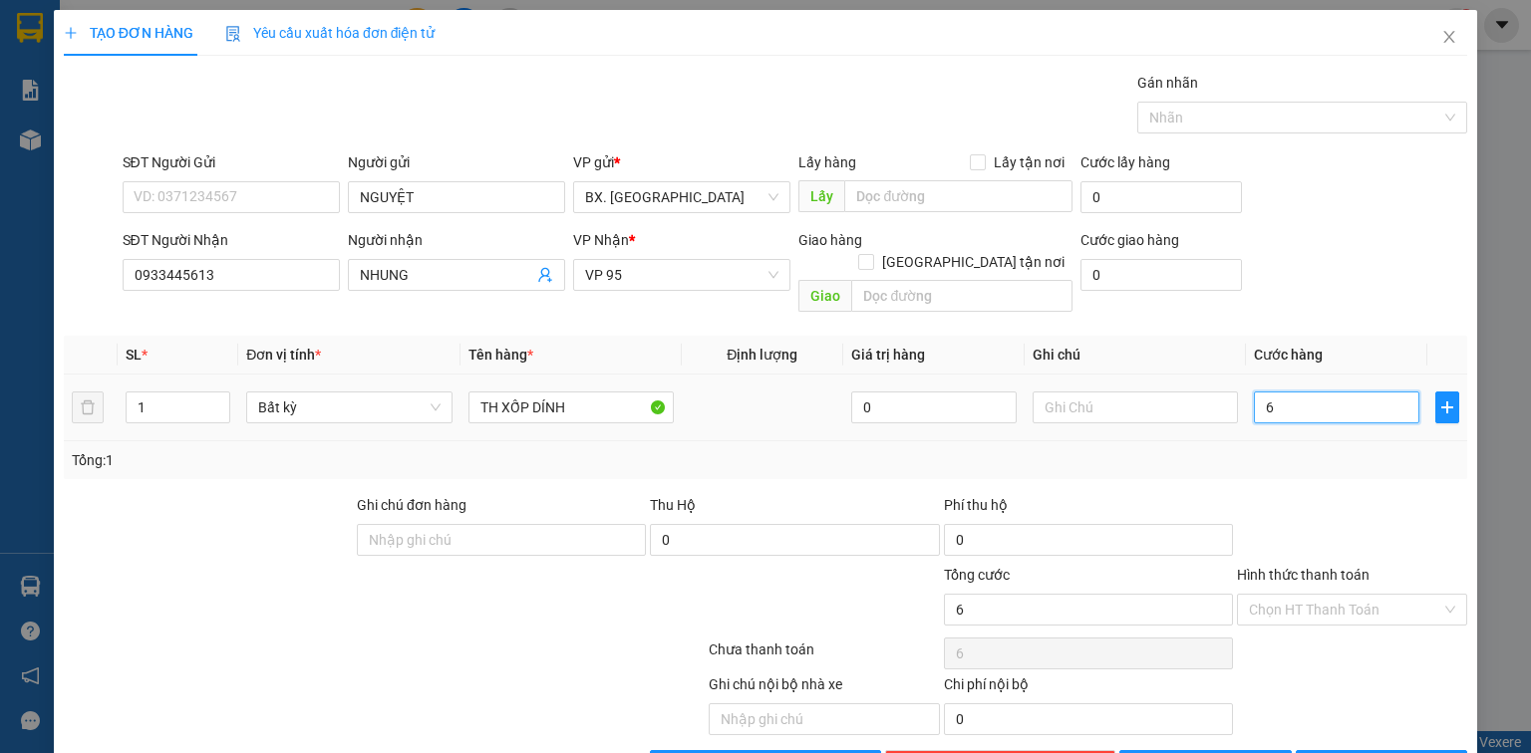
type input "60"
type input "60.000"
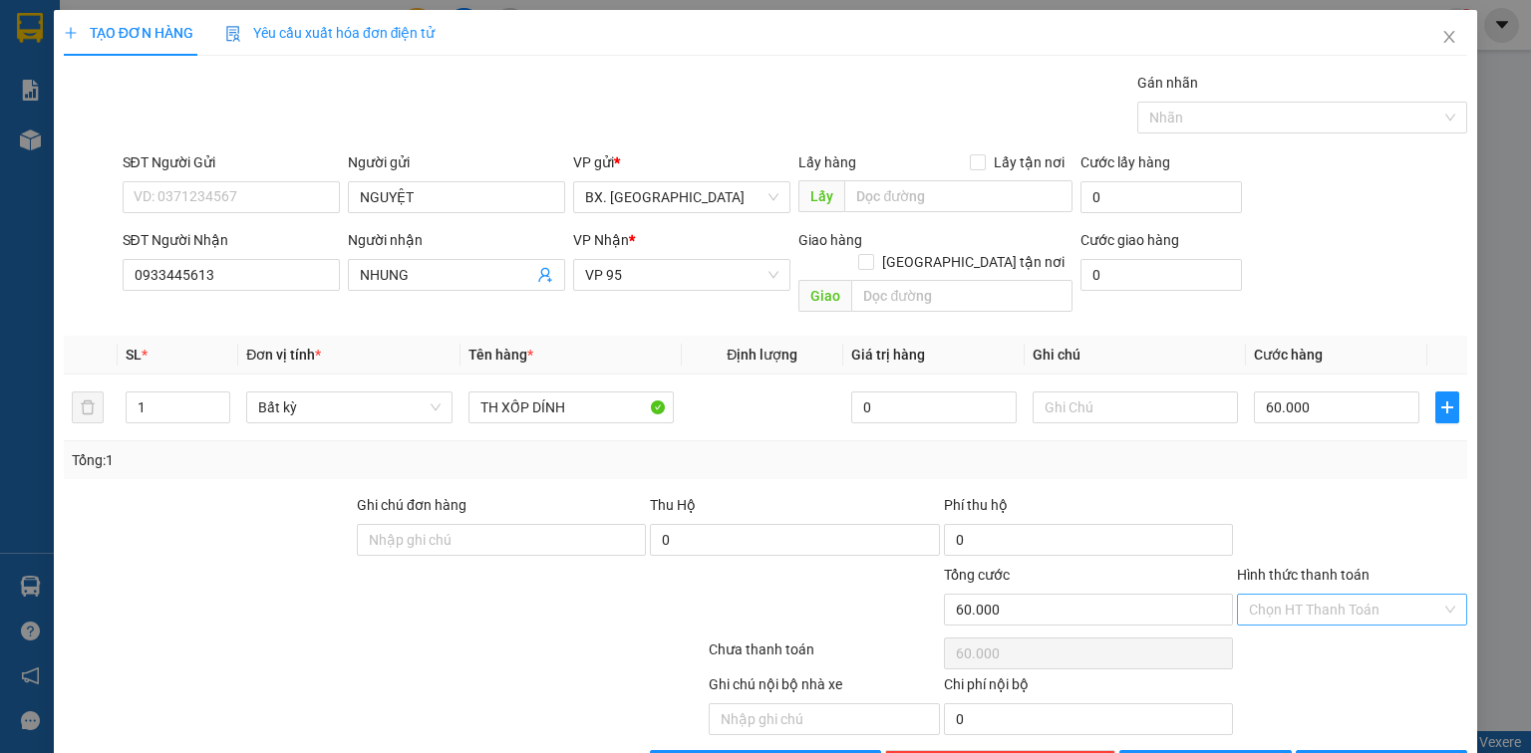
click at [1363, 595] on input "Hình thức thanh toán" at bounding box center [1345, 610] width 192 height 30
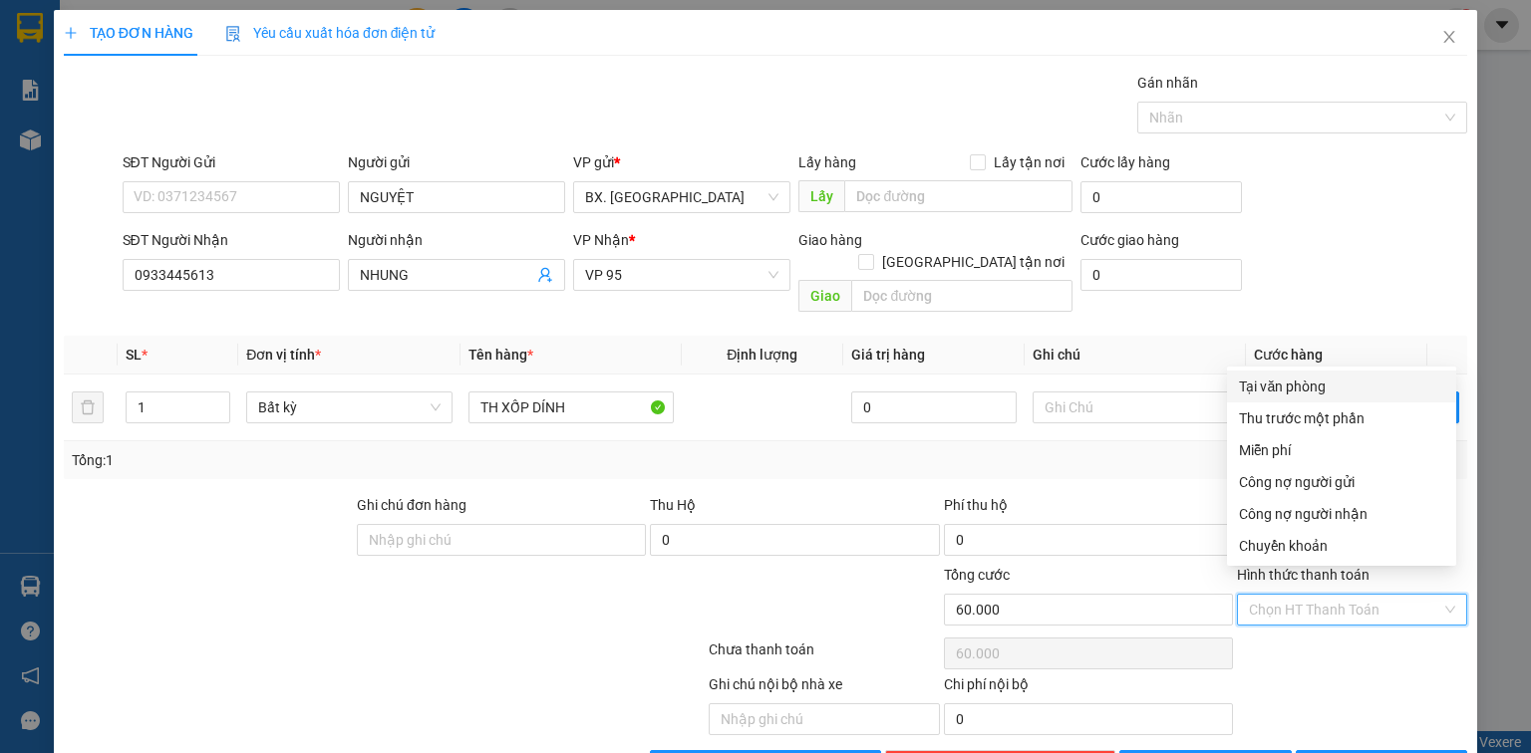
click at [1346, 387] on div "Tại văn phòng" at bounding box center [1341, 387] width 205 height 22
type input "0"
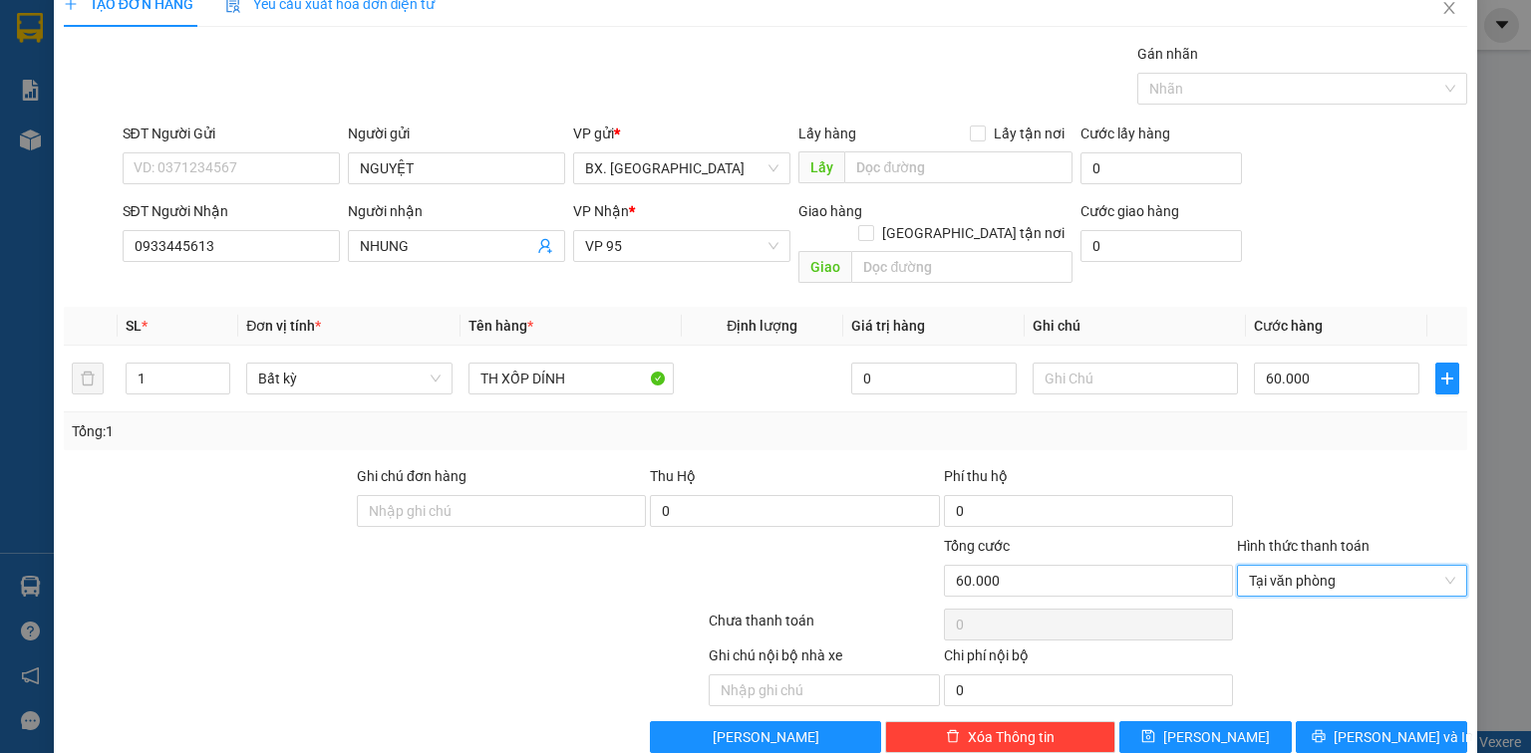
scroll to position [44, 0]
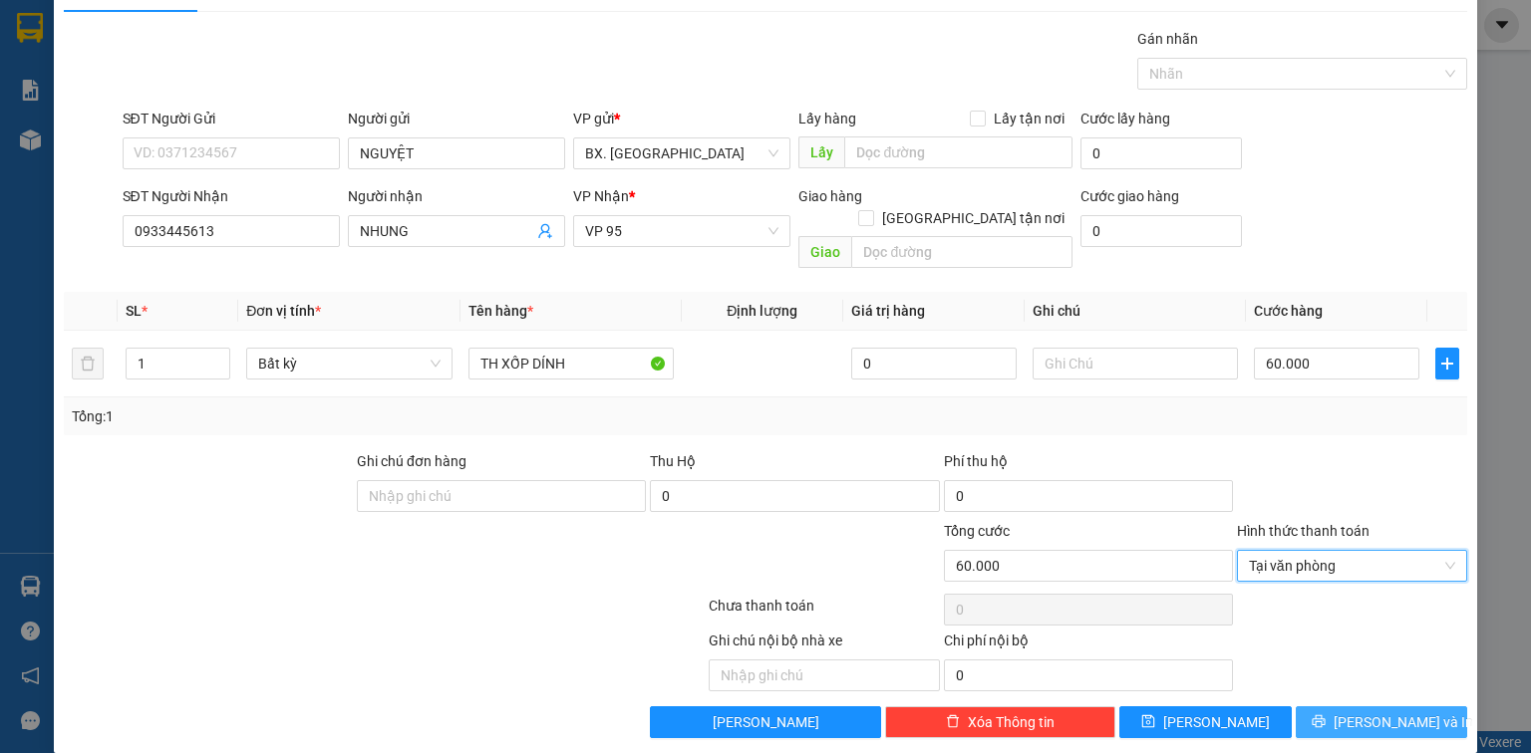
click at [1325, 716] on icon "printer" at bounding box center [1318, 722] width 13 height 13
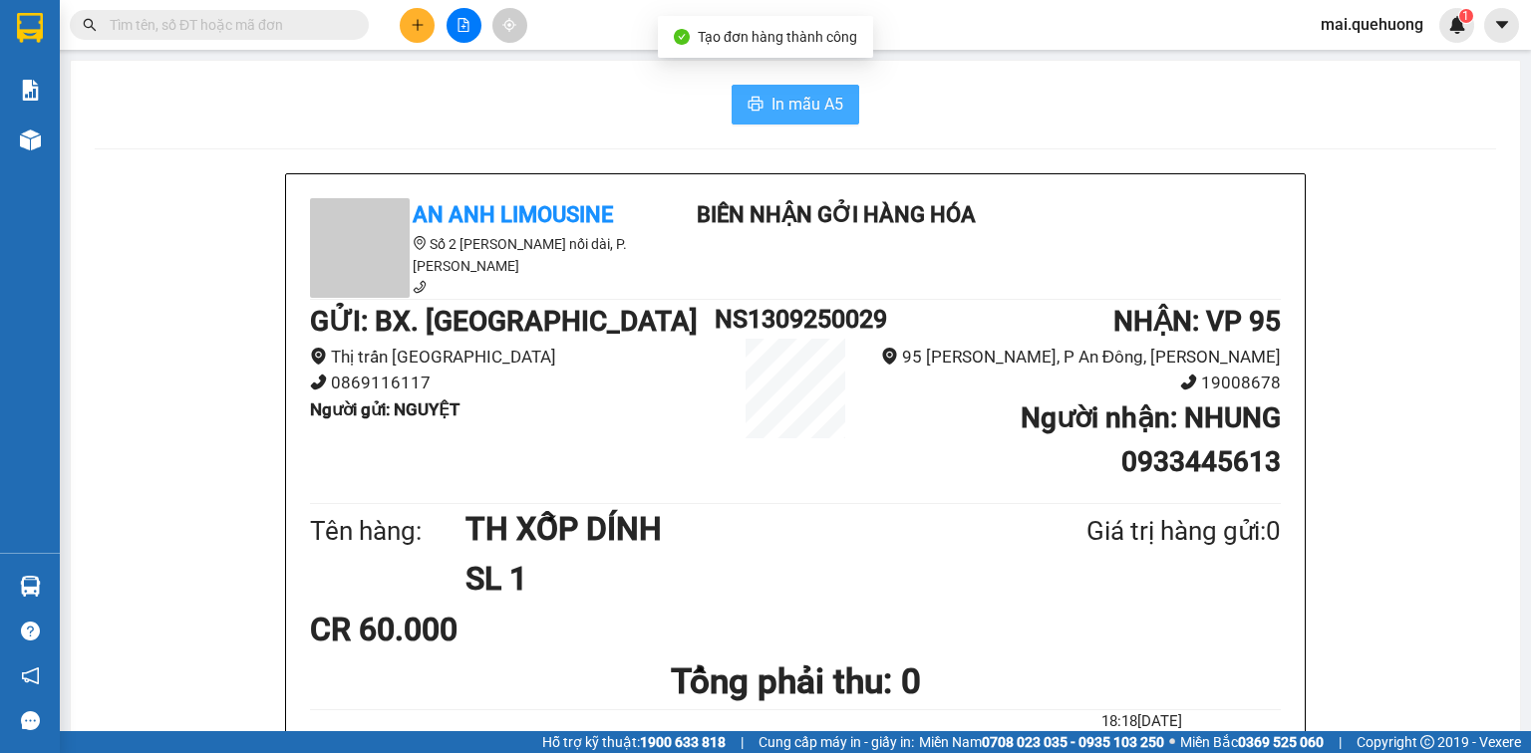
click at [771, 104] on span "In mẫu A5" at bounding box center [807, 104] width 72 height 25
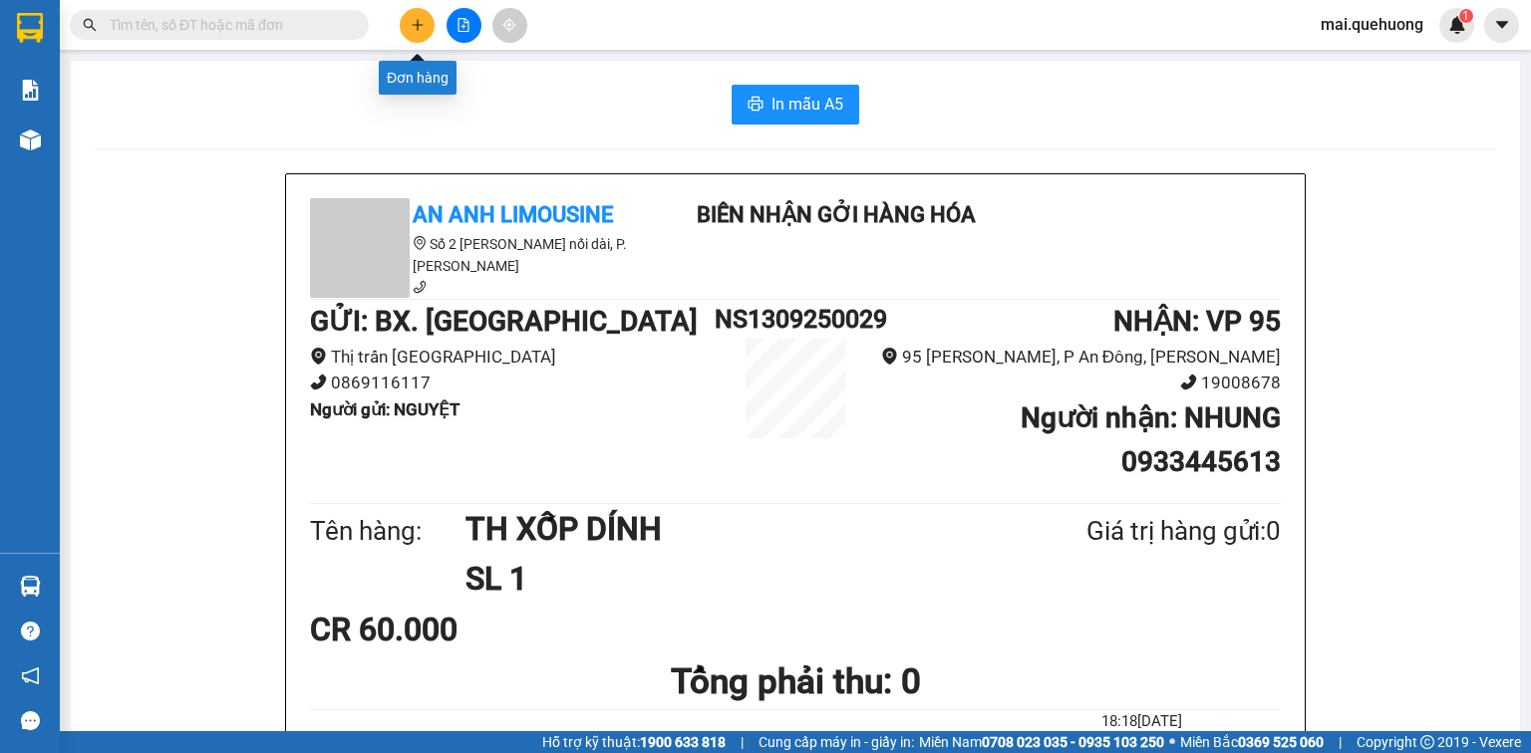
click at [428, 28] on button at bounding box center [417, 25] width 35 height 35
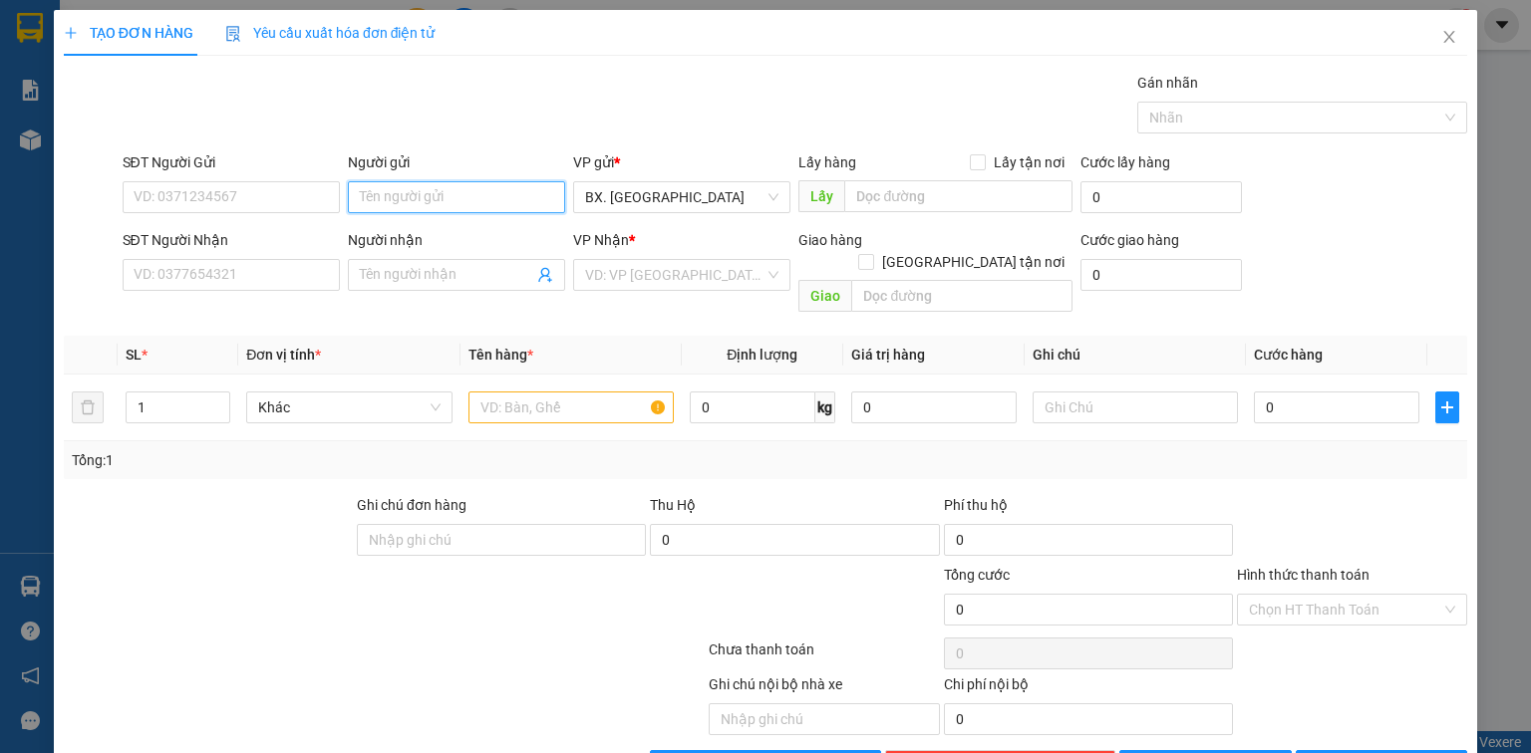
click at [422, 199] on input "Người gửi" at bounding box center [456, 197] width 217 height 32
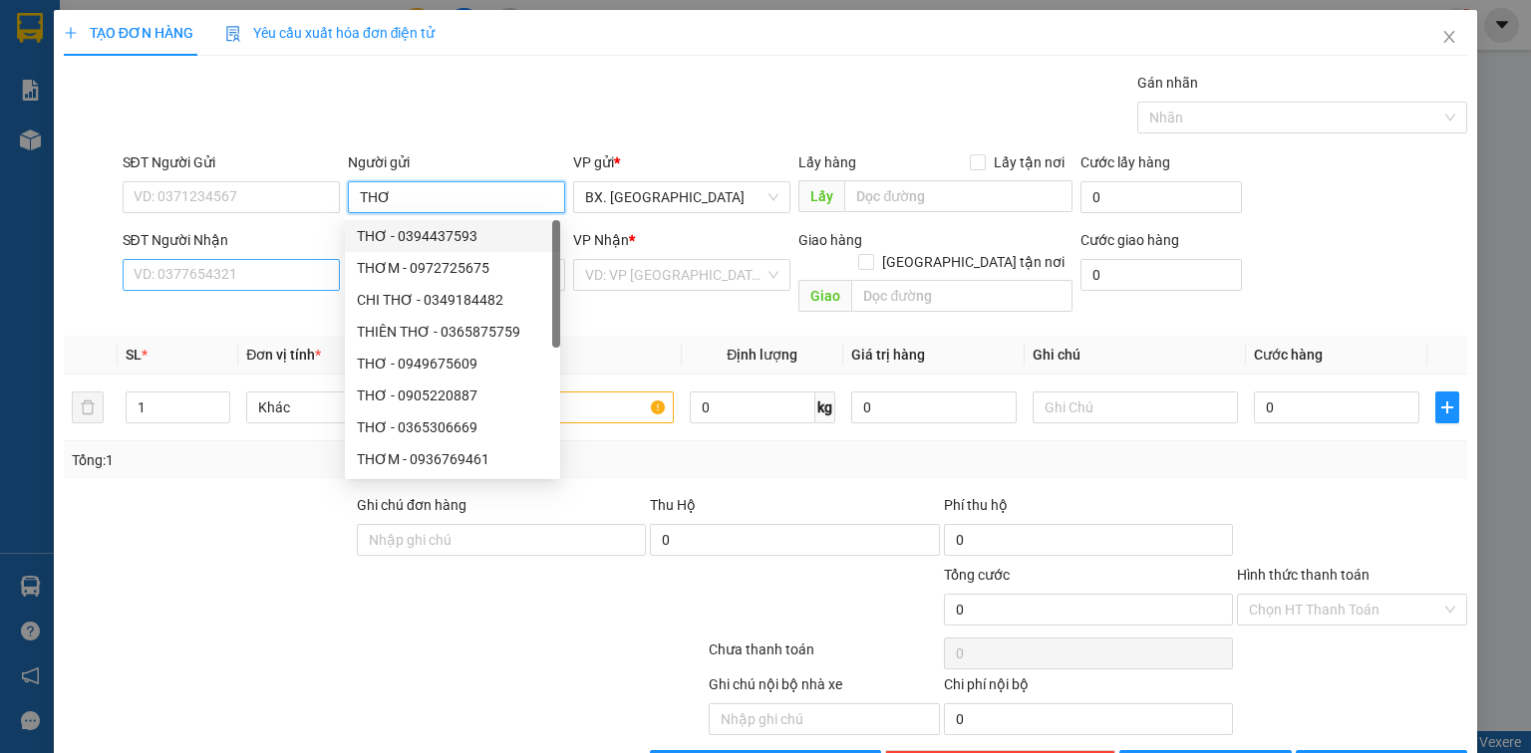
type input "THƠ"
click at [248, 274] on input "SĐT Người Nhận" at bounding box center [231, 275] width 217 height 32
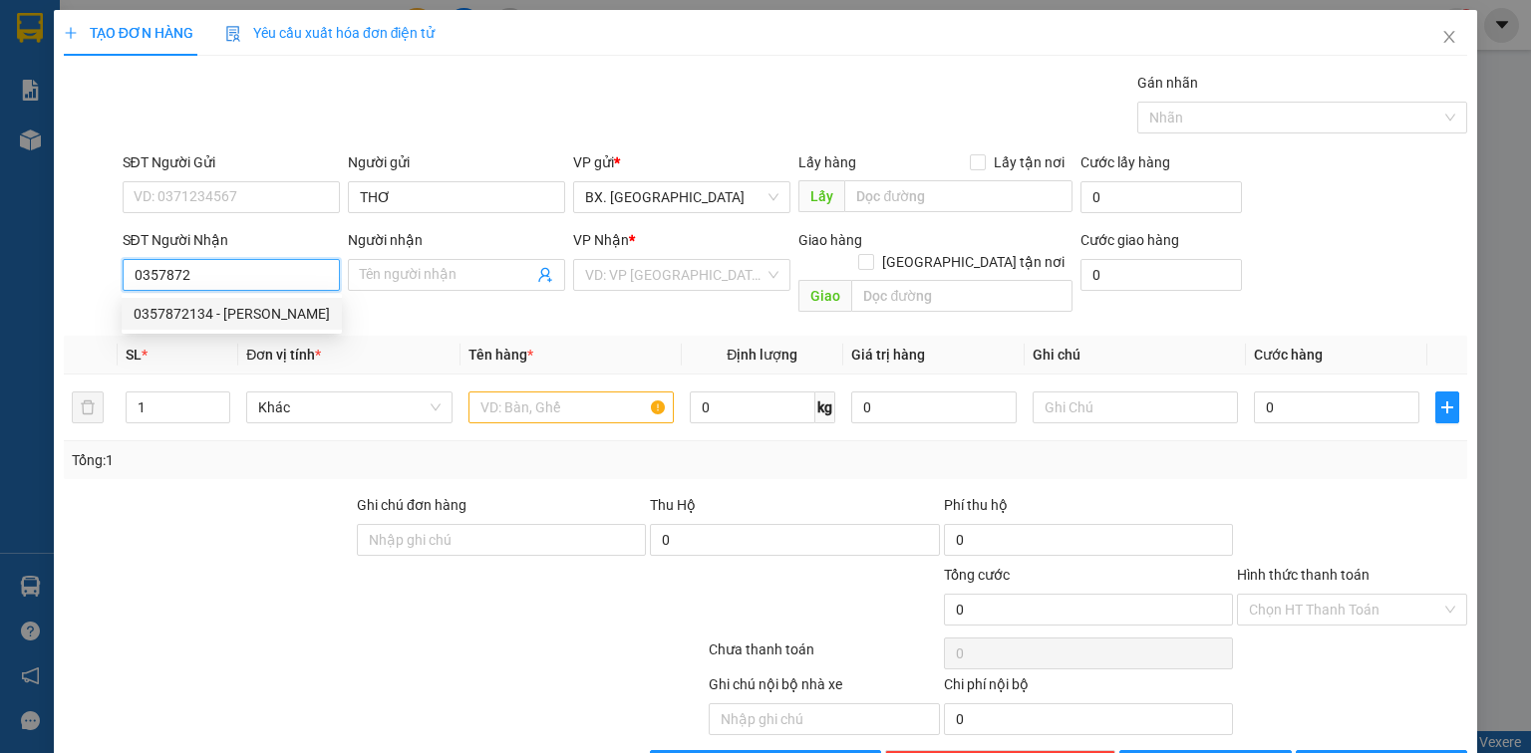
click at [247, 311] on div "0357872134 - VY" at bounding box center [232, 314] width 196 height 22
type input "0357872134"
type input "VY"
type input "40.000"
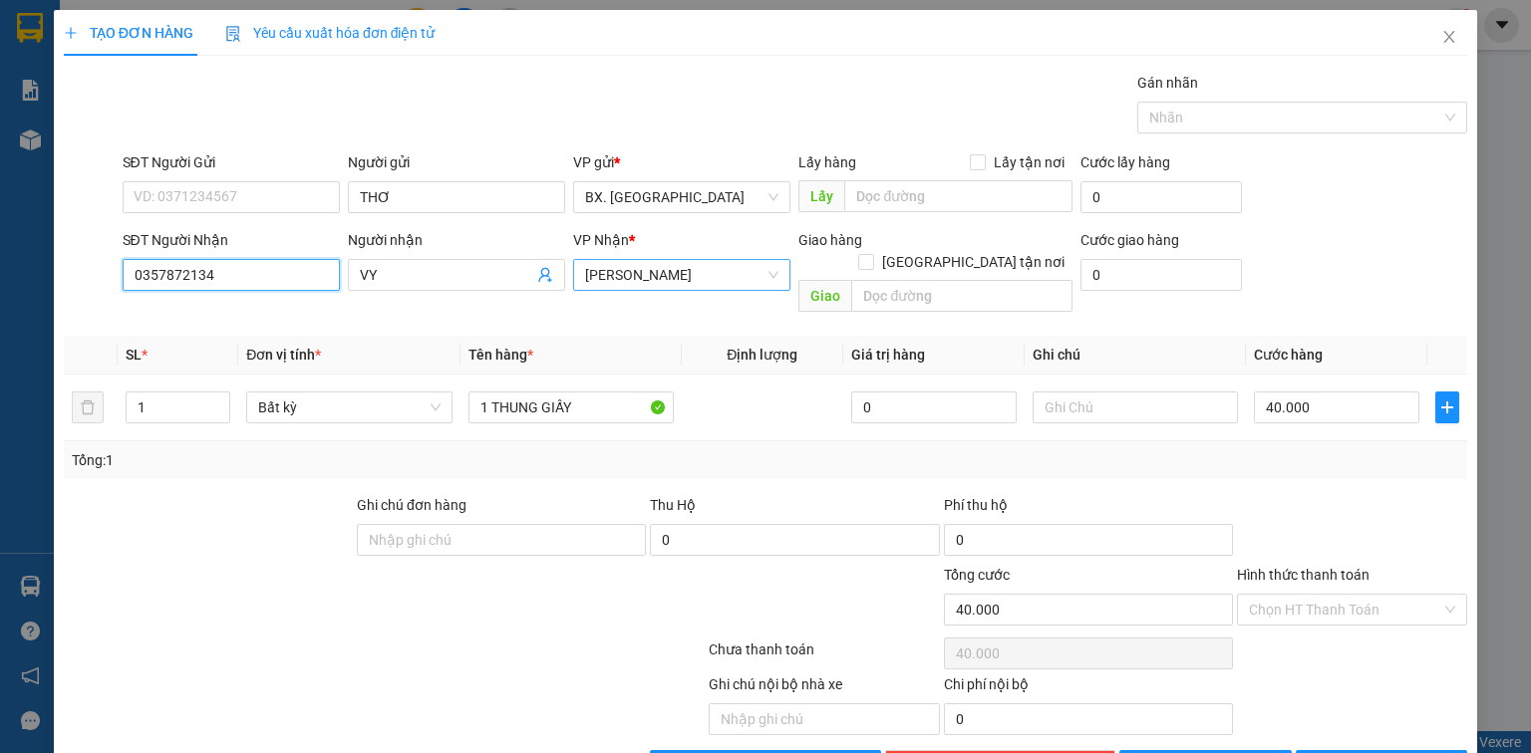
click at [707, 271] on span "[PERSON_NAME]" at bounding box center [681, 275] width 193 height 30
type input "0357872134"
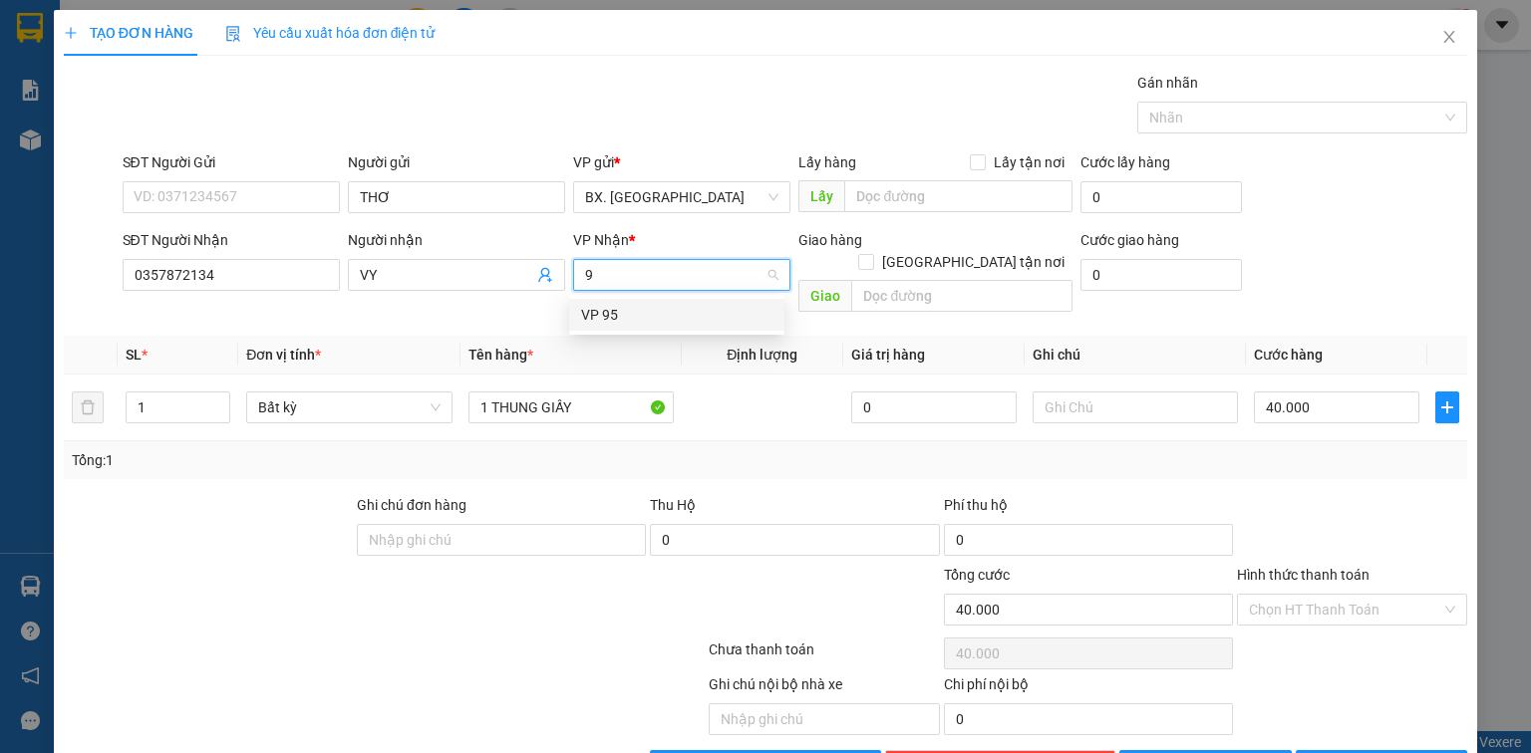
type input "95"
click at [667, 319] on div "VP 95" at bounding box center [676, 315] width 191 height 22
click at [1346, 595] on input "Hình thức thanh toán" at bounding box center [1345, 610] width 192 height 30
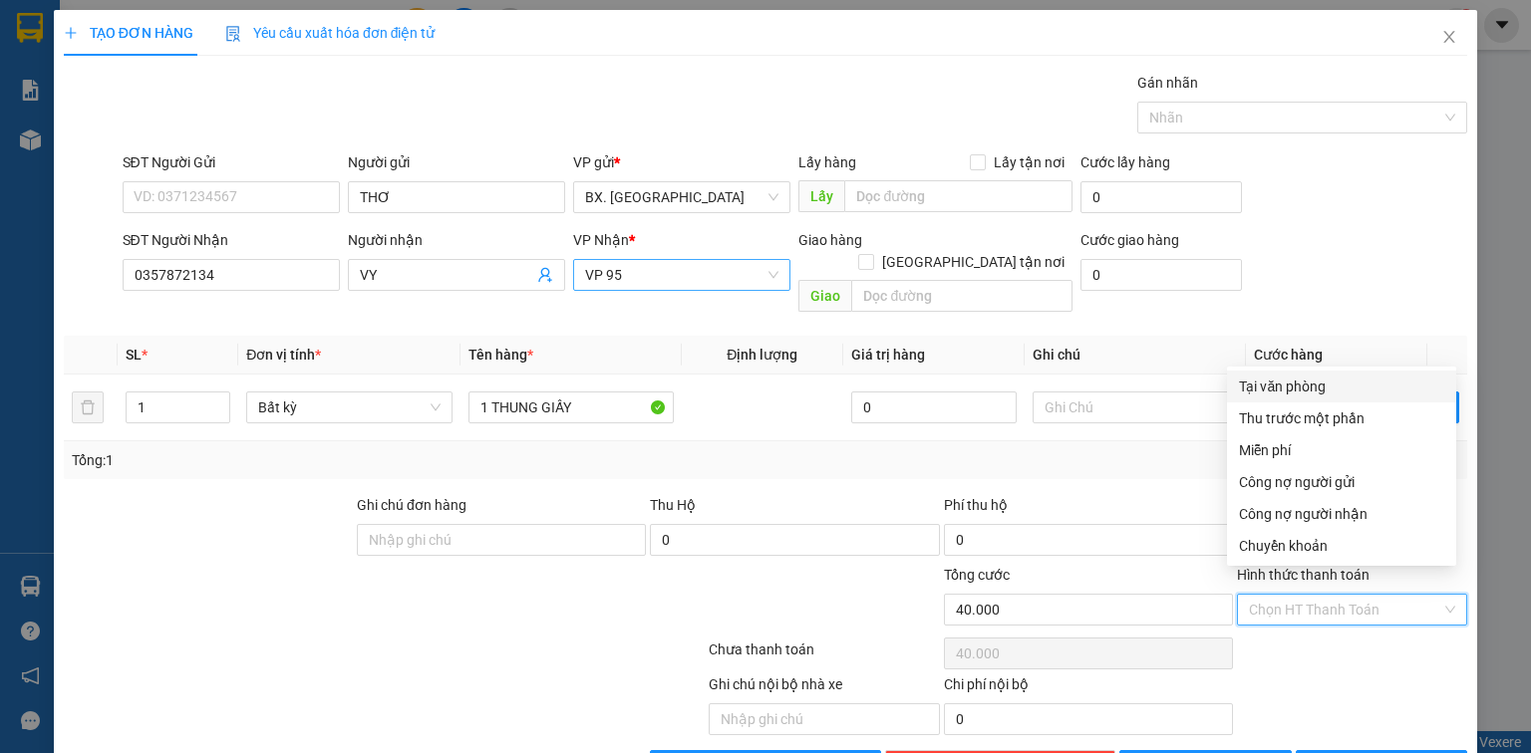
click at [1306, 392] on div "Tại văn phòng" at bounding box center [1341, 387] width 205 height 22
type input "0"
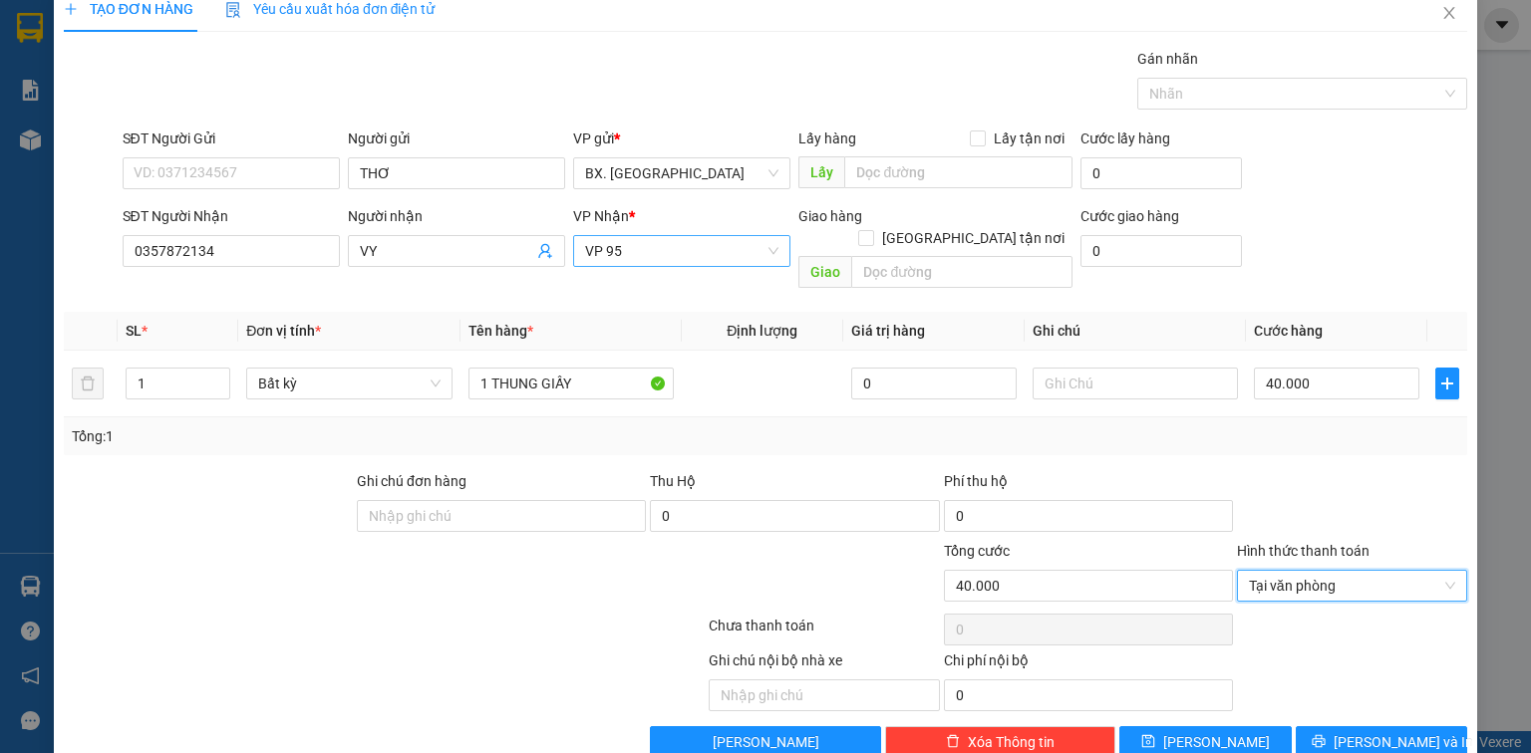
scroll to position [44, 0]
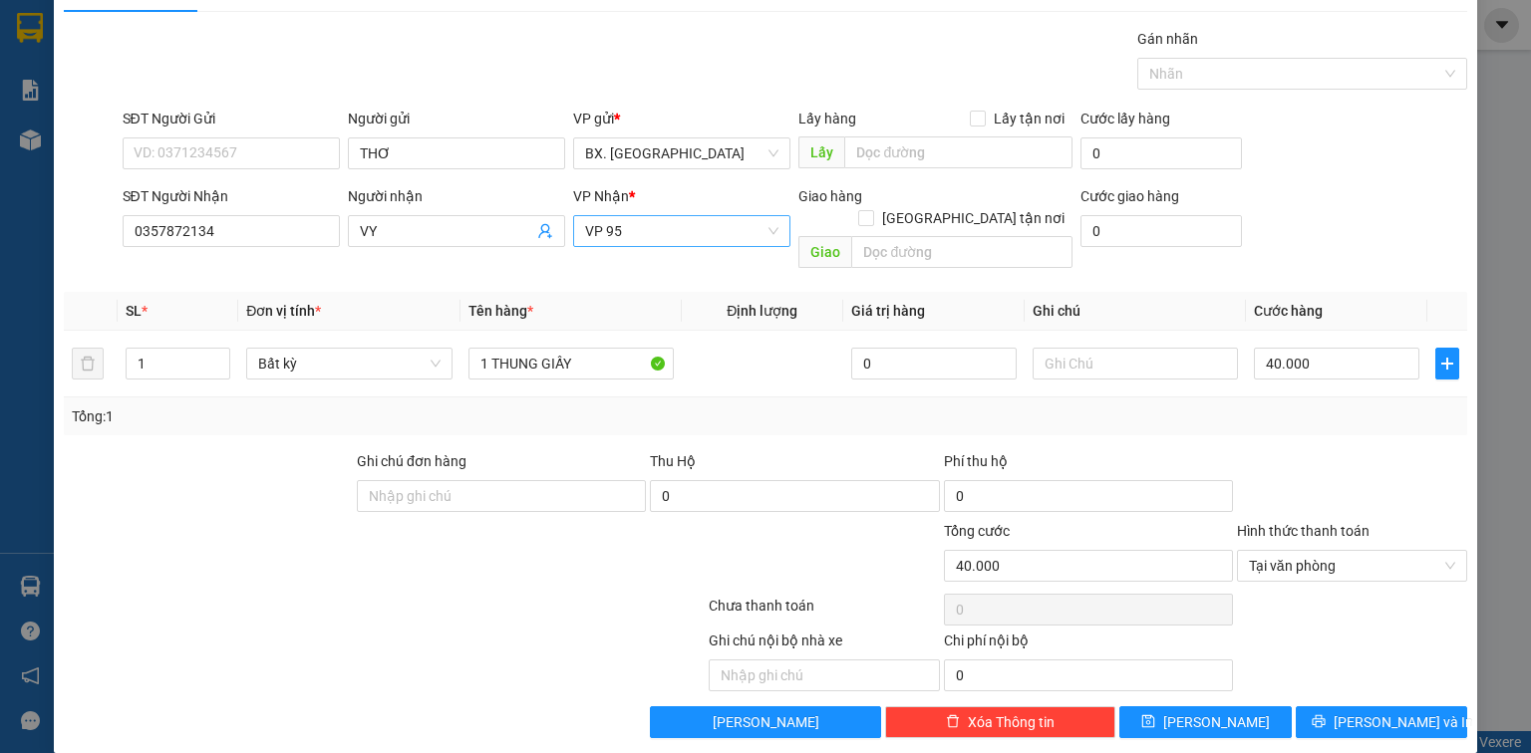
click at [496, 594] on div at bounding box center [384, 610] width 645 height 40
click at [1396, 712] on span "[PERSON_NAME] và In" at bounding box center [1404, 723] width 140 height 22
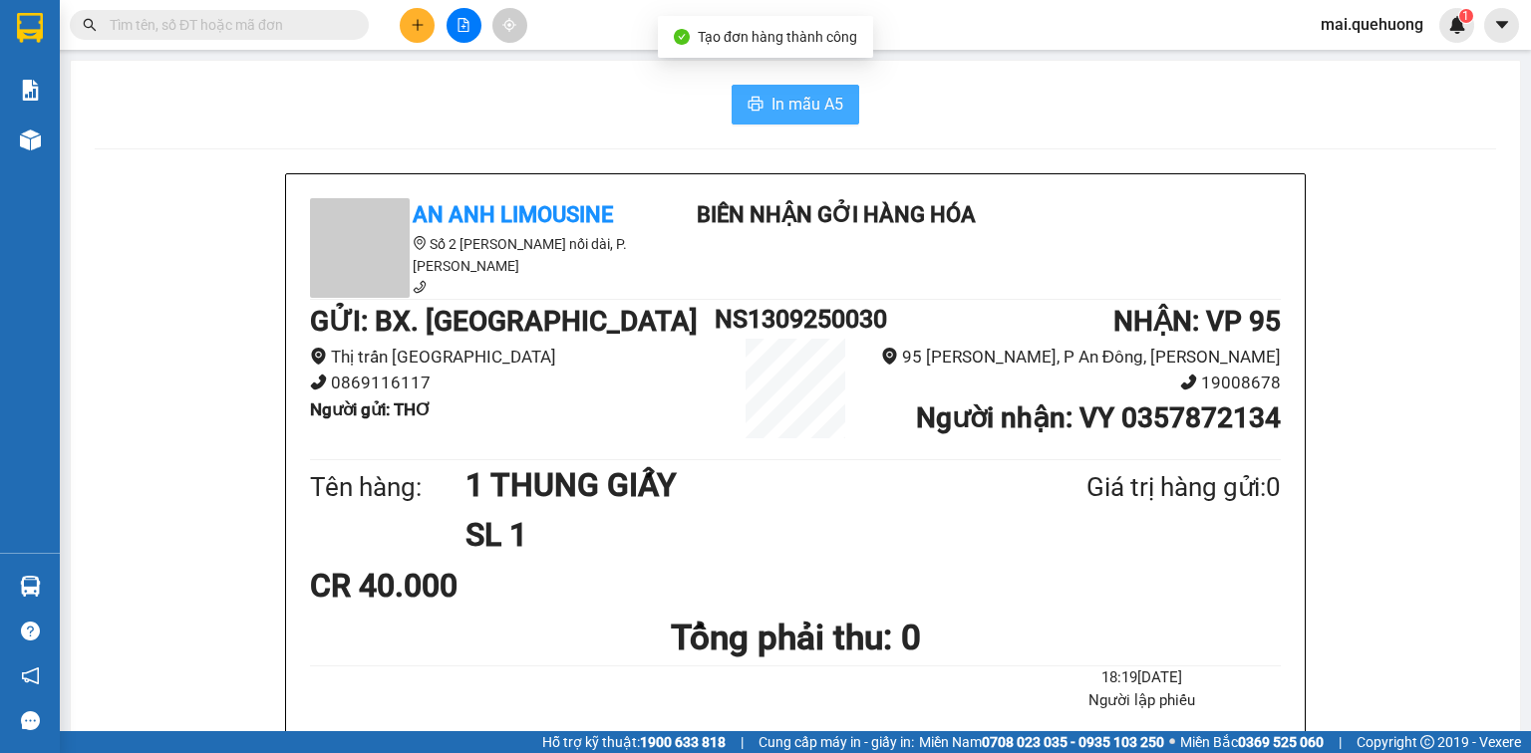
click at [774, 99] on span "In mẫu A5" at bounding box center [807, 104] width 72 height 25
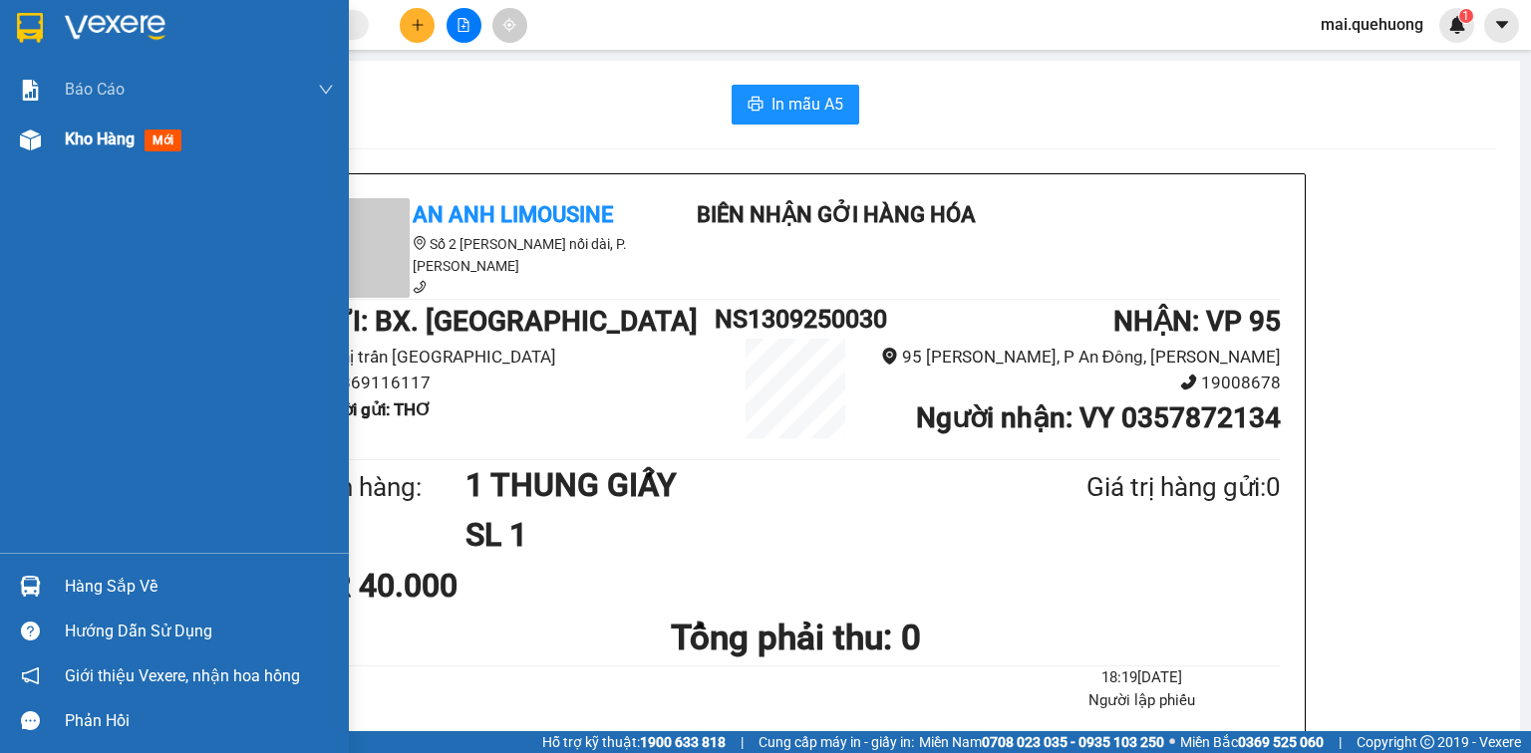
click at [108, 135] on span "Kho hàng" at bounding box center [100, 139] width 70 height 19
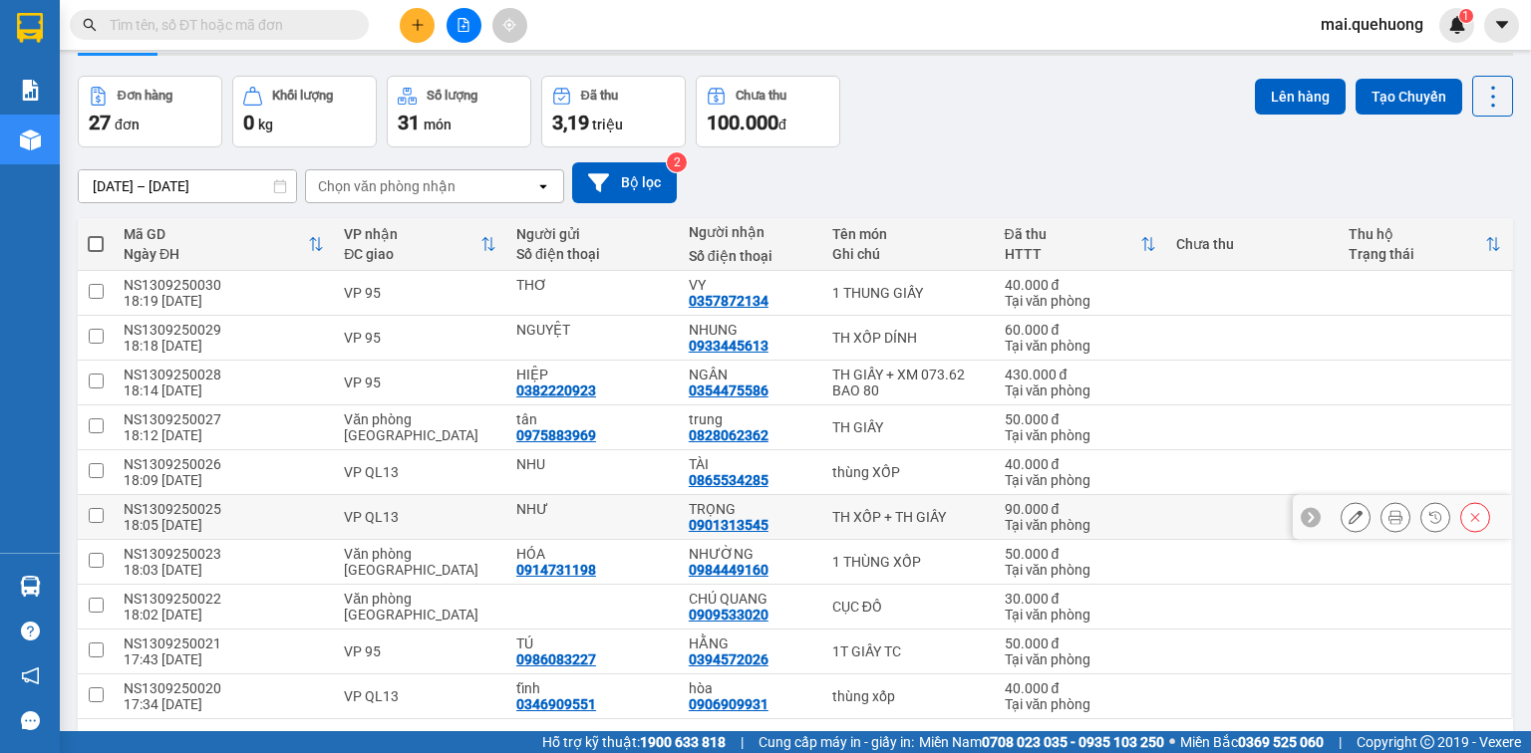
scroll to position [129, 0]
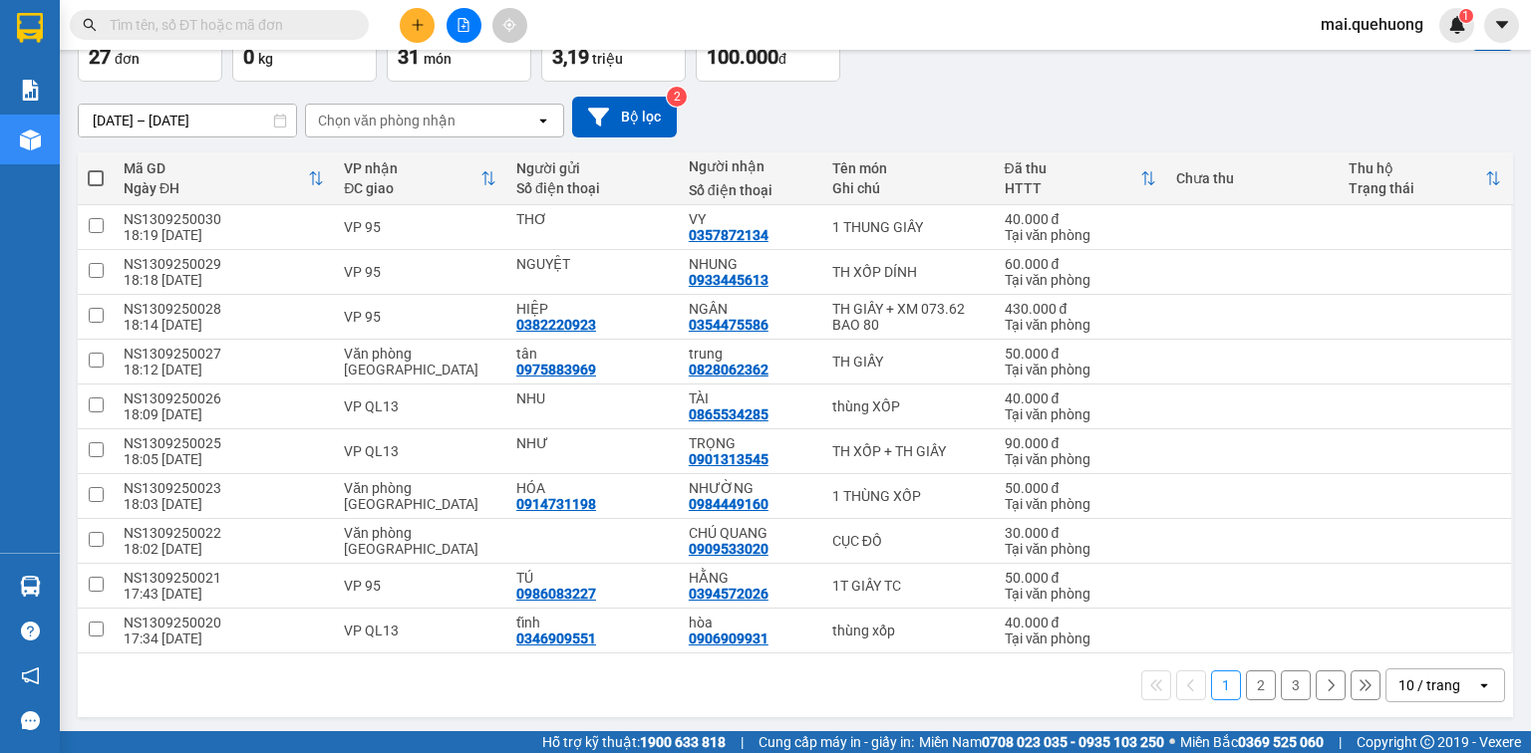
click at [1452, 683] on div "10 / trang" at bounding box center [1431, 686] width 90 height 32
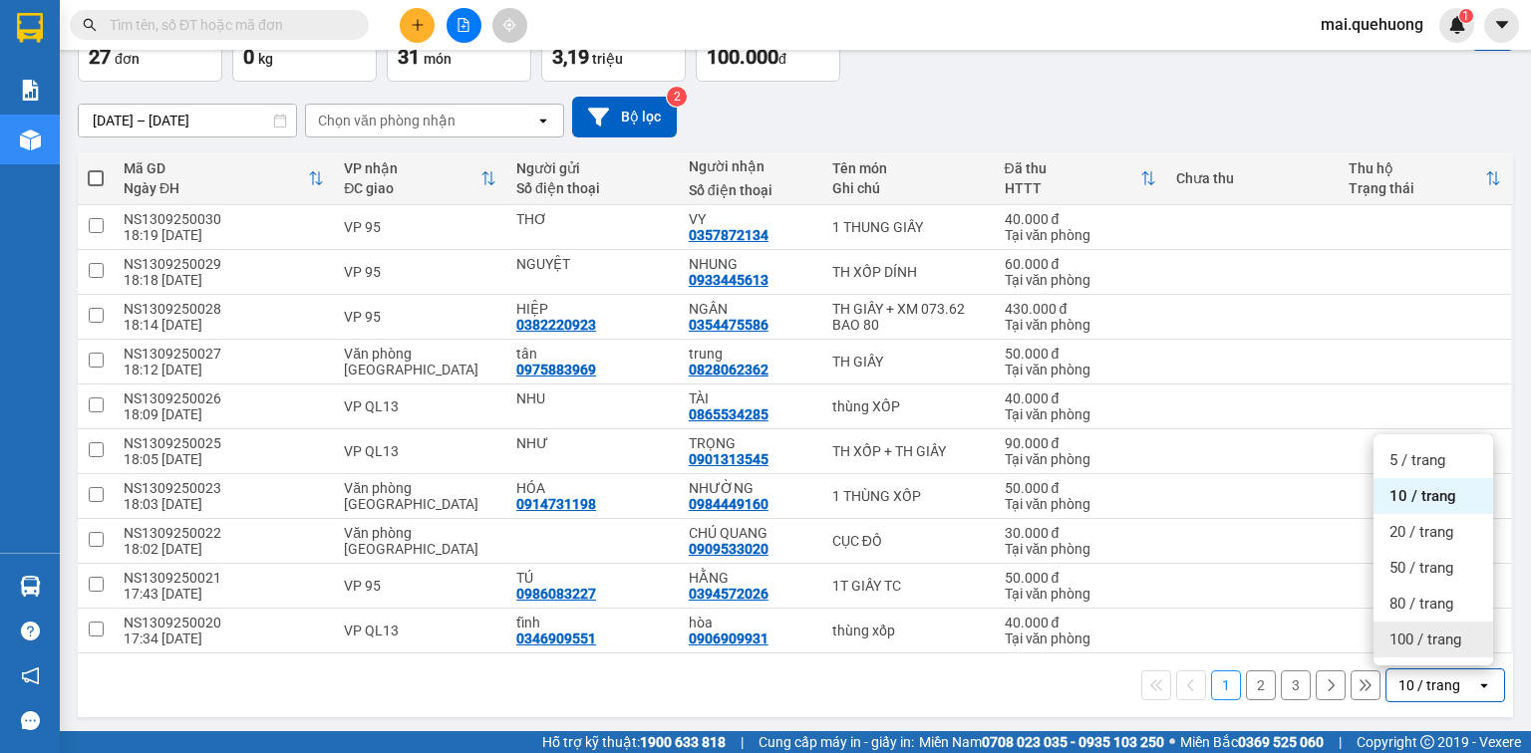
click at [1443, 650] on div "100 / trang" at bounding box center [1433, 640] width 120 height 36
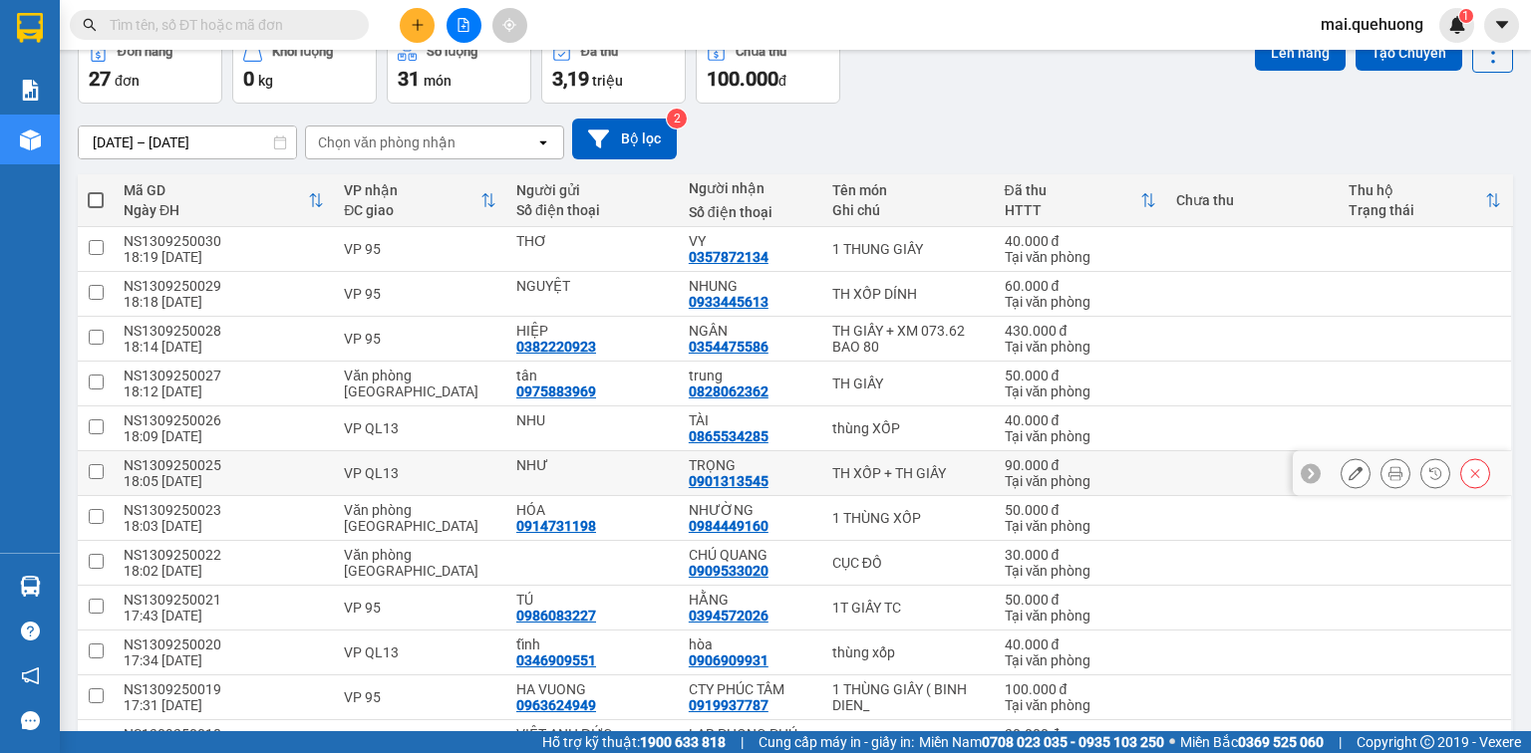
scroll to position [0, 0]
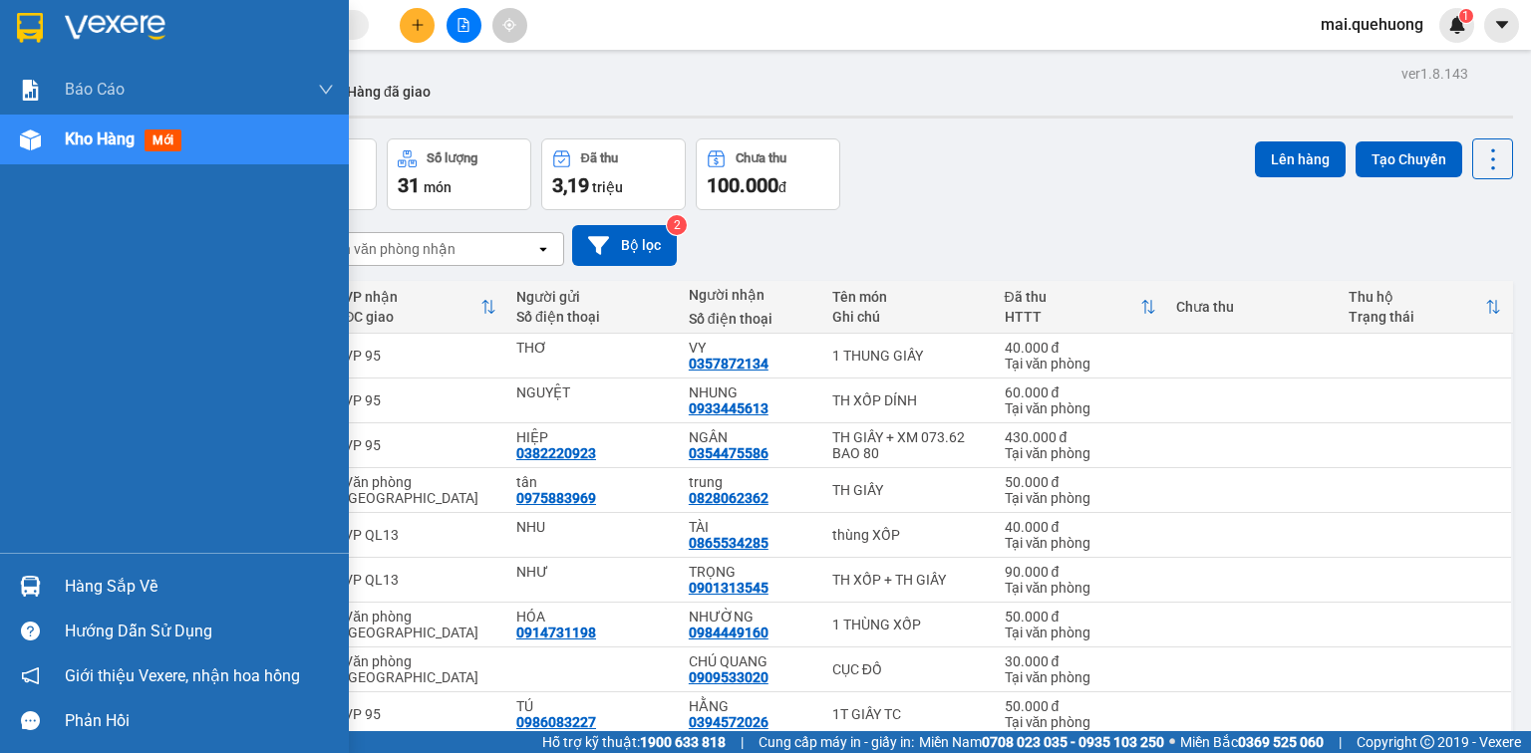
click at [81, 140] on span "Kho hàng" at bounding box center [100, 139] width 70 height 19
click at [76, 151] on div "Kho hàng mới" at bounding box center [127, 139] width 125 height 25
click at [83, 144] on span "Kho hàng" at bounding box center [100, 139] width 70 height 19
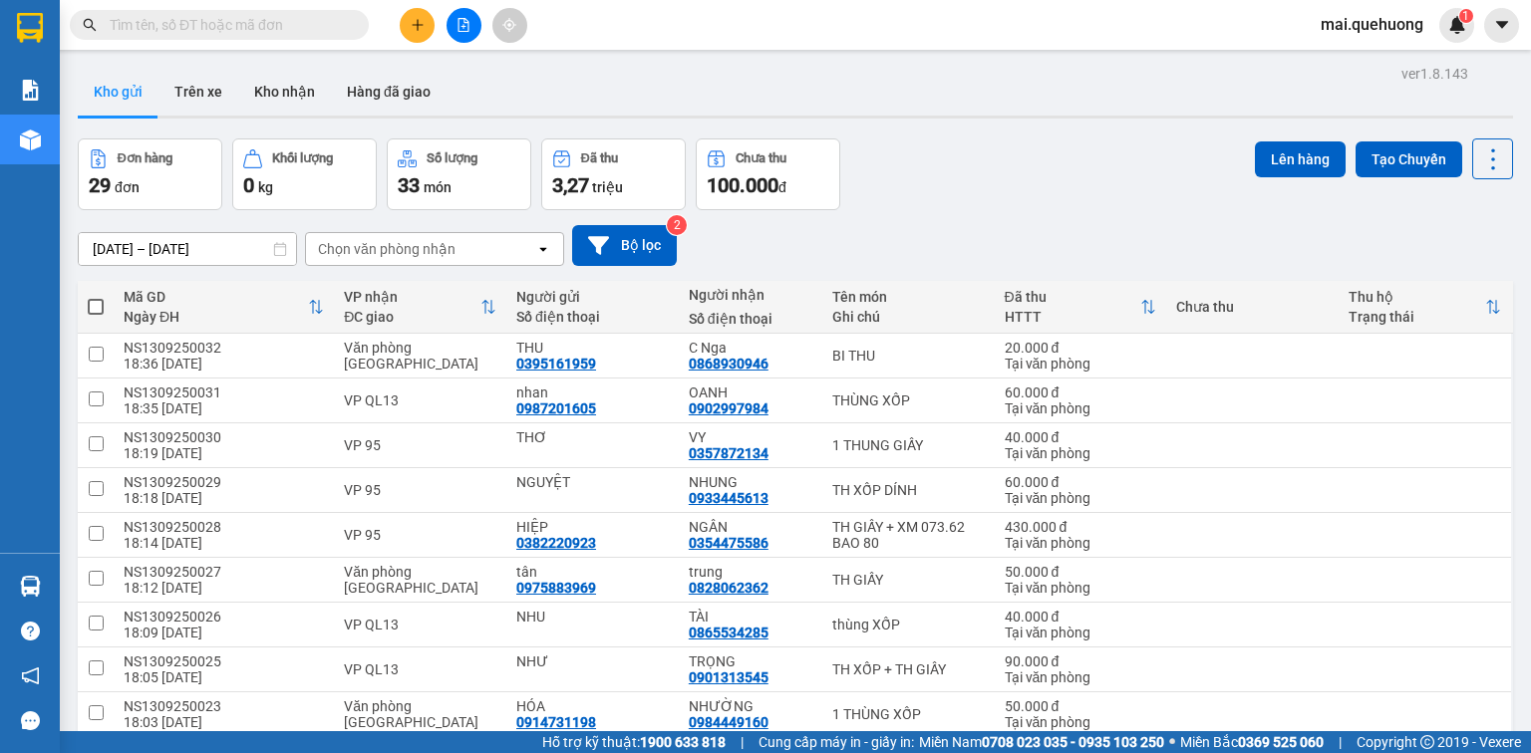
click at [267, 25] on input "text" at bounding box center [227, 25] width 235 height 22
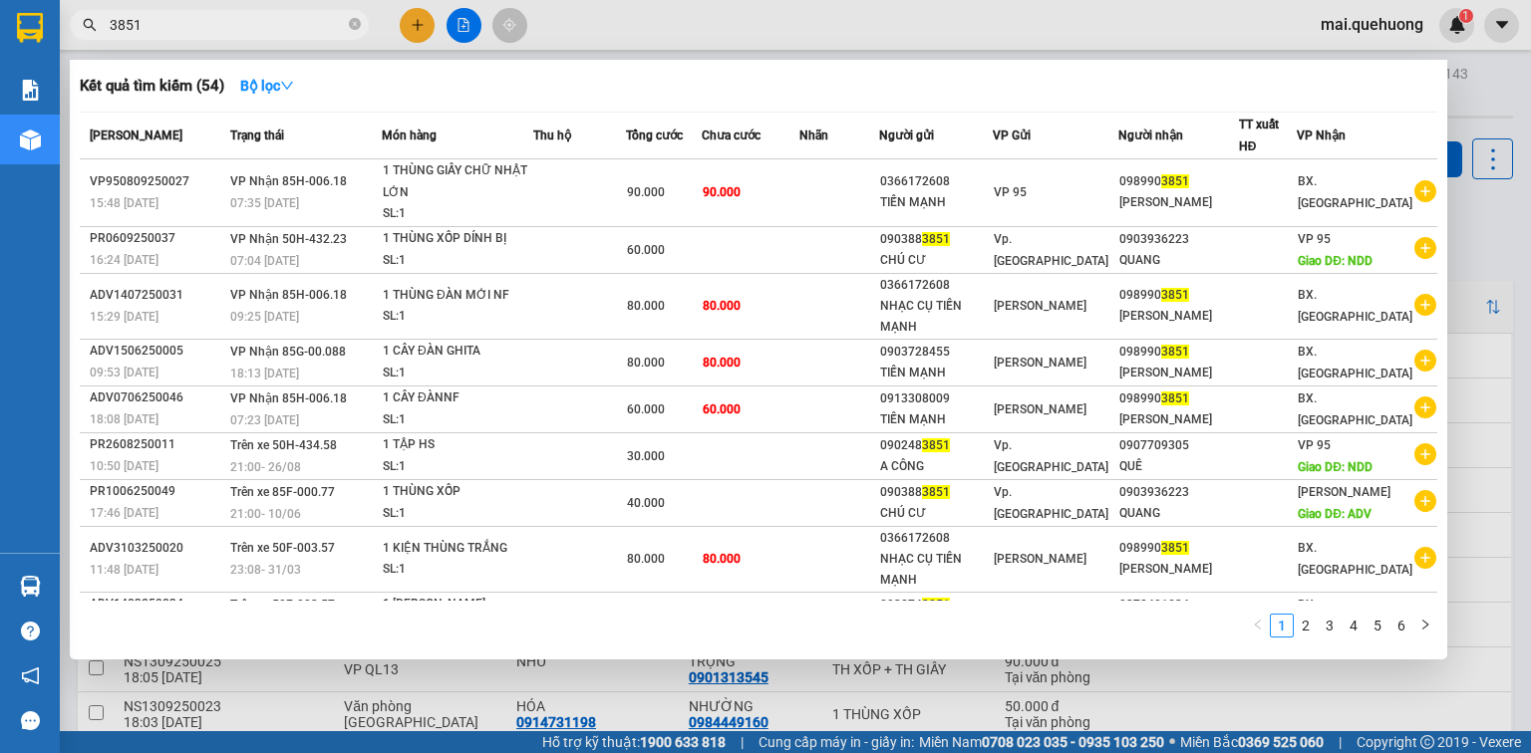
type input "3851"
click at [411, 24] on div at bounding box center [765, 376] width 1531 height 753
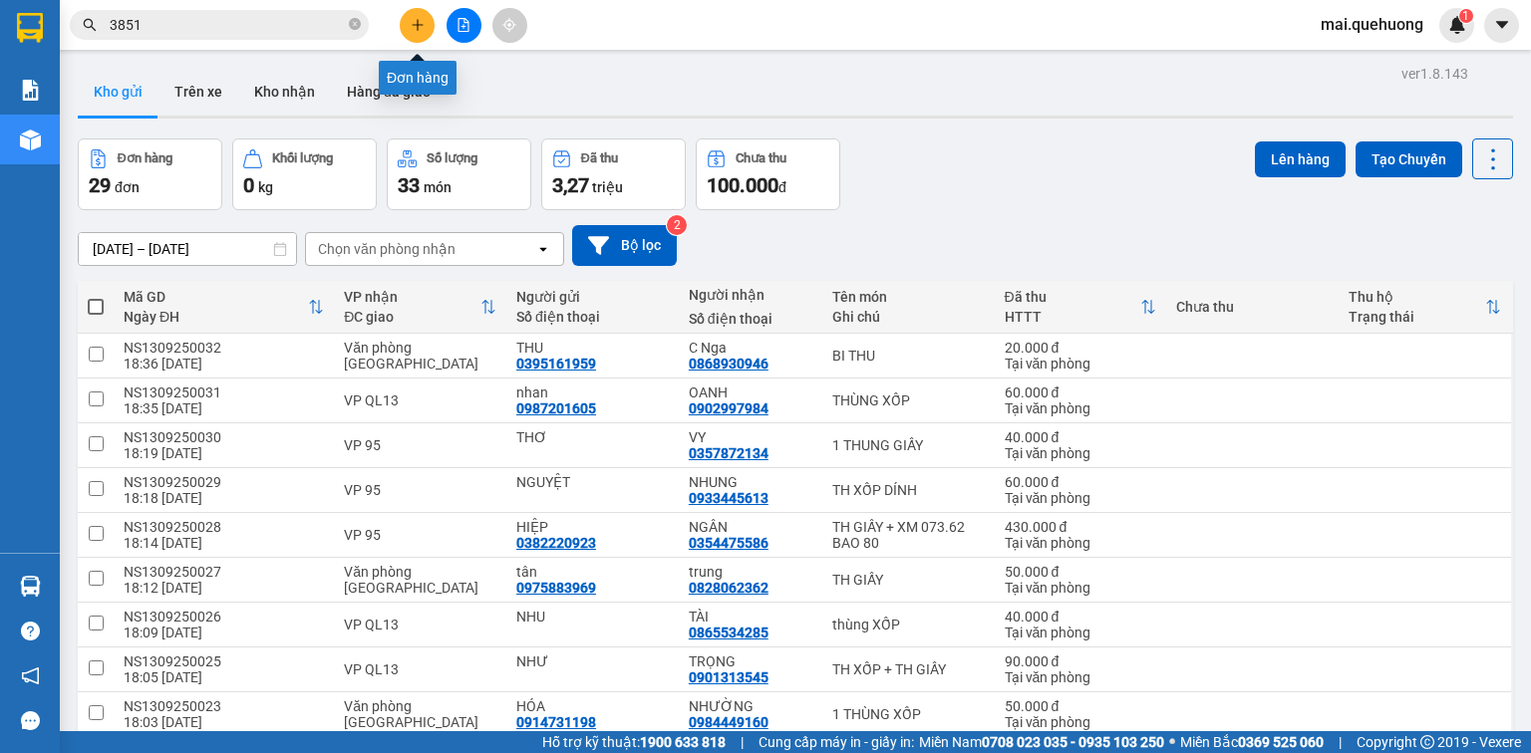
click at [426, 20] on button at bounding box center [417, 25] width 35 height 35
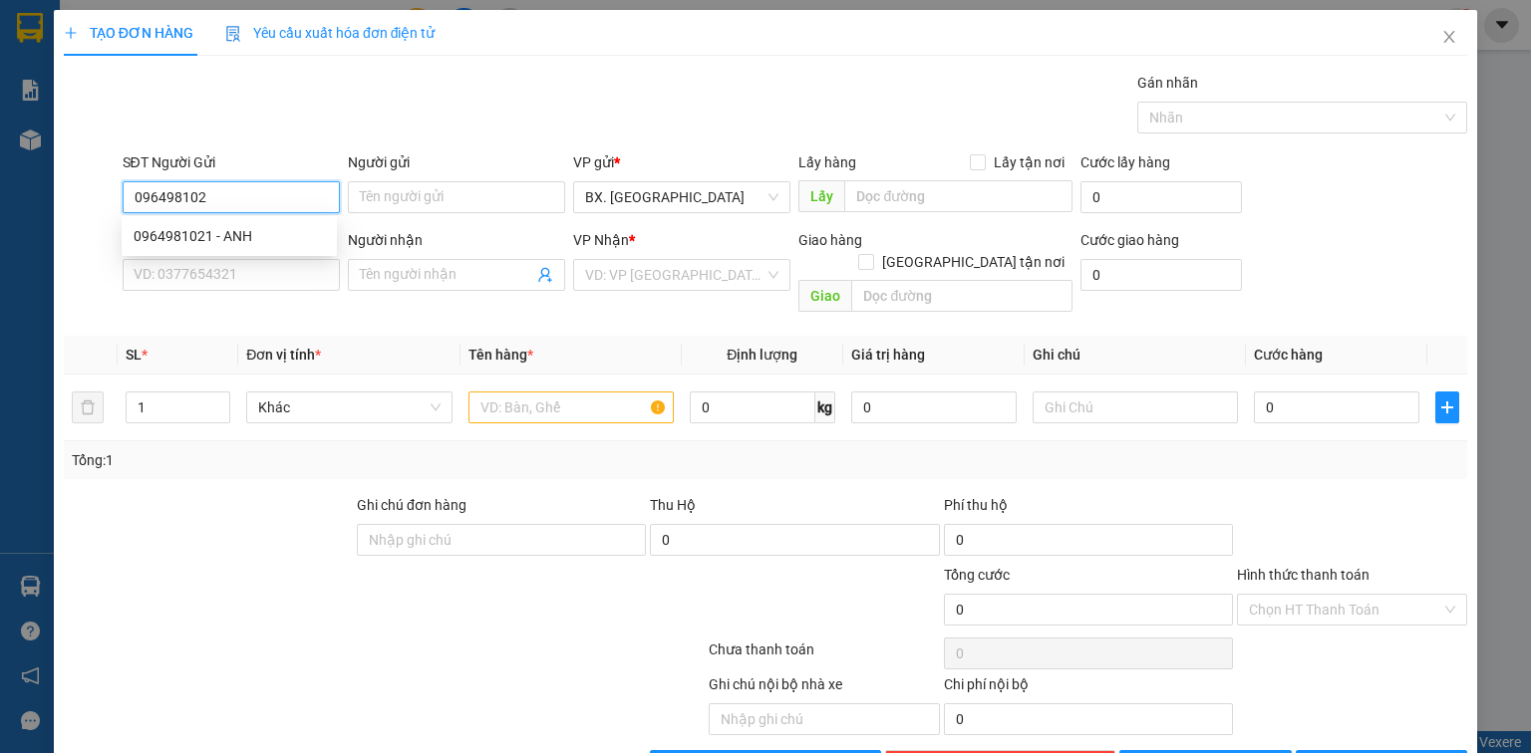
type input "0964981021"
click at [263, 247] on div "0964981021 - ANH" at bounding box center [229, 236] width 215 height 32
type input "ANH"
type input "0924359426"
type input "quý"
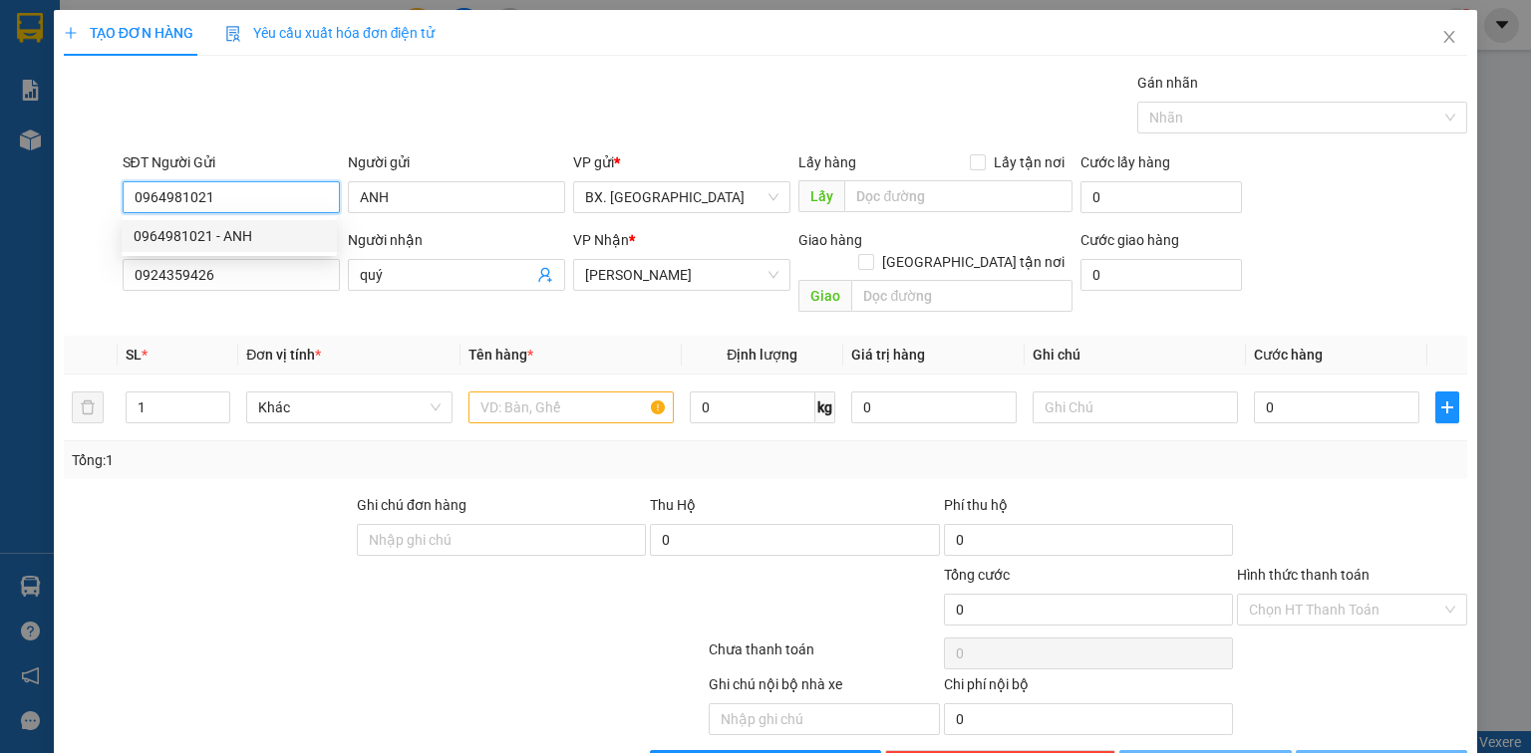
type input "40.000"
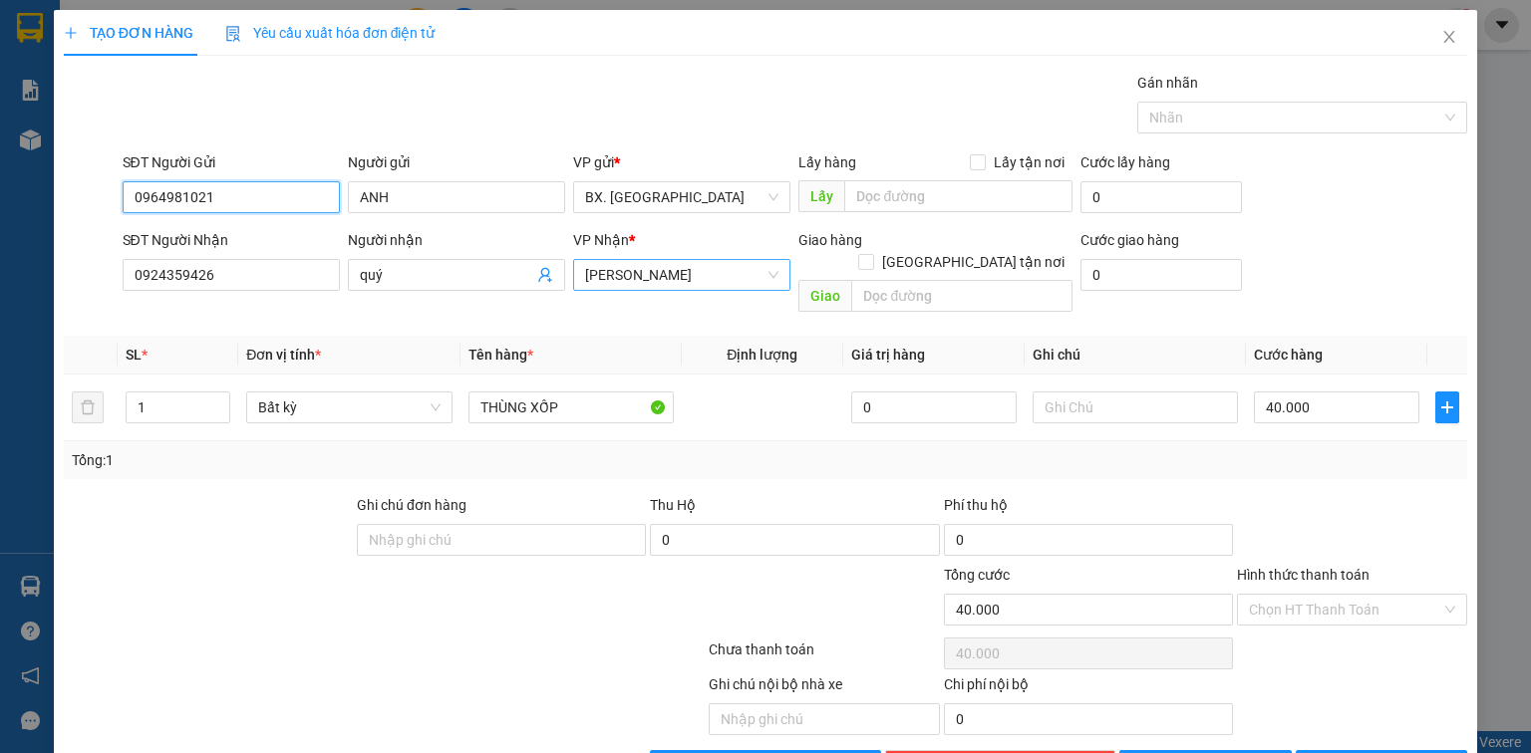
click at [704, 280] on span "[PERSON_NAME]" at bounding box center [681, 275] width 193 height 30
type input "0964981021"
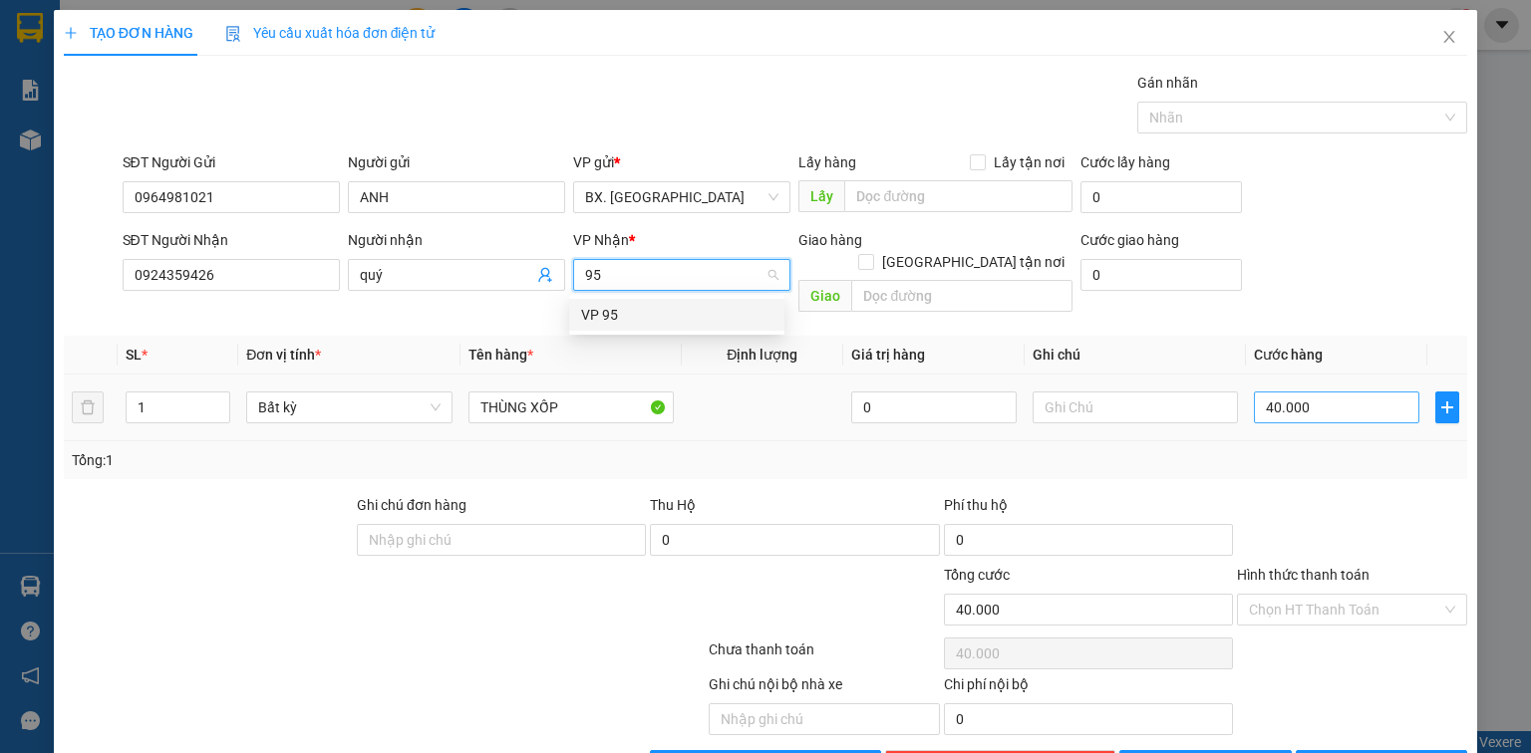
type input "95"
click at [1375, 395] on input "40.000" at bounding box center [1336, 408] width 165 height 32
type input "5"
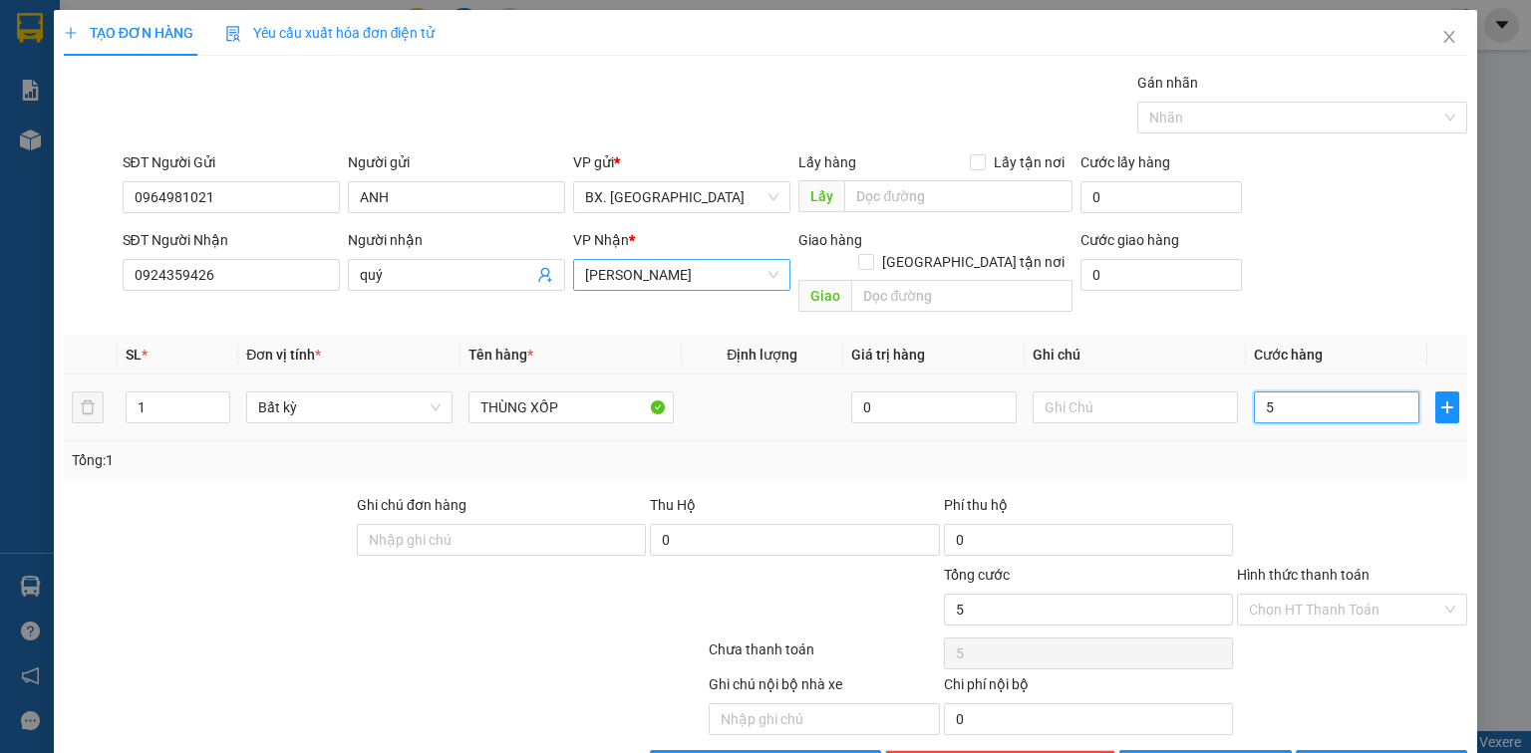
type input "50"
type input "50.000"
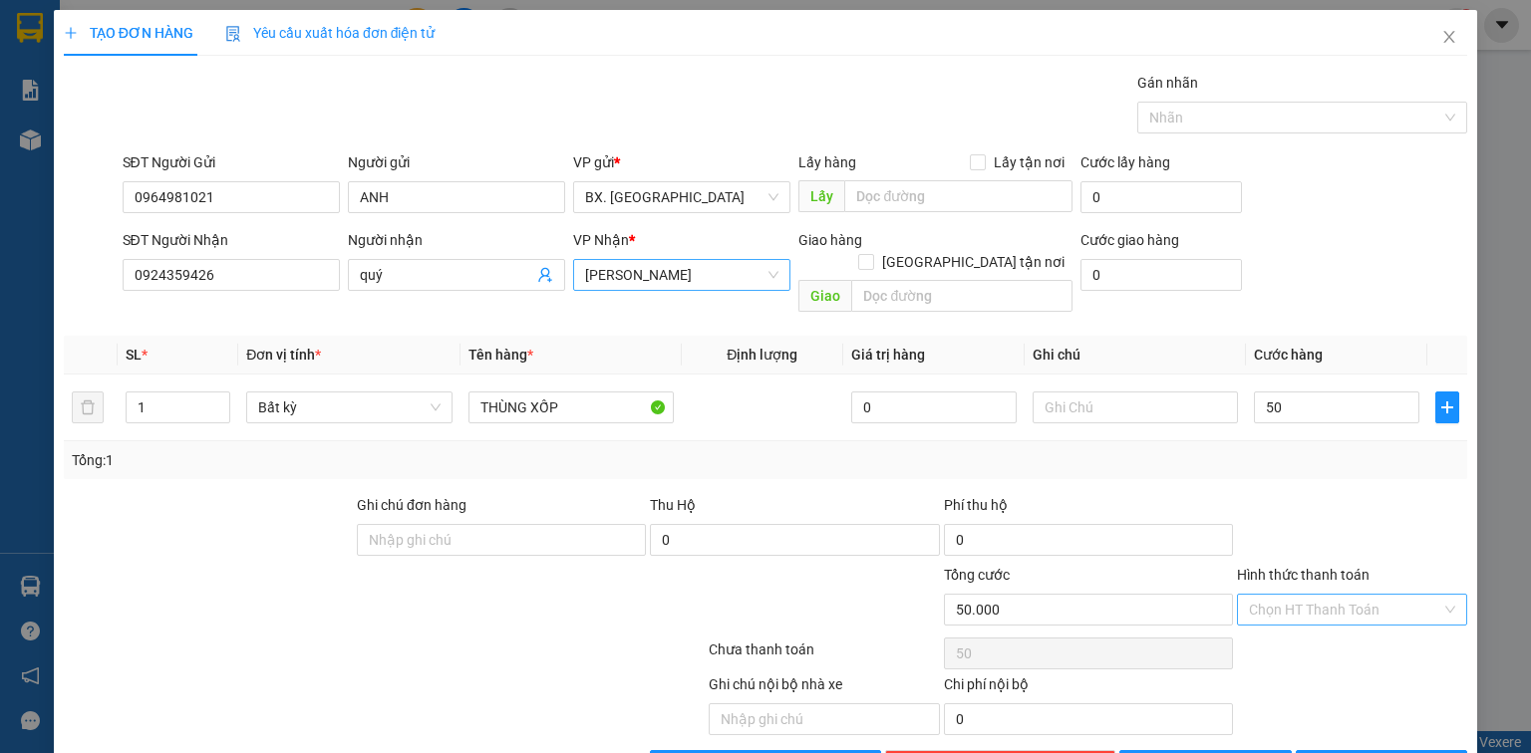
type input "50.000"
click at [1266, 595] on input "Hình thức thanh toán" at bounding box center [1345, 610] width 192 height 30
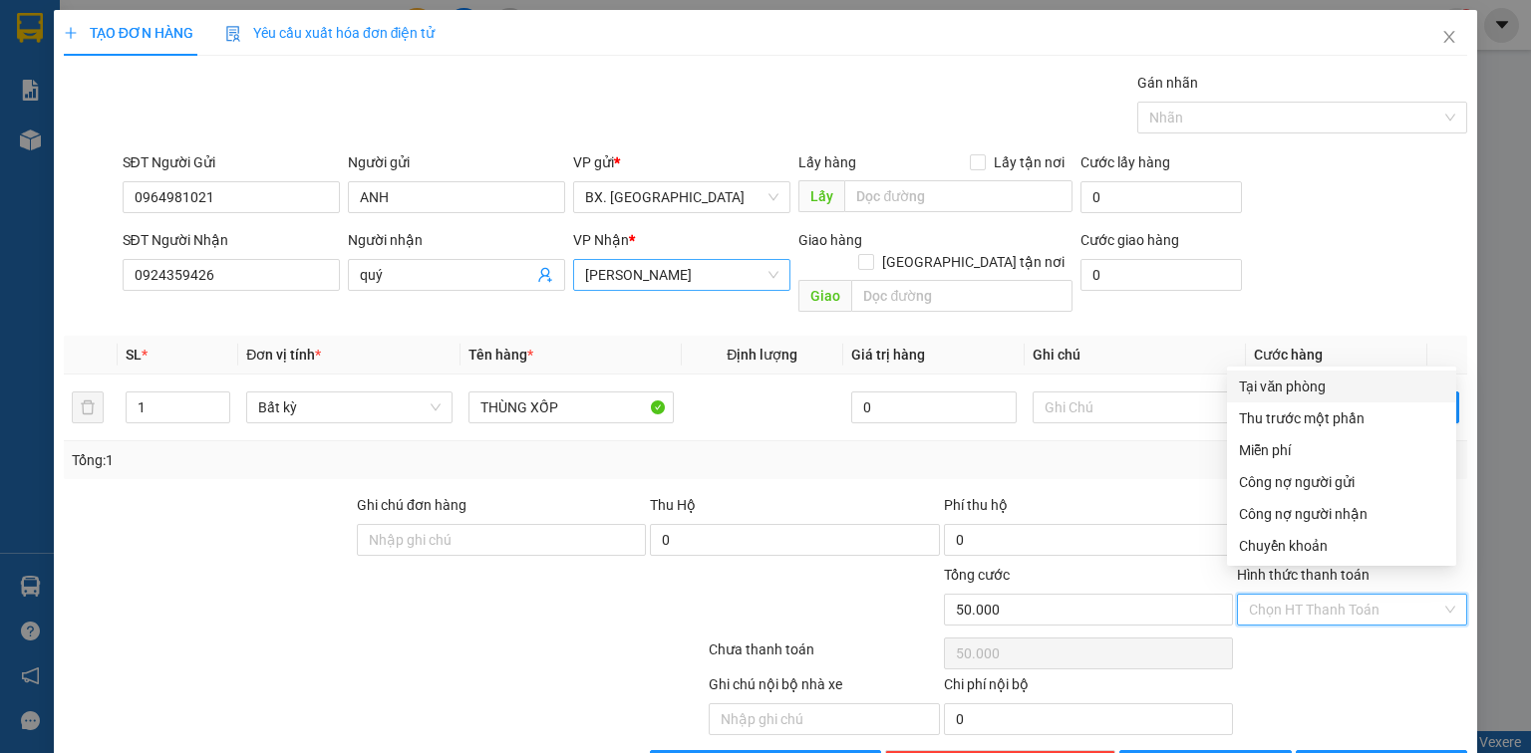
click at [1292, 397] on div "Tại văn phòng" at bounding box center [1341, 387] width 205 height 22
type input "0"
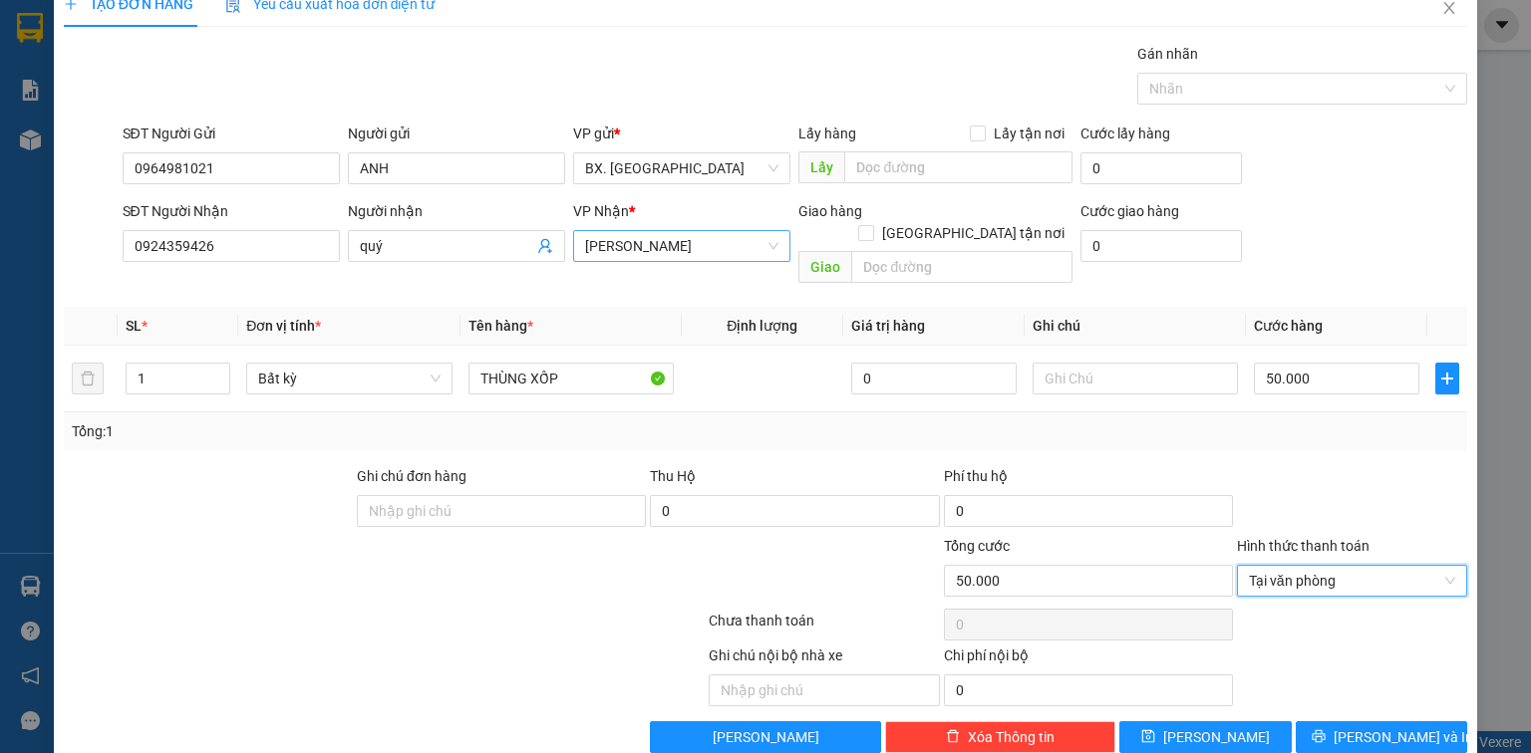
scroll to position [44, 0]
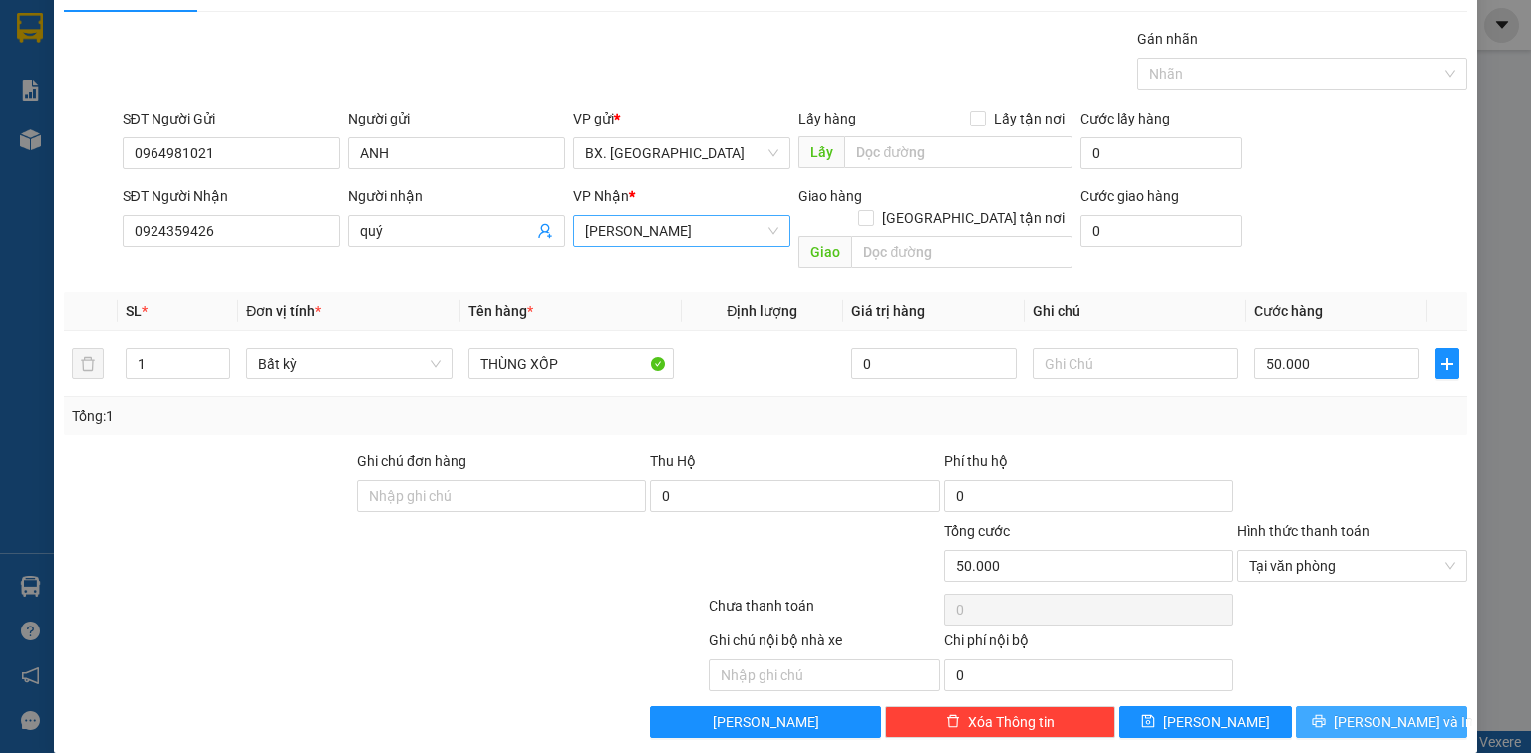
click at [1343, 707] on button "[PERSON_NAME] và In" at bounding box center [1382, 723] width 172 height 32
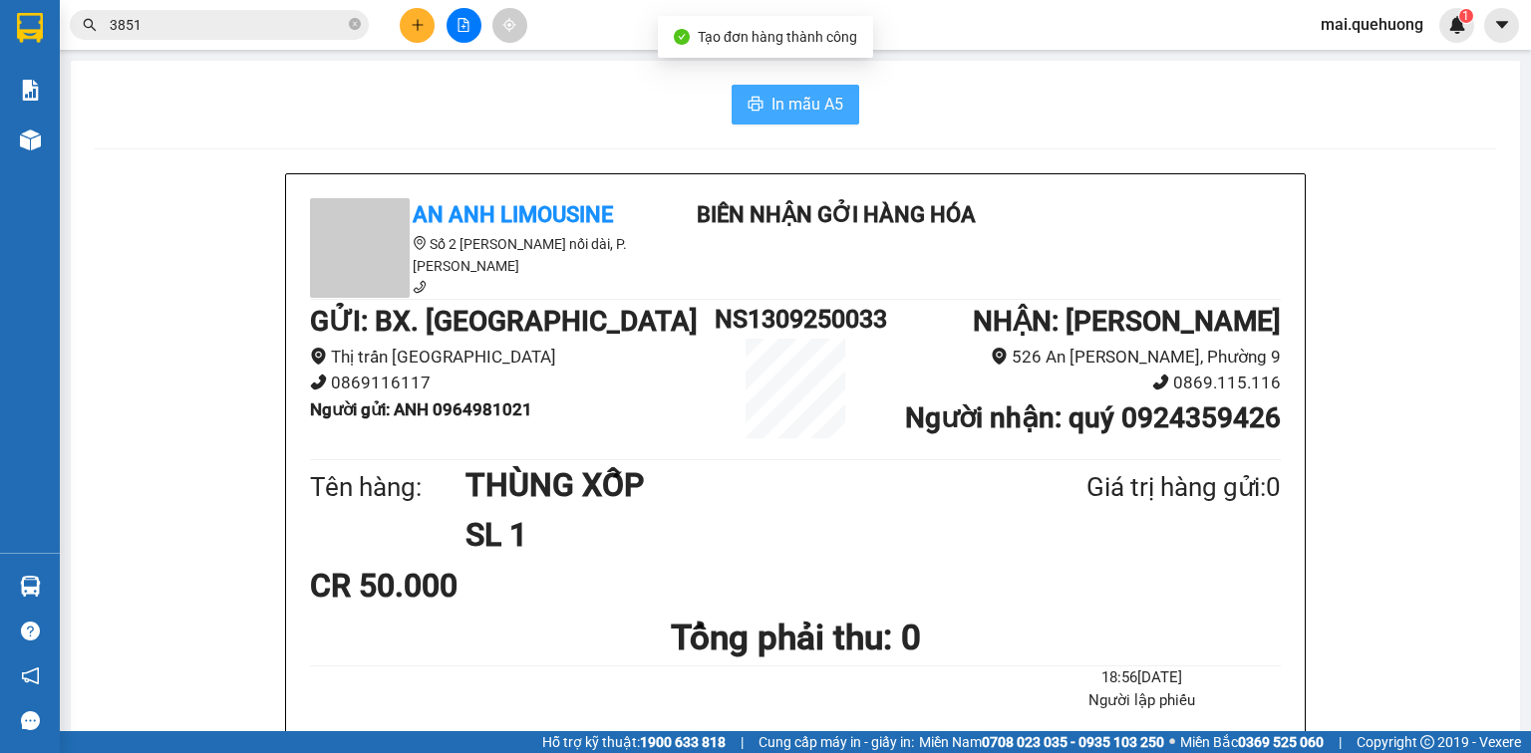
click at [798, 108] on span "In mẫu A5" at bounding box center [807, 104] width 72 height 25
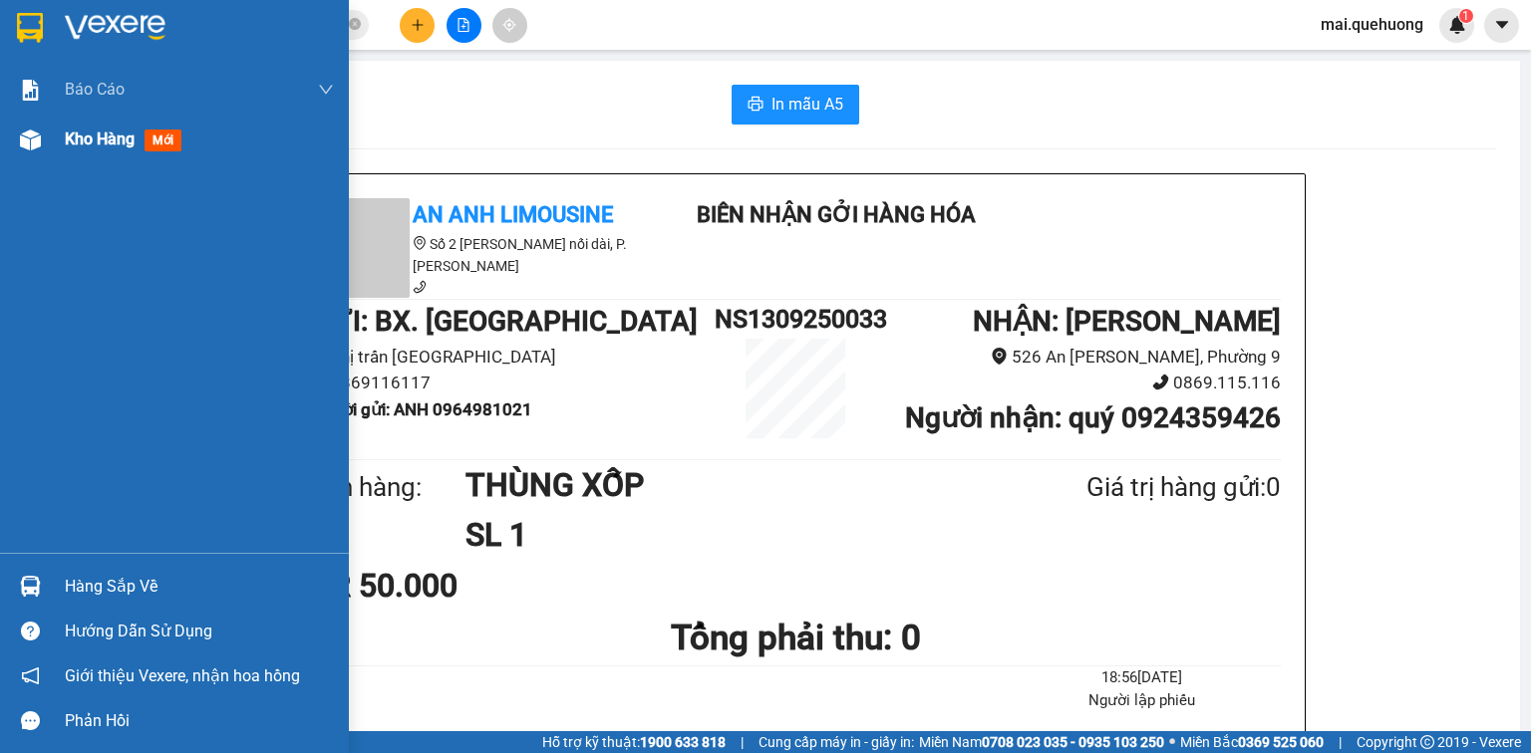
click at [63, 142] on div "Kho hàng mới" at bounding box center [174, 140] width 349 height 50
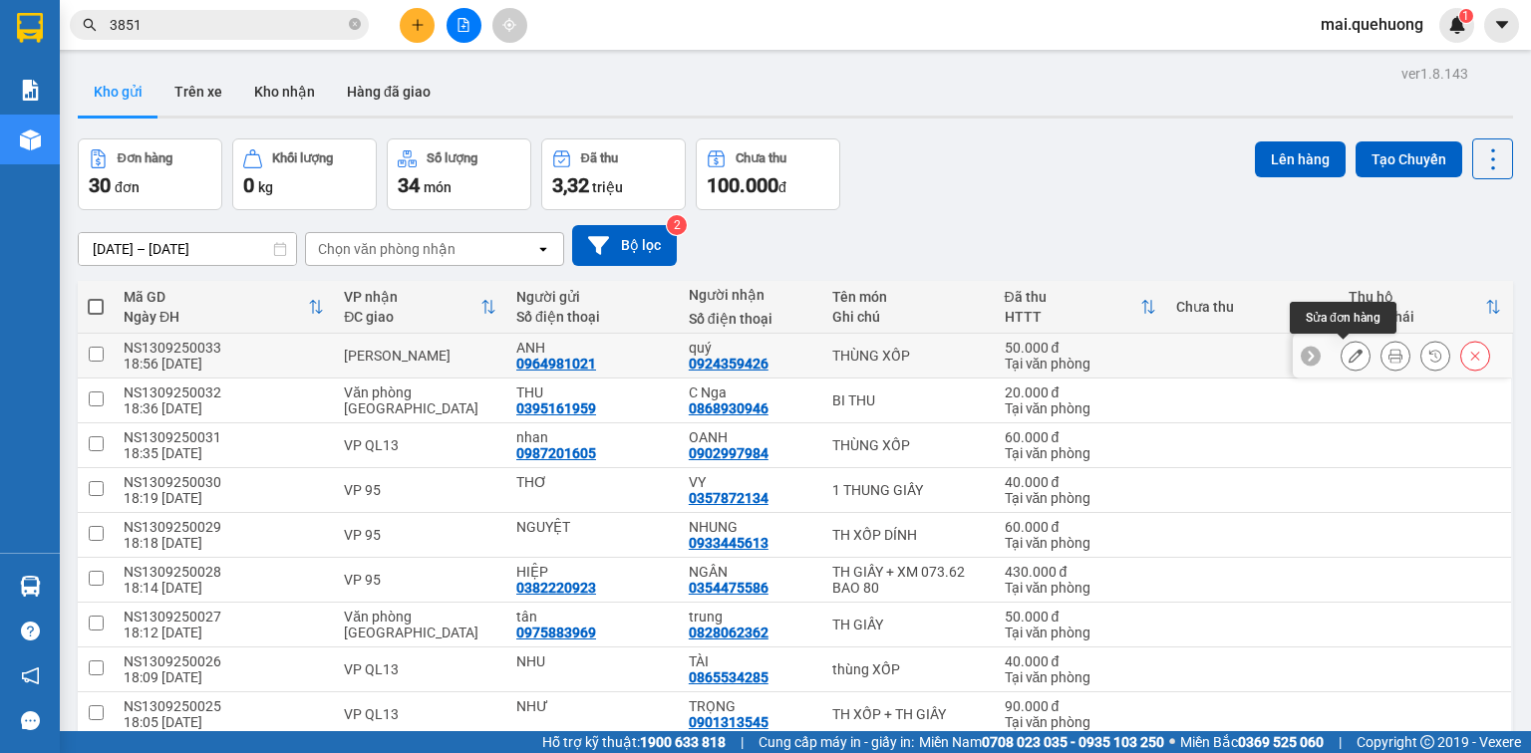
click at [1348, 351] on icon at bounding box center [1355, 356] width 14 height 14
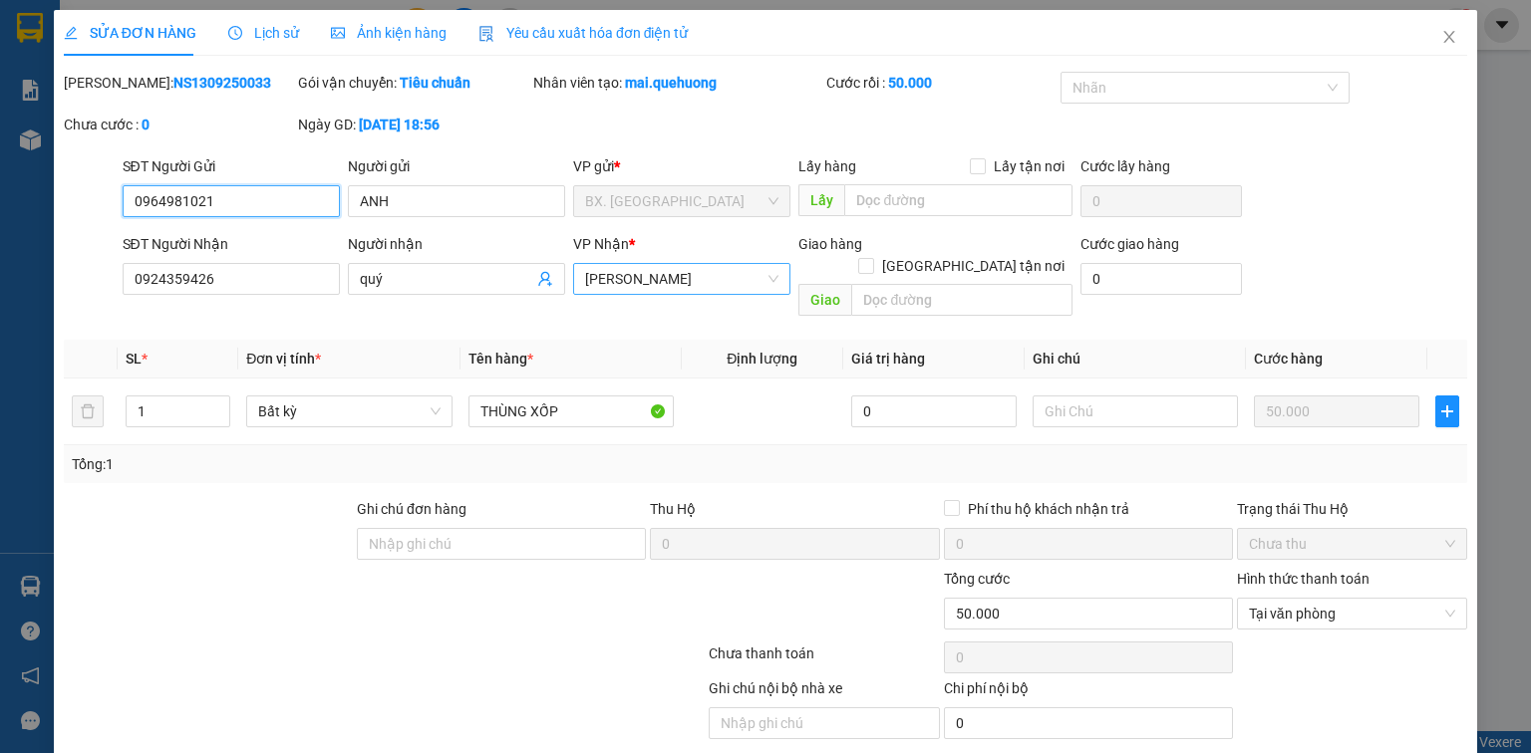
click at [669, 283] on span "[PERSON_NAME]" at bounding box center [681, 279] width 193 height 30
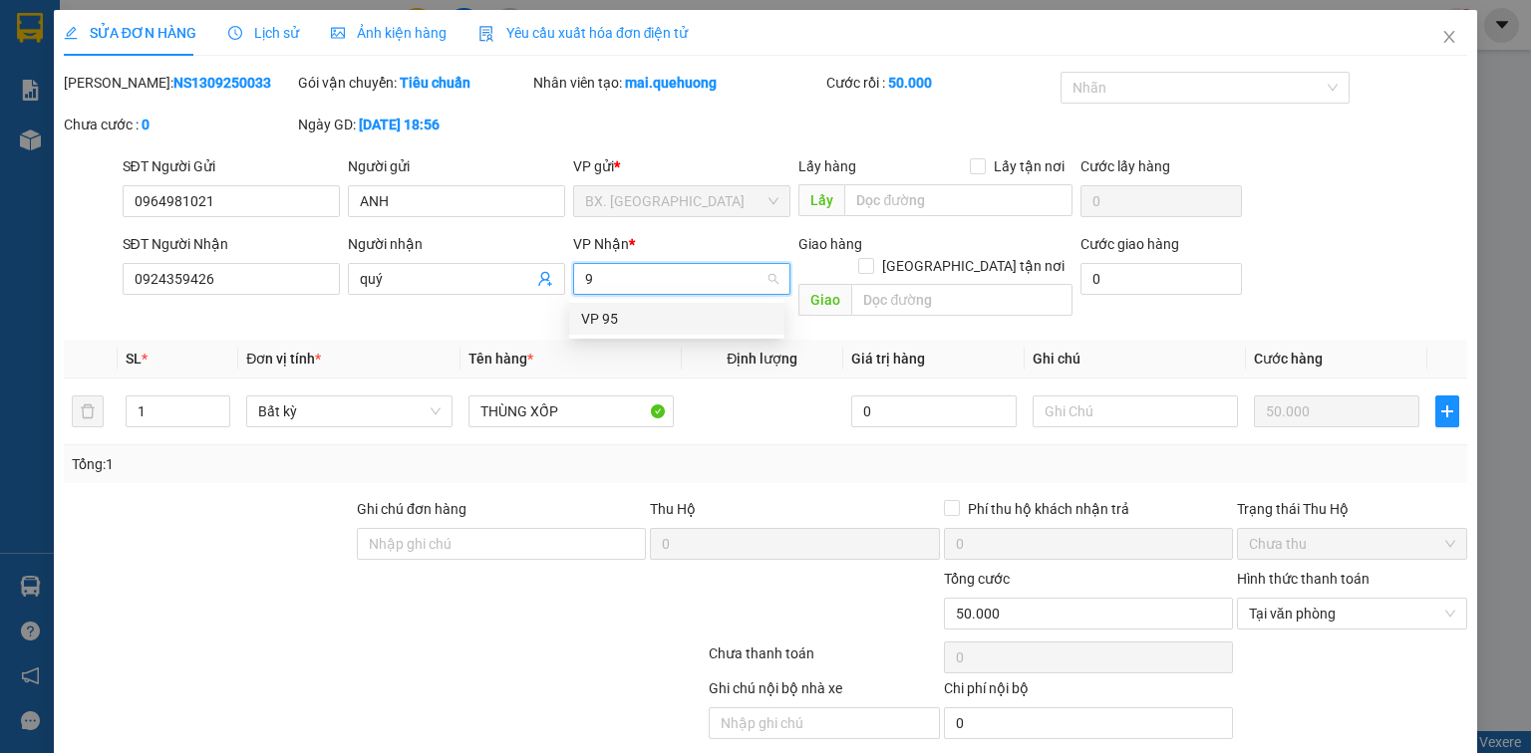
type input "95"
click at [665, 320] on div "VP 95" at bounding box center [676, 319] width 191 height 22
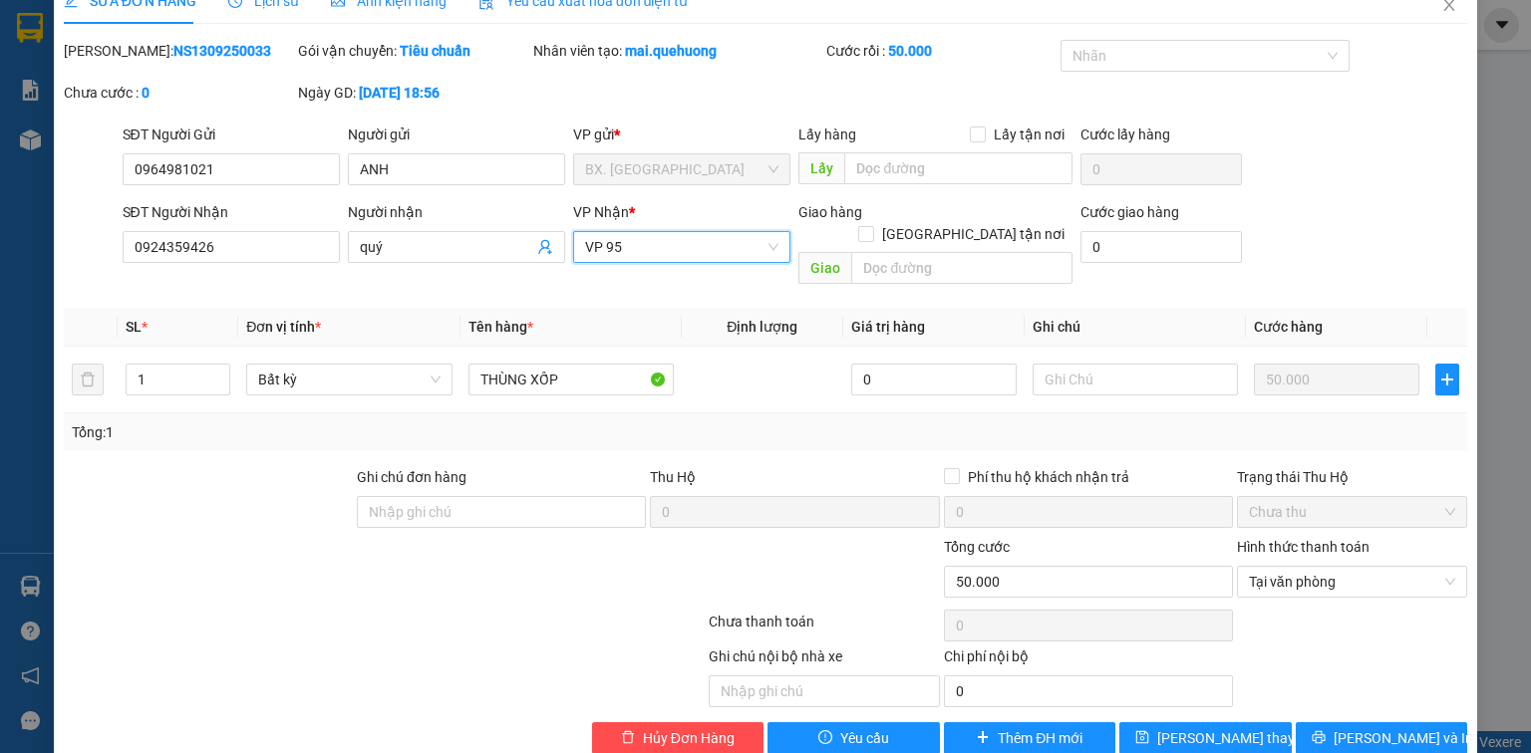
scroll to position [48, 0]
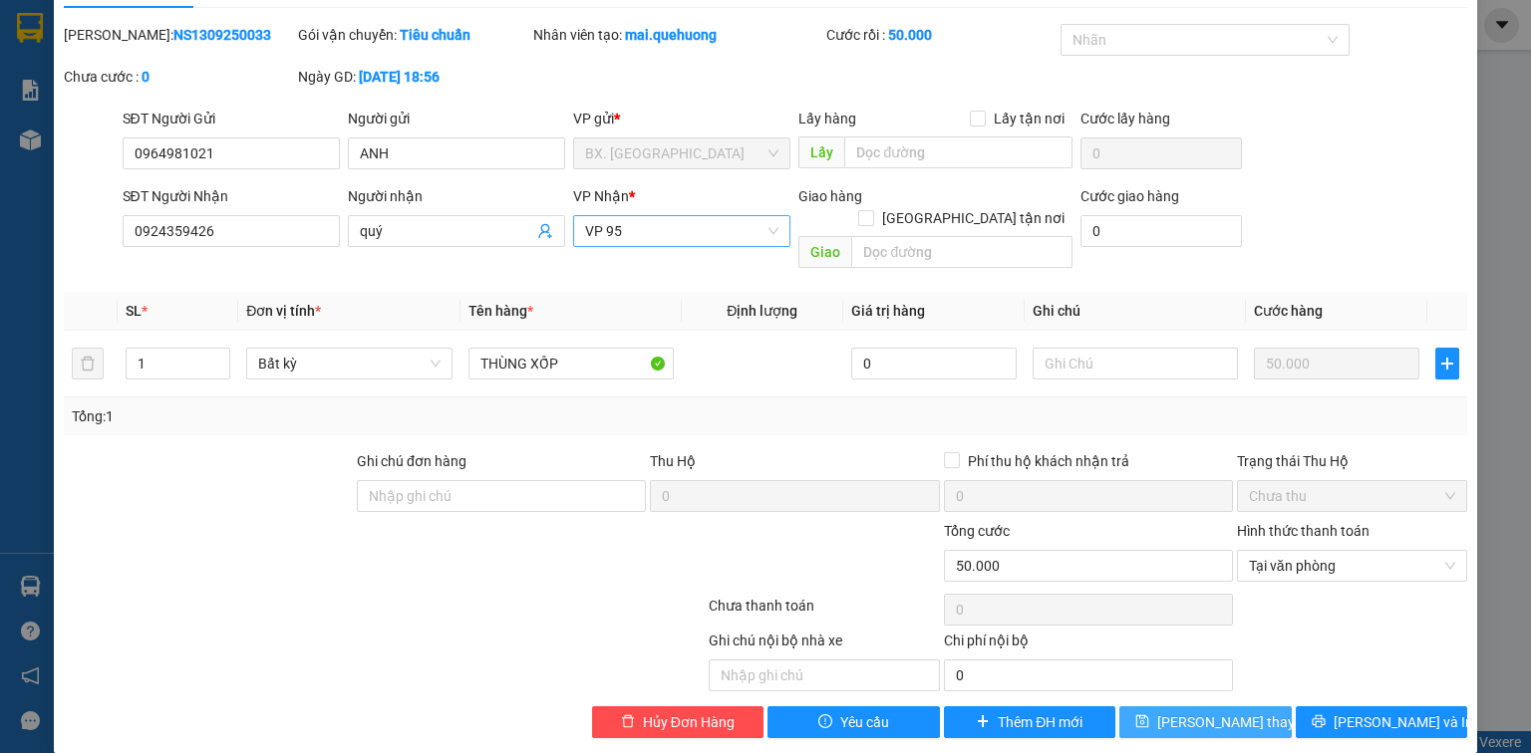
click at [1183, 712] on span "[PERSON_NAME] thay đổi" at bounding box center [1236, 723] width 159 height 22
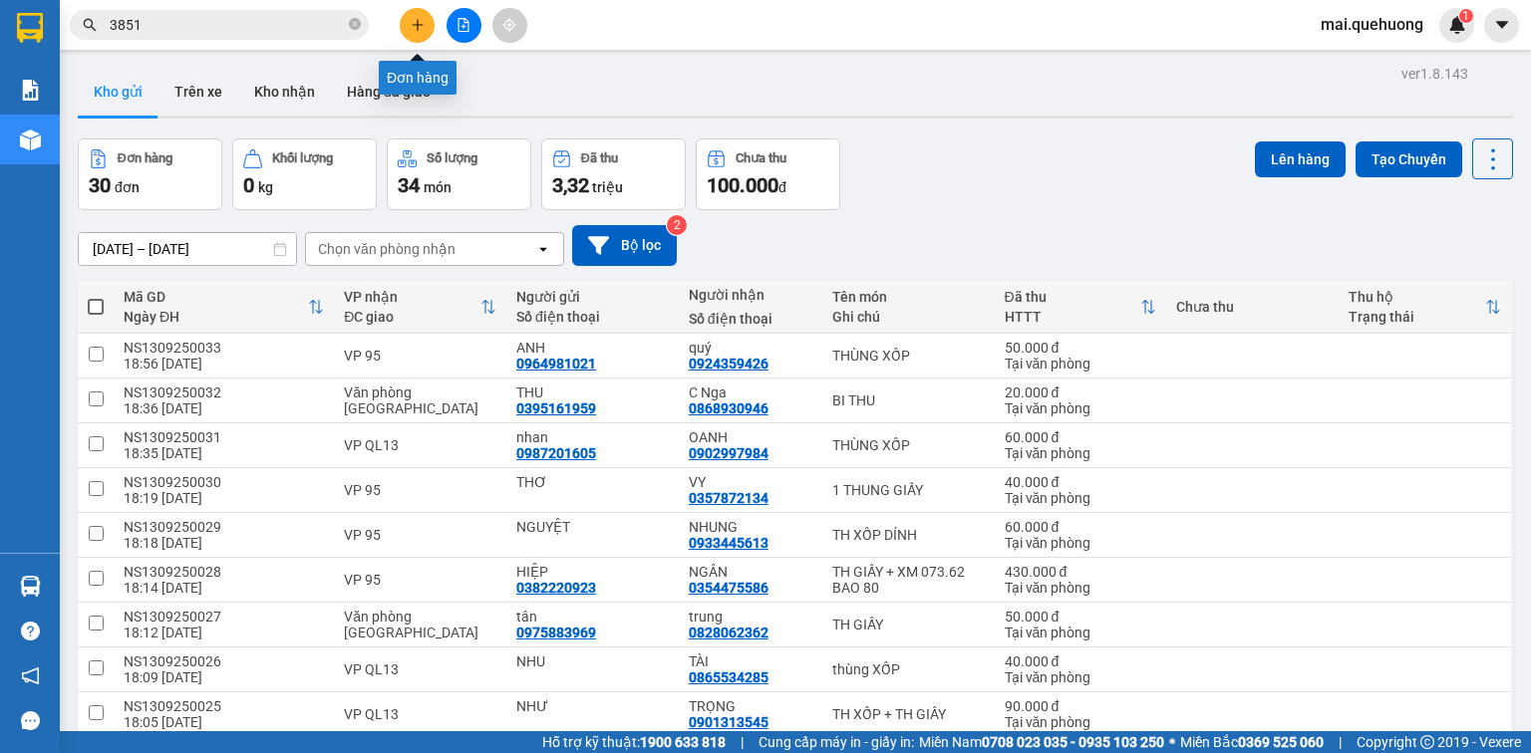
click at [431, 24] on button at bounding box center [417, 25] width 35 height 35
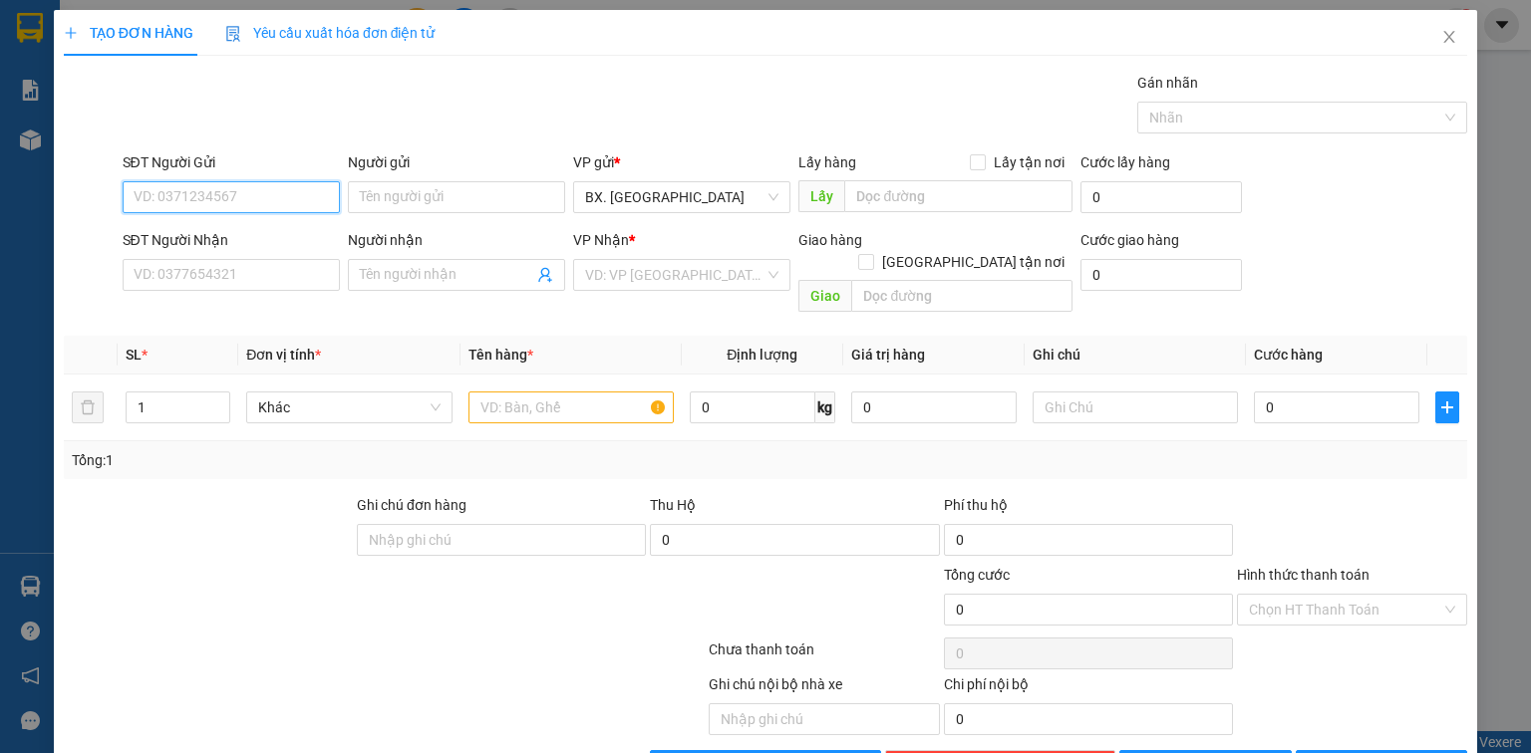
click at [266, 198] on input "SĐT Người Gửi" at bounding box center [231, 197] width 217 height 32
type input "0385671793"
click at [538, 182] on input "Người gửi" at bounding box center [456, 197] width 217 height 32
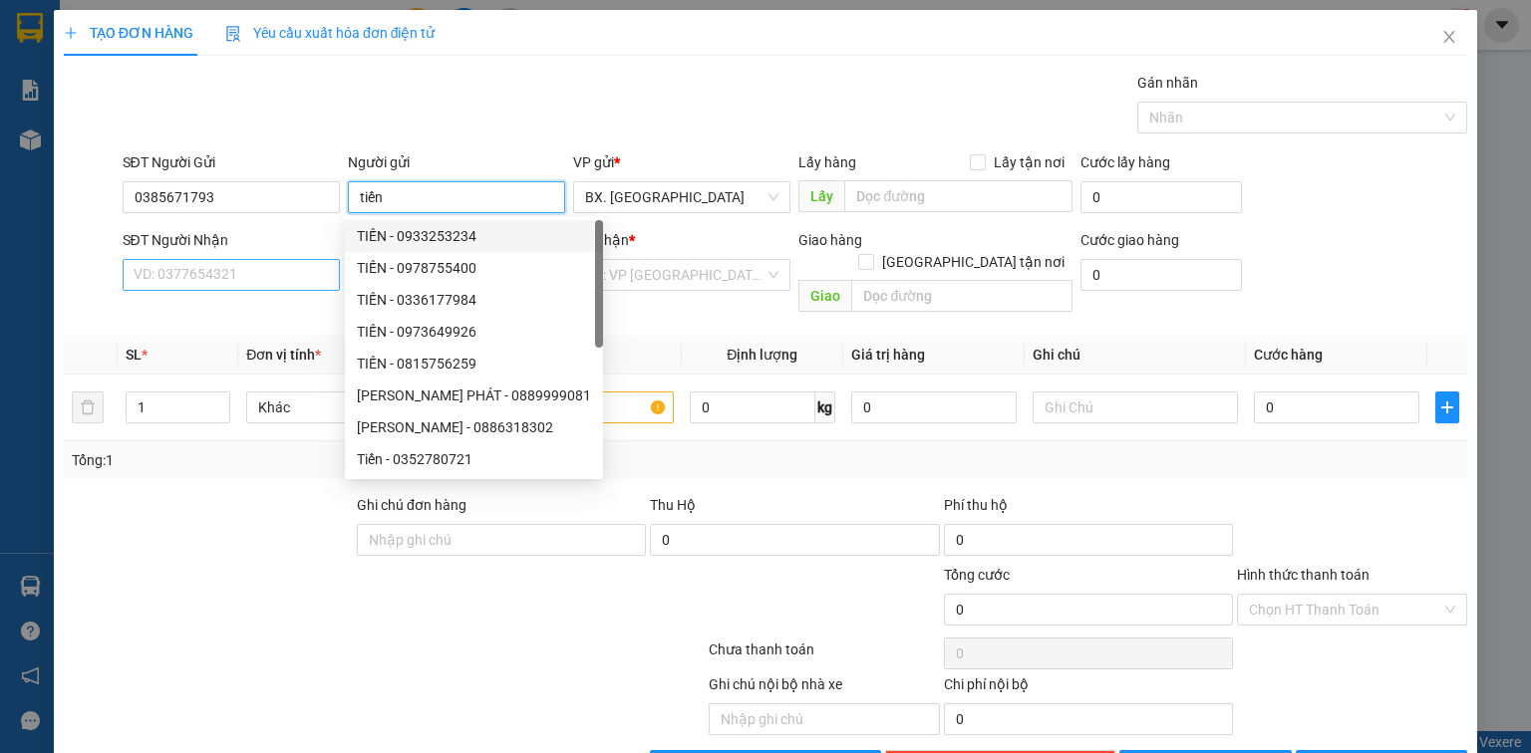
type input "tiến"
click at [236, 263] on input "SĐT Người Nhận" at bounding box center [231, 275] width 217 height 32
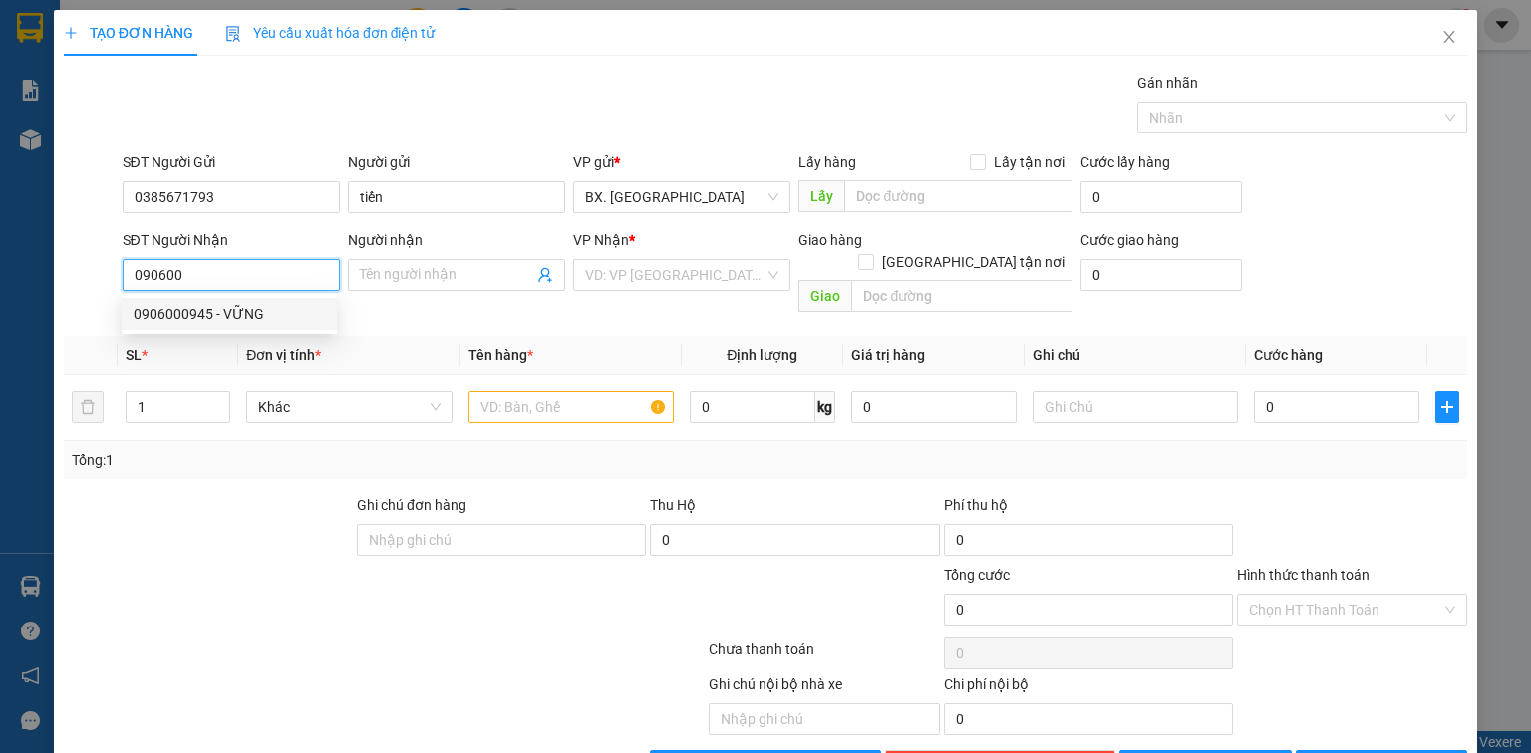
click at [215, 304] on div "0906000945 - VỮNG" at bounding box center [229, 314] width 191 height 22
type input "0906000945"
type input "VỮNG"
type input "20.000"
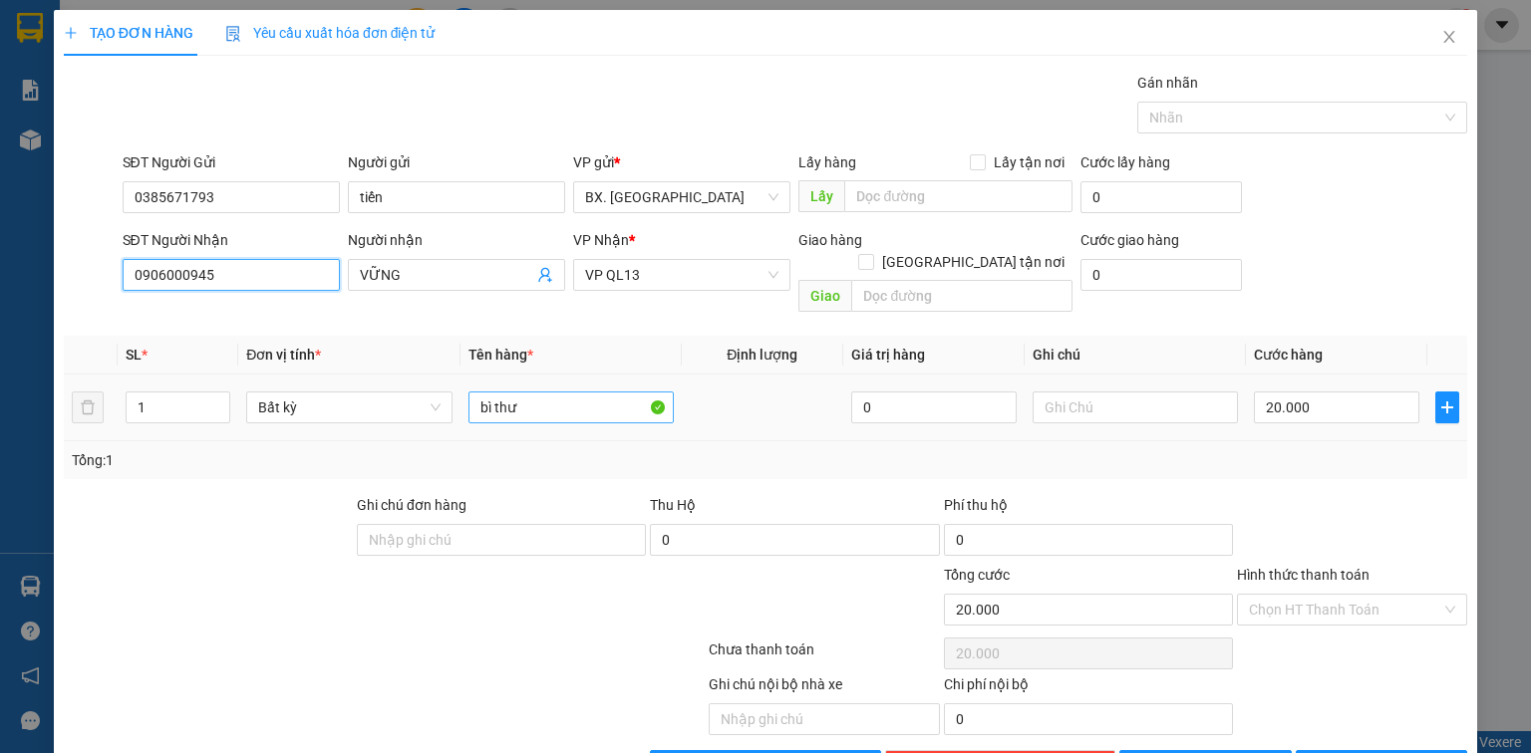
type input "0906000945"
drag, startPoint x: 589, startPoint y: 391, endPoint x: 288, endPoint y: 435, distance: 304.2
click at [288, 435] on div "SL * Đơn vị tính * Tên hàng * Định lượng Giá trị hàng Ghi chú Cước hàng 1 Bất k…" at bounding box center [765, 408] width 1403 height 144
type input "TH GIẤY"
click at [1332, 392] on input "20.000" at bounding box center [1336, 408] width 165 height 32
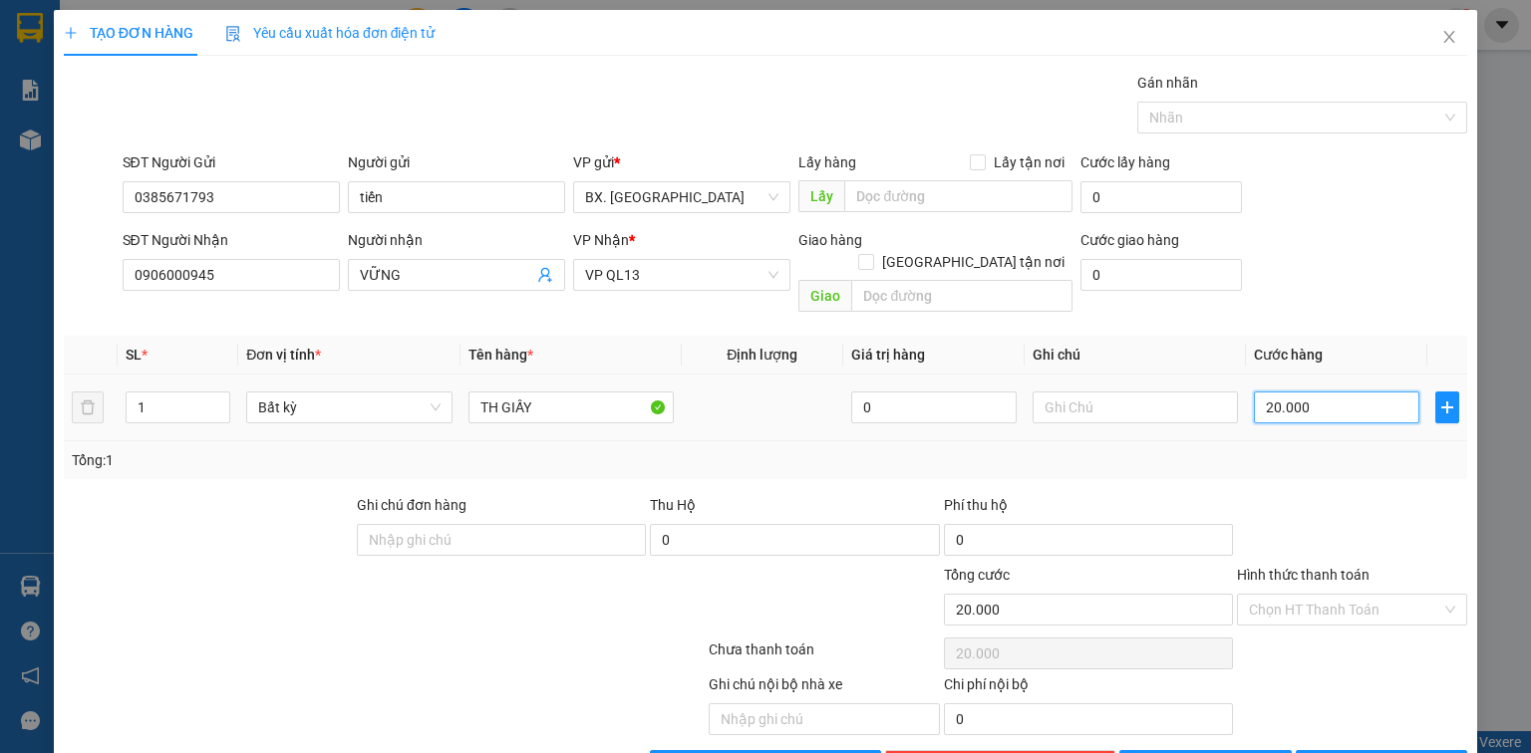
type input "5"
type input "50"
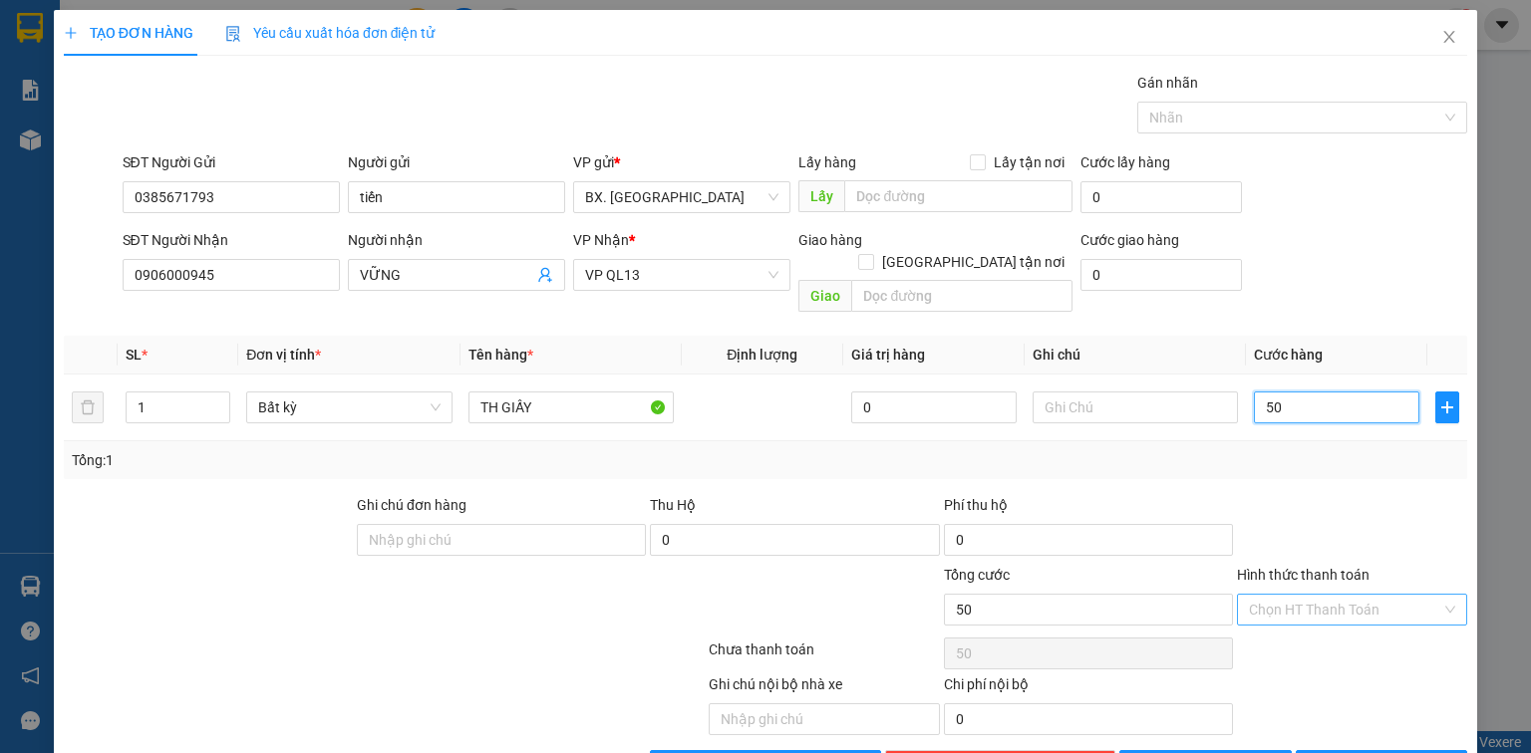
type input "50"
type input "50.000"
click at [1295, 595] on input "Hình thức thanh toán" at bounding box center [1345, 610] width 192 height 30
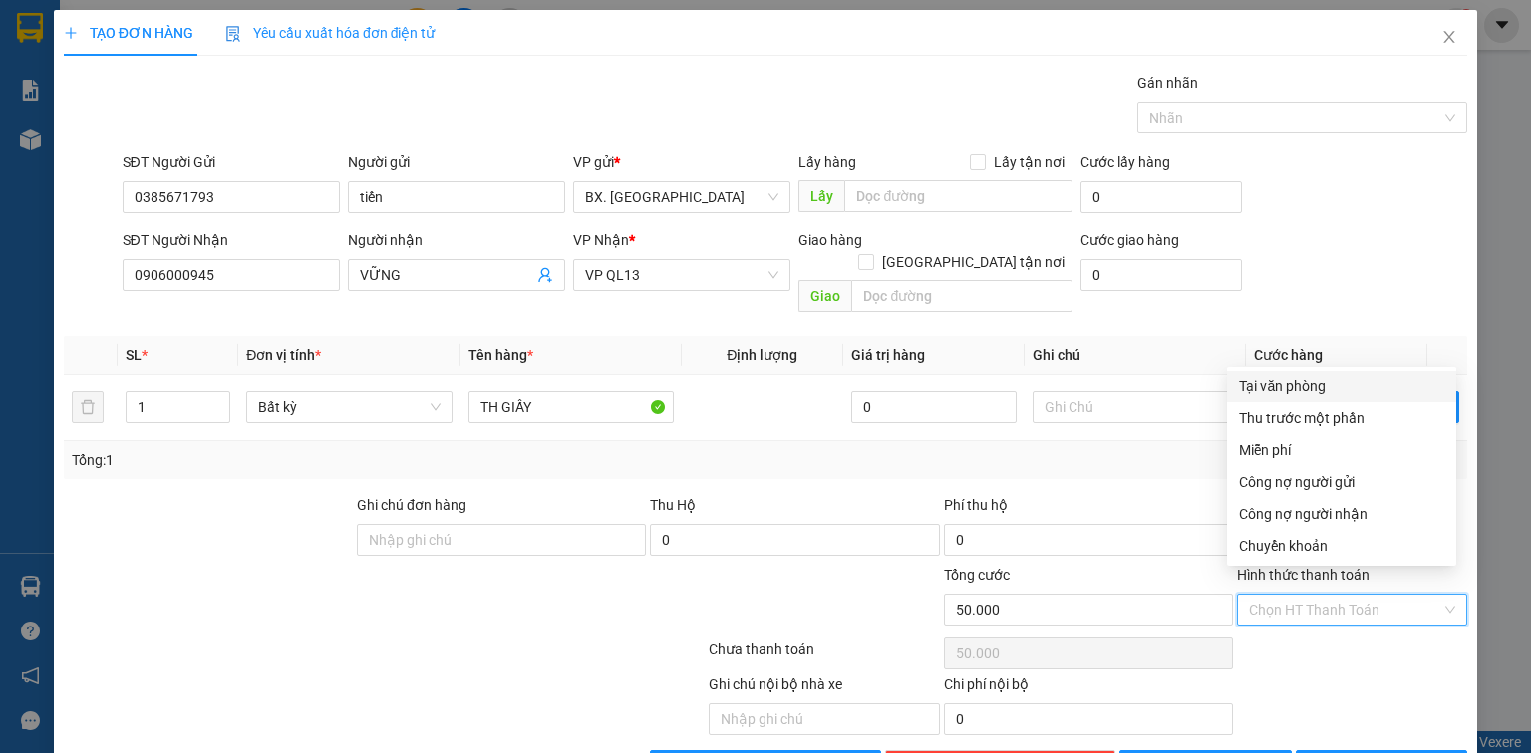
click at [1326, 388] on div "Tại văn phòng" at bounding box center [1341, 387] width 205 height 22
type input "0"
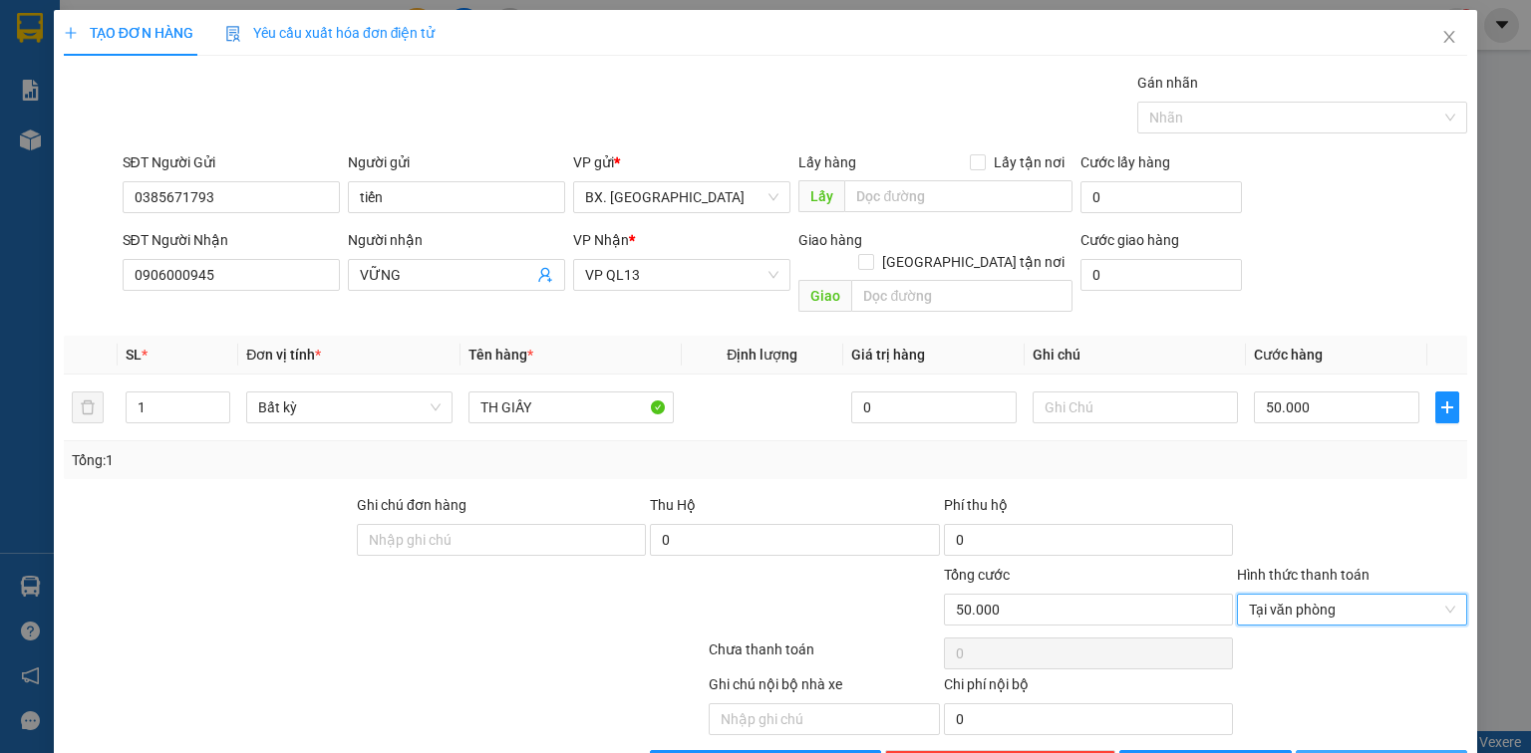
scroll to position [44, 0]
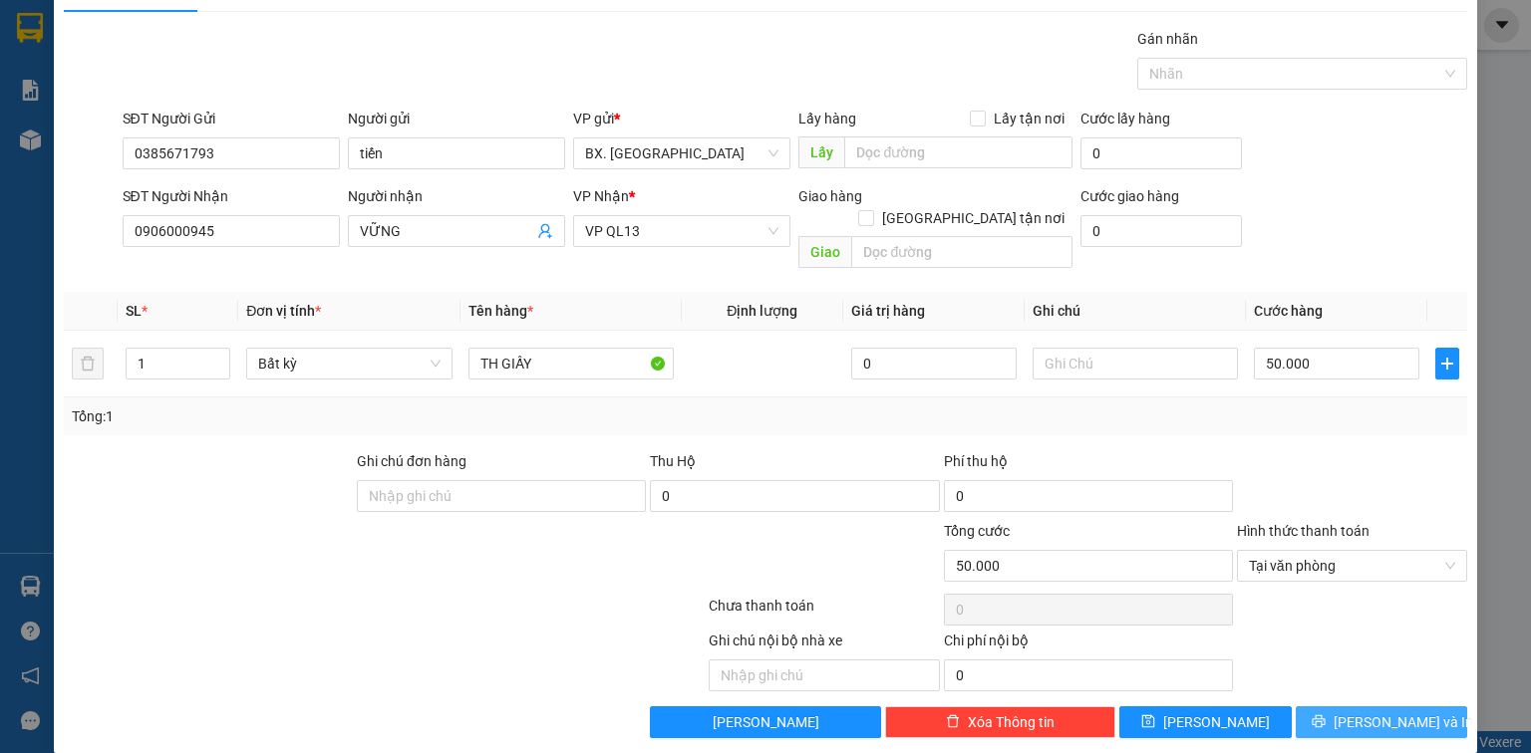
click at [1326, 715] on icon "printer" at bounding box center [1319, 722] width 14 height 14
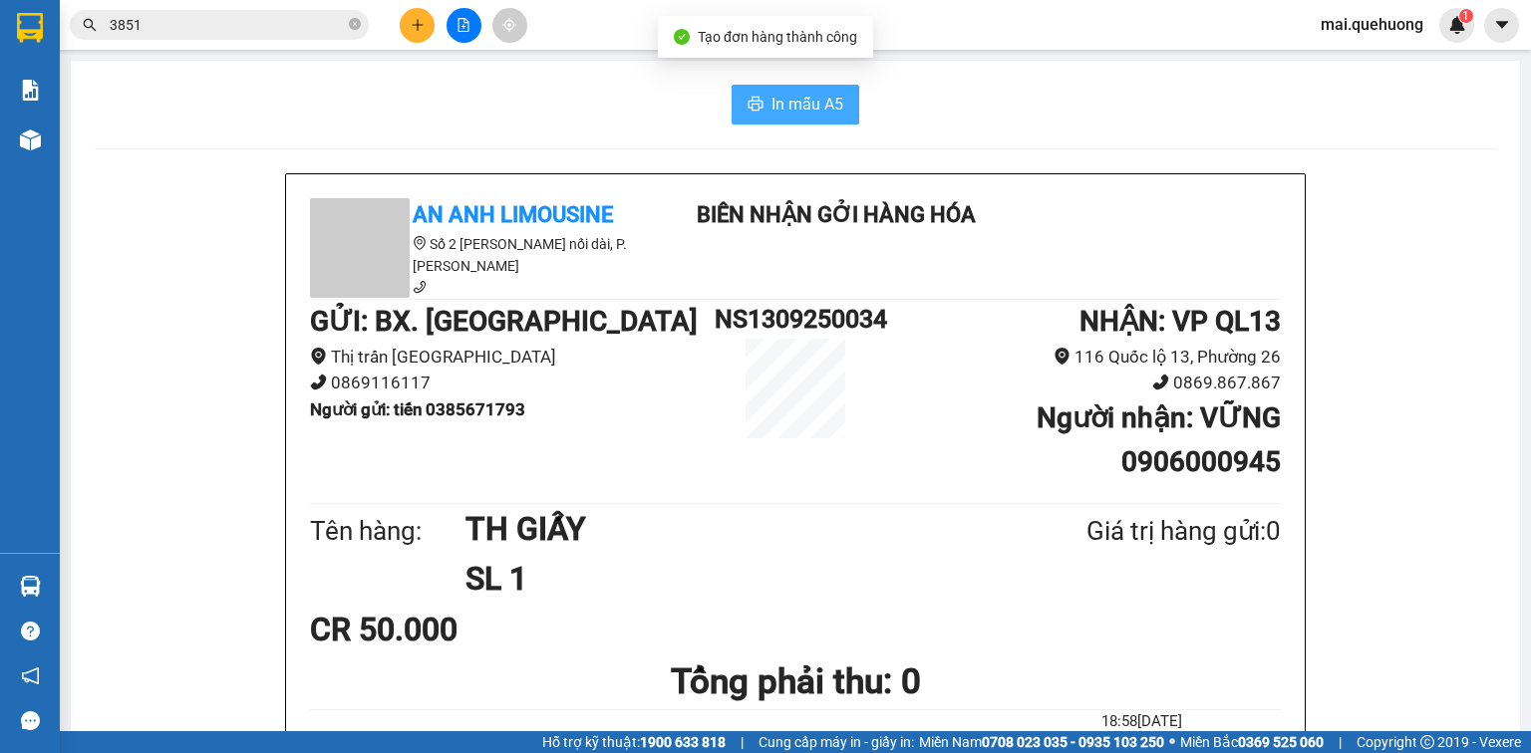
click at [777, 115] on span "In mẫu A5" at bounding box center [807, 104] width 72 height 25
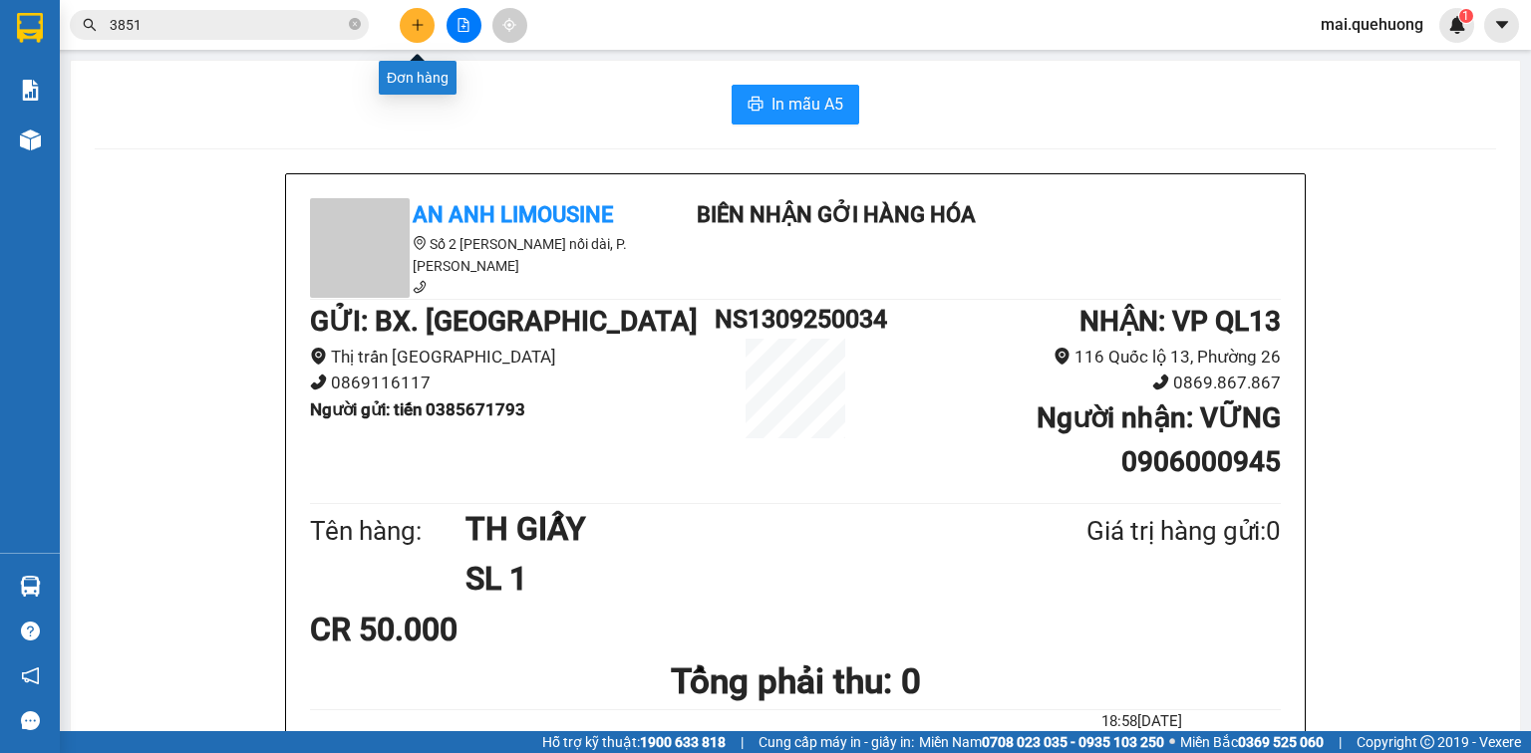
click at [413, 23] on icon "plus" at bounding box center [418, 25] width 14 height 14
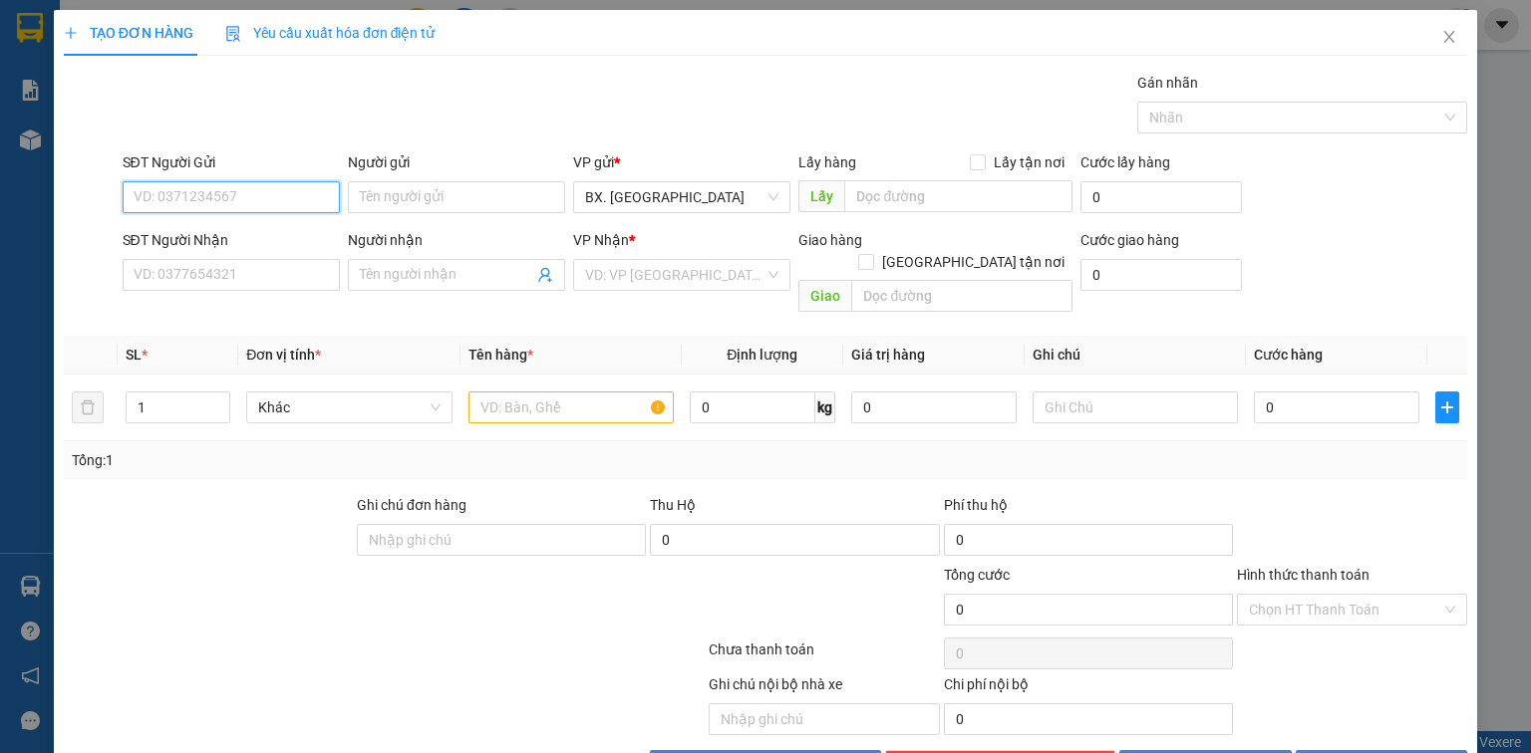
click at [312, 195] on input "SĐT Người Gửi" at bounding box center [231, 197] width 217 height 32
type input "0327491614"
click at [428, 199] on input "Người gửi" at bounding box center [456, 197] width 217 height 32
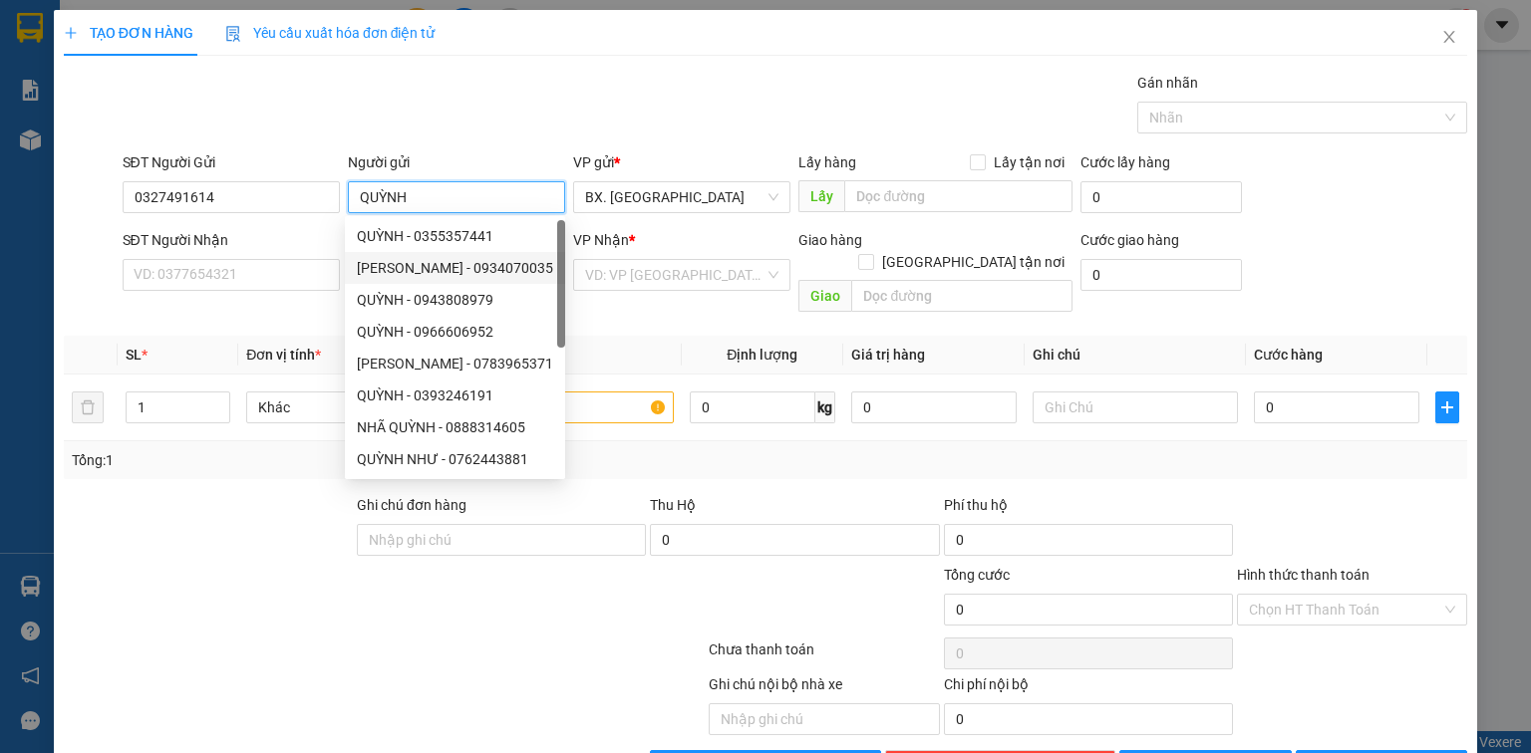
type input "QUỲNH"
click at [284, 255] on div "SĐT Người Nhận" at bounding box center [231, 244] width 217 height 30
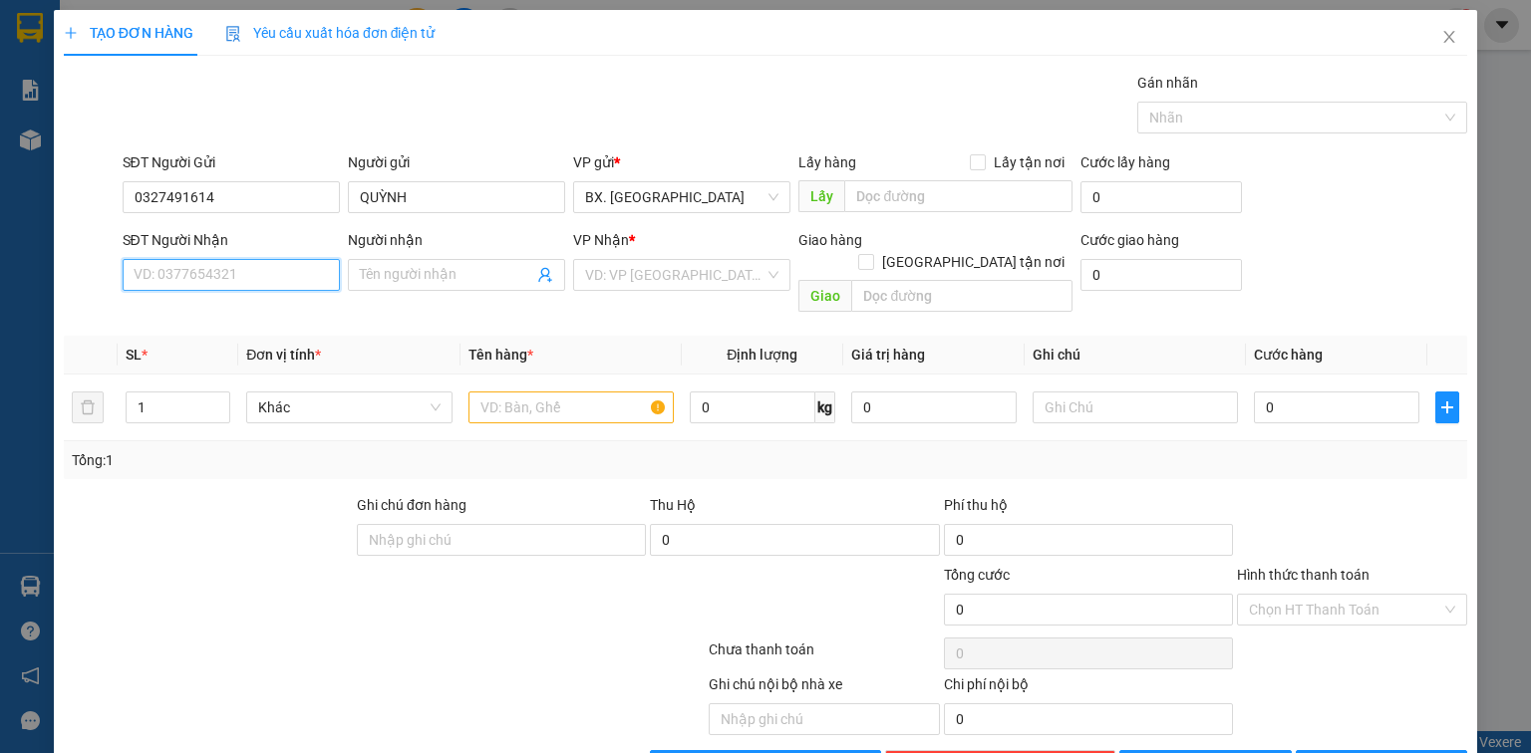
click at [278, 278] on input "SĐT Người Nhận" at bounding box center [231, 275] width 217 height 32
click at [219, 306] on div "0347768991 - THIÊN" at bounding box center [229, 314] width 191 height 22
type input "0347768991"
type input "THIÊN"
type input "40.000"
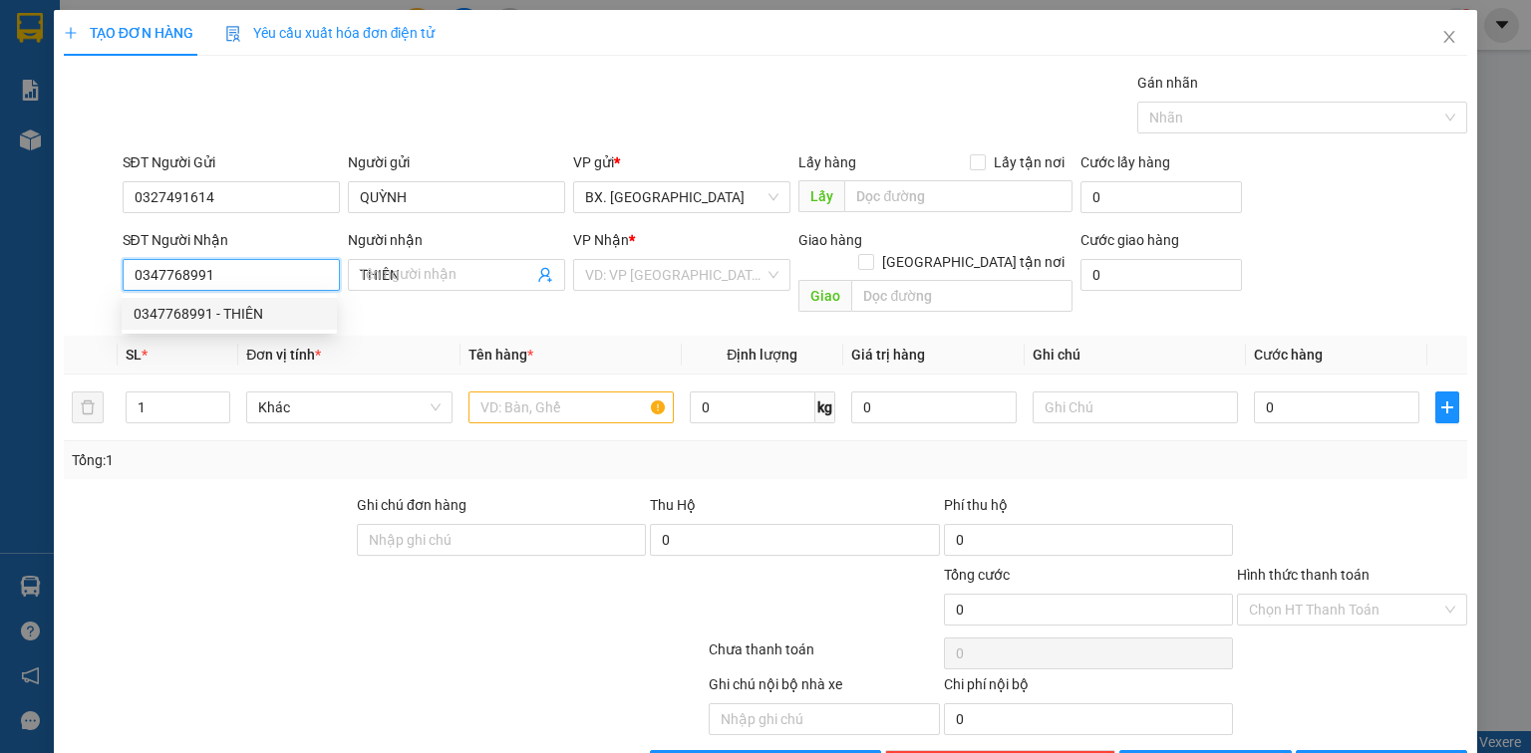
type input "40.000"
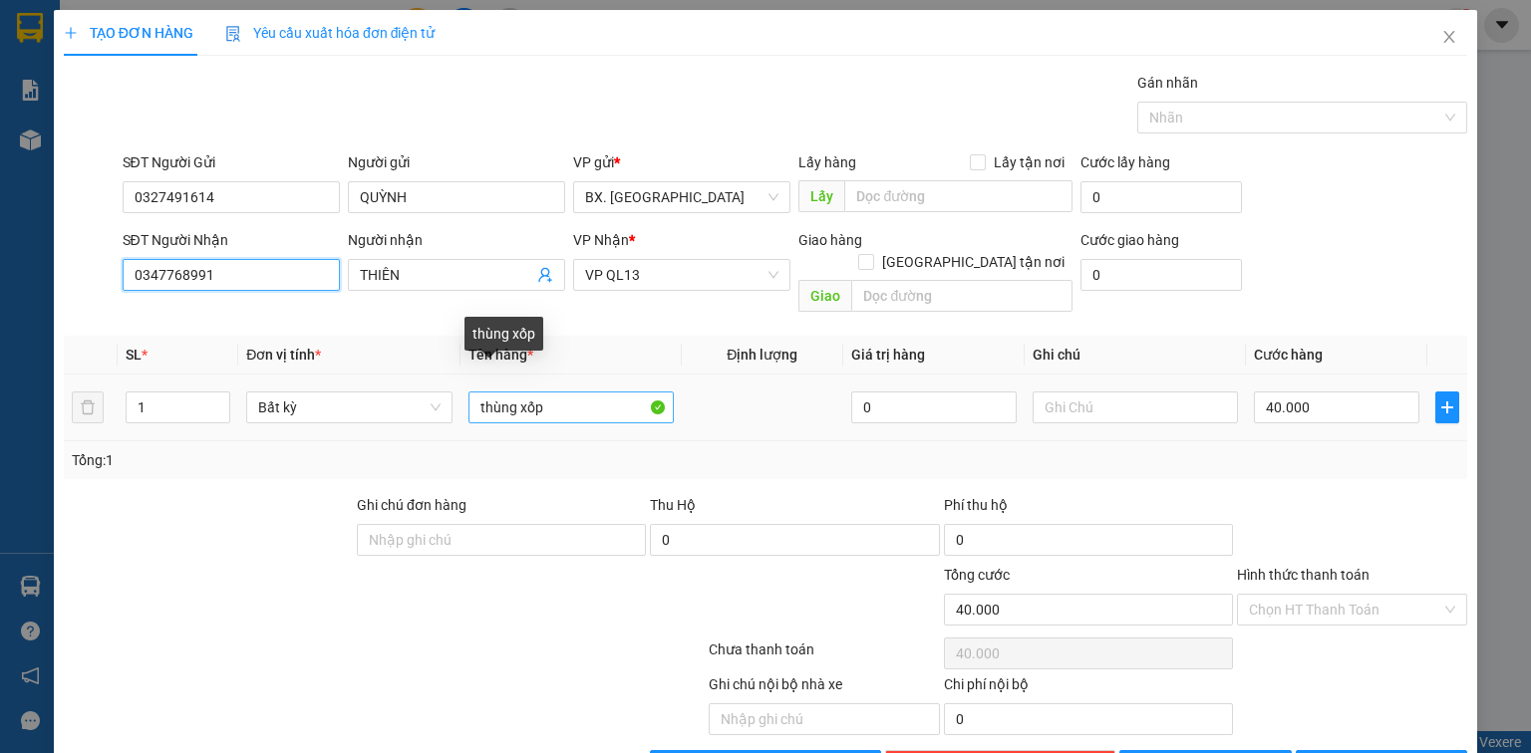
type input "0347768991"
click at [574, 392] on input "thùng xốp" at bounding box center [570, 408] width 205 height 32
drag, startPoint x: 574, startPoint y: 378, endPoint x: 602, endPoint y: 455, distance: 82.6
click at [596, 450] on div "SL * Đơn vị tính * Tên hàng * Định lượng Giá trị hàng Ghi chú Cước hàng 1 Bất k…" at bounding box center [765, 408] width 1403 height 144
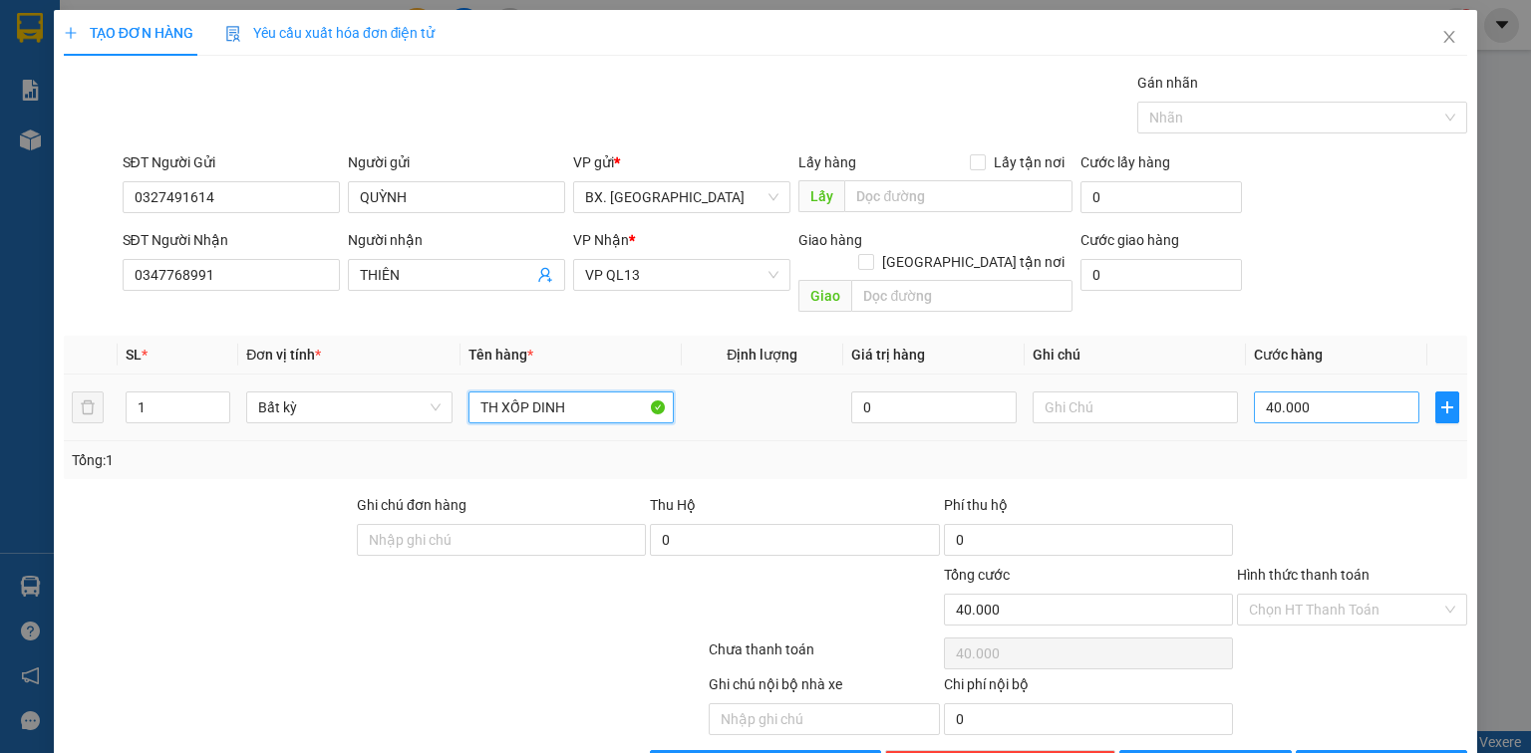
type input "TH XỐP DINH"
click at [1309, 399] on input "40.000" at bounding box center [1336, 408] width 165 height 32
type input "5"
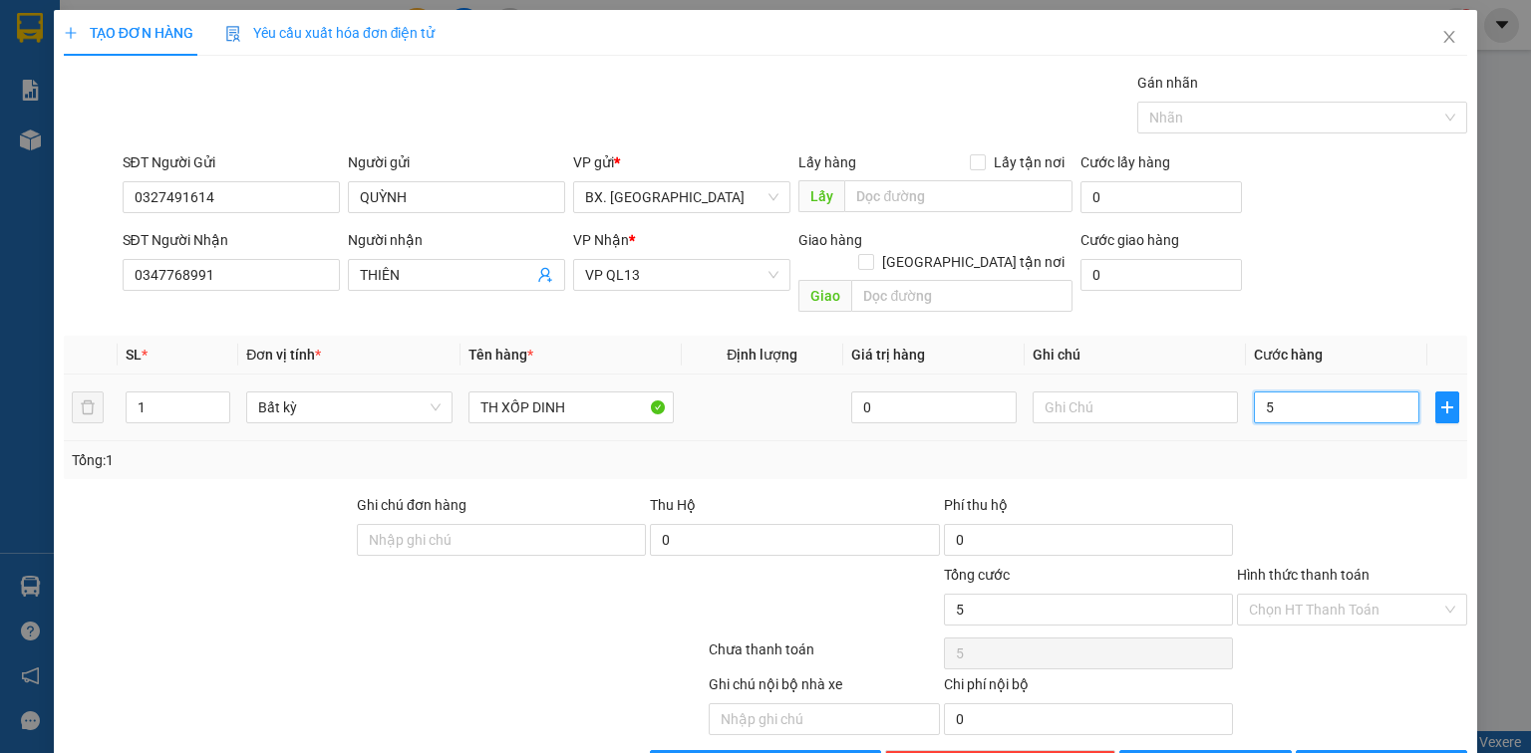
type input "50"
type input "50.000"
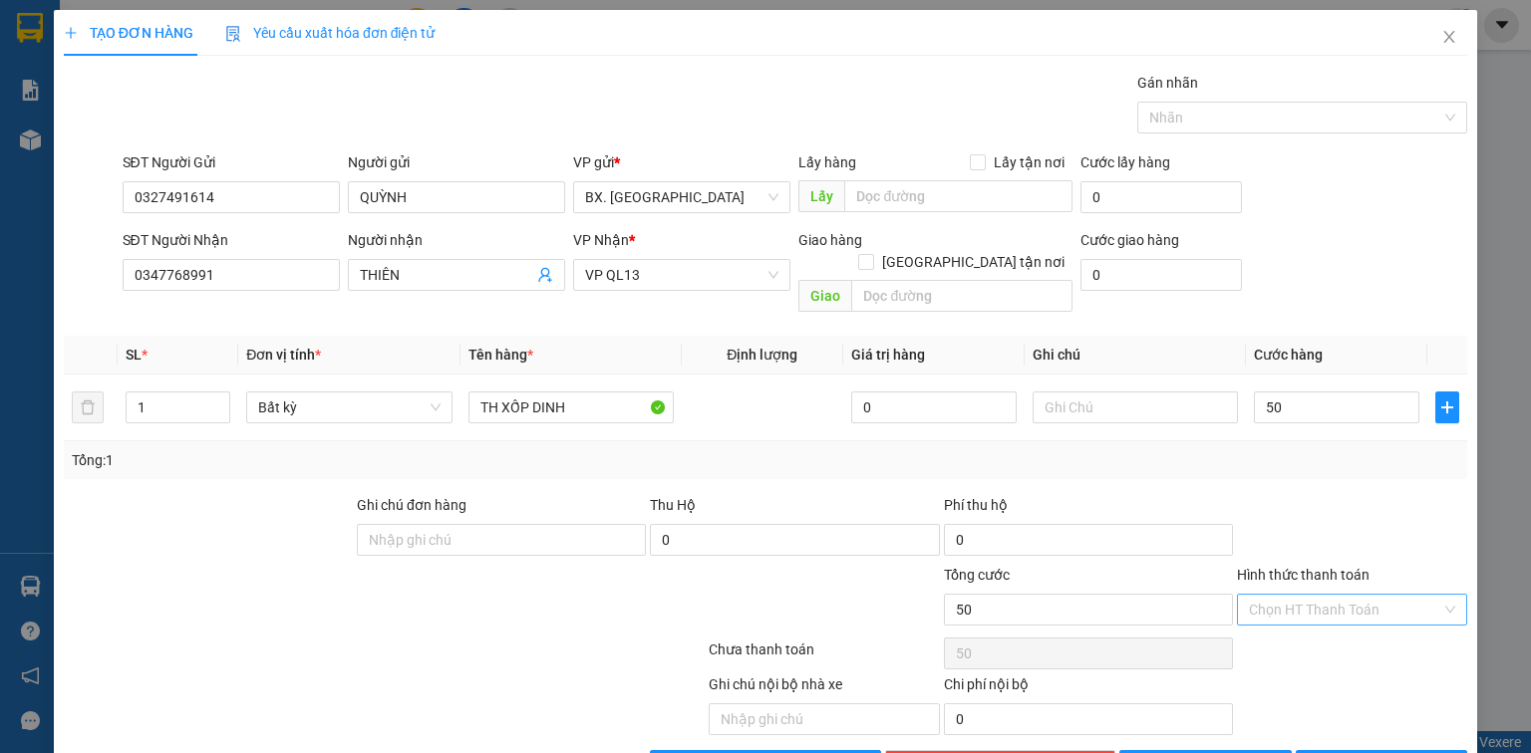
type input "50.000"
click at [1329, 595] on input "Hình thức thanh toán" at bounding box center [1345, 610] width 192 height 30
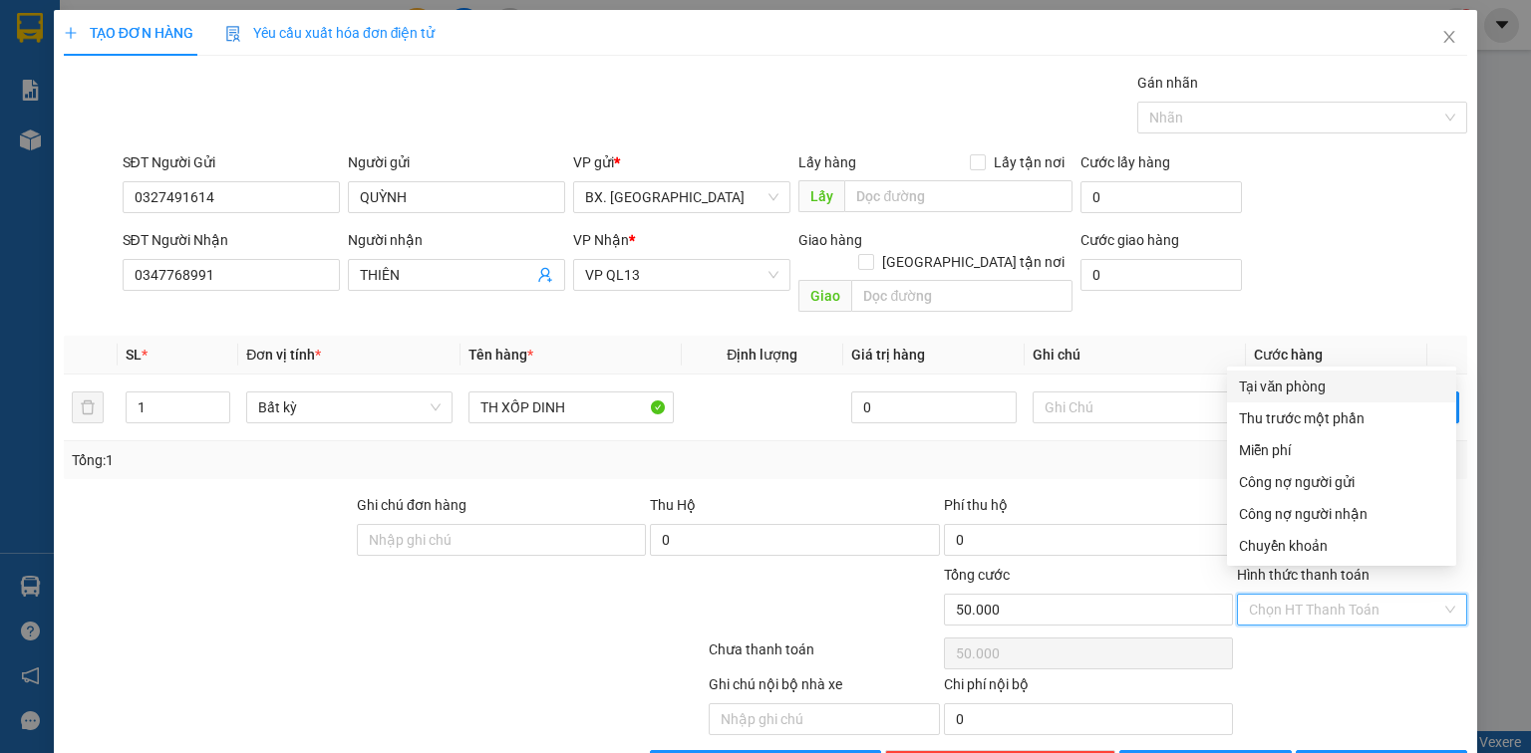
click at [1287, 390] on div "Tại văn phòng" at bounding box center [1341, 387] width 205 height 22
type input "0"
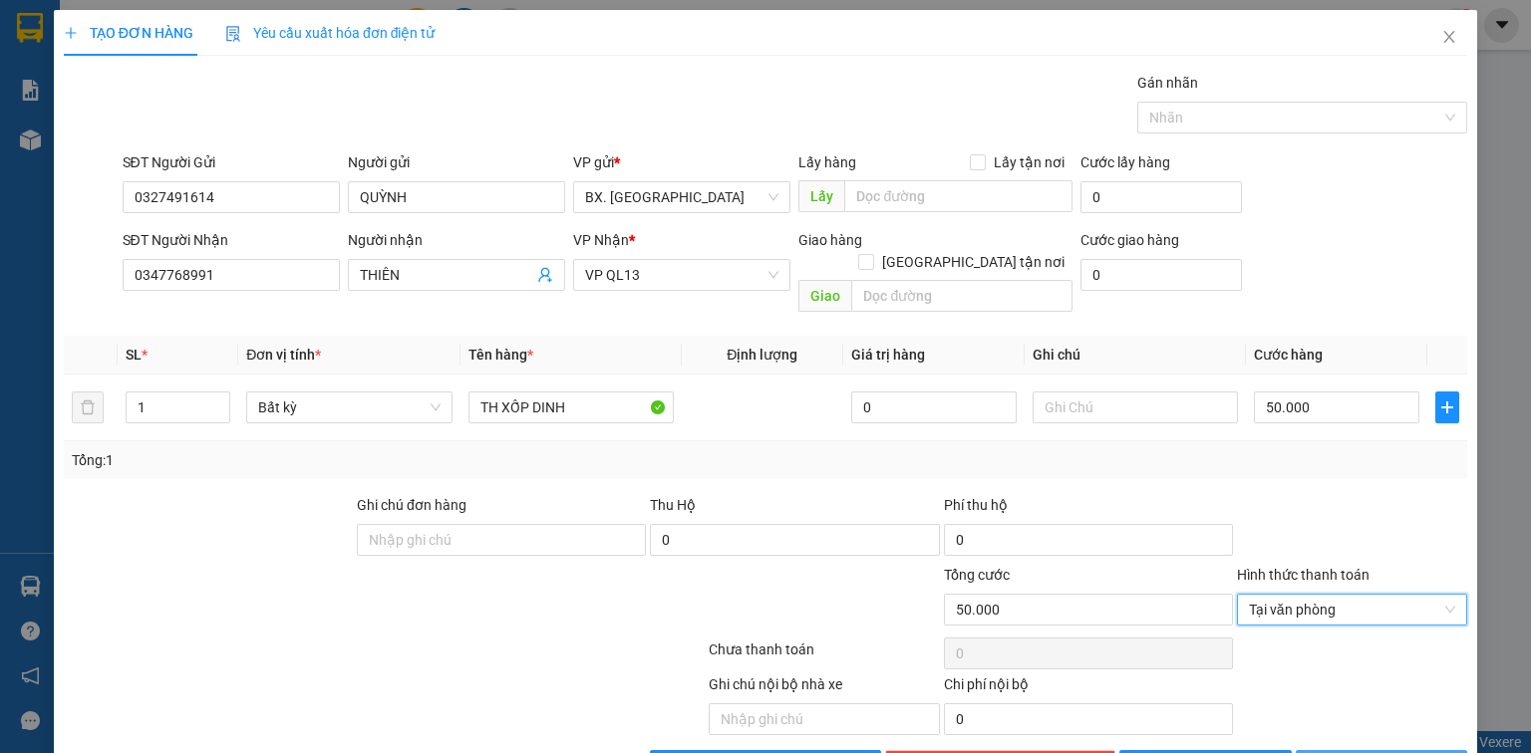
drag, startPoint x: 1328, startPoint y: 738, endPoint x: 1330, endPoint y: 726, distance: 12.1
click at [1328, 750] on button "[PERSON_NAME] và In" at bounding box center [1382, 766] width 172 height 32
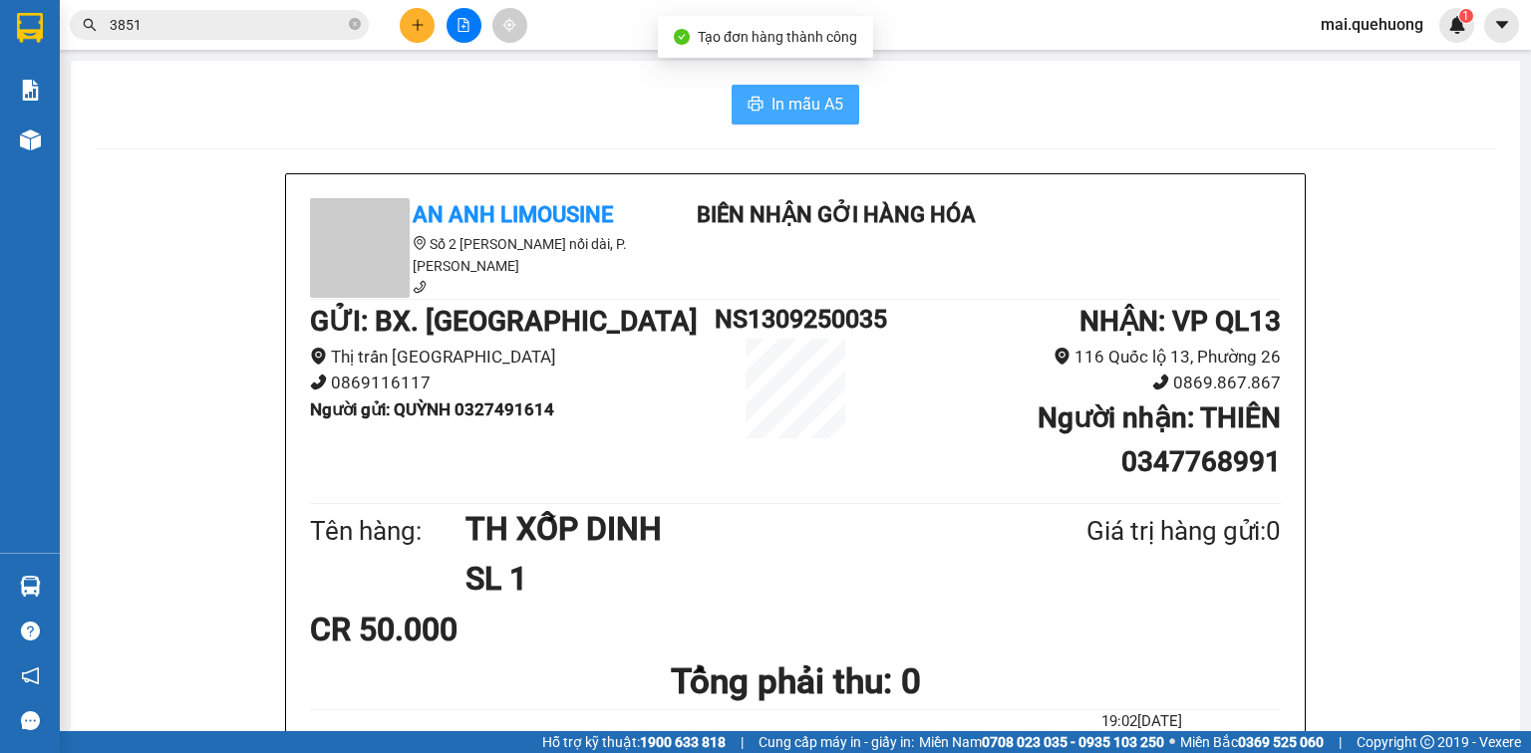
click at [832, 100] on span "In mẫu A5" at bounding box center [807, 104] width 72 height 25
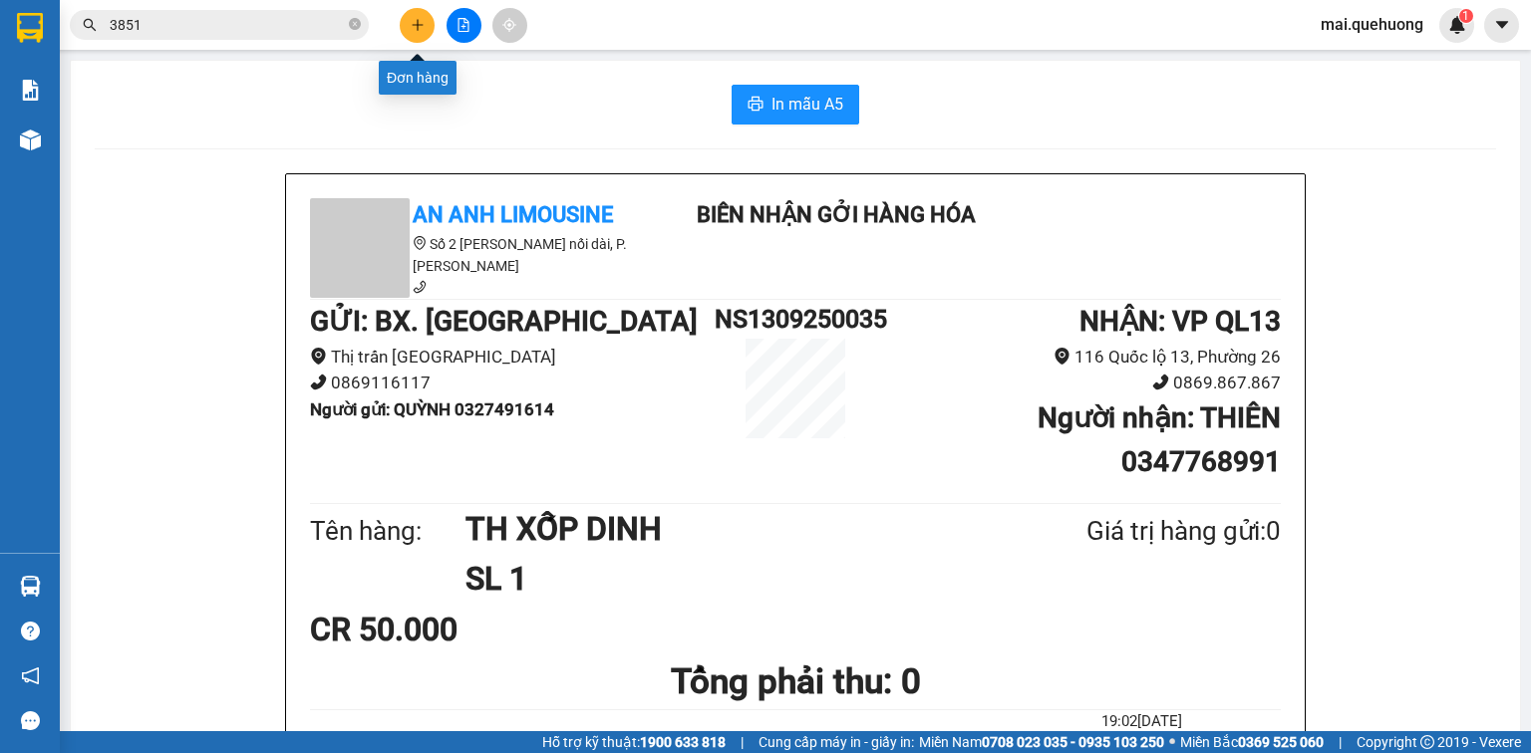
click at [403, 32] on button at bounding box center [417, 25] width 35 height 35
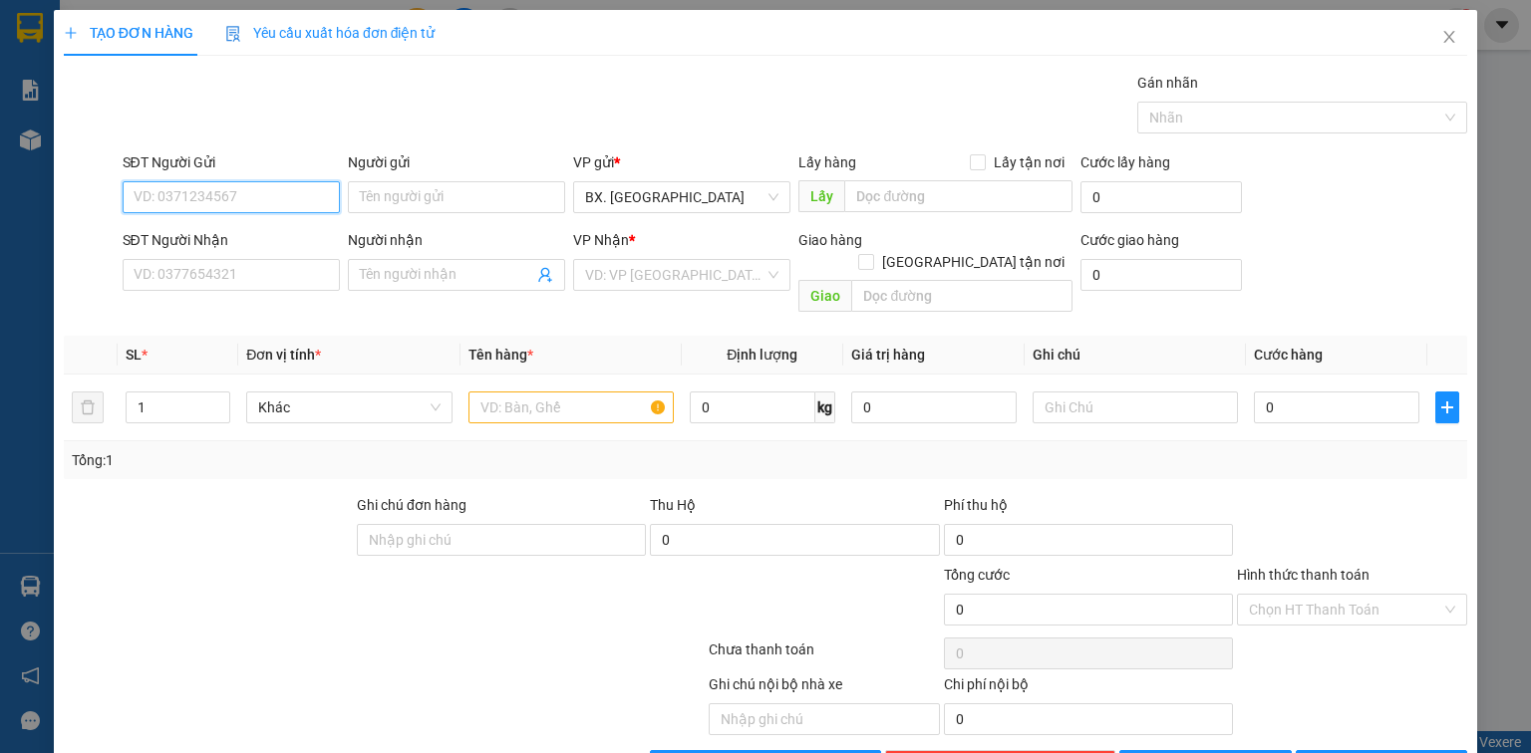
click at [252, 203] on input "SĐT Người Gửi" at bounding box center [231, 197] width 217 height 32
type input "0368777626"
click at [387, 195] on input "Người gửi" at bounding box center [456, 197] width 217 height 32
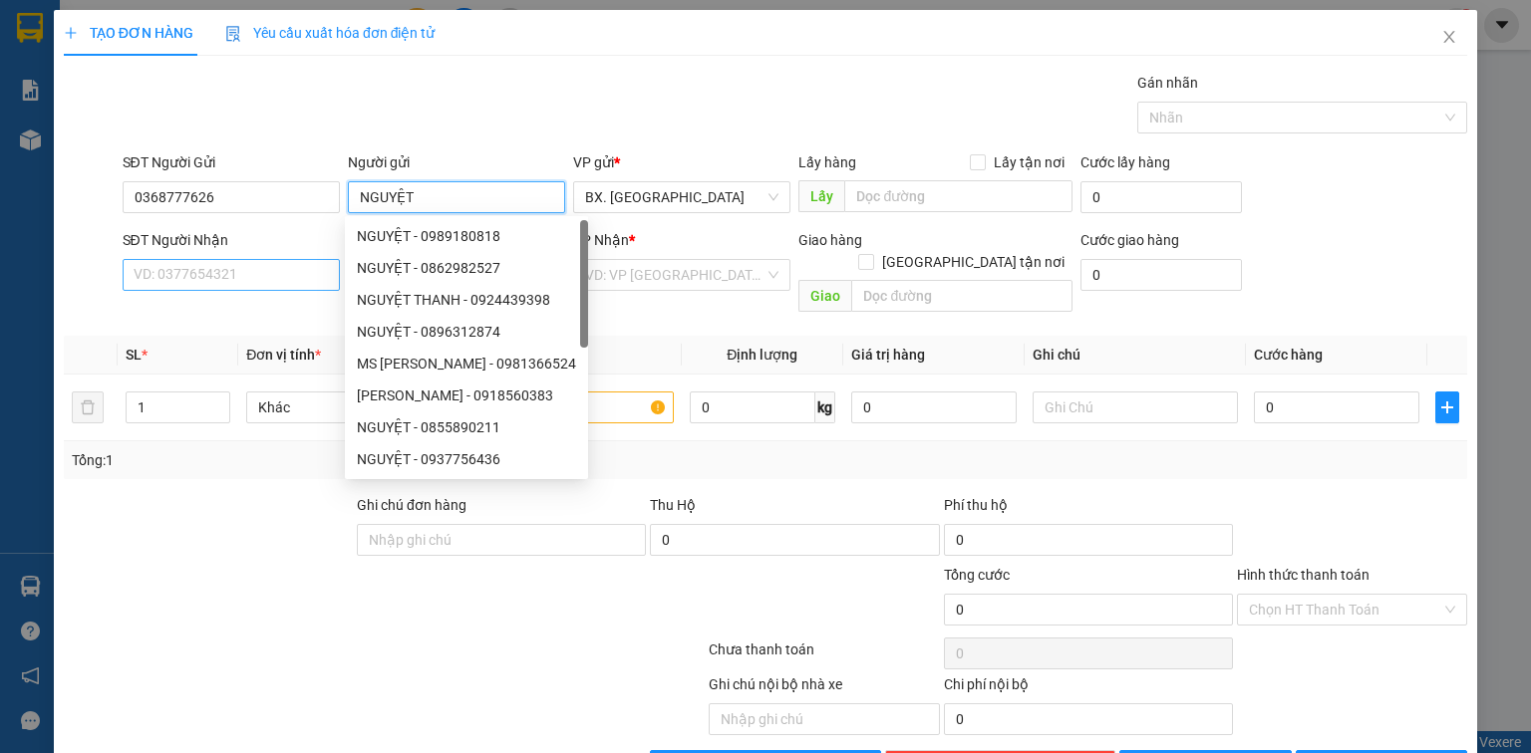
type input "NGUYỆT"
click at [241, 263] on input "SĐT Người Nhận" at bounding box center [231, 275] width 217 height 32
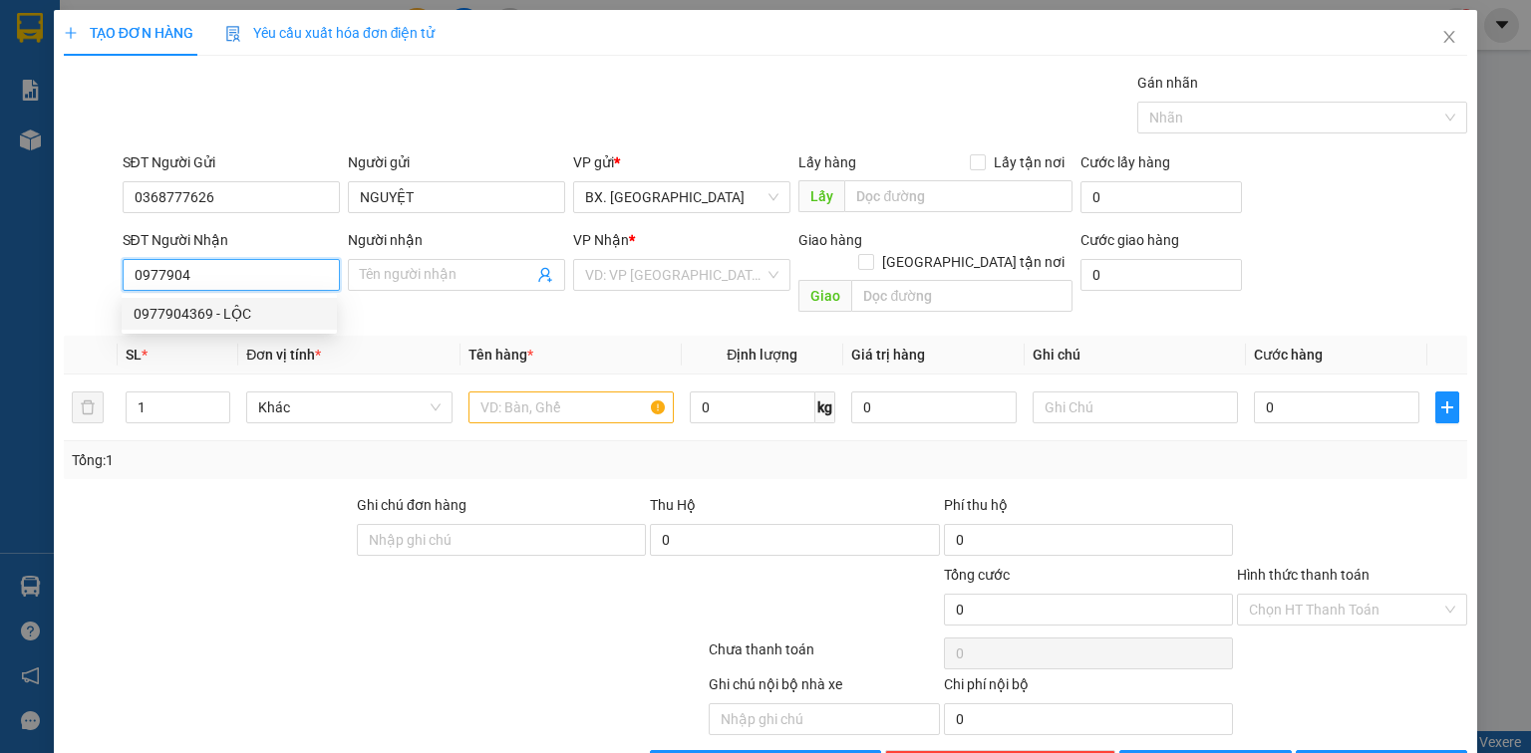
click at [144, 316] on div "0977904369 - LỘC" at bounding box center [229, 314] width 191 height 22
type input "0977904369"
type input "LỘC"
type input "40.000"
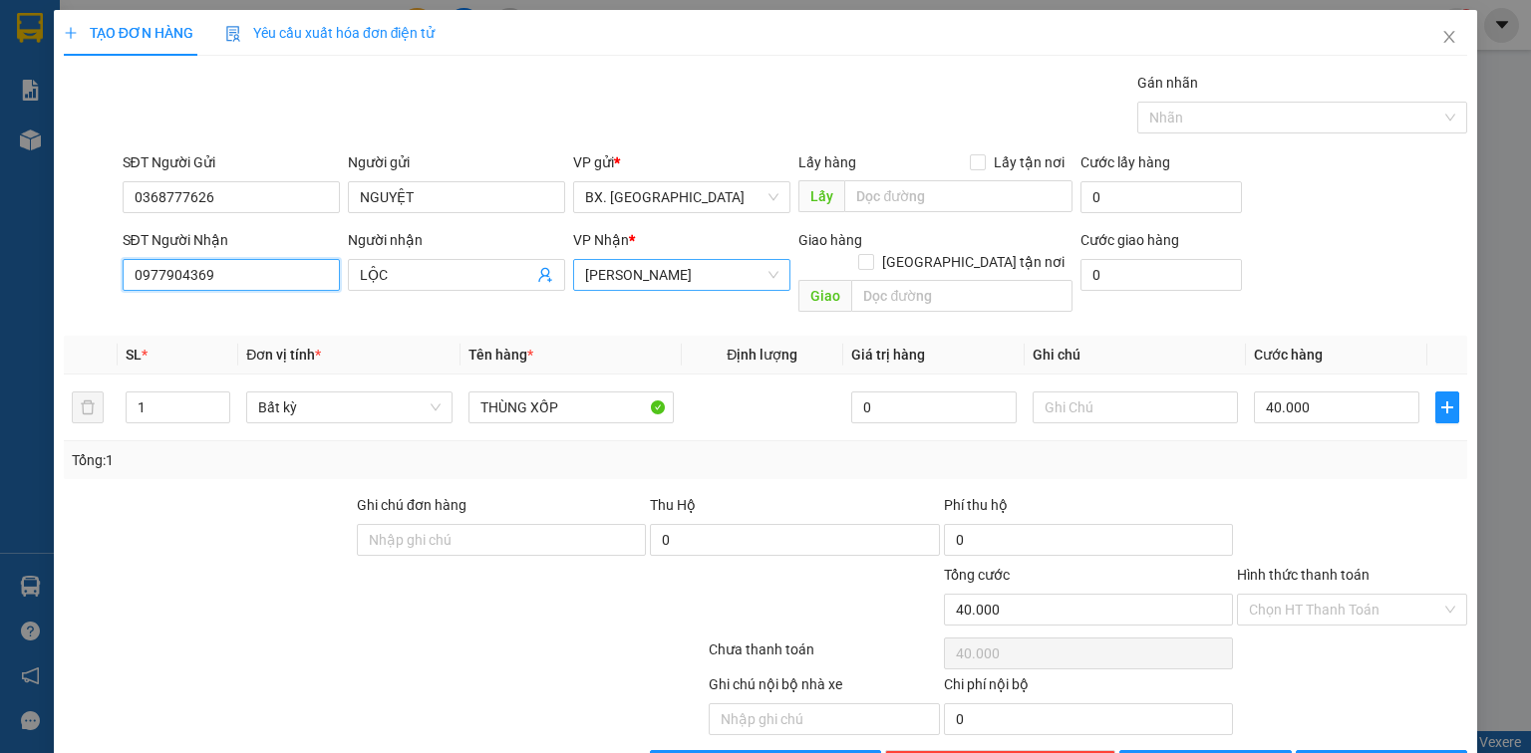
drag, startPoint x: 670, startPoint y: 272, endPoint x: 699, endPoint y: 268, distance: 29.2
click at [672, 272] on span "[PERSON_NAME]" at bounding box center [681, 275] width 193 height 30
type input "0977904369"
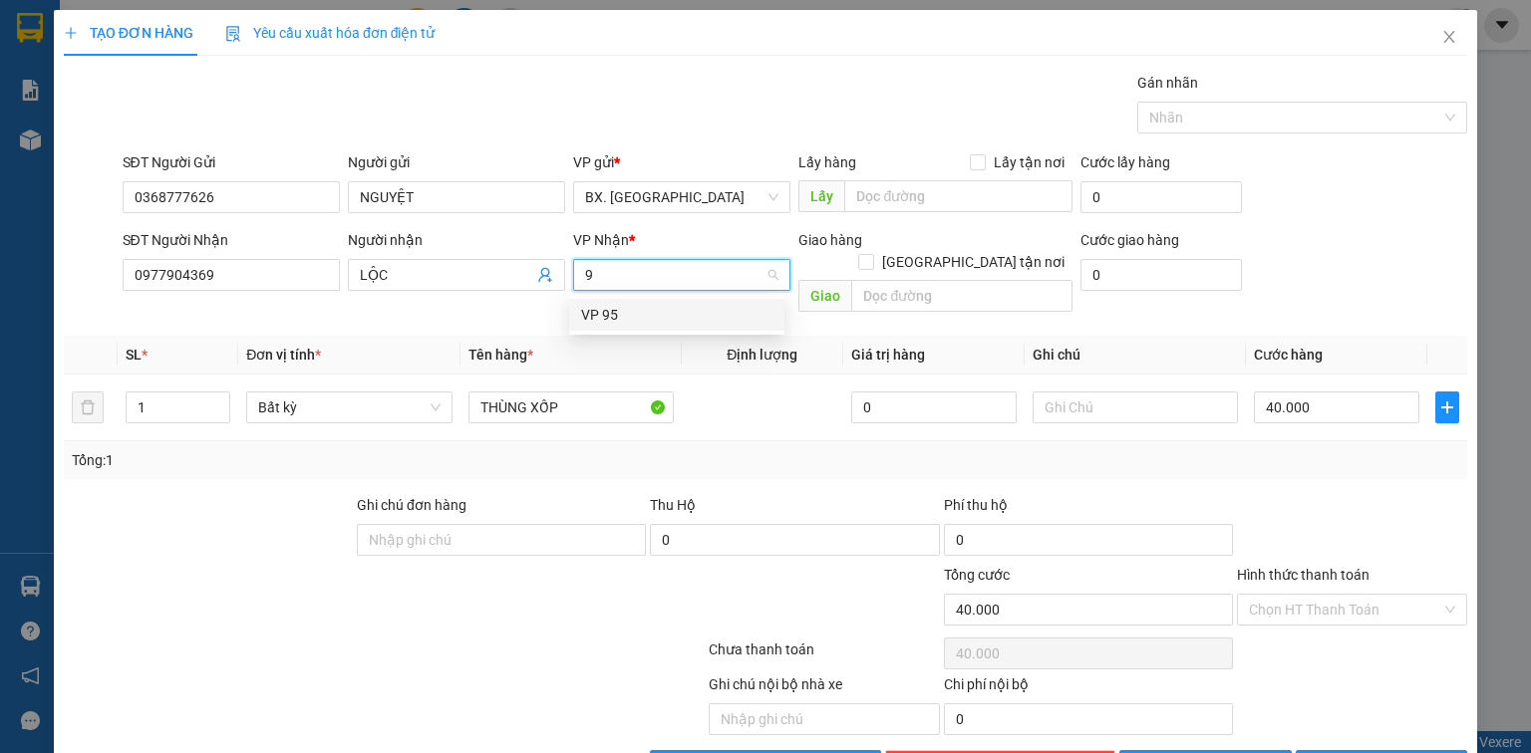
type input "95"
click at [692, 307] on div "VP 95" at bounding box center [676, 315] width 191 height 22
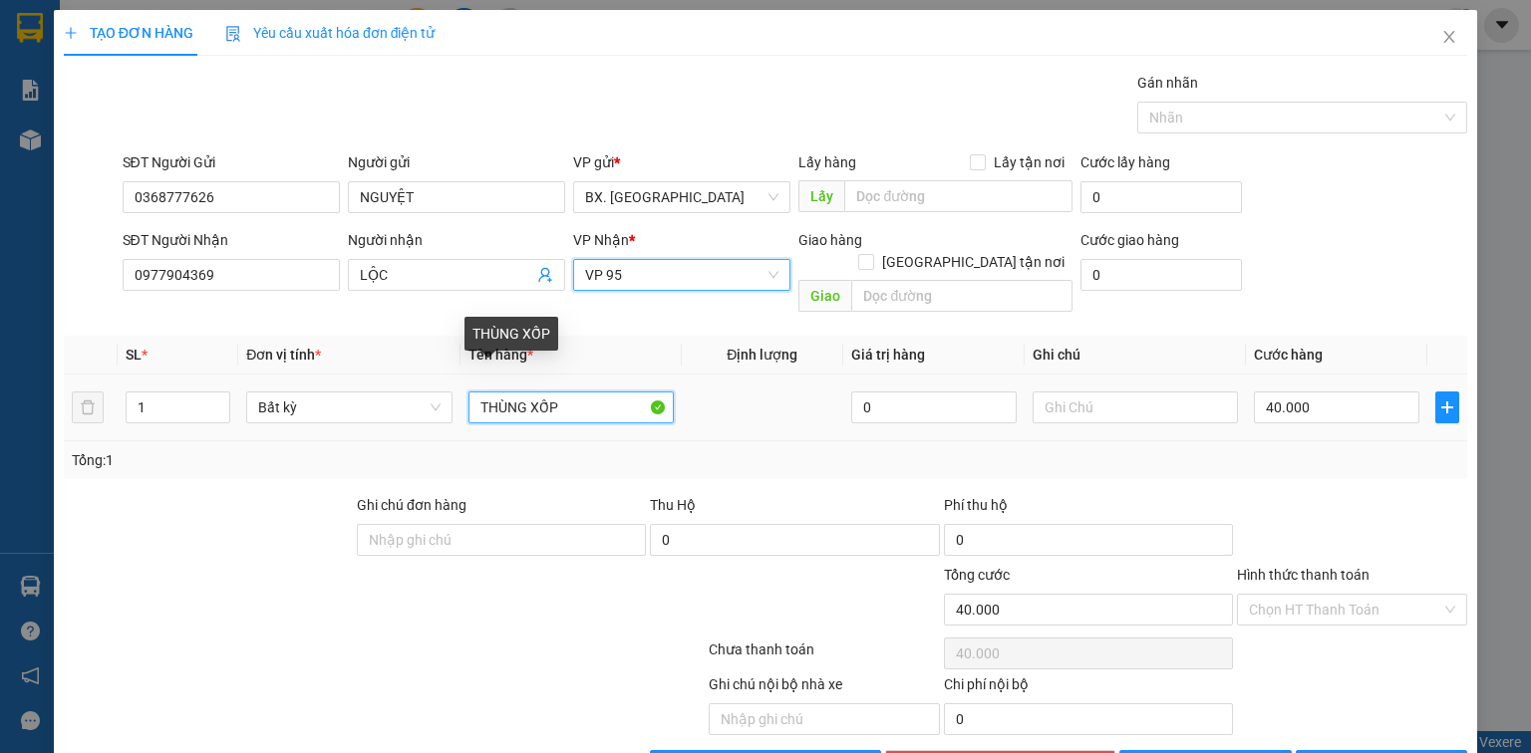
click at [570, 392] on input "THÙNG XỐP" at bounding box center [570, 408] width 205 height 32
type input "THÙNG GIẤY"
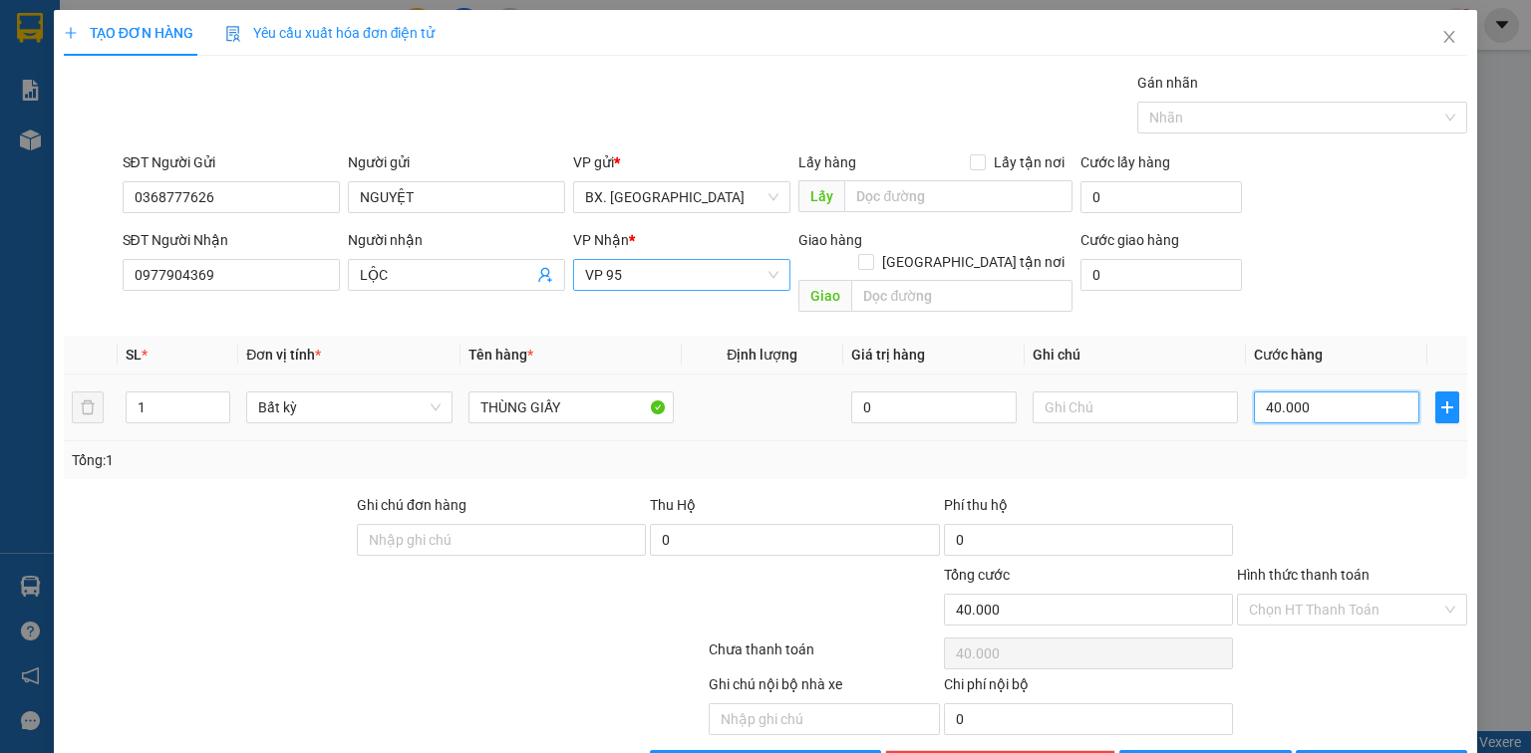
click at [1352, 392] on input "40.000" at bounding box center [1336, 408] width 165 height 32
type input "5"
type input "50"
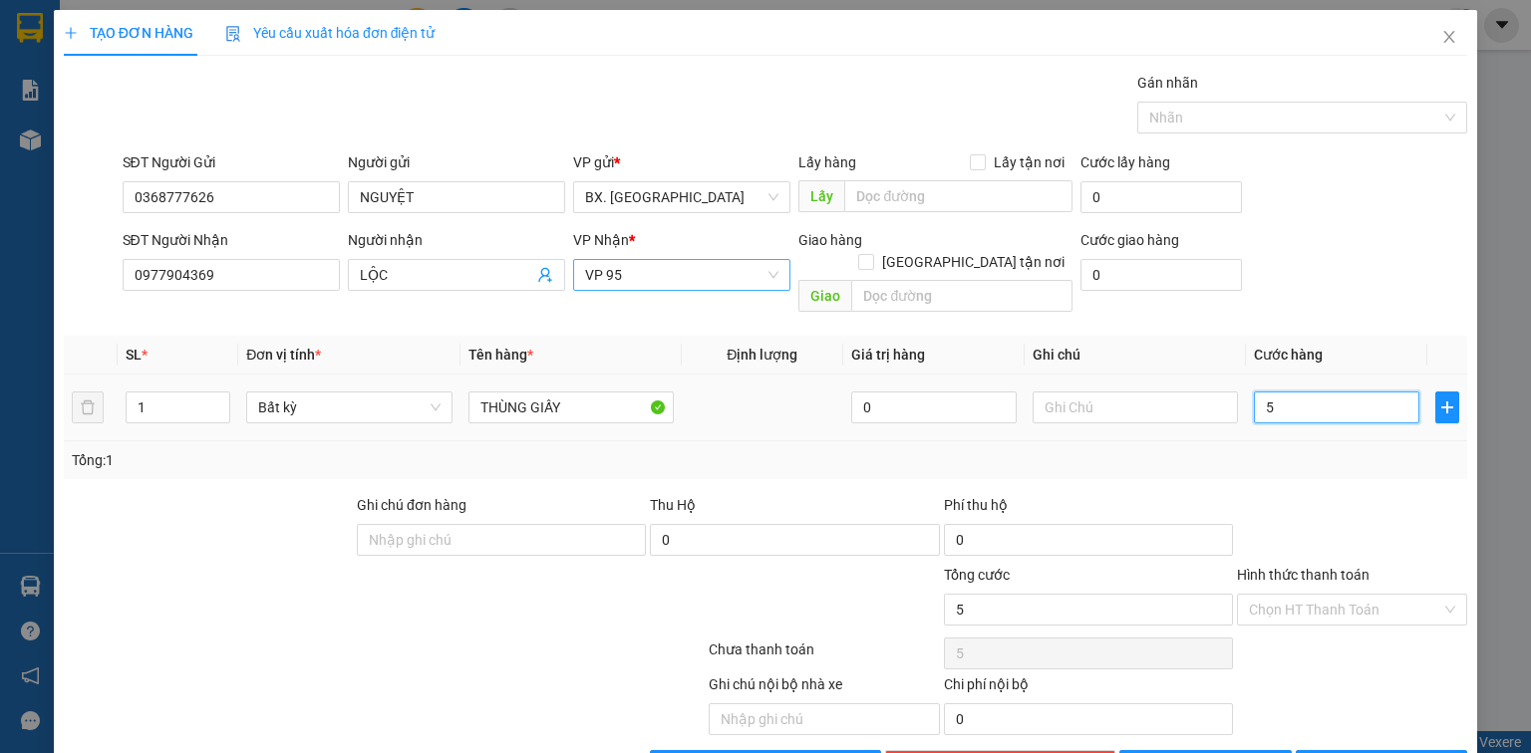
type input "50"
type input "50.000"
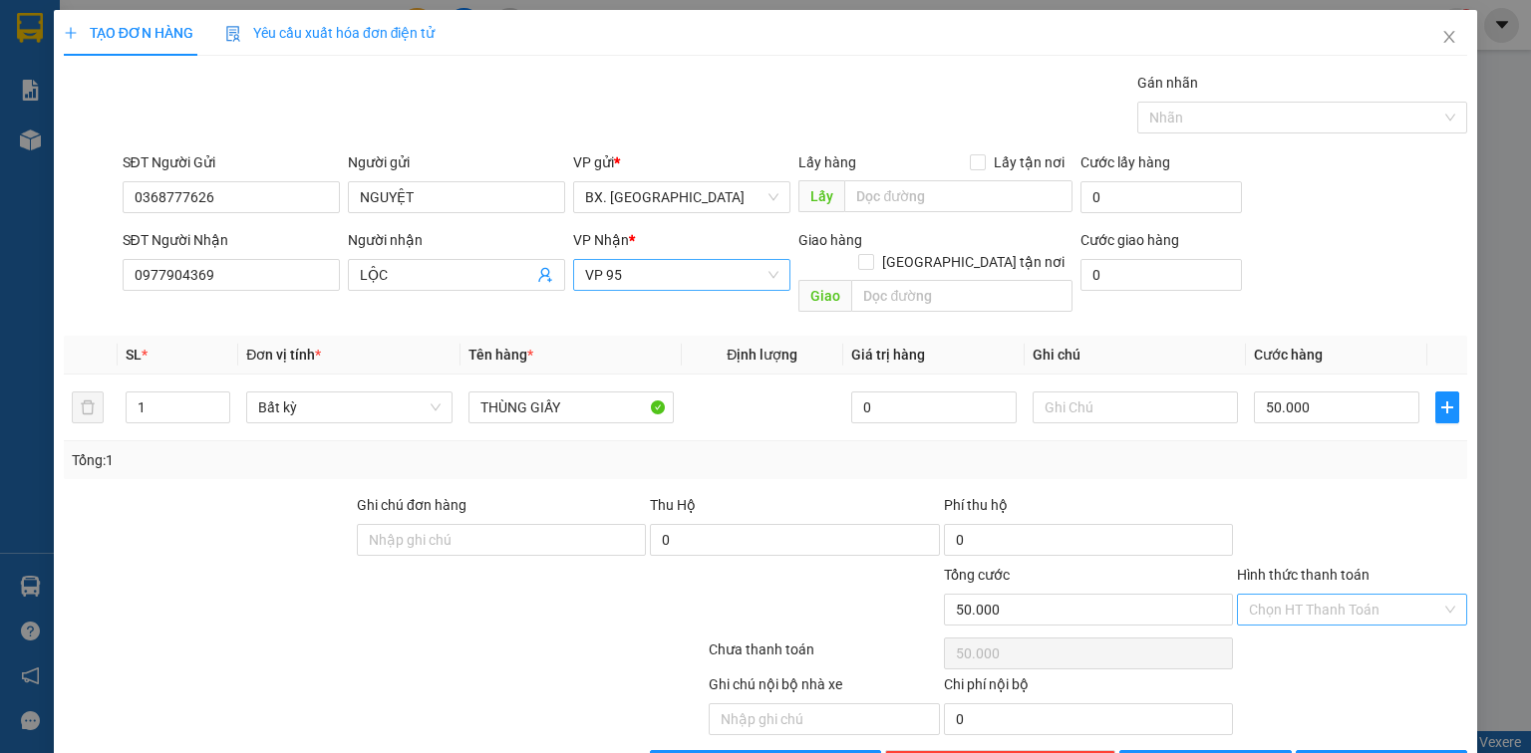
click at [1371, 595] on input "Hình thức thanh toán" at bounding box center [1345, 610] width 192 height 30
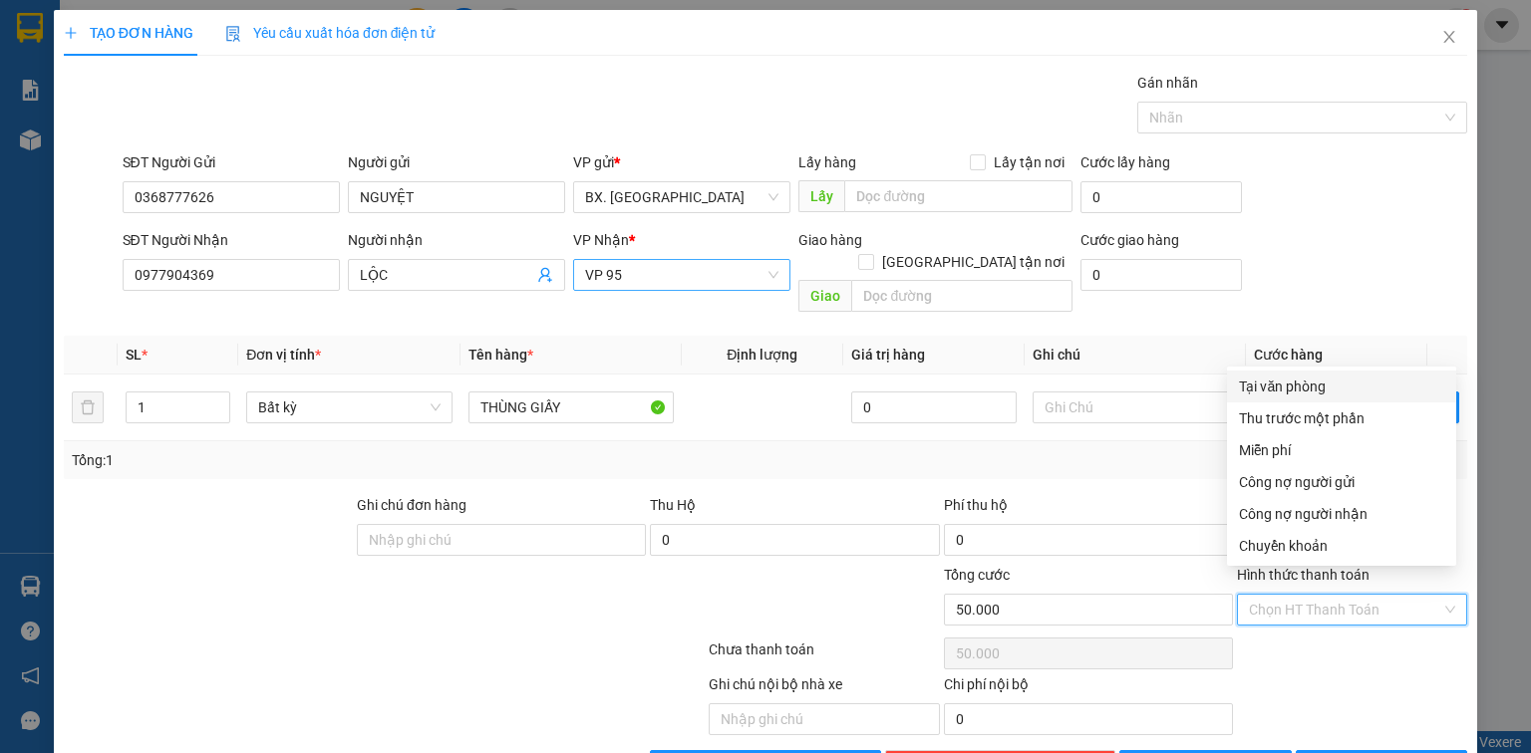
click at [1325, 387] on div "Tại văn phòng" at bounding box center [1341, 387] width 205 height 22
type input "0"
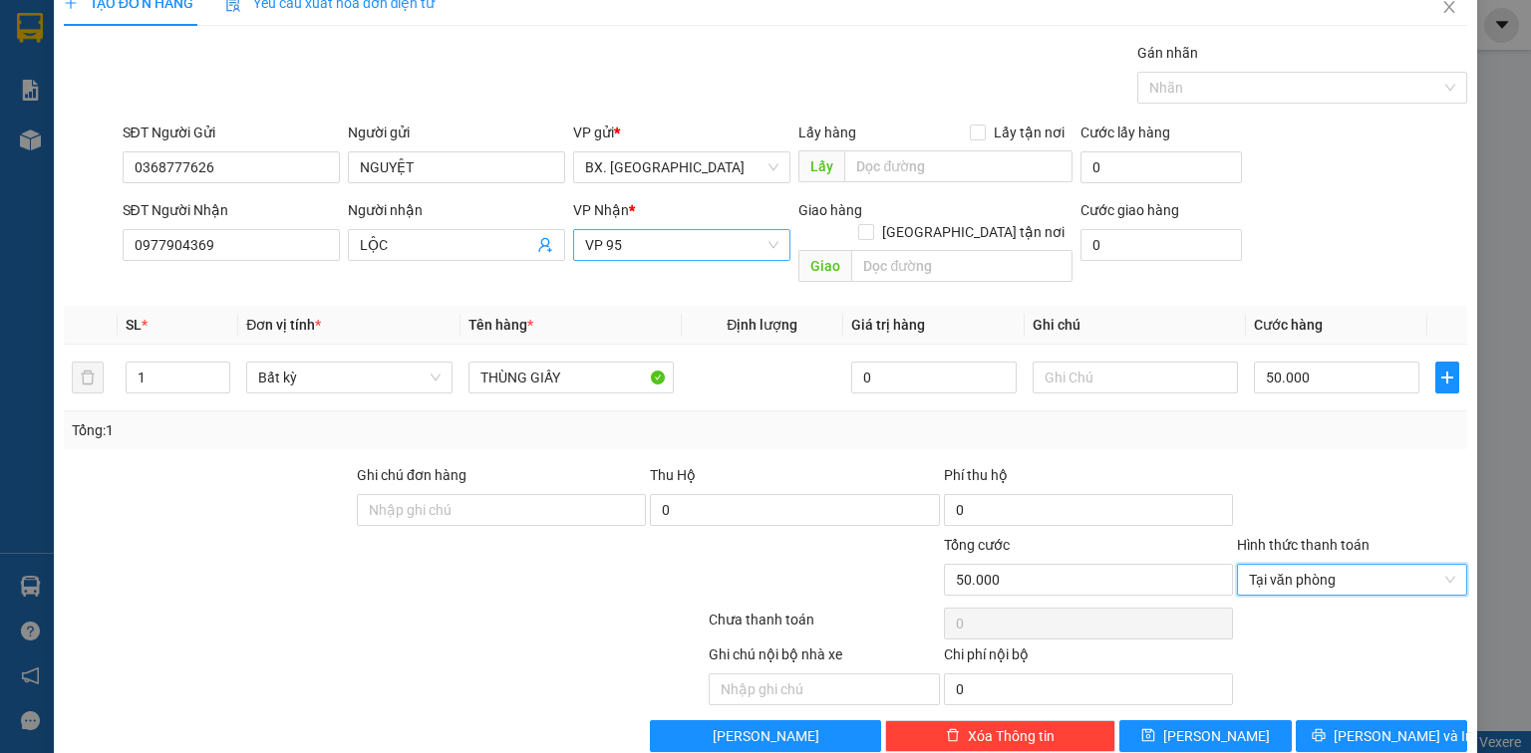
scroll to position [44, 0]
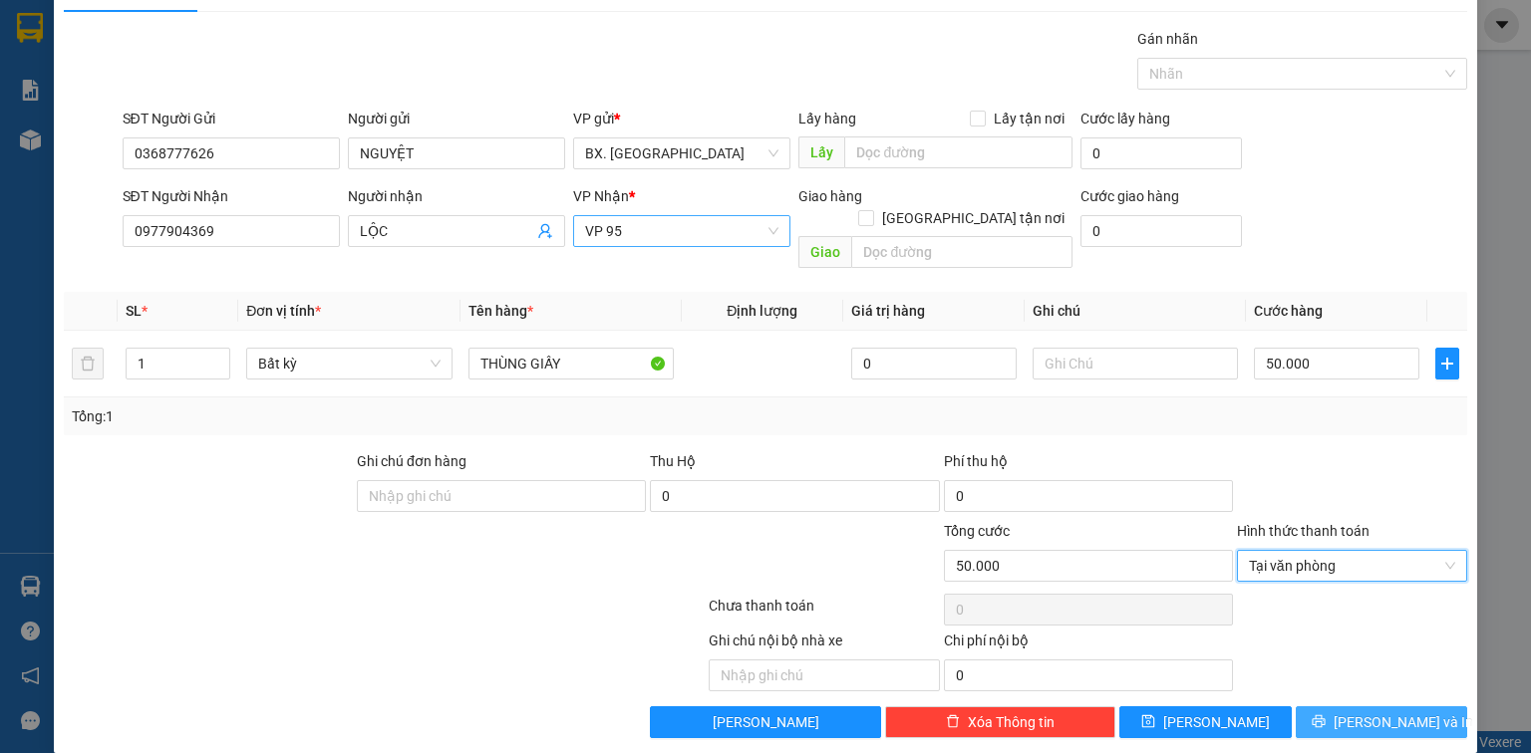
click at [1353, 712] on span "[PERSON_NAME] và In" at bounding box center [1404, 723] width 140 height 22
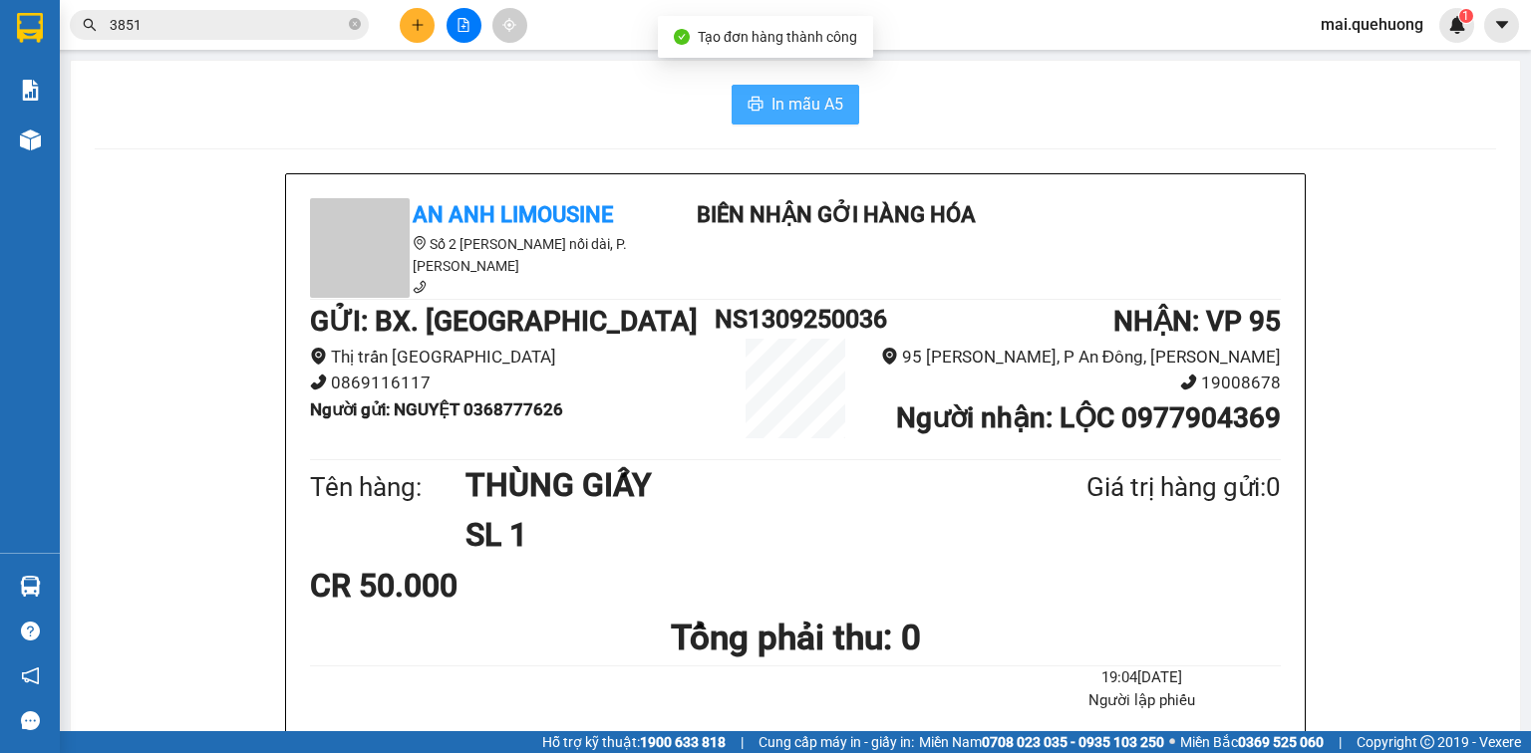
click at [810, 99] on span "In mẫu A5" at bounding box center [807, 104] width 72 height 25
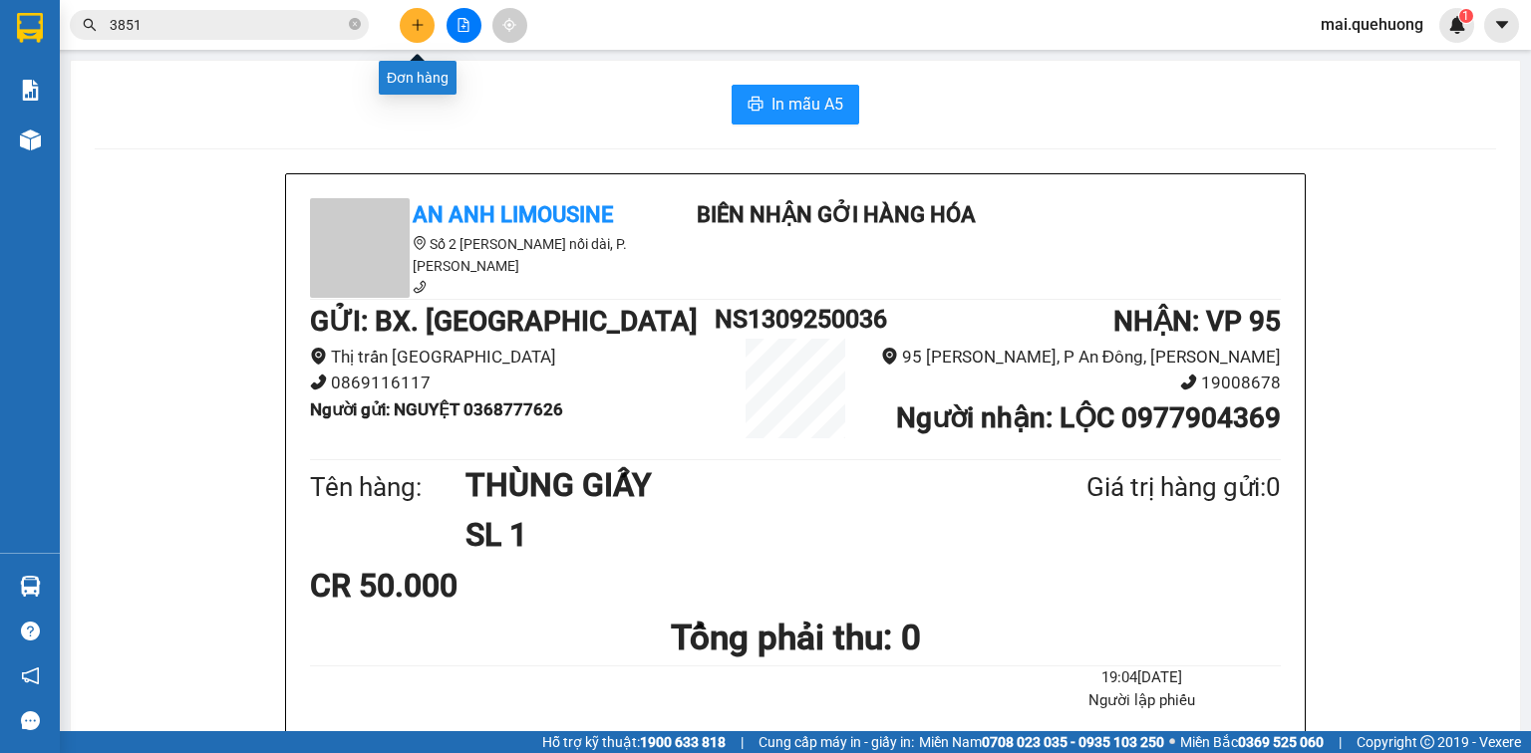
click at [415, 26] on icon "plus" at bounding box center [418, 25] width 14 height 14
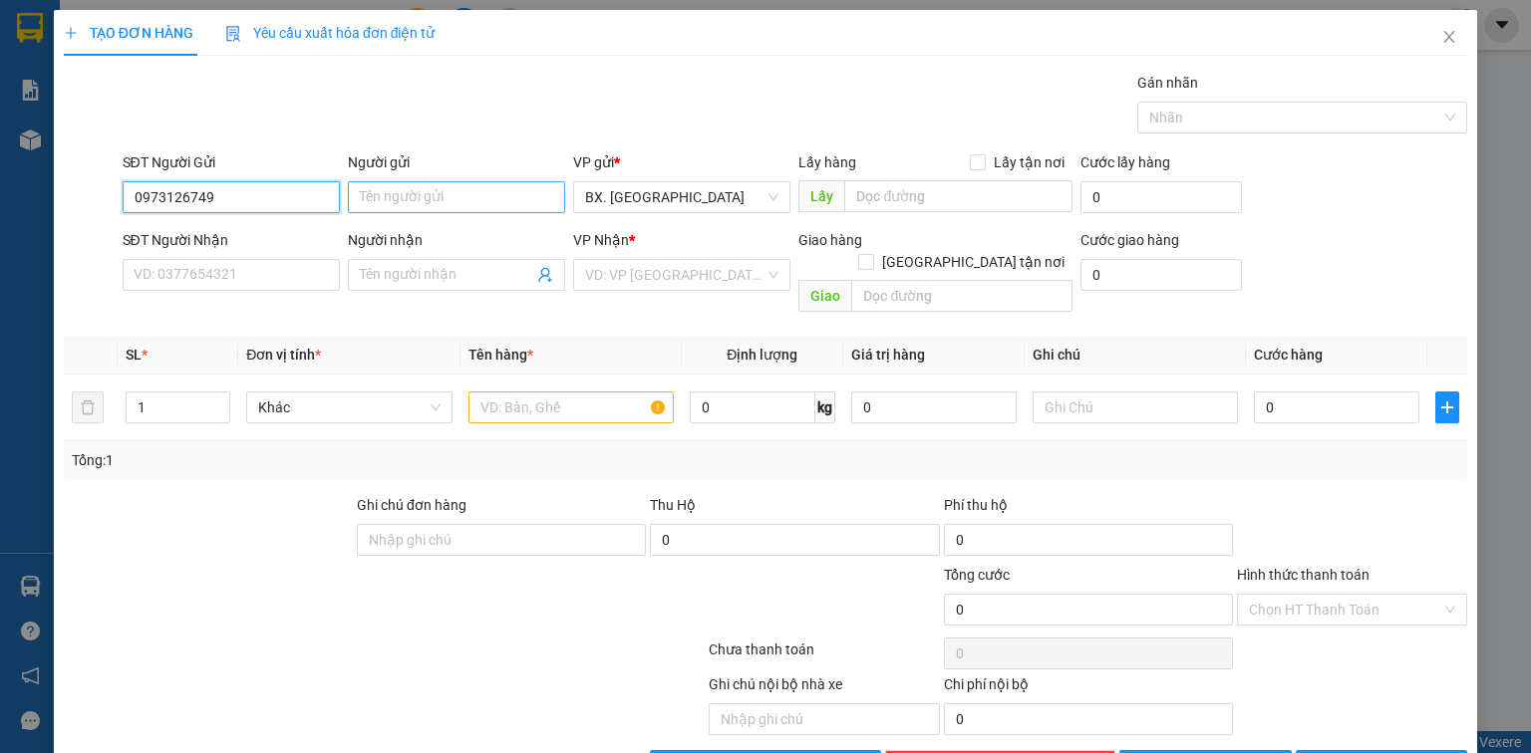
type input "0973126749"
click at [522, 200] on input "Người gửi" at bounding box center [456, 197] width 217 height 32
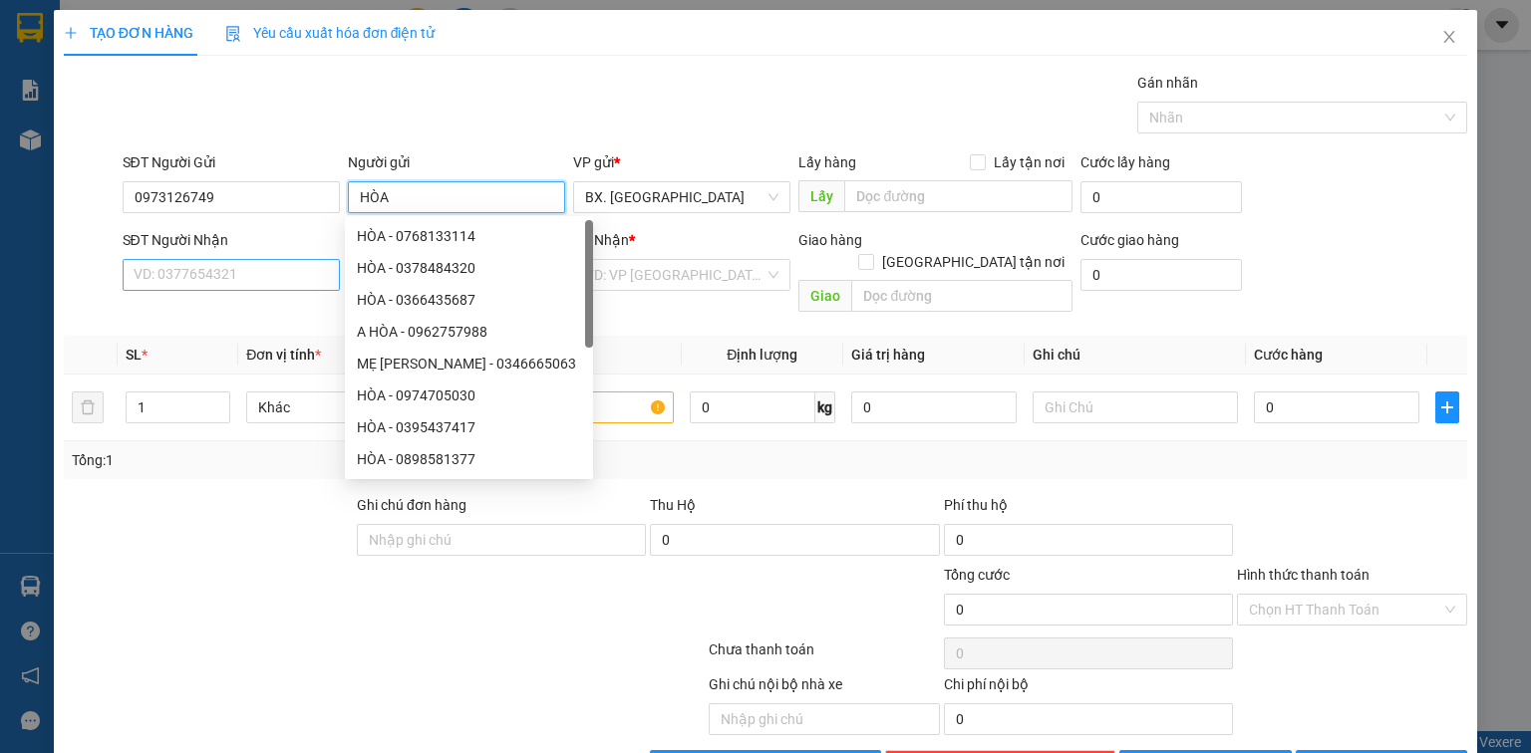
type input "HÒA"
click at [247, 271] on input "SĐT Người Nhận" at bounding box center [231, 275] width 217 height 32
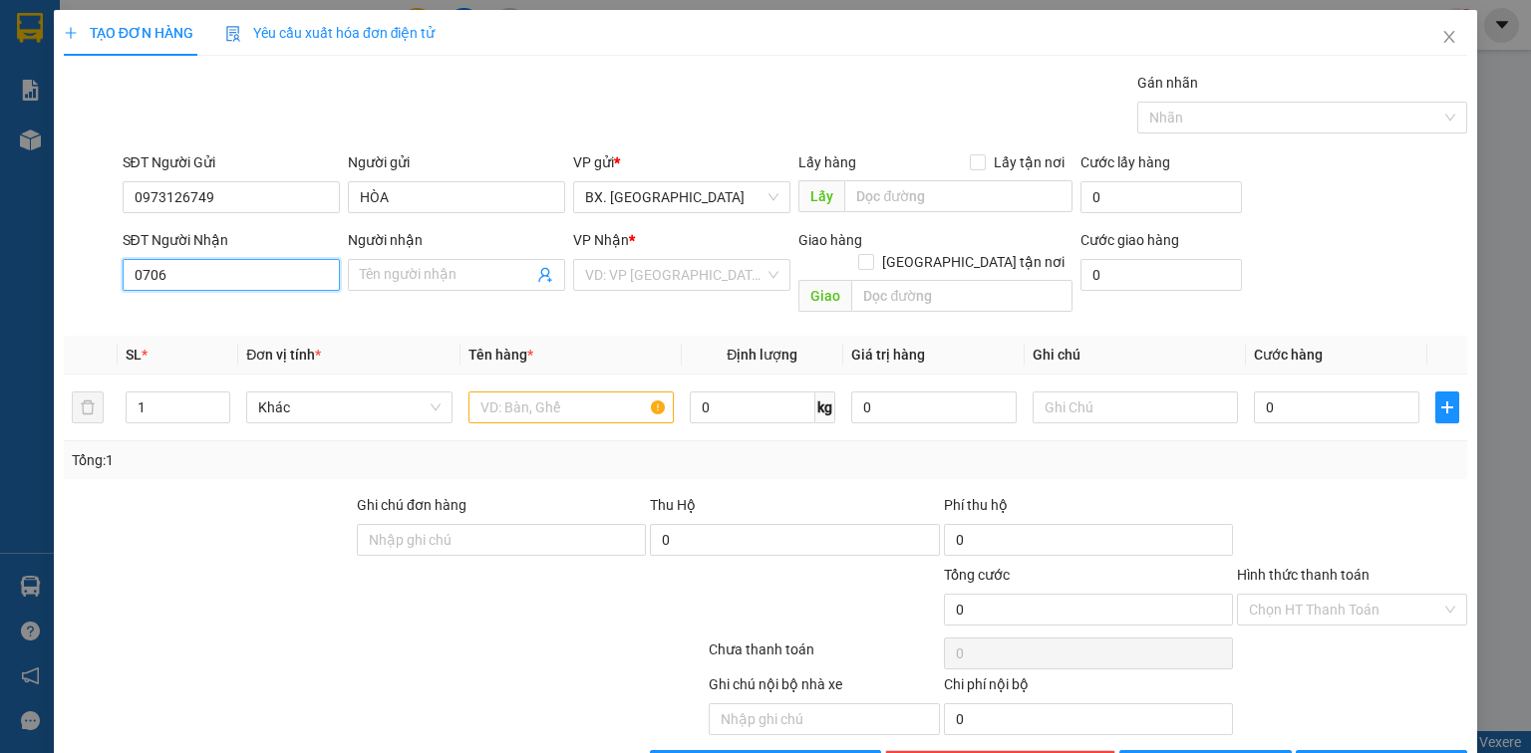
click at [132, 274] on input "0706" at bounding box center [231, 275] width 217 height 32
type input "0376260706"
click at [229, 312] on div "0376260706 - SƯƠNG" at bounding box center [229, 314] width 191 height 22
type input "SƯƠNG"
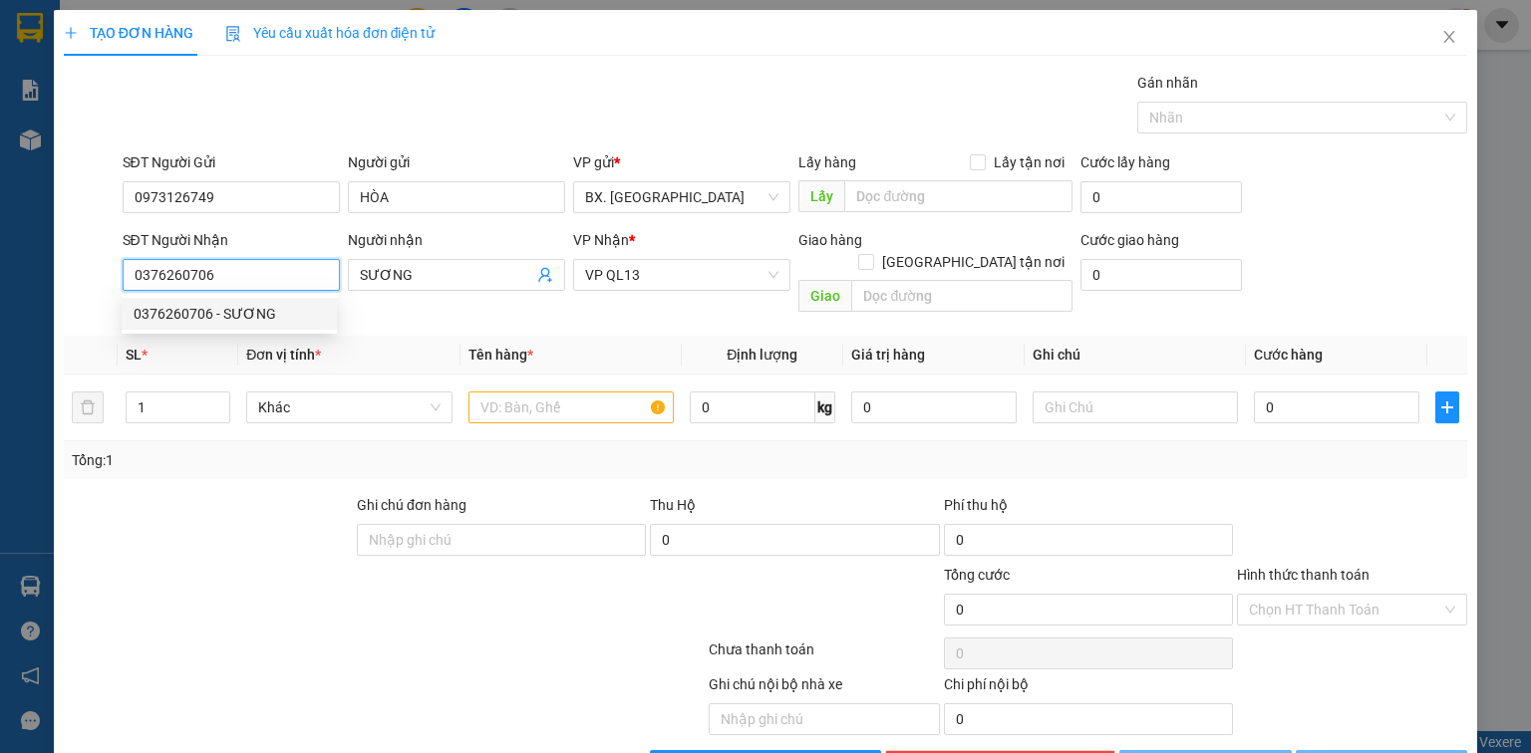
type input "50.000"
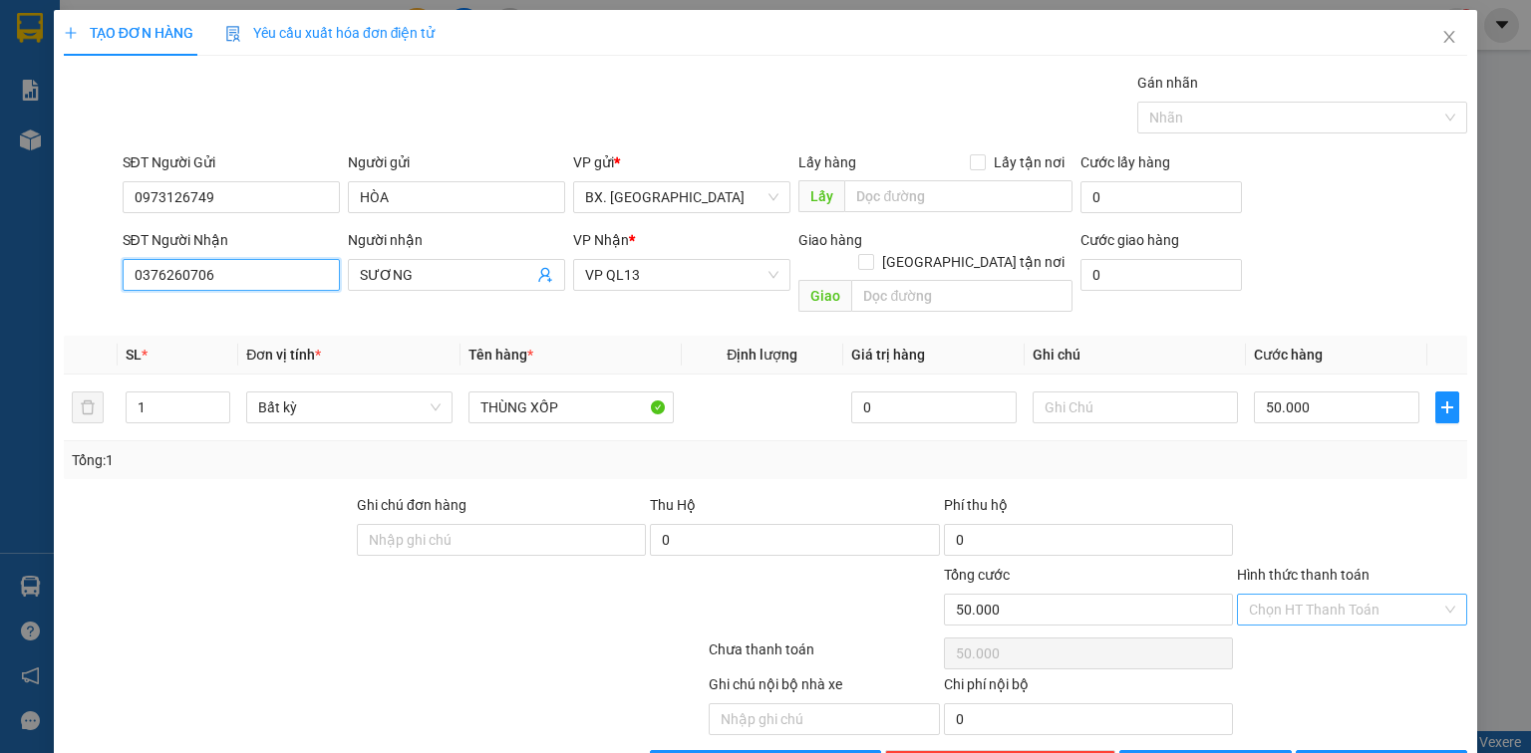
type input "0376260706"
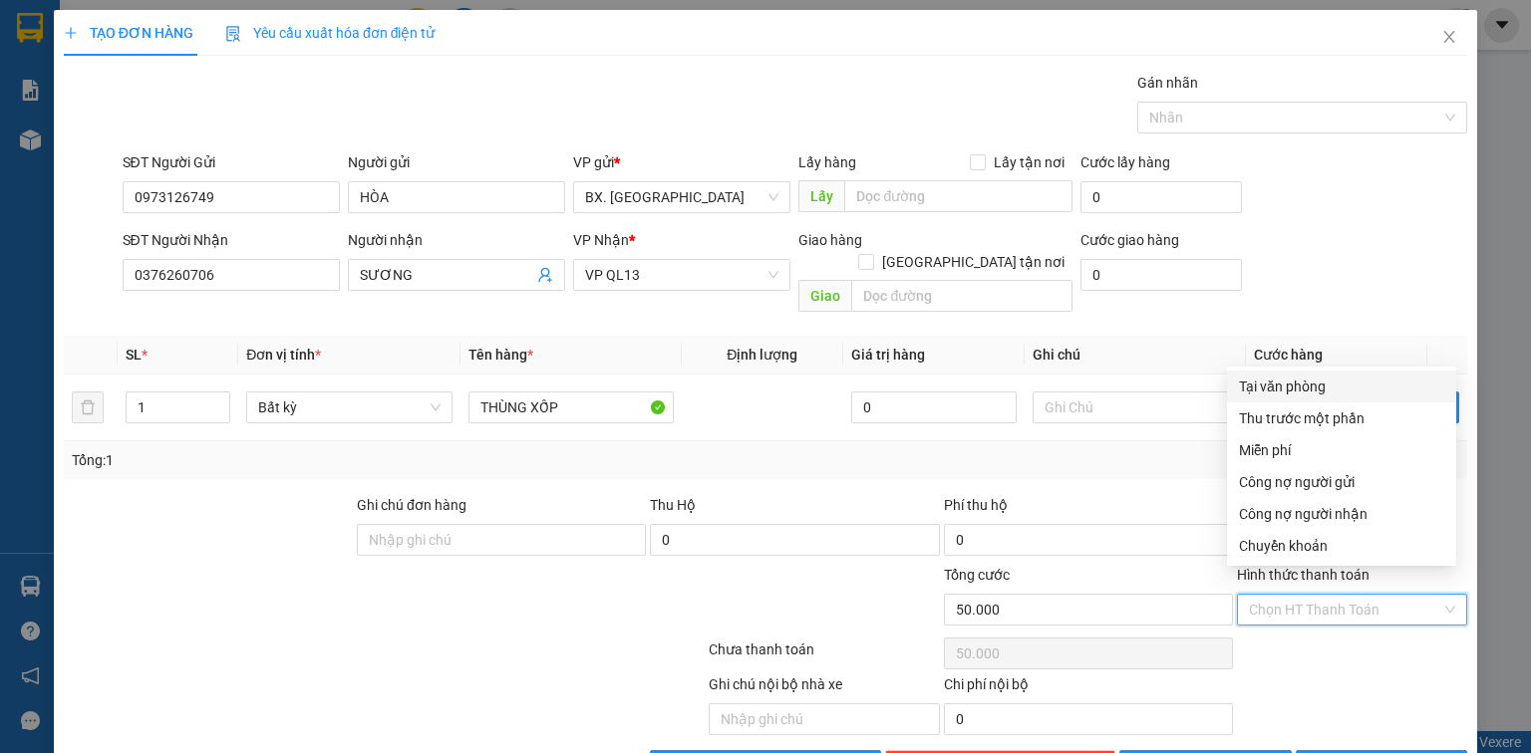
click at [1256, 599] on input "Hình thức thanh toán" at bounding box center [1345, 610] width 192 height 30
click at [1280, 396] on div "Tại văn phòng" at bounding box center [1341, 387] width 205 height 22
type input "0"
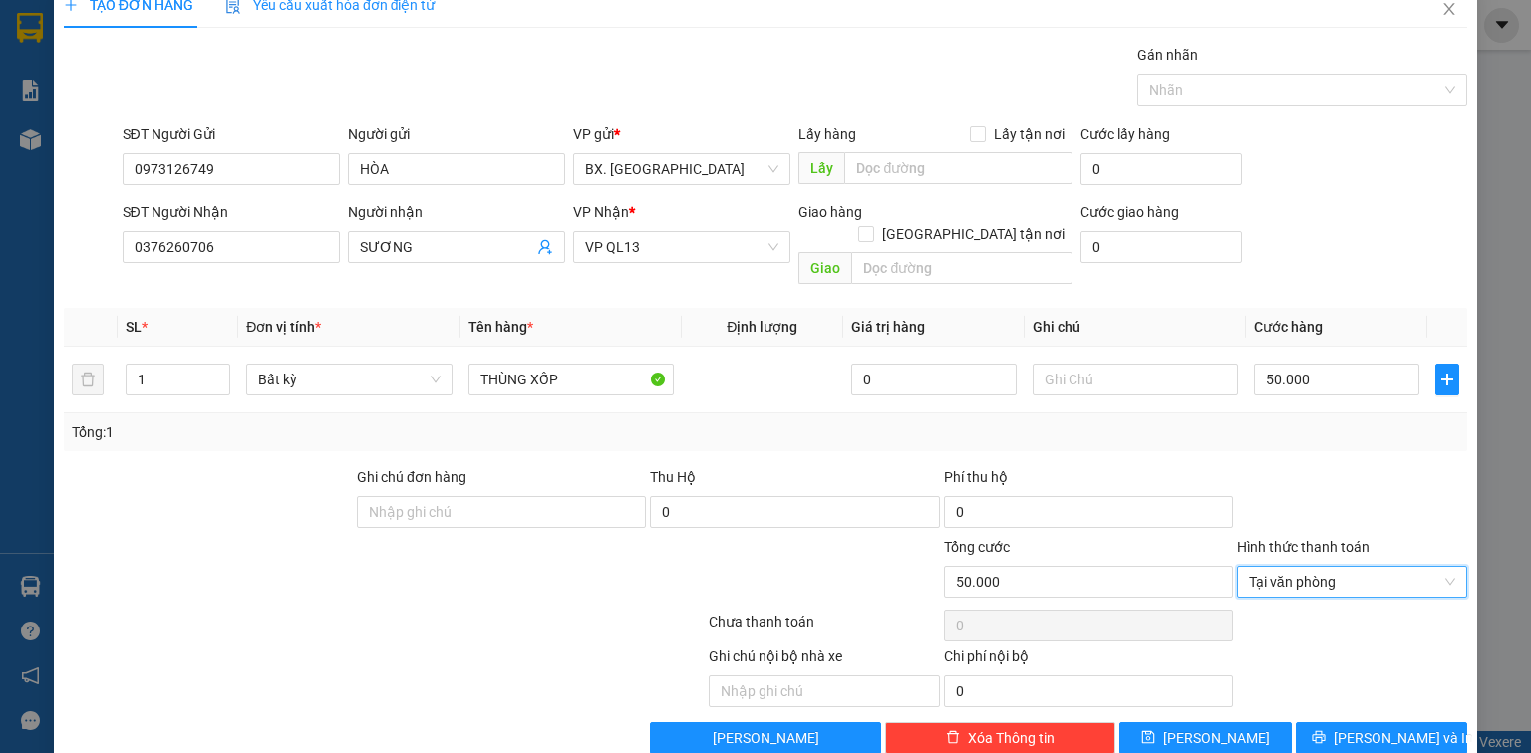
scroll to position [44, 0]
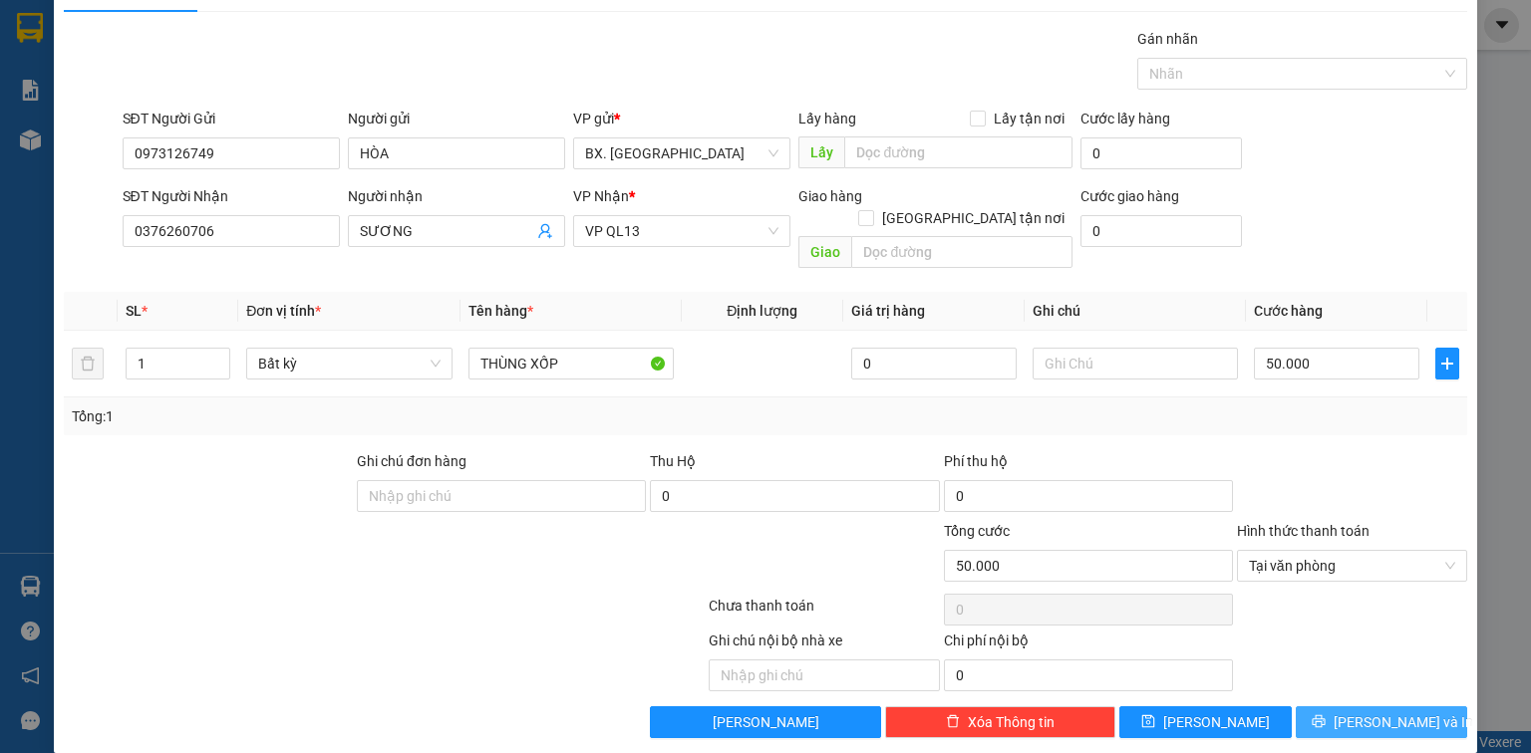
drag, startPoint x: 1336, startPoint y: 704, endPoint x: 1339, endPoint y: 694, distance: 10.4
click at [1326, 715] on icon "printer" at bounding box center [1319, 722] width 14 height 14
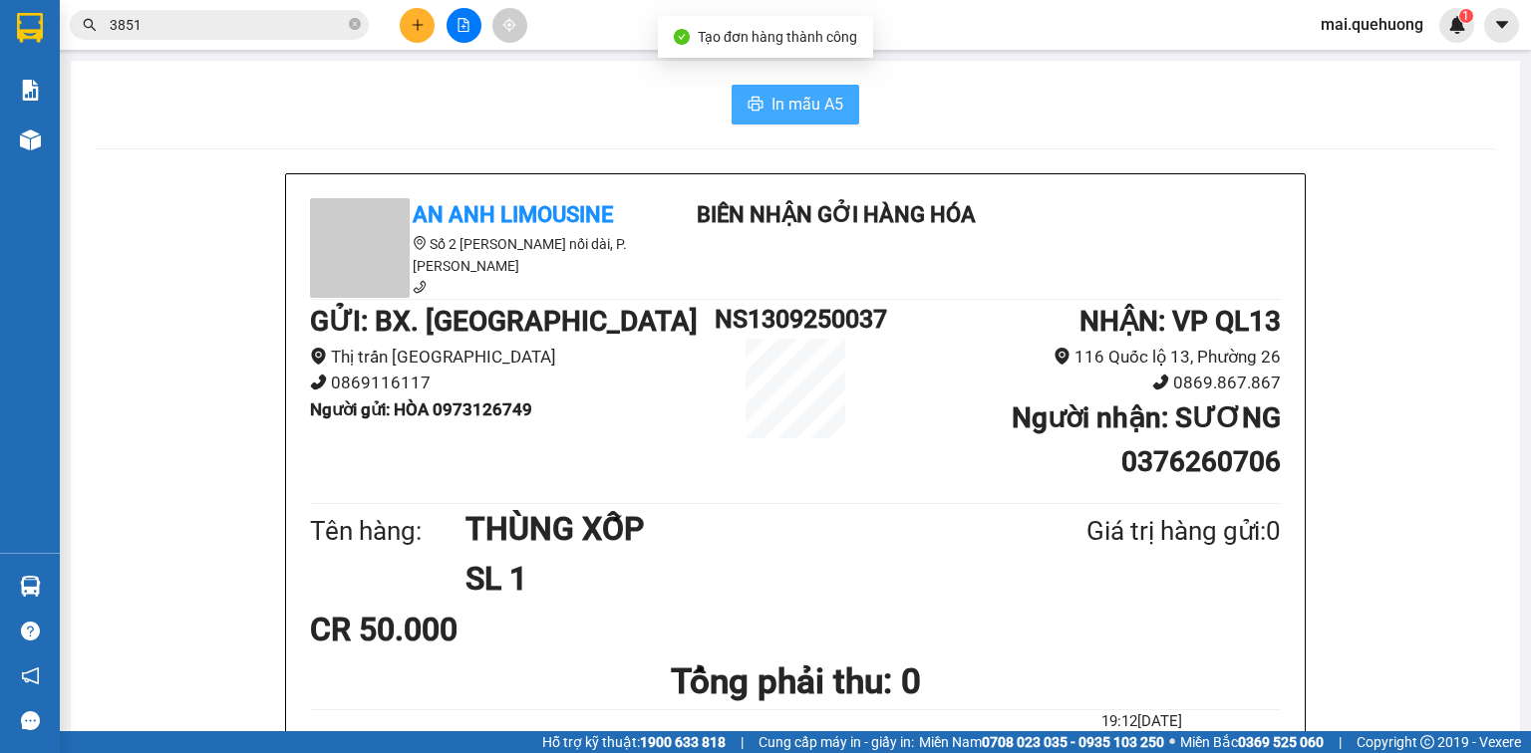
click at [807, 100] on span "In mẫu A5" at bounding box center [807, 104] width 72 height 25
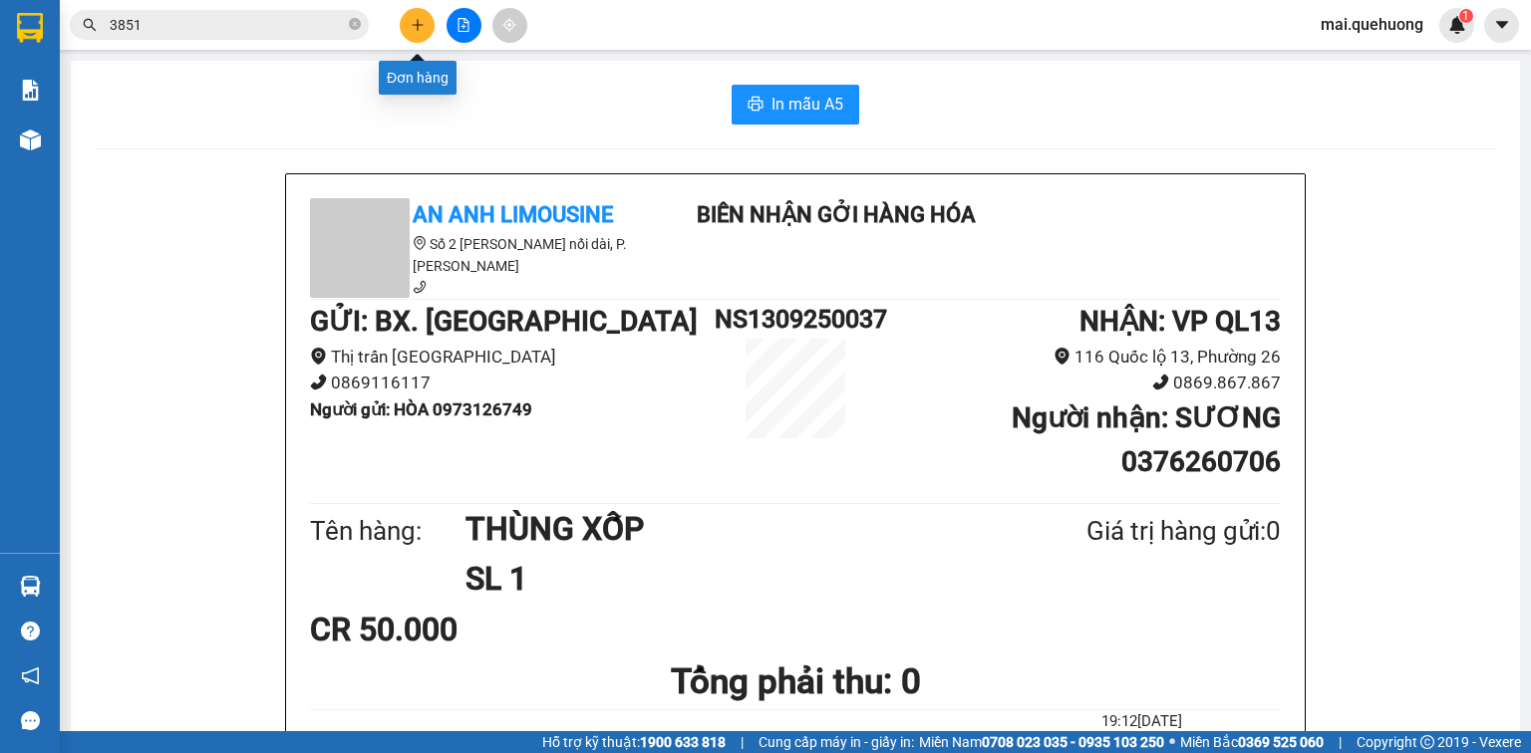
click at [416, 20] on icon "plus" at bounding box center [418, 25] width 14 height 14
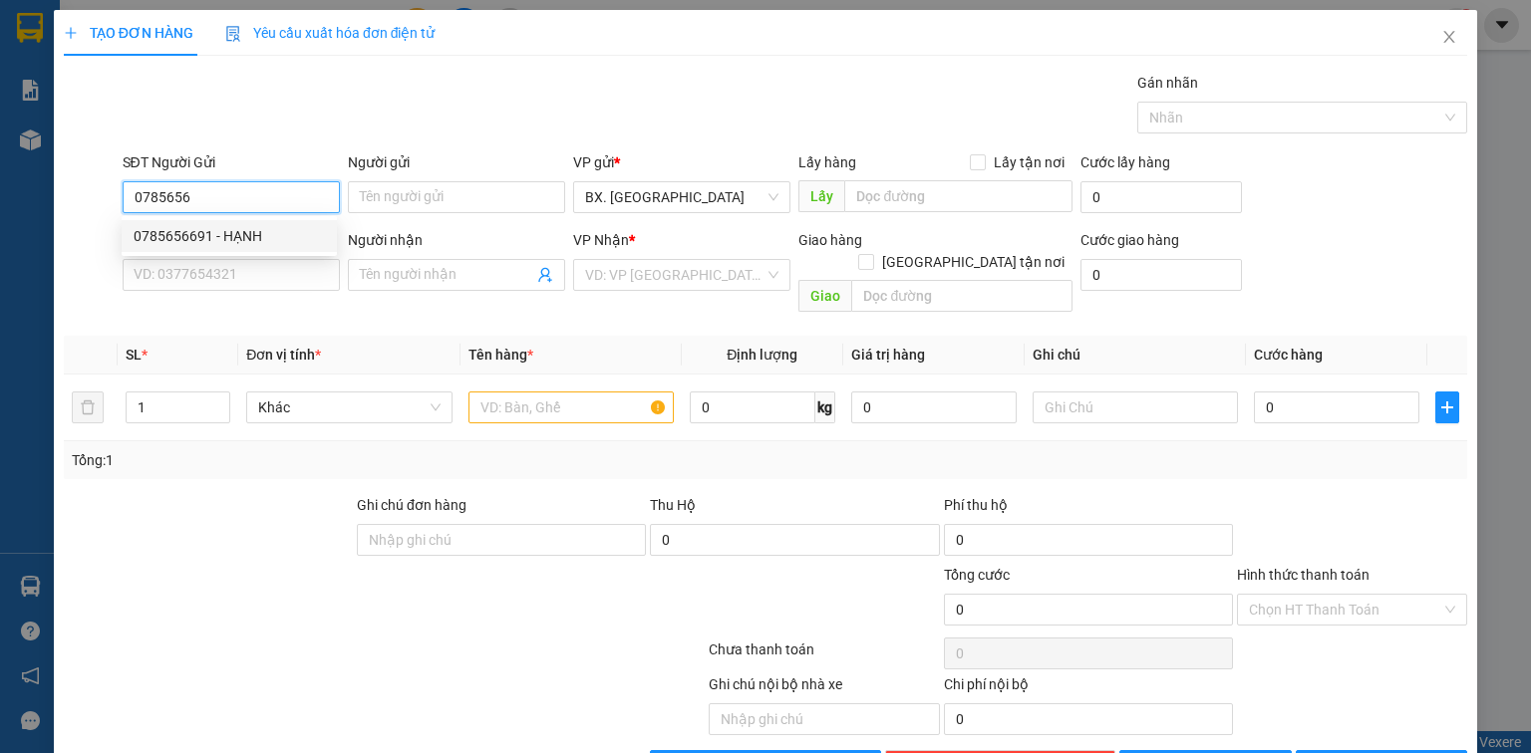
click at [211, 228] on div "0785656691 - HẠNH" at bounding box center [229, 236] width 191 height 22
type input "0785656691"
type input "HẠNH"
type input "0982362840"
type input "PHƯƠNG"
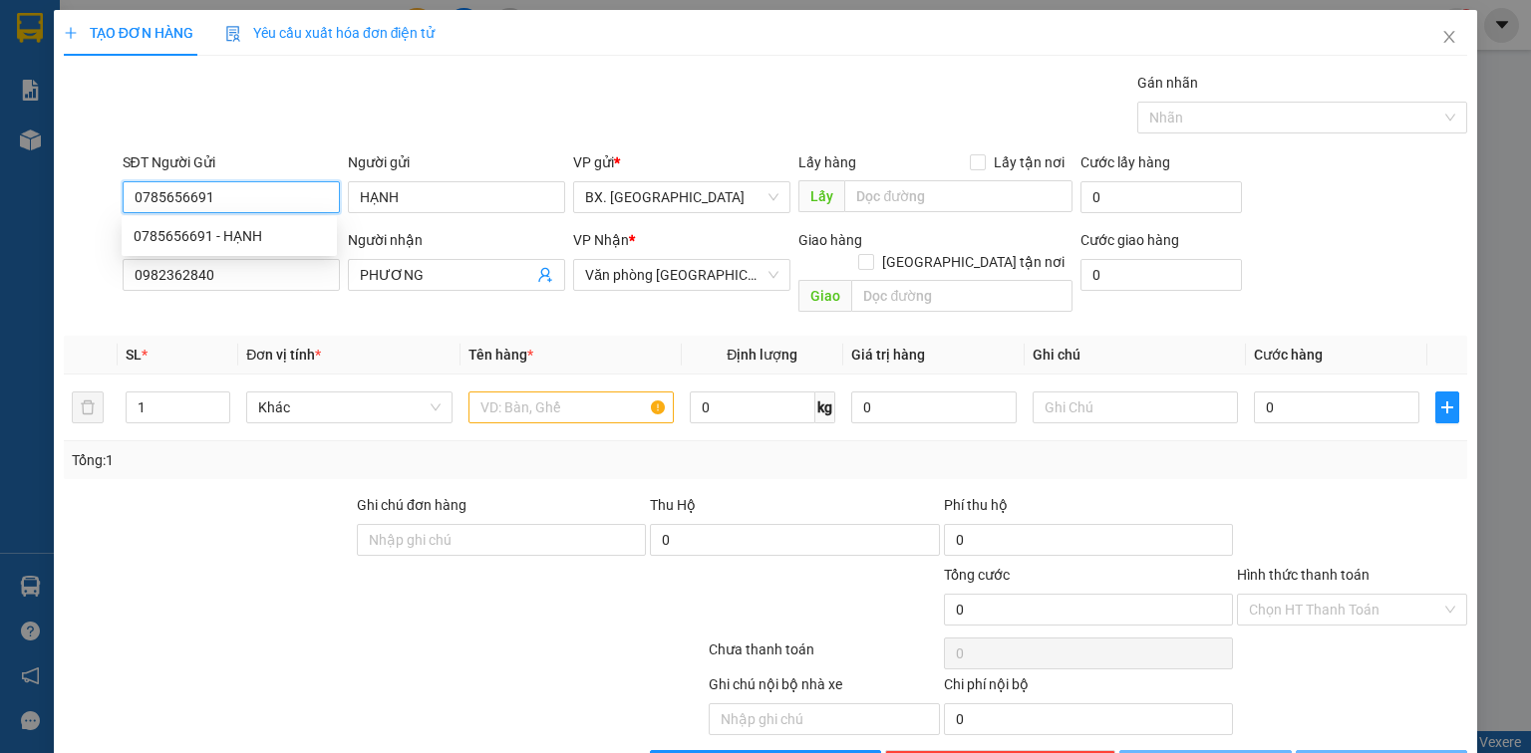
type input "40.000"
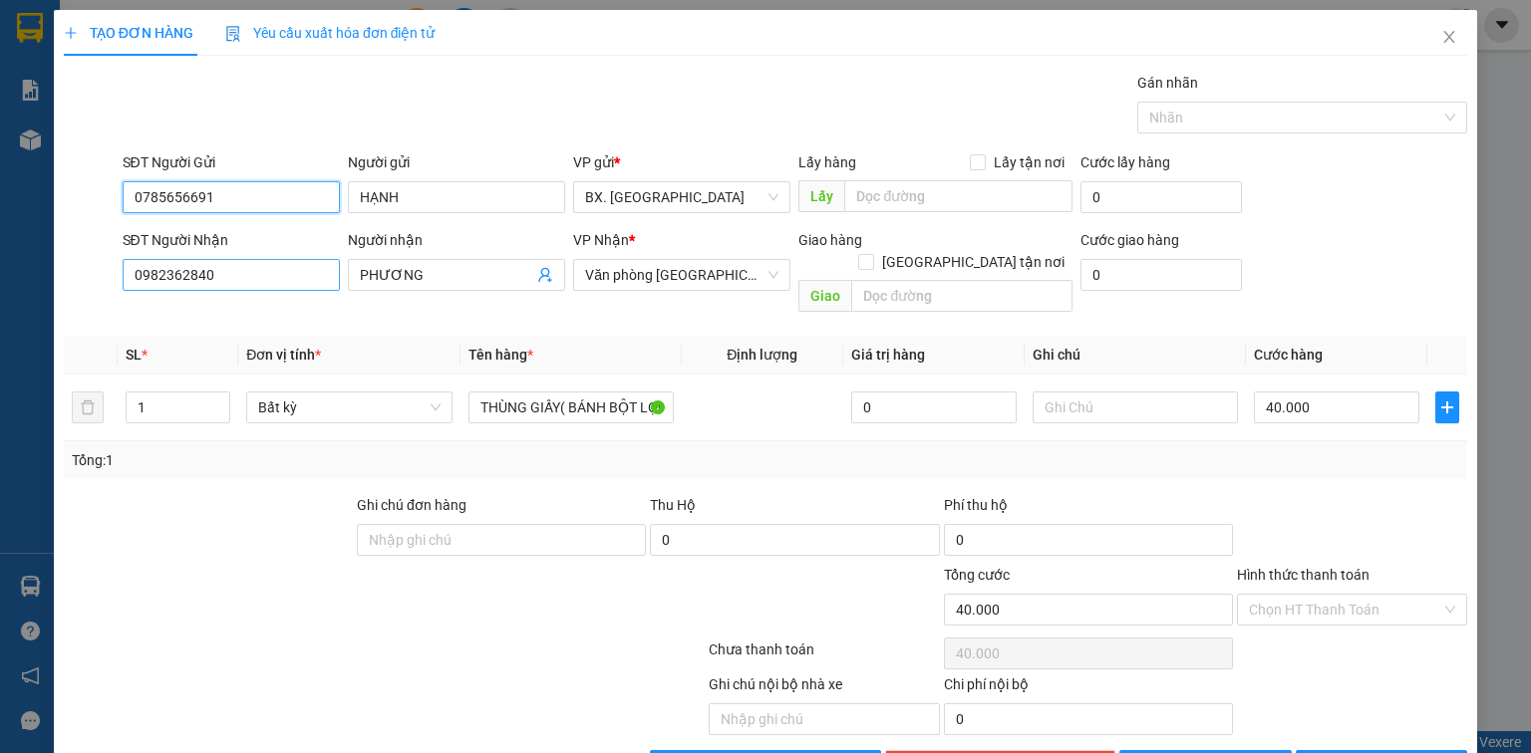
type input "0785656691"
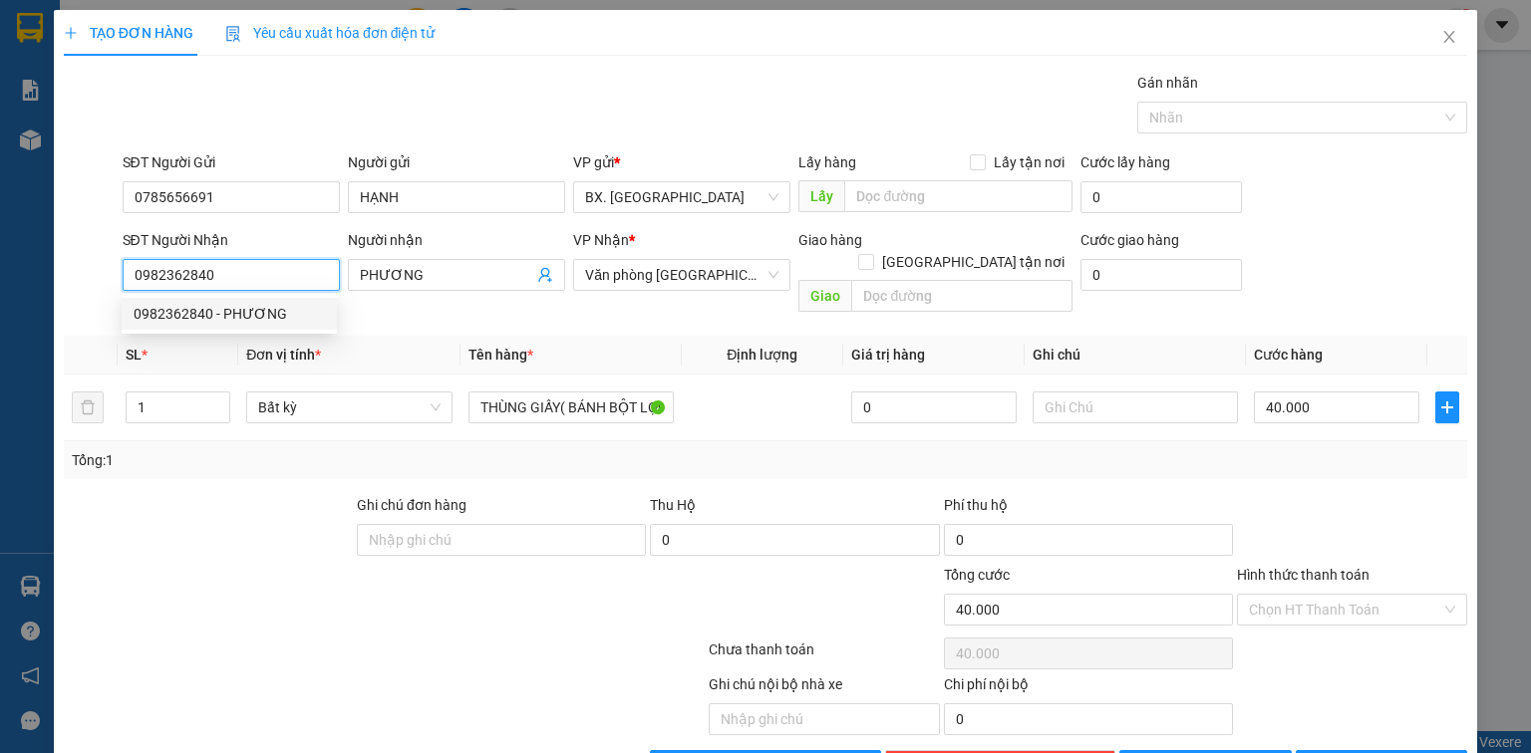
drag, startPoint x: 251, startPoint y: 261, endPoint x: 121, endPoint y: 286, distance: 132.9
click at [123, 286] on input "0982362840" at bounding box center [231, 275] width 217 height 32
click at [183, 311] on div "0389012991 - HUỆ" at bounding box center [229, 314] width 191 height 22
type input "0389012991"
type input "HUỆ"
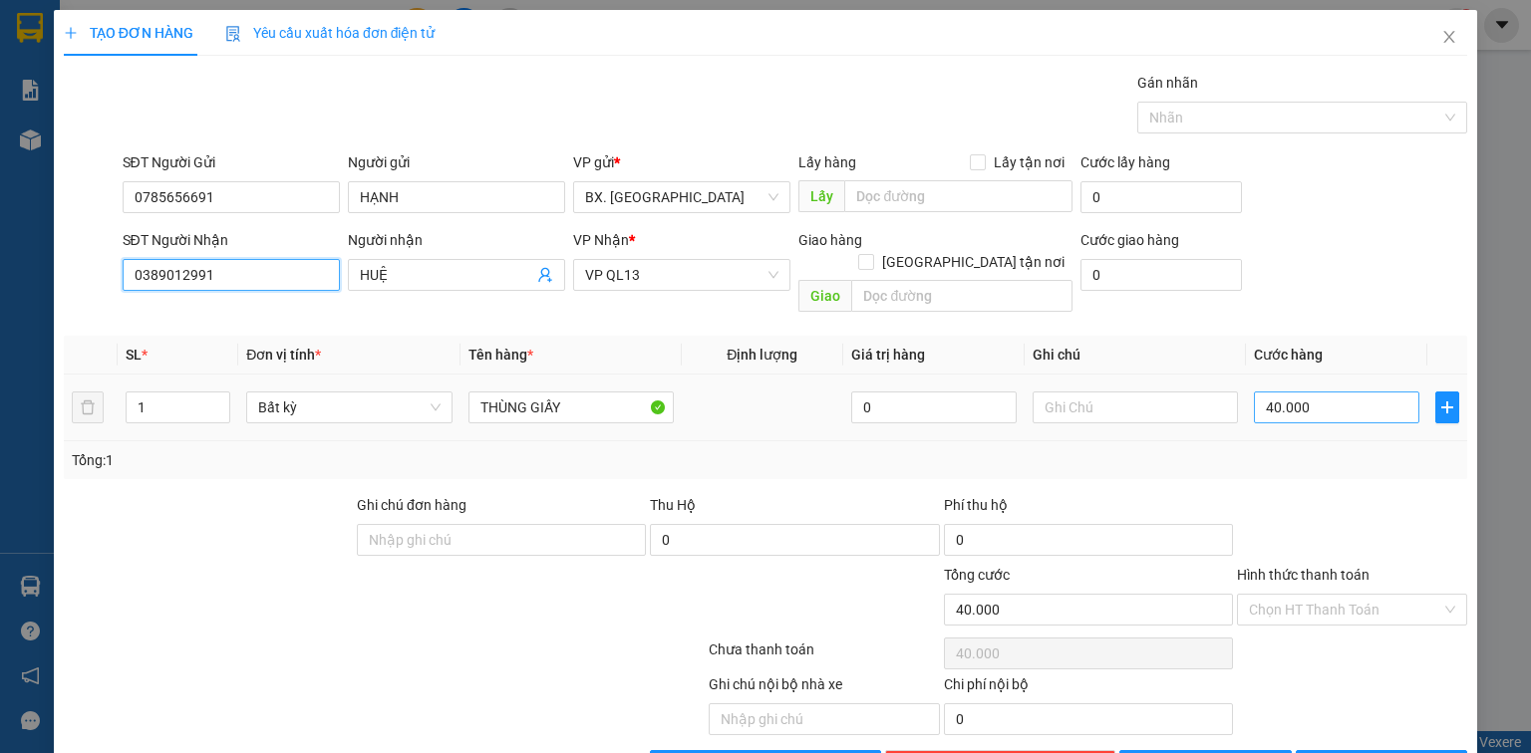
type input "0389012991"
type input "5"
type input "50"
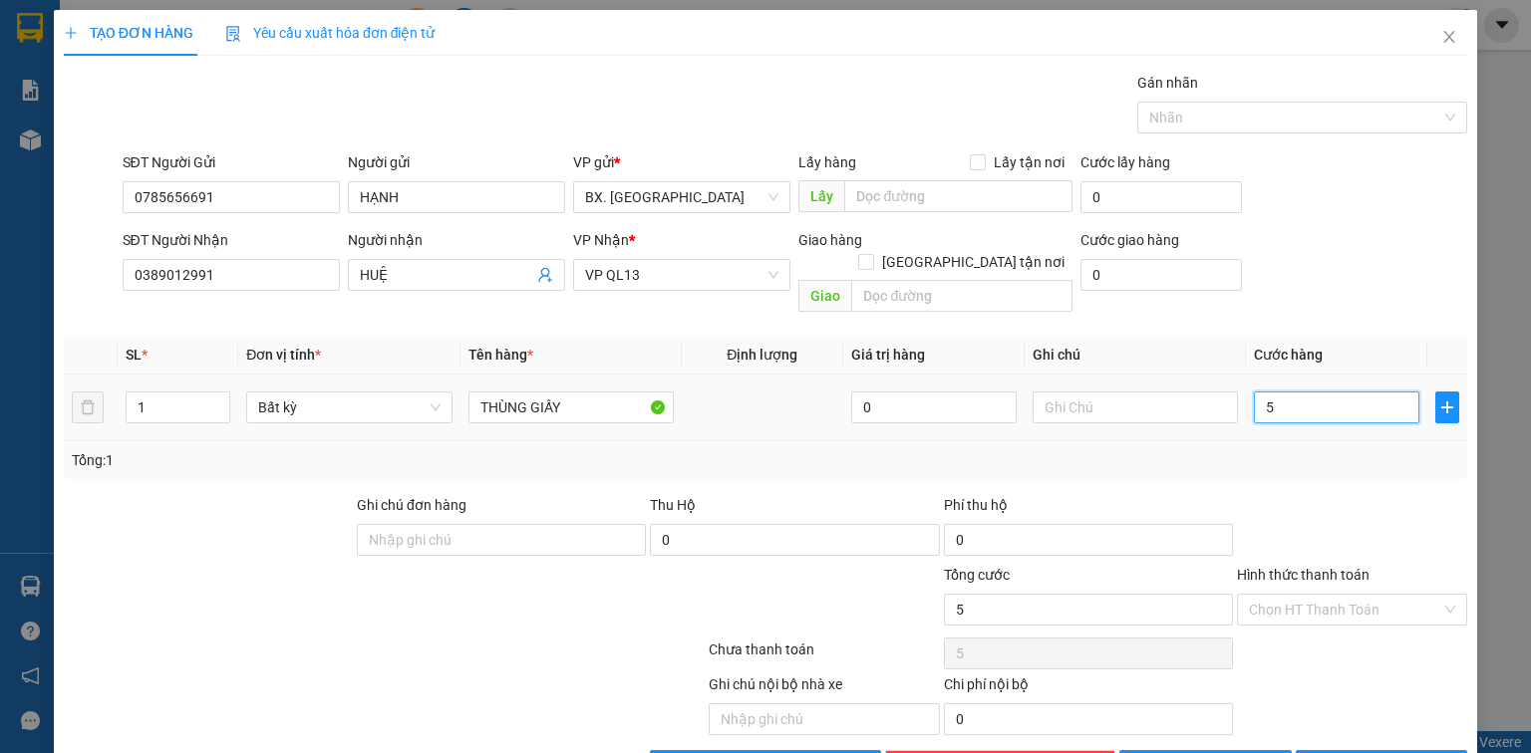
type input "50"
type input "50.000"
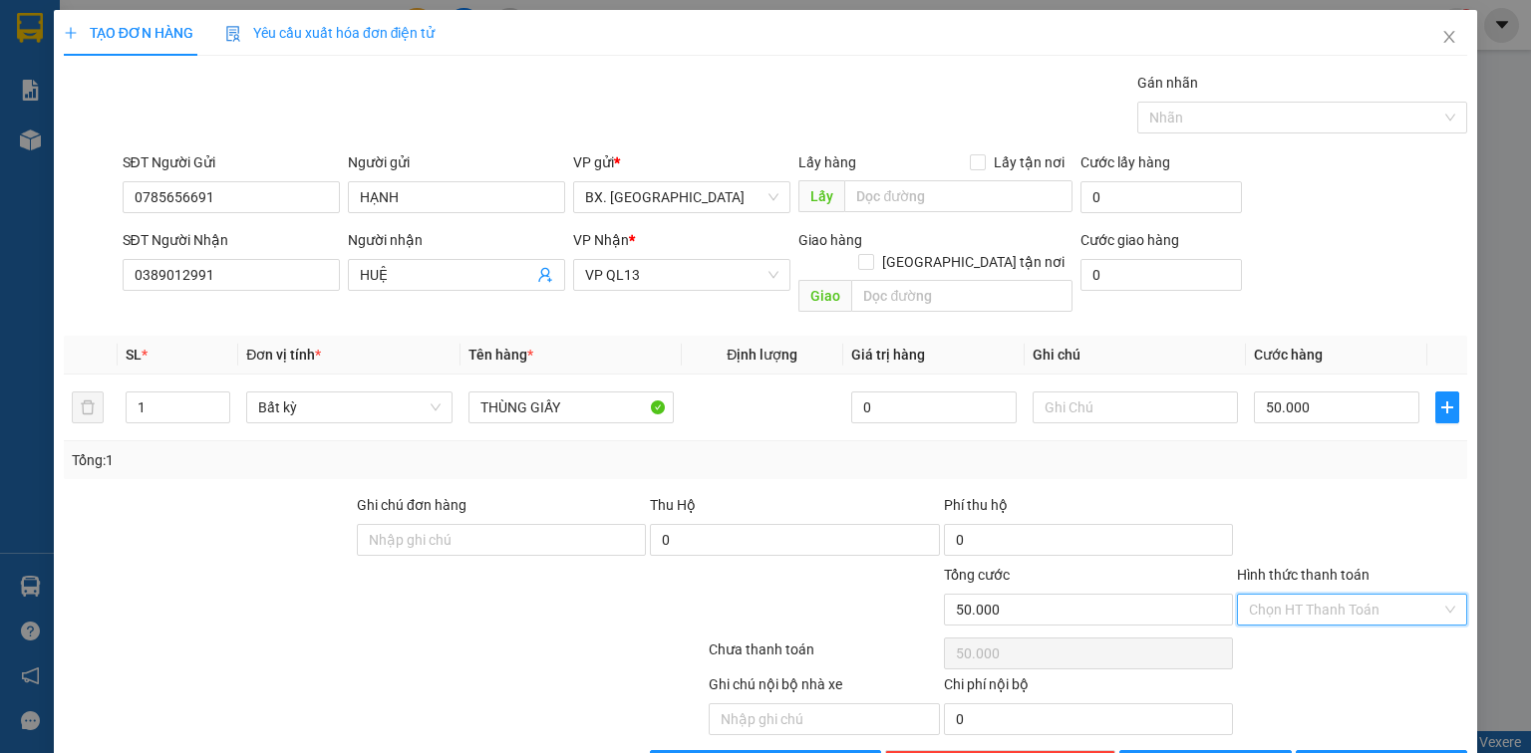
click at [1282, 595] on input "Hình thức thanh toán" at bounding box center [1345, 610] width 192 height 30
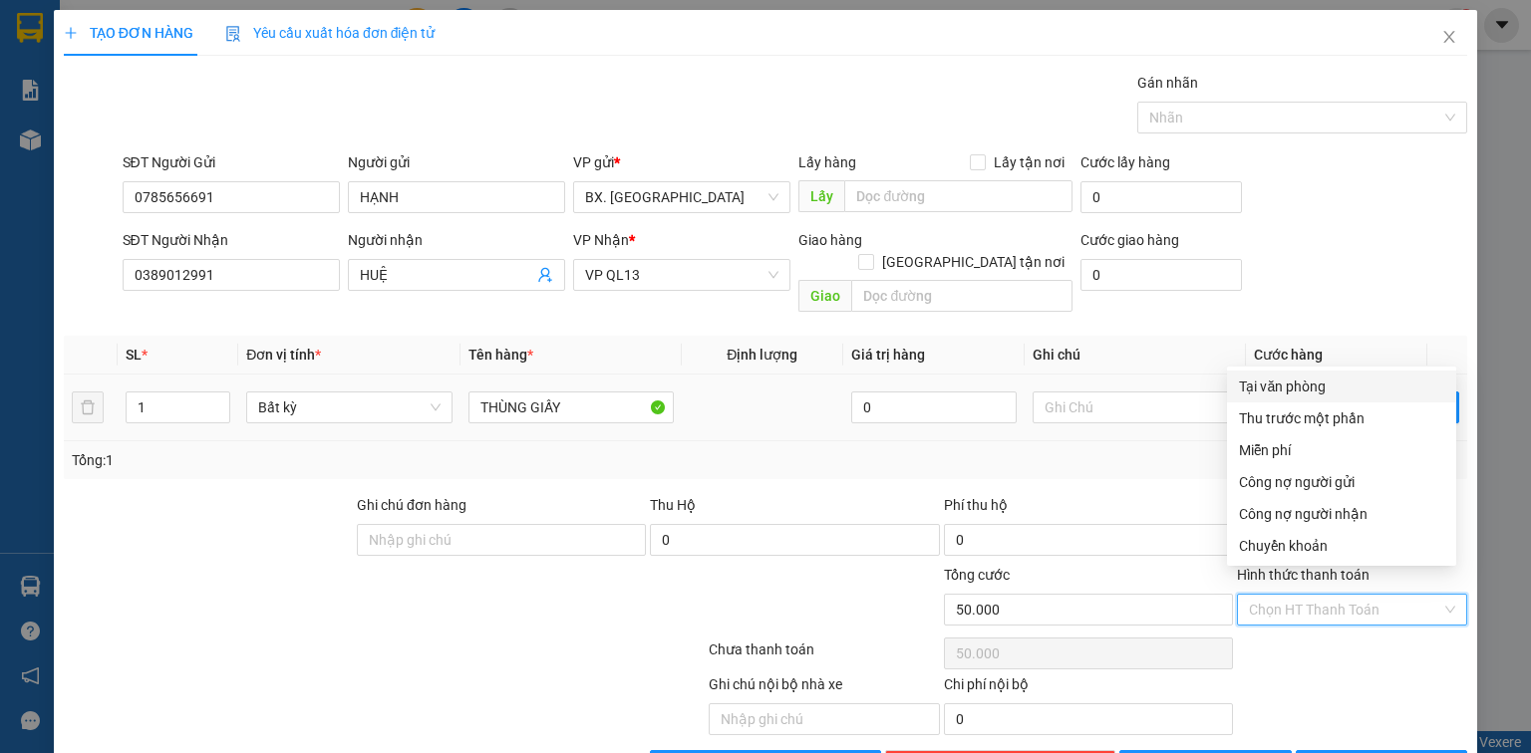
click at [1306, 383] on div "Tại văn phòng" at bounding box center [1341, 387] width 205 height 22
type input "0"
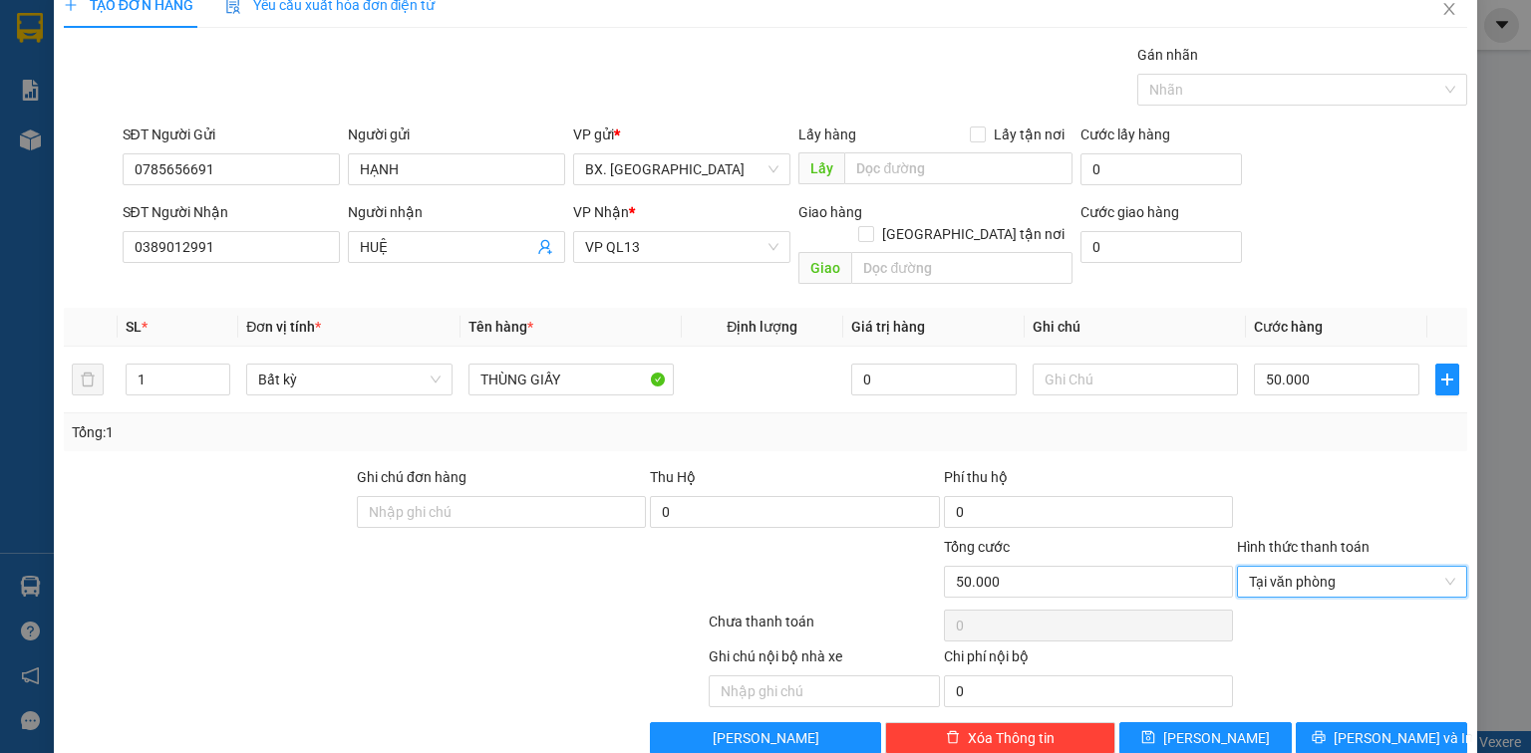
scroll to position [44, 0]
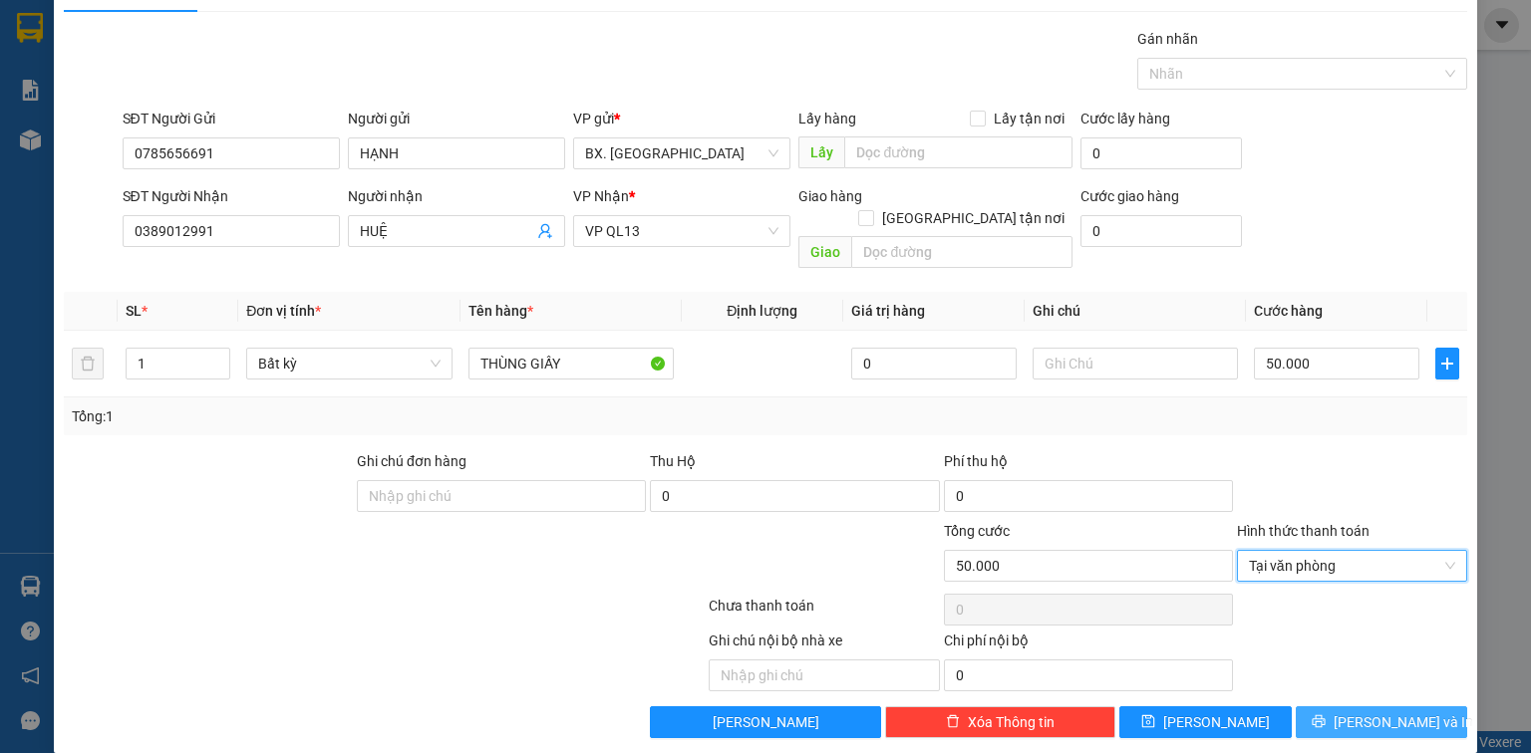
click at [1373, 712] on span "[PERSON_NAME] và In" at bounding box center [1404, 723] width 140 height 22
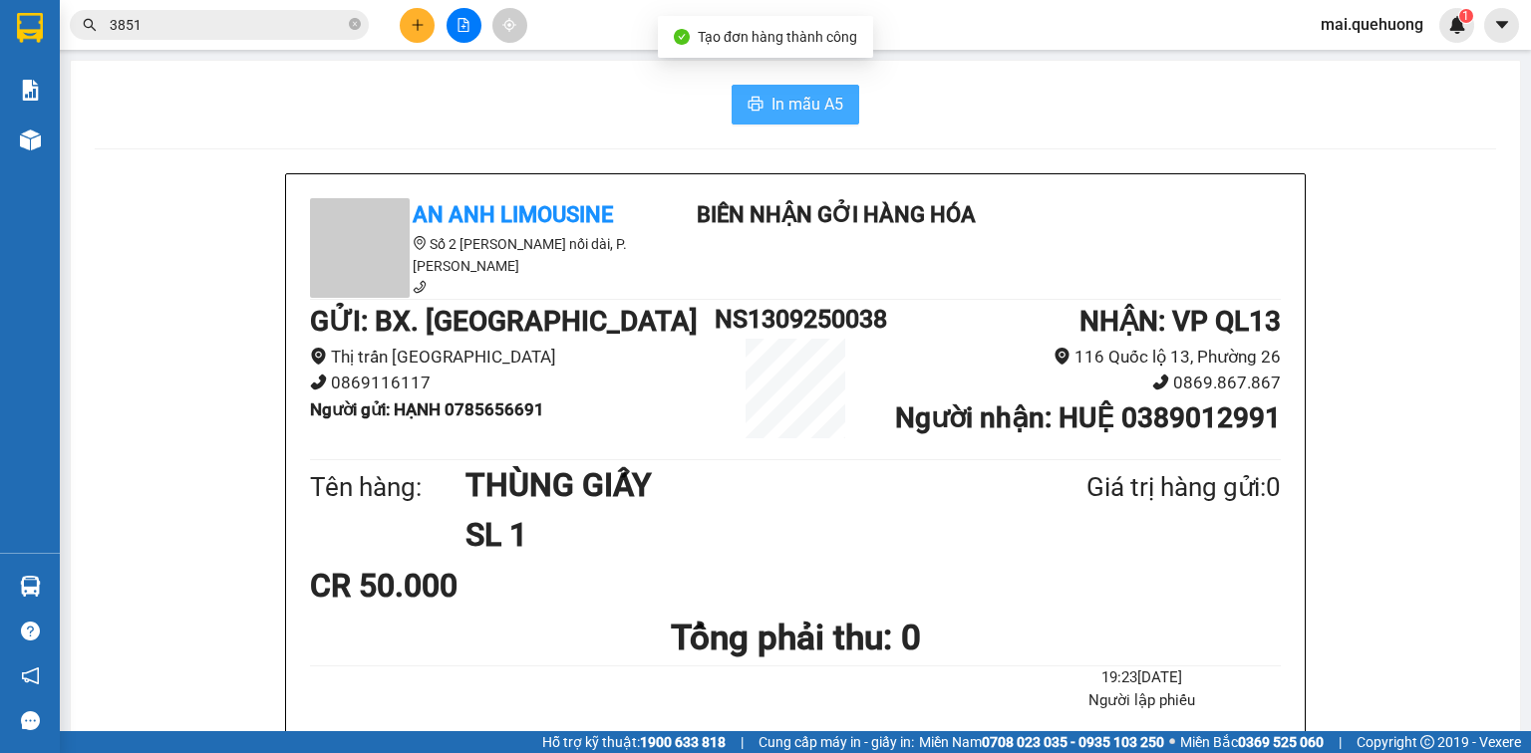
click at [775, 122] on button "In mẫu A5" at bounding box center [796, 105] width 128 height 40
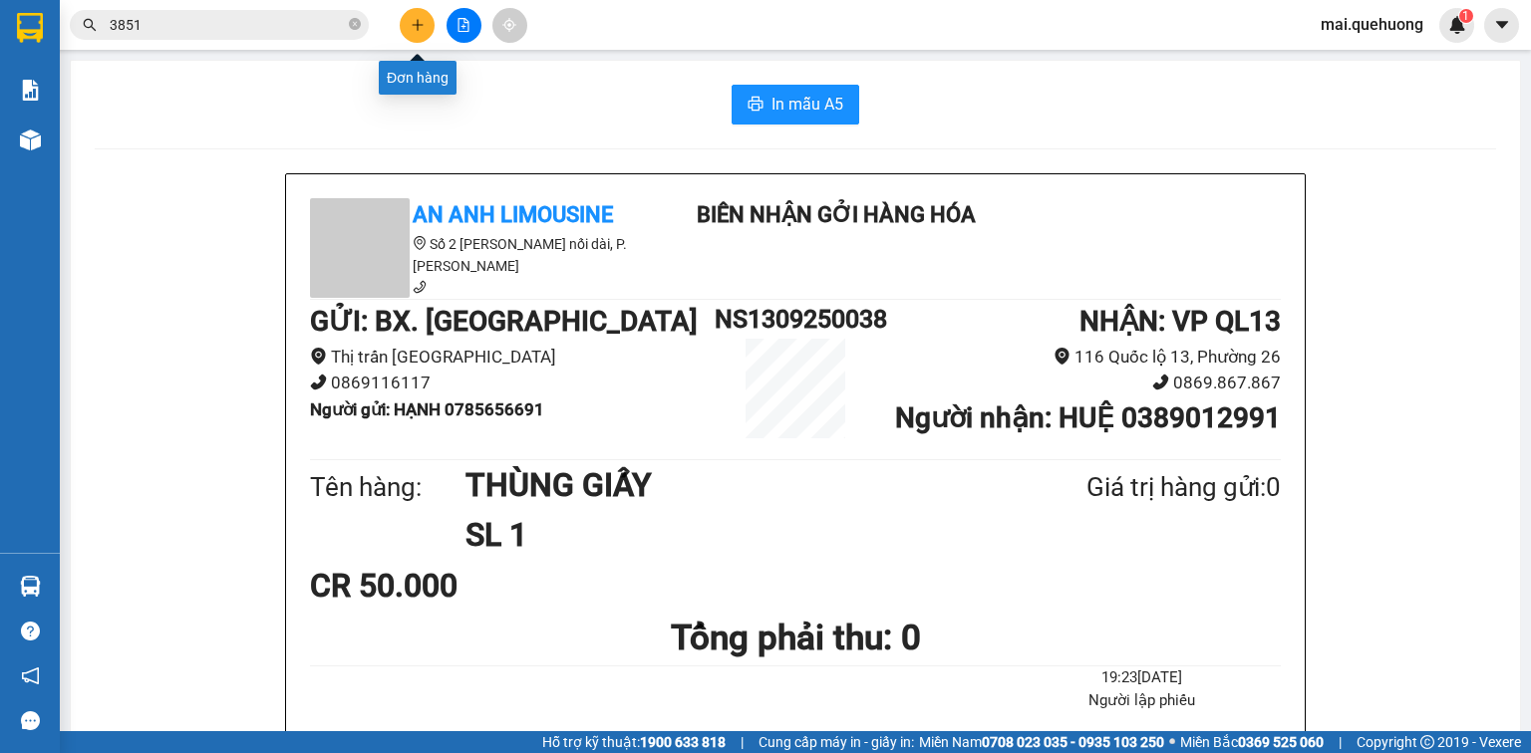
click at [404, 14] on button at bounding box center [417, 25] width 35 height 35
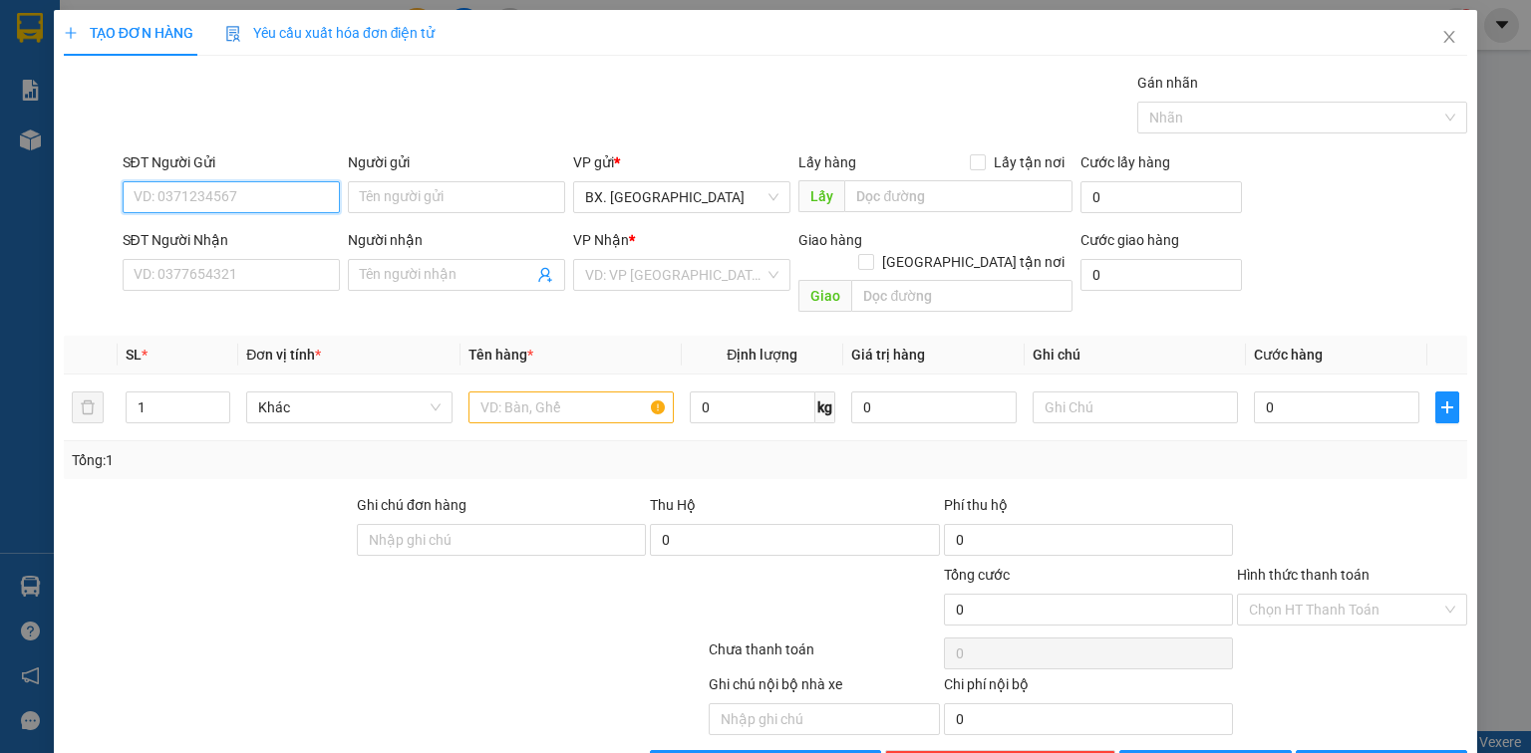
click at [284, 207] on input "SĐT Người Gửi" at bounding box center [231, 197] width 217 height 32
click at [267, 220] on div "0347064204 - HẠNH" at bounding box center [229, 236] width 215 height 32
type input "0347064204"
type input "HẠNH"
type input "0901838779"
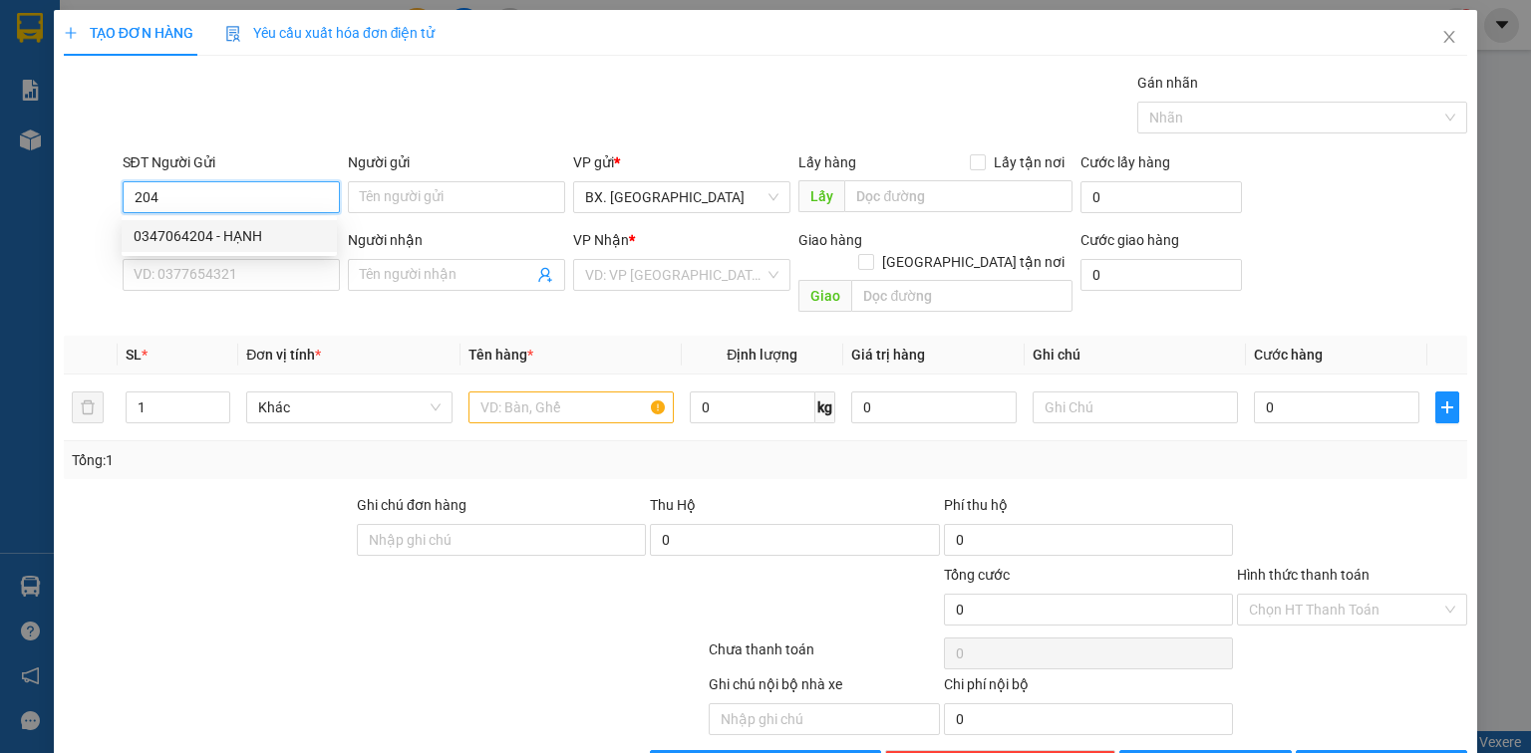
type input "thám"
type input "30.000"
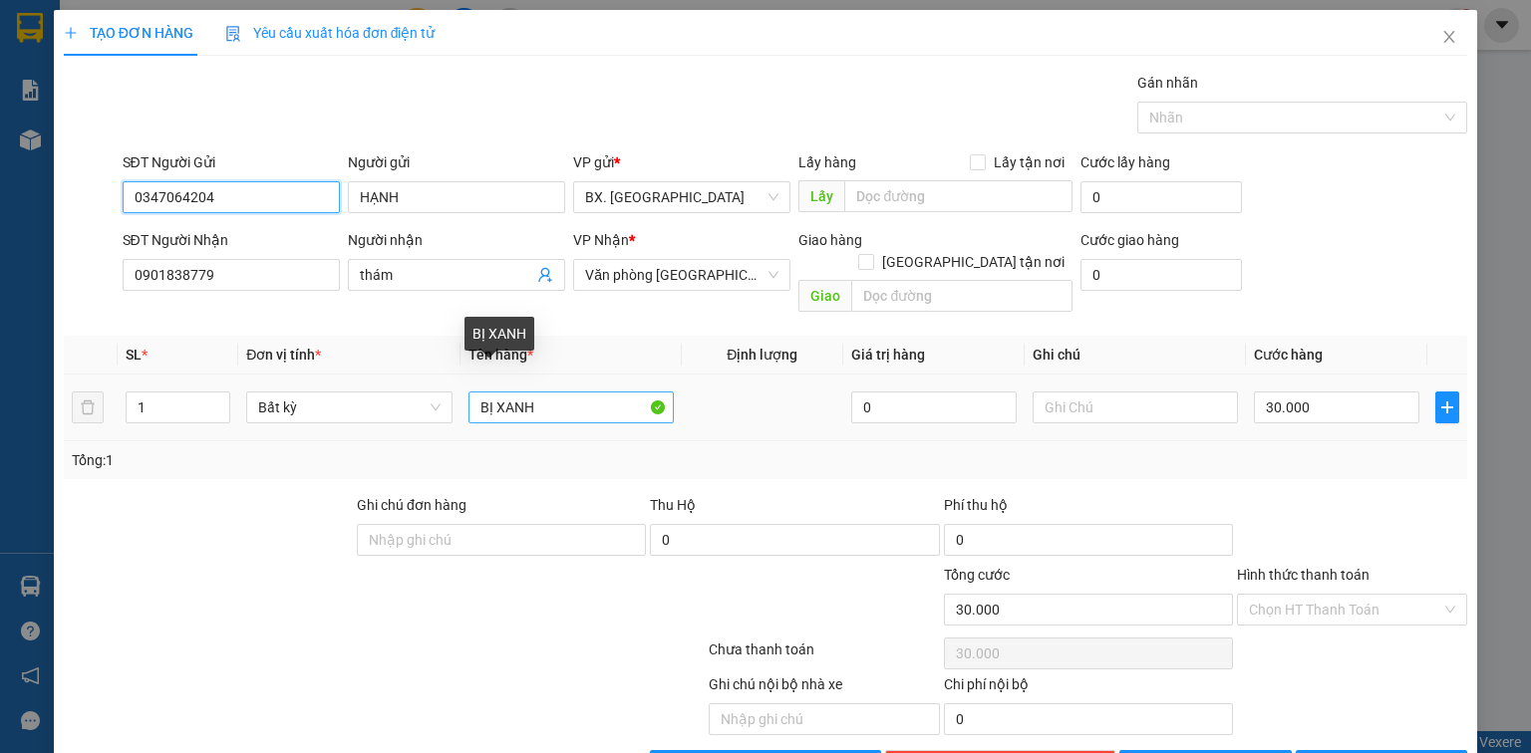
type input "0347064204"
drag, startPoint x: 484, startPoint y: 382, endPoint x: 419, endPoint y: 399, distance: 67.9
click at [419, 399] on tr "1 Bất kỳ BỊ XANH 0 30.000" at bounding box center [765, 408] width 1403 height 67
type input "TÚM XANH"
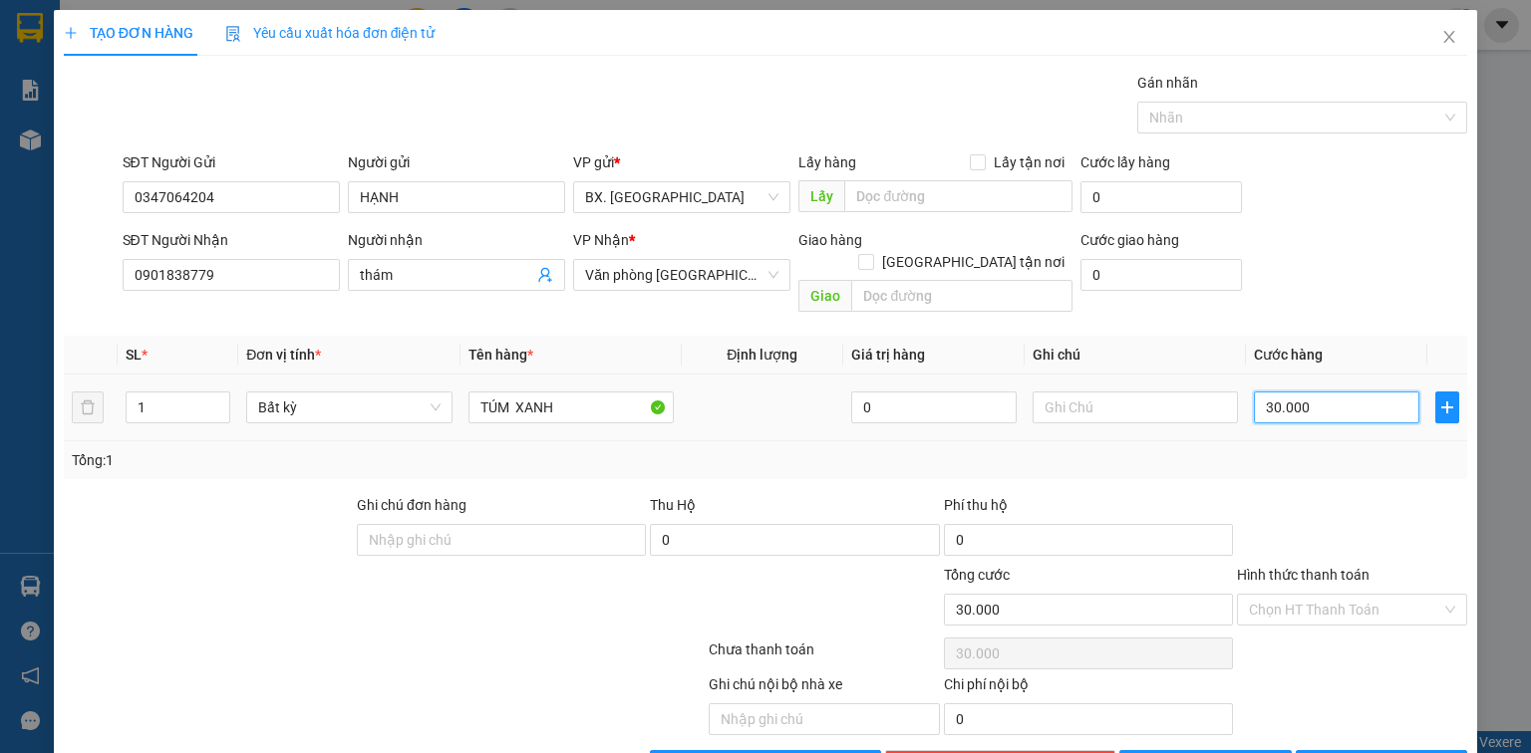
click at [1342, 392] on input "30.000" at bounding box center [1336, 408] width 165 height 32
type input "6"
type input "60"
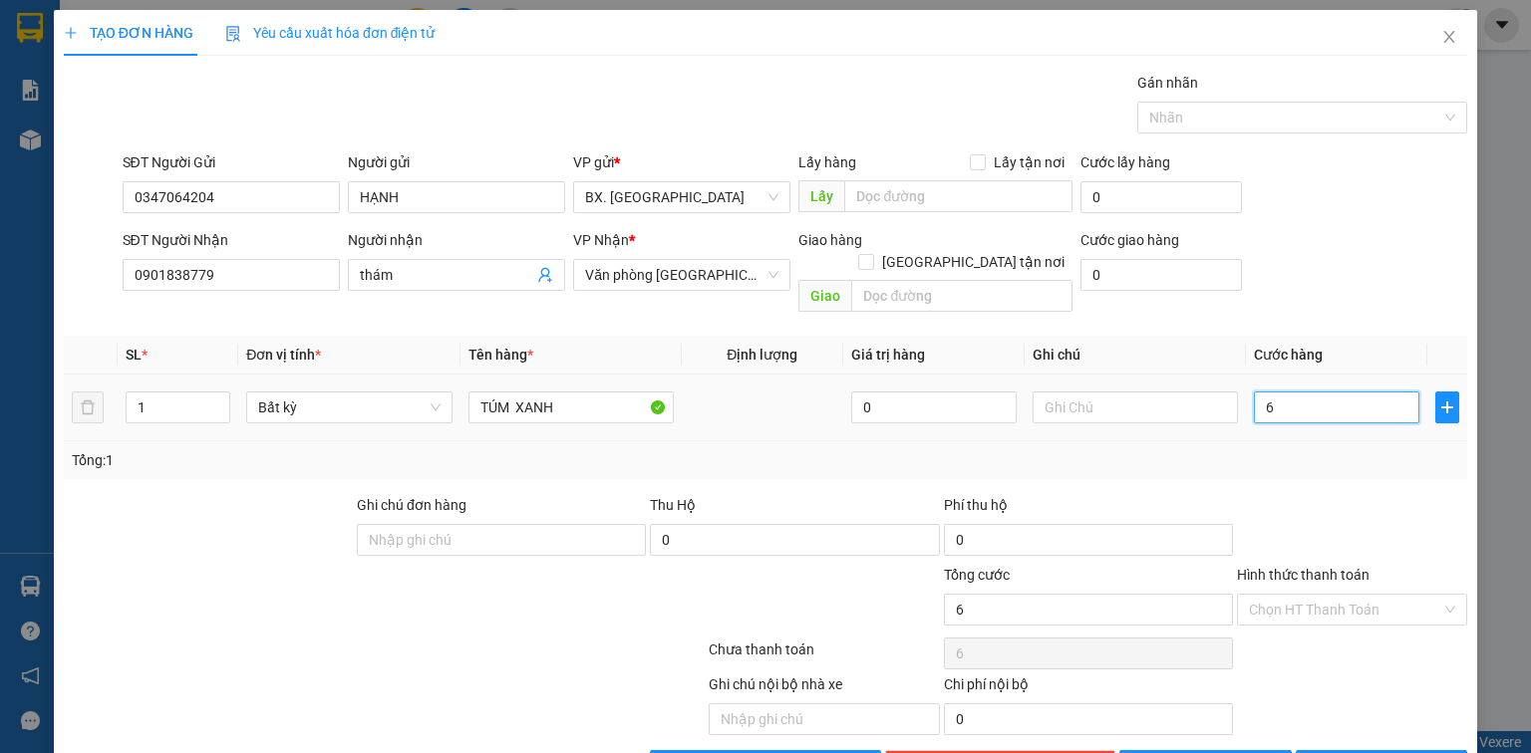
type input "60"
click at [1313, 392] on input "60" at bounding box center [1336, 408] width 165 height 32
type input "60"
type input "60.000"
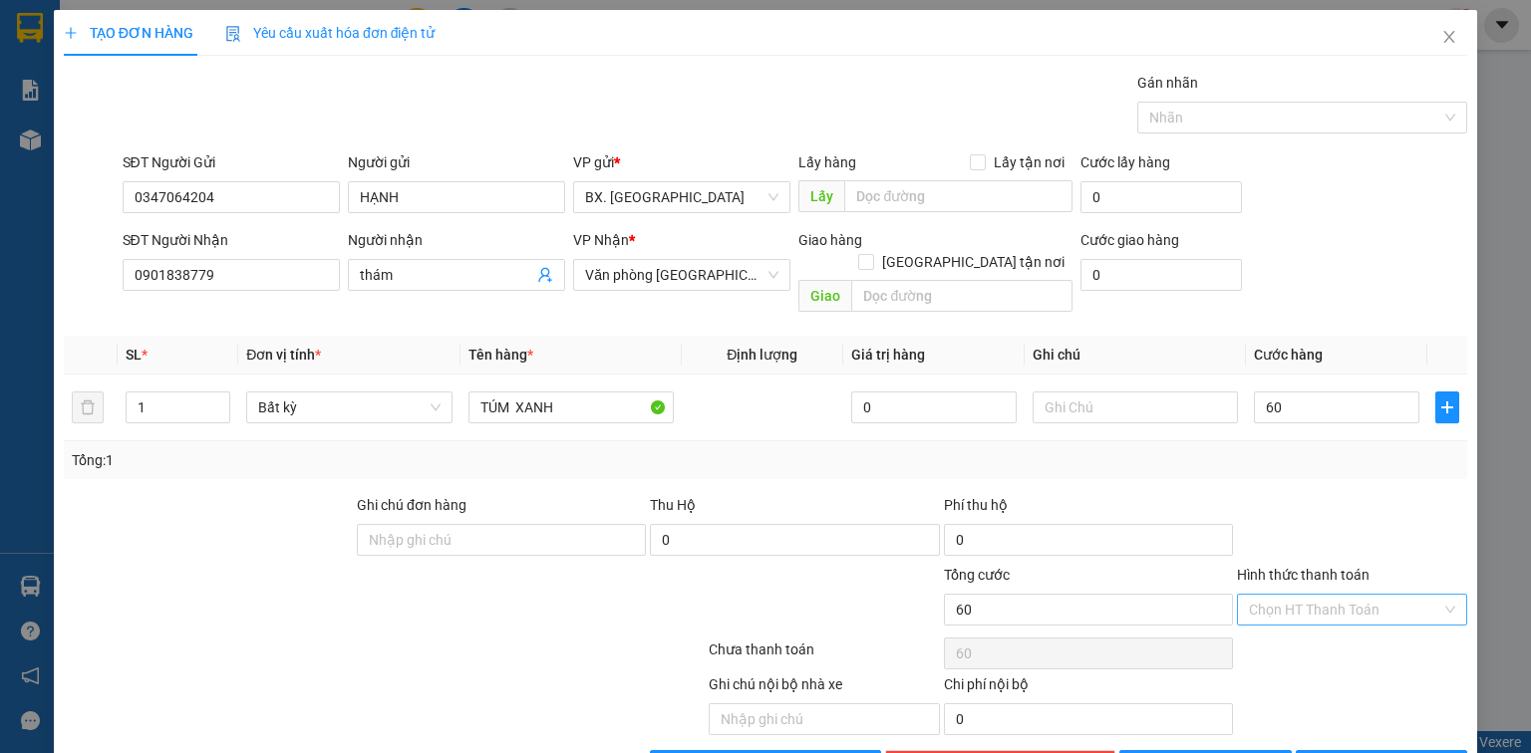
type input "60.000"
drag, startPoint x: 1316, startPoint y: 579, endPoint x: 1327, endPoint y: 530, distance: 50.1
click at [1320, 595] on input "Hình thức thanh toán" at bounding box center [1345, 610] width 192 height 30
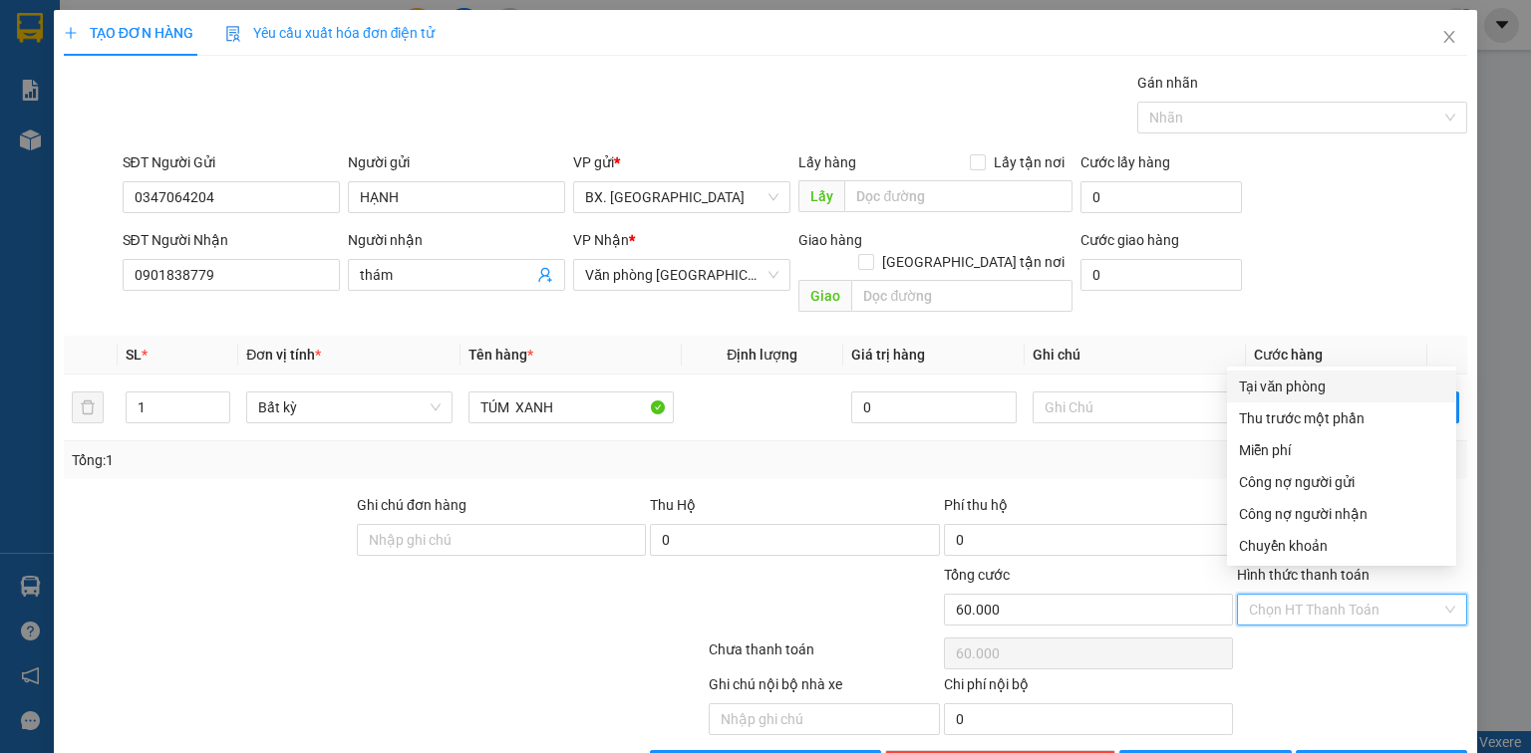
click at [1333, 391] on div "Tại văn phòng" at bounding box center [1341, 387] width 205 height 22
type input "0"
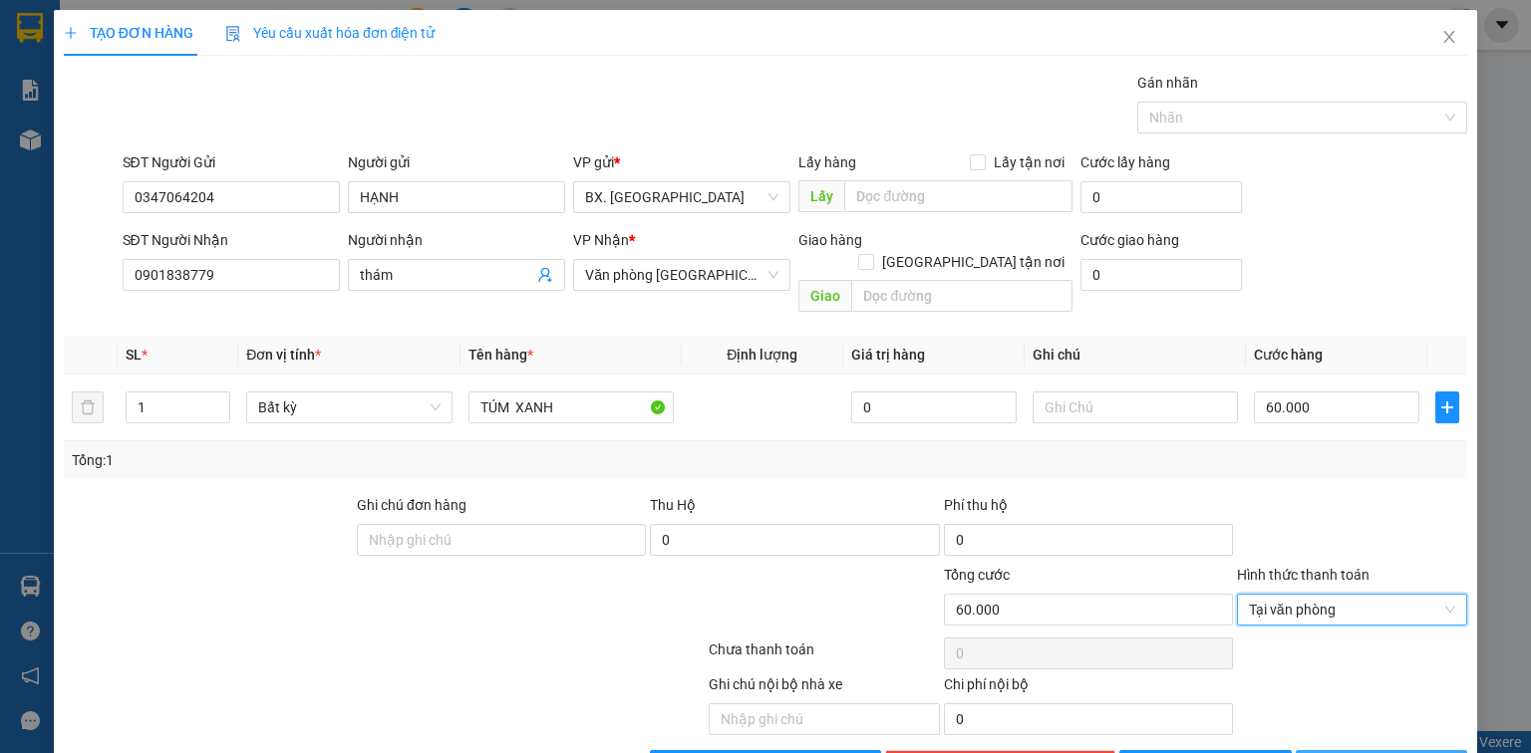
drag, startPoint x: 1355, startPoint y: 740, endPoint x: 1359, endPoint y: 712, distance: 28.2
click at [1358, 750] on button "[PERSON_NAME] và In" at bounding box center [1382, 766] width 172 height 32
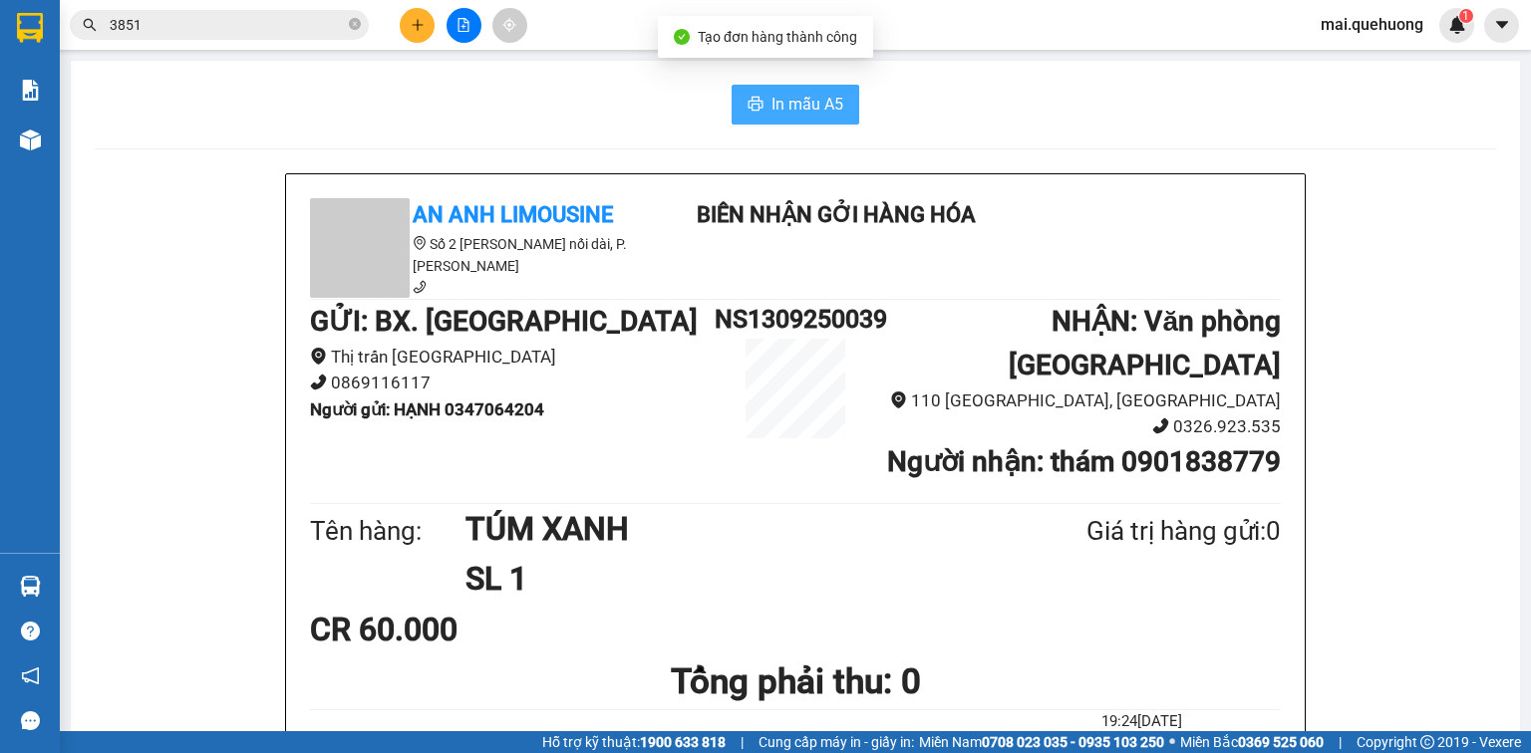
click at [805, 108] on span "In mẫu A5" at bounding box center [807, 104] width 72 height 25
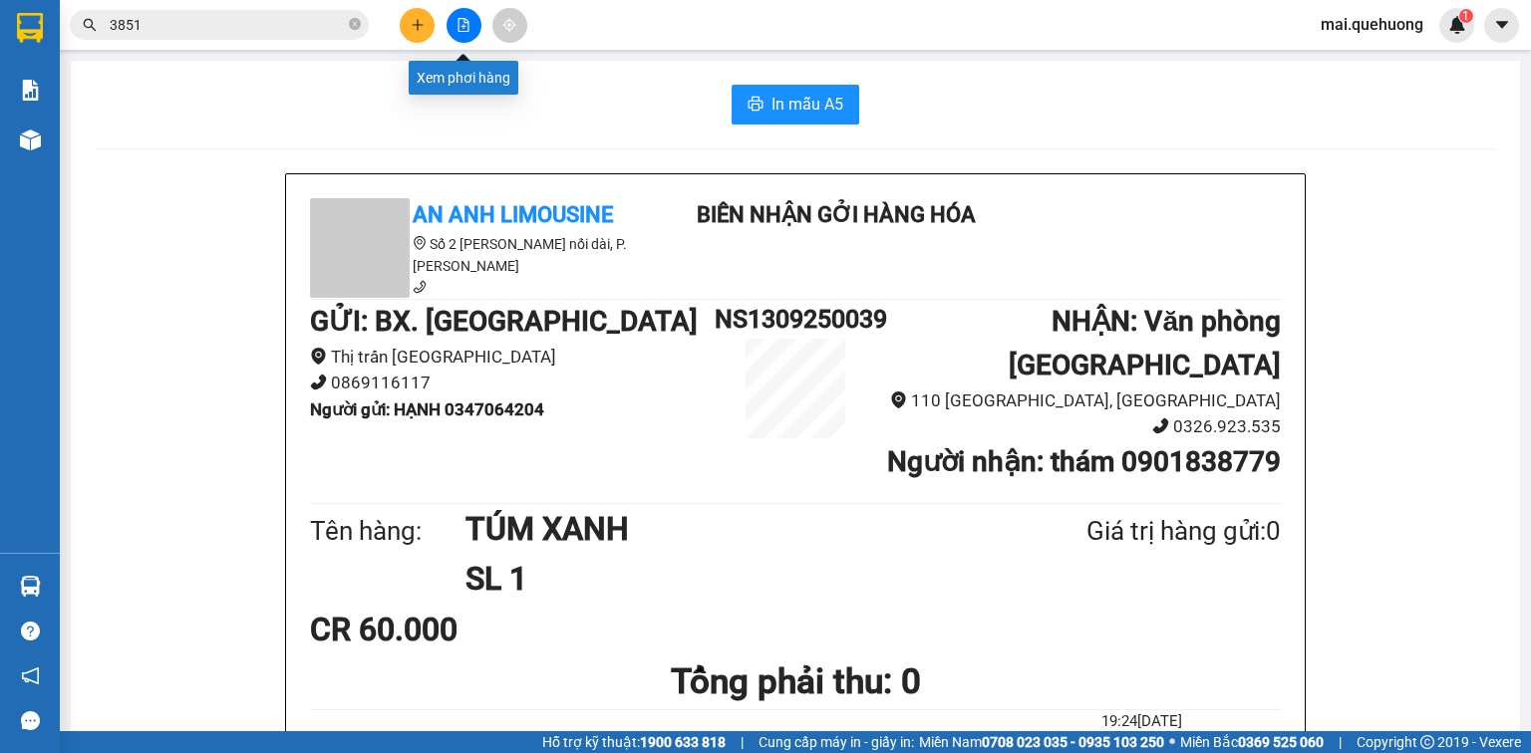
click at [462, 18] on icon "file-add" at bounding box center [463, 25] width 11 height 14
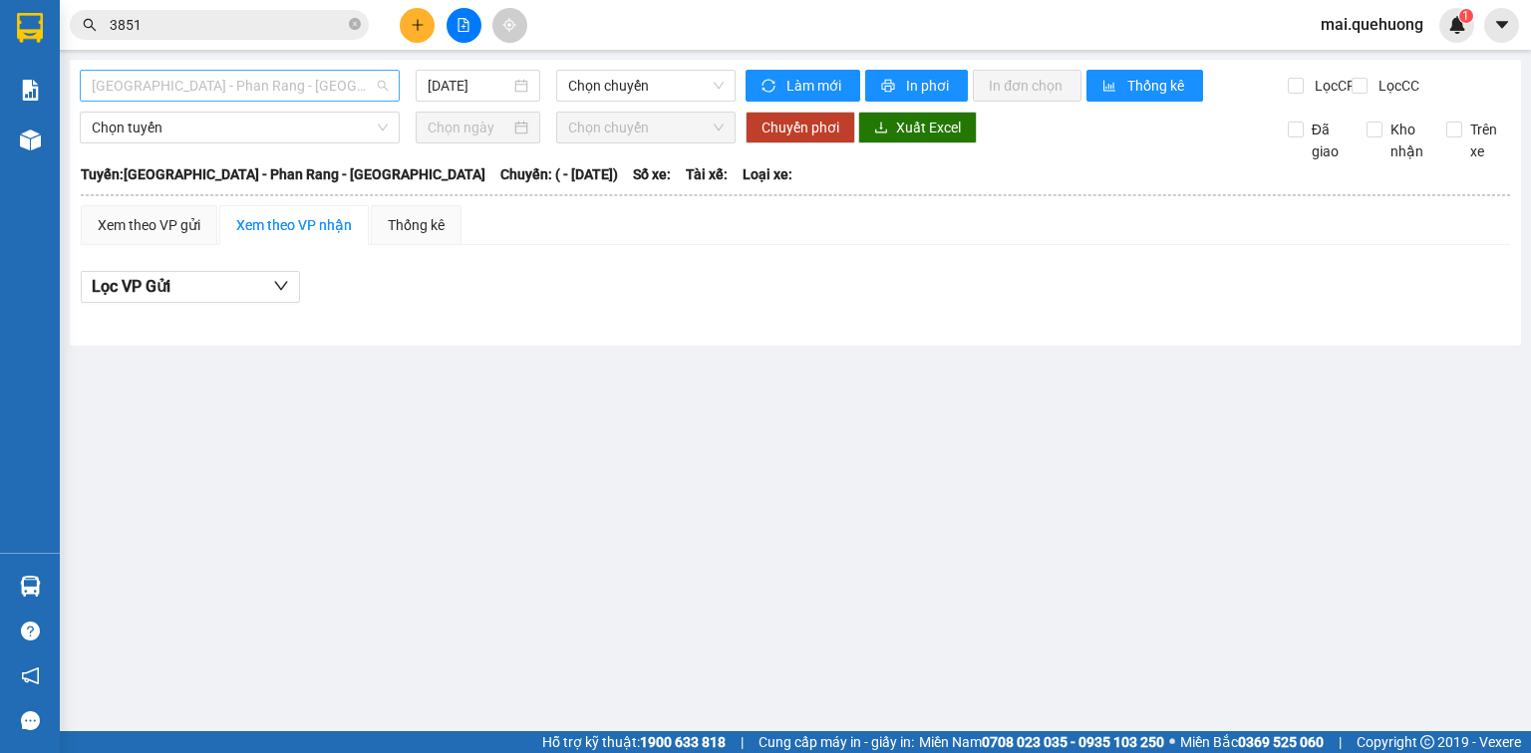
click at [287, 79] on span "[GEOGRAPHIC_DATA] - Phan Rang - [GEOGRAPHIC_DATA]" at bounding box center [240, 86] width 296 height 30
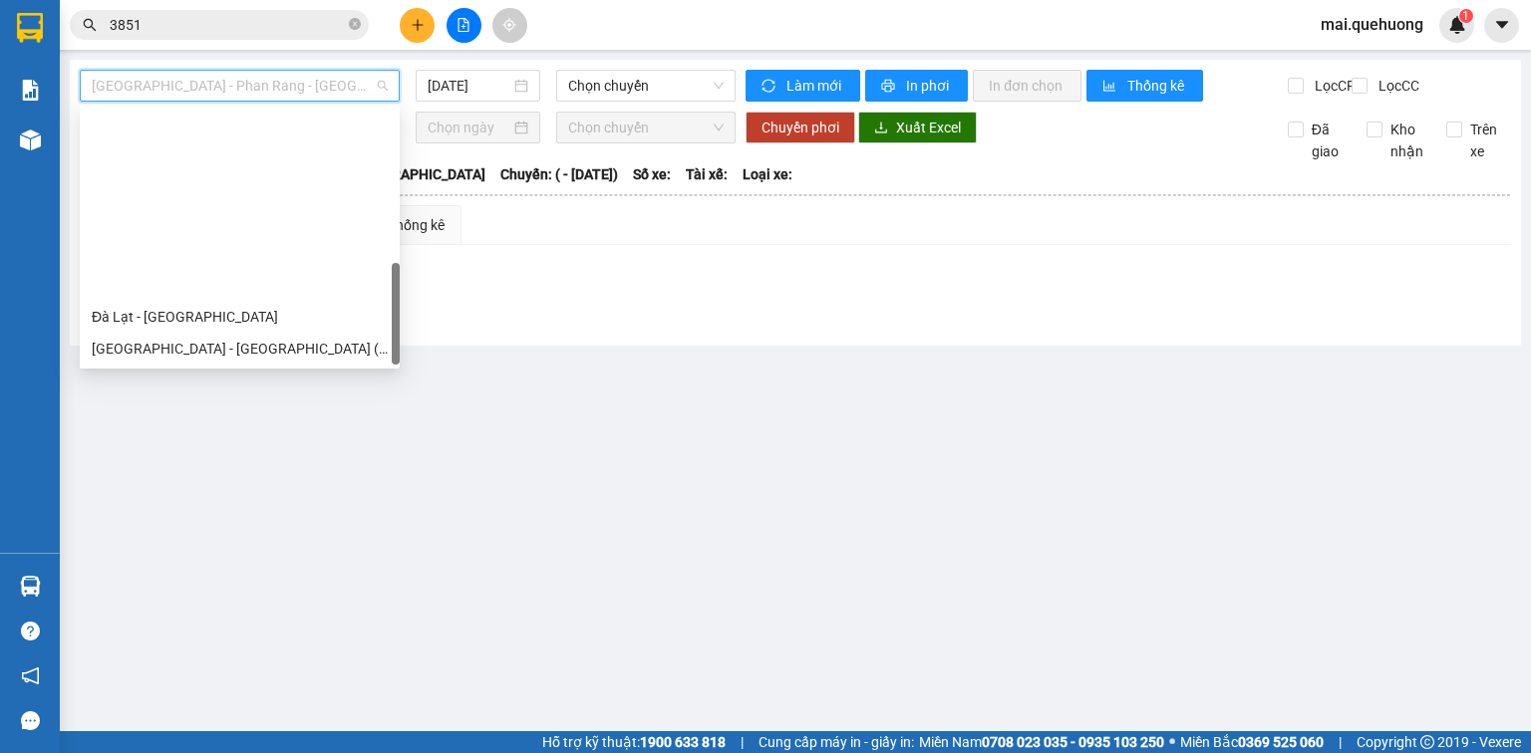
scroll to position [542, 0]
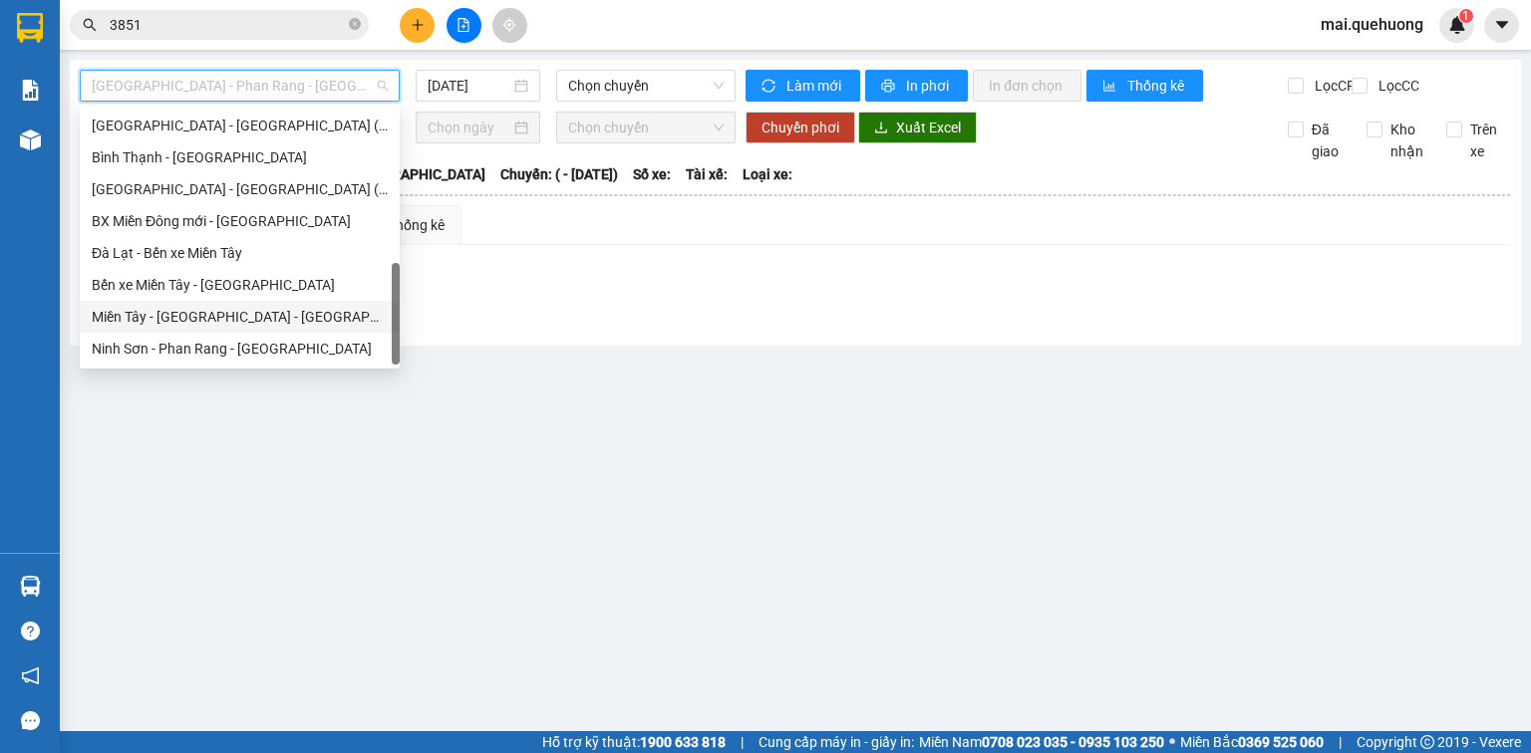
click at [276, 322] on div "Miền Tây - [GEOGRAPHIC_DATA] - [GEOGRAPHIC_DATA]" at bounding box center [240, 317] width 296 height 22
type input "[DATE]"
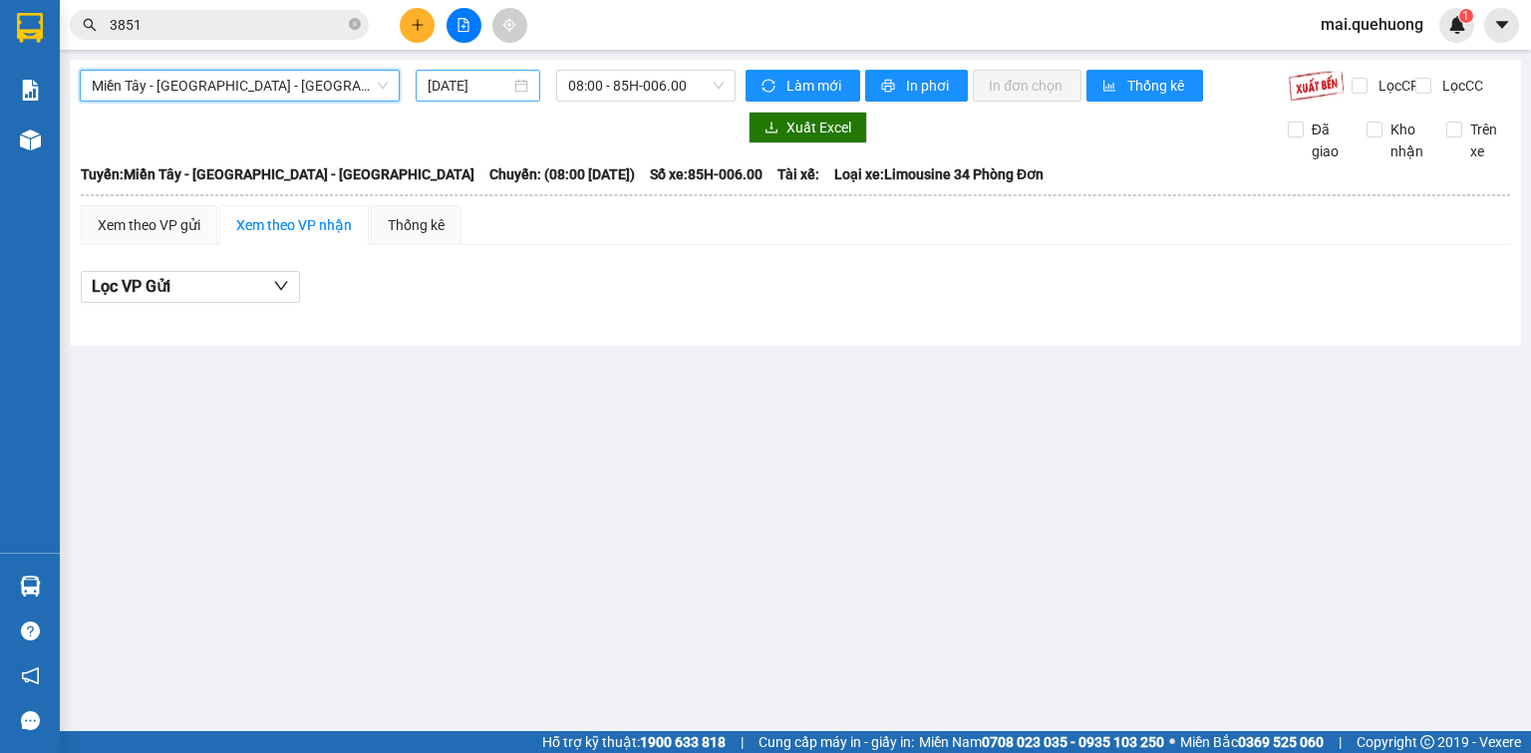
click at [455, 84] on input "[DATE]" at bounding box center [469, 86] width 82 height 22
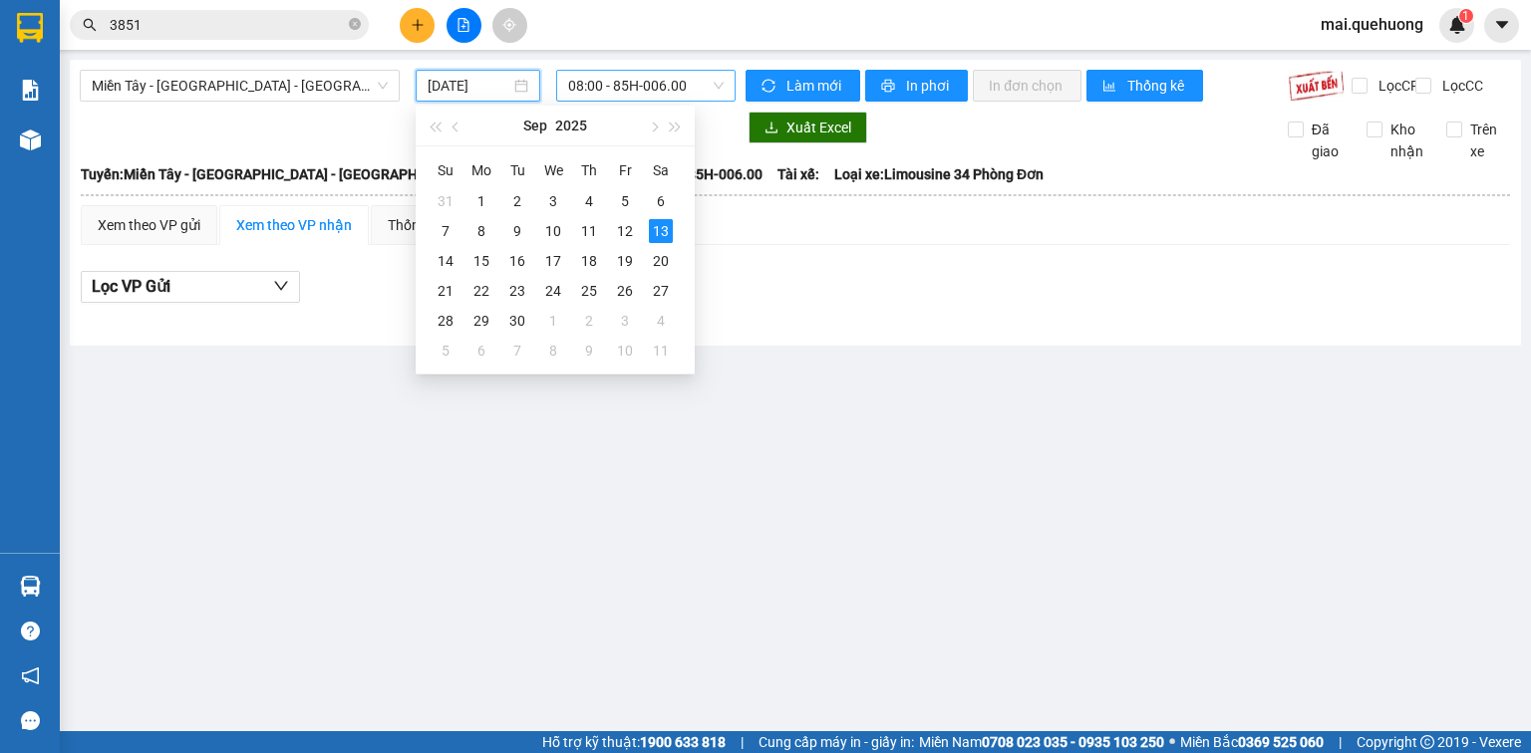
click at [637, 74] on span "08:00 - 85H-006.00" at bounding box center [646, 86] width 156 height 30
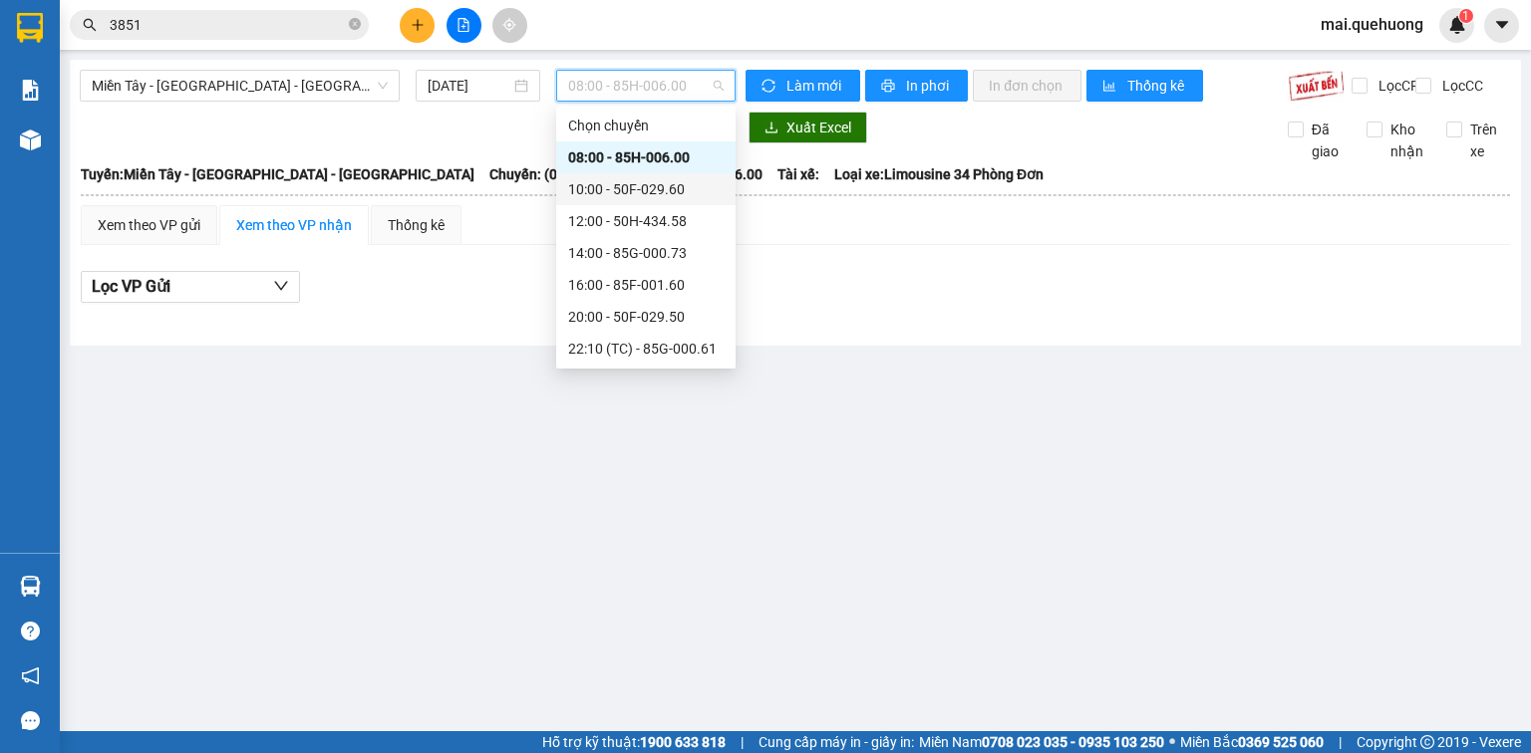
click at [639, 193] on div "10:00 - 50F-029.60" at bounding box center [645, 189] width 155 height 22
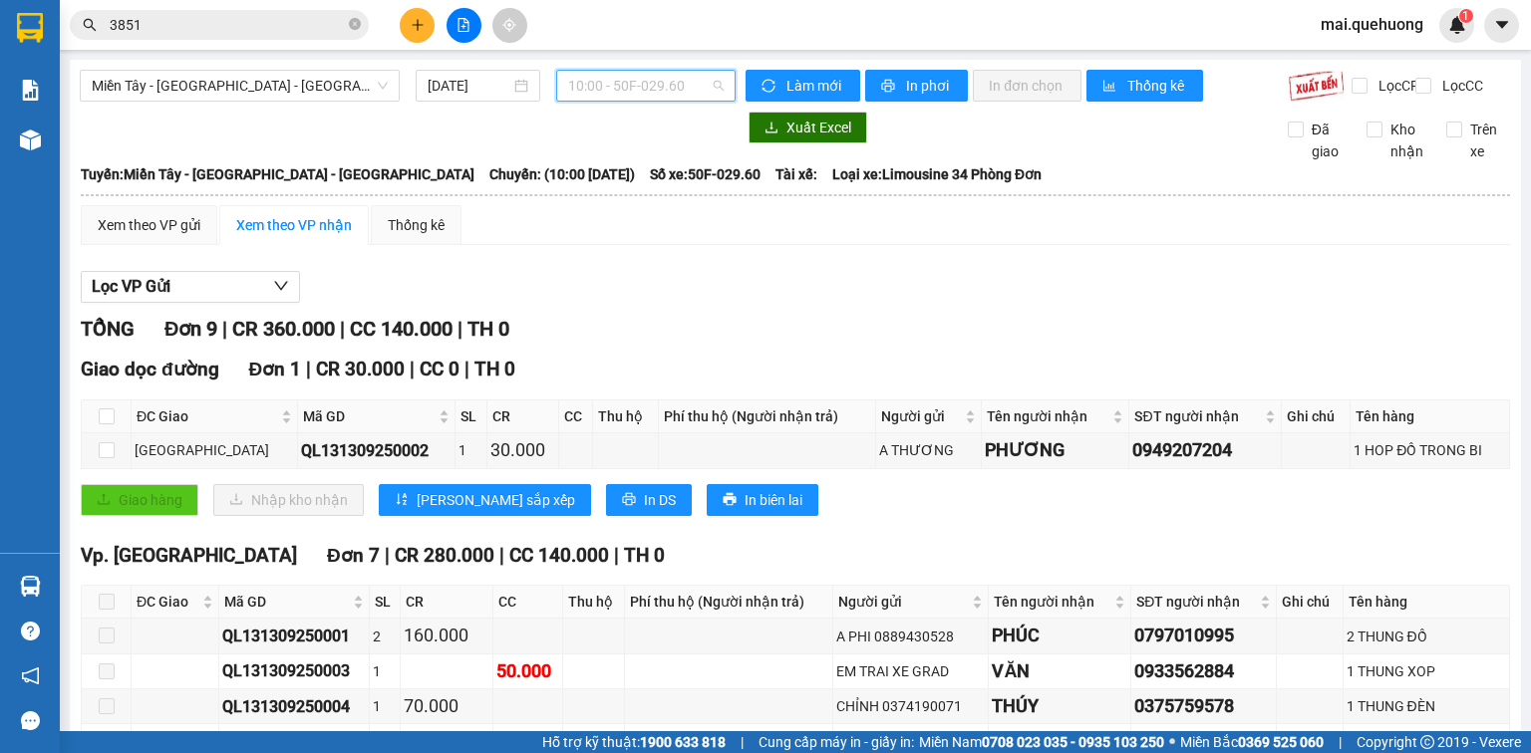
click at [641, 82] on span "10:00 - 50F-029.60" at bounding box center [646, 86] width 156 height 30
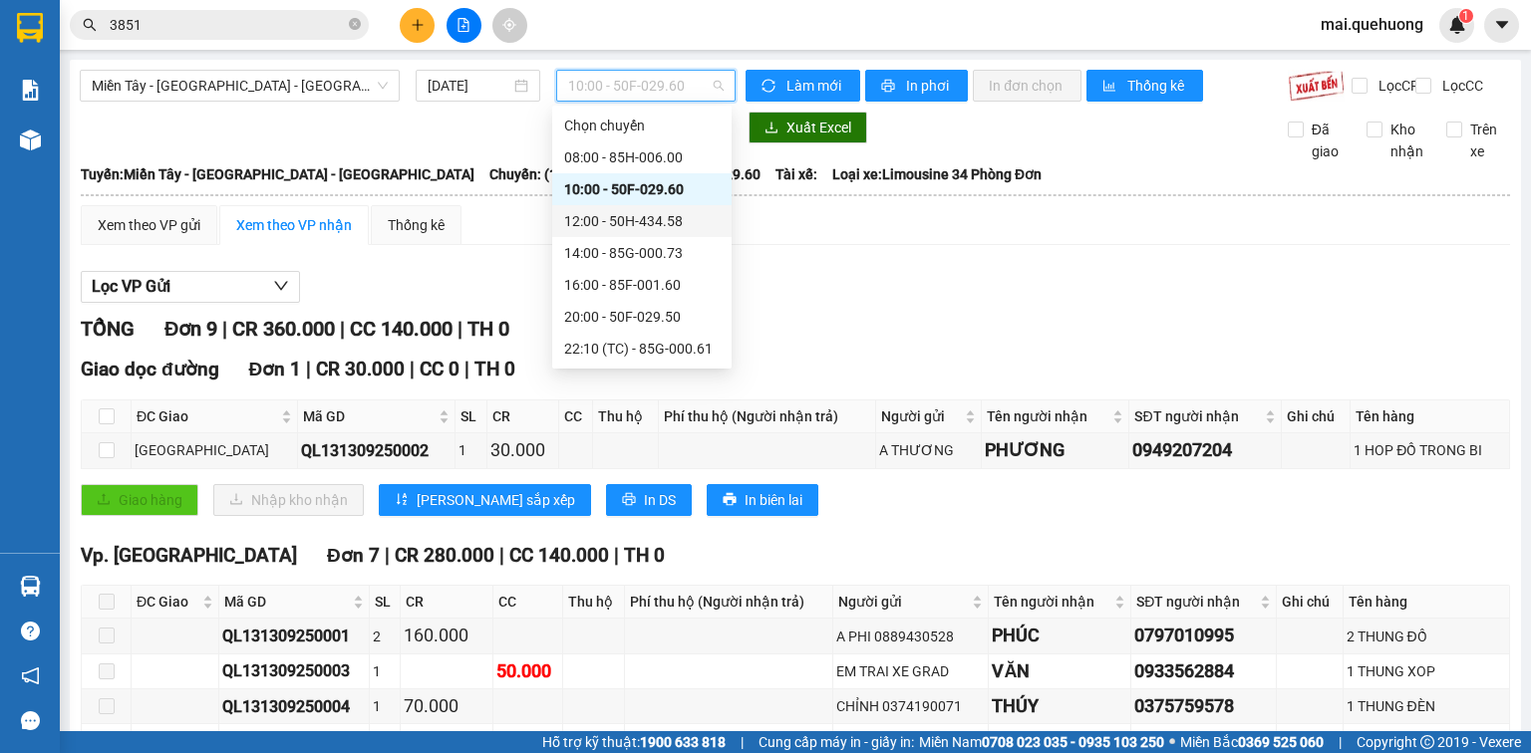
click at [614, 219] on div "12:00 - 50H-434.58" at bounding box center [641, 221] width 155 height 22
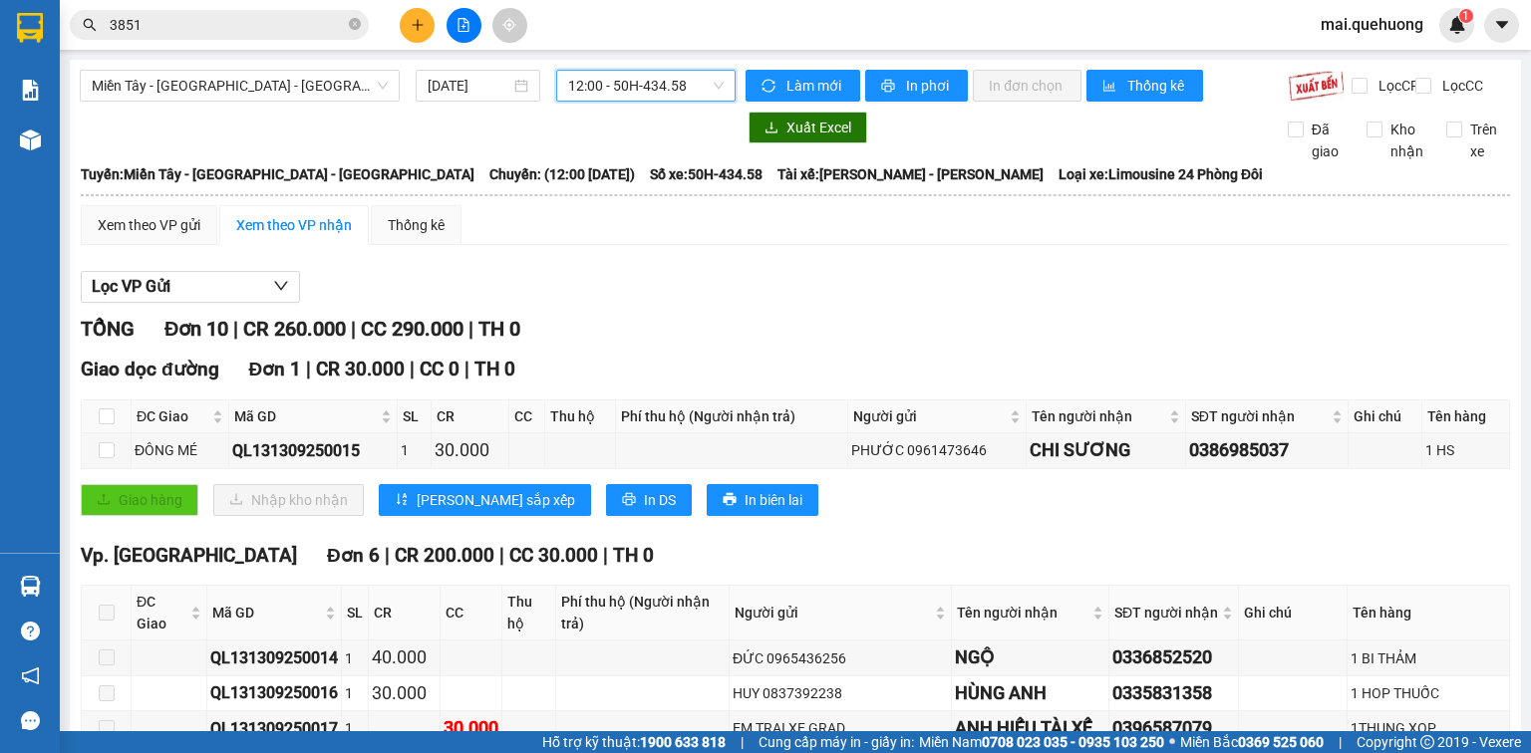
drag, startPoint x: 650, startPoint y: 84, endPoint x: 650, endPoint y: 96, distance: 12.0
click at [650, 84] on span "12:00 - 50H-434.58" at bounding box center [646, 86] width 156 height 30
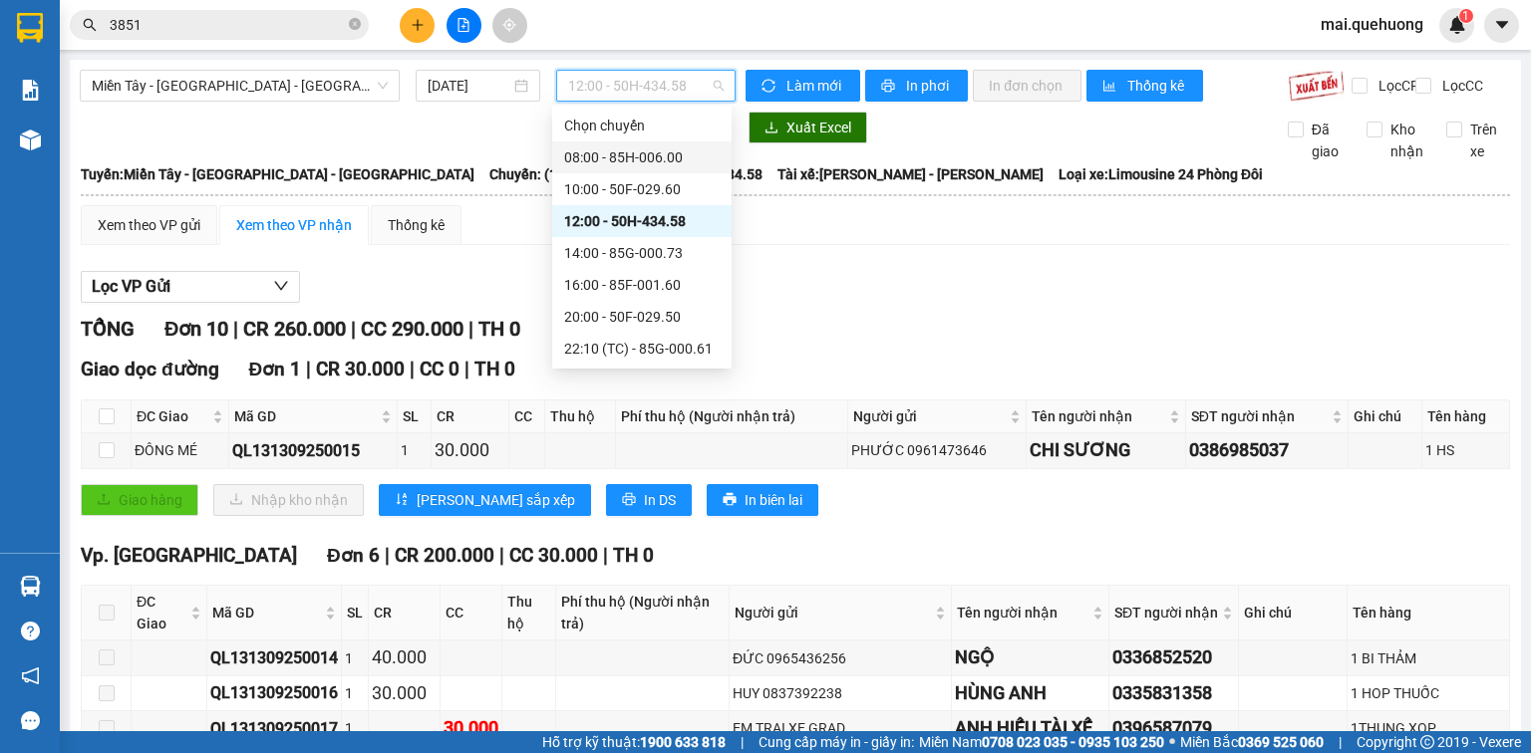
click at [637, 158] on div "08:00 - 85H-006.00" at bounding box center [641, 158] width 155 height 22
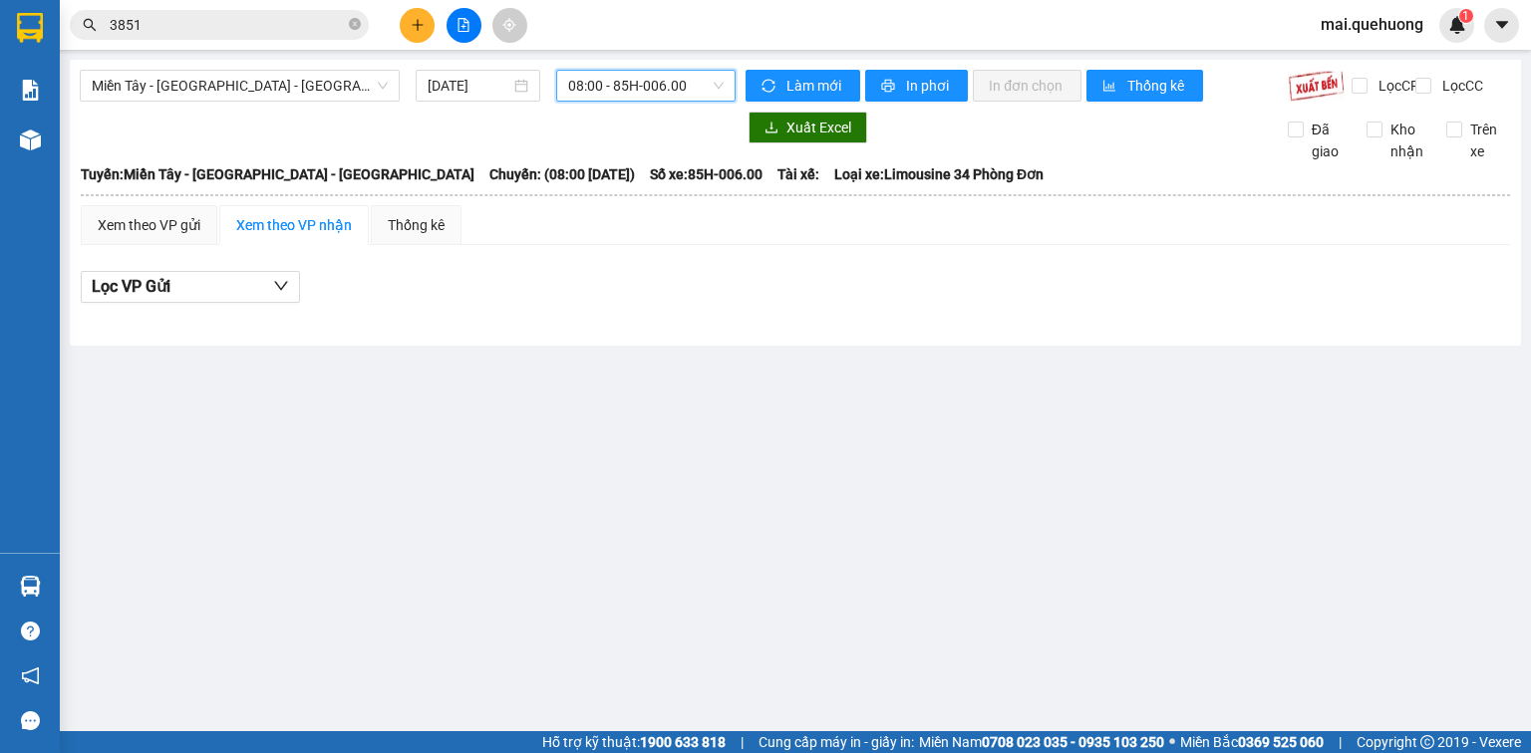
click at [625, 87] on span "08:00 - 85H-006.00" at bounding box center [646, 86] width 156 height 30
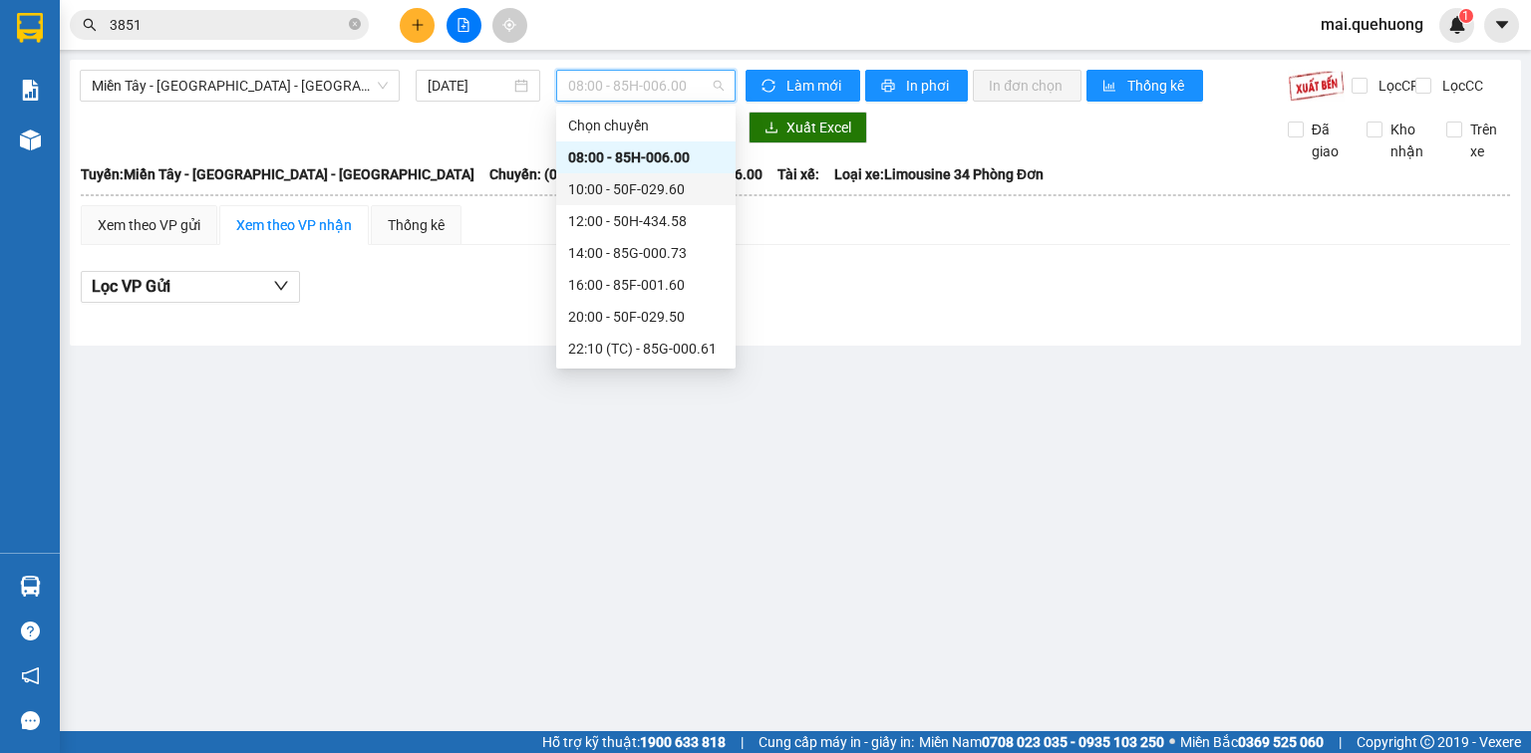
click at [626, 188] on div "10:00 - 50F-029.60" at bounding box center [645, 189] width 155 height 22
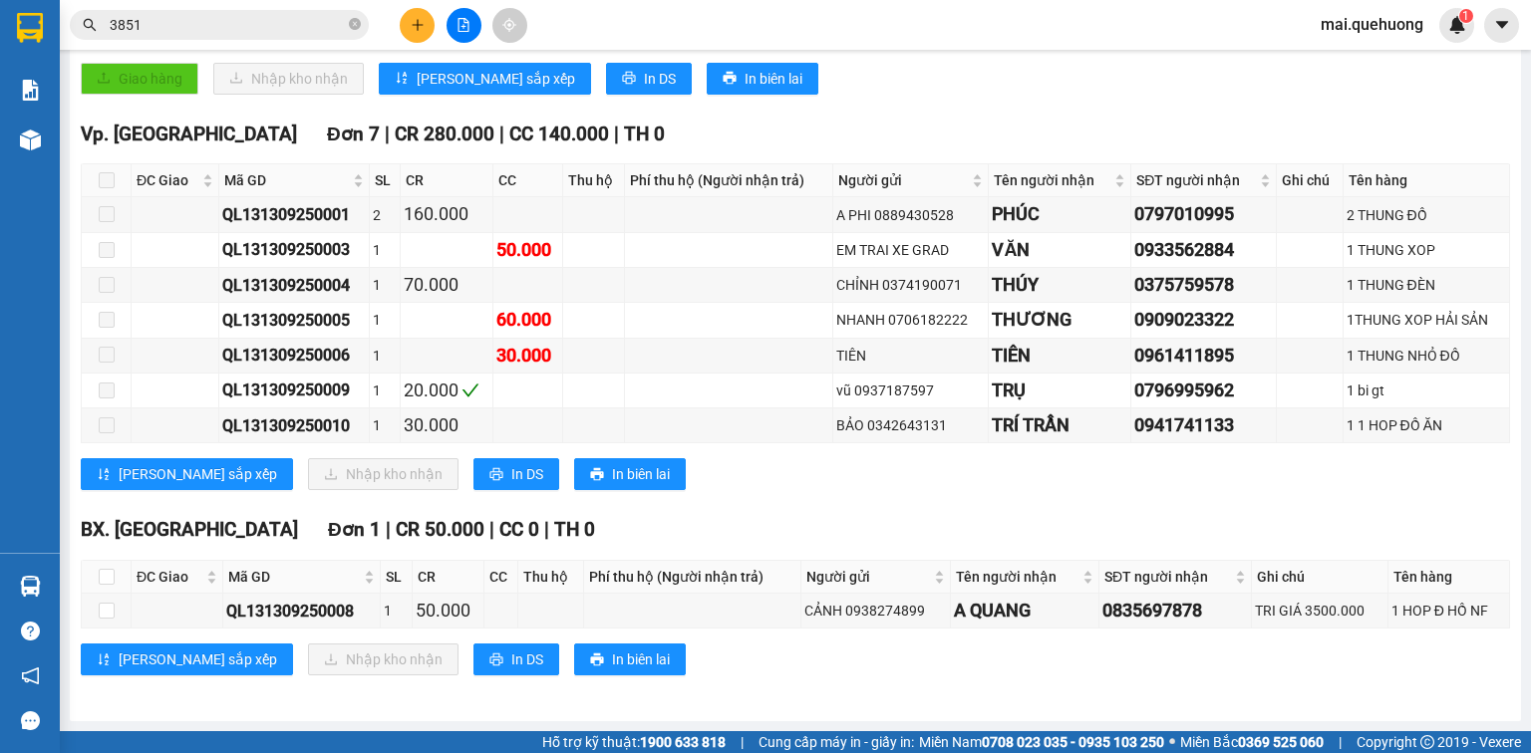
scroll to position [435, 0]
click at [511, 664] on span "In DS" at bounding box center [527, 660] width 32 height 22
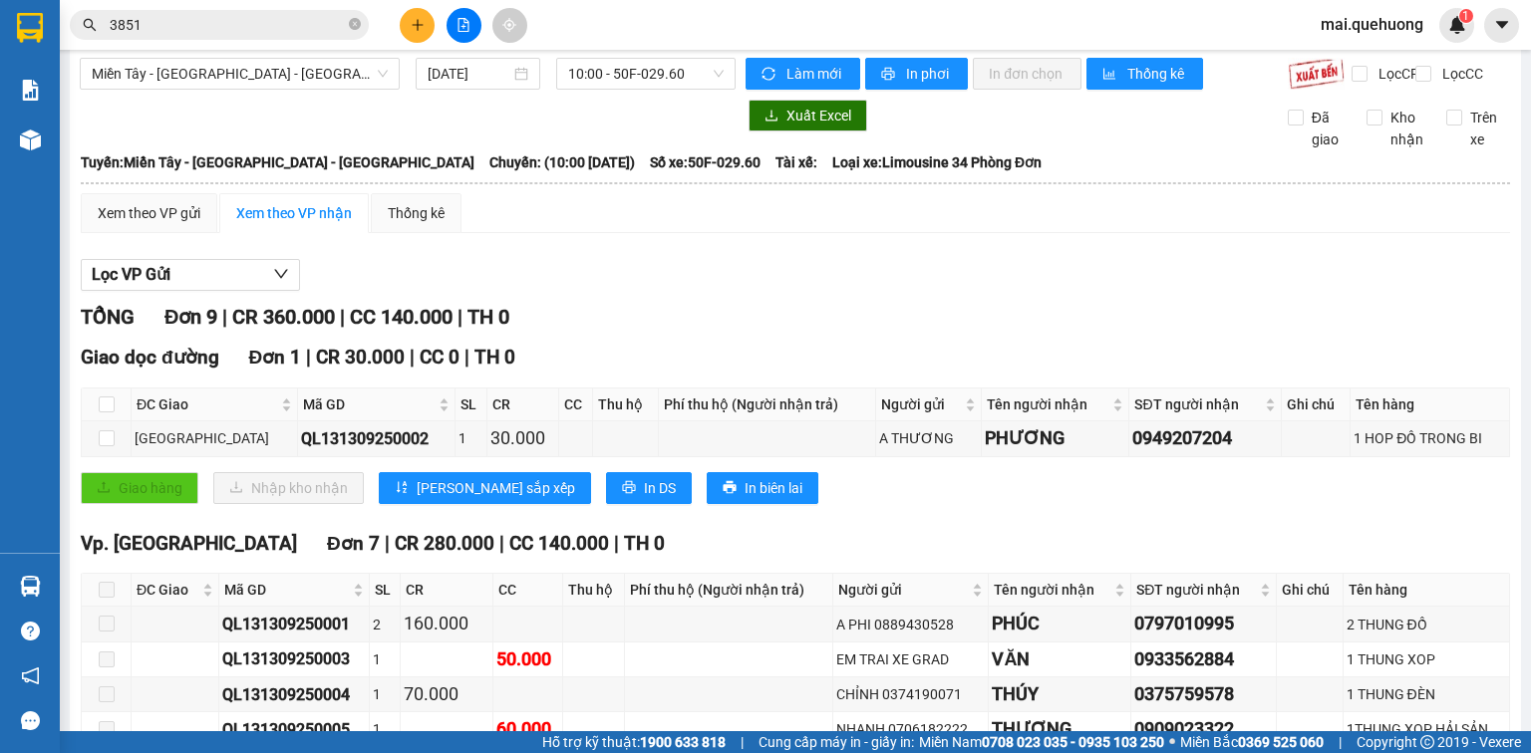
scroll to position [0, 0]
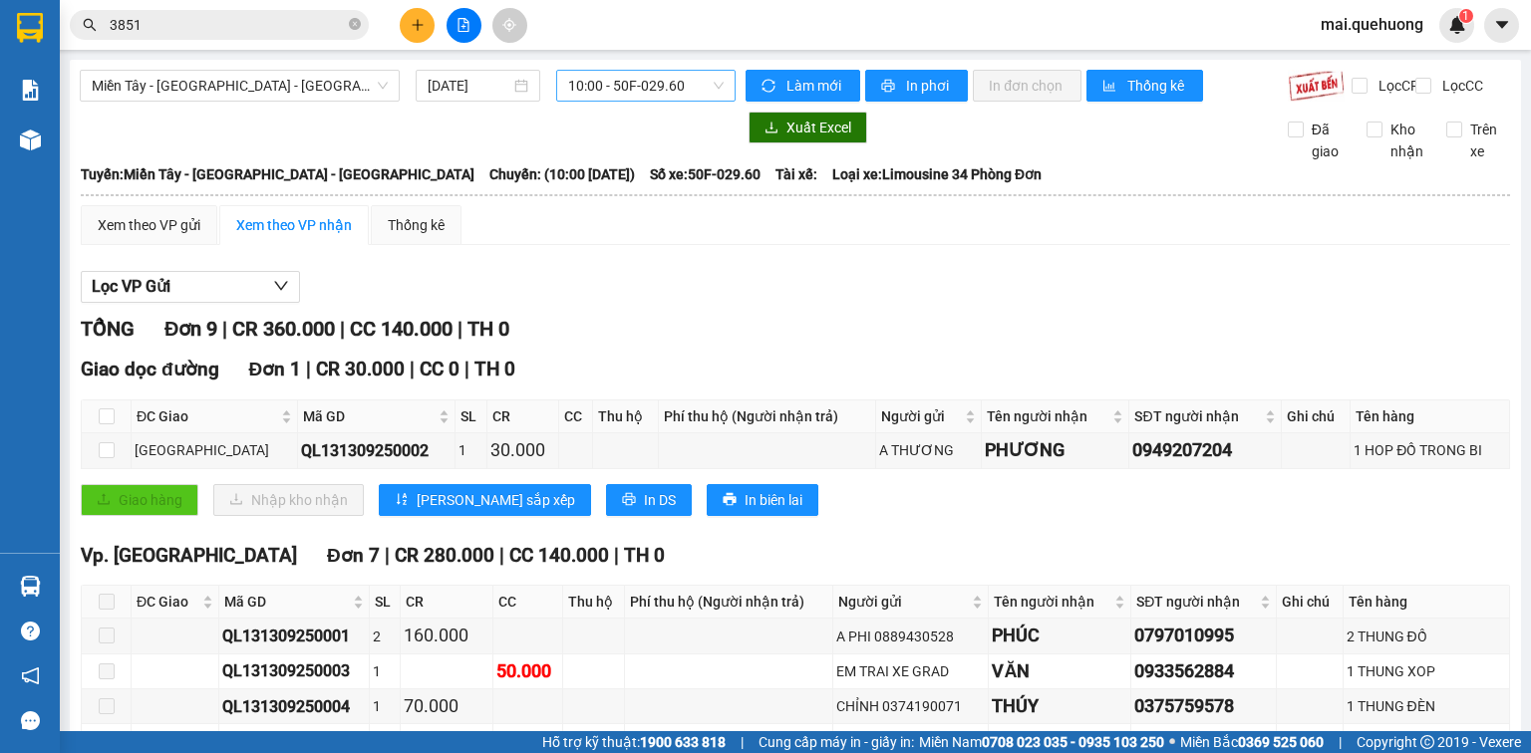
click at [598, 87] on span "10:00 - 50F-029.60" at bounding box center [646, 86] width 156 height 30
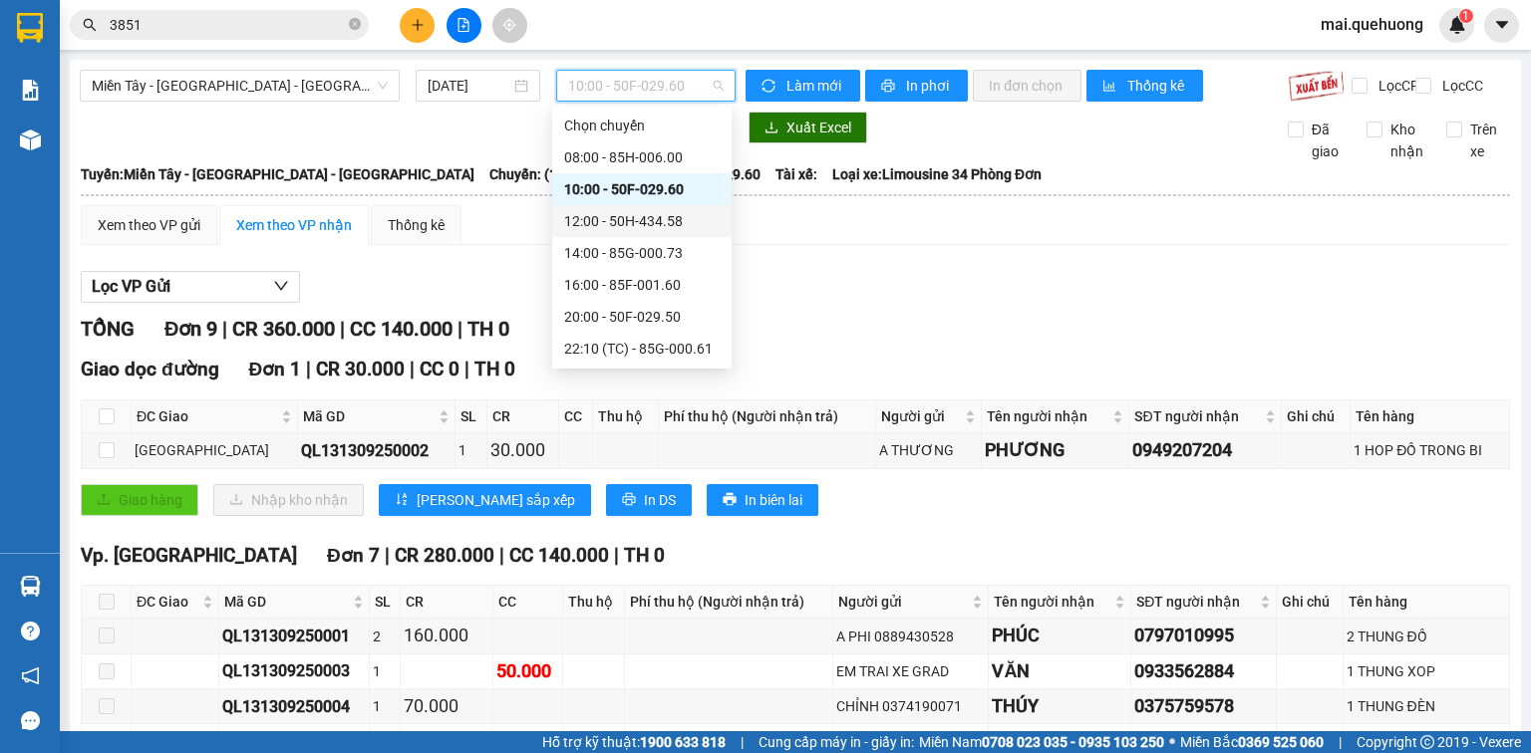
click at [623, 223] on div "12:00 - 50H-434.58" at bounding box center [641, 221] width 155 height 22
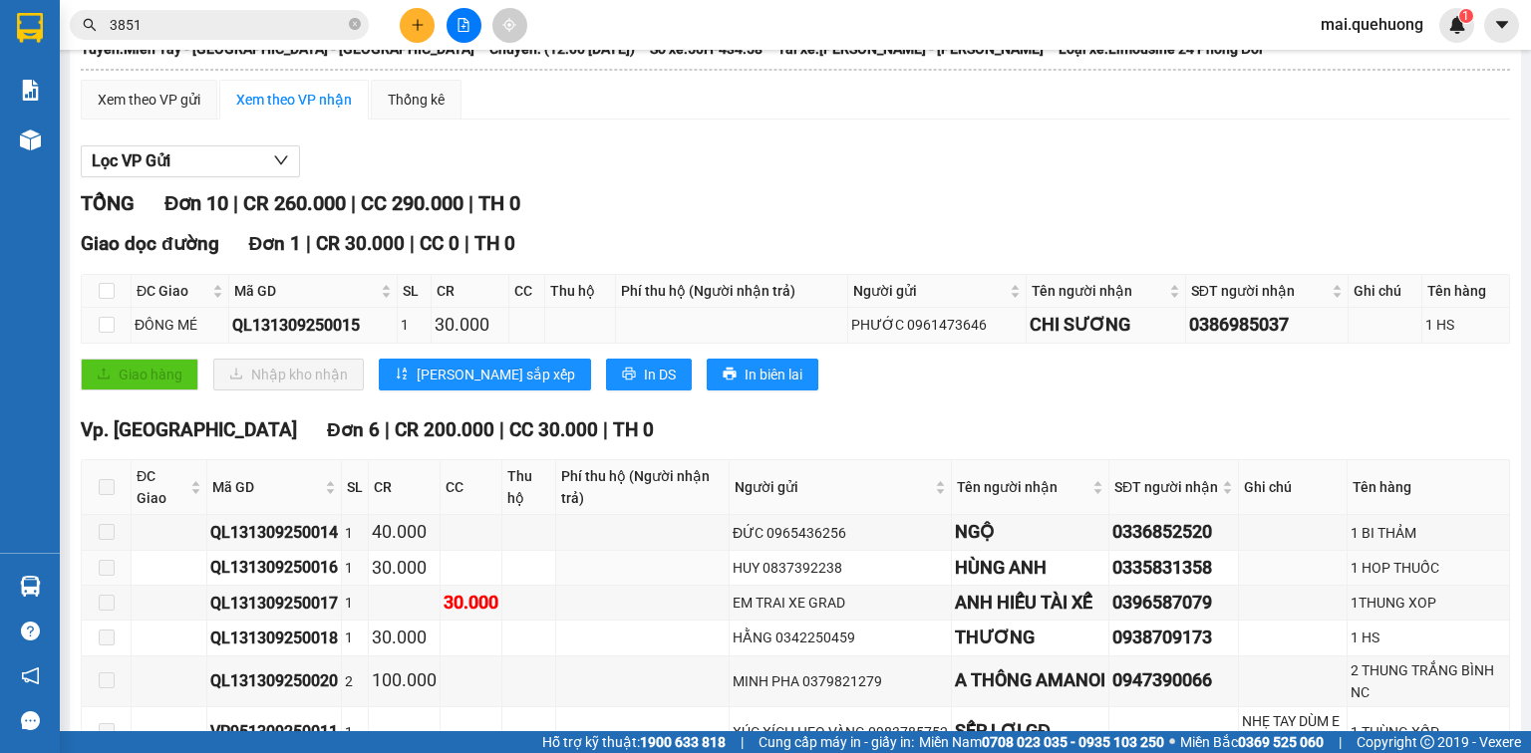
scroll to position [115, 0]
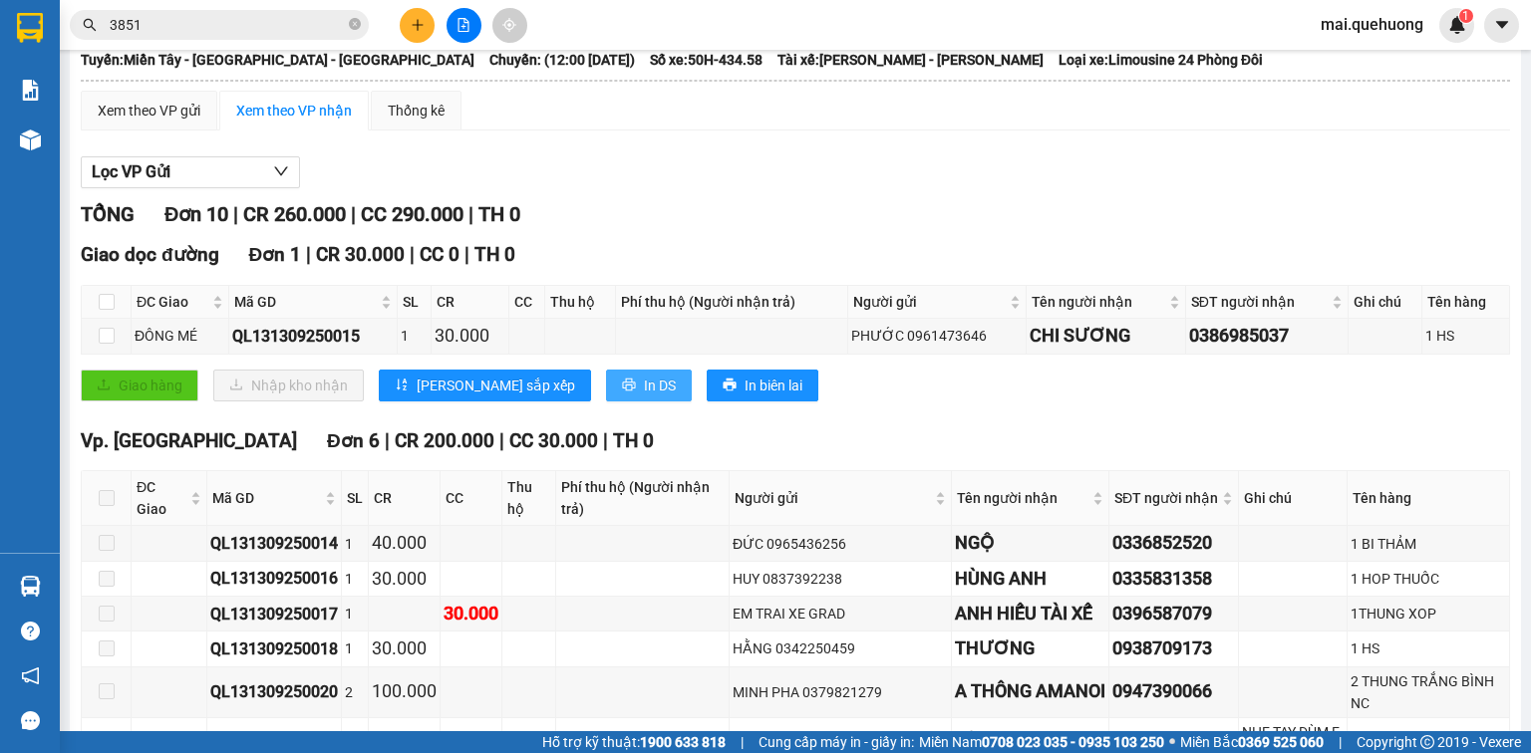
click at [644, 394] on span "In DS" at bounding box center [660, 386] width 32 height 22
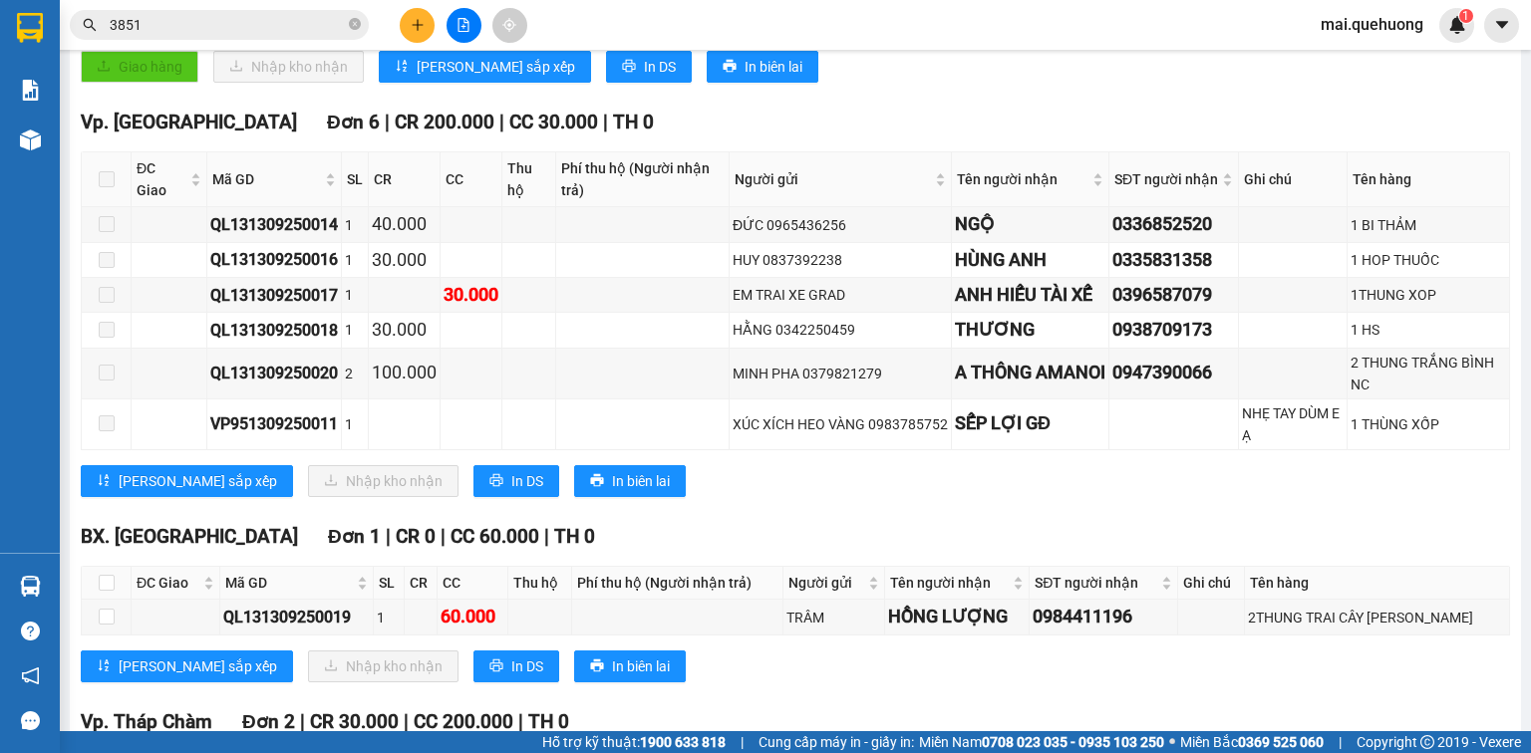
scroll to position [673, 0]
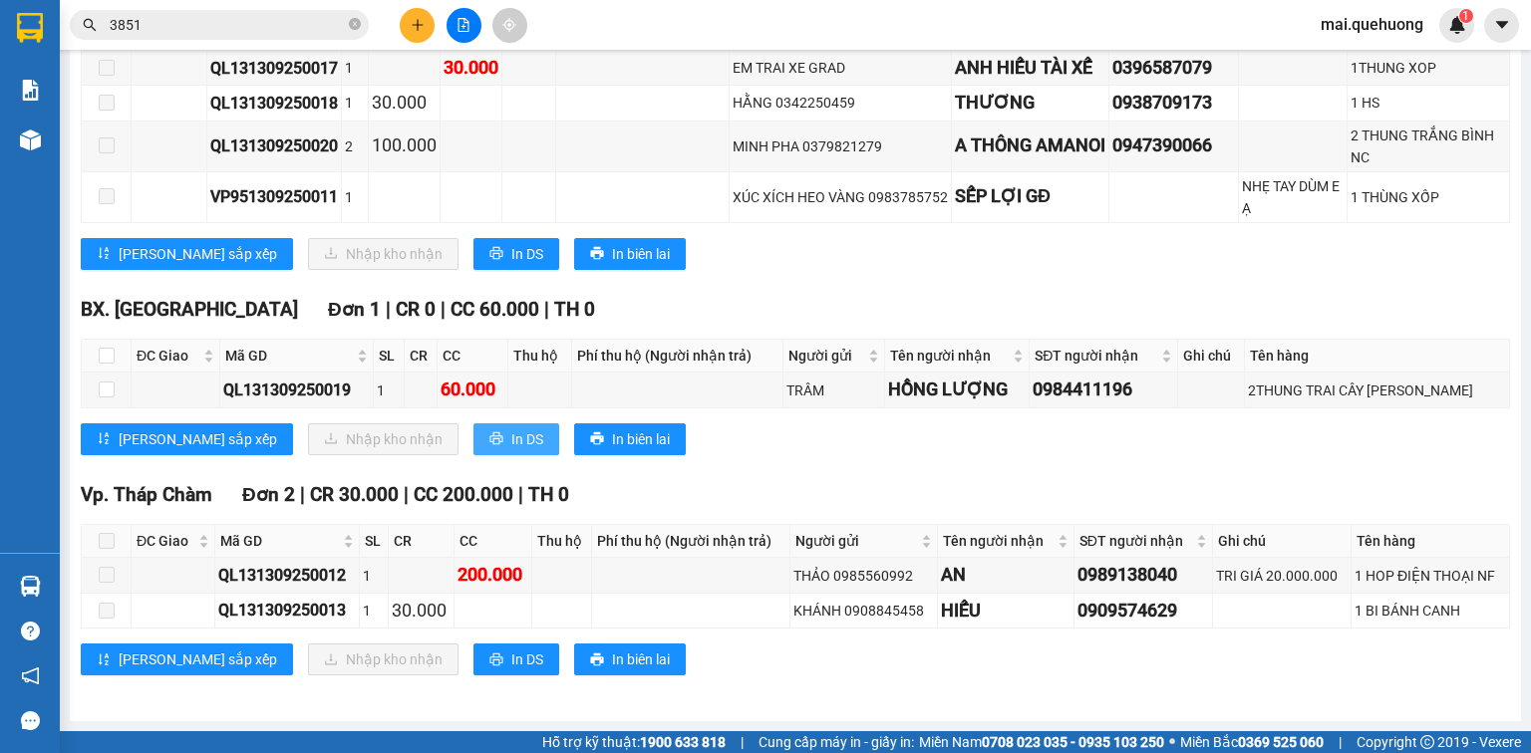
click at [511, 432] on span "In DS" at bounding box center [527, 440] width 32 height 22
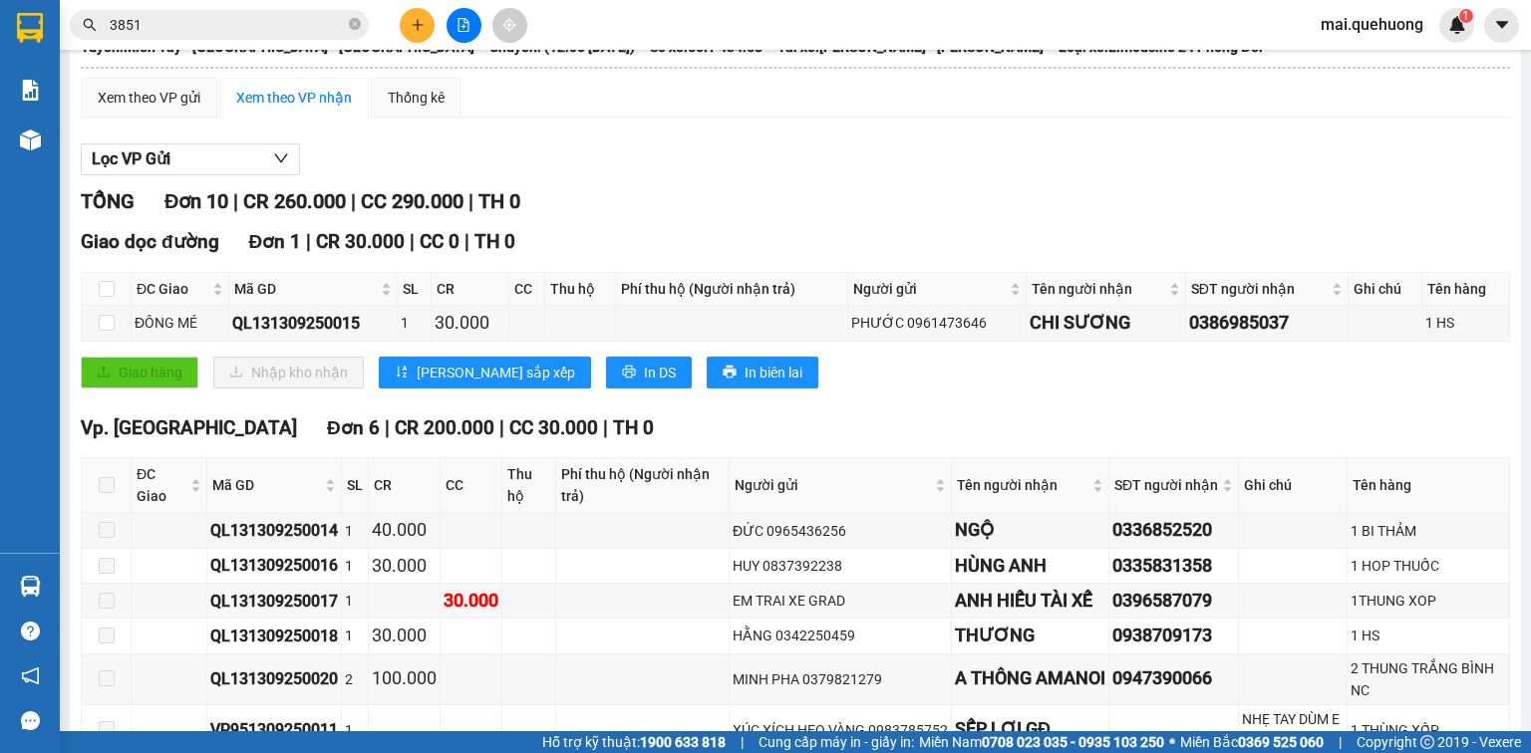
scroll to position [0, 0]
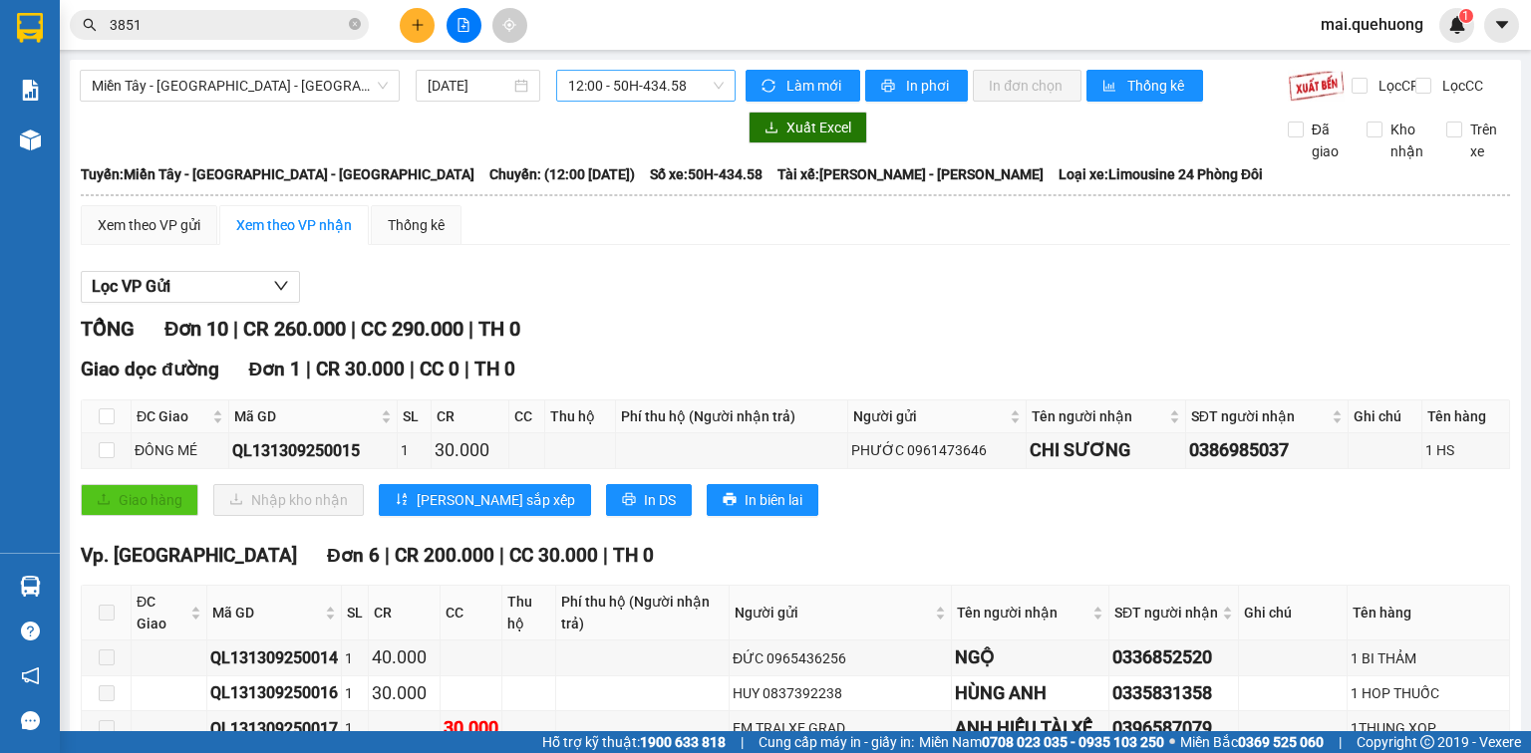
click at [613, 88] on span "12:00 - 50H-434.58" at bounding box center [646, 86] width 156 height 30
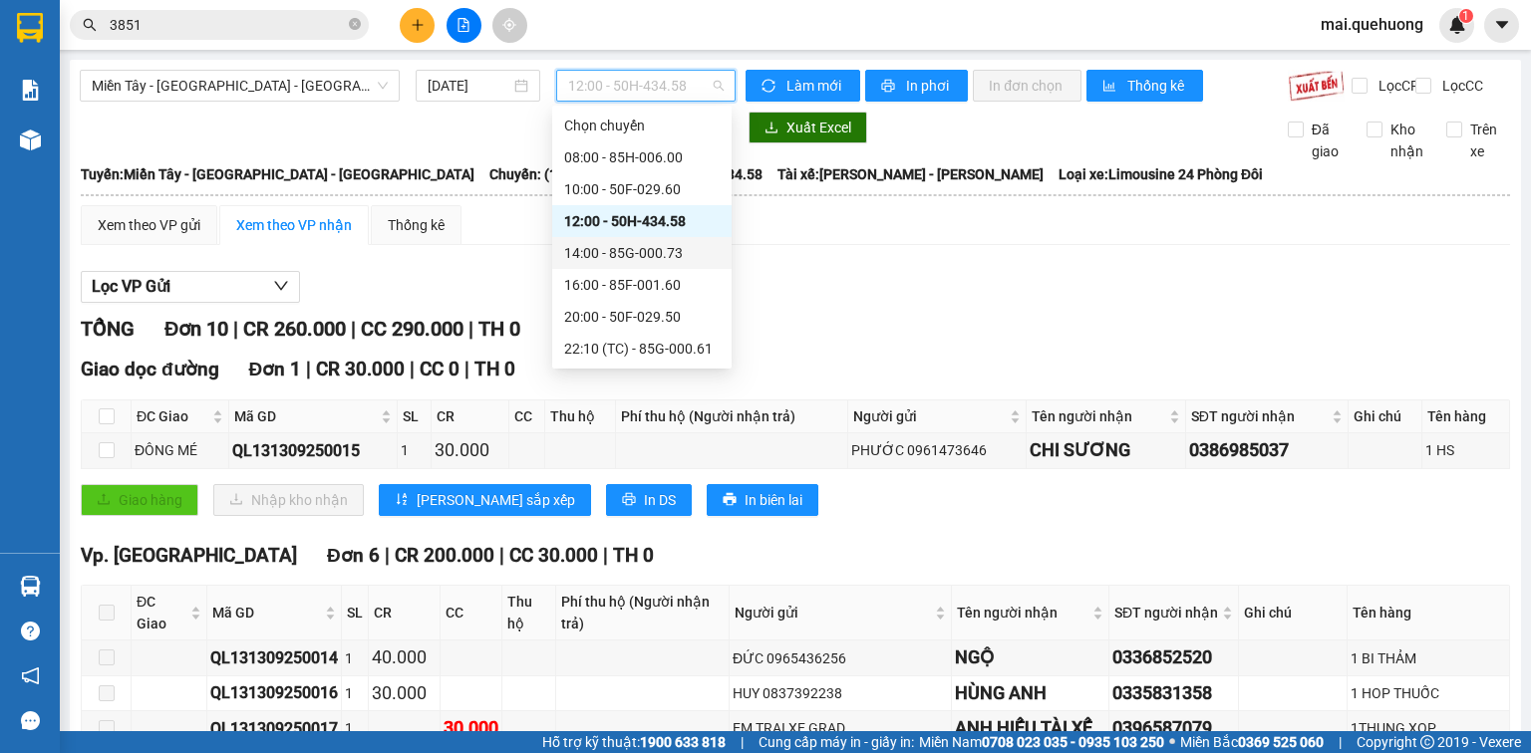
click at [607, 250] on div "14:00 - 85G-000.73" at bounding box center [641, 253] width 155 height 22
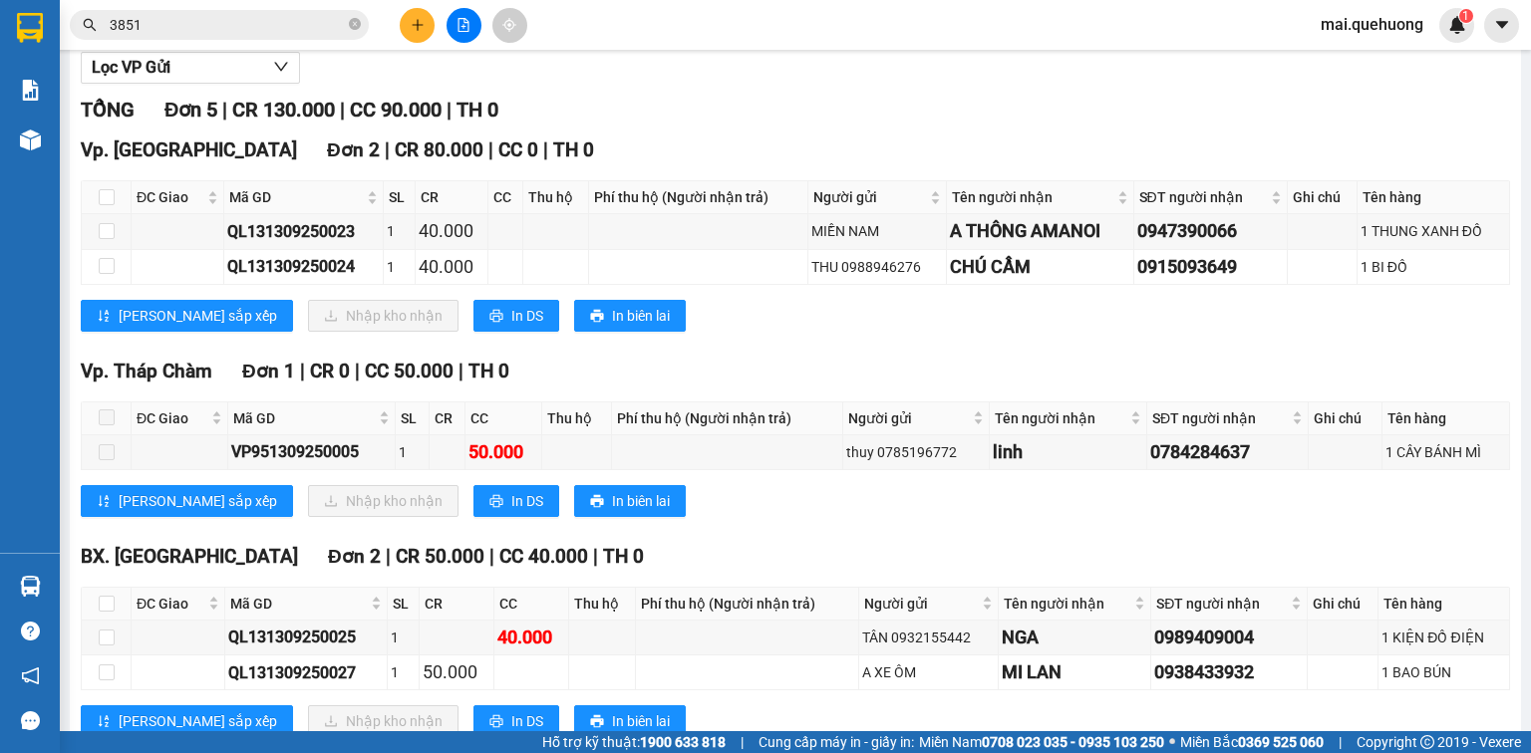
scroll to position [295, 0]
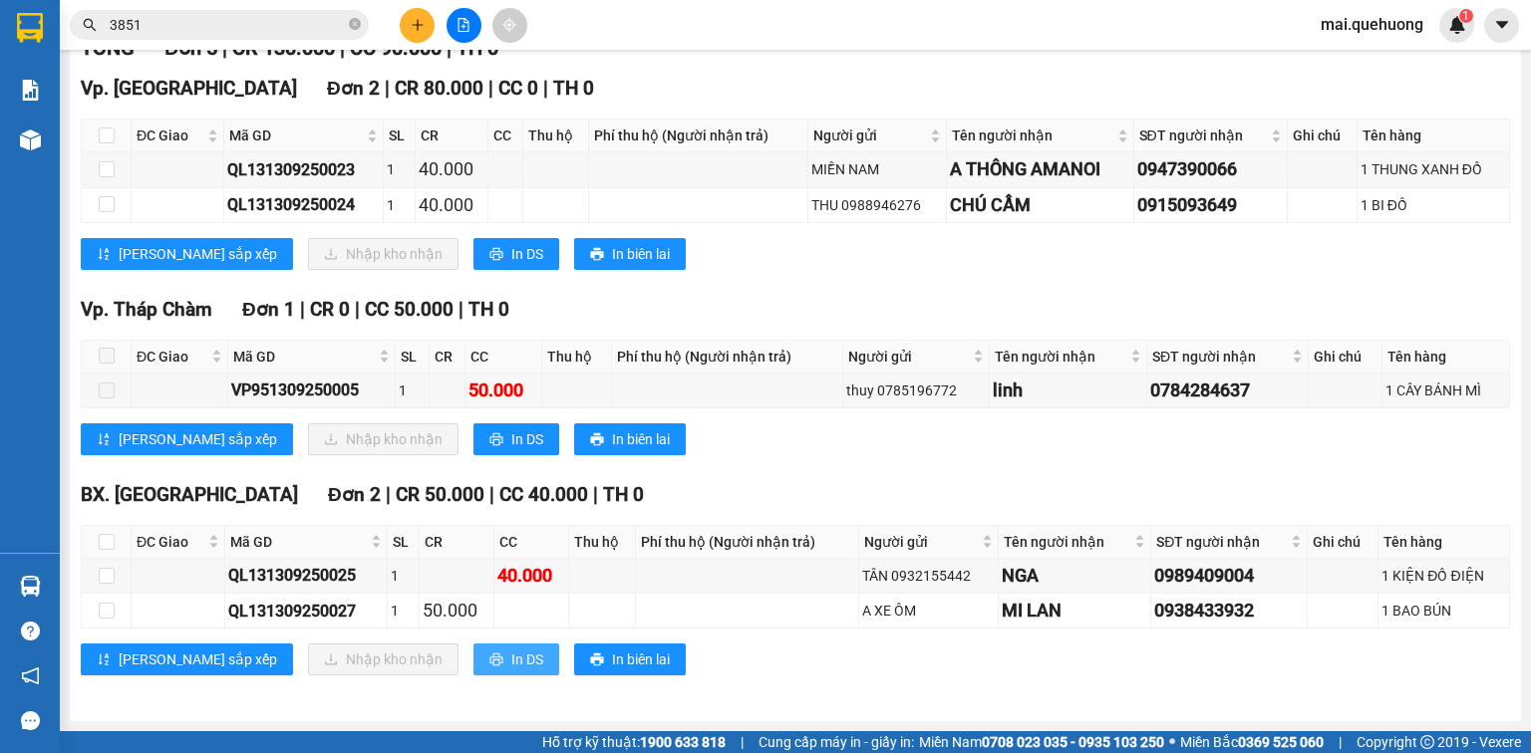
click at [511, 652] on span "In DS" at bounding box center [527, 660] width 32 height 22
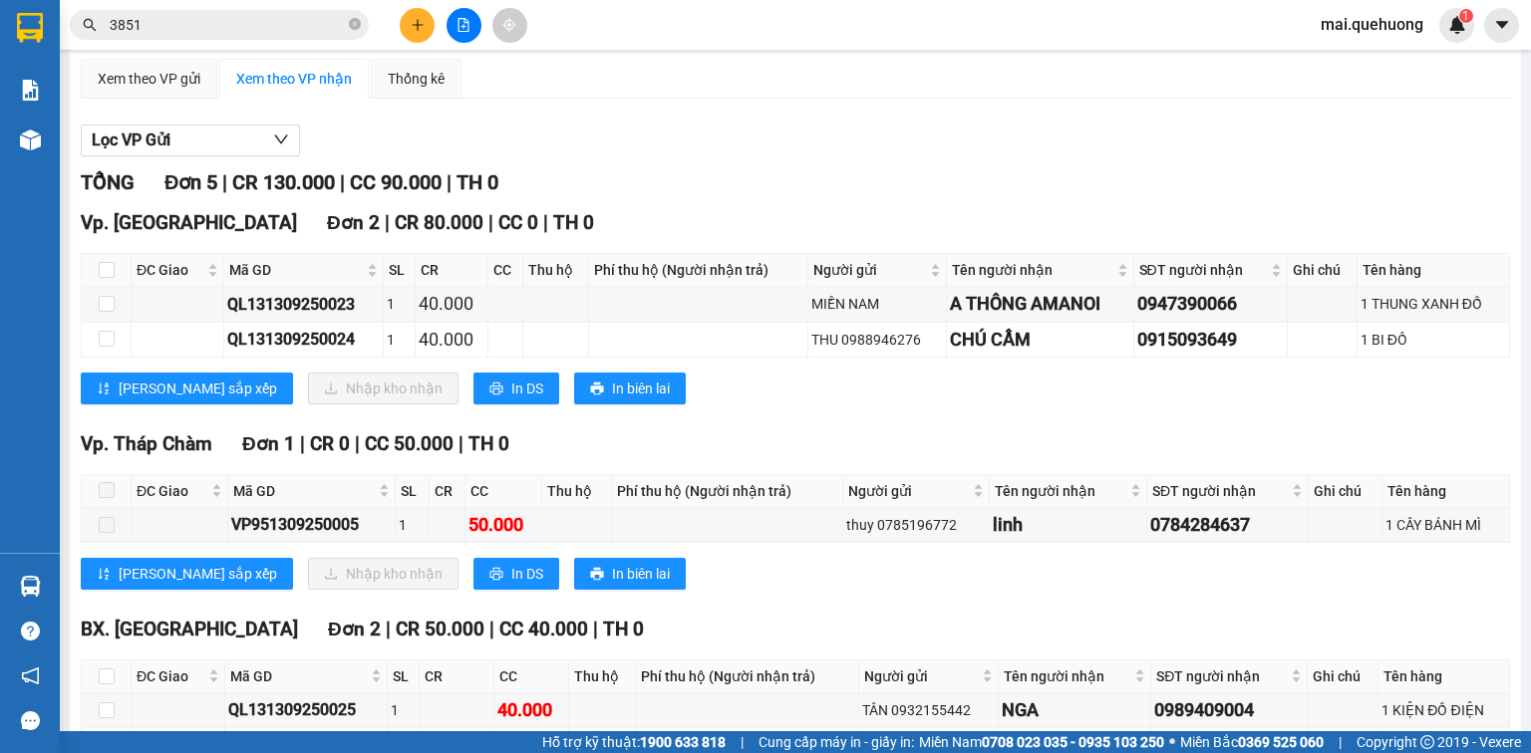
scroll to position [0, 0]
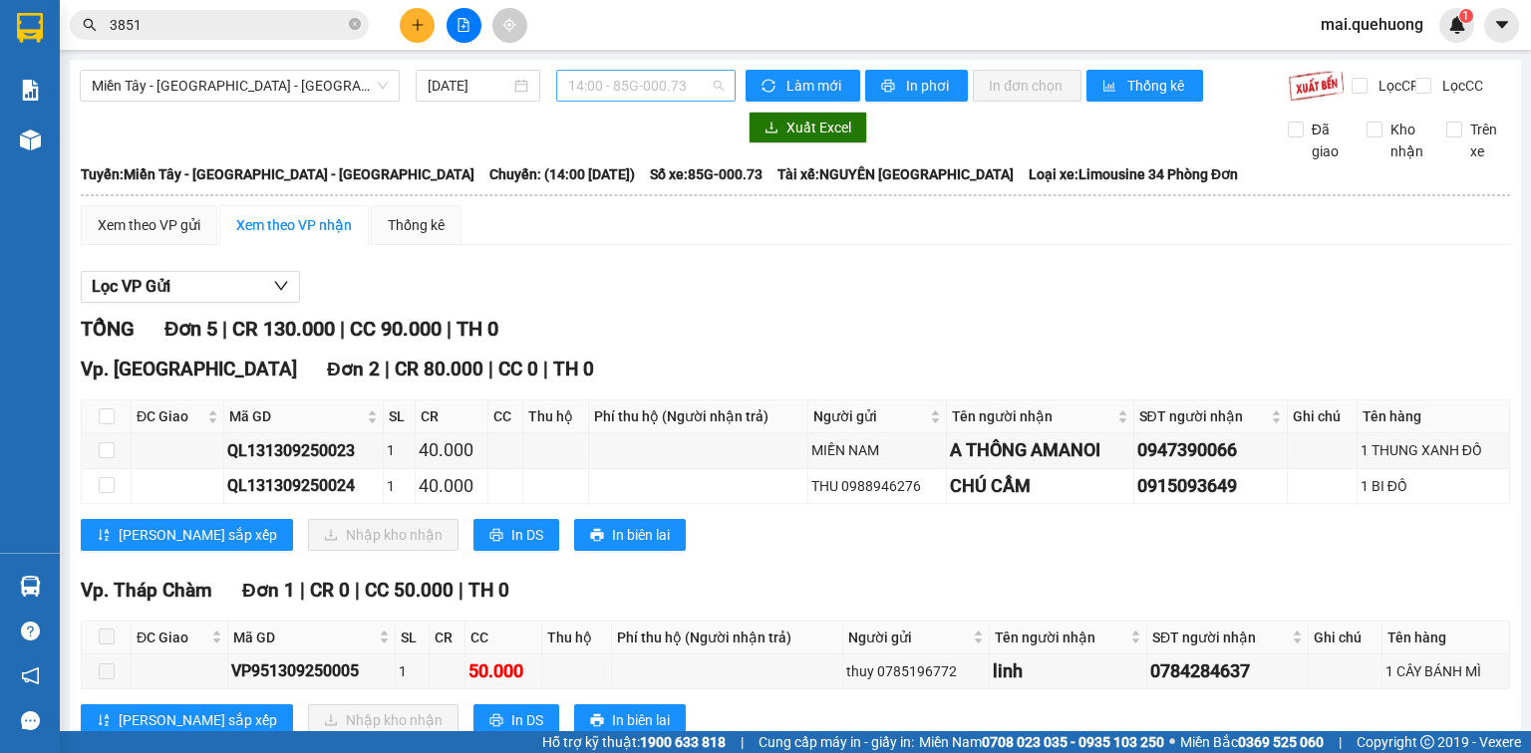
click at [618, 88] on span "14:00 - 85G-000.73" at bounding box center [646, 86] width 156 height 30
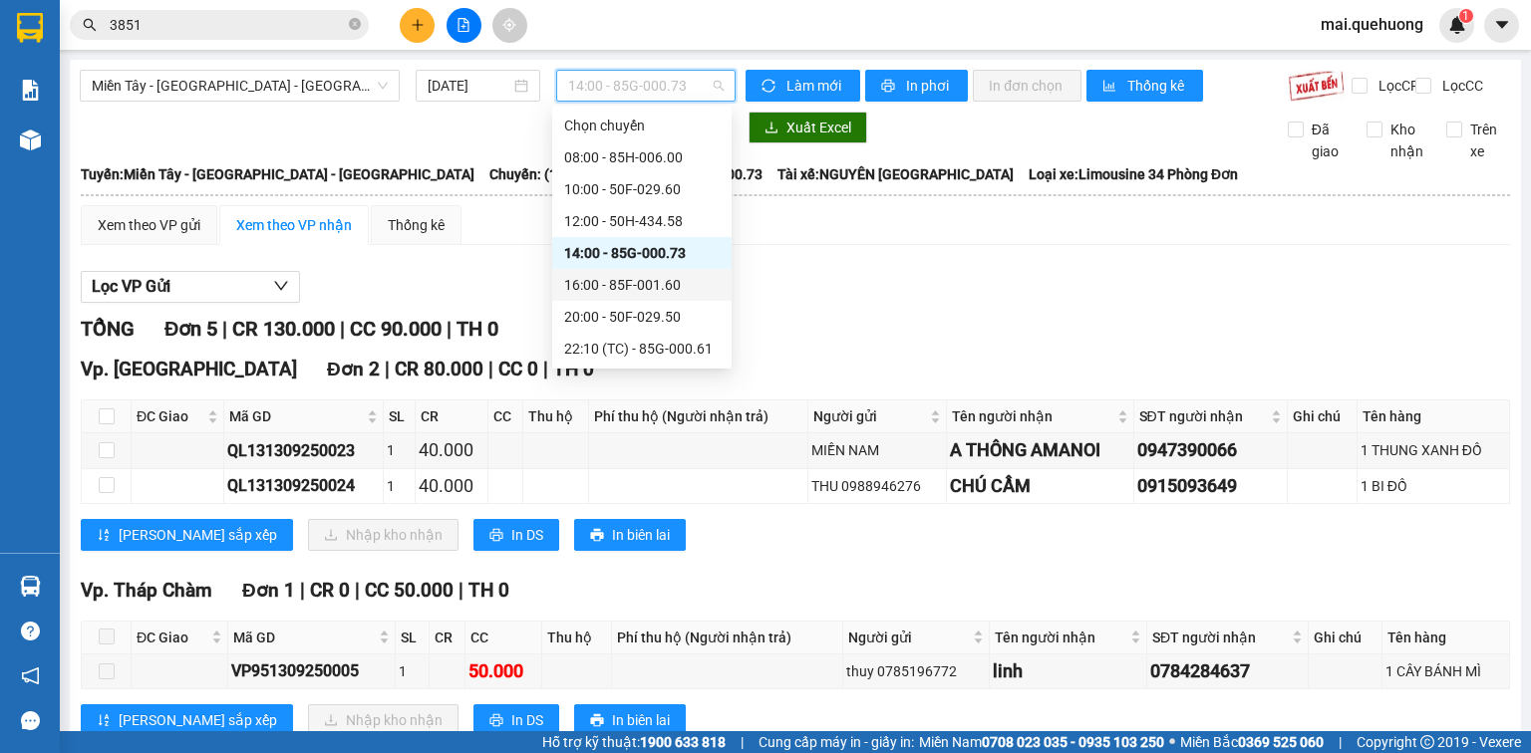
click at [620, 278] on div "16:00 - 85F-001.60" at bounding box center [641, 285] width 155 height 22
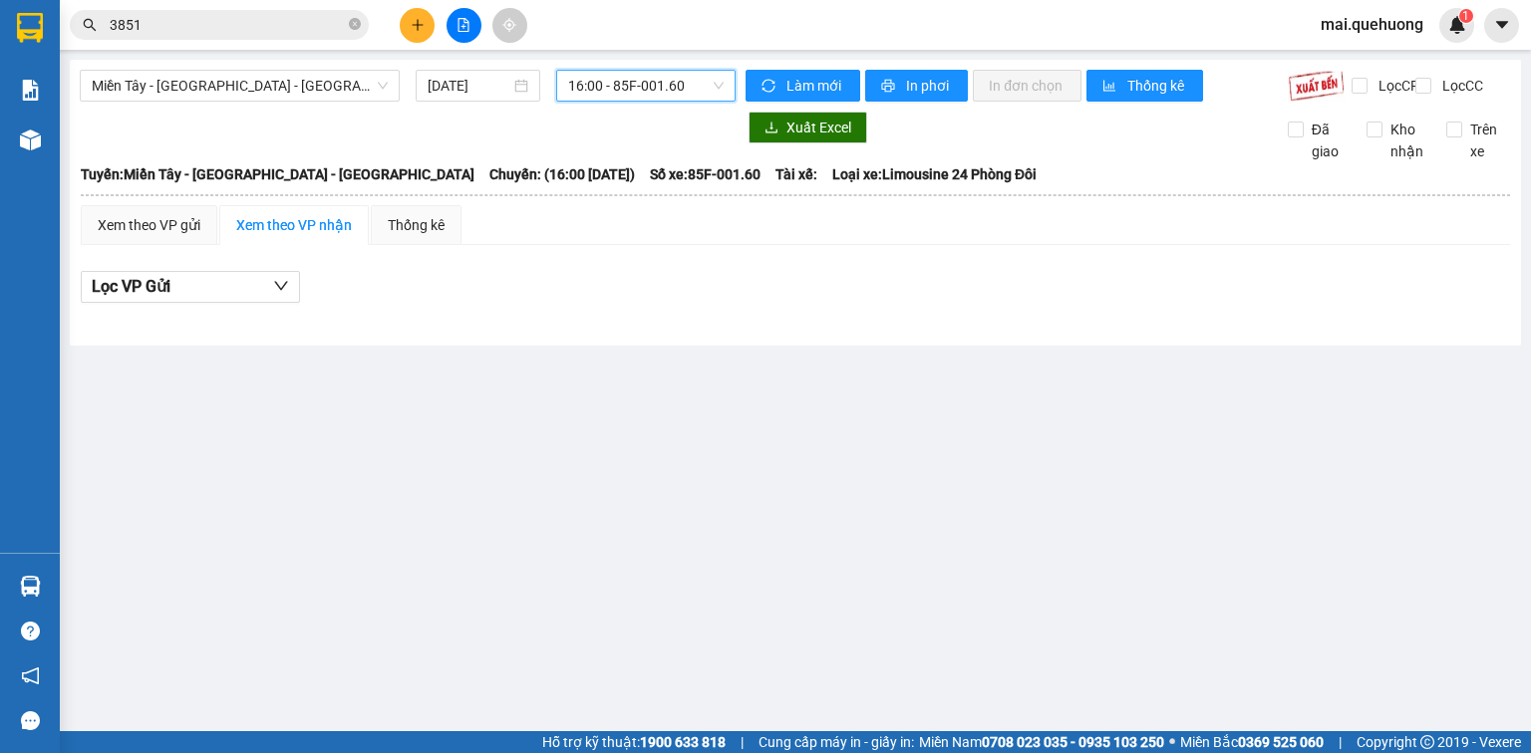
click at [286, 26] on input "3851" at bounding box center [227, 25] width 235 height 22
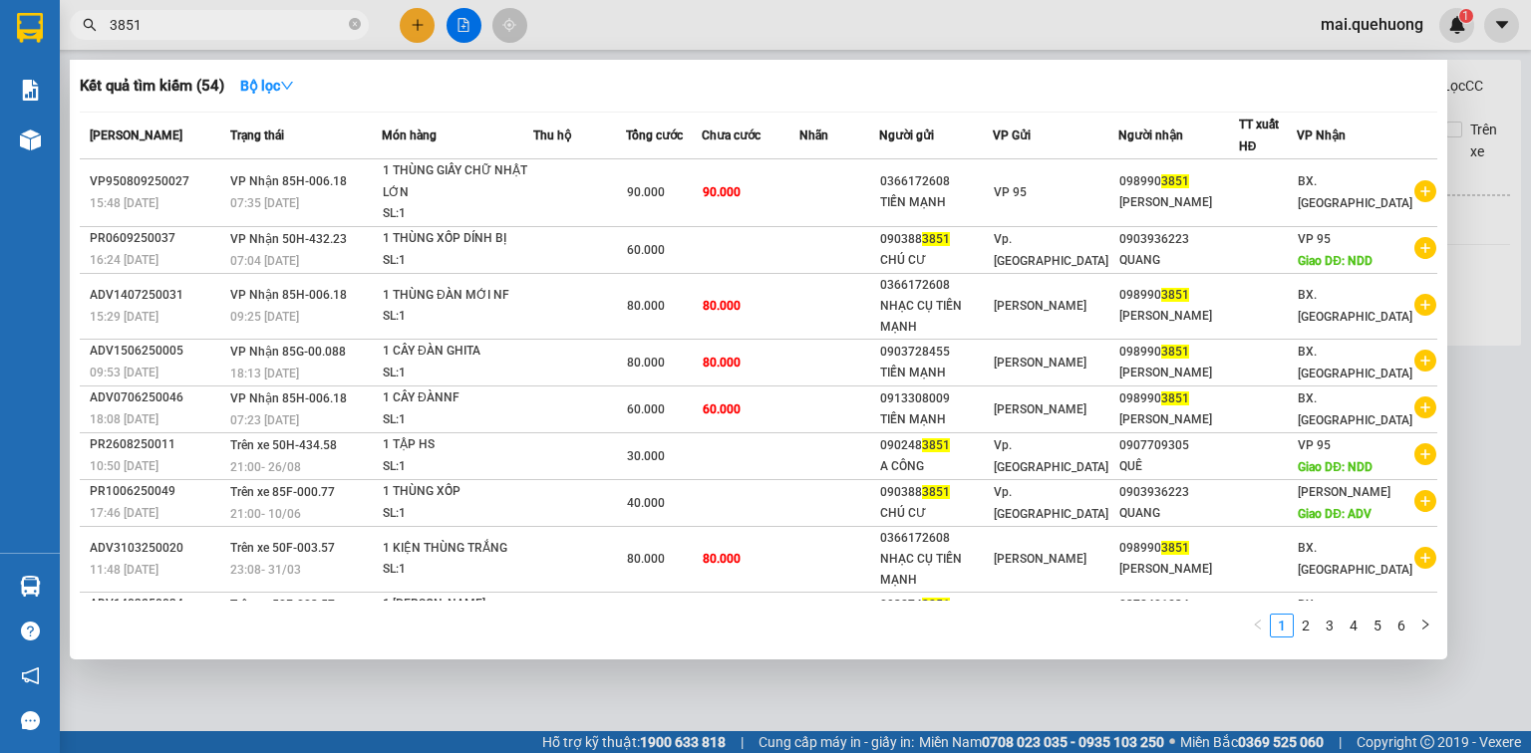
click at [286, 26] on input "3851" at bounding box center [227, 25] width 235 height 22
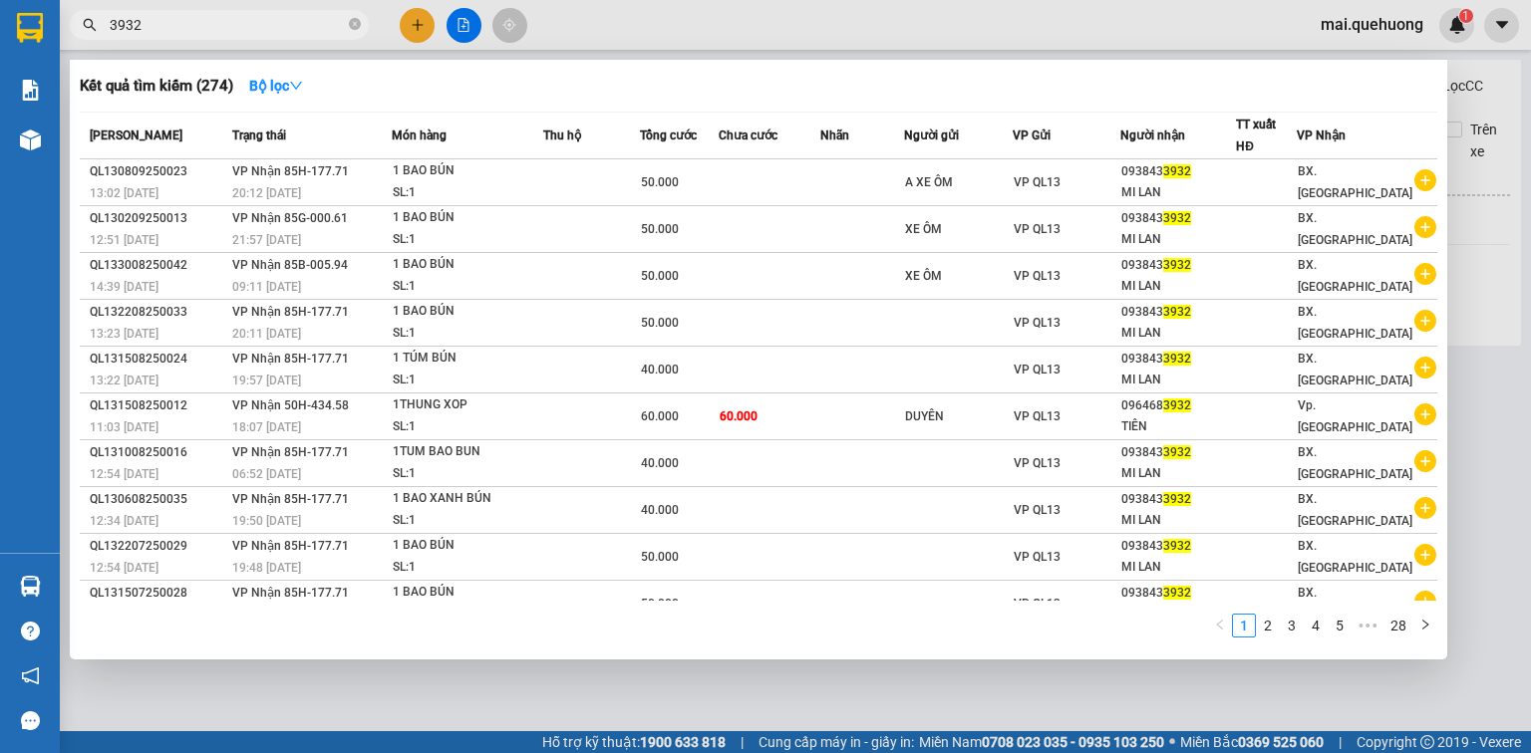
type input "3932"
click at [419, 24] on div at bounding box center [765, 376] width 1531 height 753
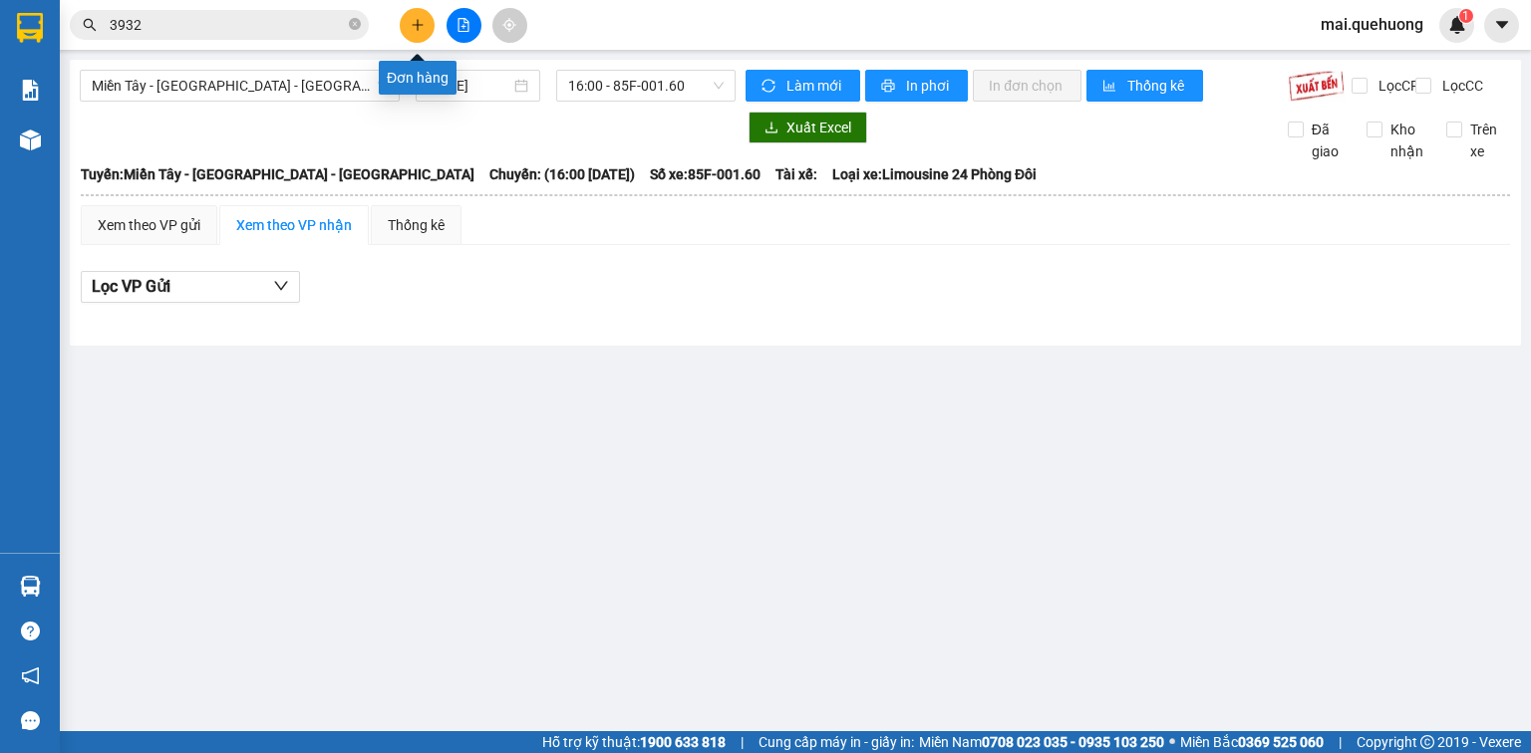
click at [432, 16] on button at bounding box center [417, 25] width 35 height 35
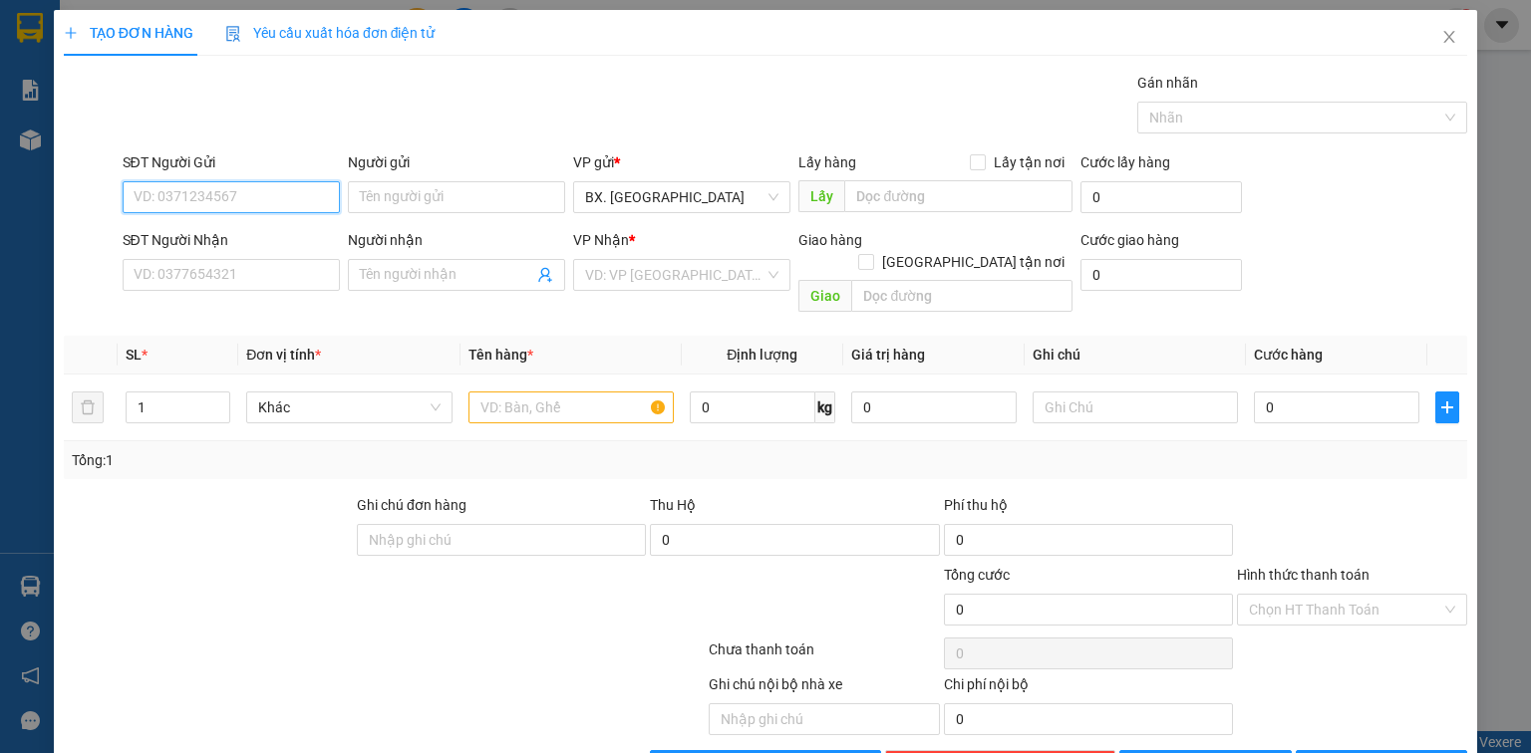
click at [270, 195] on input "SĐT Người Gửi" at bounding box center [231, 197] width 217 height 32
type input "0364525901"
click at [195, 240] on div "0364525901 - na" at bounding box center [229, 236] width 191 height 22
type input "na"
type input "0972687878"
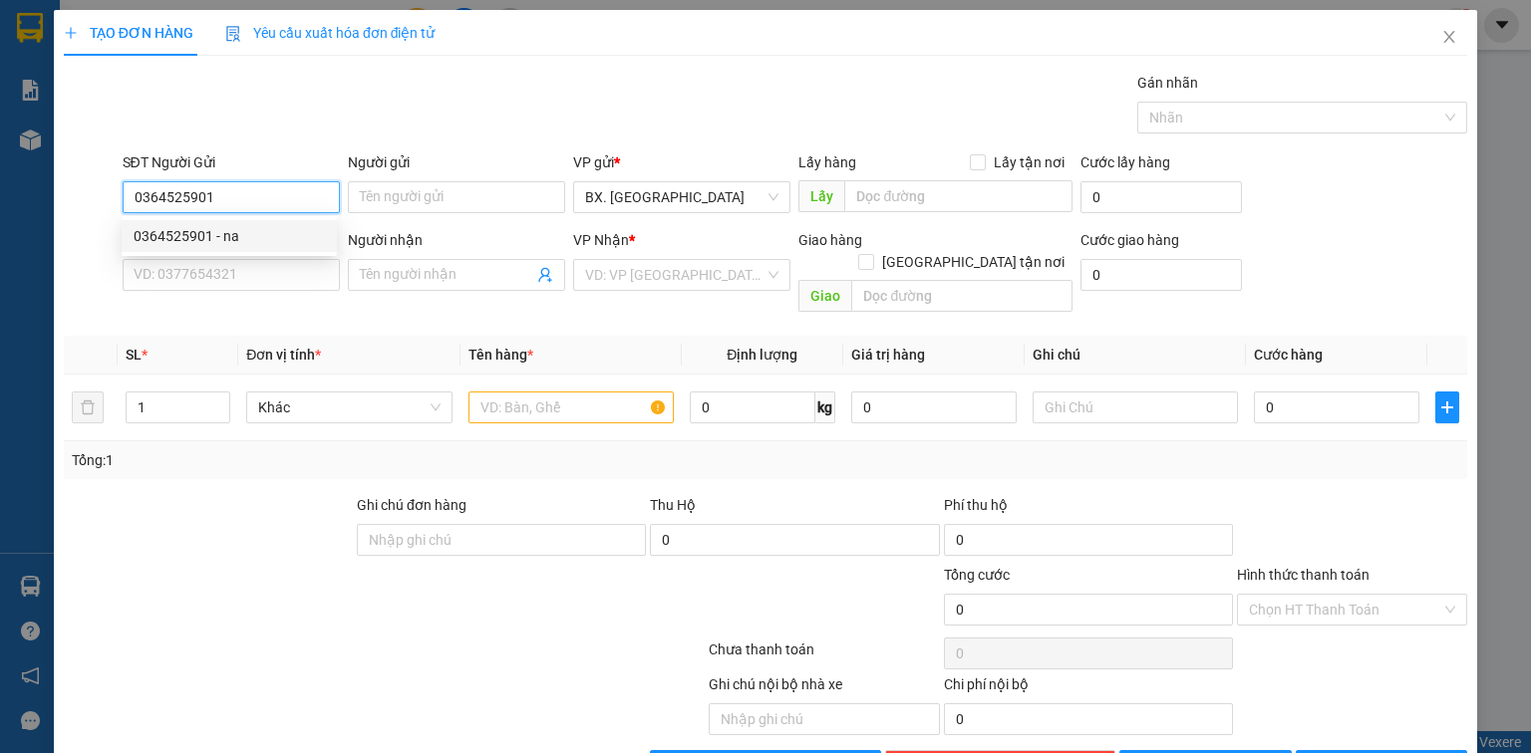
type input "thủ"
type input "50.000"
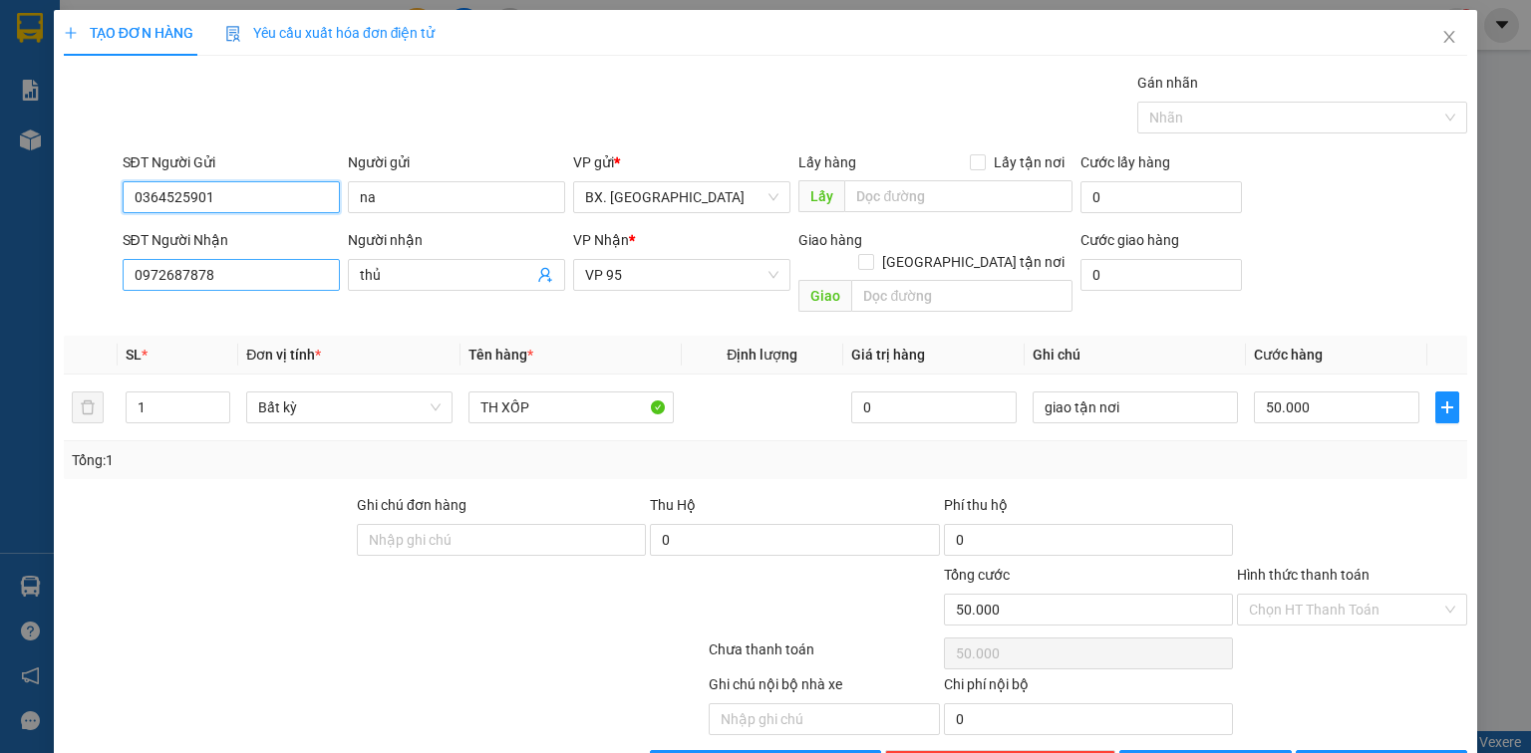
type input "0364525901"
drag, startPoint x: 246, startPoint y: 283, endPoint x: 56, endPoint y: 282, distance: 190.4
click at [56, 282] on div "TẠO ĐƠN HÀNG Yêu cầu xuất hóa đơn điện tử Transit Pickup Surcharge Ids Transit …" at bounding box center [765, 403] width 1423 height 787
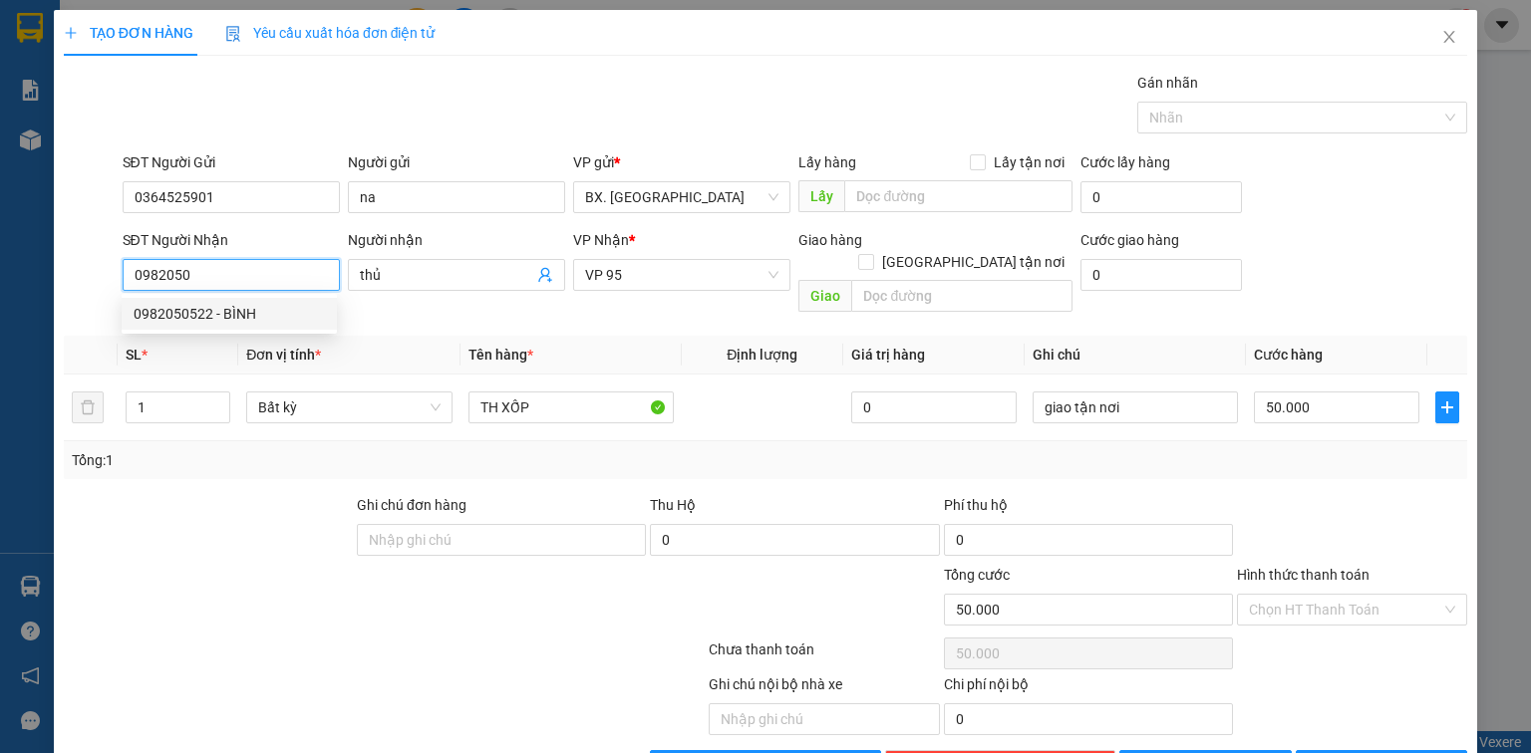
click at [222, 309] on div "0982050522 - BÌNH" at bounding box center [229, 314] width 191 height 22
type input "0982050522"
type input "BÌNH"
type input "70.000"
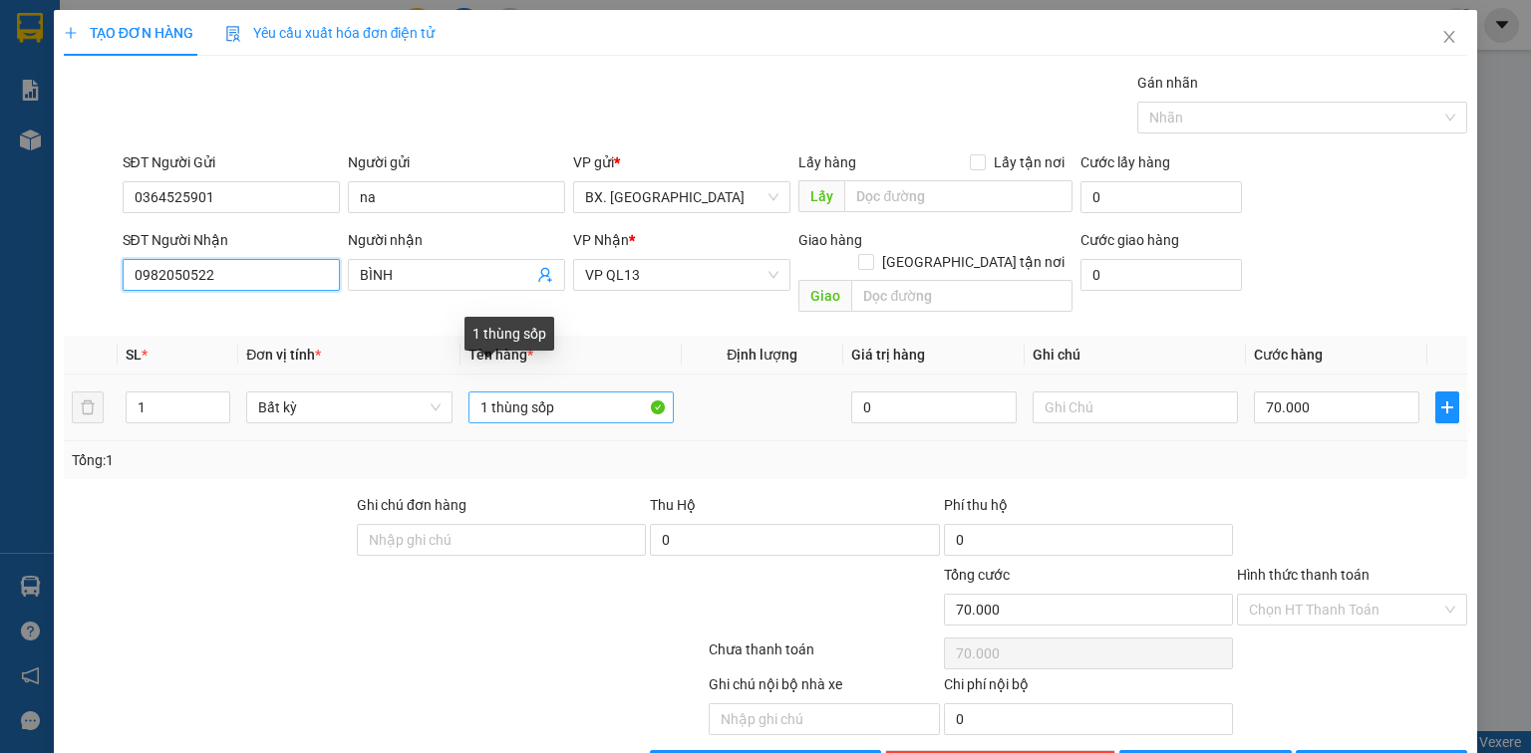
type input "0982050522"
click at [579, 395] on input "1 thùng sốp" at bounding box center [570, 408] width 205 height 32
type input "1 thùng XỐP"
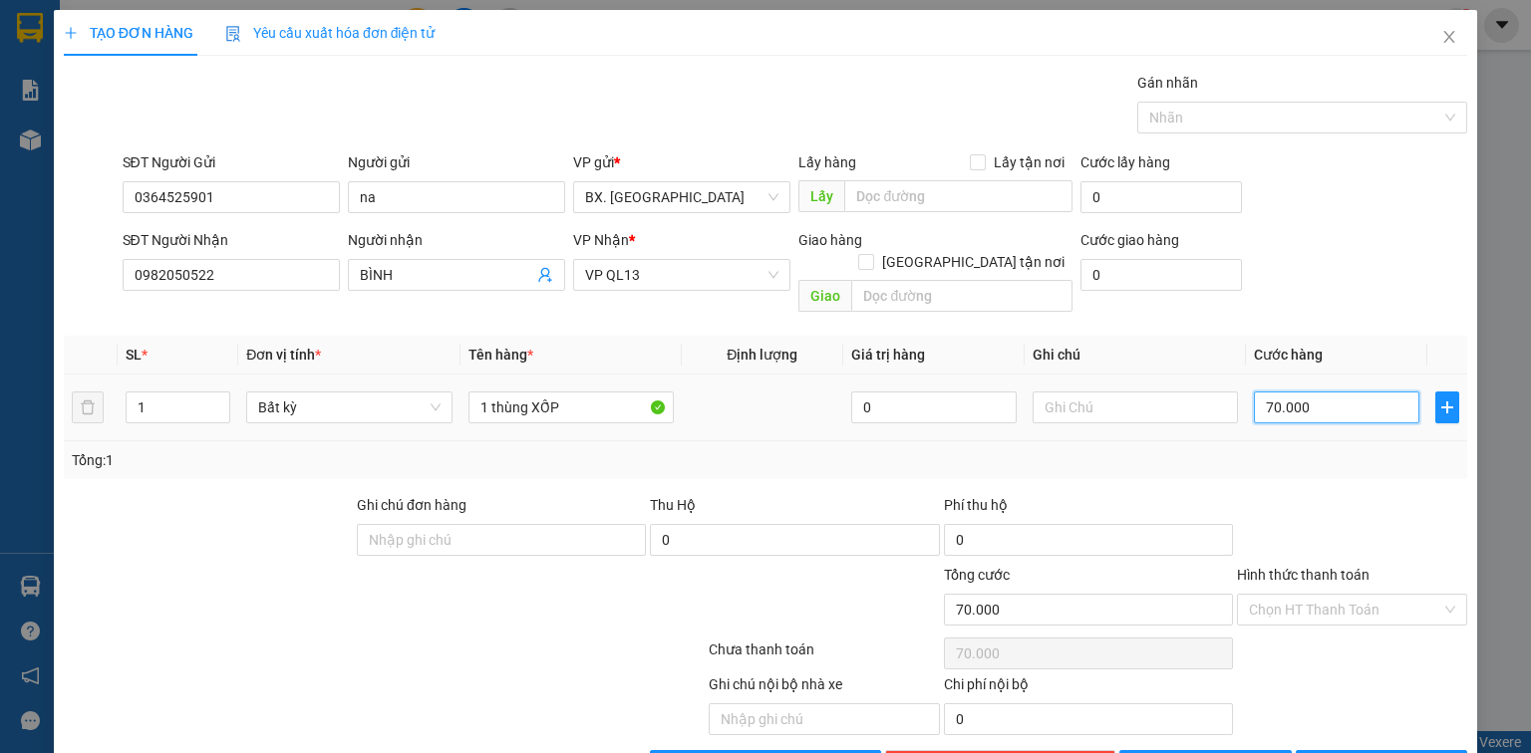
type input "5"
type input "50"
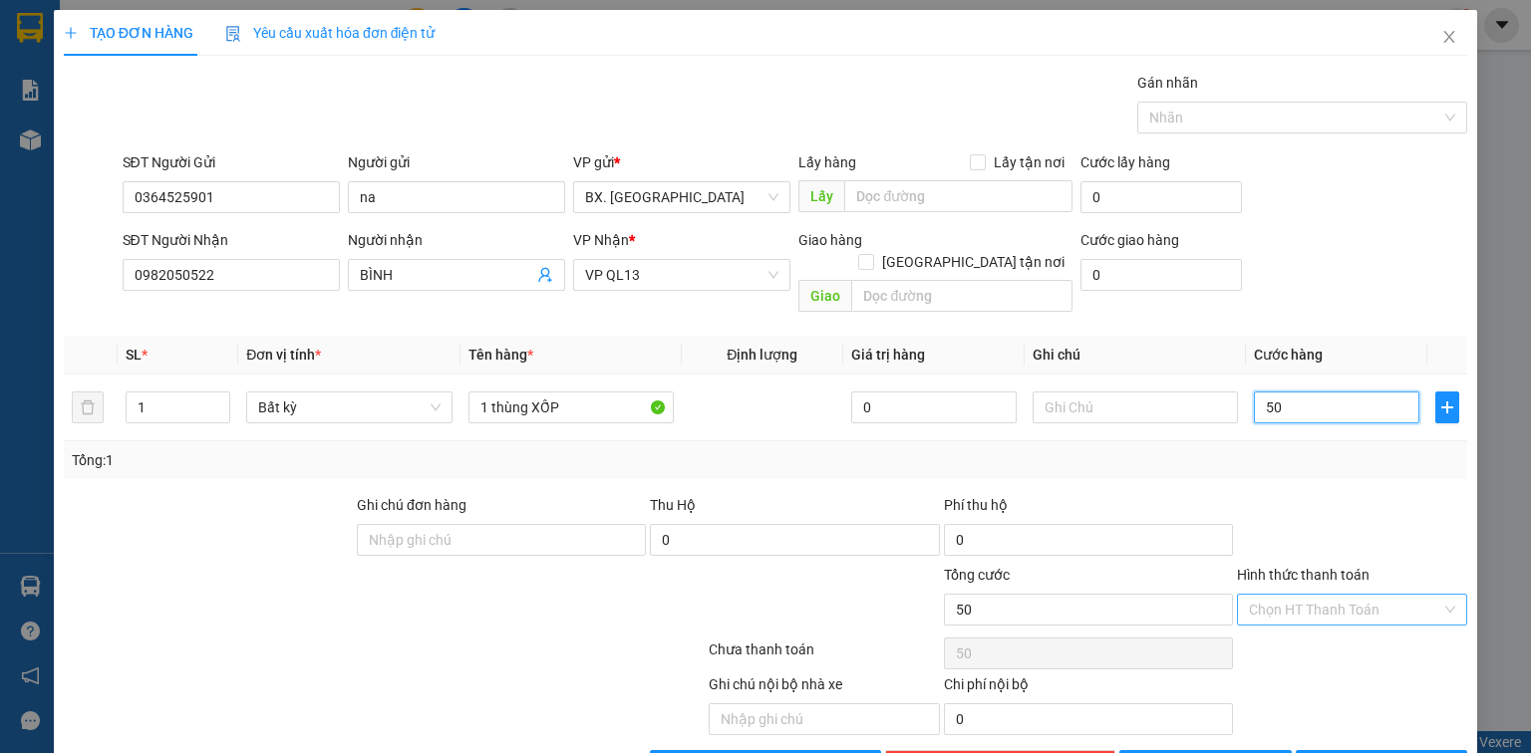
type input "50"
type input "50.000"
click at [1357, 595] on input "Hình thức thanh toán" at bounding box center [1345, 610] width 192 height 30
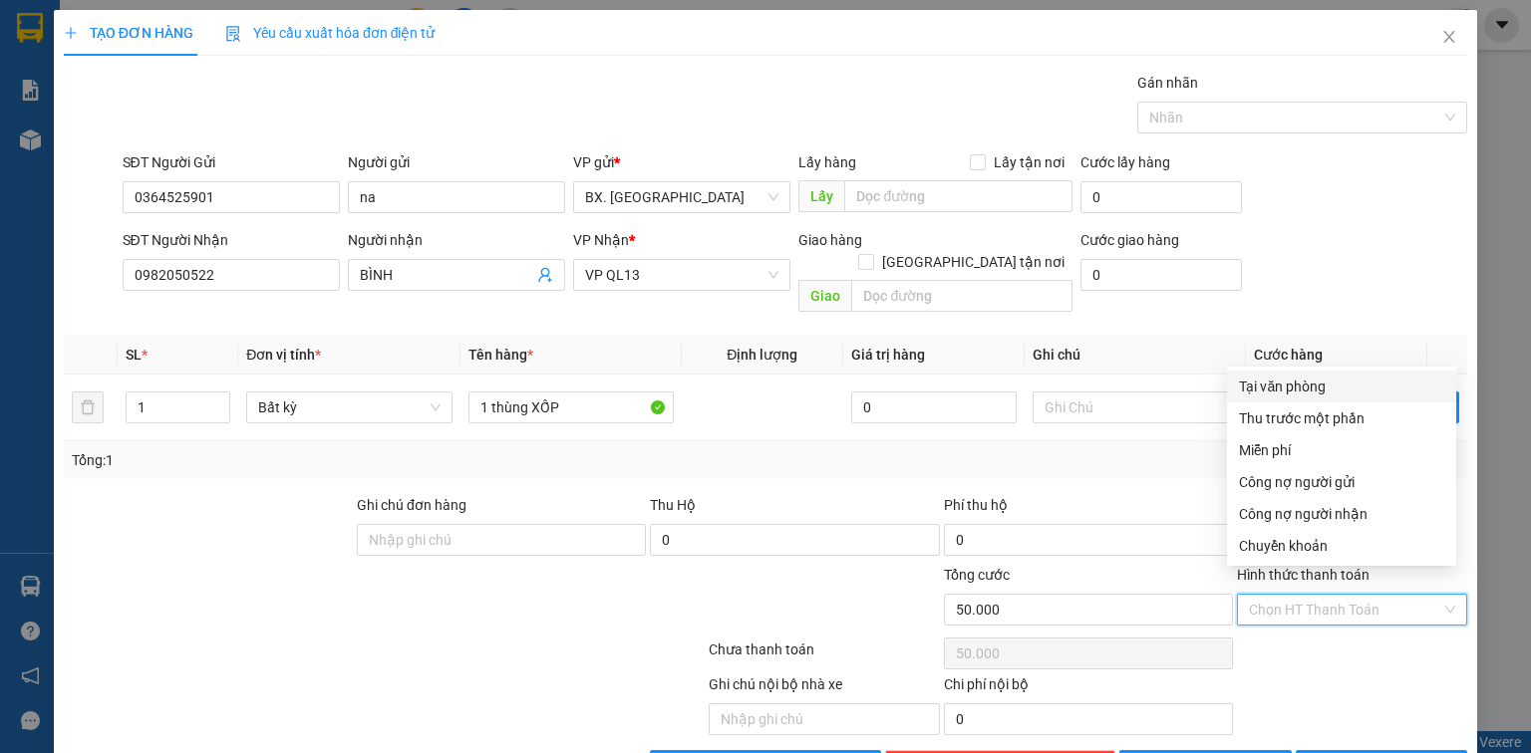
click at [1324, 392] on div "Tại văn phòng" at bounding box center [1341, 387] width 205 height 22
type input "0"
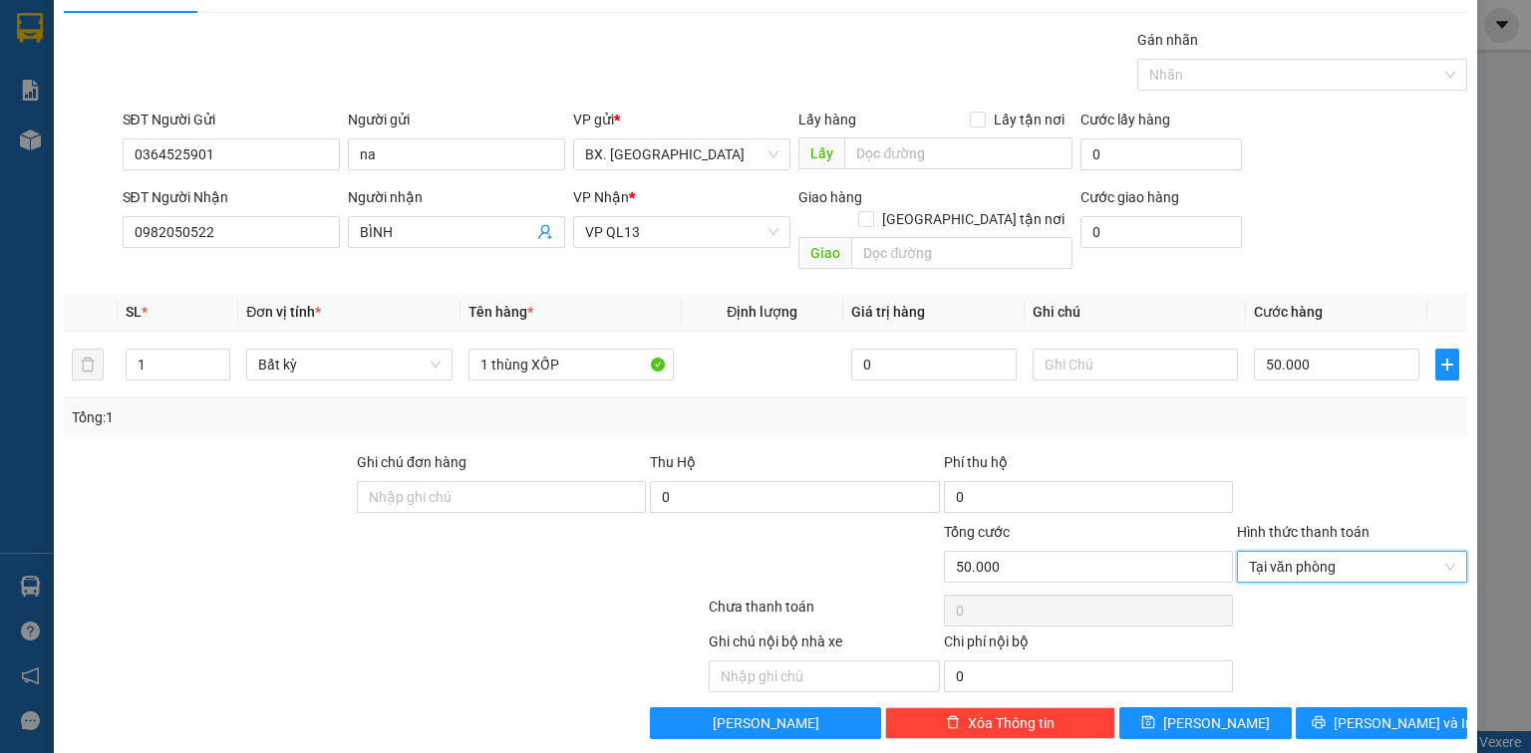
scroll to position [44, 0]
click at [1355, 712] on span "[PERSON_NAME] và In" at bounding box center [1404, 723] width 140 height 22
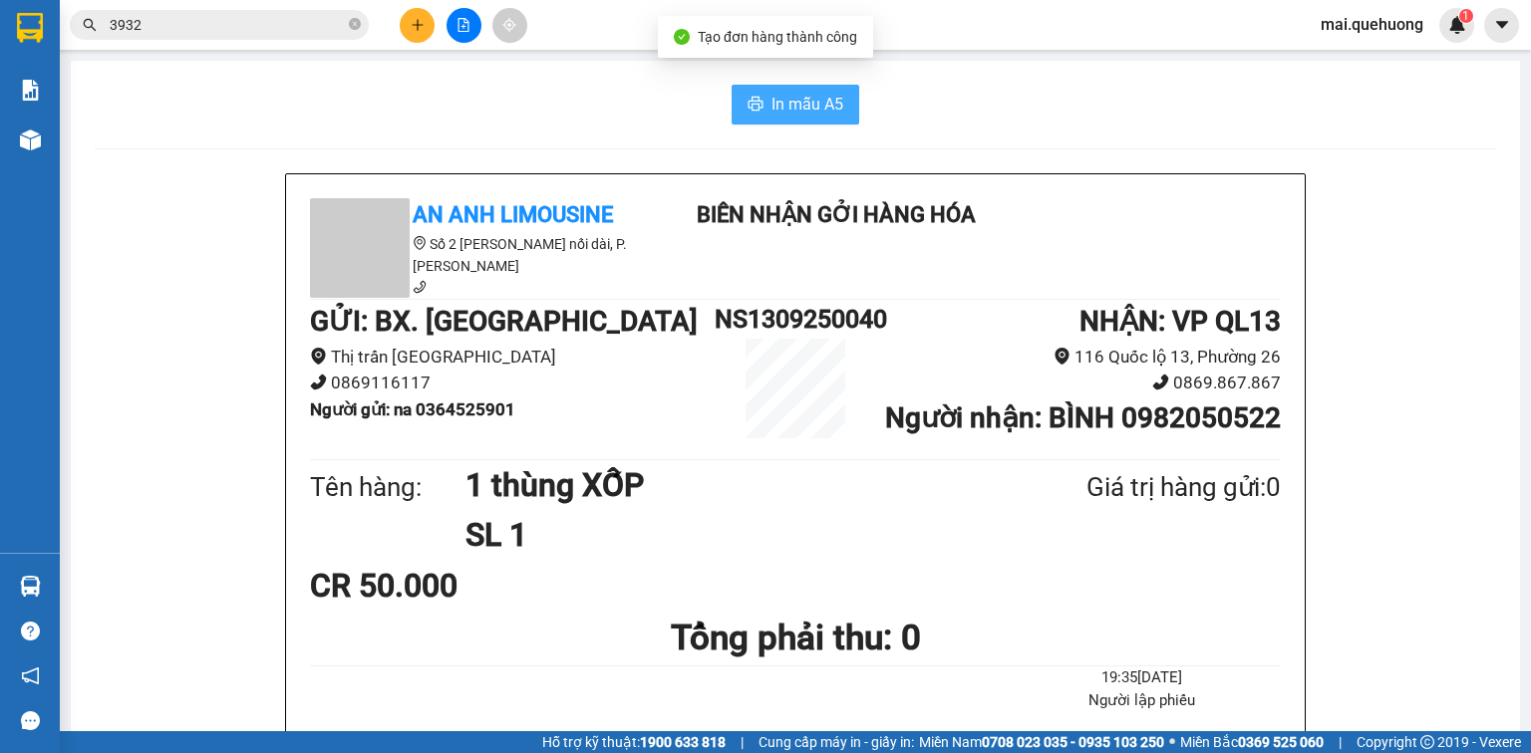
click at [784, 102] on span "In mẫu A5" at bounding box center [807, 104] width 72 height 25
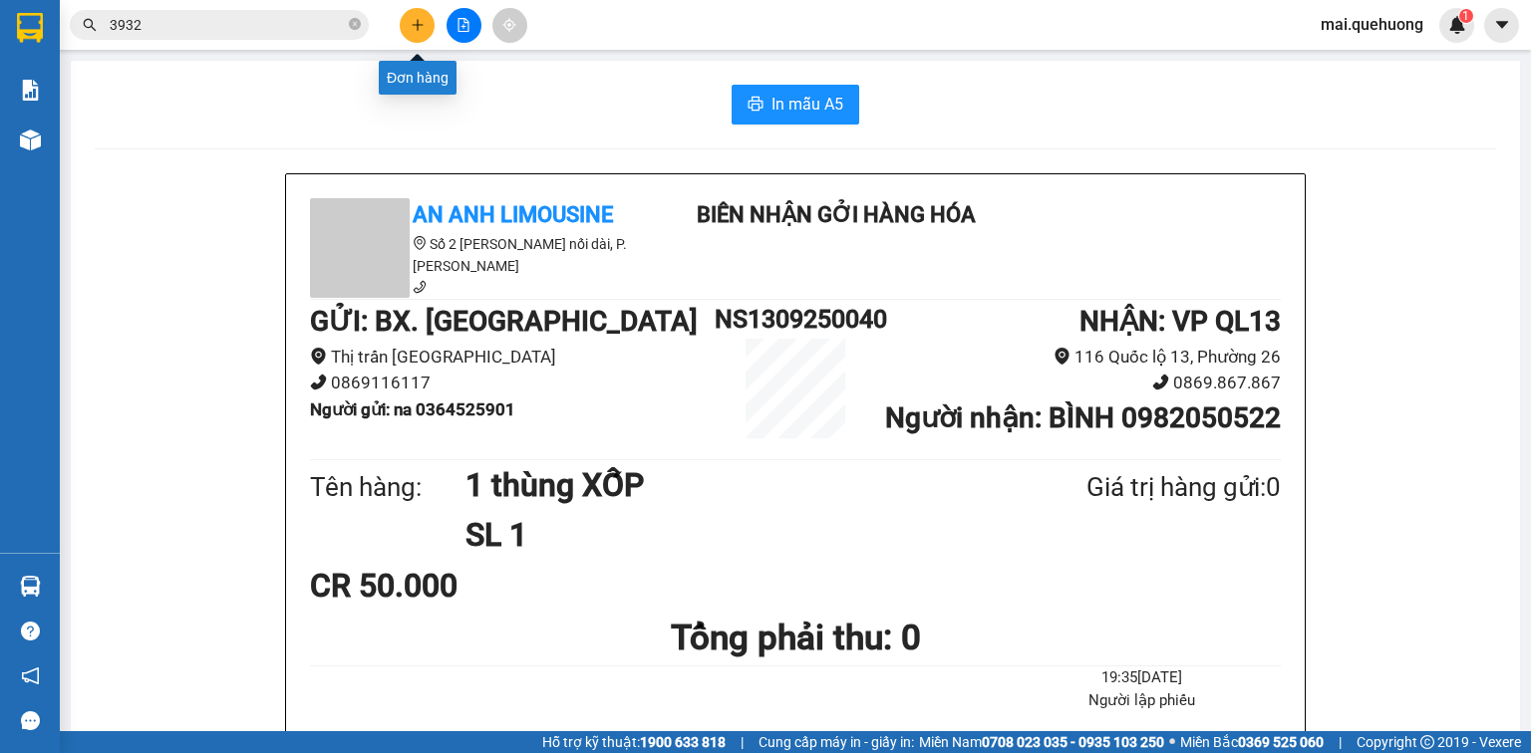
click at [406, 29] on button at bounding box center [417, 25] width 35 height 35
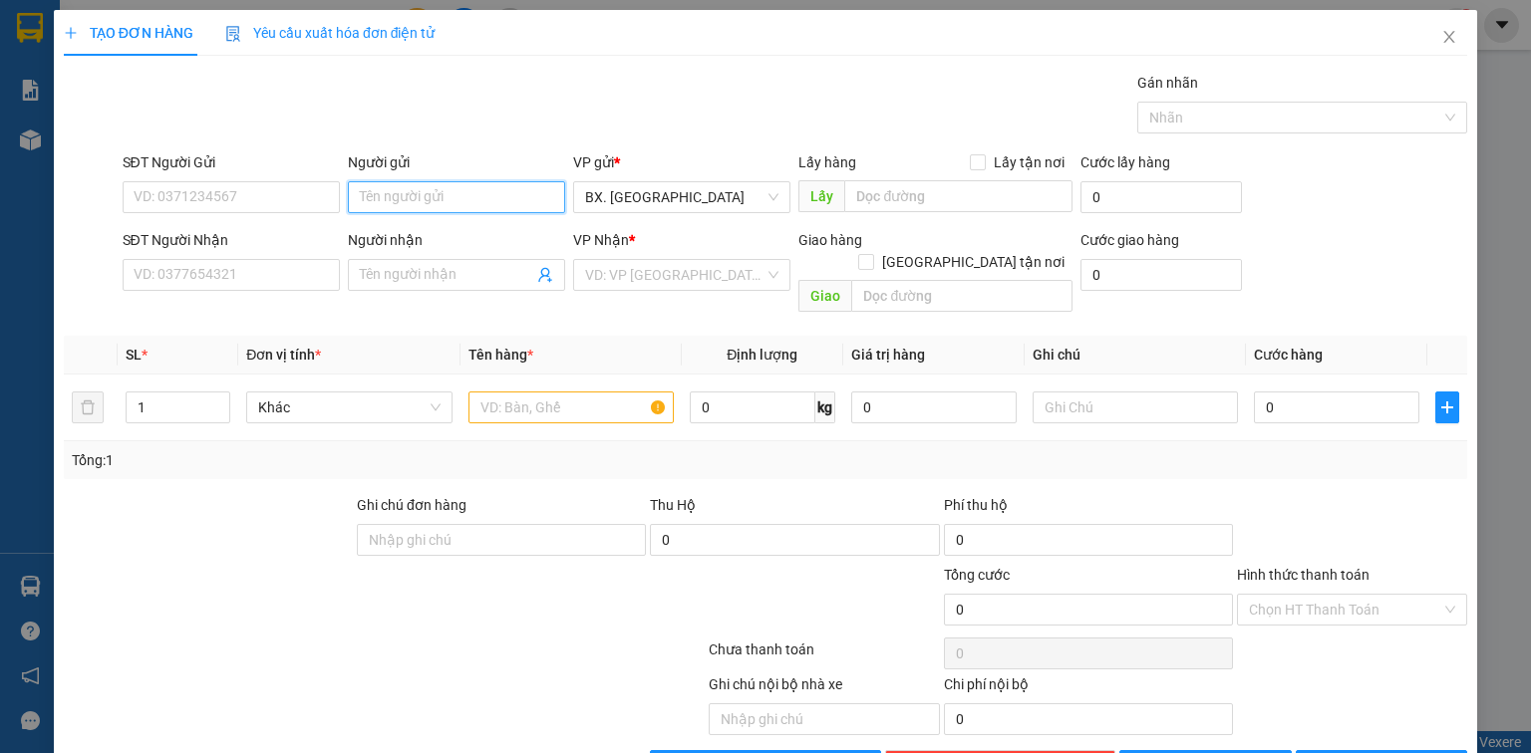
click at [435, 191] on input "Người gửi" at bounding box center [456, 197] width 217 height 32
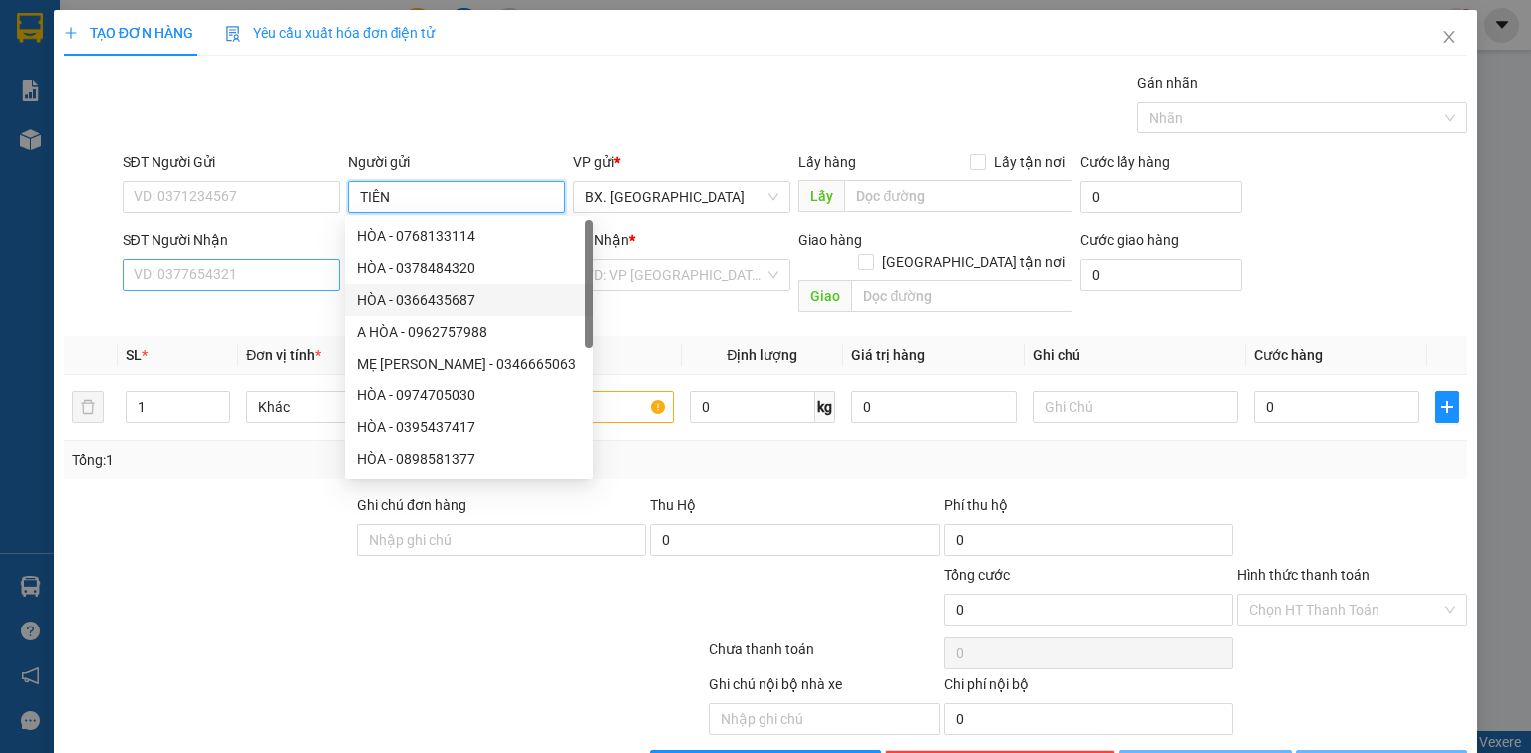
type input "TIÊN"
click at [219, 275] on input "SĐT Người Nhận" at bounding box center [231, 275] width 217 height 32
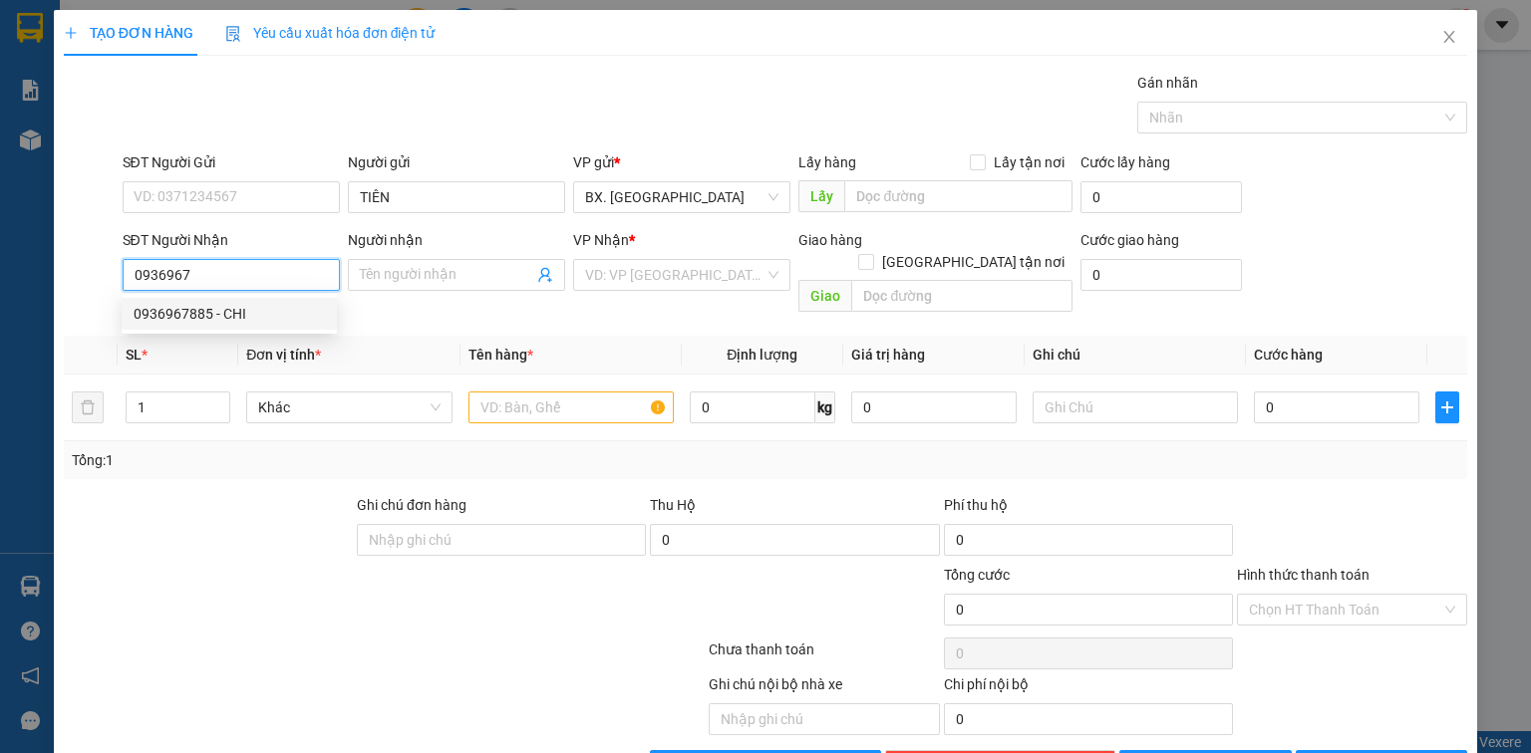
click at [265, 311] on div "0936967885 - CHI" at bounding box center [229, 314] width 191 height 22
type input "0936967885"
type input "CHI"
type input "30.000"
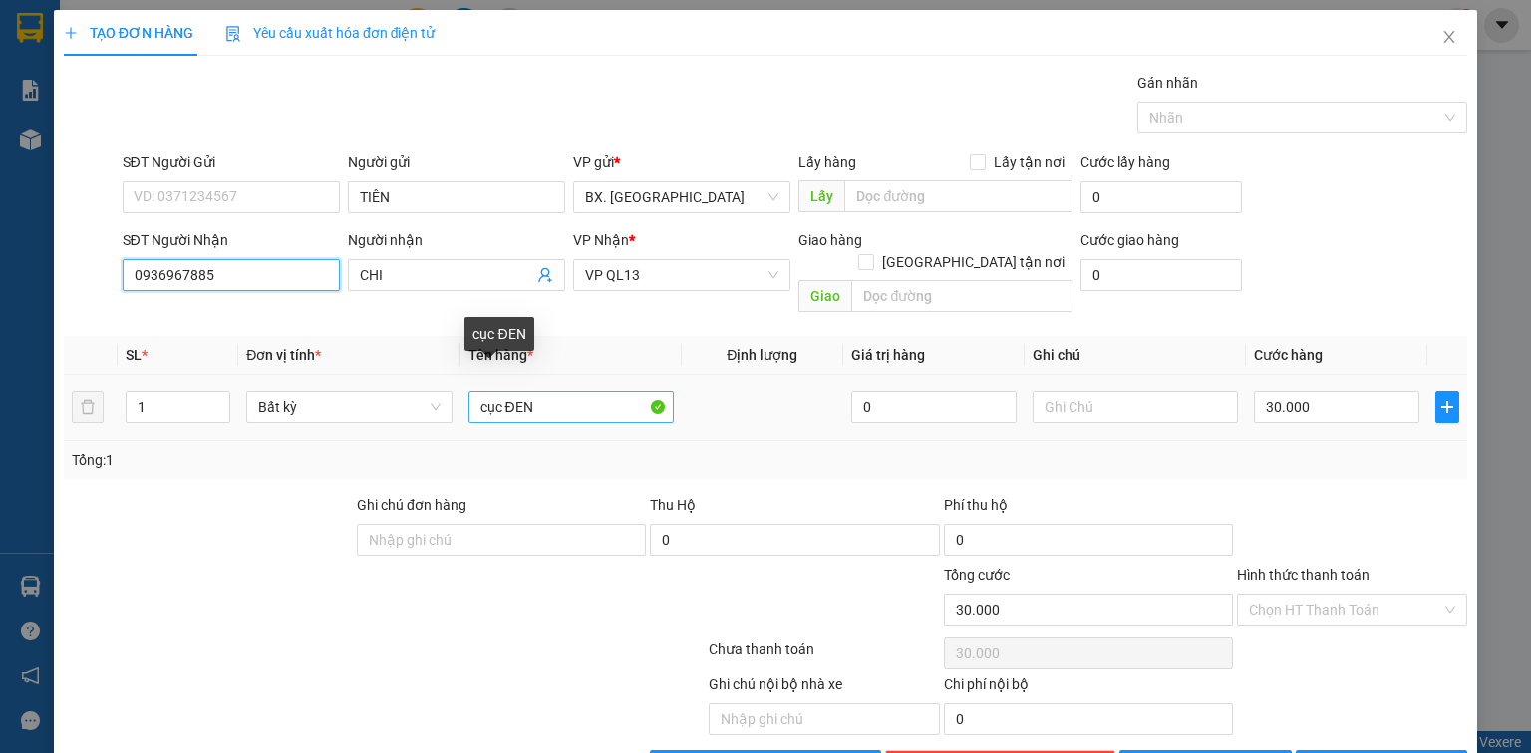
type input "0936967885"
drag, startPoint x: 522, startPoint y: 385, endPoint x: 283, endPoint y: 367, distance: 239.9
click at [283, 375] on tr "1 Bất kỳ cục ĐEN 0 30.000" at bounding box center [765, 408] width 1403 height 67
click at [583, 392] on input "GÓI VÀNGN" at bounding box center [570, 408] width 205 height 32
type input "GÓI VÀNG"
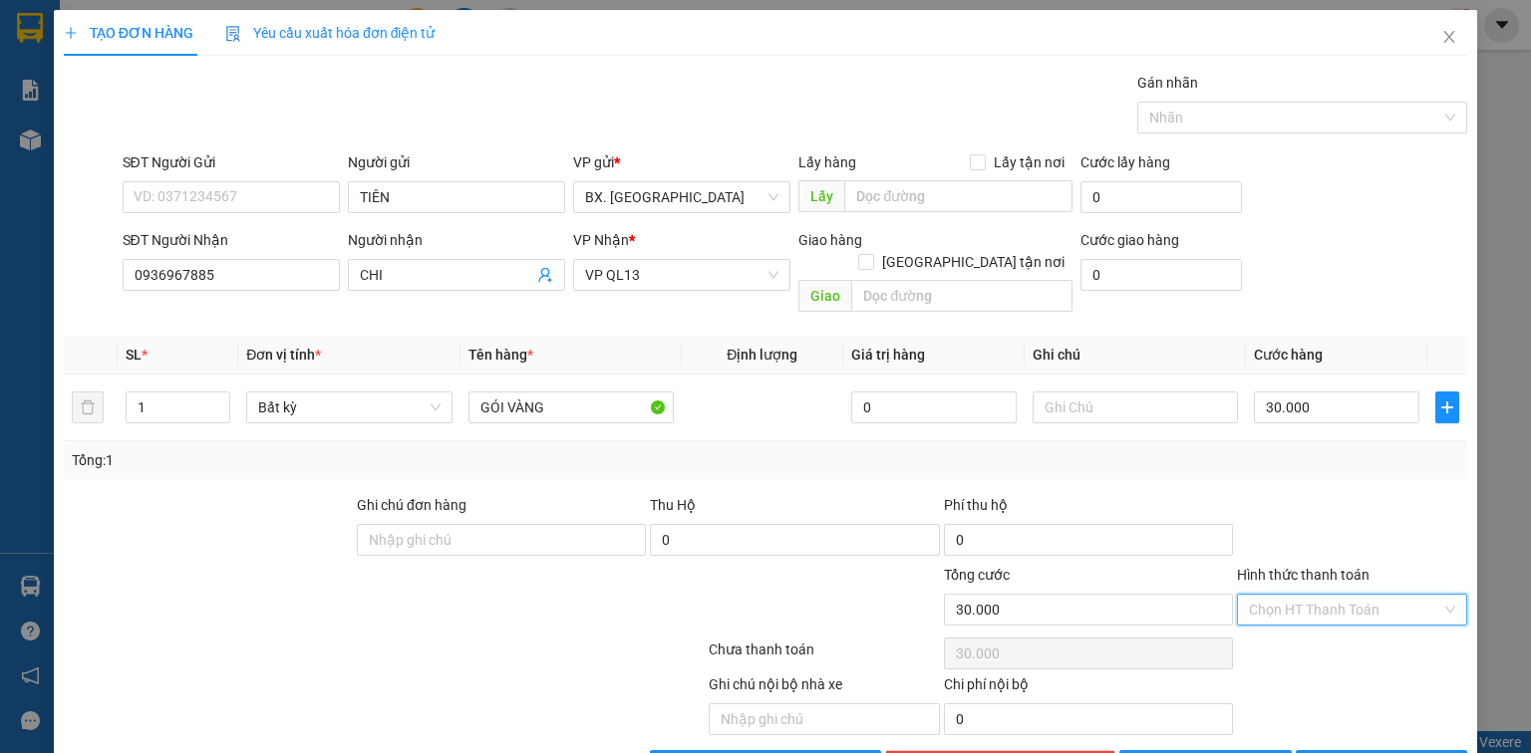
click at [1317, 595] on input "Hình thức thanh toán" at bounding box center [1345, 610] width 192 height 30
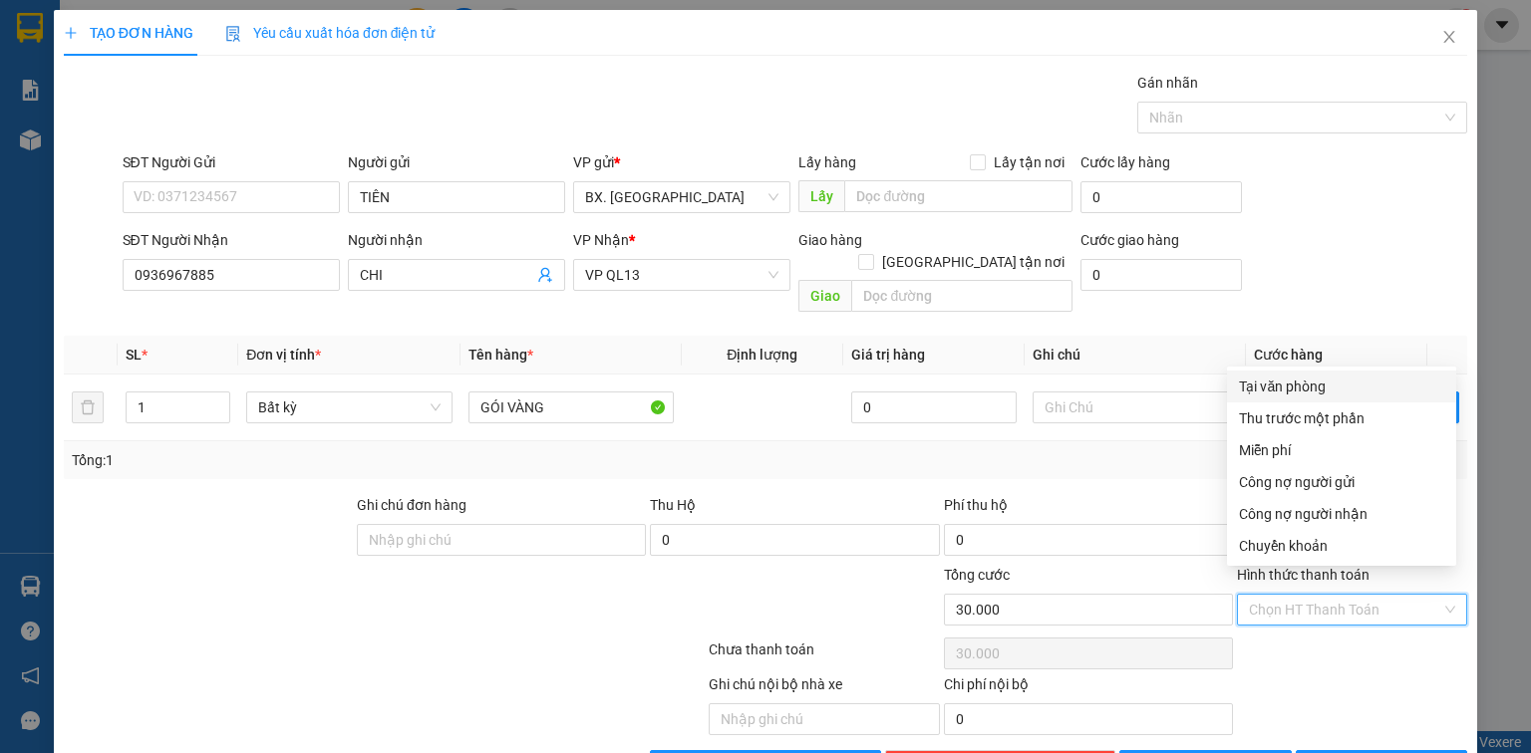
click at [1308, 391] on div "Tại văn phòng" at bounding box center [1341, 387] width 205 height 22
type input "0"
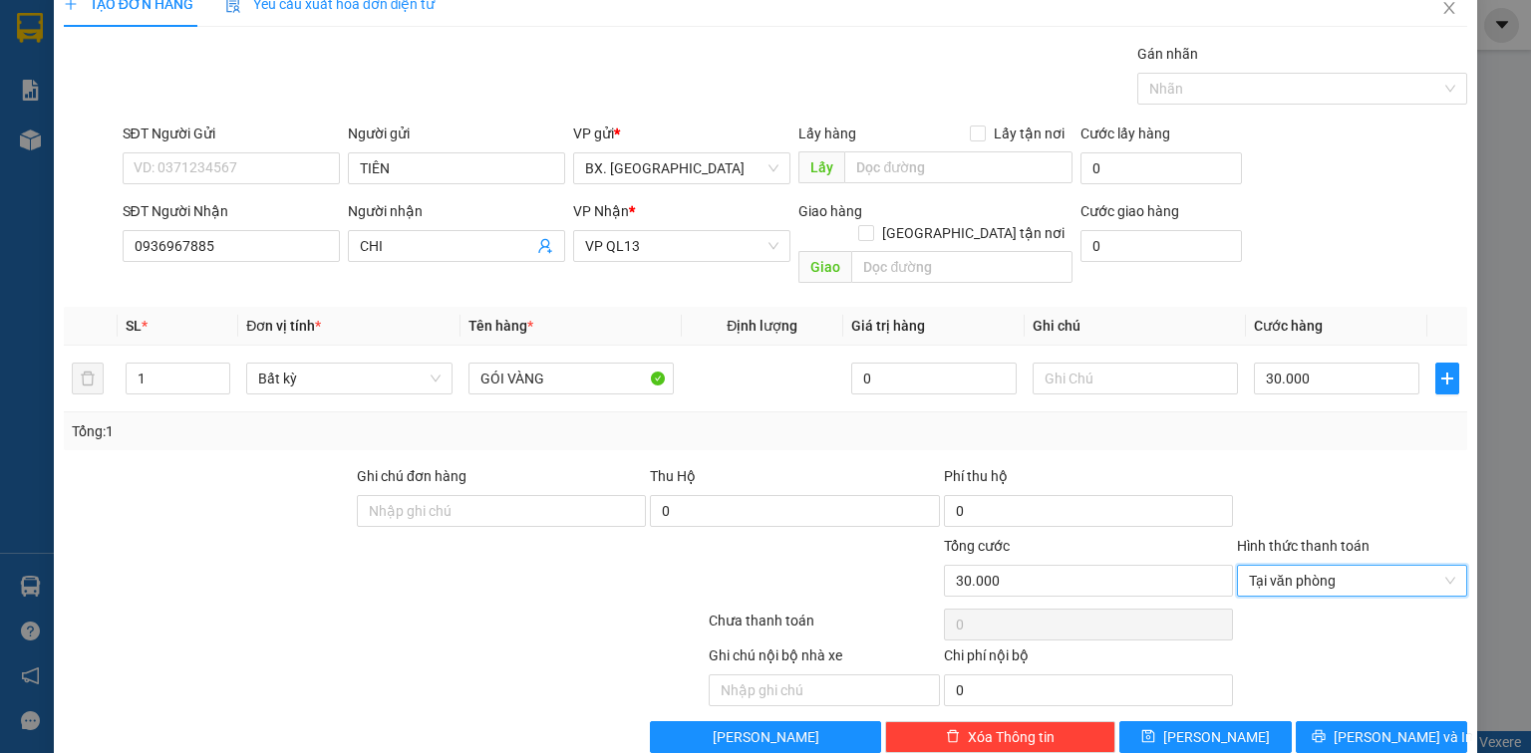
scroll to position [44, 0]
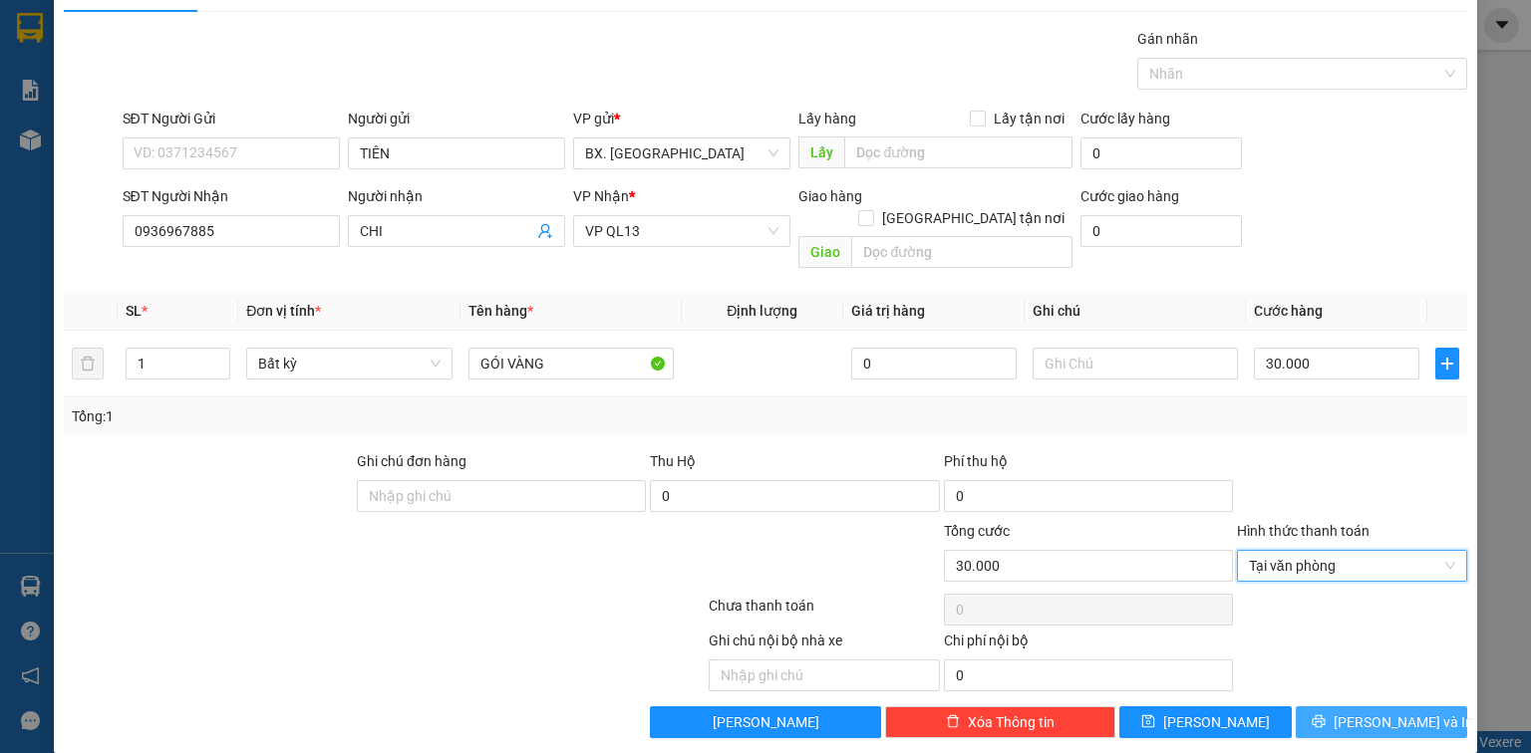
click at [1312, 707] on button "[PERSON_NAME] và In" at bounding box center [1382, 723] width 172 height 32
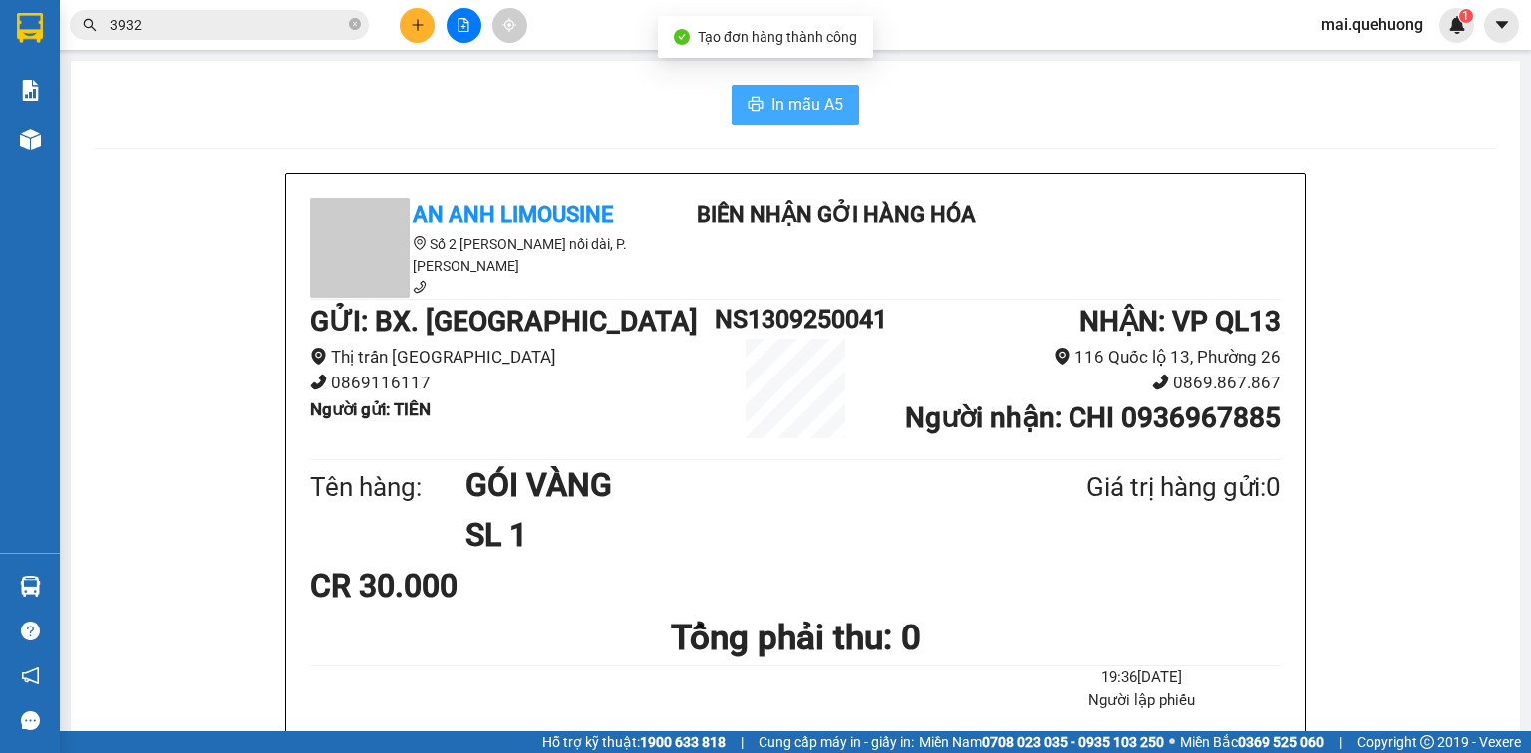
click at [813, 100] on span "In mẫu A5" at bounding box center [807, 104] width 72 height 25
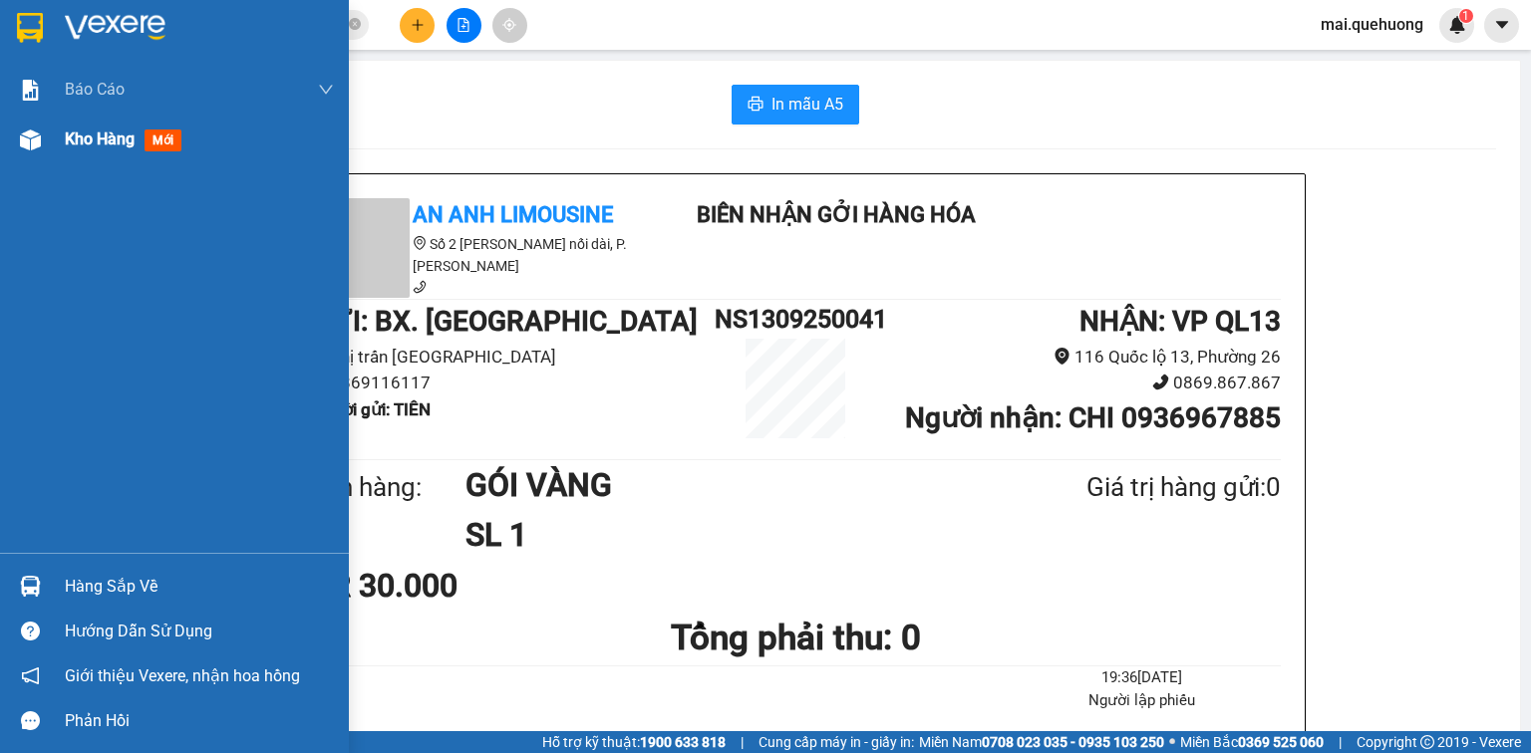
click at [108, 135] on span "Kho hàng" at bounding box center [100, 139] width 70 height 19
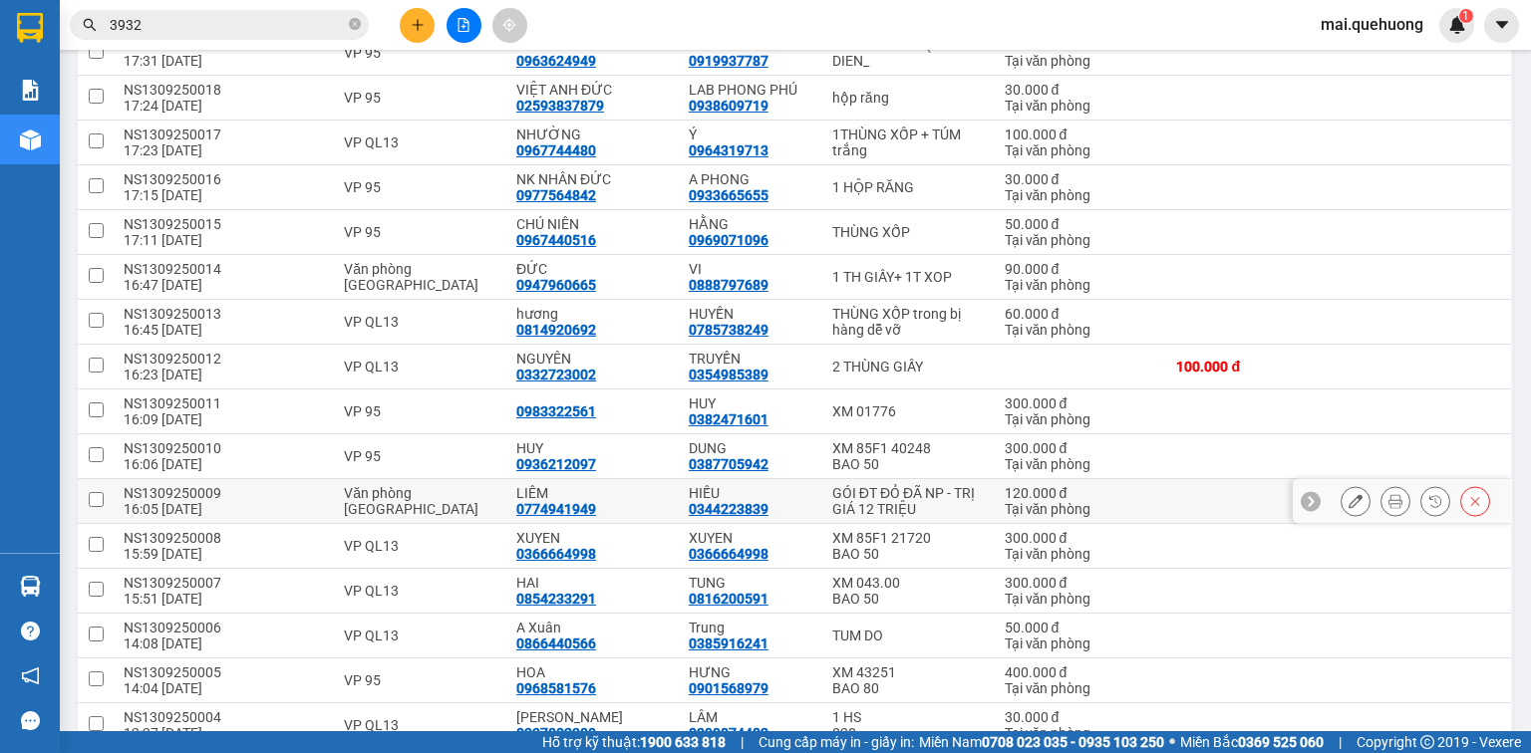
scroll to position [1395, 0]
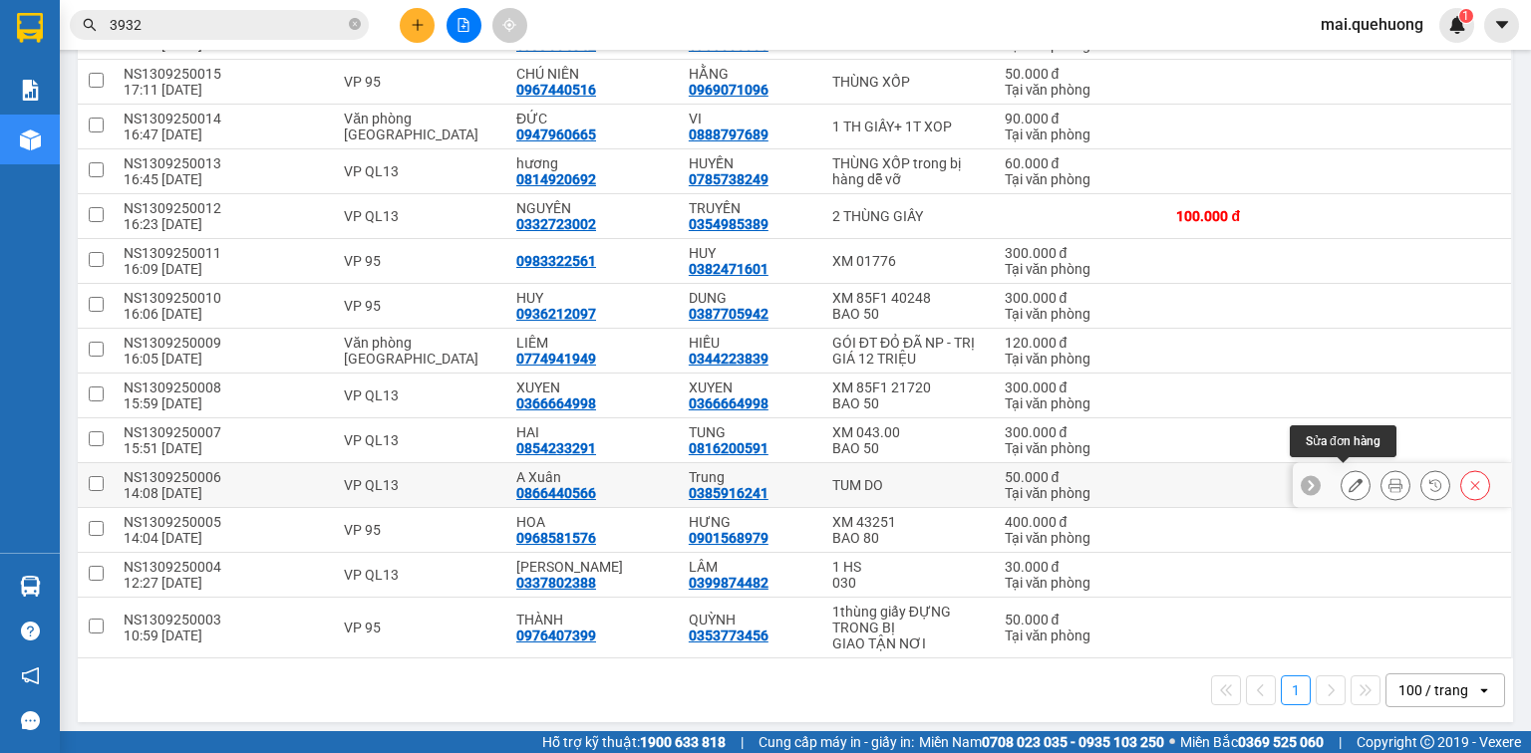
click at [1349, 482] on icon at bounding box center [1355, 485] width 14 height 14
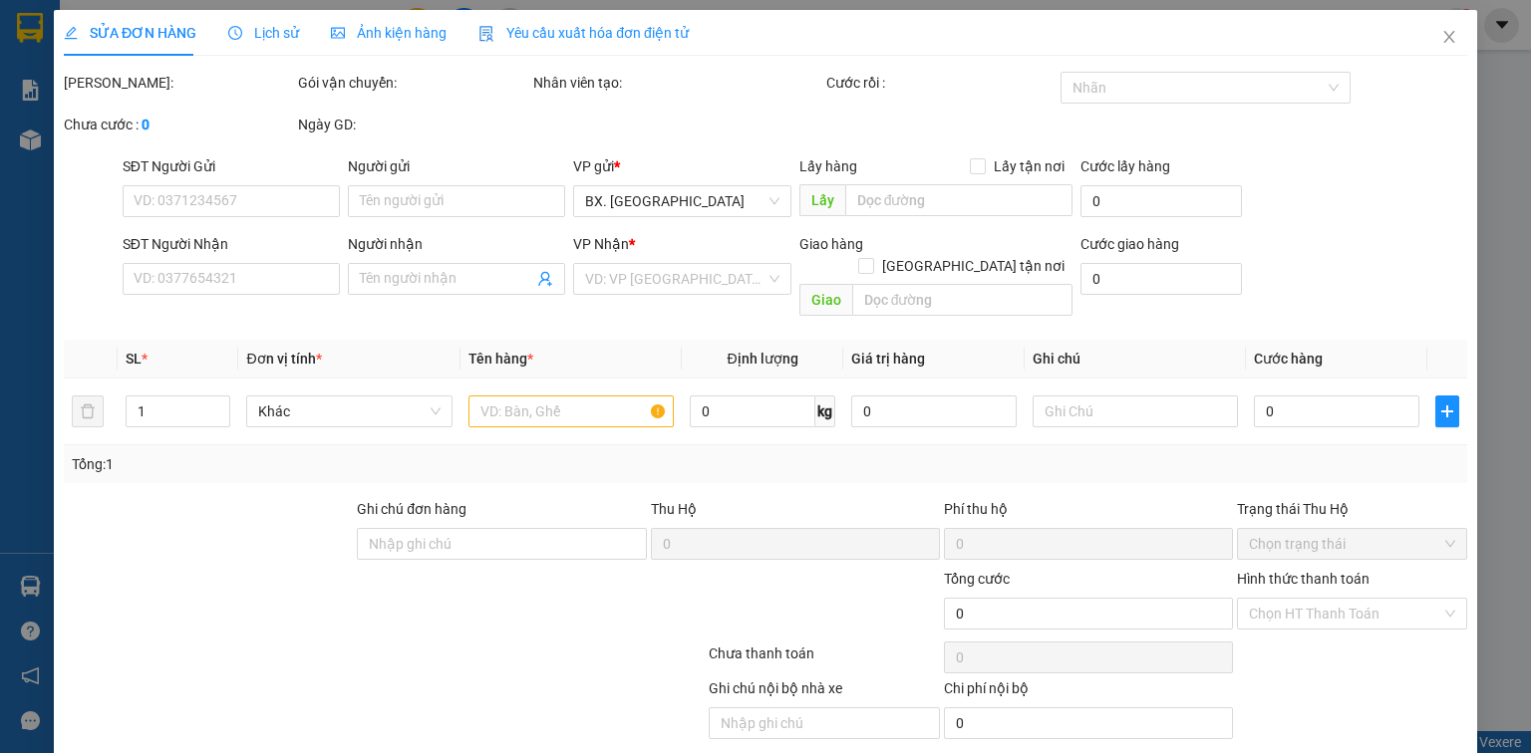
type input "0866440566"
type input "A Xuân"
type input "0385916241"
type input "Trung"
type input "50.000"
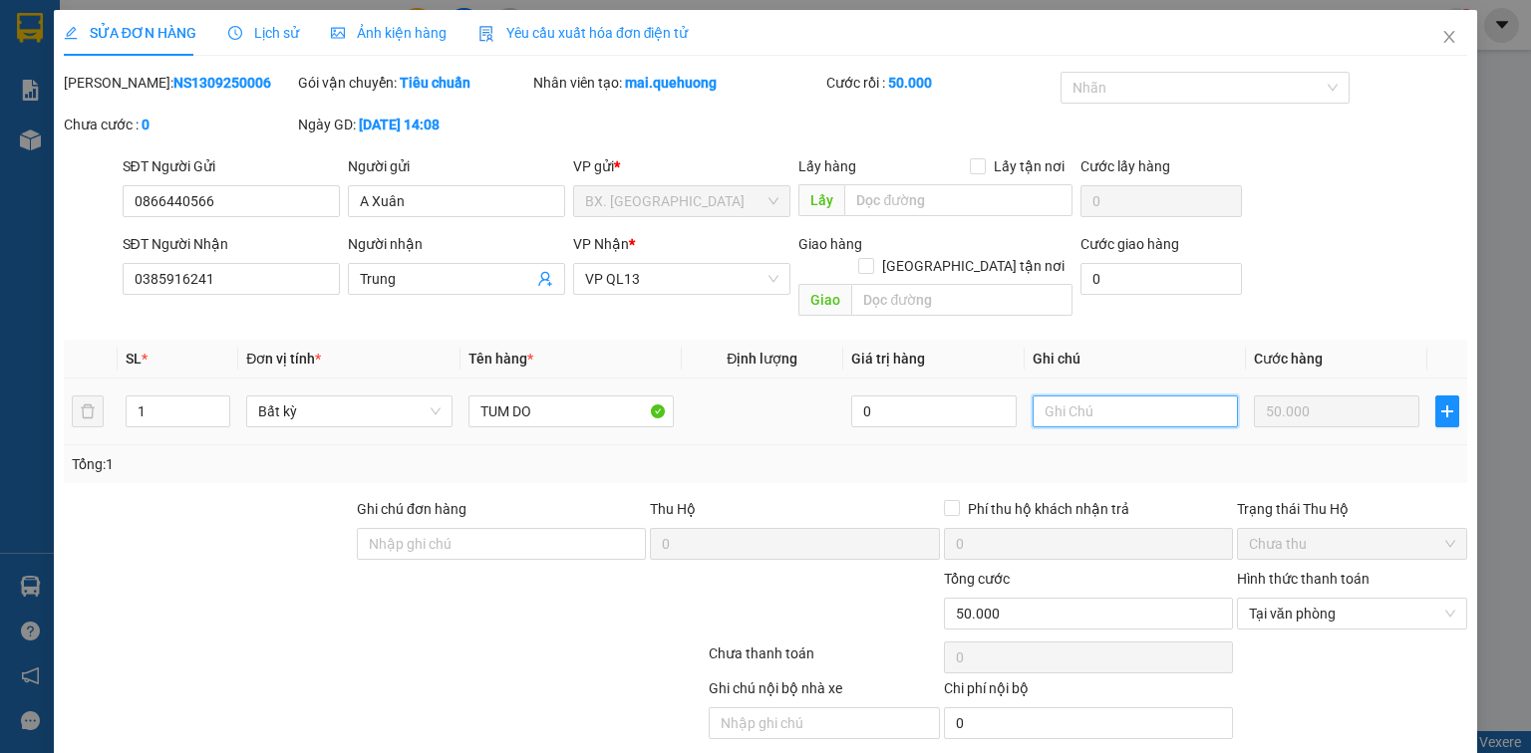
click at [1151, 396] on input "text" at bounding box center [1135, 412] width 205 height 32
type input "RỚT"
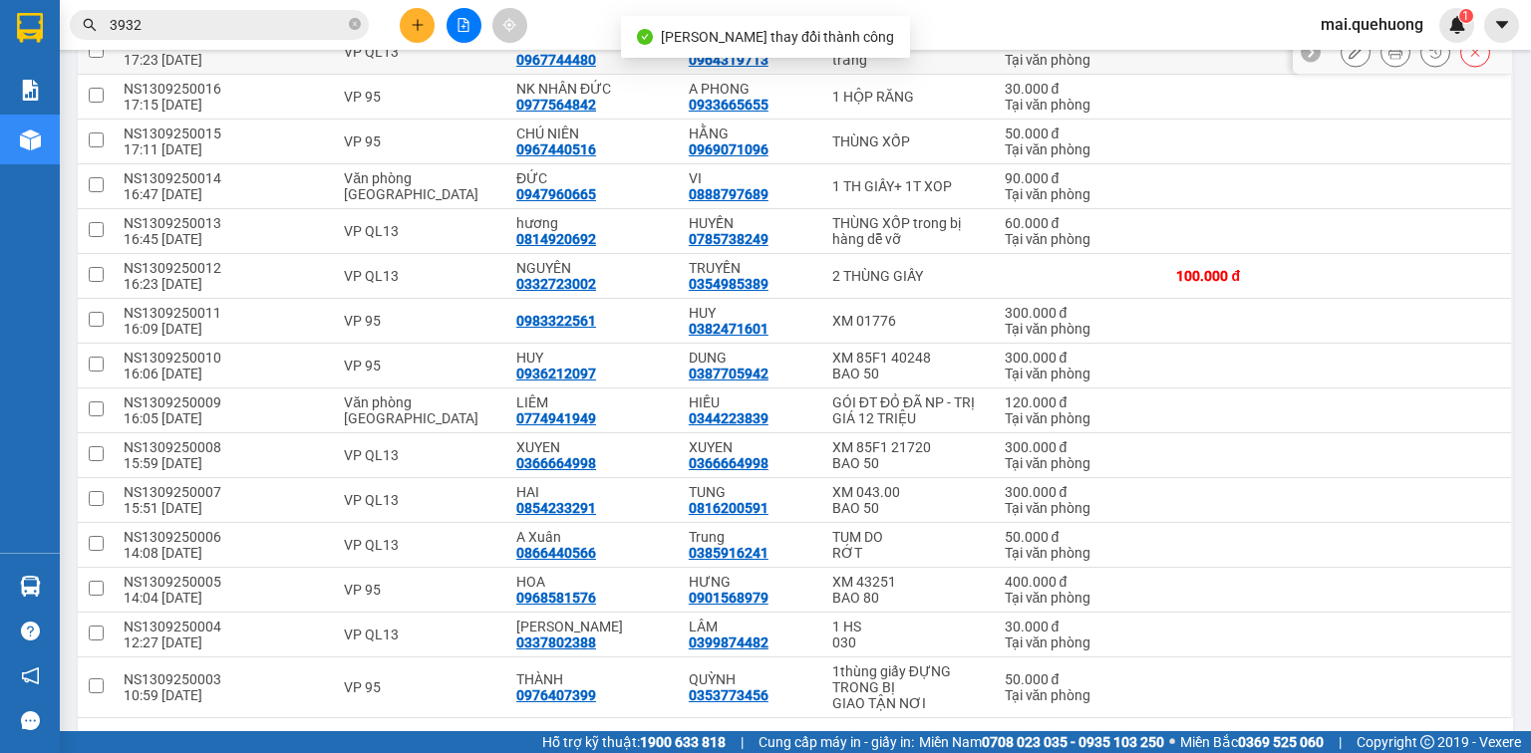
scroll to position [1395, 0]
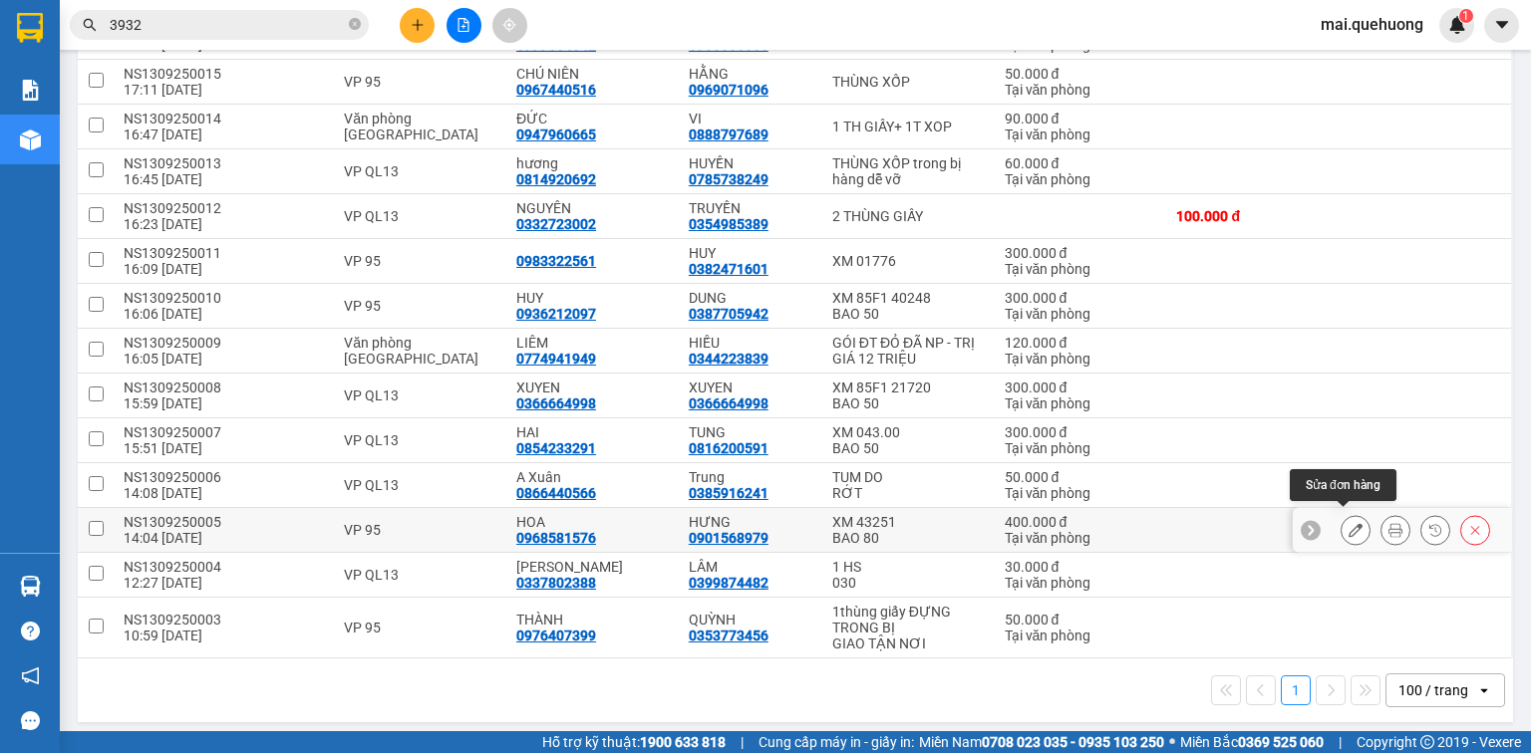
click at [1348, 523] on icon at bounding box center [1355, 530] width 14 height 14
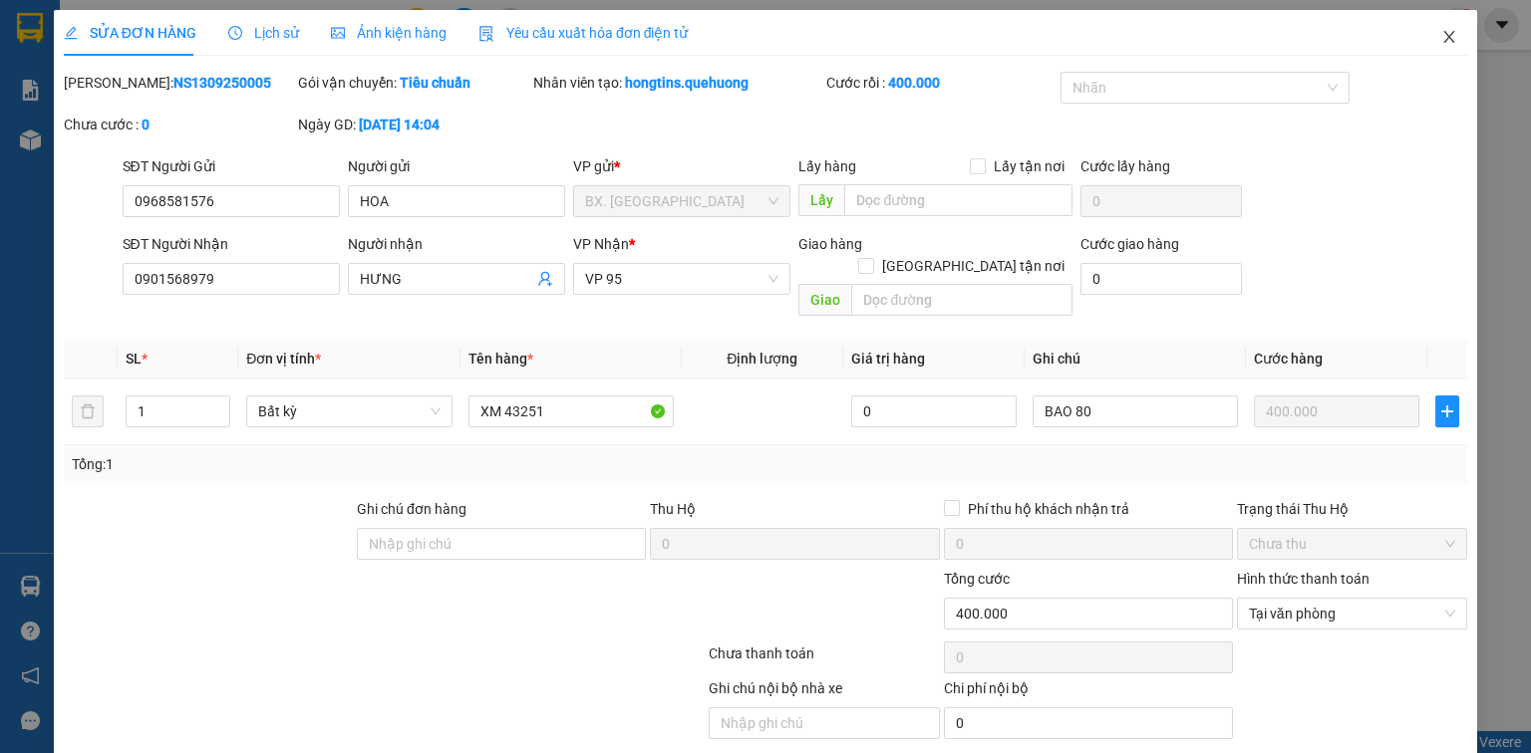
click at [1444, 38] on icon "close" at bounding box center [1449, 37] width 11 height 12
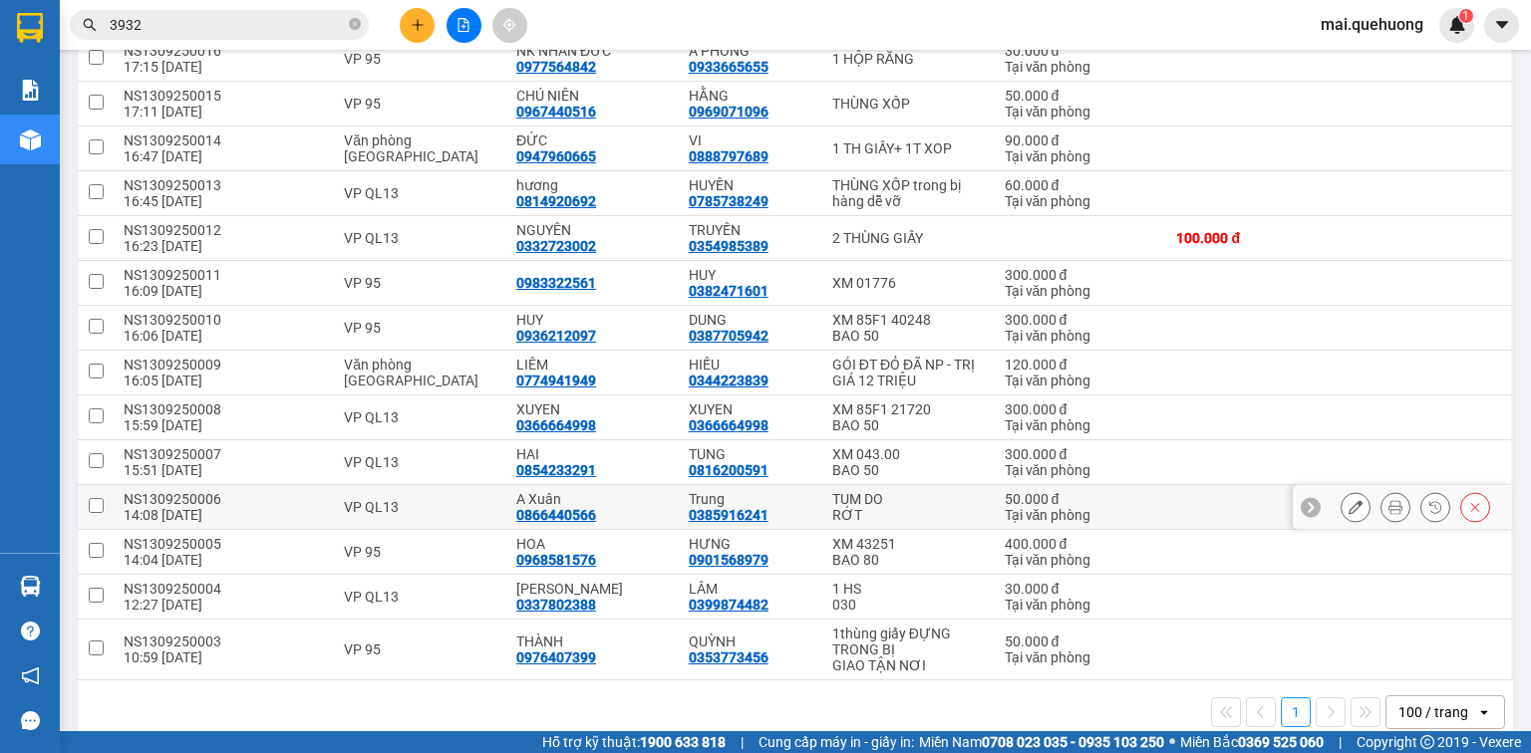
scroll to position [1395, 0]
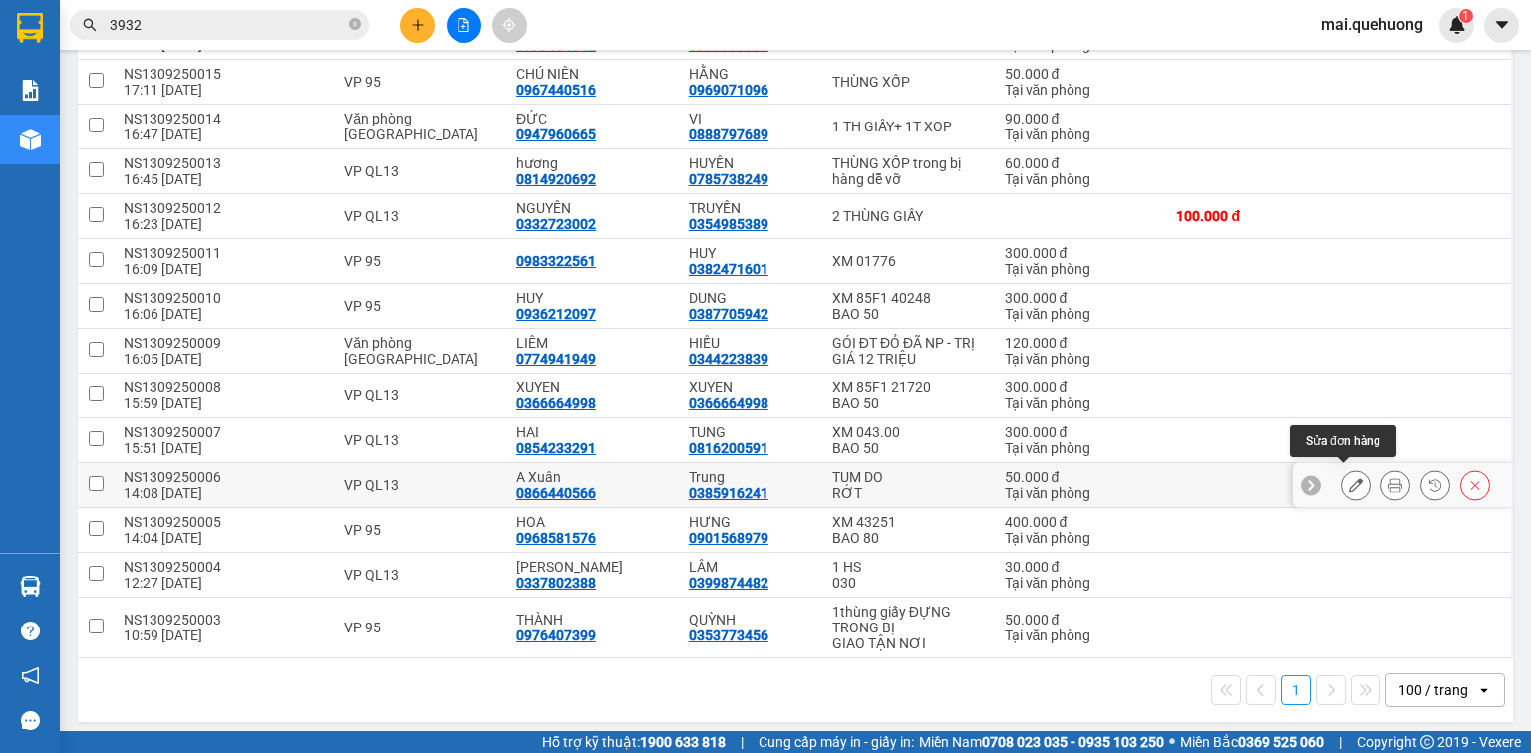
click at [1348, 478] on icon at bounding box center [1355, 485] width 14 height 14
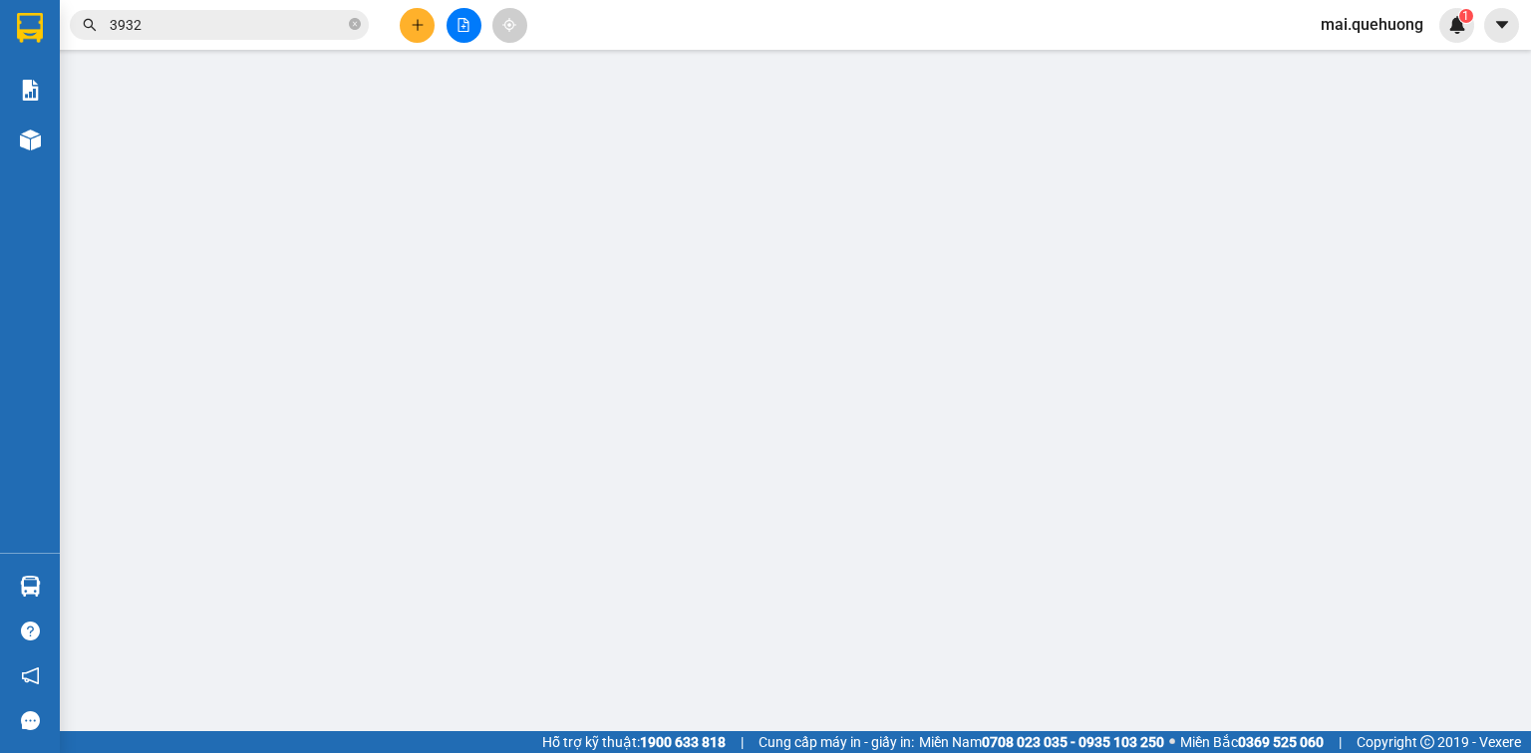
type input "0866440566"
type input "A Xuân"
type input "0385916241"
type input "Trung"
type input "50.000"
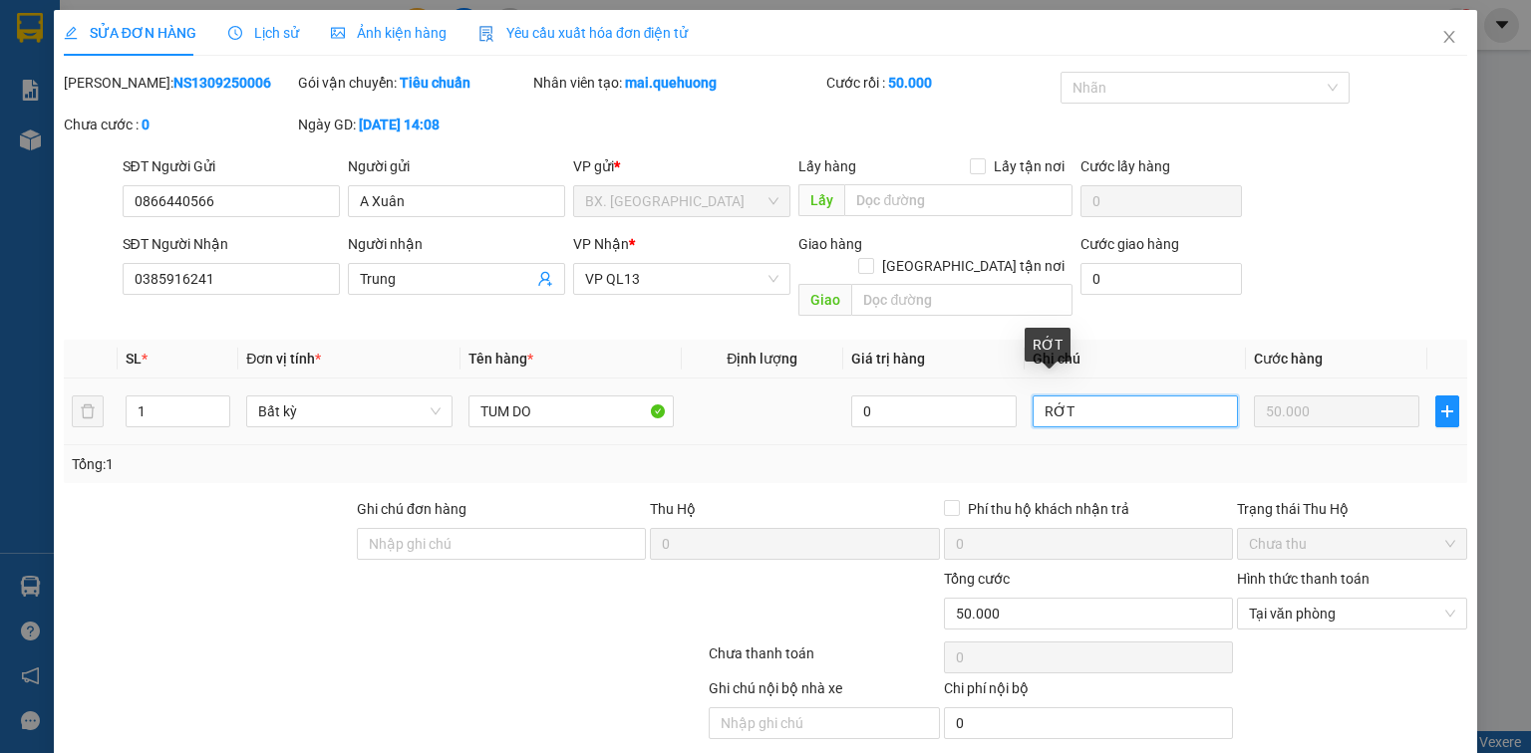
drag, startPoint x: 1148, startPoint y: 393, endPoint x: 649, endPoint y: 406, distance: 499.5
click at [662, 412] on tr "1 Bất kỳ TUM DO 0 RỚT 50.000" at bounding box center [765, 412] width 1403 height 67
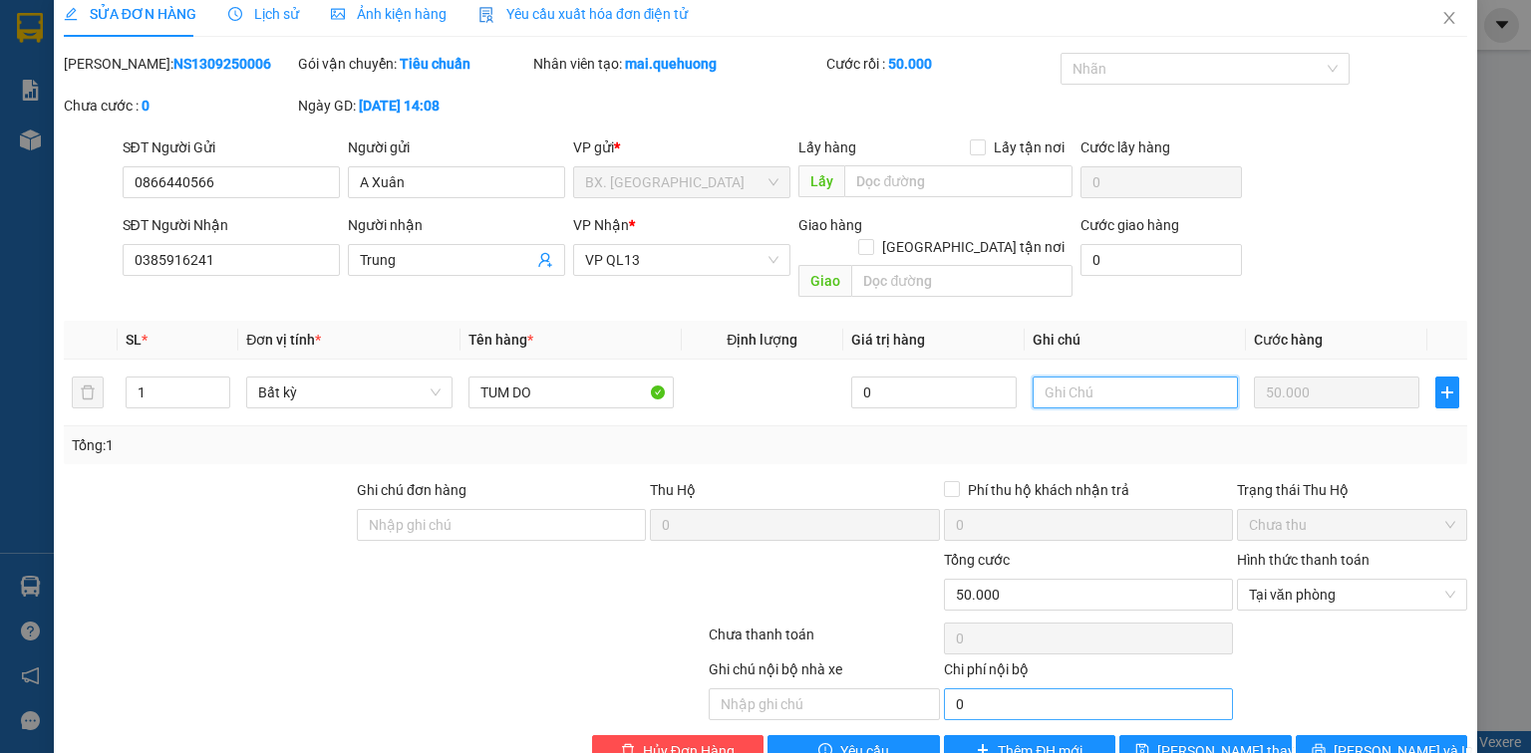
scroll to position [48, 0]
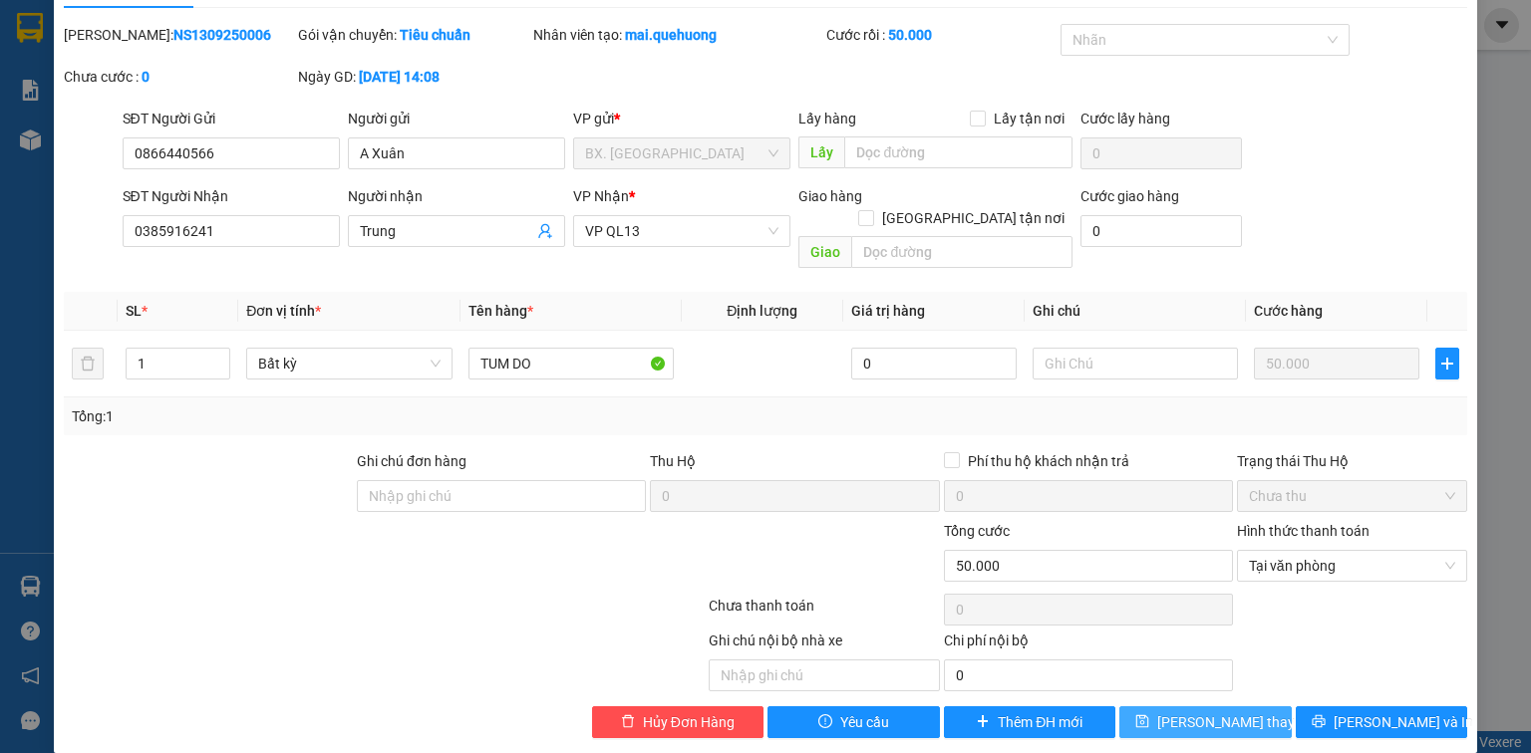
click at [1196, 712] on span "[PERSON_NAME] thay đổi" at bounding box center [1236, 723] width 159 height 22
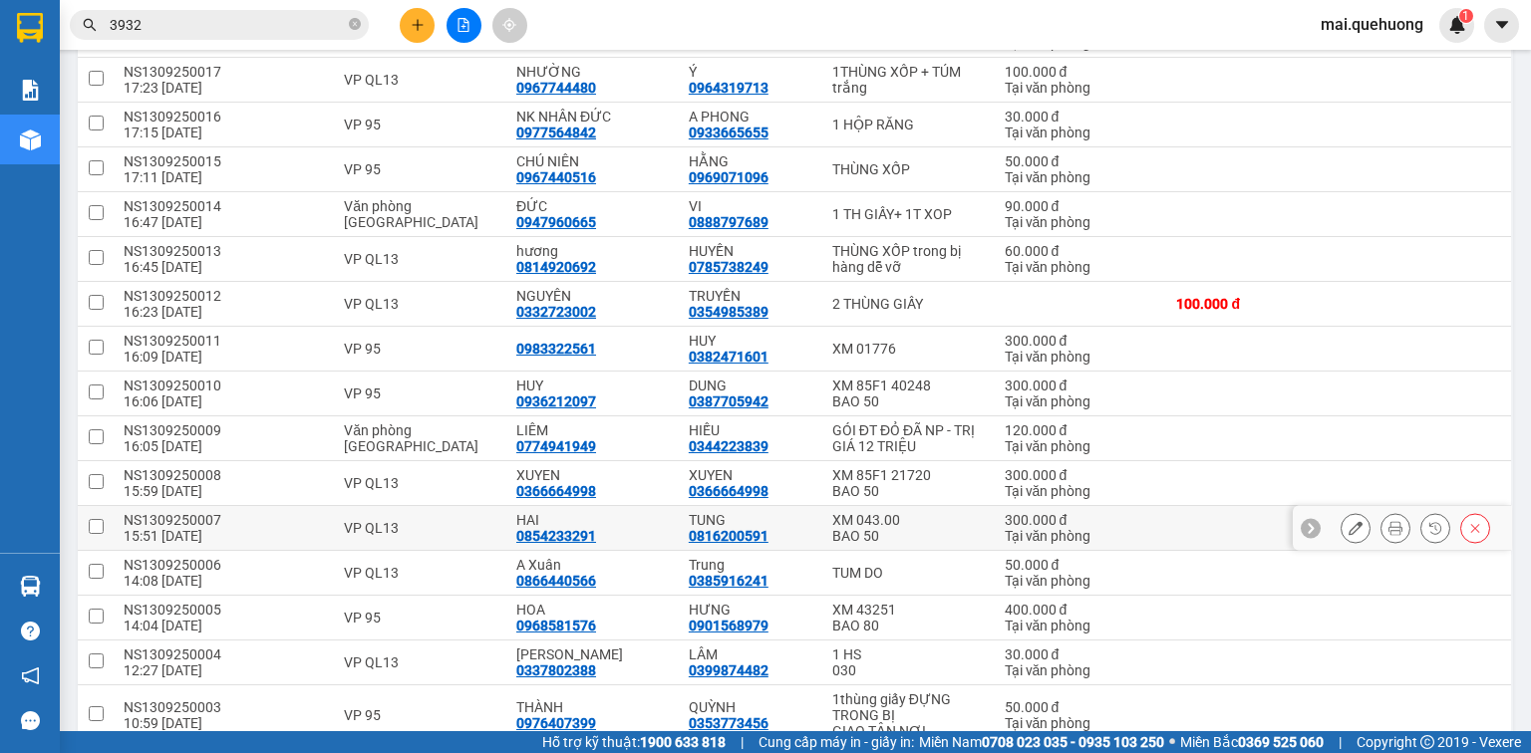
scroll to position [1395, 0]
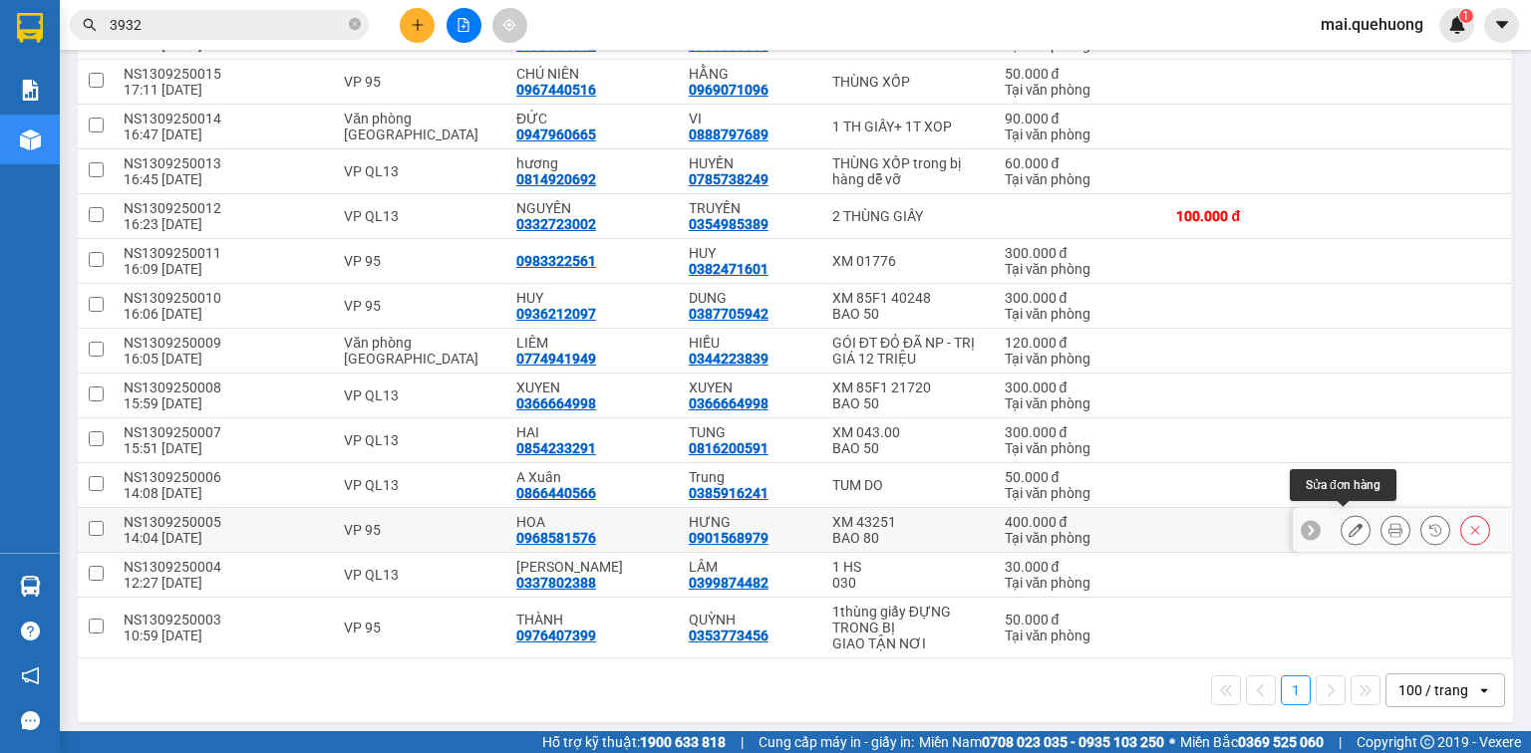
click at [1348, 528] on icon at bounding box center [1355, 530] width 14 height 14
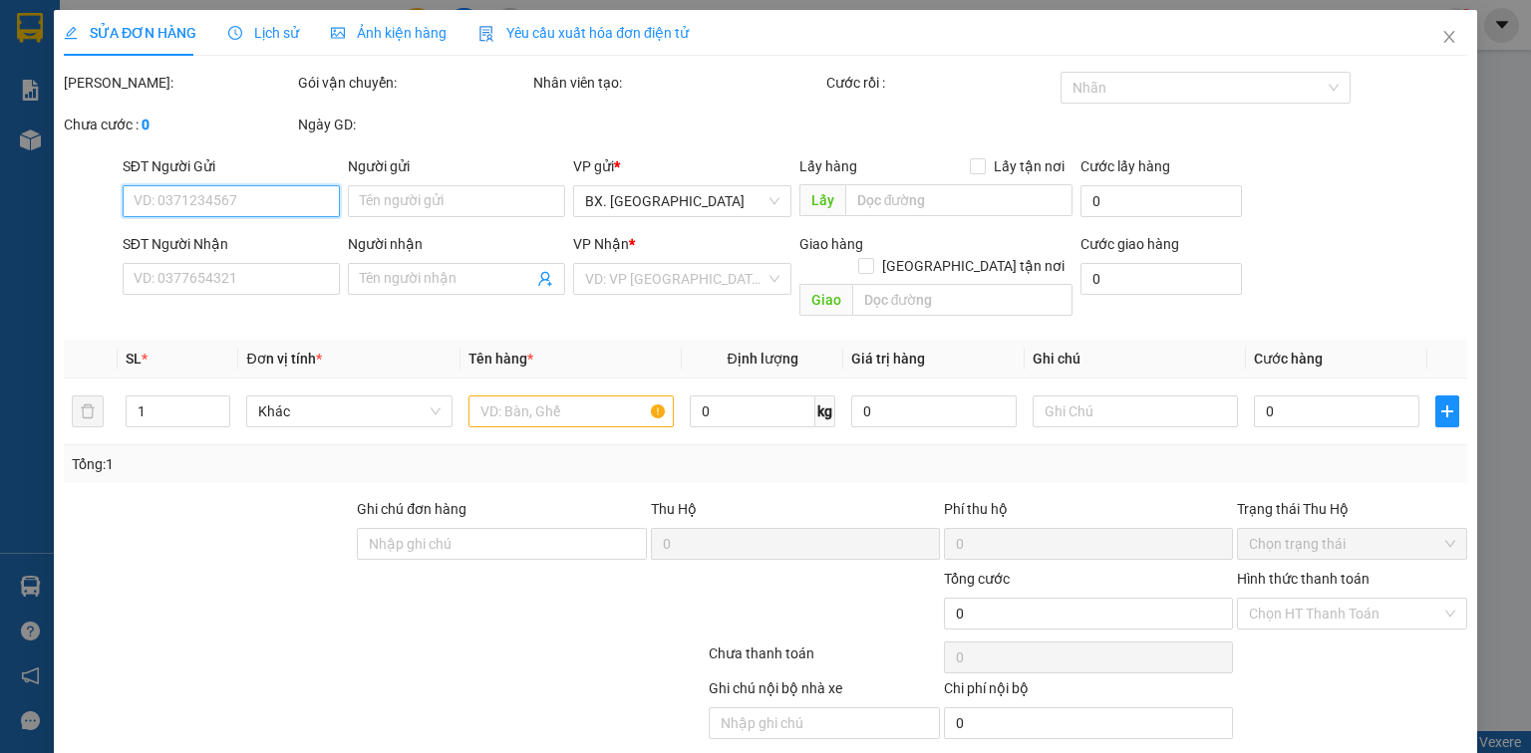
type input "0968581576"
type input "HOA"
type input "0901568979"
type input "HƯNG"
type input "400.000"
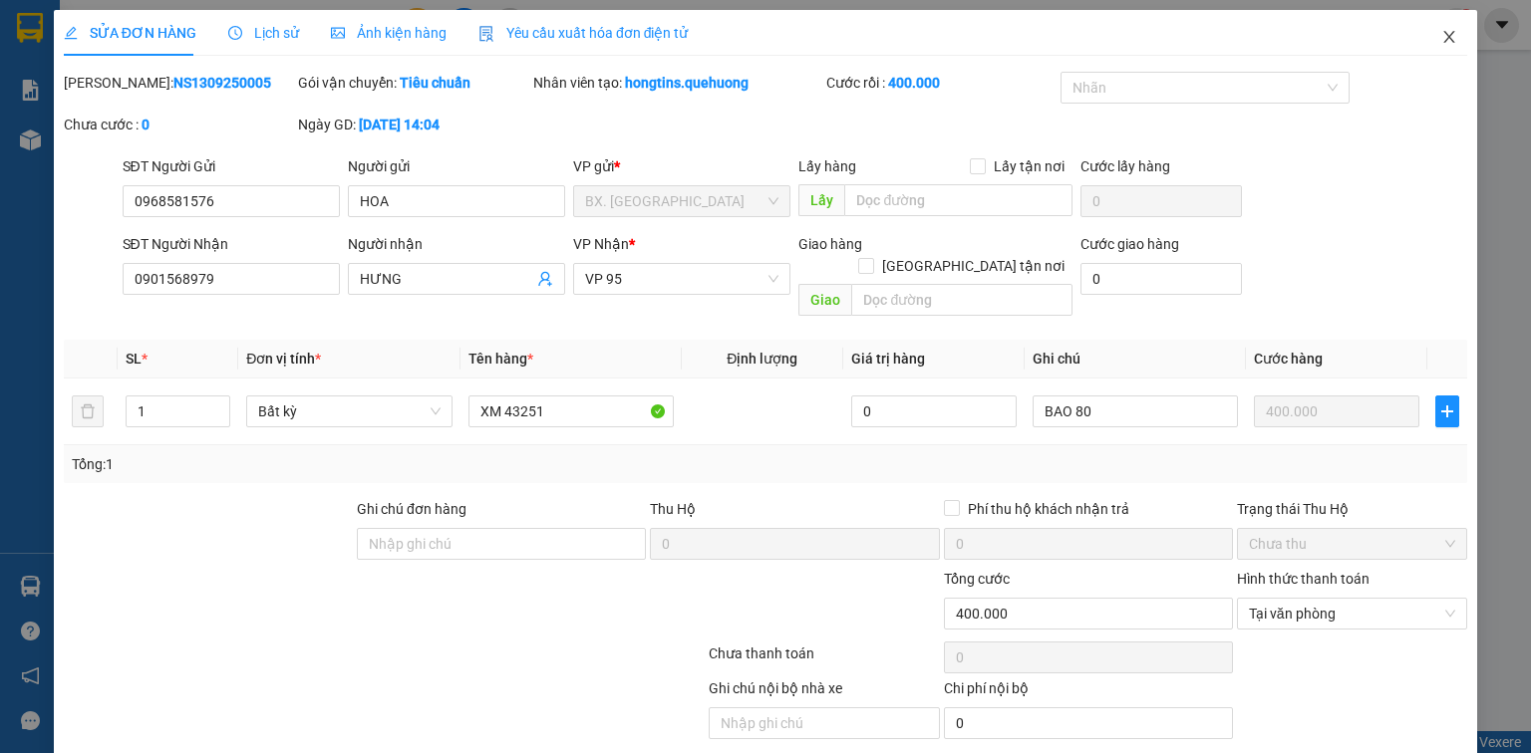
click at [1442, 29] on span "Close" at bounding box center [1449, 38] width 56 height 56
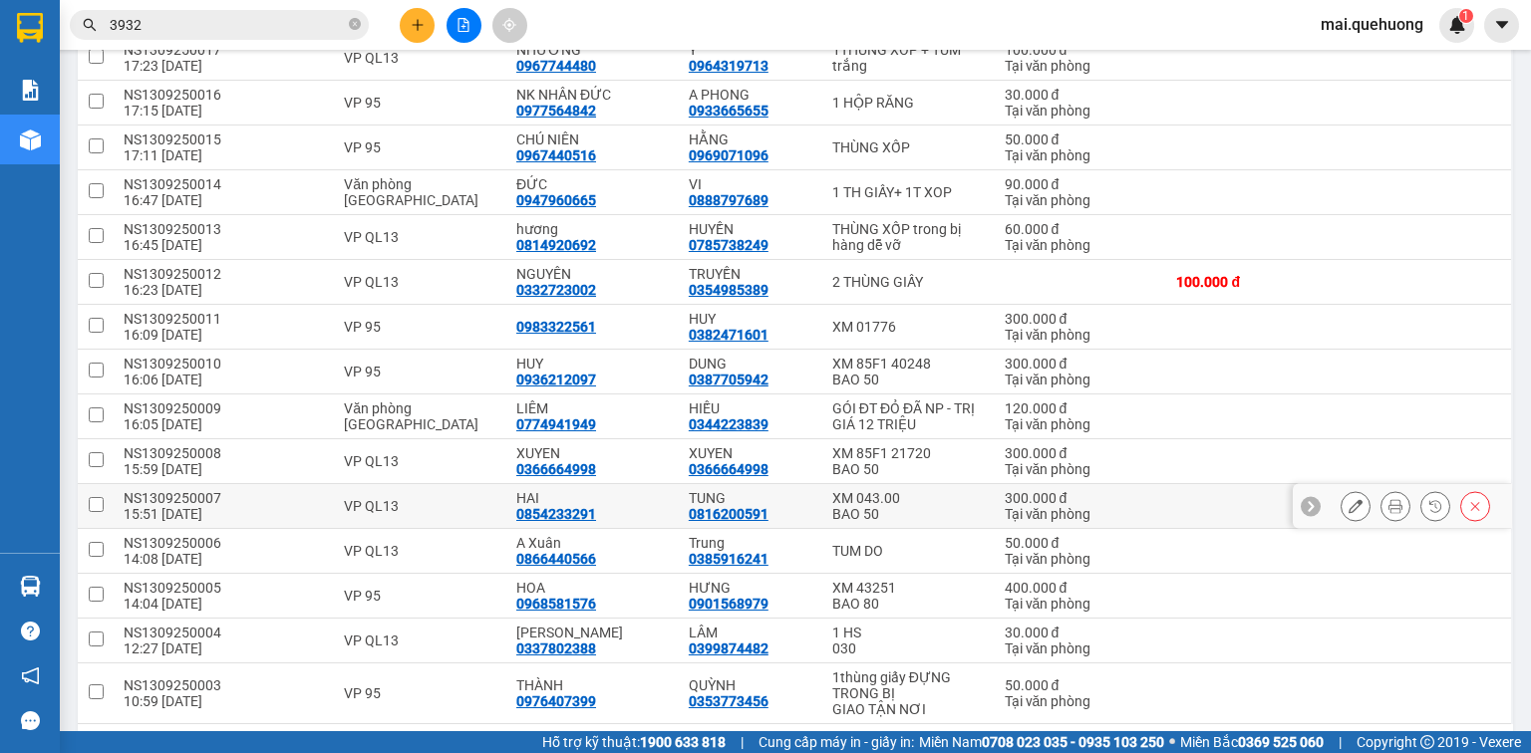
scroll to position [1395, 0]
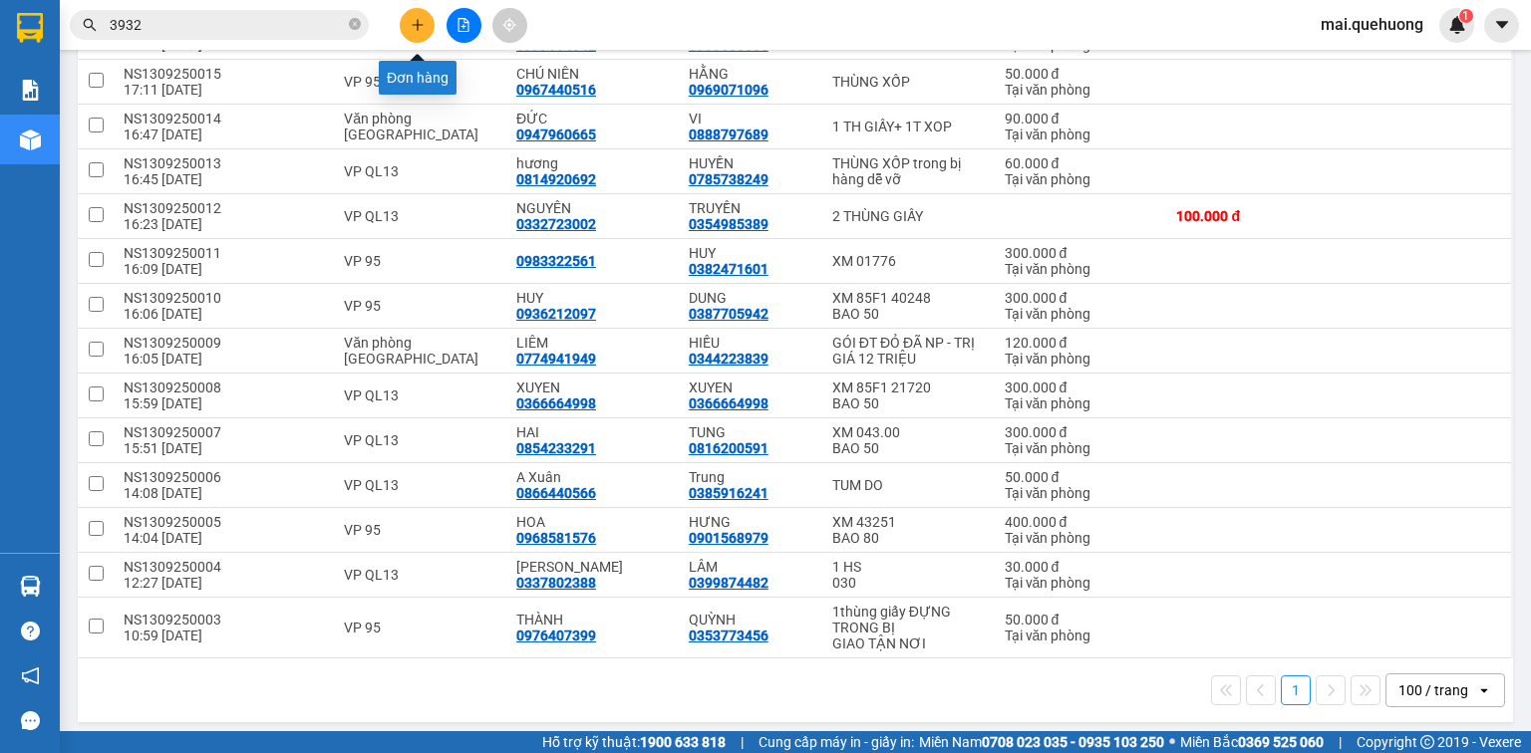
click at [417, 32] on button at bounding box center [417, 25] width 35 height 35
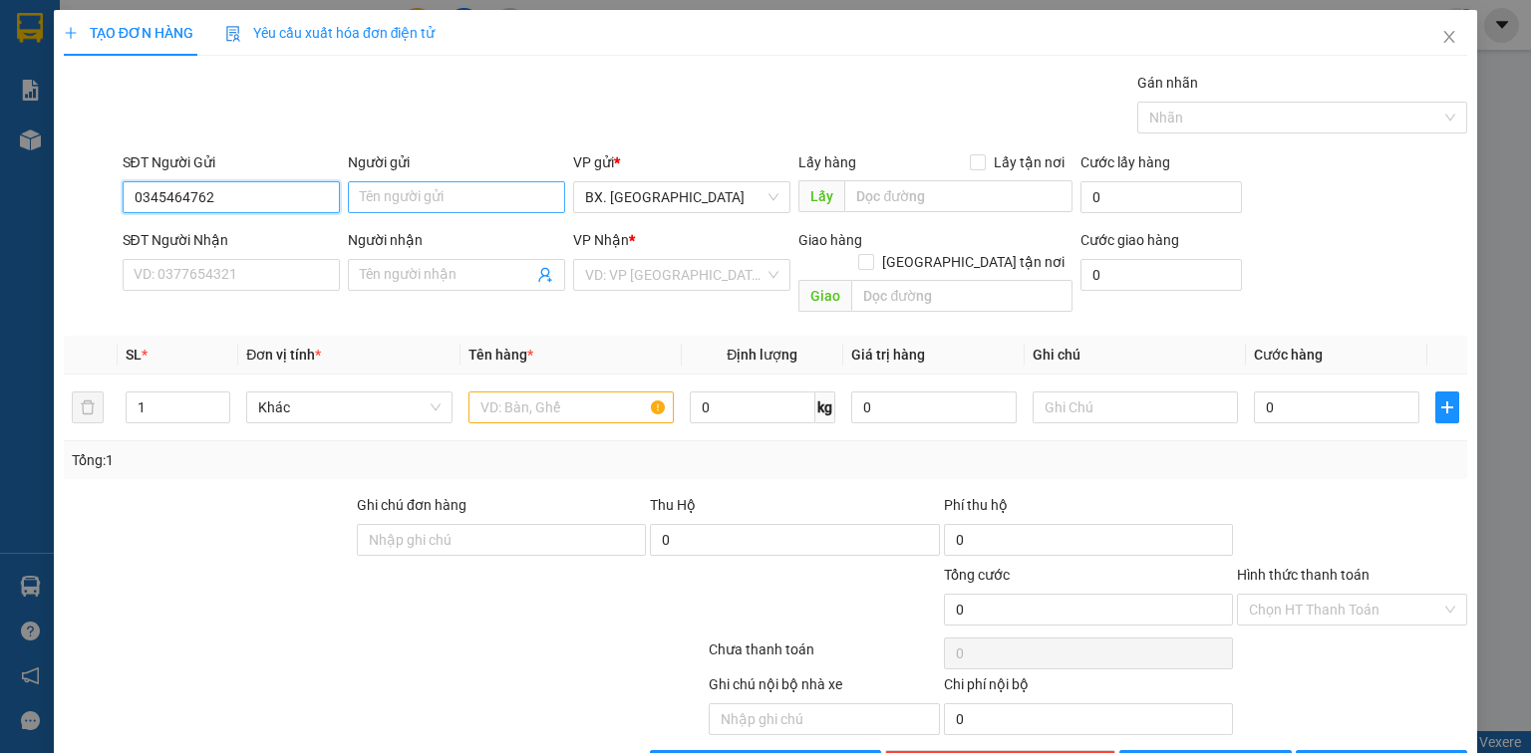
type input "0345464762"
click at [389, 199] on input "Người gửi" at bounding box center [456, 197] width 217 height 32
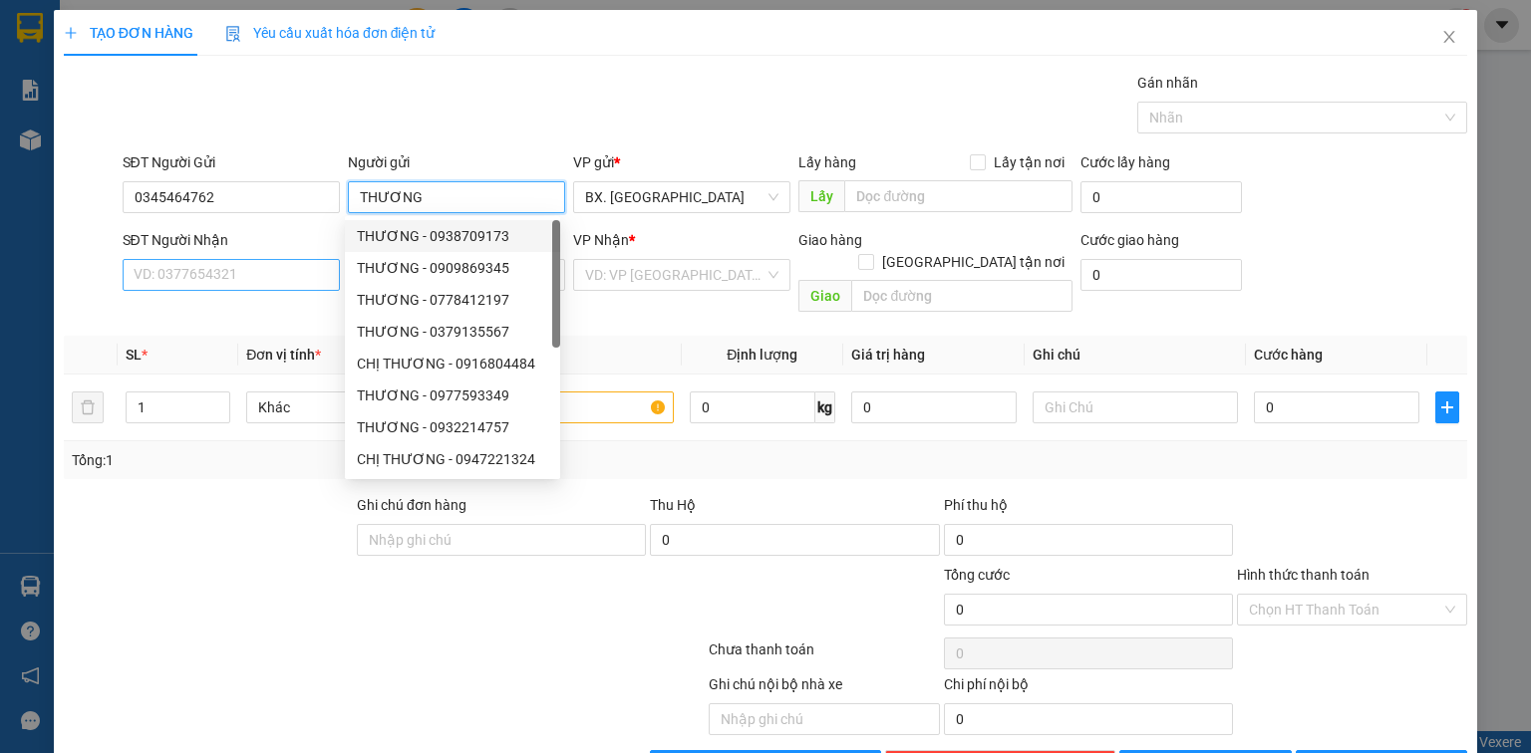
type input "THƯƠNG"
click at [303, 275] on input "SĐT Người Nhận" at bounding box center [231, 275] width 217 height 32
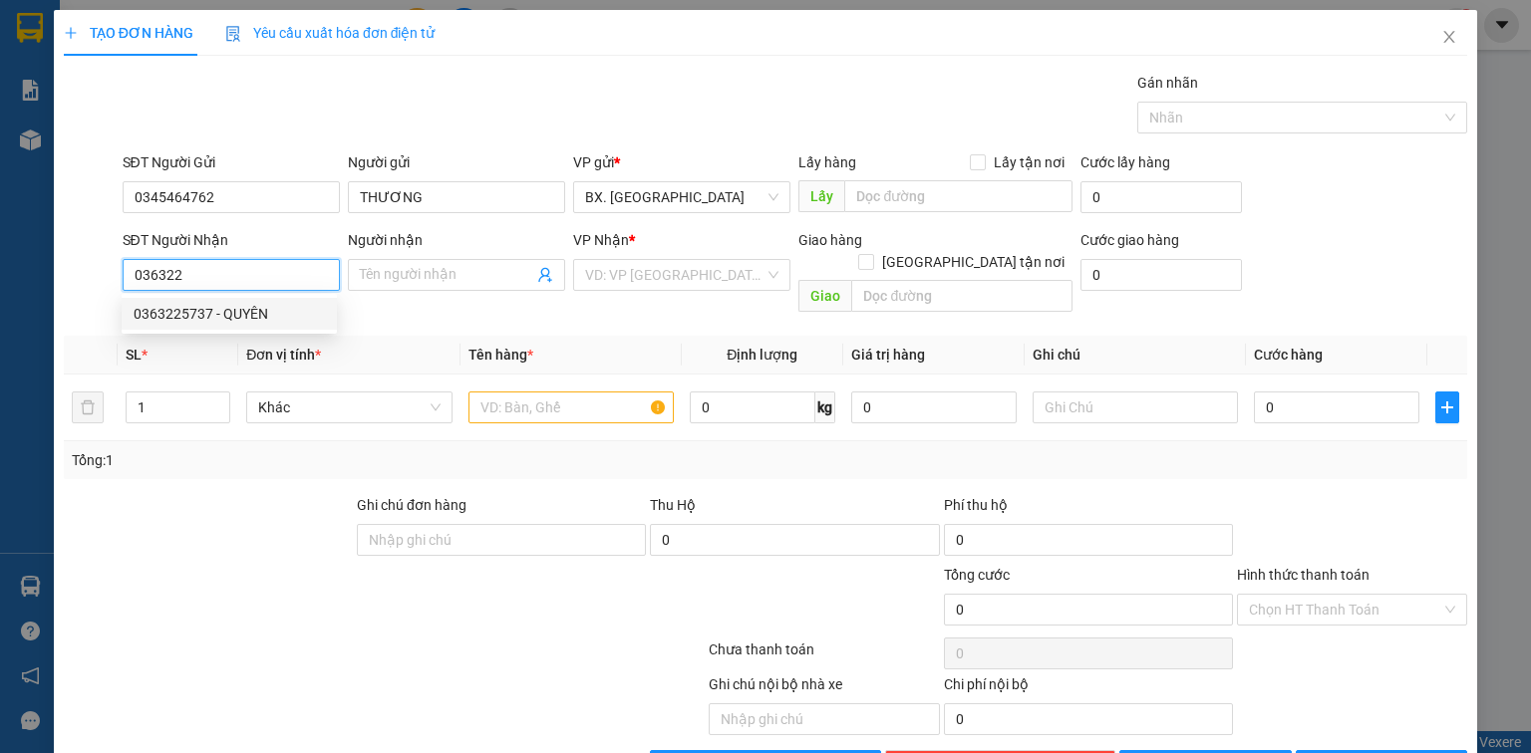
click at [219, 316] on div "0363225737 - QUYÊN" at bounding box center [229, 314] width 191 height 22
type input "0363225737"
type input "QUYÊN"
type input "50.000"
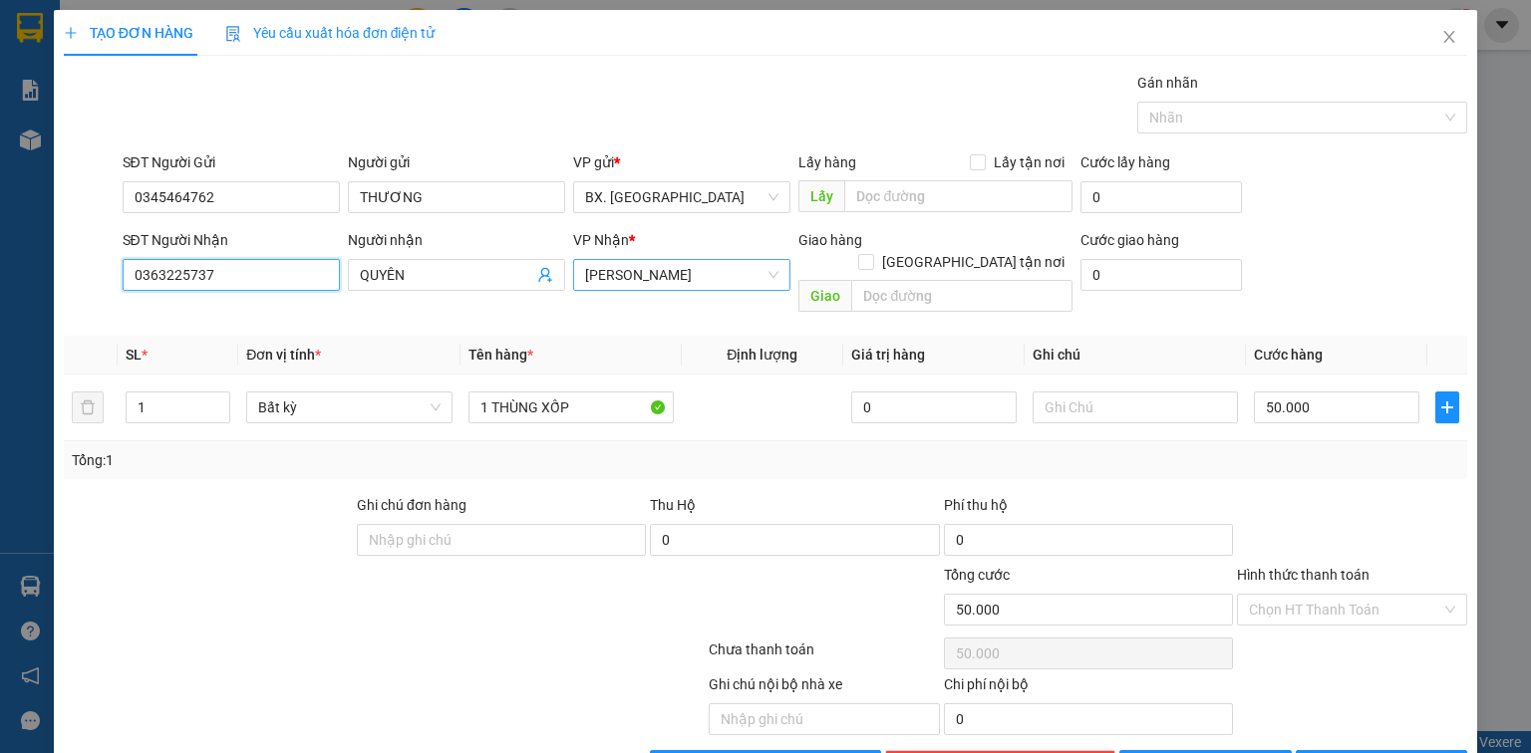
click at [686, 287] on span "[PERSON_NAME]" at bounding box center [681, 275] width 193 height 30
type input "0363225737"
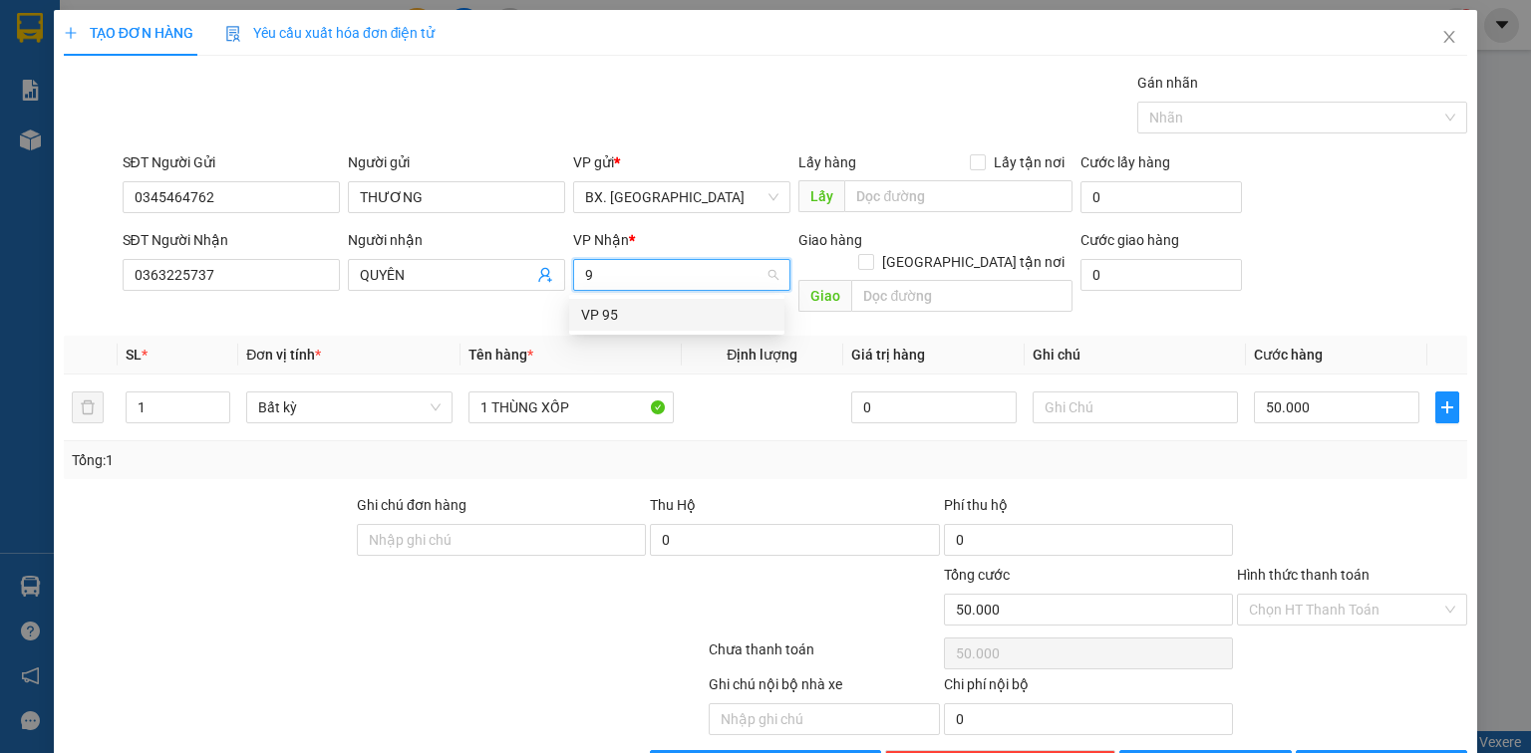
type input "95"
click at [674, 319] on div "VP 95" at bounding box center [676, 315] width 191 height 22
click at [1283, 595] on input "Hình thức thanh toán" at bounding box center [1345, 610] width 192 height 30
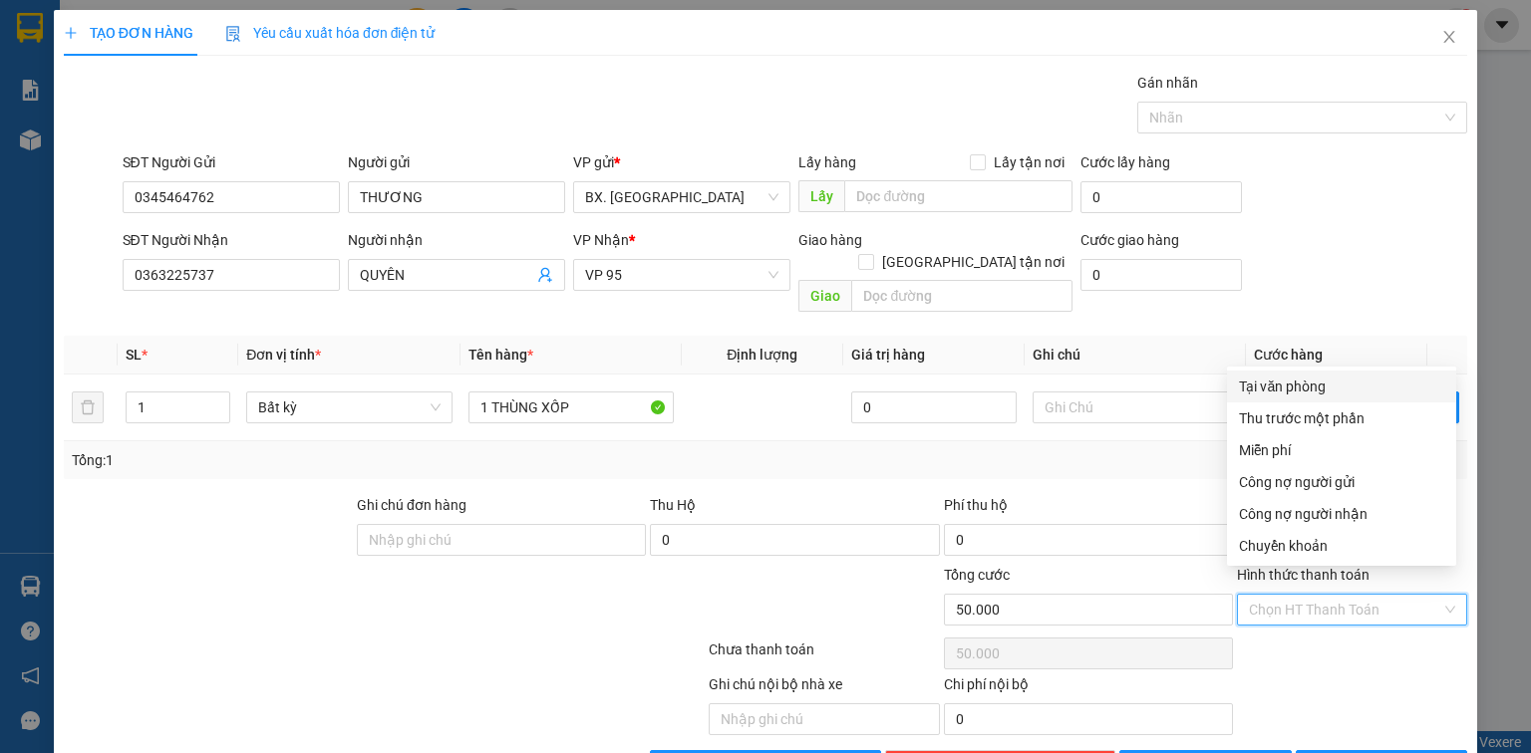
click at [1332, 401] on div "Tại văn phòng" at bounding box center [1341, 387] width 229 height 32
type input "0"
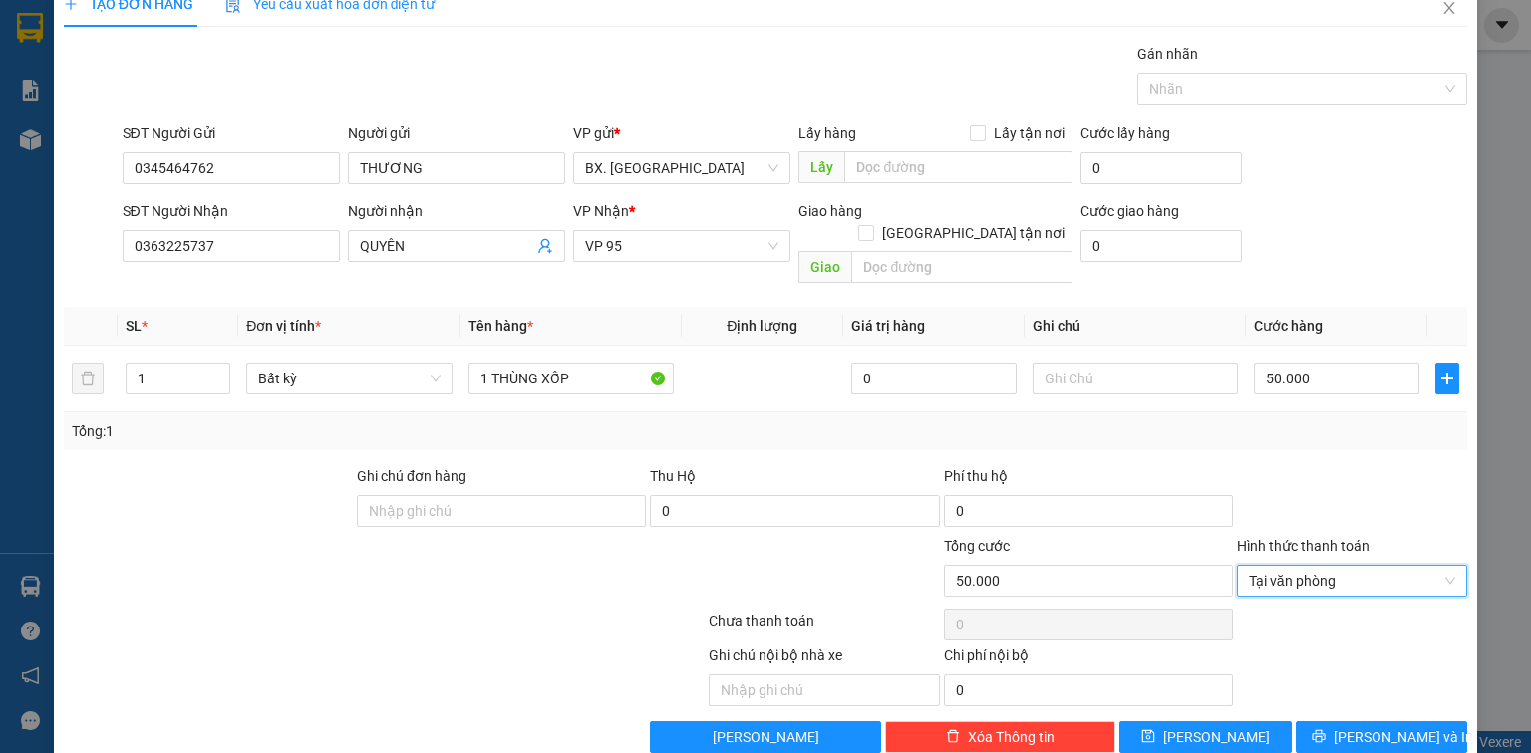
scroll to position [44, 0]
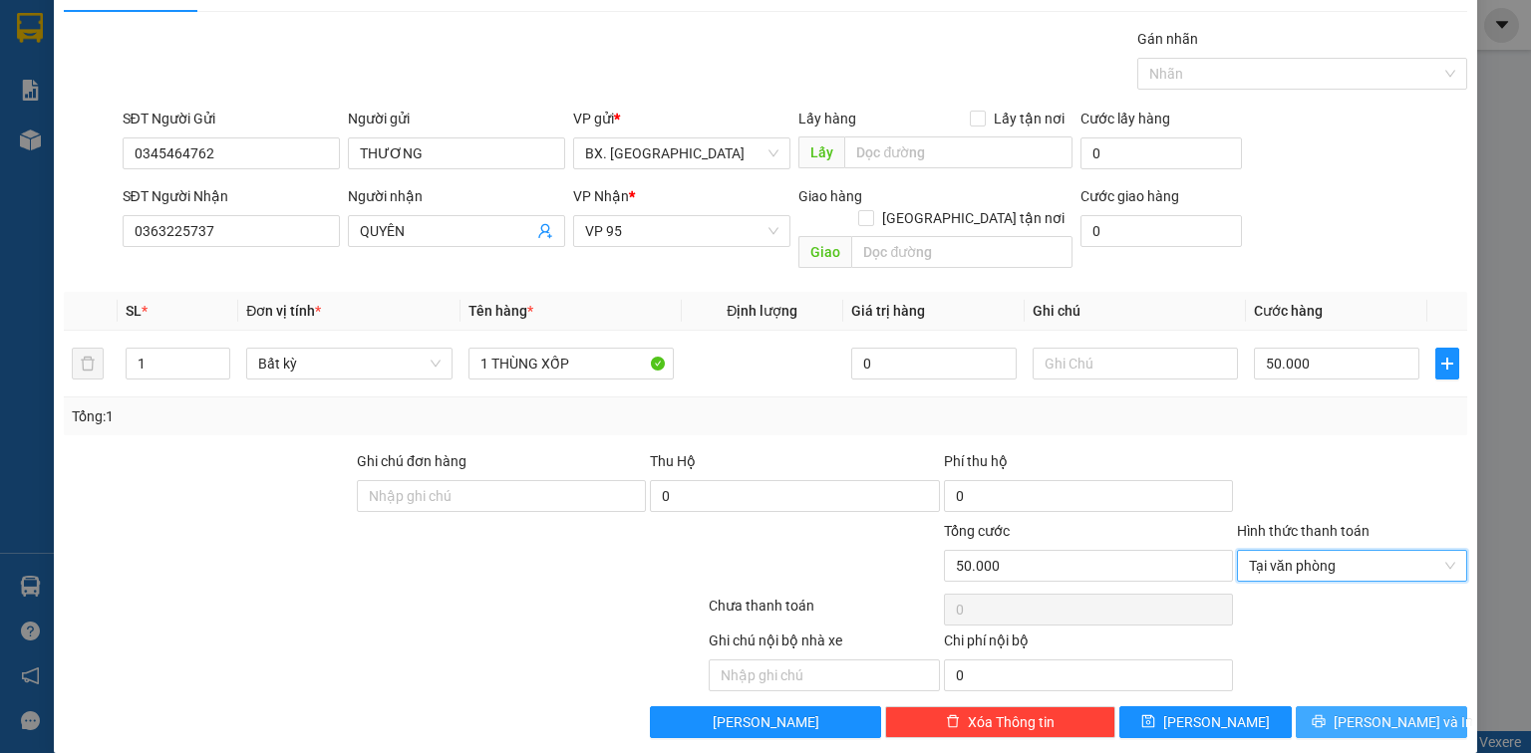
click at [1346, 707] on button "[PERSON_NAME] và In" at bounding box center [1382, 723] width 172 height 32
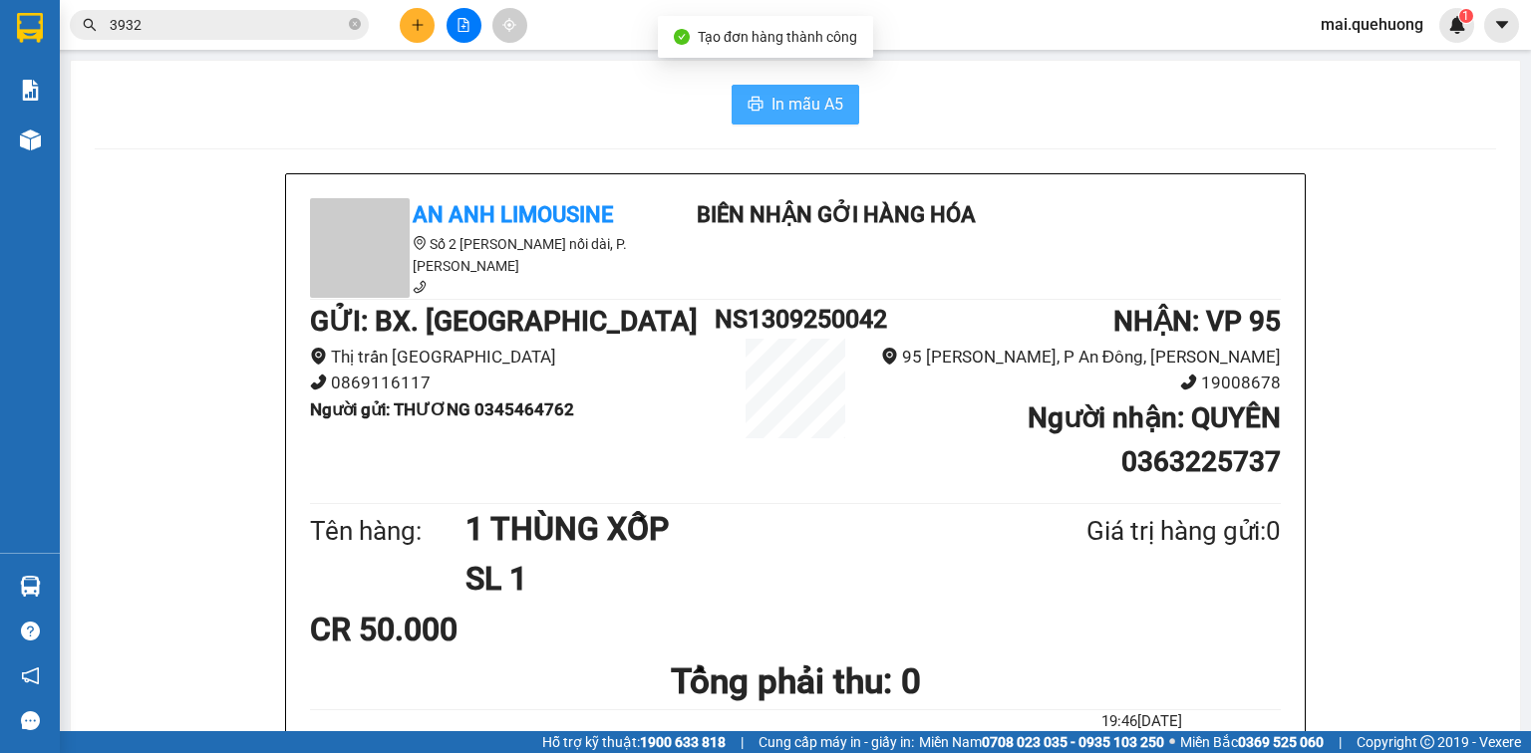
click at [796, 91] on button "In mẫu A5" at bounding box center [796, 105] width 128 height 40
click at [417, 18] on icon "plus" at bounding box center [418, 25] width 14 height 14
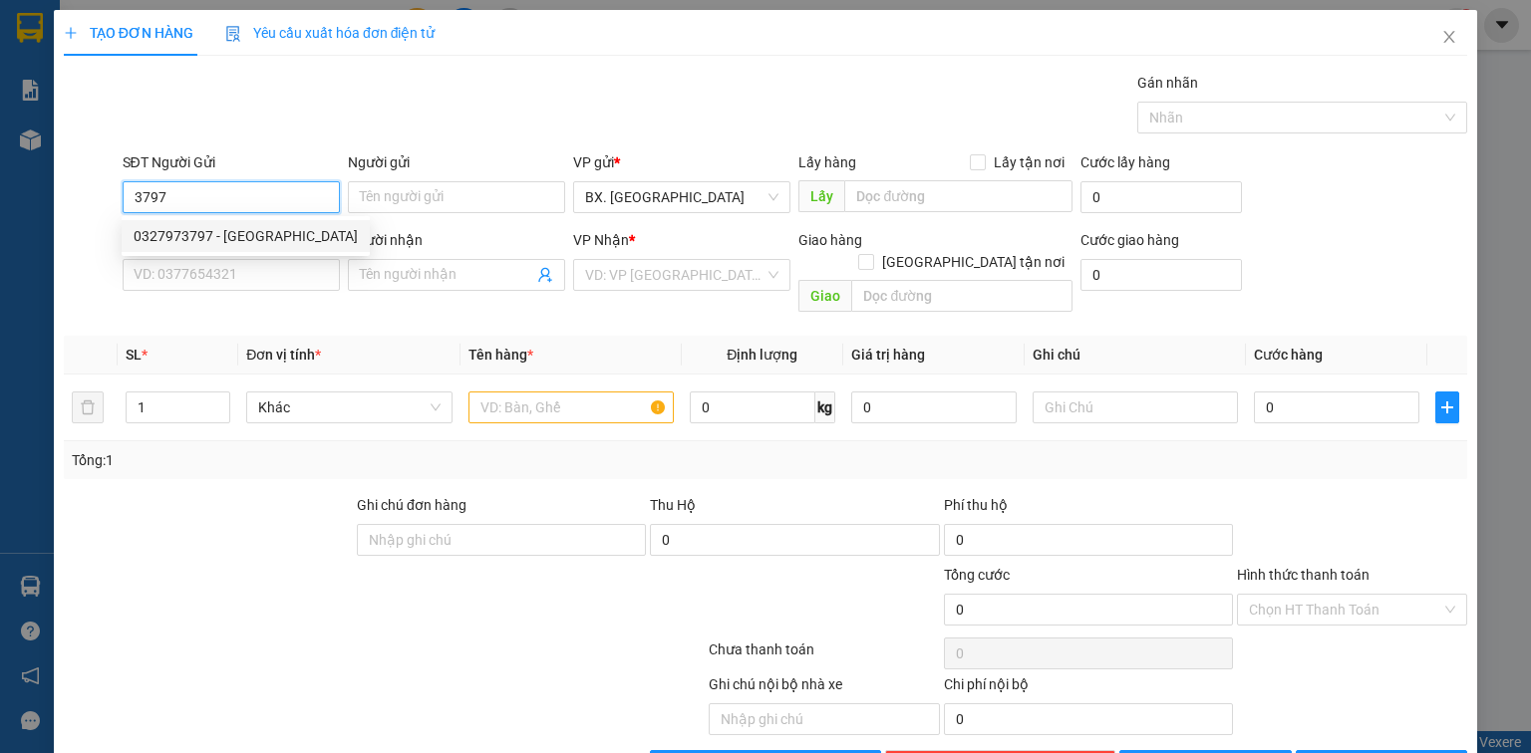
click at [246, 227] on div "0327973797 - [GEOGRAPHIC_DATA]" at bounding box center [246, 236] width 224 height 22
type input "0327973797"
type input "ĐỨC THÀNH"
type input "0901233986"
type input "LABO WINWIN"
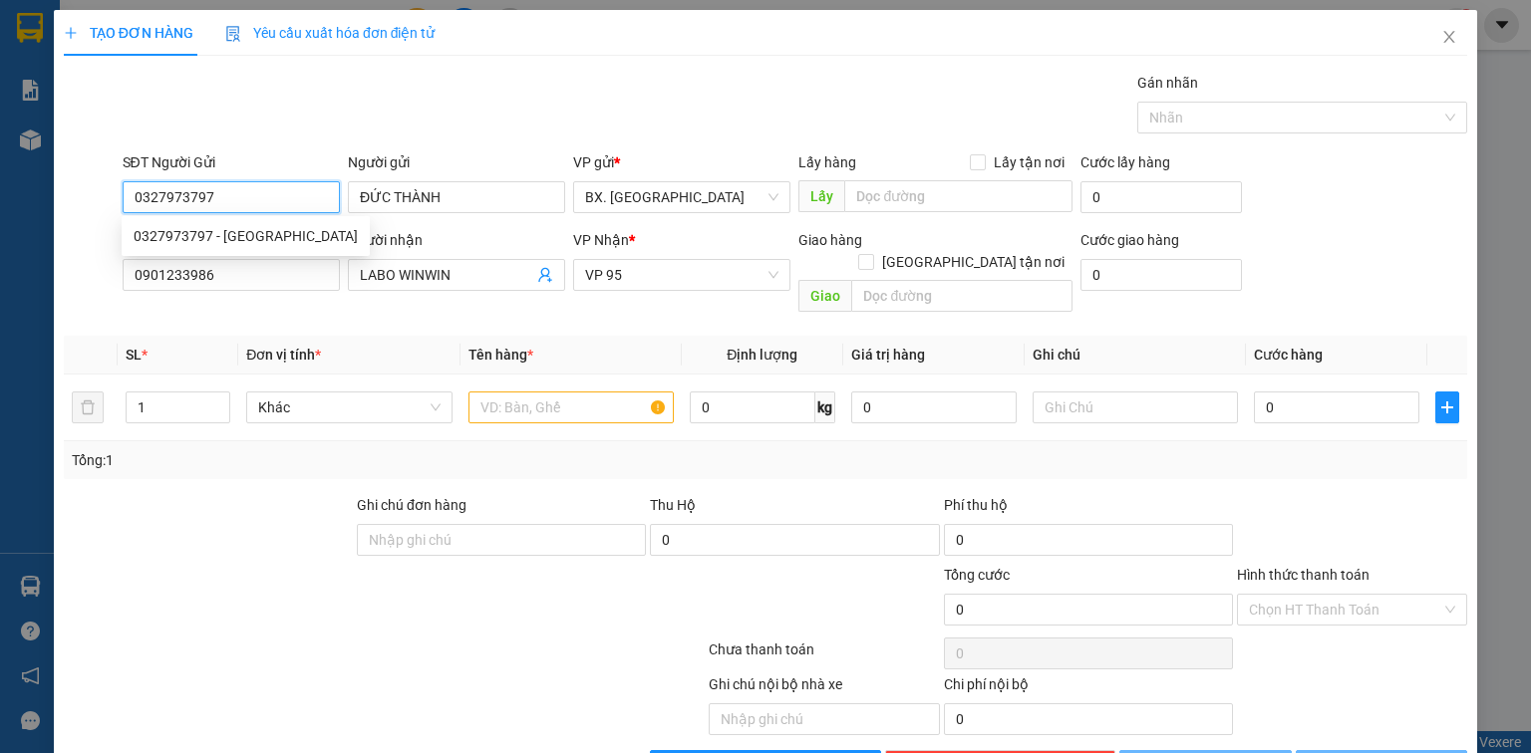
type input "30.000"
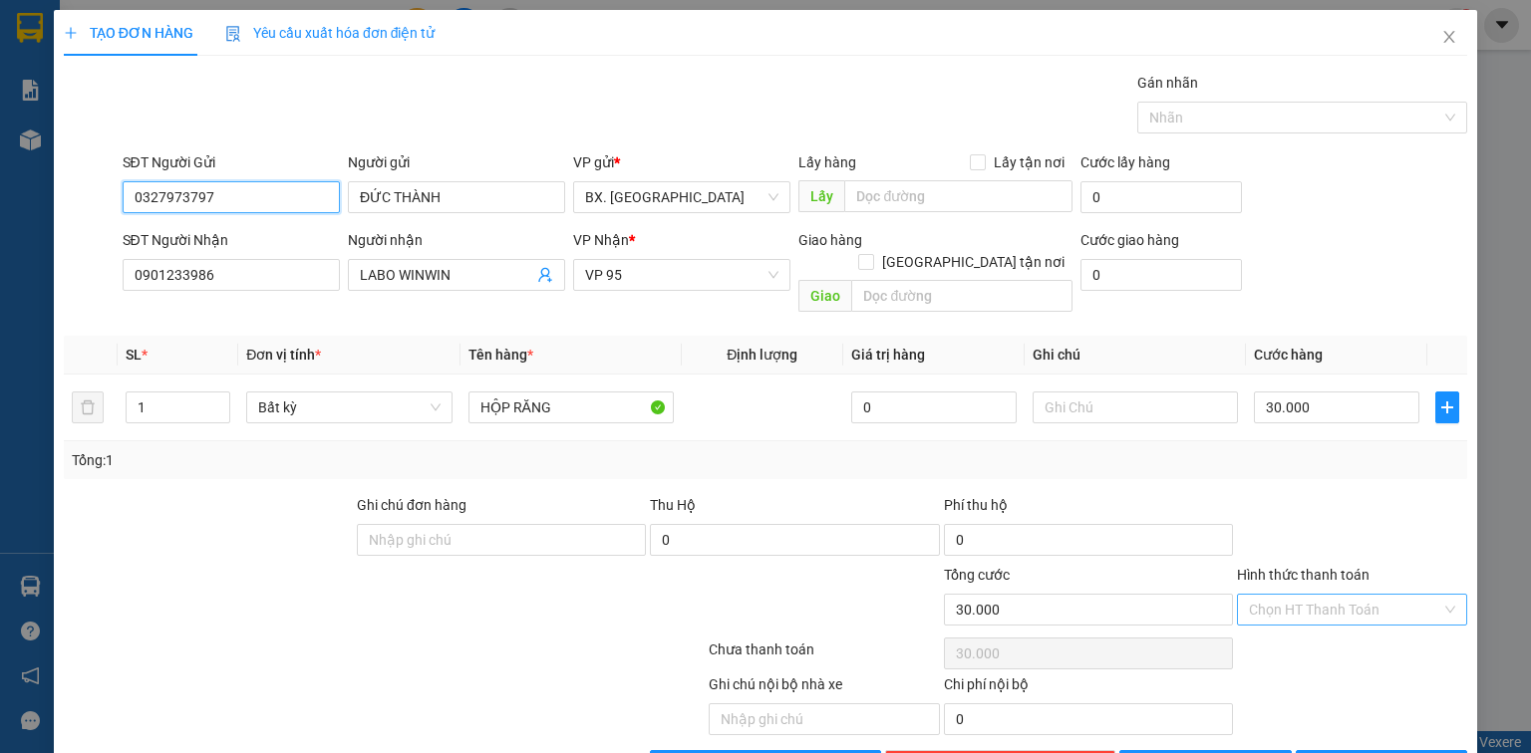
type input "0327973797"
click at [1306, 595] on input "Hình thức thanh toán" at bounding box center [1345, 610] width 192 height 30
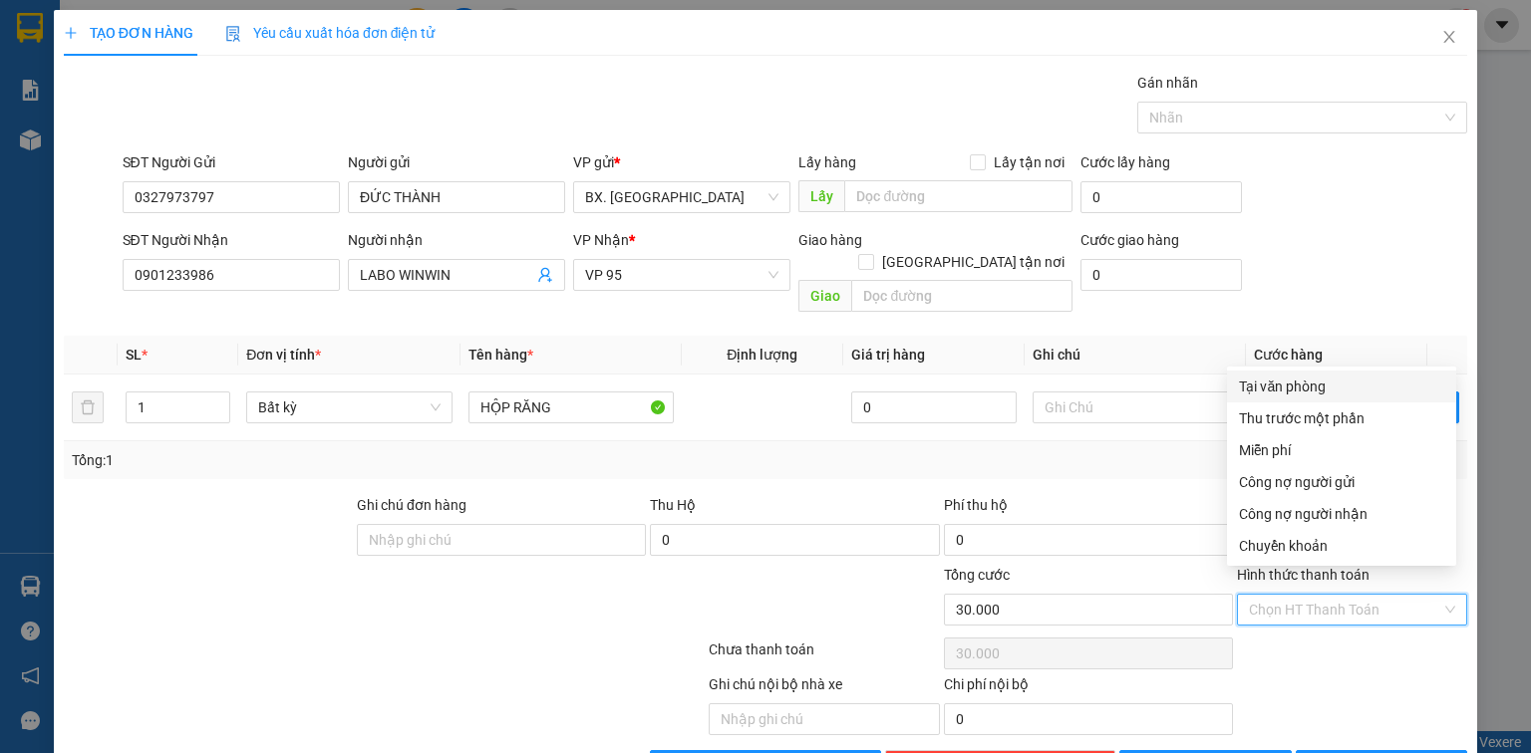
click at [1303, 387] on div "Tại văn phòng" at bounding box center [1341, 387] width 205 height 22
type input "0"
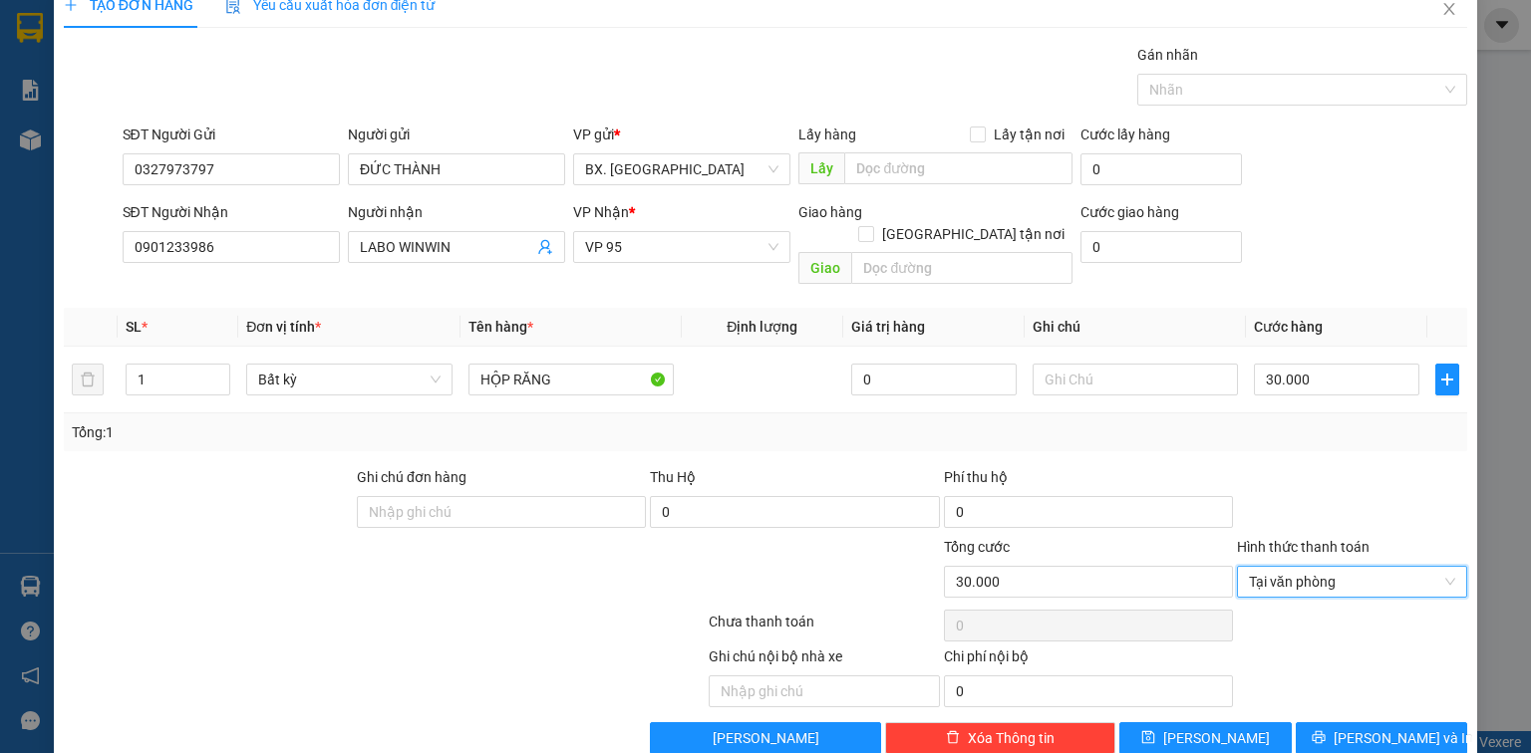
scroll to position [44, 0]
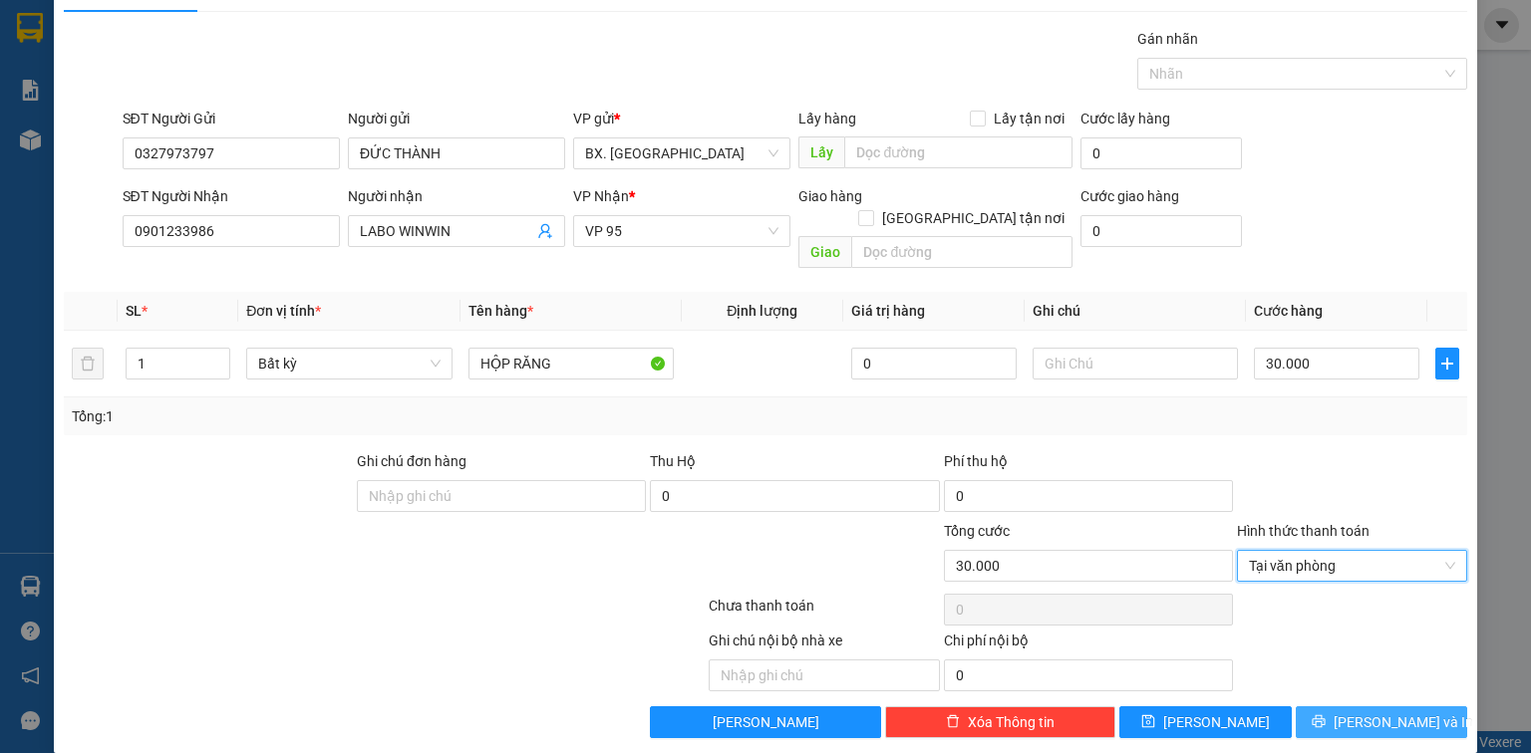
click at [1328, 707] on button "[PERSON_NAME] và In" at bounding box center [1382, 723] width 172 height 32
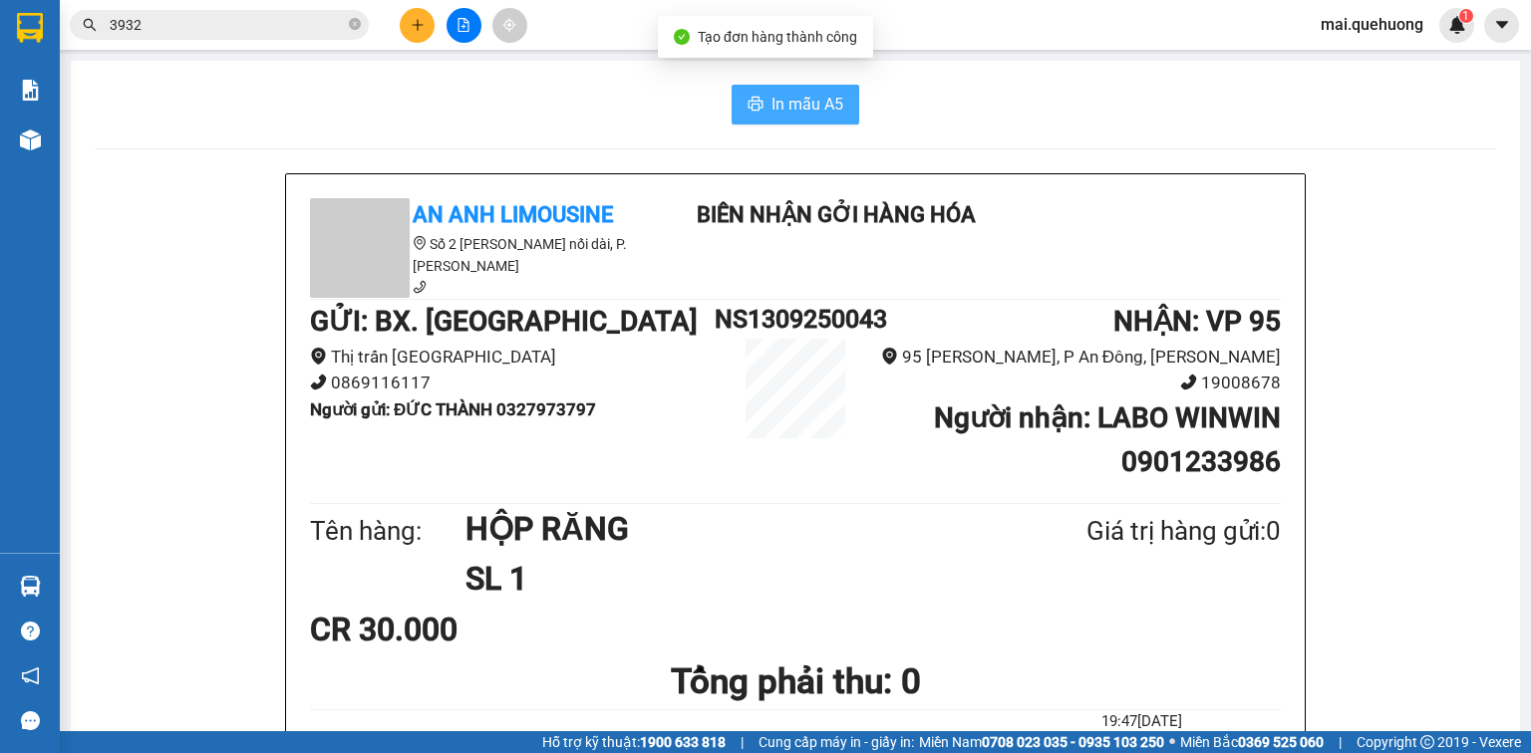
click at [802, 108] on span "In mẫu A5" at bounding box center [807, 104] width 72 height 25
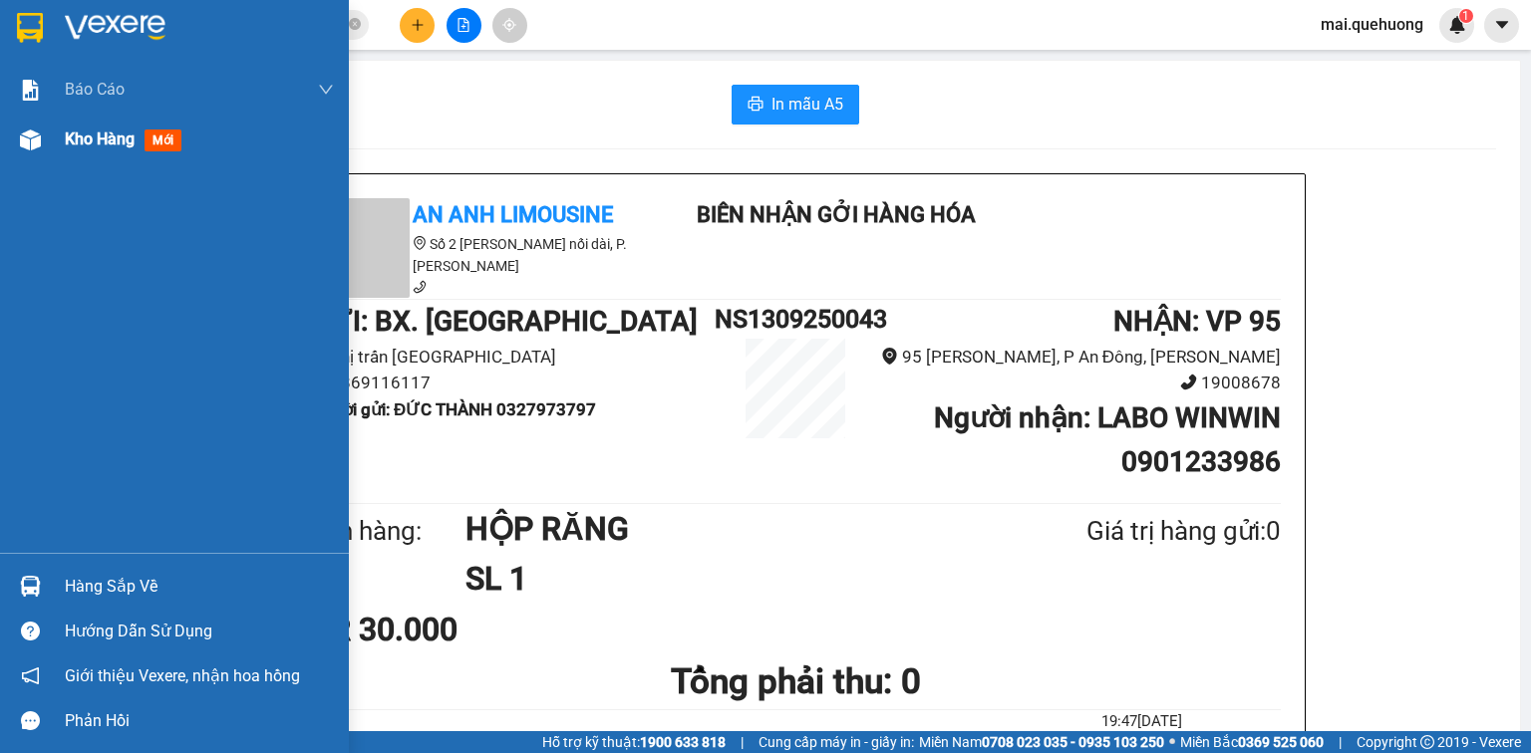
click at [96, 145] on span "Kho hàng" at bounding box center [100, 139] width 70 height 19
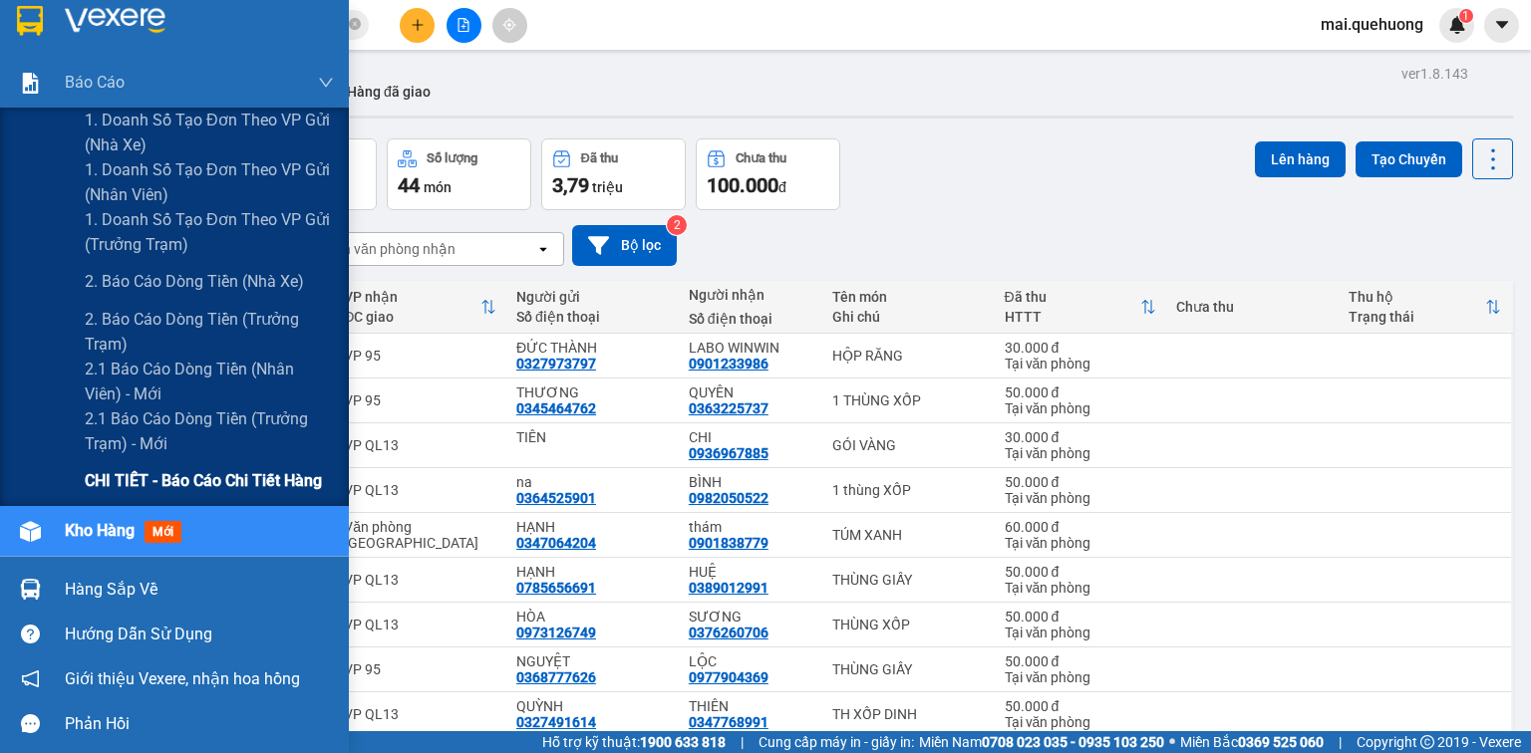
scroll to position [9, 0]
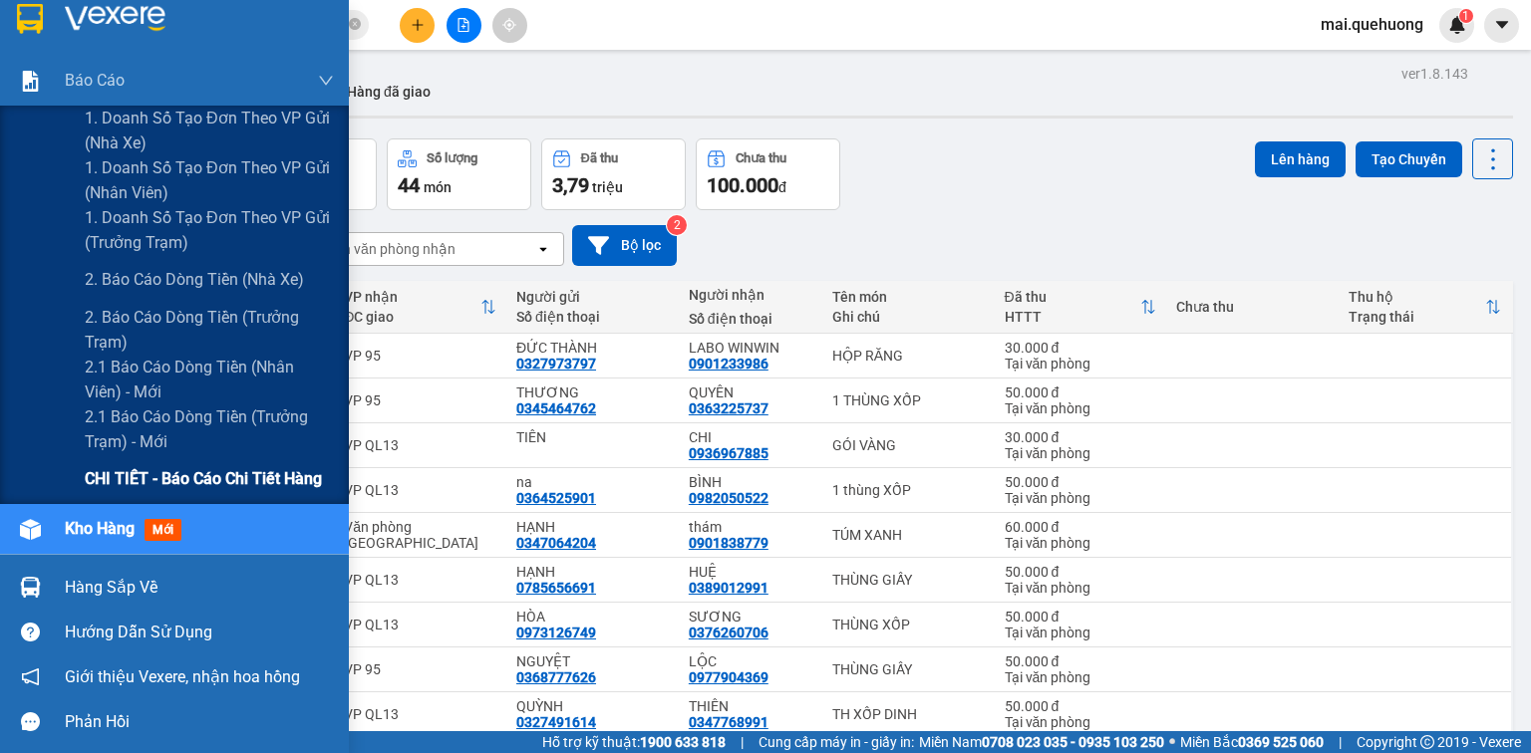
click at [163, 476] on span "CHI TIẾT - Báo cáo chi tiết hàng" at bounding box center [203, 478] width 237 height 25
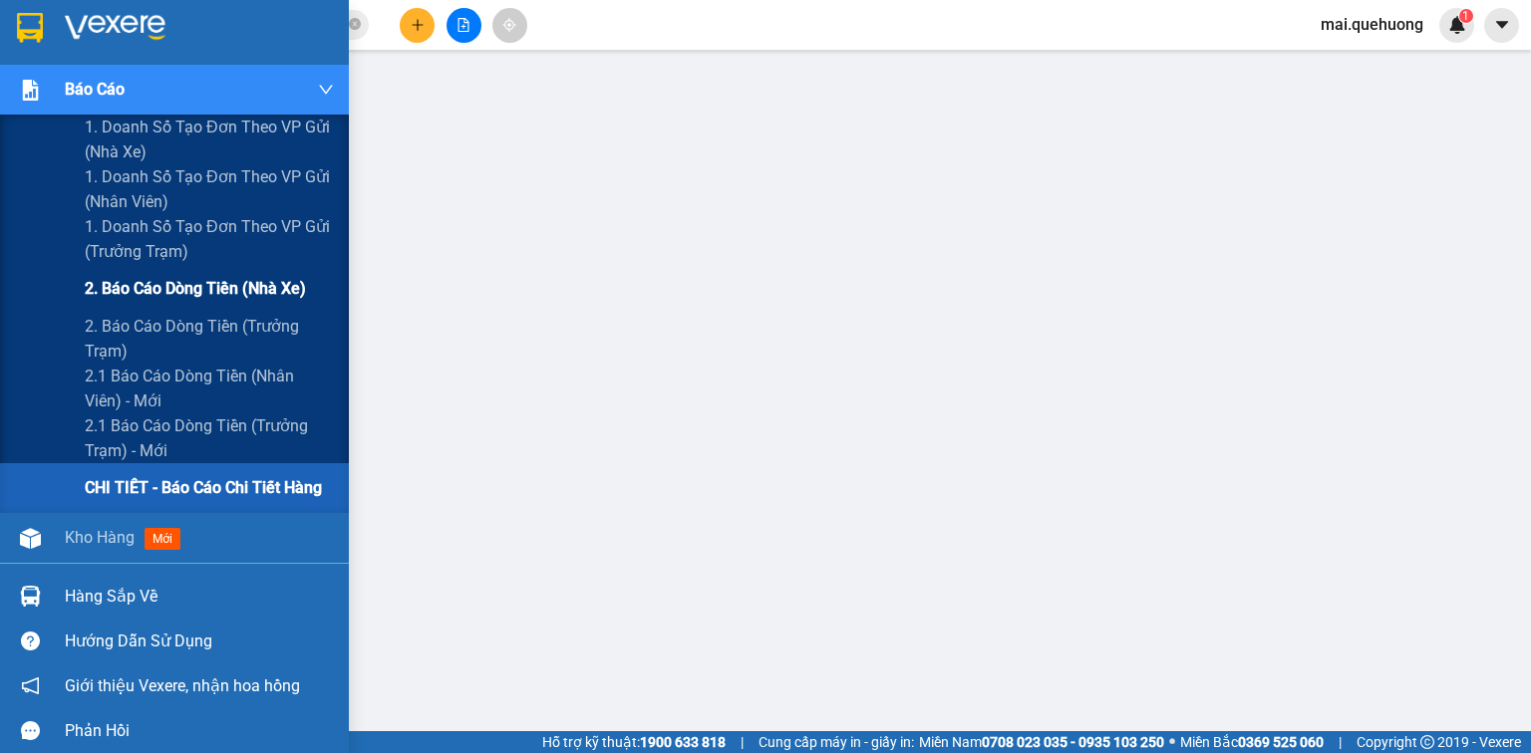
scroll to position [9, 0]
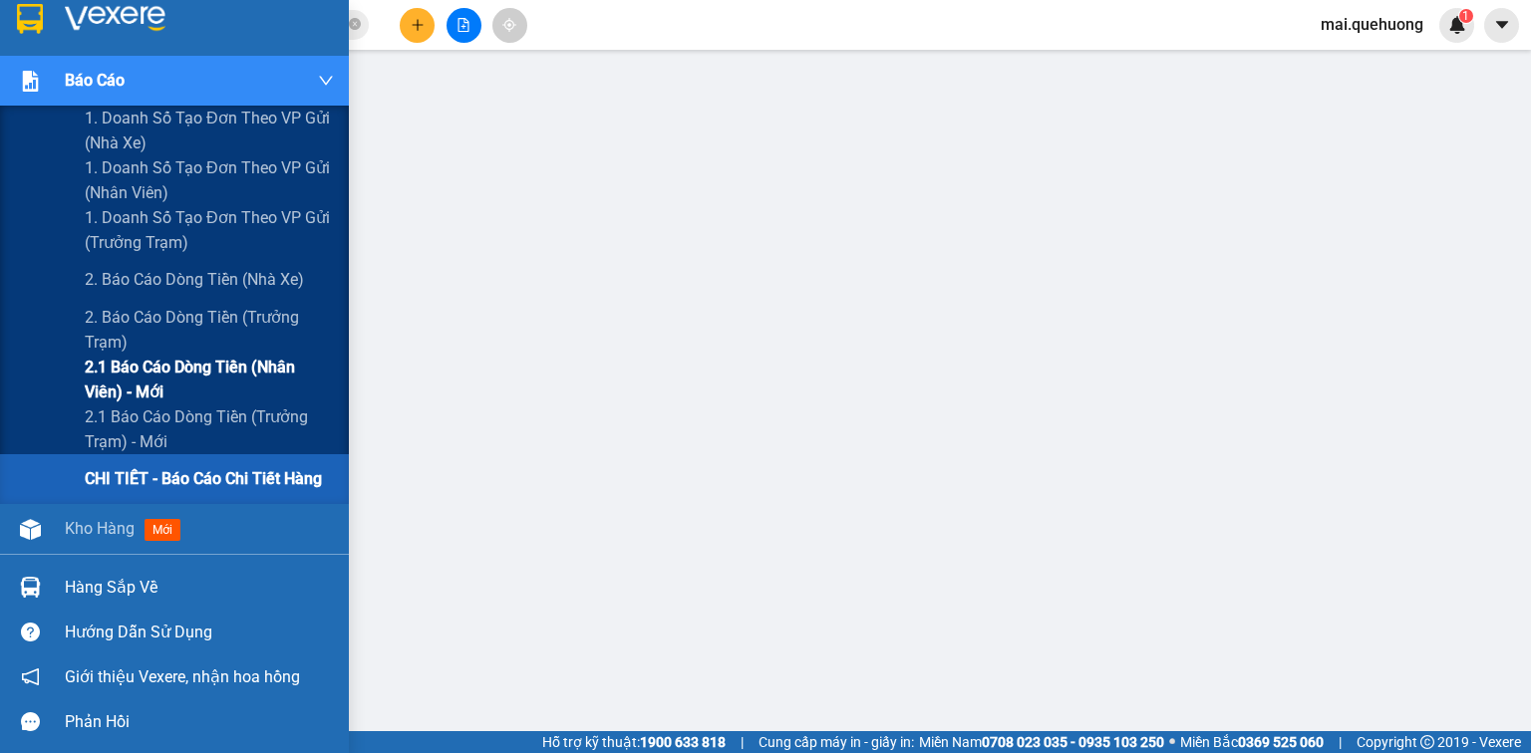
click at [199, 369] on span "2.1 Báo cáo dòng tiền (nhân viên) - mới" at bounding box center [209, 380] width 249 height 50
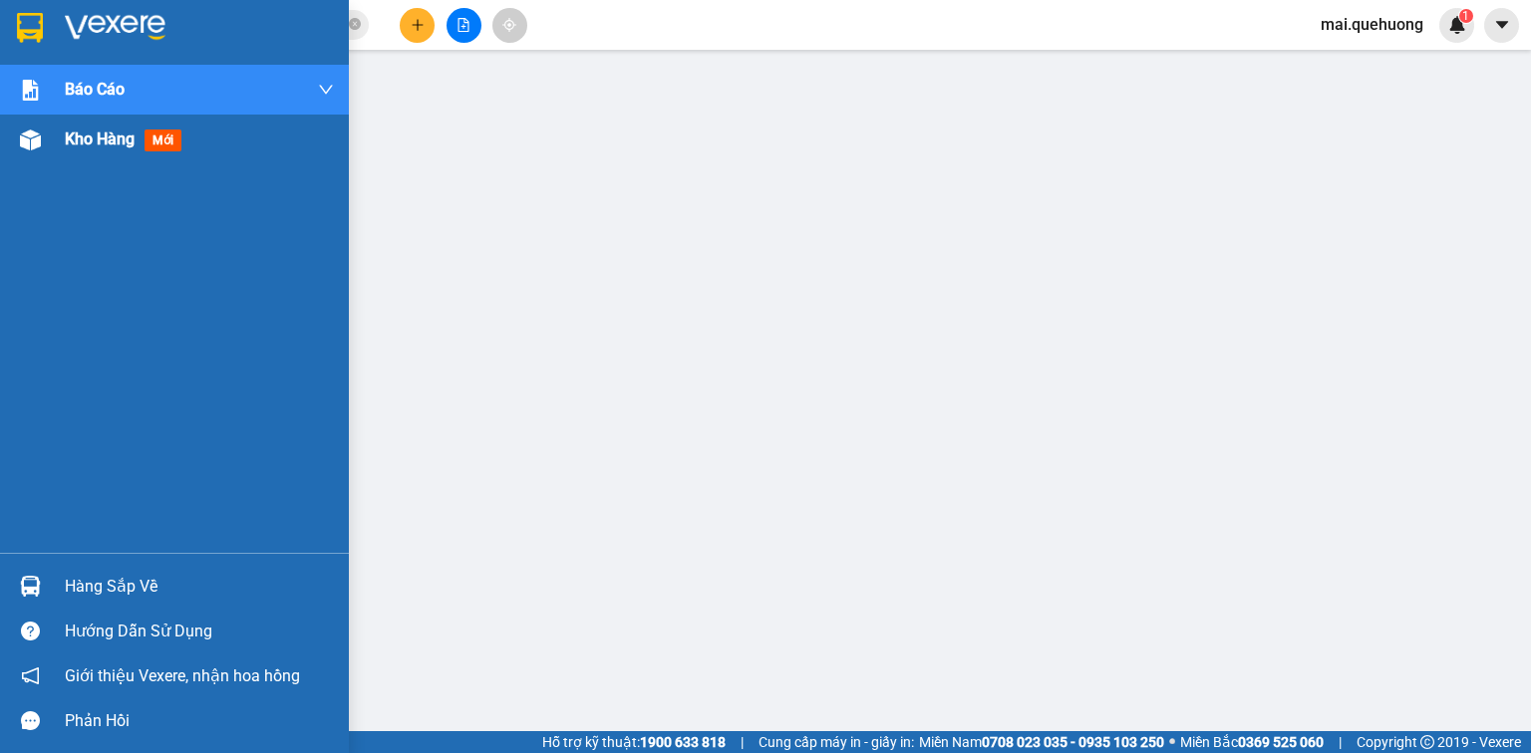
click at [84, 132] on span "Kho hàng" at bounding box center [100, 139] width 70 height 19
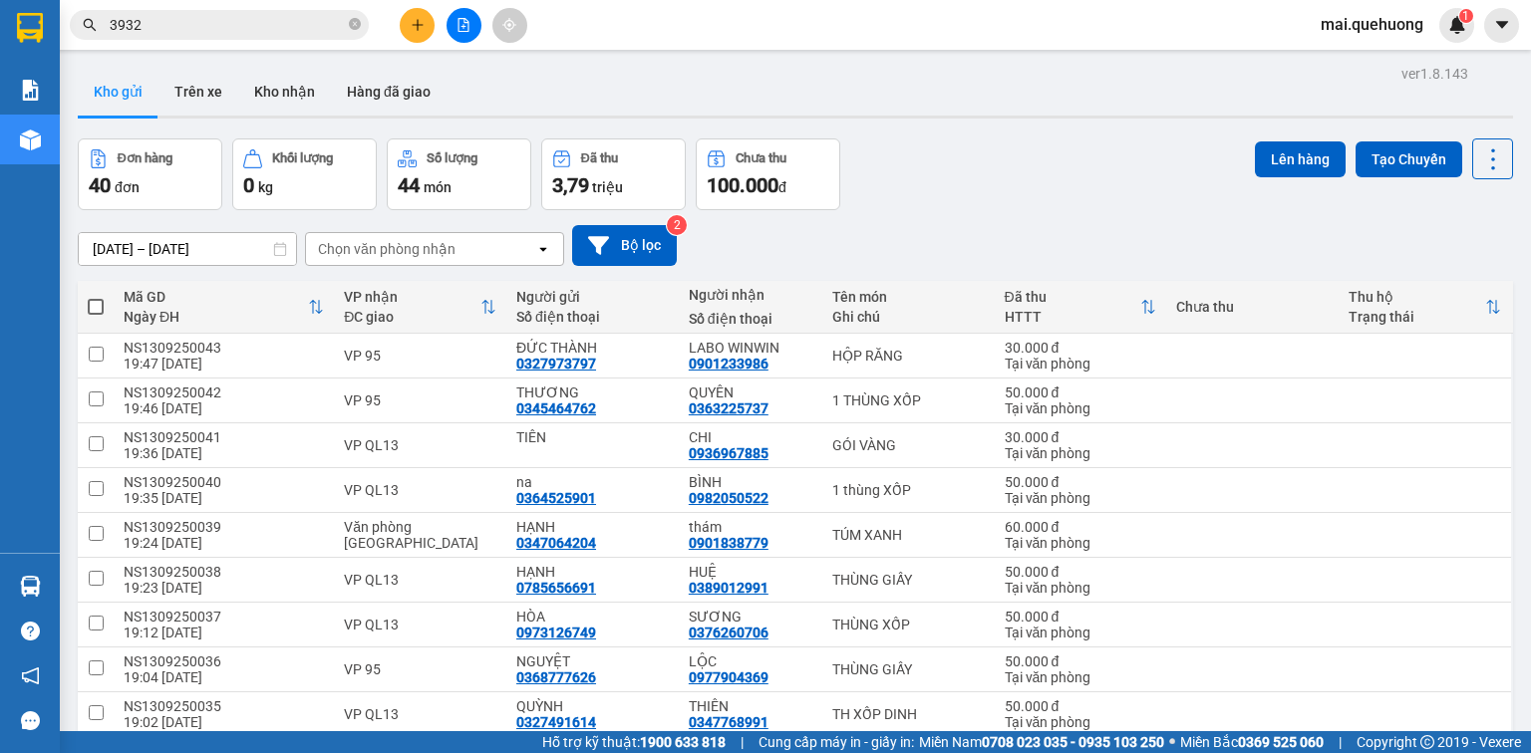
click at [989, 179] on div "Đơn hàng 40 đơn Khối lượng 0 kg Số lượng 44 món Đã thu 3,79 triệu Chưa thu 100.…" at bounding box center [795, 175] width 1435 height 72
click at [418, 15] on button at bounding box center [417, 25] width 35 height 35
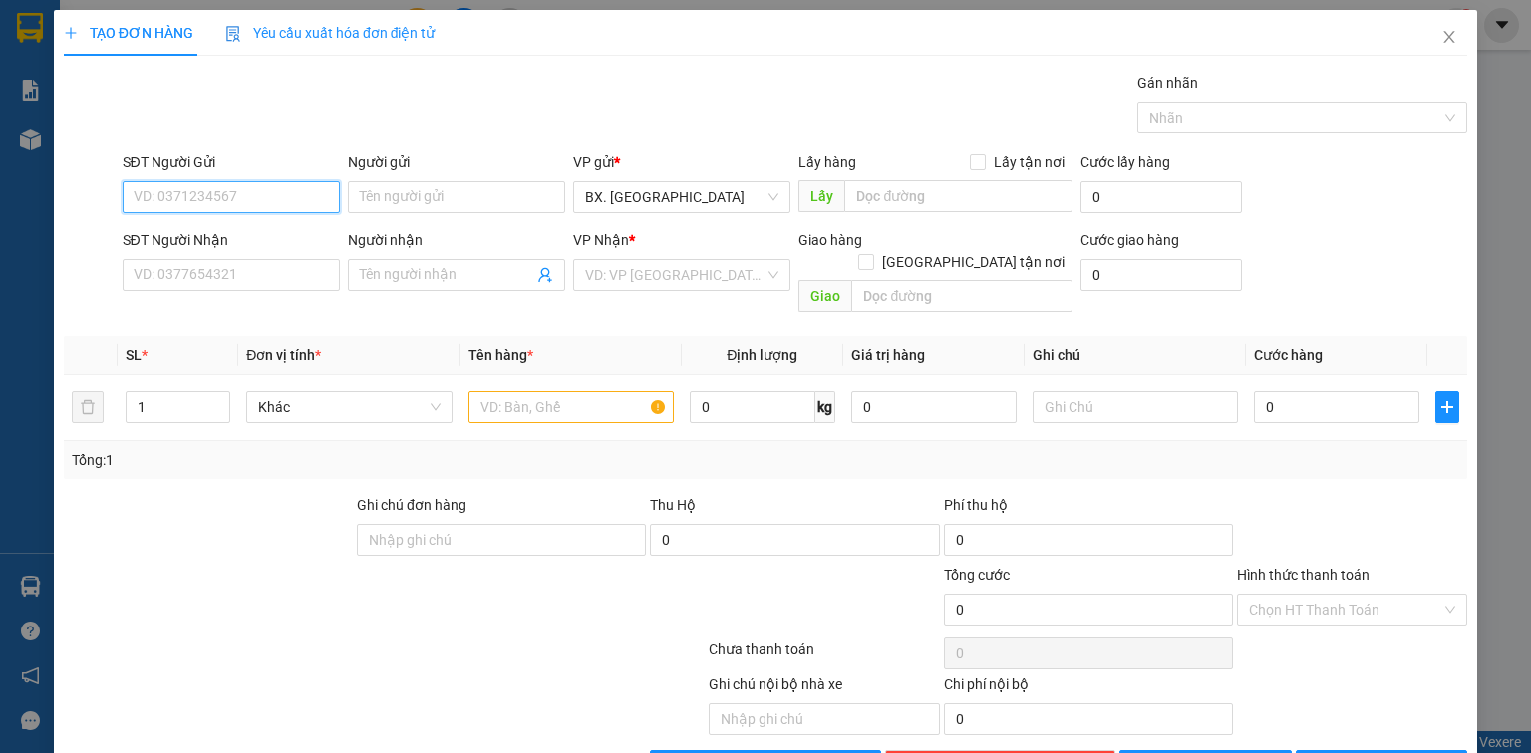
click at [295, 199] on input "SĐT Người Gửi" at bounding box center [231, 197] width 217 height 32
click at [196, 238] on div "0346170940 - NGỌC" at bounding box center [229, 236] width 191 height 22
type input "0346170940"
type input "NGỌC"
type input "0767574054"
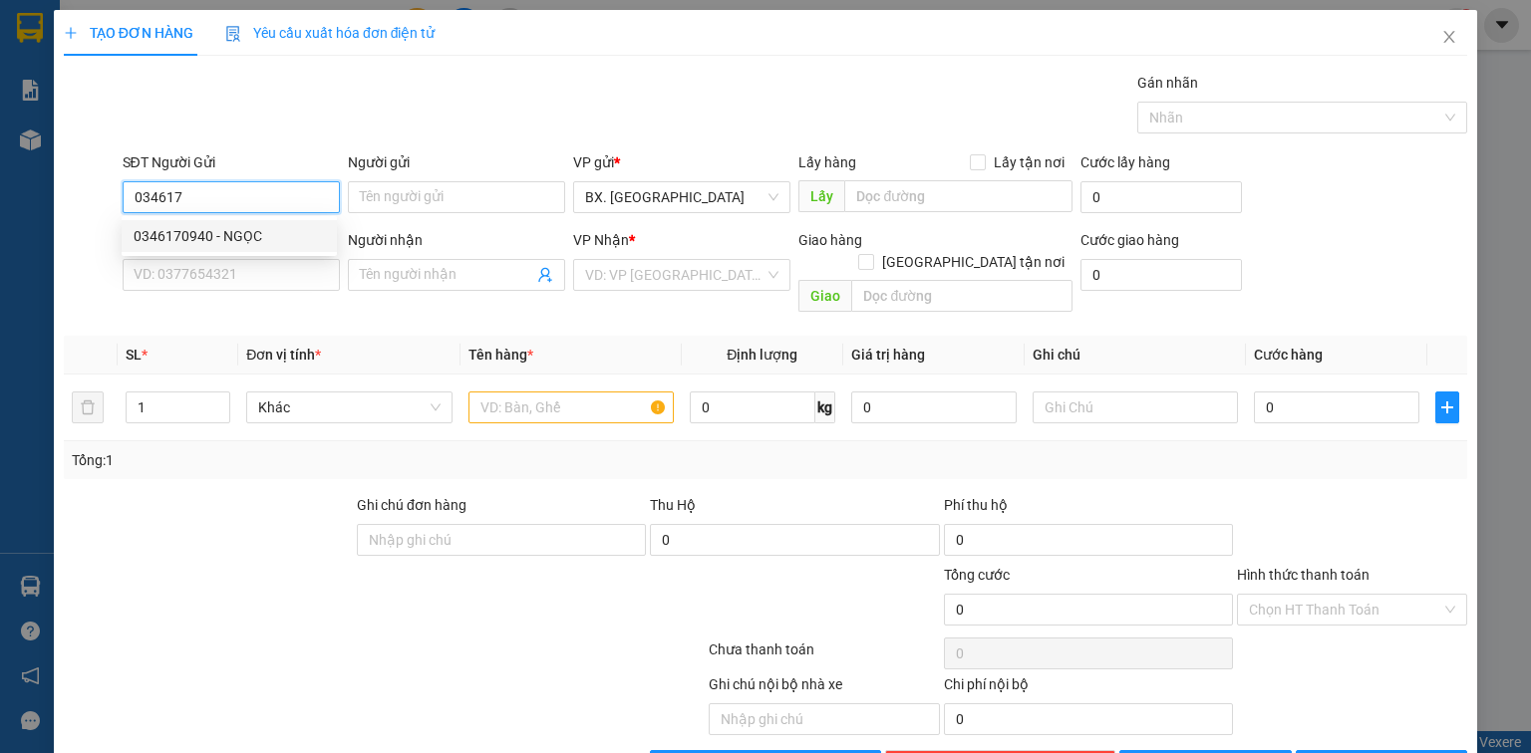
type input "TRÂM"
type input "70.000"
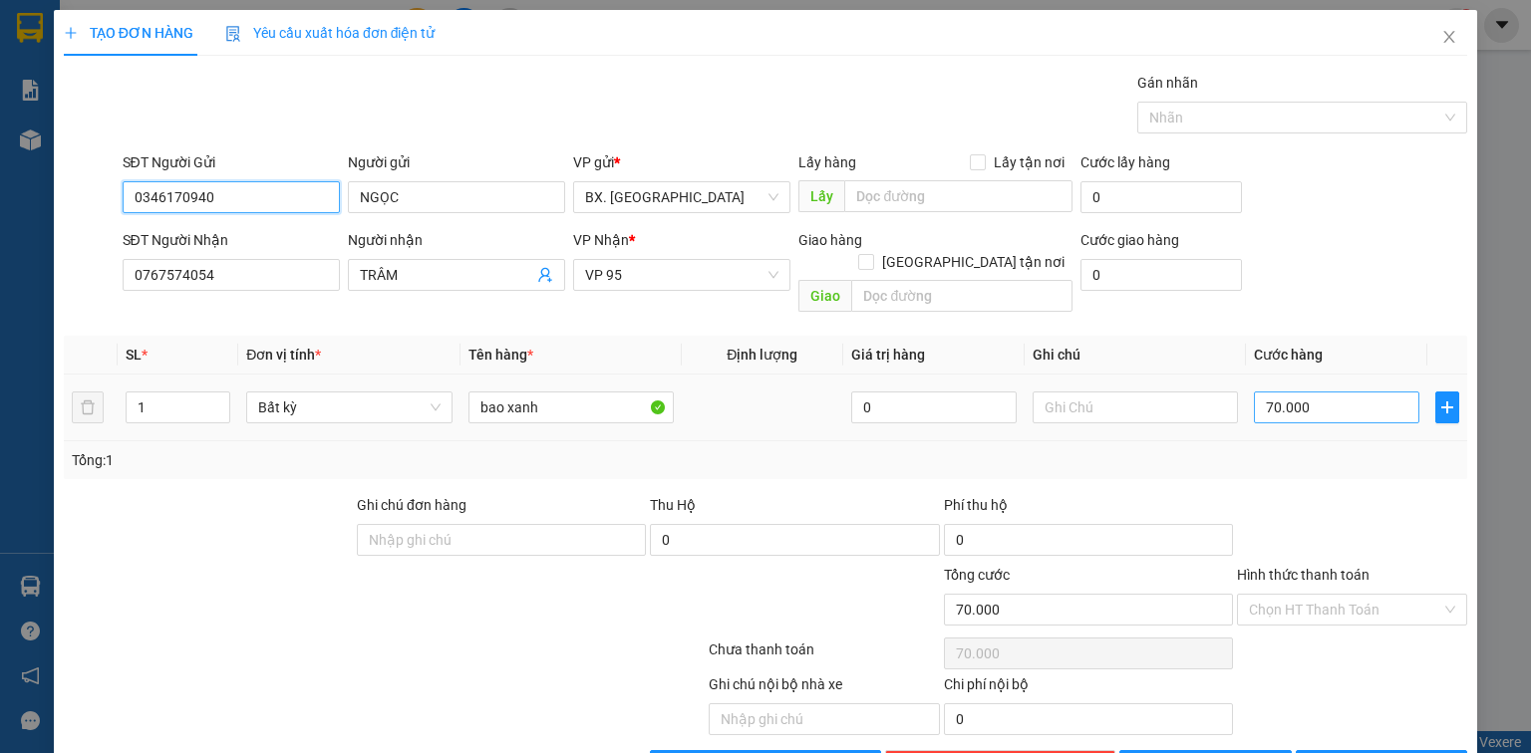
type input "0346170940"
click at [1324, 392] on input "70.000" at bounding box center [1336, 408] width 165 height 32
type input "8"
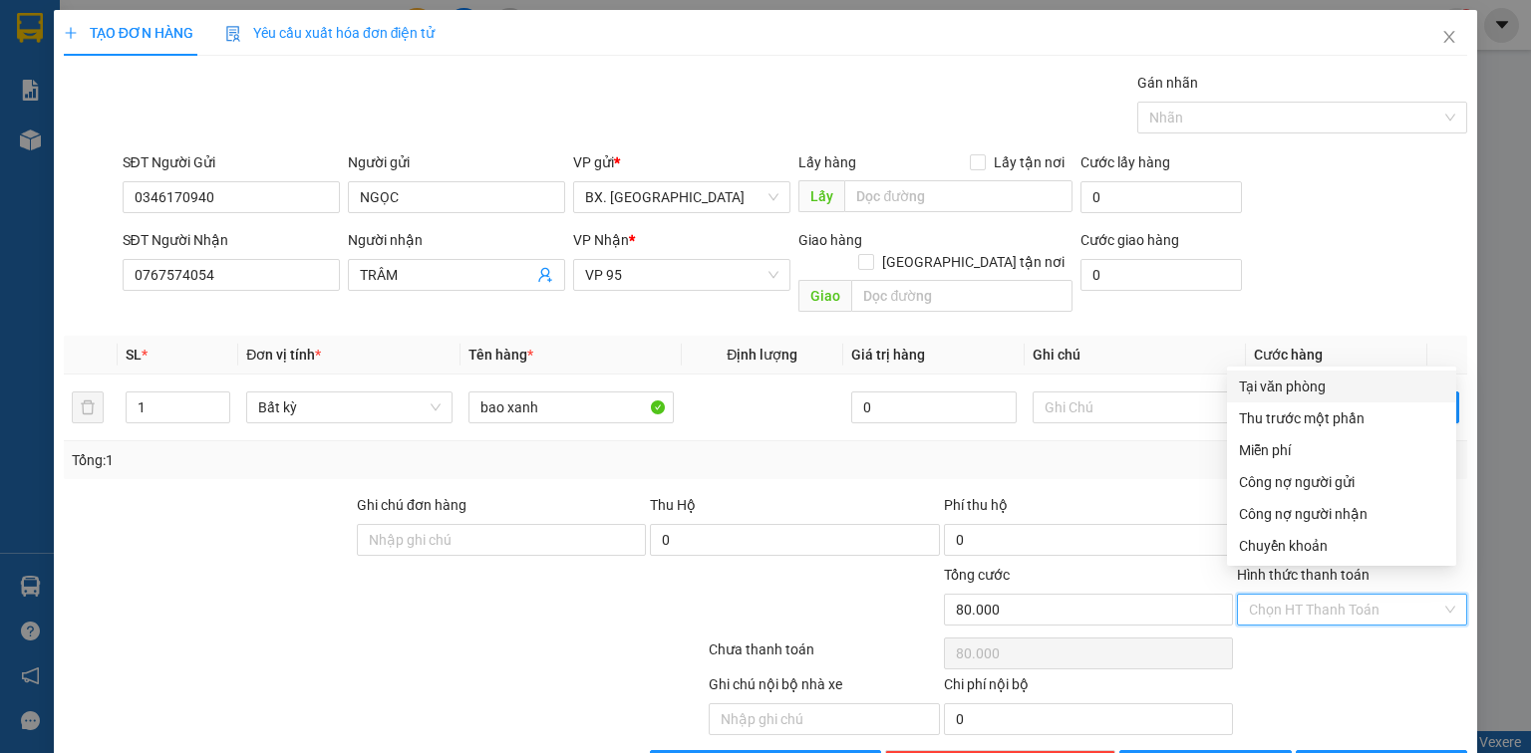
click at [1340, 595] on input "Hình thức thanh toán" at bounding box center [1345, 610] width 192 height 30
click at [1350, 398] on div "Tại văn phòng" at bounding box center [1341, 387] width 229 height 32
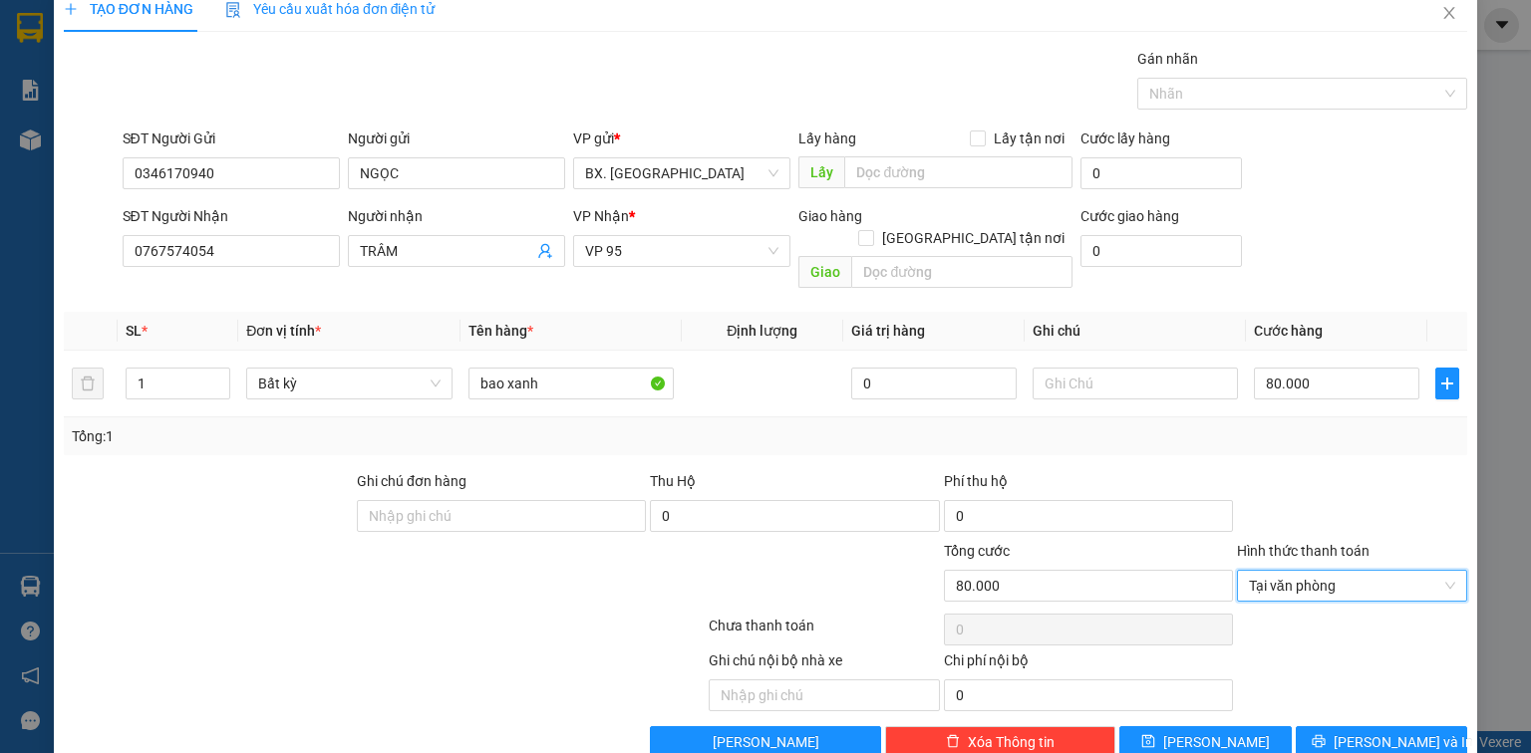
scroll to position [44, 0]
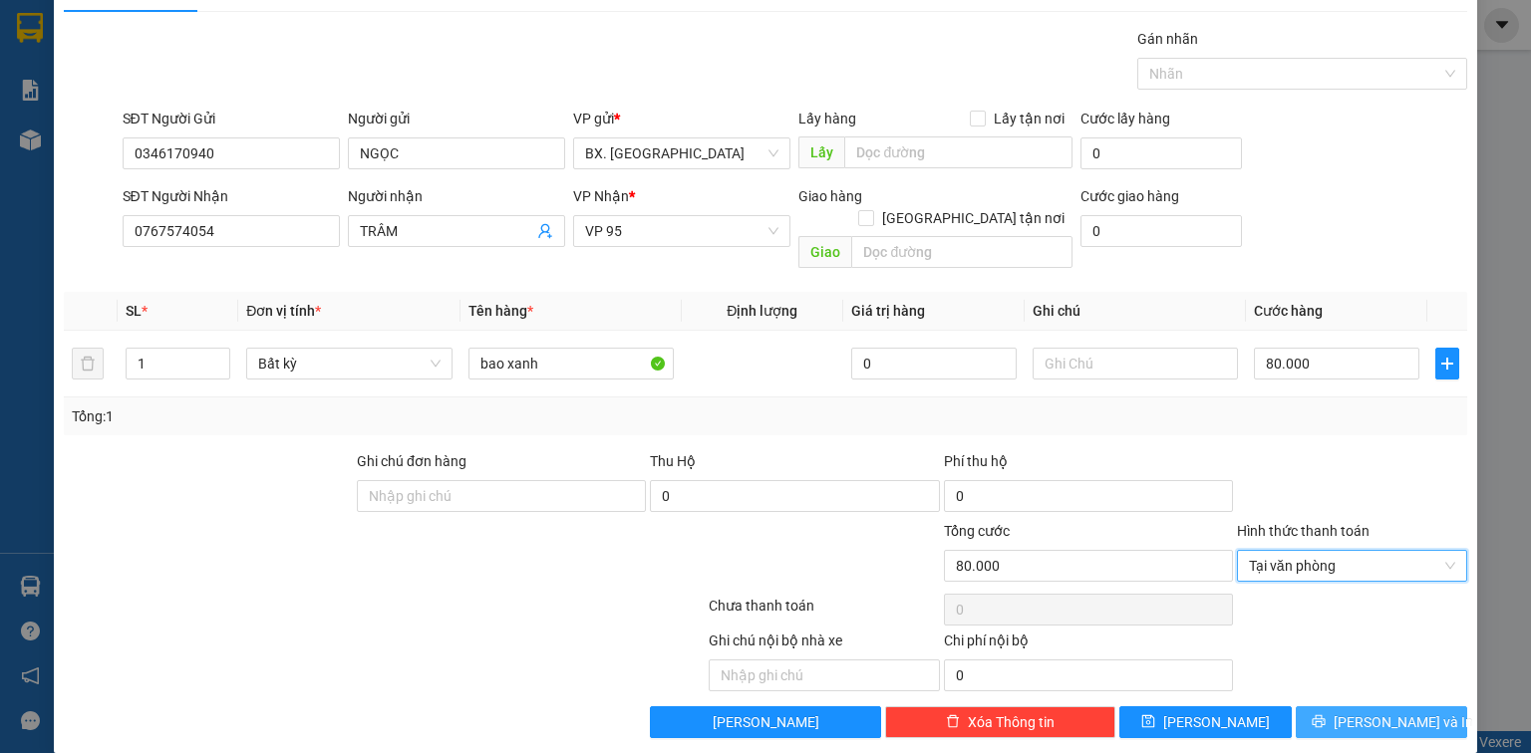
click at [1327, 707] on button "[PERSON_NAME] và In" at bounding box center [1382, 723] width 172 height 32
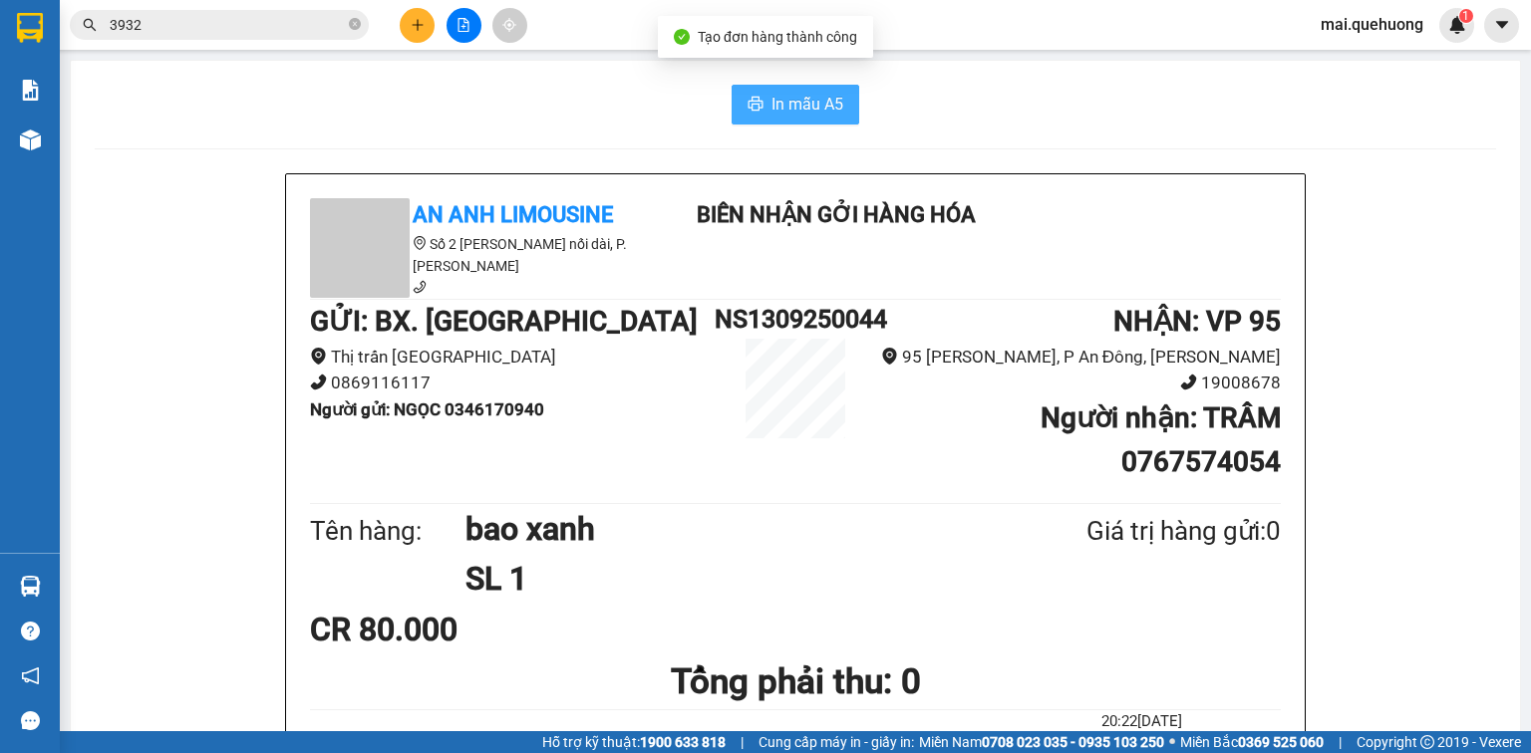
click at [822, 114] on span "In mẫu A5" at bounding box center [807, 104] width 72 height 25
click at [773, 105] on span "In mẫu A5" at bounding box center [807, 104] width 72 height 25
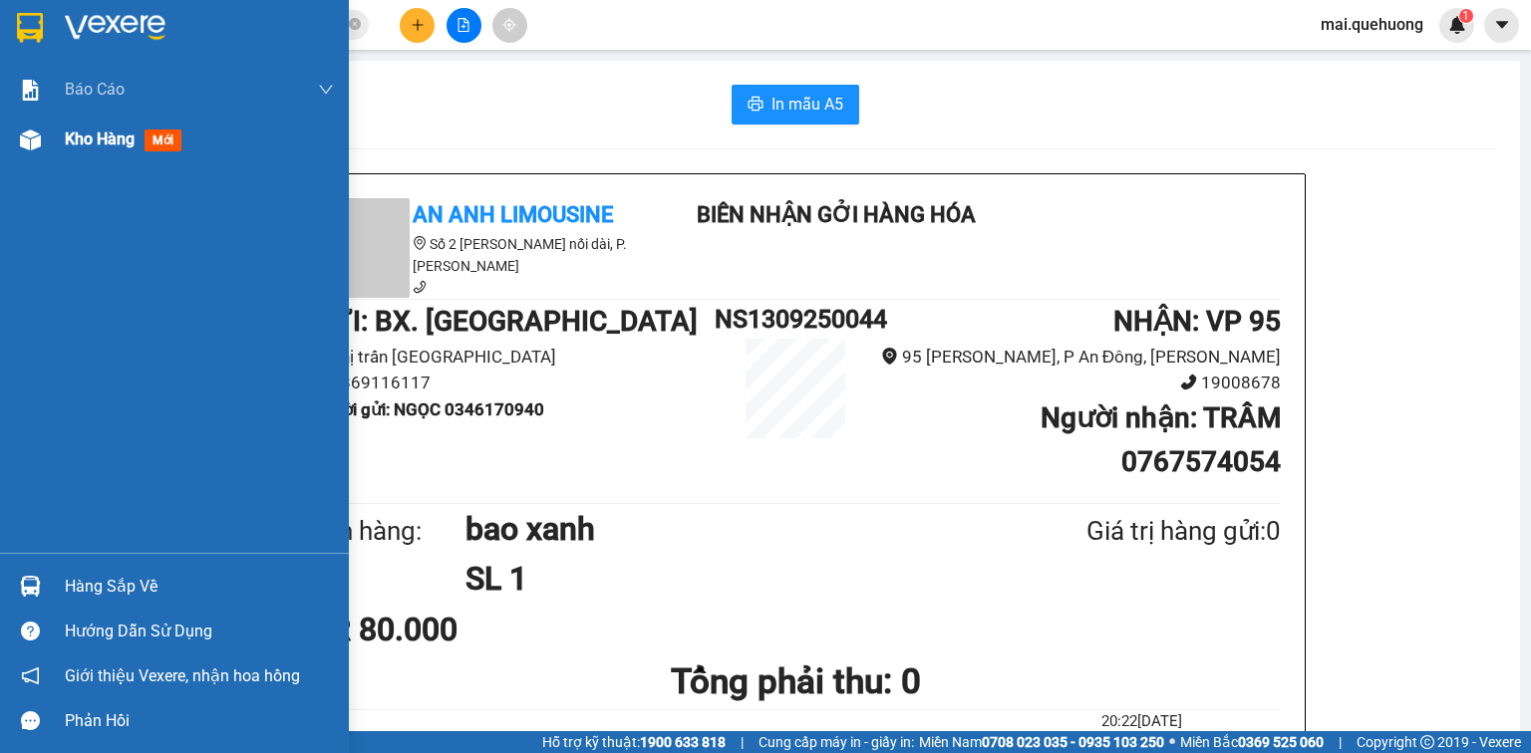
click at [104, 145] on span "Kho hàng" at bounding box center [100, 139] width 70 height 19
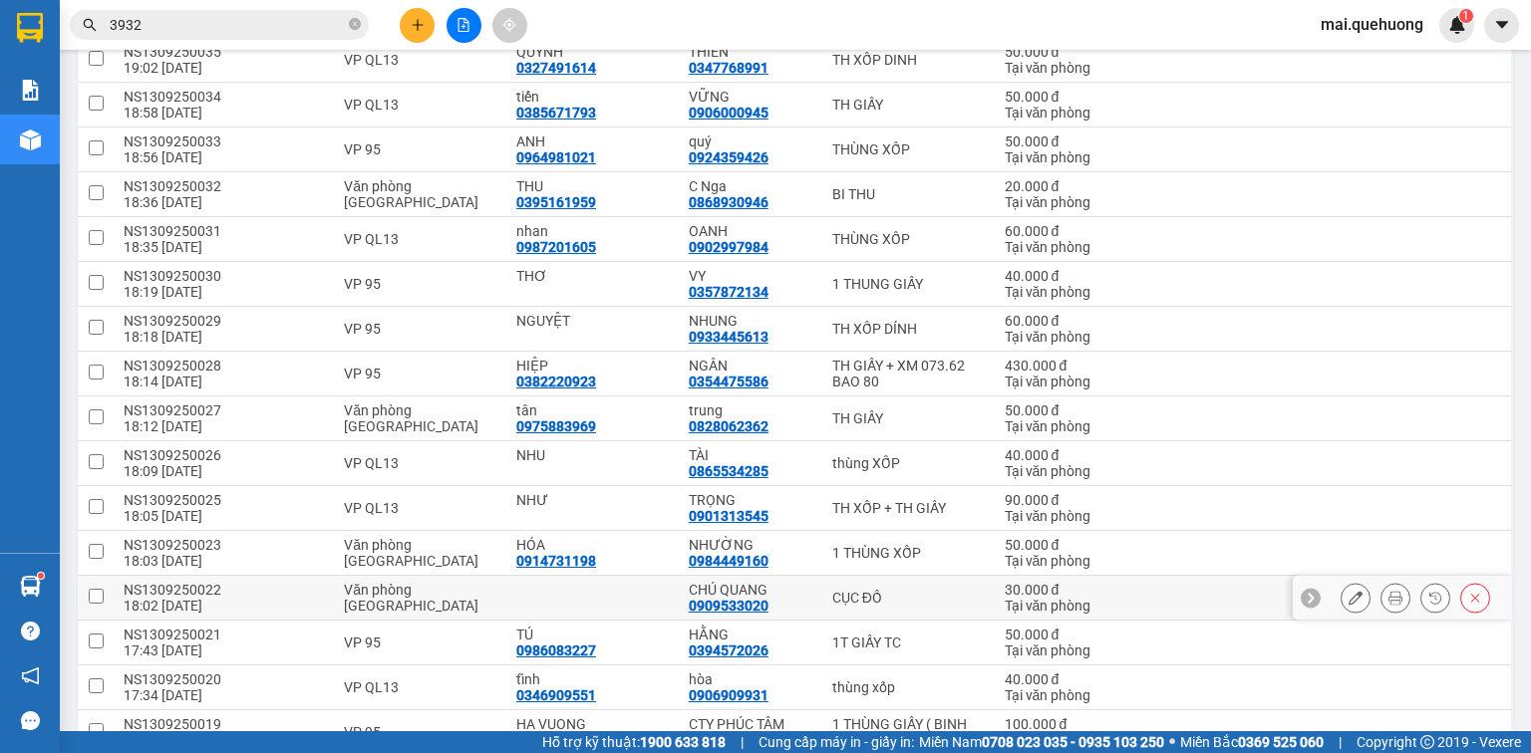
scroll to position [652, 0]
